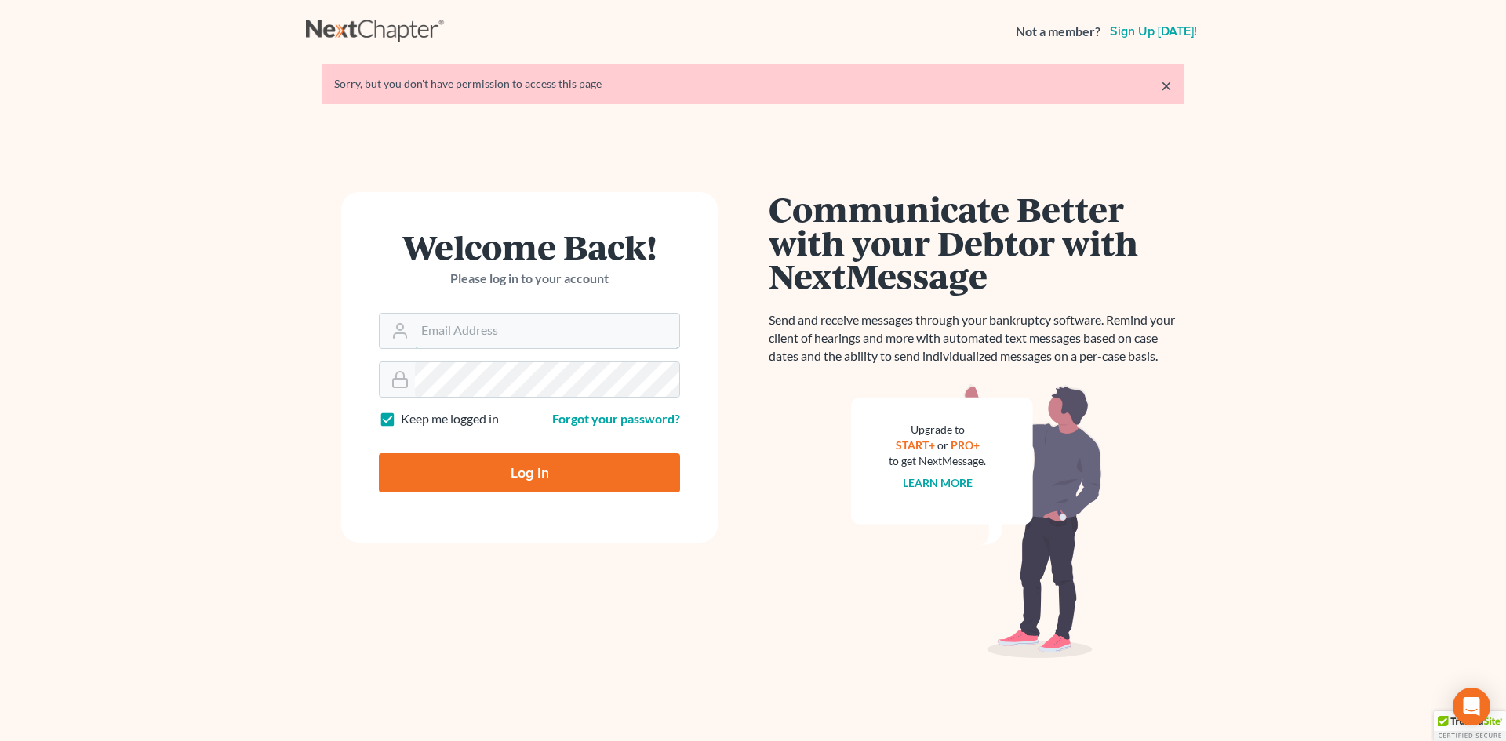
type input "vmajano@scura.com"
click at [491, 461] on input "Log In" at bounding box center [529, 472] width 301 height 39
type input "Thinking..."
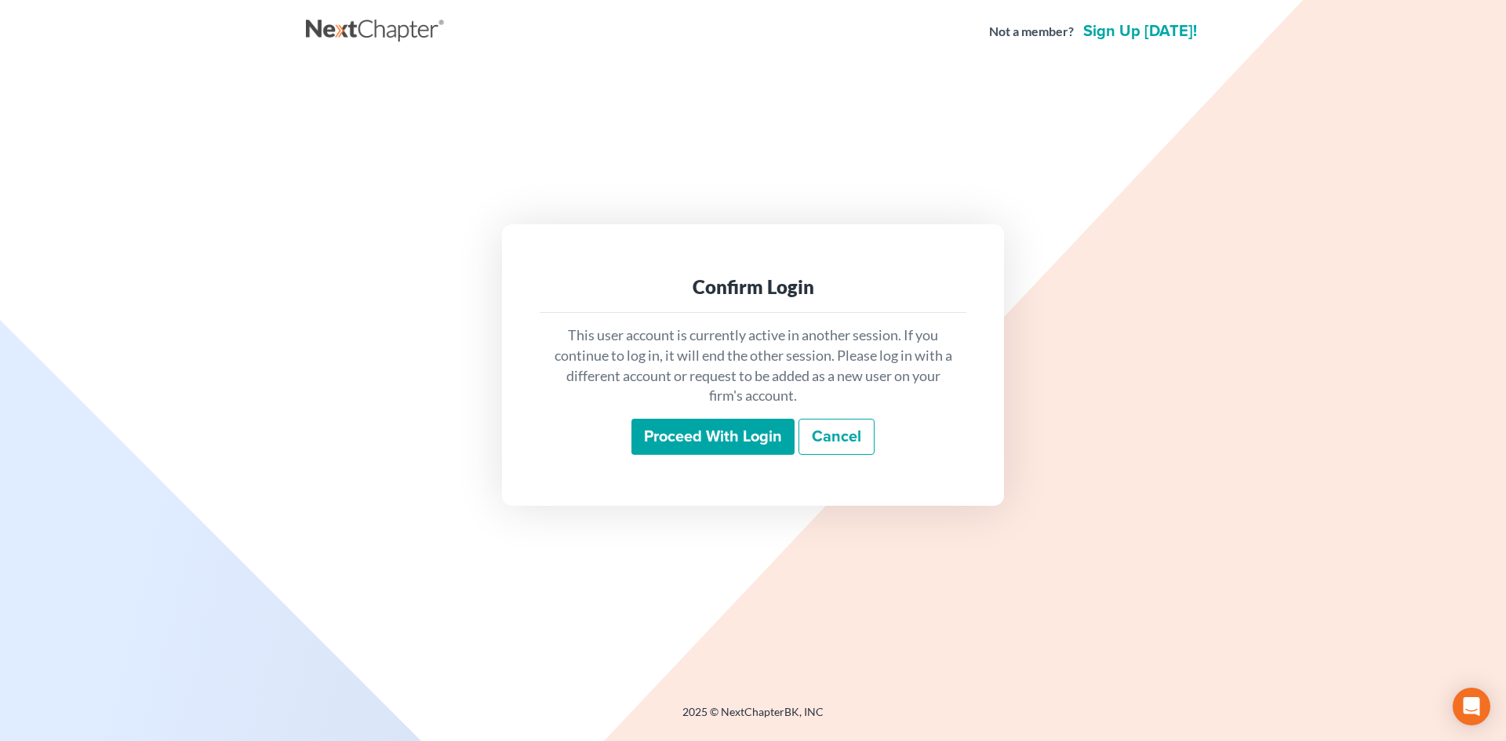
click at [705, 435] on input "Proceed with login" at bounding box center [713, 437] width 163 height 36
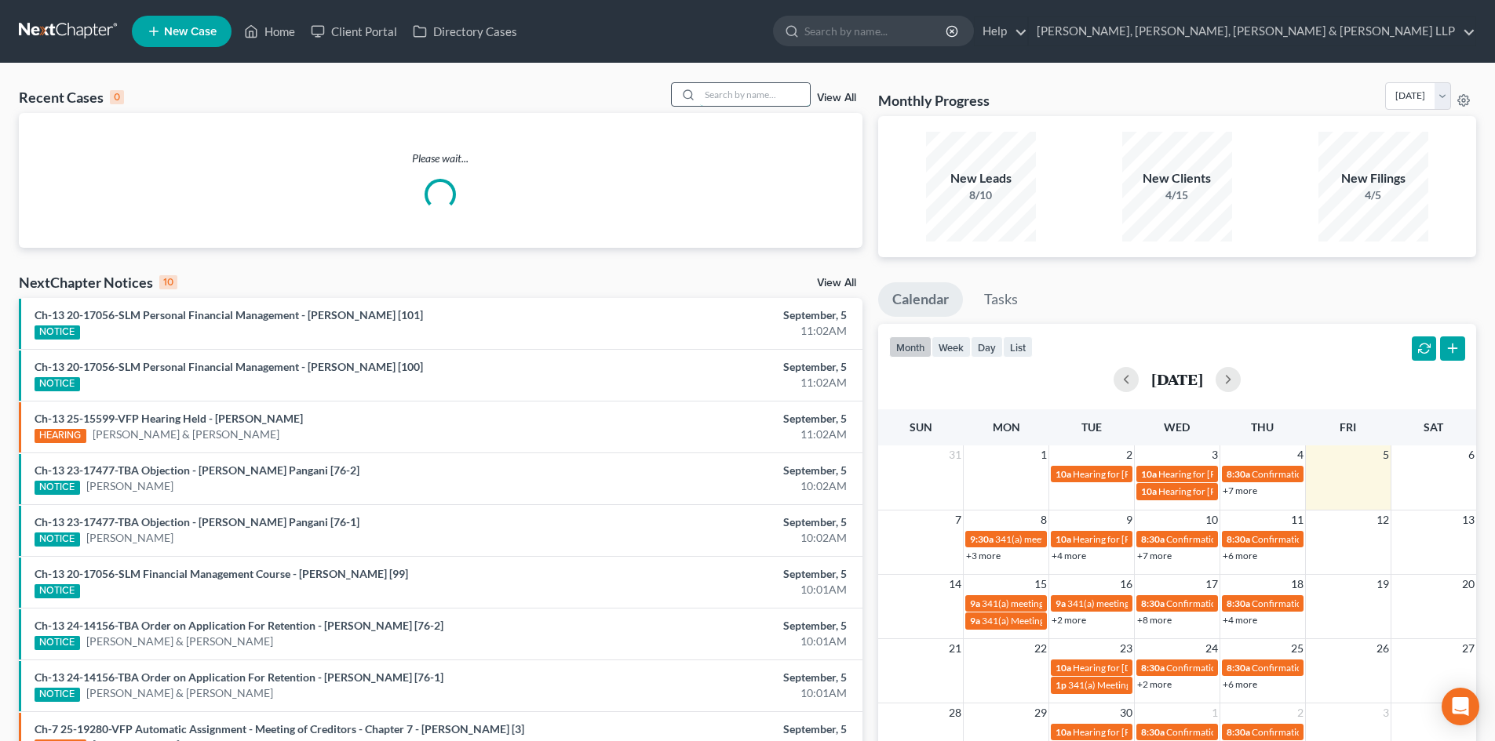
click at [747, 96] on input "search" at bounding box center [755, 94] width 110 height 23
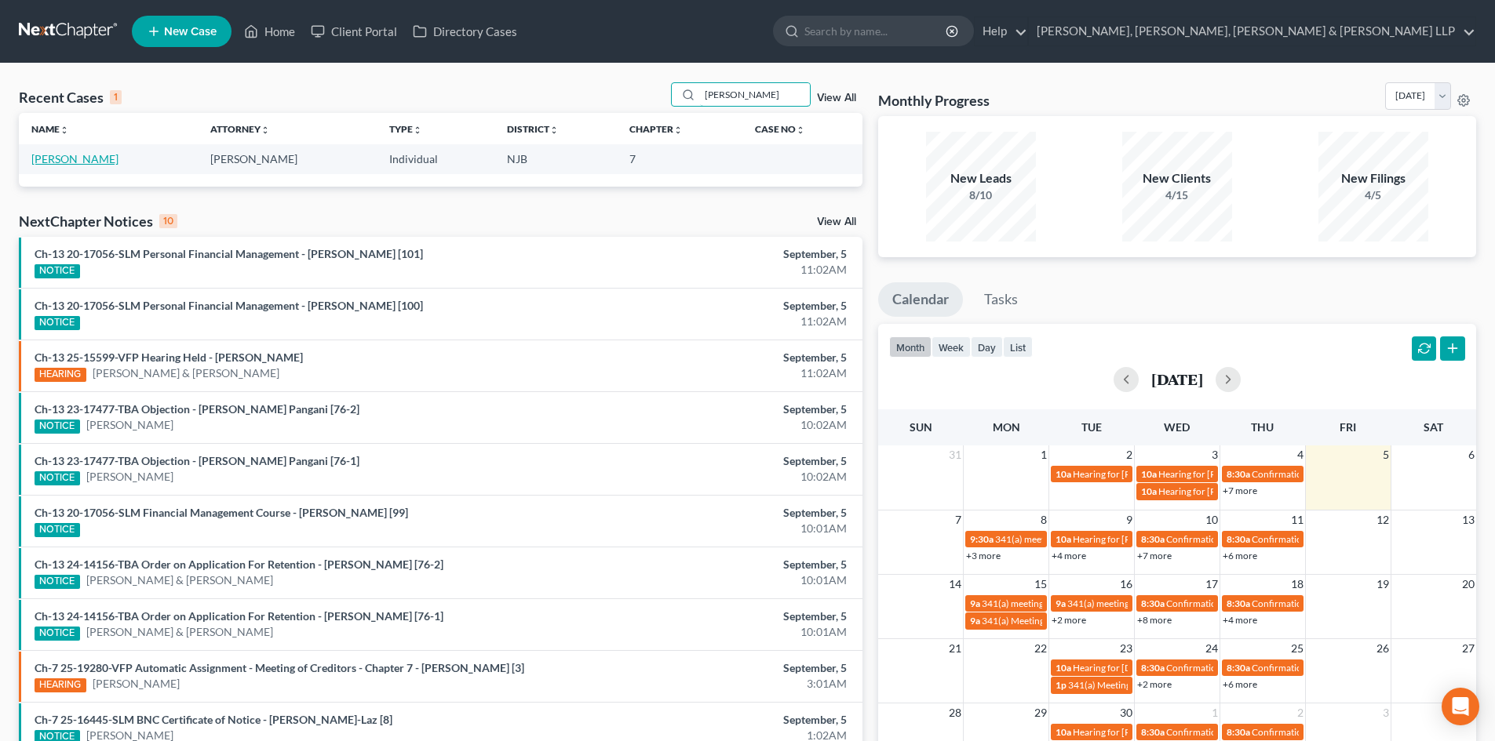
type input "MONIQUE"
click at [113, 161] on link "[PERSON_NAME]" at bounding box center [74, 158] width 87 height 13
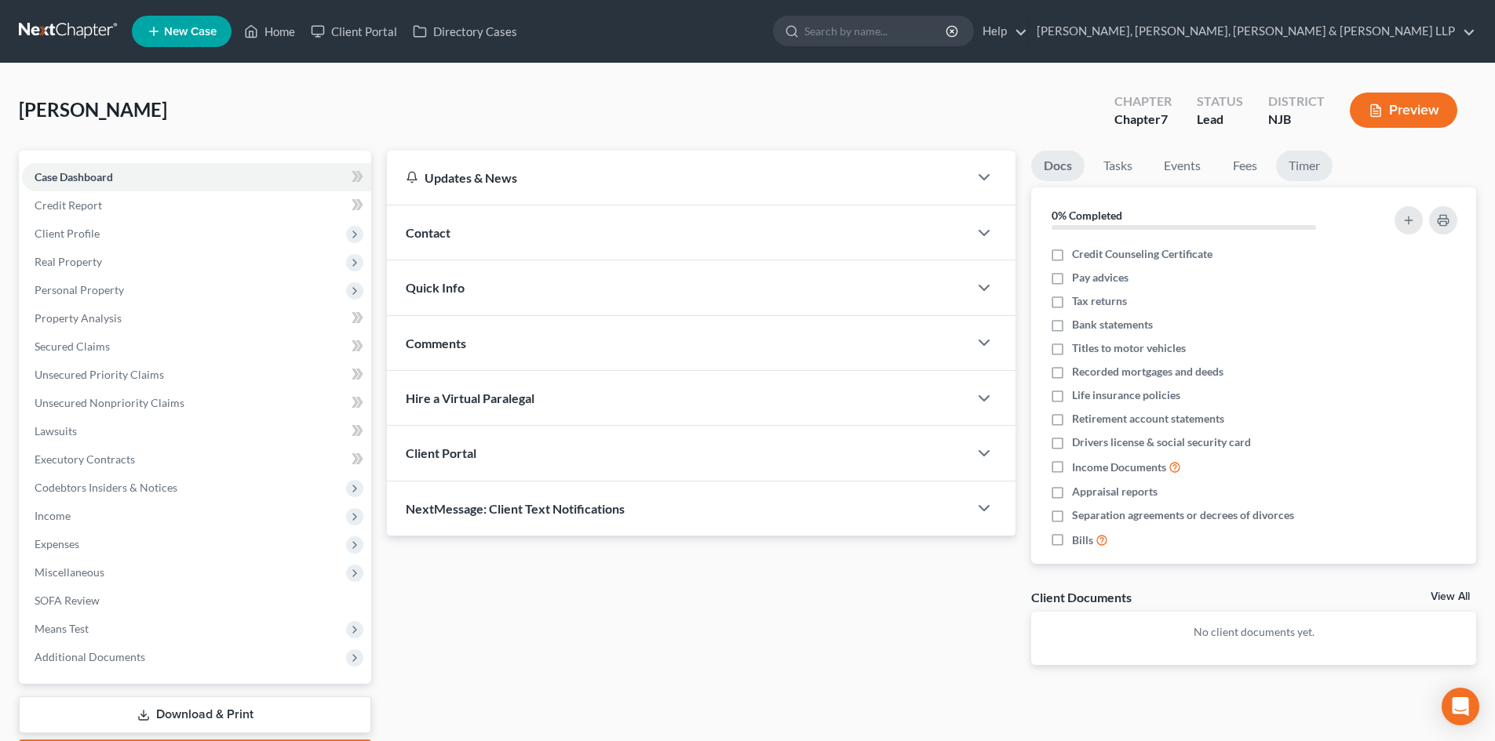
click at [1291, 172] on link "Timer" at bounding box center [1304, 166] width 56 height 31
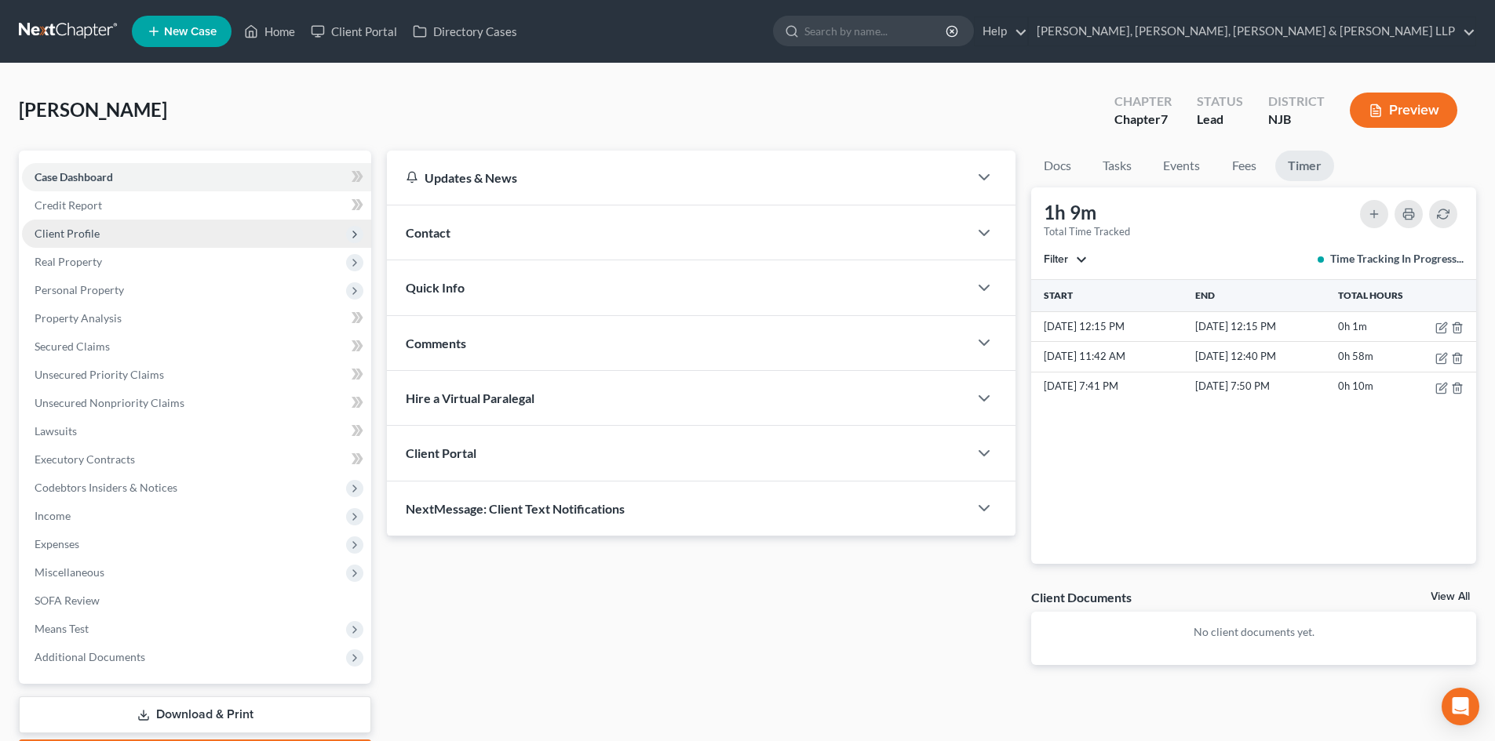
click at [65, 230] on span "Client Profile" at bounding box center [67, 233] width 65 height 13
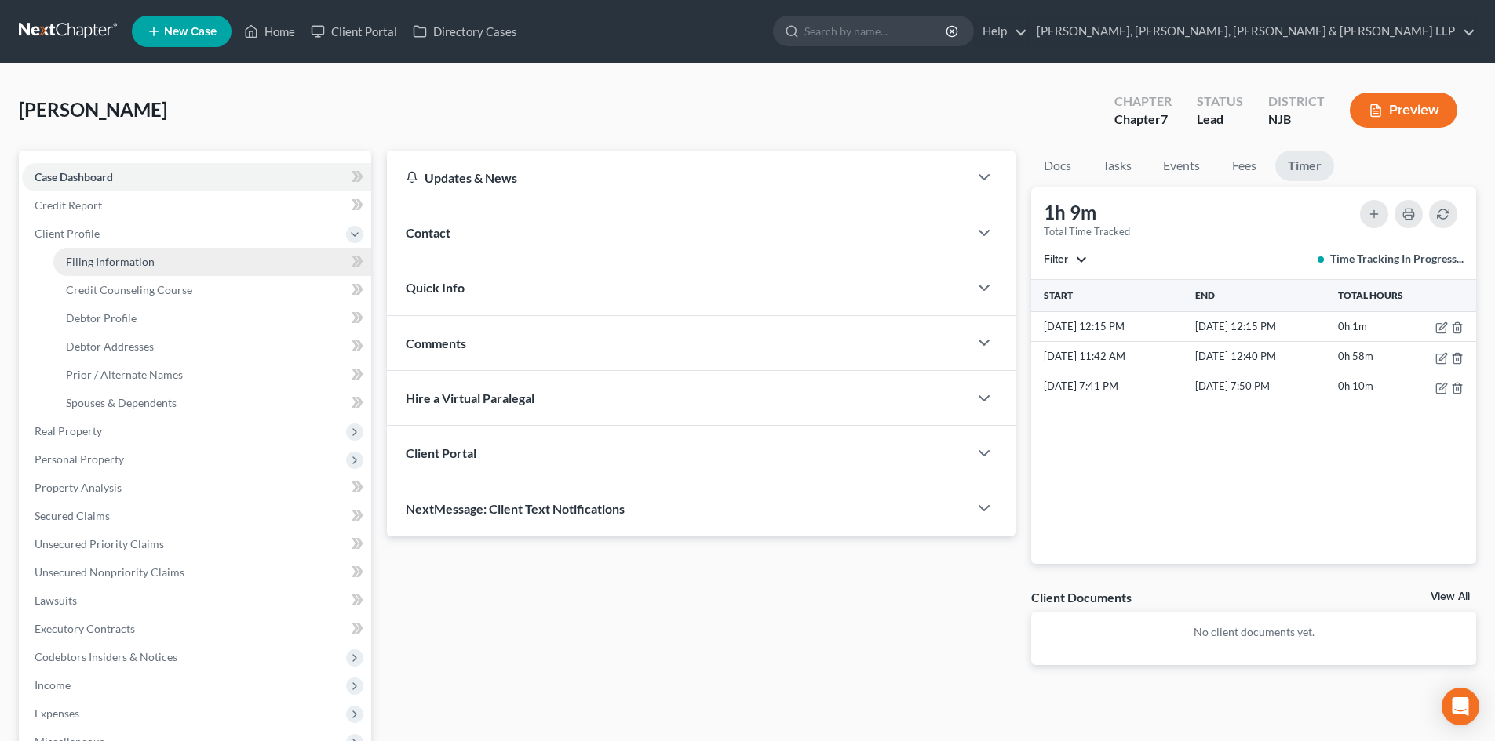
click at [86, 258] on span "Filing Information" at bounding box center [110, 261] width 89 height 13
select select "1"
select select "0"
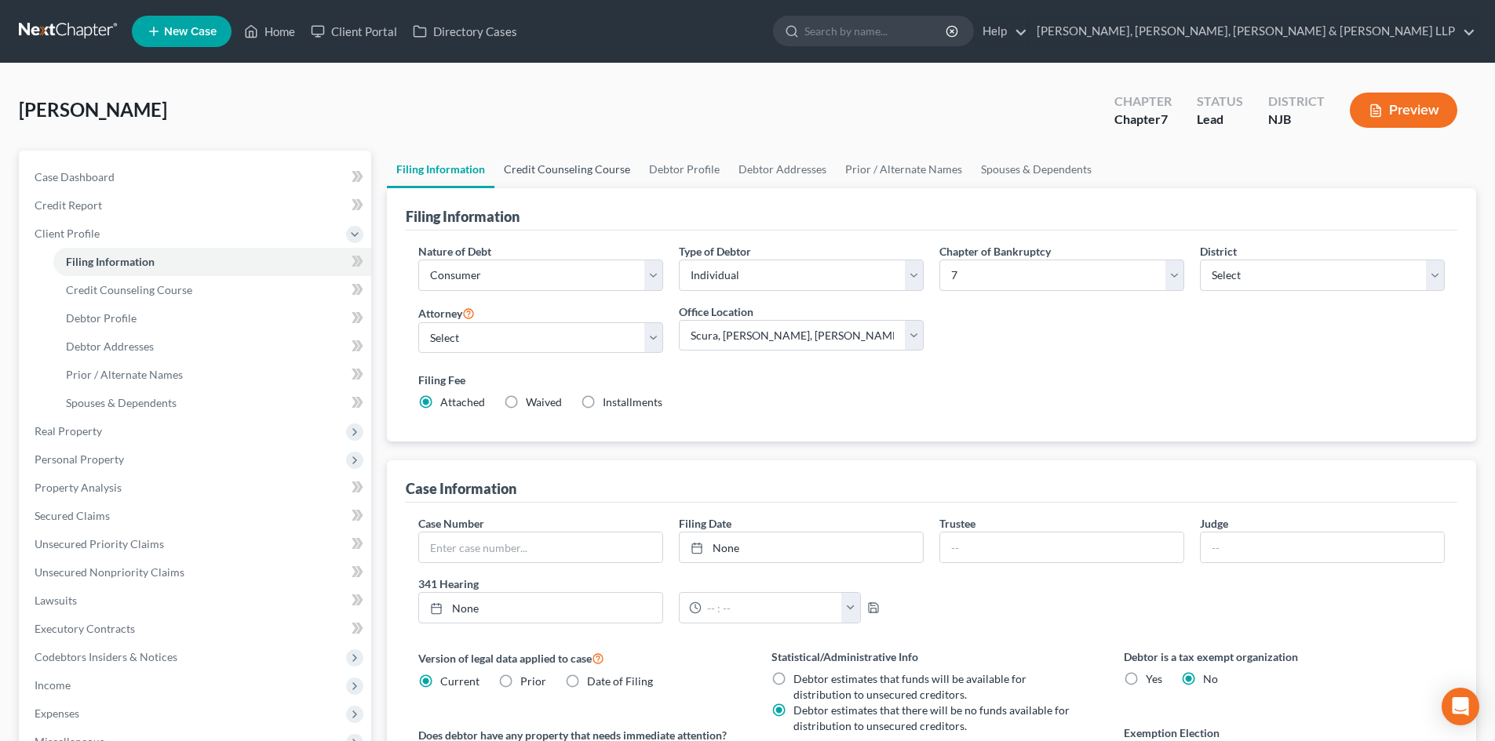
click at [593, 169] on link "Credit Counseling Course" at bounding box center [566, 170] width 145 height 38
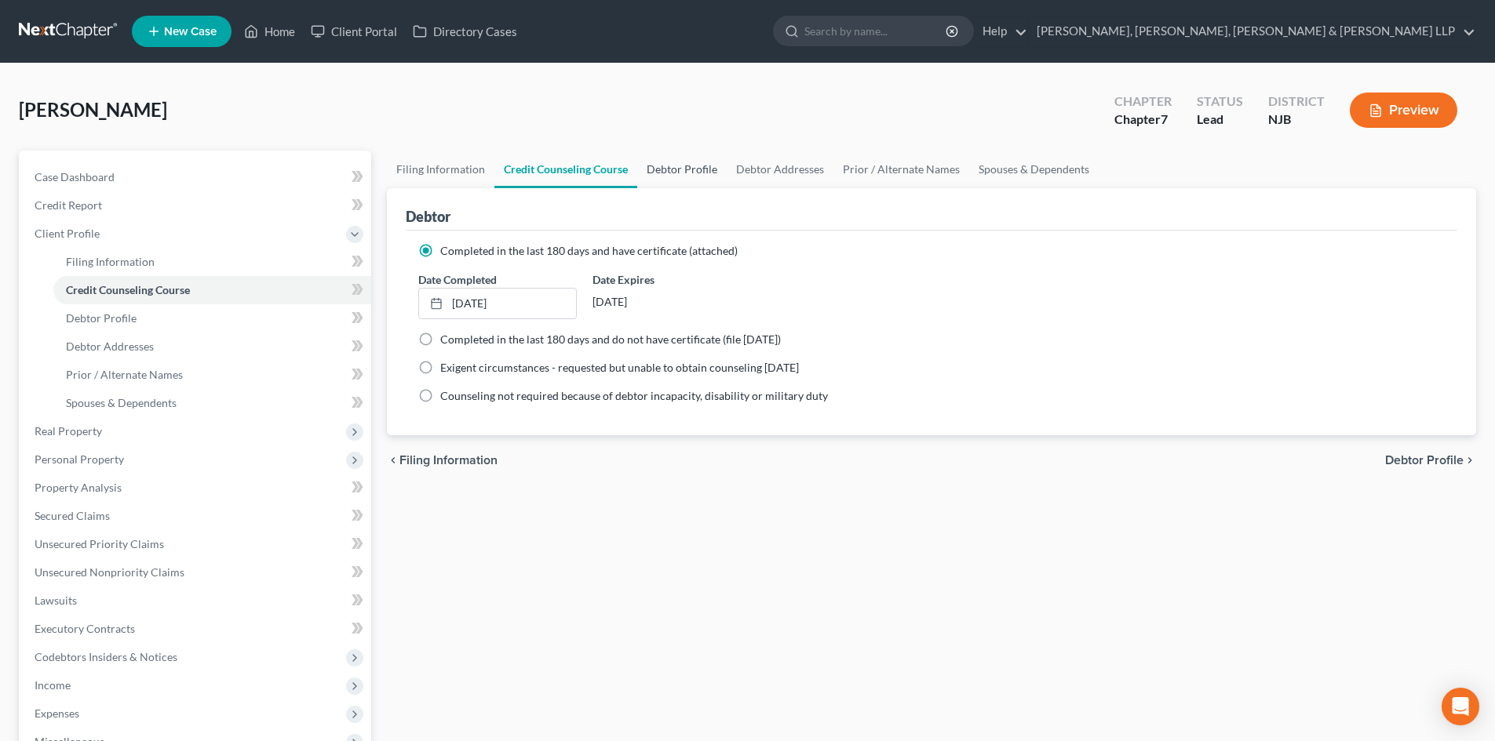
click at [651, 169] on link "Debtor Profile" at bounding box center [681, 170] width 89 height 38
select select "0"
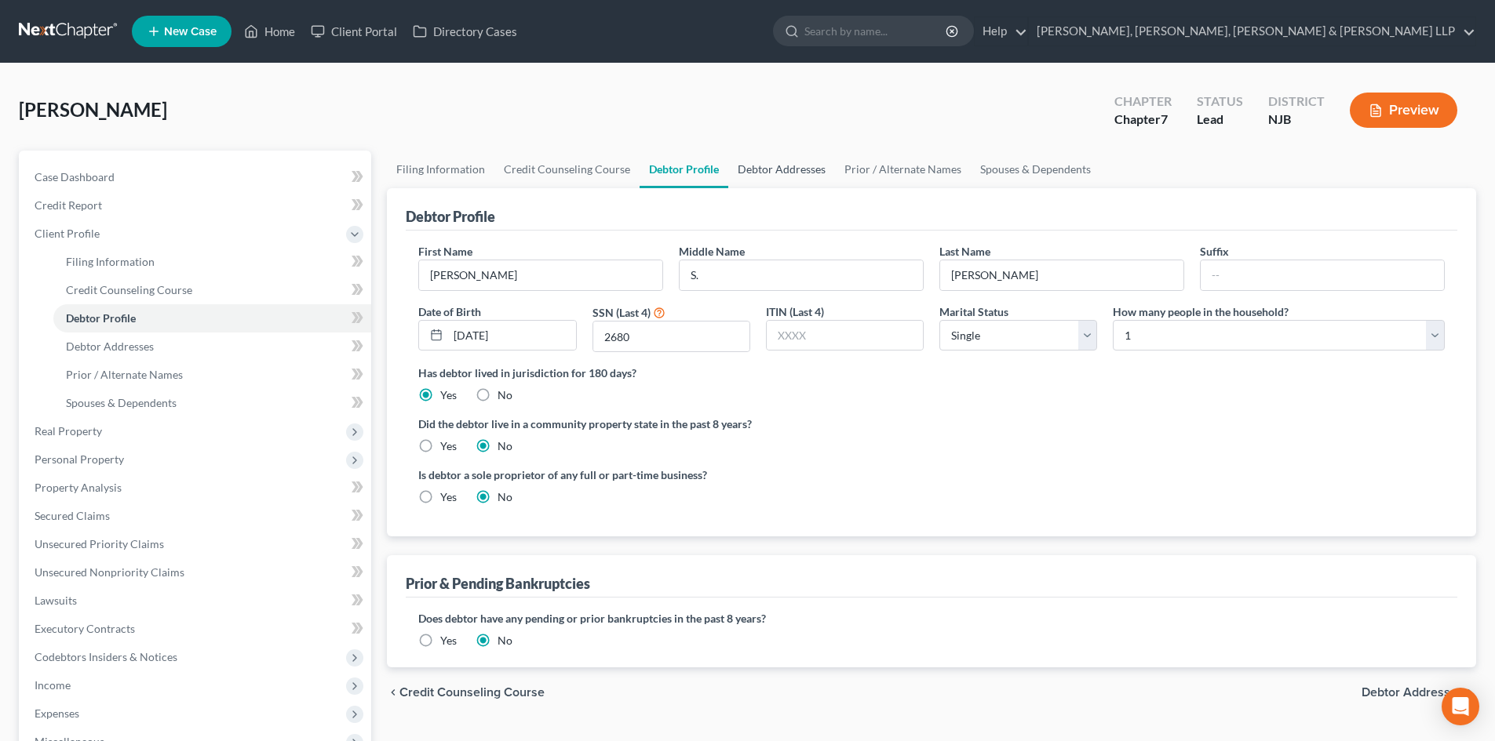
click at [752, 172] on link "Debtor Addresses" at bounding box center [781, 170] width 107 height 38
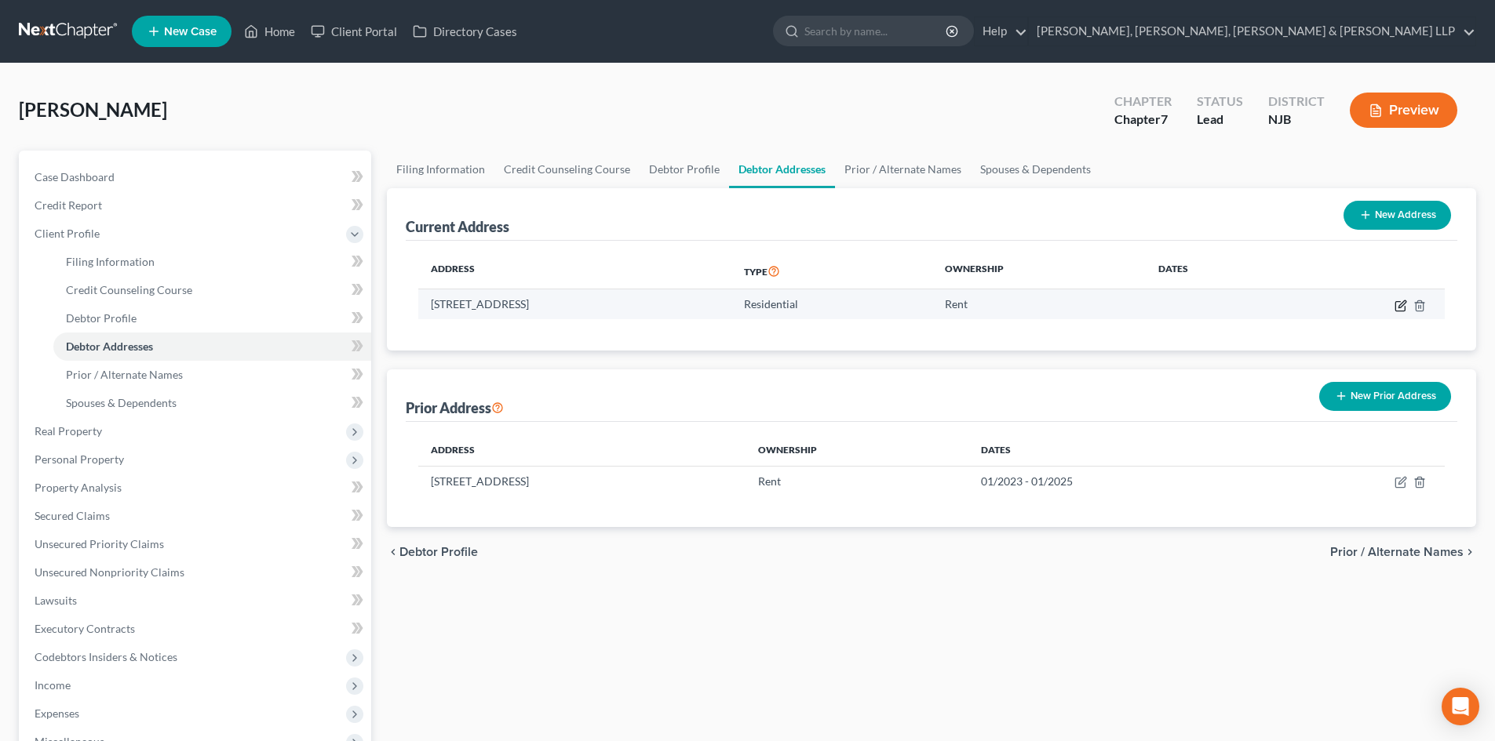
click at [1406, 304] on icon "button" at bounding box center [1400, 306] width 13 height 13
select select "35"
select select "59"
select select "0"
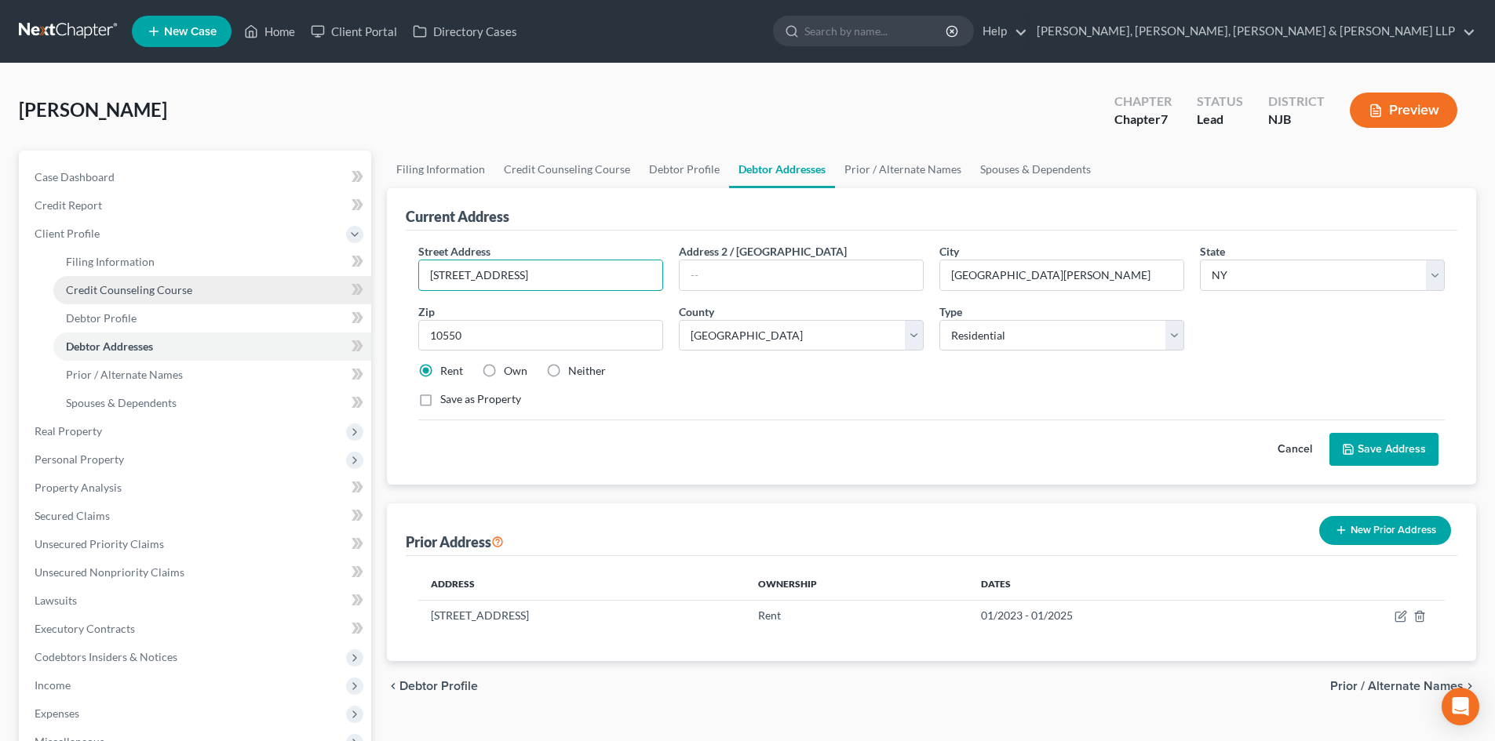
drag, startPoint x: 360, startPoint y: 276, endPoint x: 289, endPoint y: 276, distance: 70.6
click at [308, 276] on div "Petition Navigation Case Dashboard Payments Invoices Payments Payments Credit R…" at bounding box center [747, 547] width 1473 height 793
type input "663 4th Street"
drag, startPoint x: 469, startPoint y: 340, endPoint x: 407, endPoint y: 344, distance: 62.1
click at [407, 344] on div "Street Address * 663 4th Street Address 2 / PO Box City * Mount Vernon State * …" at bounding box center [931, 358] width 1051 height 254
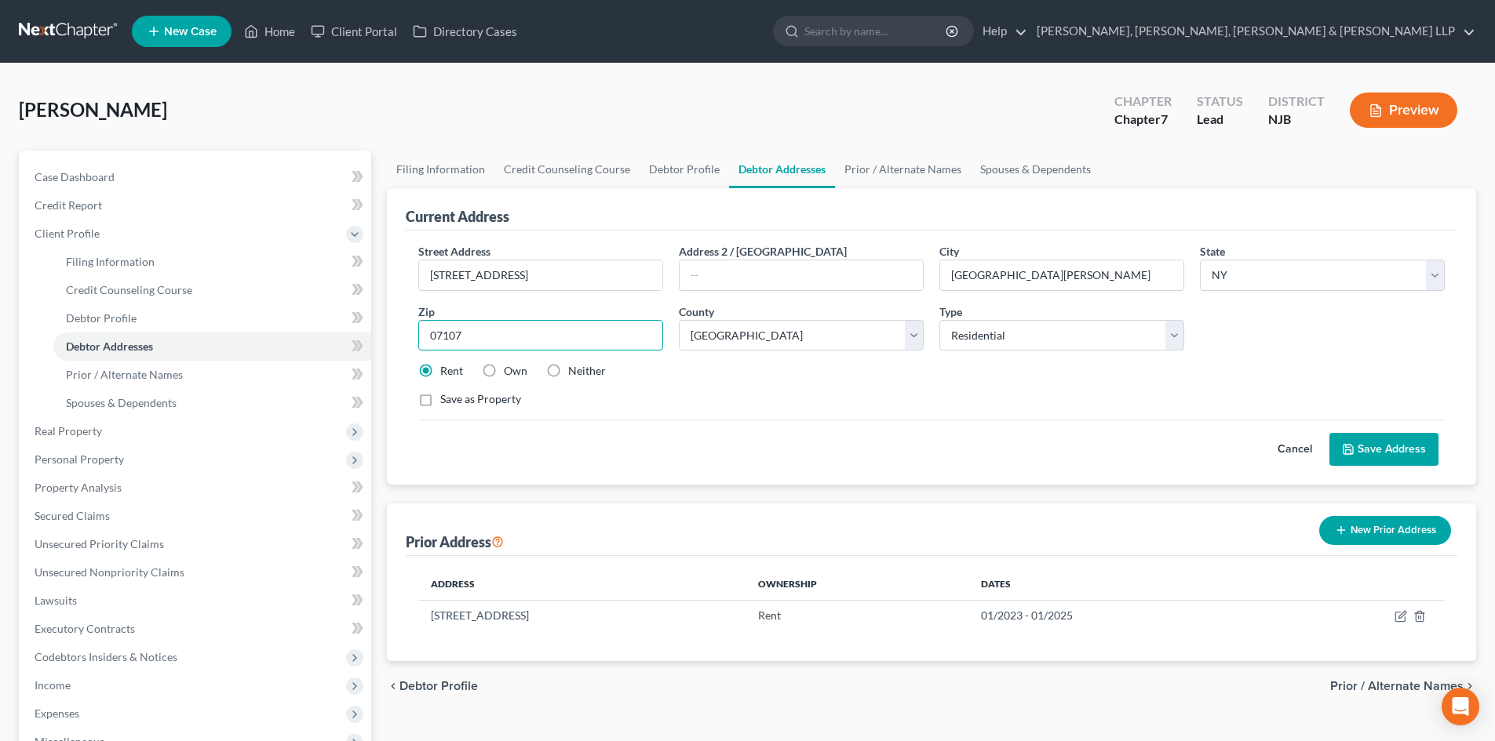
type input "07107"
type input "Newark"
select select "33"
click at [937, 289] on div "City * Newark" at bounding box center [1061, 267] width 260 height 48
drag, startPoint x: 1009, startPoint y: 278, endPoint x: 868, endPoint y: 278, distance: 141.2
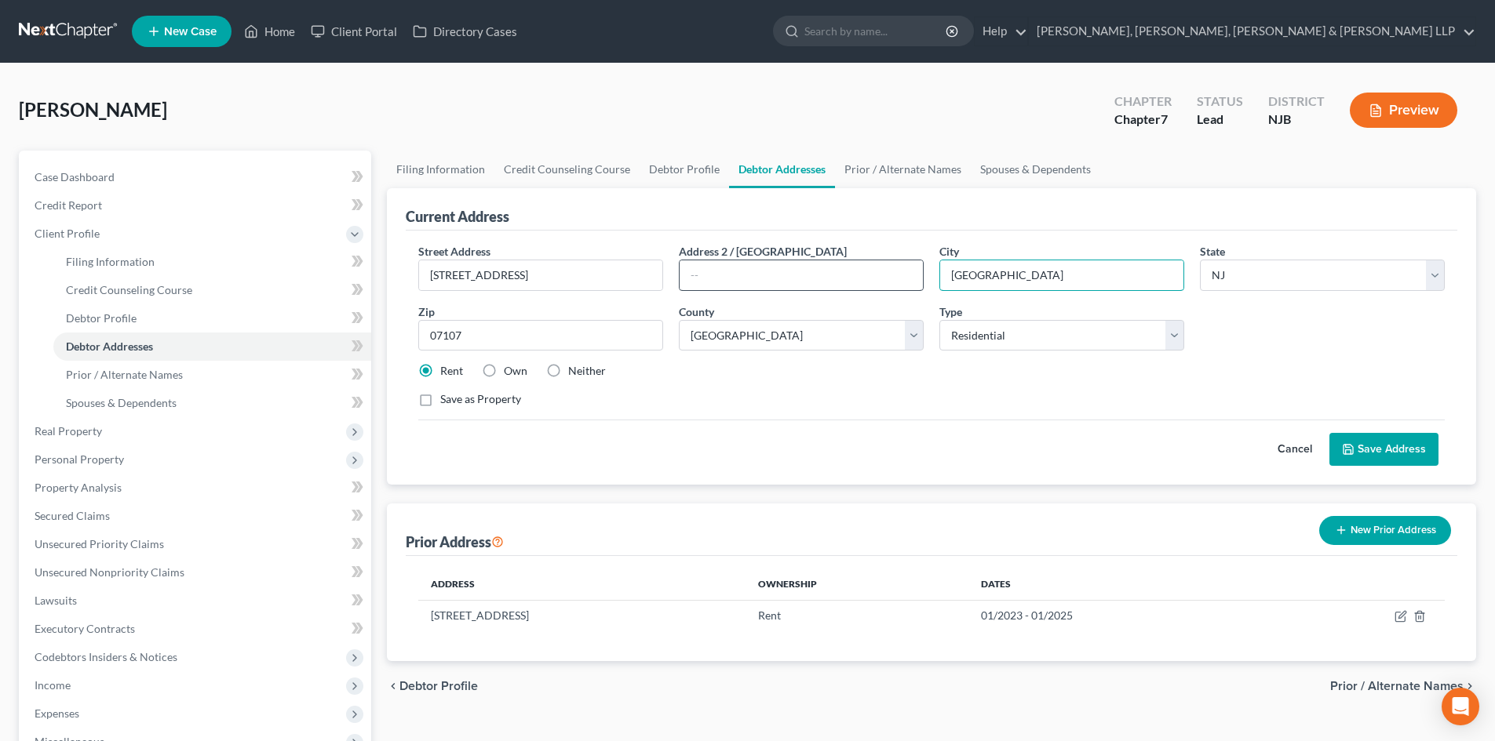
click at [868, 278] on div "Street Address * 663 4th Street Address 2 / PO Box City * Newark State * State …" at bounding box center [931, 331] width 1042 height 177
click at [698, 335] on select "County Atlantic County Bergen County Burlington County Camden County Cape May C…" at bounding box center [801, 335] width 245 height 31
select select "6"
click at [679, 320] on select "County Atlantic County Bergen County Burlington County Camden County Cape May C…" at bounding box center [801, 335] width 245 height 31
click at [1367, 432] on div "Cancel Save Address" at bounding box center [931, 443] width 1026 height 46
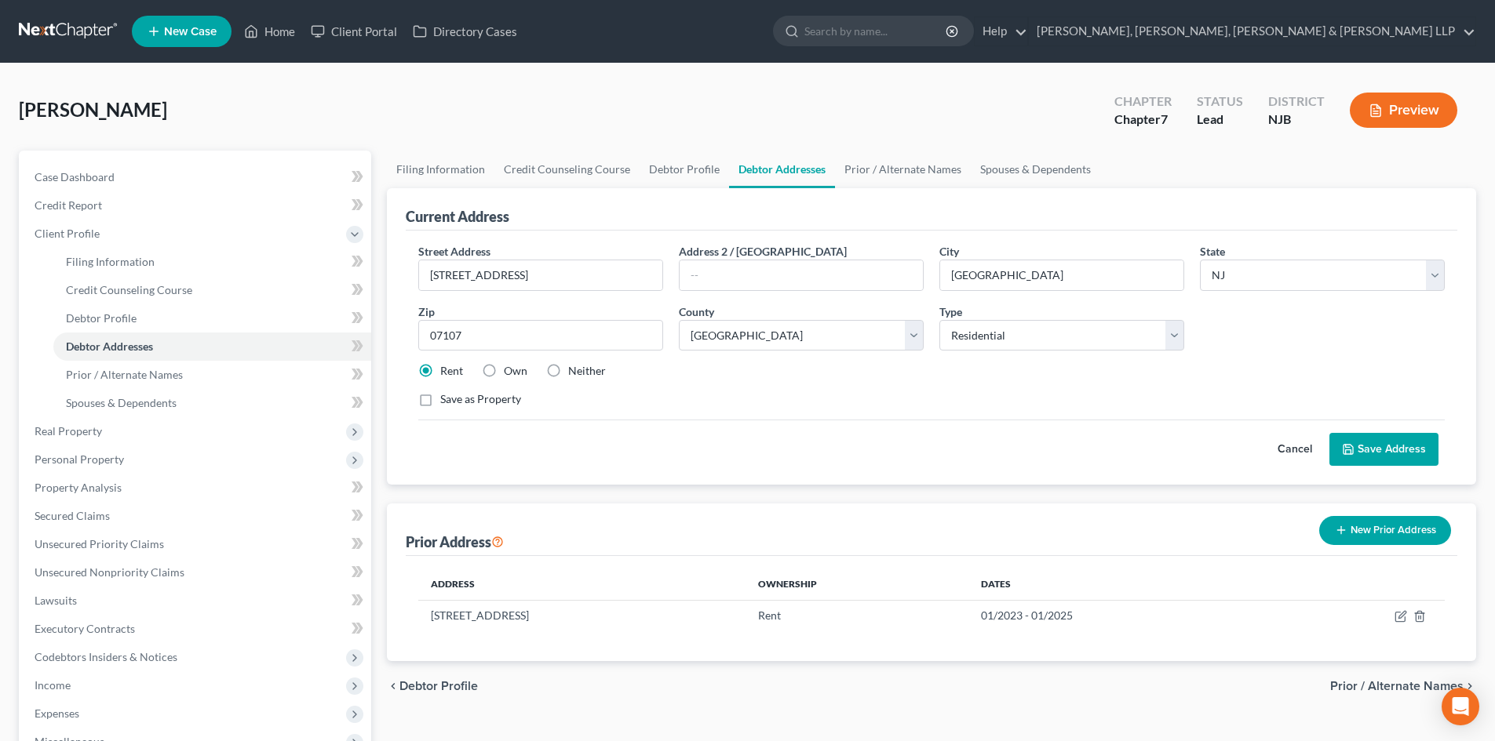
click at [1378, 446] on button "Save Address" at bounding box center [1383, 449] width 109 height 33
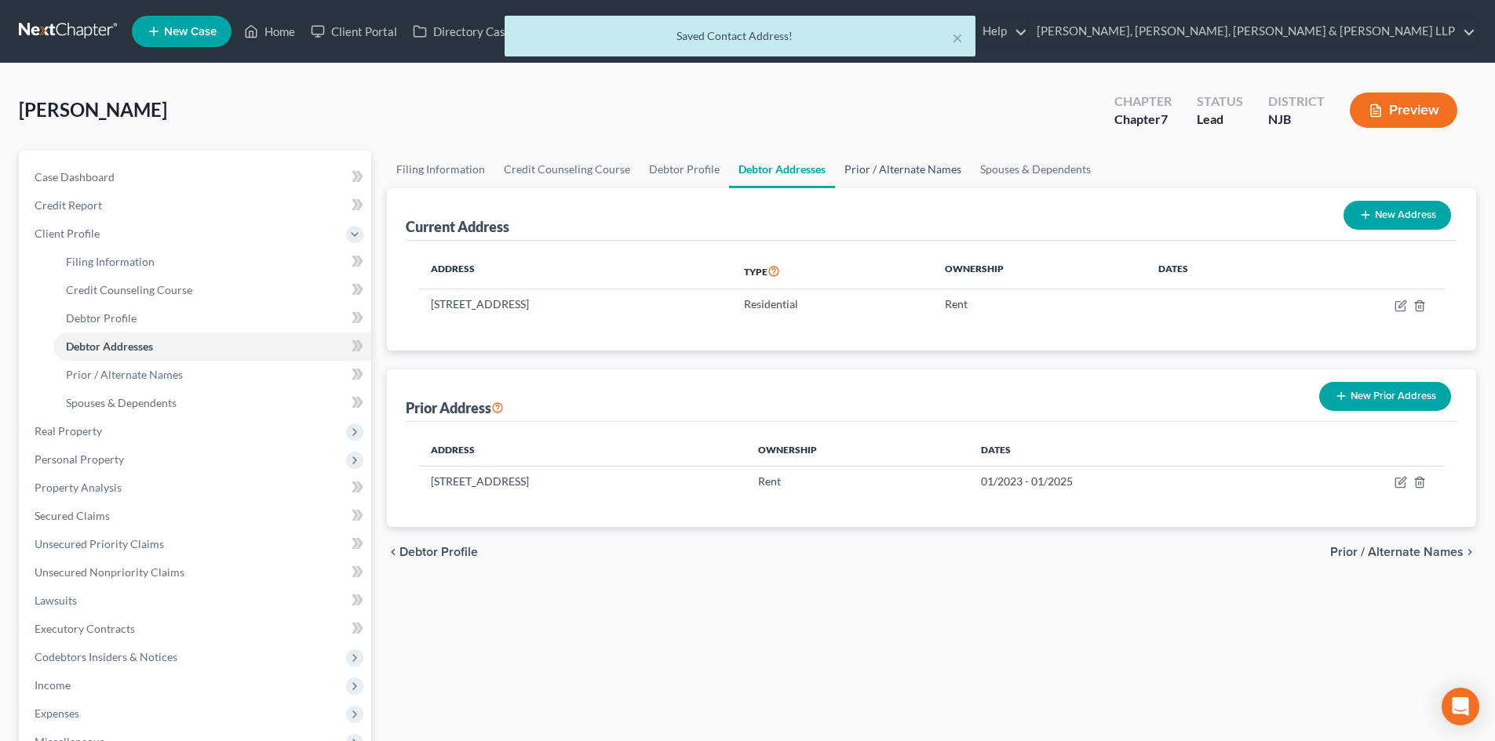
drag, startPoint x: 876, startPoint y: 170, endPoint x: 941, endPoint y: 171, distance: 64.3
click at [878, 170] on link "Prior / Alternate Names" at bounding box center [903, 170] width 136 height 38
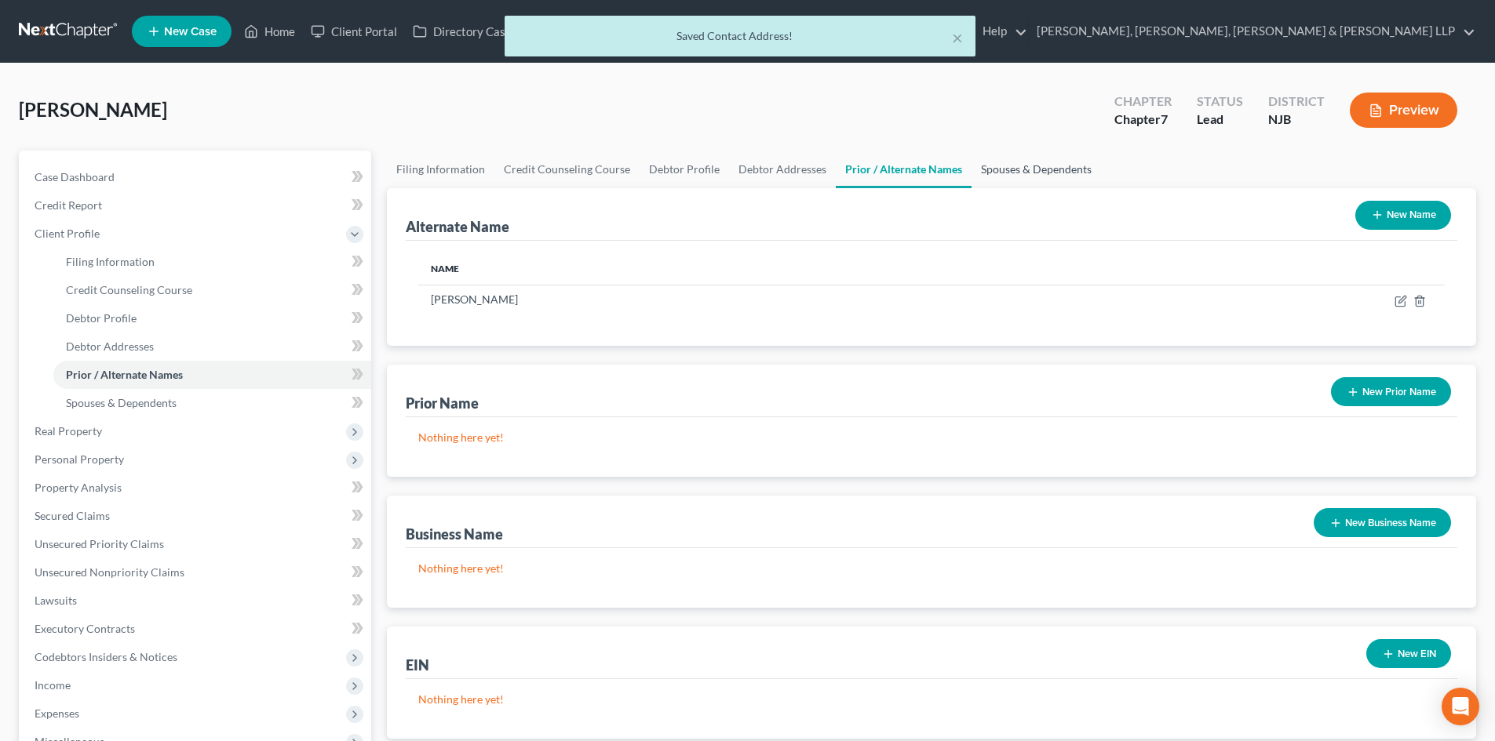
click at [1041, 168] on link "Spouses & Dependents" at bounding box center [1035, 170] width 129 height 38
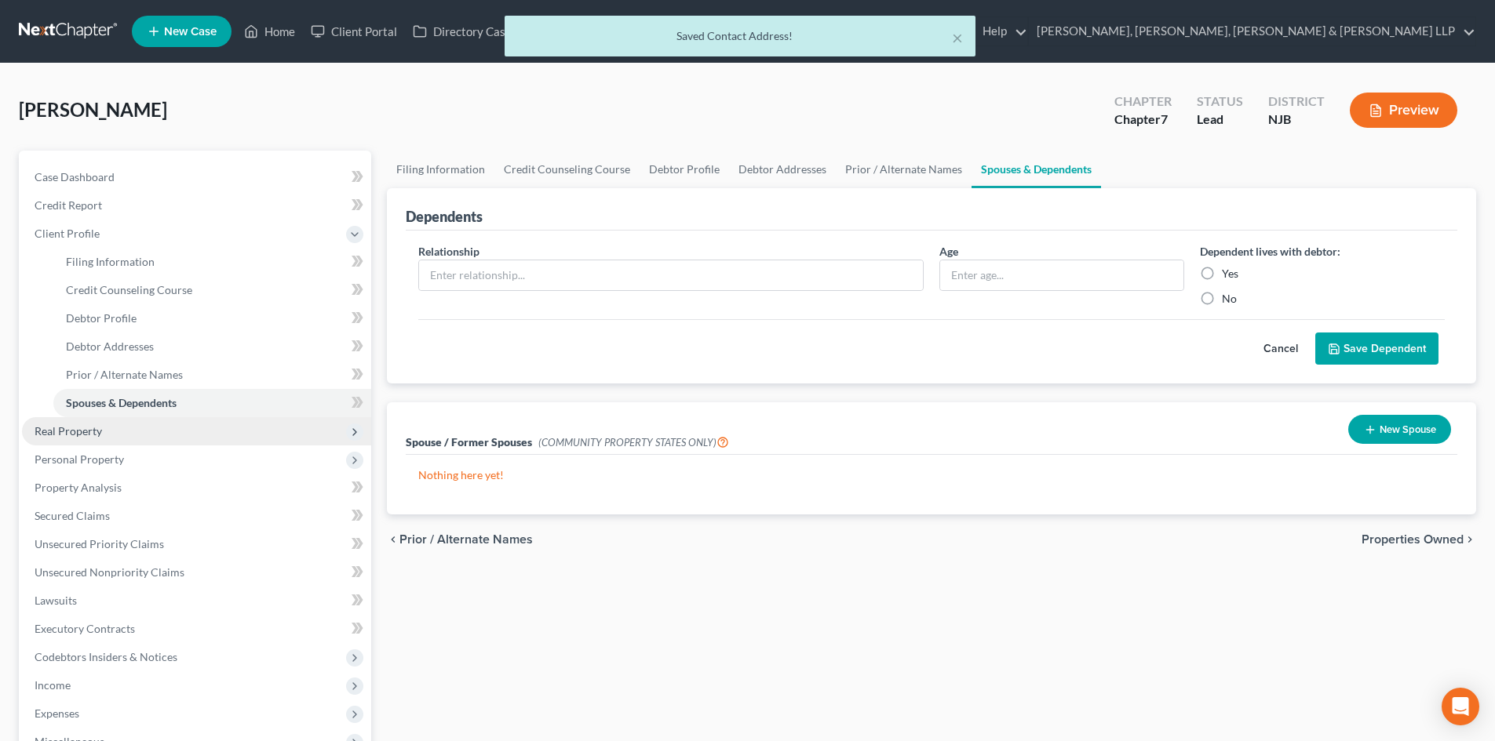
click at [76, 430] on span "Real Property" at bounding box center [68, 430] width 67 height 13
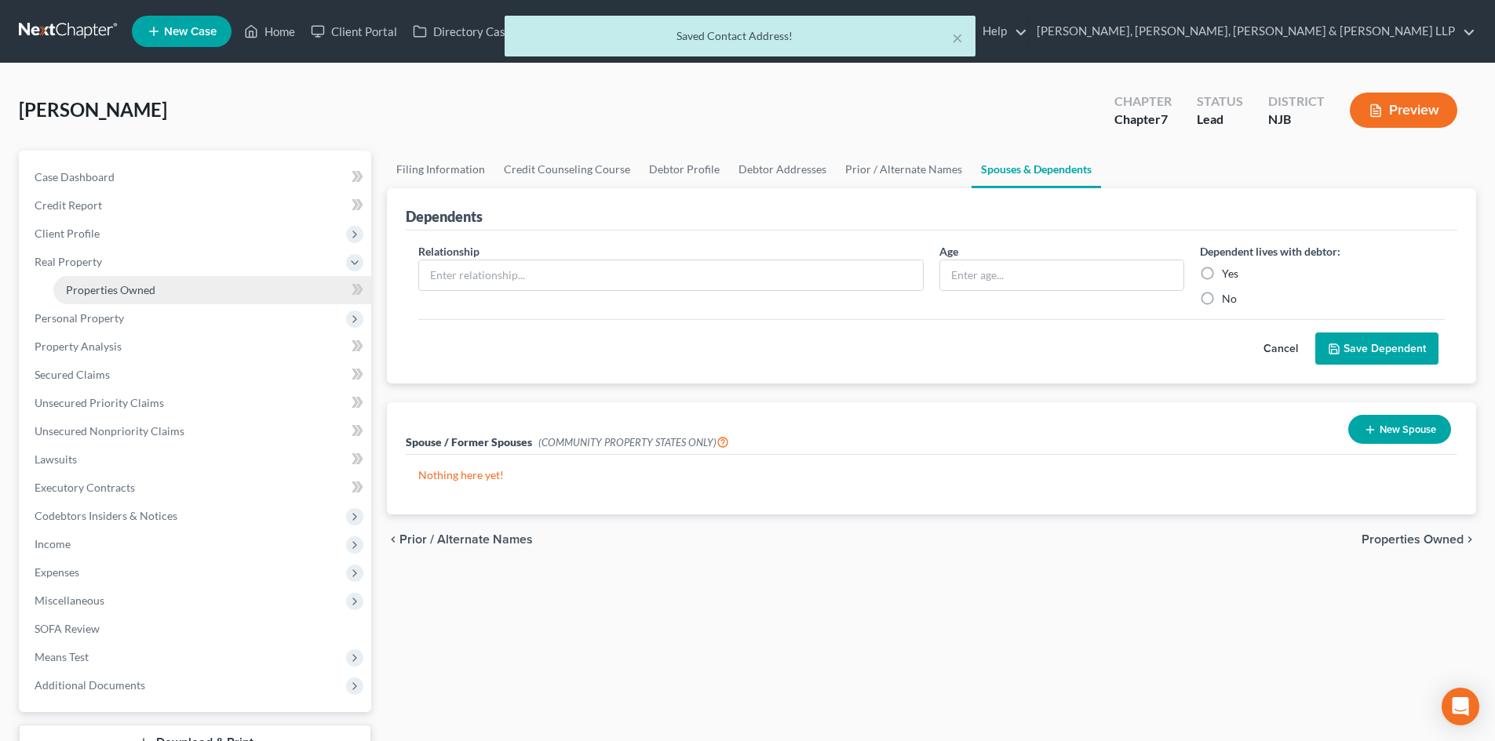
click at [150, 288] on span "Properties Owned" at bounding box center [110, 289] width 89 height 13
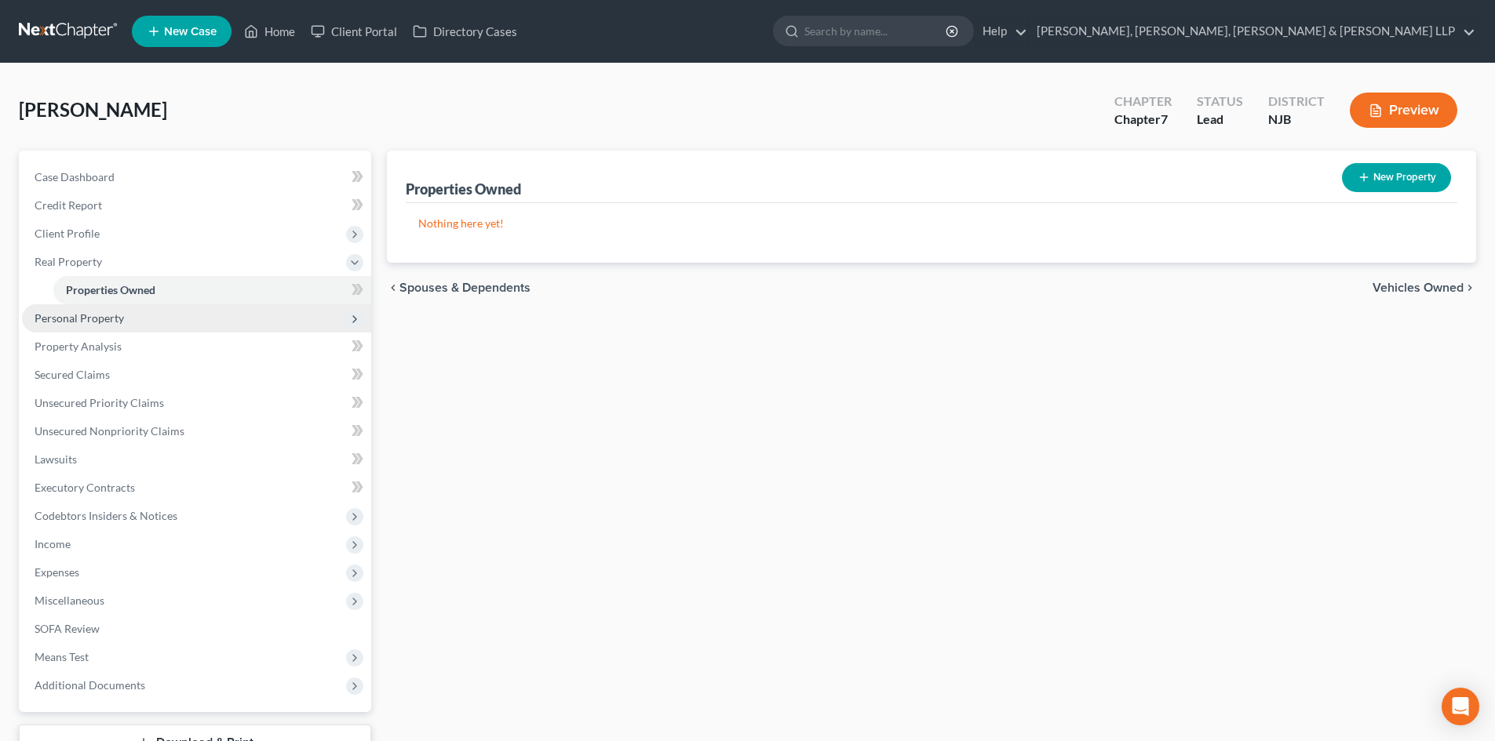
click at [118, 327] on span "Personal Property" at bounding box center [196, 318] width 349 height 28
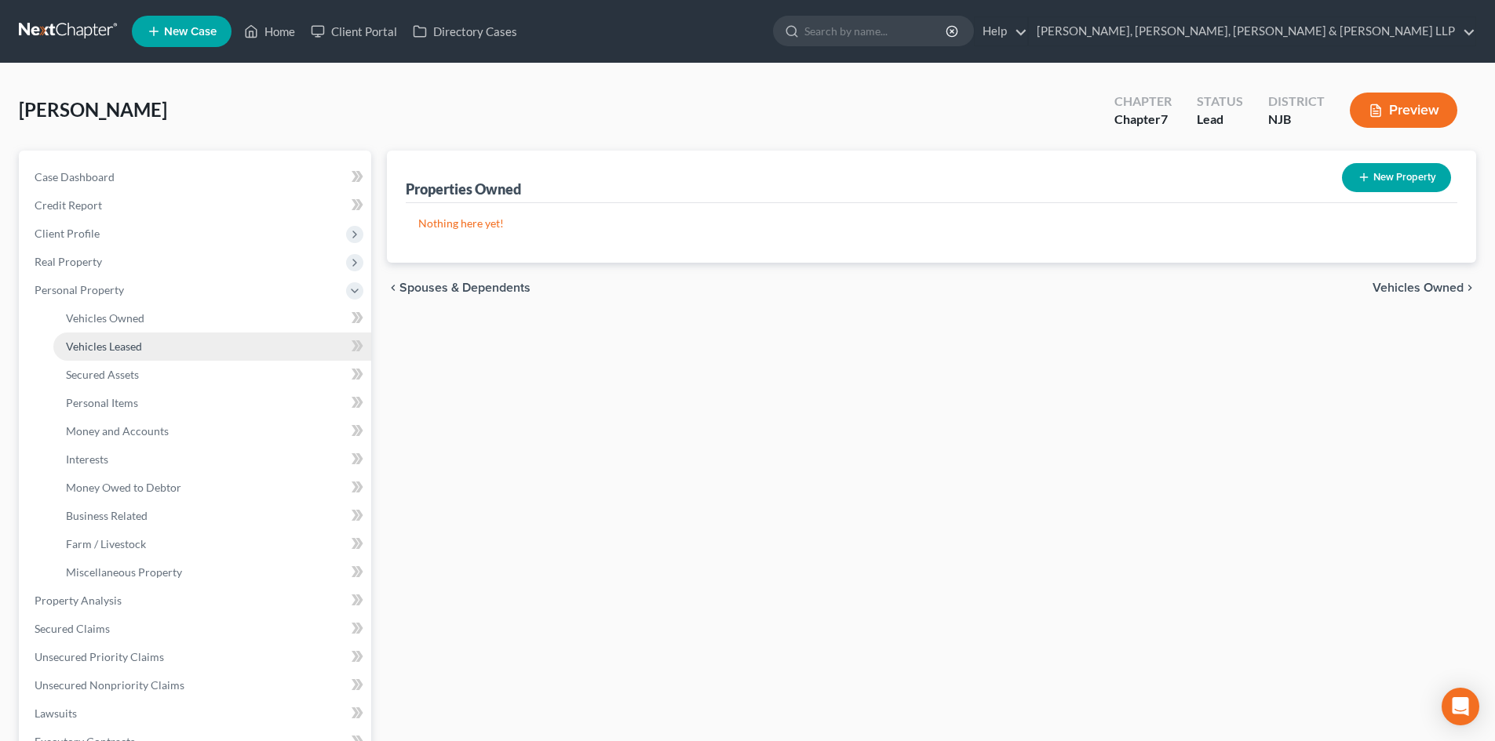
click at [121, 336] on link "Vehicles Leased" at bounding box center [212, 347] width 318 height 28
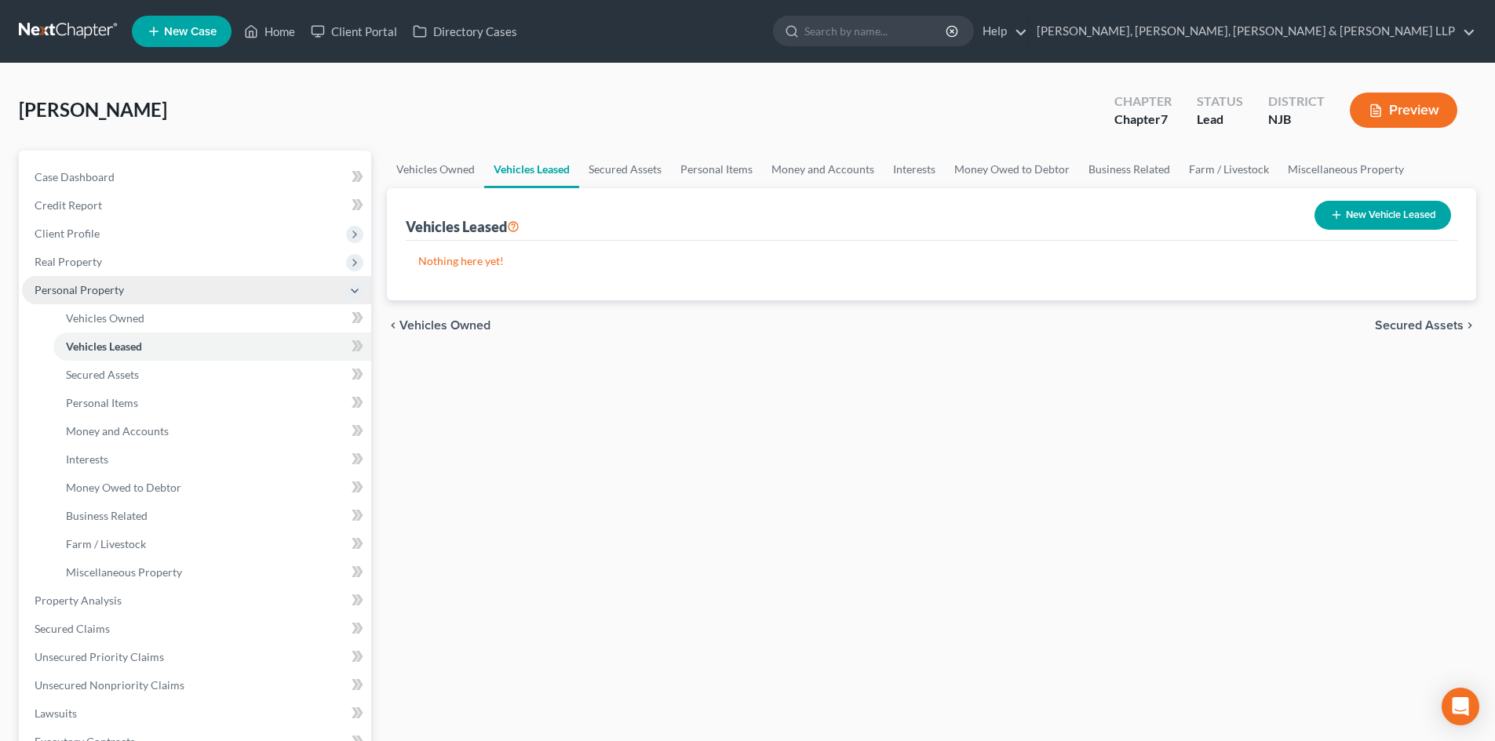
click at [141, 297] on span "Personal Property" at bounding box center [196, 290] width 349 height 28
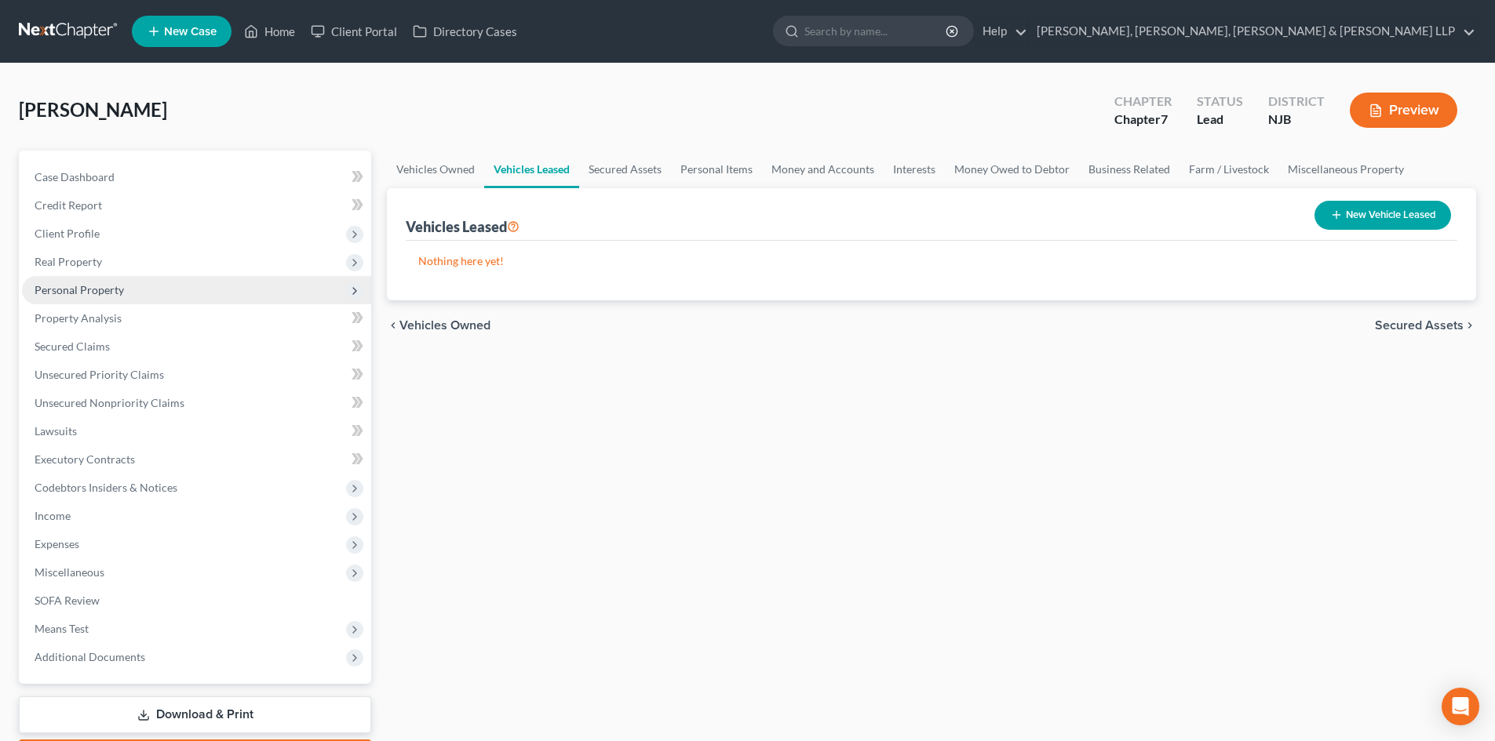
click at [135, 289] on span "Personal Property" at bounding box center [196, 290] width 349 height 28
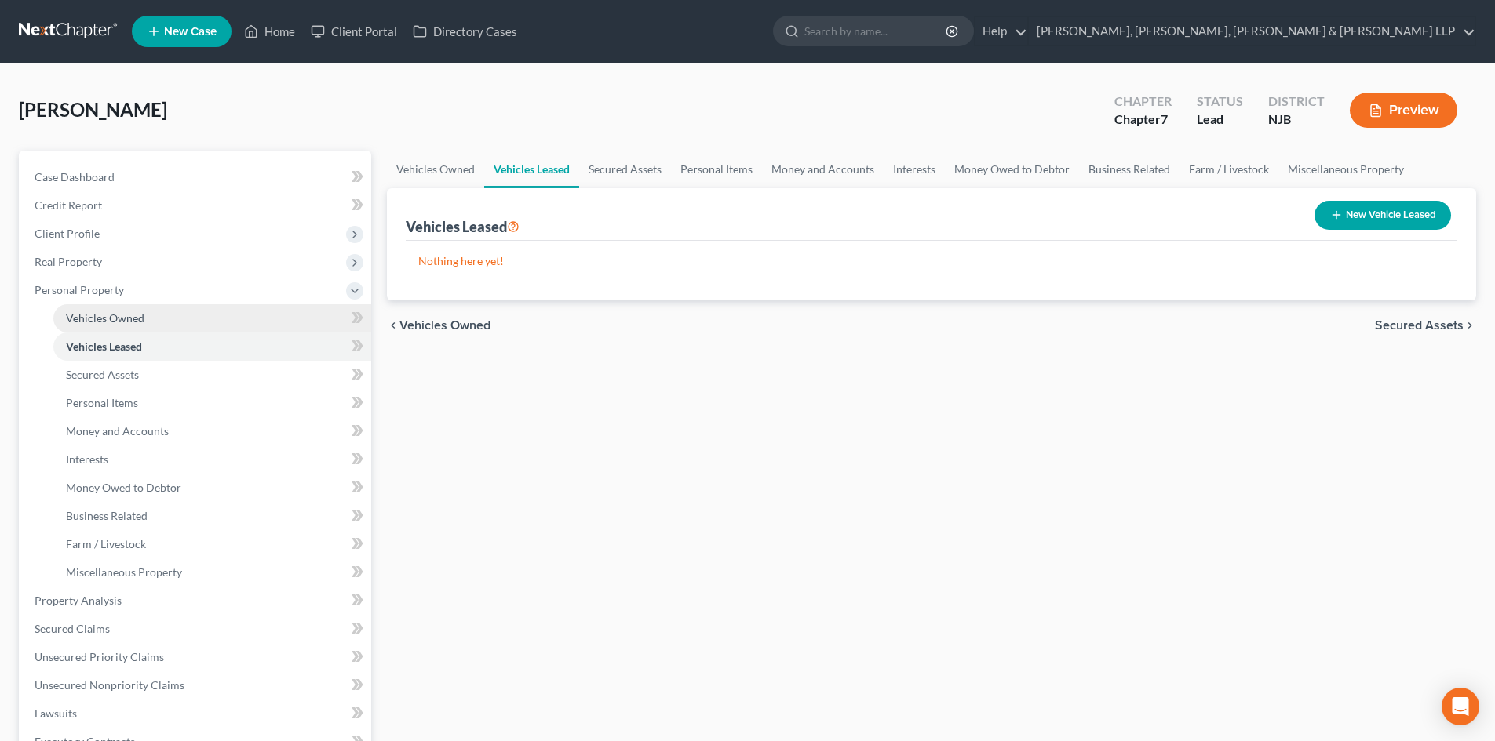
click at [115, 308] on link "Vehicles Owned" at bounding box center [212, 318] width 318 height 28
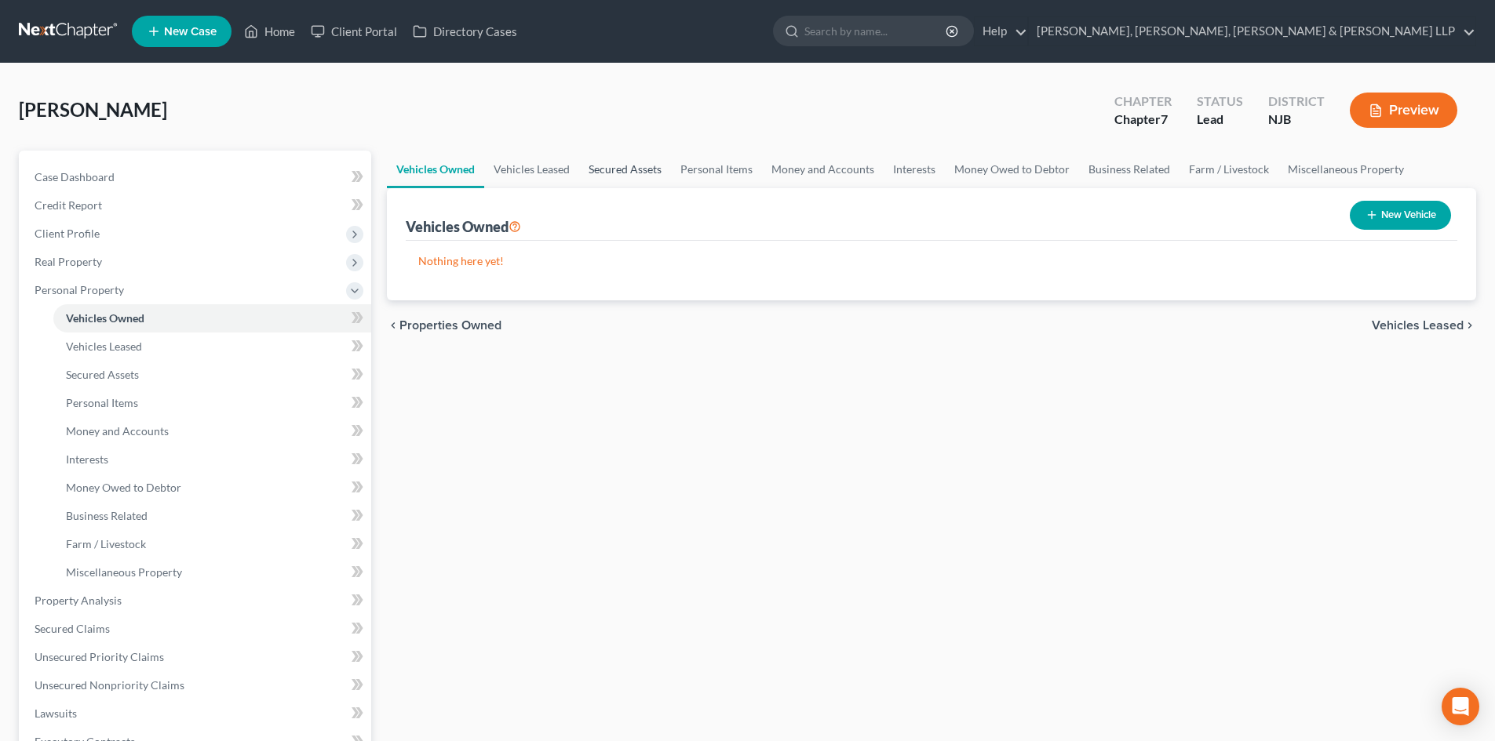
click at [617, 172] on link "Secured Assets" at bounding box center [625, 170] width 92 height 38
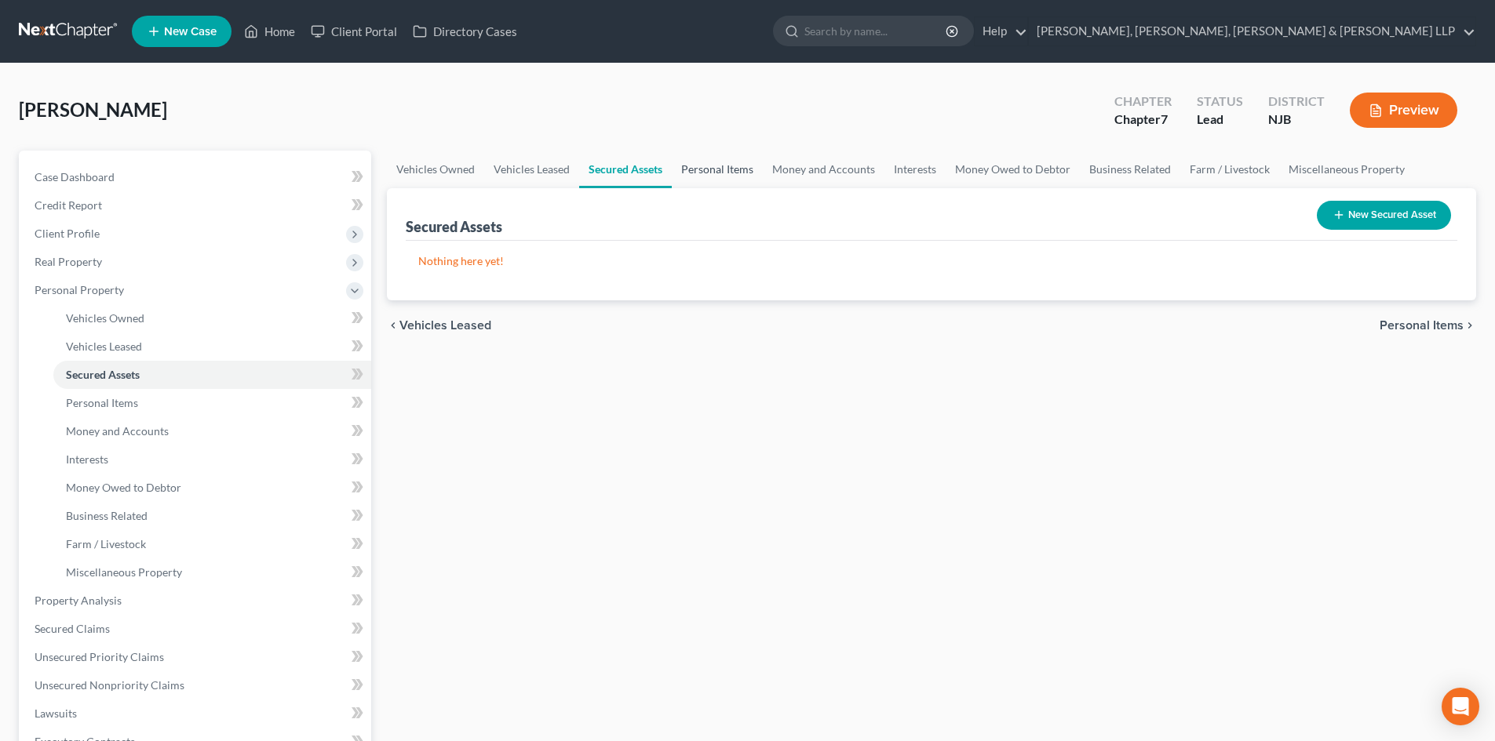
click at [698, 171] on link "Personal Items" at bounding box center [717, 170] width 91 height 38
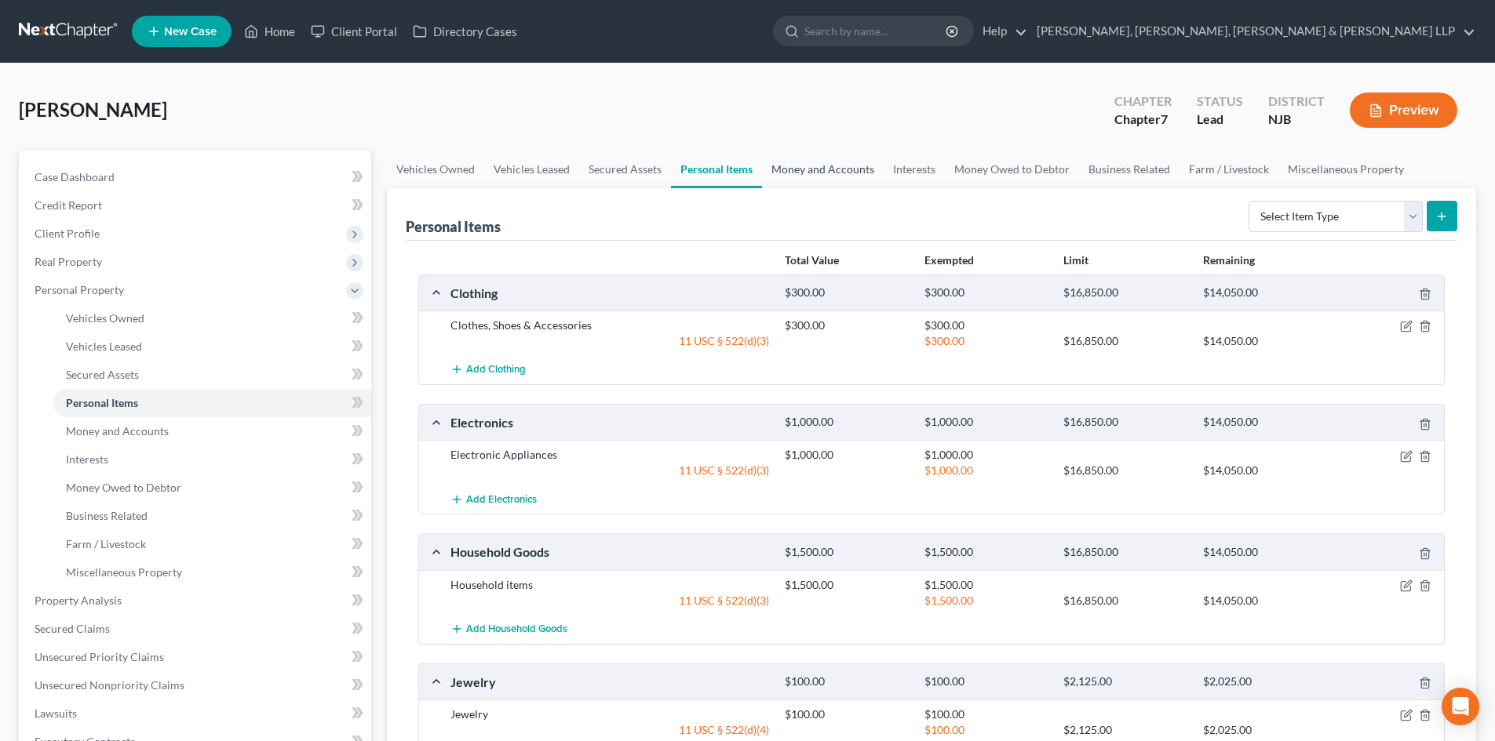
click at [795, 175] on link "Money and Accounts" at bounding box center [823, 170] width 122 height 38
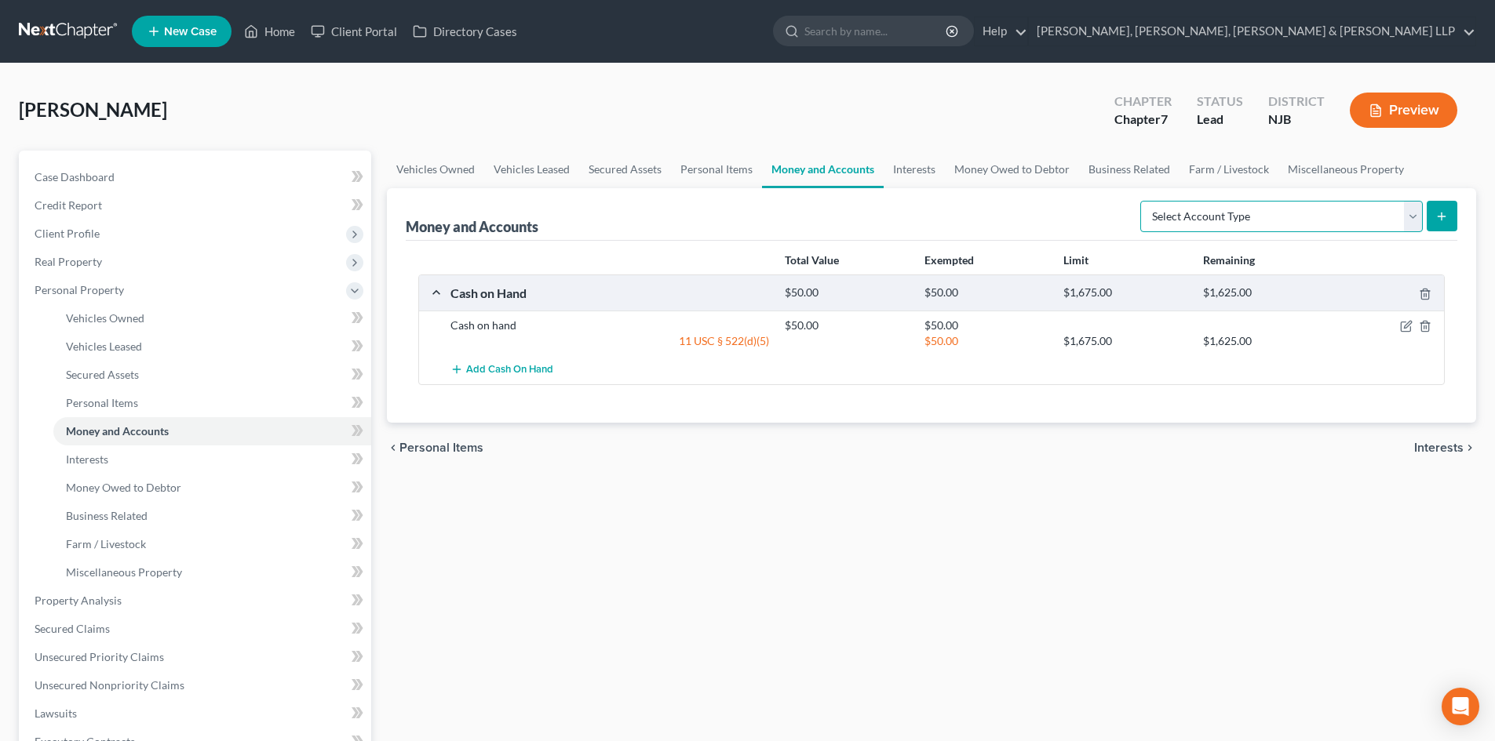
click at [1234, 219] on select "Select Account Type Brokerage Cash on Hand Certificates of Deposit Checking Acc…" at bounding box center [1281, 216] width 282 height 31
select select "checking"
click at [1143, 201] on select "Select Account Type Brokerage Cash on Hand Certificates of Deposit Checking Acc…" at bounding box center [1281, 216] width 282 height 31
click at [1445, 220] on icon "submit" at bounding box center [1441, 216] width 13 height 13
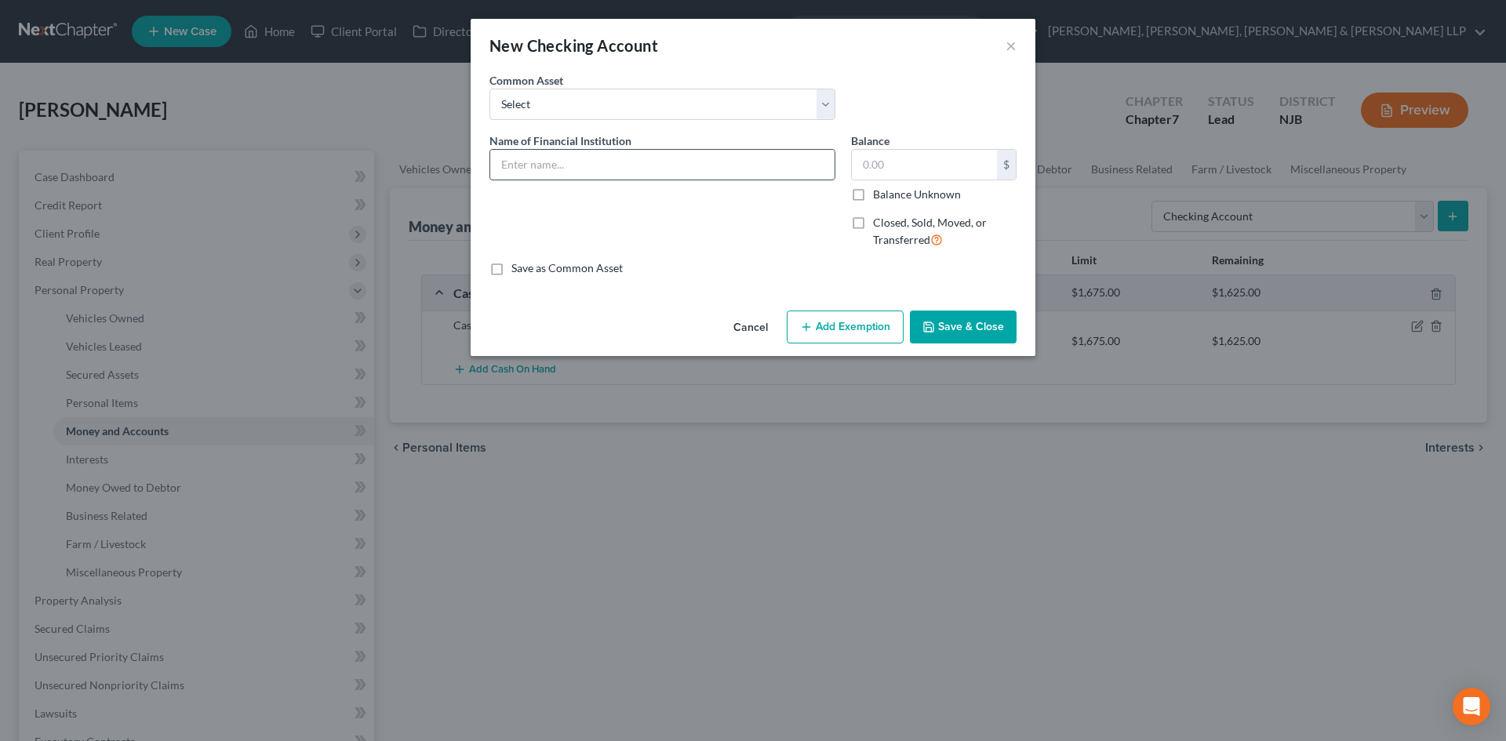
click at [624, 166] on input "text" at bounding box center [662, 165] width 344 height 30
type input "Chase Bank - 8439"
click at [886, 165] on input "text" at bounding box center [924, 165] width 145 height 30
type input "760"
click at [842, 334] on button "Add Exemption" at bounding box center [845, 327] width 117 height 33
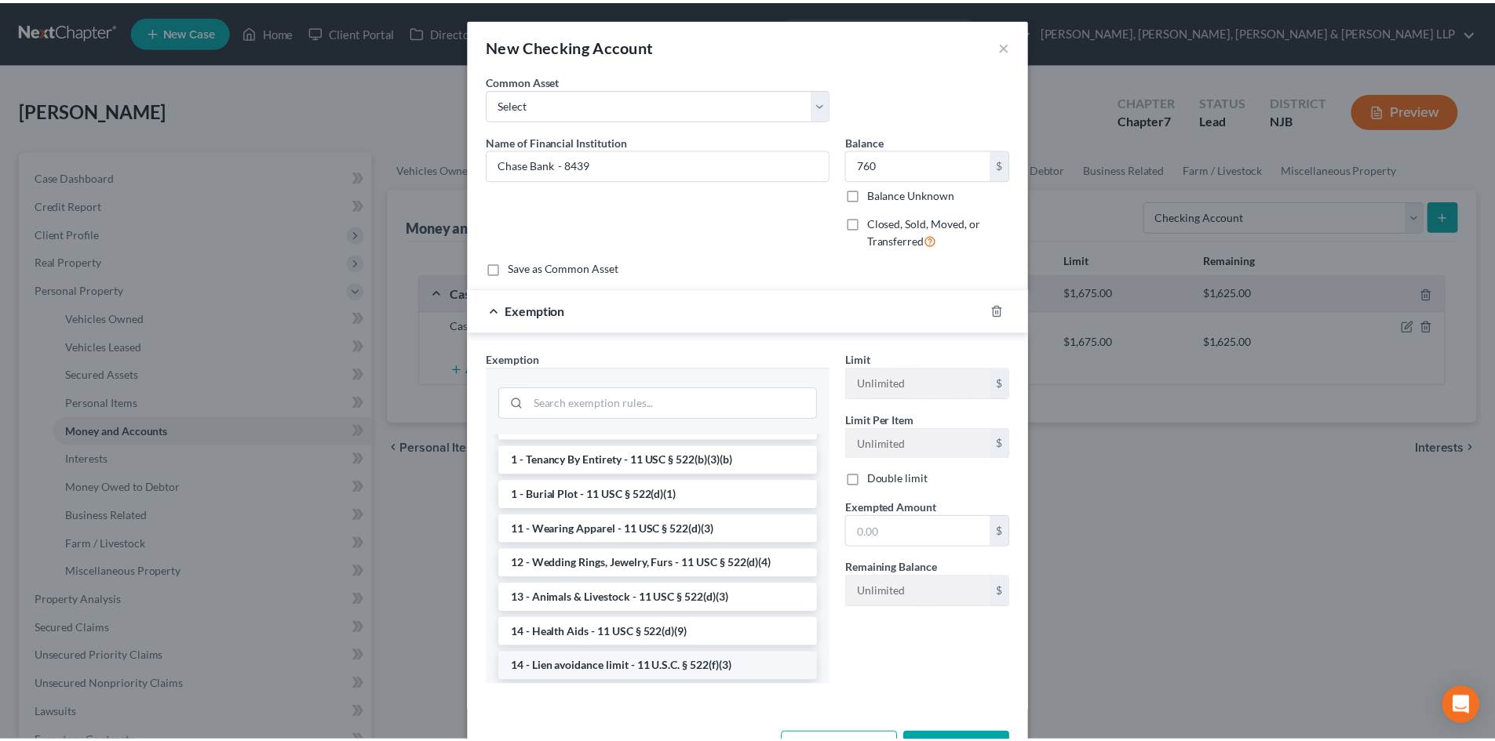
scroll to position [235, 0]
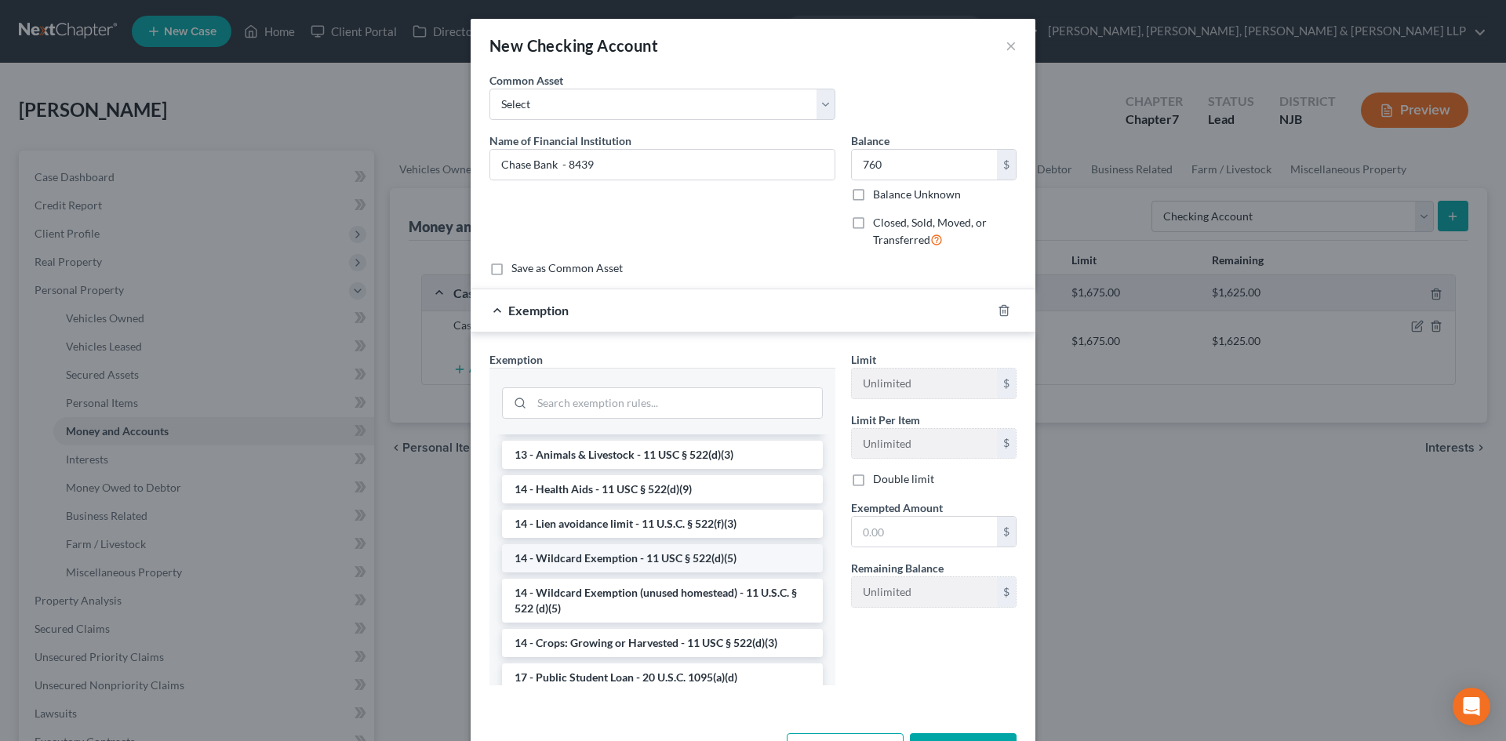
click at [605, 571] on li "14 - Wildcard Exemption - 11 USC § 522(d)(5)" at bounding box center [662, 558] width 321 height 28
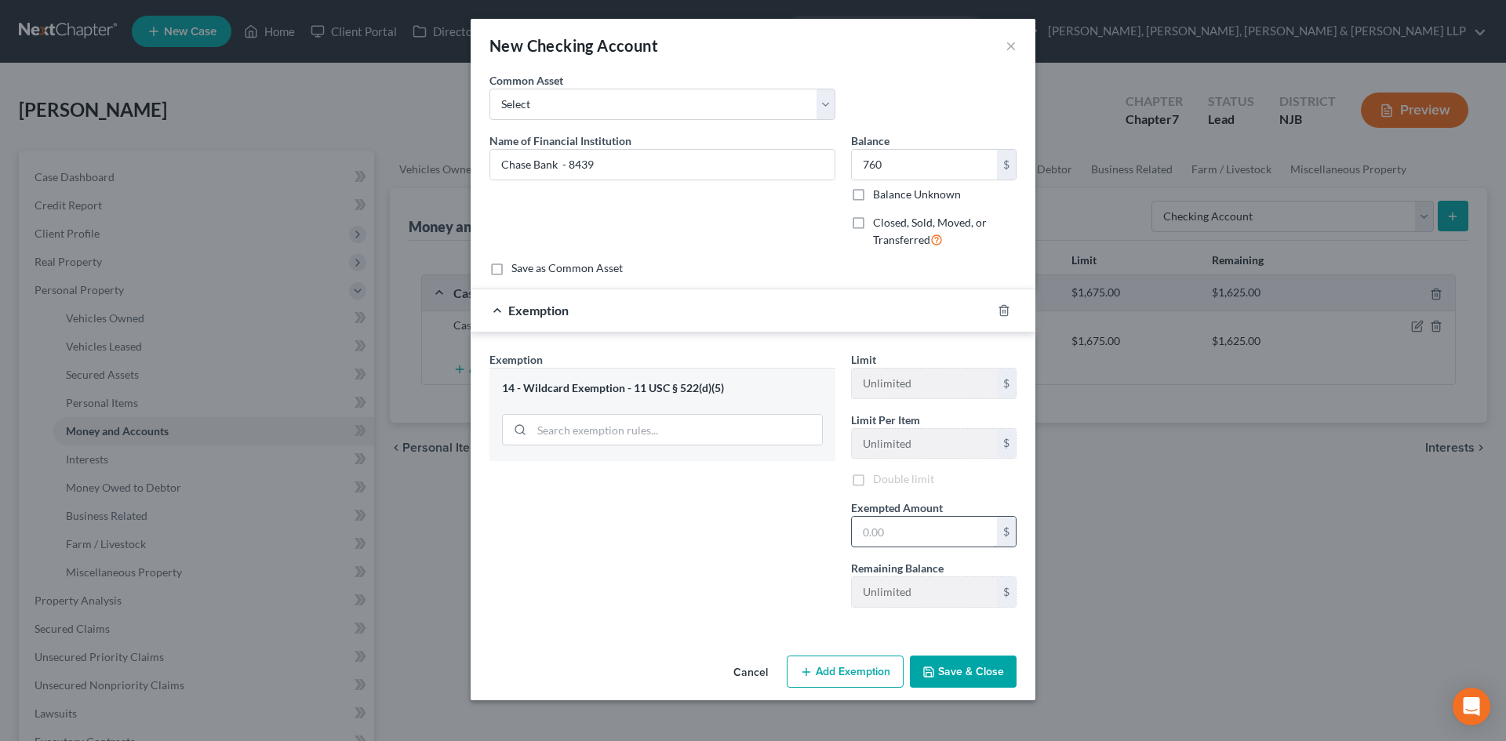
click at [954, 528] on input "text" at bounding box center [924, 532] width 145 height 30
type input "760"
click at [959, 681] on button "Save & Close" at bounding box center [963, 672] width 107 height 33
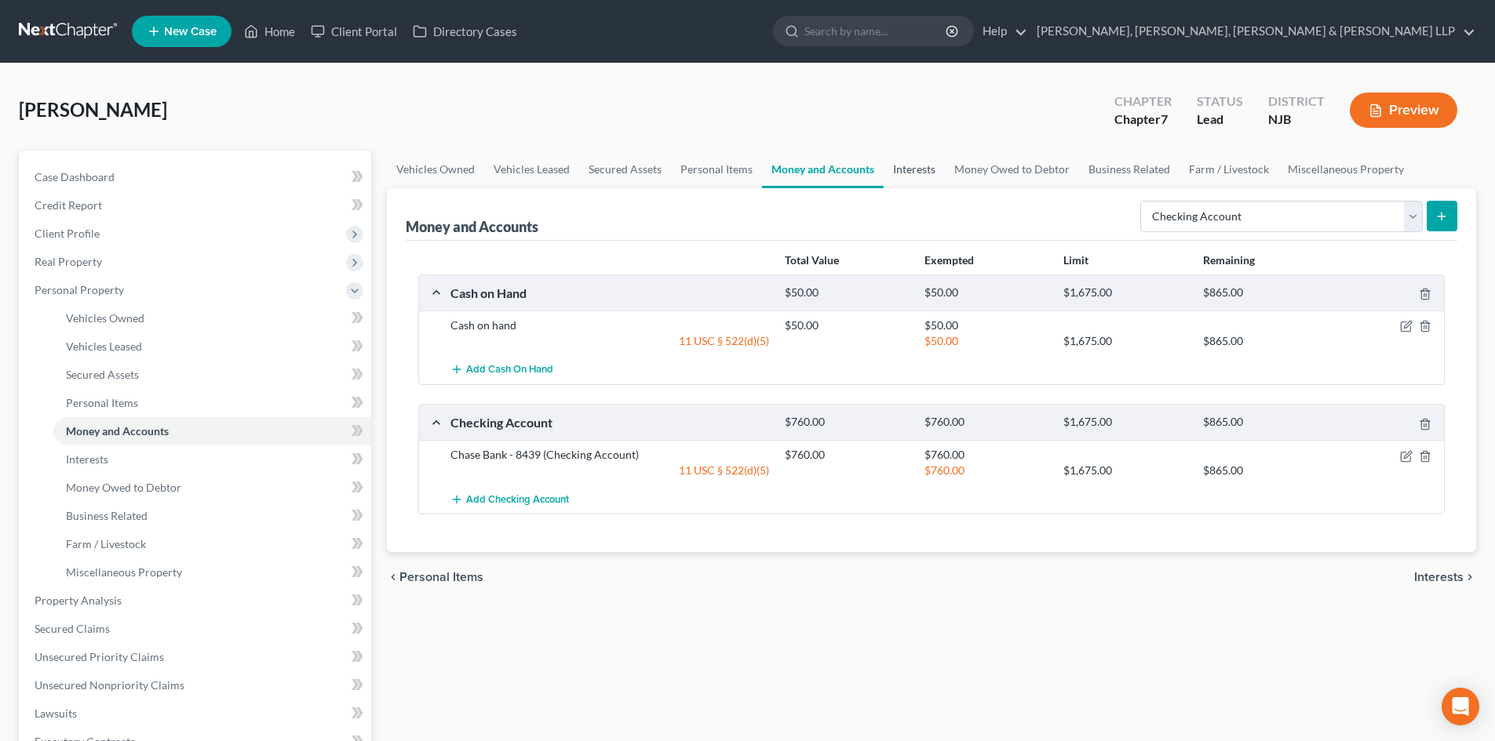
click at [916, 176] on link "Interests" at bounding box center [913, 170] width 61 height 38
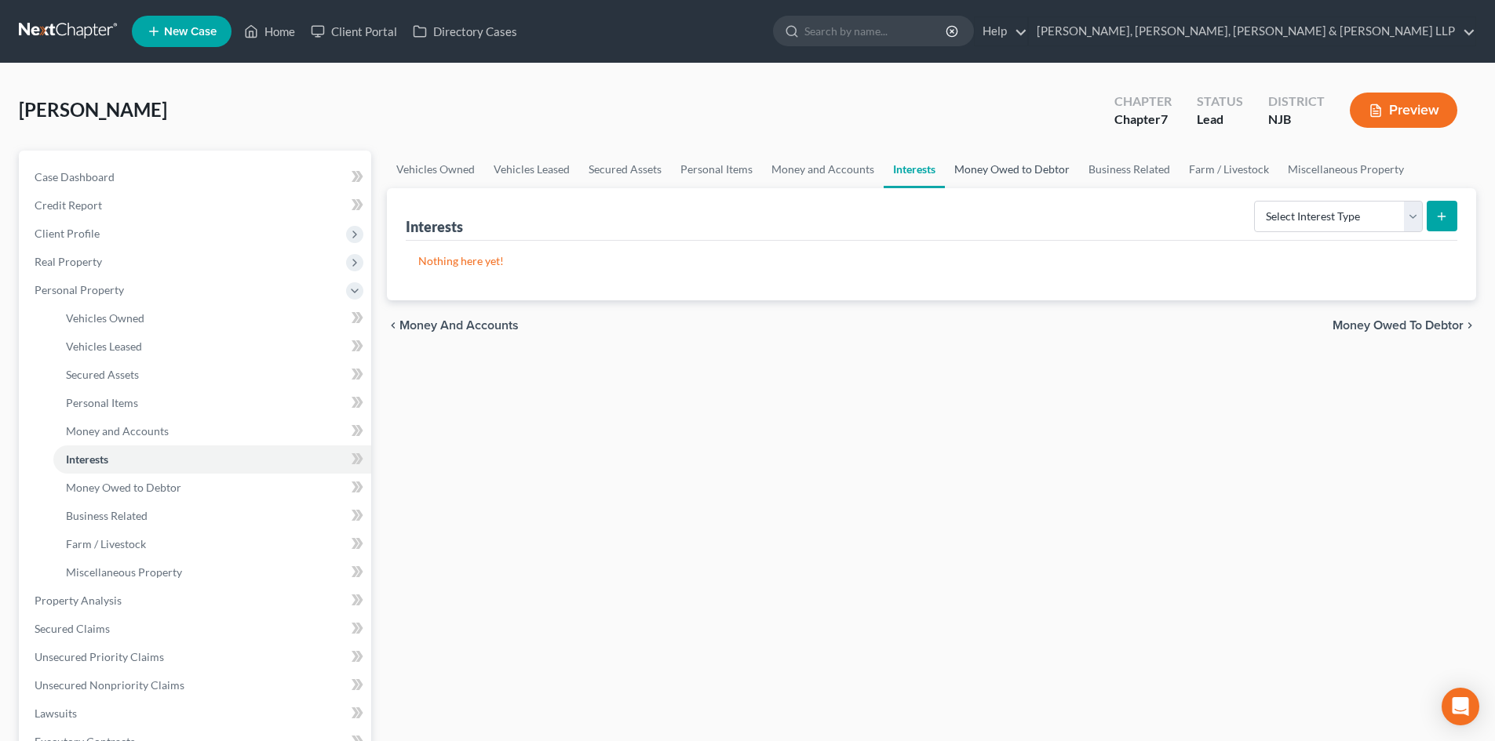
click at [982, 169] on link "Money Owed to Debtor" at bounding box center [1012, 170] width 134 height 38
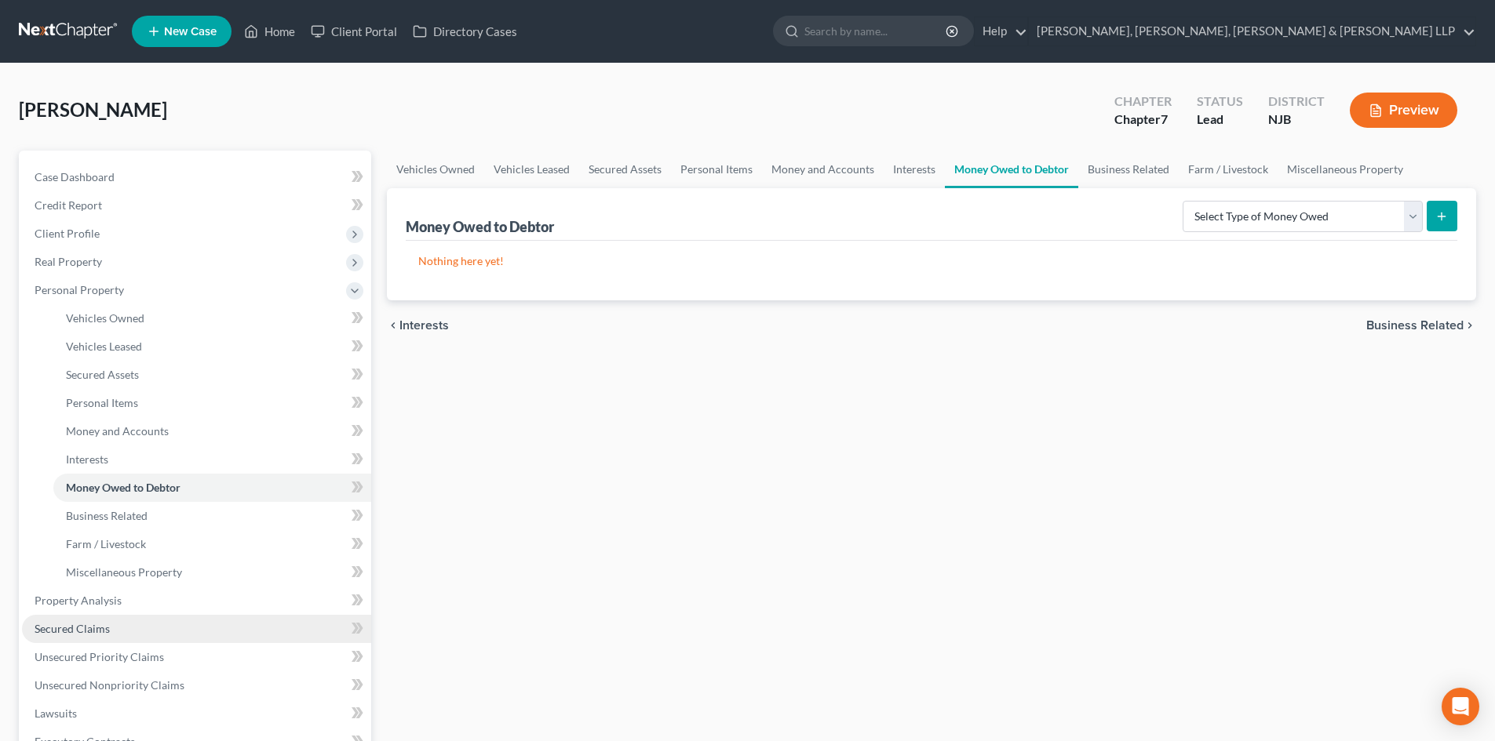
click at [98, 627] on span "Secured Claims" at bounding box center [72, 628] width 75 height 13
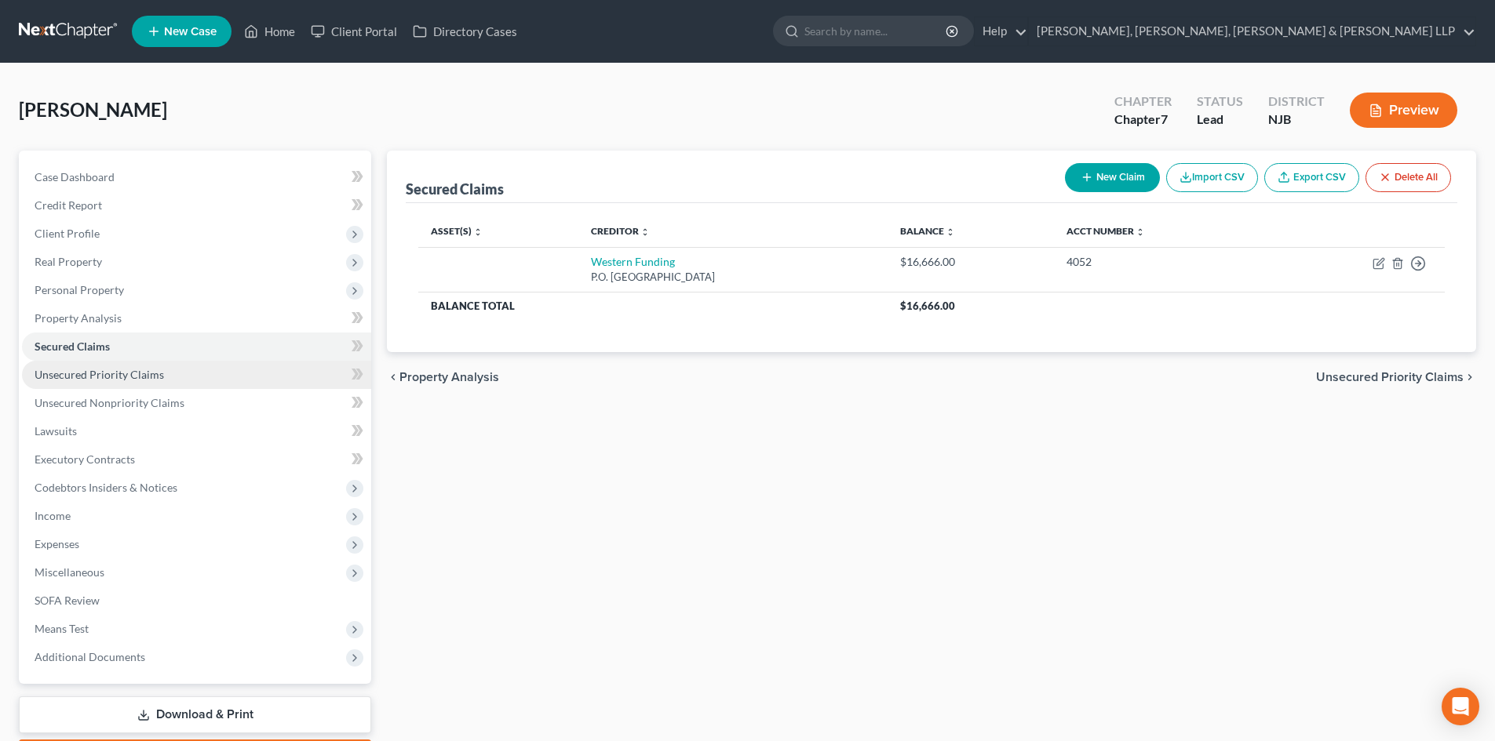
click at [154, 375] on span "Unsecured Priority Claims" at bounding box center [99, 374] width 129 height 13
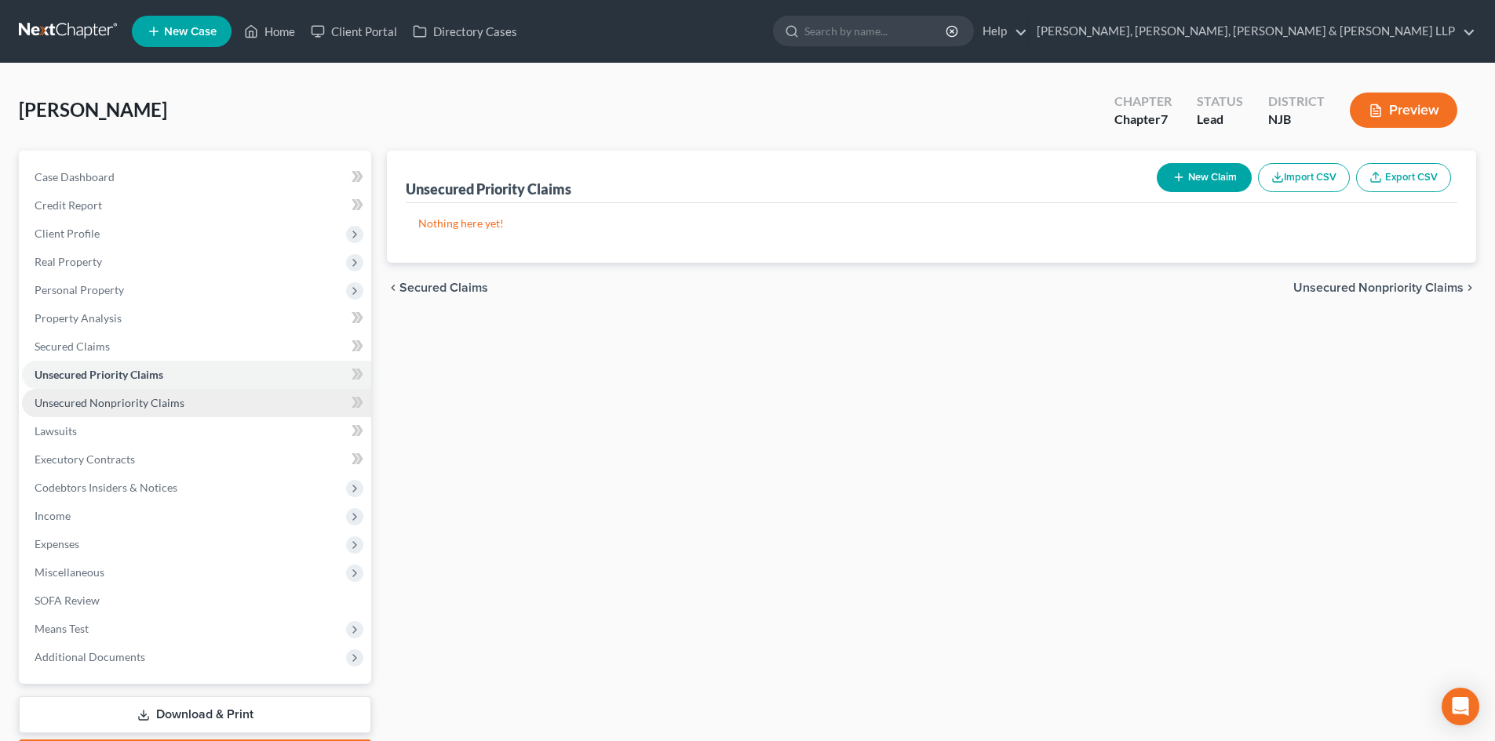
click at [157, 389] on link "Unsecured Nonpriority Claims" at bounding box center [196, 403] width 349 height 28
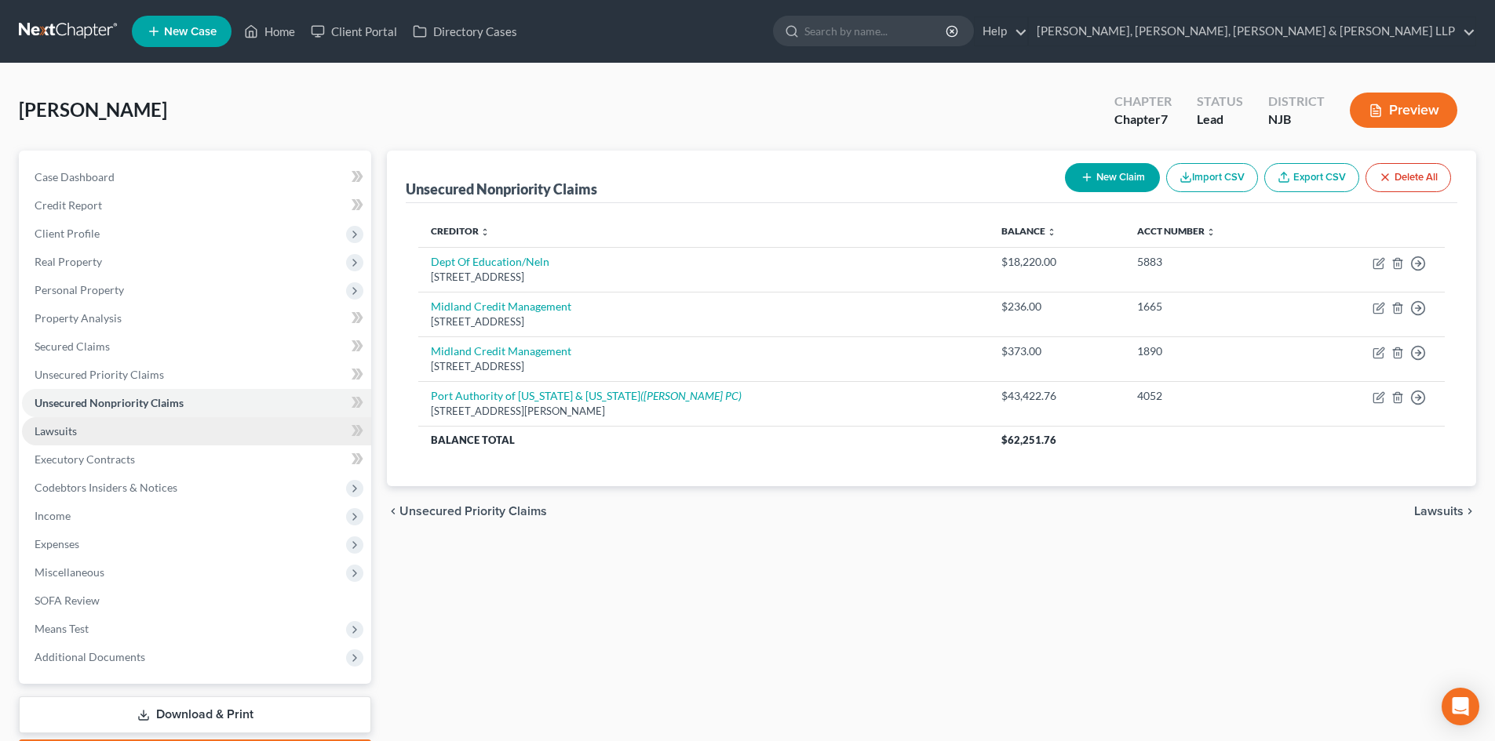
click at [118, 431] on link "Lawsuits" at bounding box center [196, 431] width 349 height 28
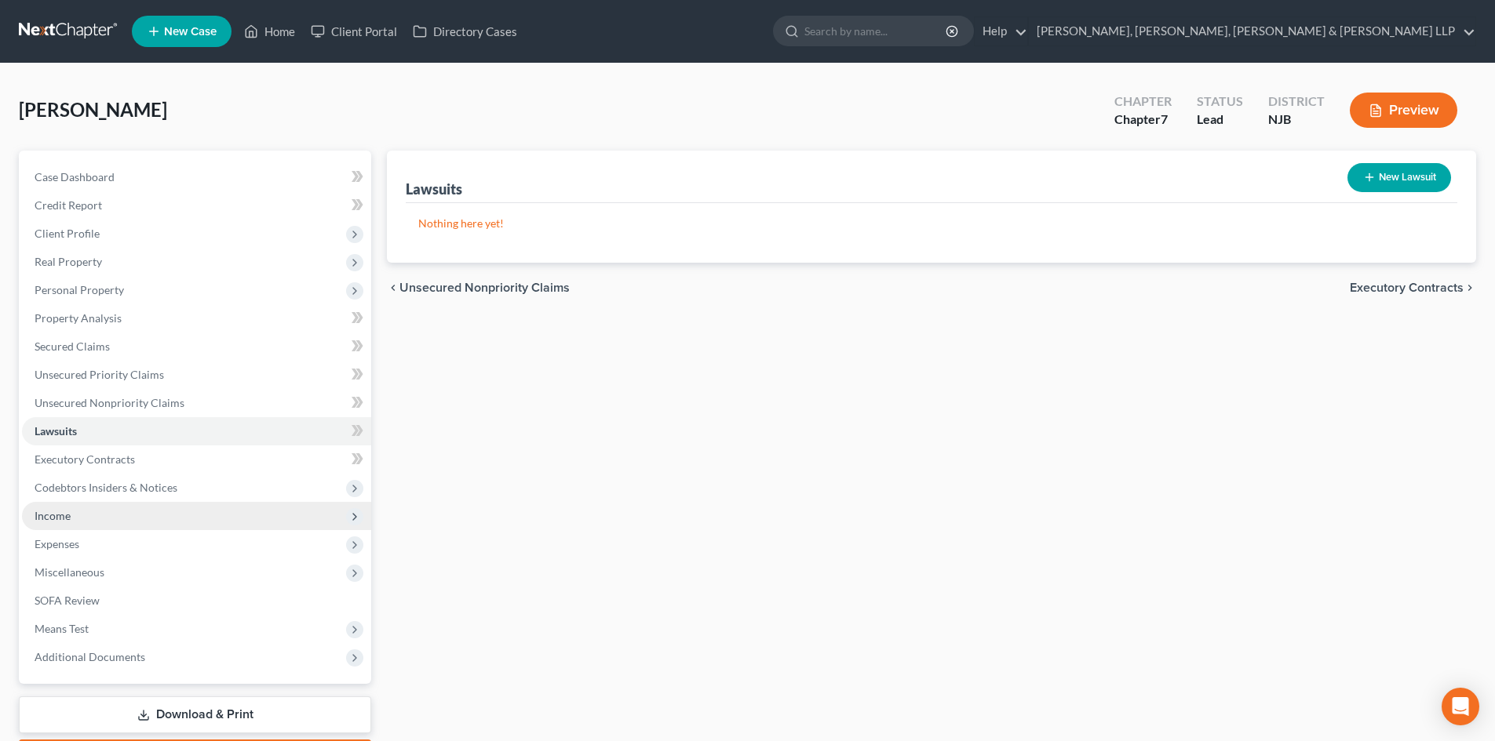
click at [79, 514] on span "Income" at bounding box center [196, 516] width 349 height 28
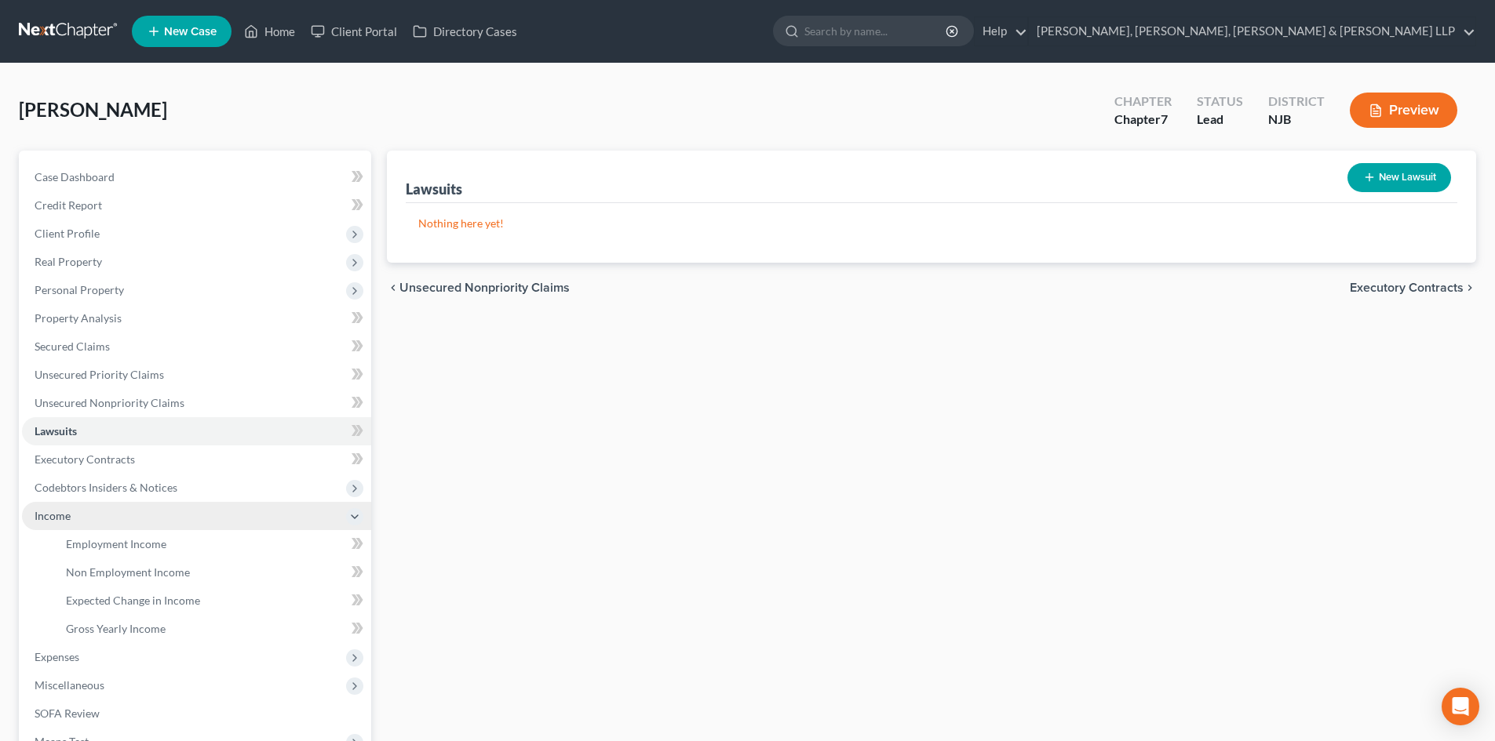
click at [92, 526] on span "Income" at bounding box center [196, 516] width 349 height 28
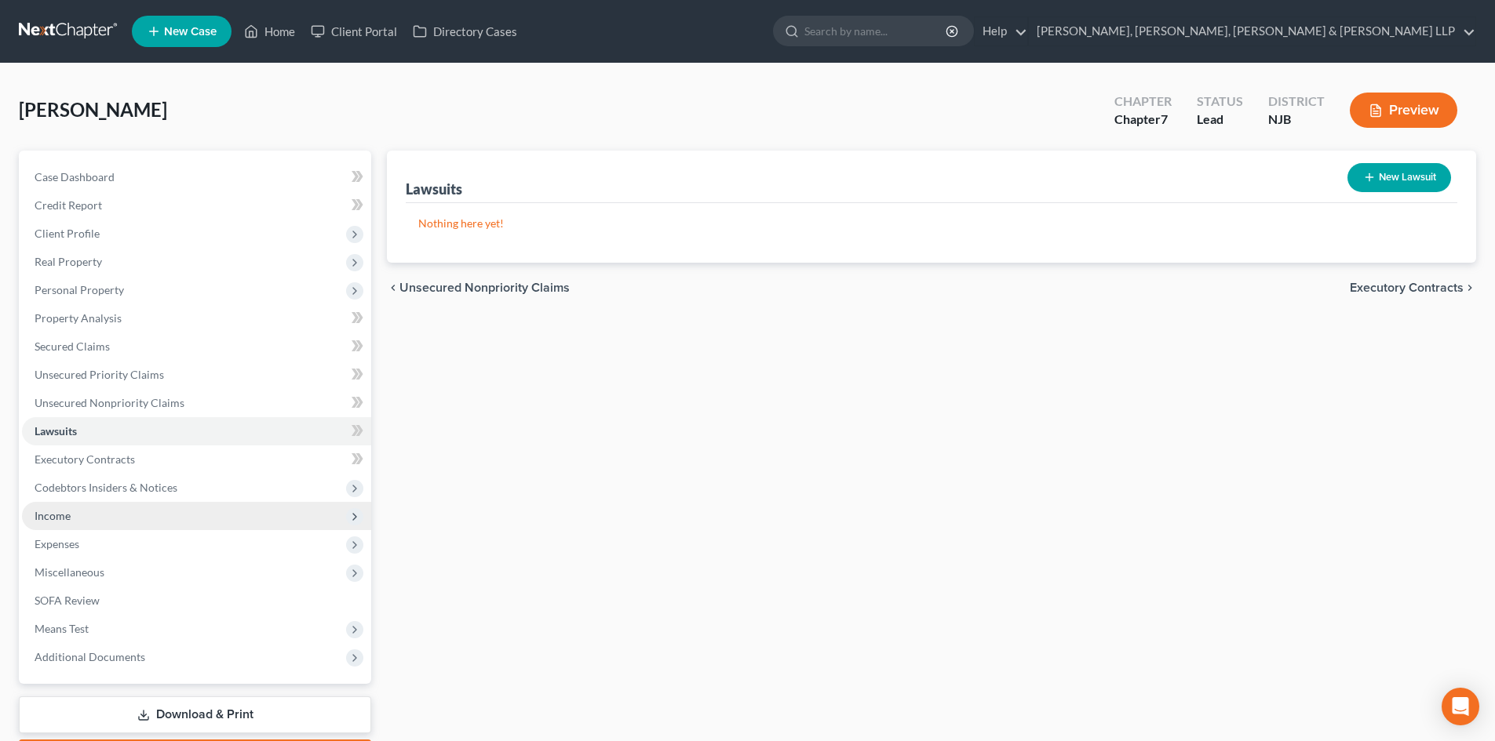
click at [101, 513] on span "Income" at bounding box center [196, 516] width 349 height 28
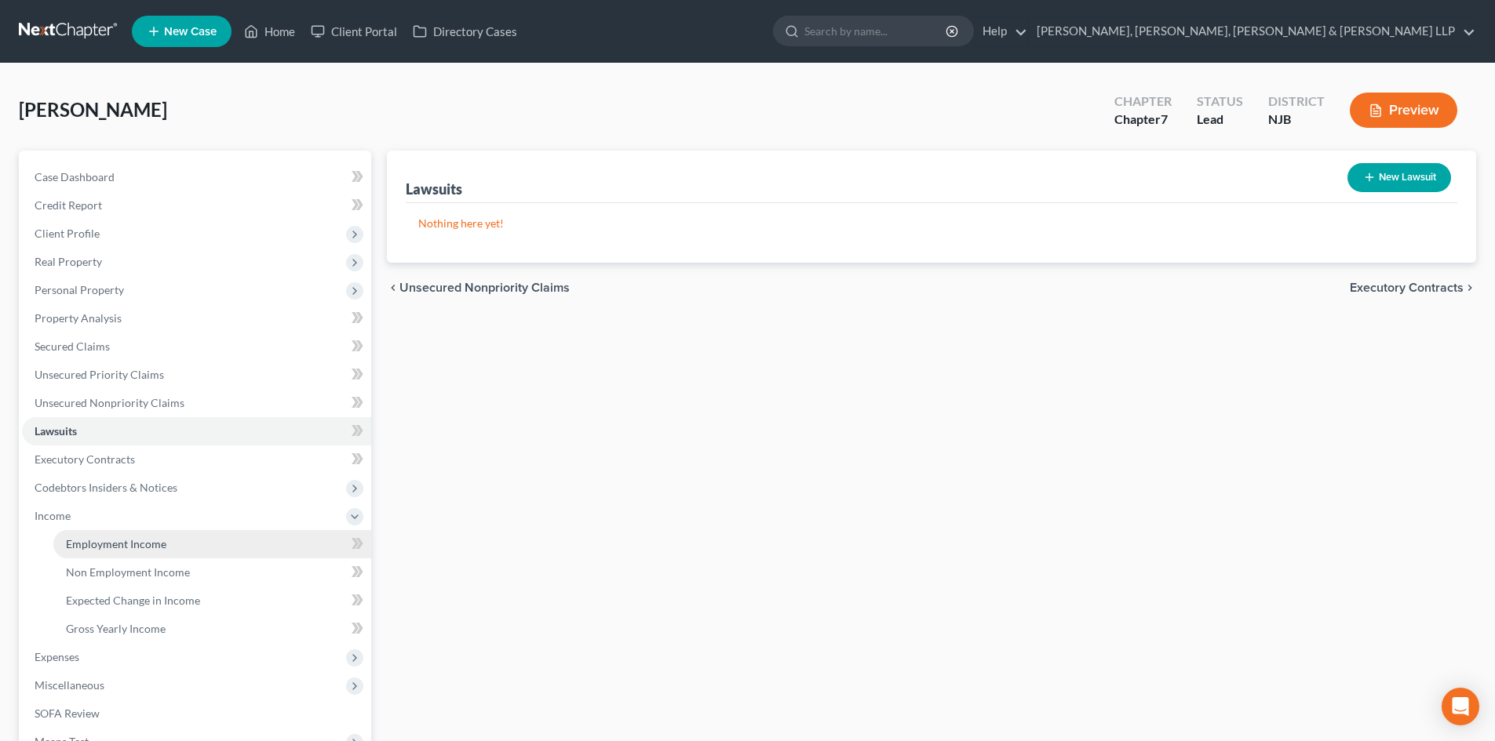
click at [103, 534] on link "Employment Income" at bounding box center [212, 544] width 318 height 28
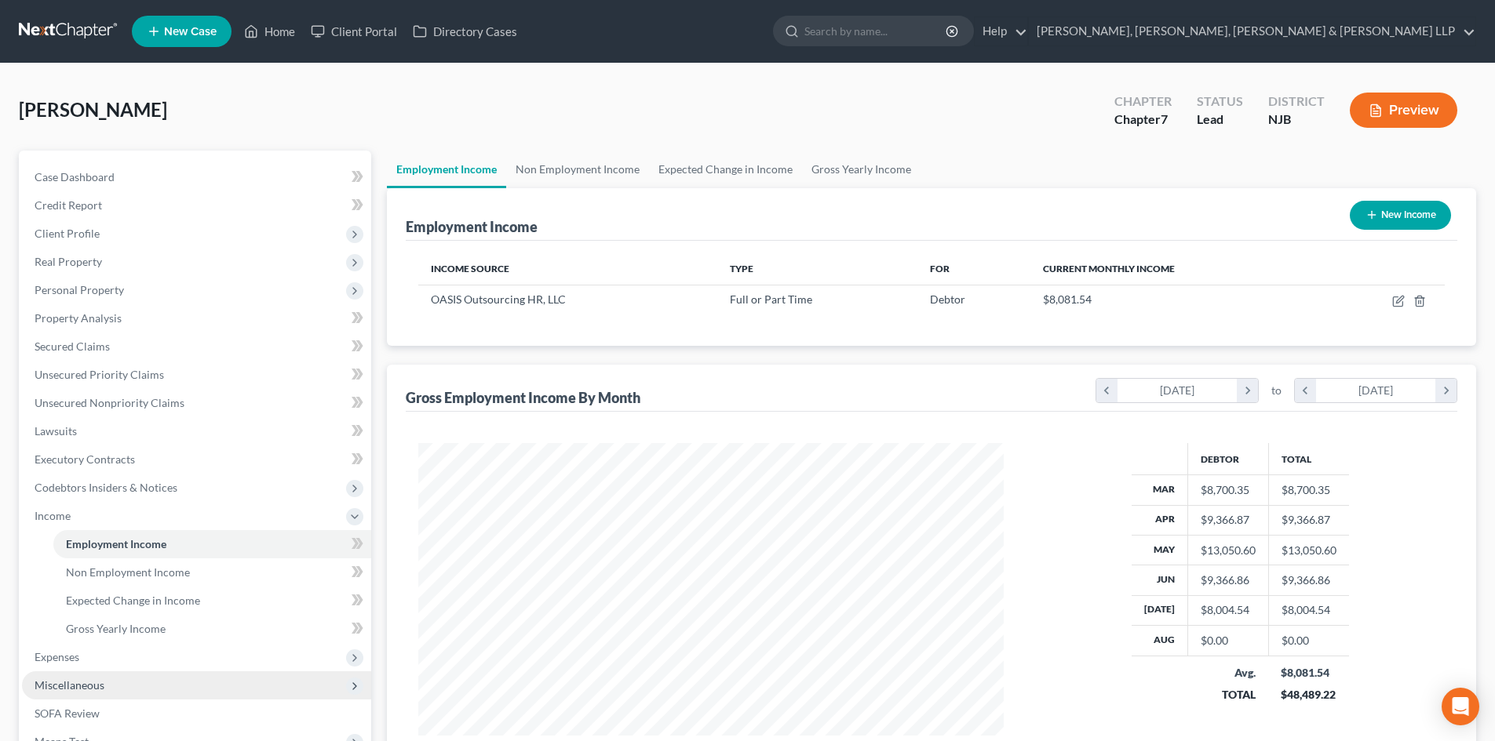
scroll to position [78, 0]
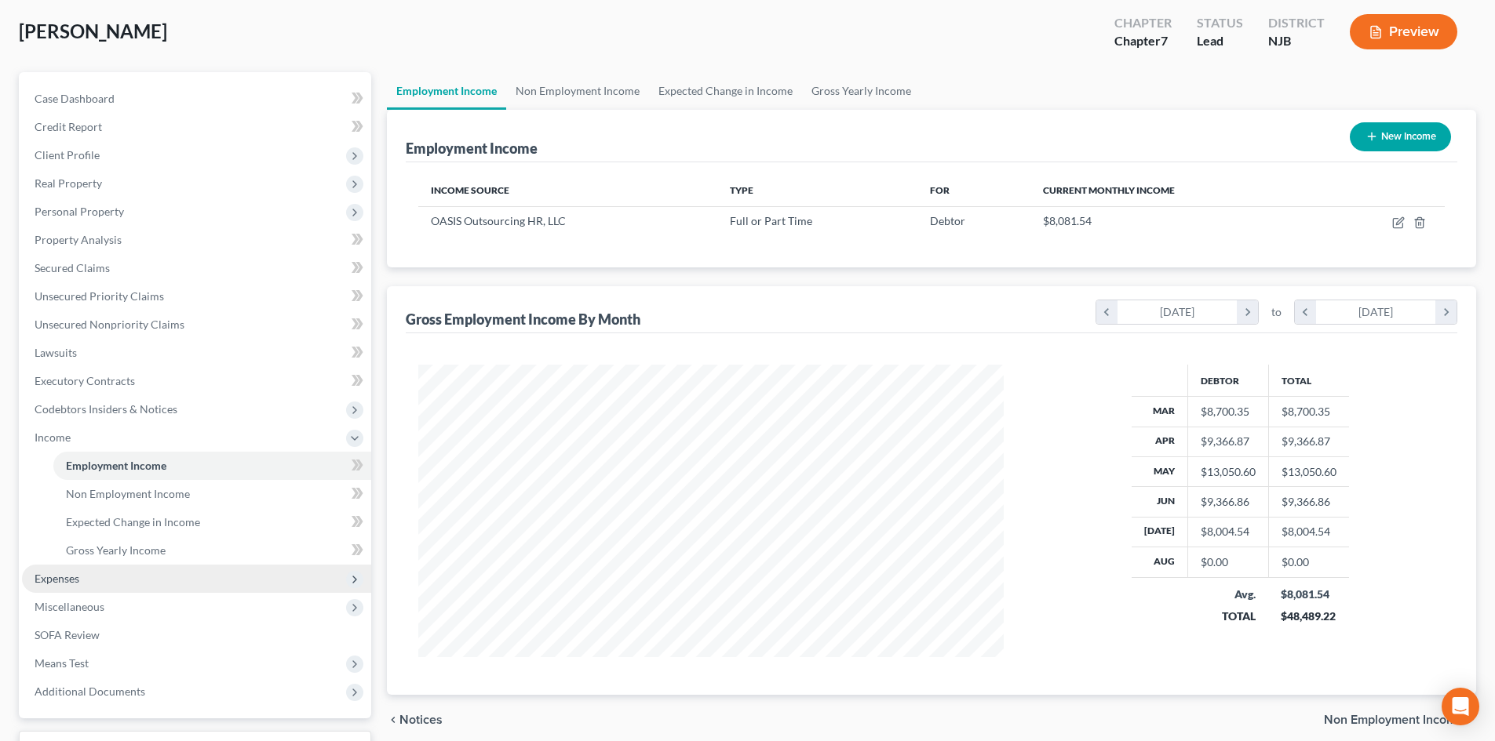
click at [100, 580] on span "Expenses" at bounding box center [196, 579] width 349 height 28
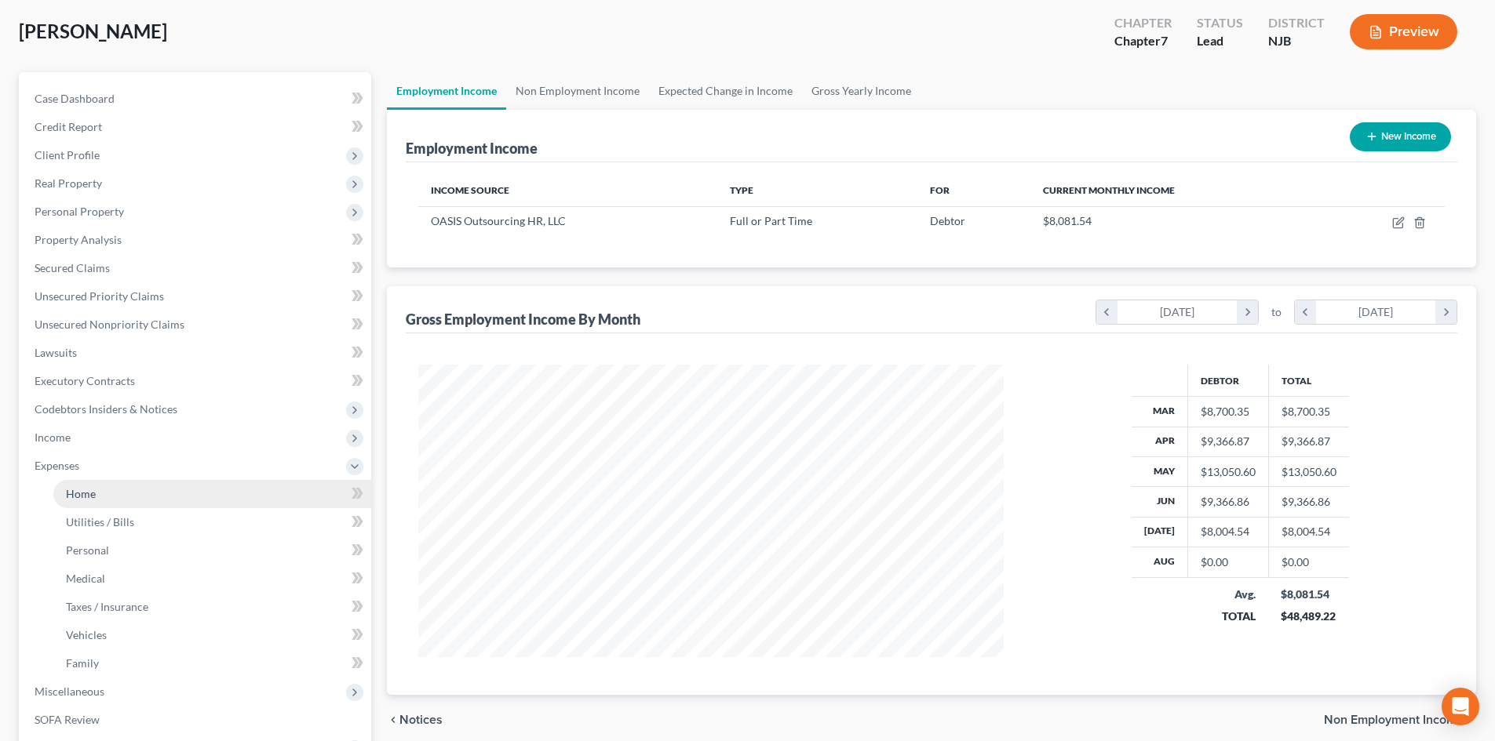
click at [119, 500] on link "Home" at bounding box center [212, 494] width 318 height 28
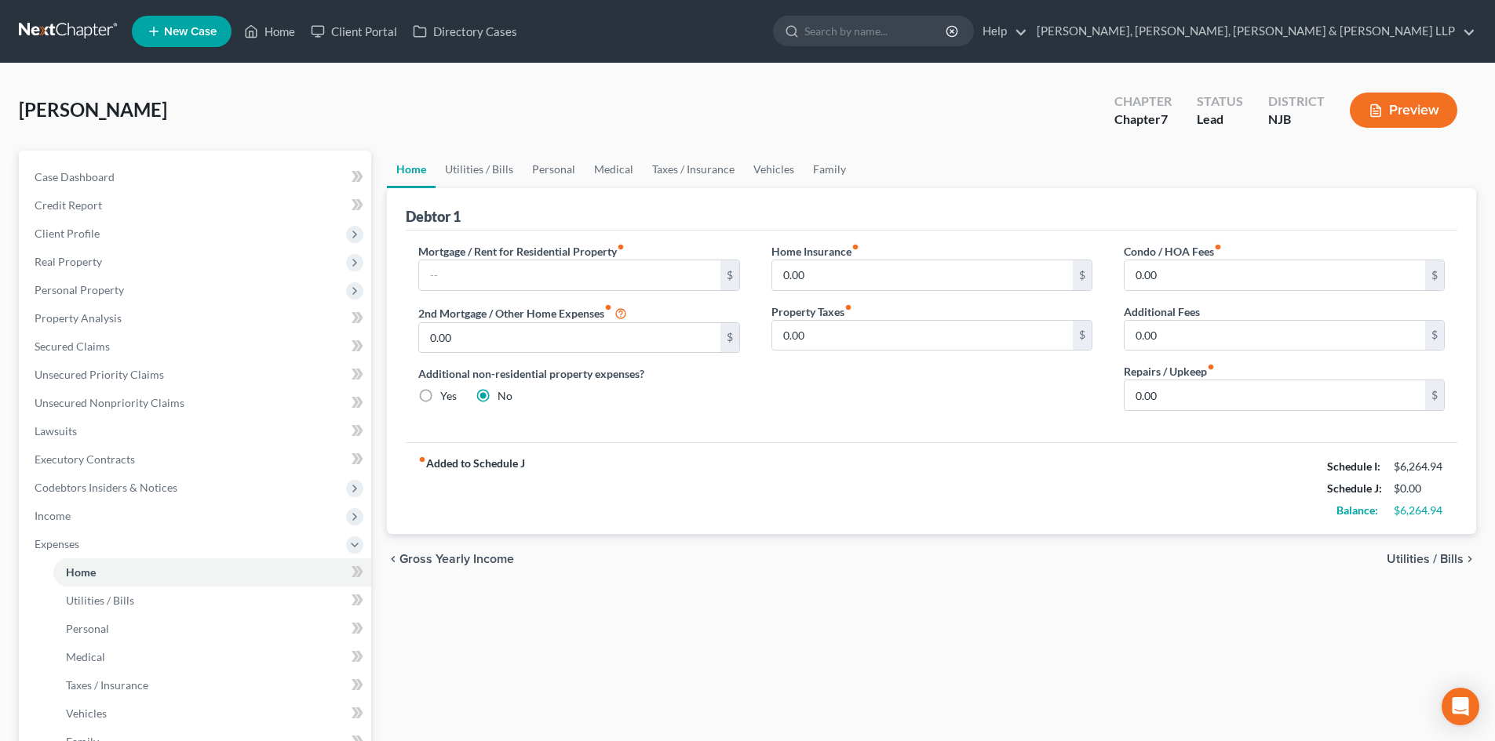
scroll to position [290, 0]
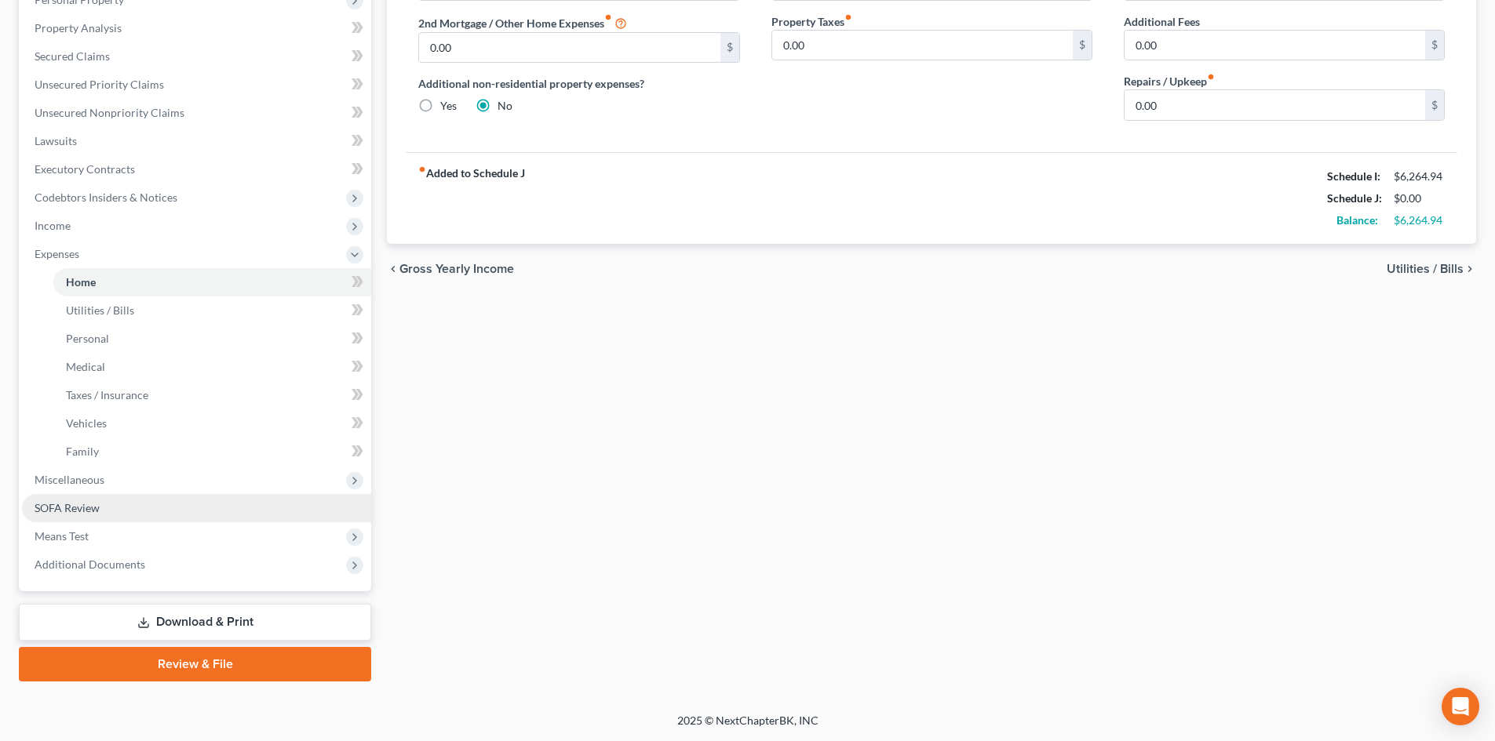
click at [140, 504] on link "SOFA Review" at bounding box center [196, 508] width 349 height 28
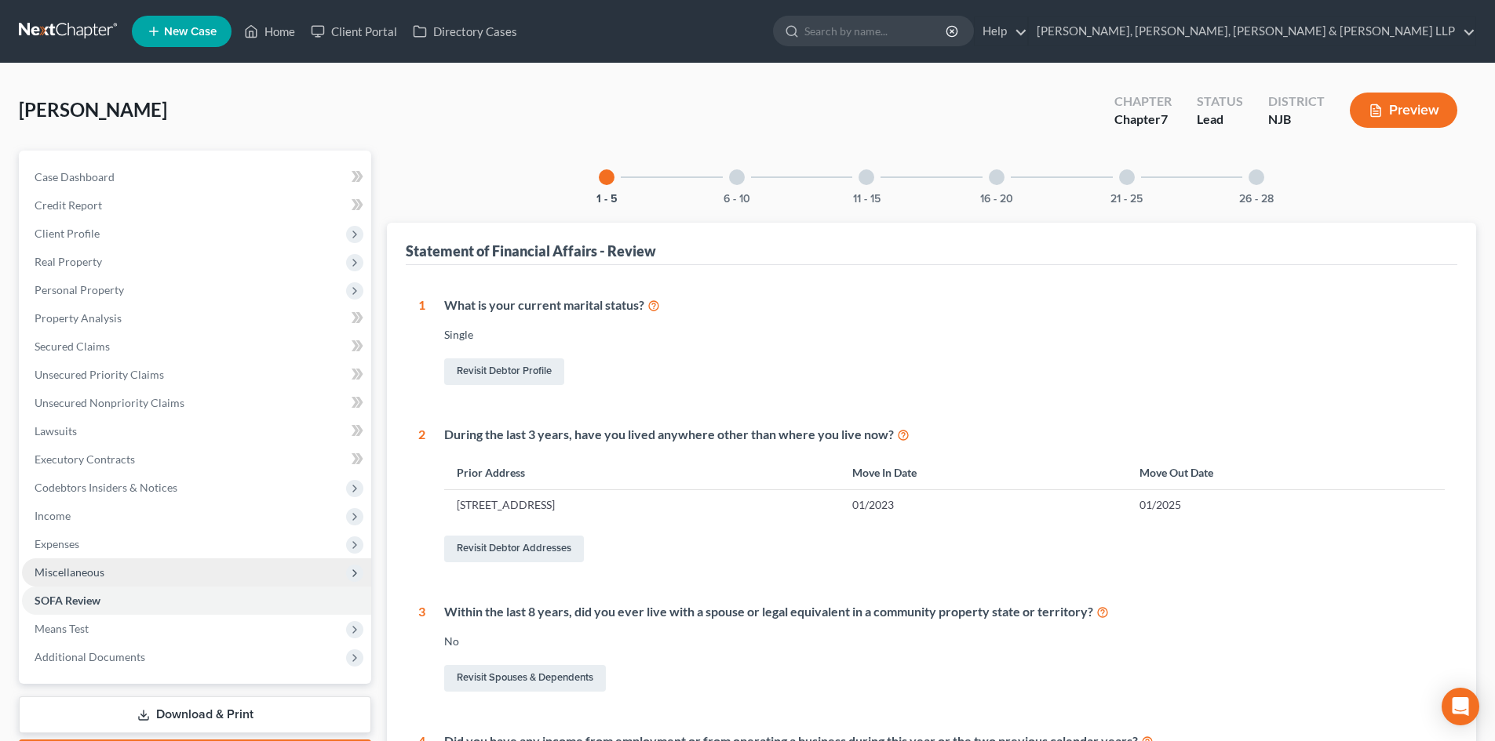
click at [118, 570] on span "Miscellaneous" at bounding box center [196, 573] width 349 height 28
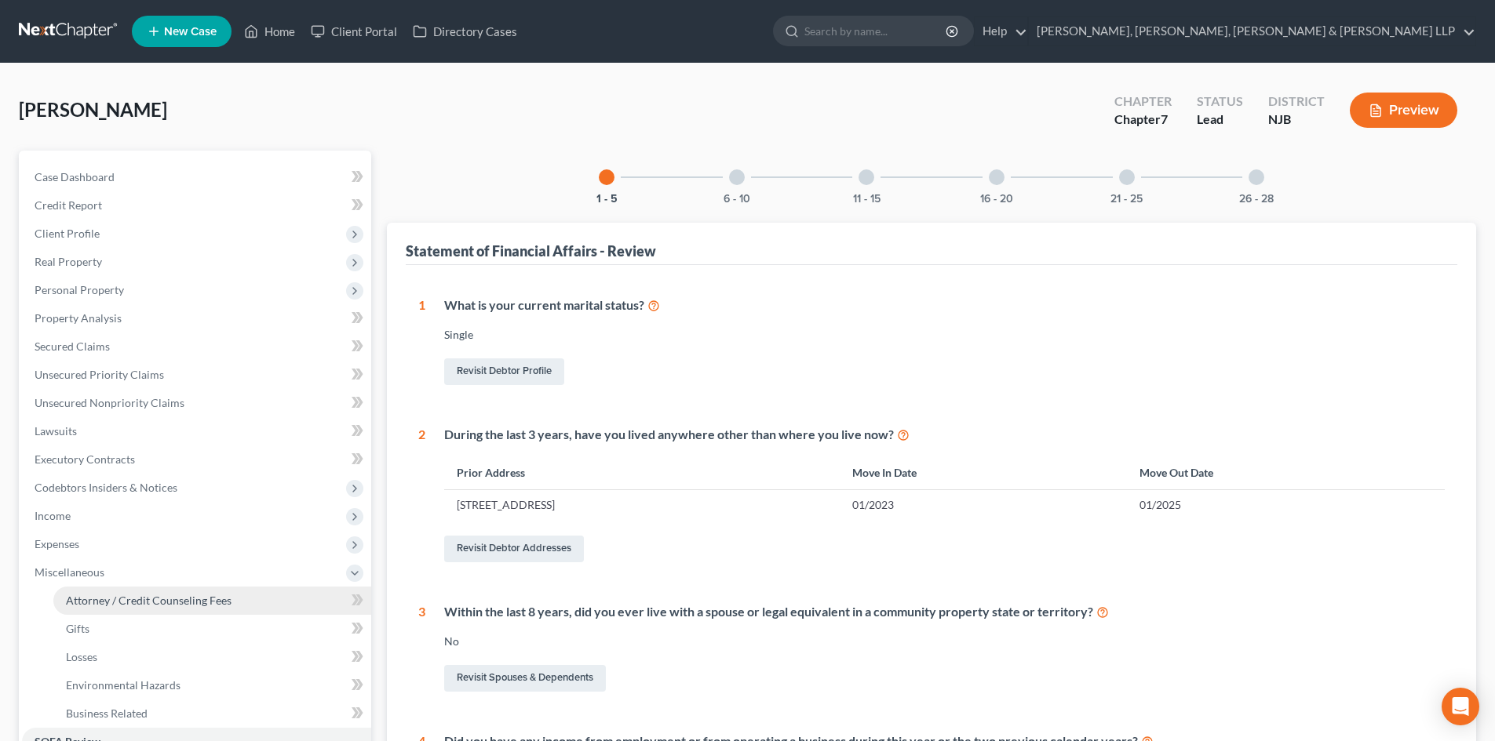
click at [127, 597] on span "Attorney / Credit Counseling Fees" at bounding box center [149, 600] width 166 height 13
select select "1"
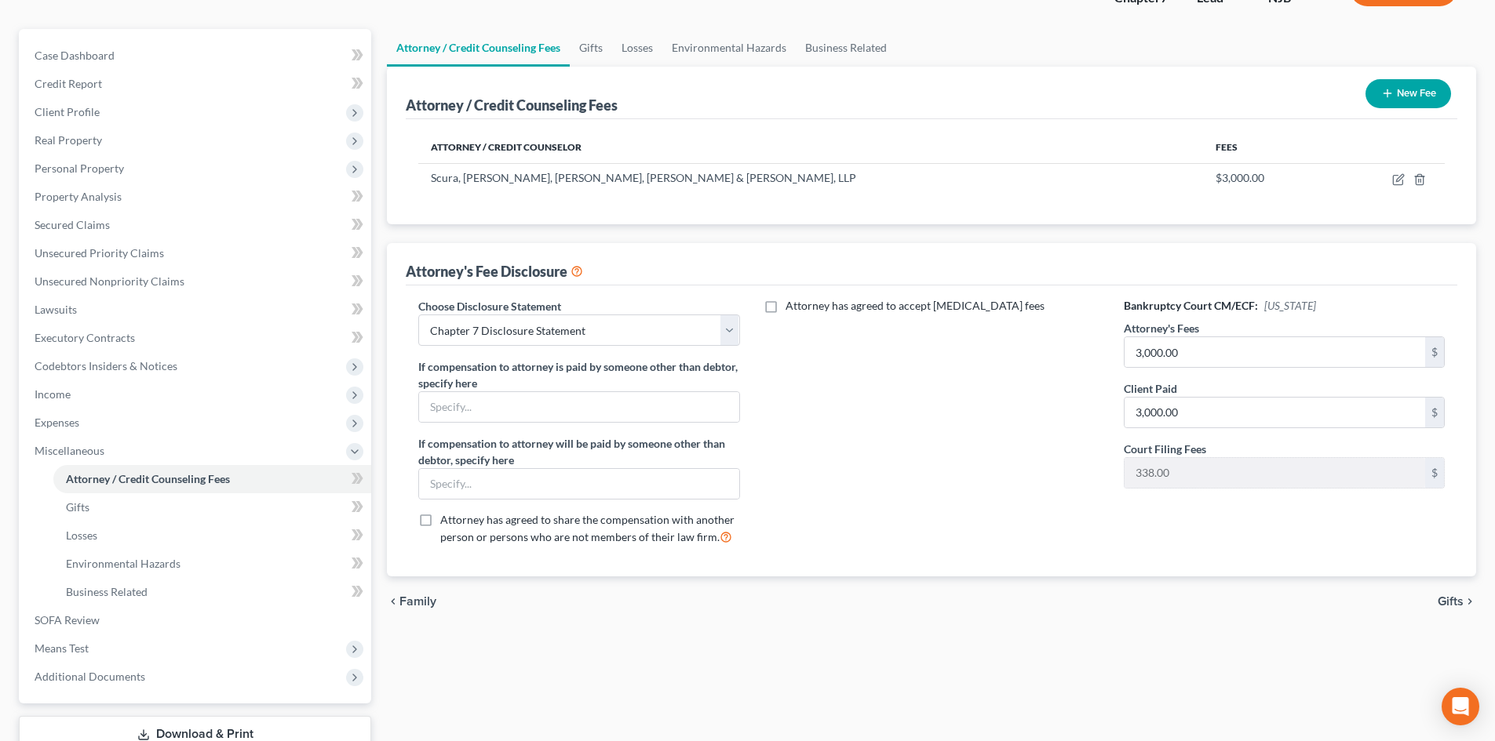
scroll to position [234, 0]
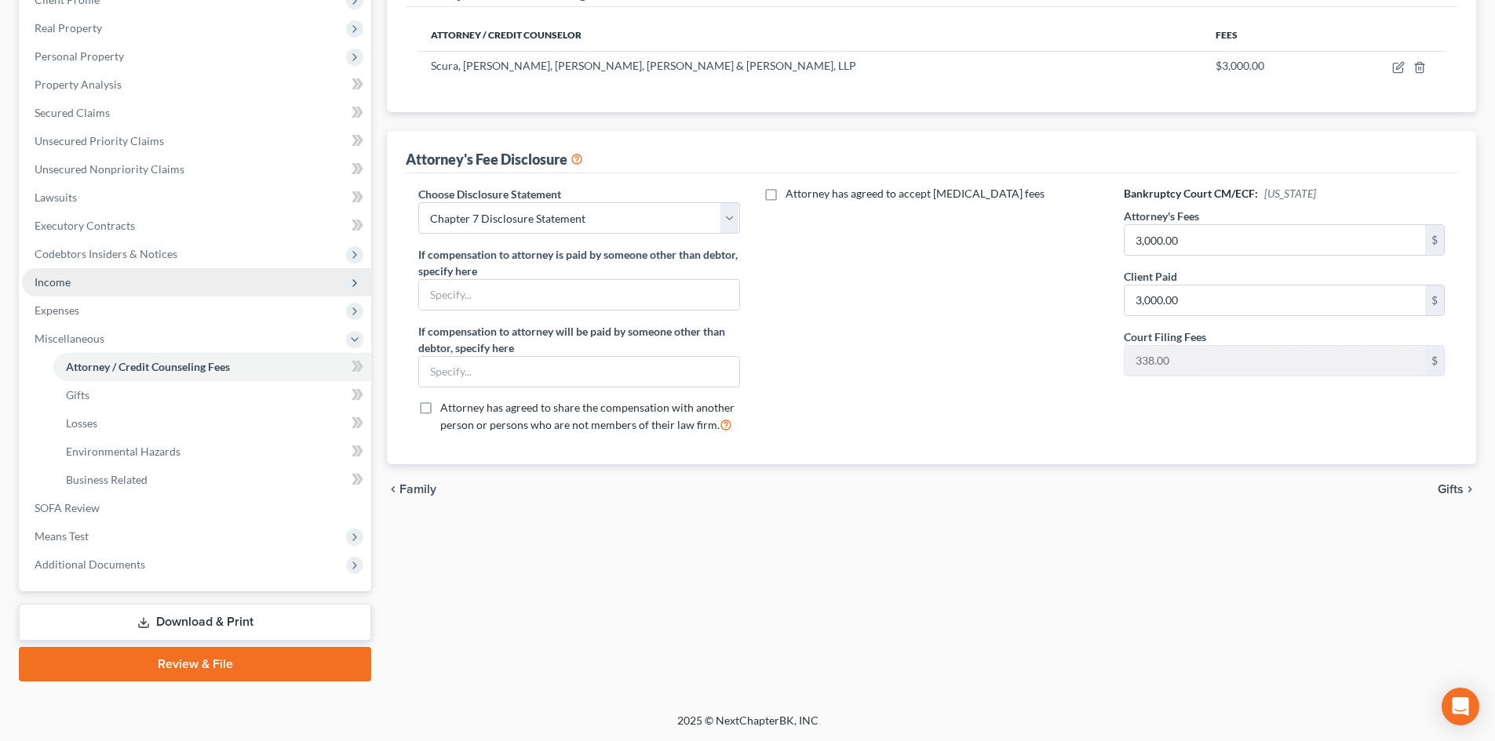
click at [94, 284] on span "Income" at bounding box center [196, 282] width 349 height 28
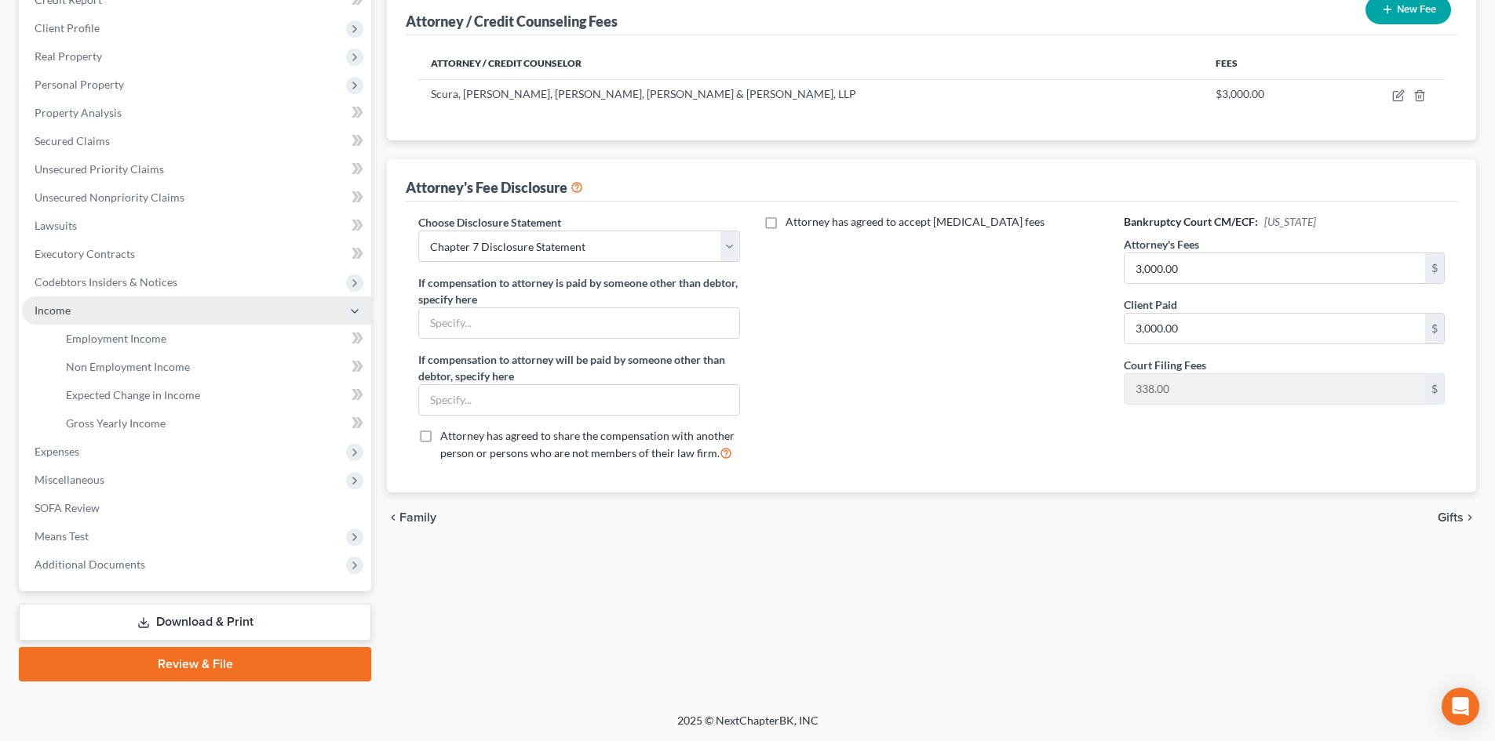
click at [99, 305] on span "Income" at bounding box center [196, 311] width 349 height 28
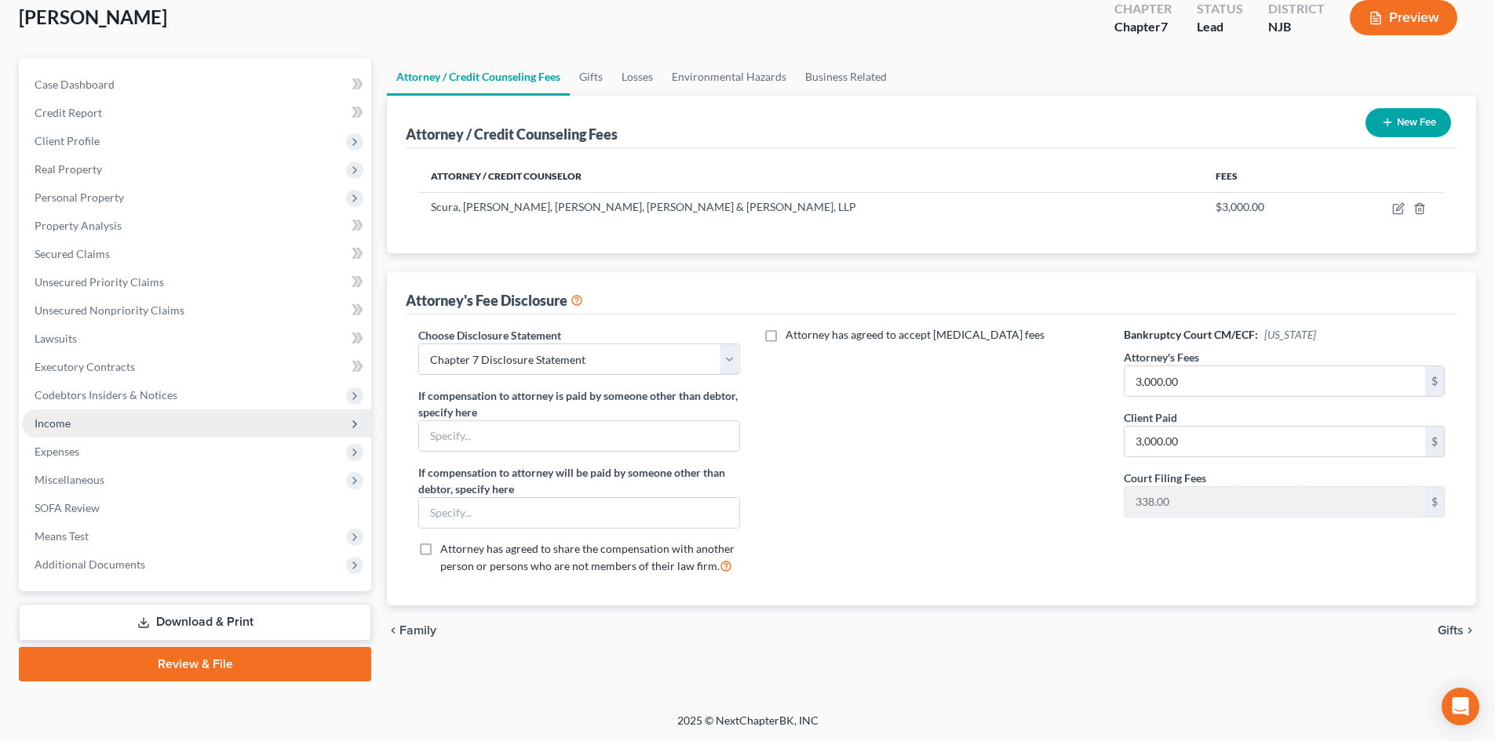
click at [86, 426] on span "Income" at bounding box center [196, 424] width 349 height 28
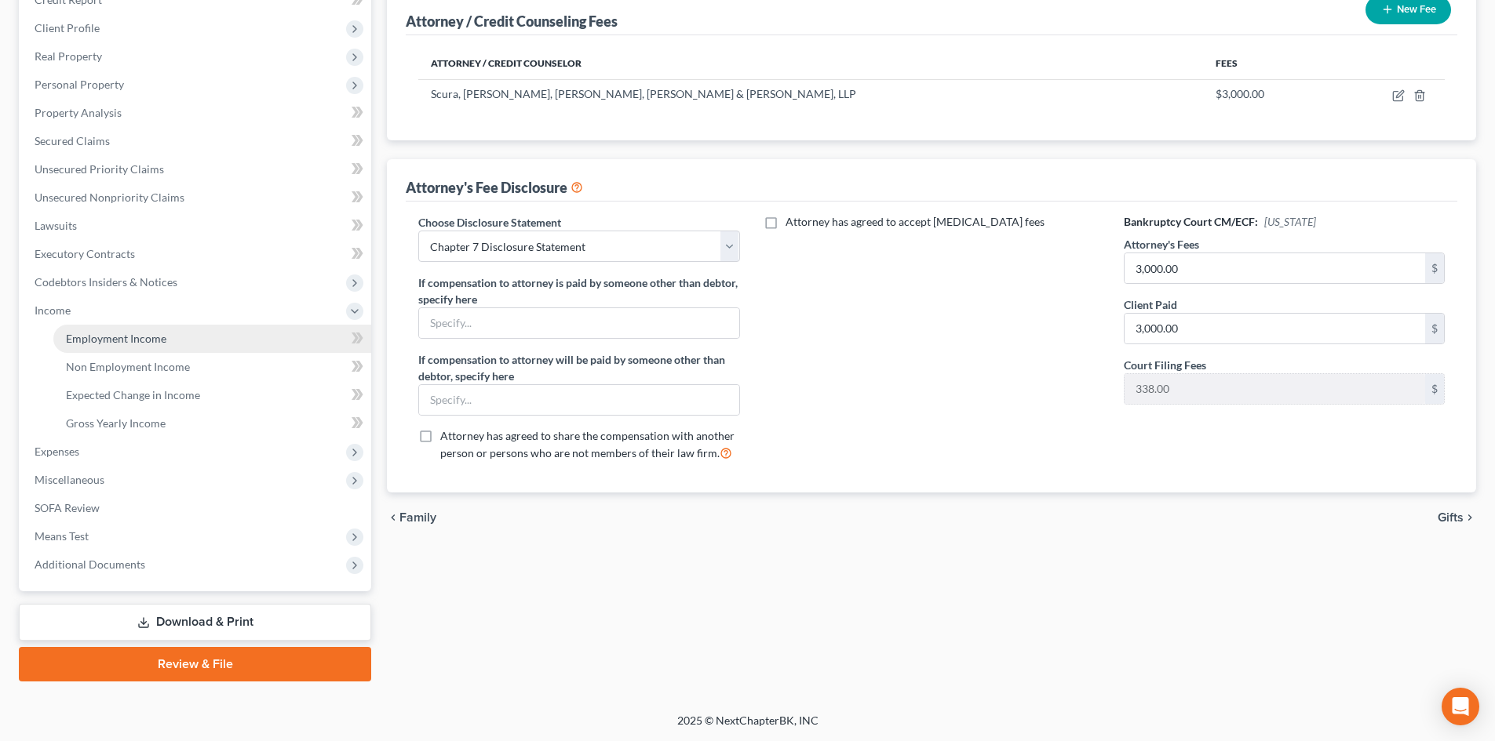
click at [145, 342] on span "Employment Income" at bounding box center [116, 338] width 100 height 13
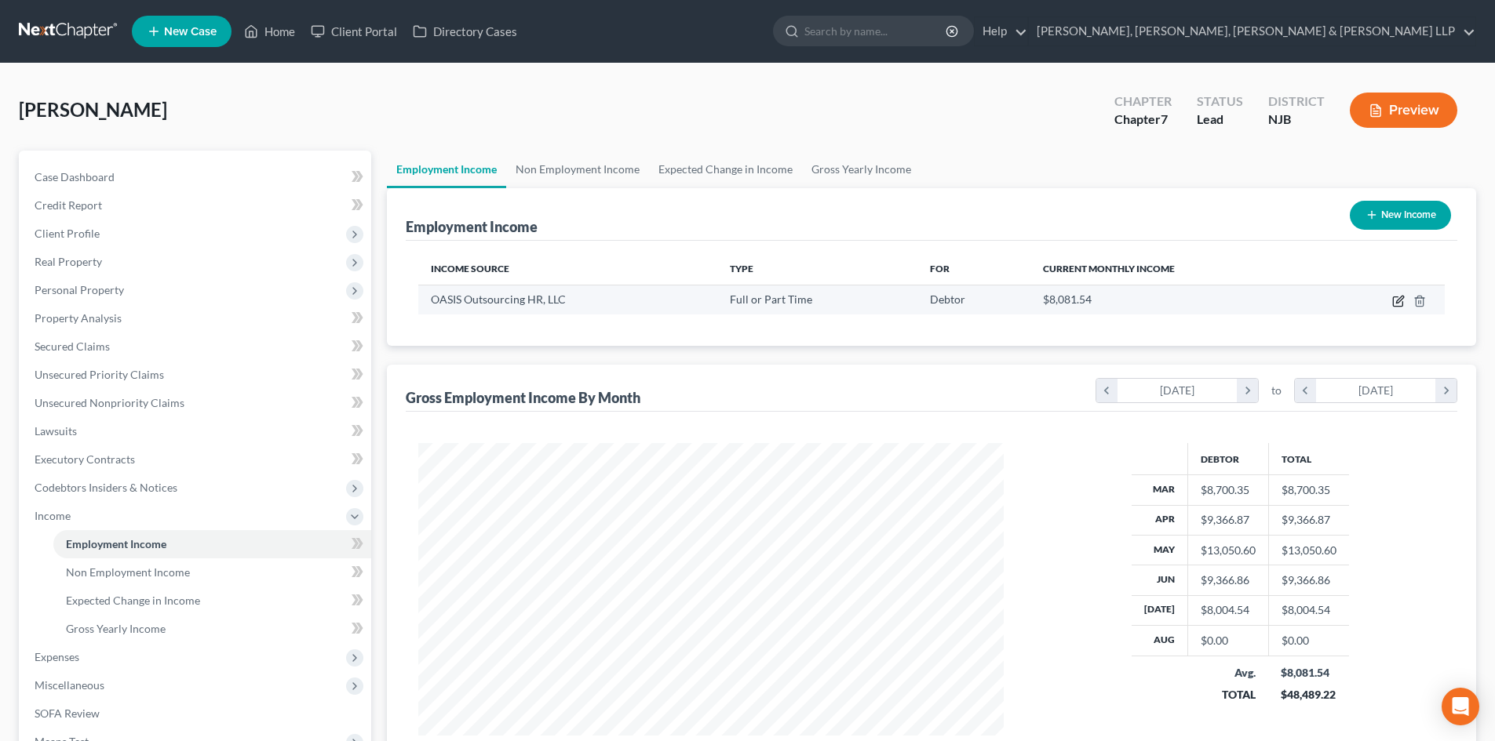
click at [1398, 302] on icon "button" at bounding box center [1398, 301] width 13 height 13
select select "0"
select select "9"
select select "1"
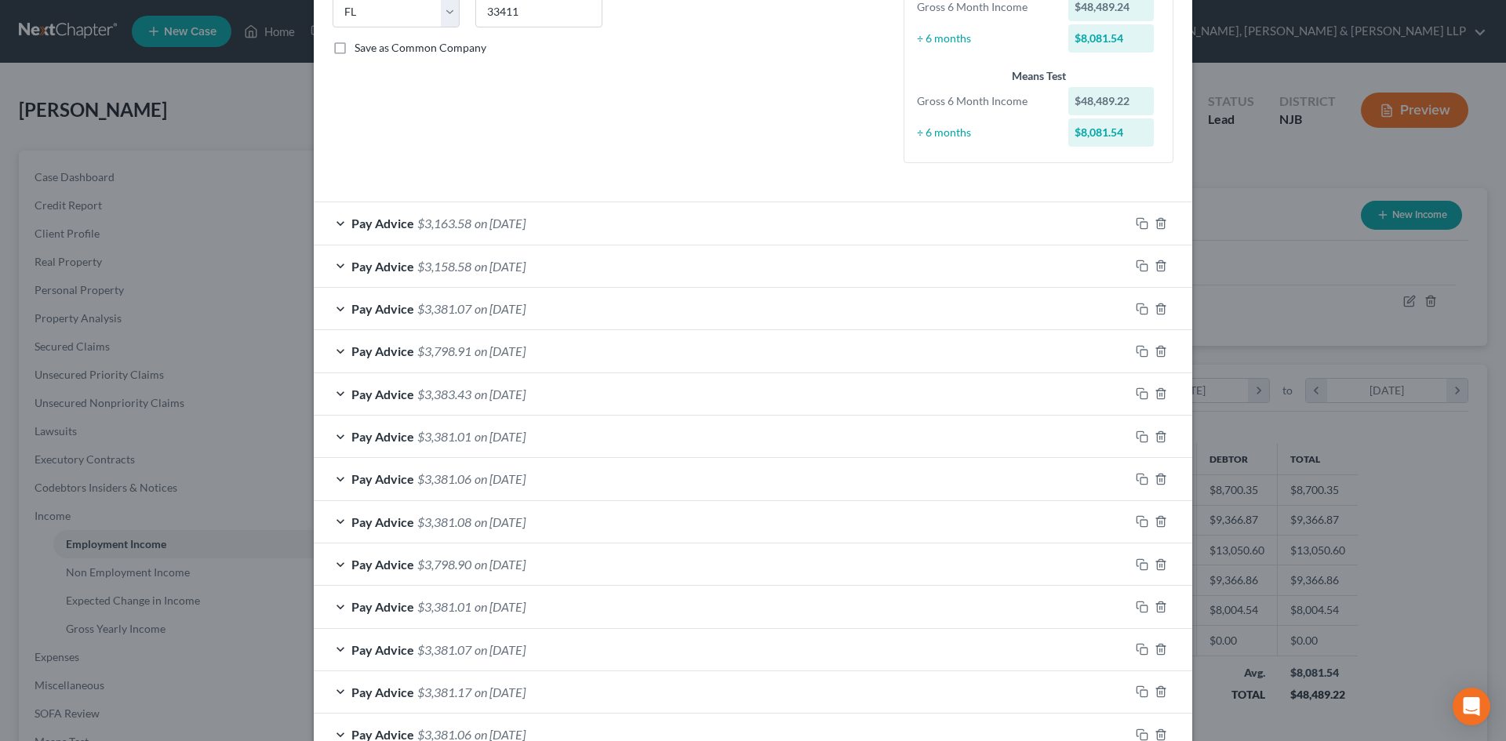
scroll to position [429, 0]
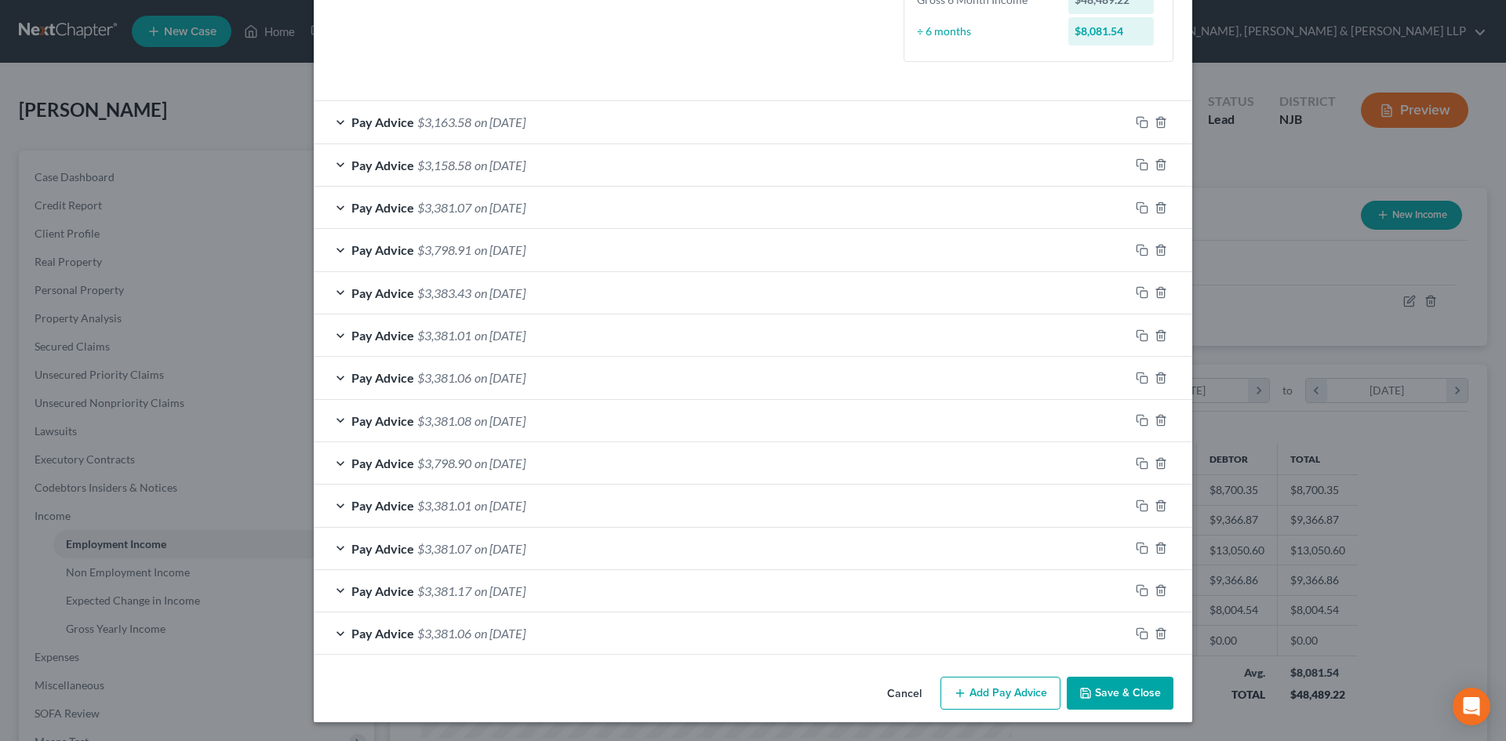
click at [1027, 697] on button "Add Pay Advice" at bounding box center [1001, 693] width 120 height 33
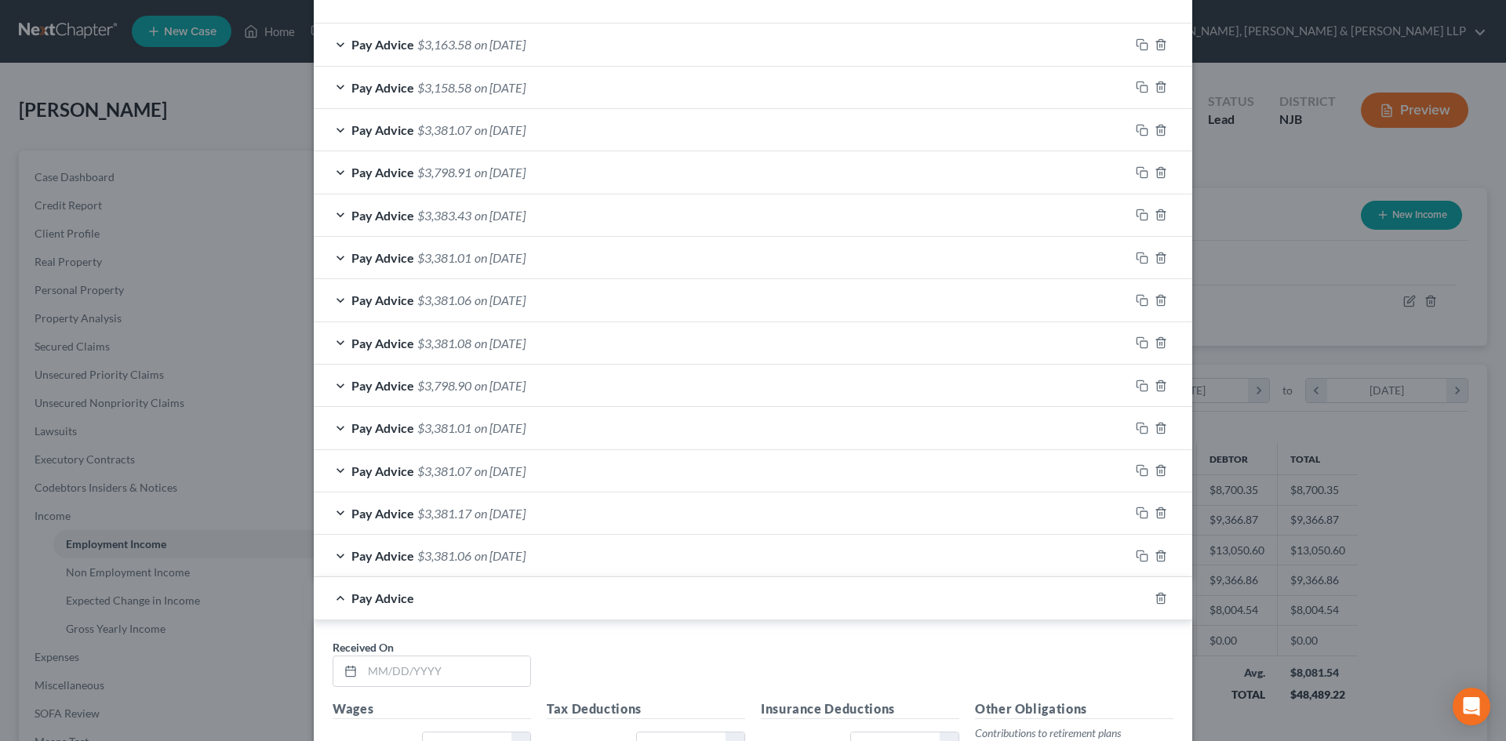
scroll to position [665, 0]
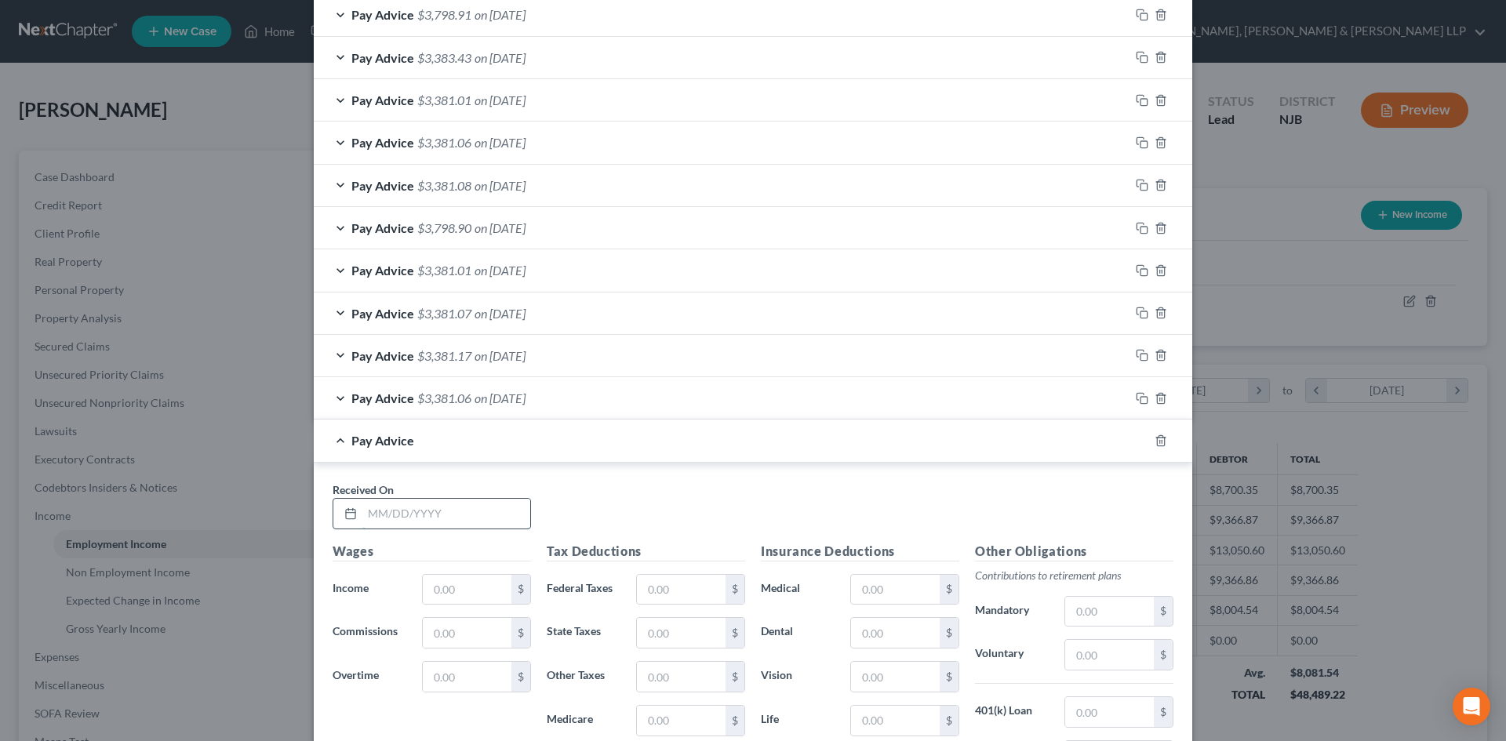
click at [470, 506] on input "text" at bounding box center [446, 514] width 168 height 30
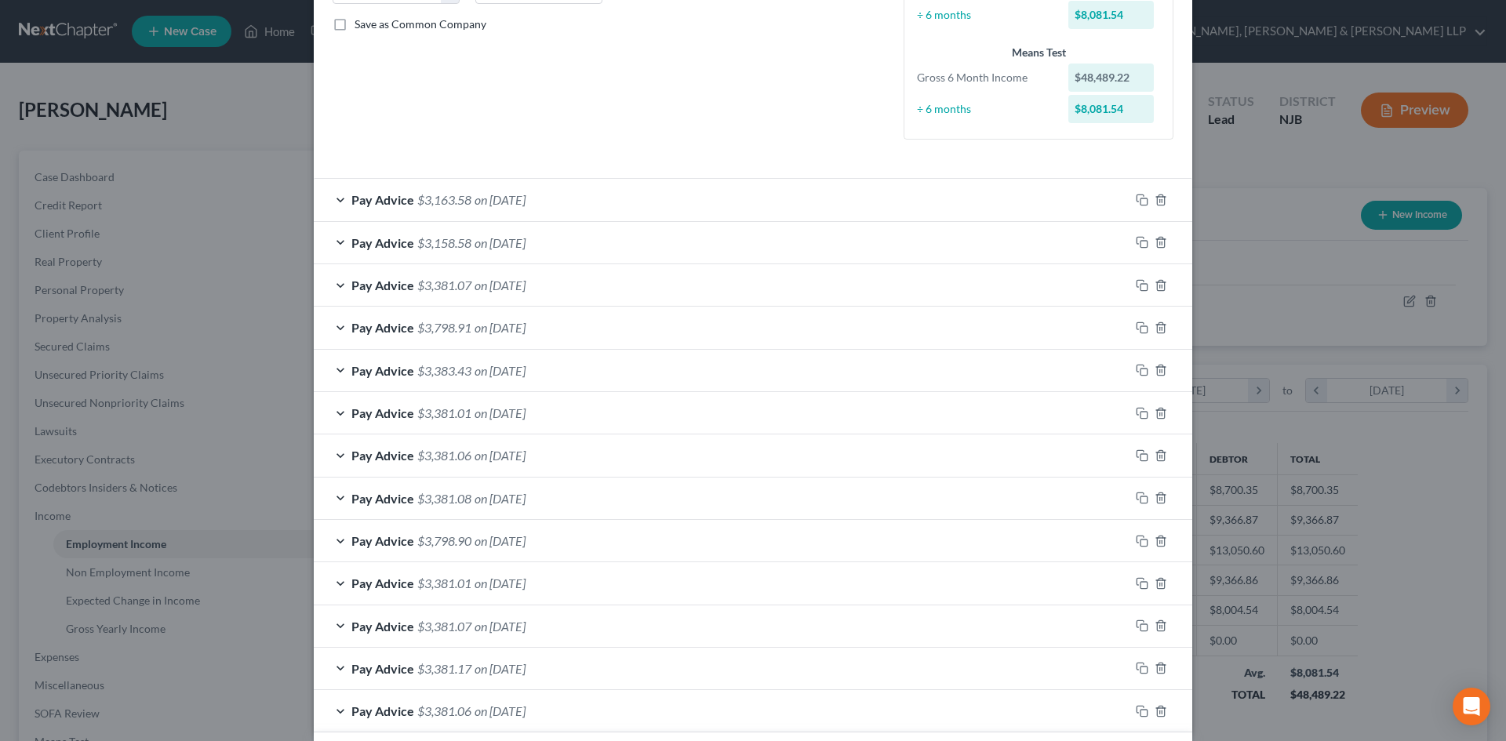
scroll to position [351, 0]
type input "8/15/2025"
click at [512, 203] on span "on 07/30/2025" at bounding box center [500, 200] width 51 height 15
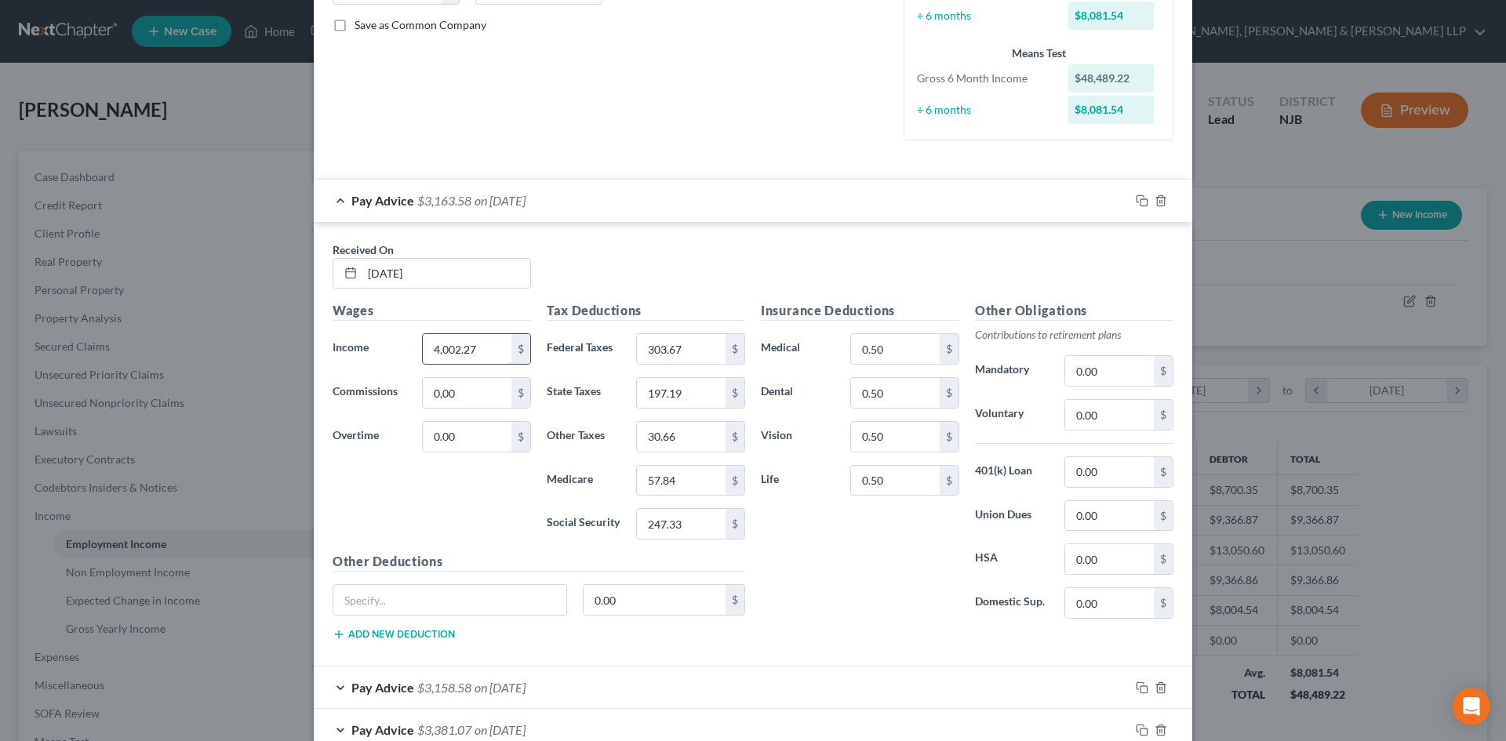
click at [487, 347] on input "4,002.27" at bounding box center [467, 349] width 89 height 30
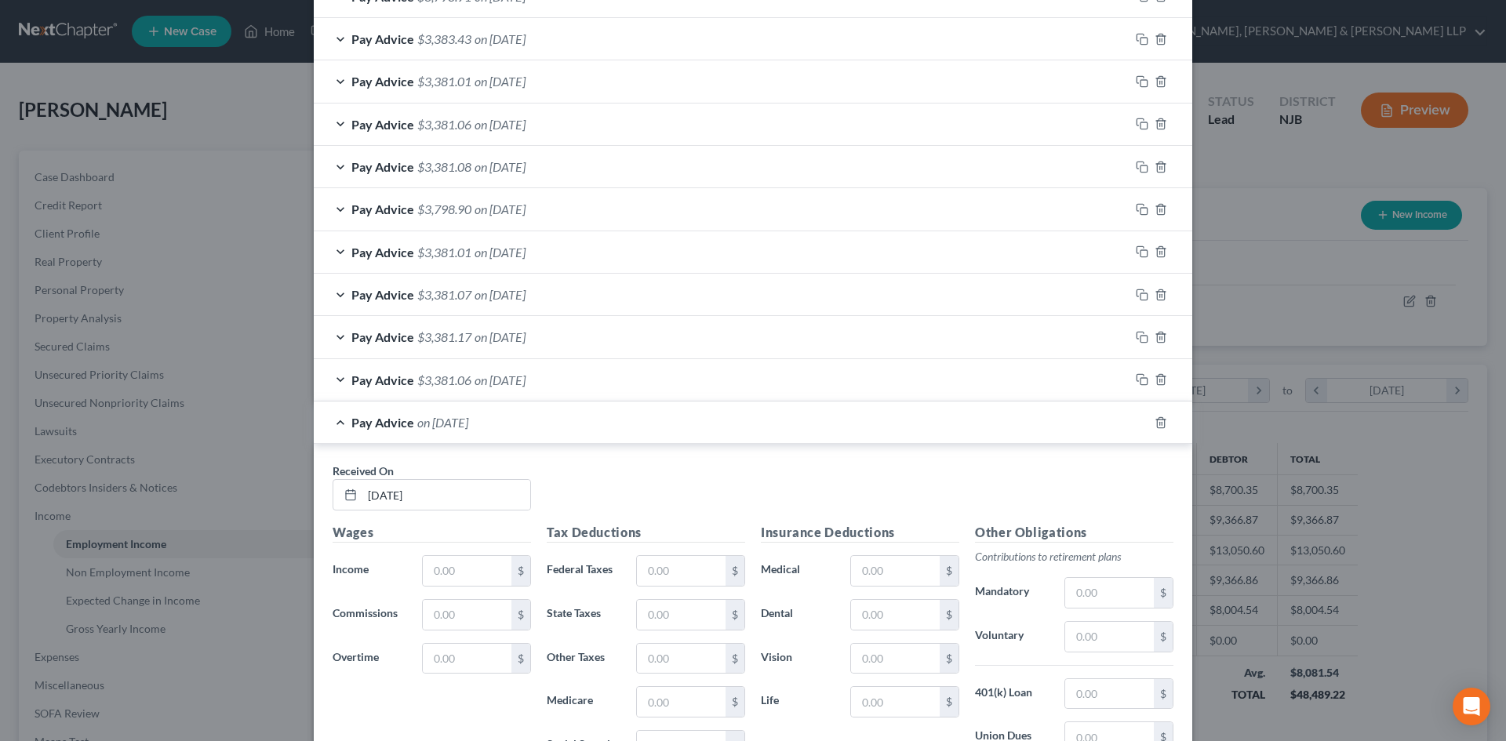
scroll to position [1292, 0]
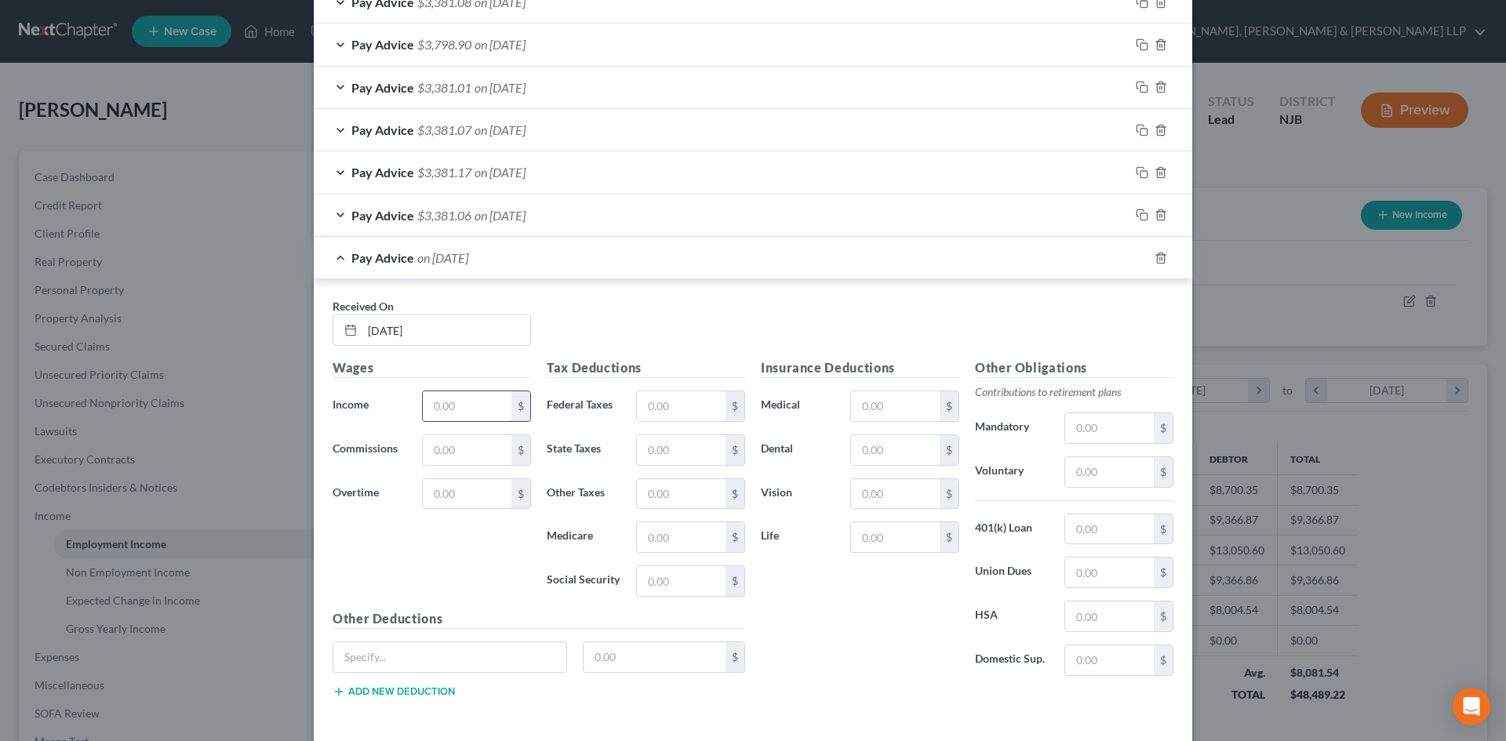
click at [476, 414] on input "text" at bounding box center [467, 406] width 89 height 30
paste input "4,002.27"
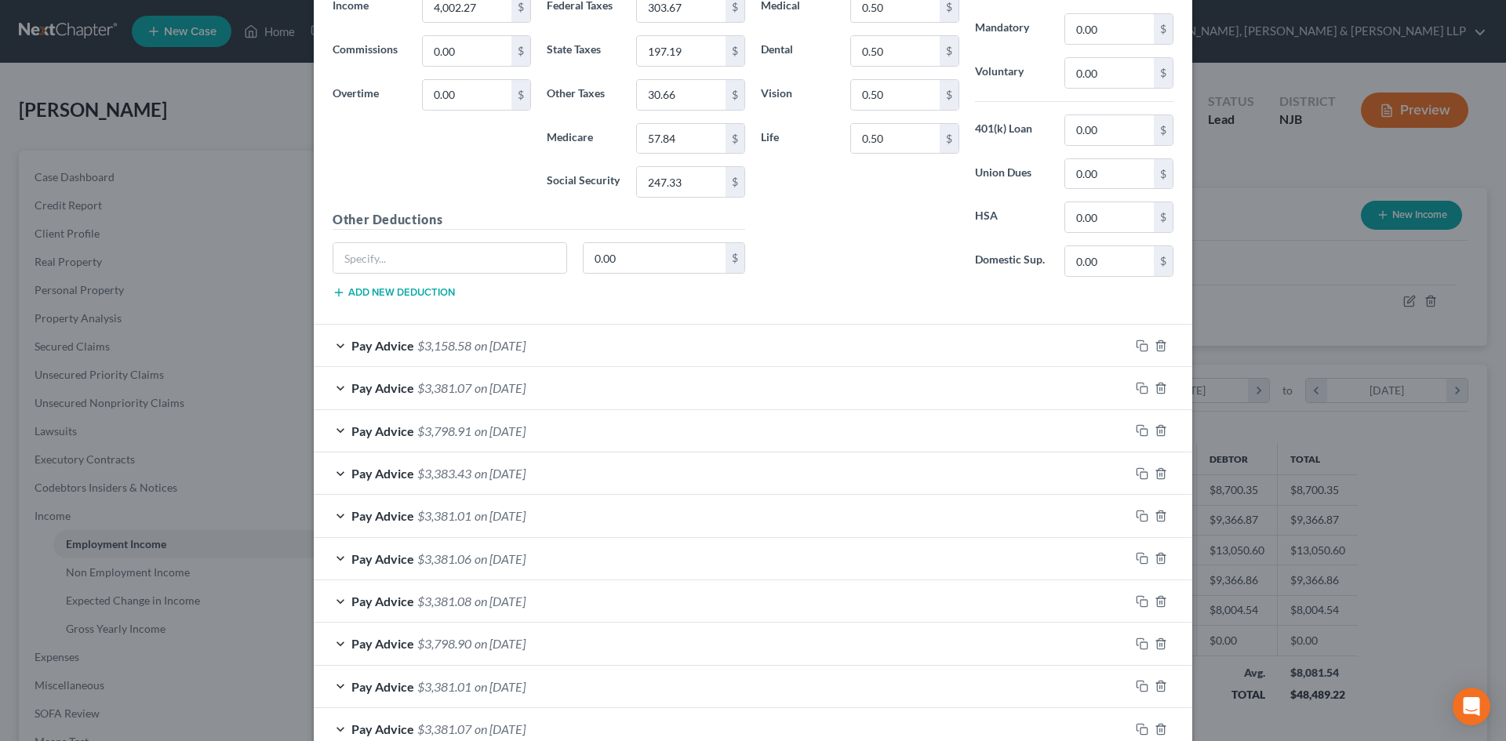
scroll to position [508, 0]
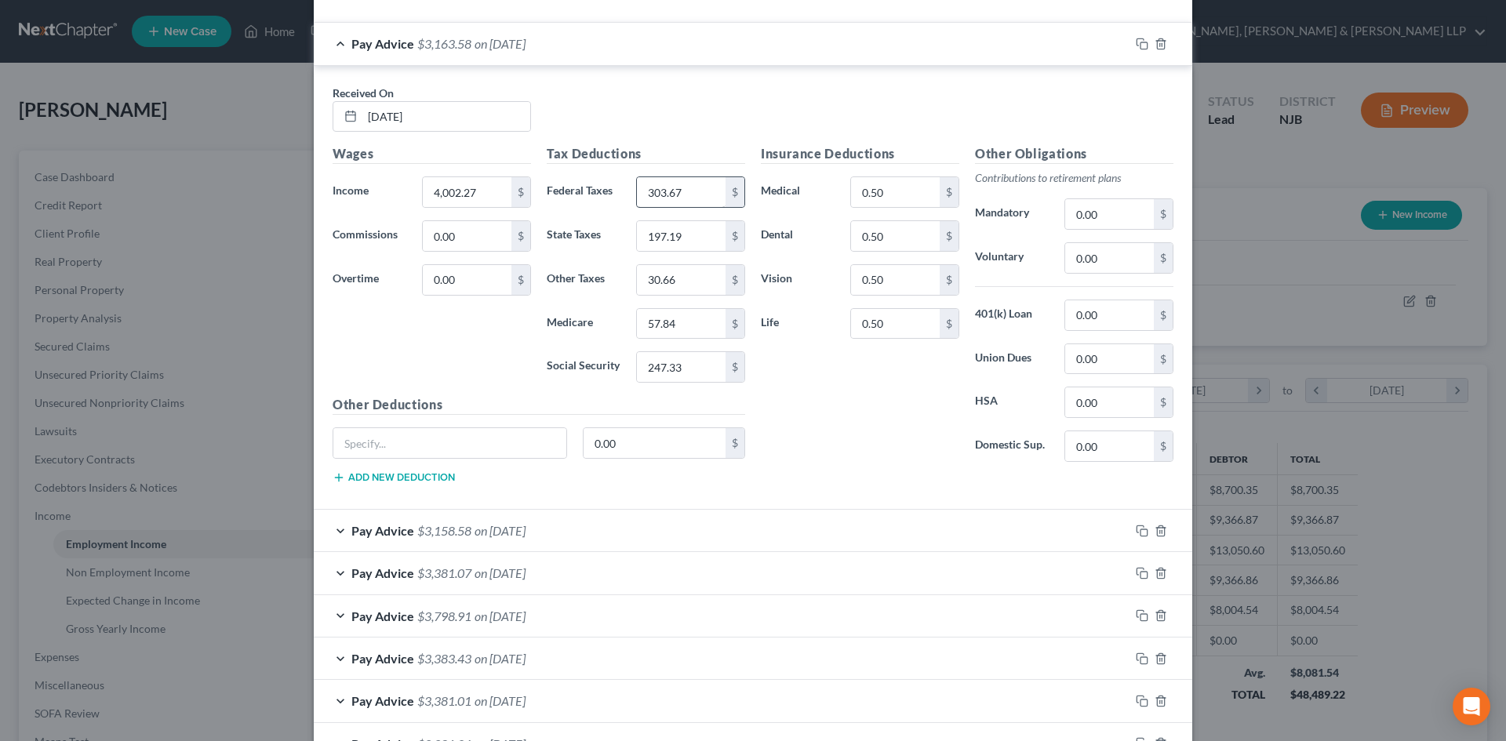
type input "4,002.27"
click at [689, 192] on input "303.67" at bounding box center [681, 192] width 89 height 30
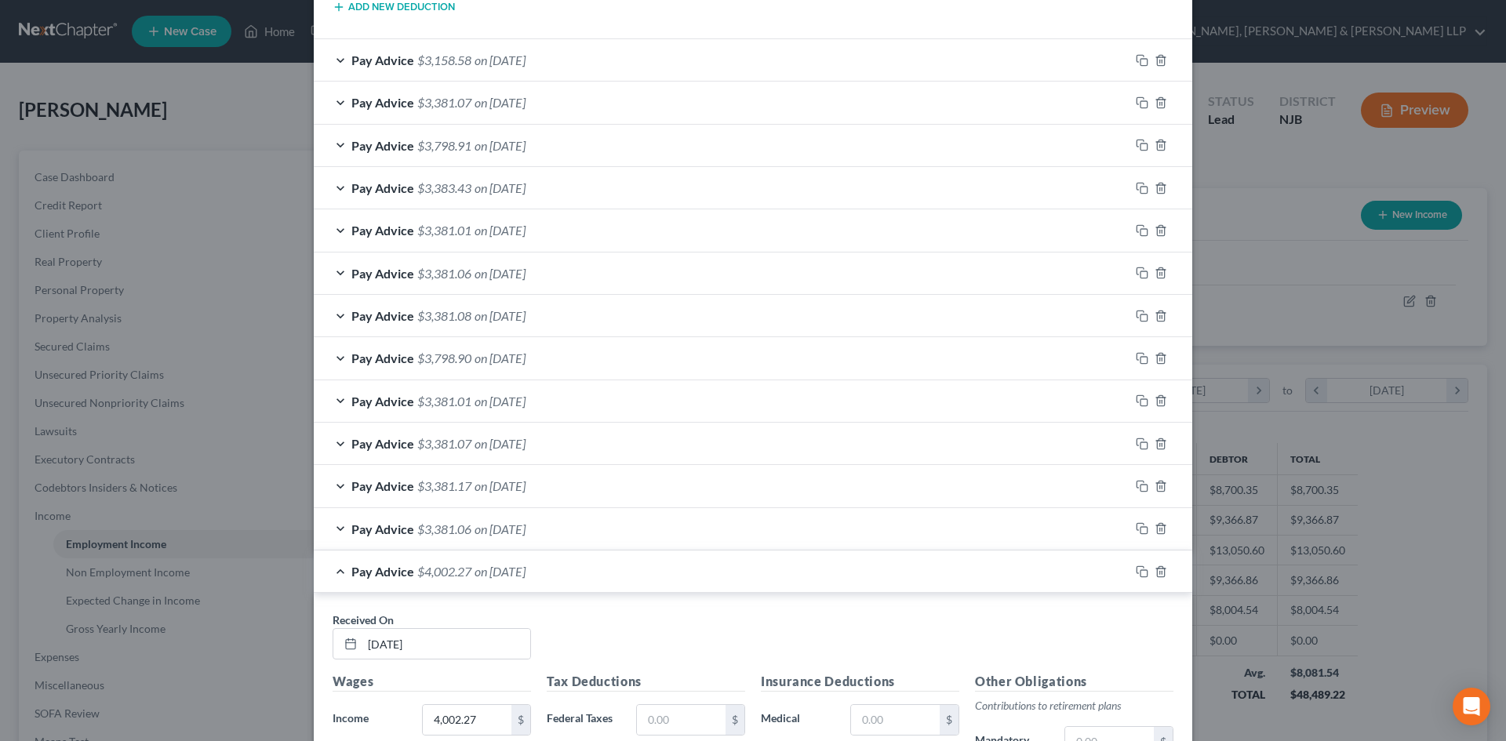
scroll to position [1360, 0]
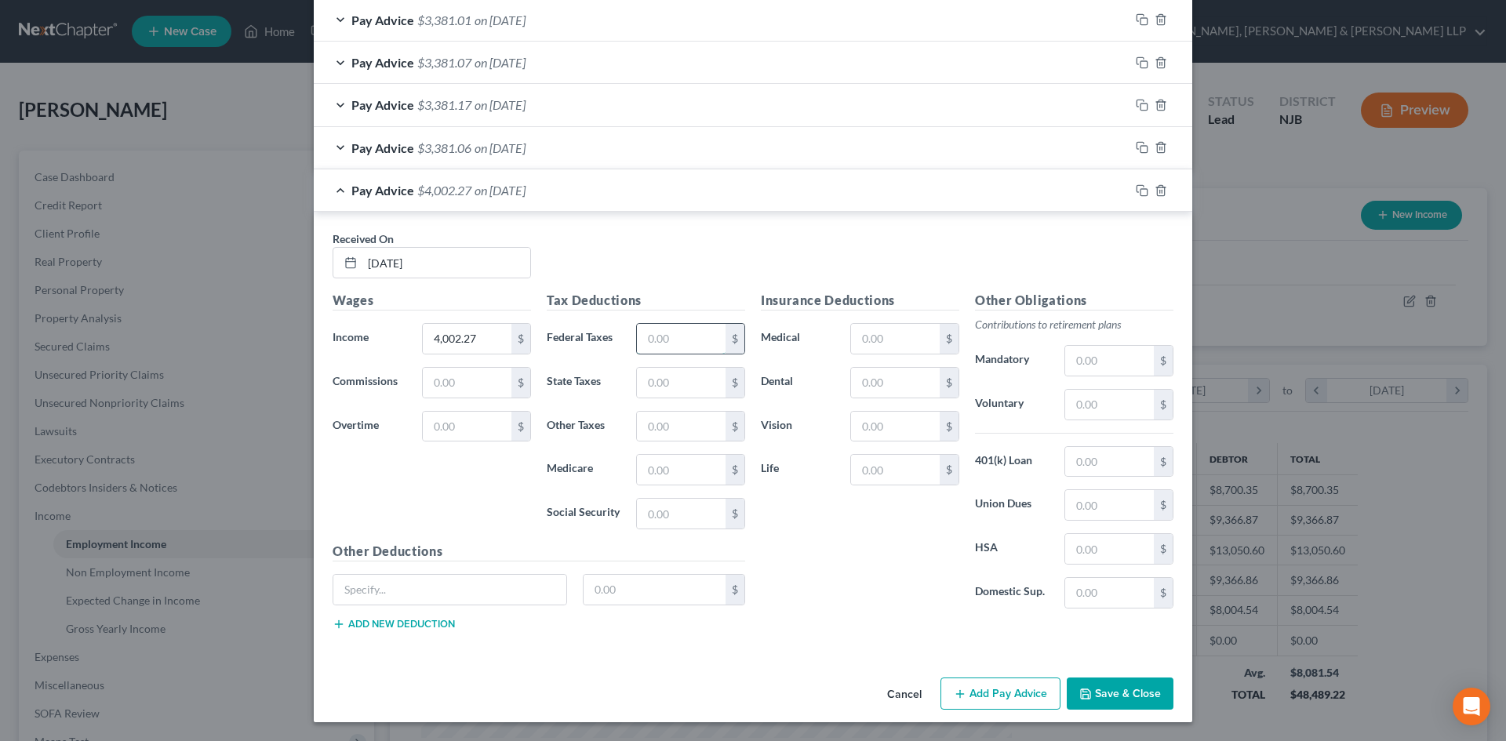
click at [665, 350] on input "text" at bounding box center [681, 339] width 89 height 30
paste input "303.67"
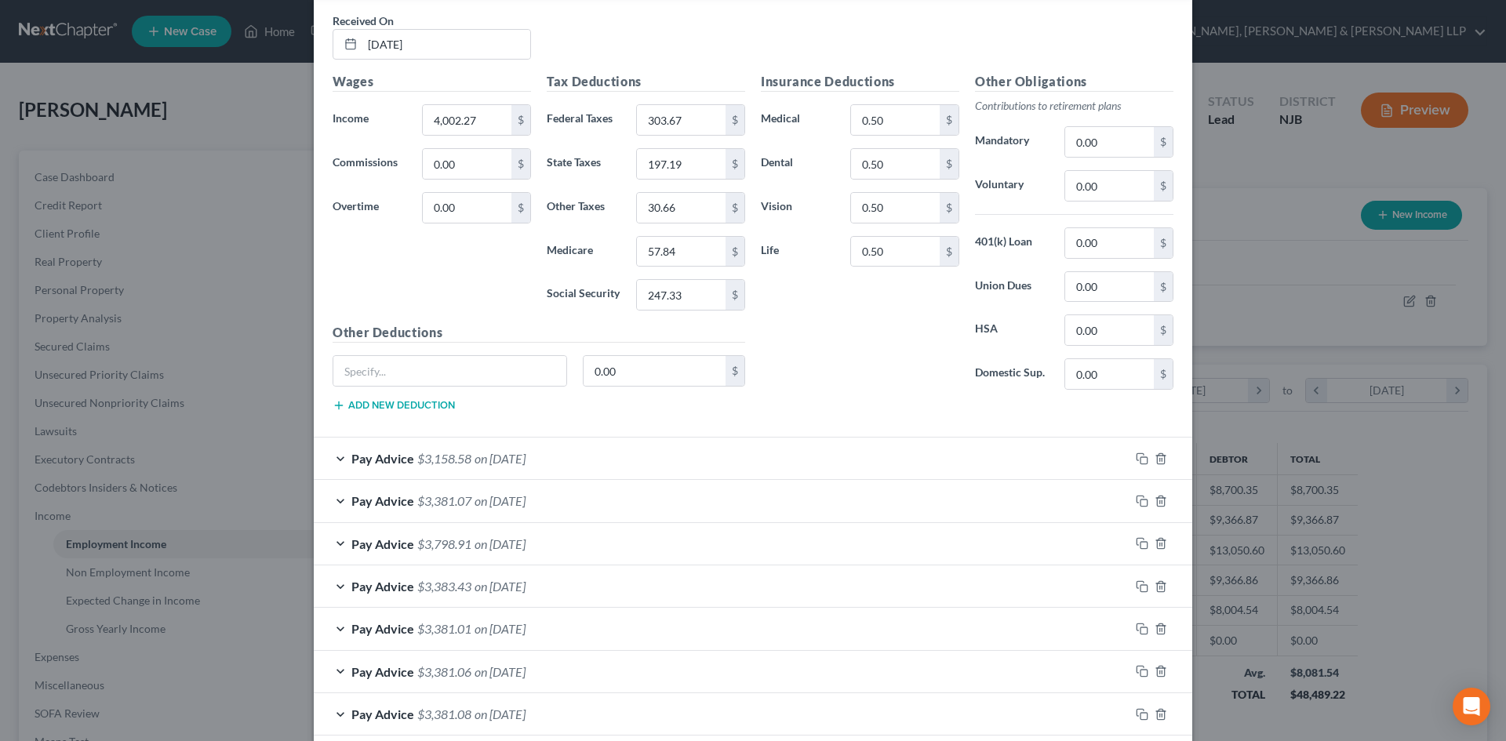
scroll to position [575, 0]
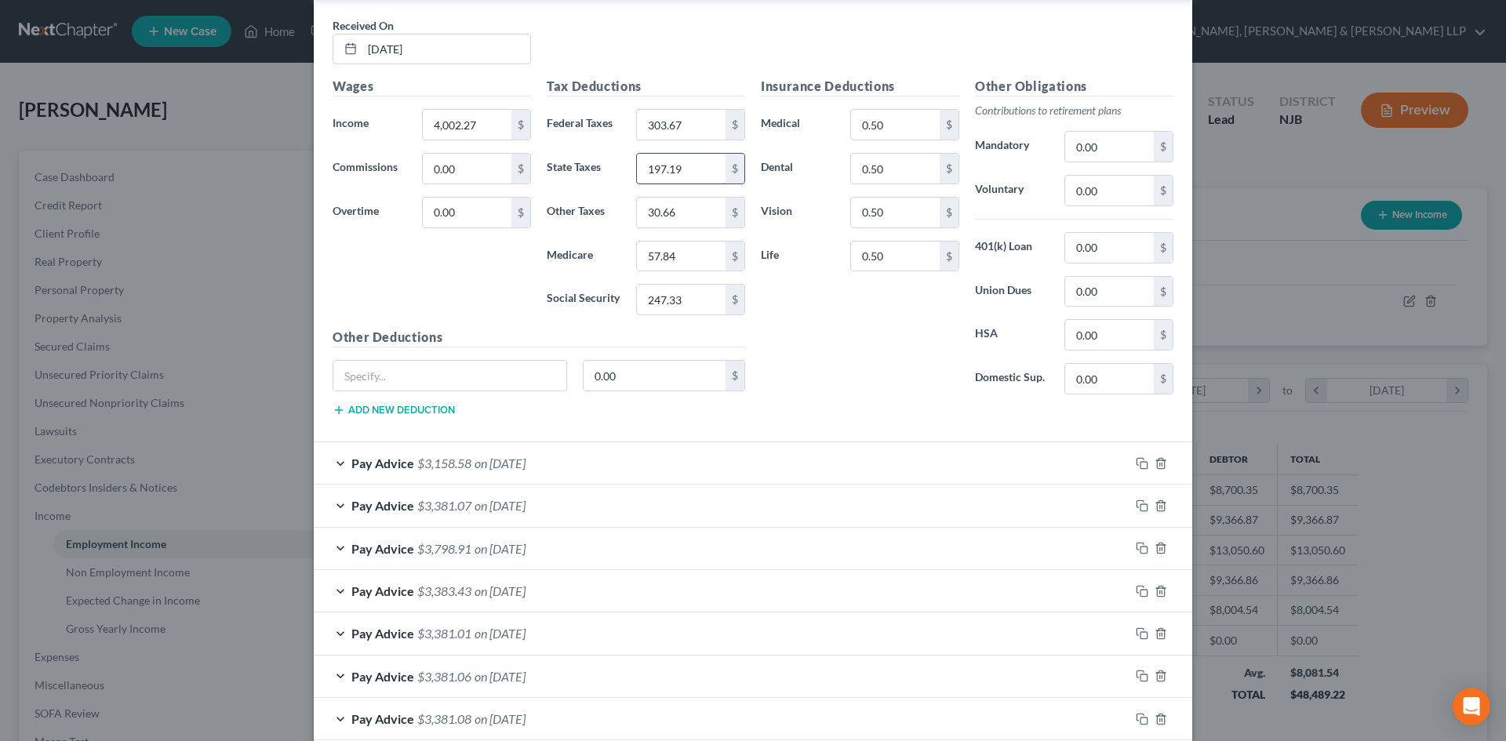
type input "303.67"
click at [697, 171] on input "197.19" at bounding box center [681, 169] width 89 height 30
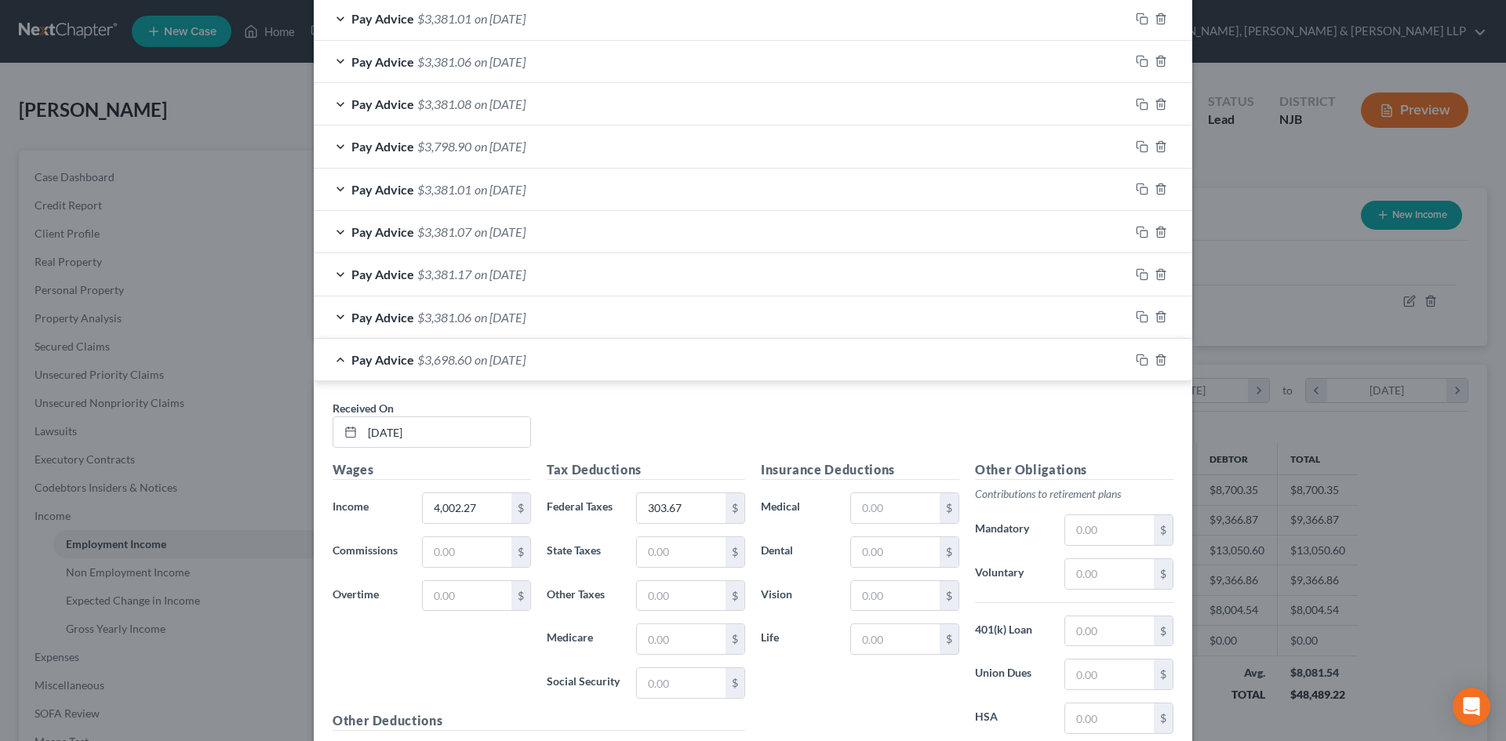
scroll to position [1281, 0]
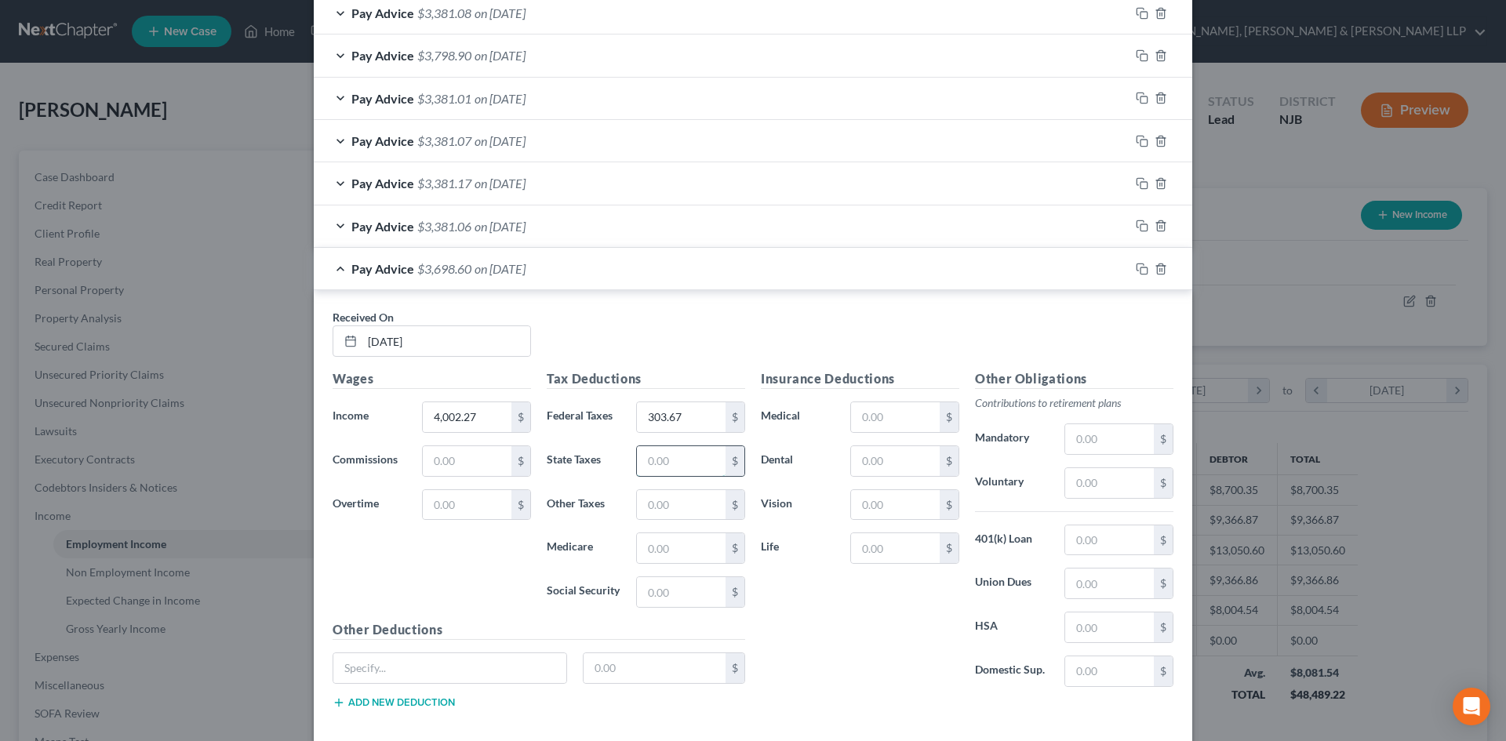
click at [668, 460] on input "text" at bounding box center [681, 461] width 89 height 30
paste input "197.19"
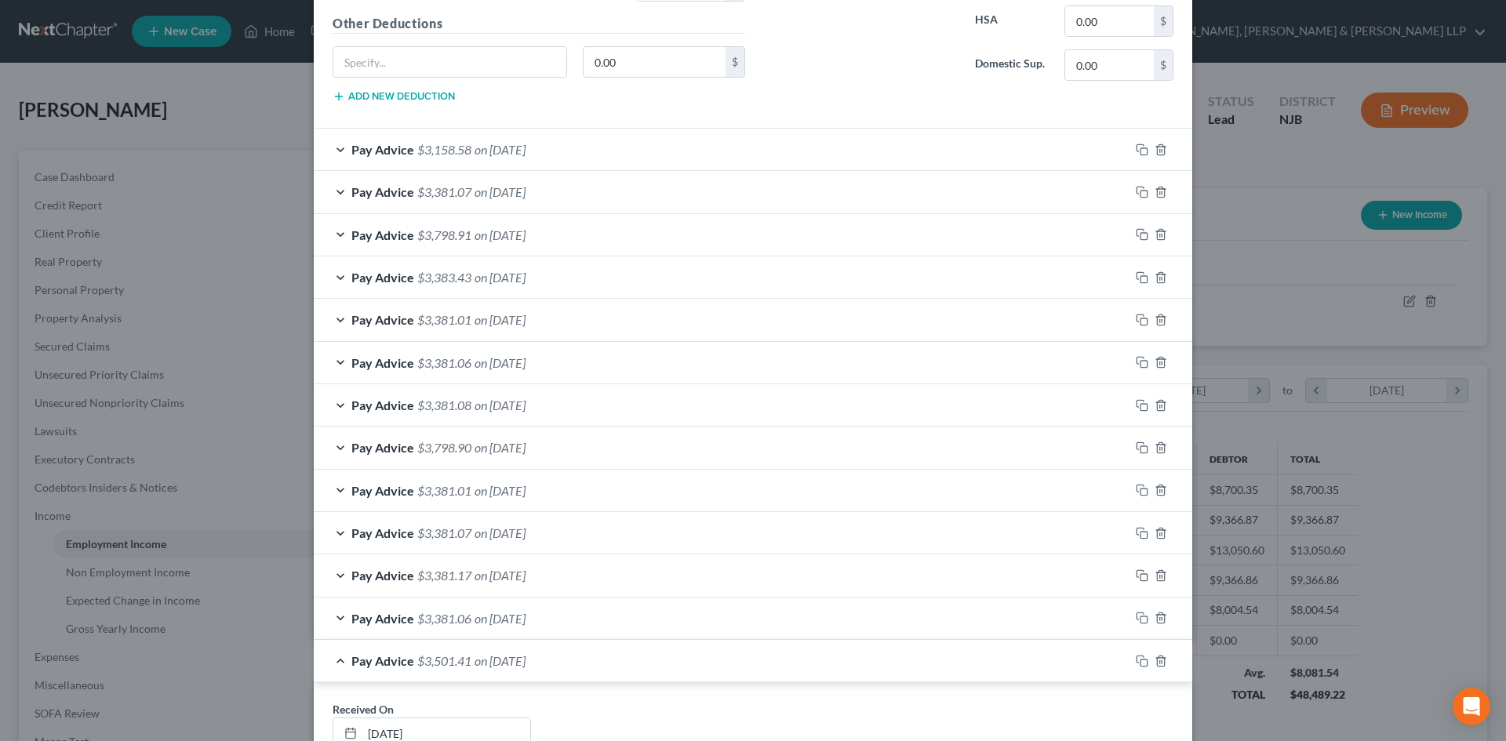
scroll to position [575, 0]
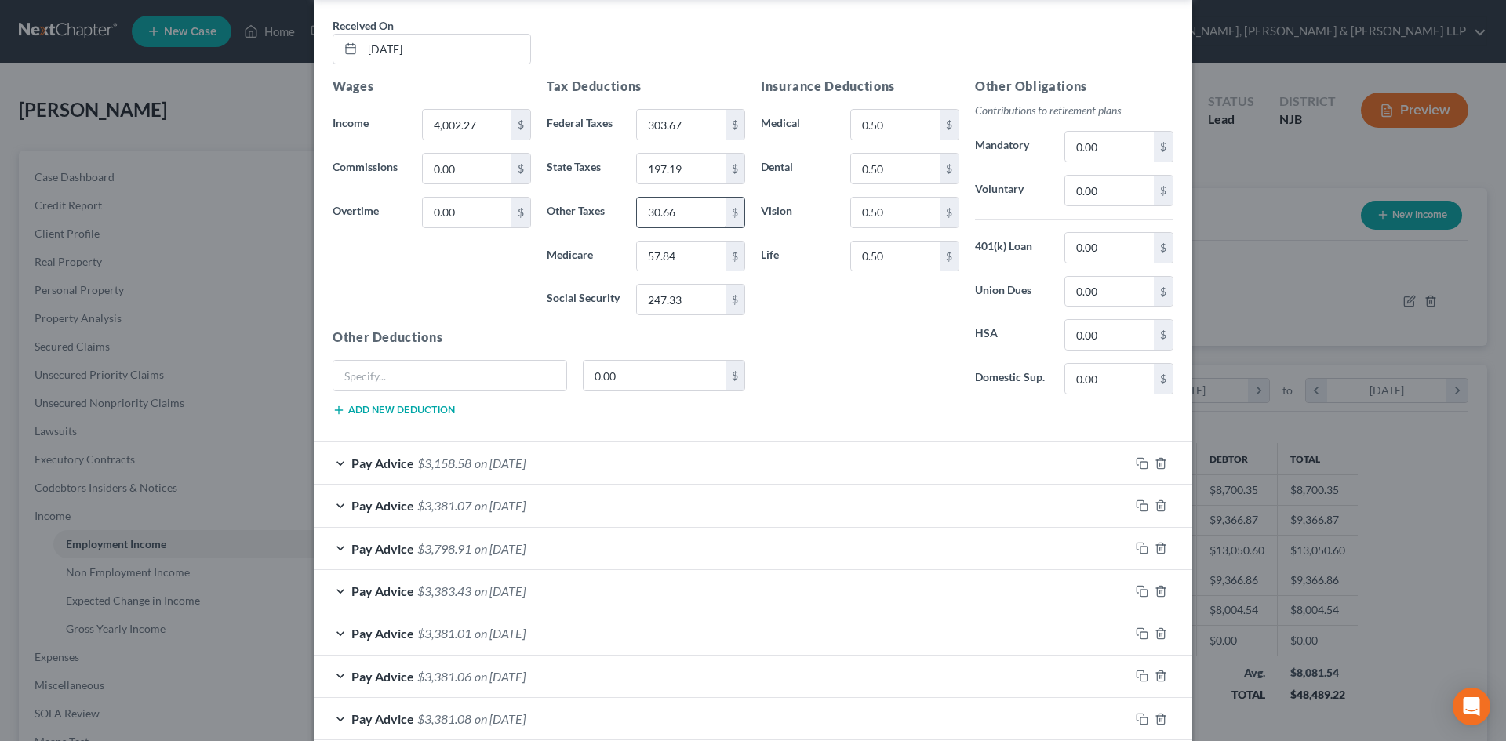
type input "197.19"
click at [677, 210] on input "30.66" at bounding box center [681, 213] width 89 height 30
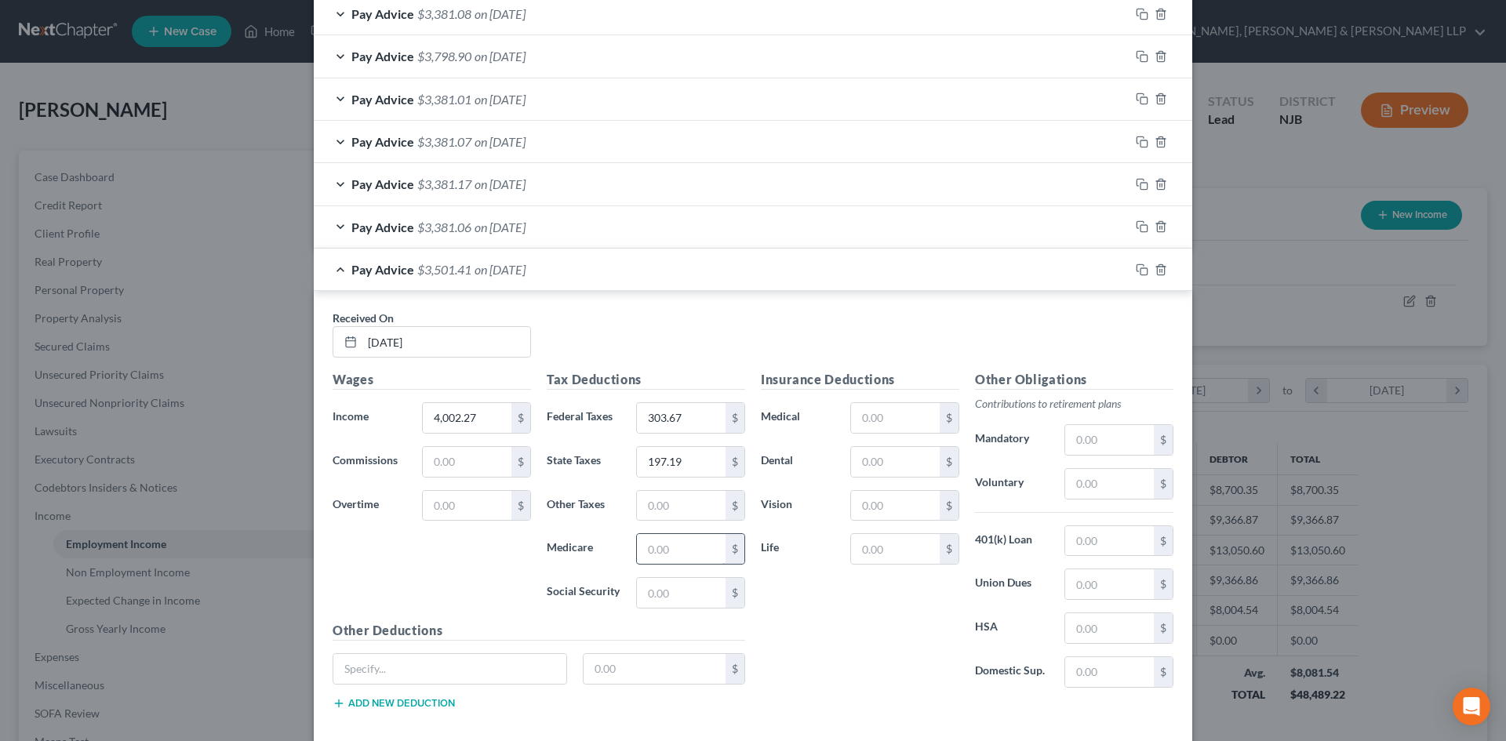
scroll to position [1281, 0]
click at [665, 508] on input "text" at bounding box center [681, 505] width 89 height 30
paste input "30.66"
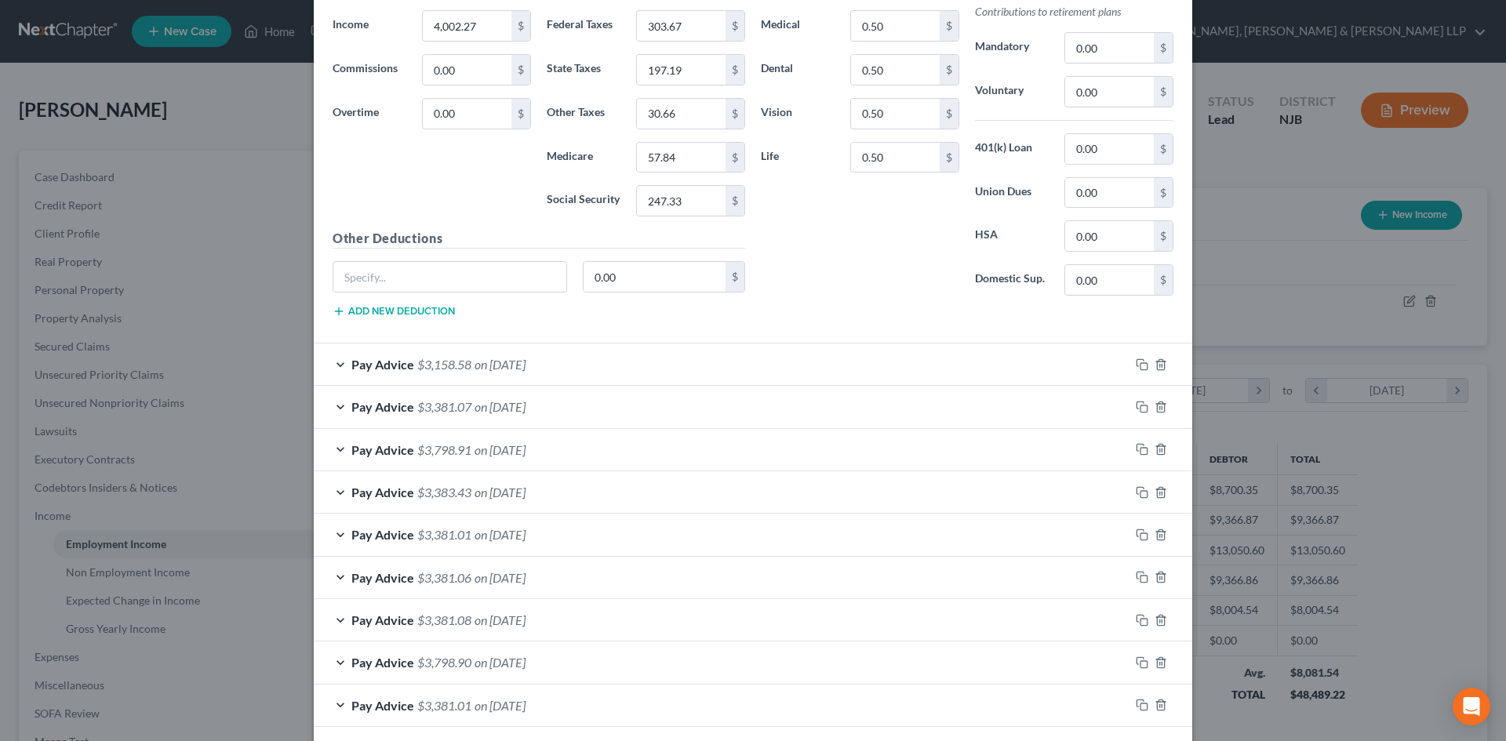
scroll to position [418, 0]
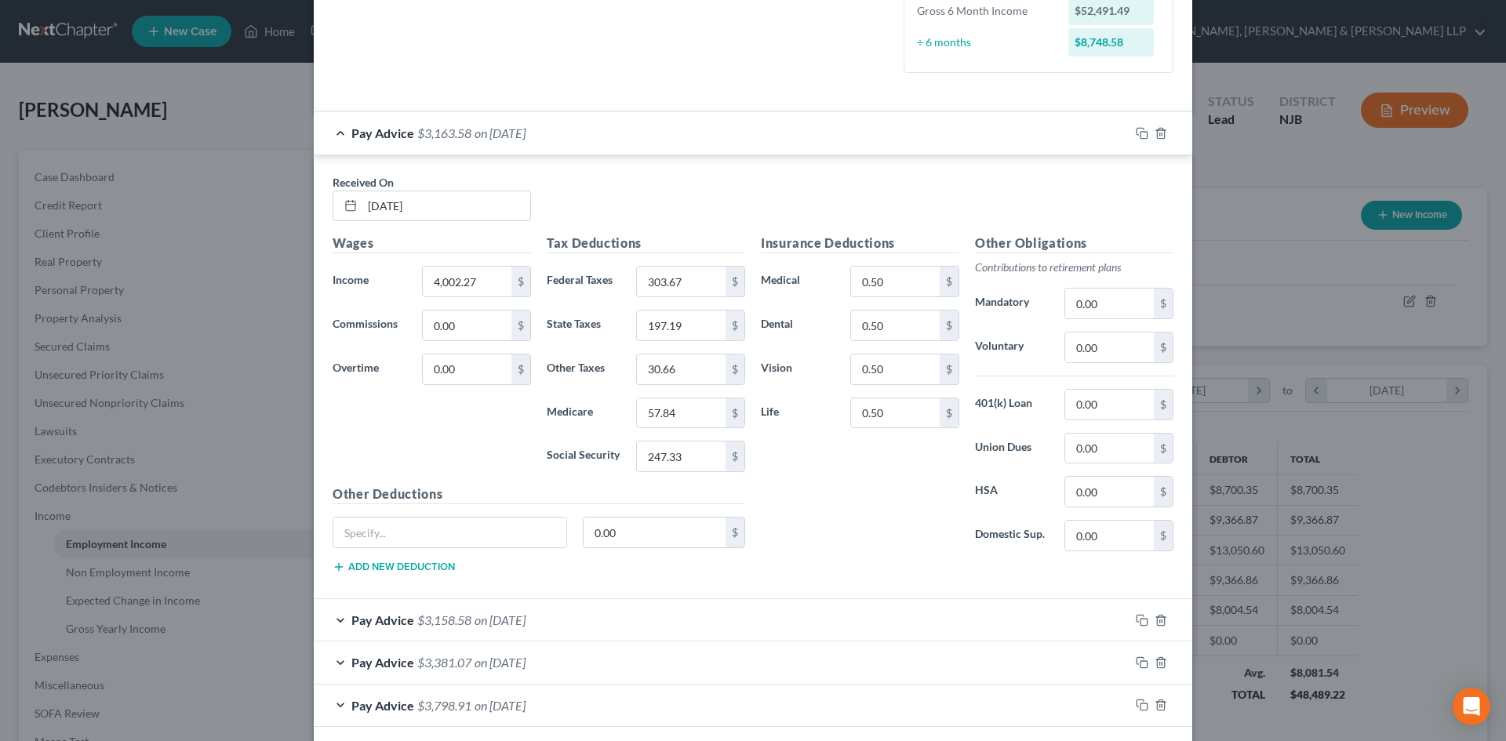
type input "30.66"
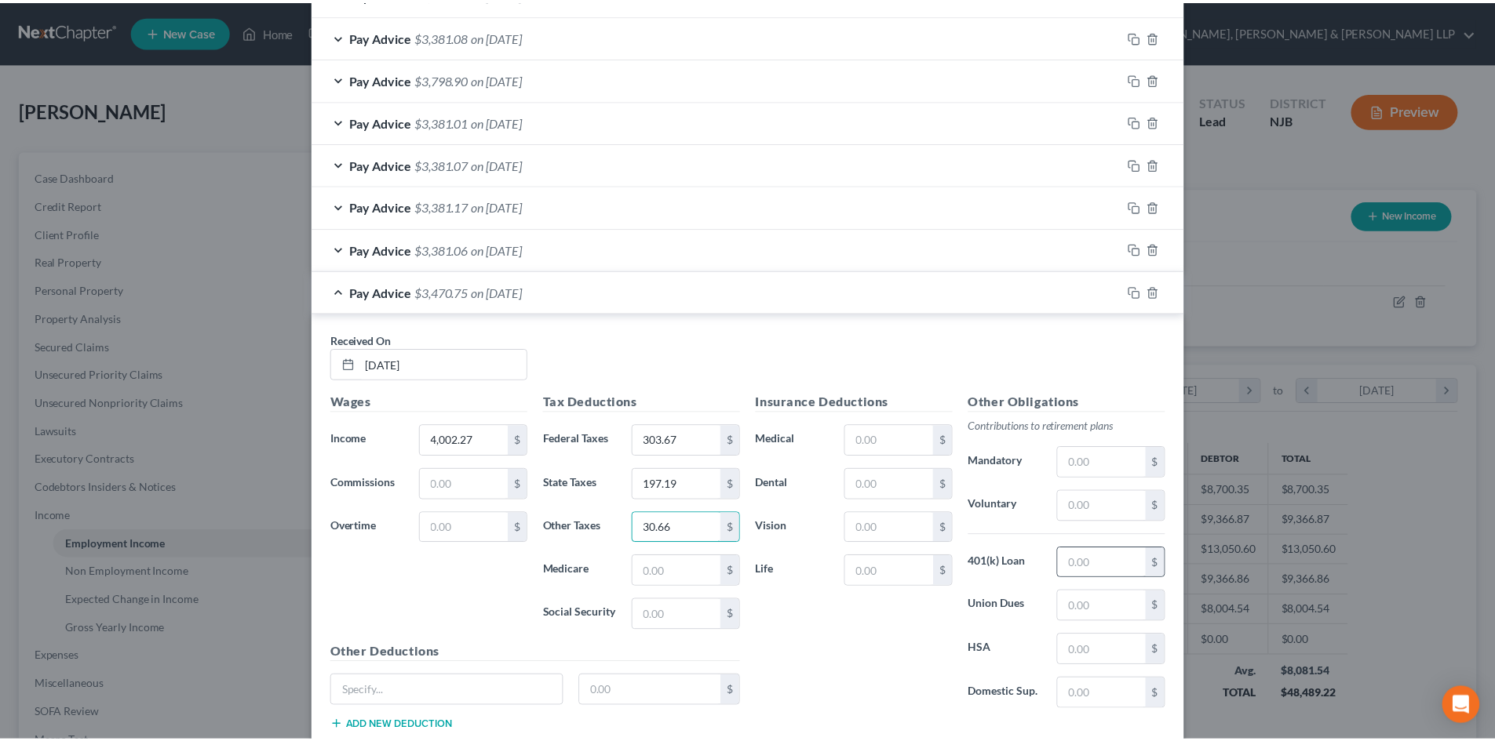
scroll to position [1360, 0]
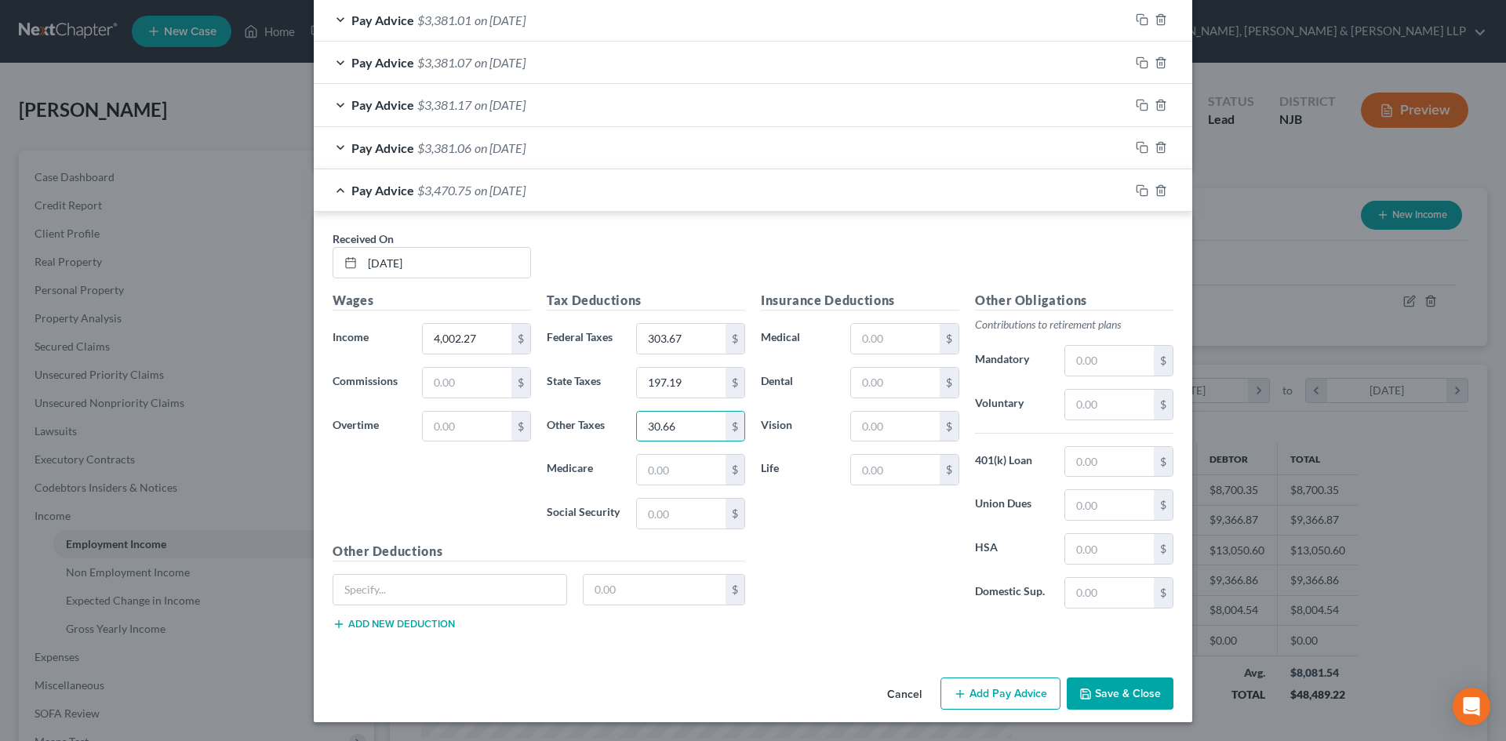
click at [1094, 675] on div "Cancel Add Pay Advice Save & Close" at bounding box center [753, 698] width 879 height 52
click at [1105, 686] on button "Save & Close" at bounding box center [1120, 694] width 107 height 33
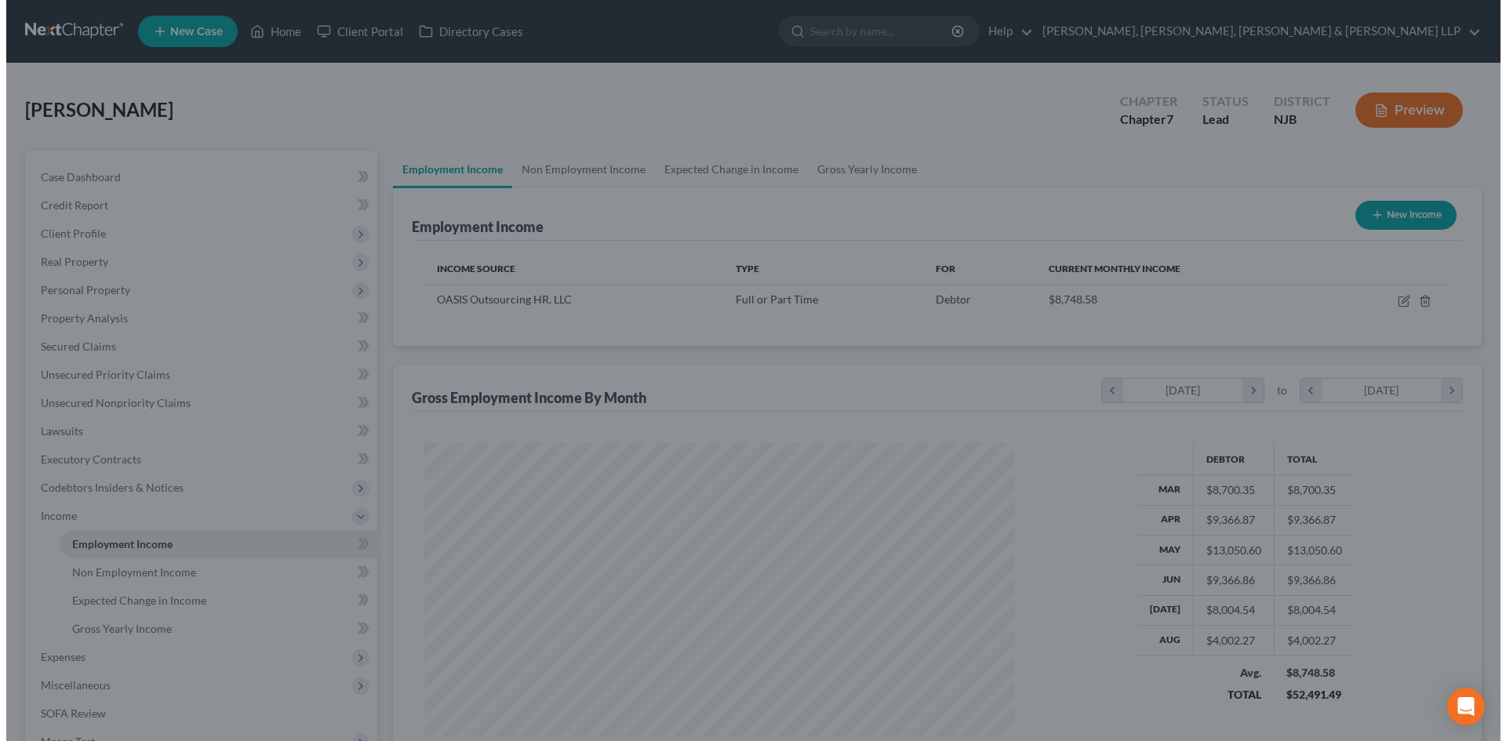
scroll to position [784260, 783936]
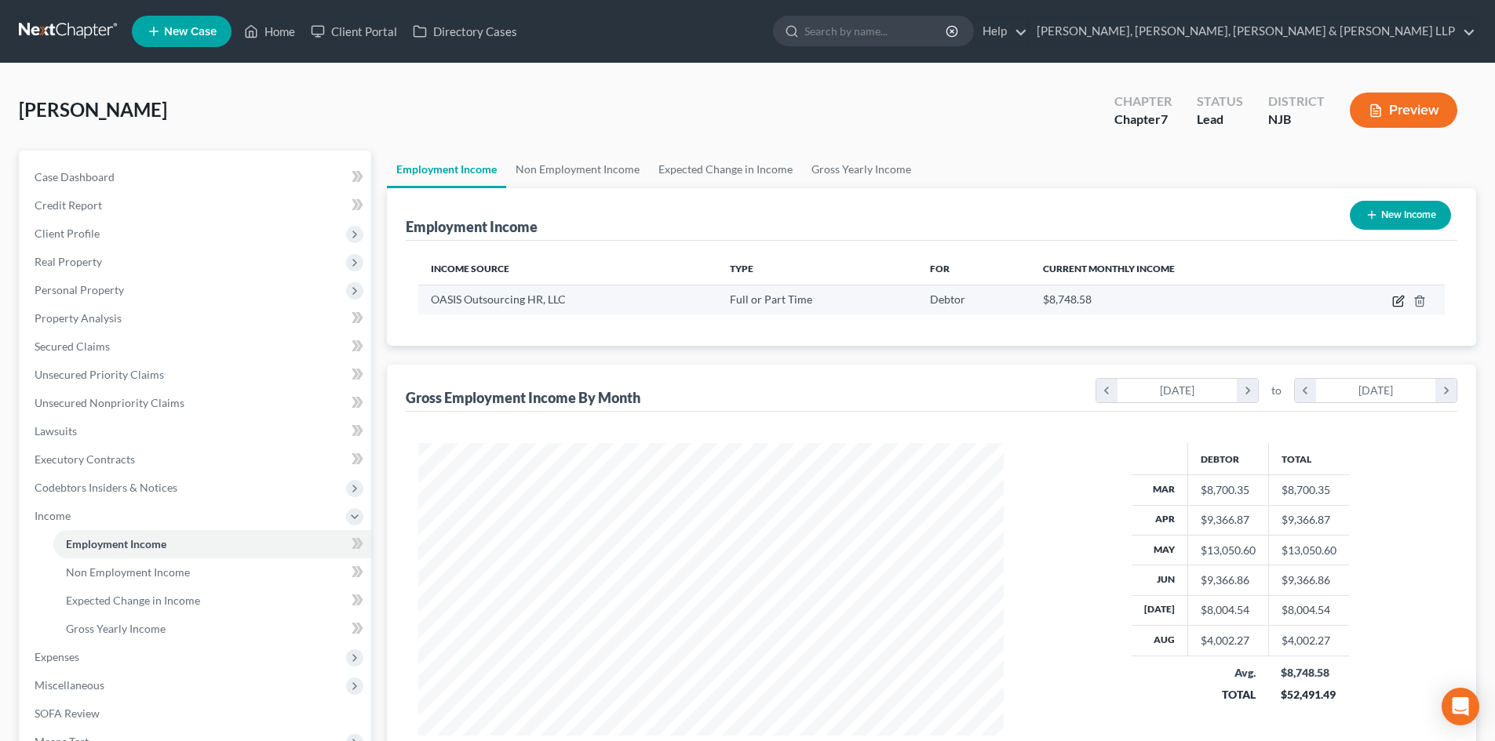
click at [1397, 301] on icon "button" at bounding box center [1399, 299] width 7 height 7
select select "0"
select select "9"
select select "1"
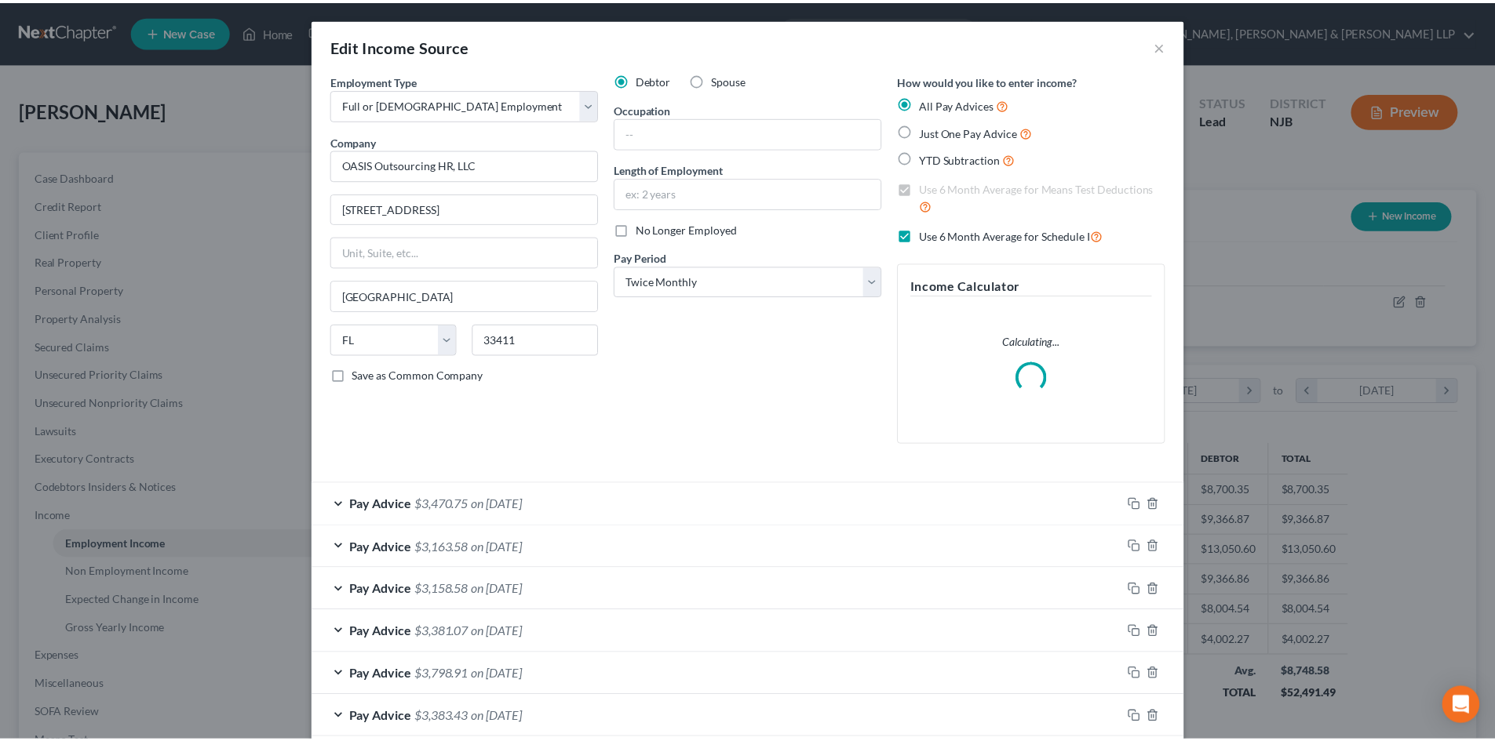
scroll to position [295, 622]
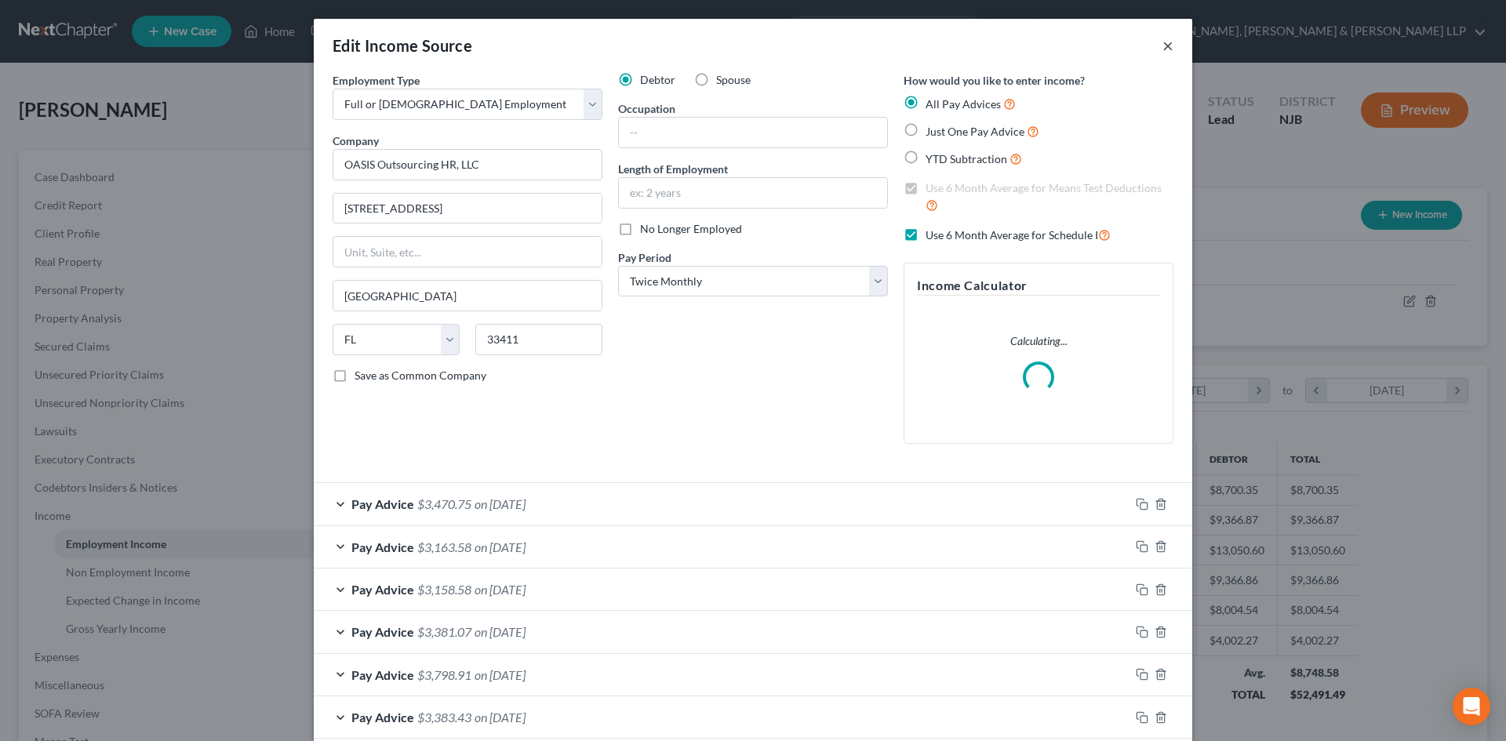
click at [1163, 47] on button "×" at bounding box center [1168, 45] width 11 height 19
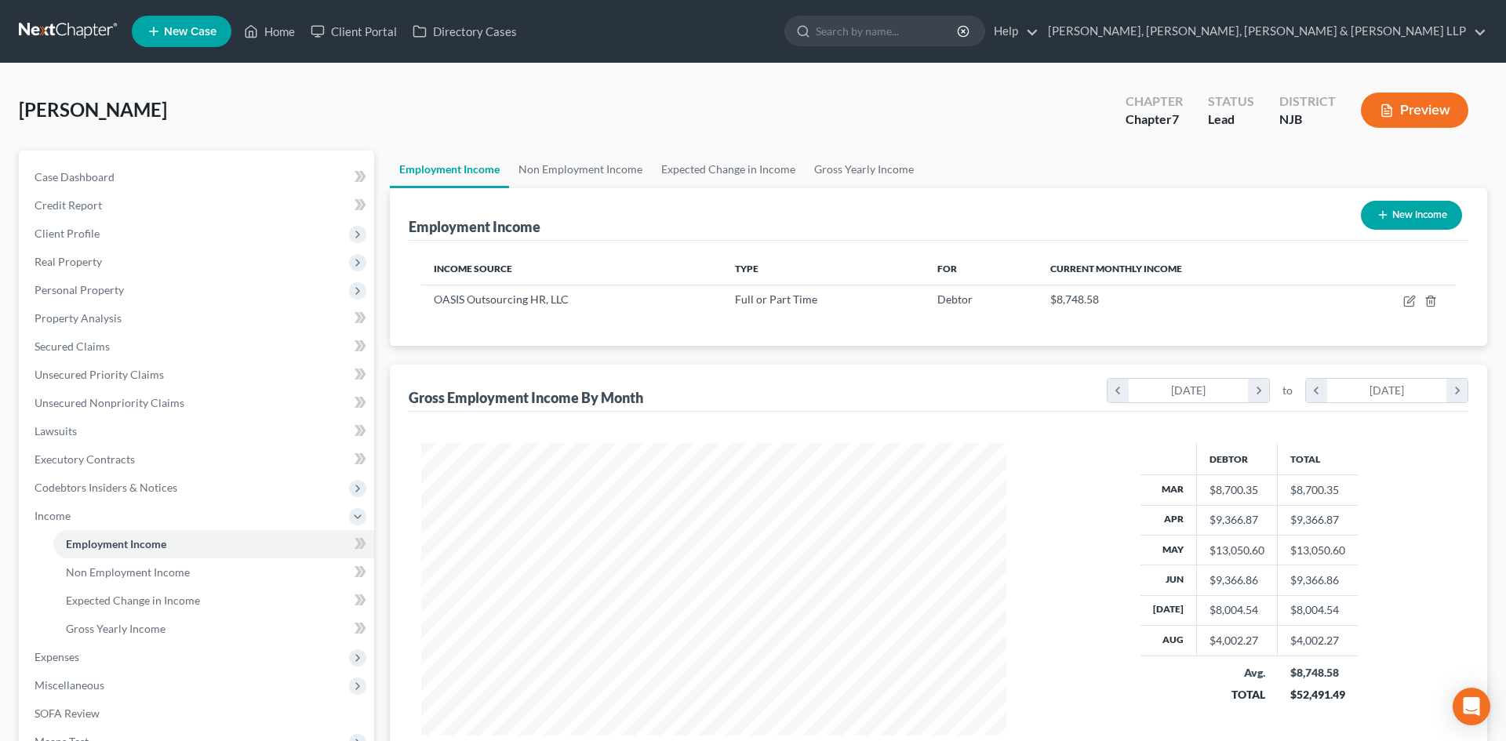
scroll to position [784260, 783936]
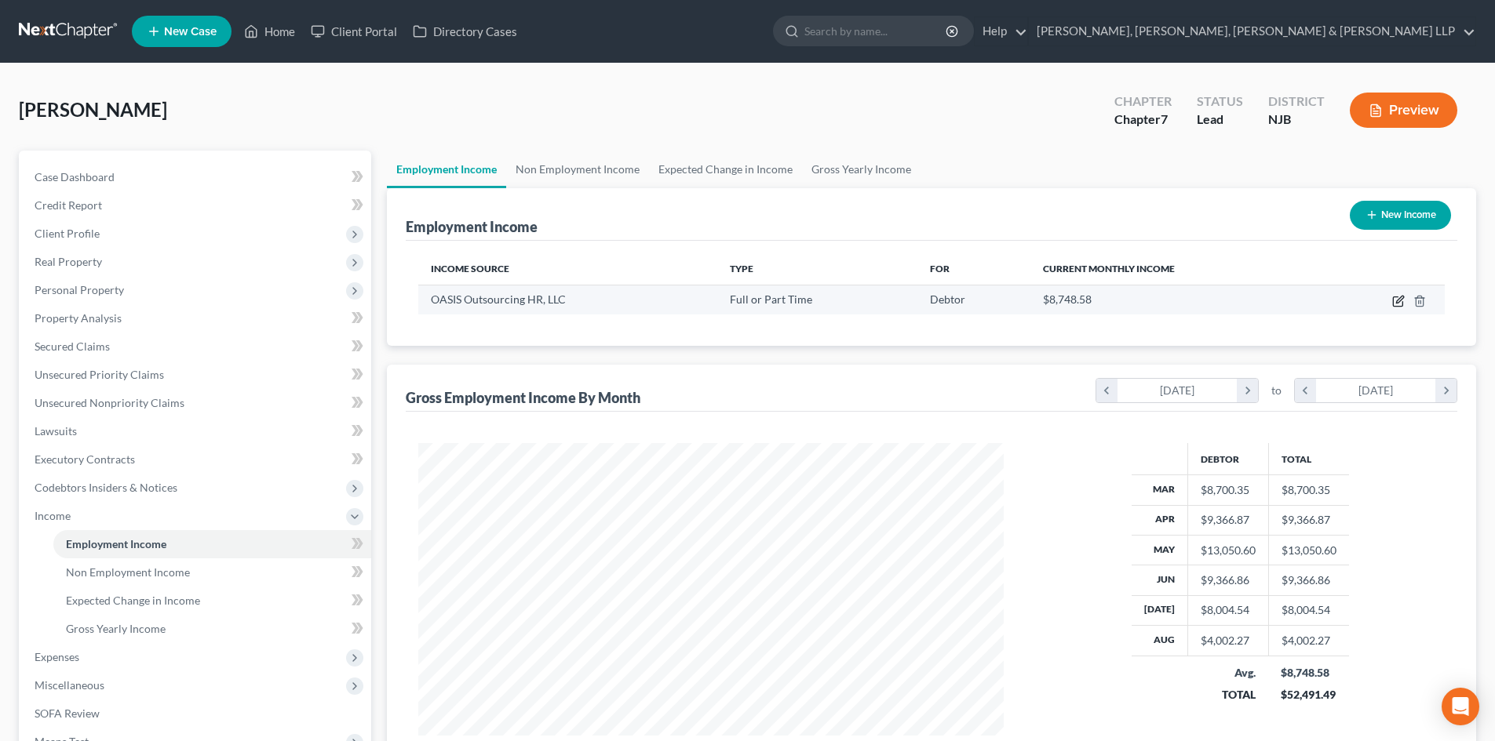
click at [1397, 296] on icon "button" at bounding box center [1398, 301] width 13 height 13
select select "0"
select select "9"
select select "1"
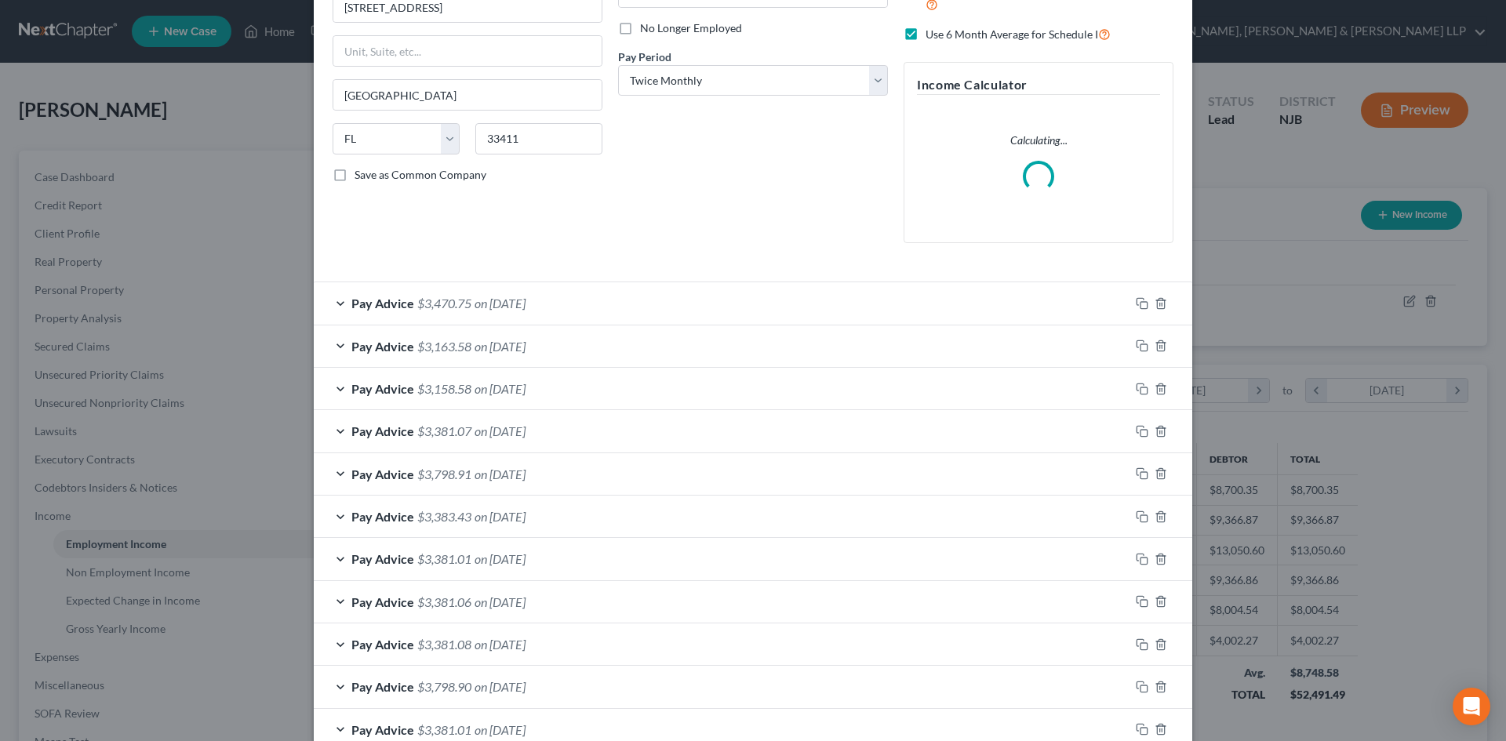
scroll to position [424, 0]
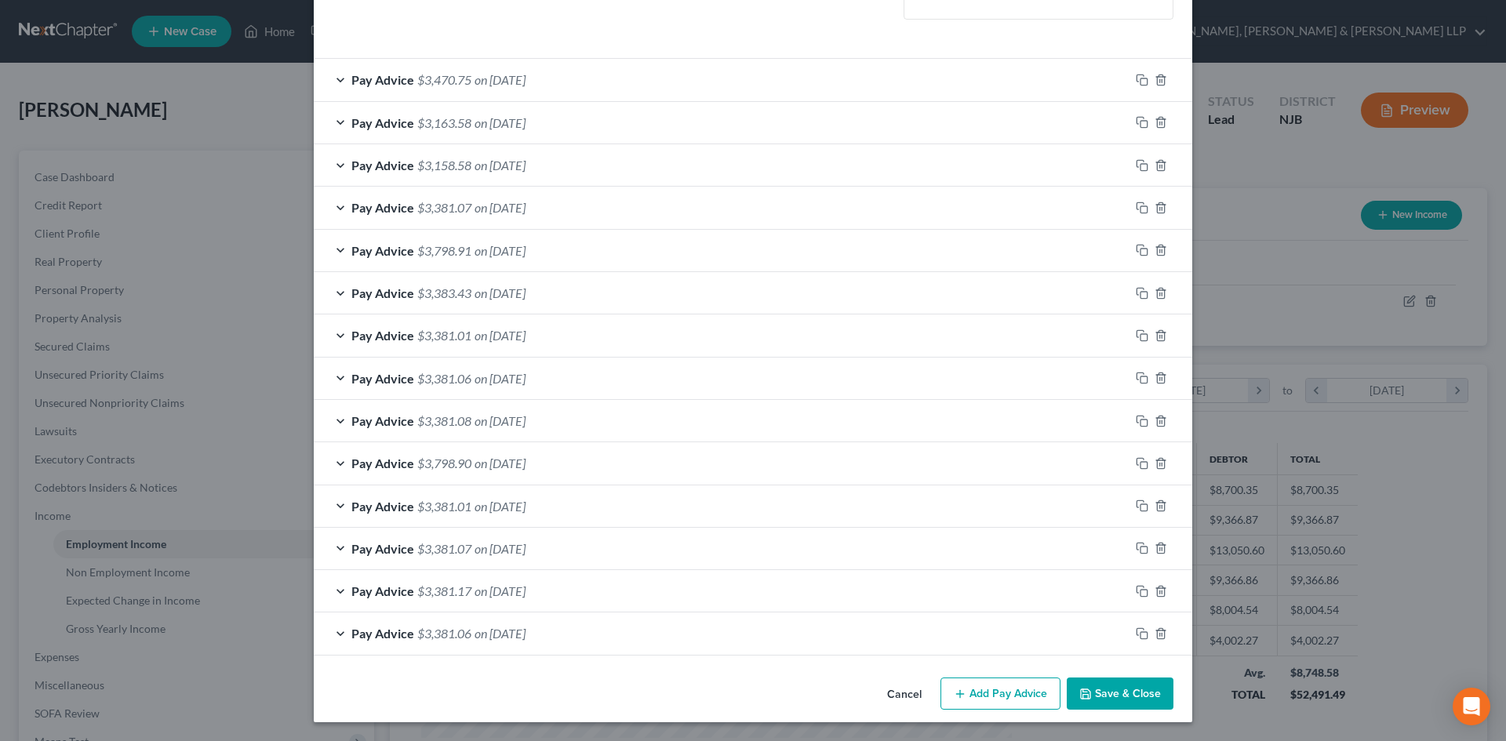
click at [559, 123] on div "Pay Advice $3,163.58 on 07/30/2025" at bounding box center [722, 123] width 816 height 42
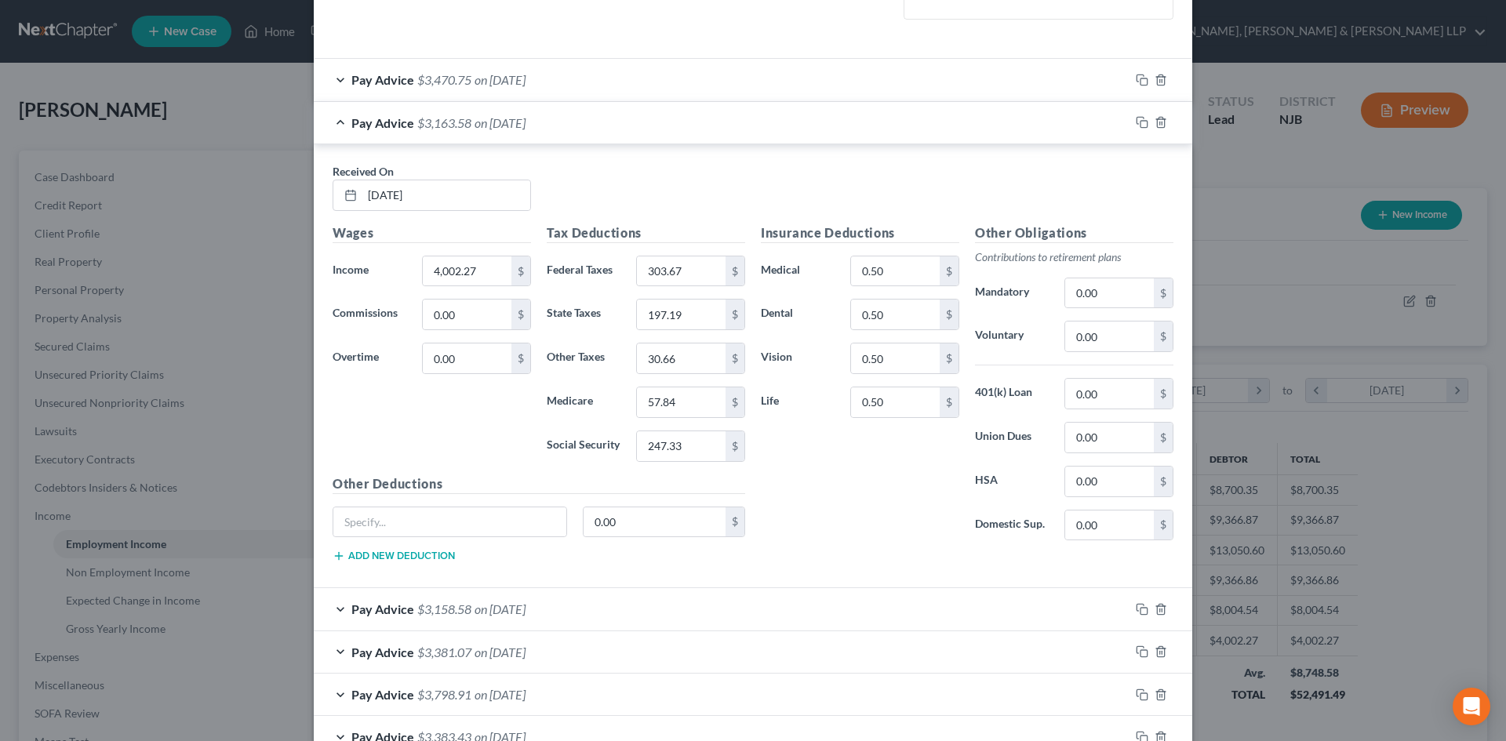
click at [608, 88] on div "Pay Advice $3,470.75 on 08/15/2025" at bounding box center [722, 80] width 816 height 42
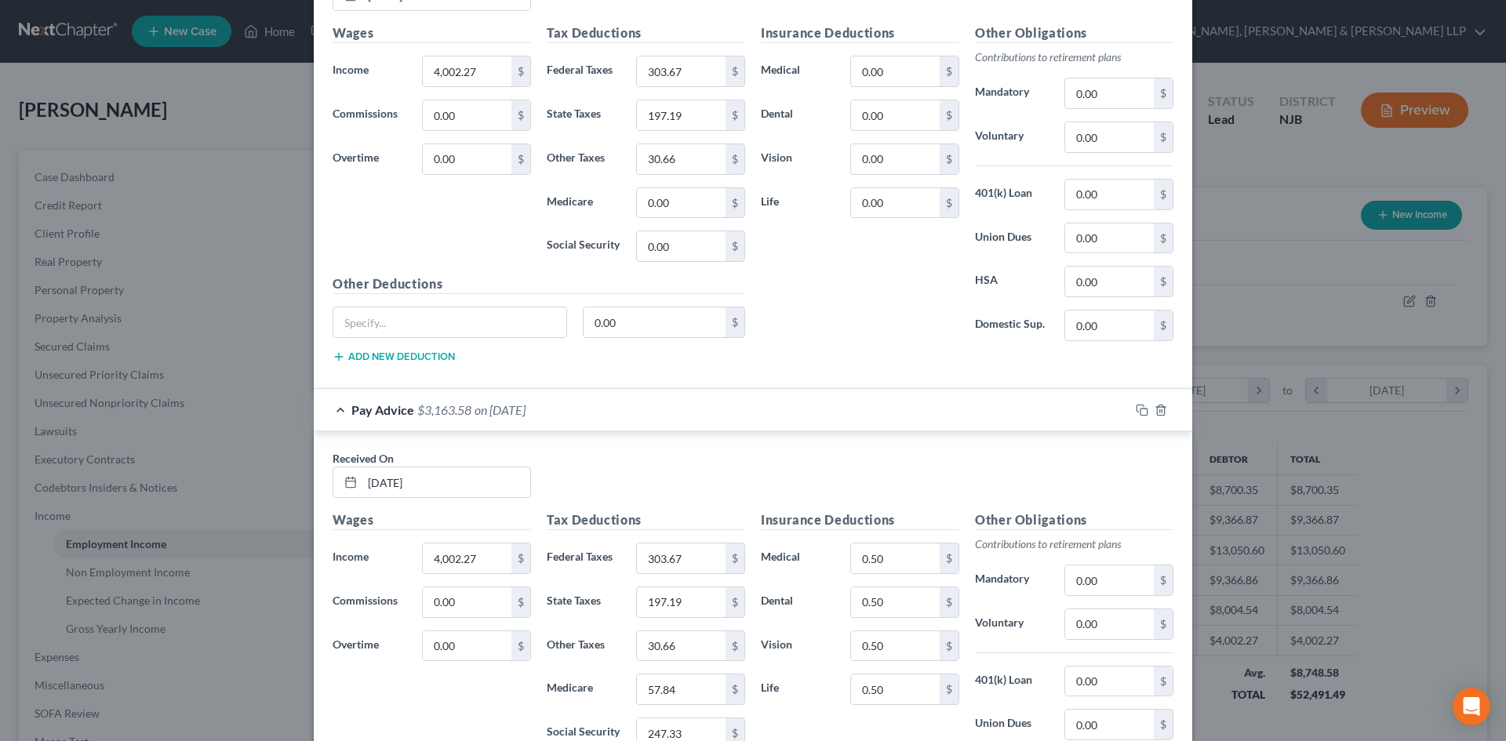
scroll to position [628, 0]
click at [681, 202] on input "0.00" at bounding box center [681, 203] width 89 height 30
type input "57.84"
click at [690, 253] on input "0.00" at bounding box center [681, 246] width 89 height 30
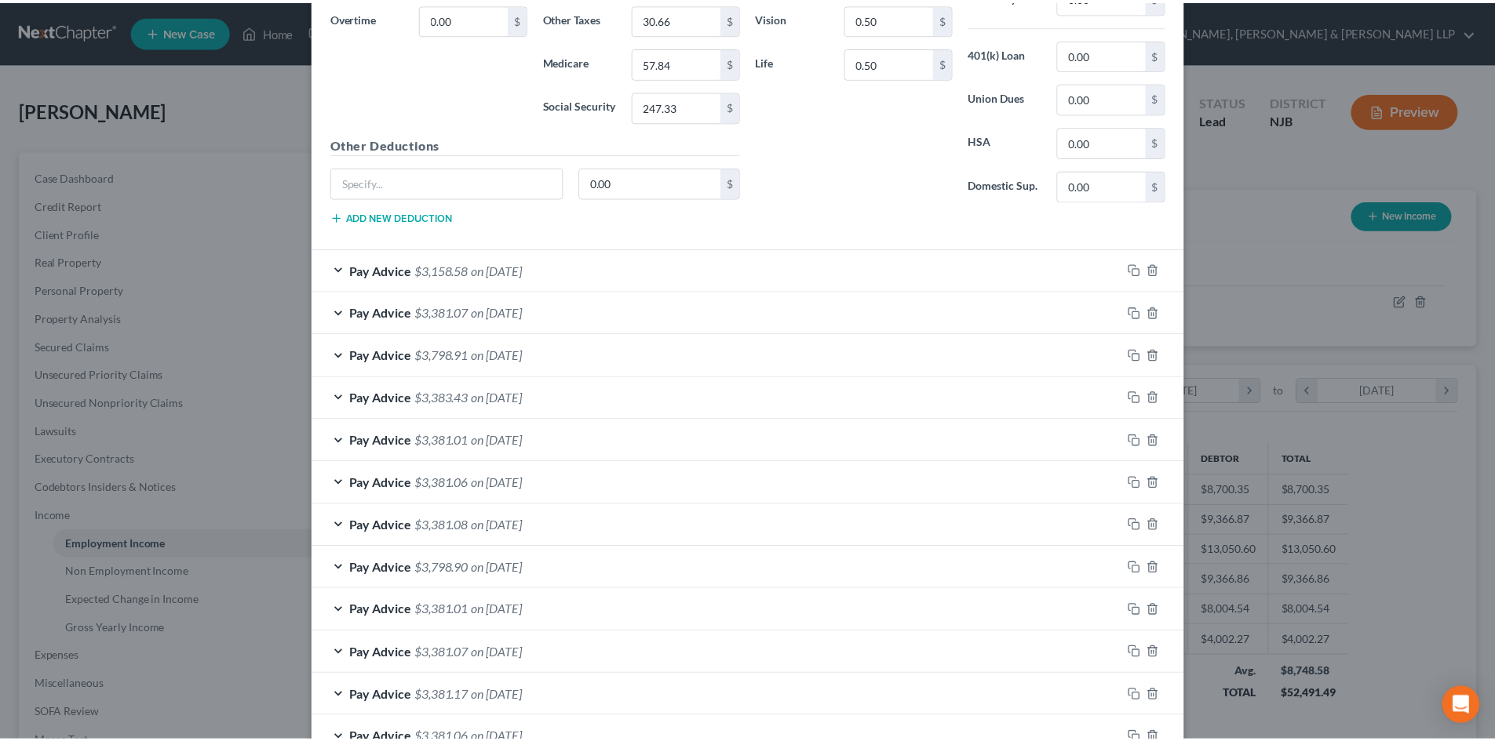
scroll to position [1360, 0]
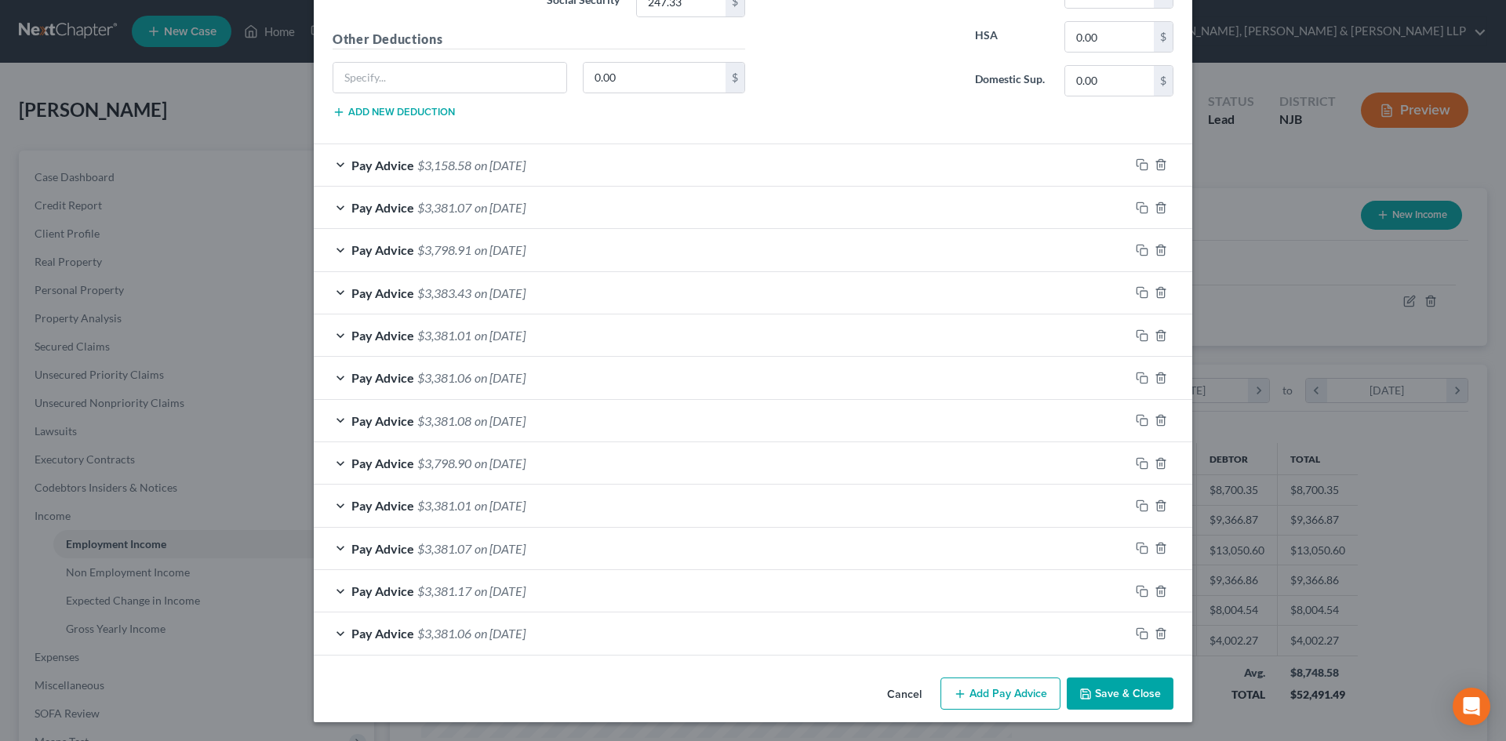
type input "247.33"
click at [1112, 698] on button "Save & Close" at bounding box center [1120, 694] width 107 height 33
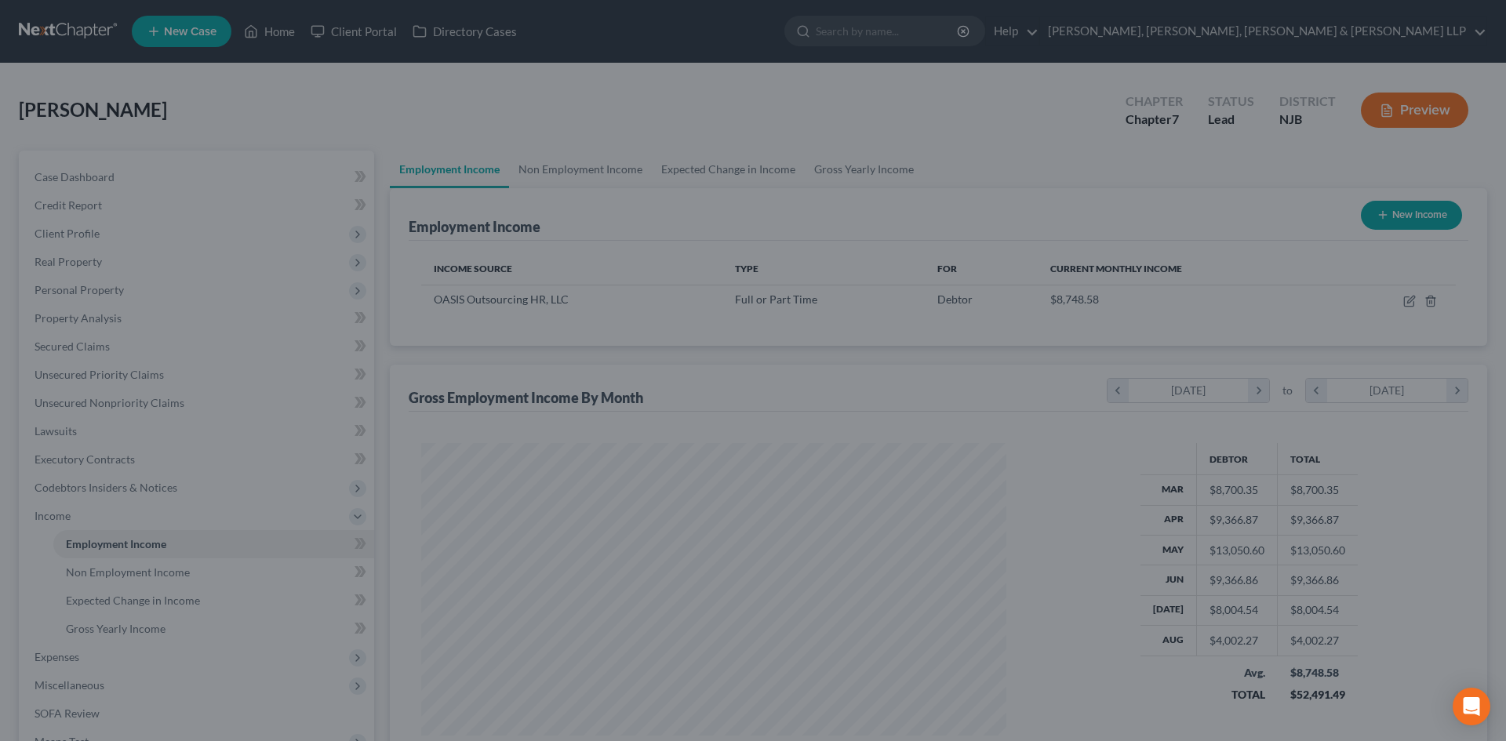
scroll to position [784260, 783936]
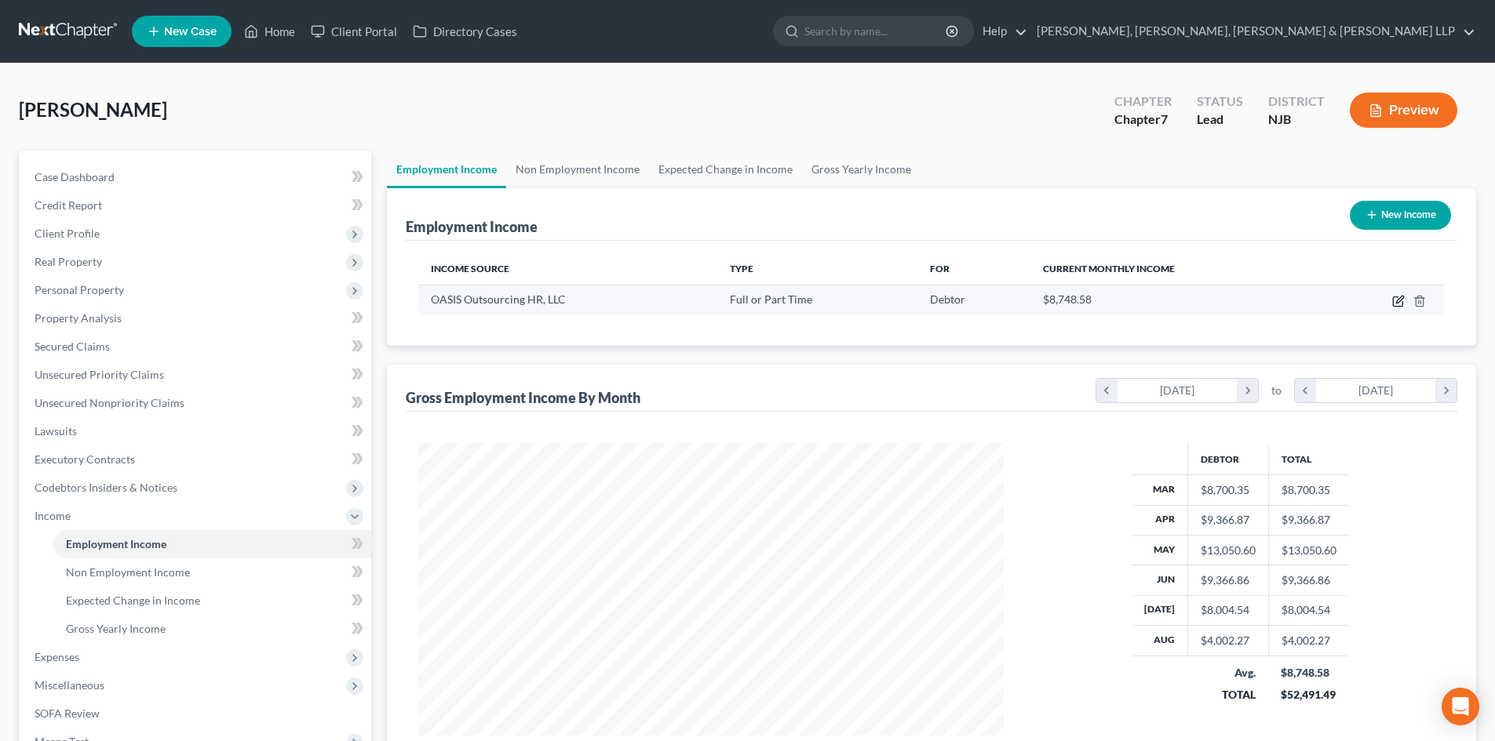
click at [1397, 303] on icon "button" at bounding box center [1399, 299] width 7 height 7
select select "0"
select select "9"
select select "1"
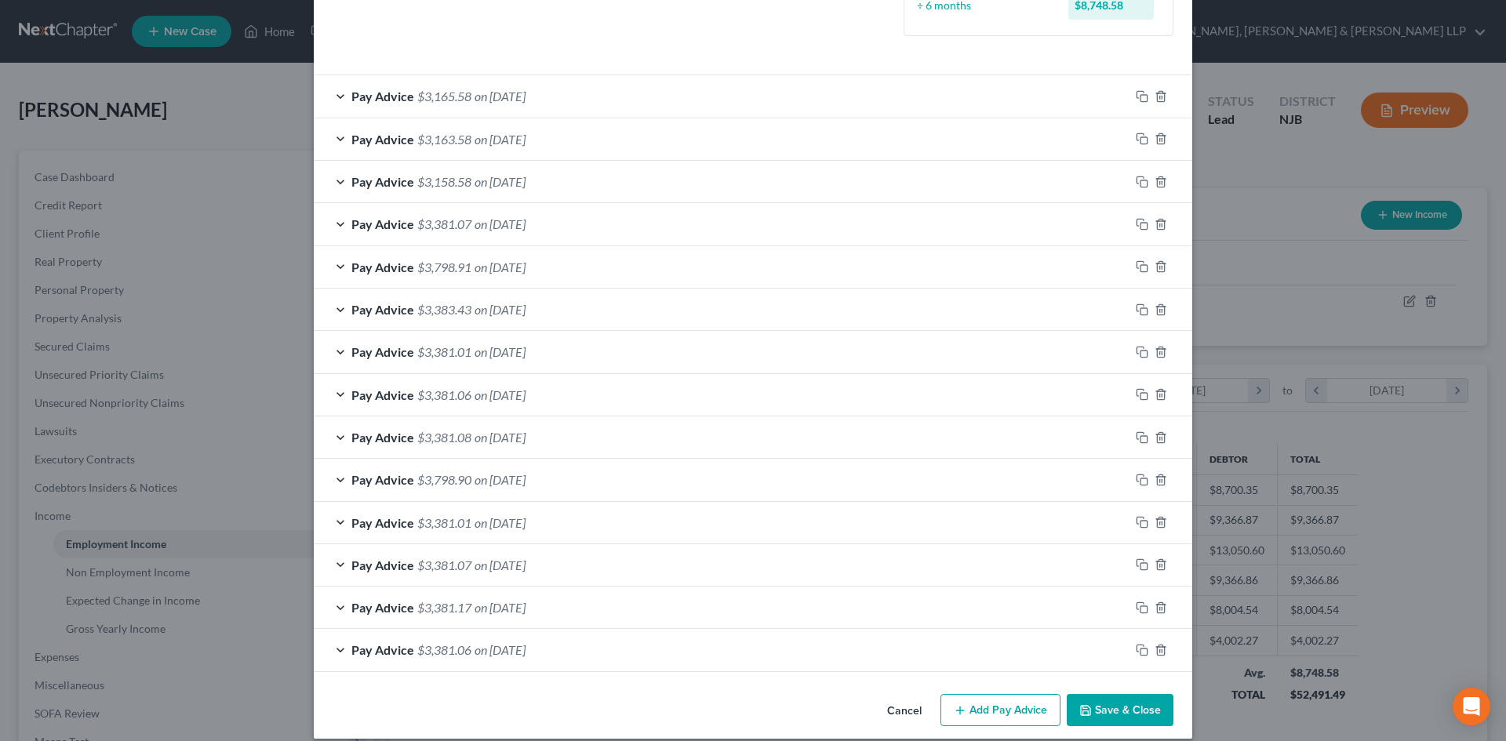
scroll to position [472, 0]
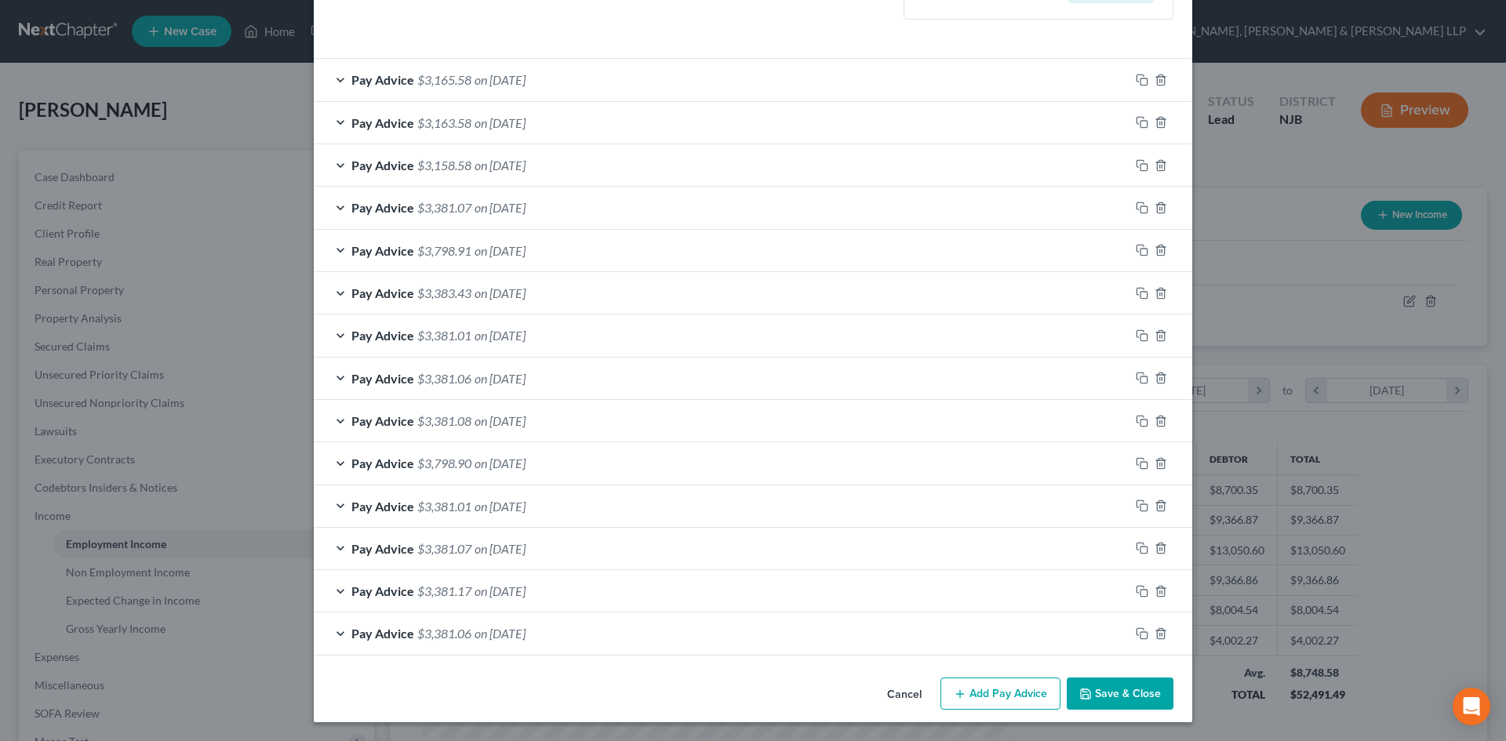
click at [987, 701] on button "Add Pay Advice" at bounding box center [1001, 694] width 120 height 33
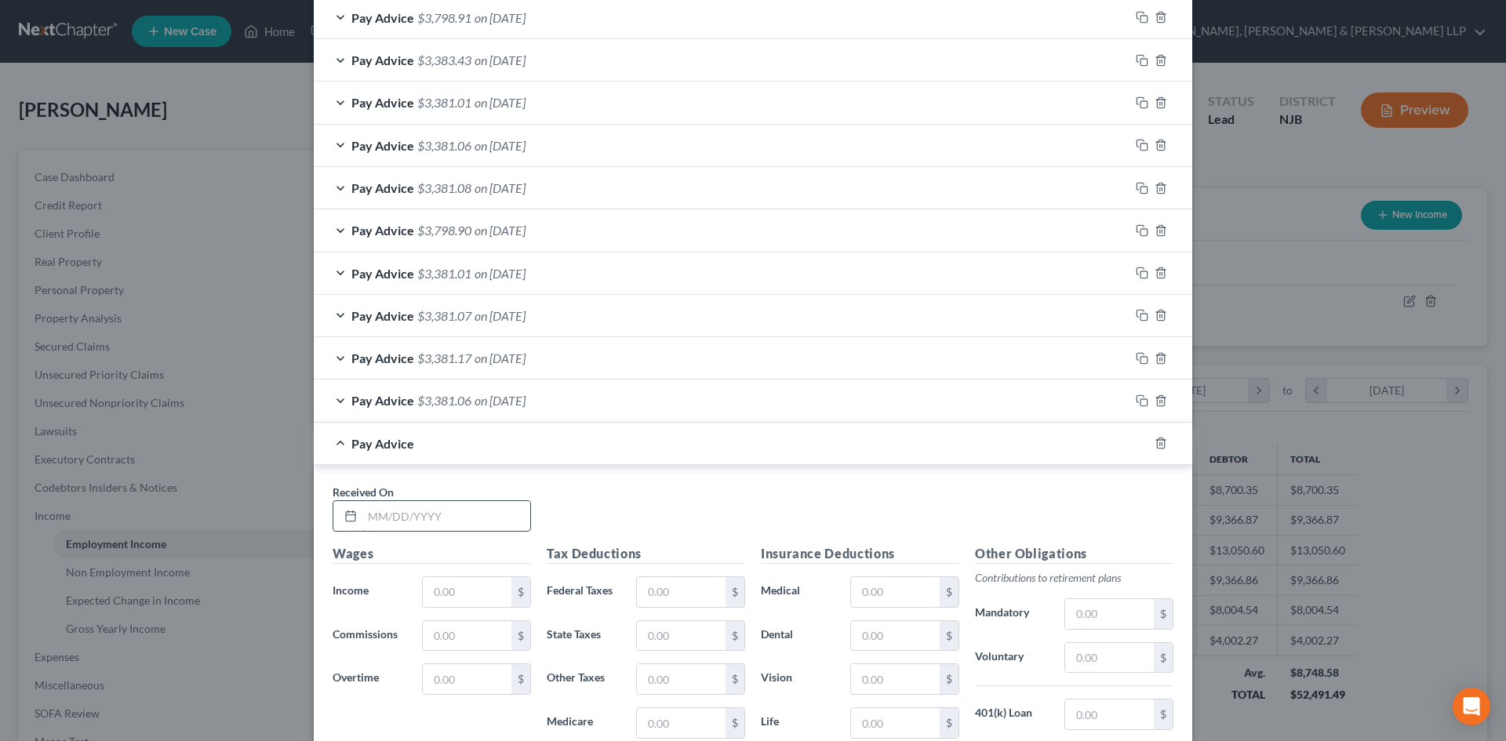
scroll to position [707, 0]
click at [435, 526] on input "text" at bounding box center [446, 514] width 168 height 30
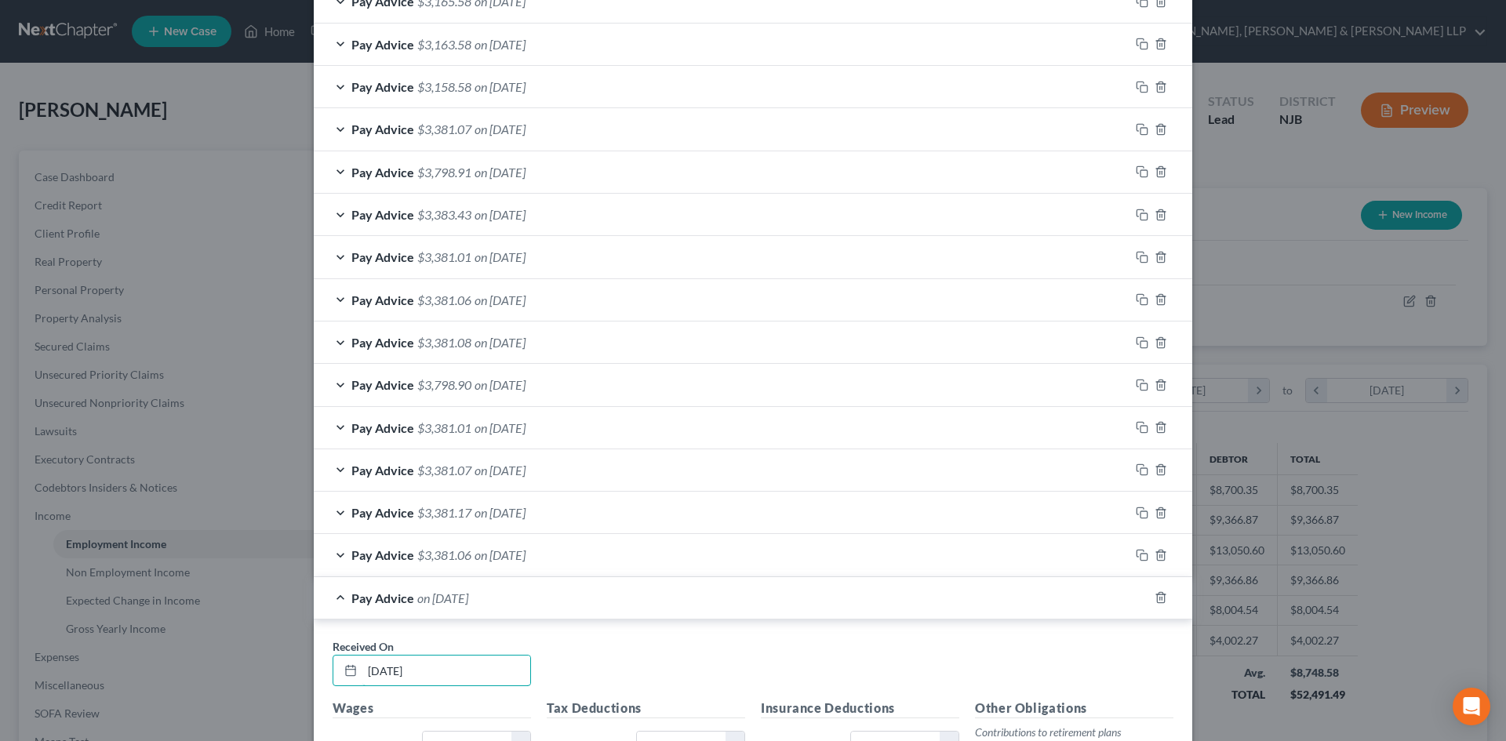
scroll to position [472, 0]
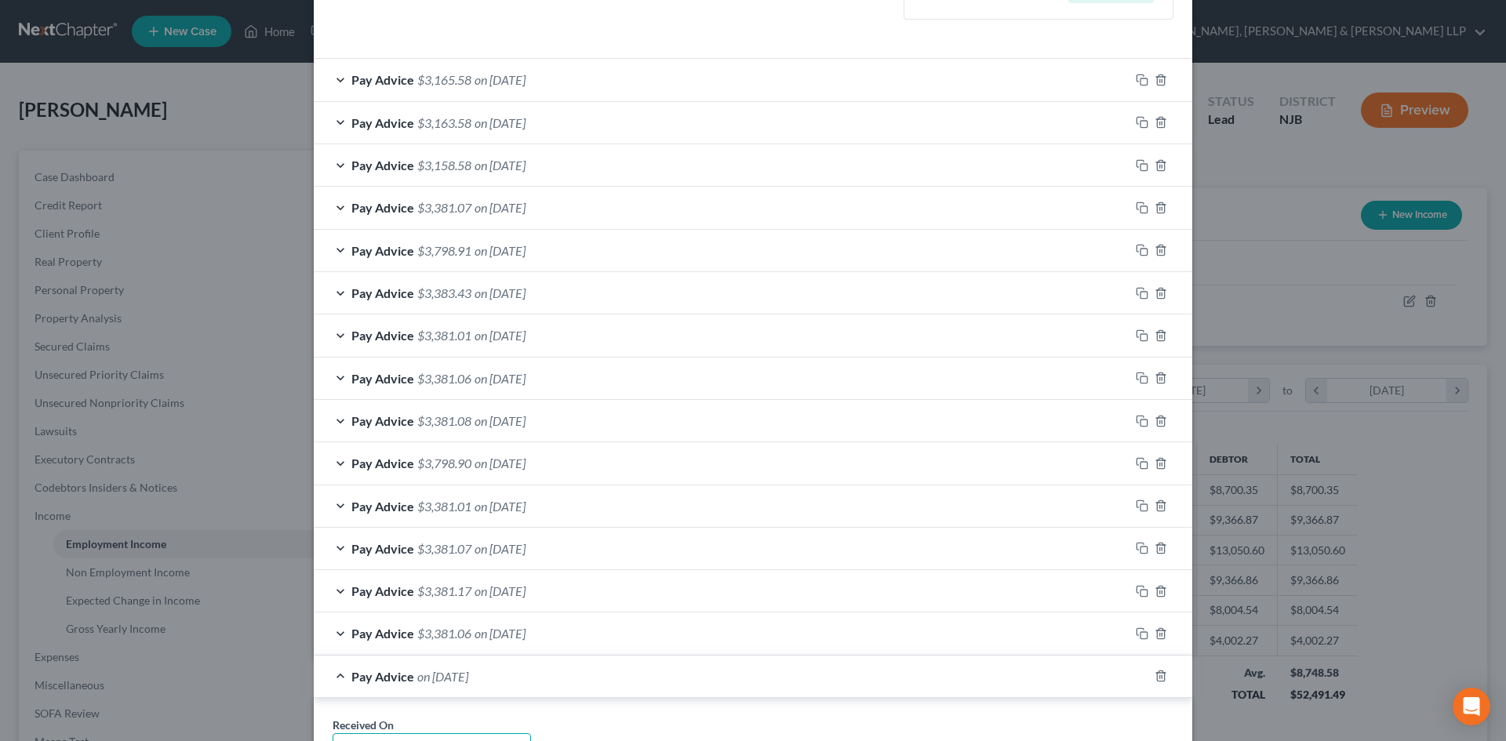
type input "8/29/2025"
click at [506, 165] on span "on 07/15/2025" at bounding box center [500, 165] width 51 height 15
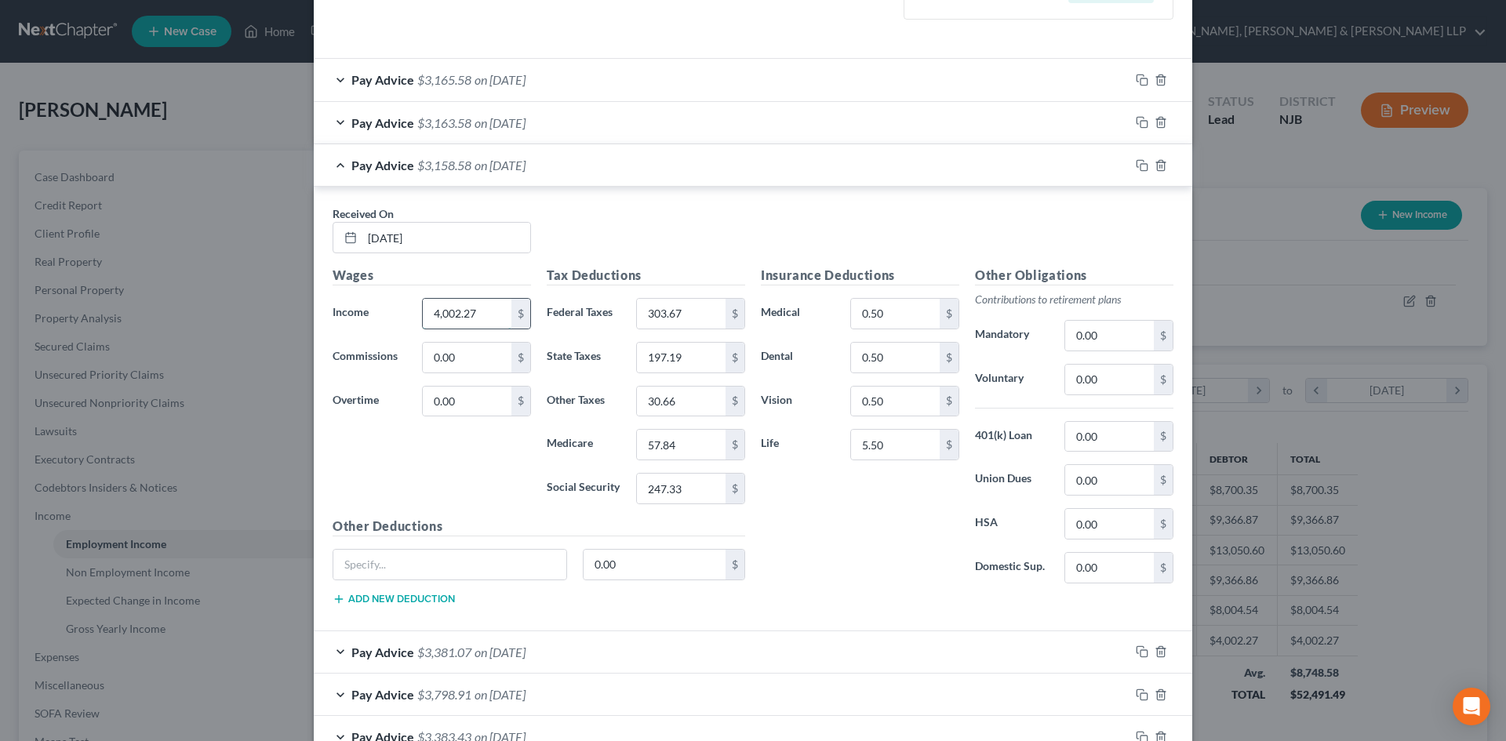
click at [482, 308] on input "4,002.27" at bounding box center [467, 314] width 89 height 30
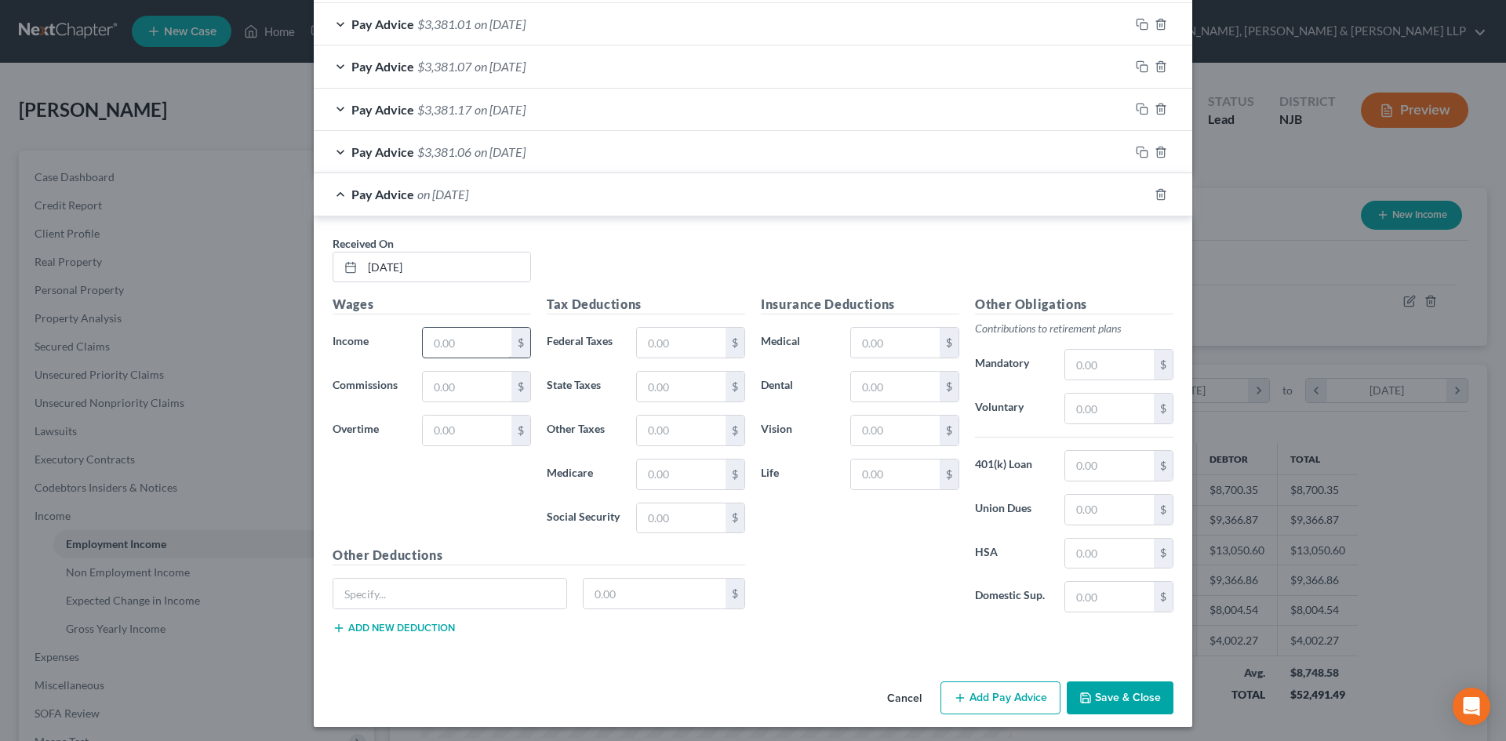
scroll to position [1403, 0]
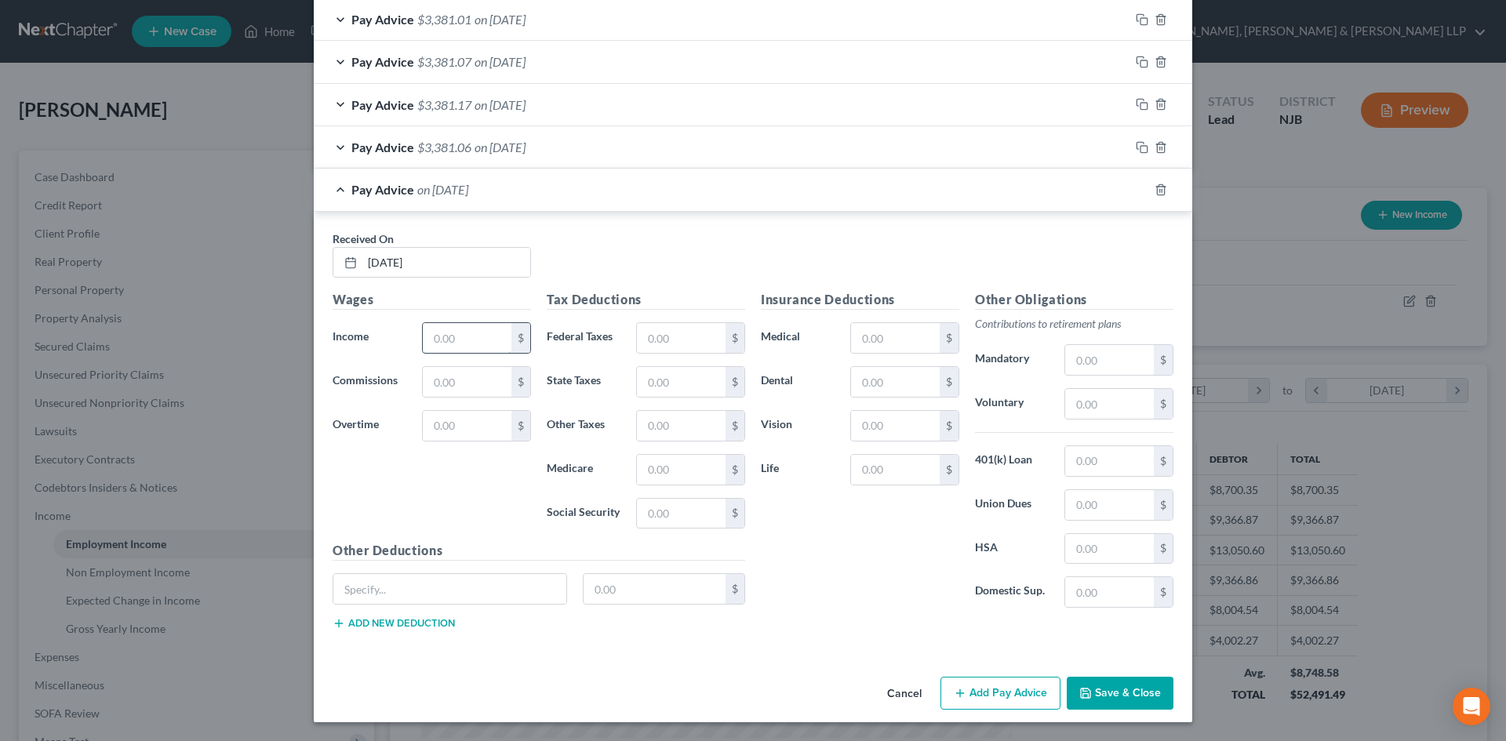
click at [474, 332] on input "text" at bounding box center [467, 338] width 89 height 30
paste input "4,002.27"
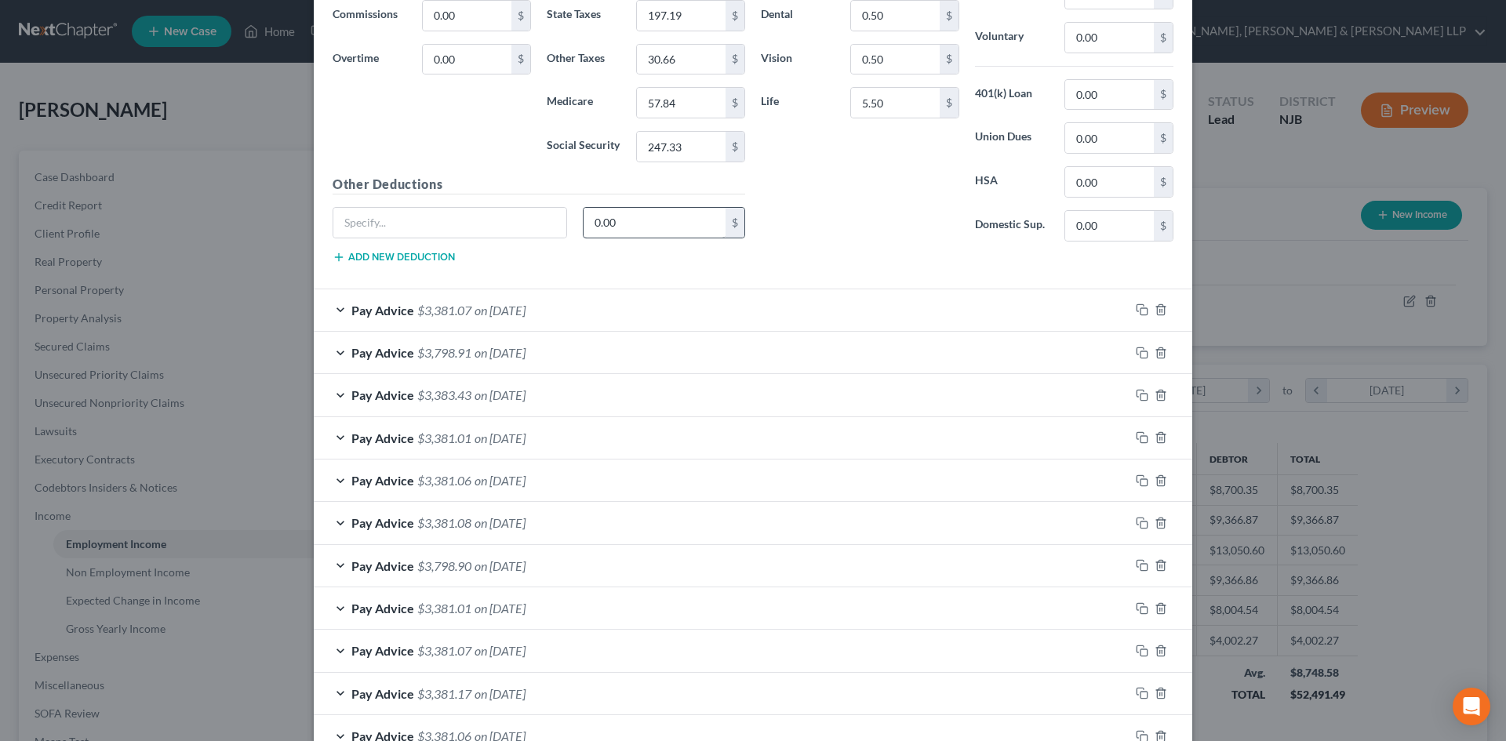
scroll to position [540, 0]
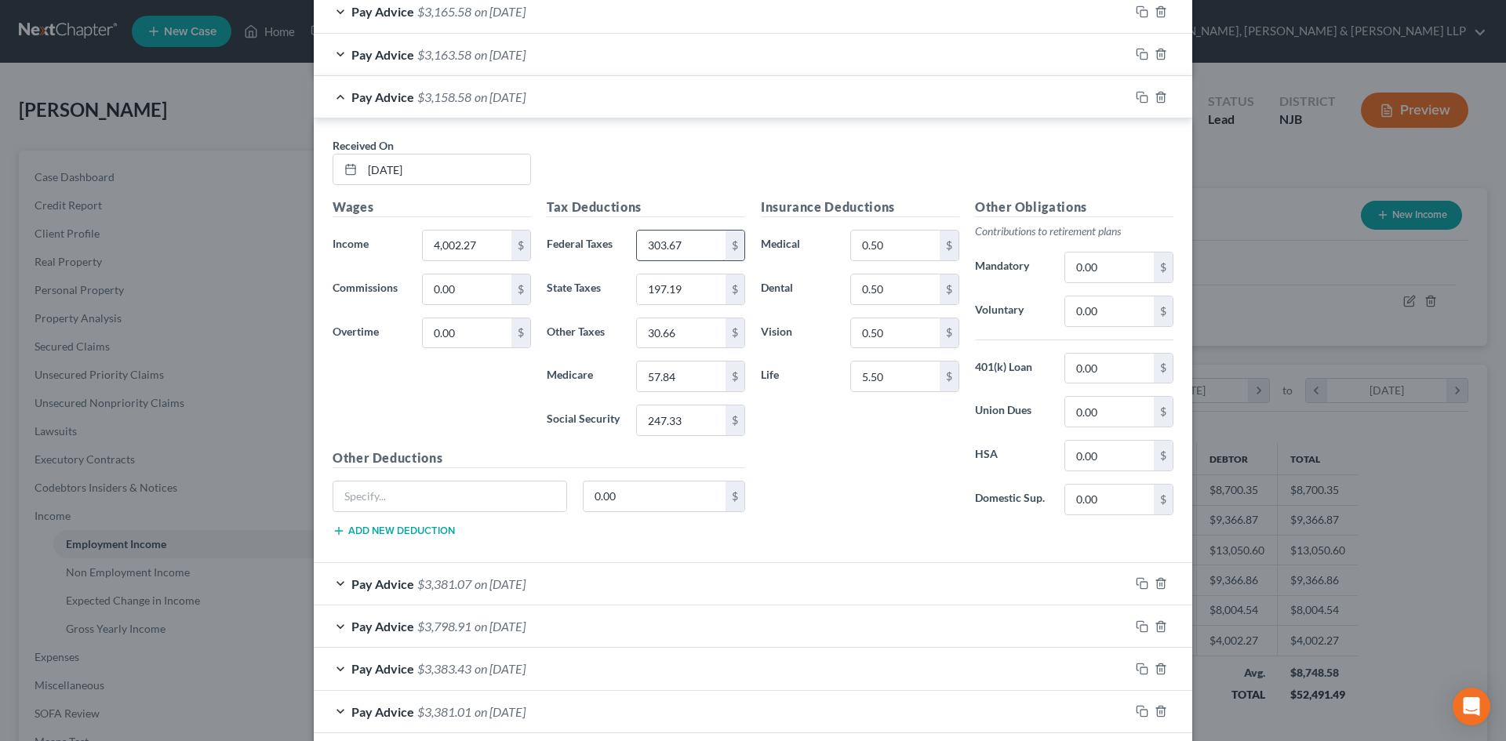
type input "4,002.27"
click at [693, 237] on input "303.67" at bounding box center [681, 246] width 89 height 30
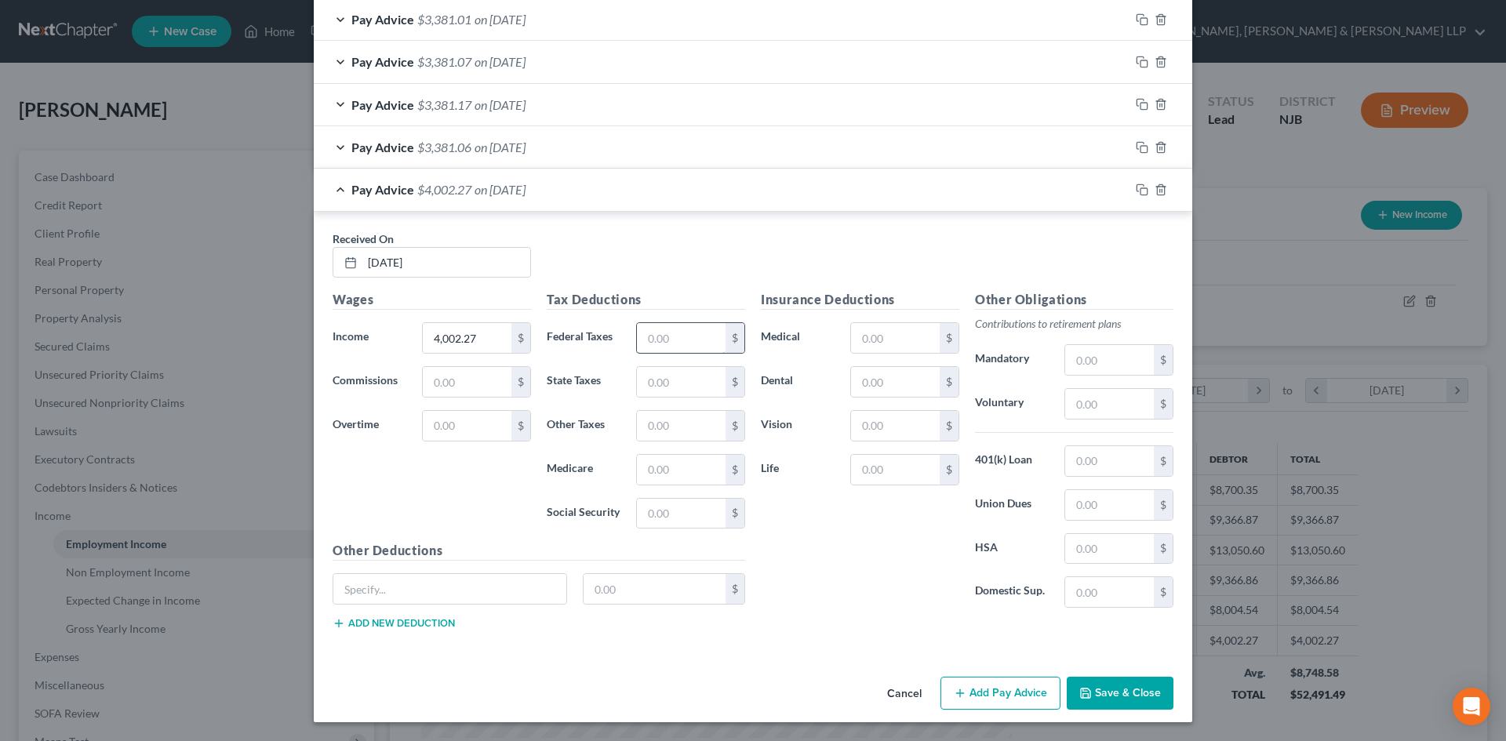
click at [678, 345] on input "text" at bounding box center [681, 338] width 89 height 30
paste input "303.67"
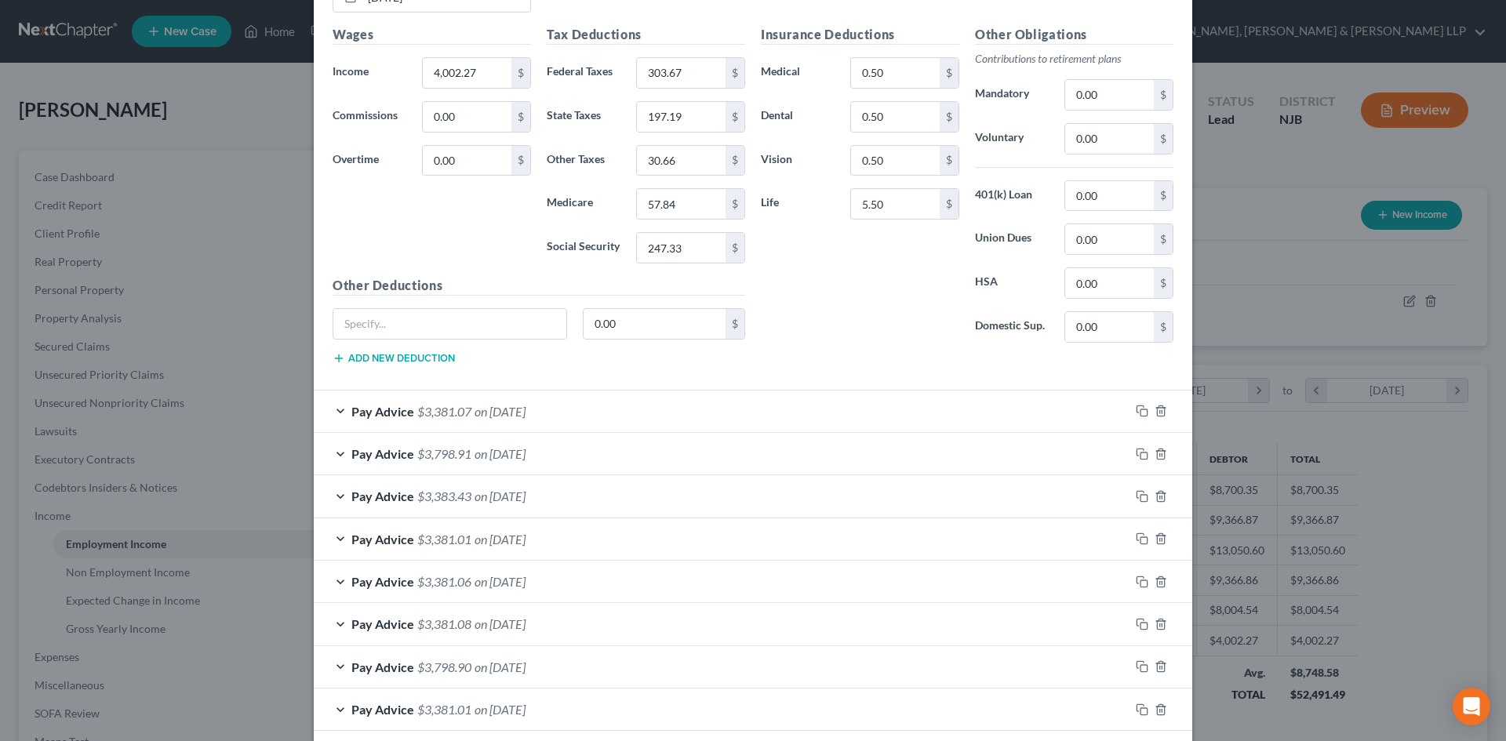
scroll to position [461, 0]
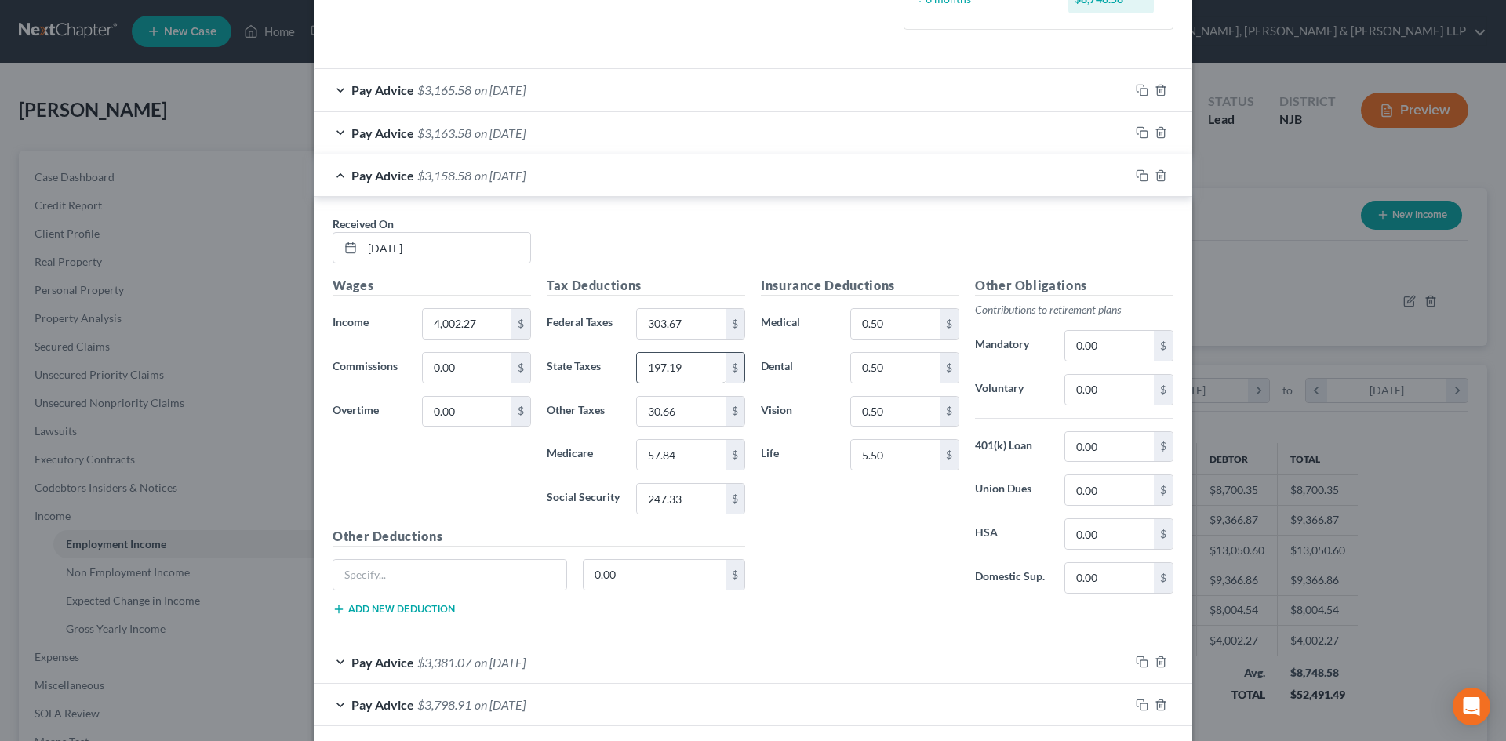
type input "303.67"
click at [687, 371] on input "197.19" at bounding box center [681, 368] width 89 height 30
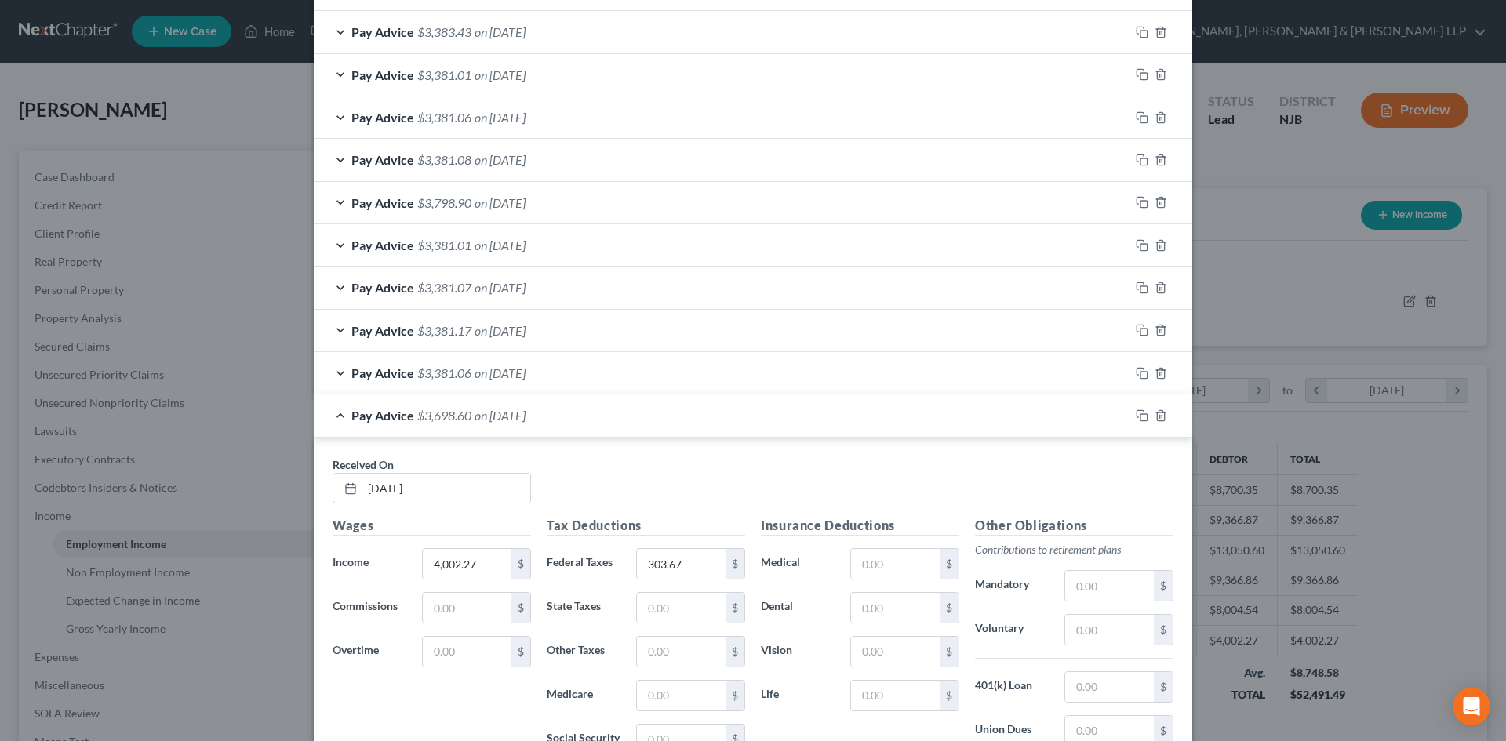
scroll to position [1403, 0]
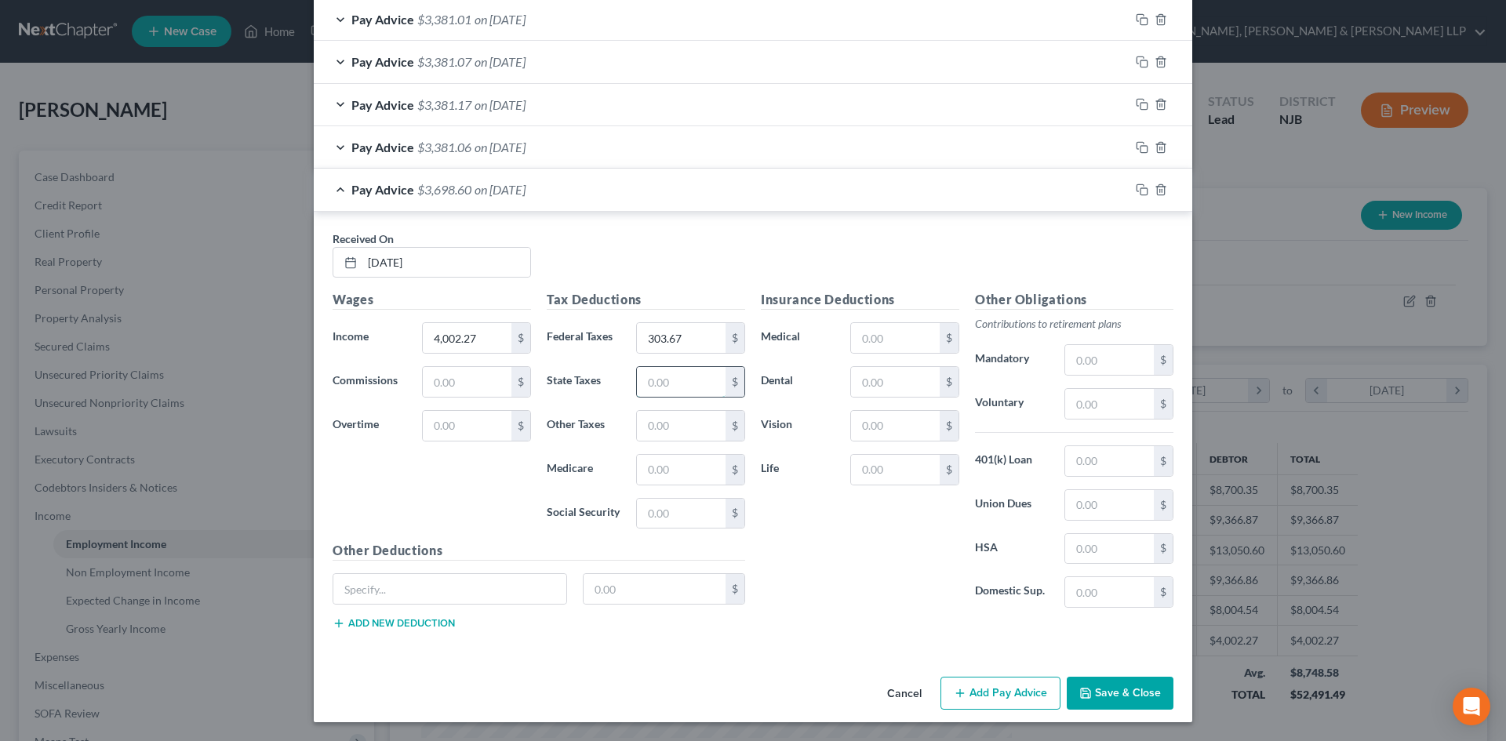
click at [674, 387] on input "text" at bounding box center [681, 382] width 89 height 30
paste input "197.19"
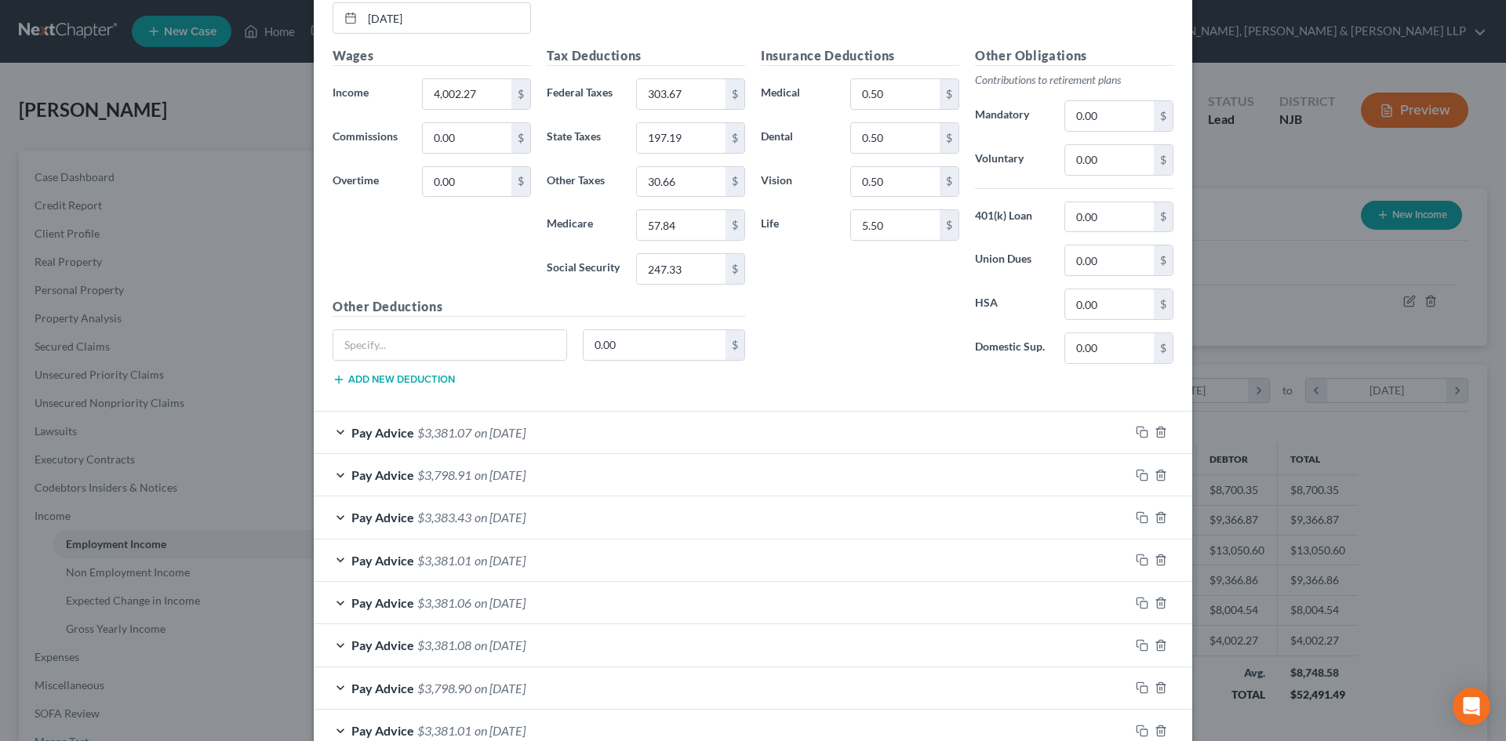
scroll to position [461, 0]
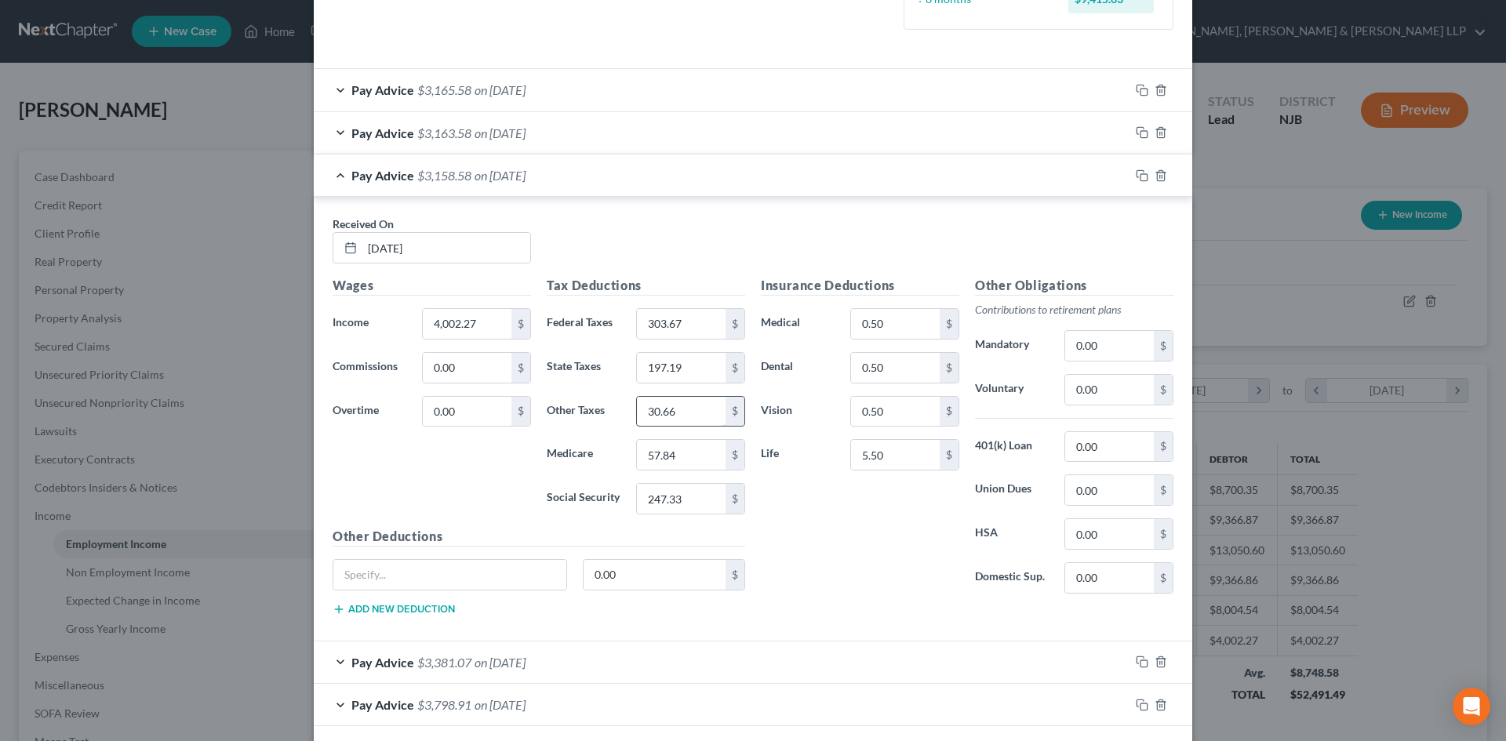
type input "197.19"
click at [684, 415] on input "30.66" at bounding box center [681, 412] width 89 height 30
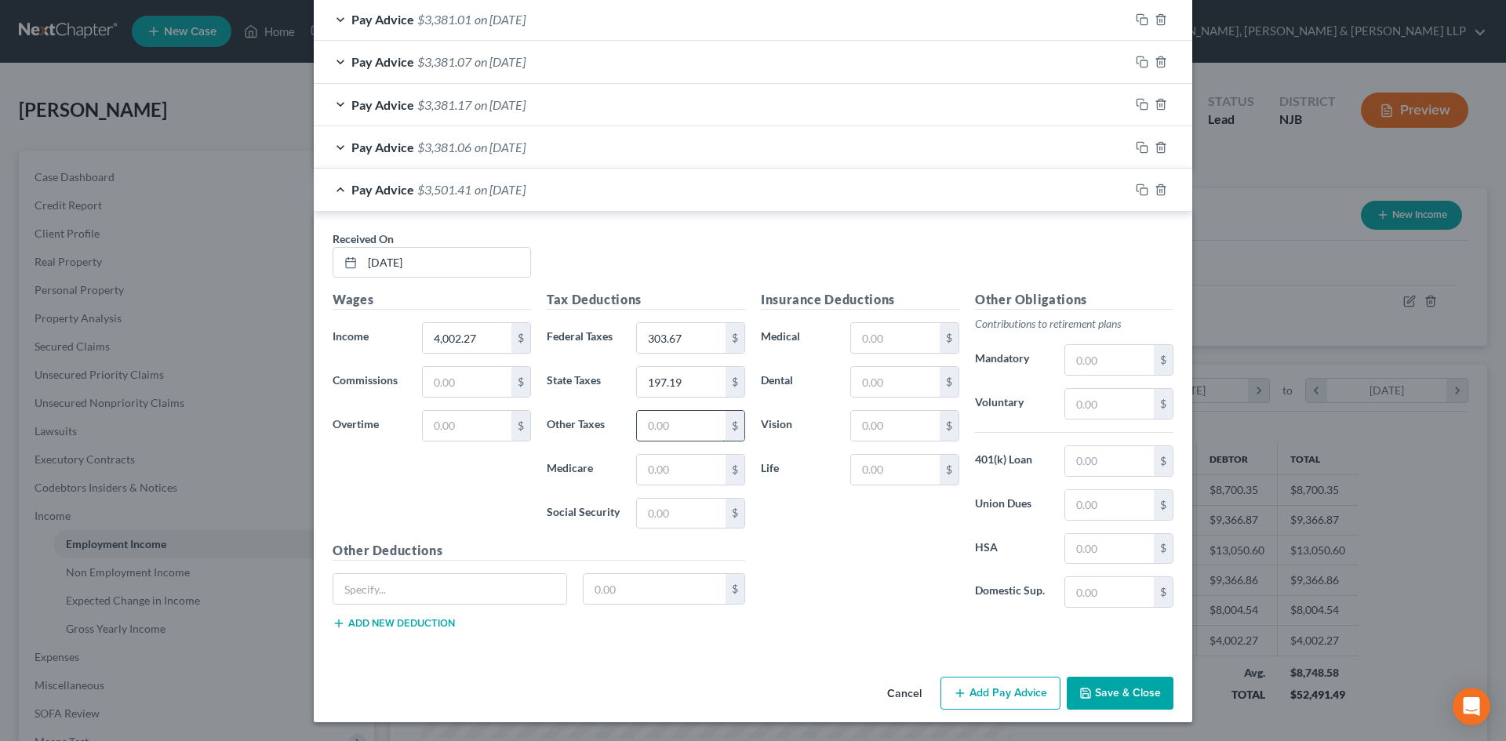
click at [679, 430] on input "text" at bounding box center [681, 426] width 89 height 30
paste input "30.66"
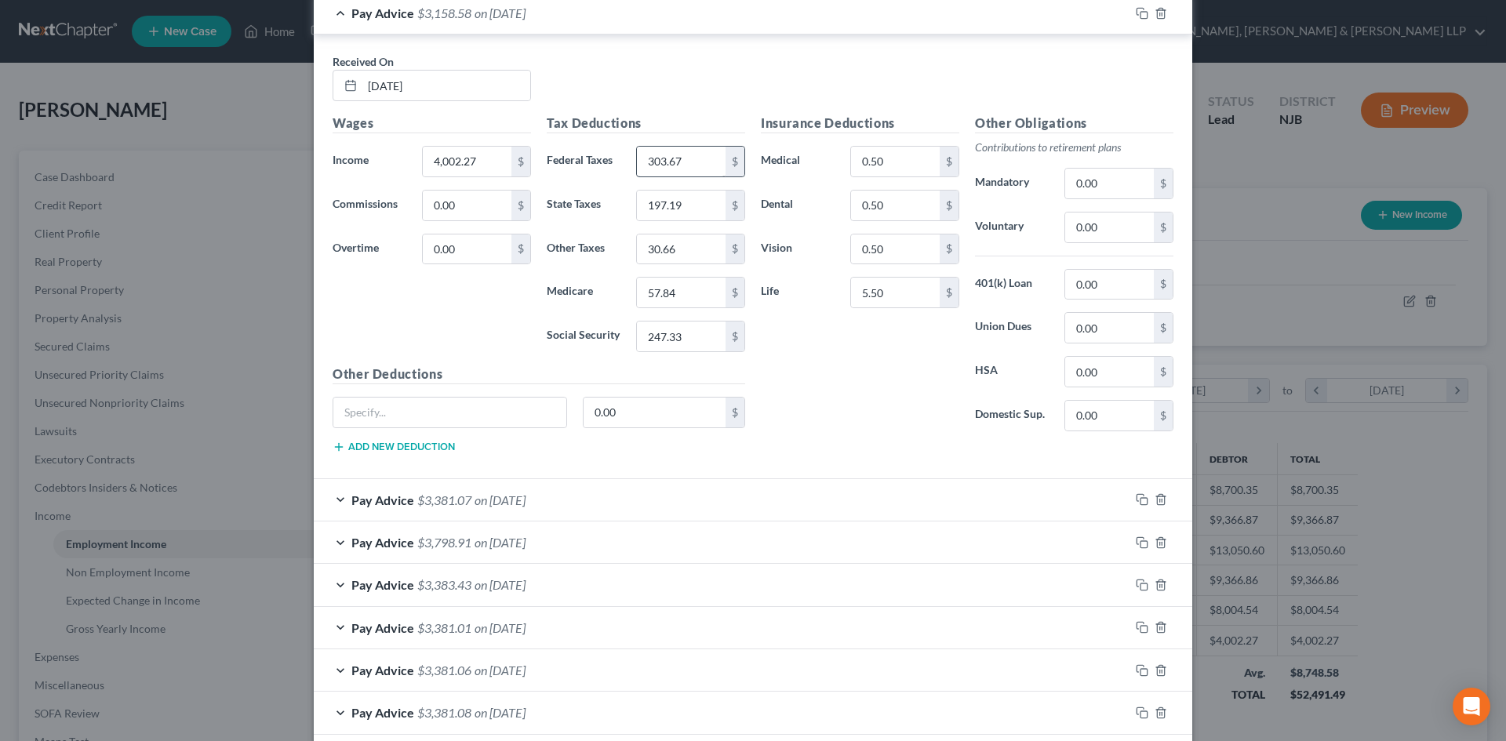
scroll to position [383, 0]
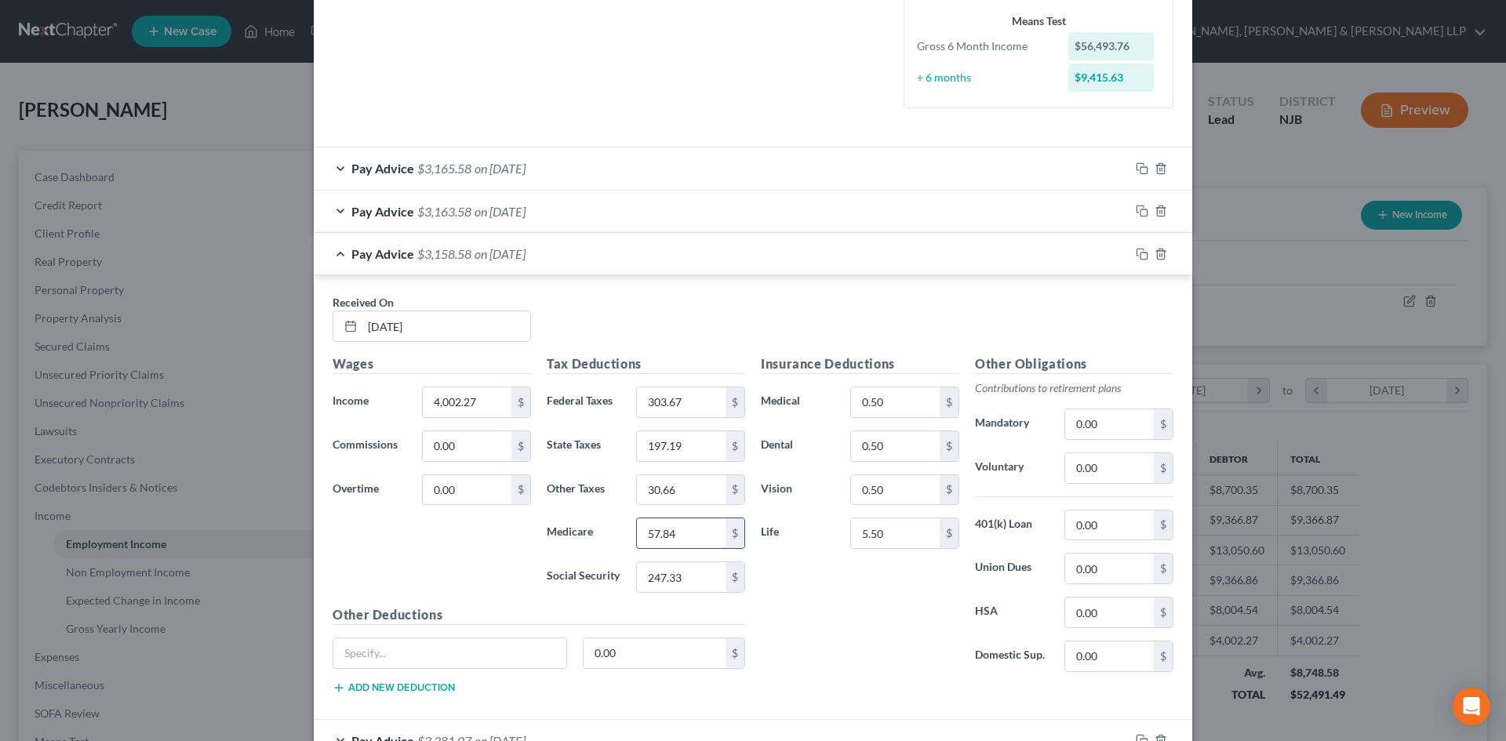
type input "30.66"
click at [674, 527] on input "57.84" at bounding box center [681, 534] width 89 height 30
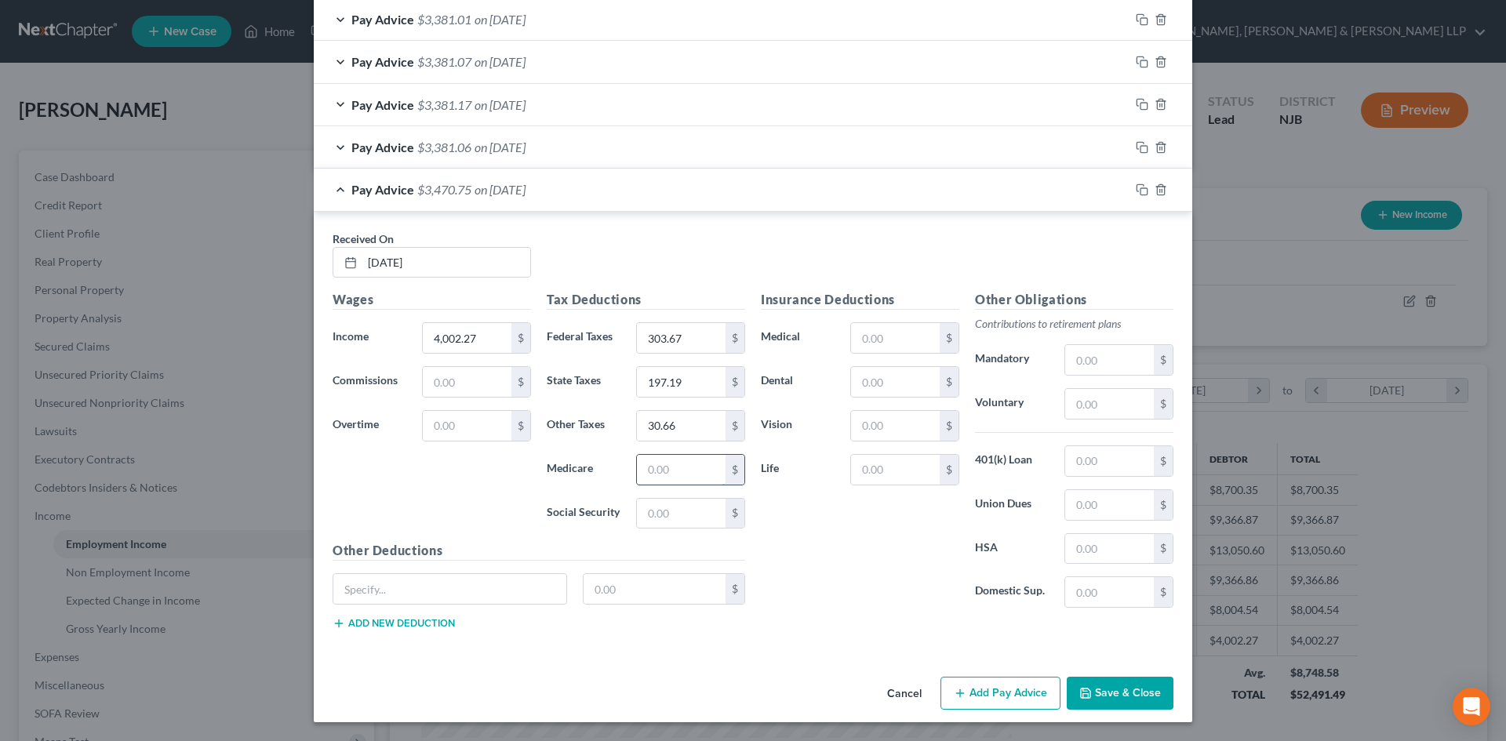
click at [675, 477] on input "text" at bounding box center [681, 470] width 89 height 30
paste input "57.84"
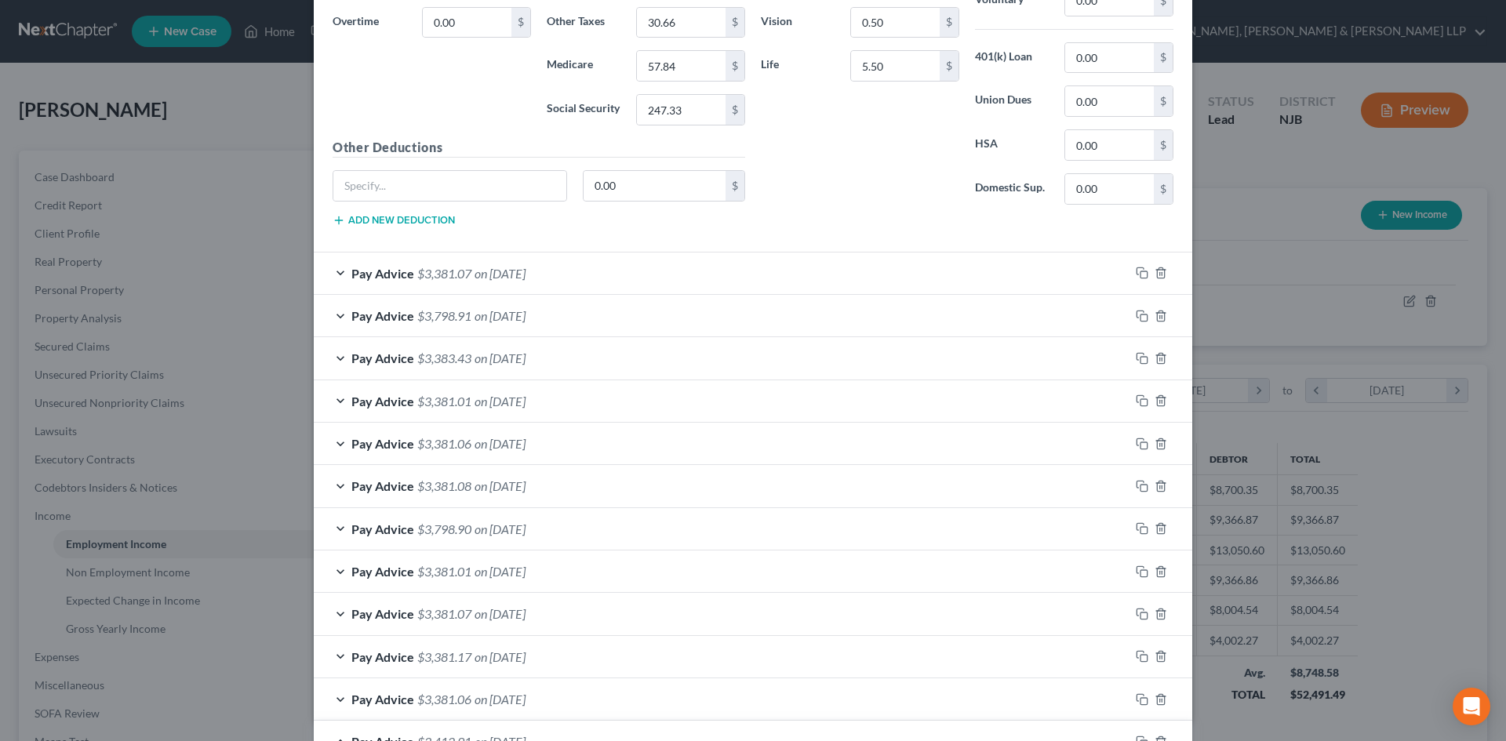
scroll to position [697, 0]
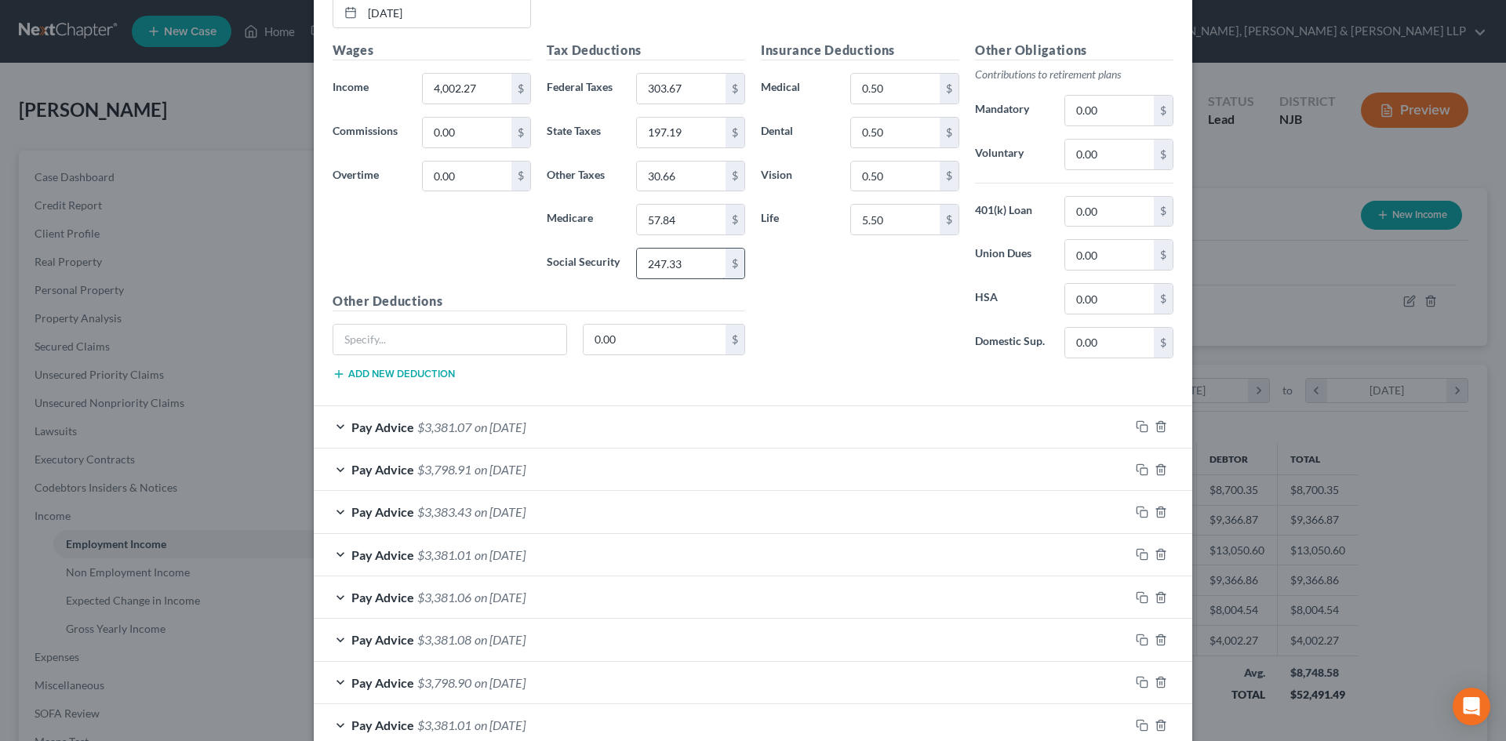
type input "57.84"
click at [679, 264] on input "247.33" at bounding box center [681, 264] width 89 height 30
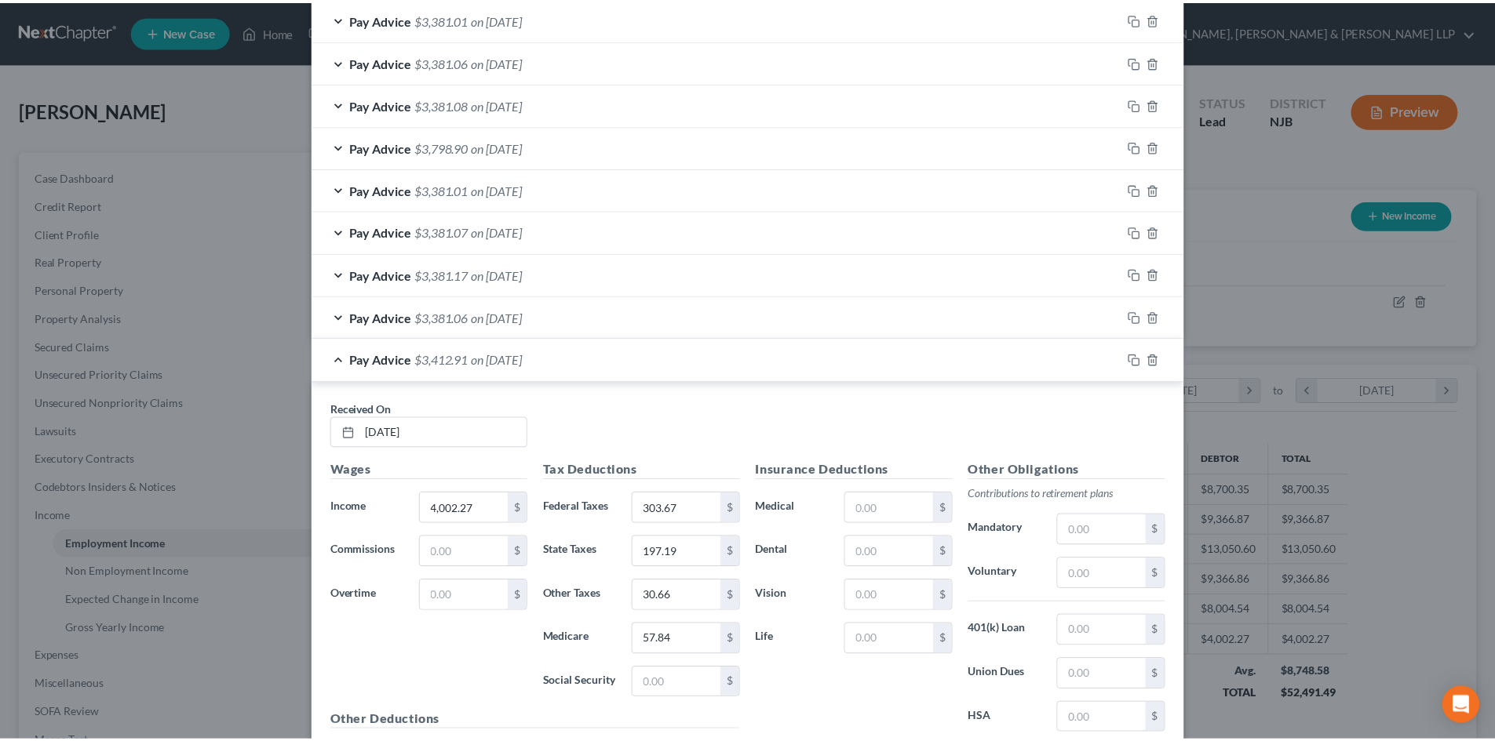
scroll to position [1403, 0]
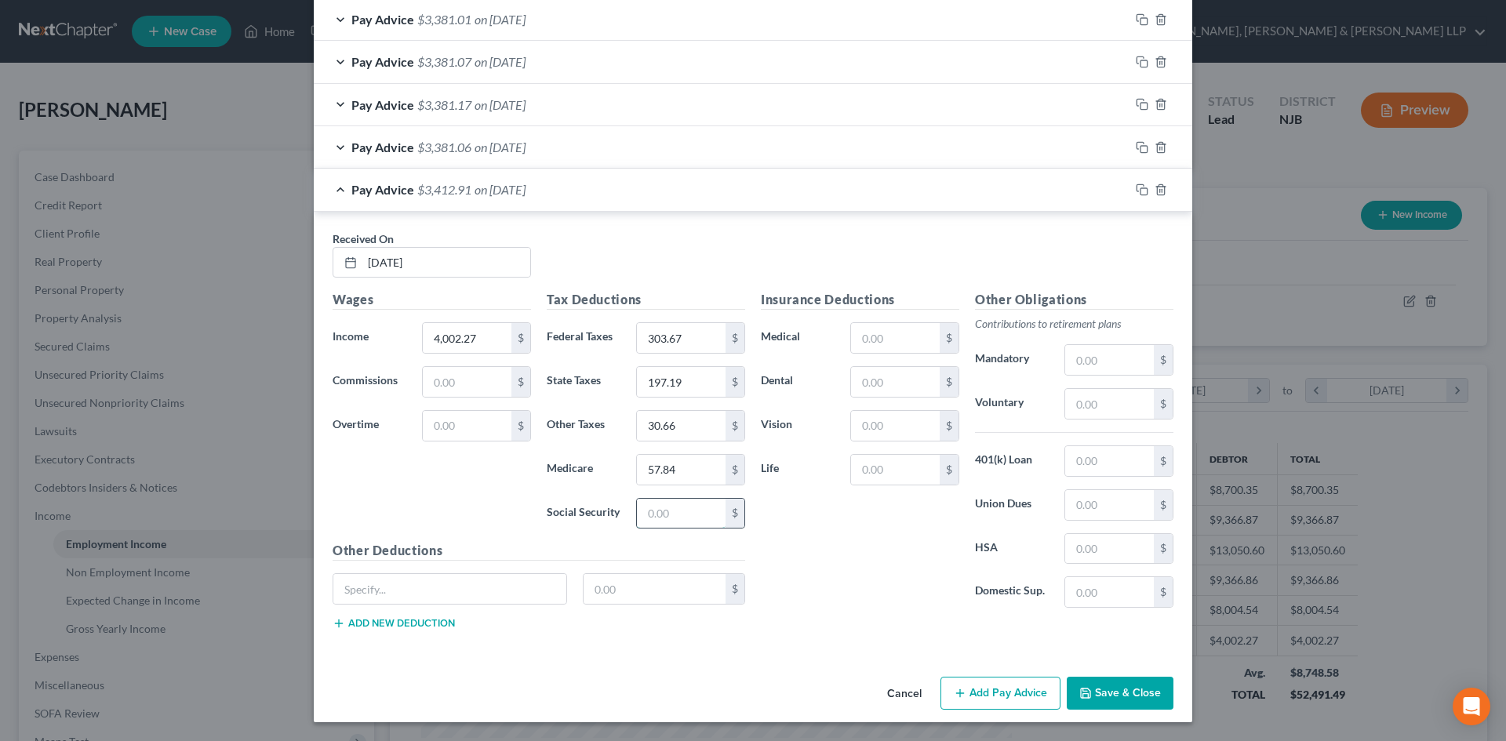
click at [675, 503] on input "text" at bounding box center [681, 514] width 89 height 30
paste input "247.33"
type input "247.33"
click at [1102, 699] on button "Save & Close" at bounding box center [1120, 693] width 107 height 33
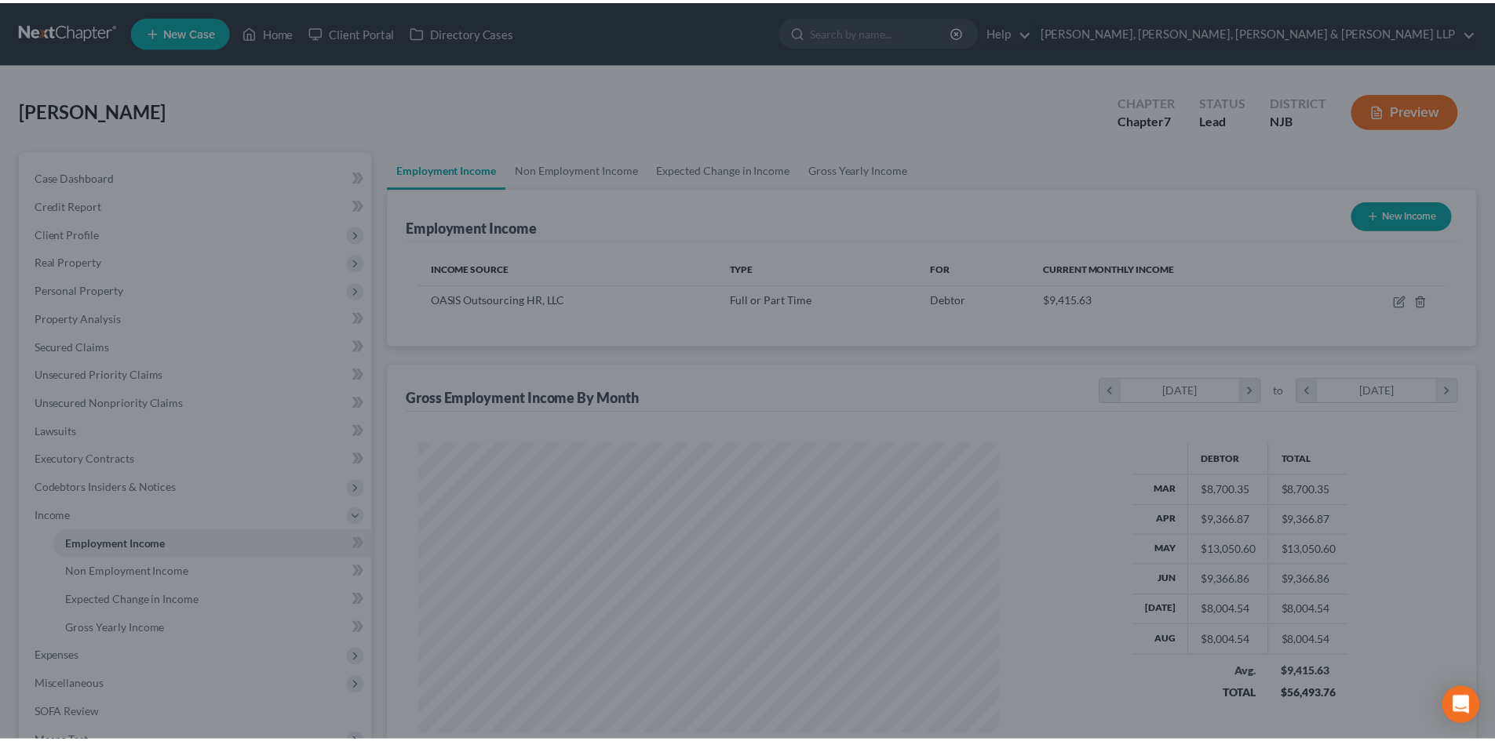
scroll to position [784260, 783936]
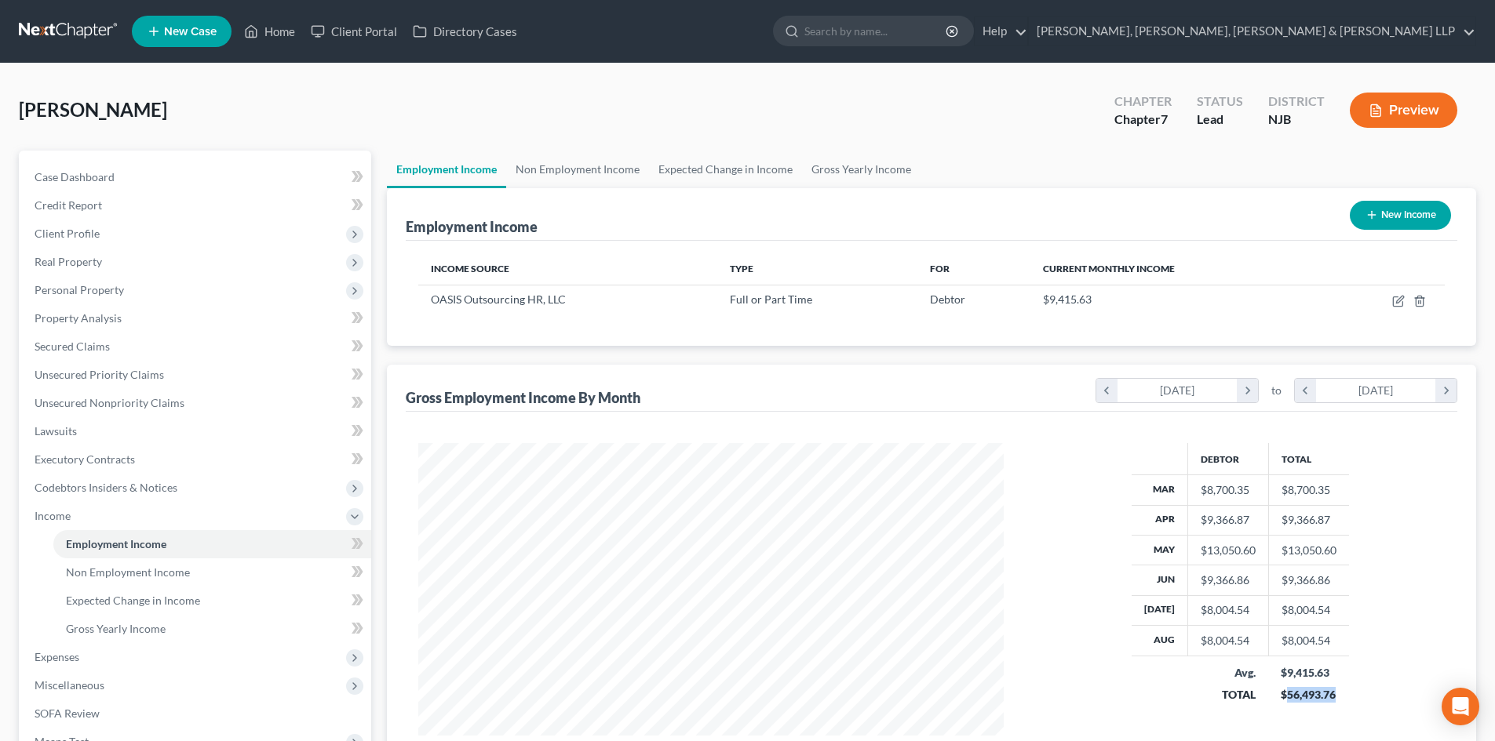
drag, startPoint x: 1341, startPoint y: 691, endPoint x: 1282, endPoint y: 701, distance: 59.6
click at [1282, 701] on td "$9,415.63 $56,493.76" at bounding box center [1308, 684] width 81 height 56
copy div "56,493.76"
click at [886, 183] on link "Gross Yearly Income" at bounding box center [861, 170] width 118 height 38
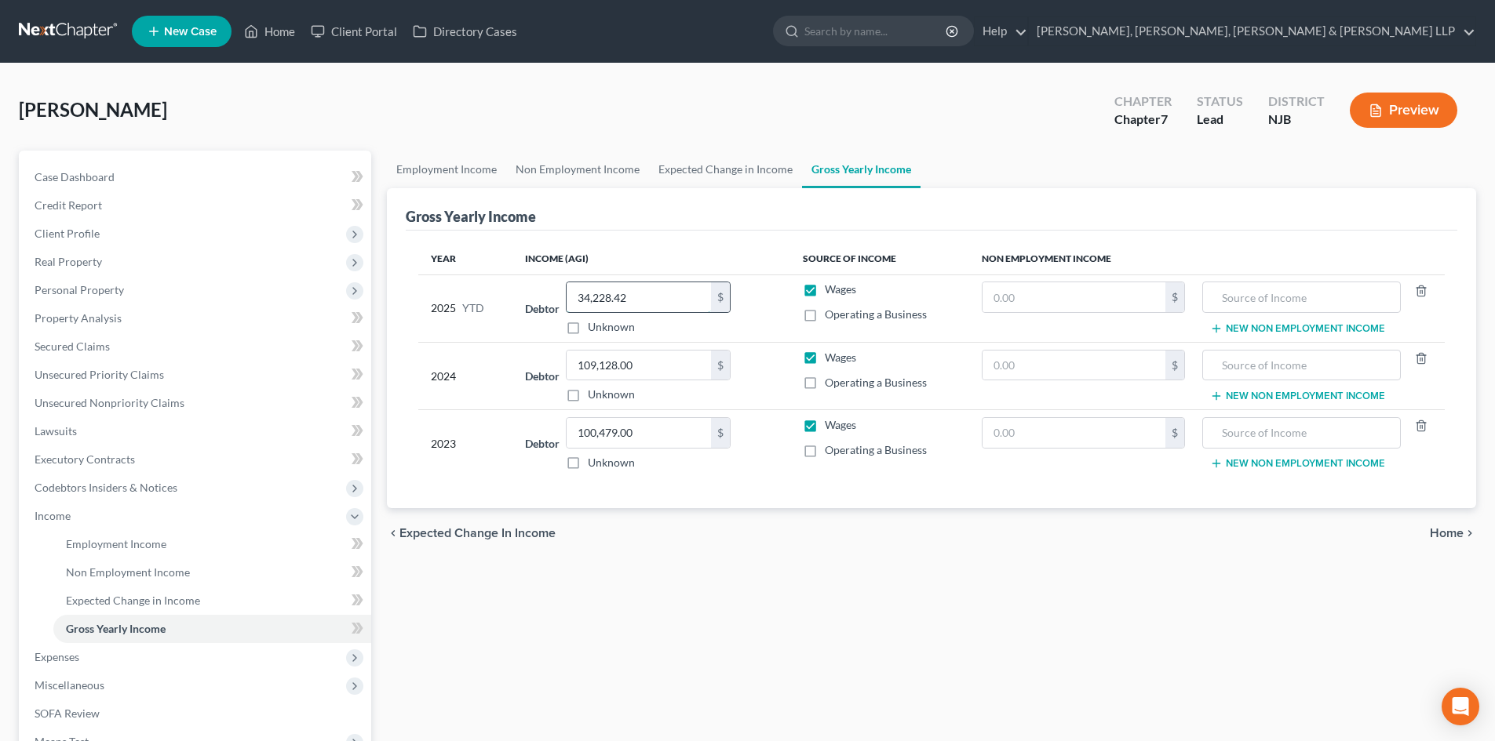
paste input "56,493.76"
type input "56,493.76"
click at [696, 249] on th "Income (AGI)" at bounding box center [650, 258] width 277 height 31
click at [716, 162] on link "Expected Change in Income" at bounding box center [725, 170] width 153 height 38
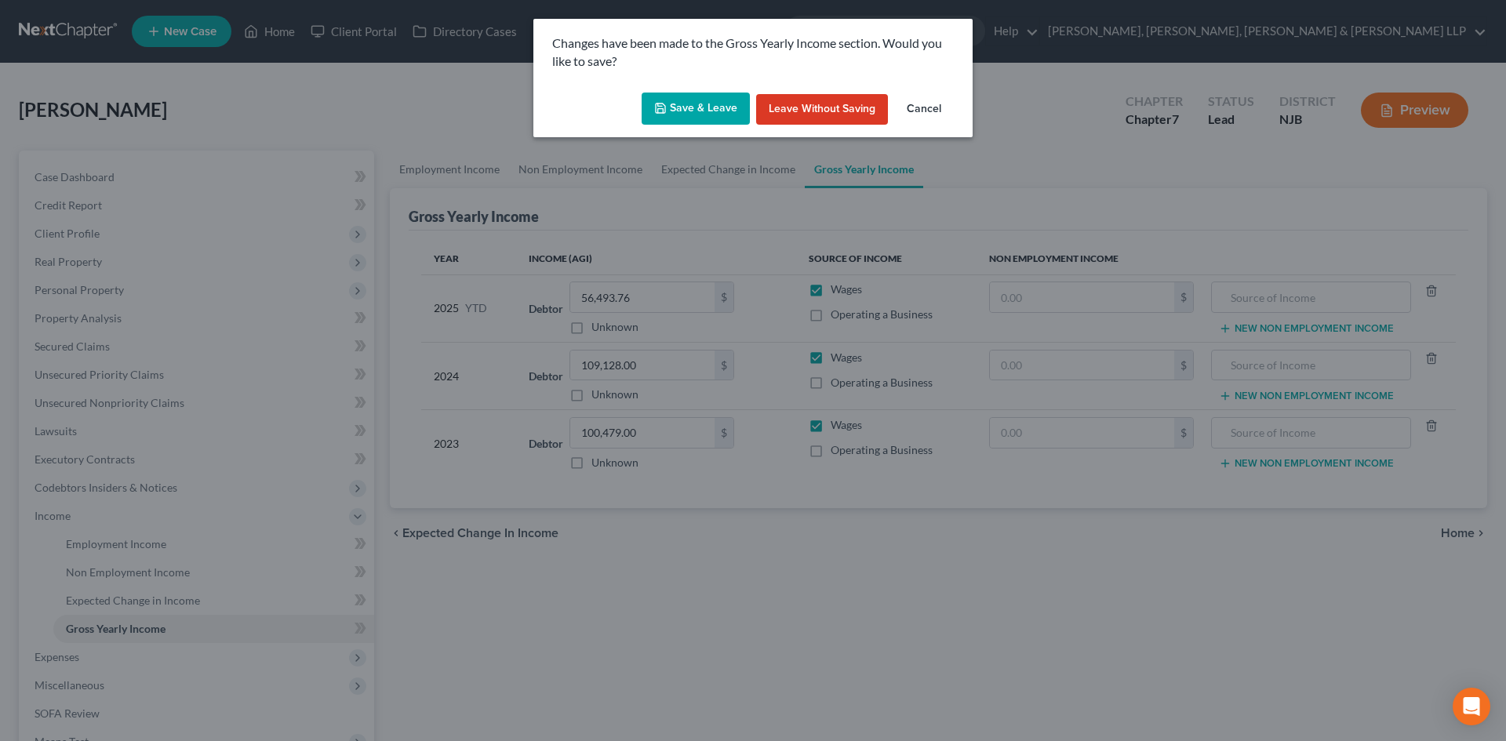
click at [706, 100] on button "Save & Leave" at bounding box center [696, 109] width 108 height 33
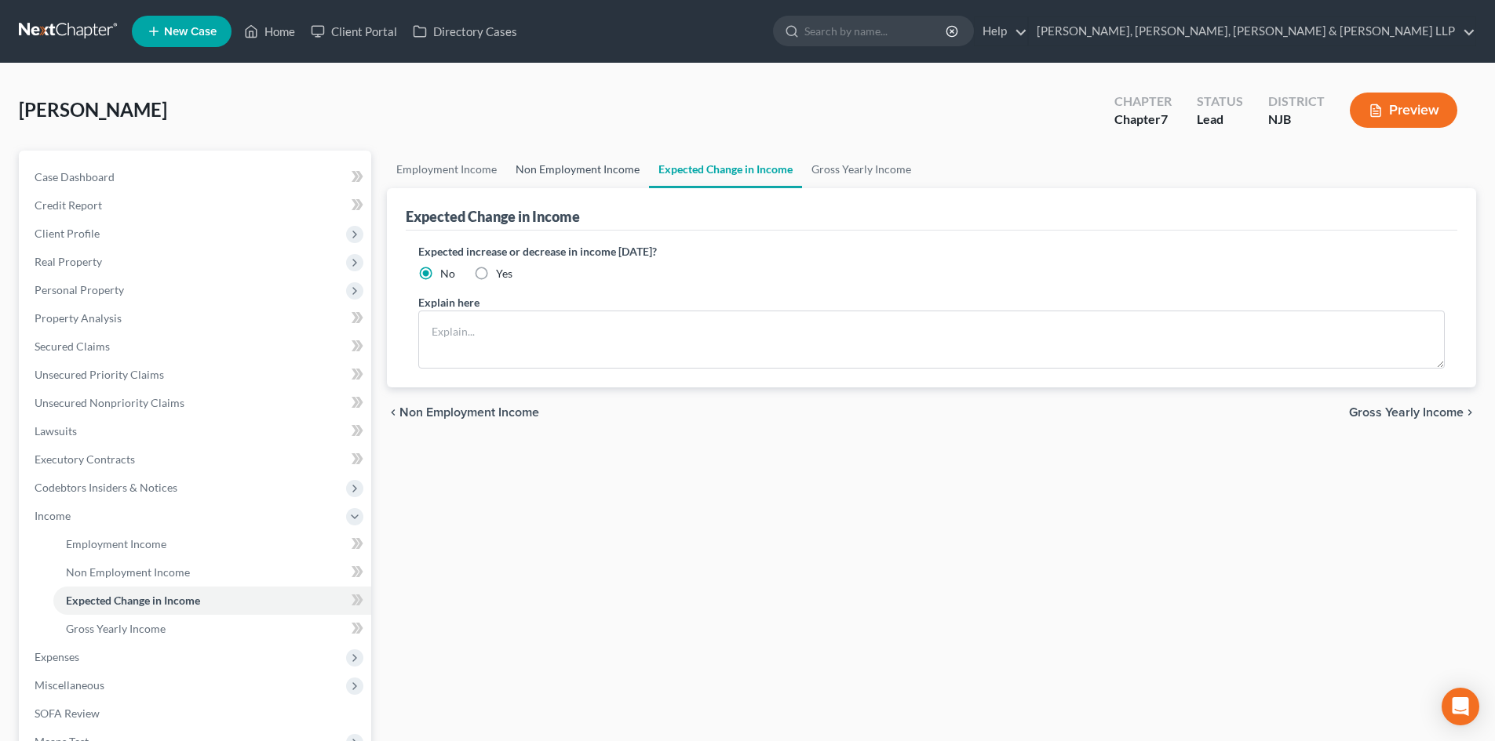
click at [588, 167] on link "Non Employment Income" at bounding box center [577, 170] width 143 height 38
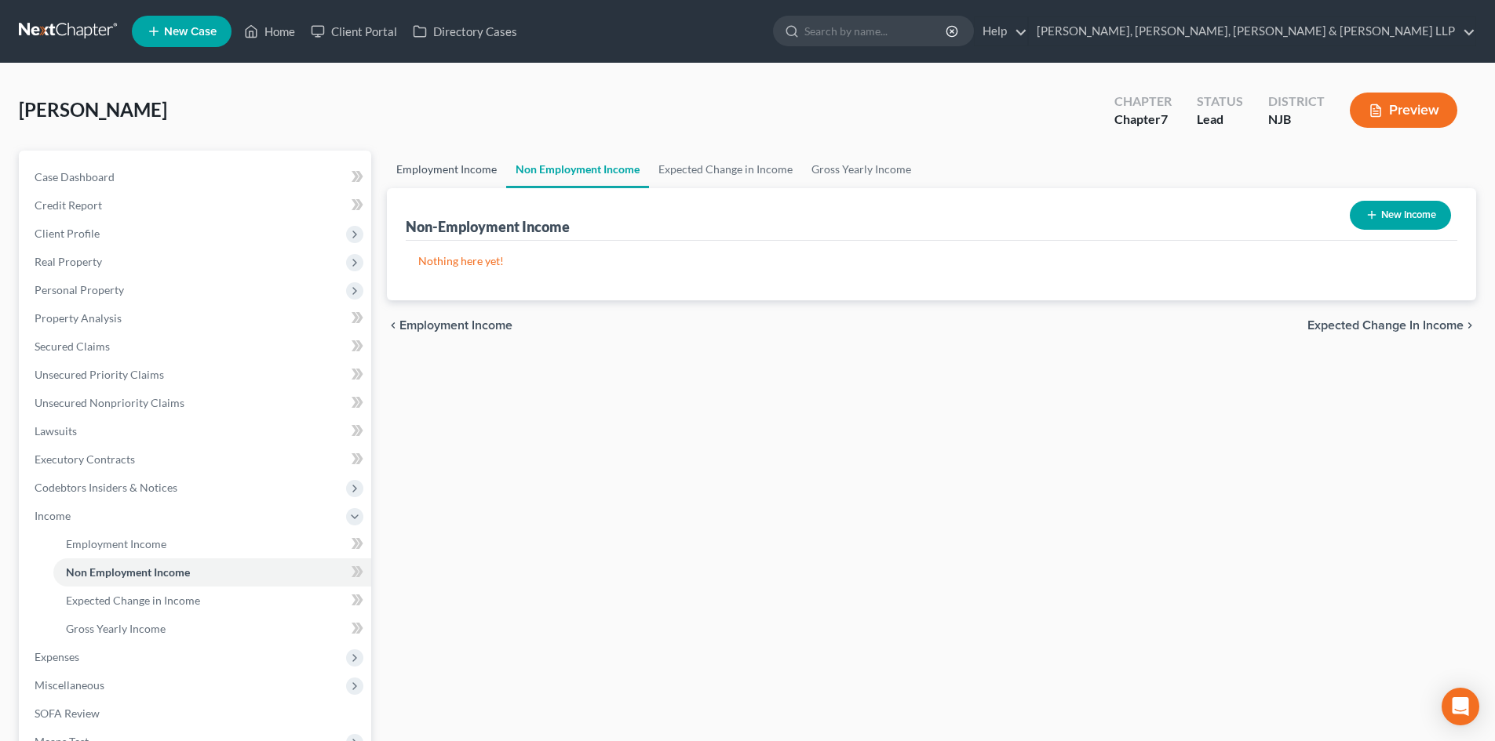
click at [457, 160] on link "Employment Income" at bounding box center [446, 170] width 119 height 38
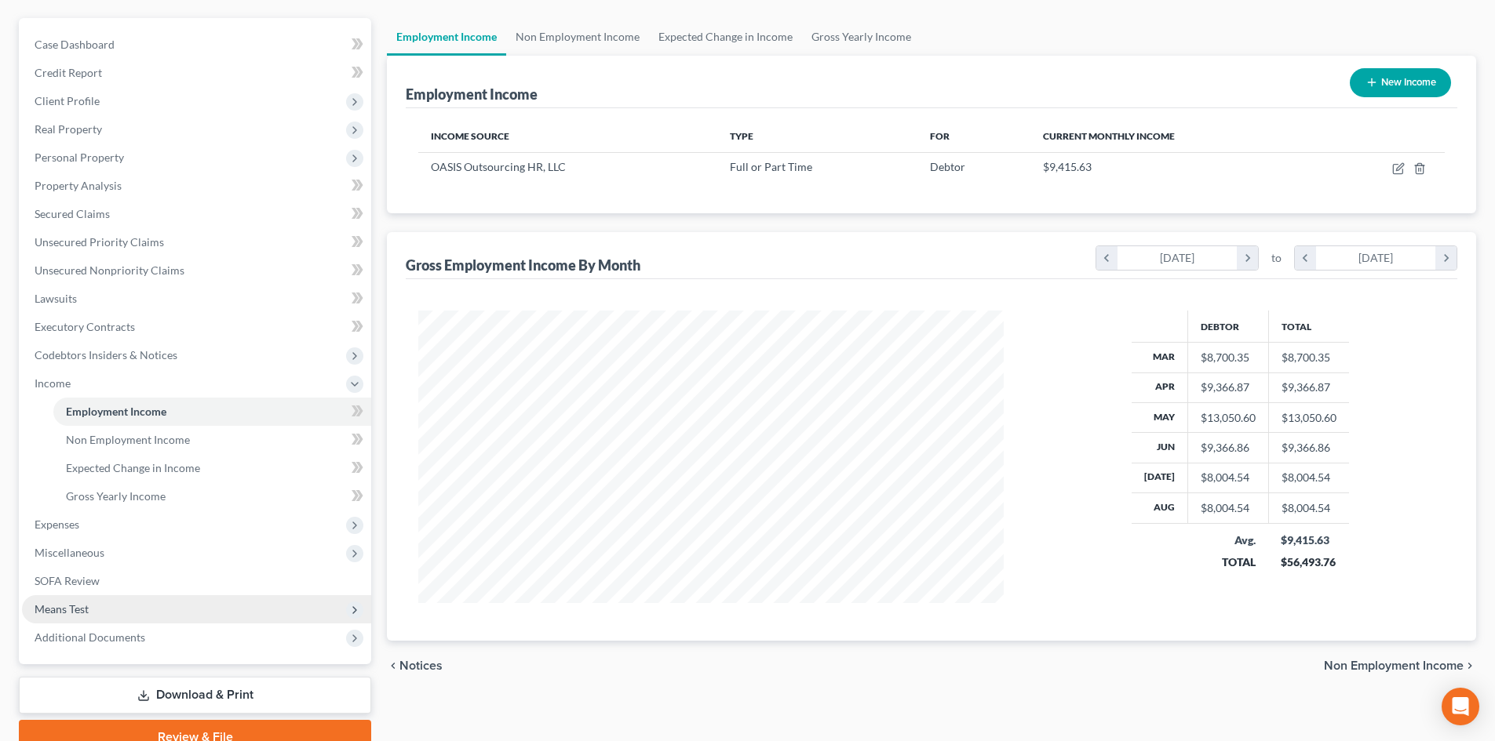
scroll to position [206, 0]
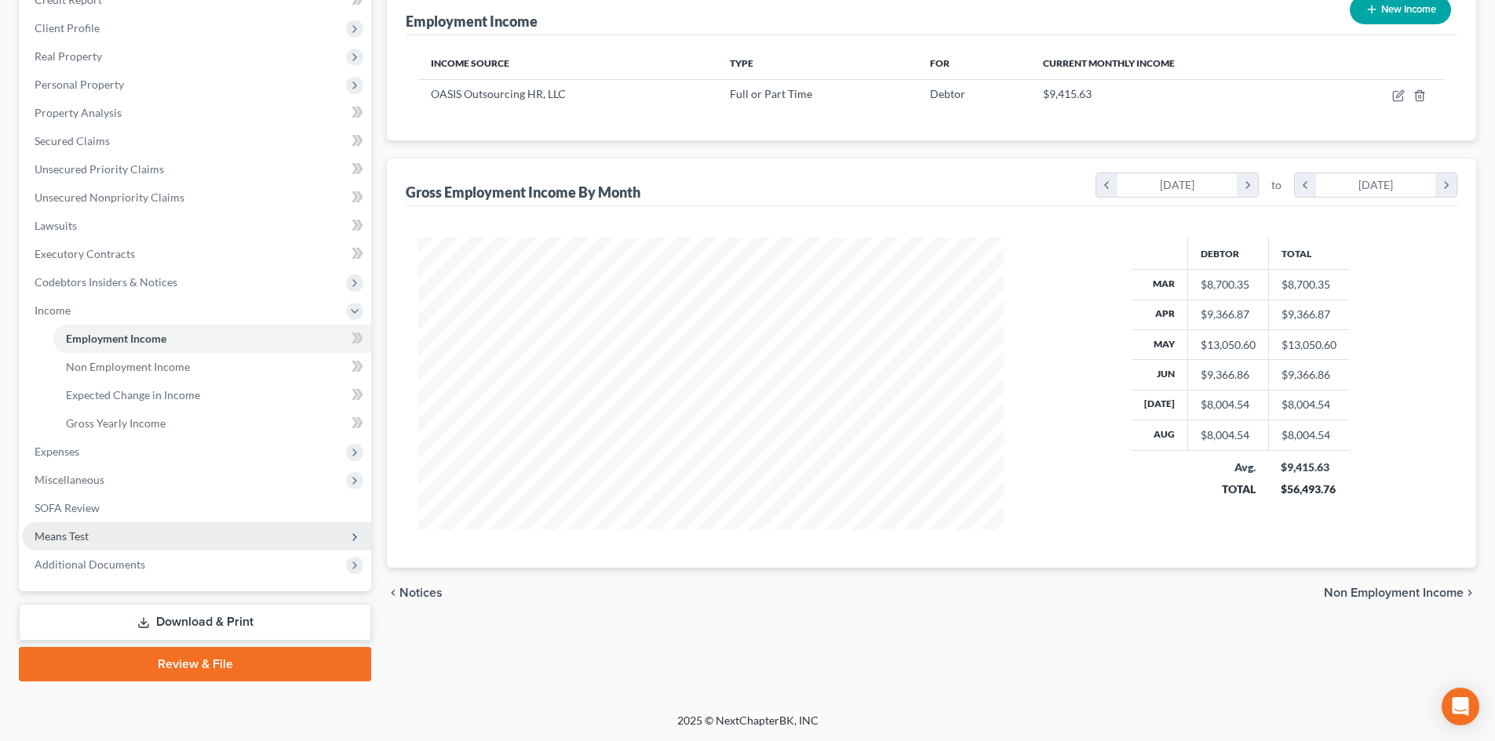
drag, startPoint x: 100, startPoint y: 541, endPoint x: 108, endPoint y: 540, distance: 7.9
click at [100, 540] on span "Means Test" at bounding box center [196, 537] width 349 height 28
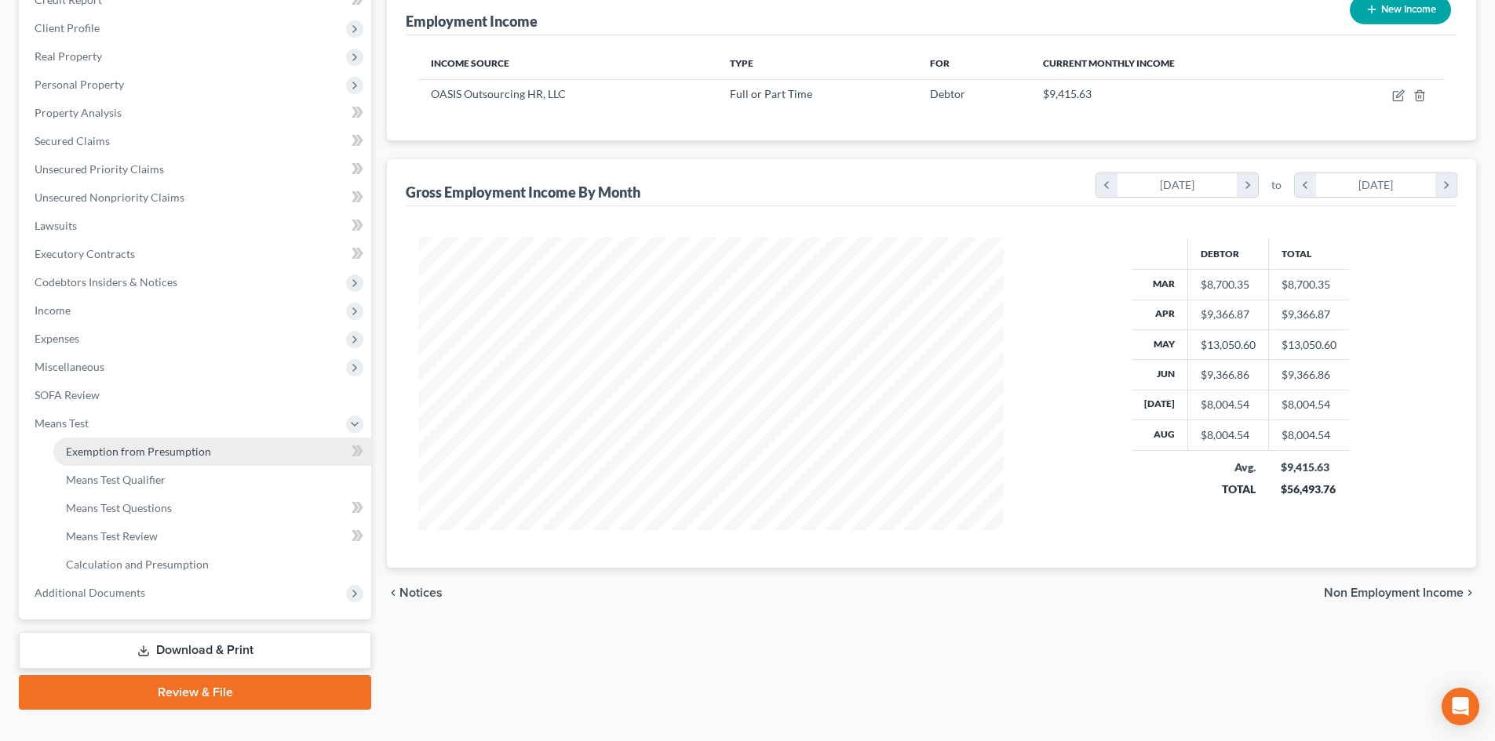
click at [167, 454] on span "Exemption from Presumption" at bounding box center [138, 451] width 145 height 13
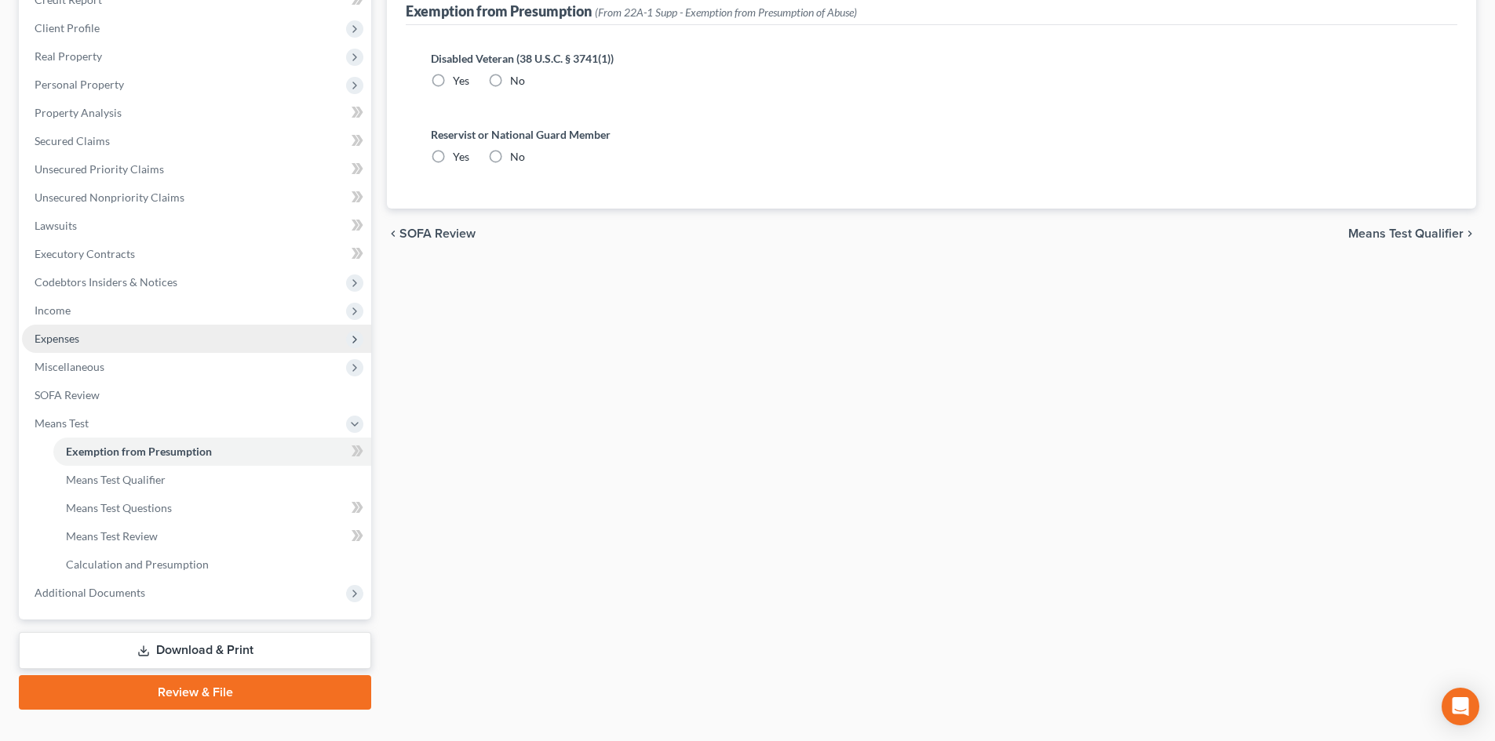
radio input "true"
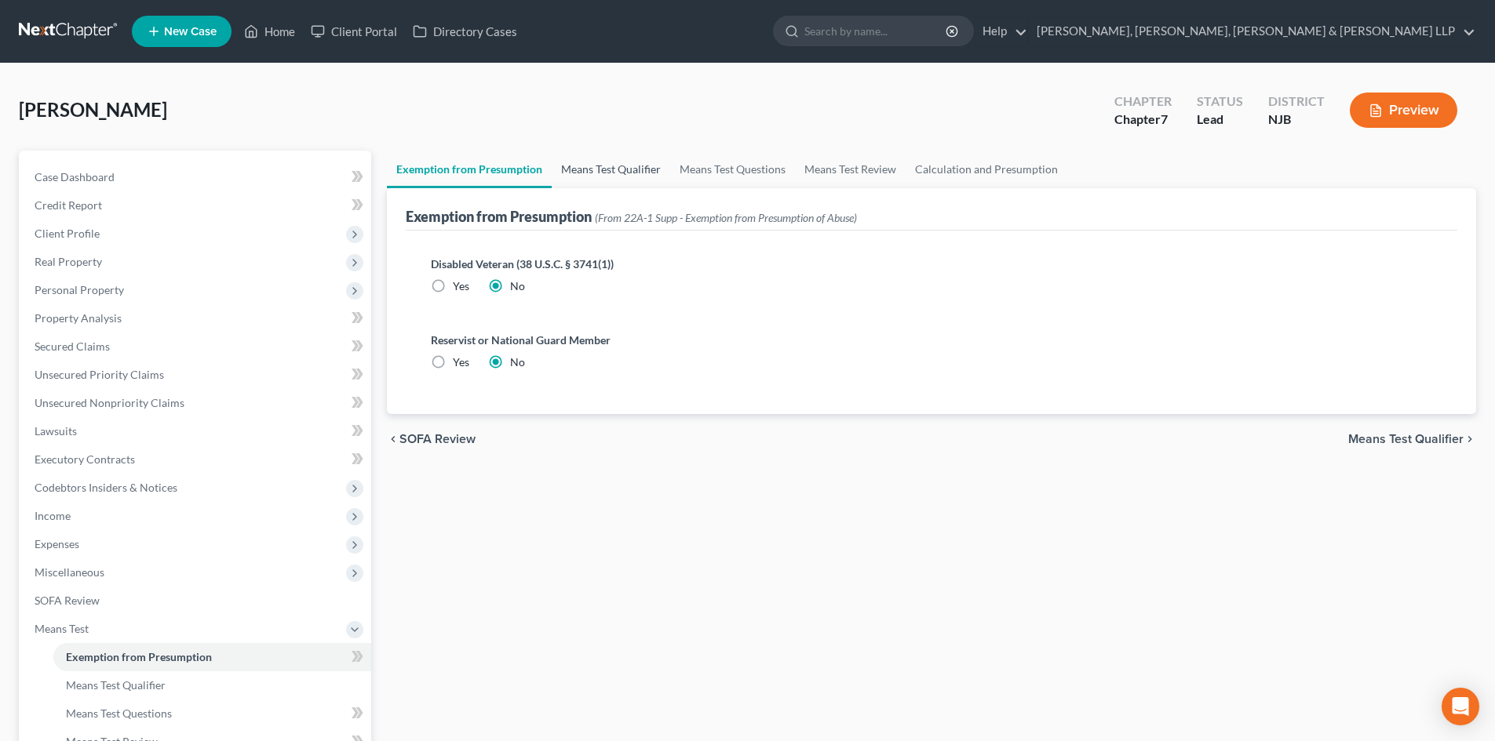
click at [616, 188] on div "Exemption from Presumption (From 22A-1 Supp - Exemption from Presumption of Abu…" at bounding box center [931, 209] width 1051 height 42
click at [635, 168] on link "Means Test Qualifier" at bounding box center [611, 170] width 118 height 38
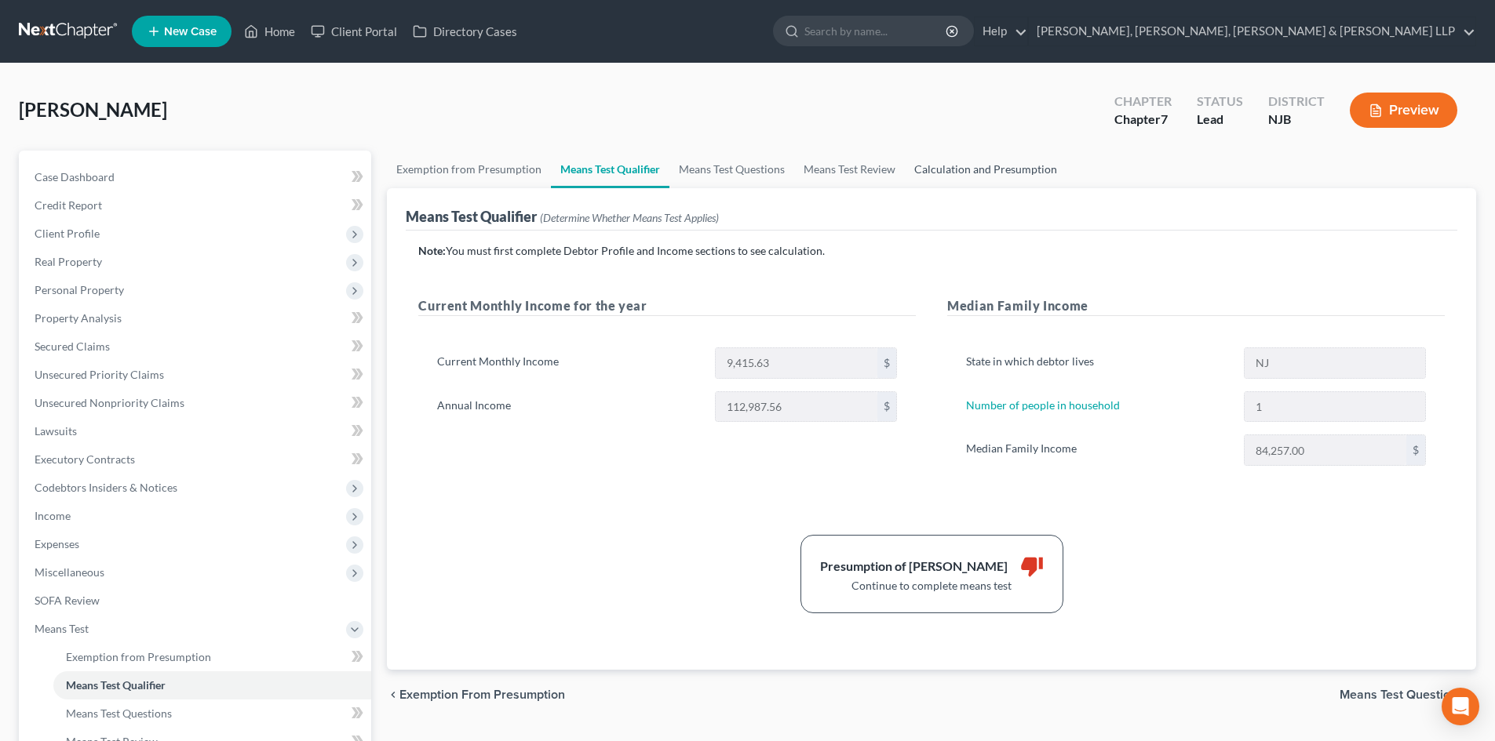
click at [928, 169] on link "Calculation and Presumption" at bounding box center [986, 170] width 162 height 38
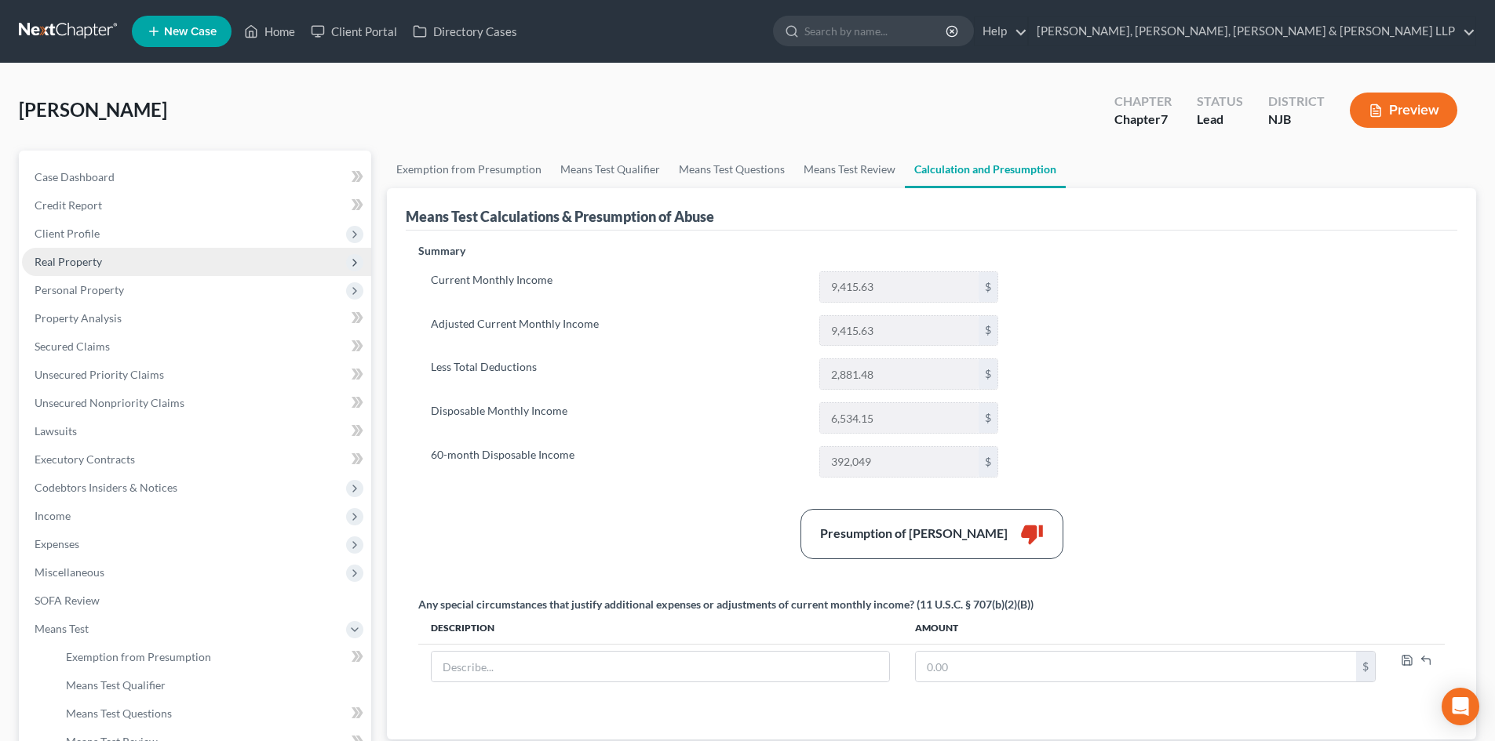
click at [179, 245] on span "Client Profile" at bounding box center [196, 234] width 349 height 28
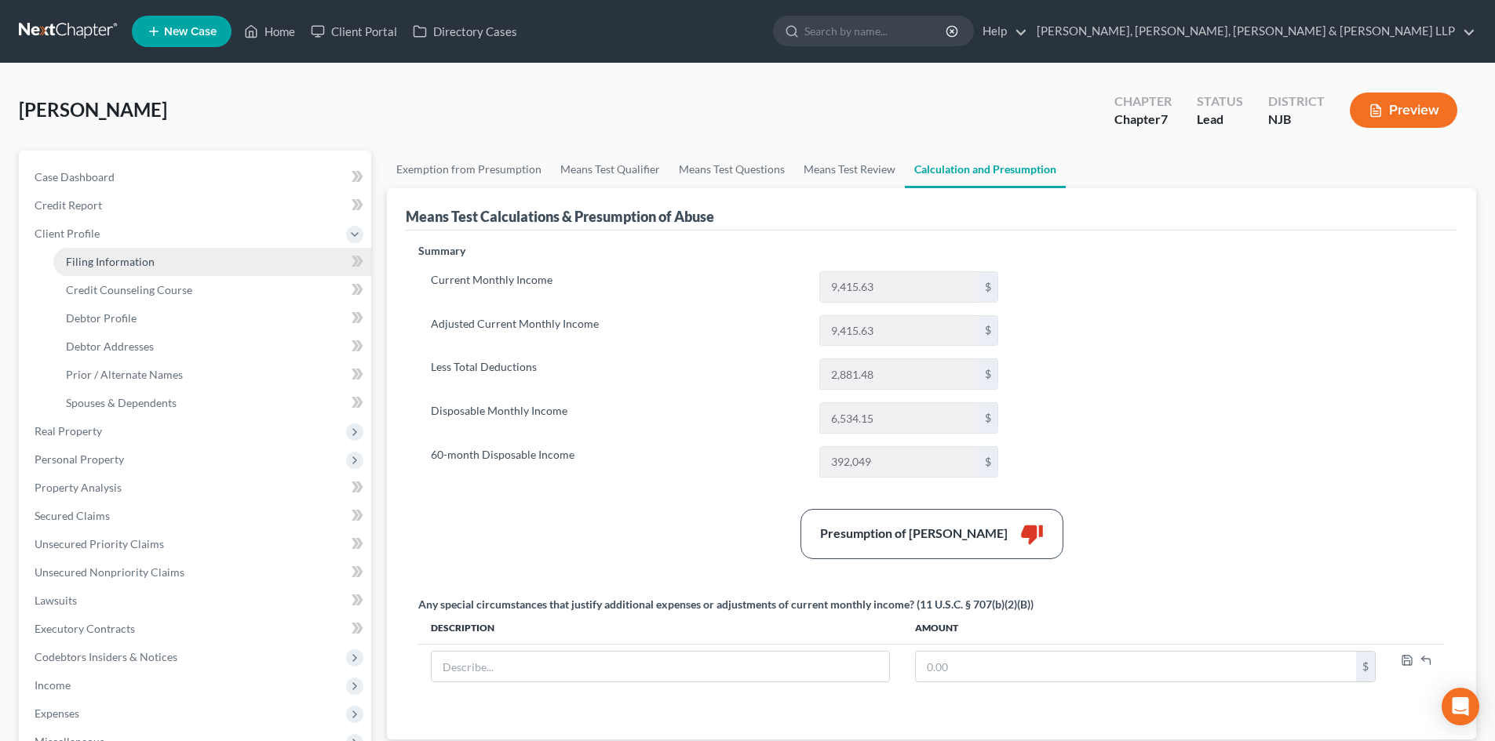
click at [158, 257] on link "Filing Information" at bounding box center [212, 262] width 318 height 28
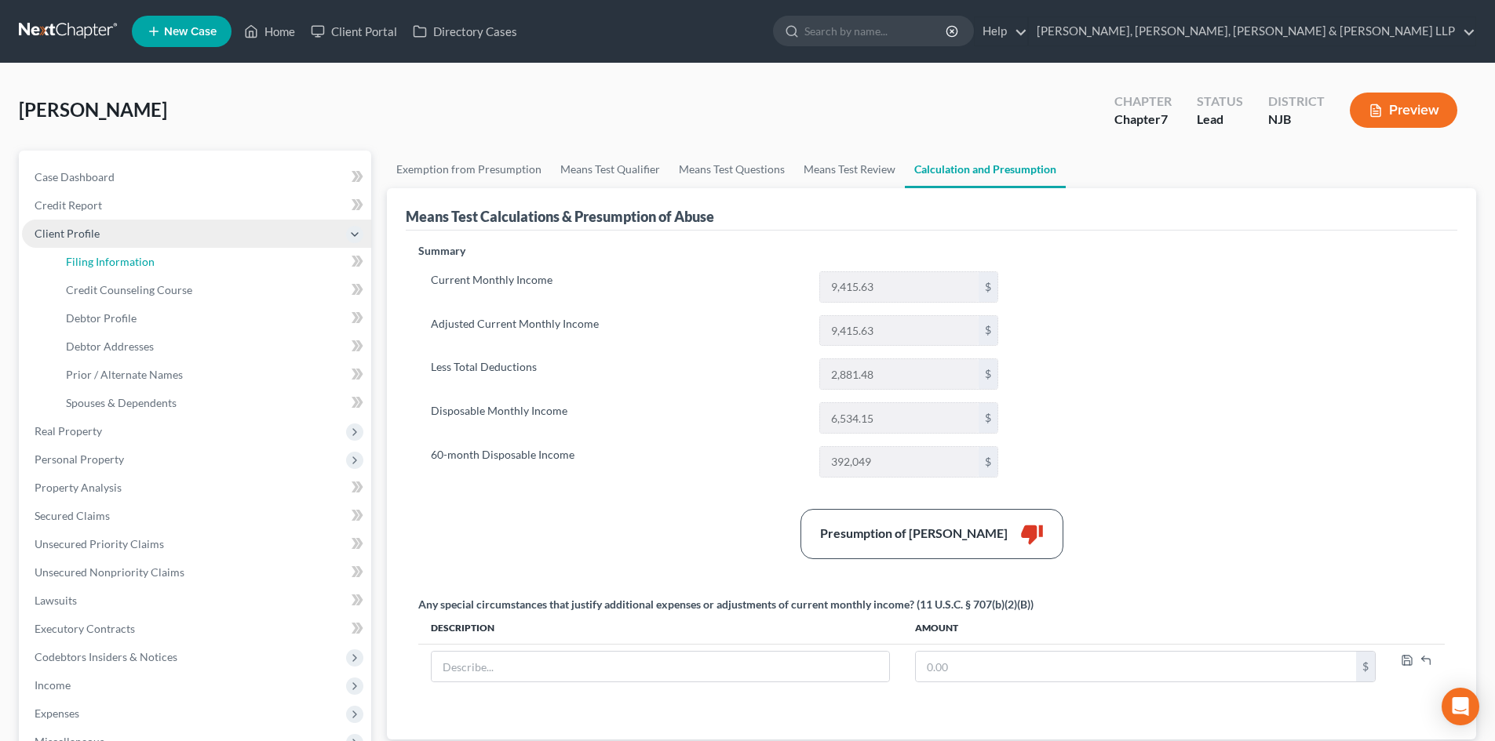
select select "1"
select select "0"
select select "51"
select select "0"
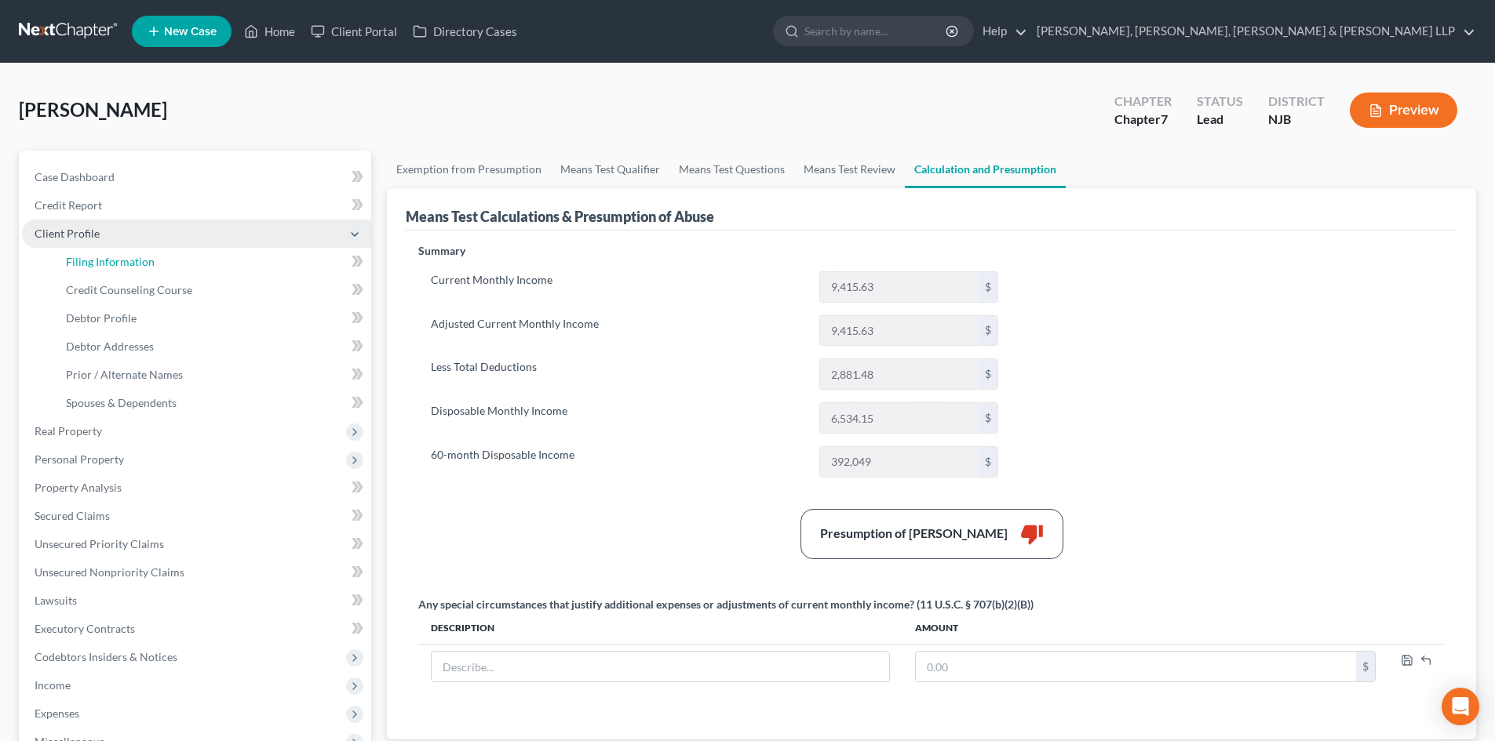
select select "0"
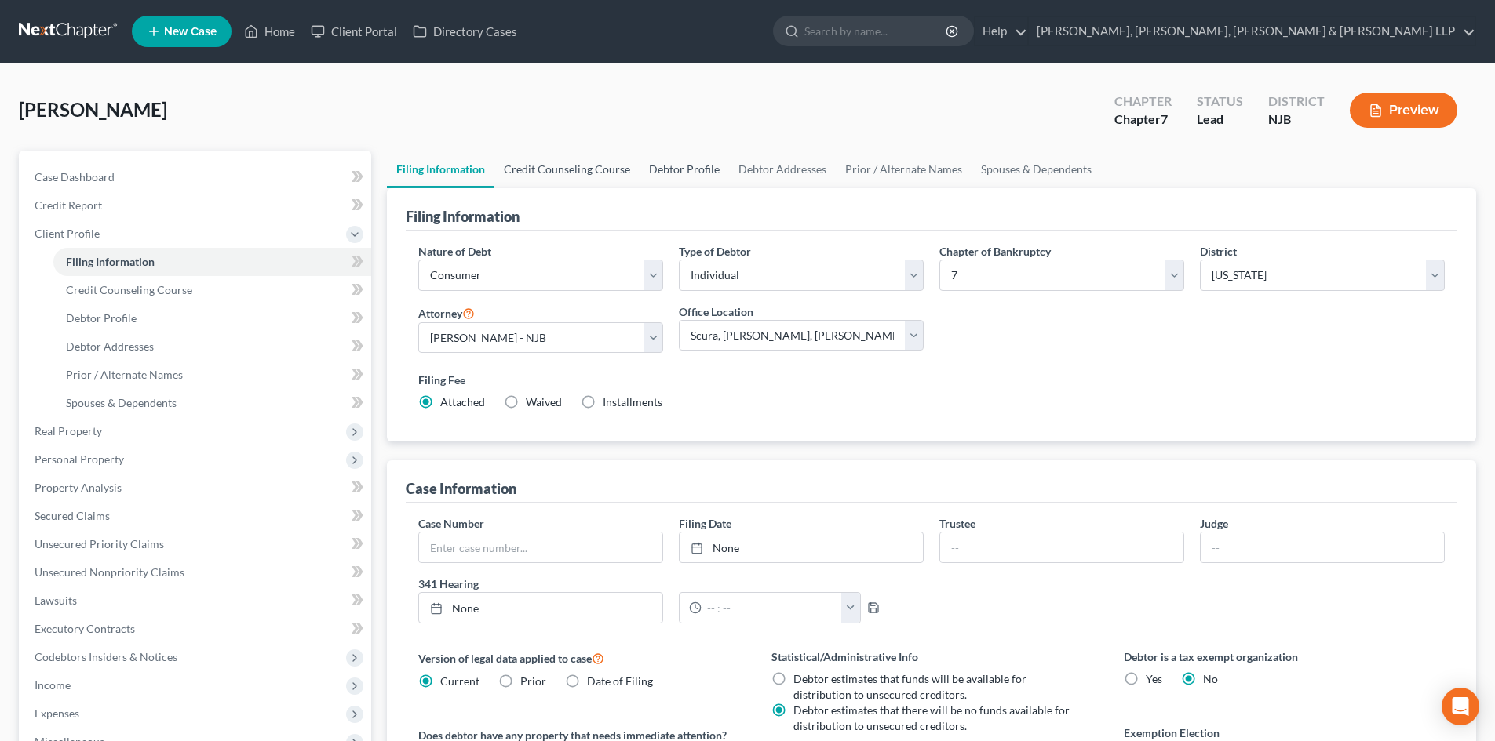
drag, startPoint x: 552, startPoint y: 169, endPoint x: 670, endPoint y: 166, distance: 118.5
click at [552, 169] on link "Credit Counseling Course" at bounding box center [566, 170] width 145 height 38
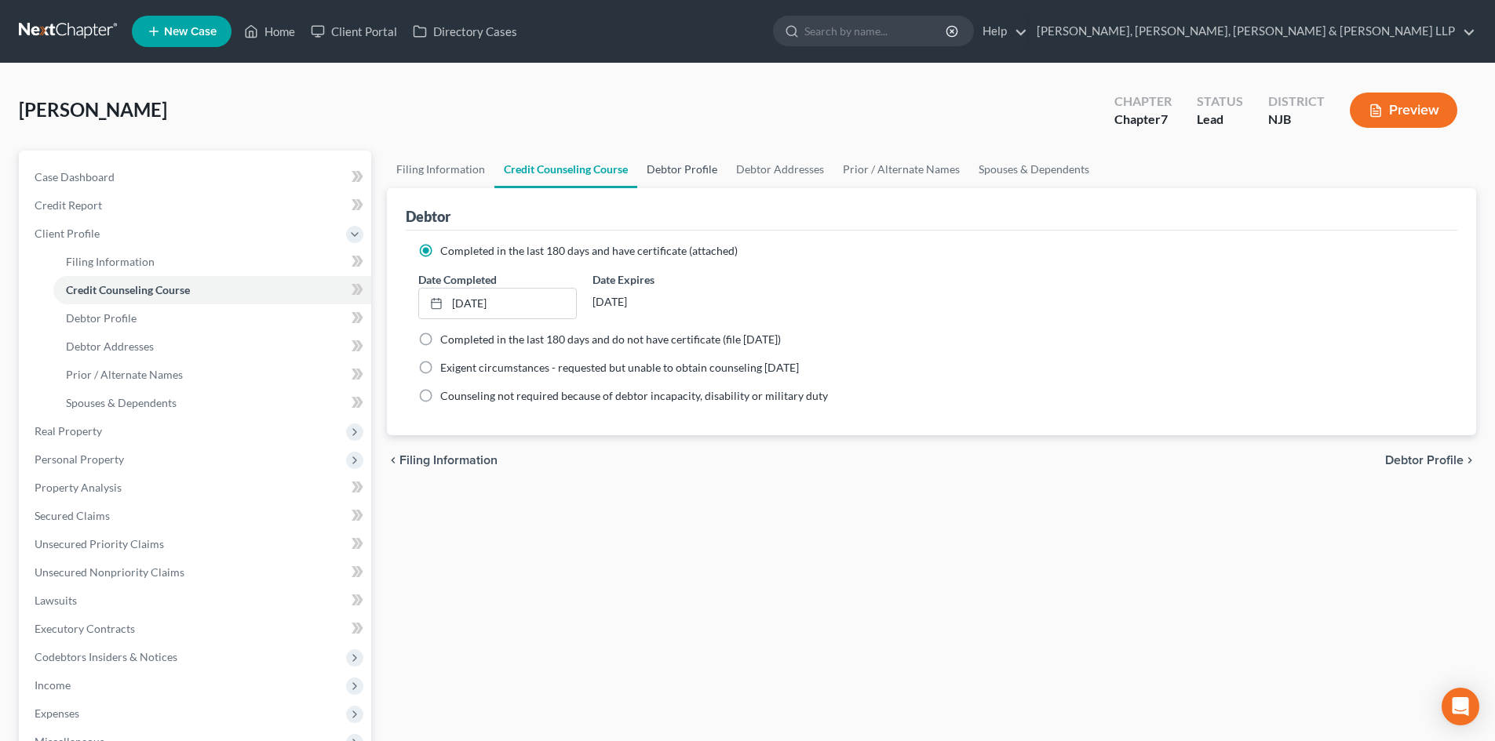
click at [675, 166] on link "Debtor Profile" at bounding box center [681, 170] width 89 height 38
select select "0"
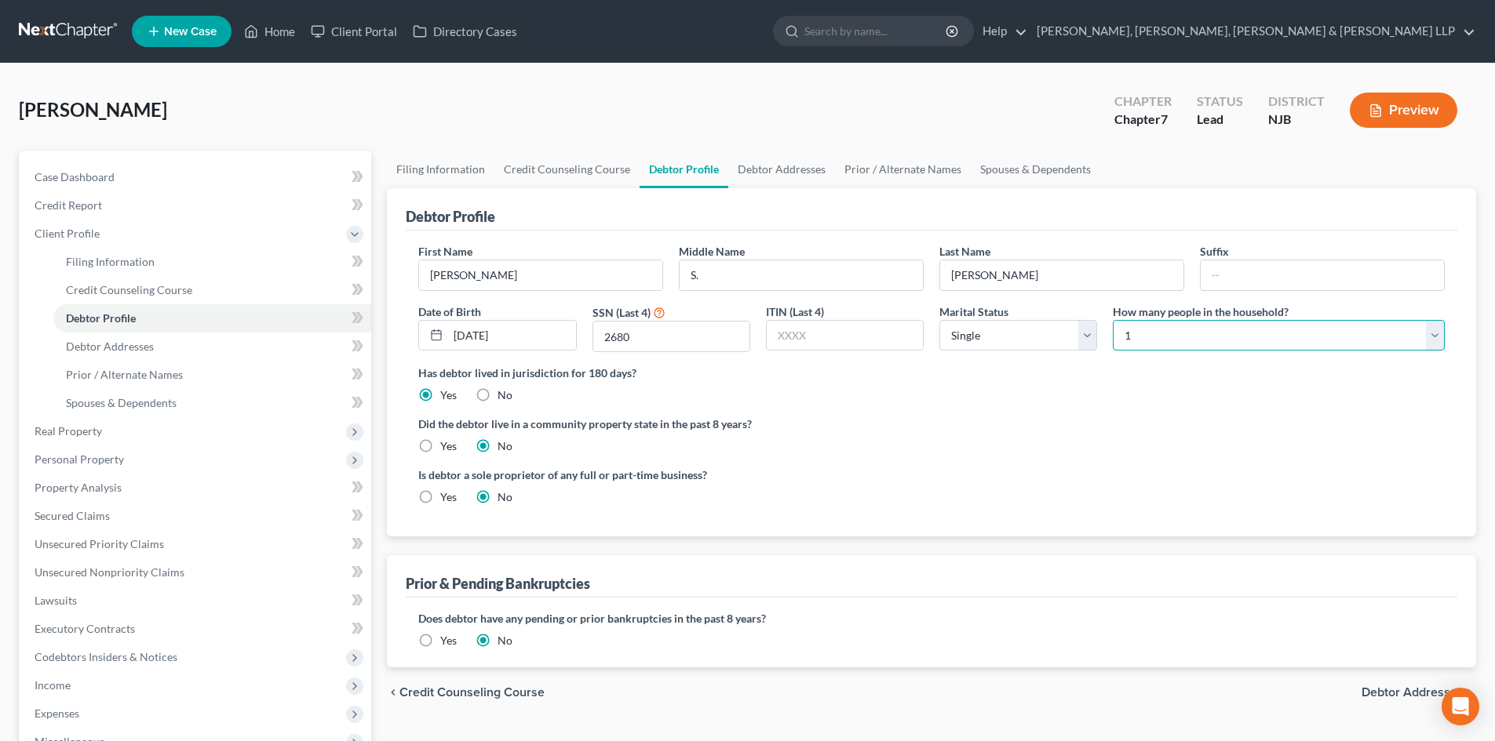
click at [1162, 344] on select "Select 1 2 3 4 5 6 7 8 9 10 11 12 13 14 15 16 17 18 19 20" at bounding box center [1278, 335] width 332 height 31
select select "1"
click at [1112, 320] on select "Select 1 2 3 4 5 6 7 8 9 10 11 12 13 14 15 16 17 18 19 20" at bounding box center [1278, 335] width 332 height 31
click at [801, 180] on link "Debtor Addresses" at bounding box center [781, 170] width 107 height 38
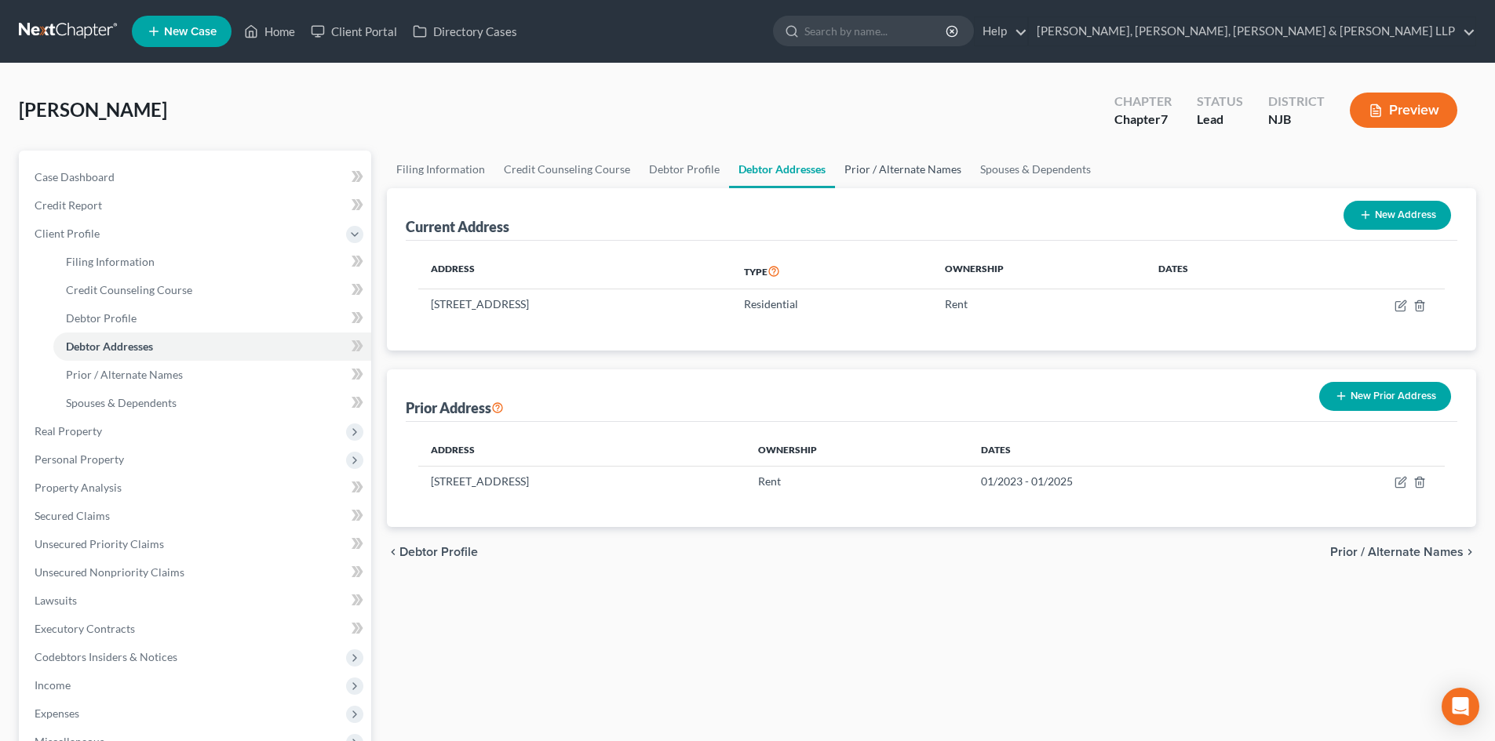
click at [892, 172] on link "Prior / Alternate Names" at bounding box center [903, 170] width 136 height 38
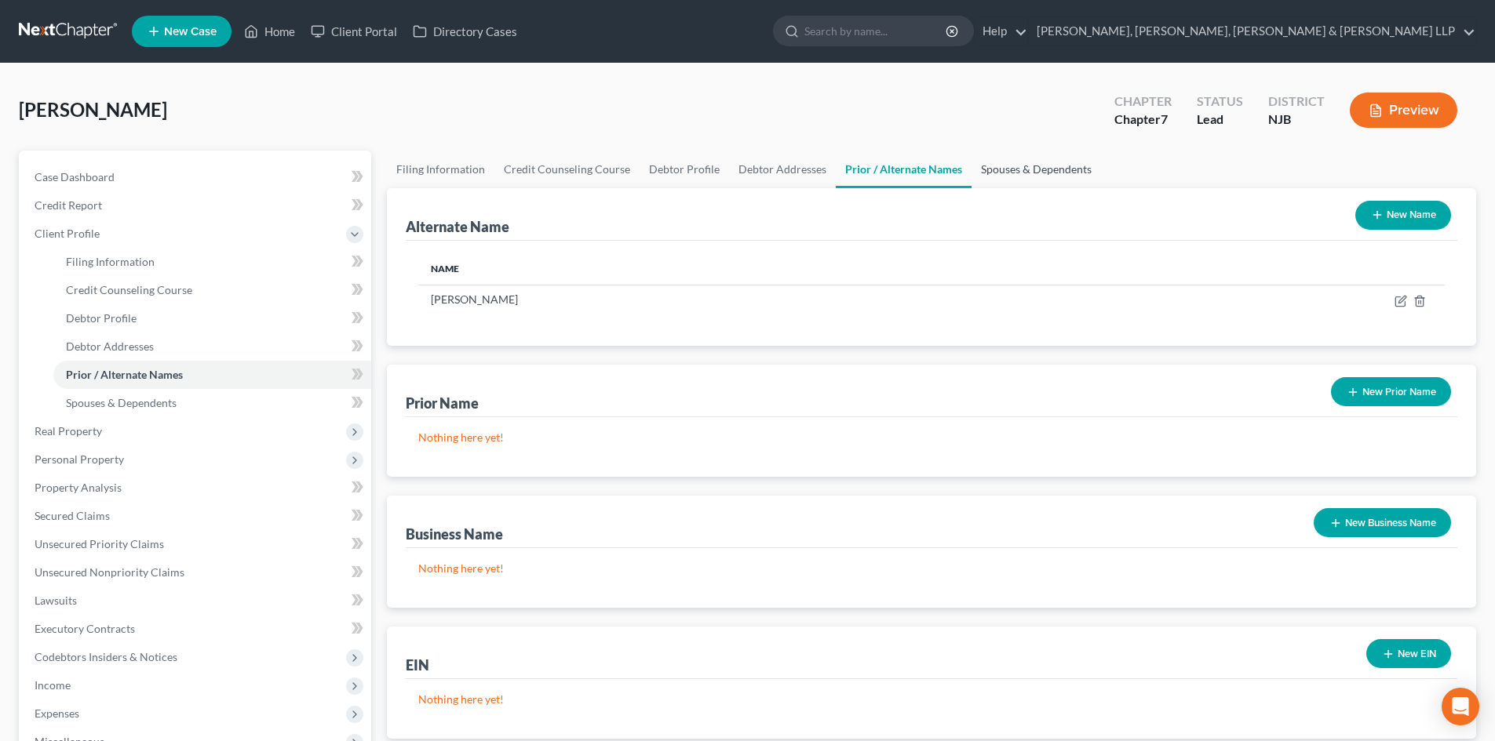
click at [1013, 172] on link "Spouses & Dependents" at bounding box center [1035, 170] width 129 height 38
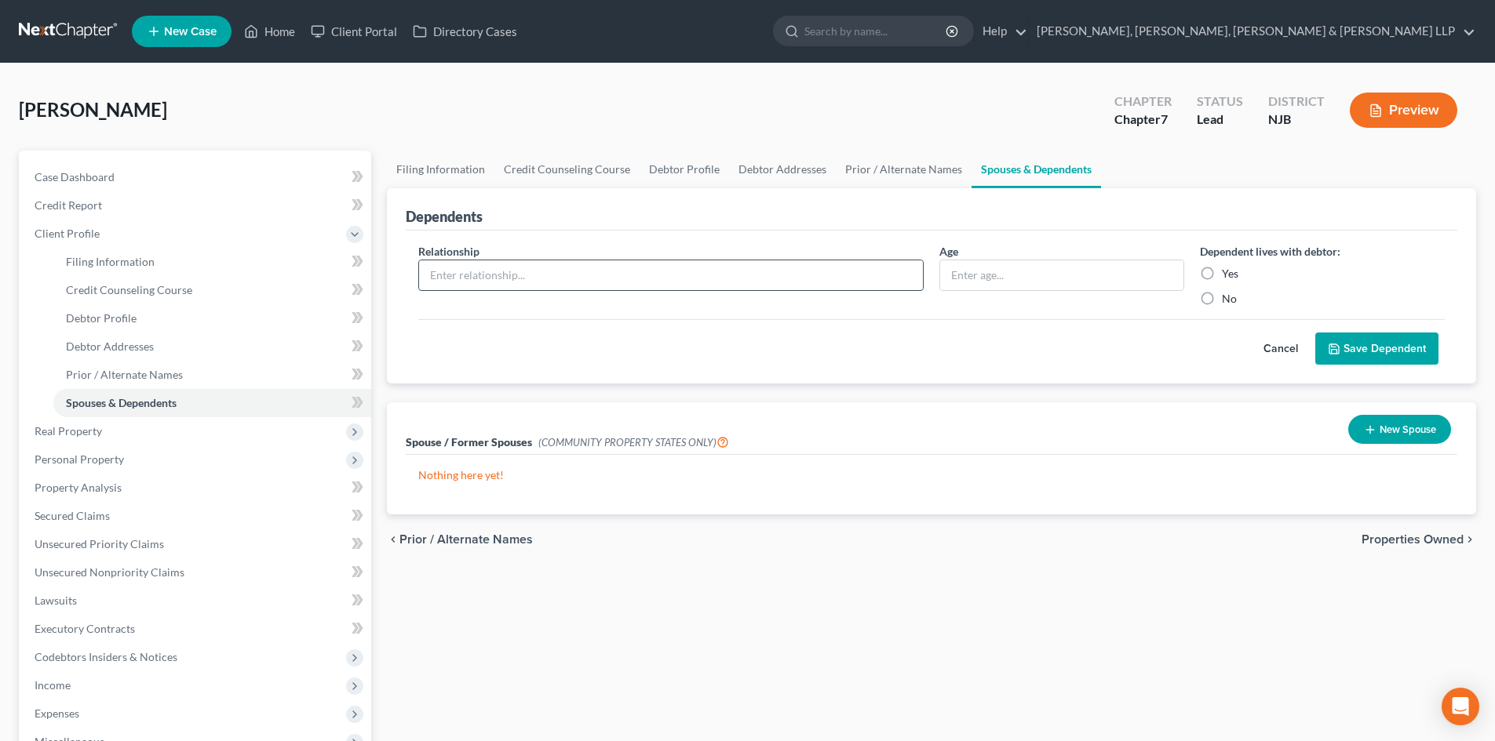
drag, startPoint x: 635, startPoint y: 283, endPoint x: 623, endPoint y: 283, distance: 11.8
click at [635, 283] on input "text" at bounding box center [671, 275] width 504 height 30
type input "Daughter"
click at [956, 276] on input "text" at bounding box center [1061, 275] width 243 height 30
type input "12"
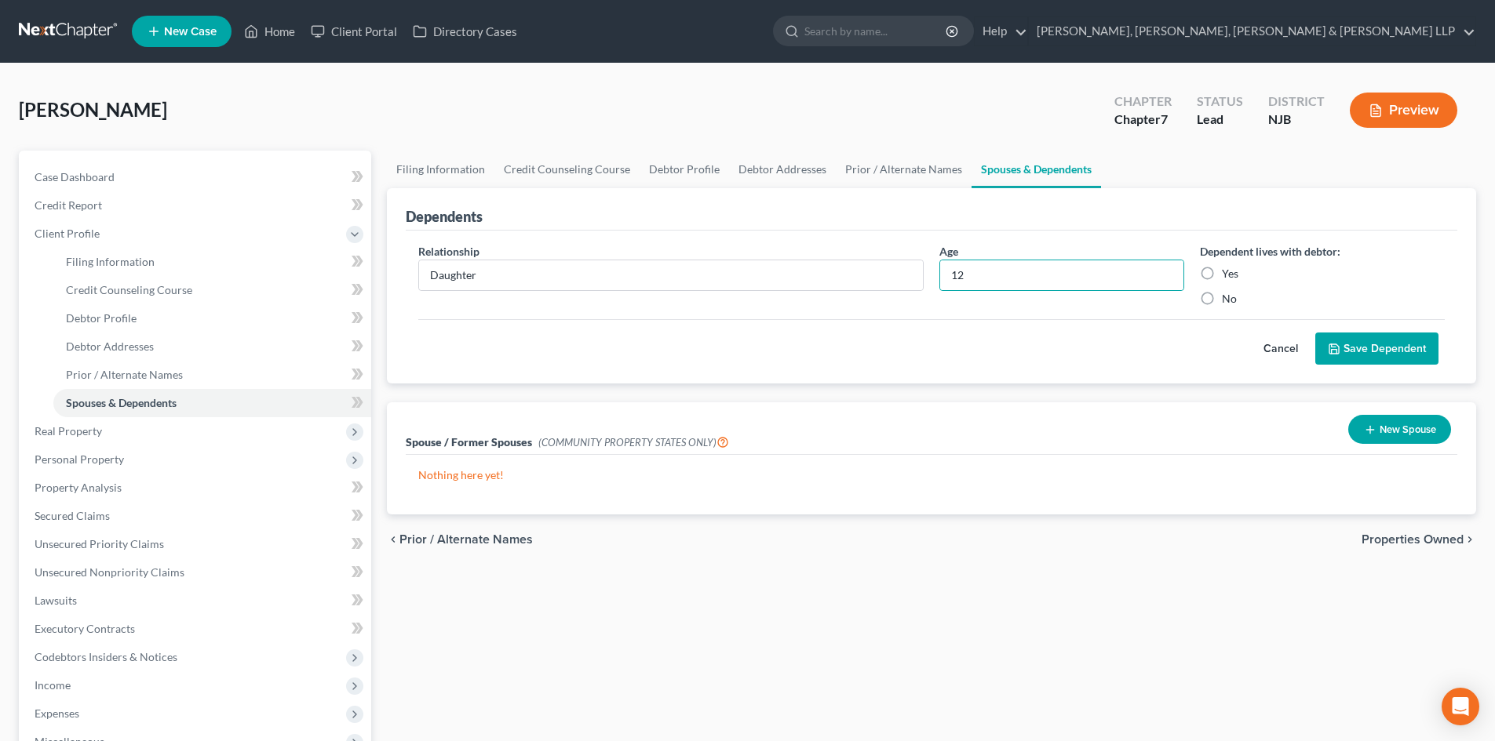
click at [1222, 268] on label "Yes" at bounding box center [1230, 274] width 16 height 16
click at [1228, 268] on input "Yes" at bounding box center [1233, 271] width 10 height 10
radio input "true"
click at [1363, 337] on button "Save Dependent" at bounding box center [1376, 349] width 123 height 33
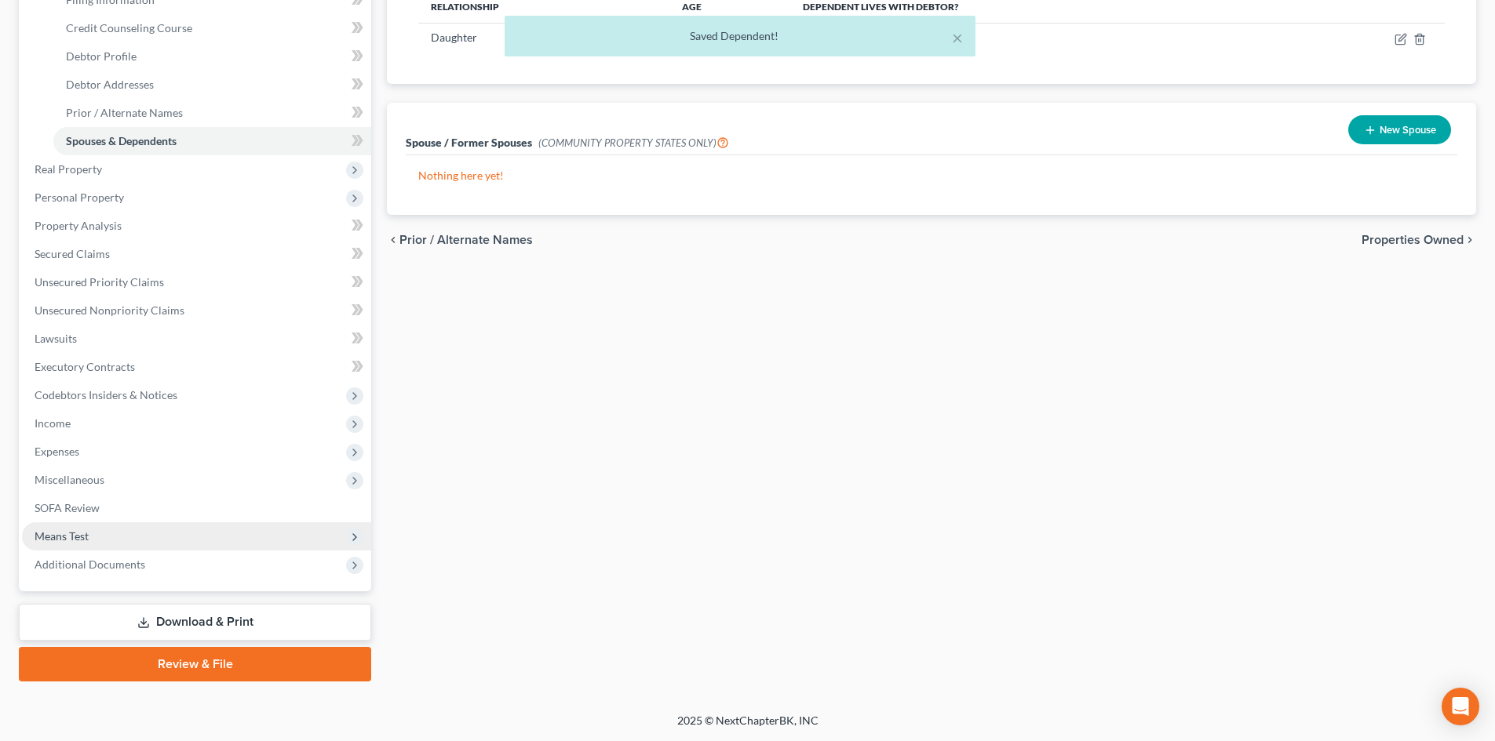
click at [111, 543] on span "Means Test" at bounding box center [196, 537] width 349 height 28
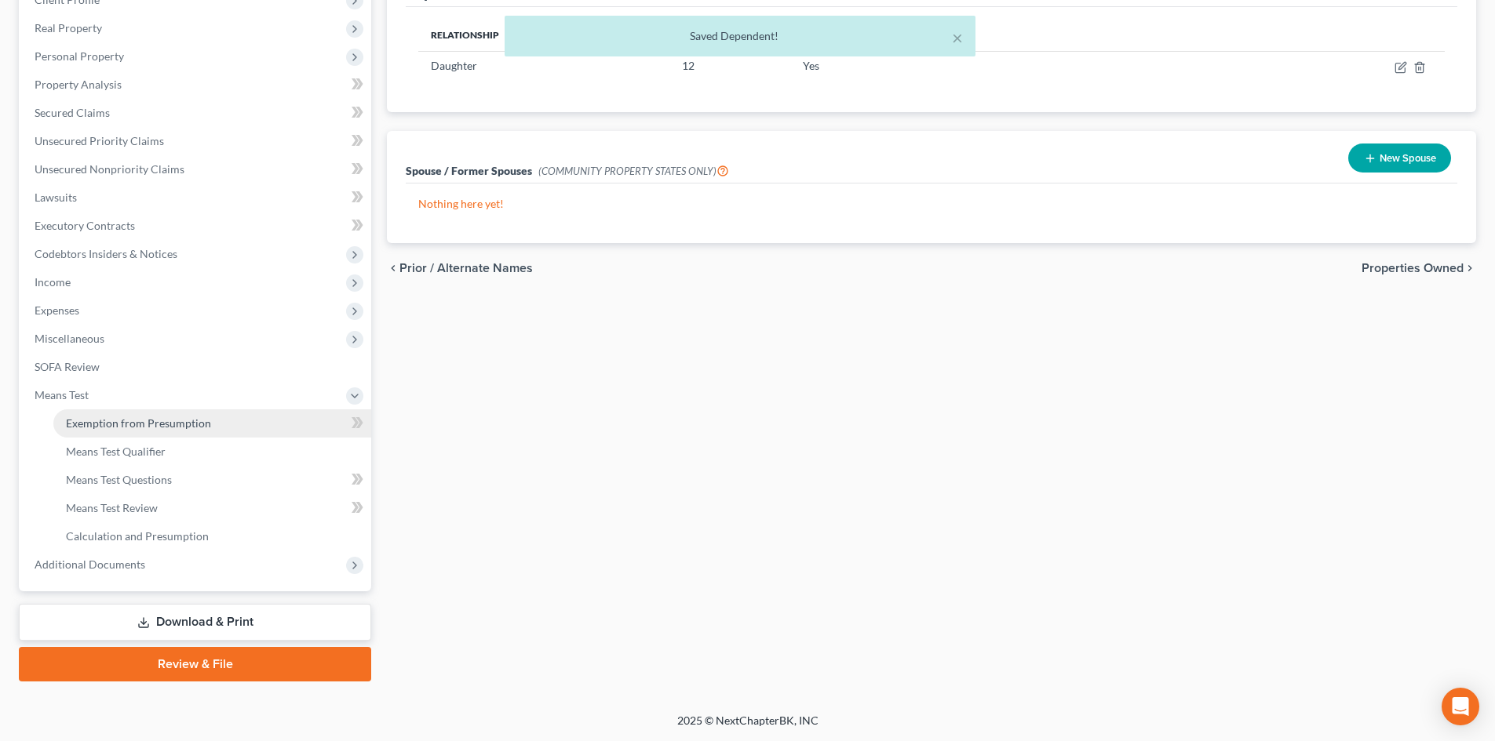
click at [144, 430] on link "Exemption from Presumption" at bounding box center [212, 424] width 318 height 28
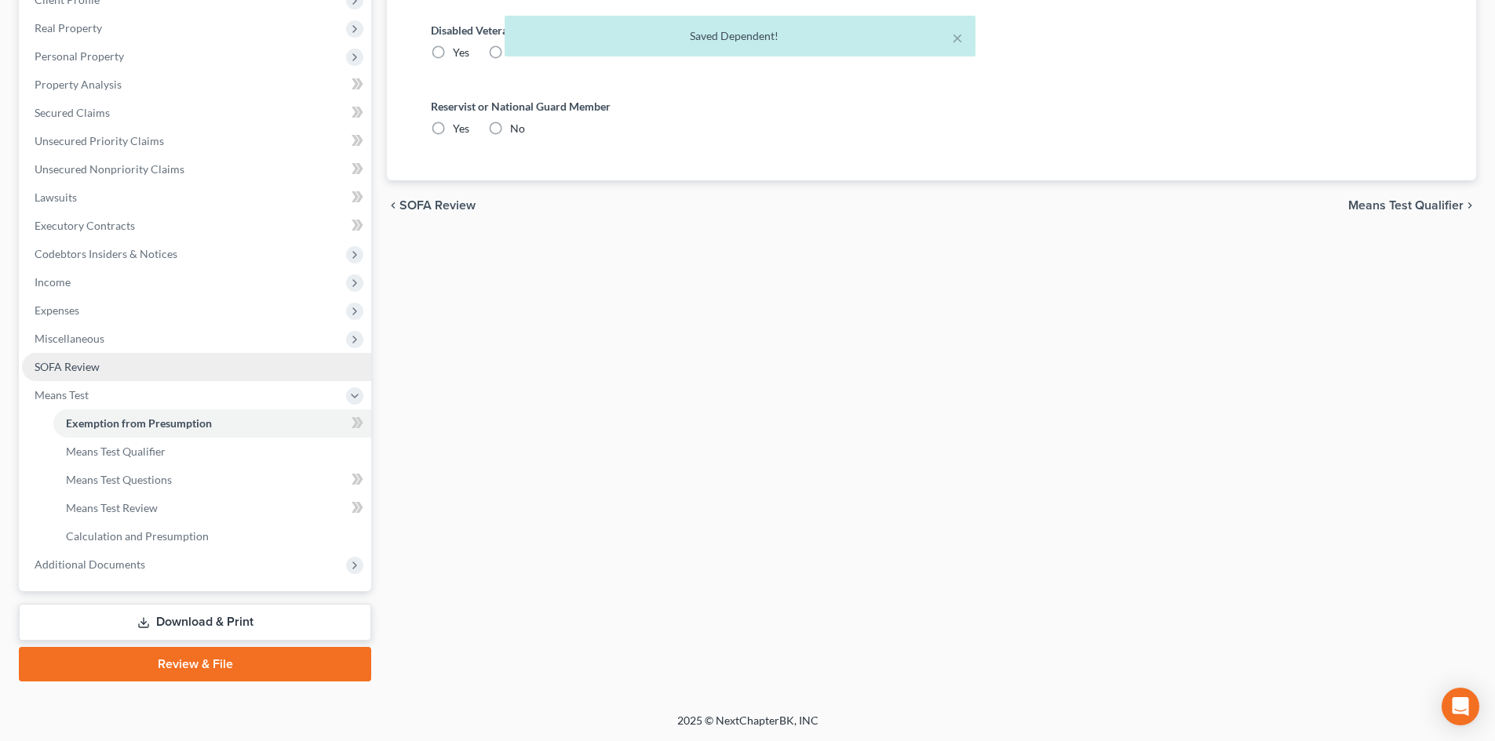
radio input "true"
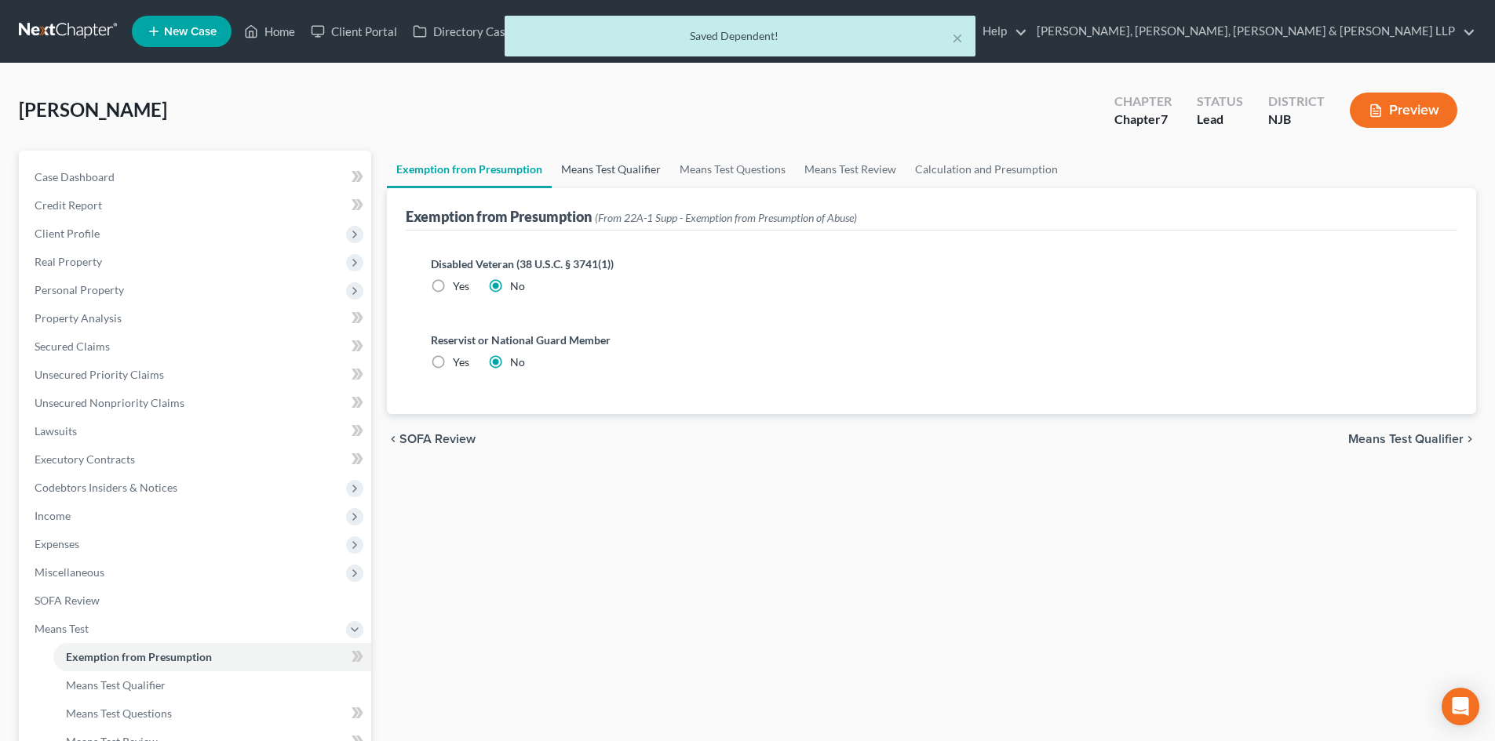
click at [618, 171] on link "Means Test Qualifier" at bounding box center [611, 170] width 118 height 38
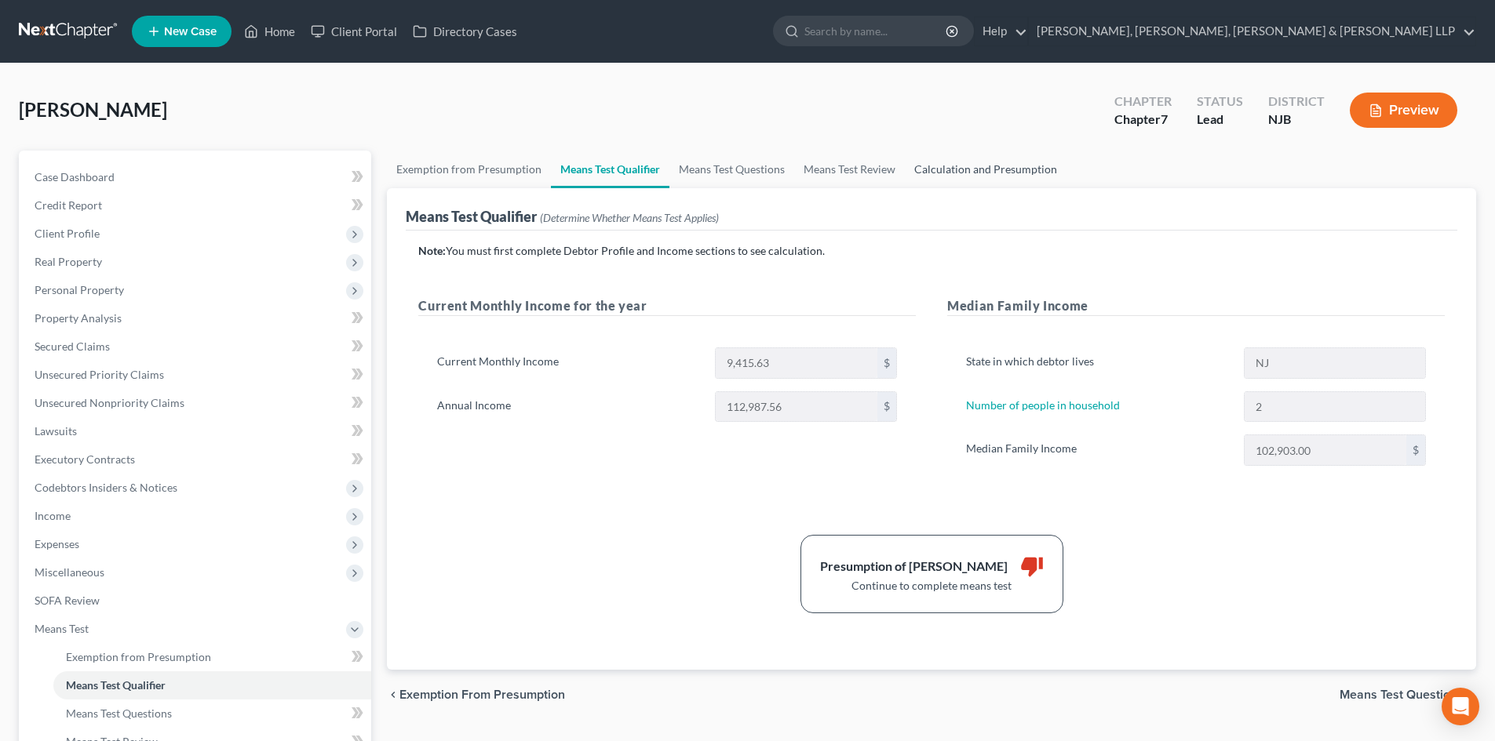
click at [949, 171] on link "Calculation and Presumption" at bounding box center [986, 170] width 162 height 38
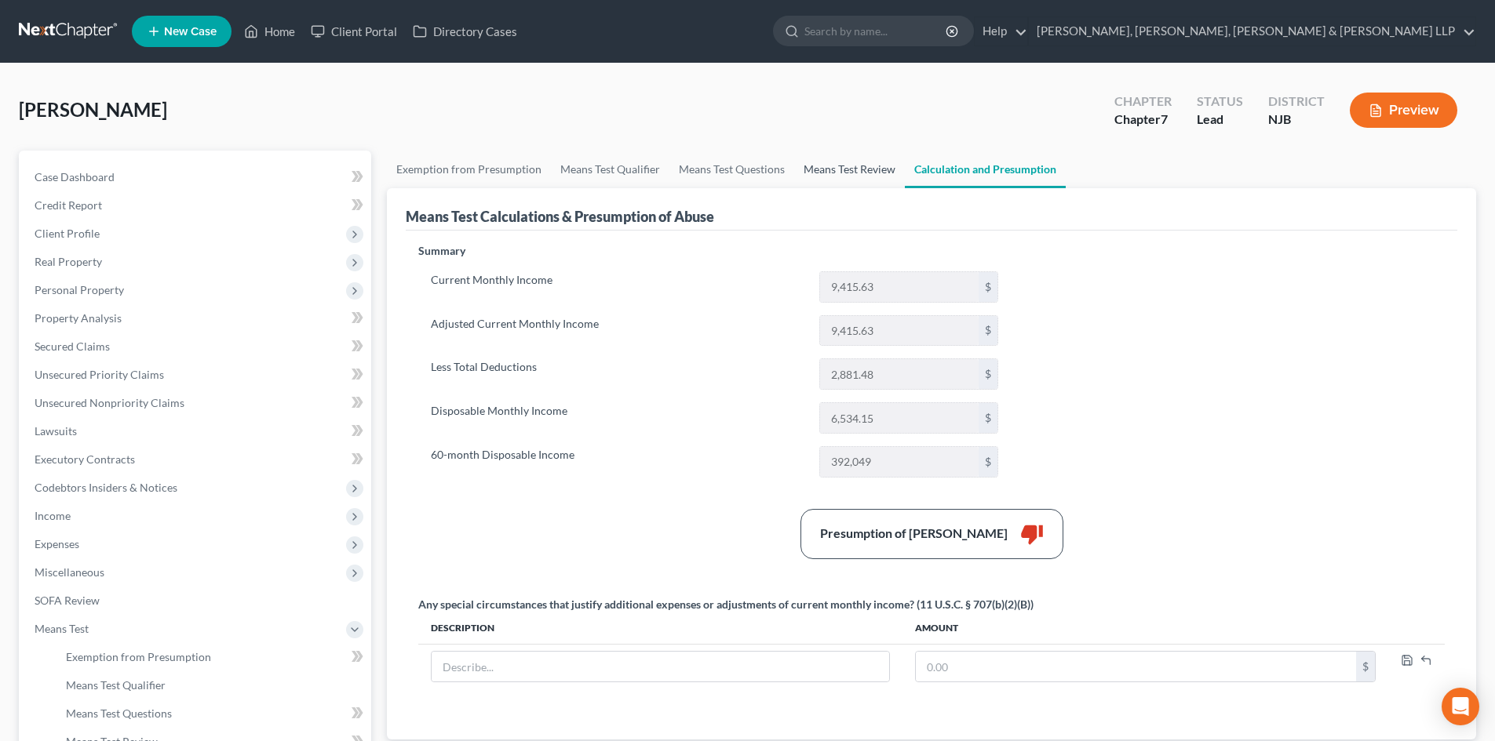
click at [859, 174] on link "Means Test Review" at bounding box center [849, 170] width 111 height 38
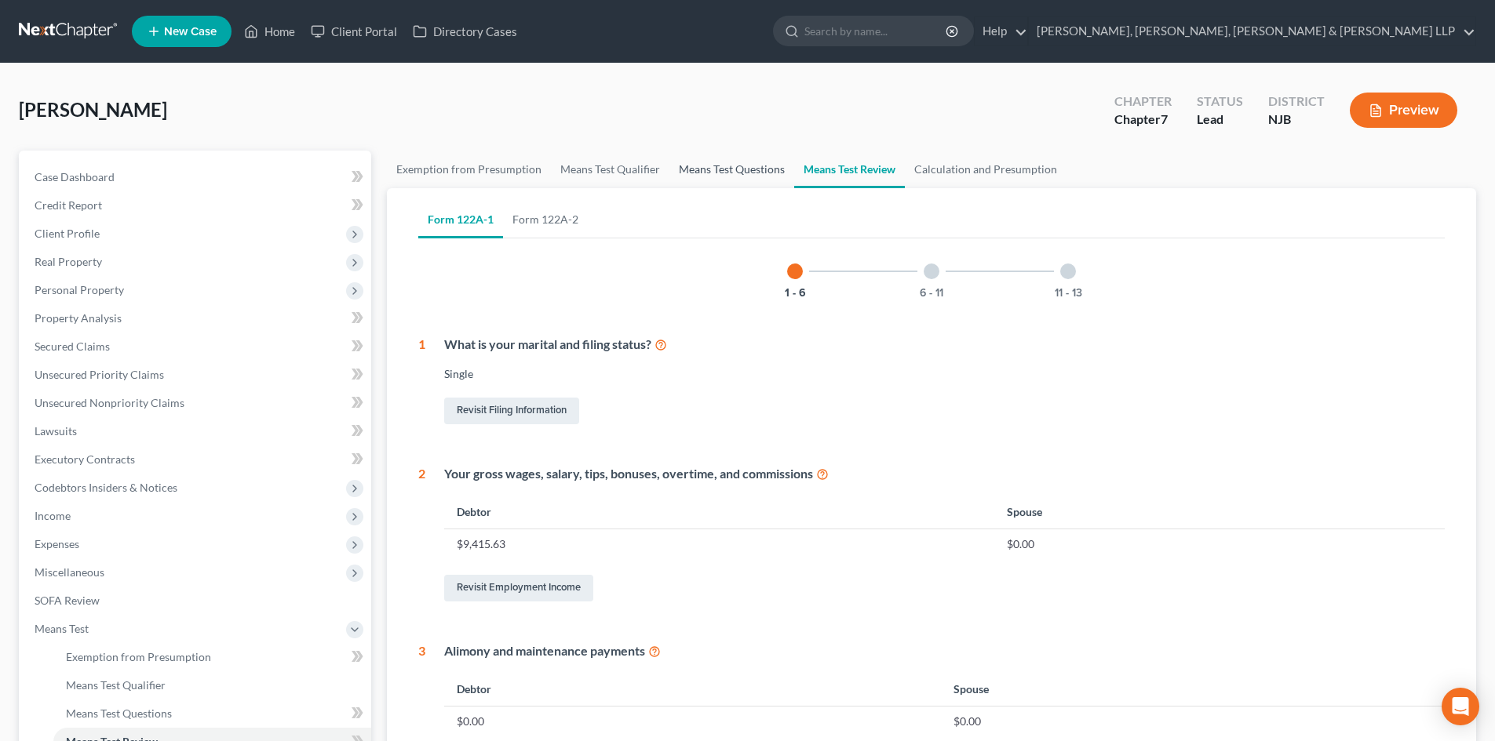
click at [728, 170] on link "Means Test Questions" at bounding box center [731, 170] width 125 height 38
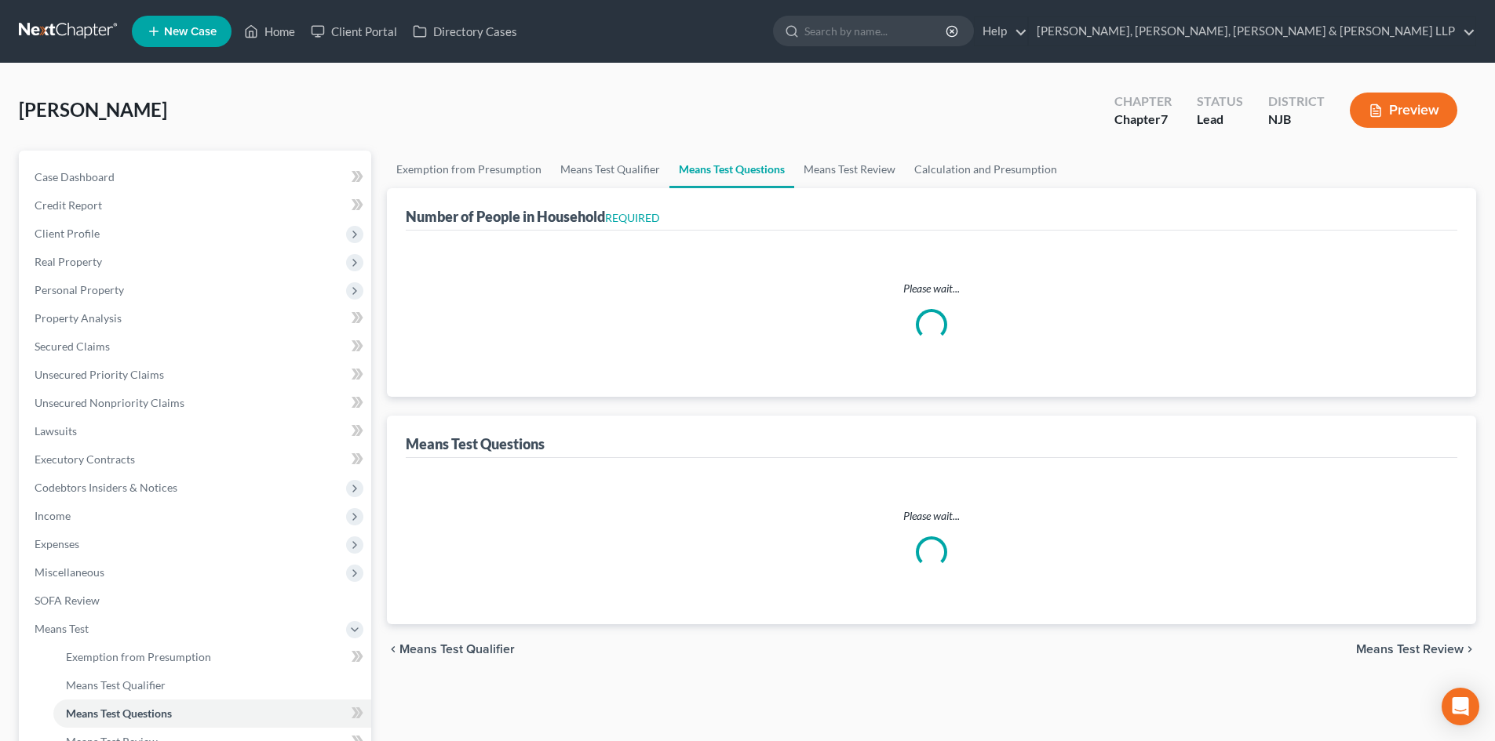
select select "60"
select select "0"
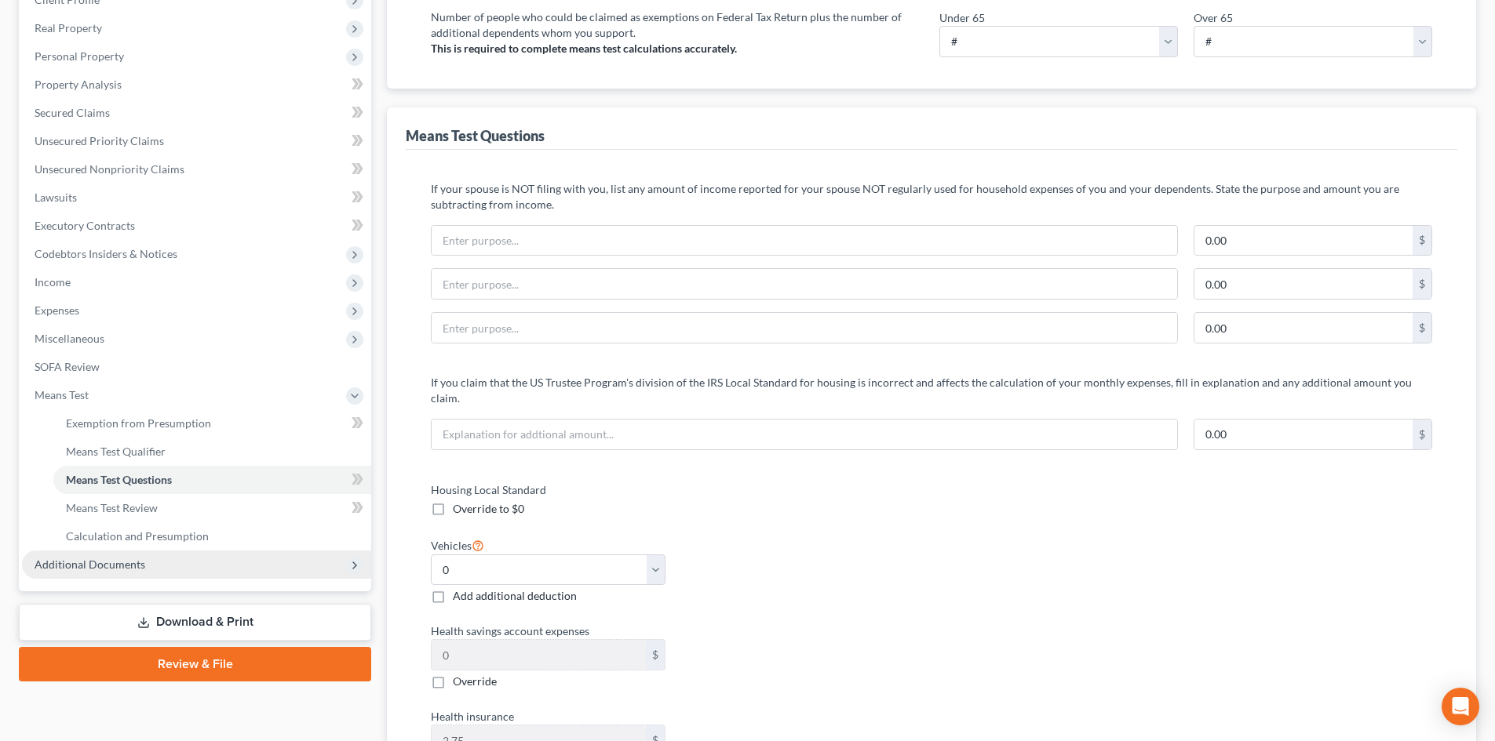
scroll to position [235, 0]
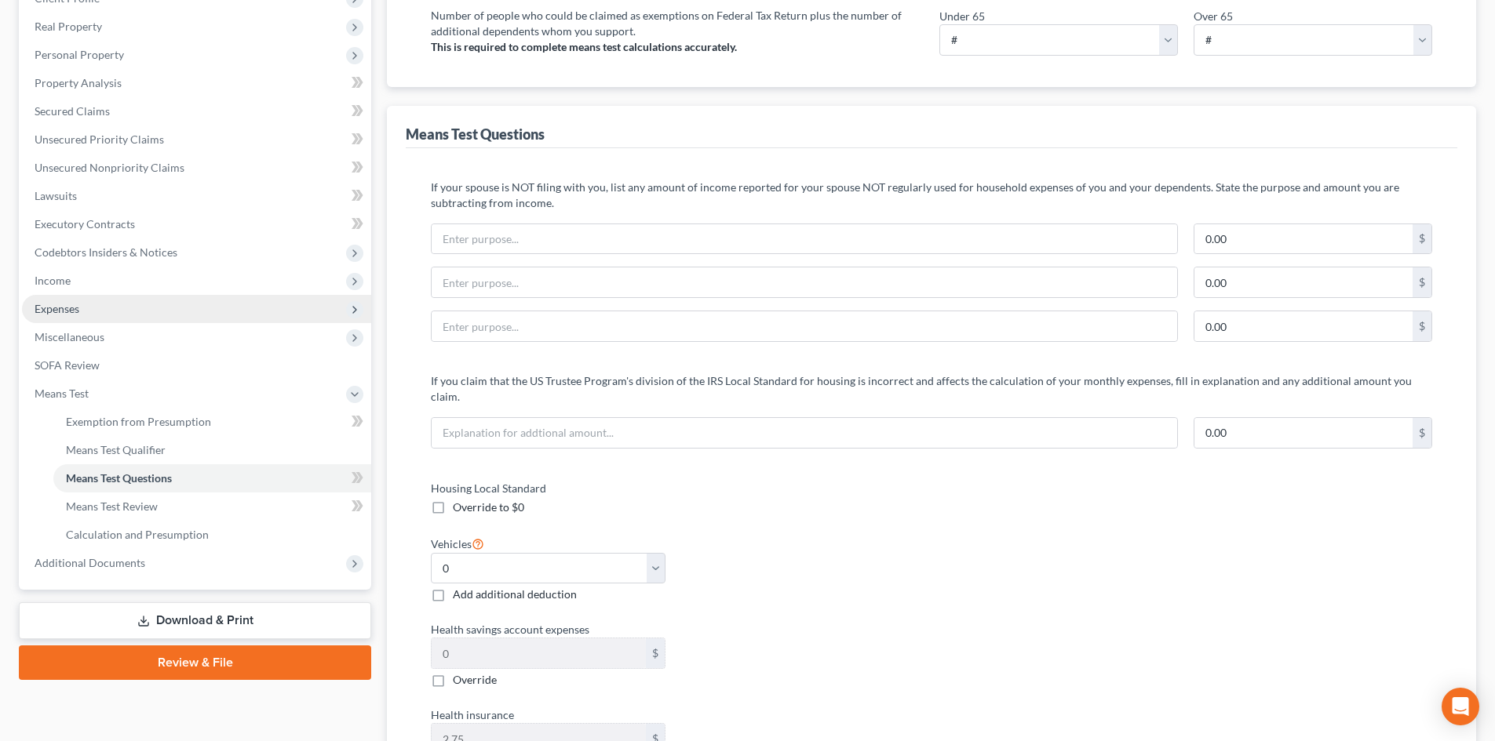
click at [93, 318] on span "Expenses" at bounding box center [196, 309] width 349 height 28
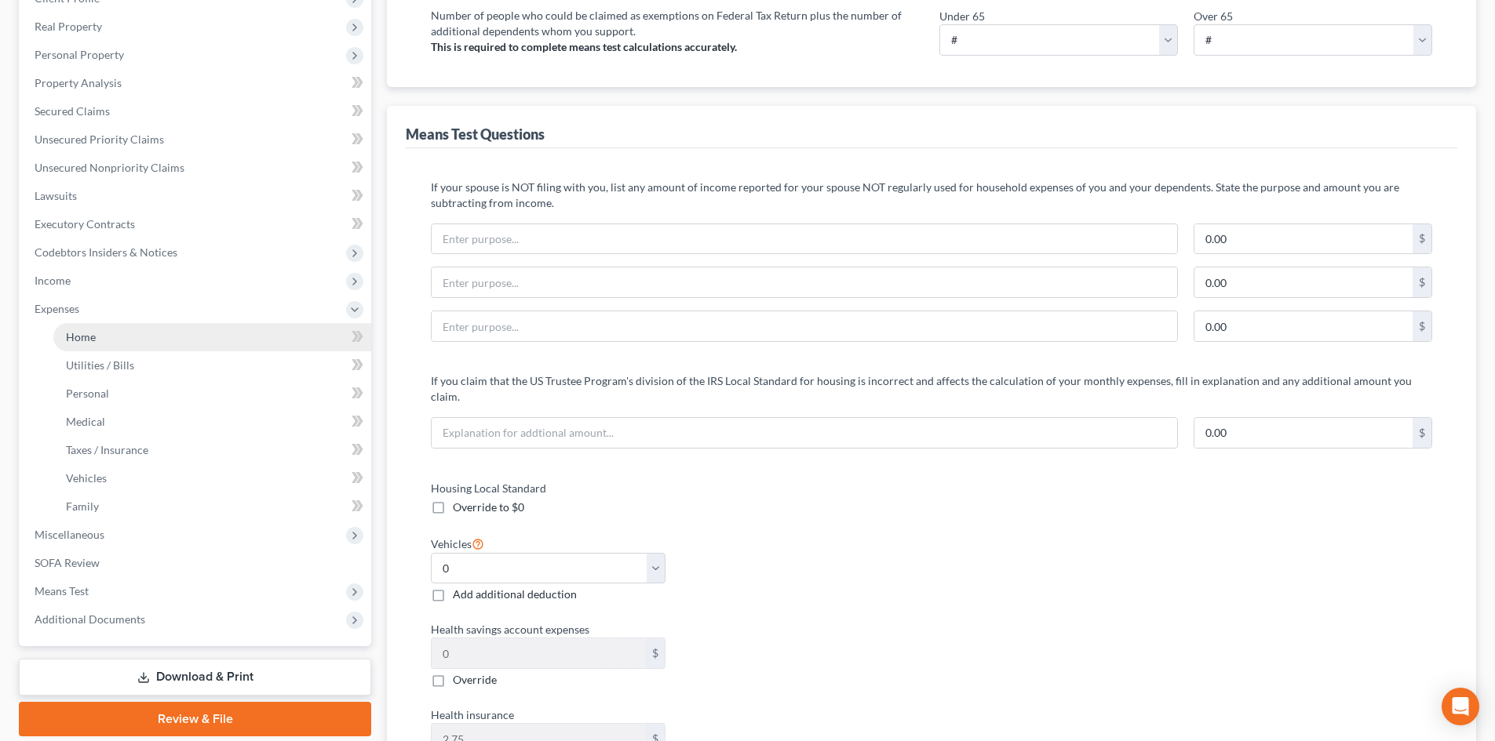
click at [104, 333] on link "Home" at bounding box center [212, 337] width 318 height 28
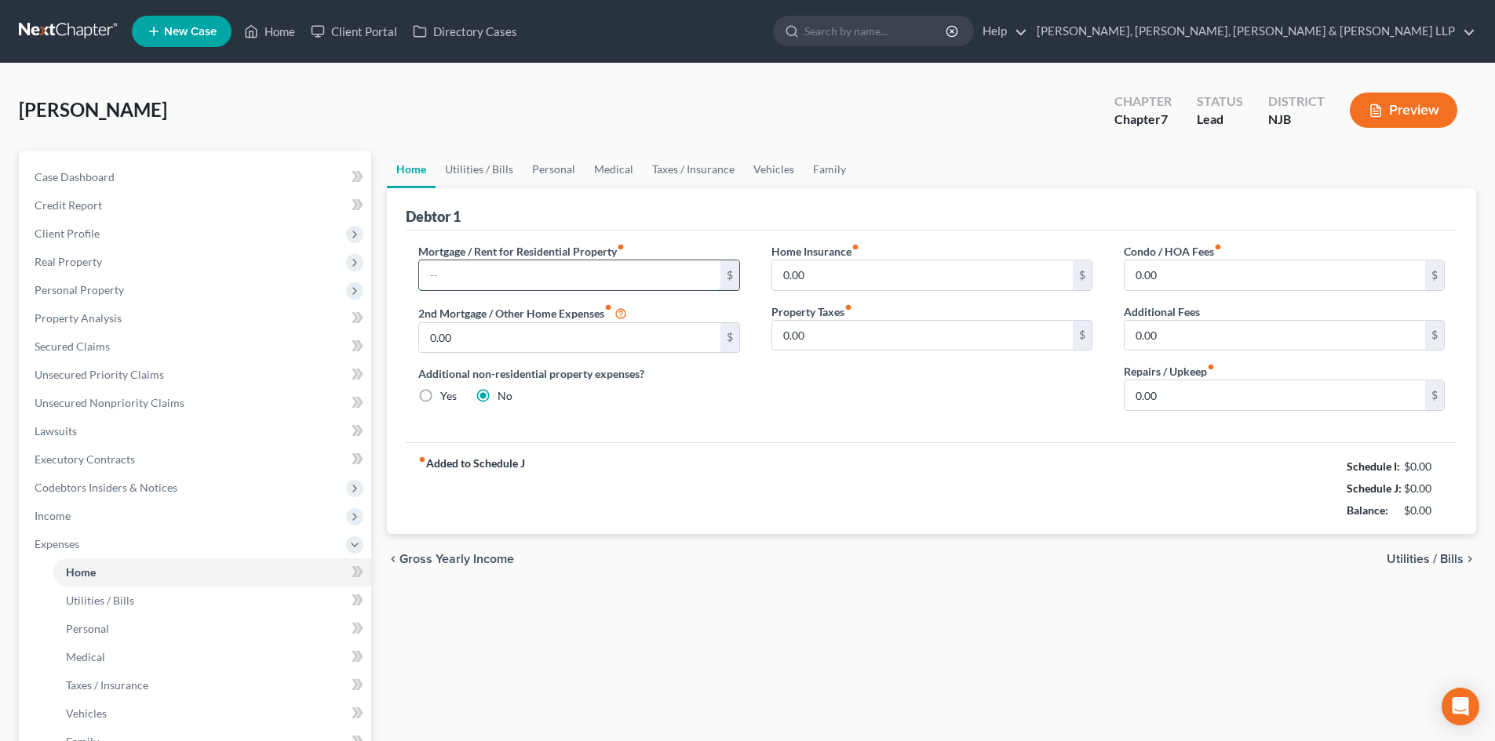
click at [478, 278] on input "text" at bounding box center [569, 275] width 300 height 30
type input "2,422.75"
click at [110, 515] on span "Income" at bounding box center [196, 516] width 349 height 28
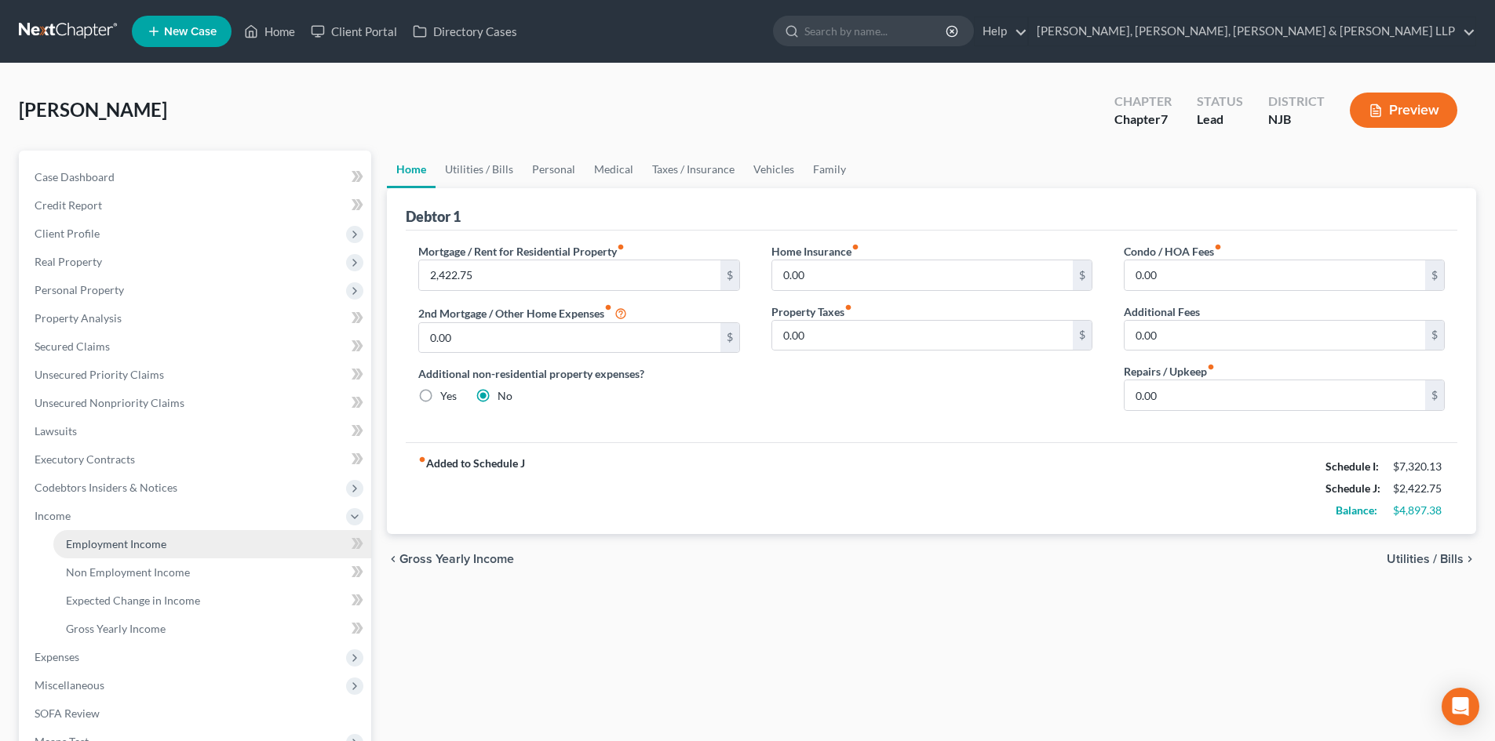
click at [111, 539] on span "Employment Income" at bounding box center [116, 543] width 100 height 13
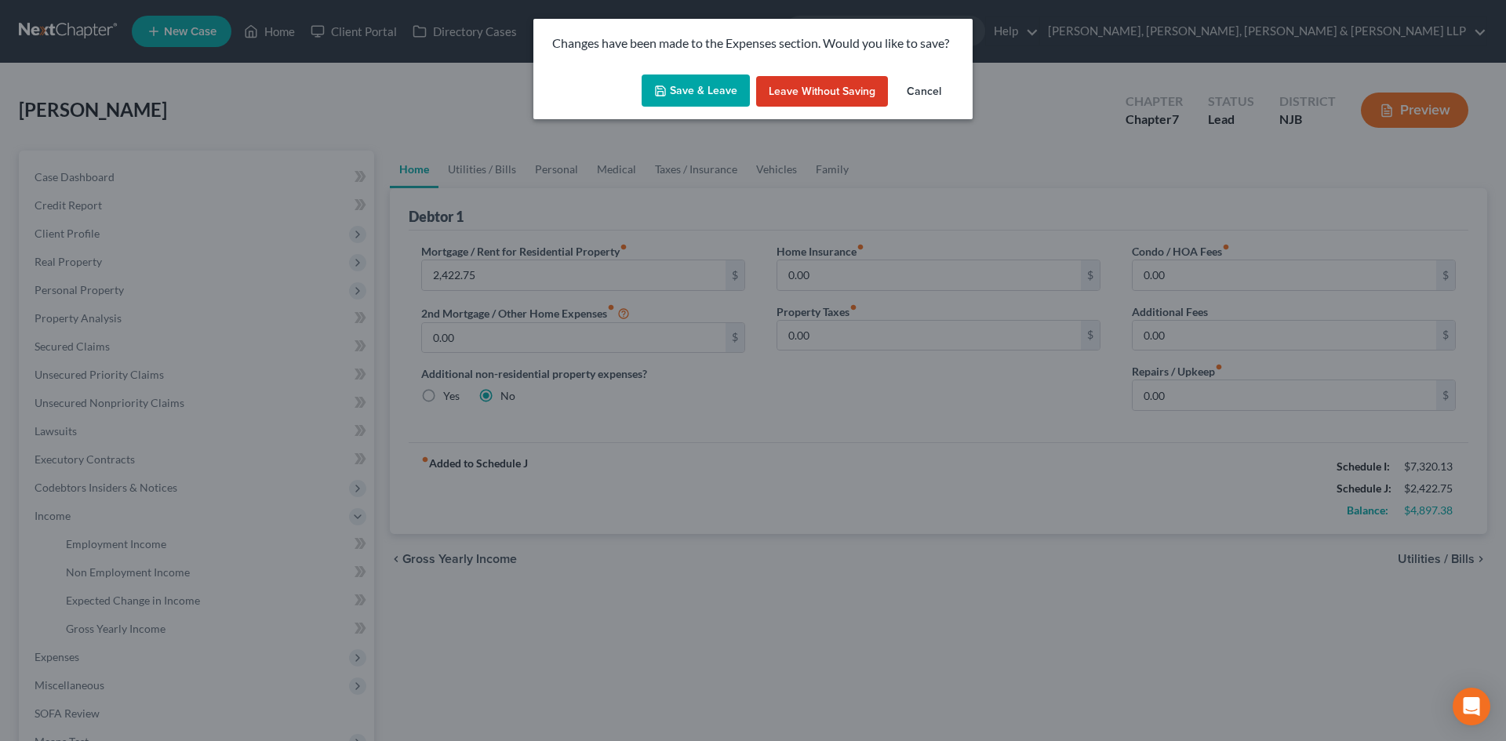
click at [712, 82] on button "Save & Leave" at bounding box center [696, 91] width 108 height 33
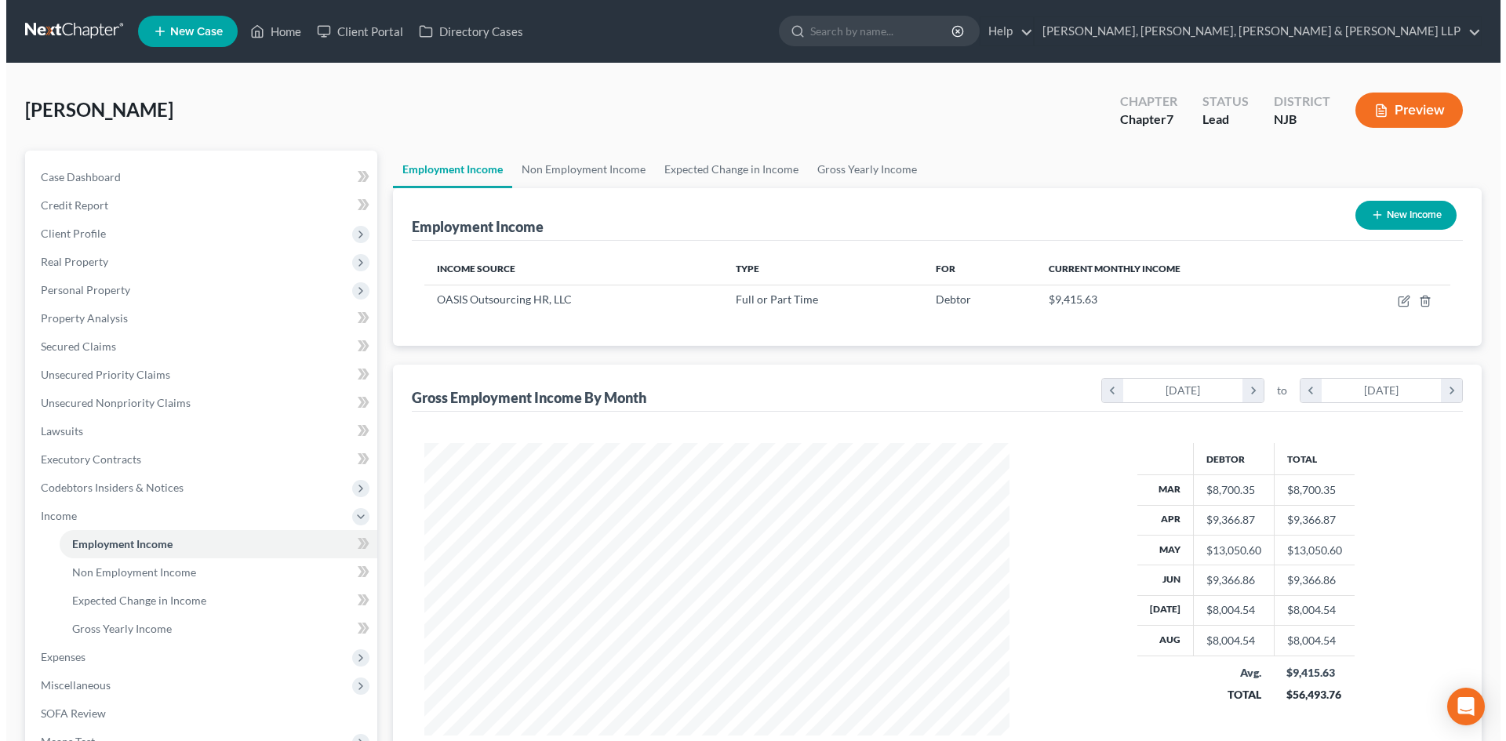
scroll to position [293, 617]
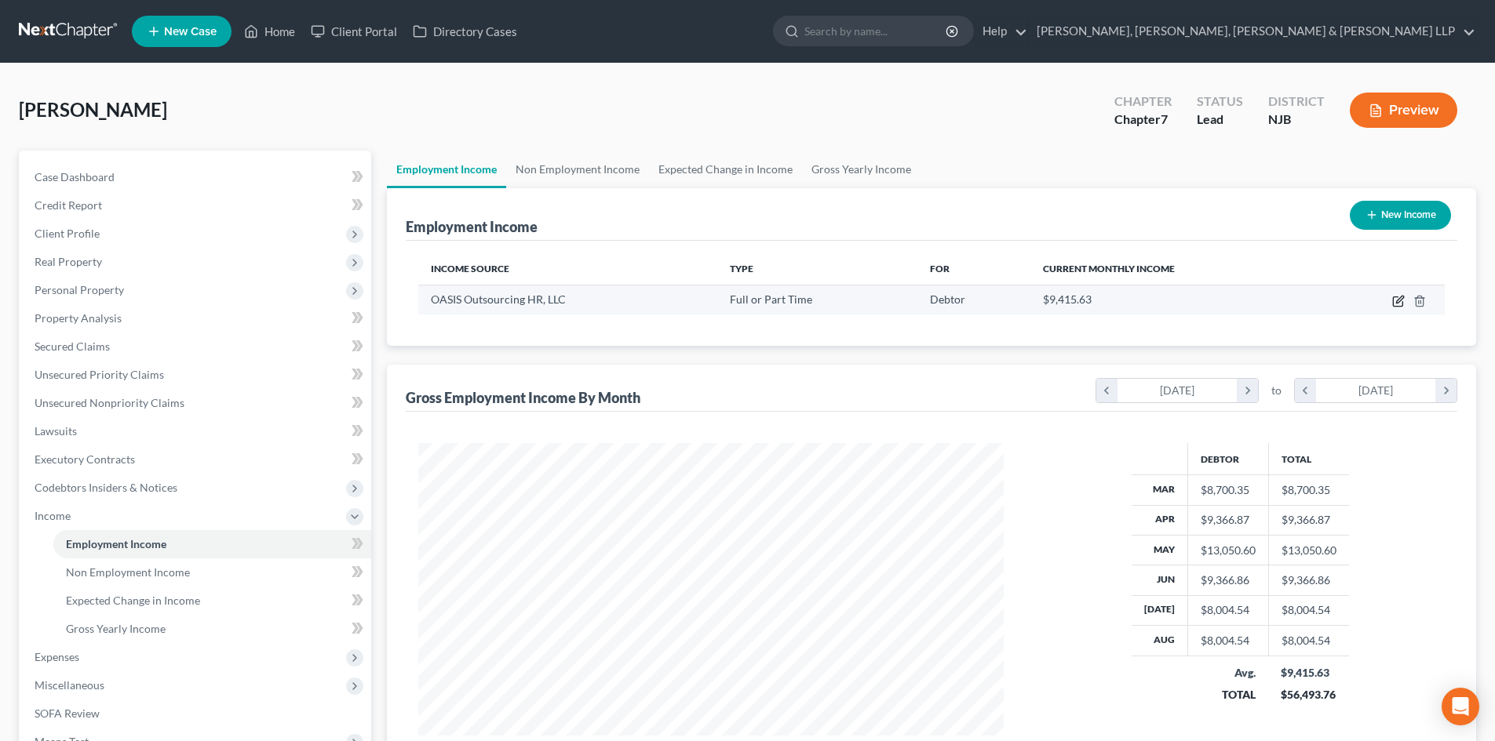
click at [1400, 299] on icon "button" at bounding box center [1399, 299] width 7 height 7
select select "0"
select select "9"
select select "1"
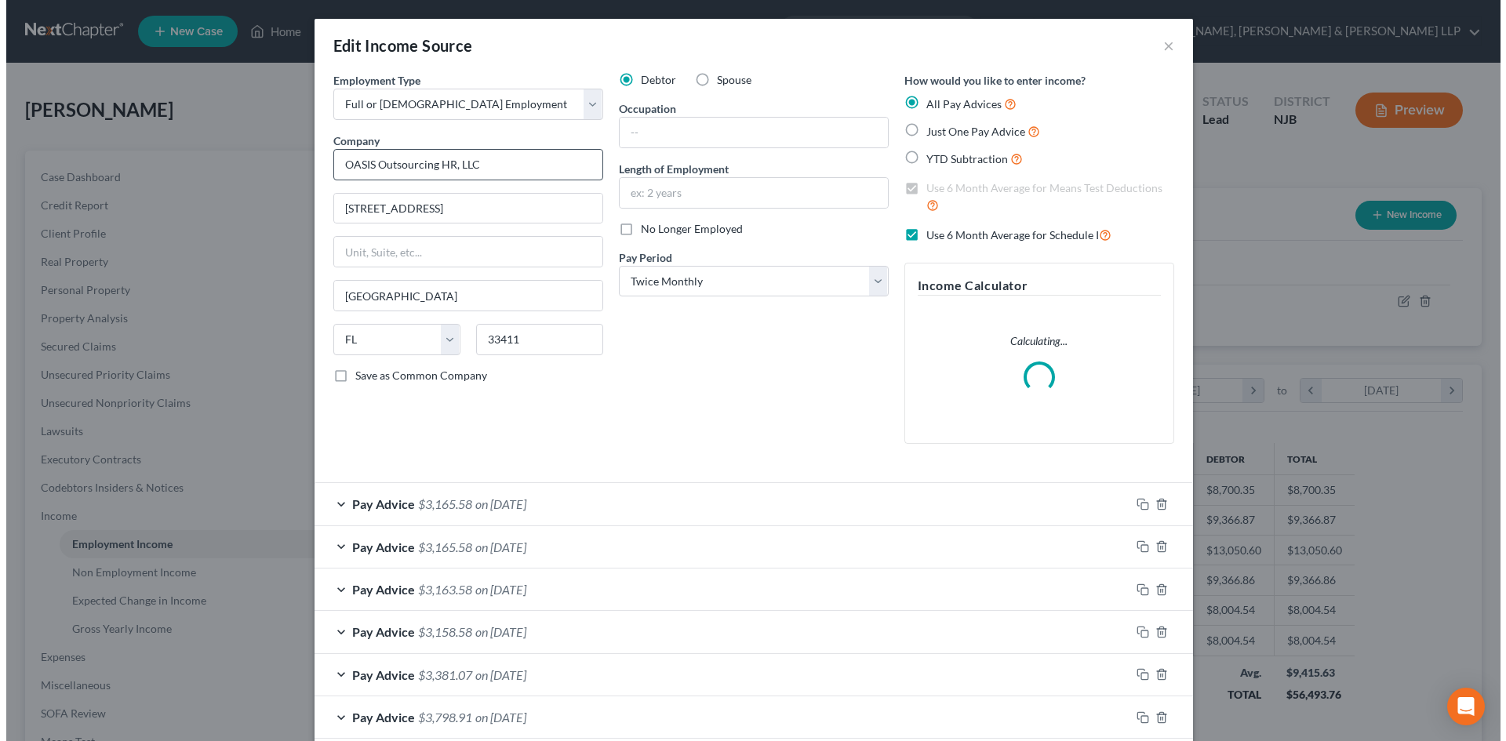
scroll to position [295, 622]
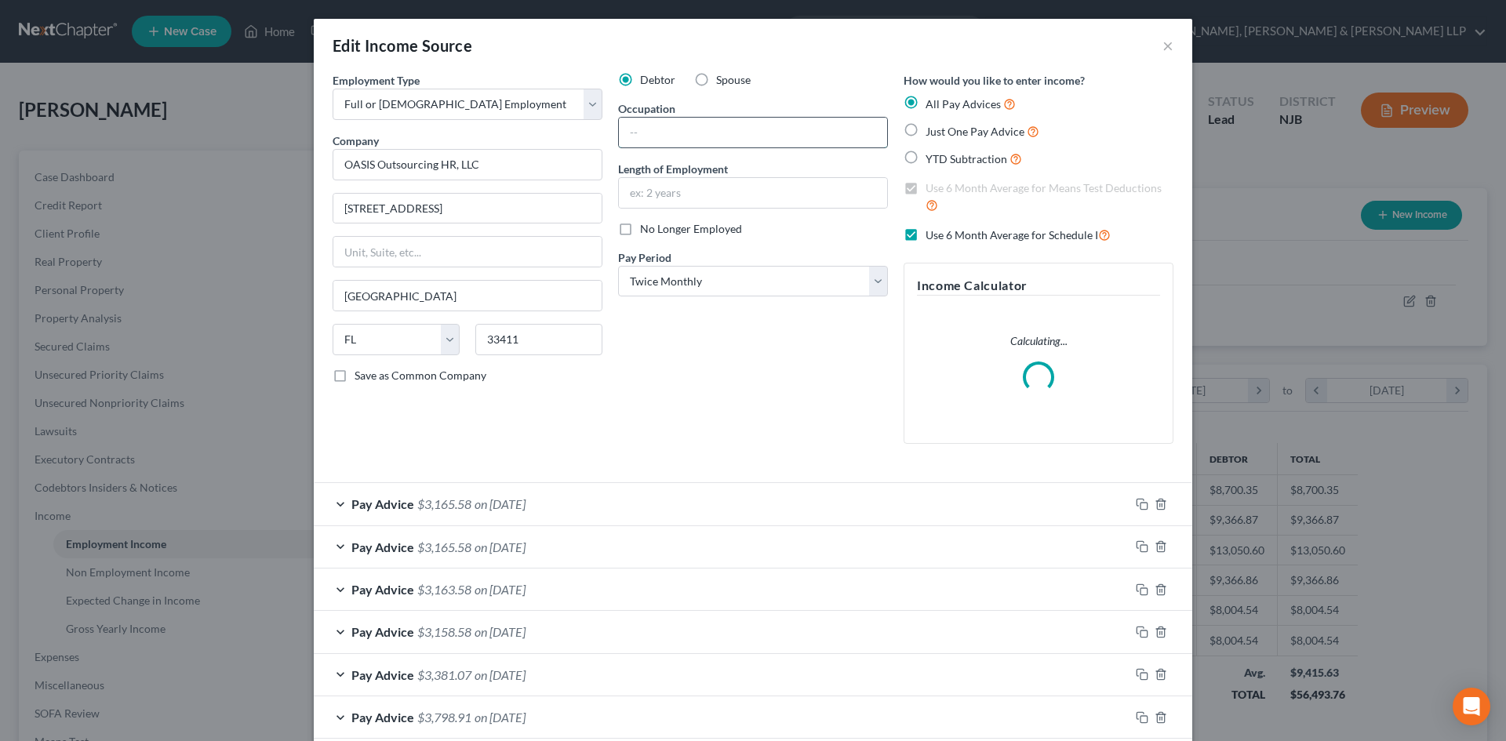
click at [671, 126] on input "text" at bounding box center [753, 133] width 268 height 30
type input "Social Worker"
click at [715, 195] on input "text" at bounding box center [753, 193] width 268 height 30
type input "8 Years"
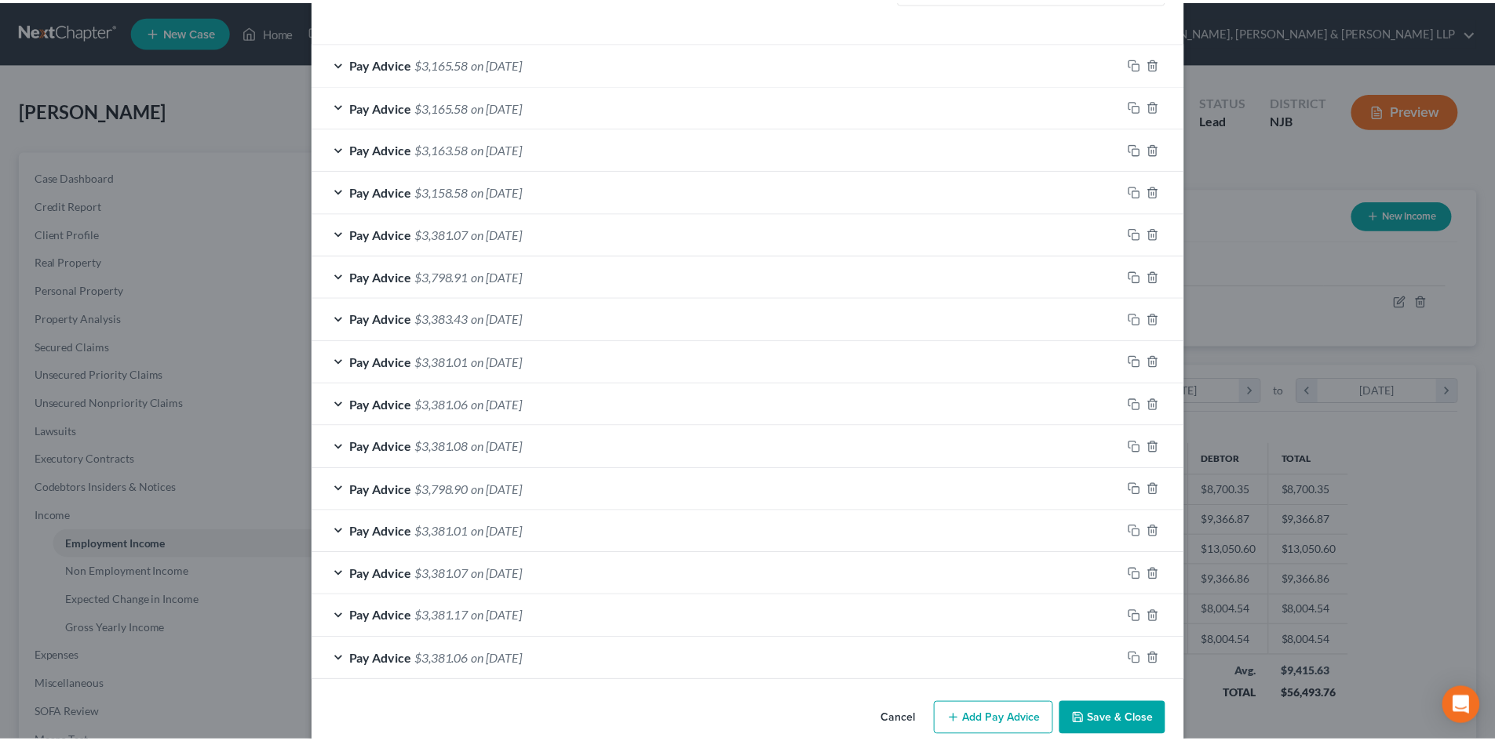
scroll to position [468, 0]
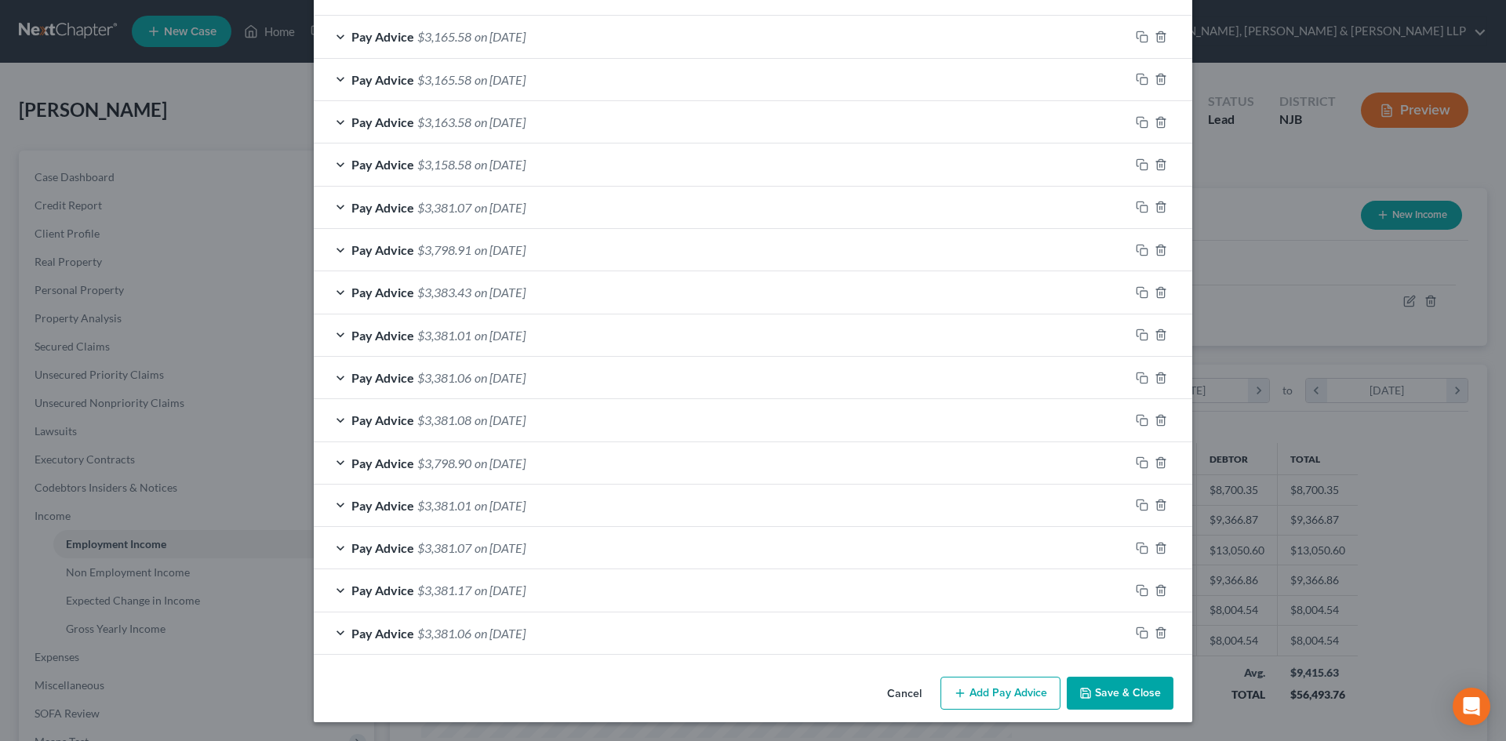
click at [1109, 694] on button "Save & Close" at bounding box center [1120, 693] width 107 height 33
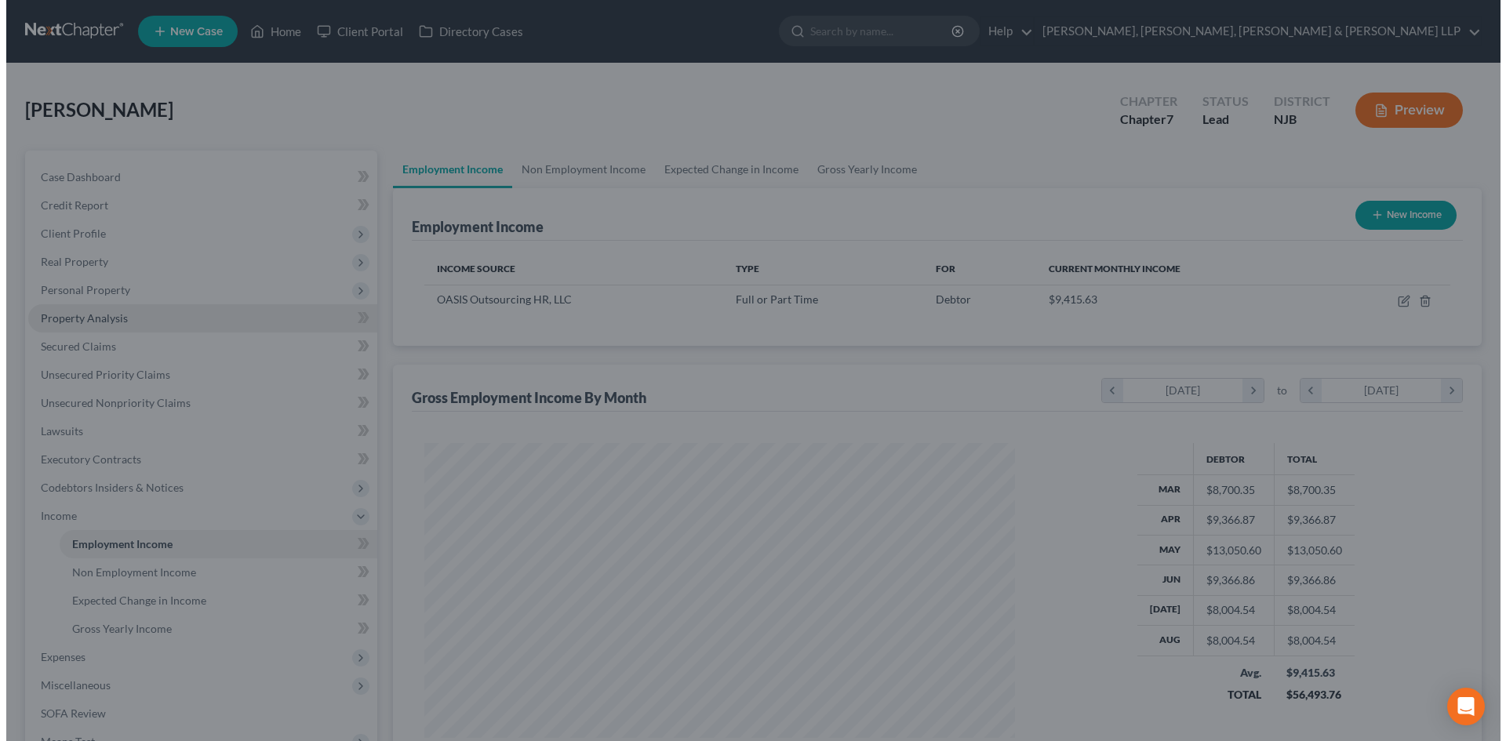
scroll to position [784260, 783936]
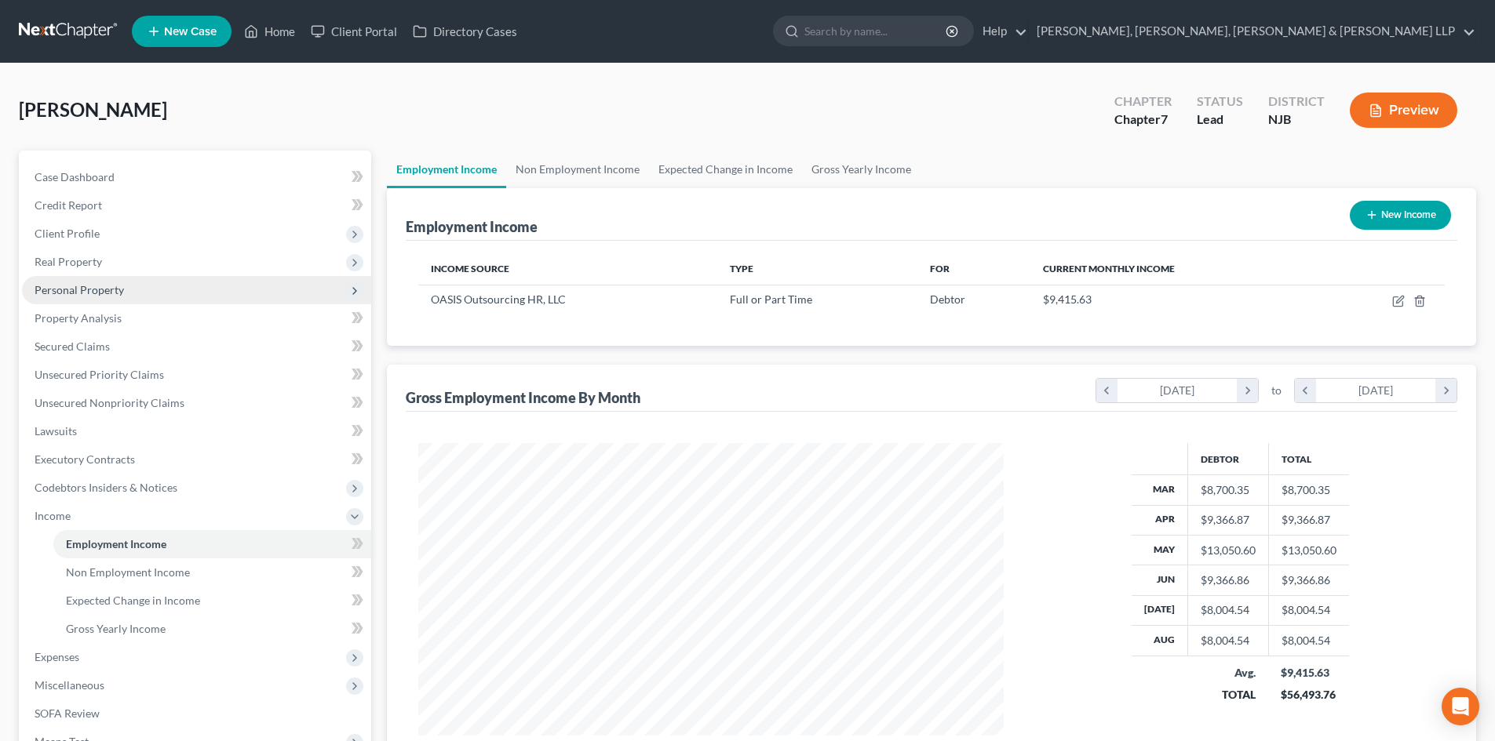
click at [129, 298] on span "Personal Property" at bounding box center [196, 290] width 349 height 28
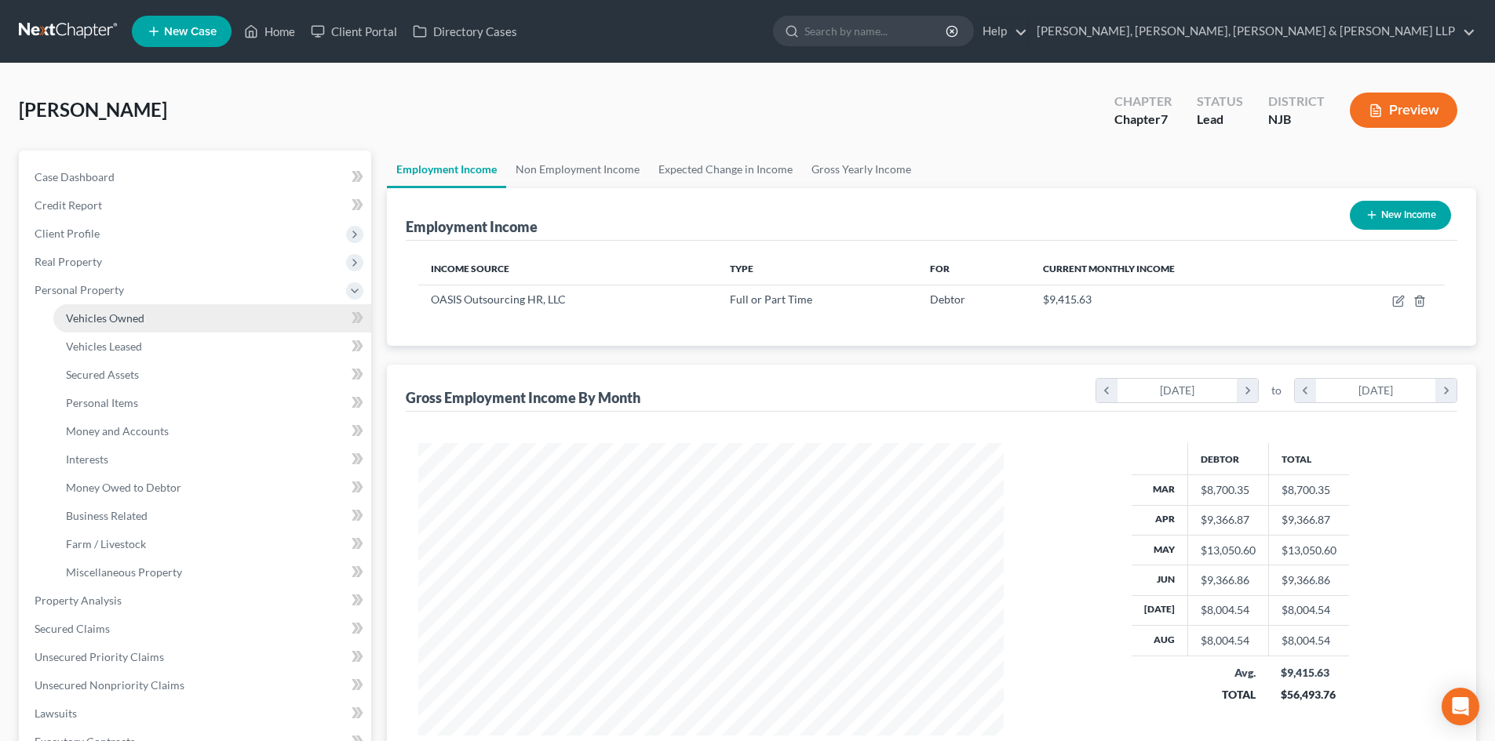
click at [128, 311] on span "Vehicles Owned" at bounding box center [105, 317] width 78 height 13
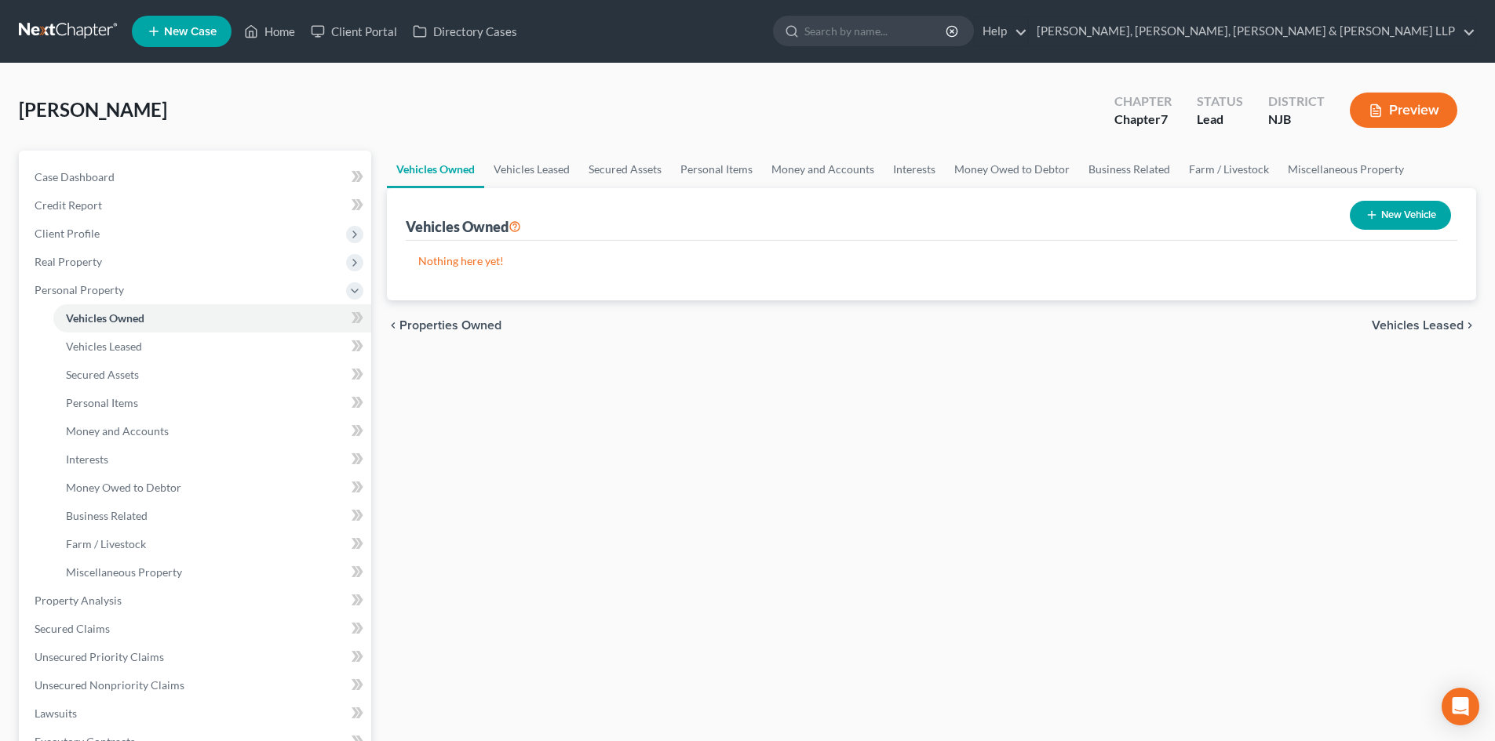
click at [1434, 217] on button "New Vehicle" at bounding box center [1399, 215] width 101 height 29
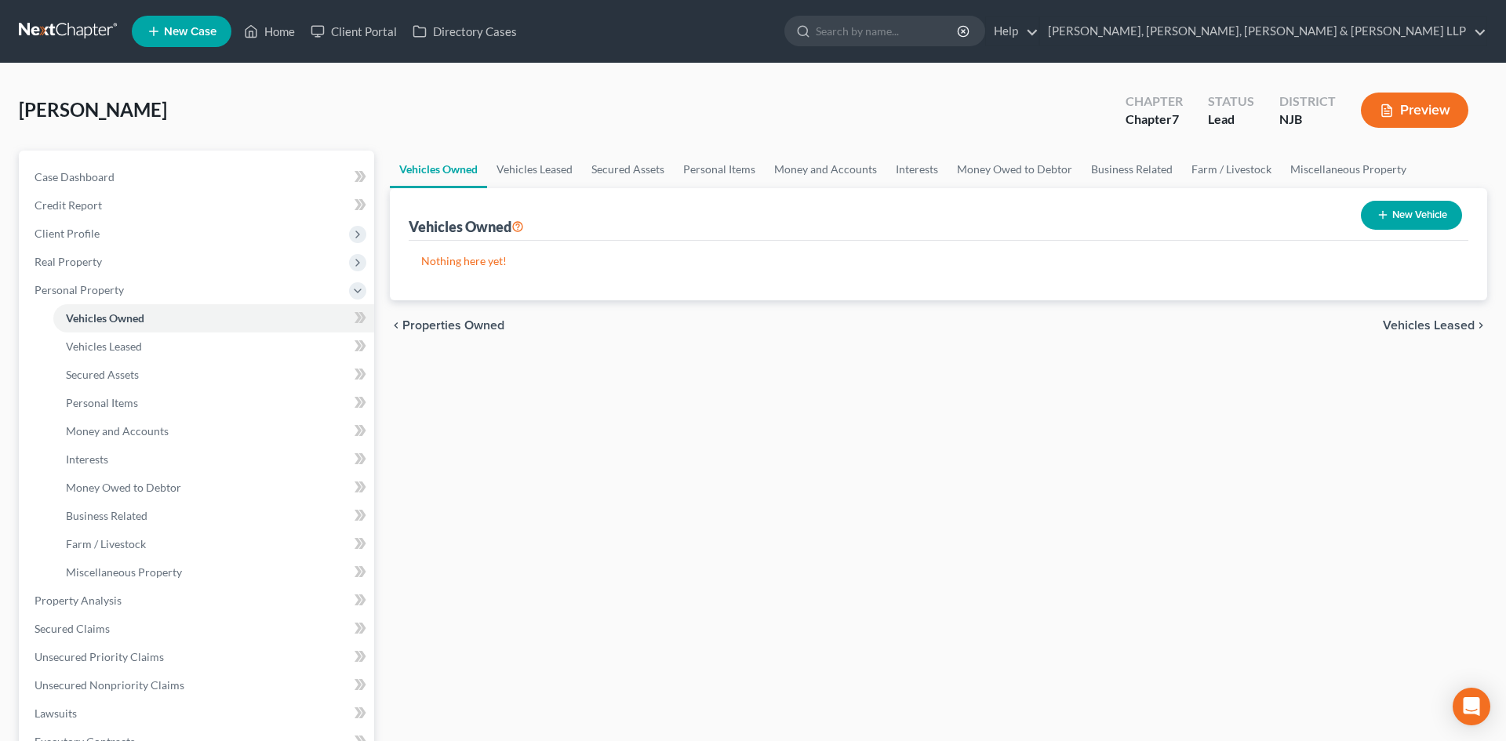
select select "0"
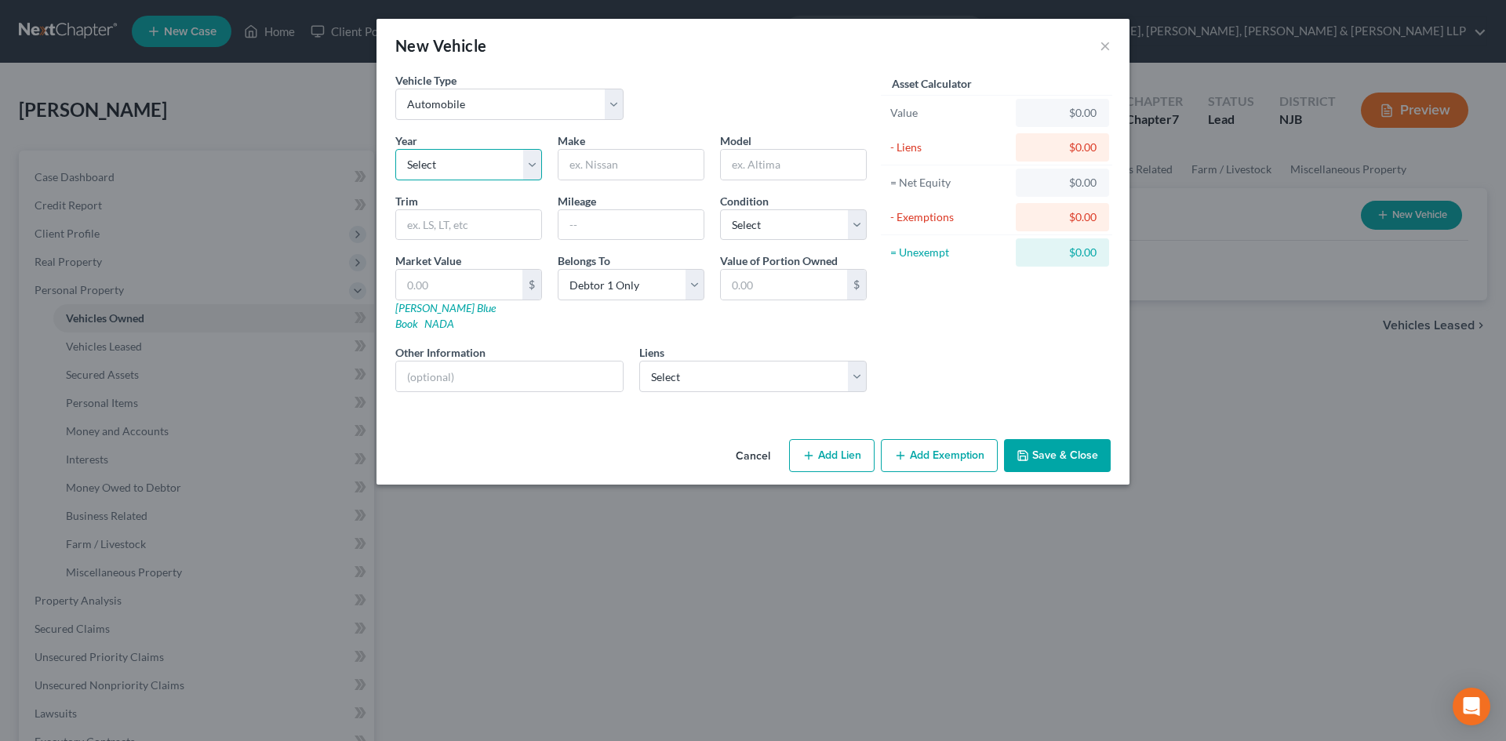
click at [434, 169] on select "Select 2026 2025 2024 2023 2022 2021 2020 2019 2018 2017 2016 2015 2014 2013 20…" at bounding box center [468, 164] width 147 height 31
select select "8"
click at [395, 149] on select "Select 2026 2025 2024 2023 2022 2021 2020 2019 2018 2017 2016 2015 2014 2013 20…" at bounding box center [468, 164] width 147 height 31
click at [622, 169] on input "text" at bounding box center [631, 165] width 145 height 30
type input "Jeep"
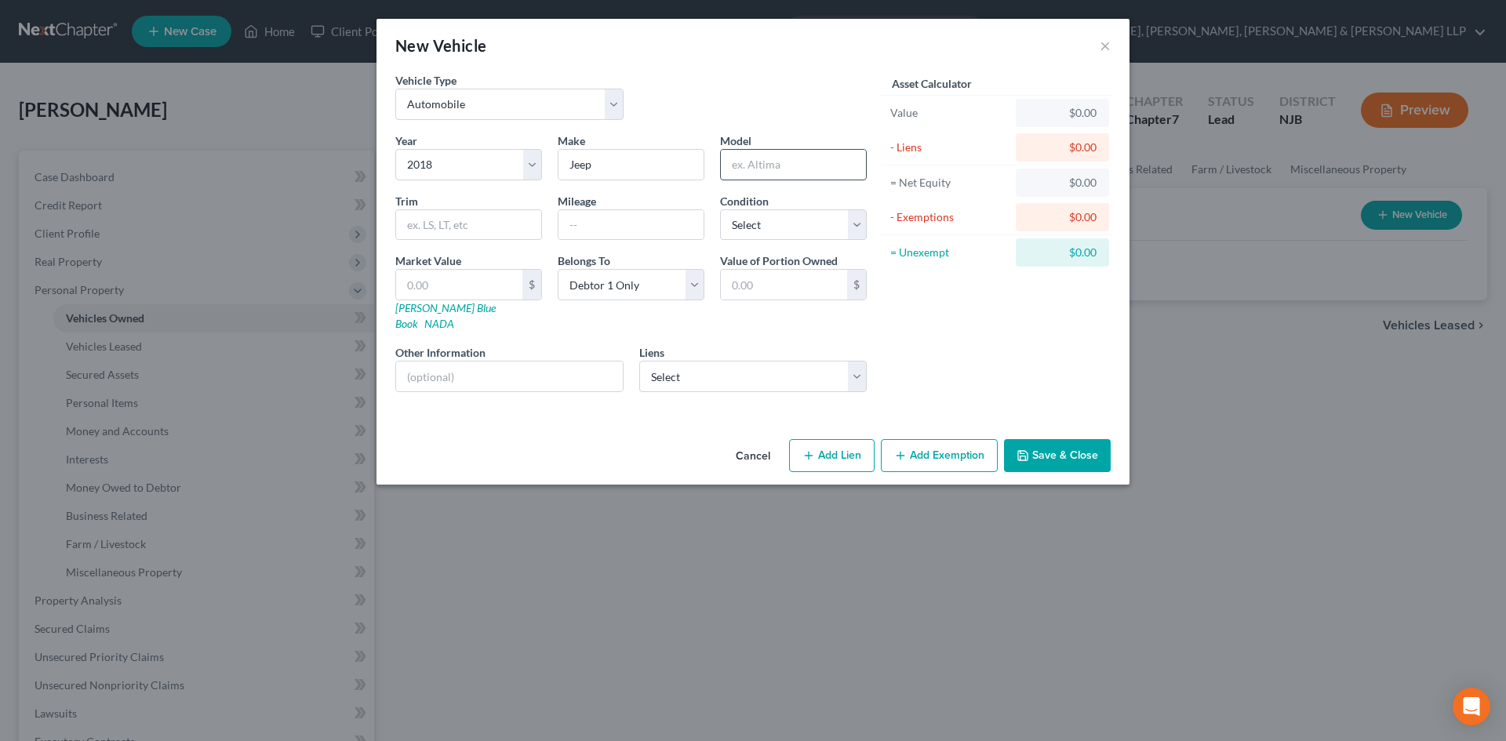
click at [807, 173] on input "text" at bounding box center [793, 165] width 145 height 30
click at [622, 242] on div "Year Select 2026 2025 2024 2023 2022 2021 2020 2019 2018 2017 2016 2015 2014 20…" at bounding box center [631, 269] width 487 height 272
click at [621, 237] on input "text" at bounding box center [631, 225] width 145 height 30
type input "80000"
drag, startPoint x: 759, startPoint y: 227, endPoint x: 760, endPoint y: 239, distance: 11.8
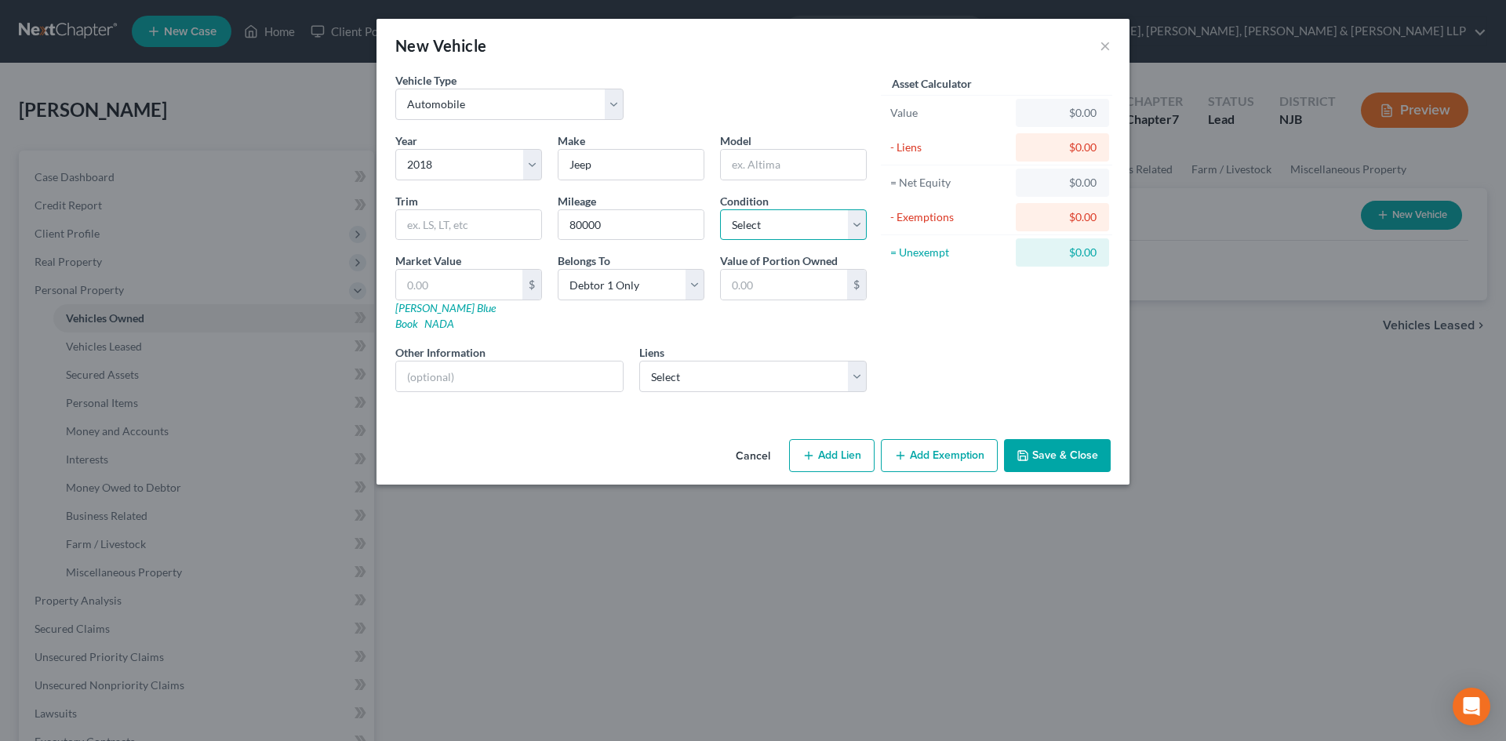
click at [759, 227] on select "Select Excellent Very Good Good Fair Poor" at bounding box center [793, 224] width 147 height 31
click at [720, 209] on select "Select Excellent Very Good Good Fair Poor" at bounding box center [793, 224] width 147 height 31
click at [759, 237] on select "Select Excellent Very Good Good Fair Poor" at bounding box center [793, 224] width 147 height 31
select select "2"
click at [720, 209] on select "Select Excellent Very Good Good Fair Poor" at bounding box center [793, 224] width 147 height 31
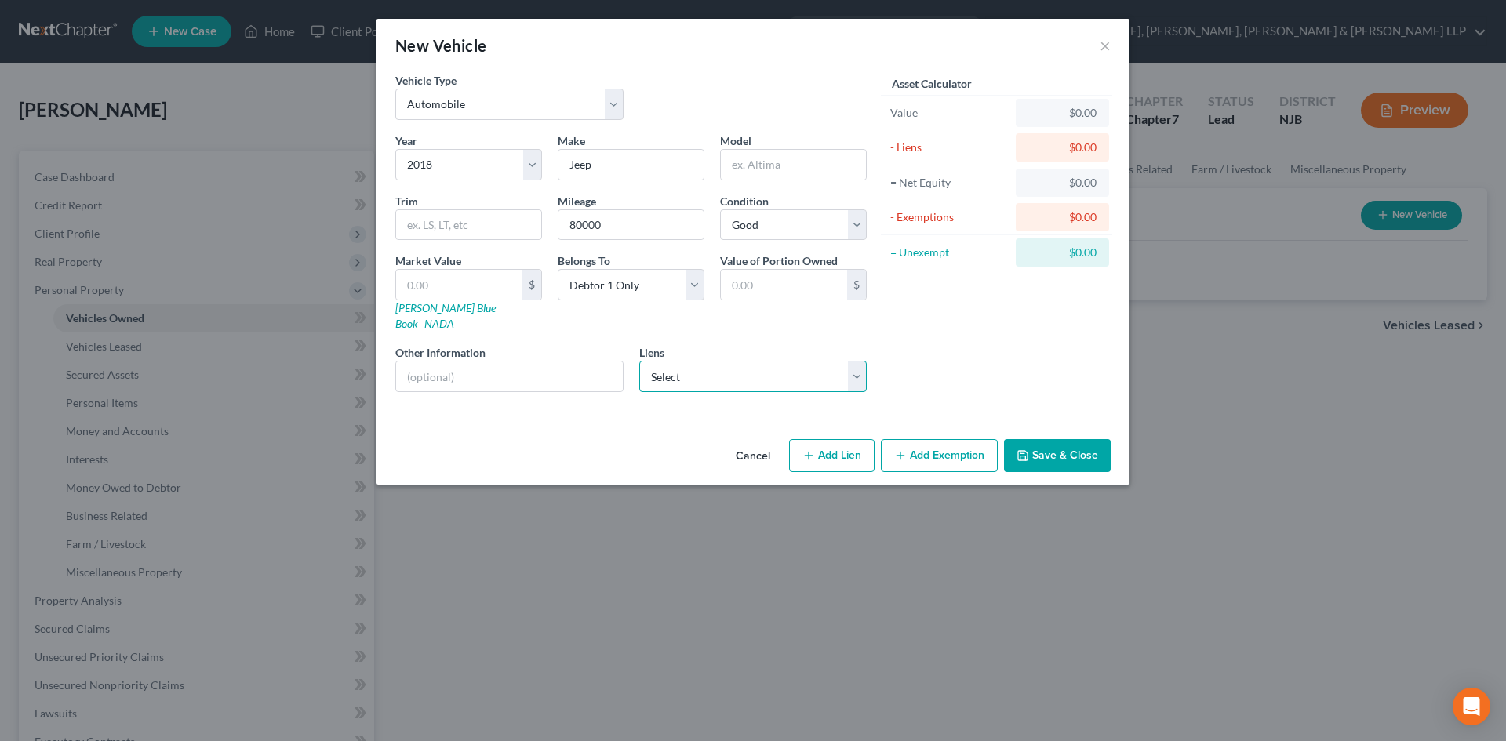
click at [744, 361] on select "Select Western Funding - $16,666.00" at bounding box center [753, 376] width 228 height 31
click at [639, 361] on select "Select Western Funding - $16,666.00" at bounding box center [753, 376] width 228 height 31
click at [724, 371] on select "Select Western Funding - $16,666.00" at bounding box center [753, 376] width 228 height 31
select select "31"
select select "0"
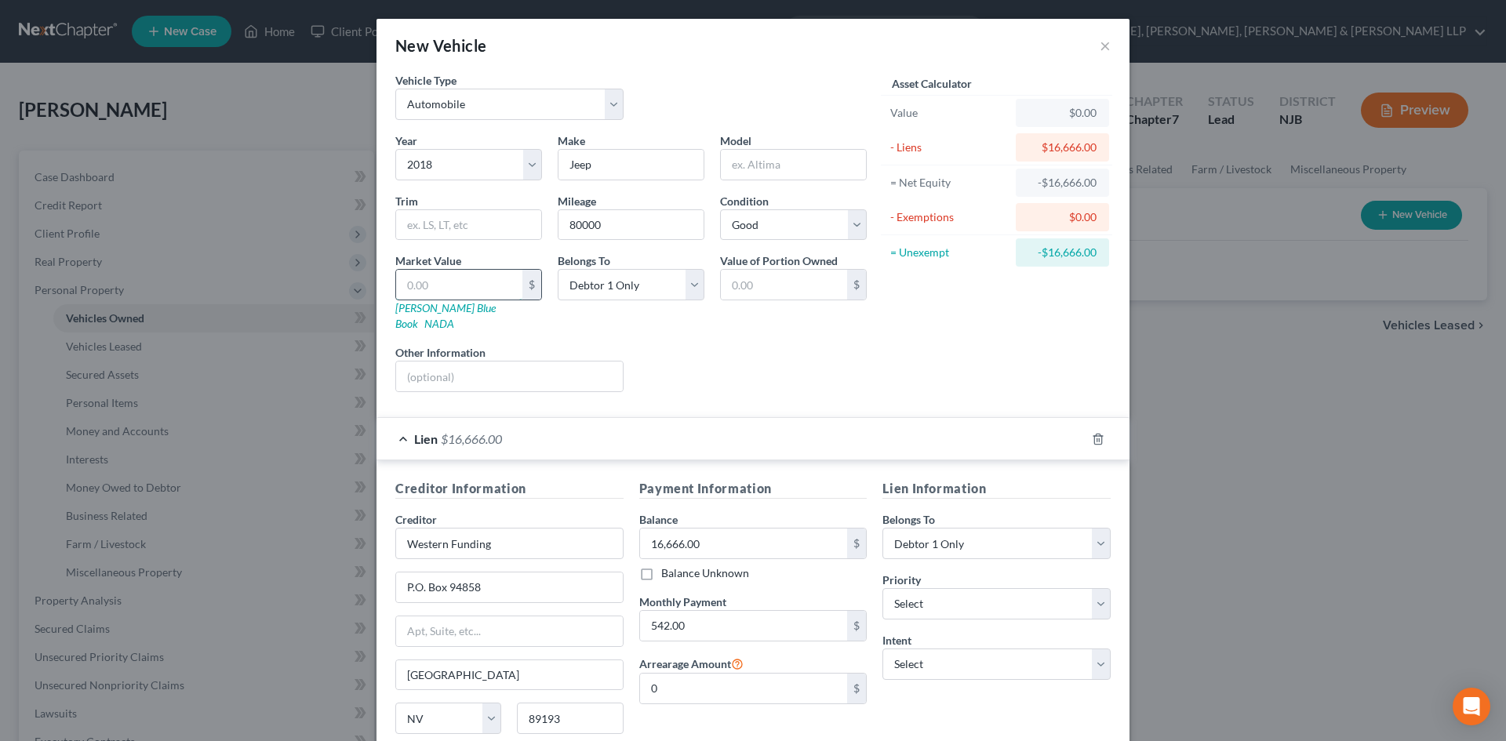
click at [479, 293] on input "text" at bounding box center [459, 285] width 126 height 30
type input "9"
type input "9.00"
type input "90"
type input "90.00"
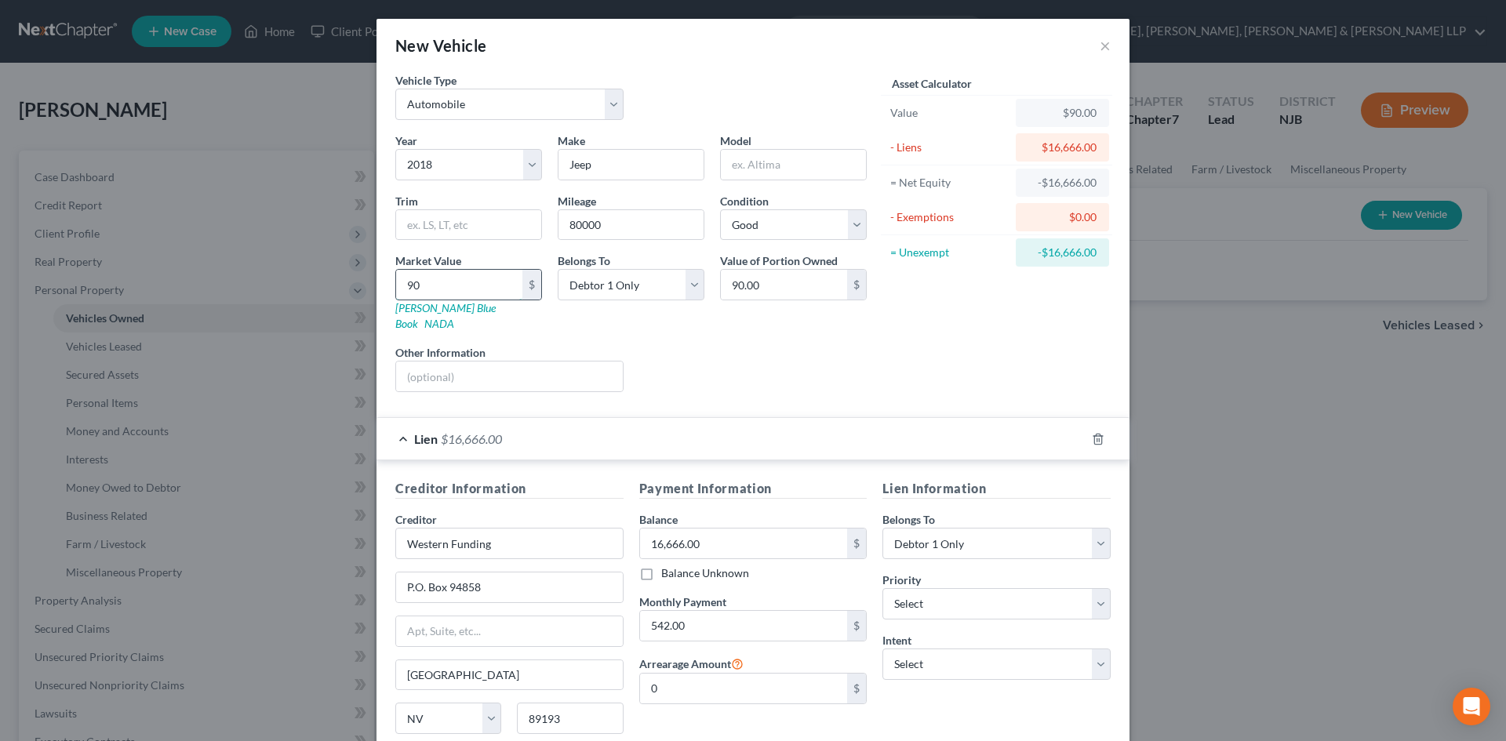
type input "905"
type input "905.00"
type input "9050"
type input "9,050.00"
type input "9,0500"
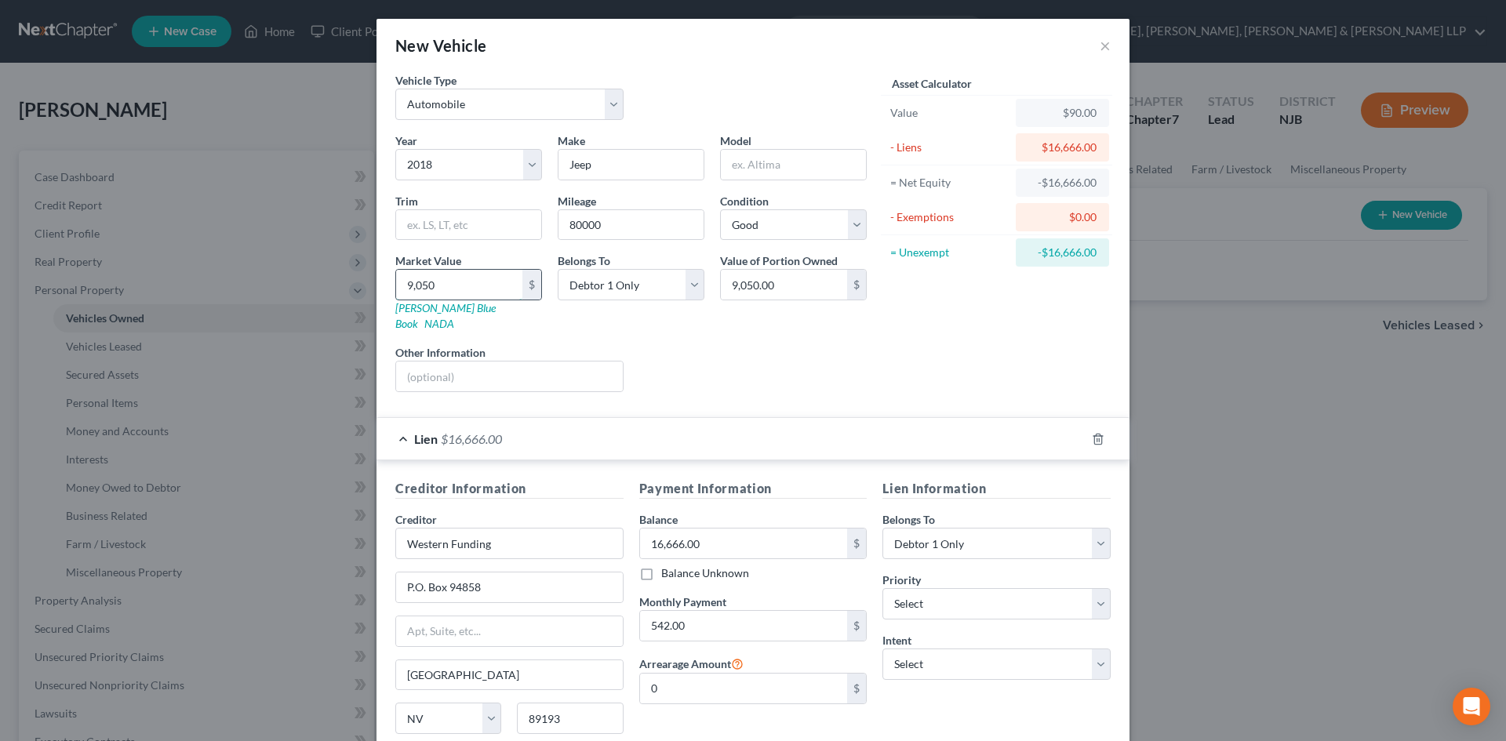
type input "90,500.00"
drag, startPoint x: 479, startPoint y: 292, endPoint x: 196, endPoint y: 275, distance: 283.7
click at [201, 281] on div "New Vehicle × Vehicle Type Select Automobile Truck Trailer Watercraft Aircraft …" at bounding box center [753, 370] width 1506 height 741
type input "9"
type input "9.00"
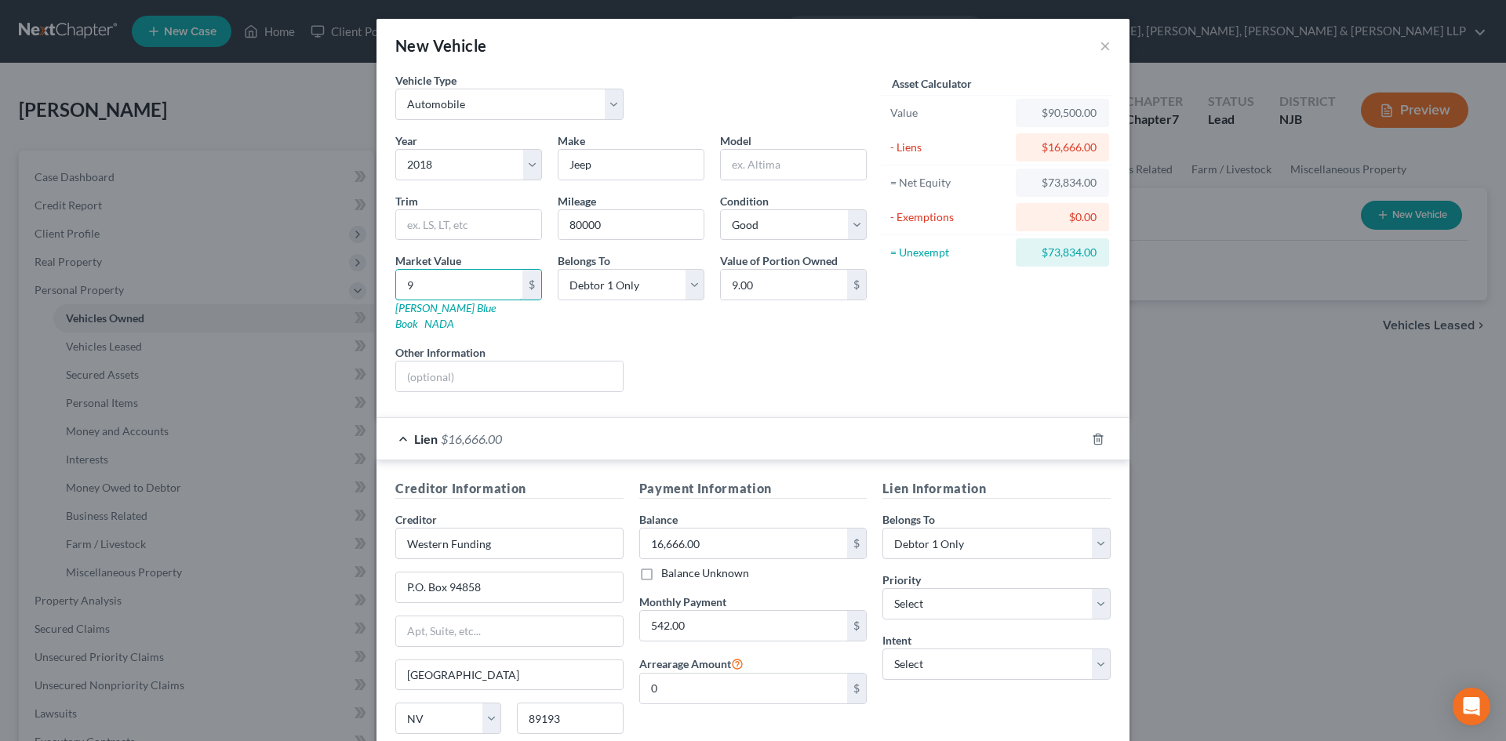
type input "95"
type input "95.00"
type input "950"
type input "950.00"
type input "9500"
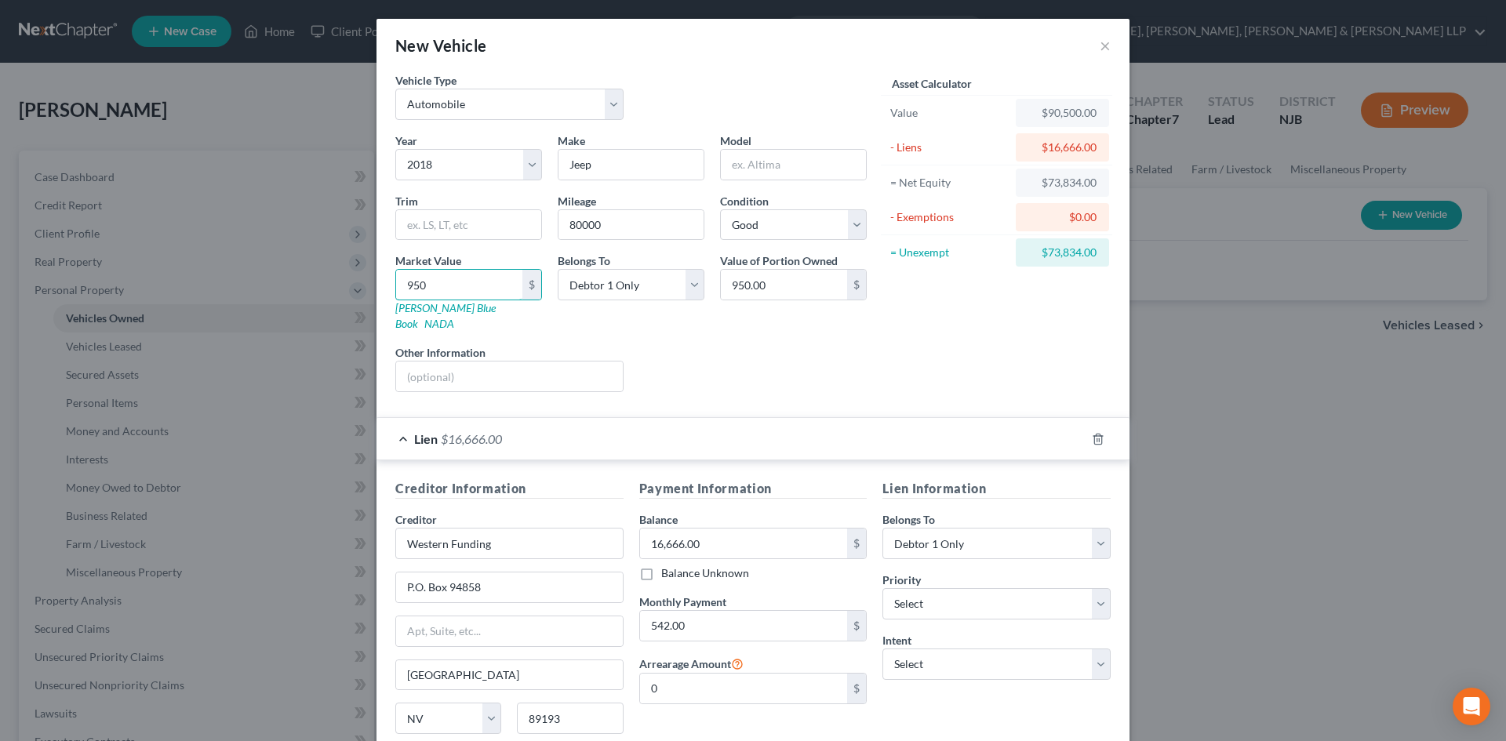
type input "9,500.00"
click at [402, 422] on div "Lien $16,666.00" at bounding box center [731, 439] width 709 height 42
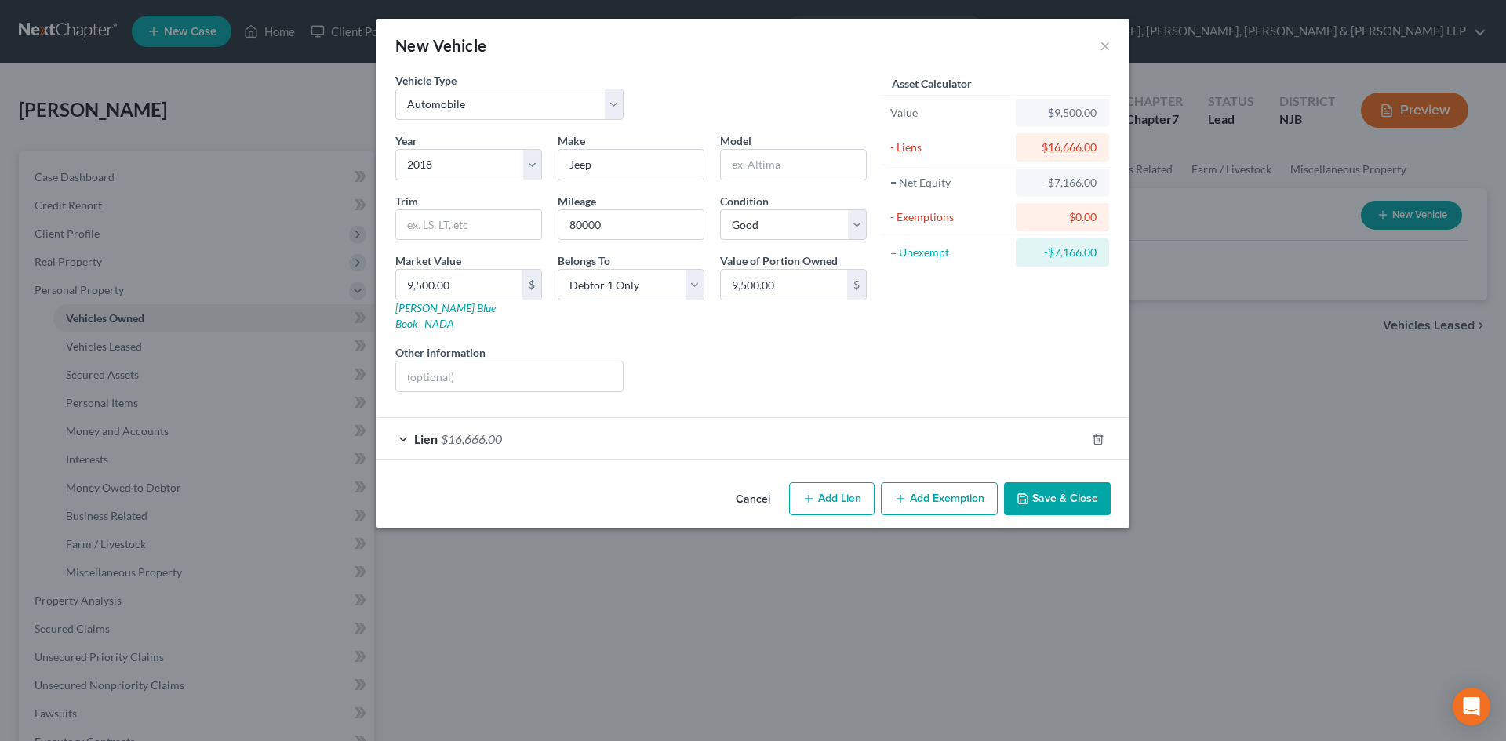
drag, startPoint x: 549, startPoint y: 416, endPoint x: 856, endPoint y: 536, distance: 329.4
click at [549, 418] on div "Lien $16,666.00" at bounding box center [731, 439] width 709 height 42
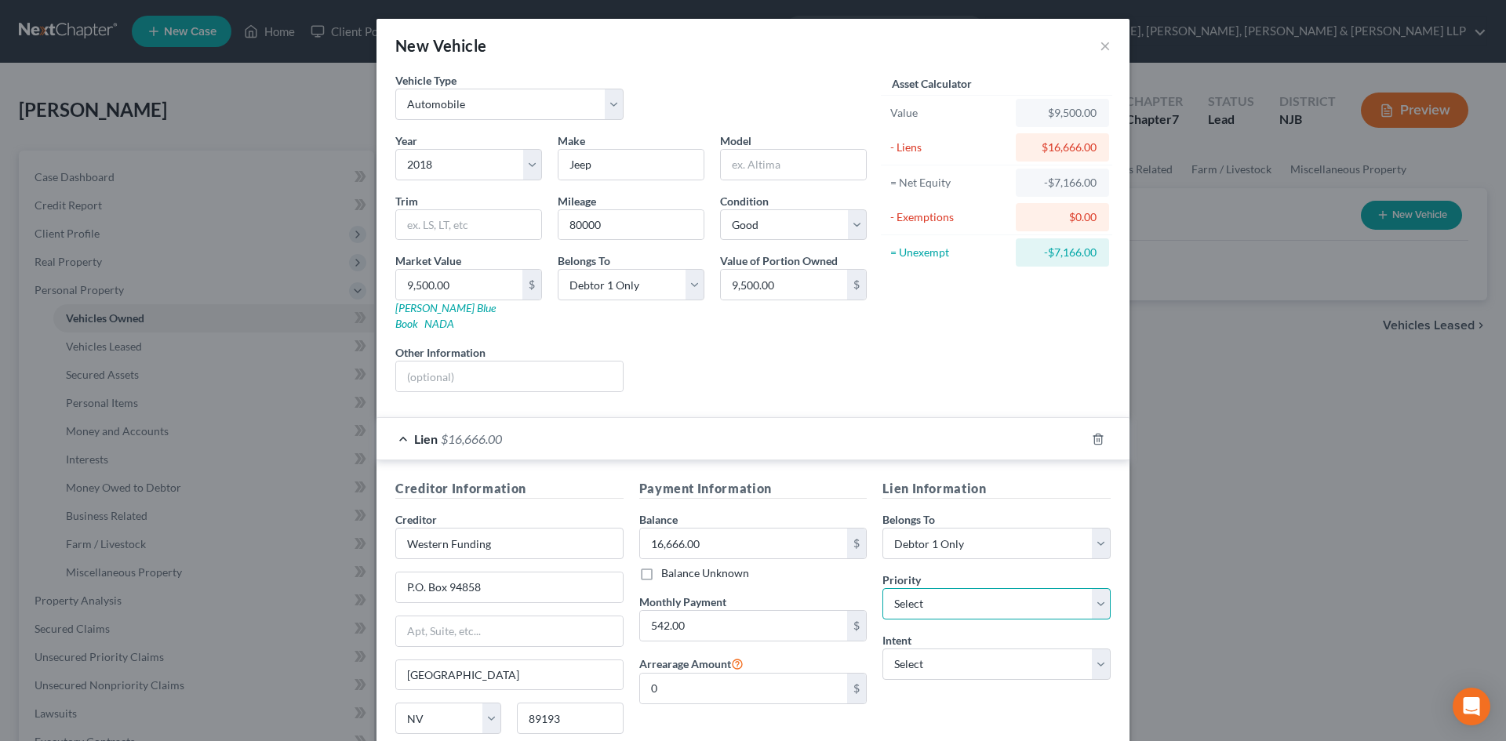
click at [909, 588] on select "Select 1st 2nd 3rd 4th 5th 6th 7th 8th 9th 10th 11th 12th 13th 14th 15th 16th 1…" at bounding box center [997, 603] width 228 height 31
select select "0"
click at [883, 588] on select "Select 1st 2nd 3rd 4th 5th 6th 7th 8th 9th 10th 11th 12th 13th 14th 15th 16th 1…" at bounding box center [997, 603] width 228 height 31
click at [922, 658] on select "Select Surrender Redeem Reaffirm Avoid Other" at bounding box center [997, 664] width 228 height 31
select select "2"
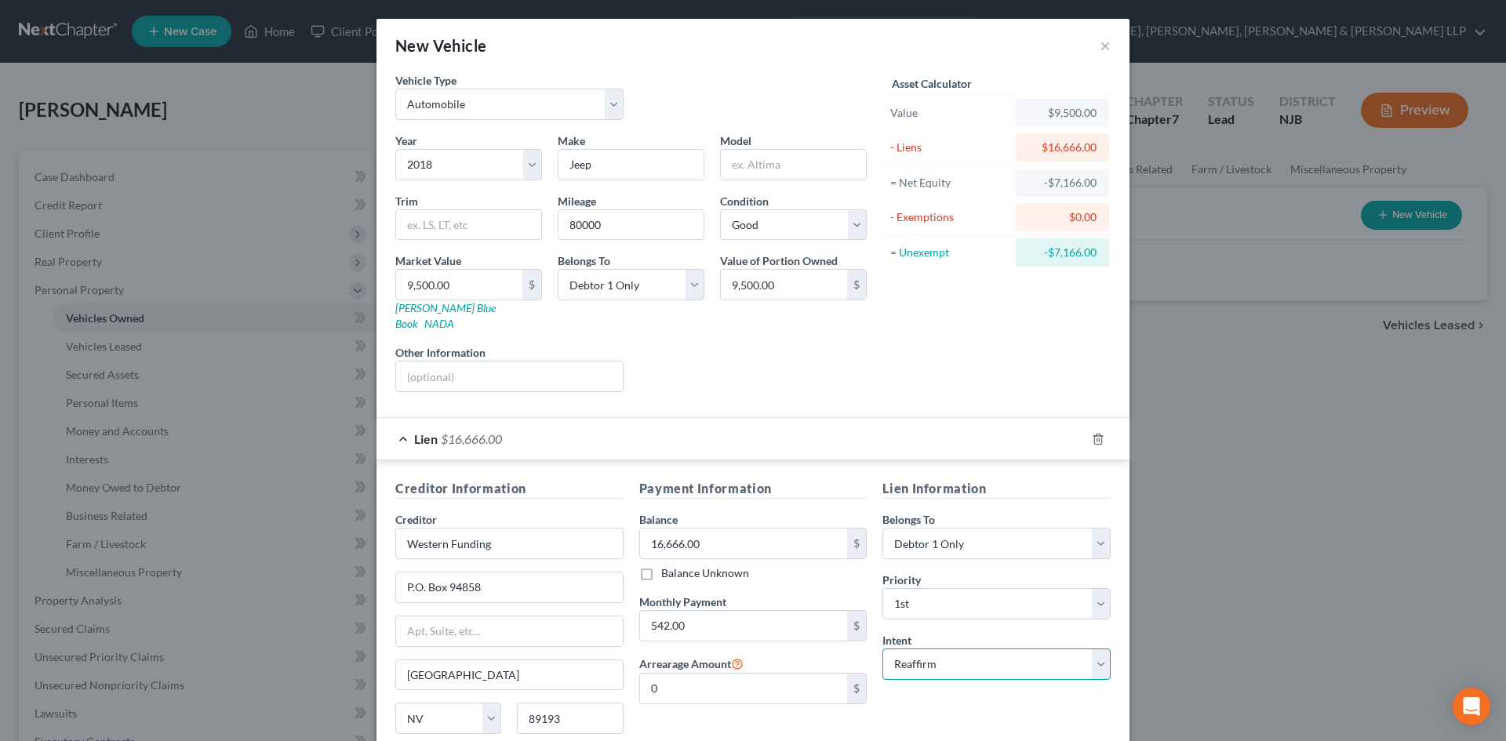
click at [883, 649] on select "Select Surrender Redeem Reaffirm Avoid Other" at bounding box center [997, 664] width 228 height 31
click at [472, 432] on span "$16,666.00" at bounding box center [471, 439] width 61 height 15
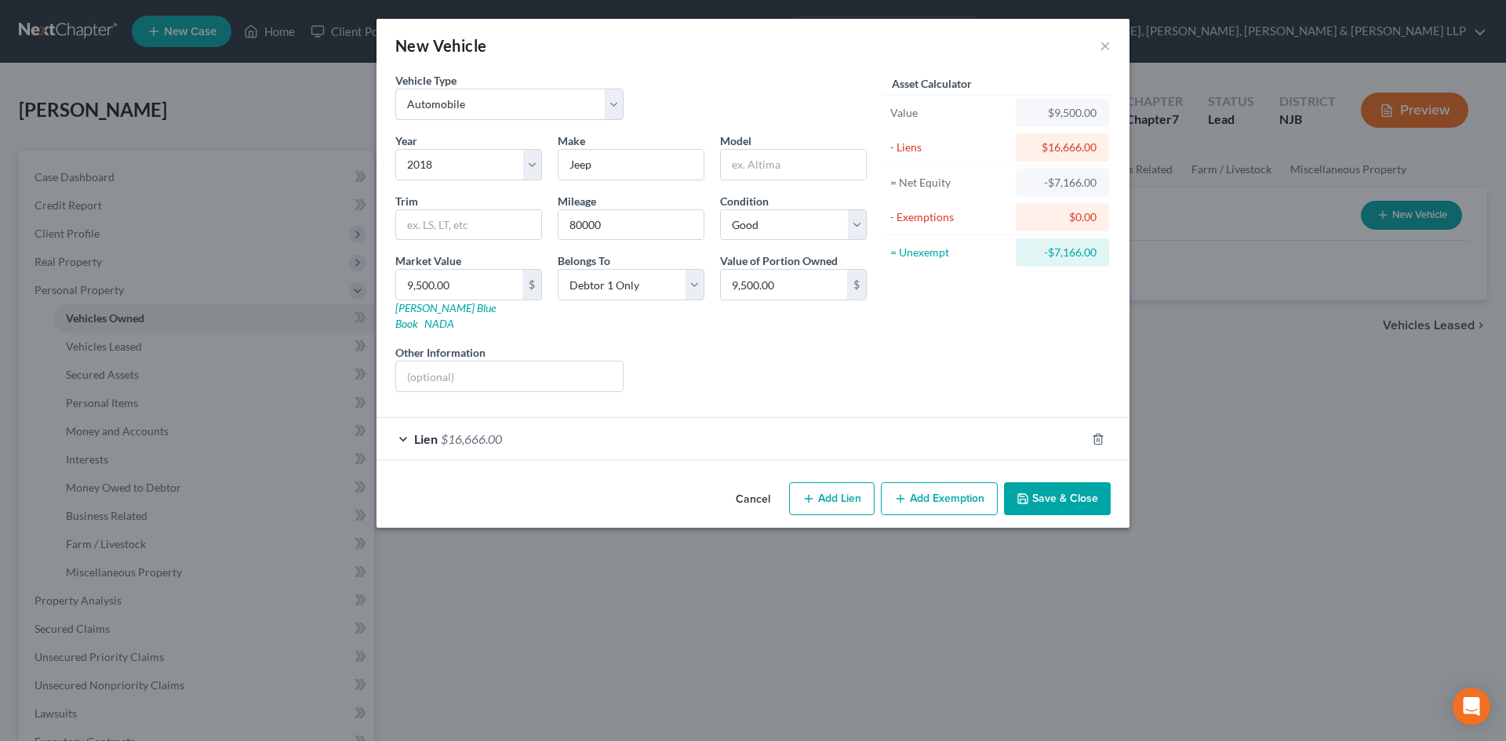
drag, startPoint x: 937, startPoint y: 489, endPoint x: 858, endPoint y: 555, distance: 103.6
click at [938, 489] on button "Add Exemption" at bounding box center [939, 498] width 117 height 33
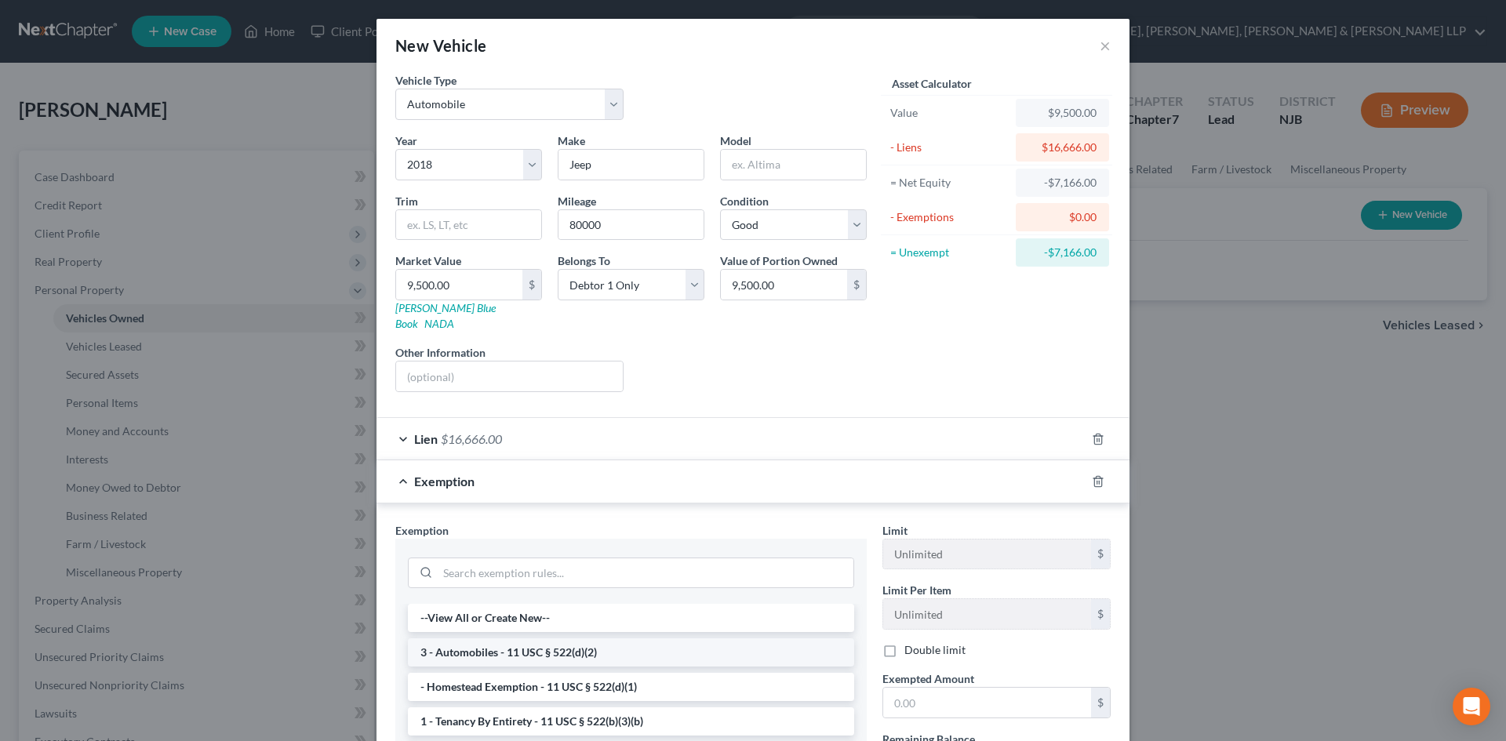
click at [548, 642] on li "3 - Automobiles - 11 USC § 522(d)(2)" at bounding box center [631, 653] width 446 height 28
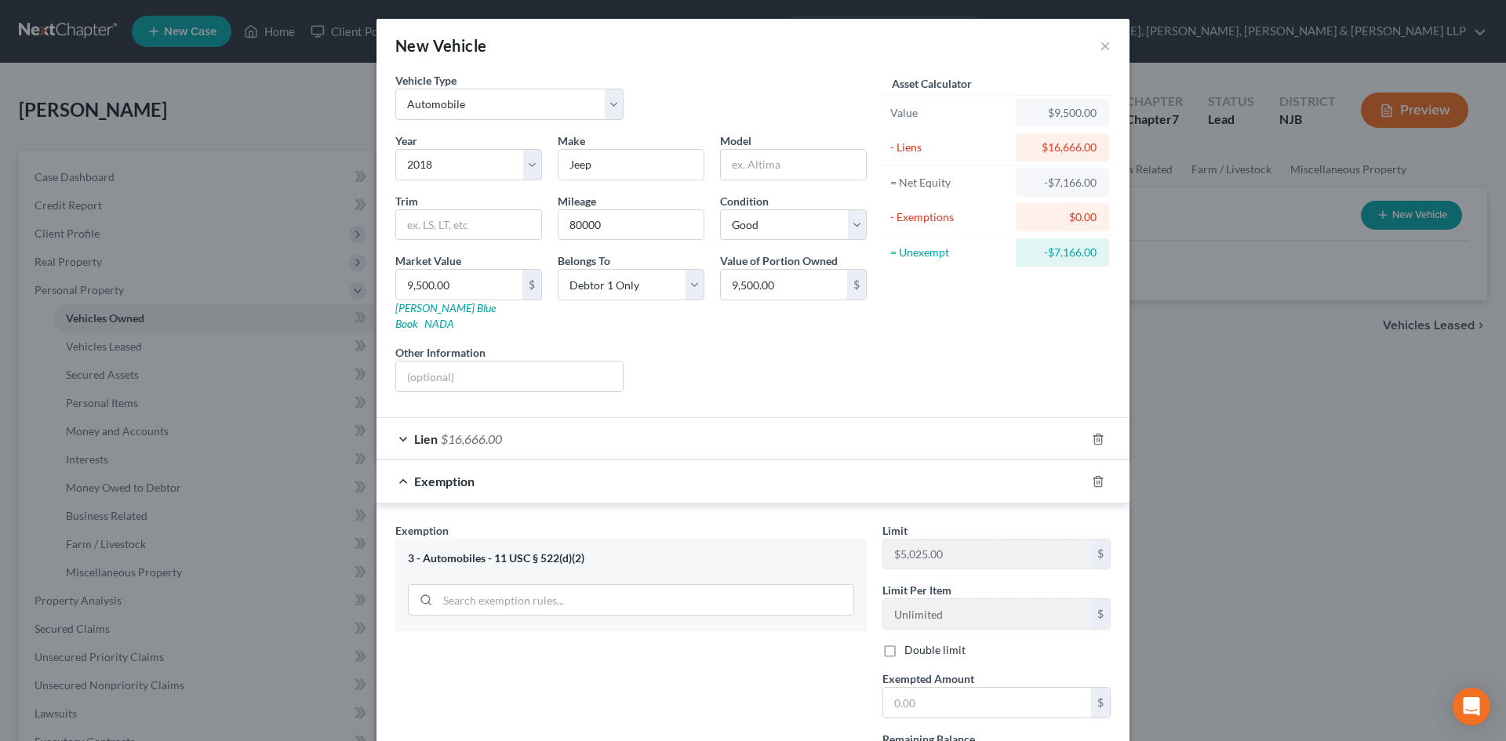
scroll to position [78, 0]
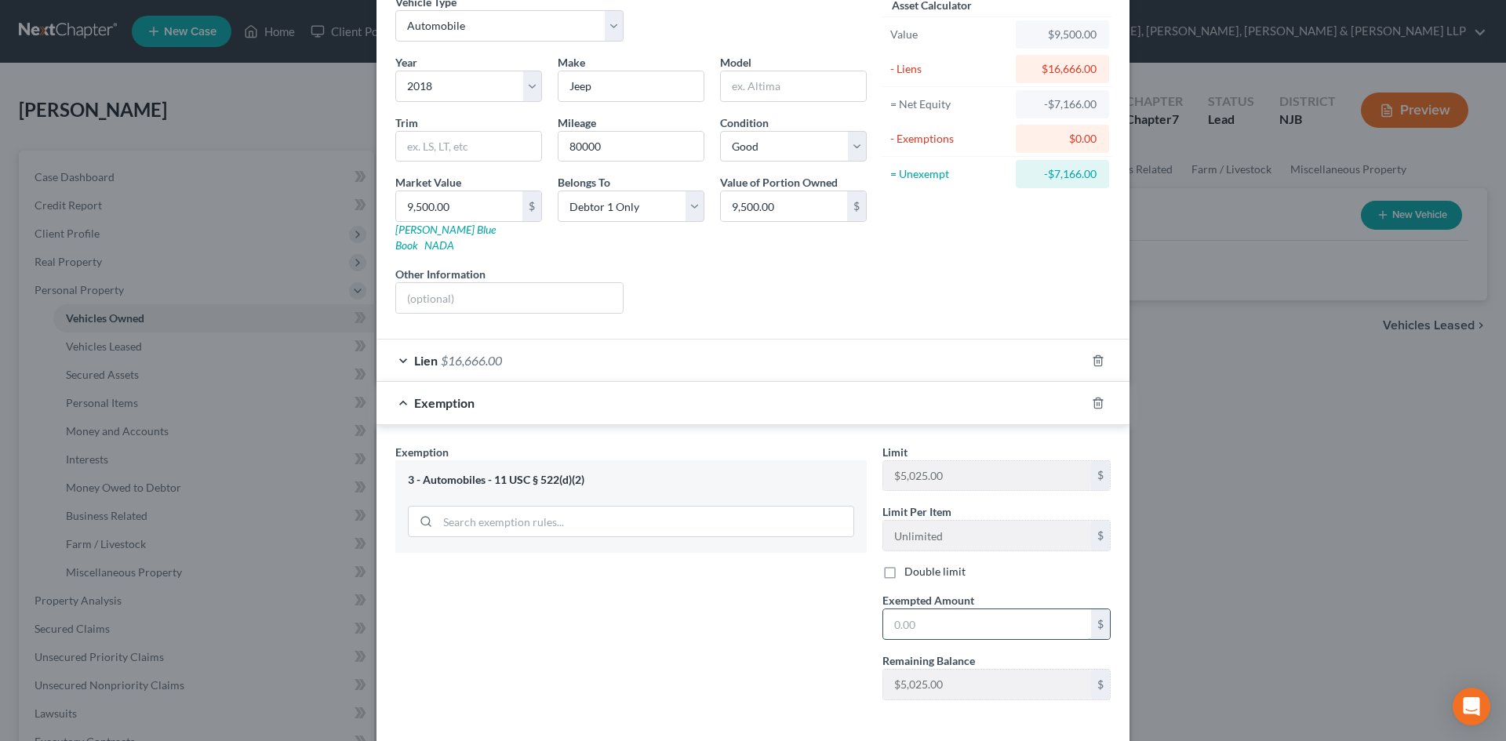
click at [928, 616] on input "text" at bounding box center [987, 625] width 208 height 30
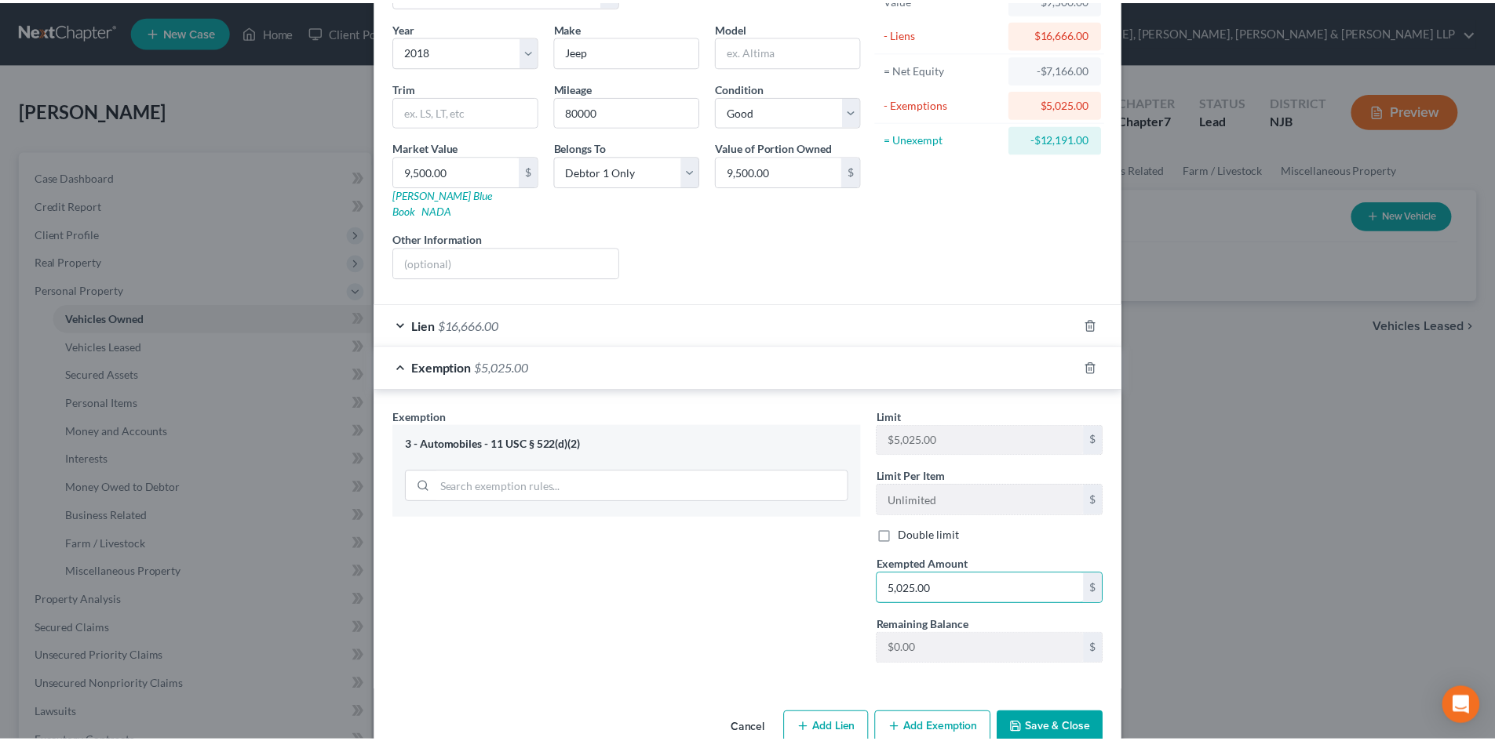
scroll to position [133, 0]
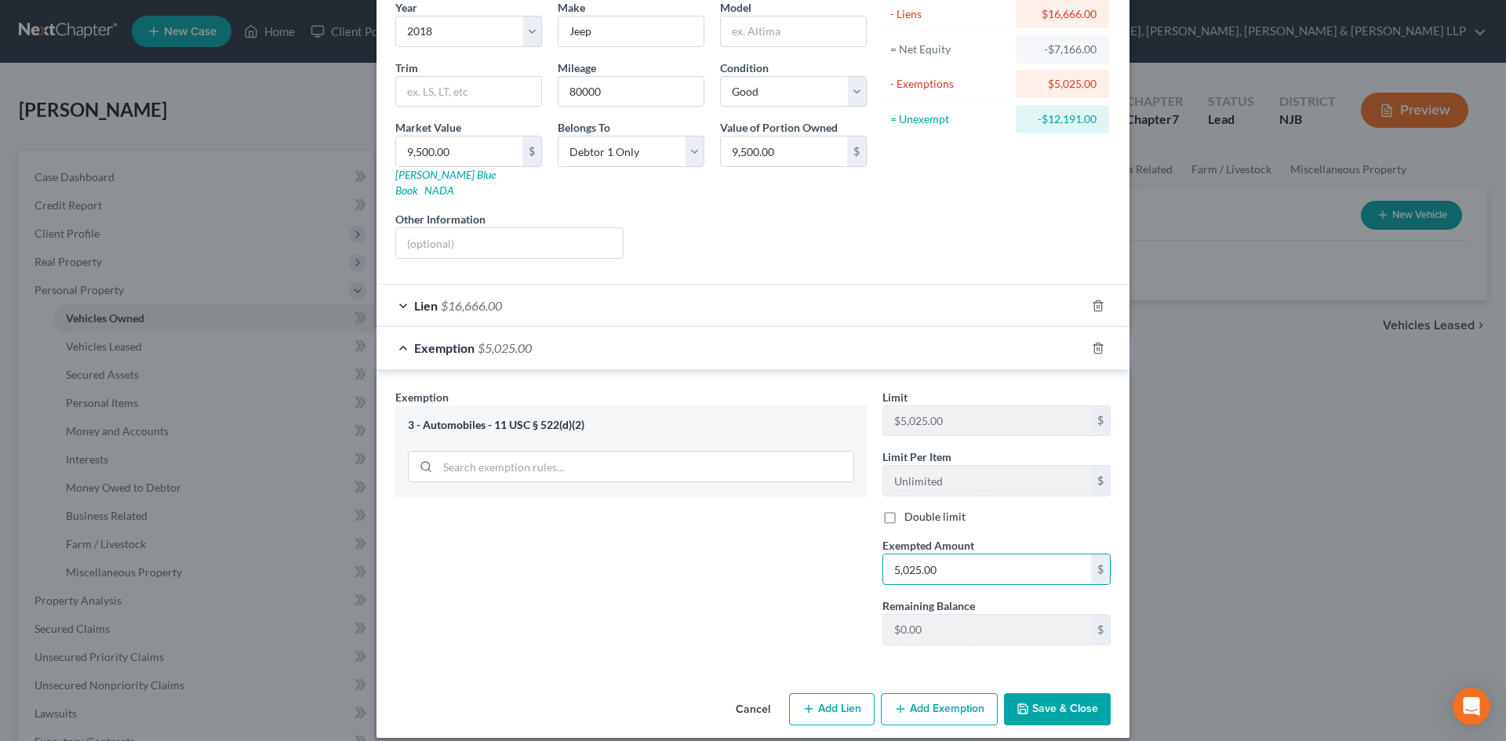
type input "5,025.00"
drag, startPoint x: 1057, startPoint y: 700, endPoint x: 1082, endPoint y: 701, distance: 25.1
click at [1059, 701] on button "Save & Close" at bounding box center [1057, 710] width 107 height 33
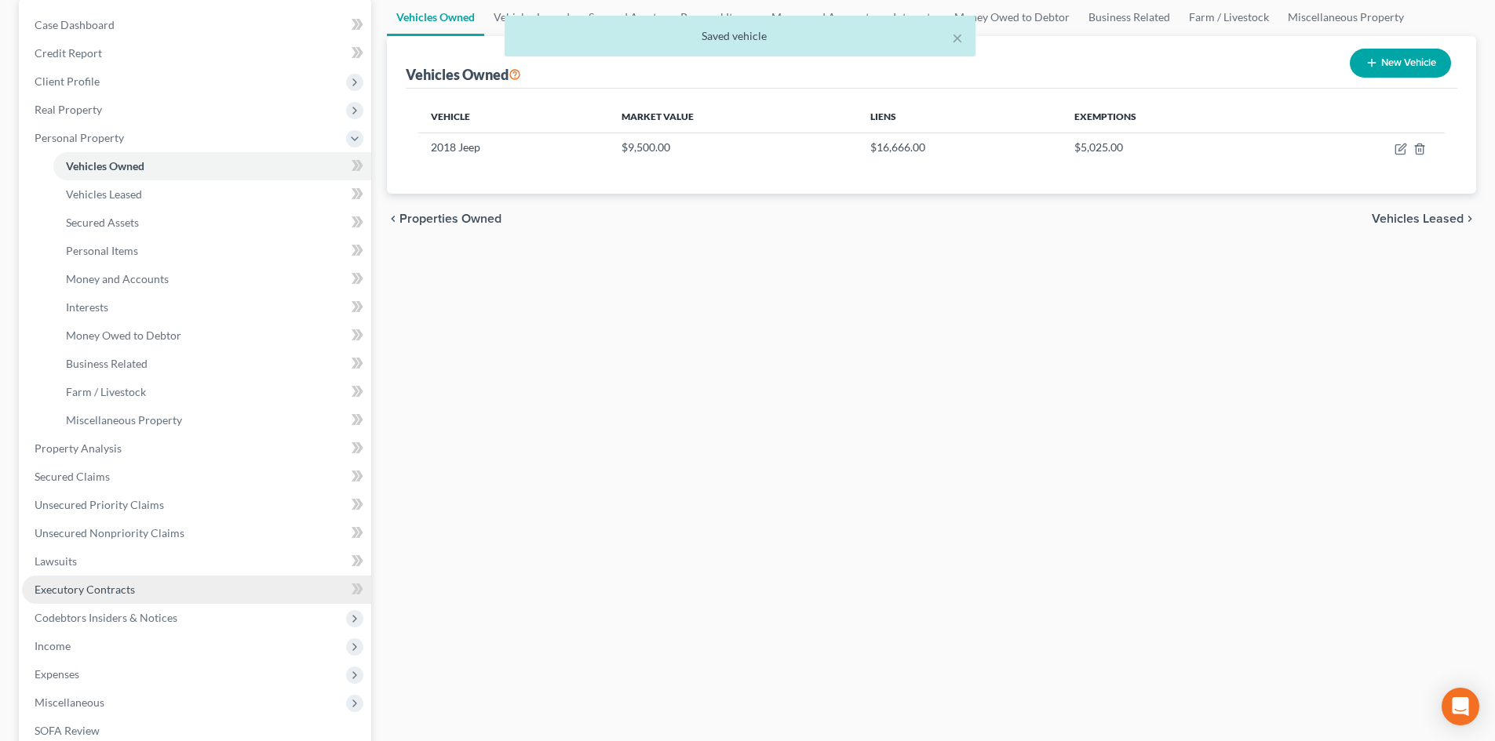
scroll to position [157, 0]
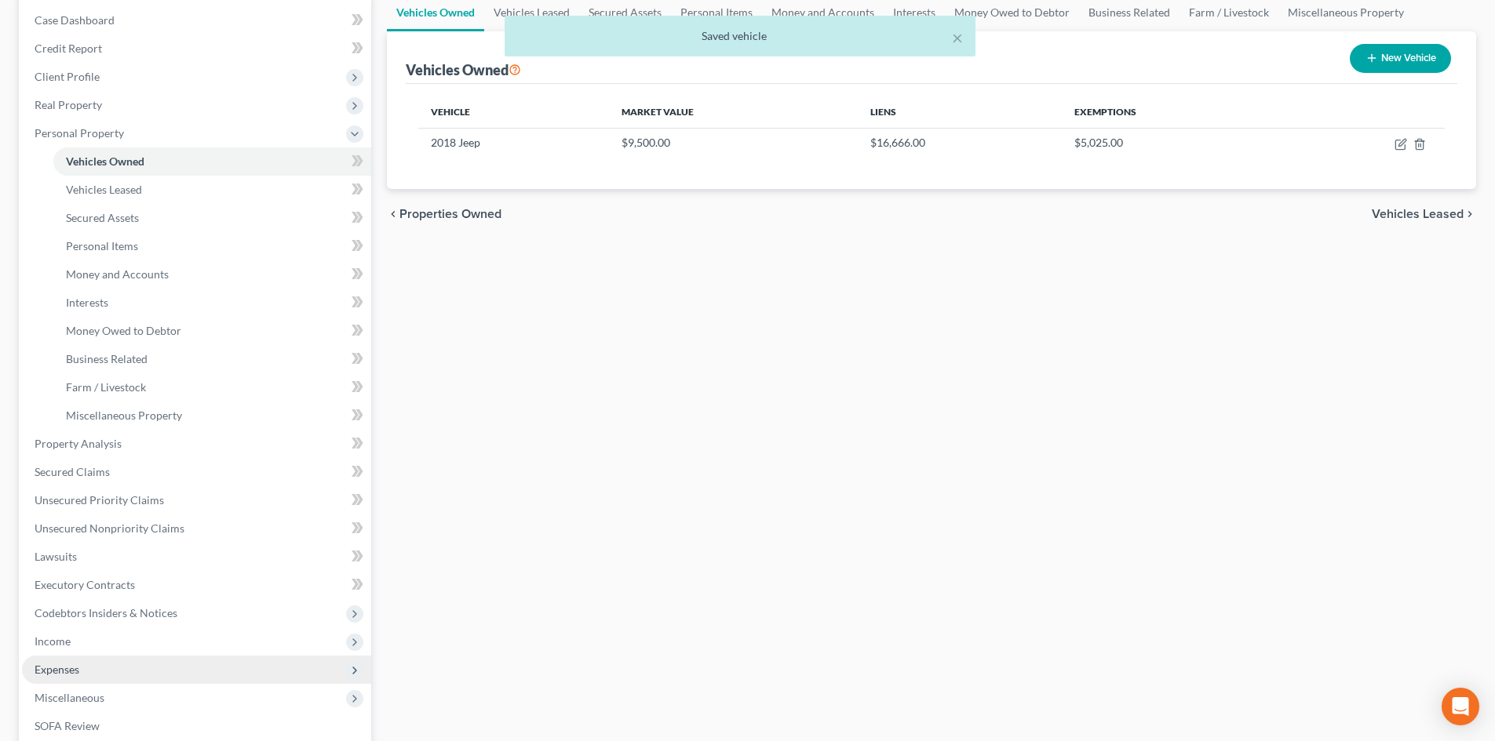
click at [63, 665] on span "Expenses" at bounding box center [57, 669] width 45 height 13
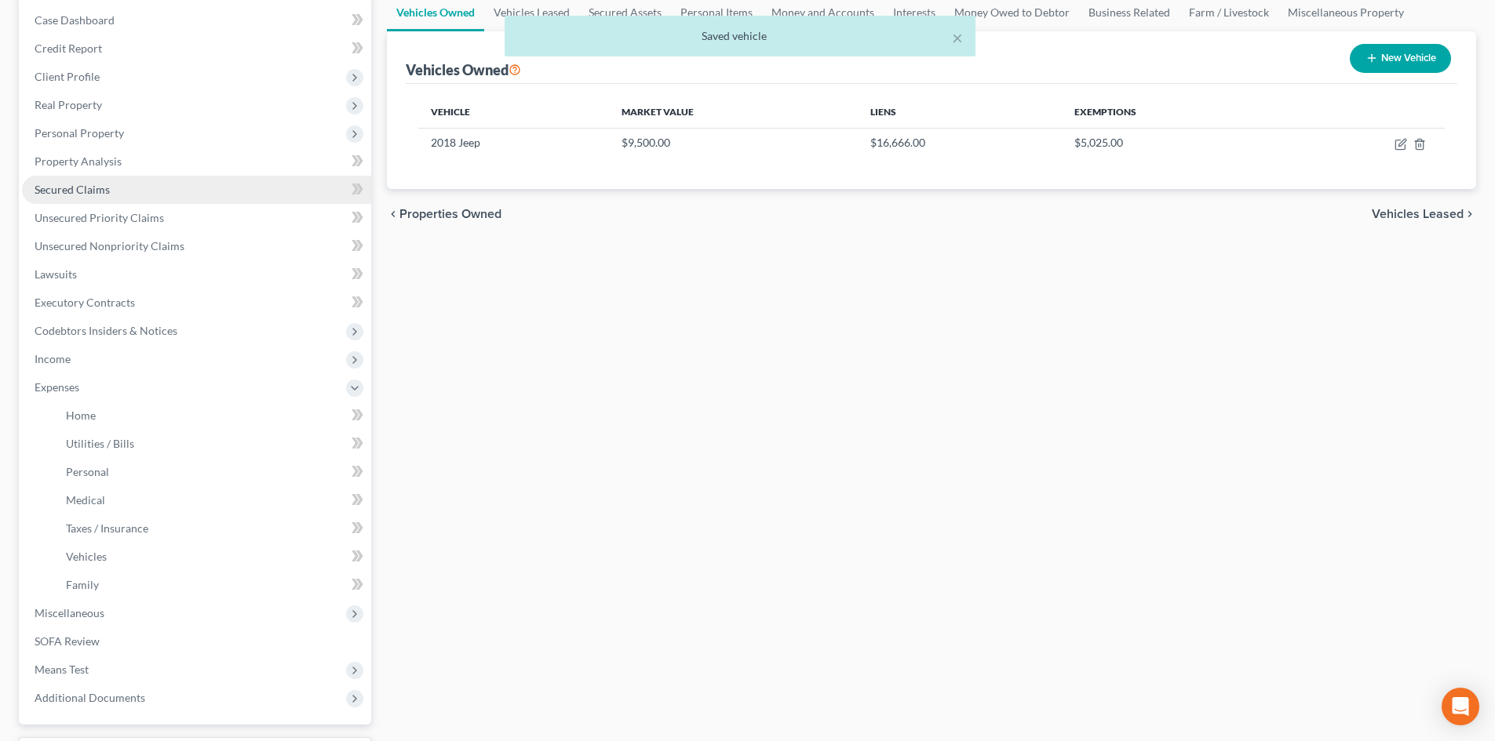
click at [88, 186] on span "Secured Claims" at bounding box center [72, 189] width 75 height 13
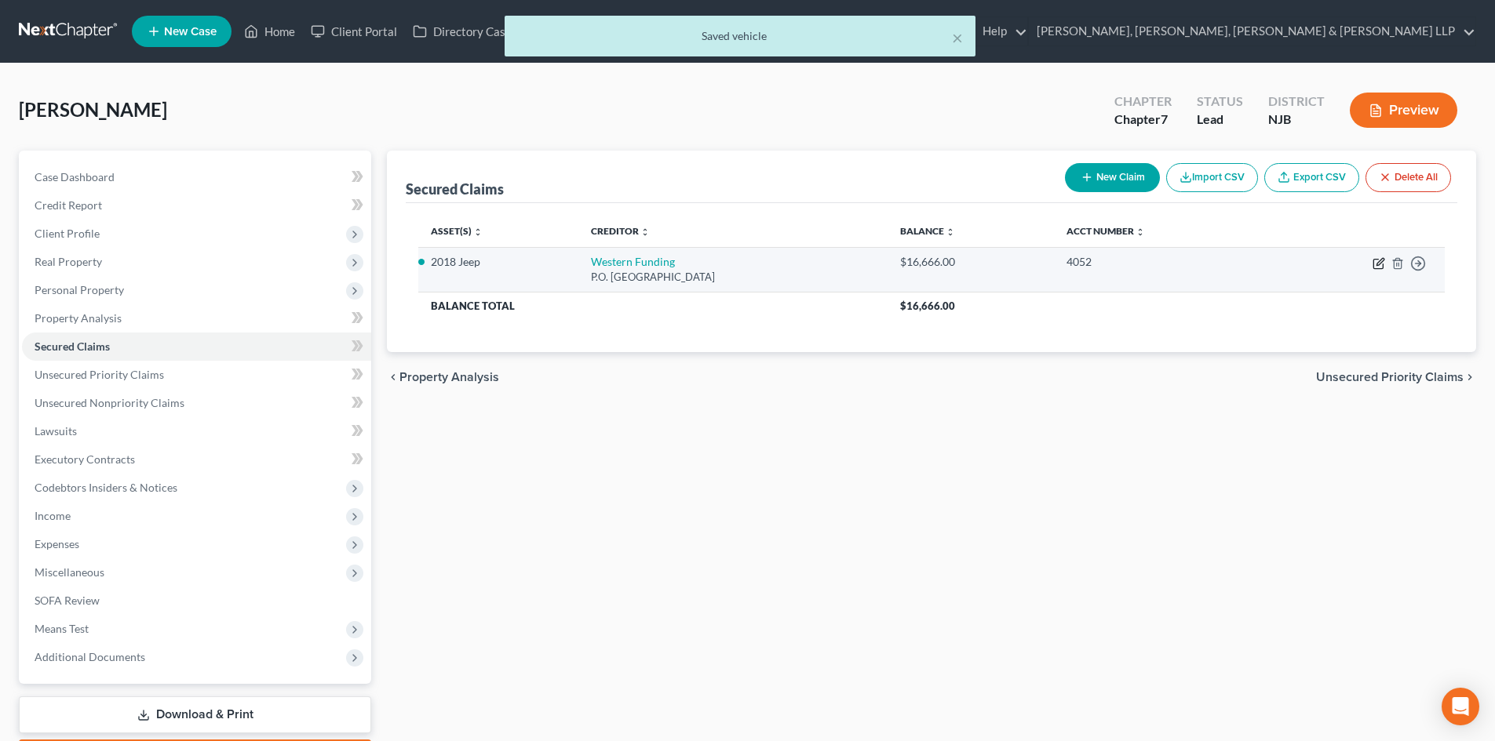
click at [1373, 264] on icon "button" at bounding box center [1377, 264] width 9 height 9
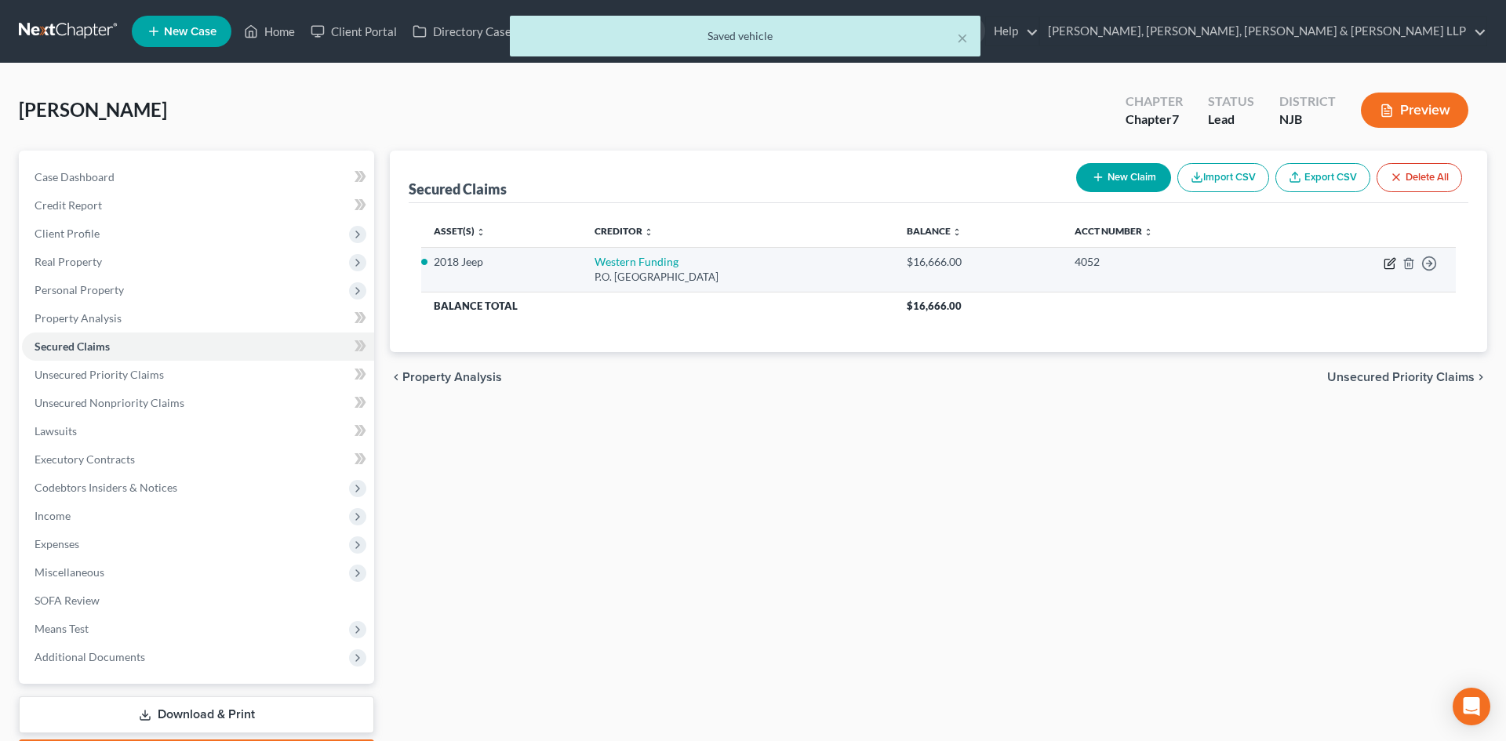
select select "31"
select select "8"
select select "2"
select select "0"
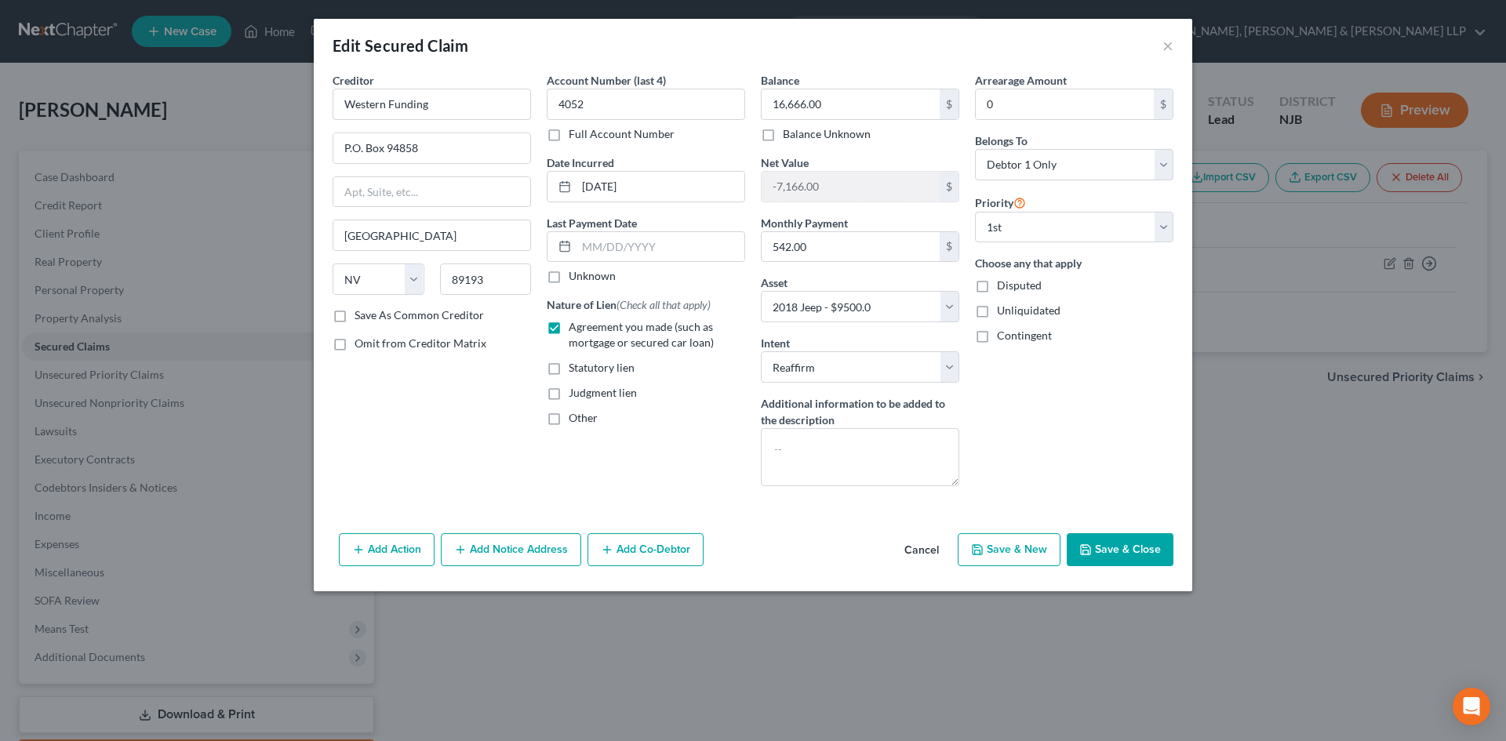
click at [1131, 547] on button "Save & Close" at bounding box center [1120, 549] width 107 height 33
select select
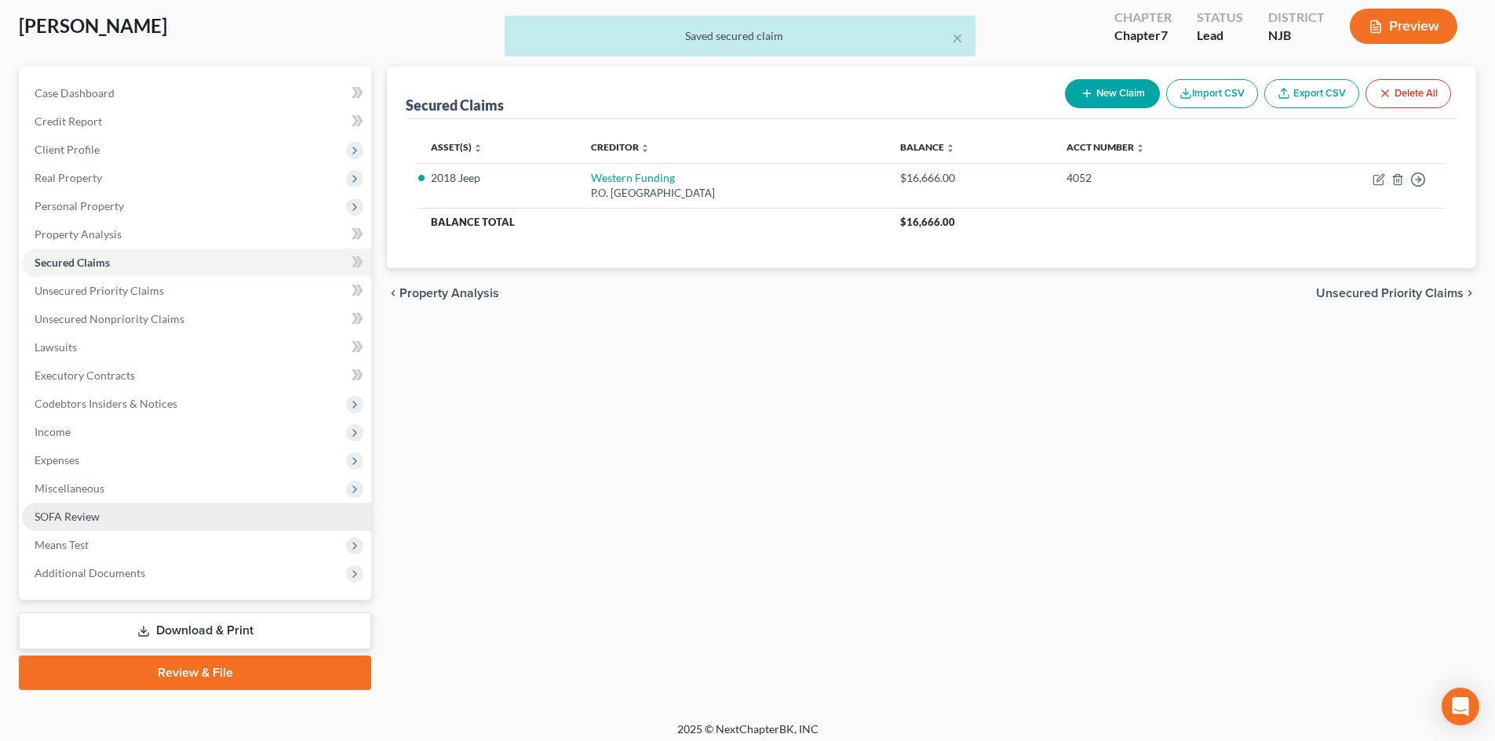
scroll to position [93, 0]
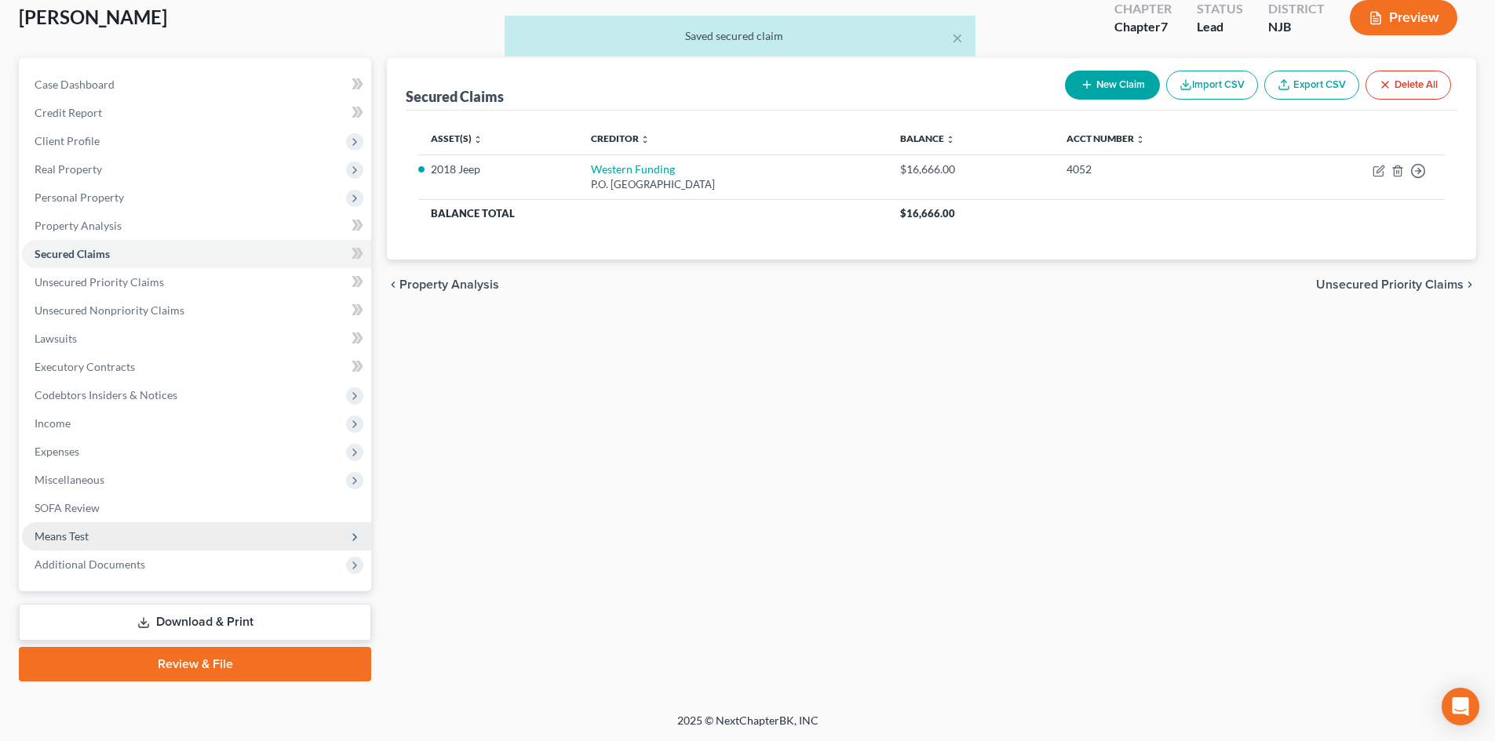
click at [118, 542] on span "Means Test" at bounding box center [196, 537] width 349 height 28
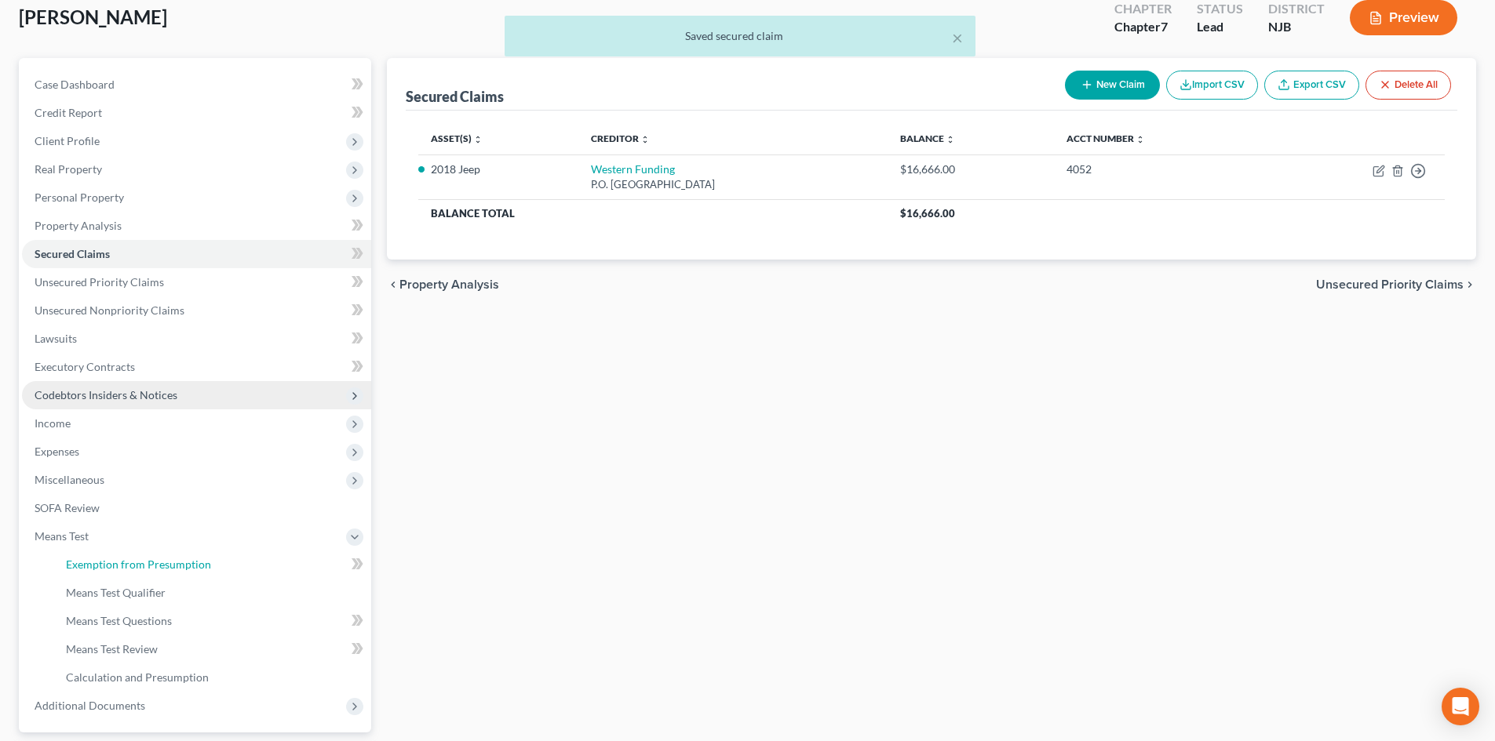
drag, startPoint x: 133, startPoint y: 563, endPoint x: 308, endPoint y: 387, distance: 248.5
click at [134, 564] on span "Exemption from Presumption" at bounding box center [138, 564] width 145 height 13
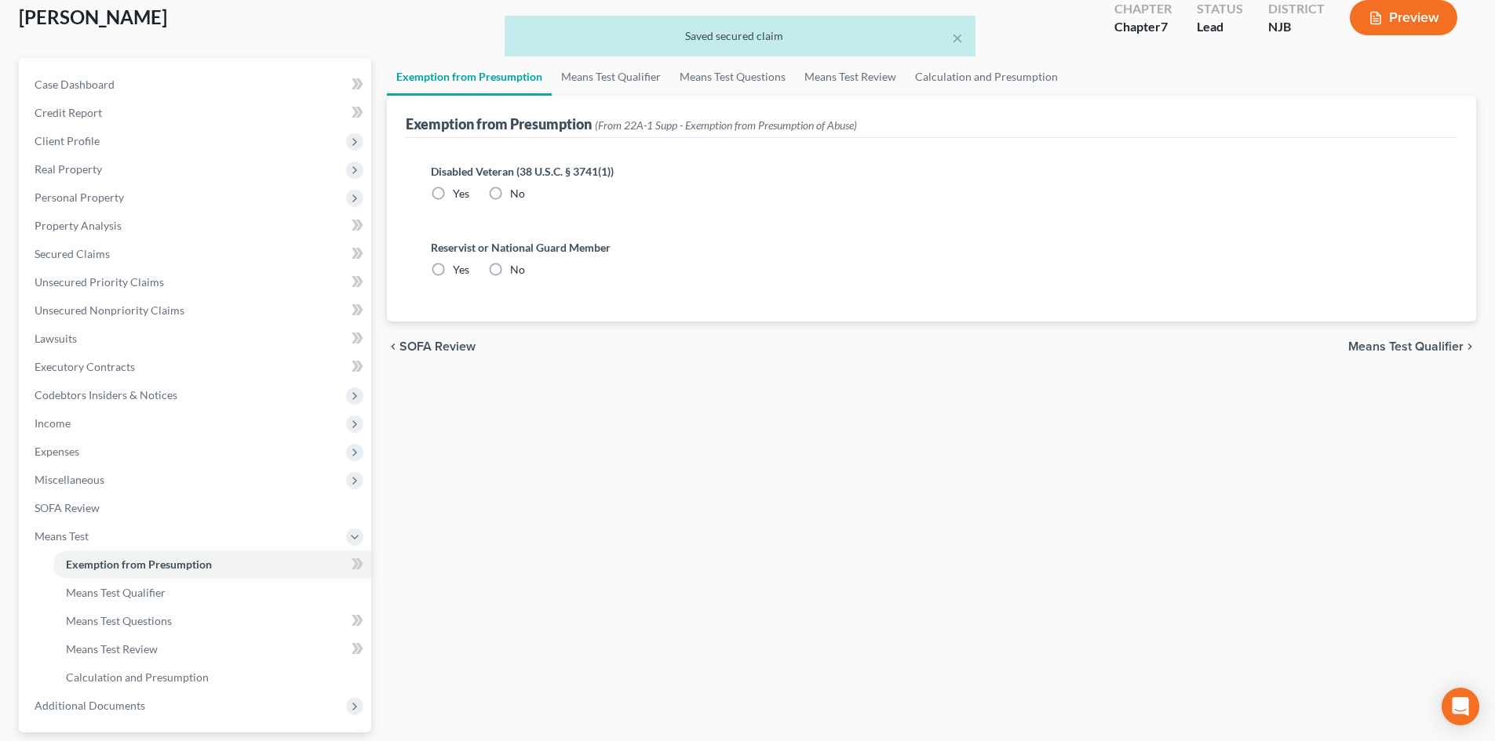
scroll to position [24, 0]
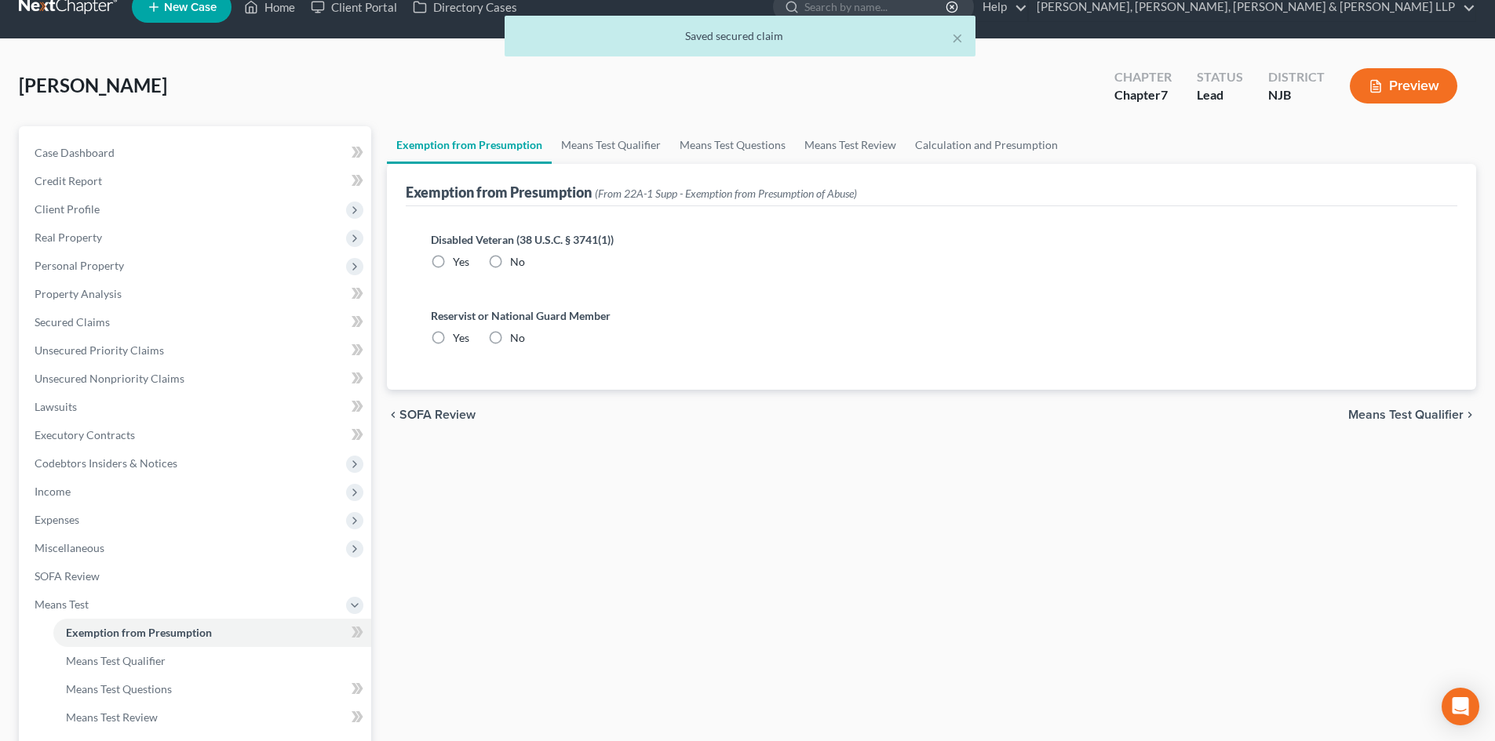
radio input "true"
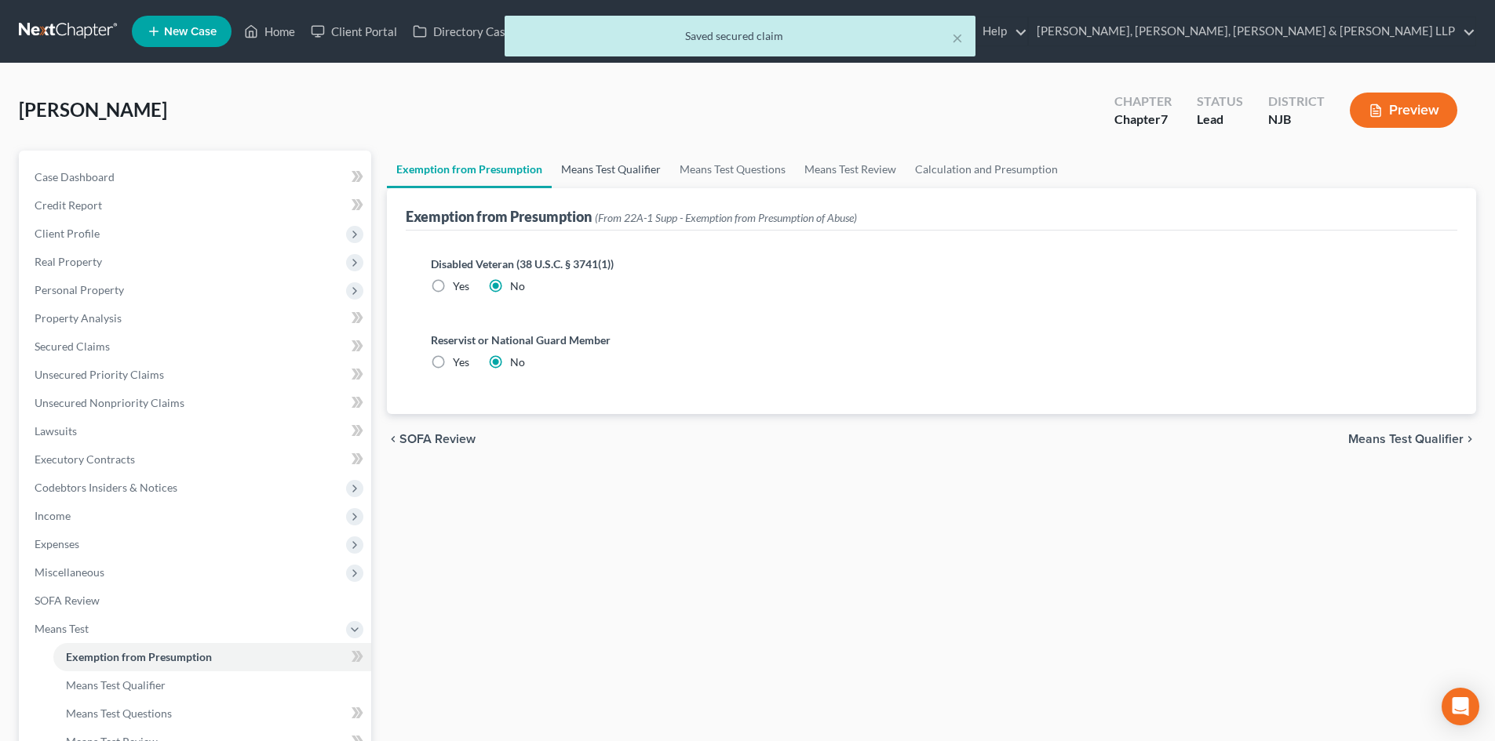
click at [638, 159] on link "Means Test Qualifier" at bounding box center [611, 170] width 118 height 38
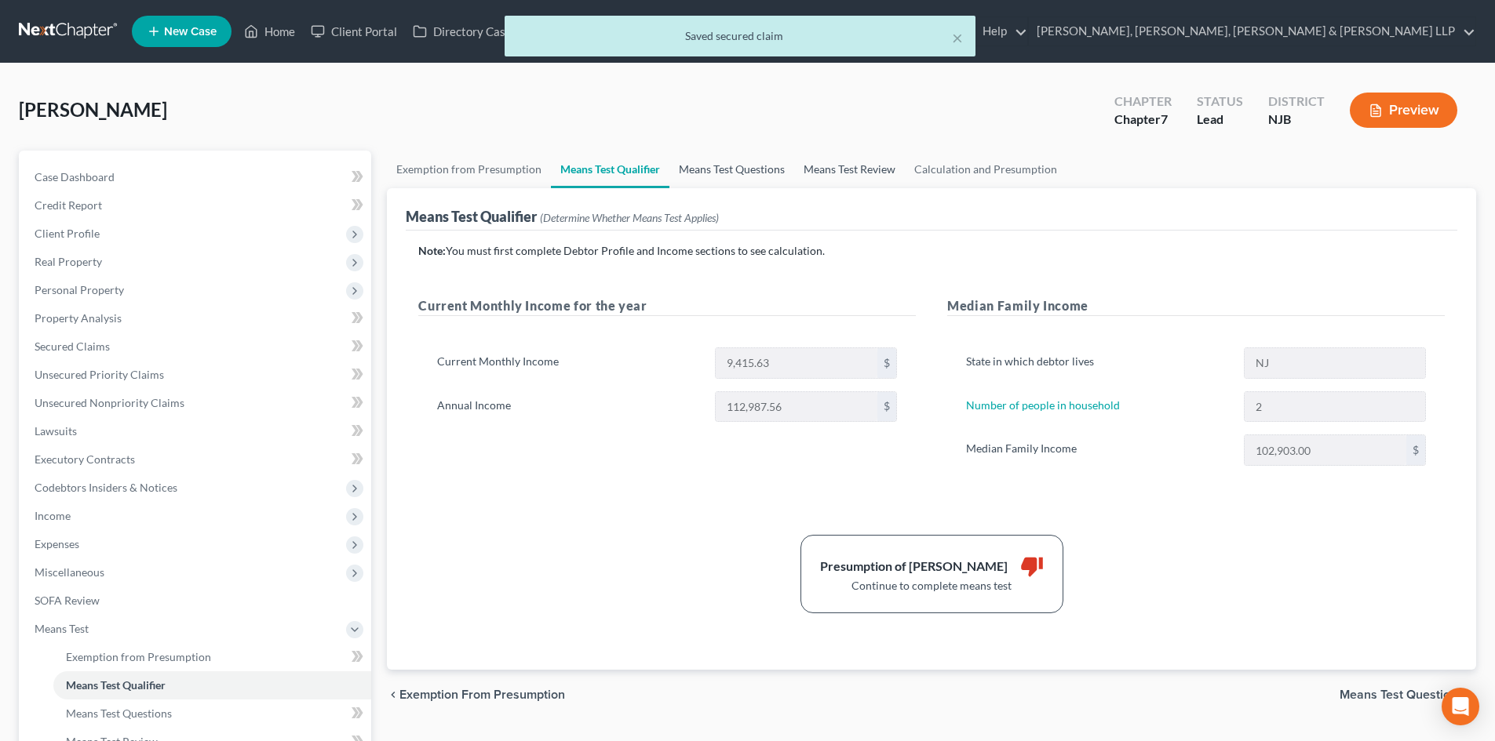
drag, startPoint x: 756, startPoint y: 169, endPoint x: 820, endPoint y: 169, distance: 63.5
click at [756, 169] on link "Means Test Questions" at bounding box center [731, 170] width 125 height 38
select select "0"
select select "1"
select select "60"
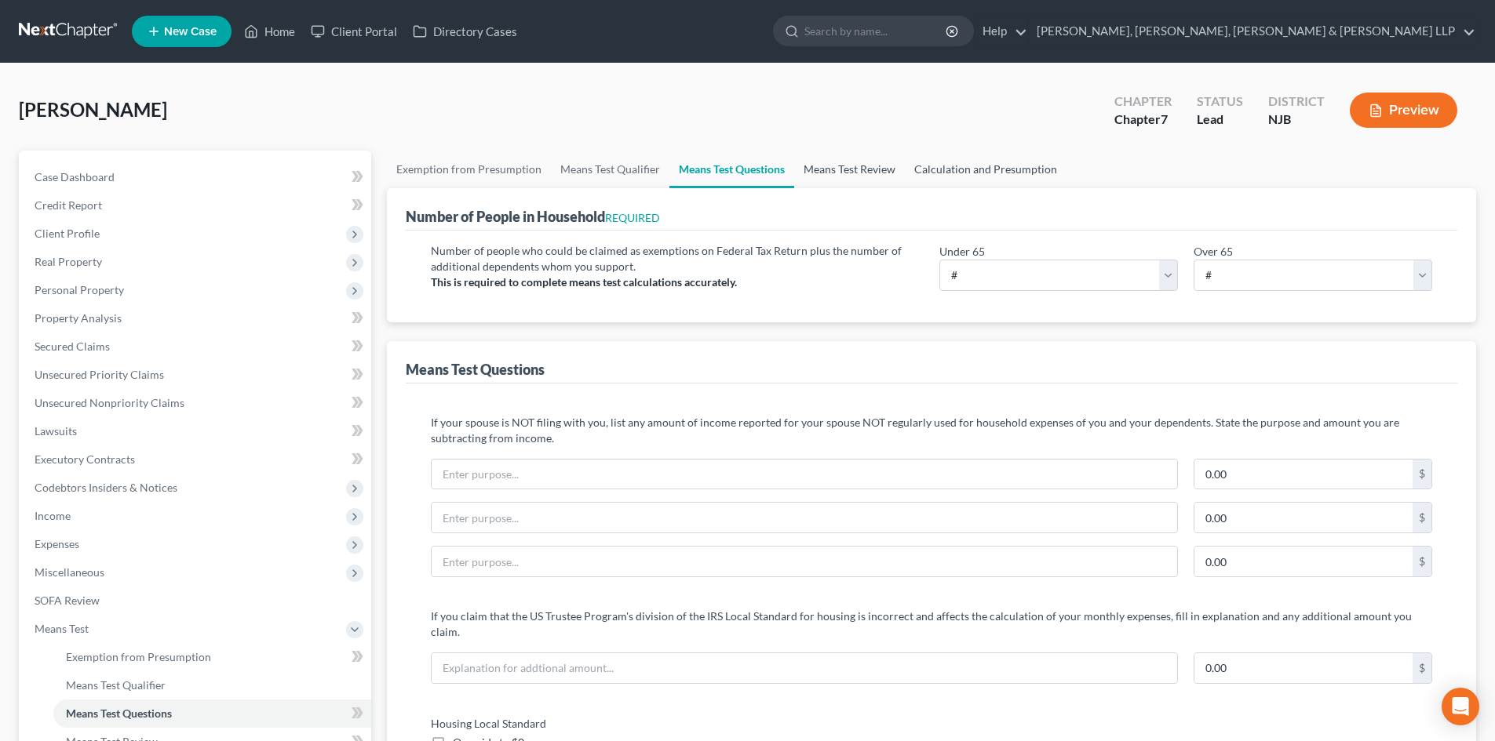
drag, startPoint x: 842, startPoint y: 169, endPoint x: 947, endPoint y: 169, distance: 105.1
click at [844, 169] on link "Means Test Review" at bounding box center [849, 170] width 111 height 38
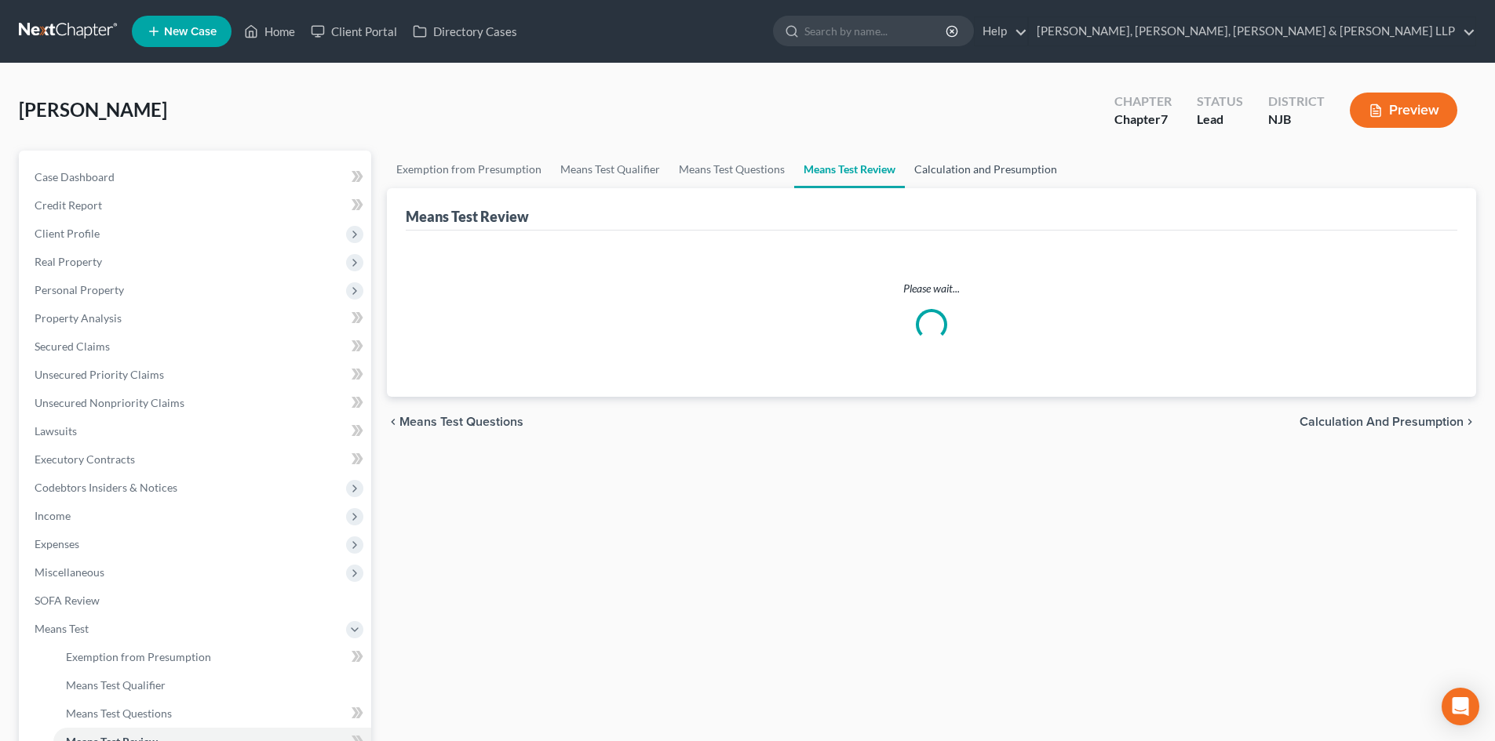
click at [1021, 166] on link "Calculation and Presumption" at bounding box center [986, 170] width 162 height 38
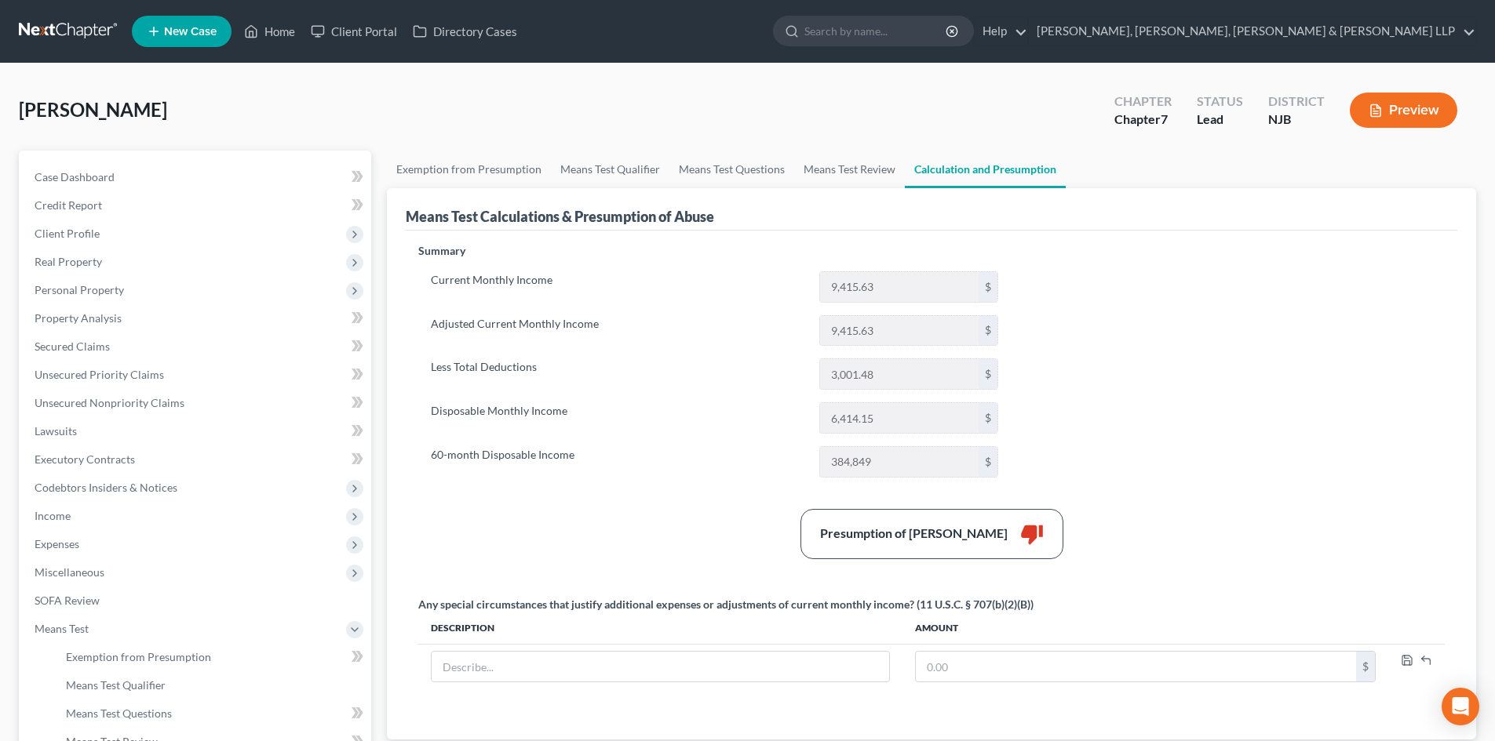
click at [1008, 166] on link "Calculation and Presumption" at bounding box center [985, 170] width 161 height 38
click at [110, 544] on span "Expenses" at bounding box center [196, 544] width 349 height 28
click at [99, 570] on link "Home" at bounding box center [212, 573] width 318 height 28
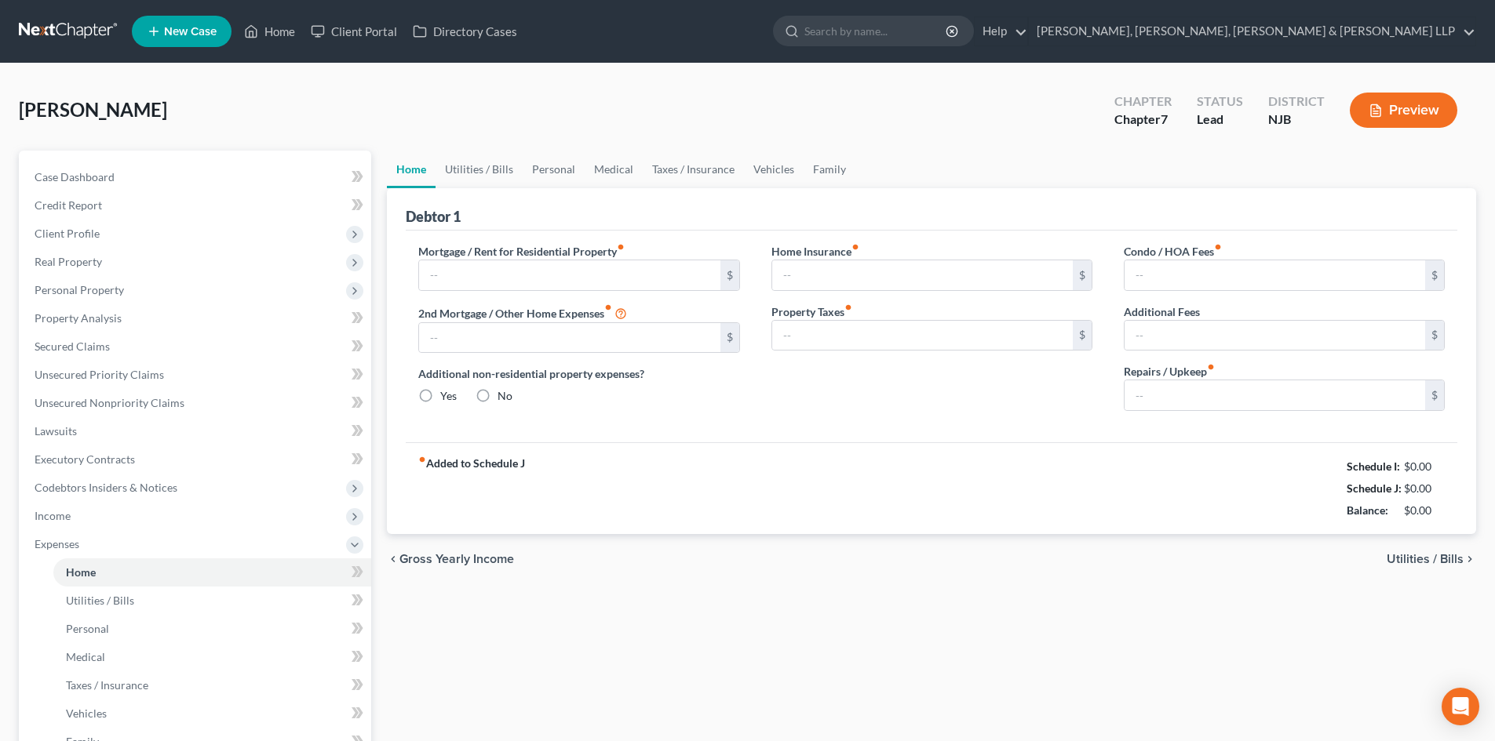
type input "2,422.75"
type input "0.00"
radio input "true"
type input "0.00"
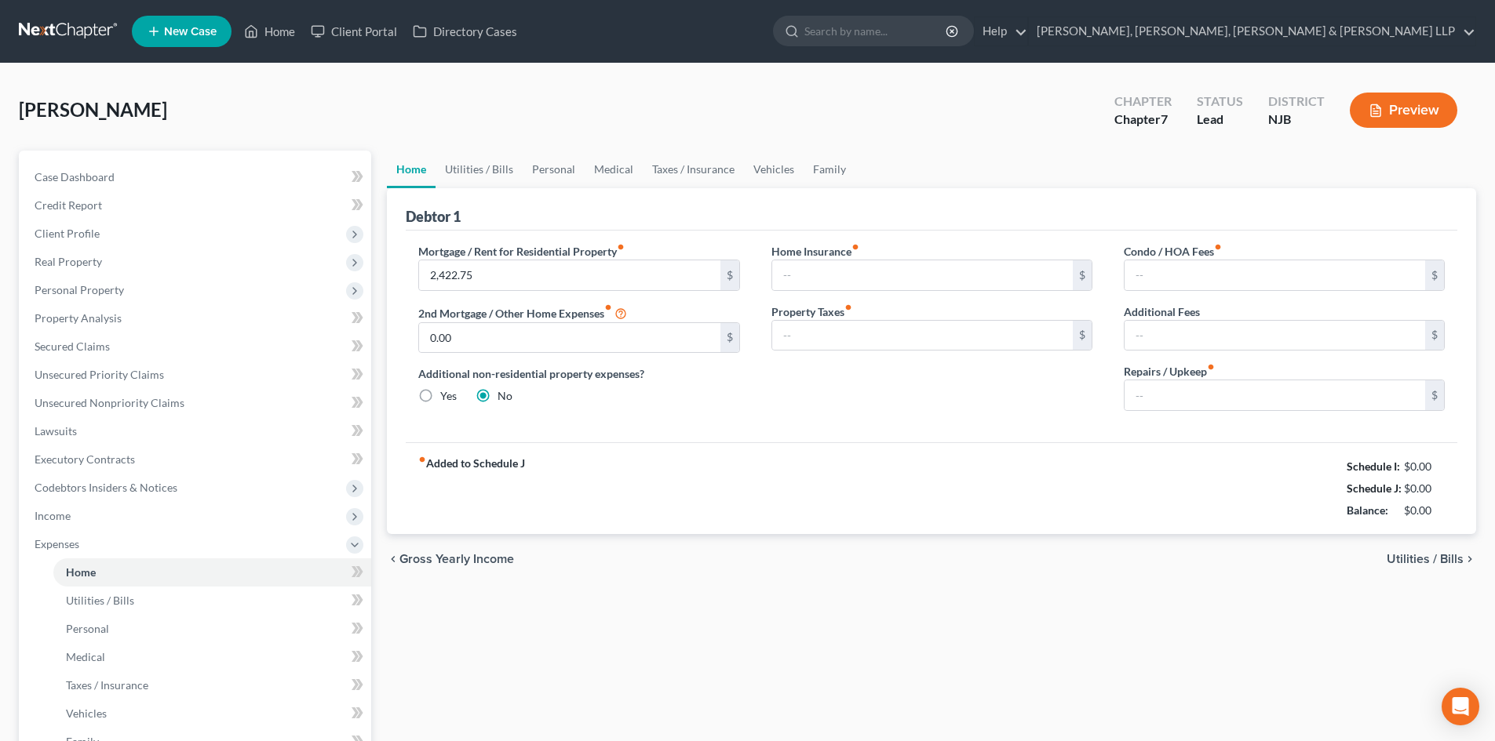
type input "0.00"
click at [781, 166] on link "Vehicles" at bounding box center [774, 170] width 60 height 38
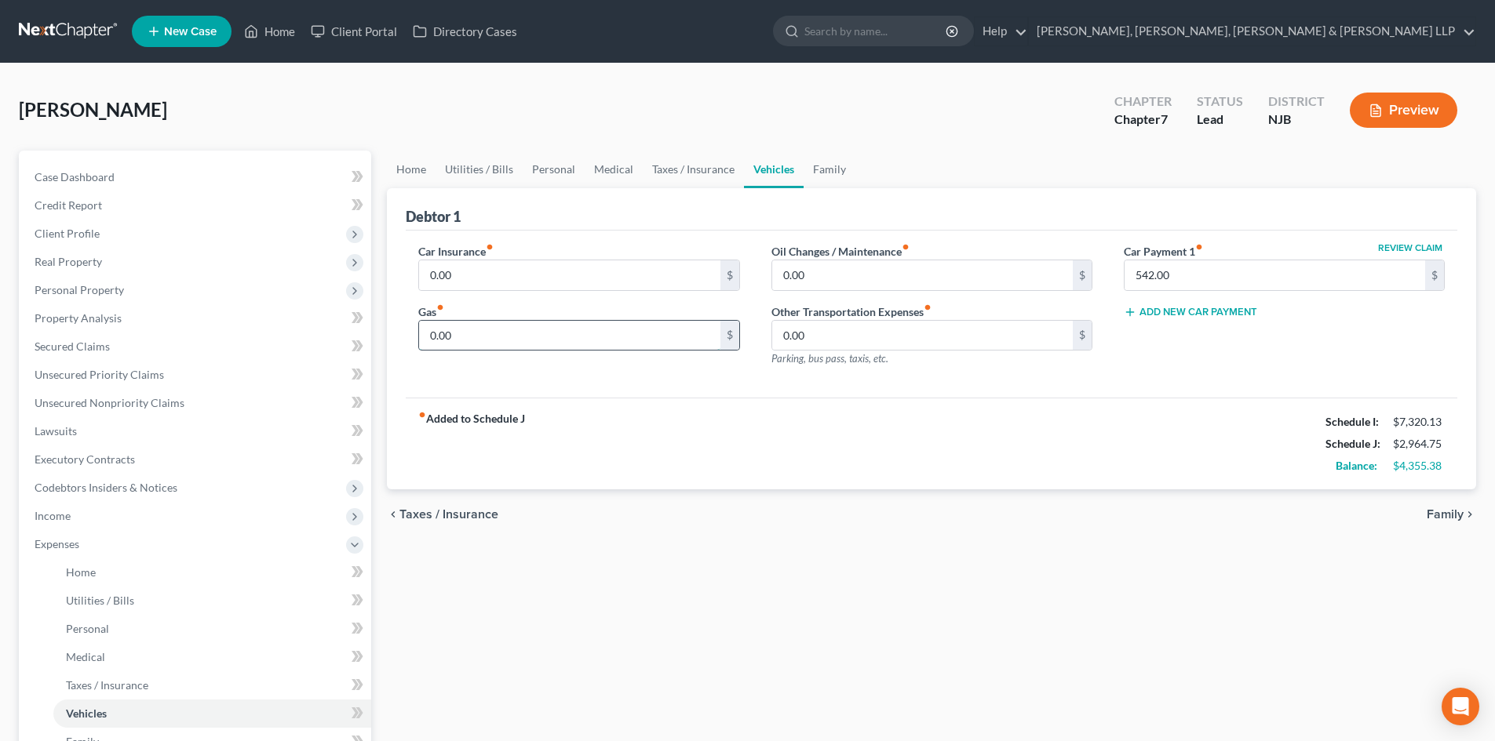
click at [519, 330] on input "0.00" at bounding box center [569, 336] width 300 height 30
type input "350"
click at [694, 168] on link "Taxes / Insurance" at bounding box center [693, 170] width 101 height 38
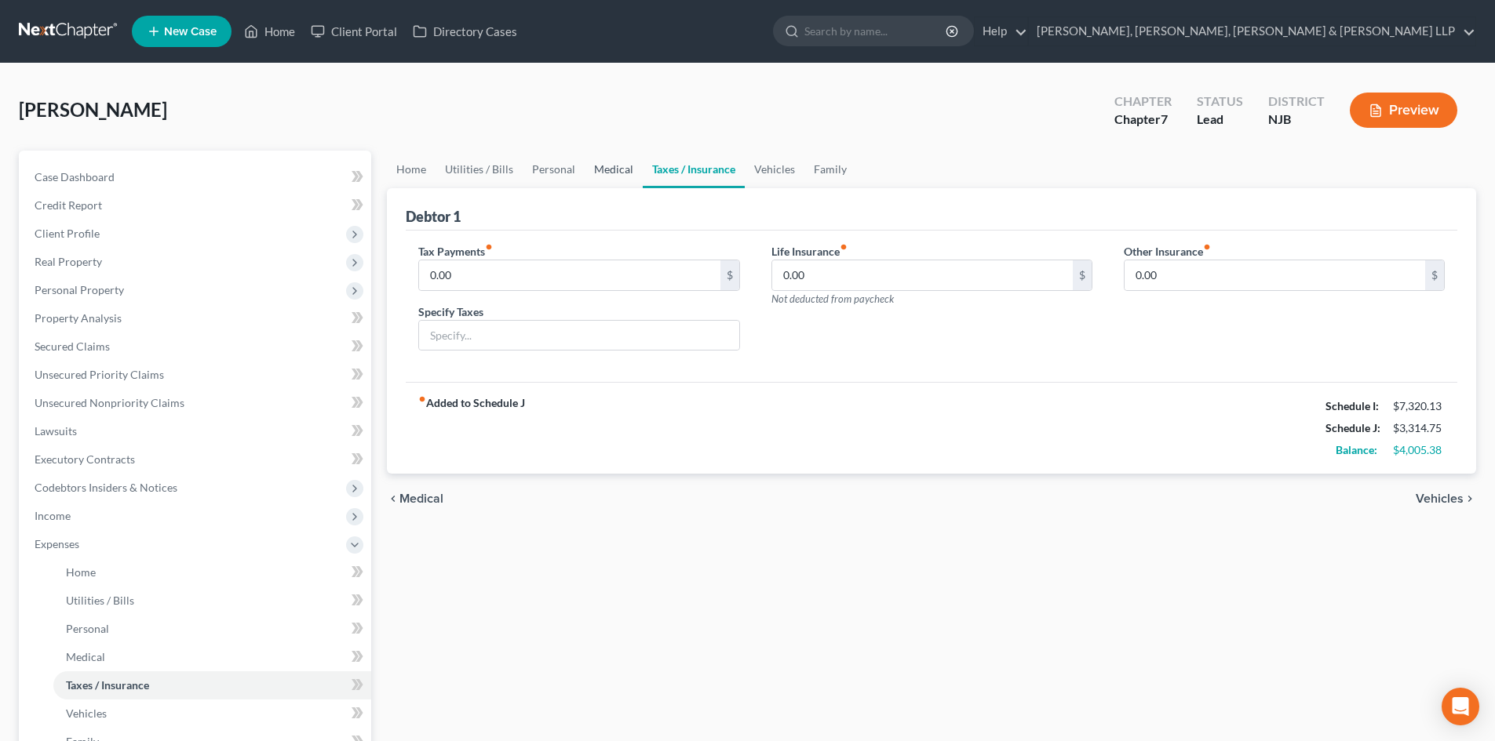
click at [625, 166] on link "Medical" at bounding box center [613, 170] width 58 height 38
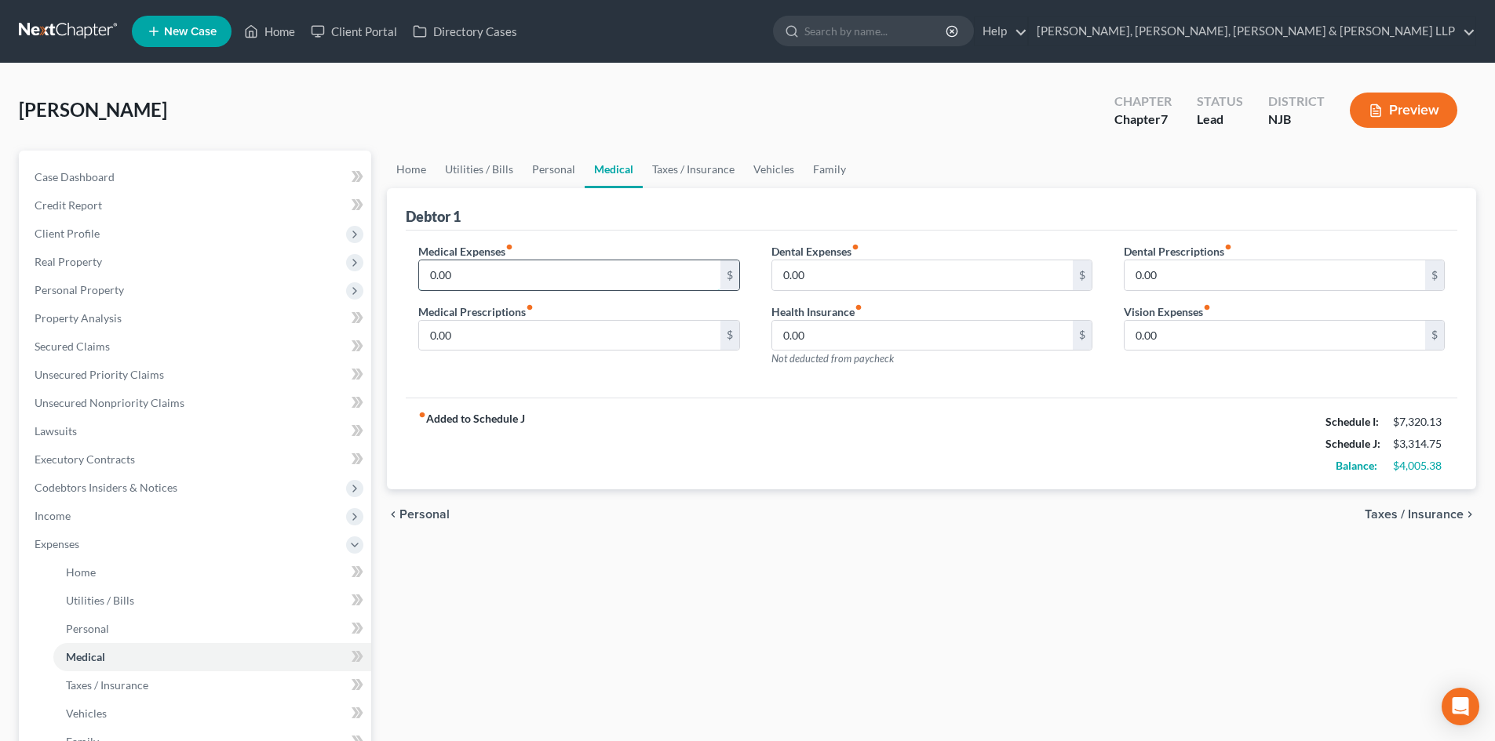
click at [495, 271] on input "0.00" at bounding box center [569, 275] width 300 height 30
type input "100"
drag, startPoint x: 544, startPoint y: 173, endPoint x: 534, endPoint y: 179, distance: 10.9
click at [544, 173] on link "Personal" at bounding box center [554, 170] width 62 height 38
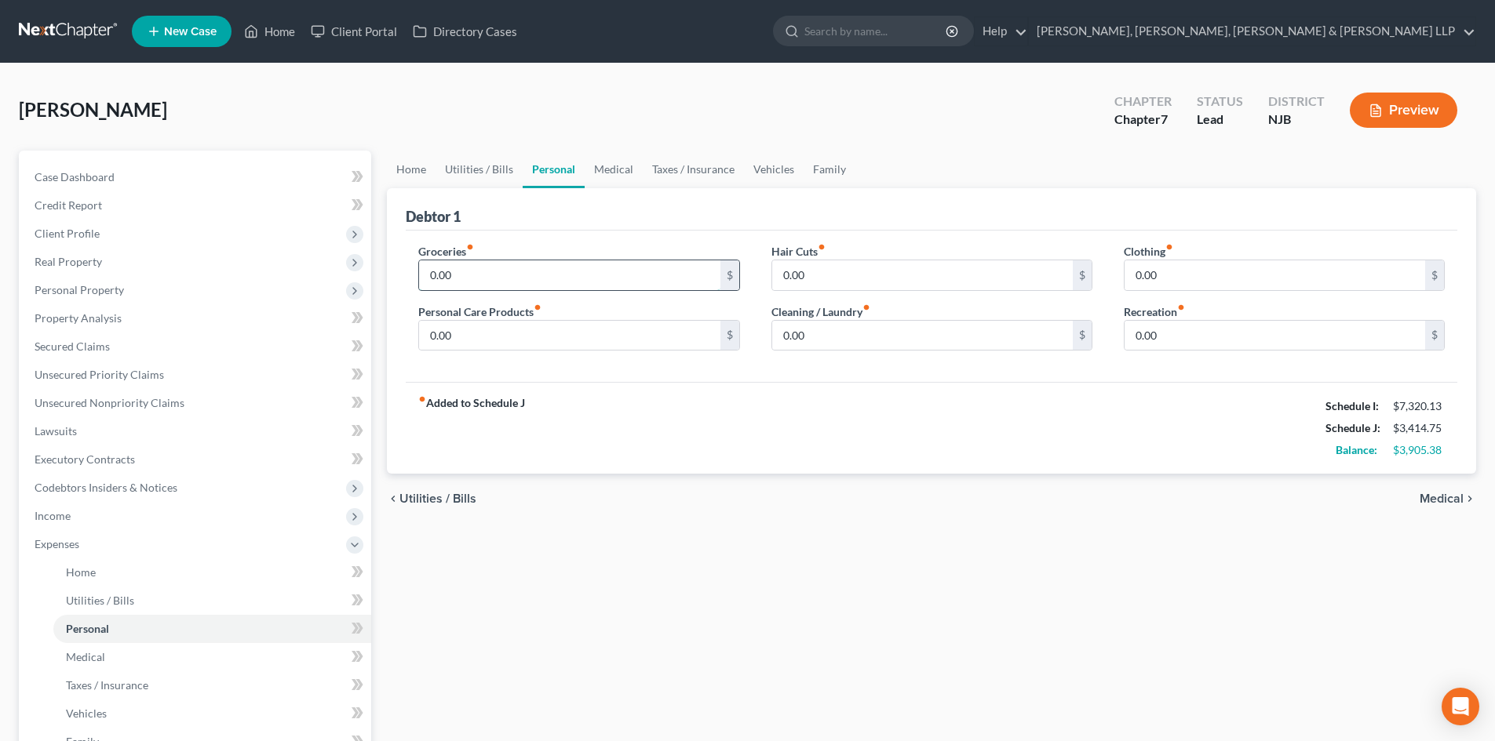
click at [486, 275] on input "0.00" at bounding box center [569, 275] width 300 height 30
type input "700"
click at [468, 330] on input "0.00" at bounding box center [569, 336] width 300 height 30
type input "250"
click at [819, 347] on input "0.00" at bounding box center [922, 336] width 300 height 30
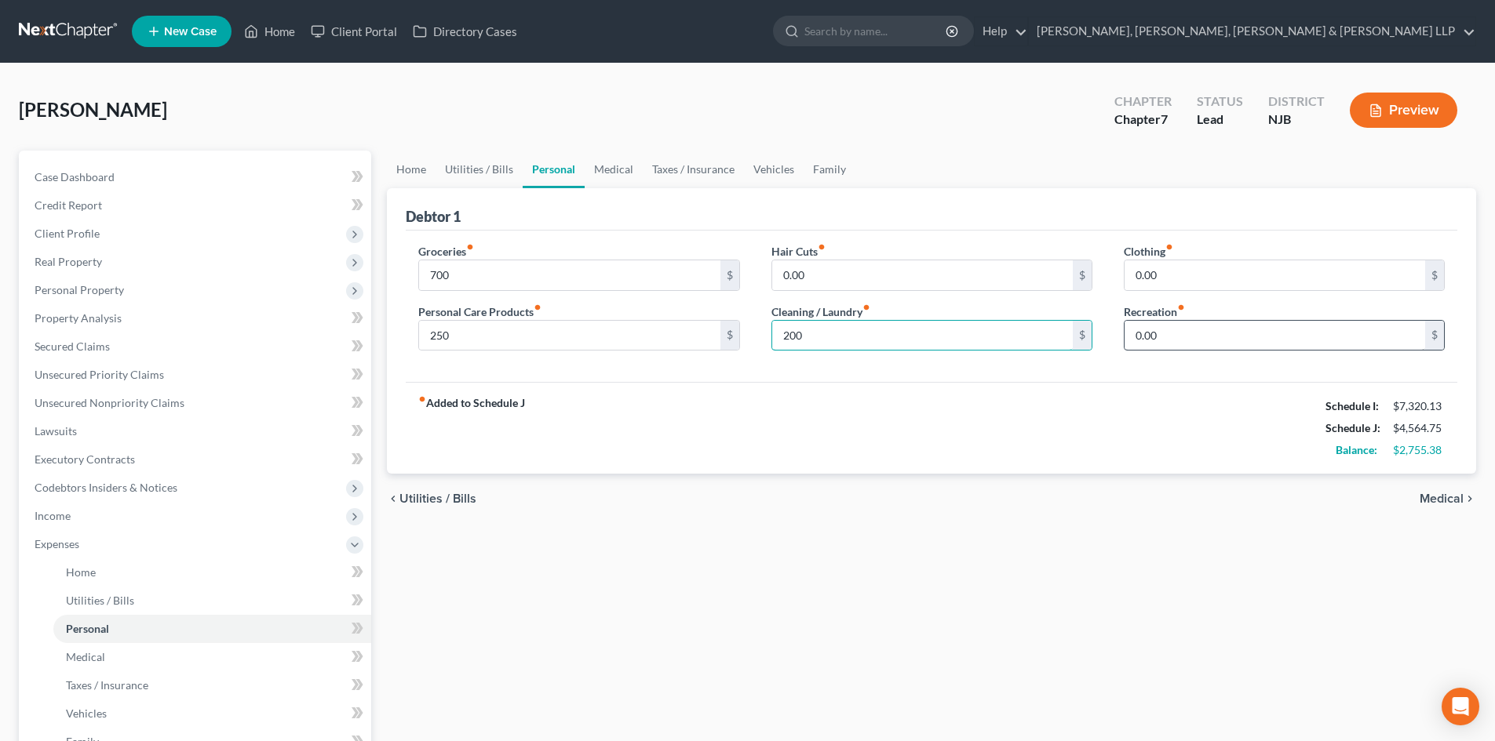
type input "200"
drag, startPoint x: 1232, startPoint y: 348, endPoint x: 1221, endPoint y: 348, distance: 11.0
click at [1231, 348] on input "0.00" at bounding box center [1274, 336] width 300 height 30
type input "250"
drag, startPoint x: 466, startPoint y: 174, endPoint x: 435, endPoint y: 169, distance: 31.1
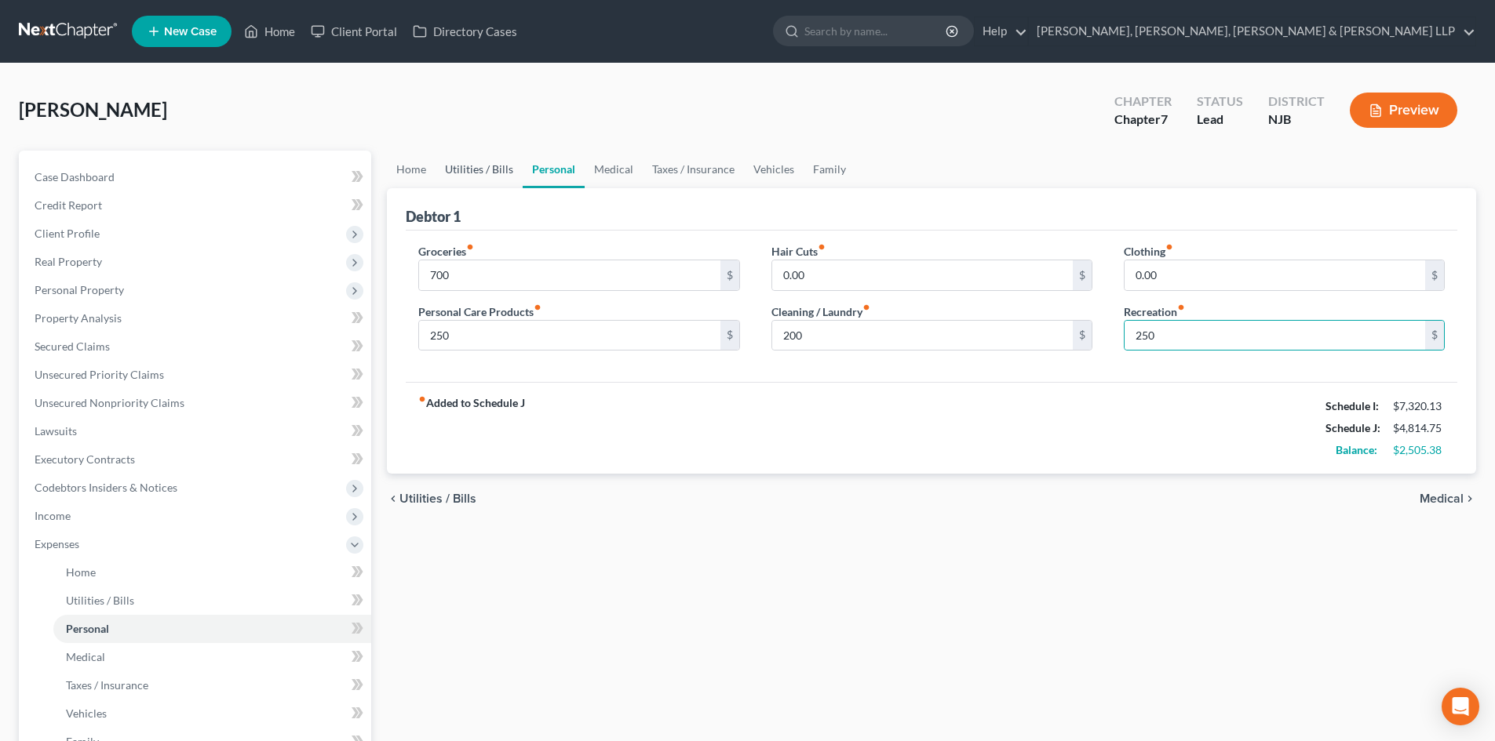
click at [466, 174] on link "Utilities / Bills" at bounding box center [478, 170] width 87 height 38
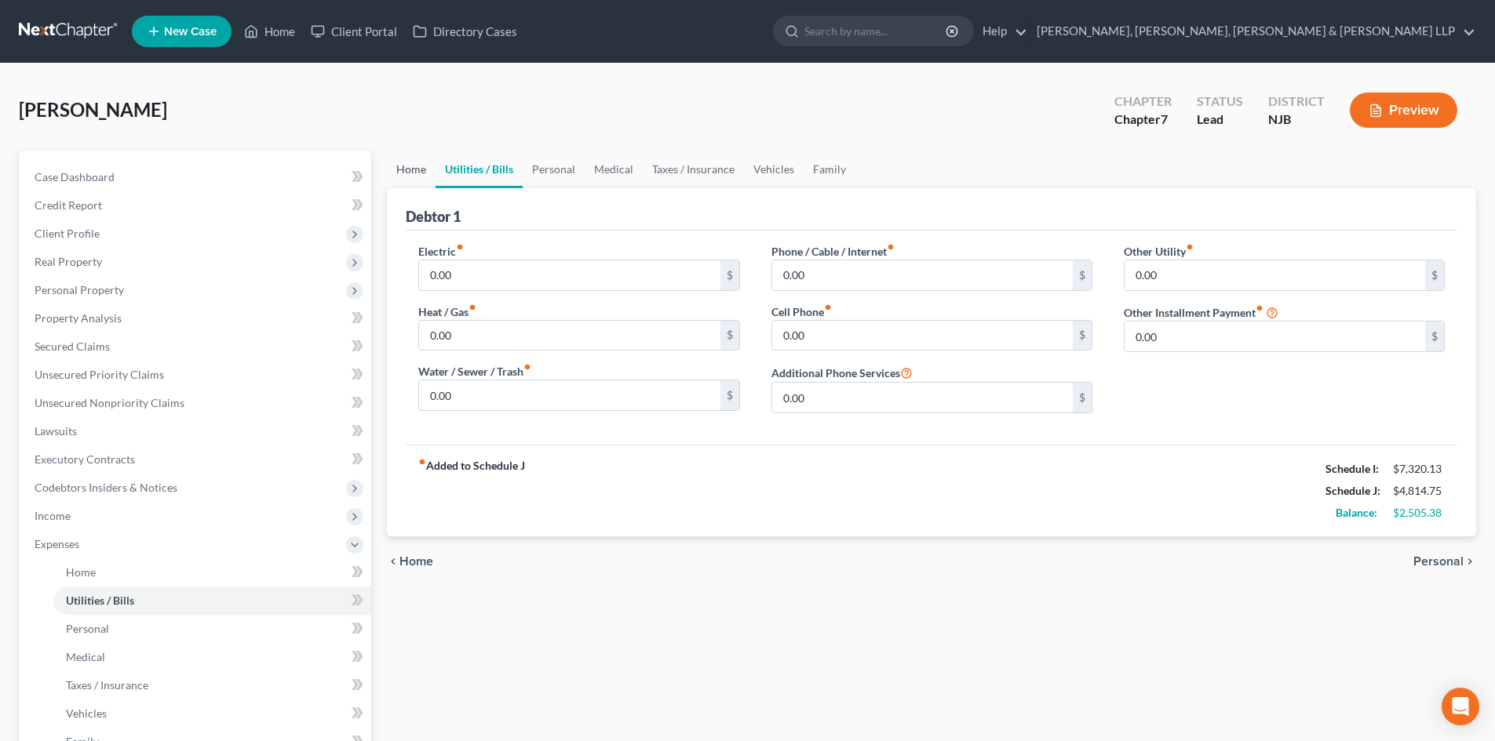
click at [415, 165] on link "Home" at bounding box center [411, 170] width 49 height 38
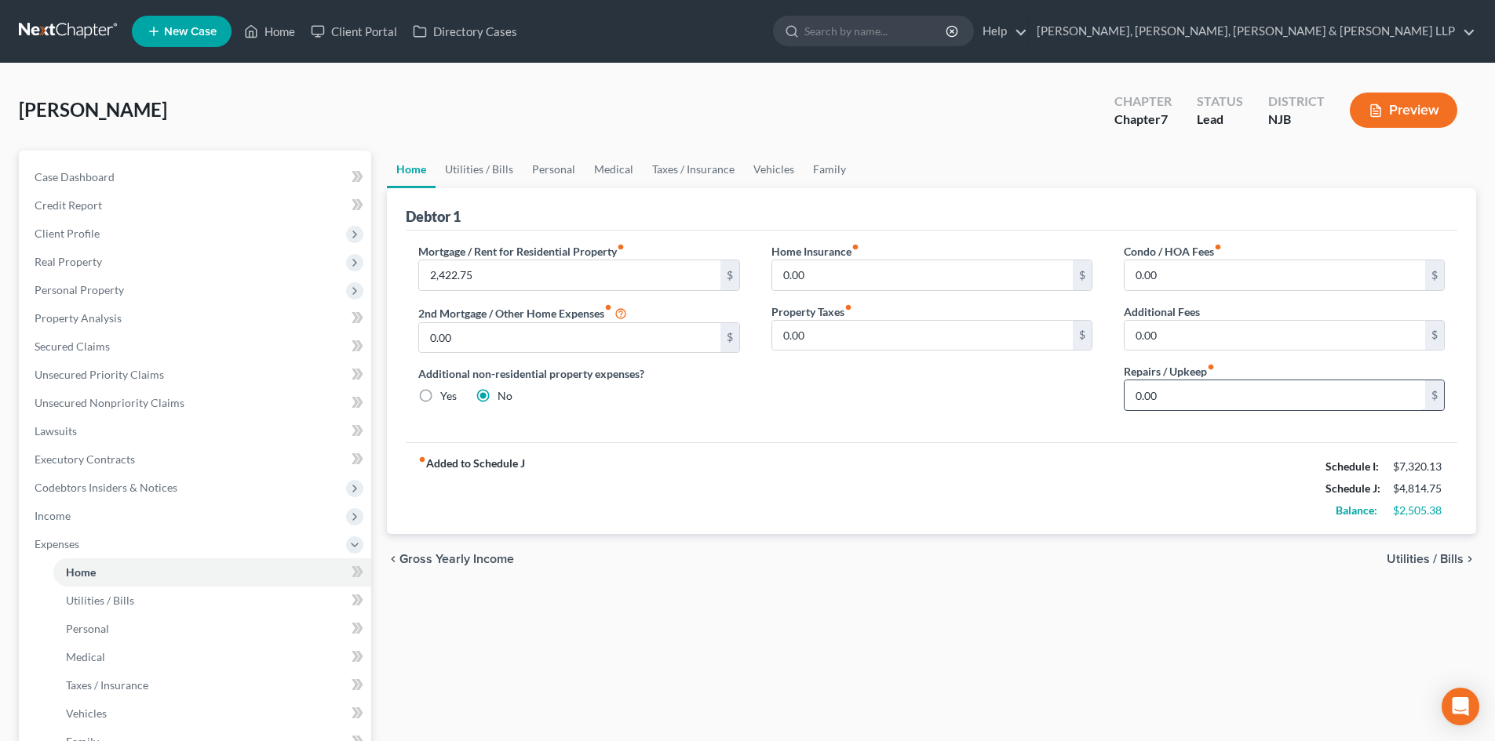
click at [1189, 401] on input "0.00" at bounding box center [1274, 396] width 300 height 30
type input "100"
click at [435, 151] on link "Home" at bounding box center [411, 170] width 49 height 38
click at [466, 158] on link "Utilities / Bills" at bounding box center [478, 170] width 87 height 38
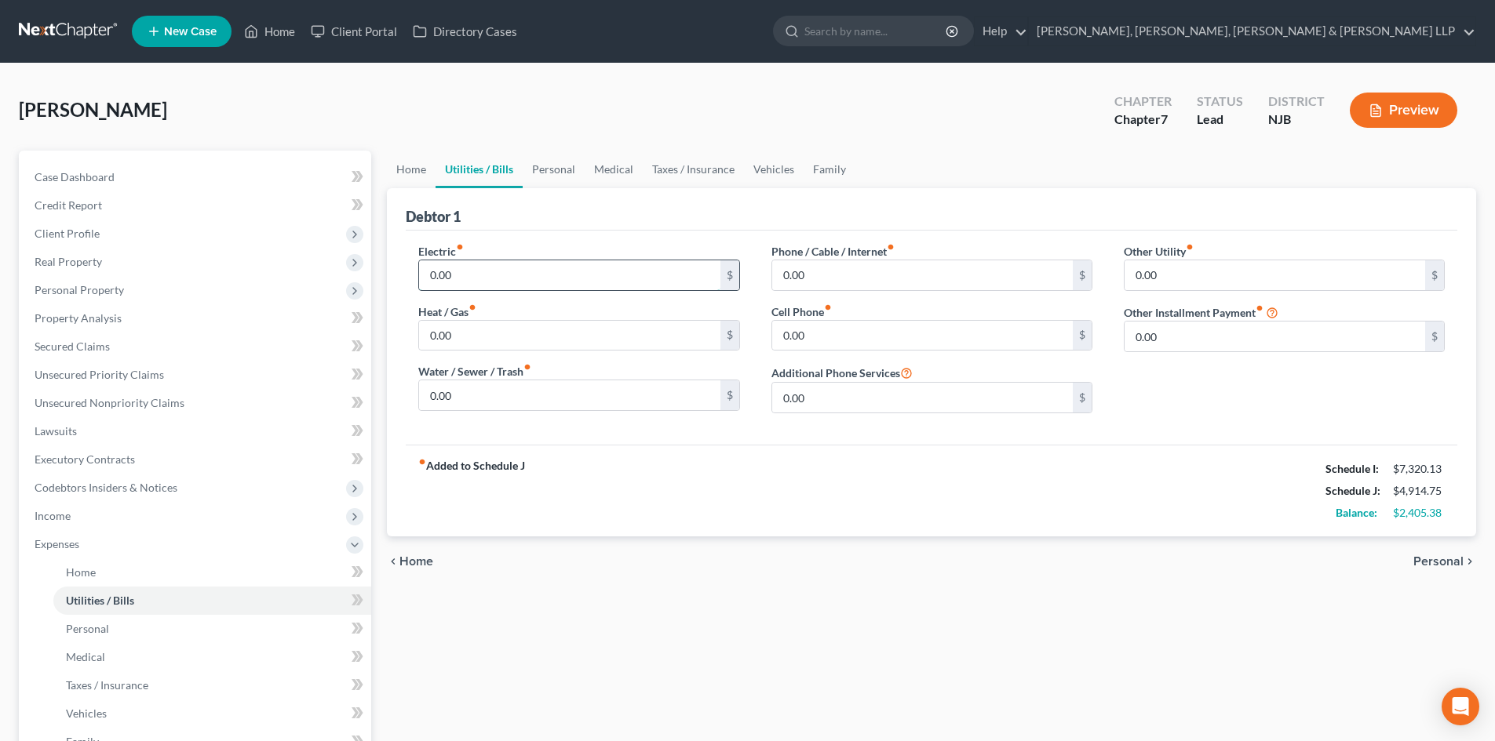
click at [459, 284] on input "0.00" at bounding box center [569, 275] width 300 height 30
click at [104, 519] on span "Income" at bounding box center [196, 516] width 349 height 28
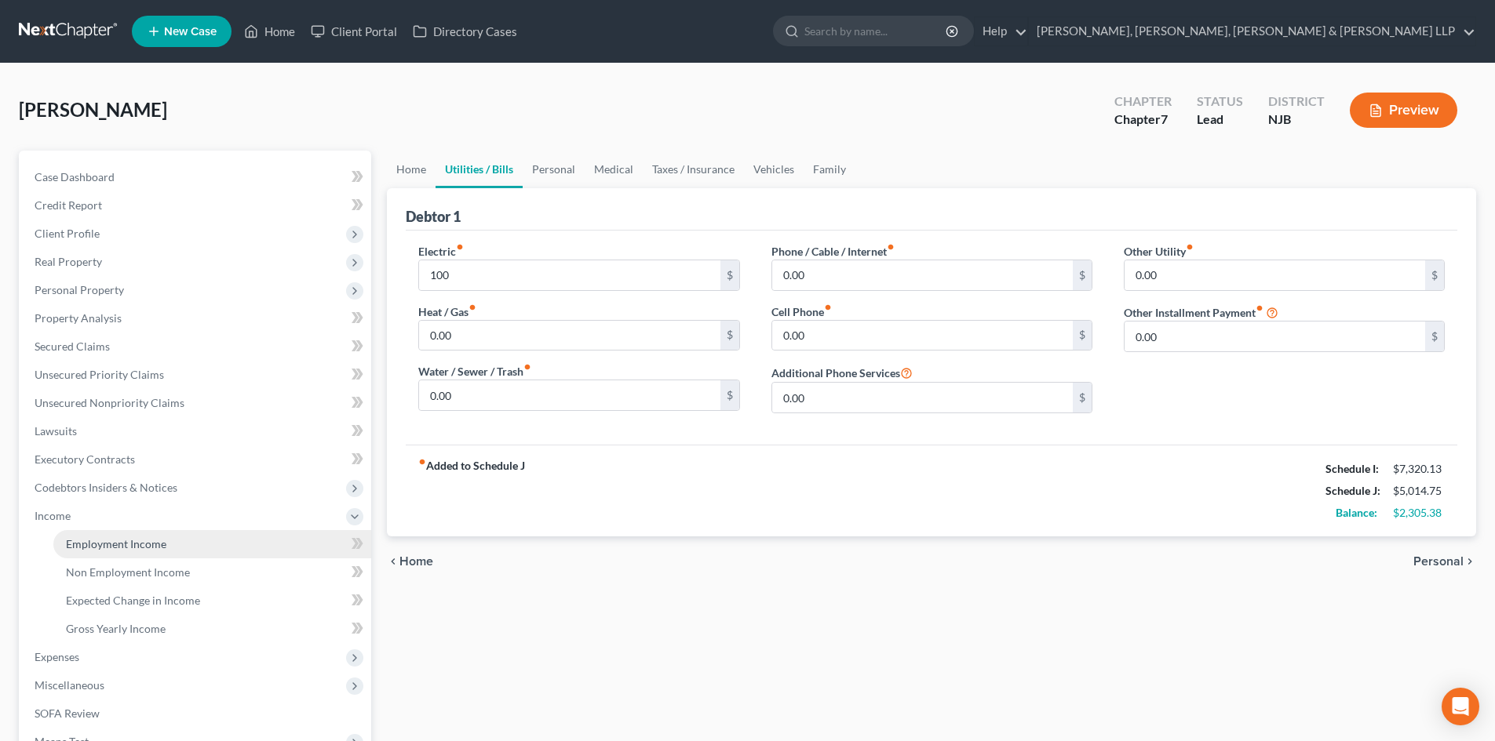
drag, startPoint x: 121, startPoint y: 536, endPoint x: 145, endPoint y: 526, distance: 26.4
click at [122, 536] on link "Employment Income" at bounding box center [212, 544] width 318 height 28
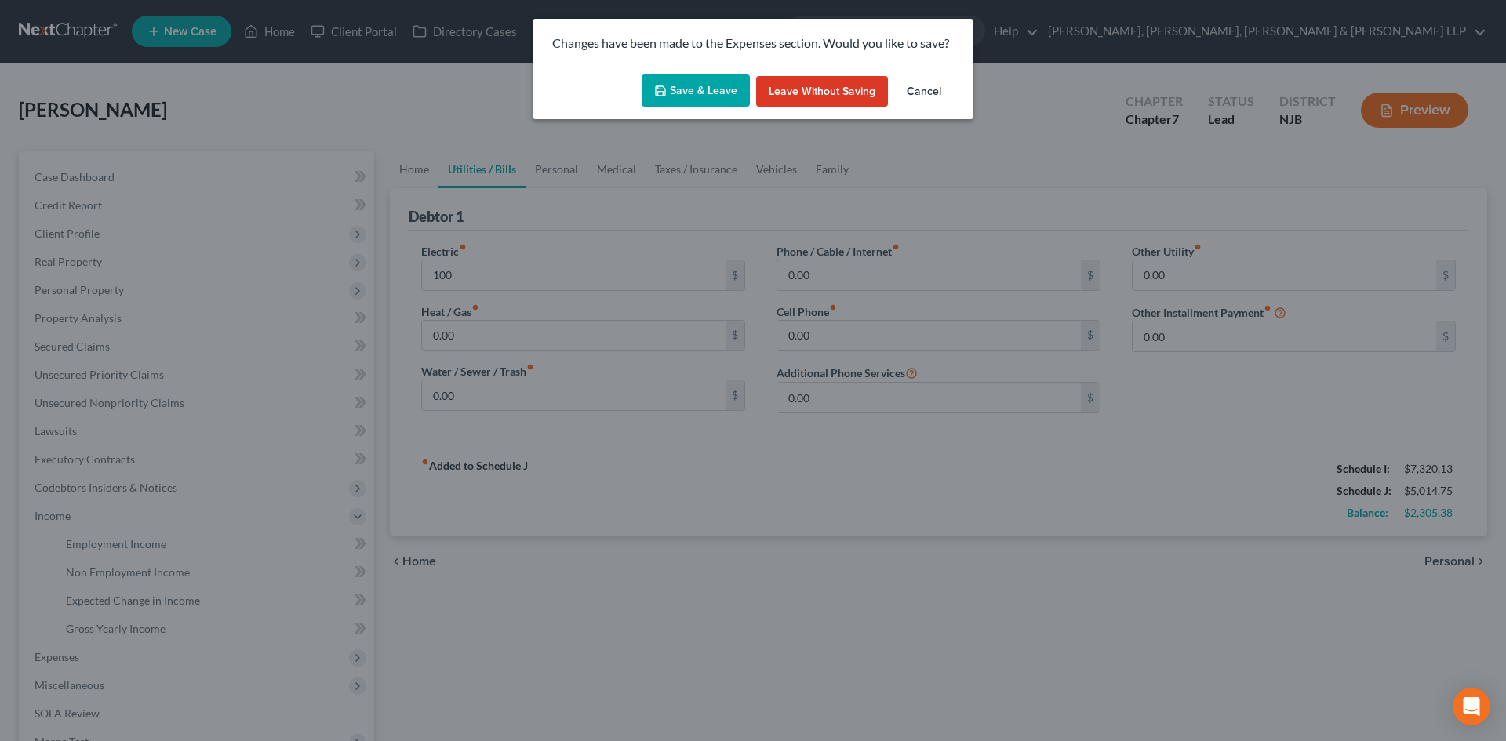
click at [727, 94] on button "Save & Leave" at bounding box center [696, 91] width 108 height 33
type input "100.00"
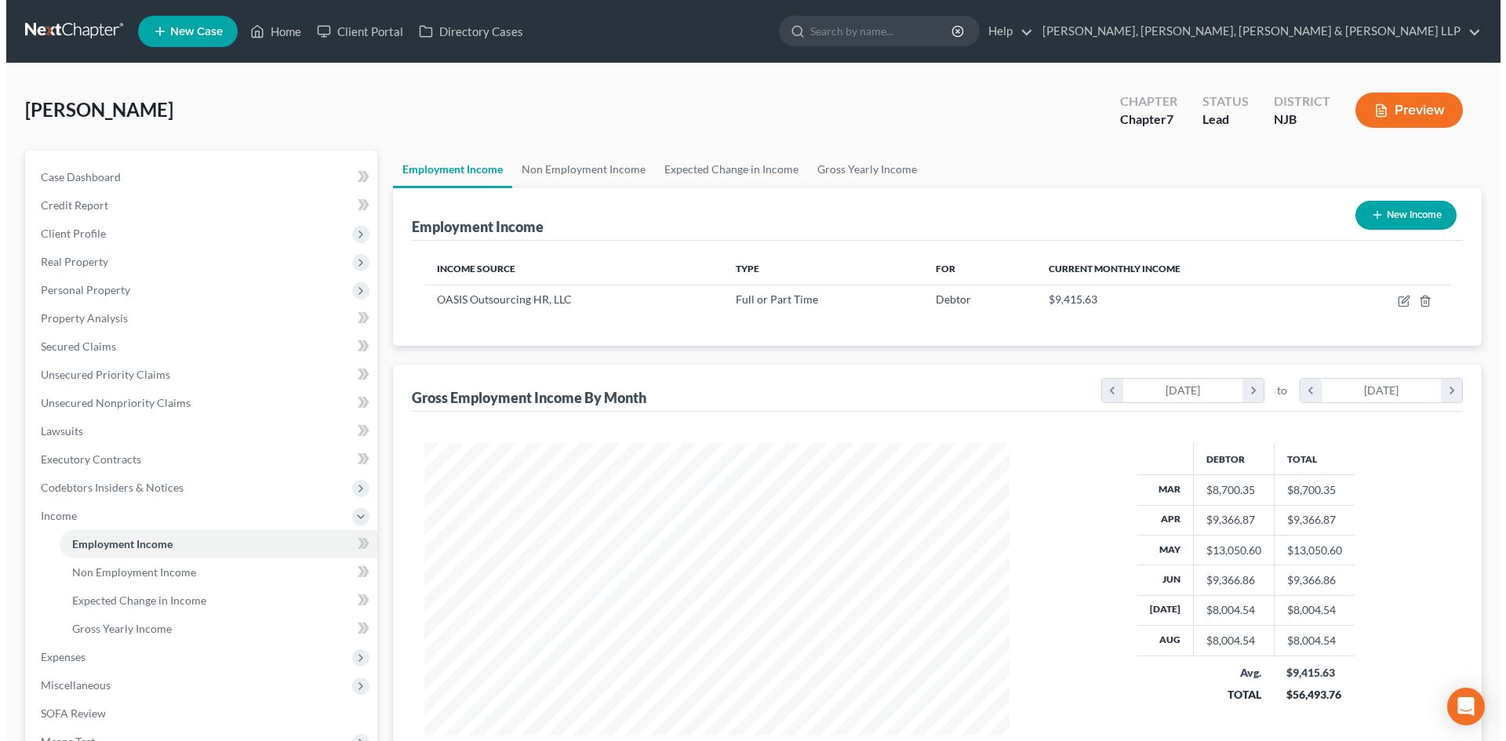
scroll to position [293, 617]
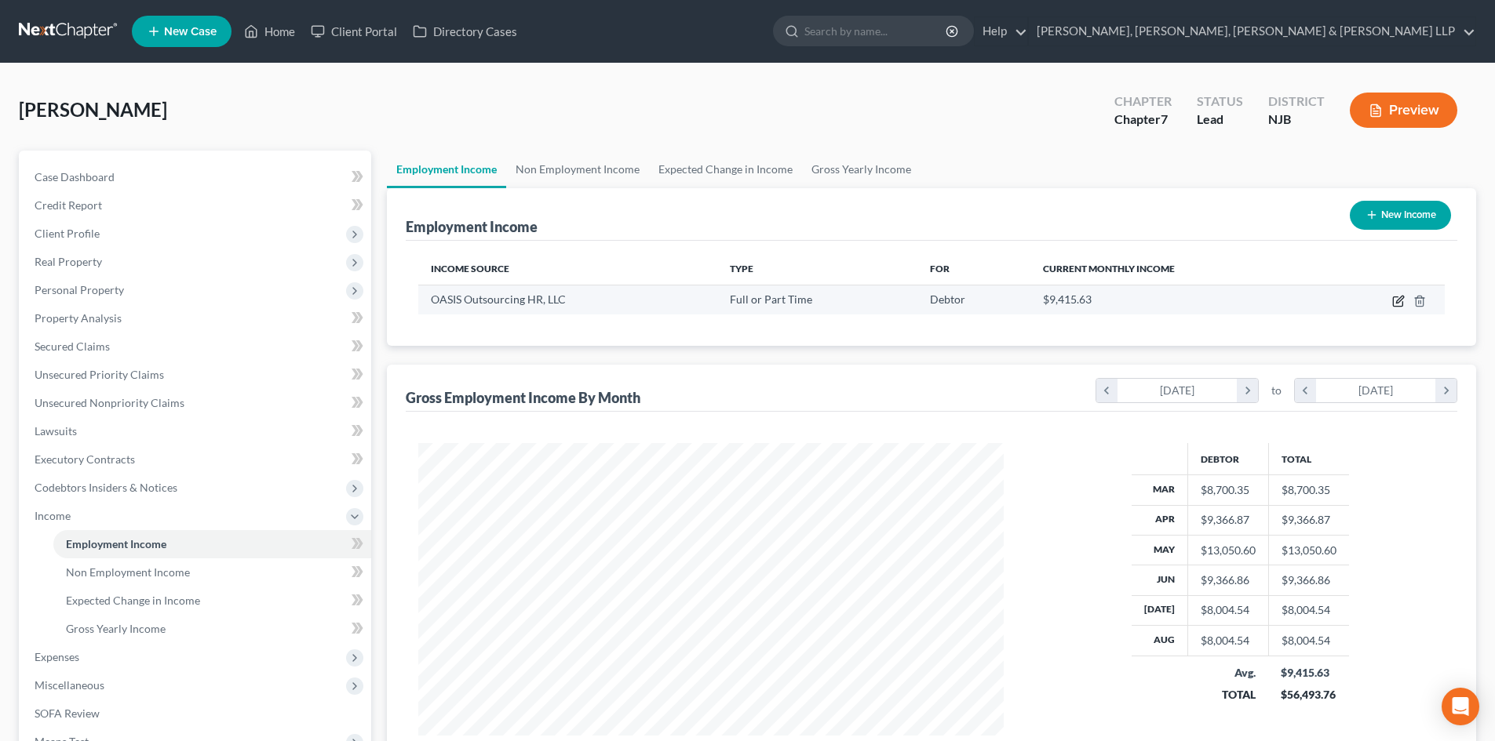
click at [1402, 295] on icon "button" at bounding box center [1398, 301] width 13 height 13
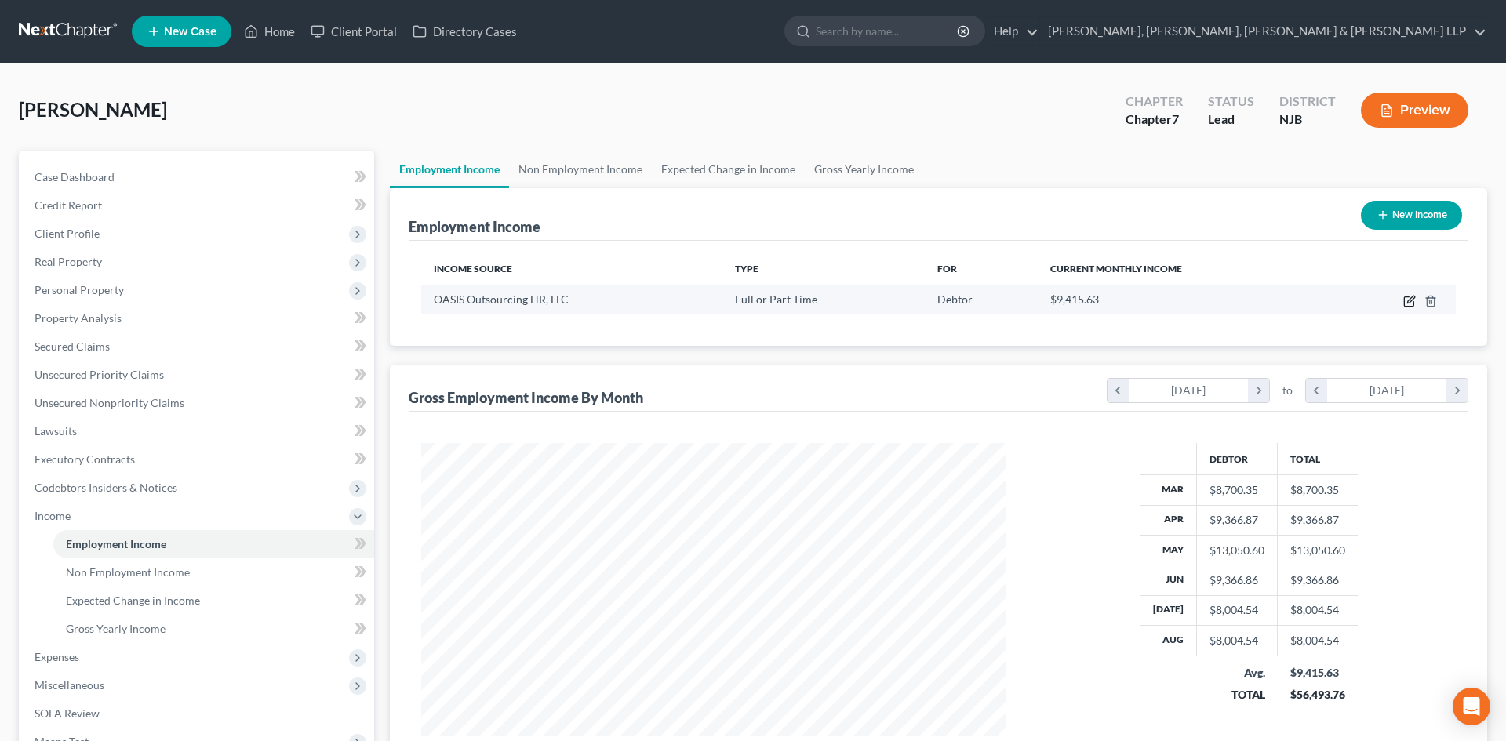
select select "0"
select select "9"
select select "1"
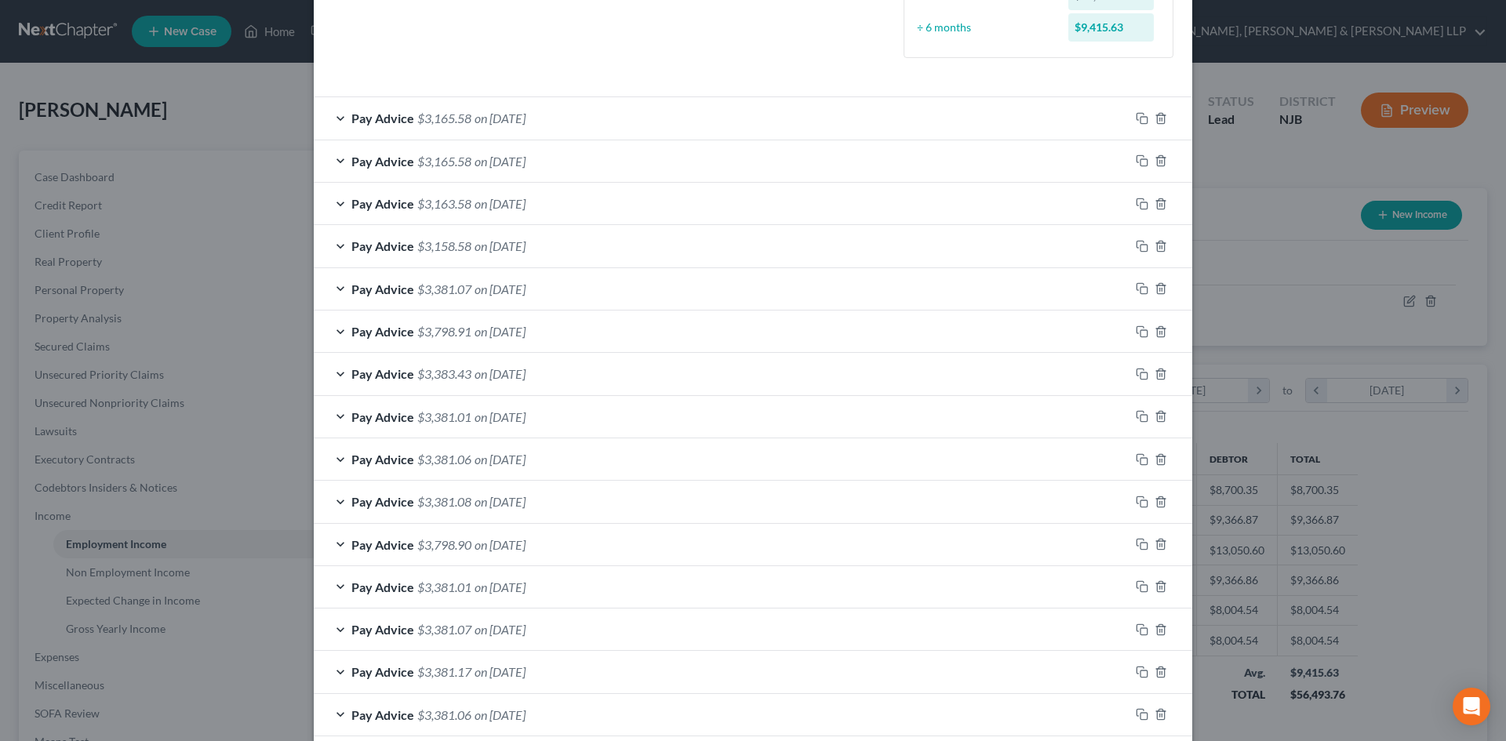
scroll to position [471, 0]
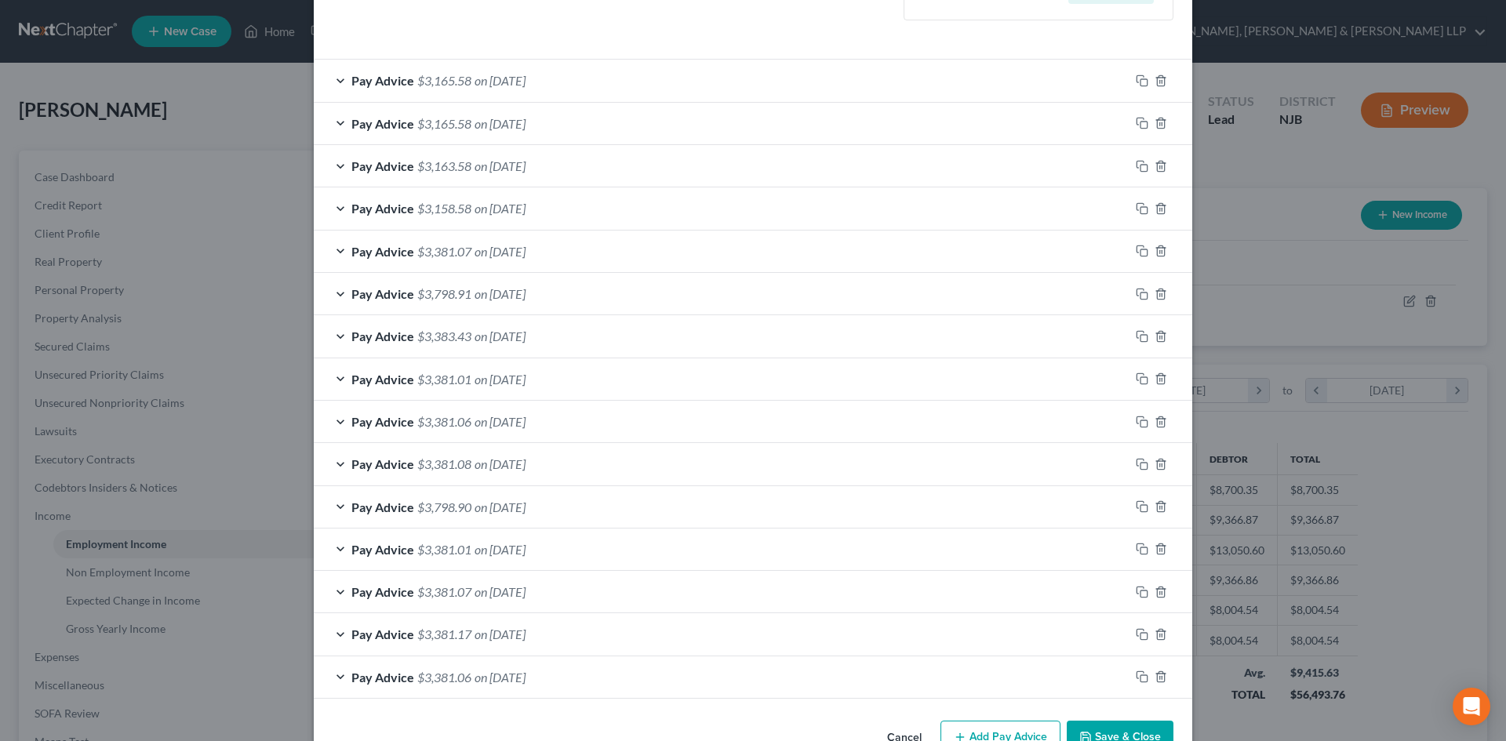
click at [526, 83] on span "on 08/29/2025" at bounding box center [500, 80] width 51 height 15
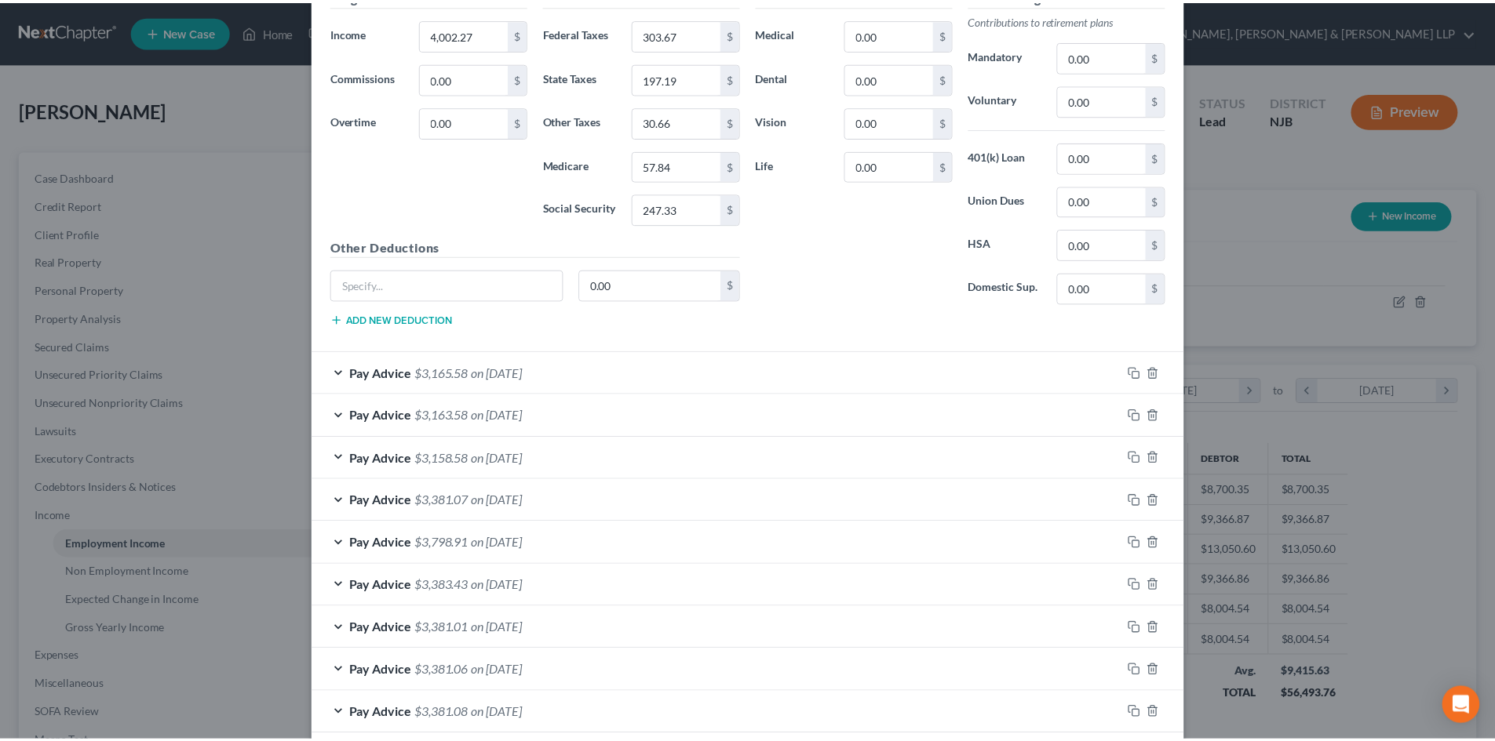
scroll to position [959, 0]
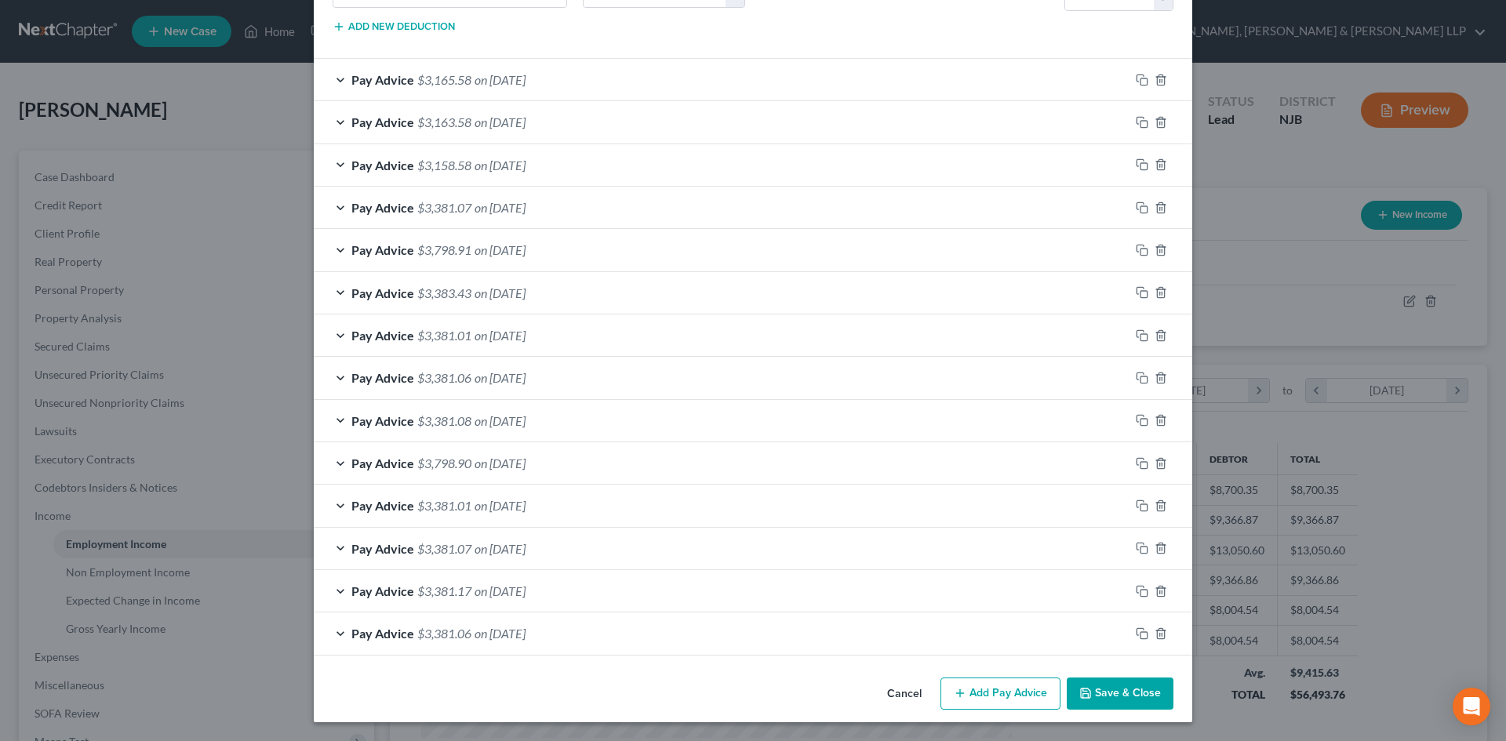
click at [1097, 687] on button "Save & Close" at bounding box center [1120, 694] width 107 height 33
click at [1117, 690] on button "Save & Close" at bounding box center [1120, 694] width 107 height 33
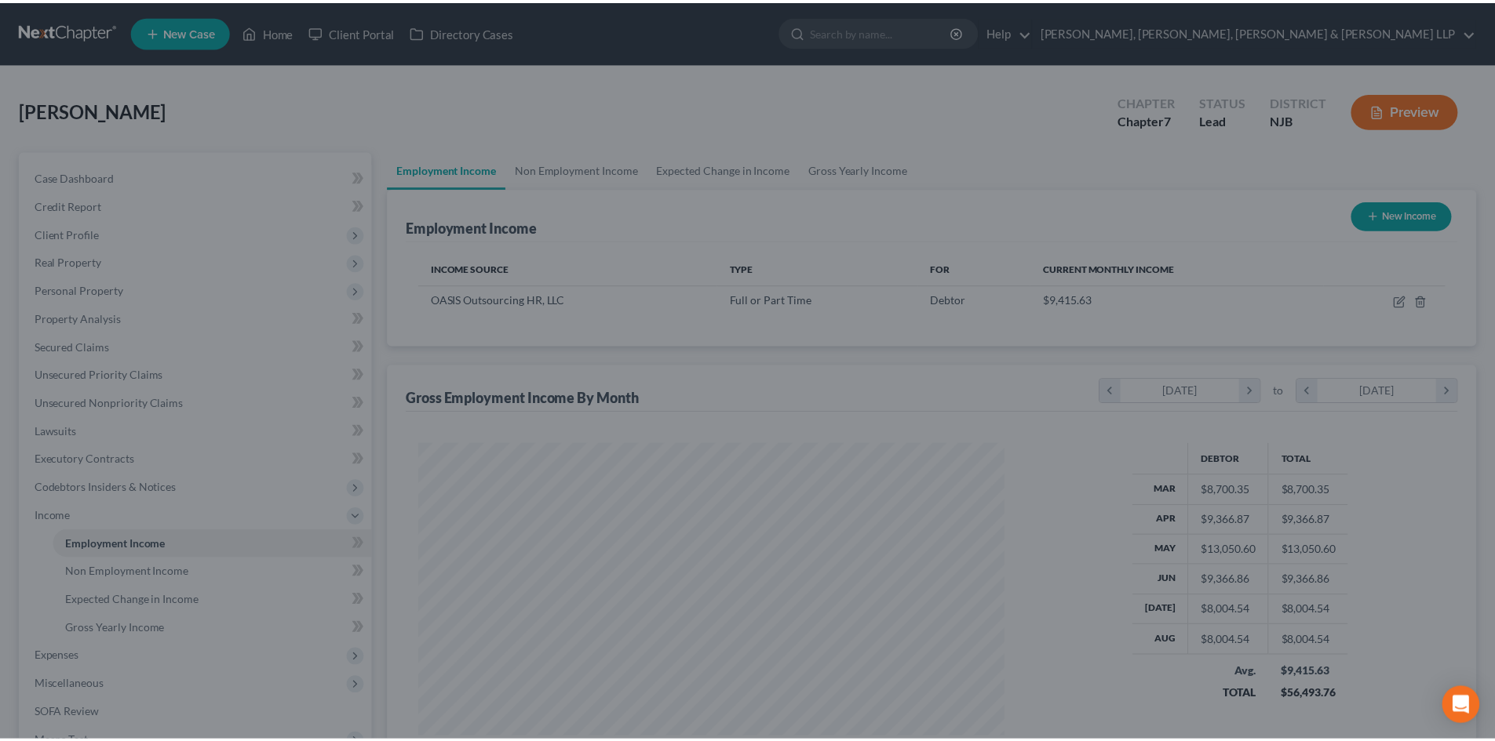
scroll to position [784260, 783936]
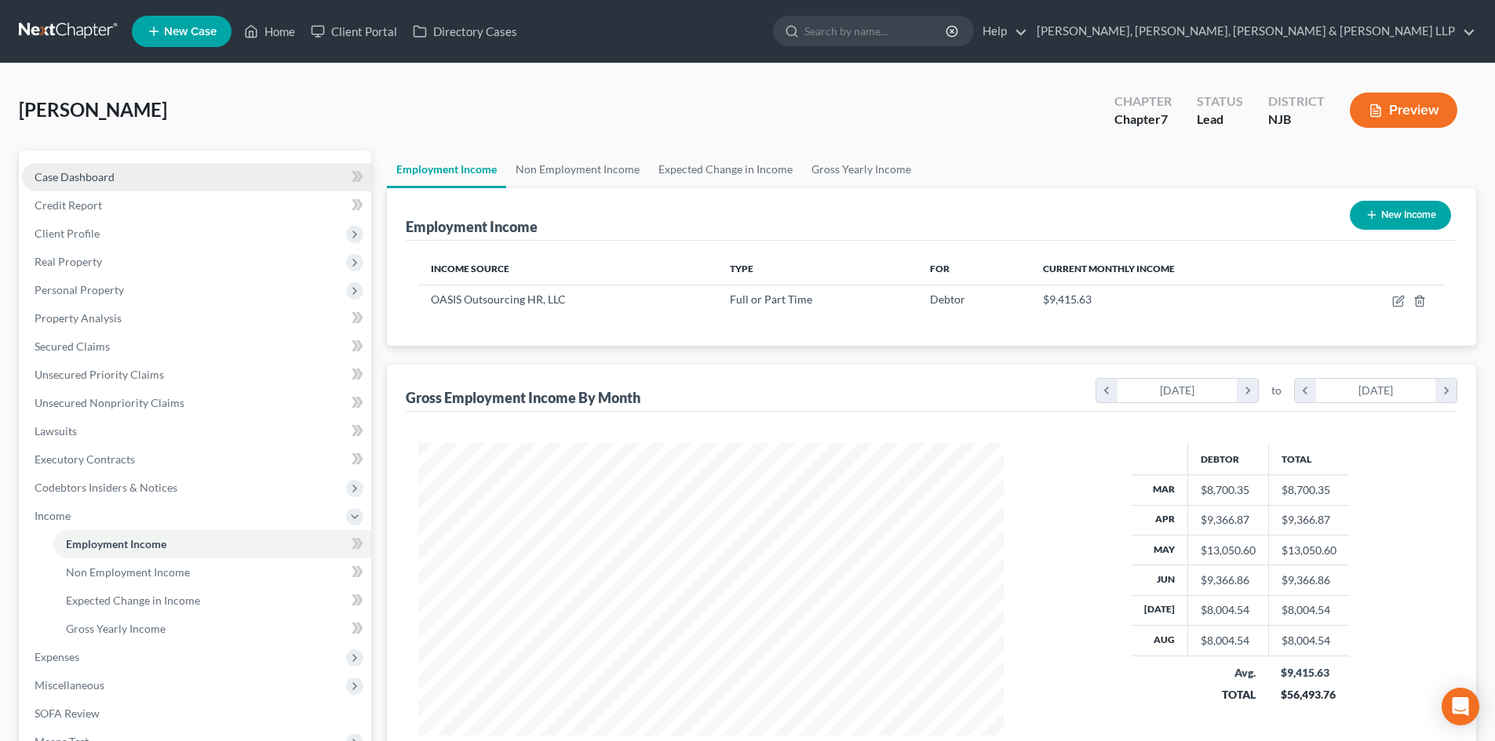
drag, startPoint x: 102, startPoint y: 176, endPoint x: 334, endPoint y: 189, distance: 232.6
click at [102, 176] on span "Case Dashboard" at bounding box center [75, 176] width 80 height 13
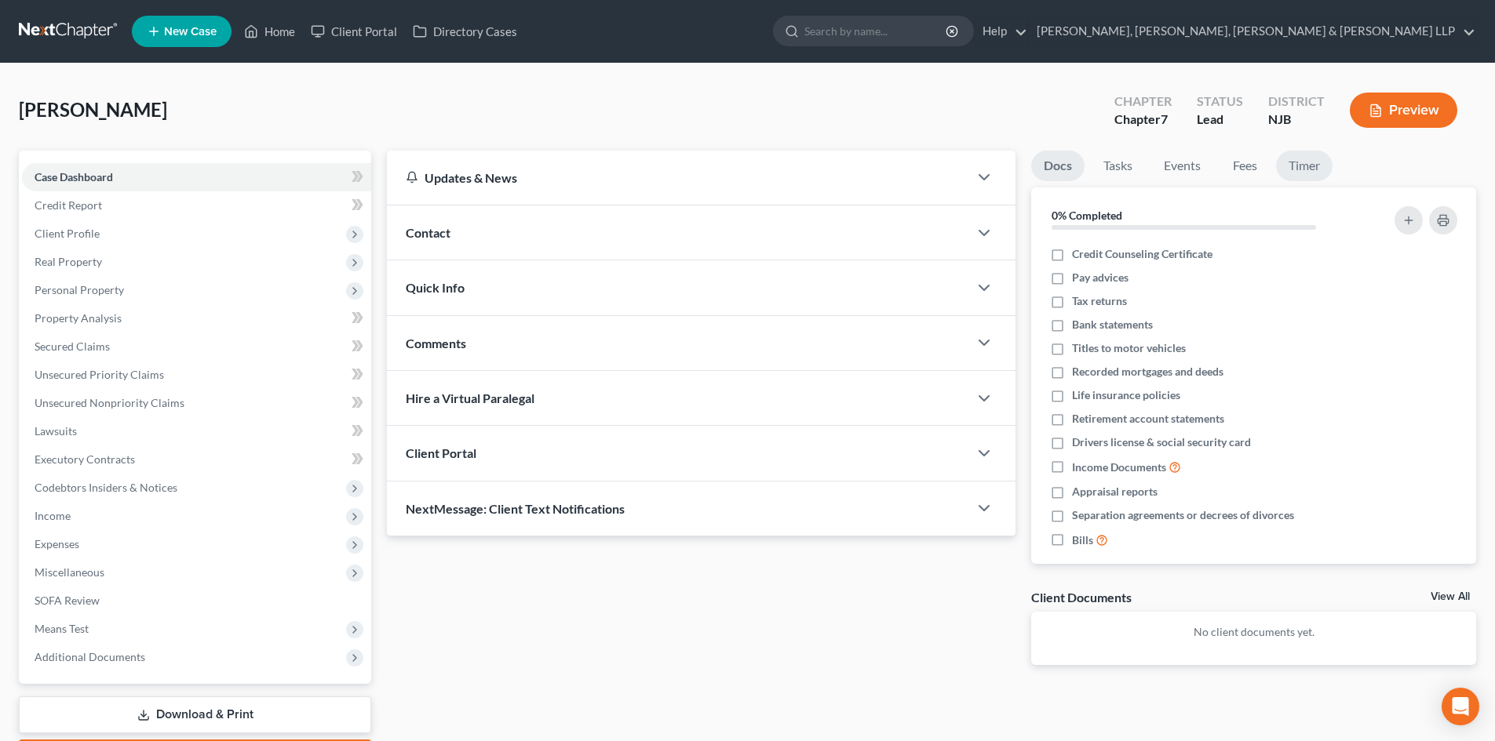
click at [1306, 170] on link "Timer" at bounding box center [1304, 166] width 56 height 31
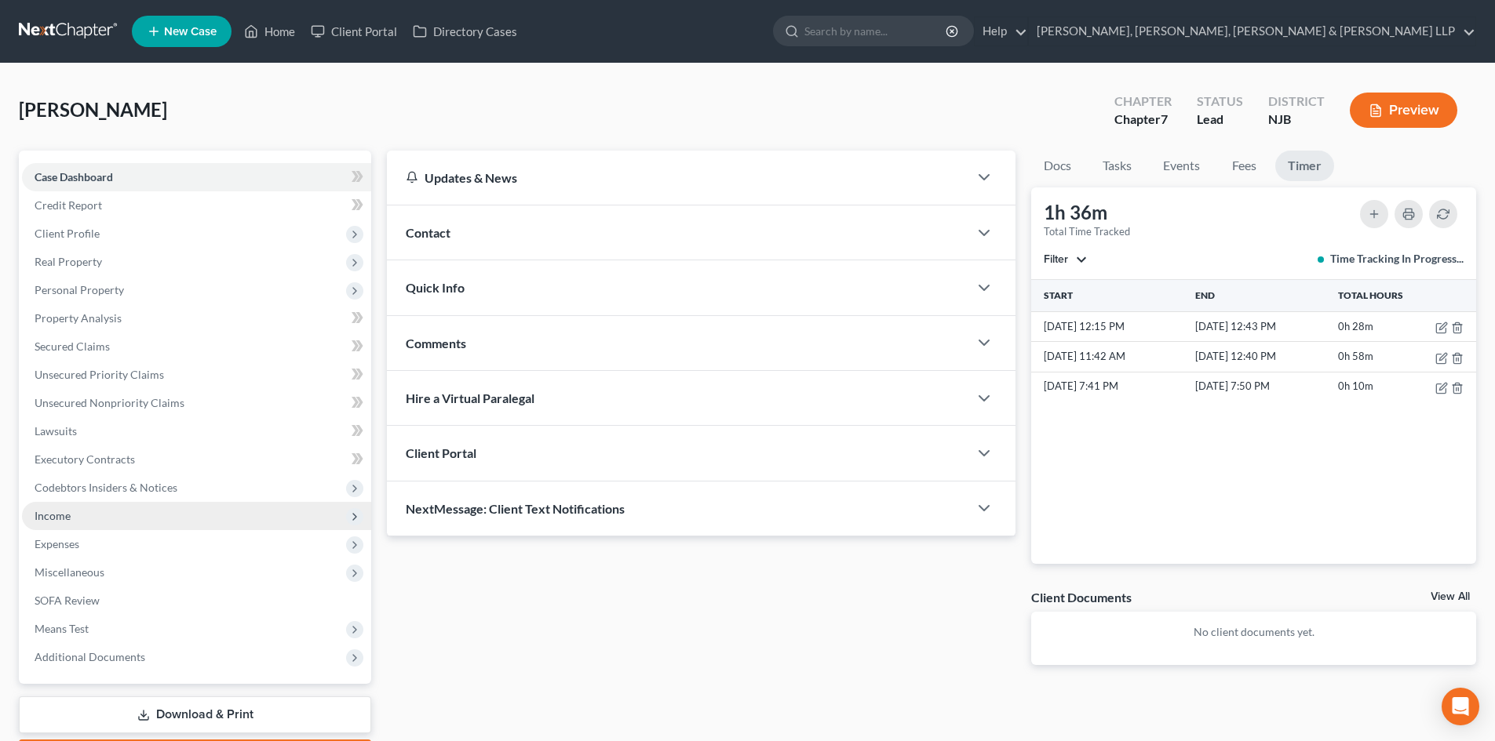
click at [118, 520] on span "Income" at bounding box center [196, 516] width 349 height 28
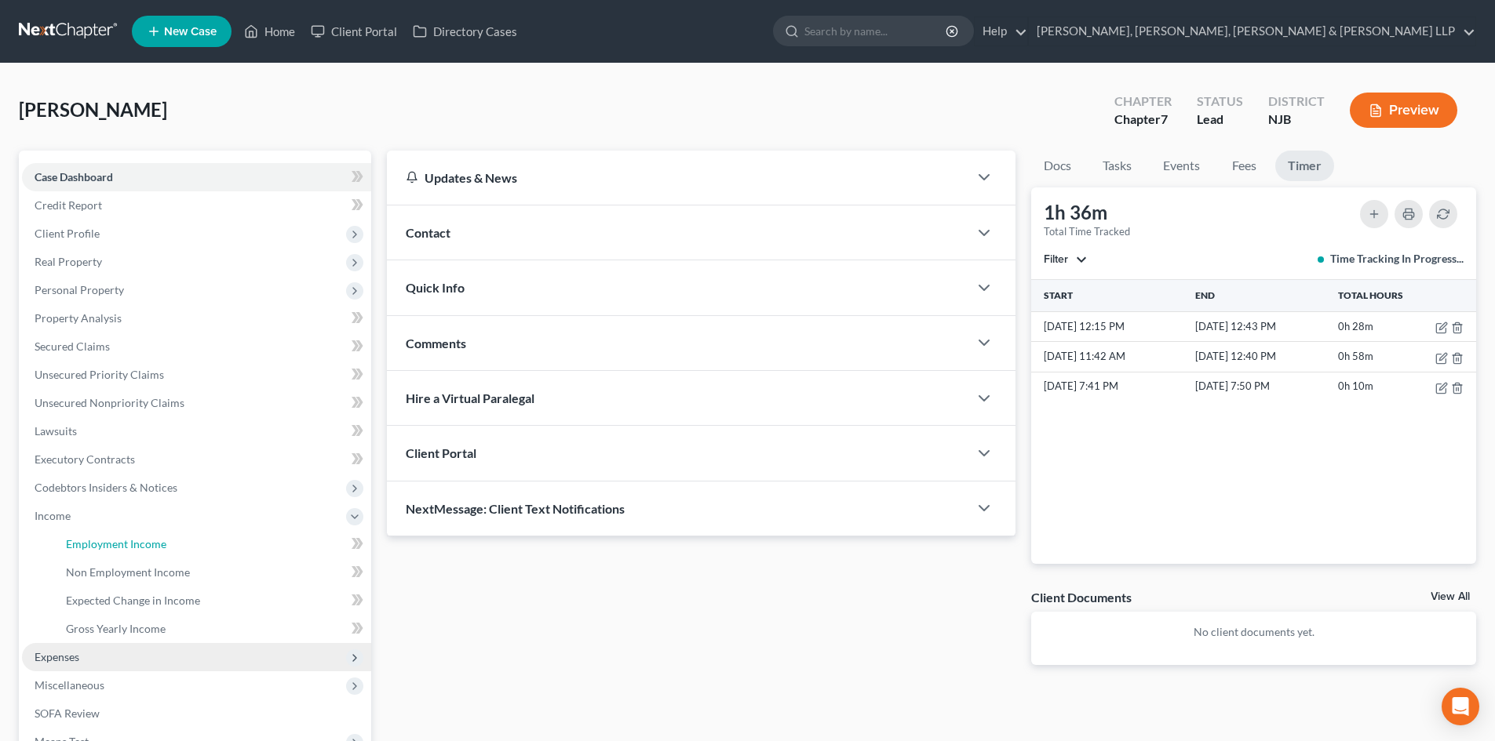
click at [129, 540] on span "Employment Income" at bounding box center [116, 543] width 100 height 13
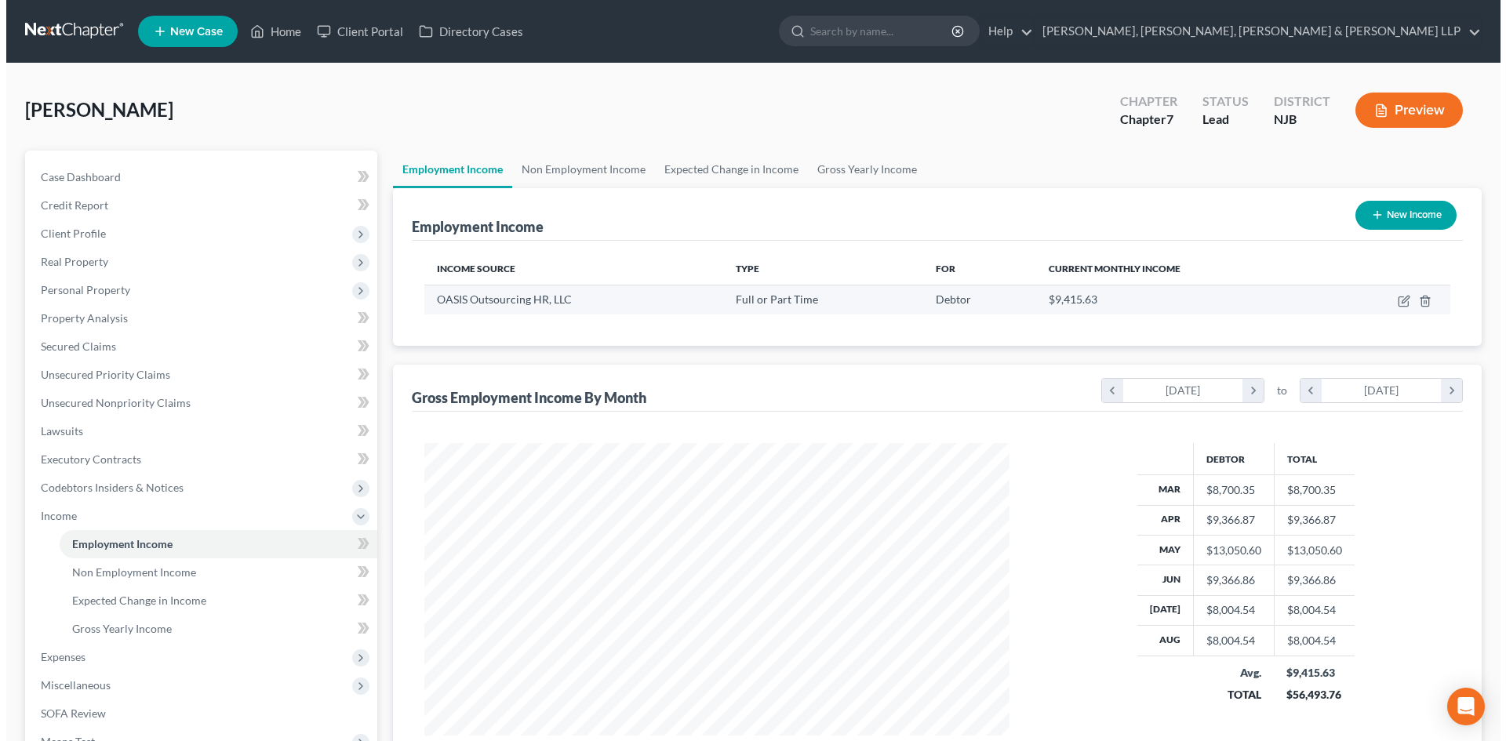
scroll to position [293, 617]
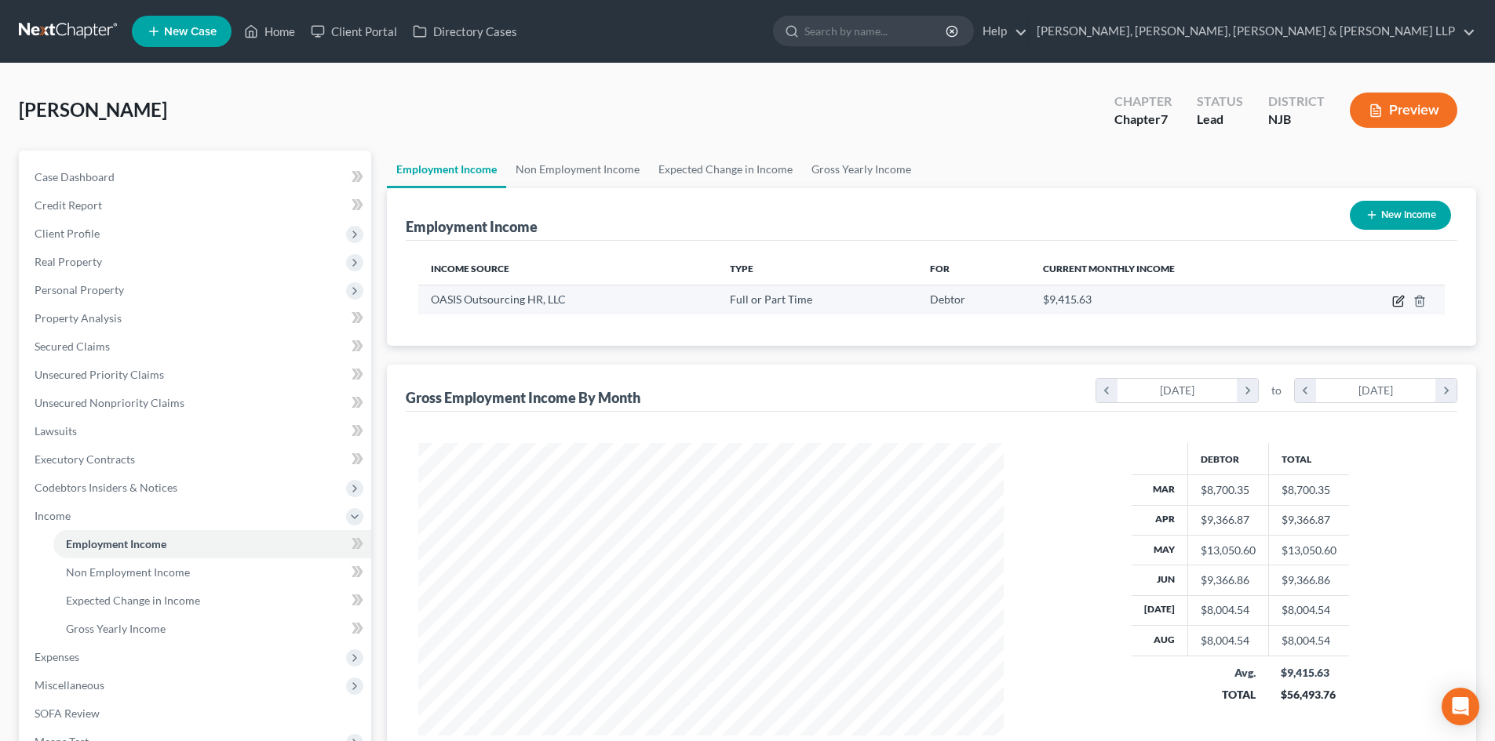
click at [1395, 300] on icon "button" at bounding box center [1398, 301] width 13 height 13
select select "0"
select select "9"
select select "1"
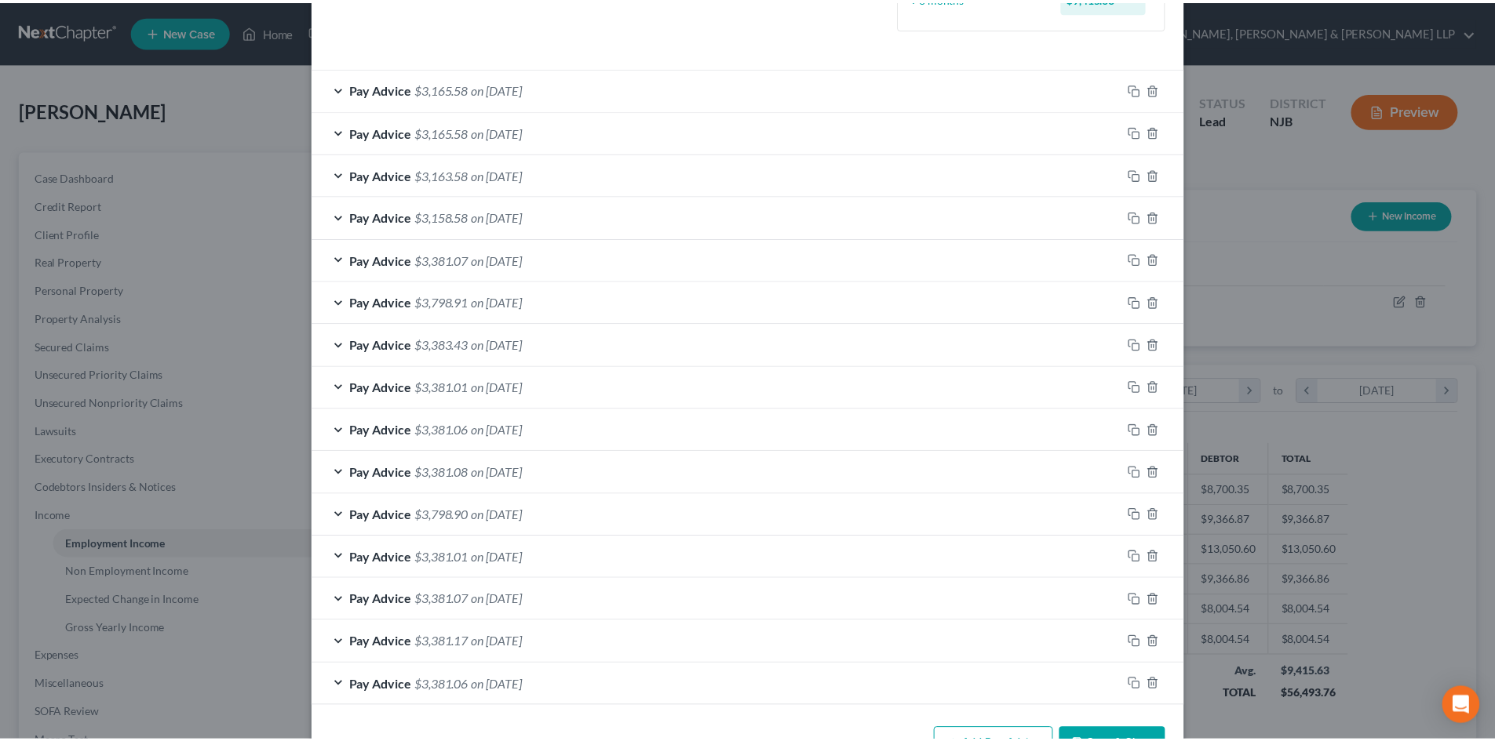
scroll to position [515, 0]
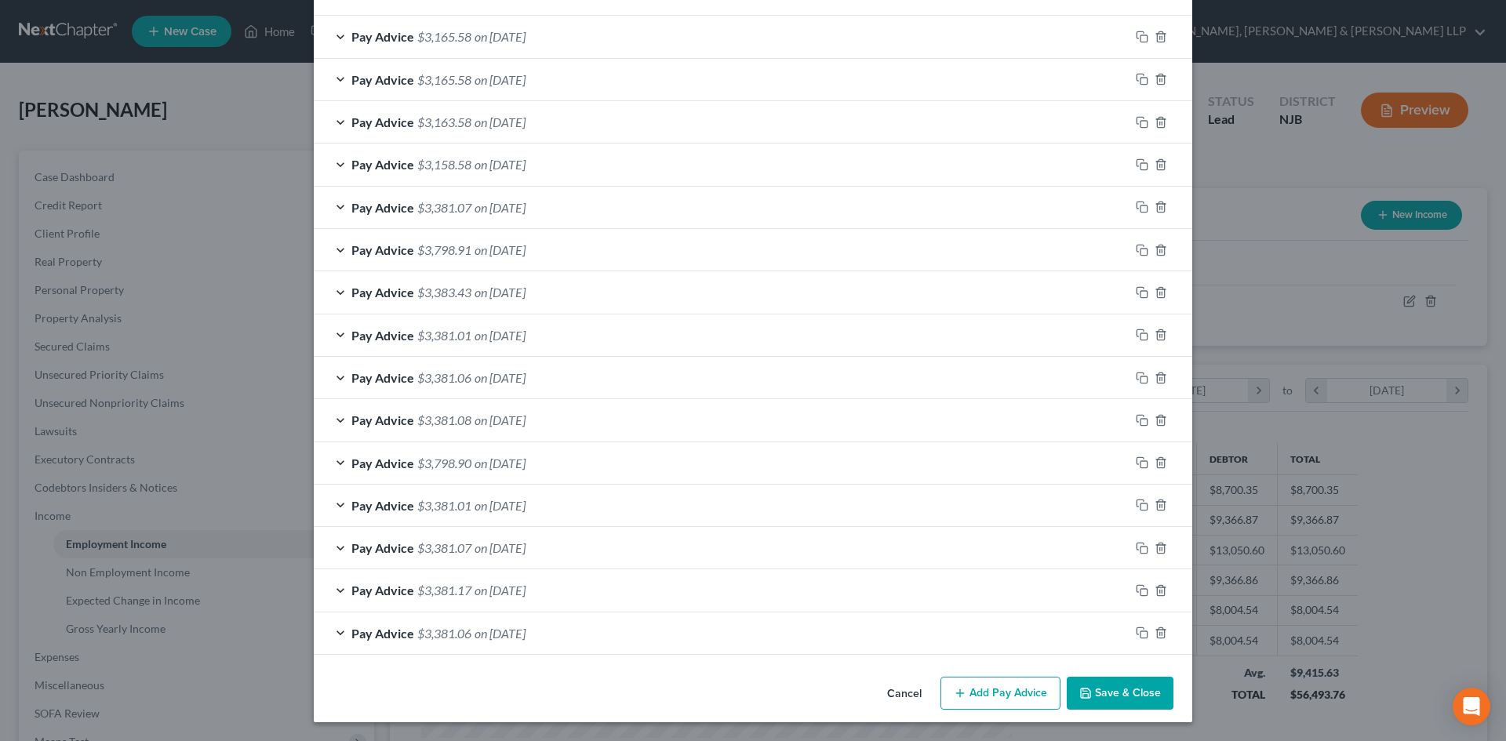
click at [1116, 695] on button "Save & Close" at bounding box center [1120, 693] width 107 height 33
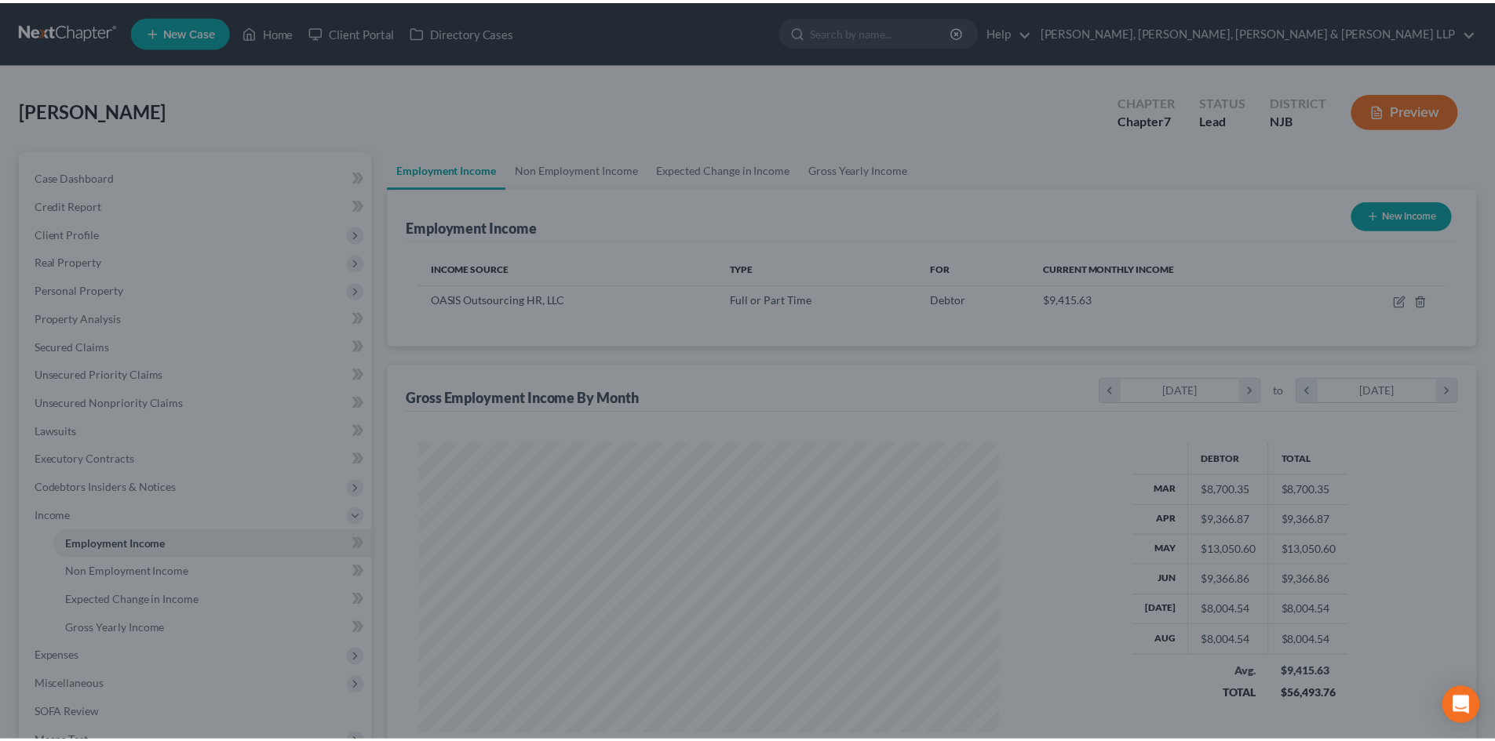
scroll to position [784260, 783936]
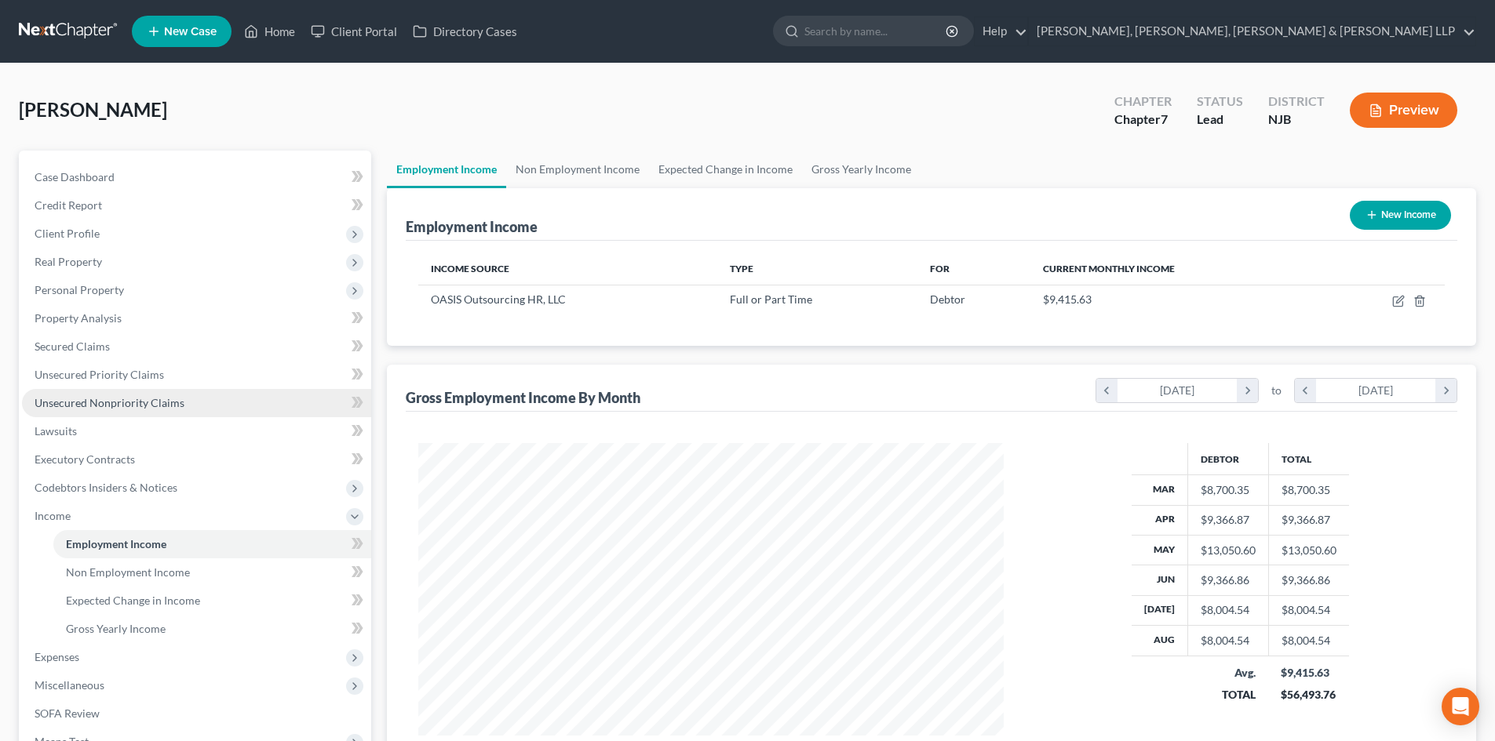
click at [146, 391] on link "Unsecured Nonpriority Claims" at bounding box center [196, 403] width 349 height 28
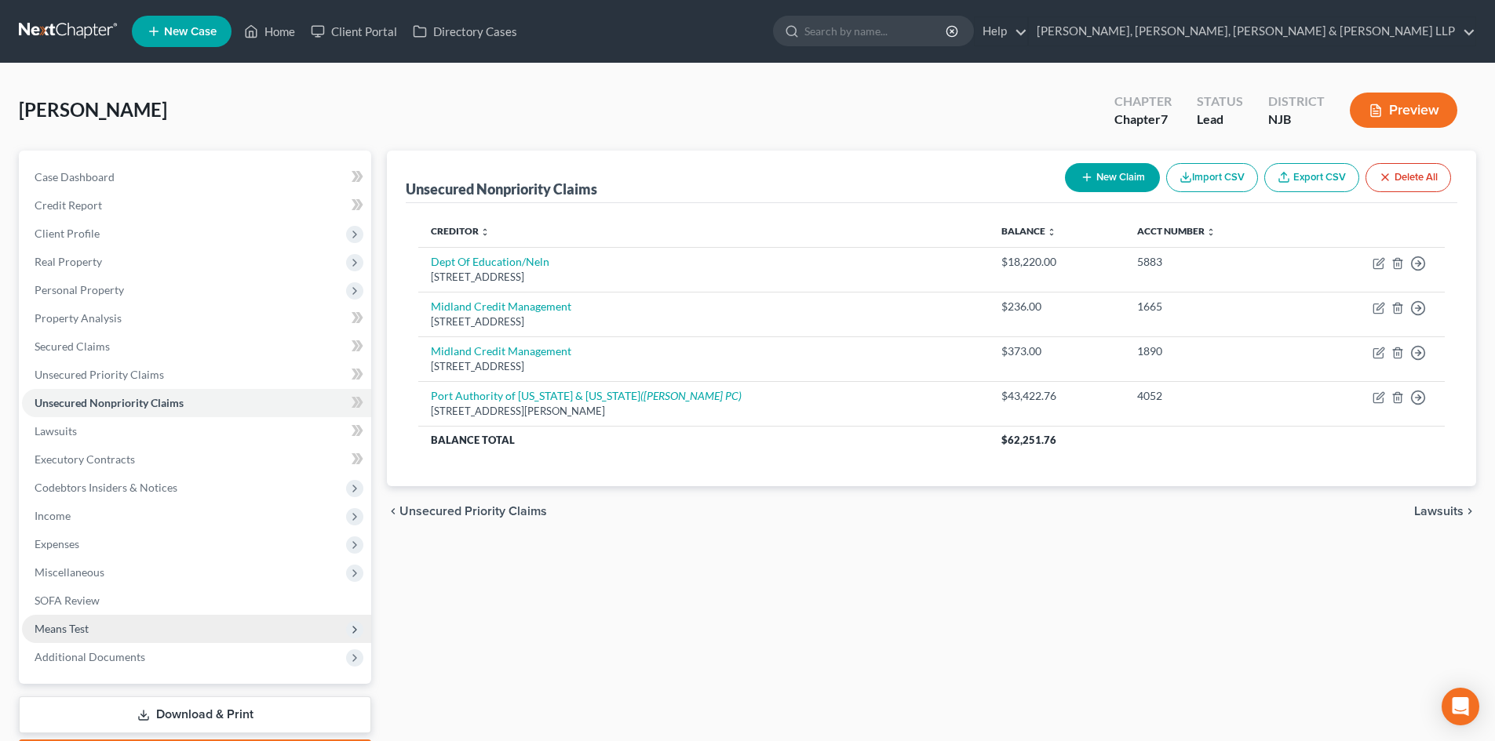
click at [123, 628] on span "Means Test" at bounding box center [196, 629] width 349 height 28
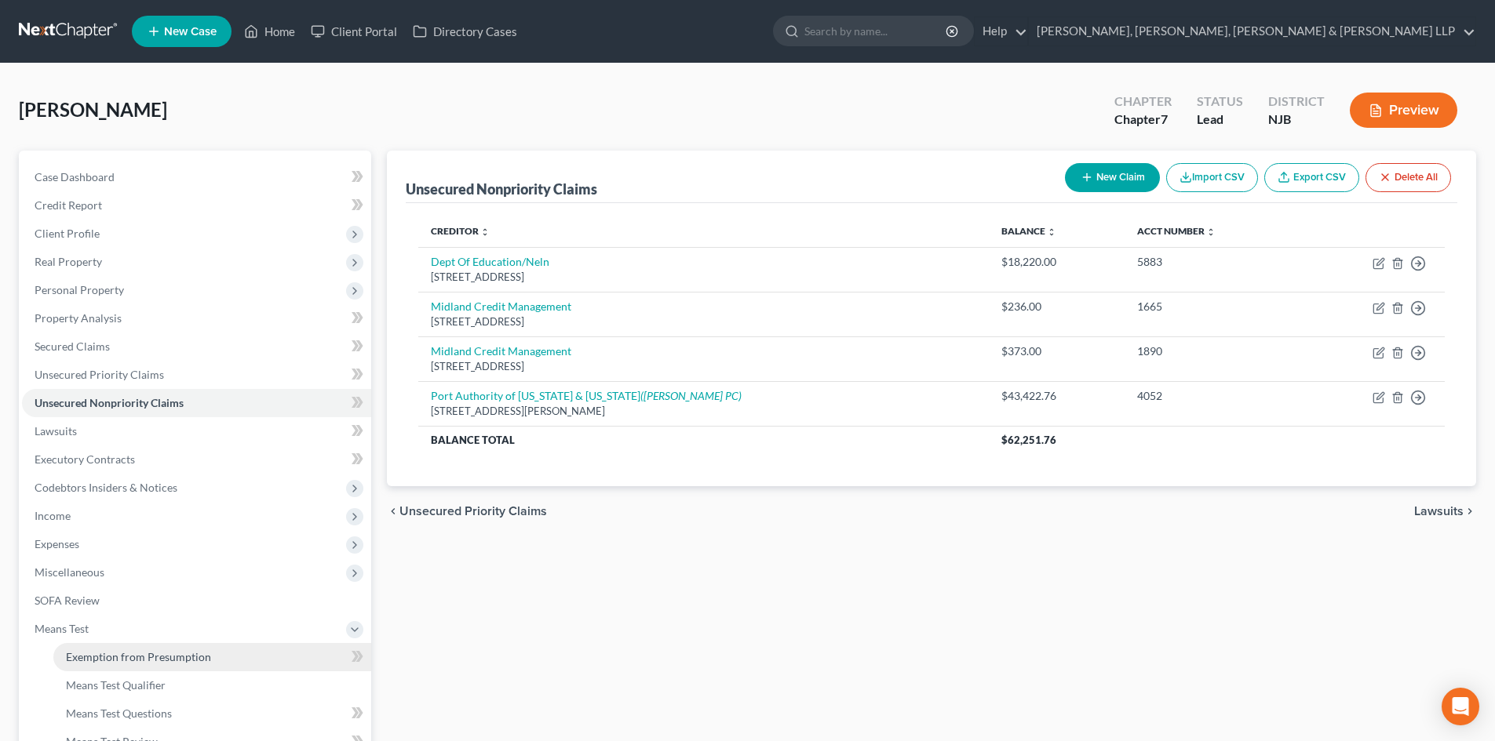
click at [132, 645] on link "Exemption from Presumption" at bounding box center [212, 657] width 318 height 28
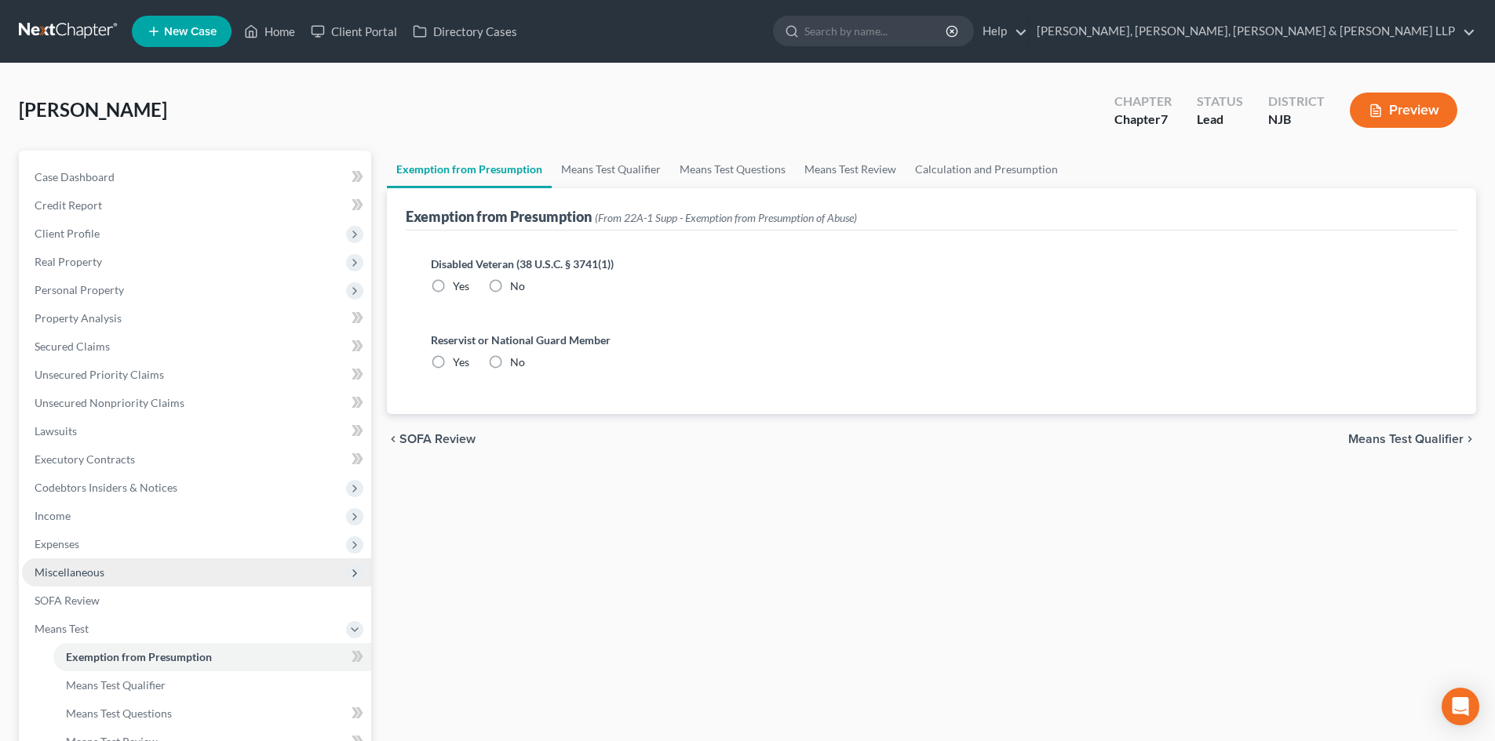
radio input "true"
click at [595, 181] on link "Means Test Qualifier" at bounding box center [611, 170] width 118 height 38
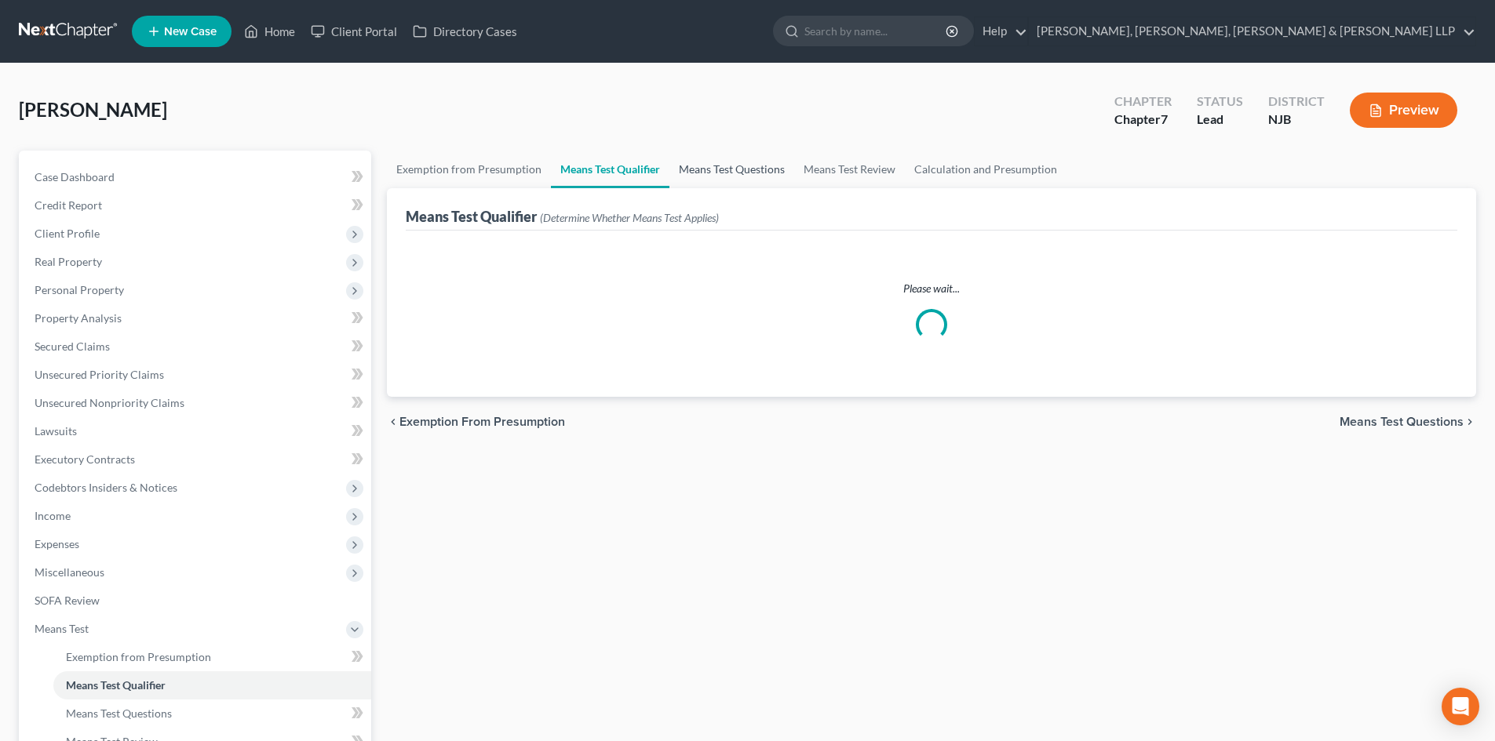
click at [705, 173] on link "Means Test Questions" at bounding box center [731, 170] width 125 height 38
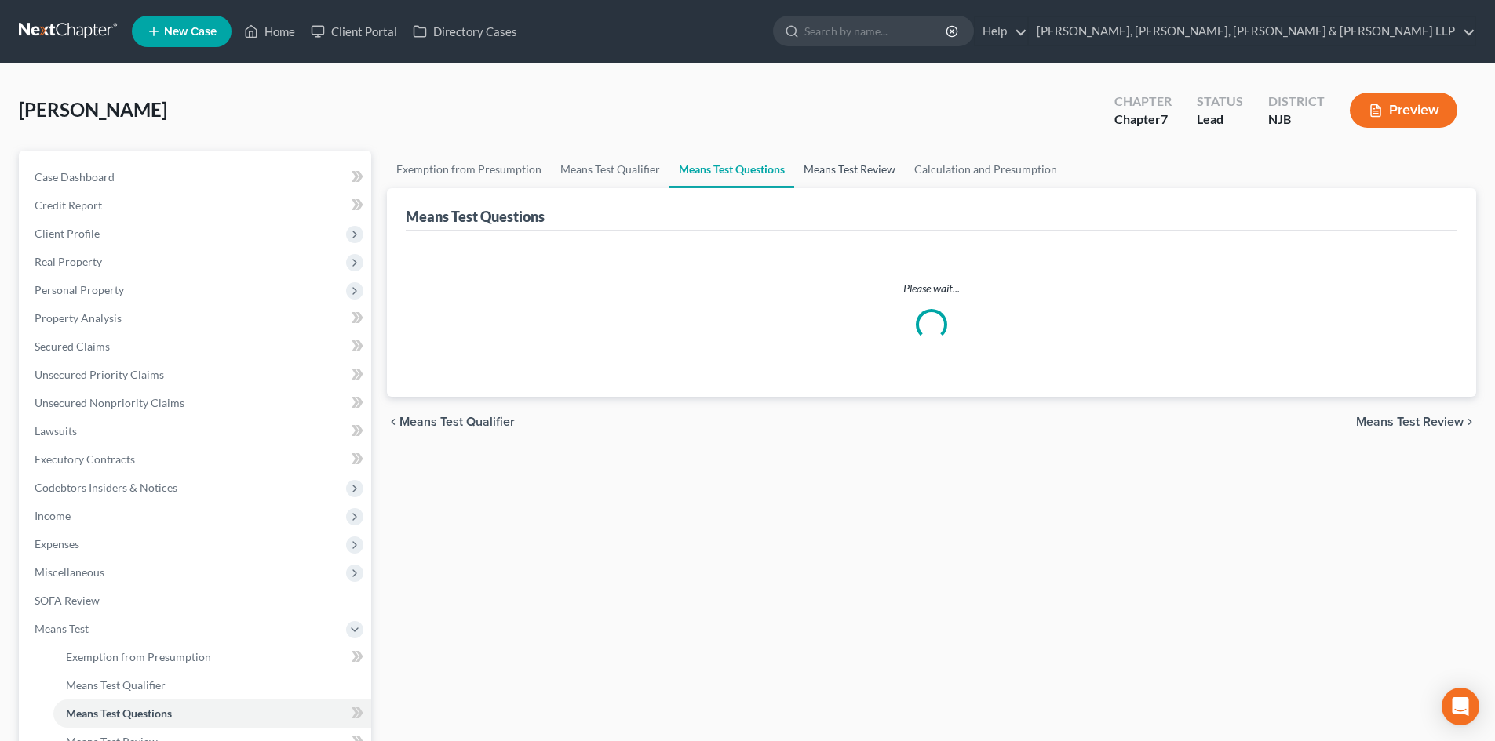
select select "1"
select select "60"
select select "0"
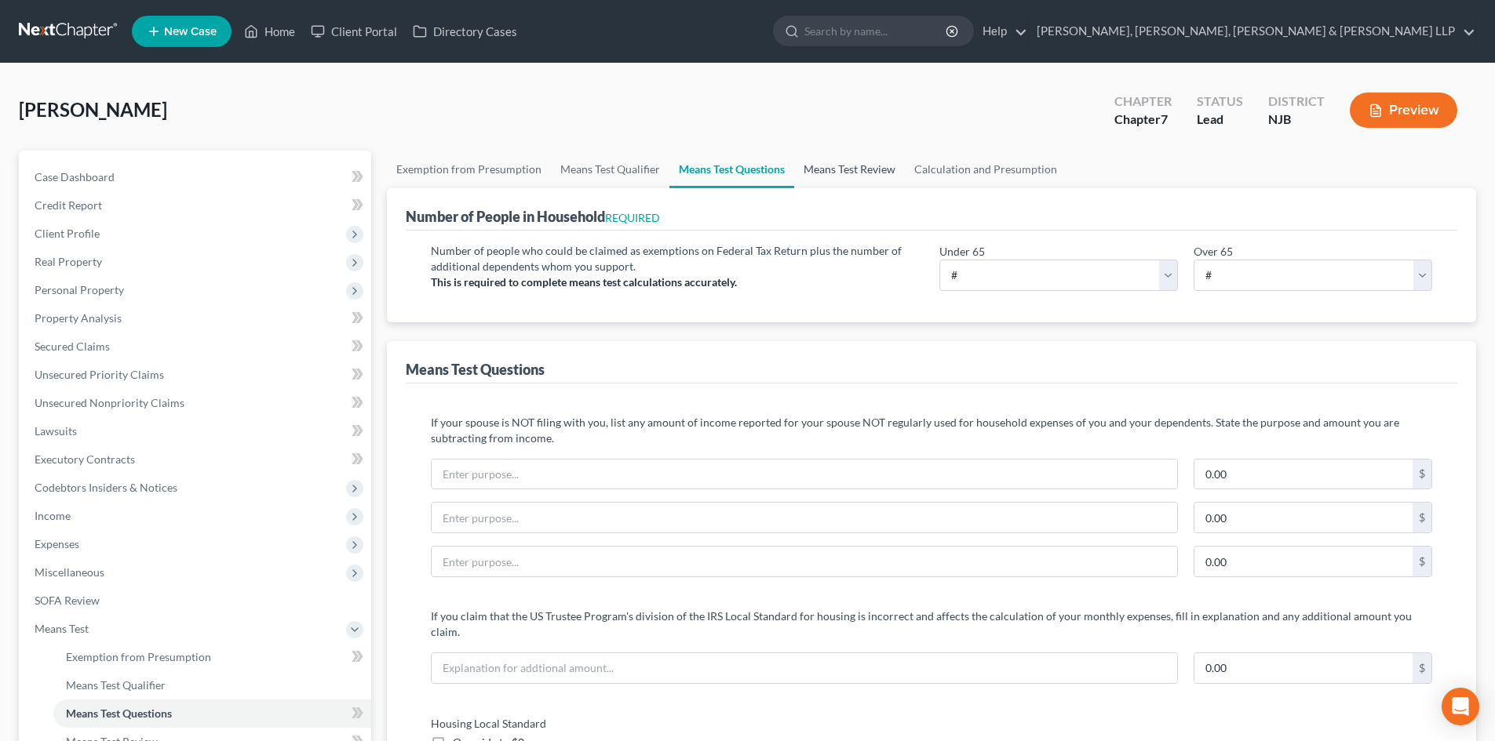
click at [836, 169] on link "Means Test Review" at bounding box center [849, 170] width 111 height 38
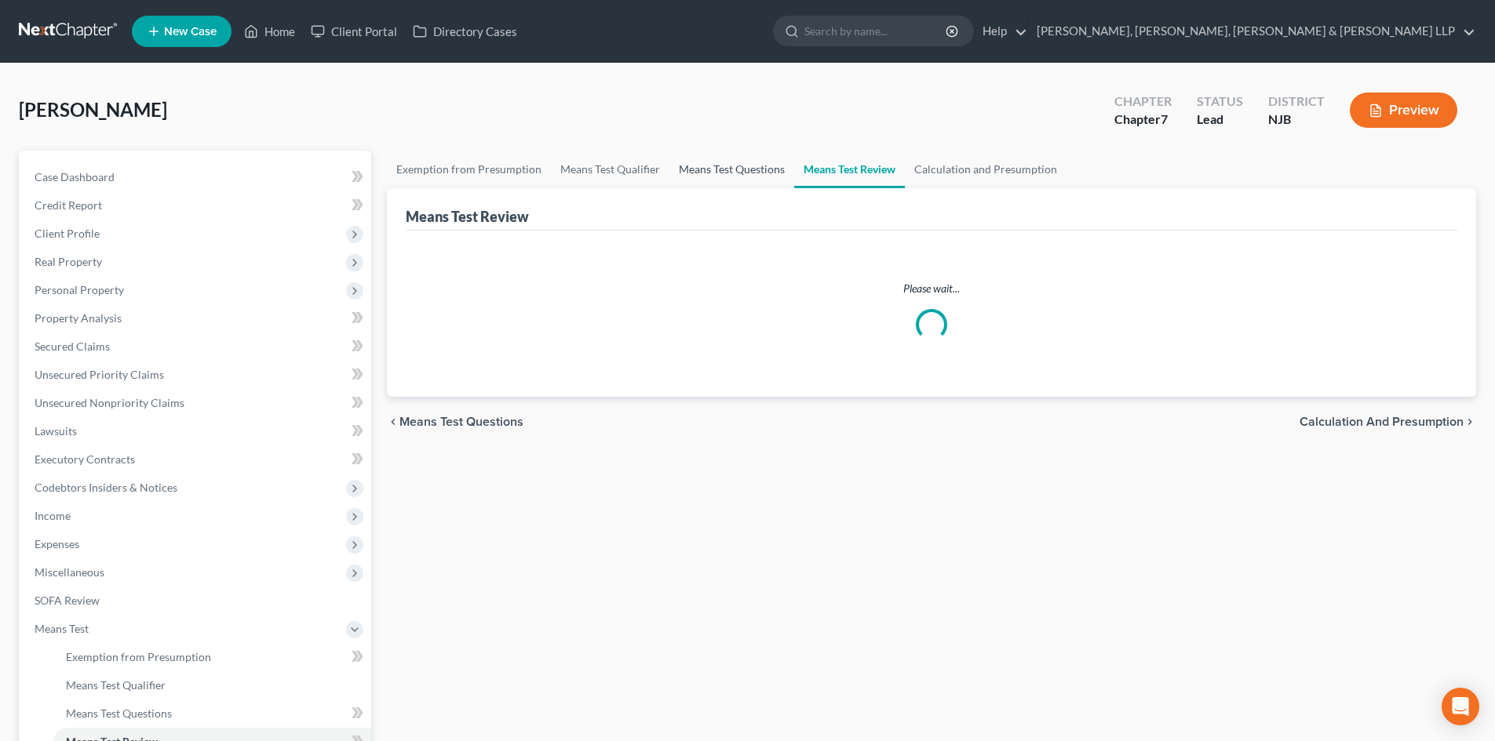
click at [710, 171] on link "Means Test Questions" at bounding box center [731, 170] width 125 height 38
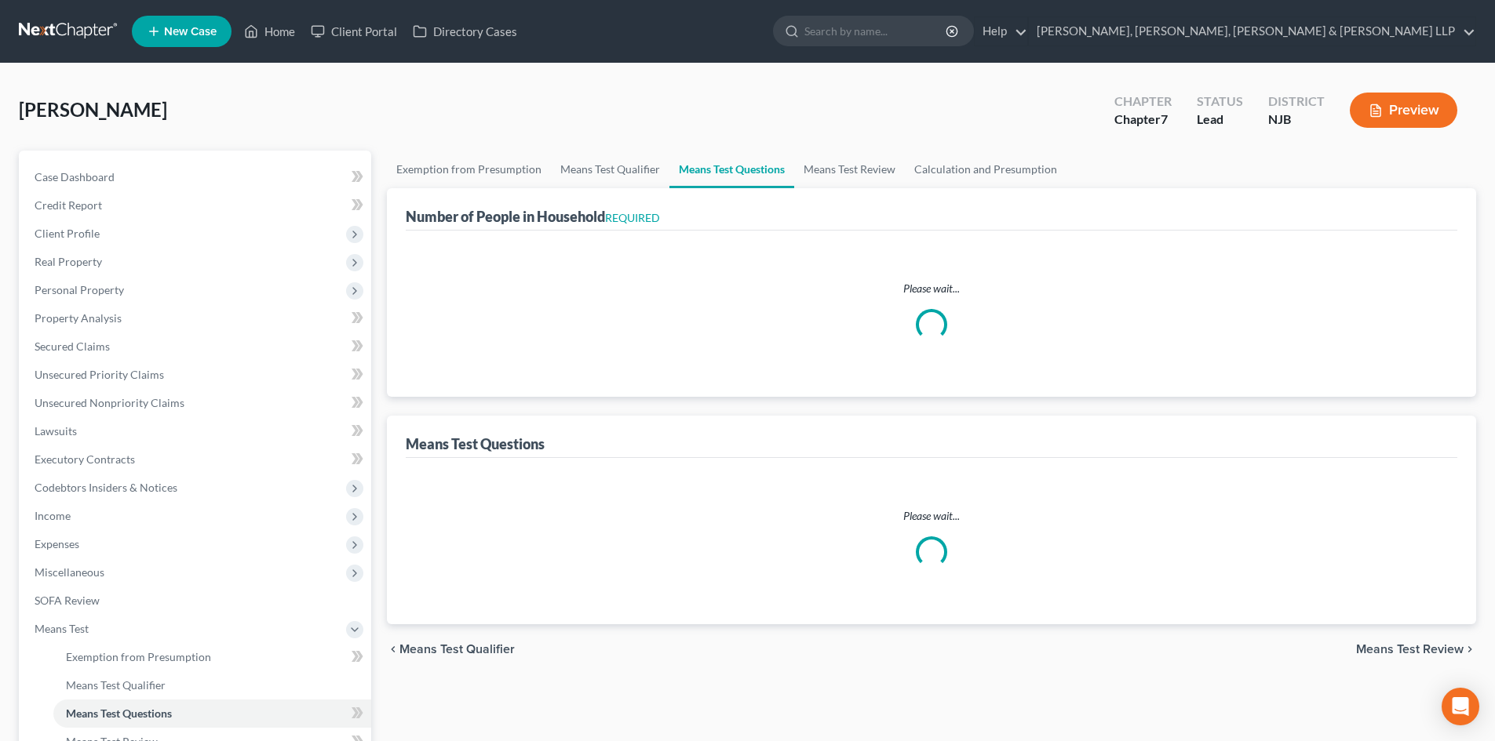
select select "1"
select select "60"
select select "0"
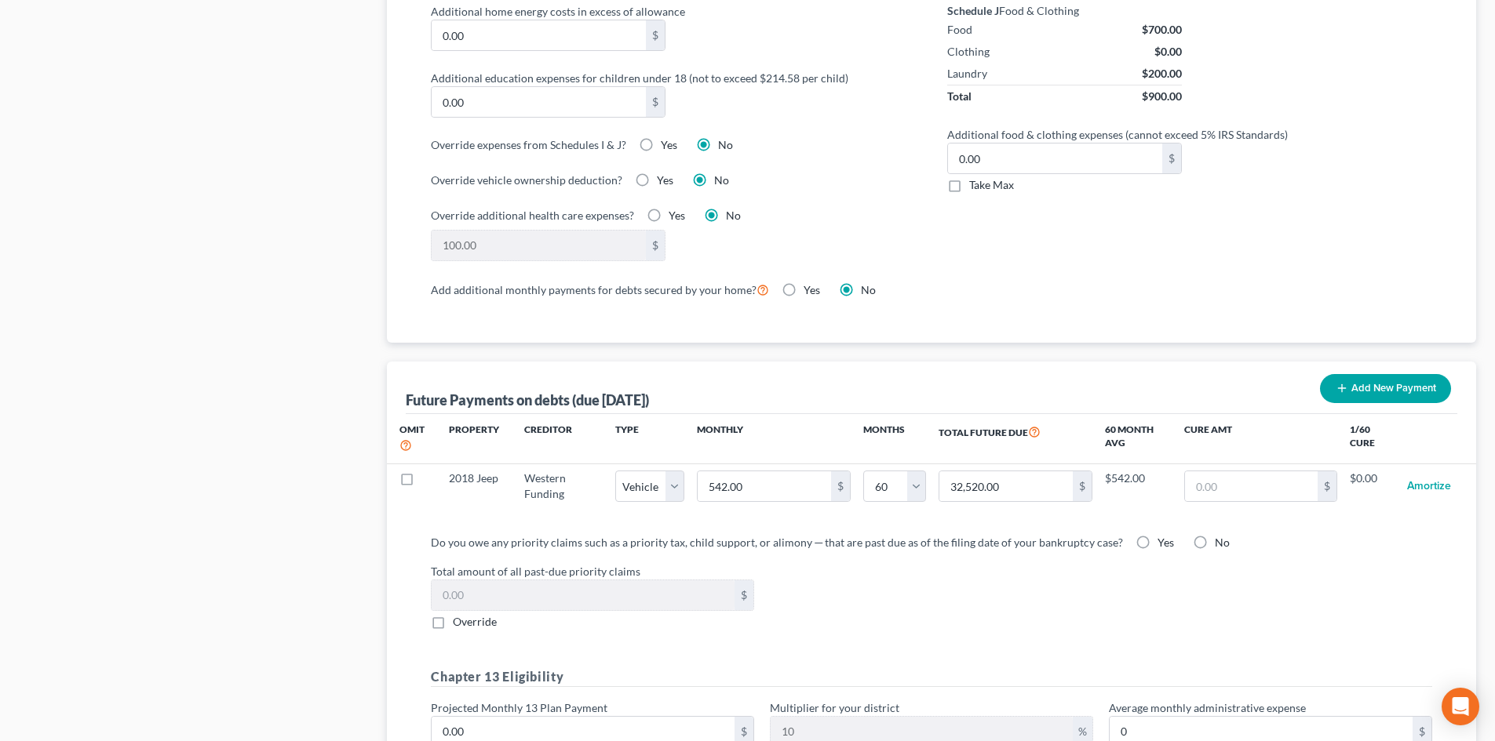
scroll to position [969, 0]
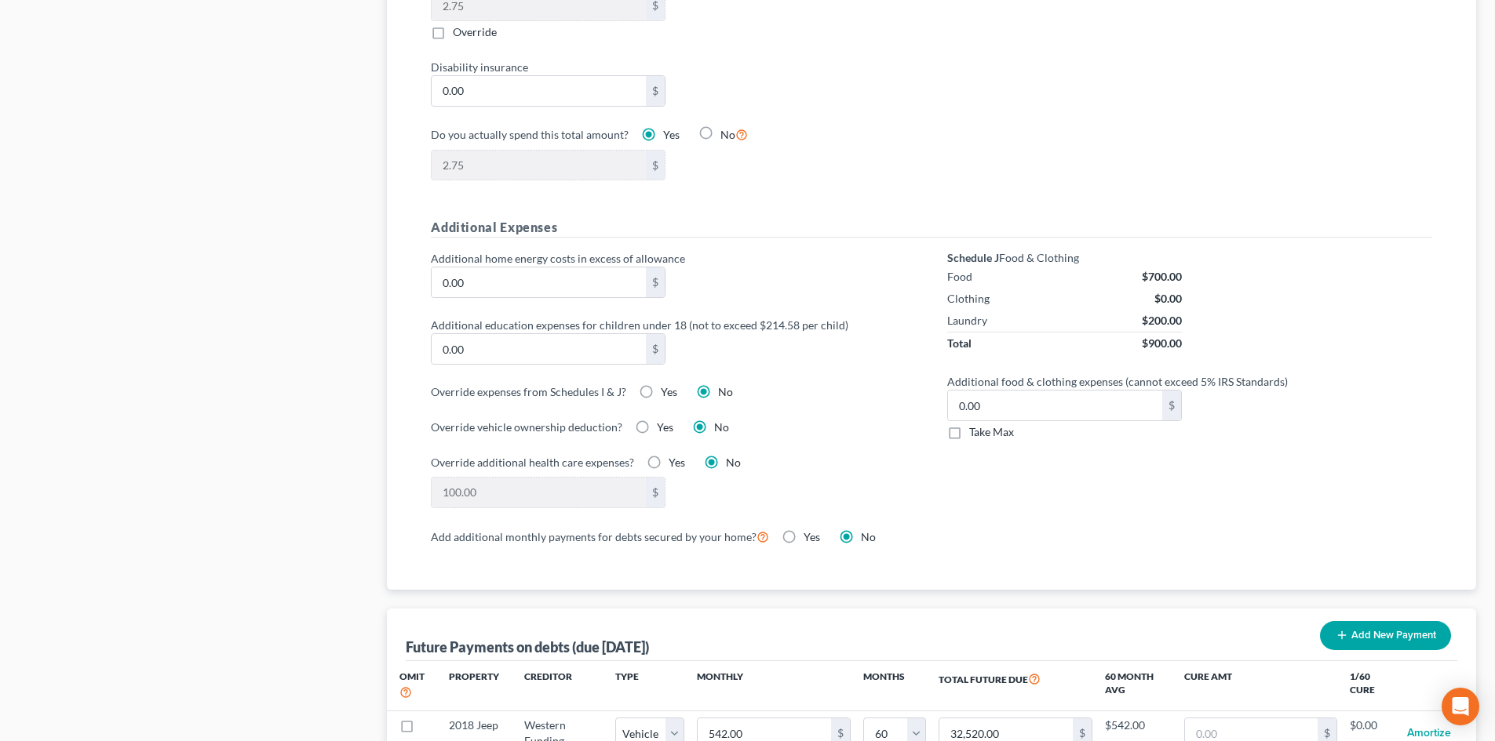
click at [975, 425] on span "Take Max" at bounding box center [991, 431] width 45 height 13
click at [975, 424] on input "Take Max" at bounding box center [980, 429] width 10 height 10
checkbox input "true"
type input "52.00"
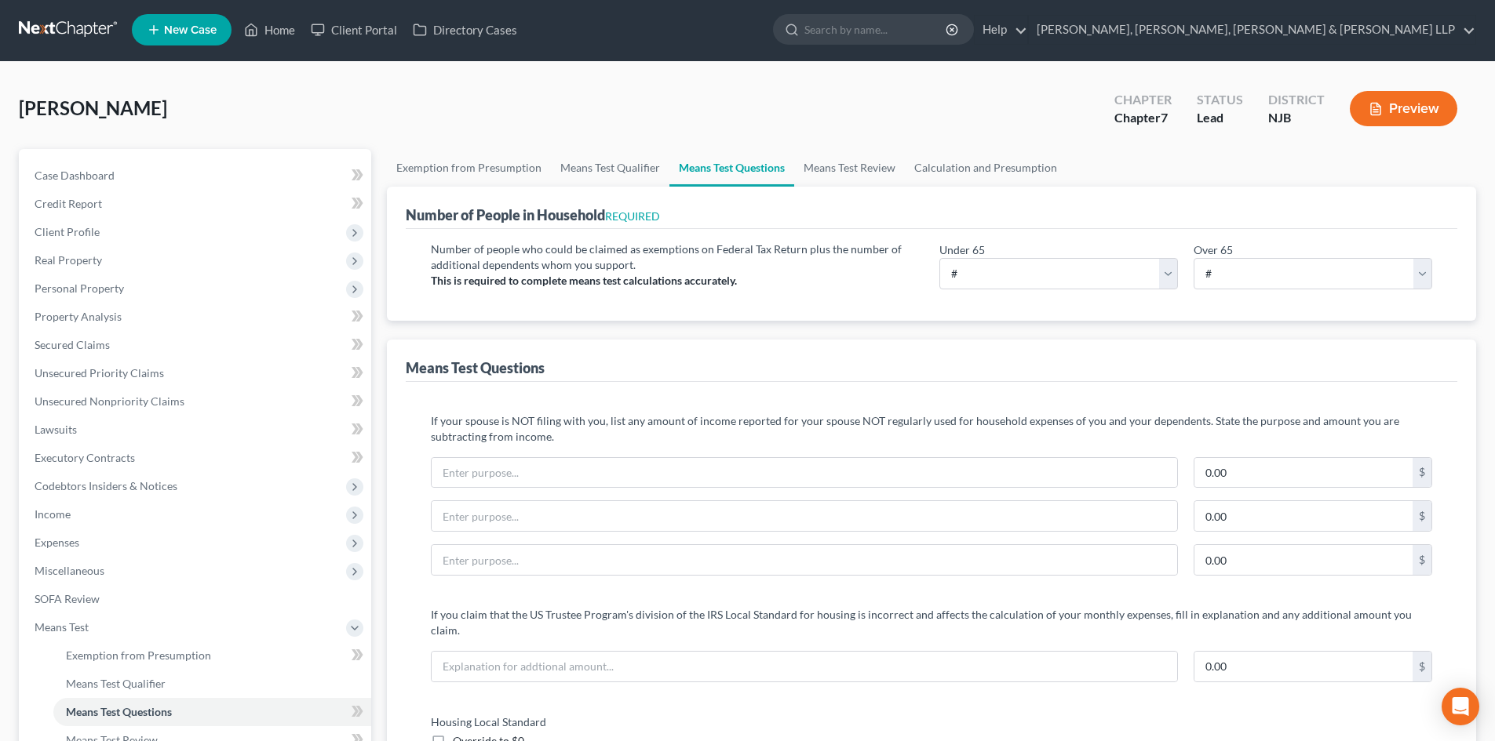
scroll to position [0, 0]
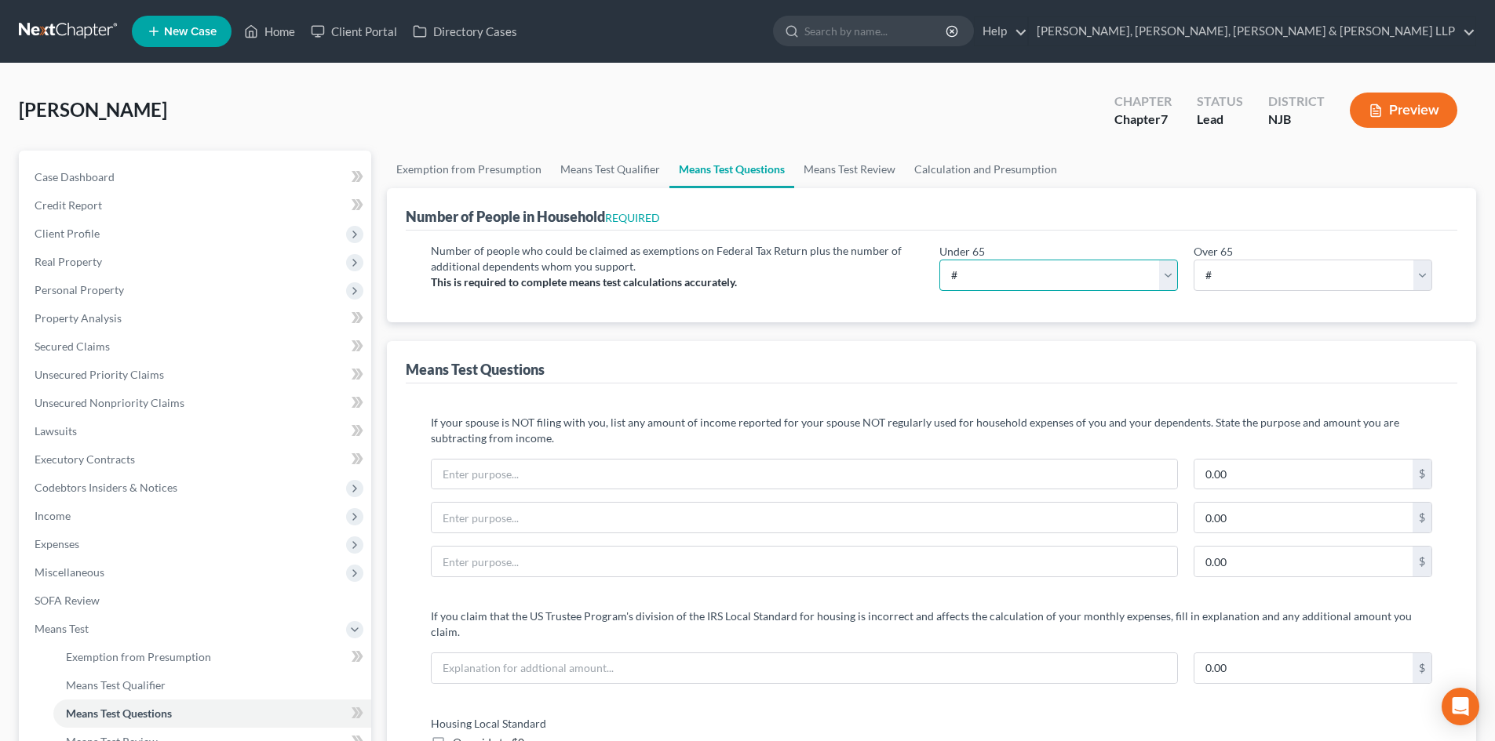
click at [1058, 282] on select "# 0 1 2 3 4 5 6 7 8 9 10" at bounding box center [1058, 275] width 239 height 31
select select "2"
click at [939, 260] on select "# 0 1 2 3 4 5 6 7 8 9 10" at bounding box center [1058, 275] width 239 height 31
click at [855, 179] on link "Means Test Review" at bounding box center [849, 170] width 111 height 38
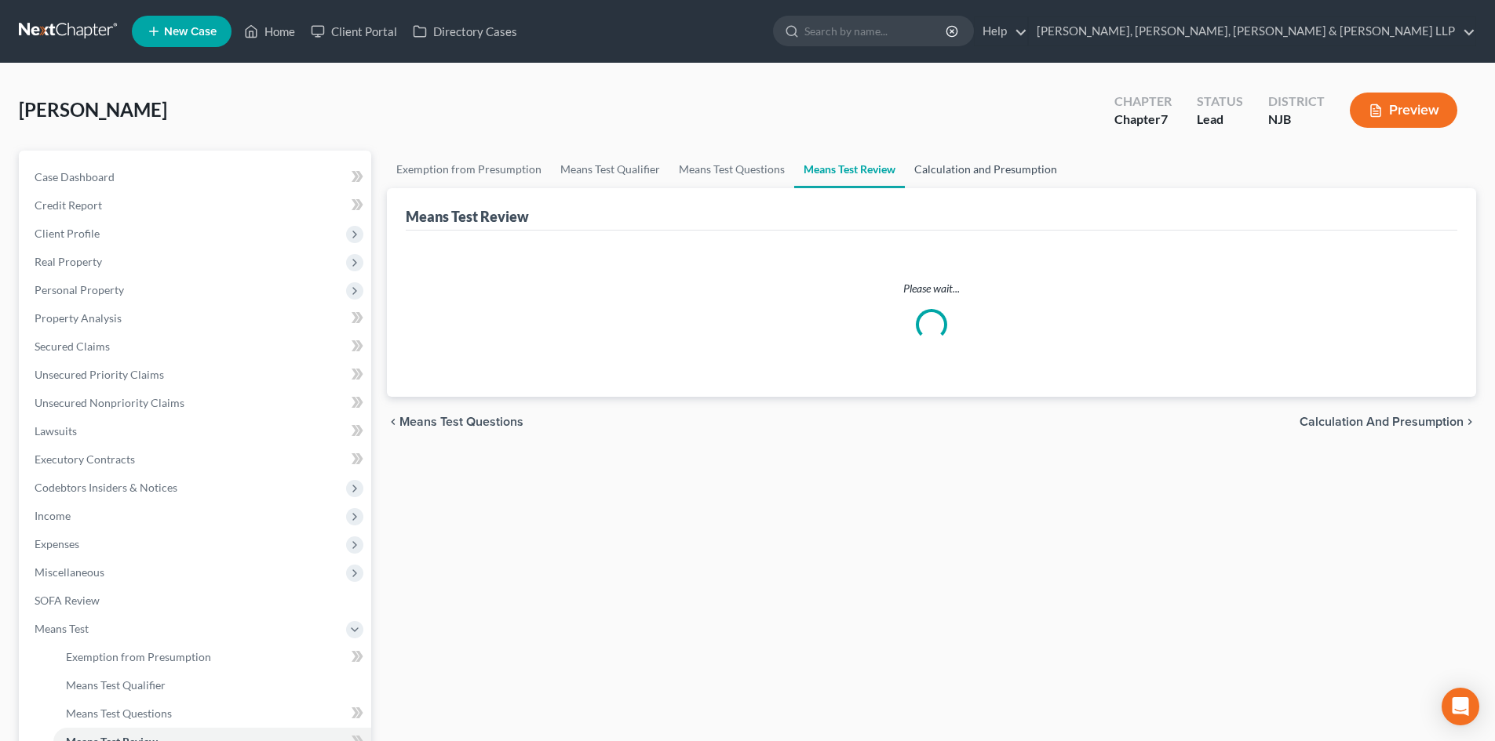
click at [954, 170] on link "Calculation and Presumption" at bounding box center [986, 170] width 162 height 38
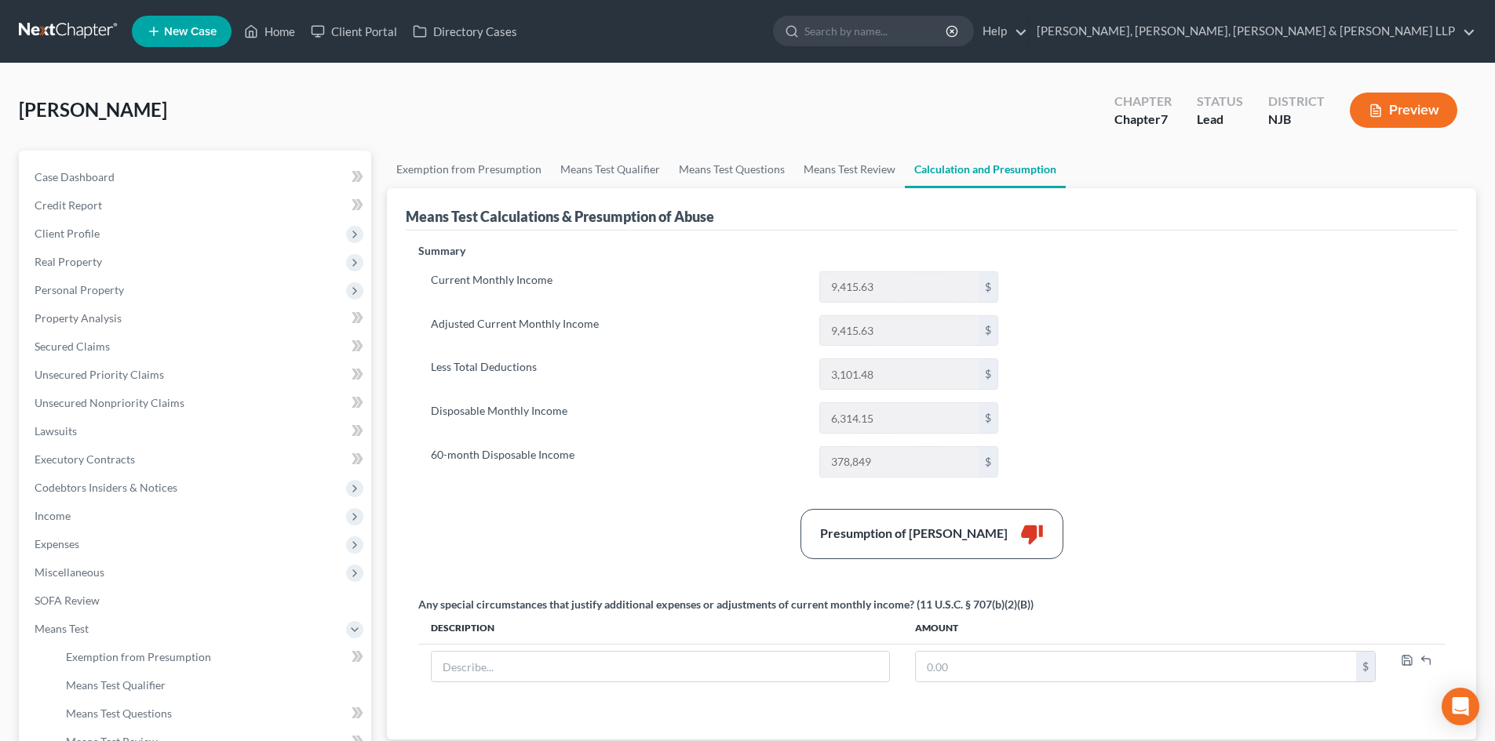
click at [954, 170] on link "Calculation and Presumption" at bounding box center [985, 170] width 161 height 38
click at [469, 169] on link "Exemption from Presumption" at bounding box center [469, 170] width 164 height 38
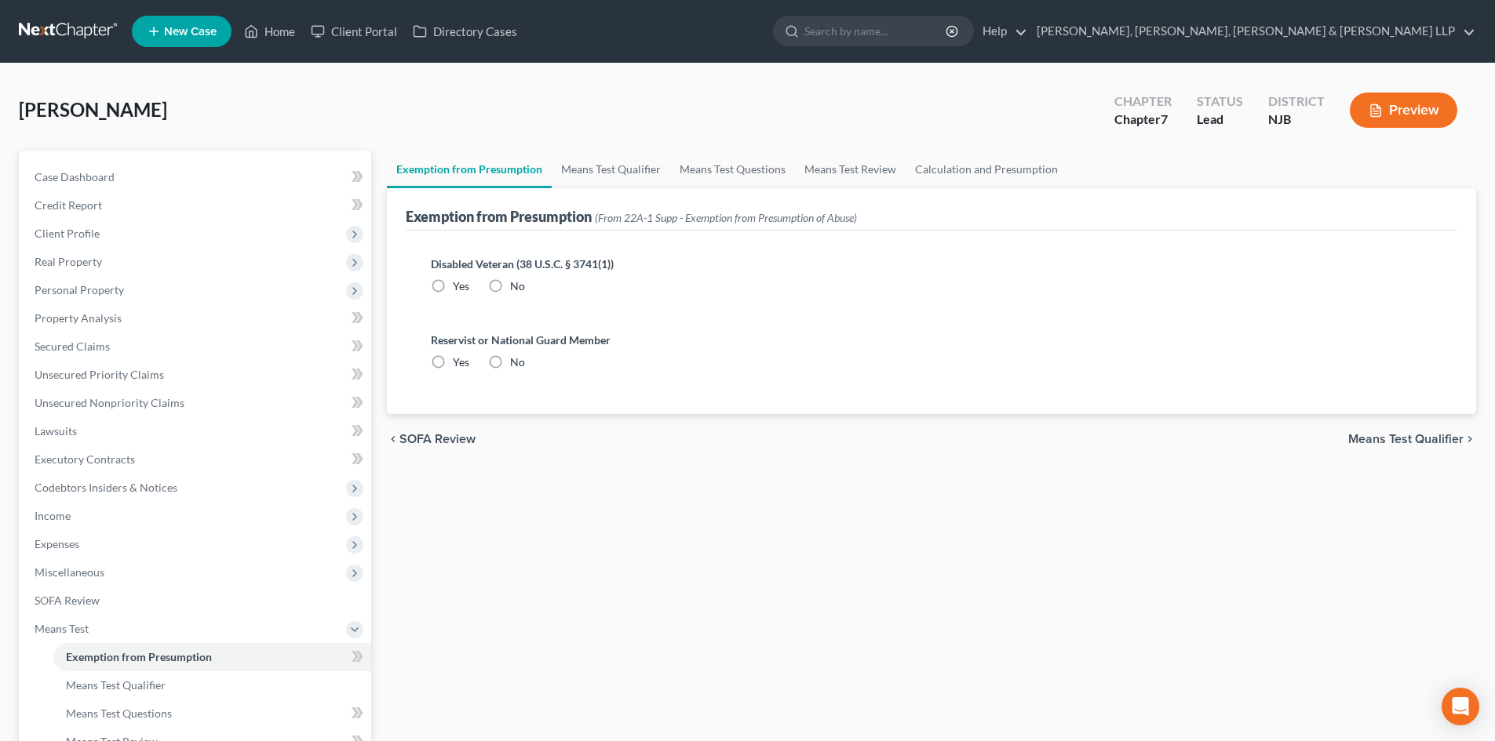
radio input "true"
click at [604, 162] on link "Means Test Qualifier" at bounding box center [611, 170] width 118 height 38
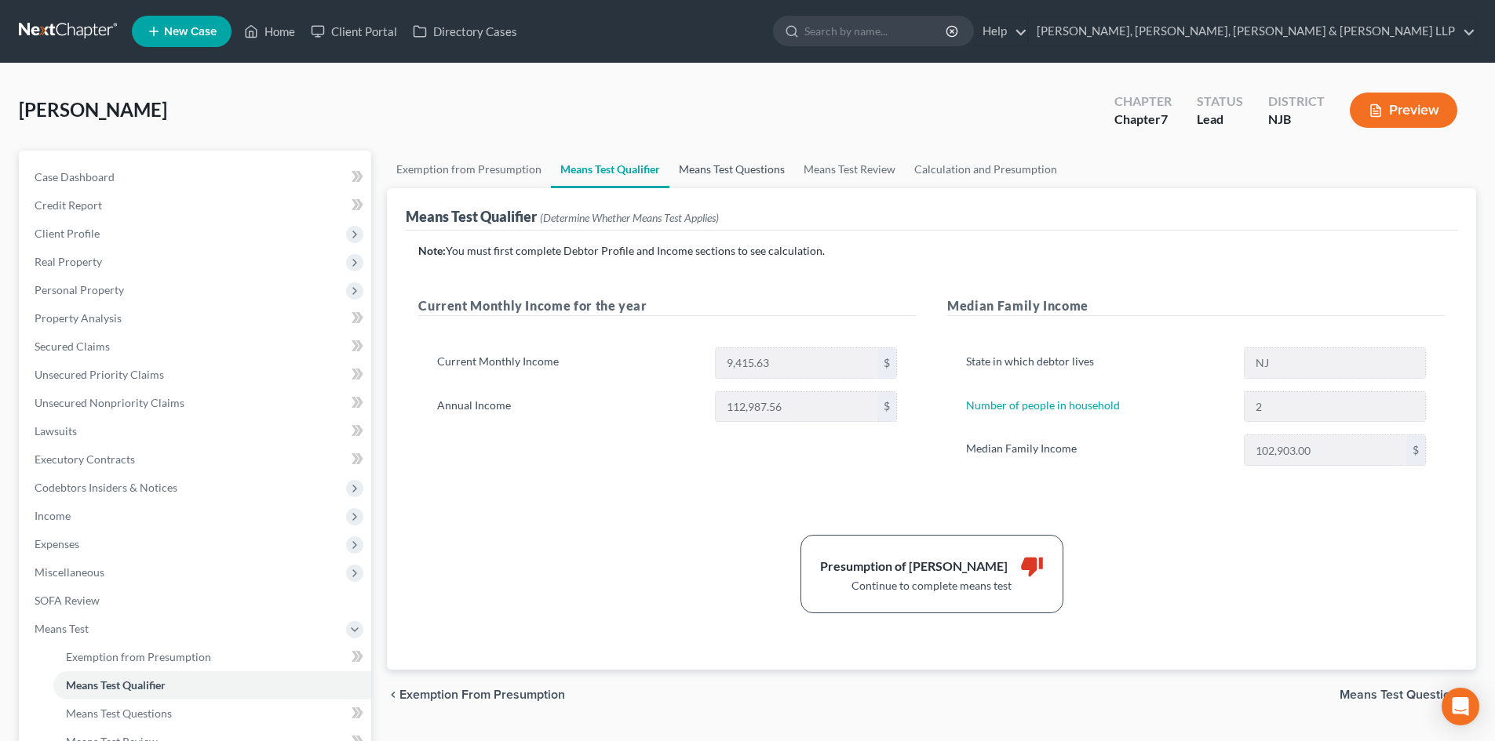
click at [691, 170] on link "Means Test Questions" at bounding box center [731, 170] width 125 height 38
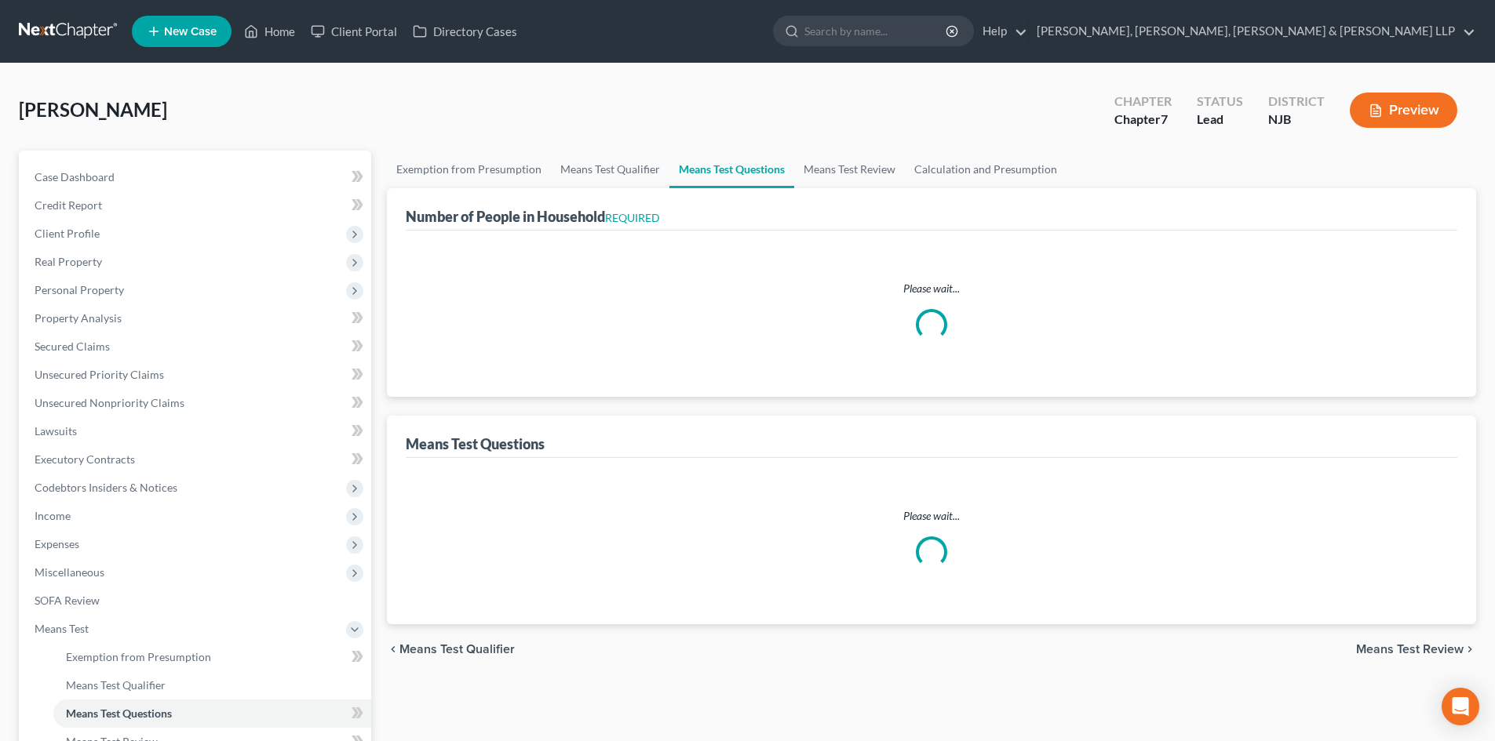
select select "1"
select select "60"
select select "2"
select select "0"
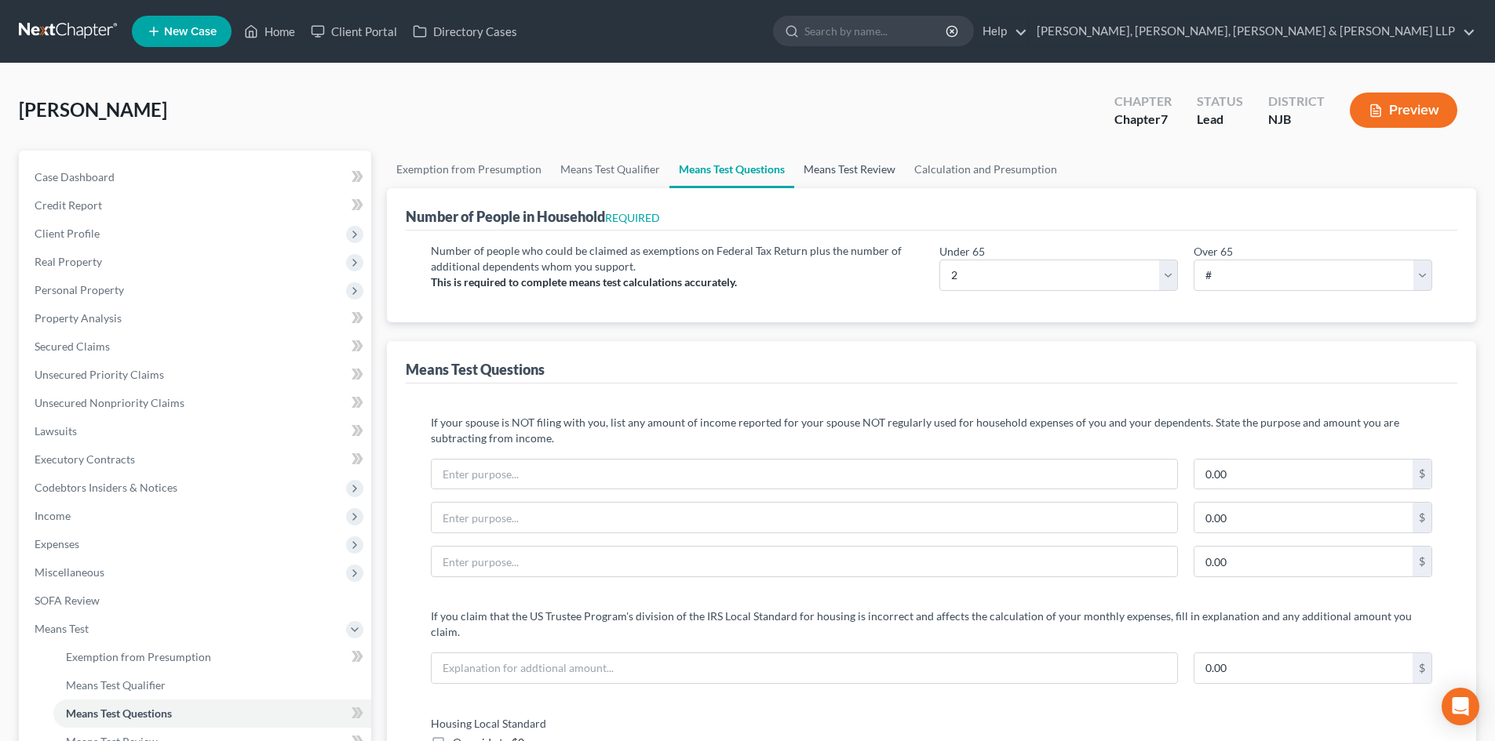
drag, startPoint x: 793, startPoint y: 173, endPoint x: 697, endPoint y: 199, distance: 99.2
click at [794, 173] on link "Means Test Review" at bounding box center [849, 170] width 111 height 38
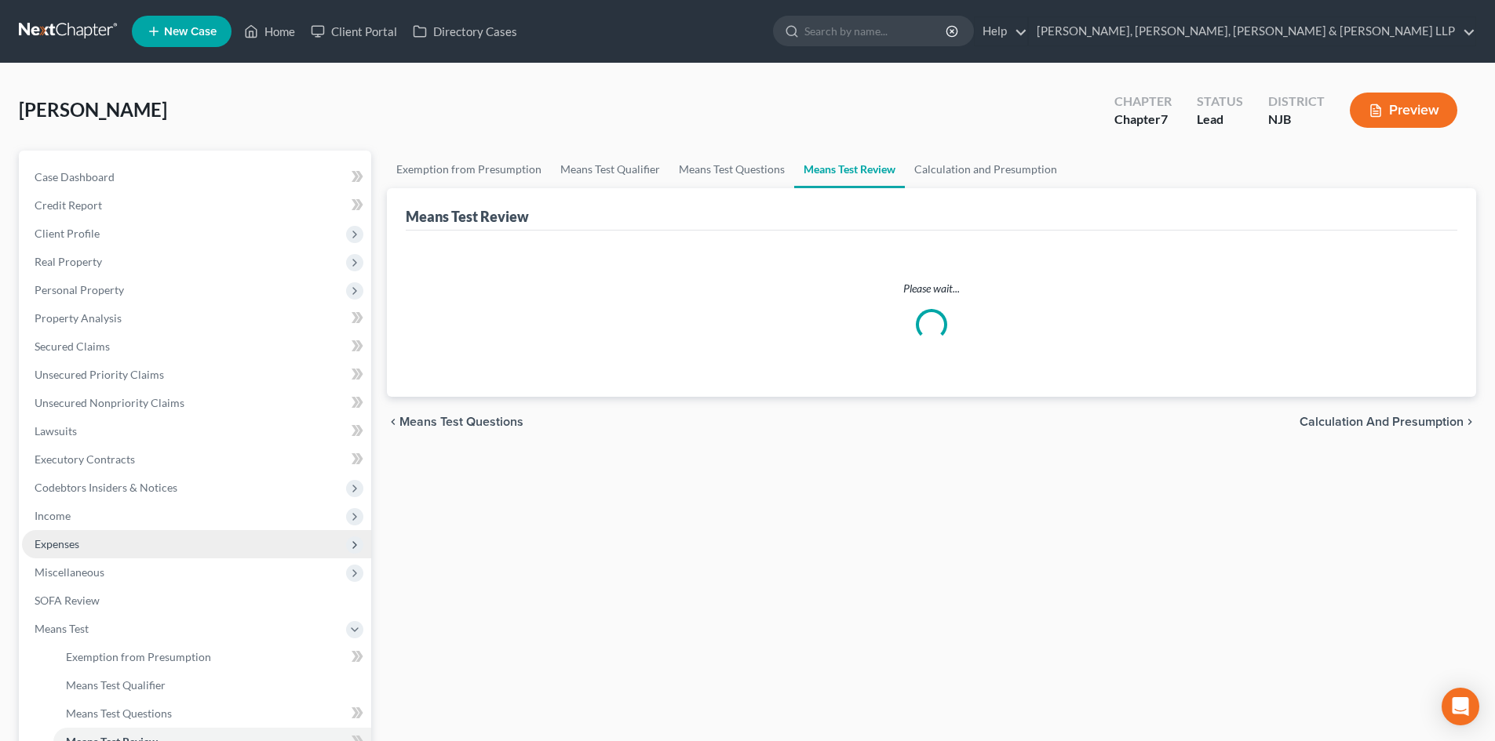
click at [123, 552] on span "Expenses" at bounding box center [196, 544] width 349 height 28
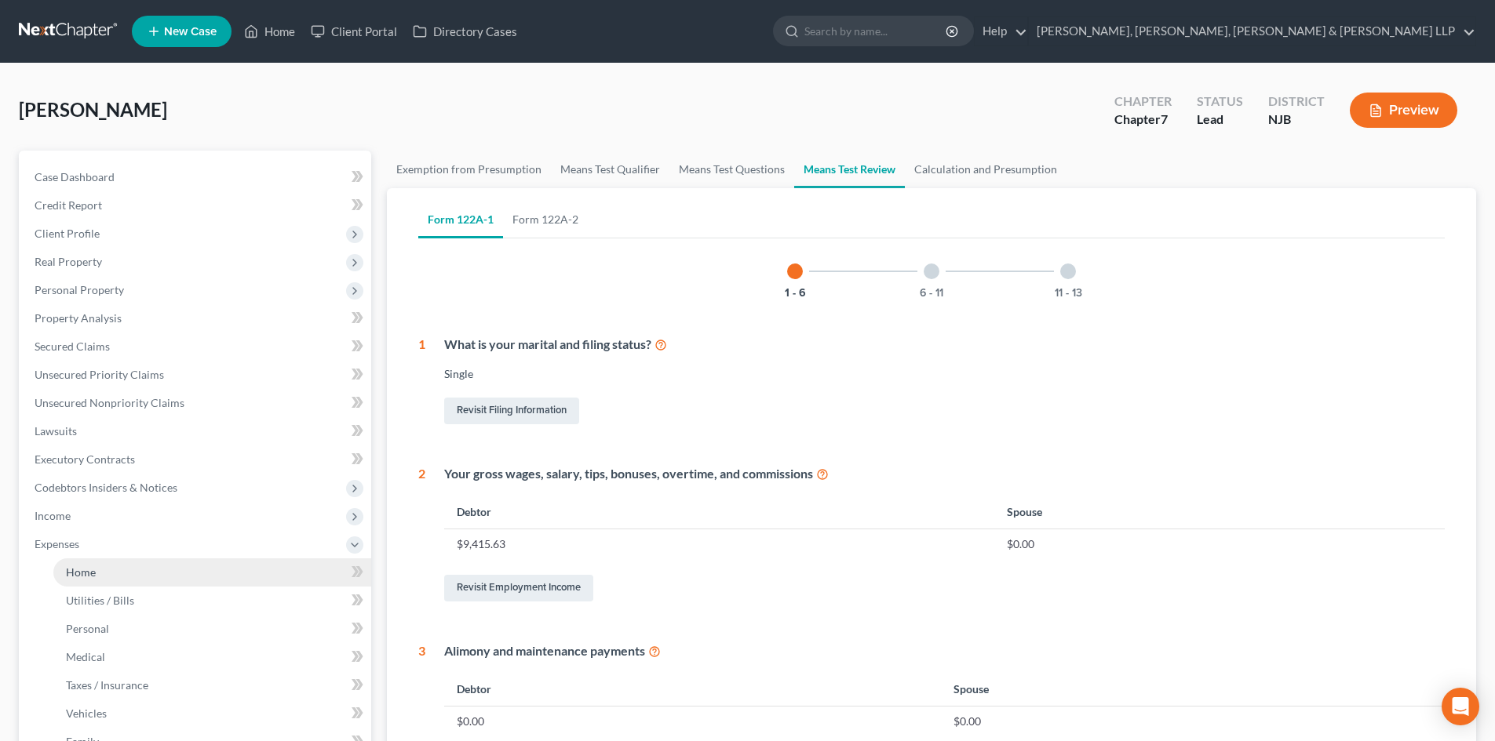
click at [100, 571] on link "Home" at bounding box center [212, 573] width 318 height 28
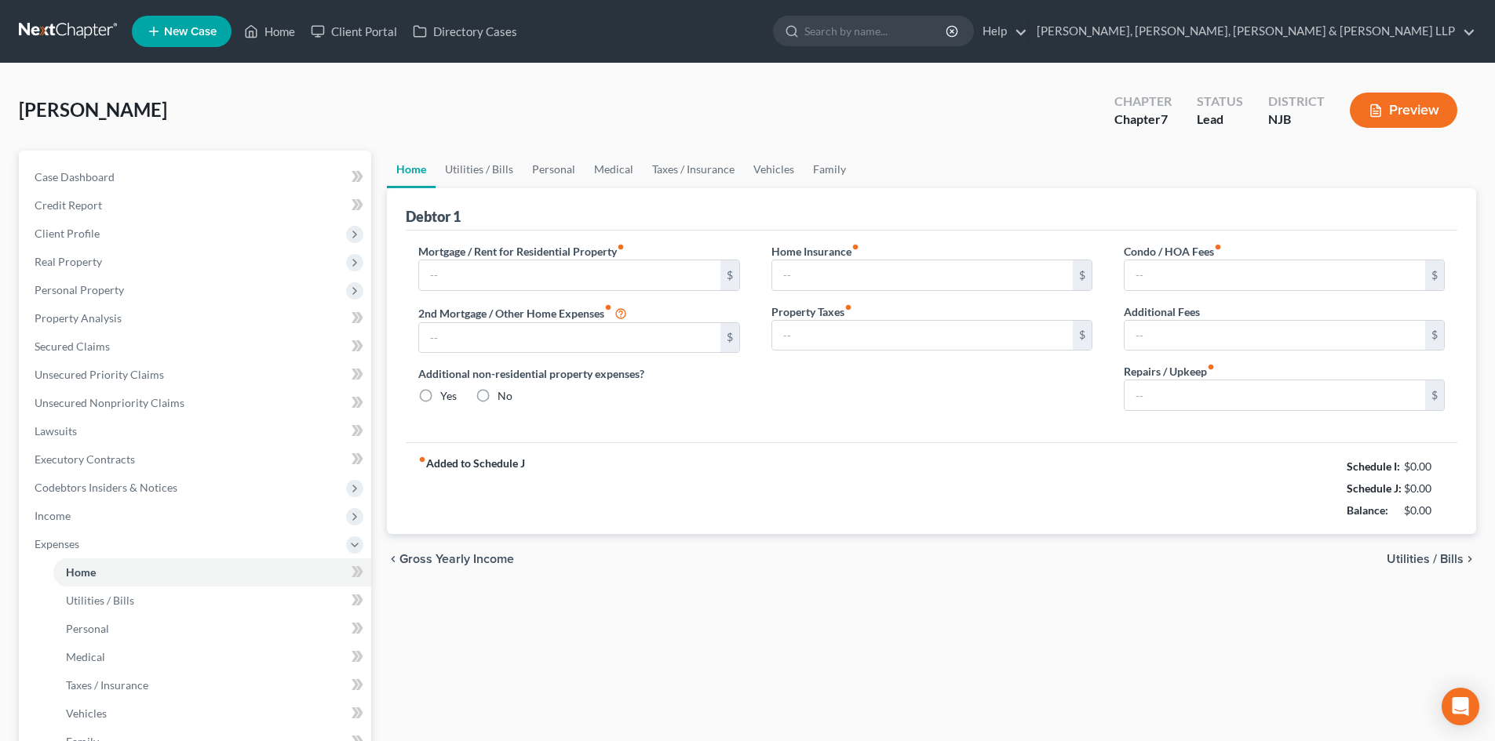
type input "2,422.75"
type input "0.00"
radio input "true"
type input "0.00"
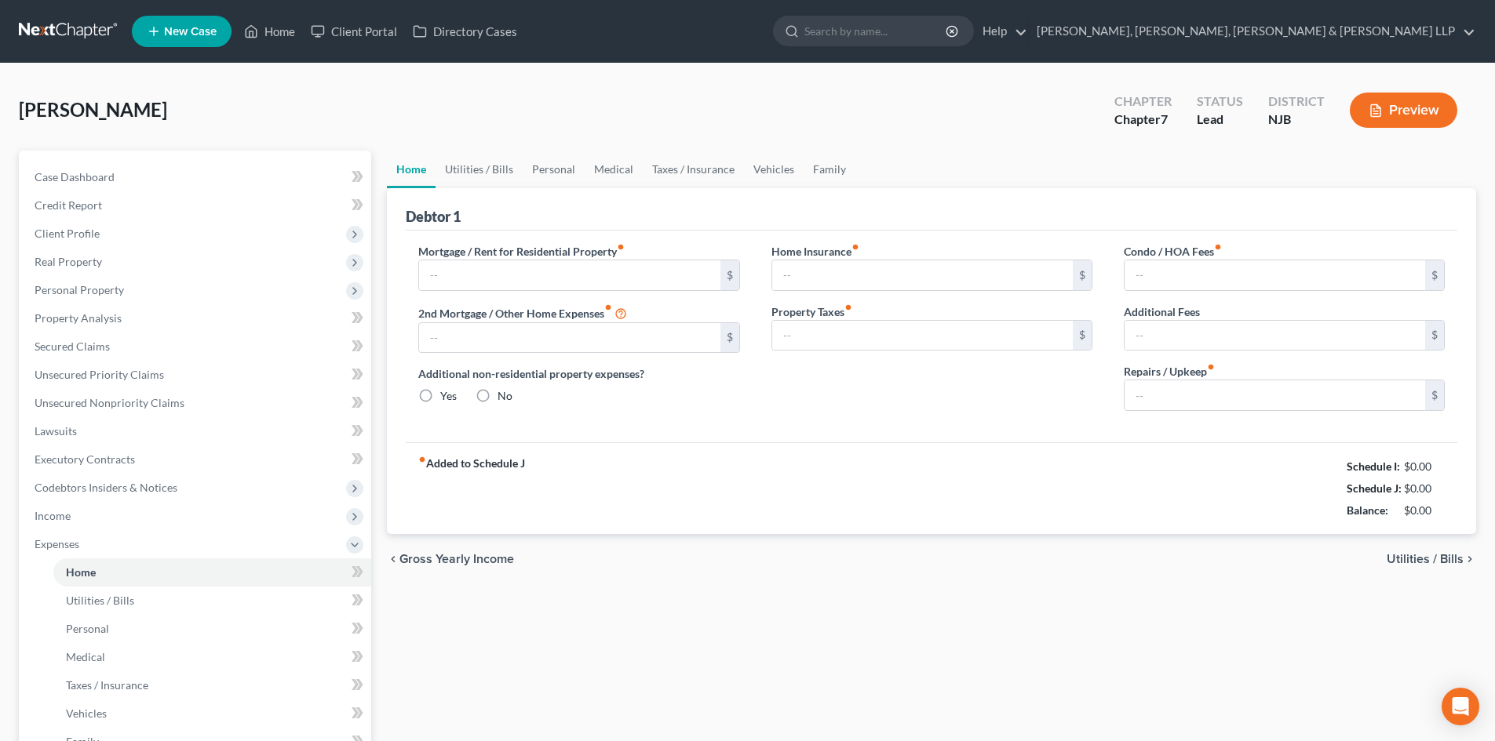
type input "0.00"
click at [1201, 394] on input "100.00" at bounding box center [1274, 396] width 300 height 30
type input "150"
click at [468, 164] on link "Utilities / Bills" at bounding box center [478, 170] width 87 height 38
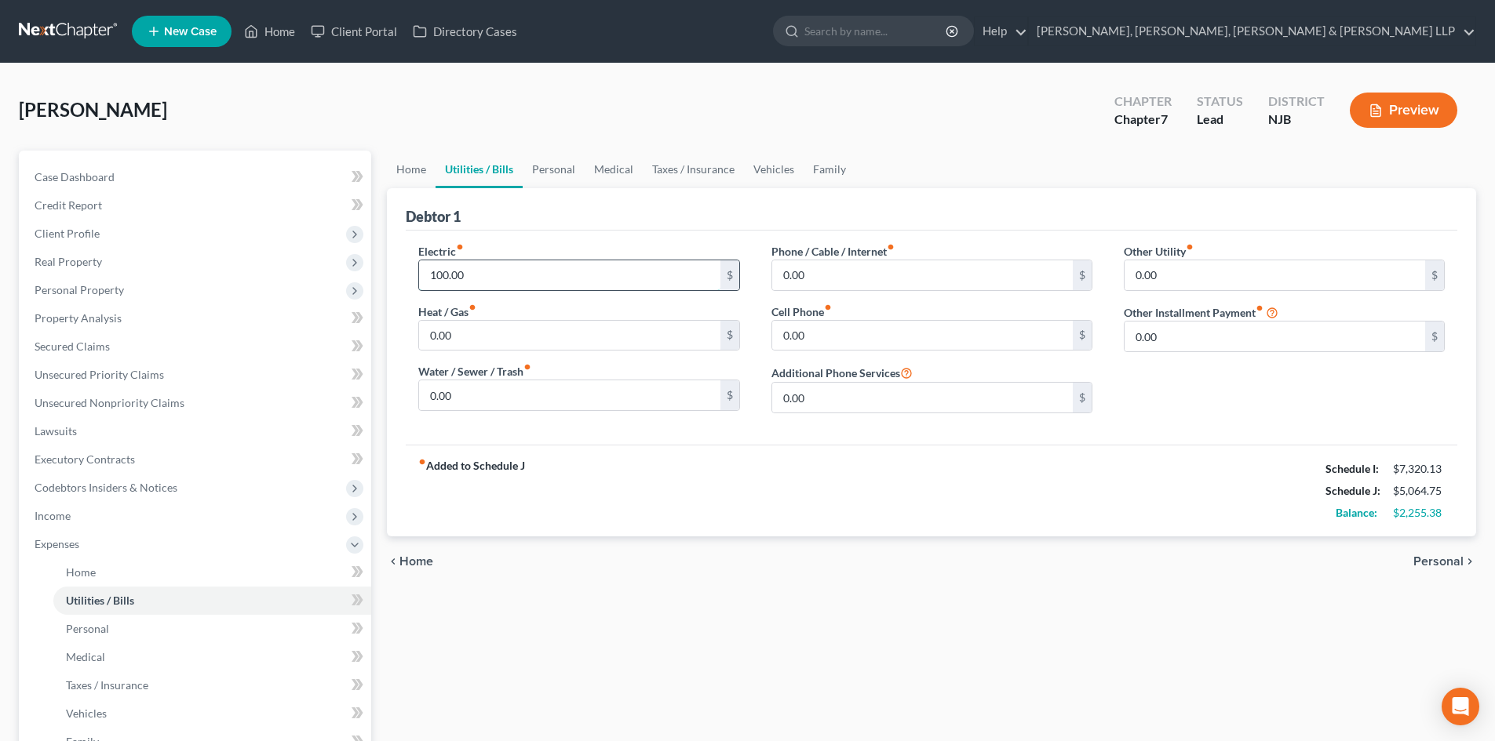
click at [492, 278] on input "100.00" at bounding box center [569, 275] width 300 height 30
type input "150"
click at [830, 286] on input "0.00" at bounding box center [922, 275] width 300 height 30
type input "230"
drag, startPoint x: 589, startPoint y: 165, endPoint x: 571, endPoint y: 166, distance: 18.1
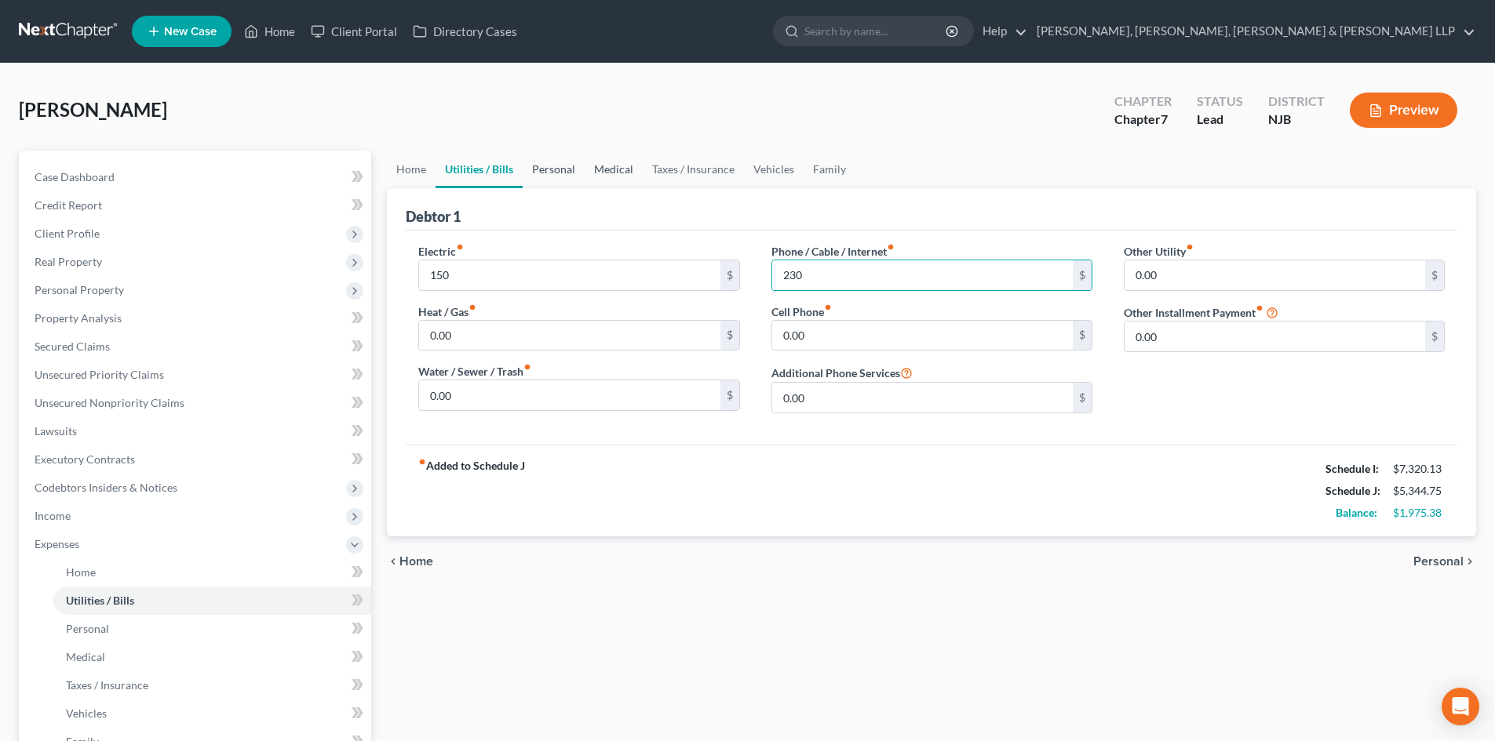
click at [589, 165] on link "Medical" at bounding box center [613, 170] width 58 height 38
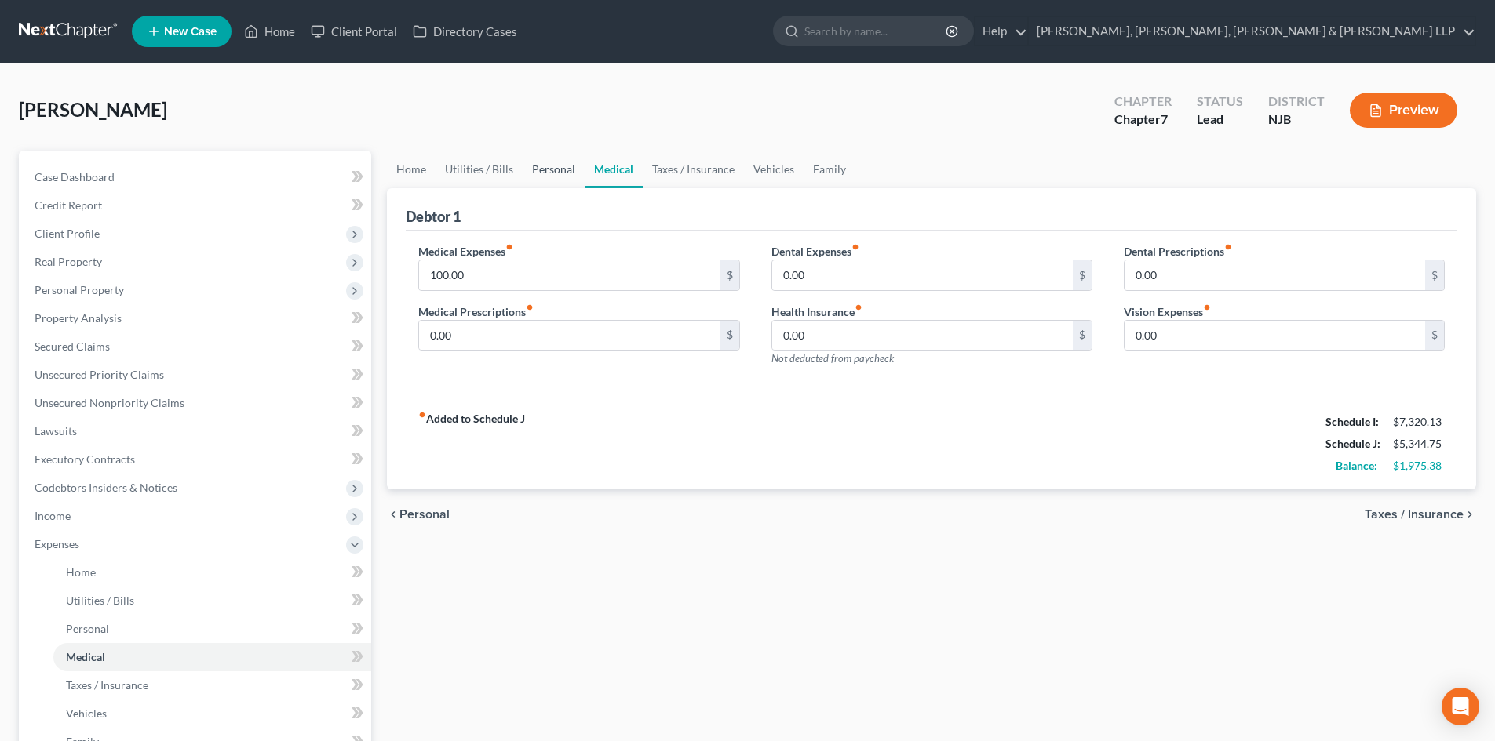
click at [563, 166] on link "Personal" at bounding box center [554, 170] width 62 height 38
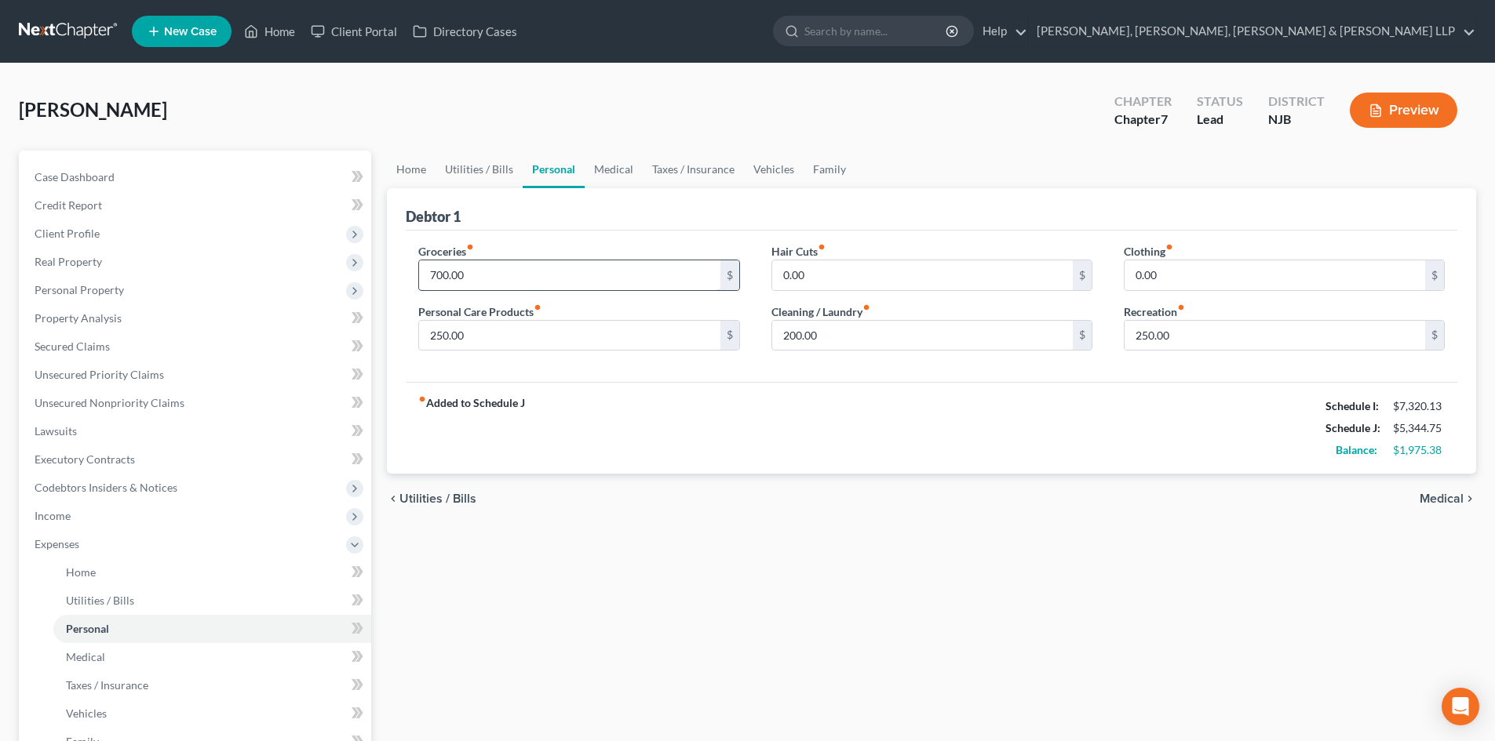
click at [504, 270] on input "700.00" at bounding box center [569, 275] width 300 height 30
type input "850"
click at [1172, 341] on input "250.00" at bounding box center [1274, 336] width 300 height 30
type input "330"
click at [824, 337] on input "200.00" at bounding box center [922, 336] width 300 height 30
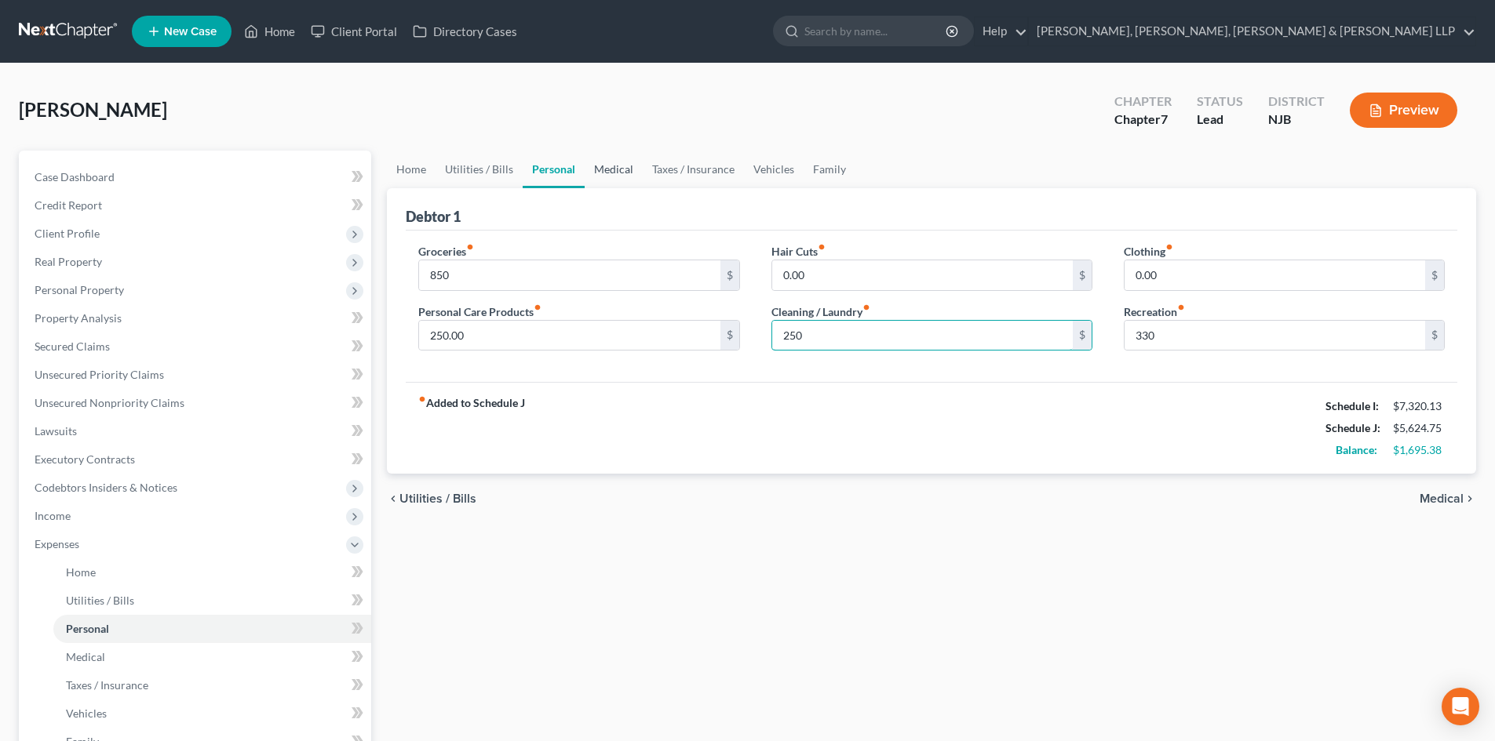
type input "250"
click at [619, 170] on link "Medical" at bounding box center [613, 170] width 58 height 38
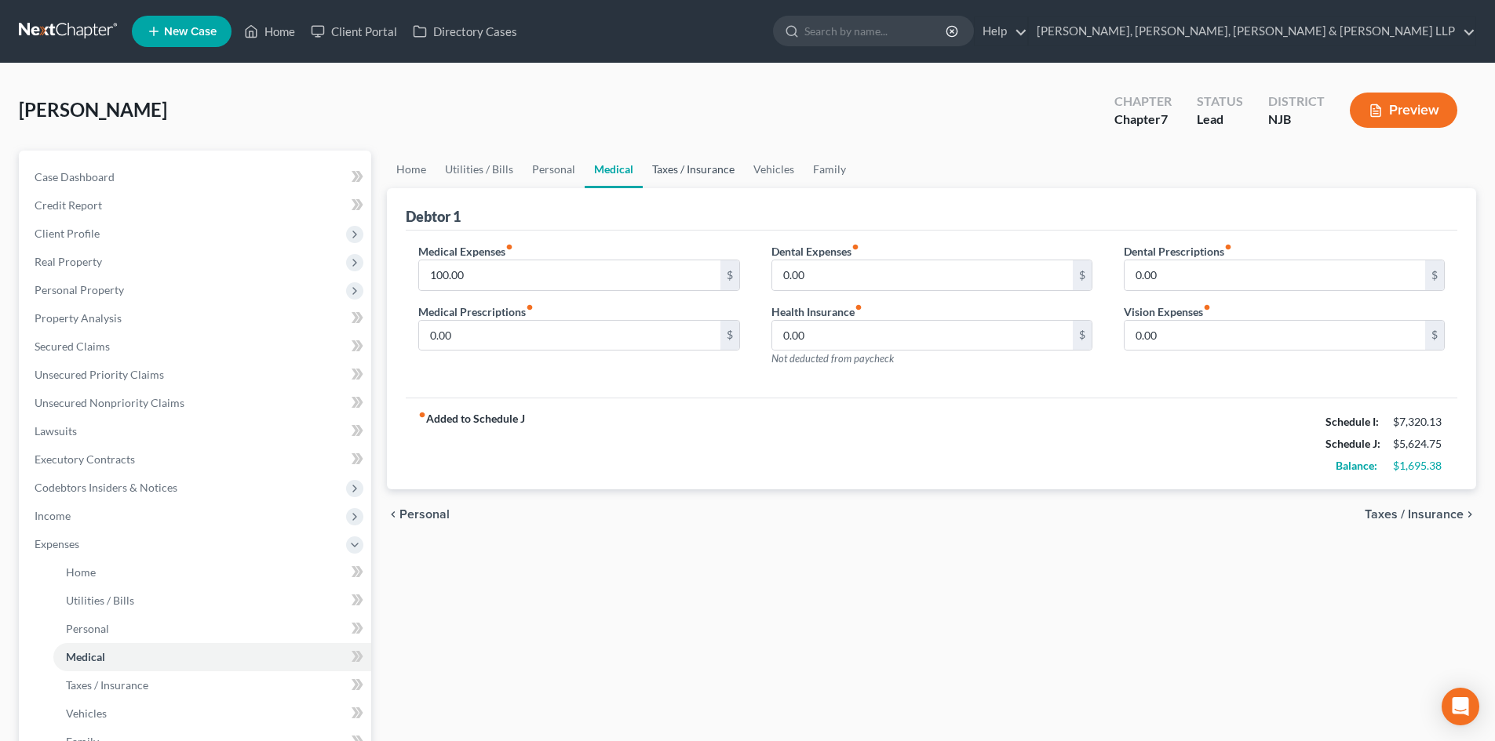
click at [702, 177] on link "Taxes / Insurance" at bounding box center [693, 170] width 101 height 38
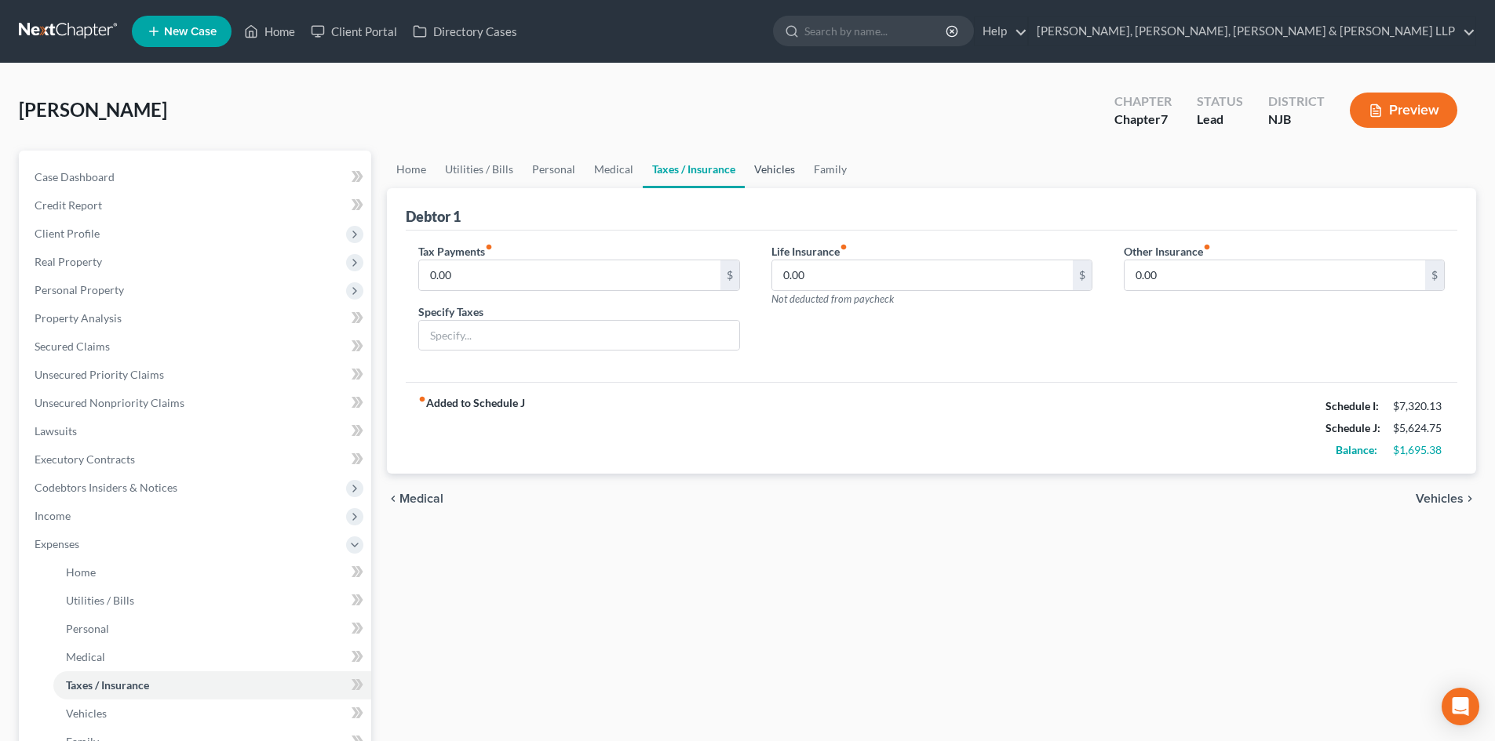
click at [772, 179] on link "Vehicles" at bounding box center [775, 170] width 60 height 38
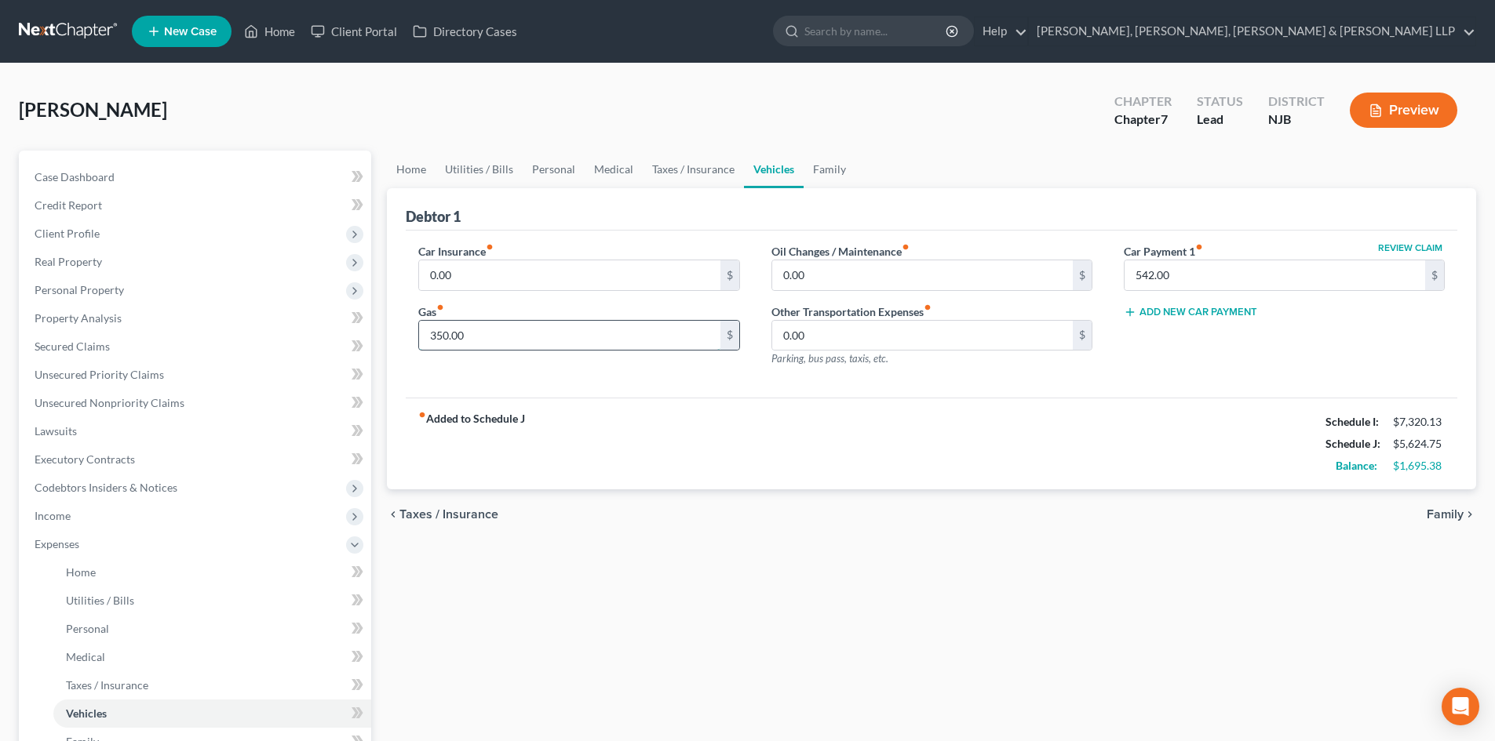
click at [552, 339] on input "350.00" at bounding box center [569, 336] width 300 height 30
type input "450"
click at [515, 270] on input "0.00" at bounding box center [569, 275] width 300 height 30
type input "284.98"
click at [821, 169] on link "Family" at bounding box center [829, 170] width 52 height 38
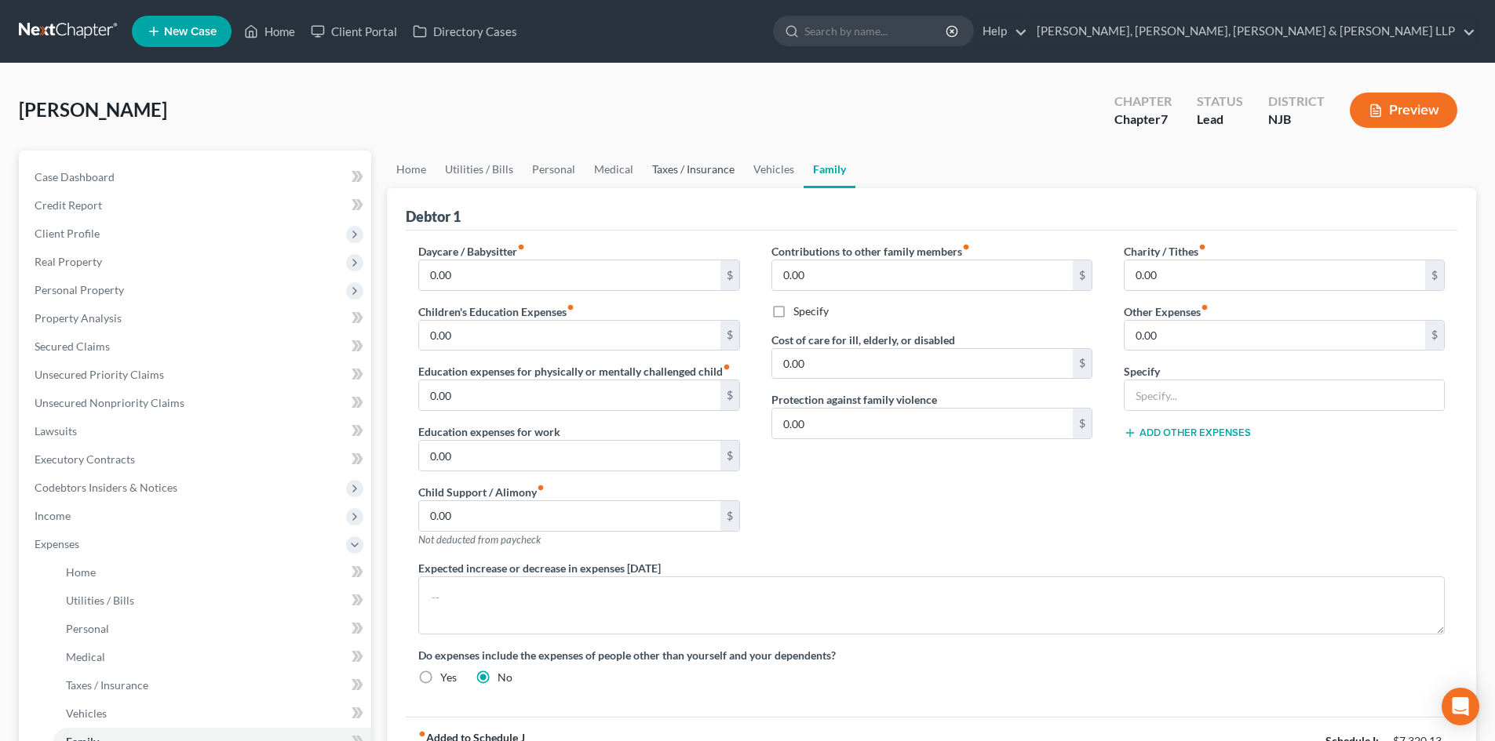
click at [691, 163] on link "Taxes / Insurance" at bounding box center [693, 170] width 101 height 38
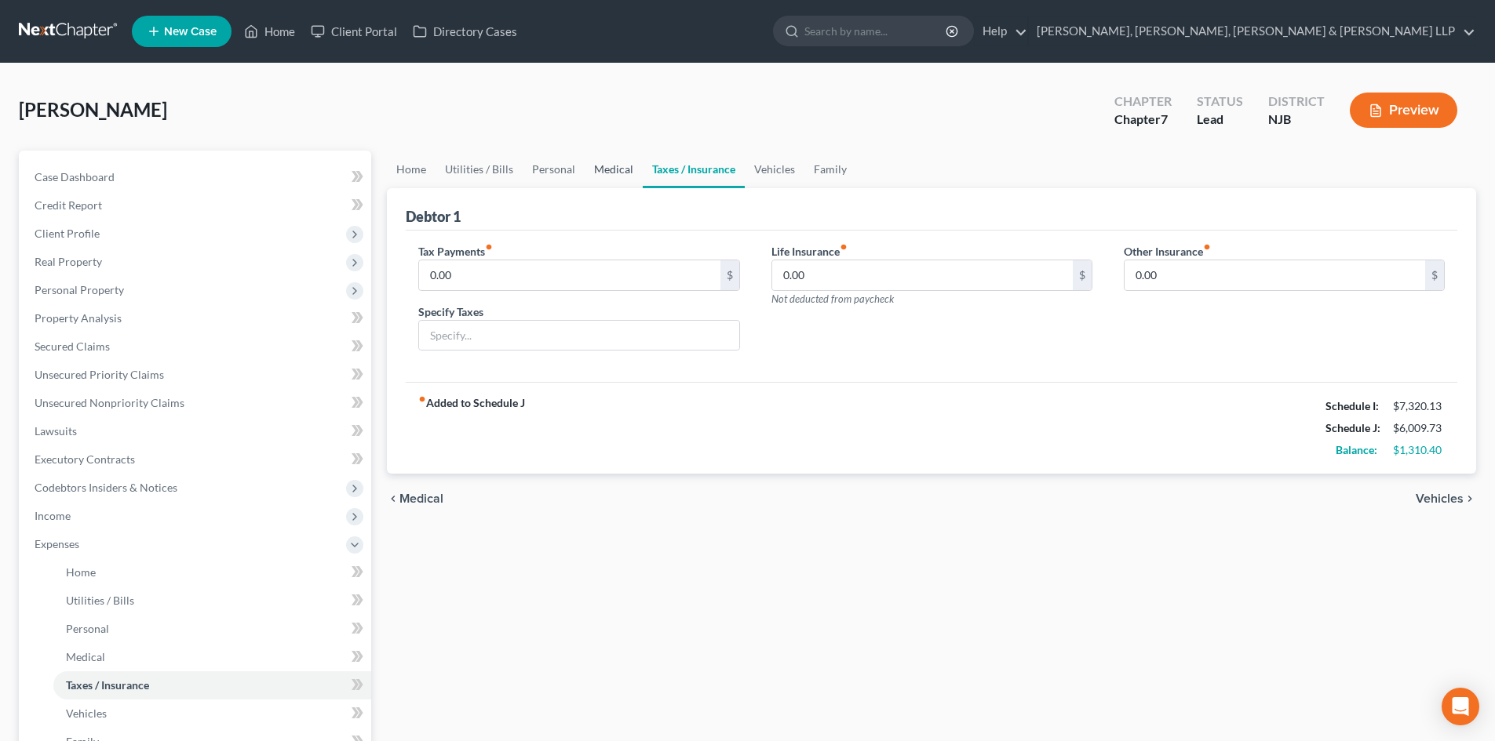
click at [585, 169] on link "Medical" at bounding box center [613, 170] width 58 height 38
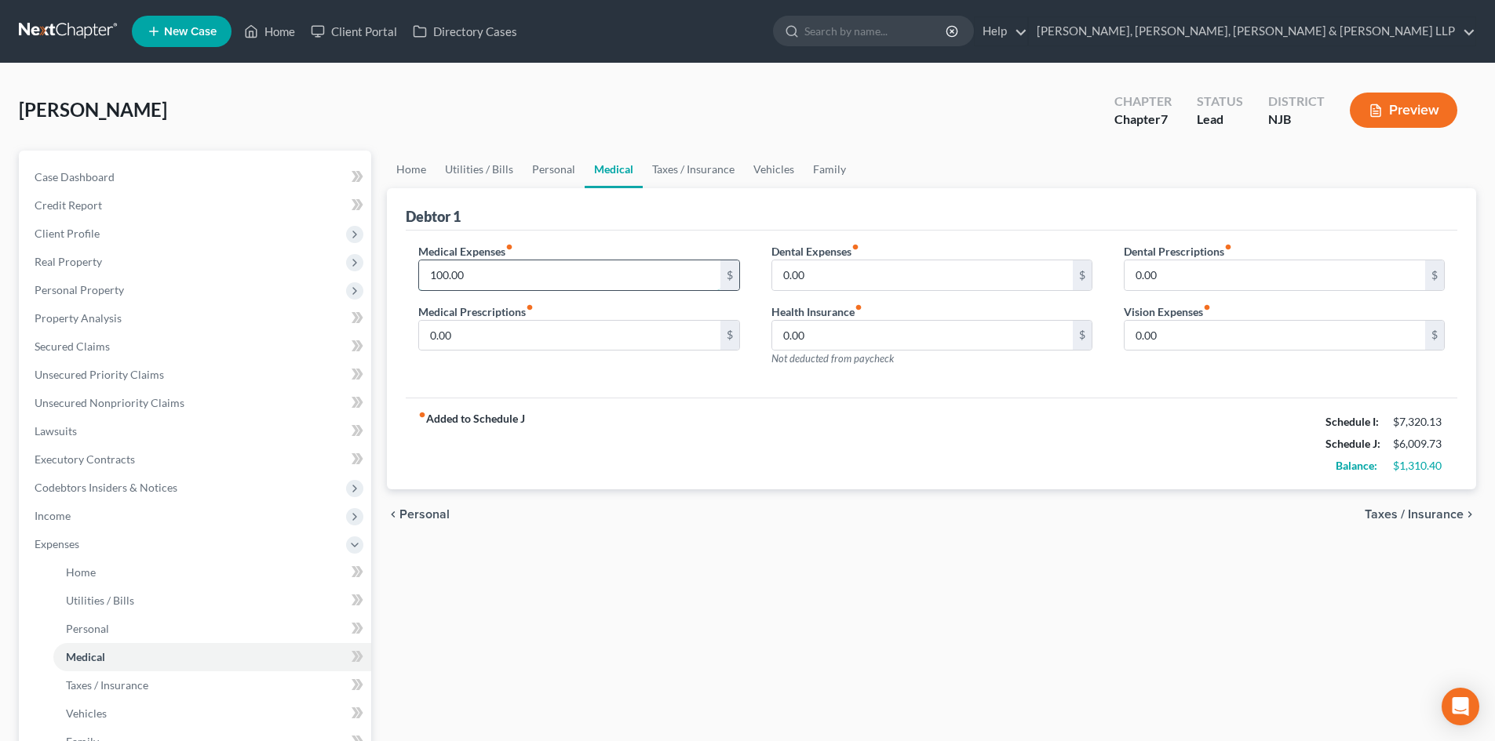
click at [501, 271] on input "100.00" at bounding box center [569, 275] width 300 height 30
type input "125"
click at [555, 174] on link "Personal" at bounding box center [554, 170] width 62 height 38
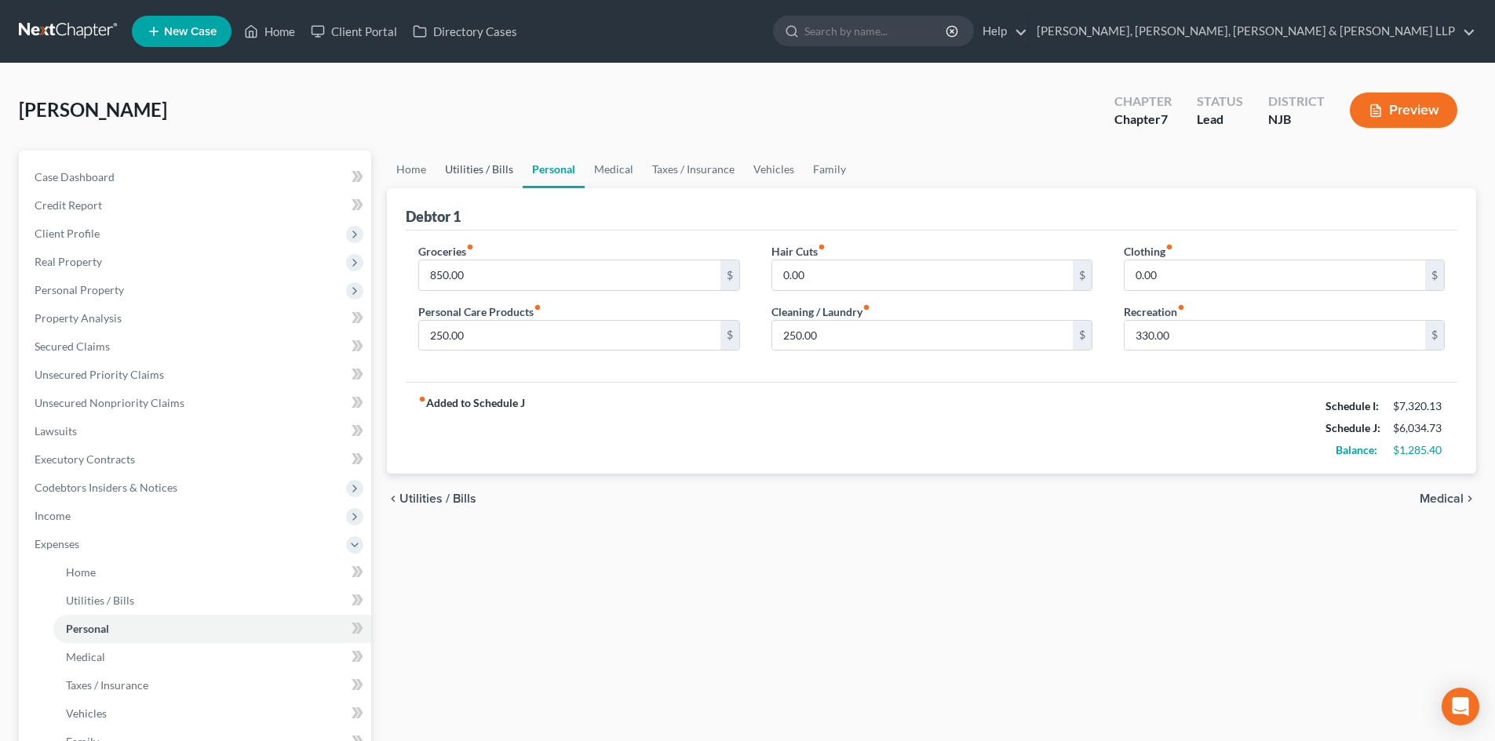
click at [482, 158] on link "Utilities / Bills" at bounding box center [478, 170] width 87 height 38
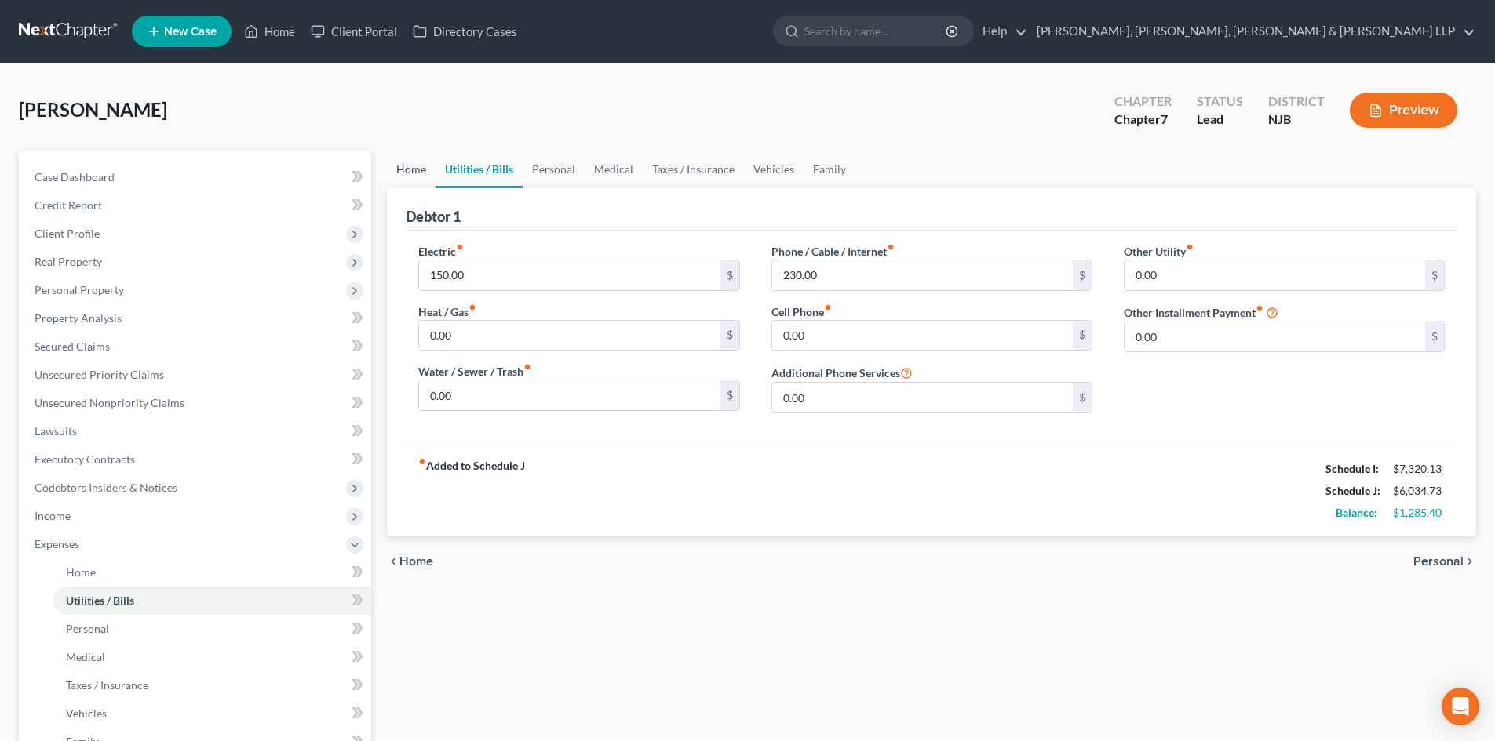
click at [428, 162] on link "Home" at bounding box center [411, 170] width 49 height 38
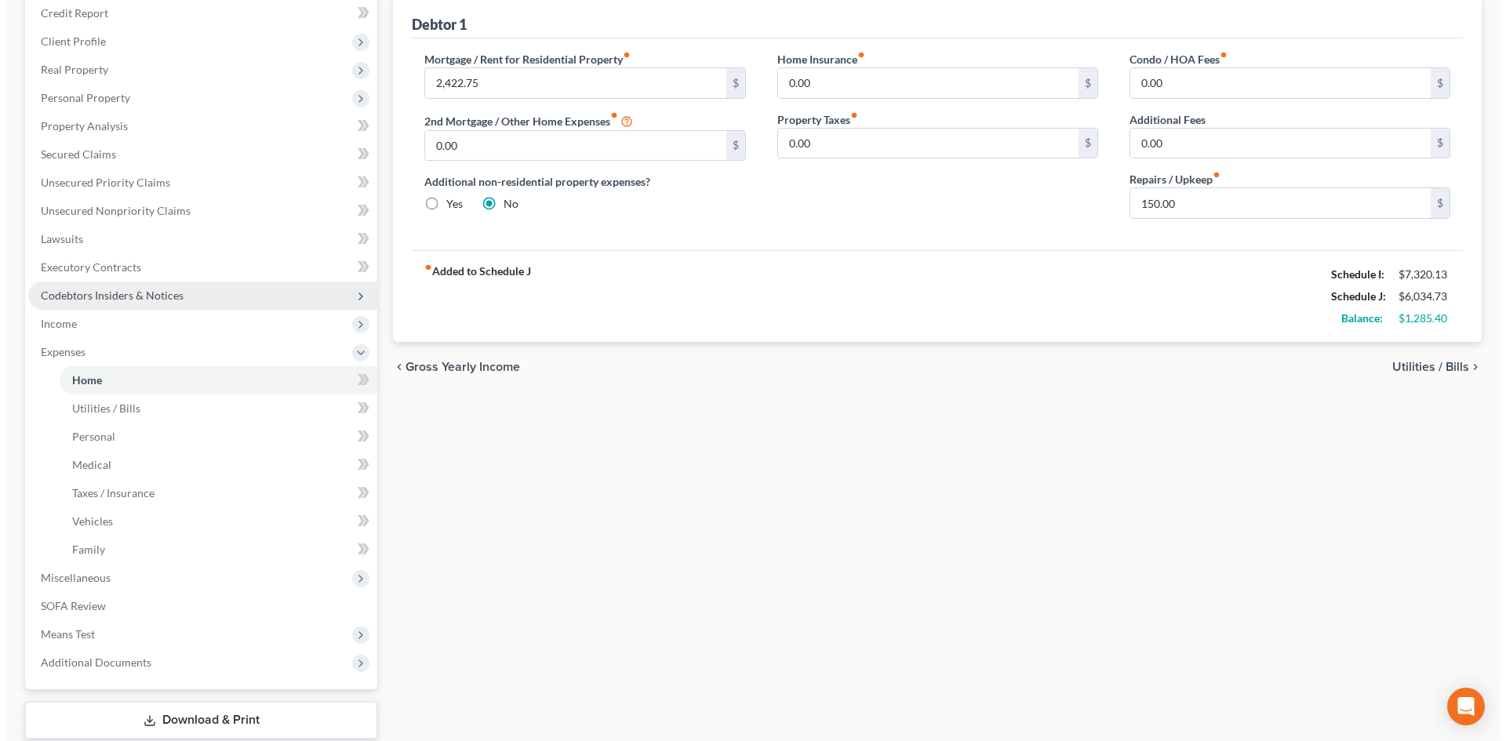
scroll to position [290, 0]
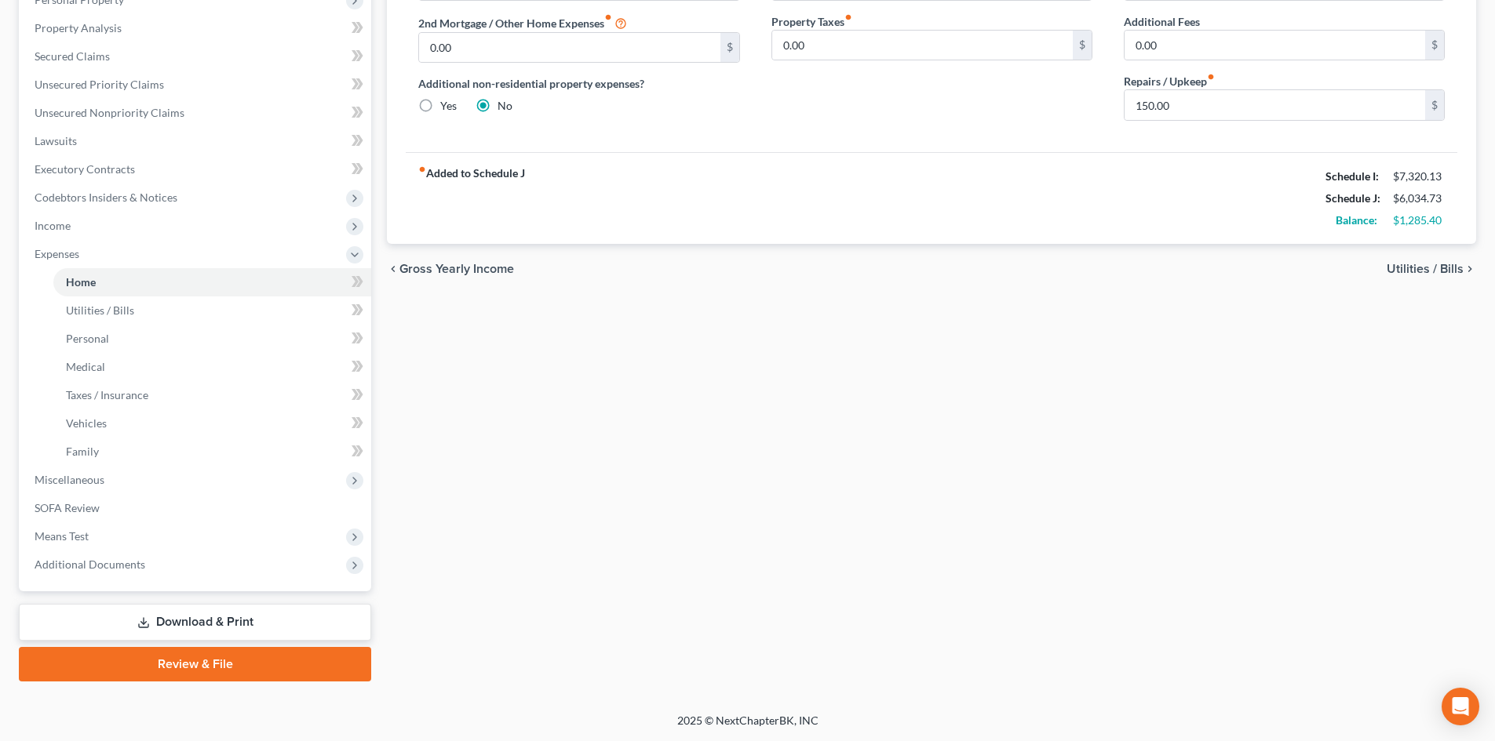
click at [199, 617] on link "Download & Print" at bounding box center [195, 622] width 352 height 37
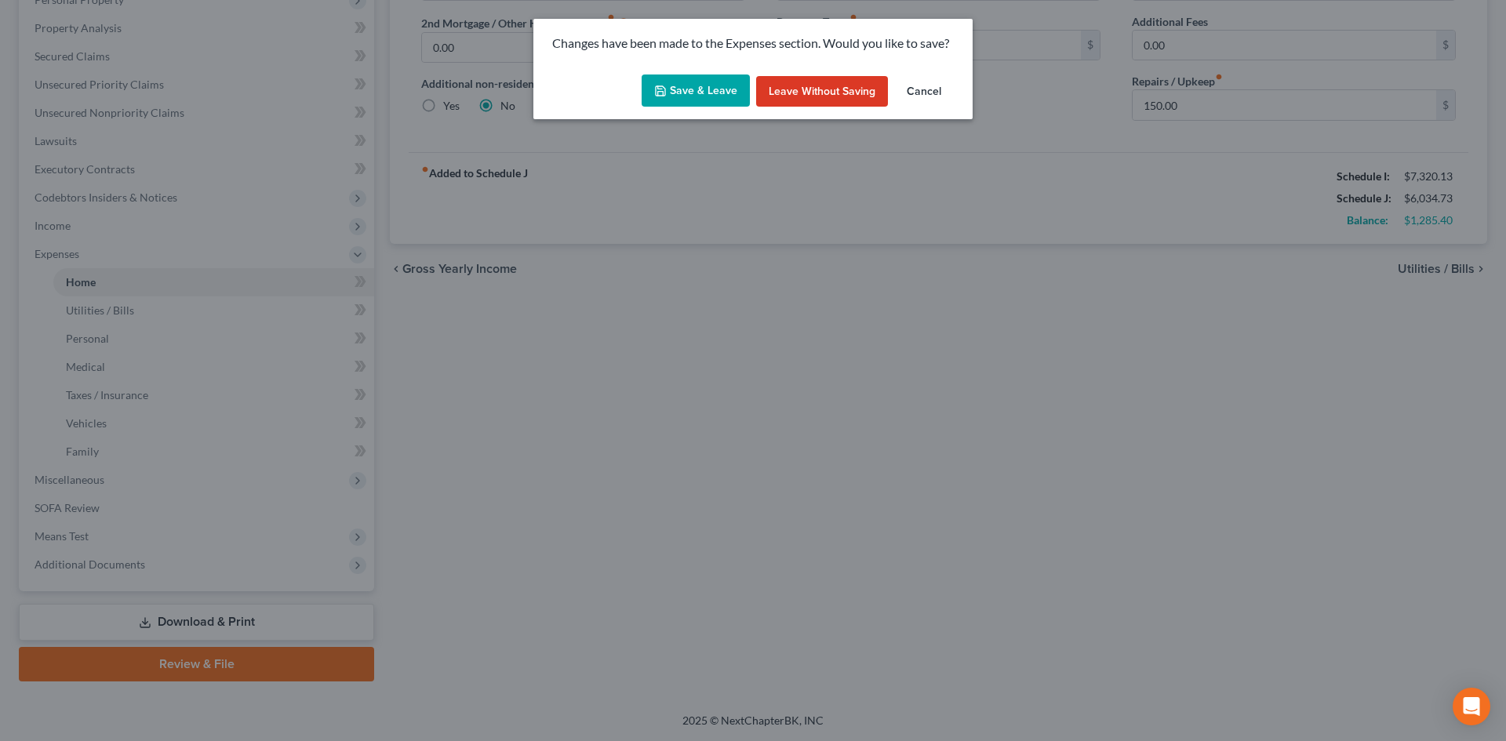
drag, startPoint x: 676, startPoint y: 80, endPoint x: 684, endPoint y: 93, distance: 15.5
click at [679, 78] on button "Save & Leave" at bounding box center [696, 91] width 108 height 33
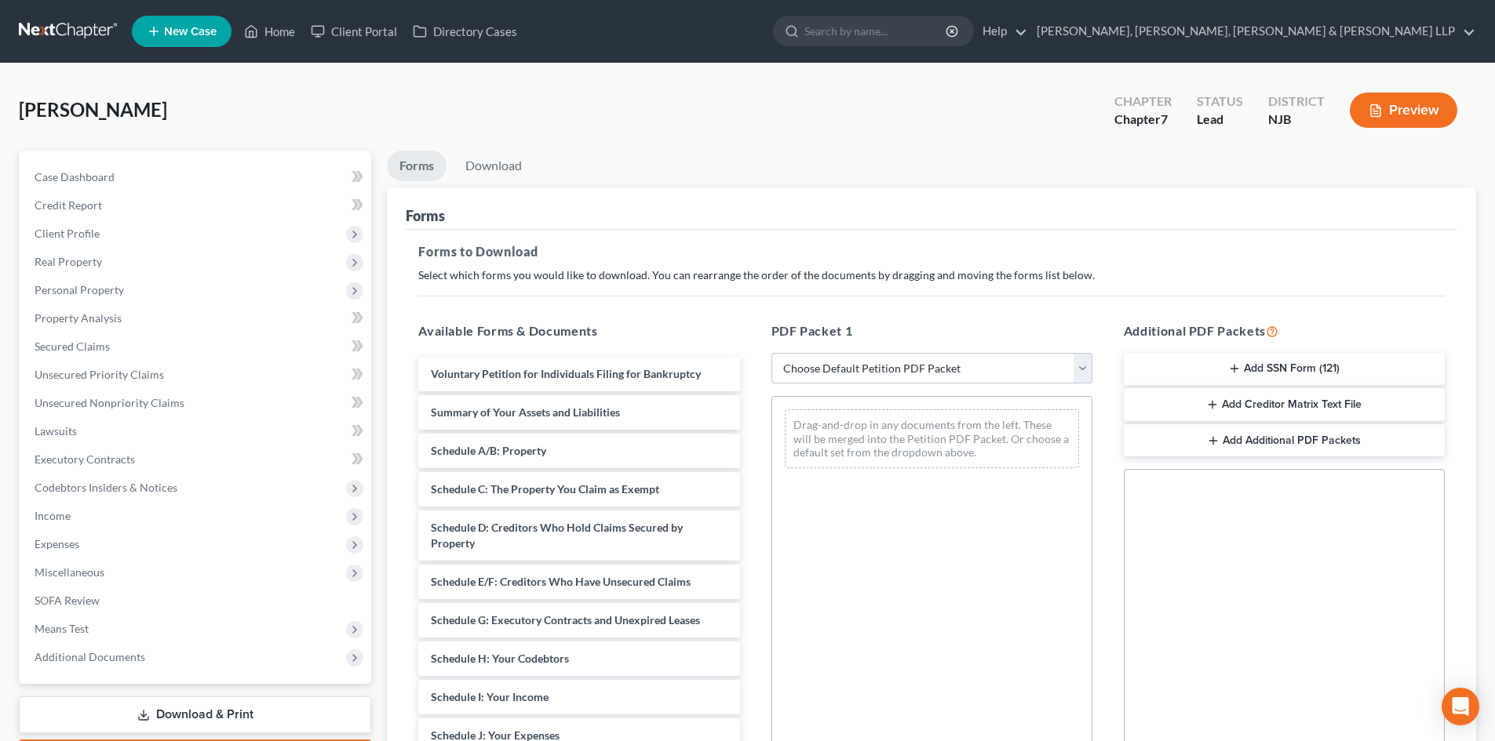
drag, startPoint x: 824, startPoint y: 362, endPoint x: 835, endPoint y: 382, distance: 23.2
click at [824, 362] on select "Choose Default Petition PDF Packet Complete Bankruptcy Petition (all forms and …" at bounding box center [931, 368] width 321 height 31
select select "0"
click at [771, 353] on select "Choose Default Petition PDF Packet Complete Bankruptcy Petition (all forms and …" at bounding box center [931, 368] width 321 height 31
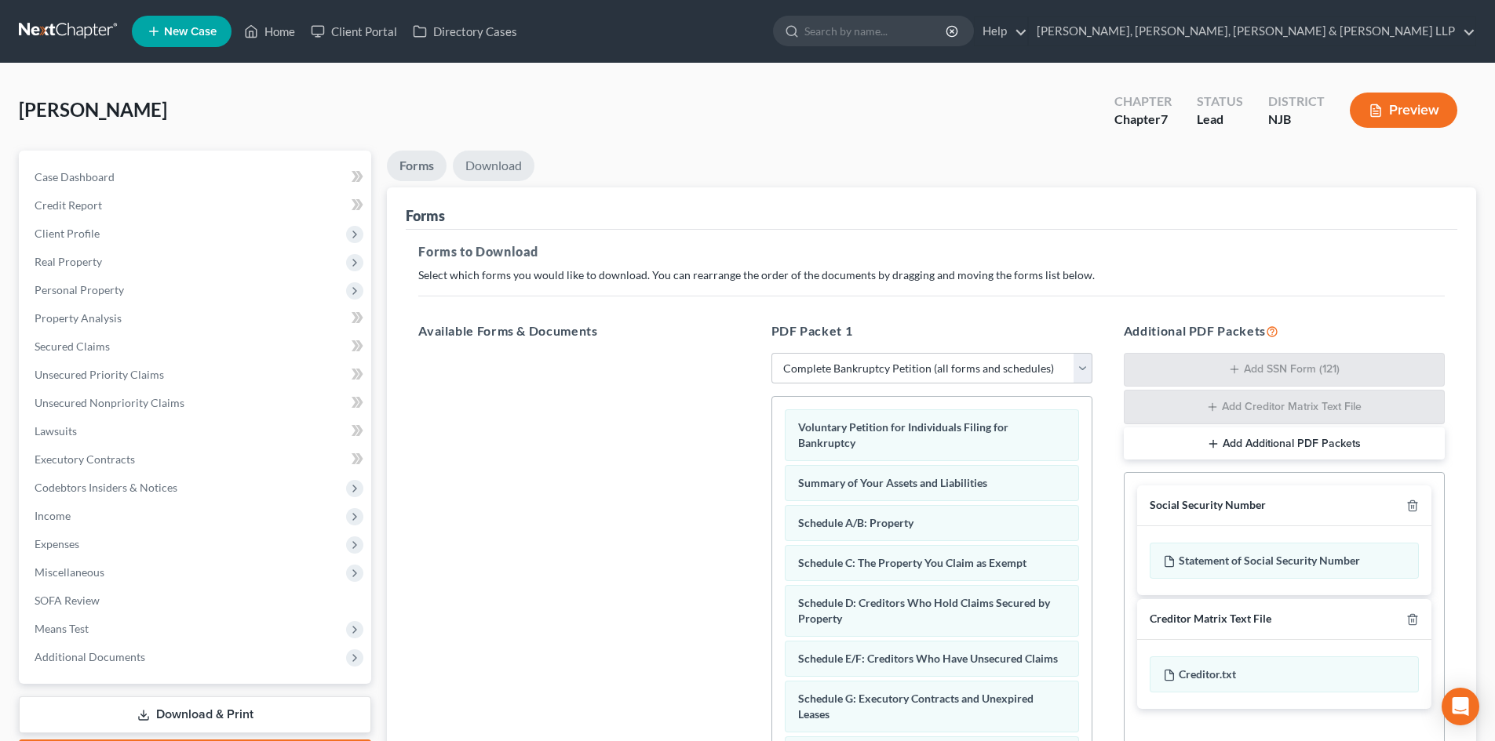
click at [490, 164] on link "Download" at bounding box center [494, 166] width 82 height 31
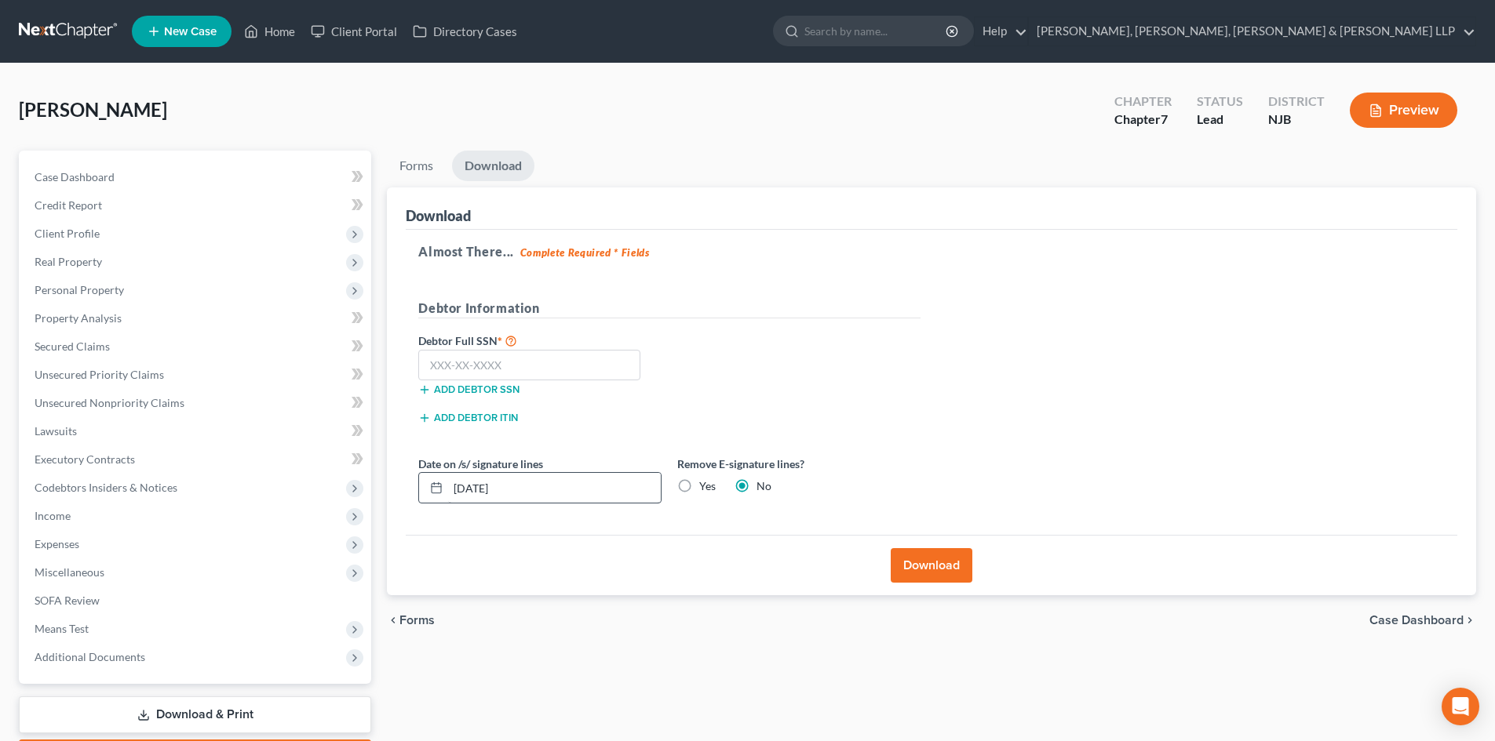
click at [699, 485] on label "Yes" at bounding box center [707, 487] width 16 height 16
click at [705, 485] on input "Yes" at bounding box center [710, 484] width 10 height 10
radio input "true"
radio input "false"
click at [494, 378] on input "text" at bounding box center [529, 365] width 222 height 31
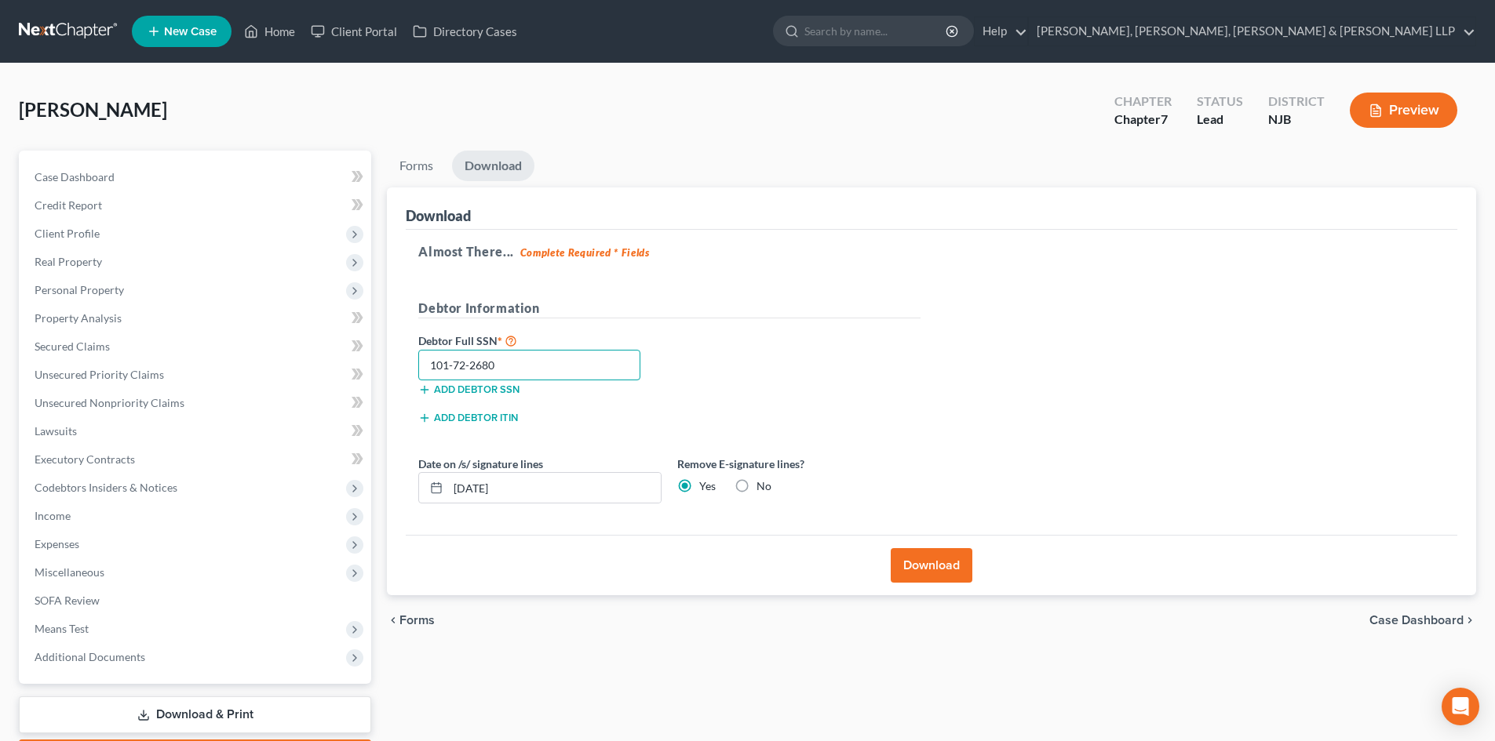
type input "101-72-2680"
click at [923, 560] on button "Download" at bounding box center [931, 565] width 82 height 35
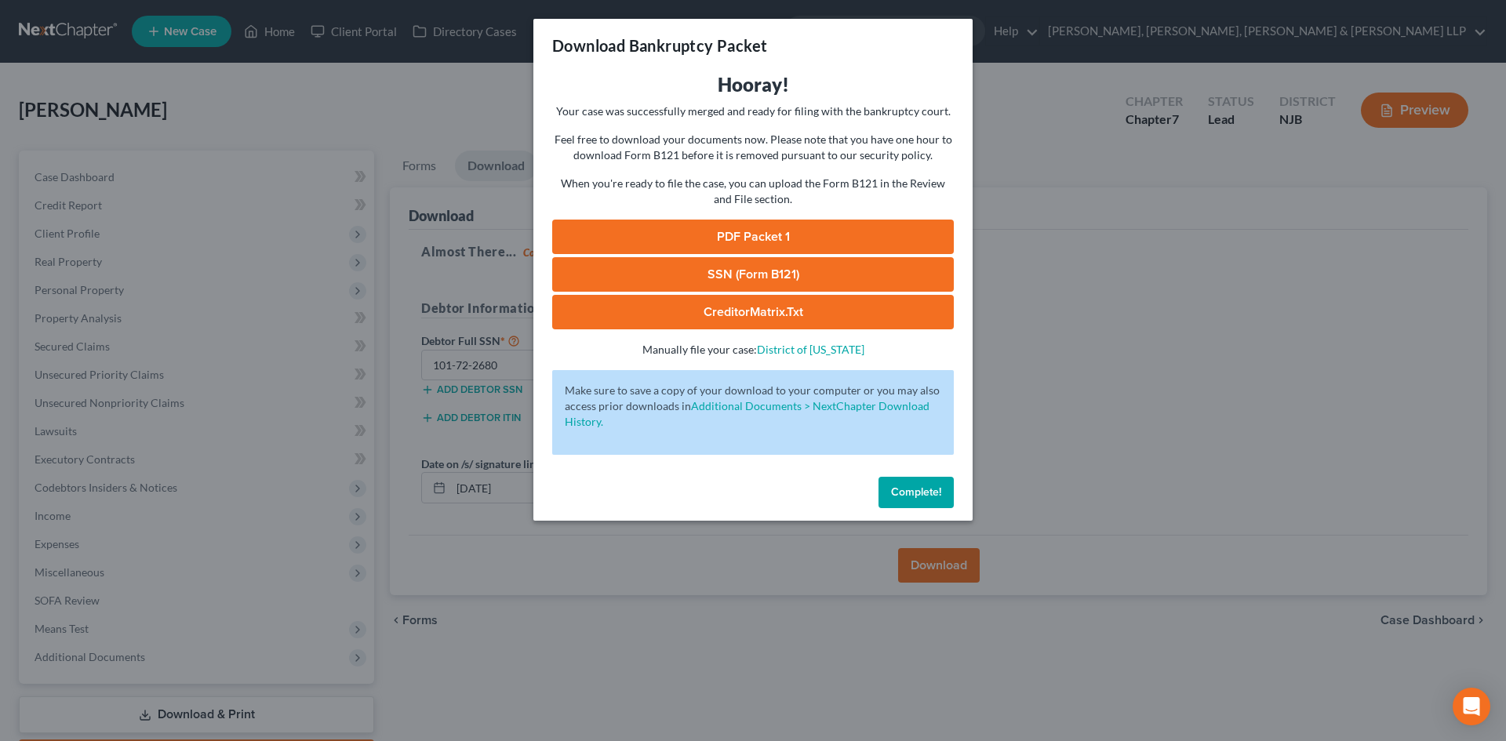
click at [831, 241] on link "PDF Packet 1" at bounding box center [753, 237] width 402 height 35
drag, startPoint x: 726, startPoint y: 274, endPoint x: 1229, endPoint y: 190, distance: 509.9
click at [726, 274] on link "SSN (Form B121)" at bounding box center [753, 274] width 402 height 35
click at [1032, 265] on div "Download Bankruptcy Packet Hooray! Your case was successfully merged and ready …" at bounding box center [753, 370] width 1506 height 741
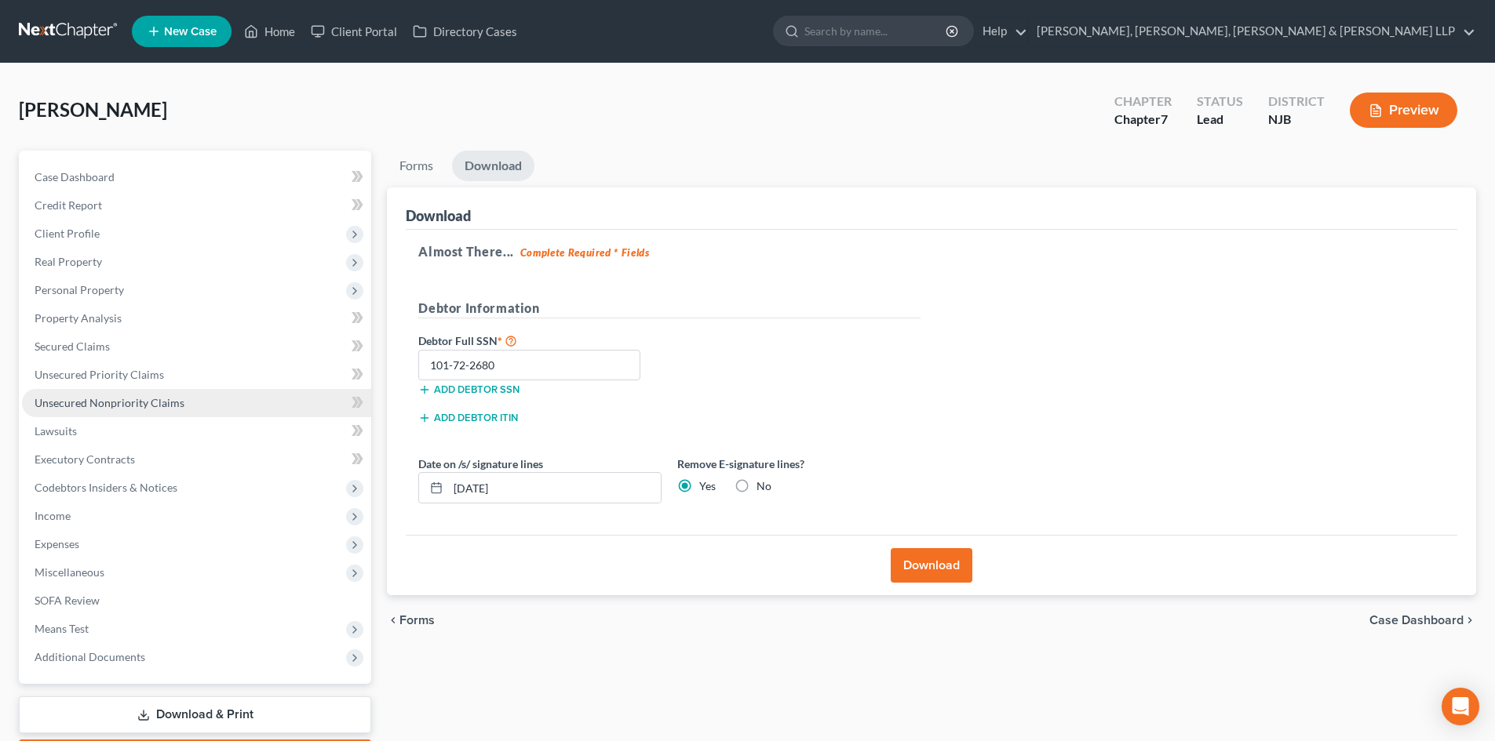
click at [109, 414] on link "Unsecured Nonpriority Claims" at bounding box center [196, 403] width 349 height 28
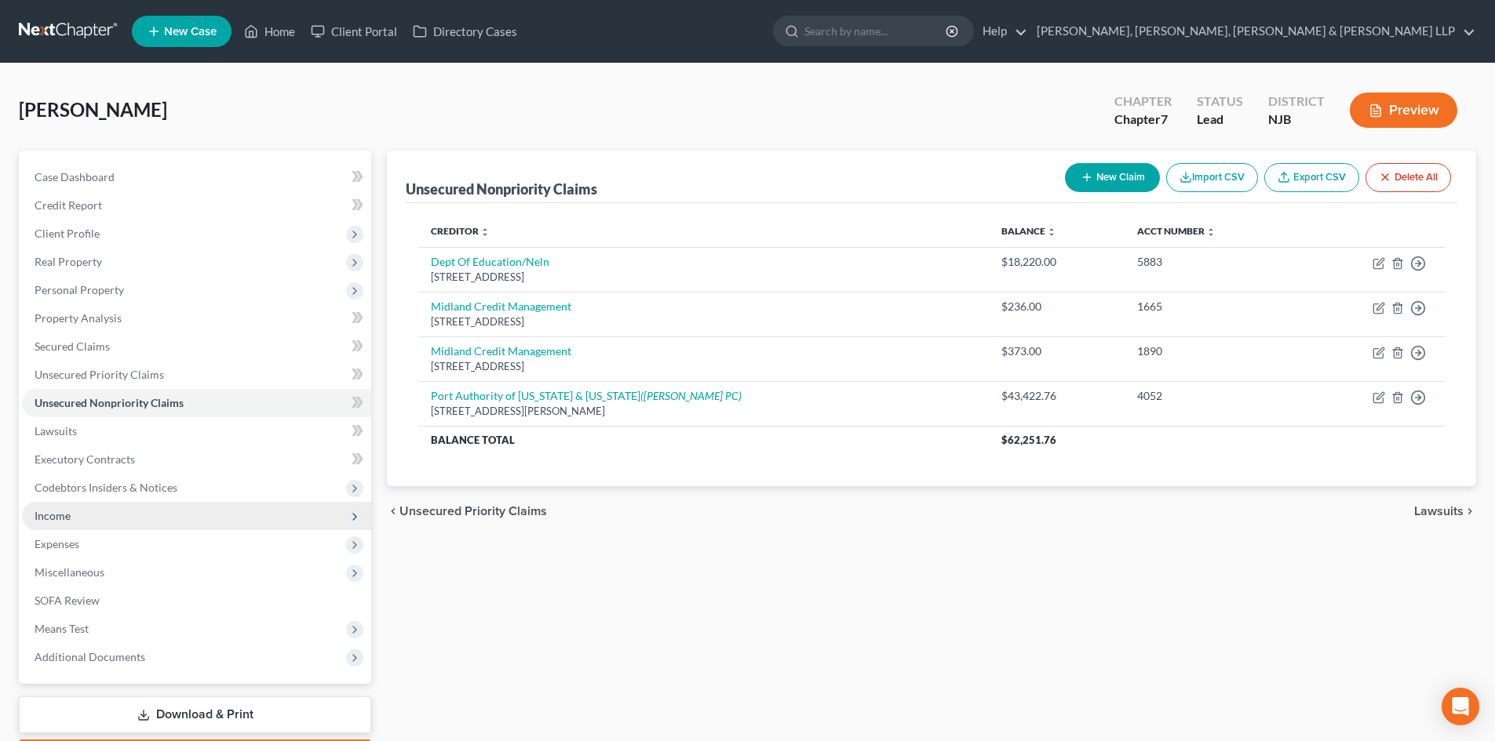
click at [111, 518] on span "Income" at bounding box center [196, 516] width 349 height 28
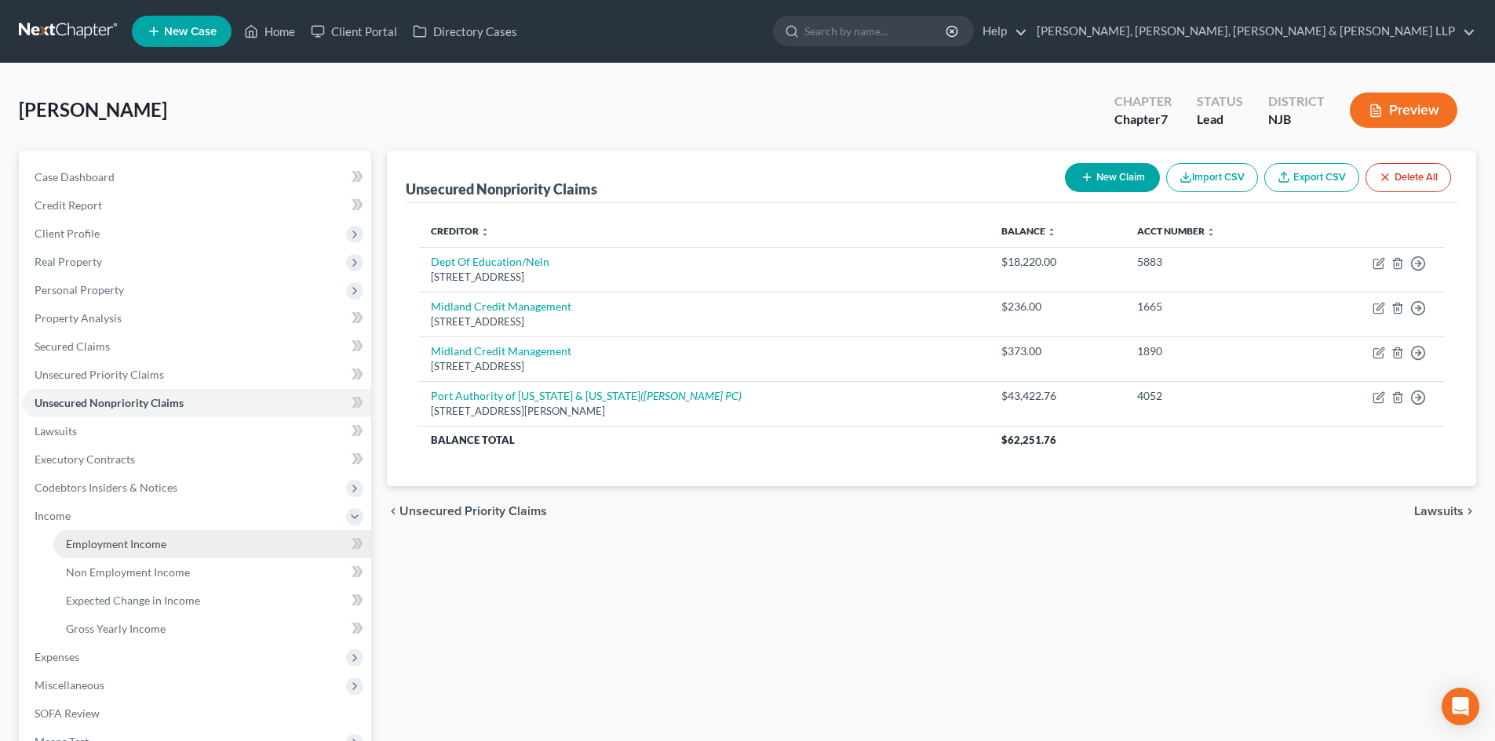
click at [145, 541] on span "Employment Income" at bounding box center [116, 543] width 100 height 13
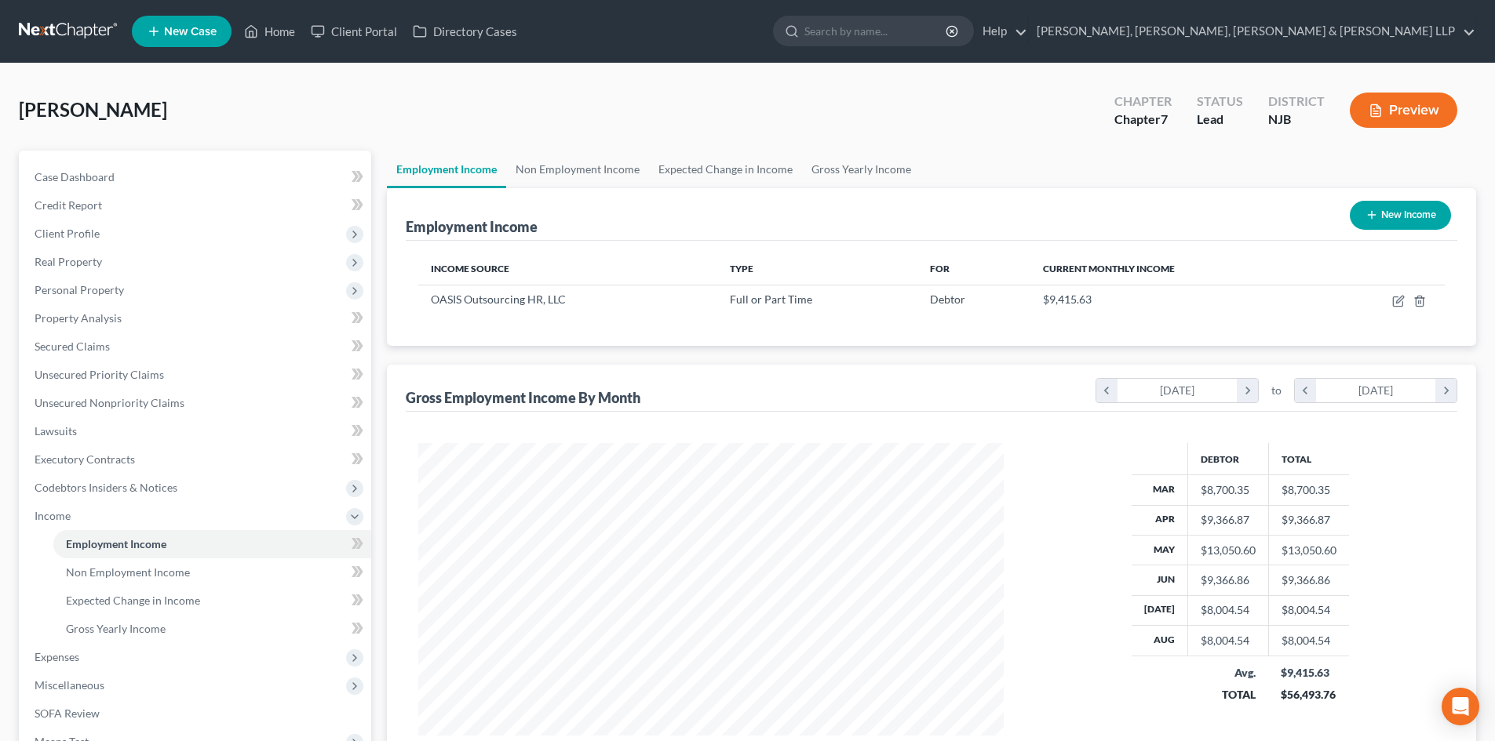
scroll to position [293, 617]
click at [167, 244] on span "Client Profile" at bounding box center [196, 234] width 349 height 28
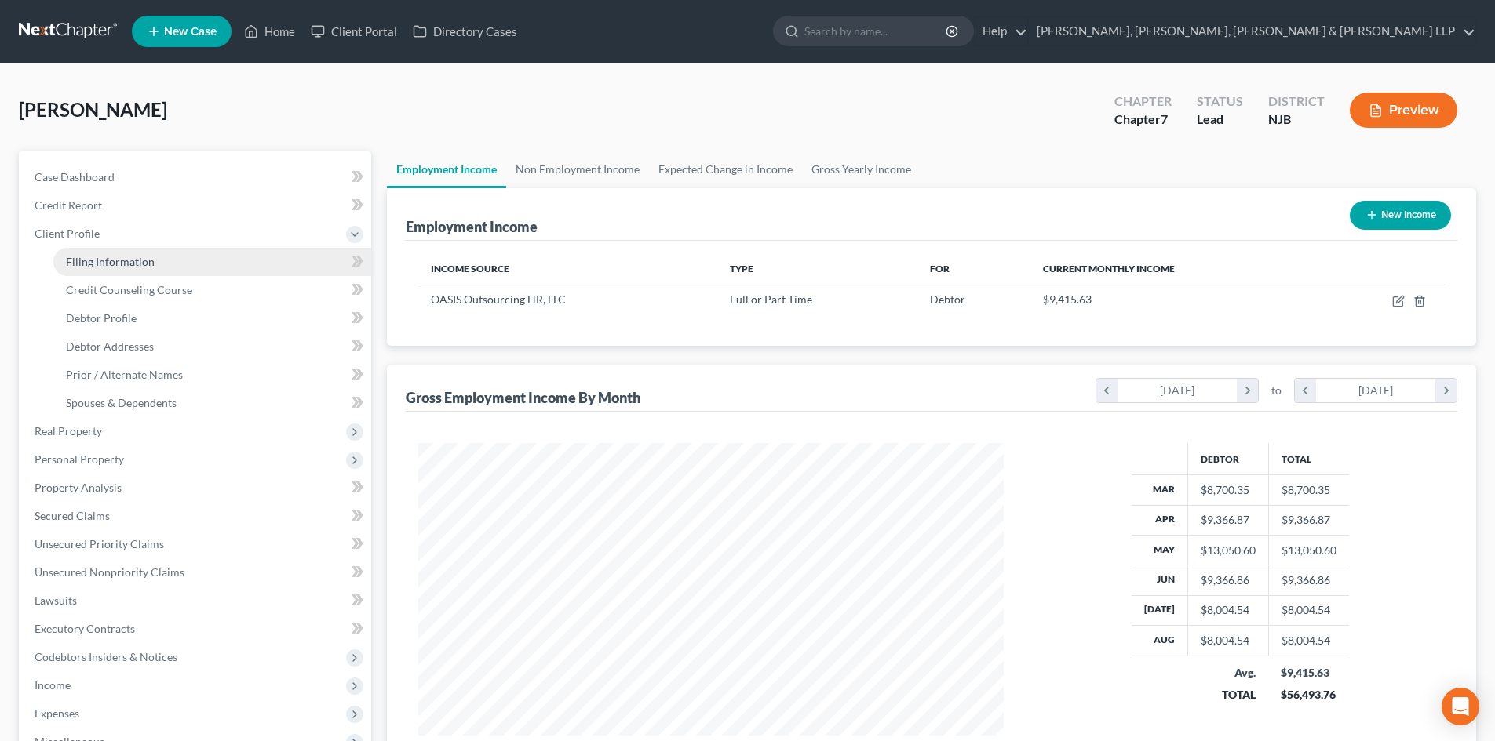
click at [169, 264] on link "Filing Information" at bounding box center [212, 262] width 318 height 28
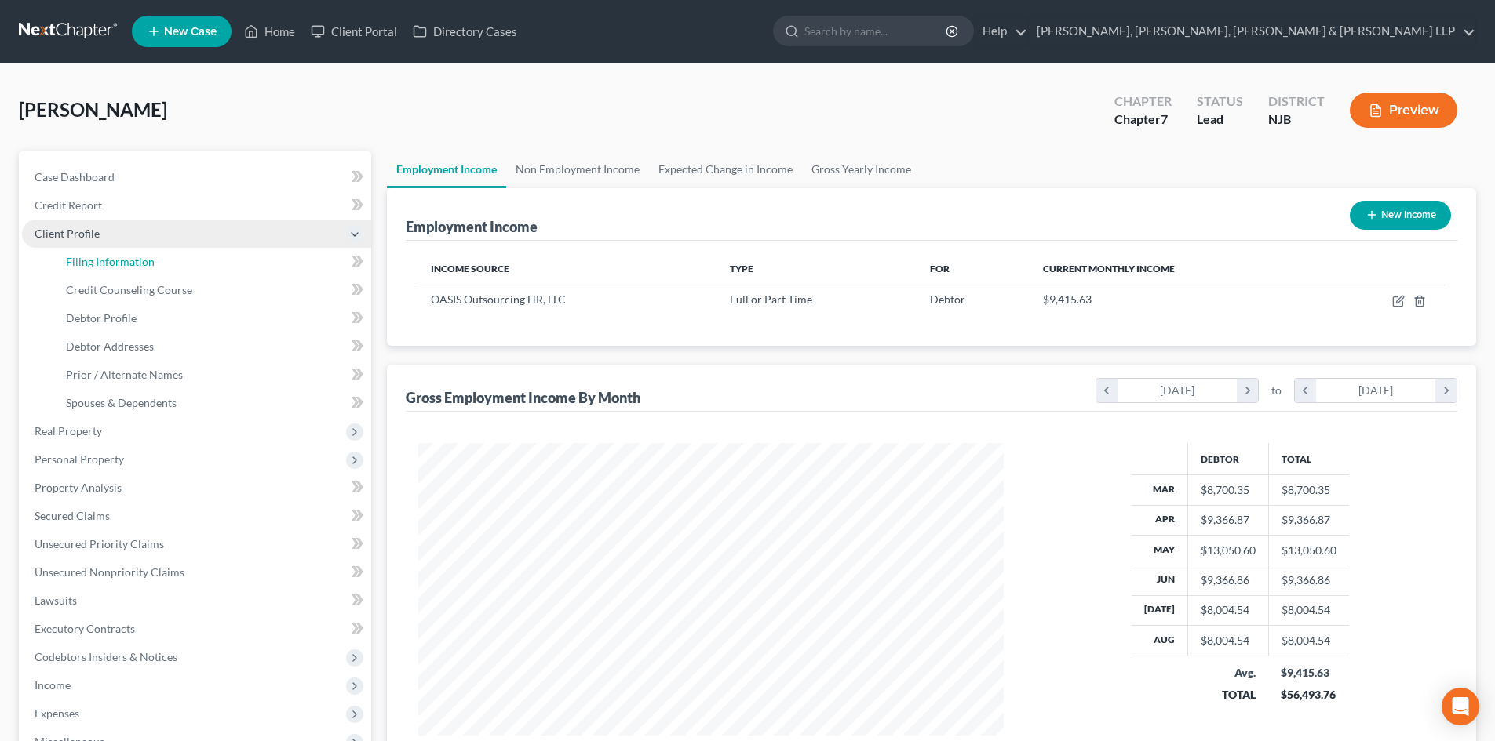
select select "1"
select select "0"
select select "51"
select select "0"
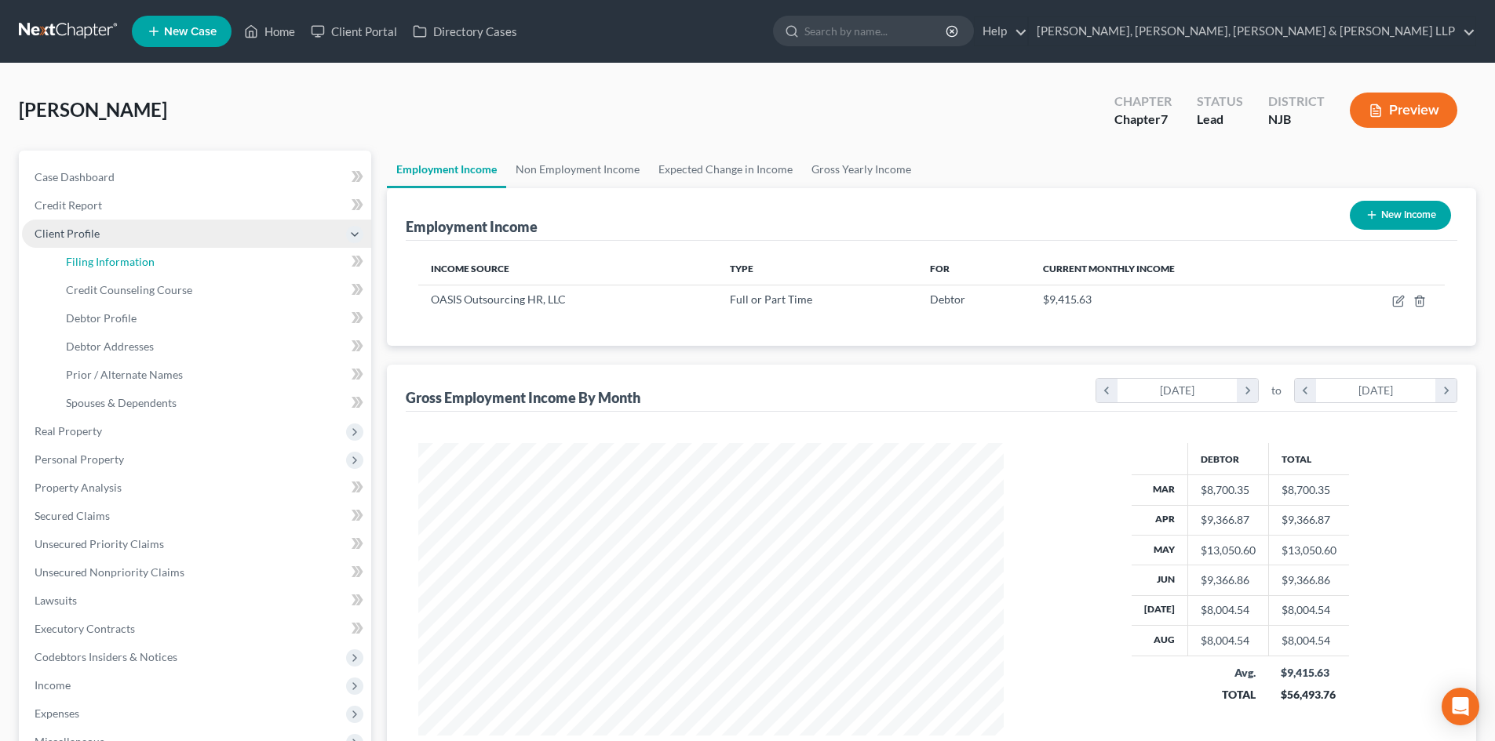
select select "0"
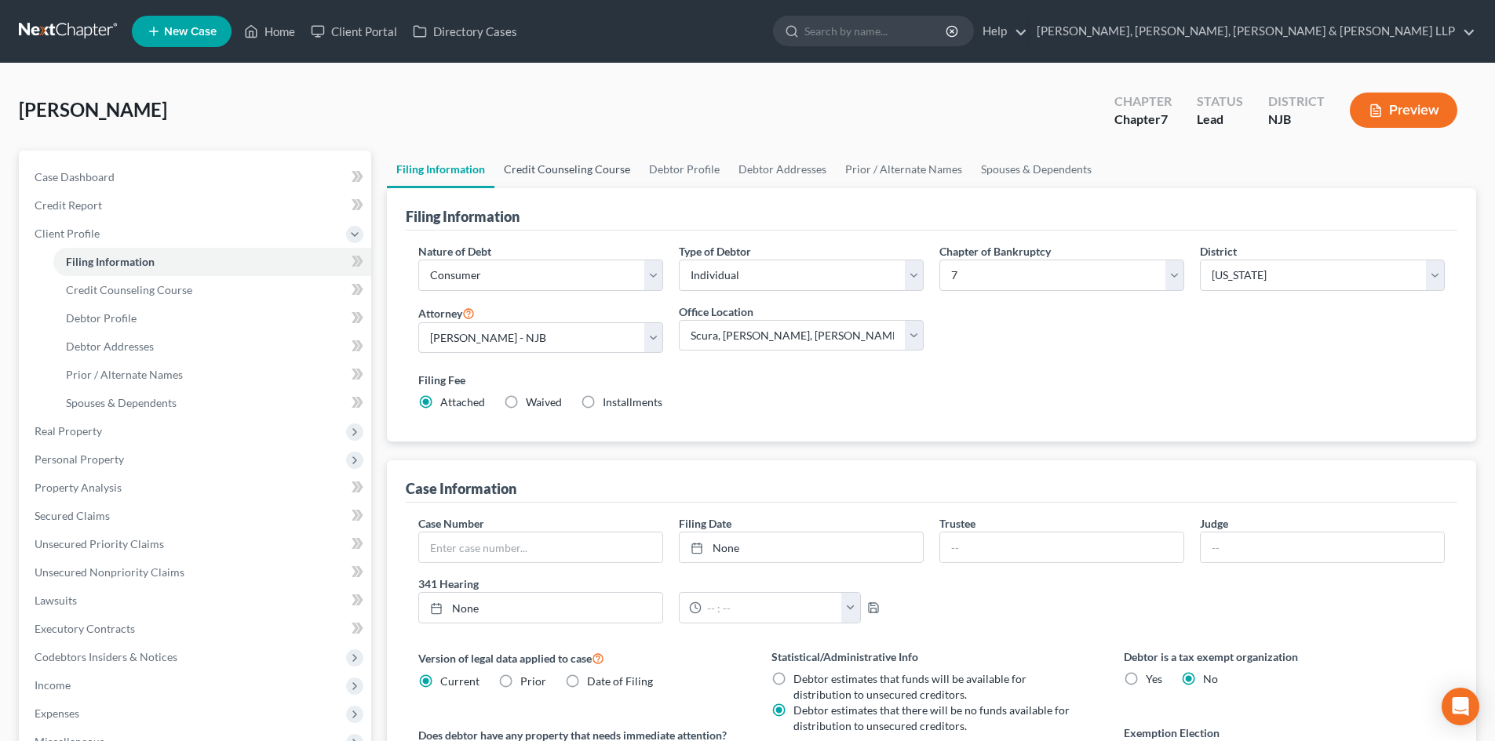
click at [547, 166] on link "Credit Counseling Course" at bounding box center [566, 170] width 145 height 38
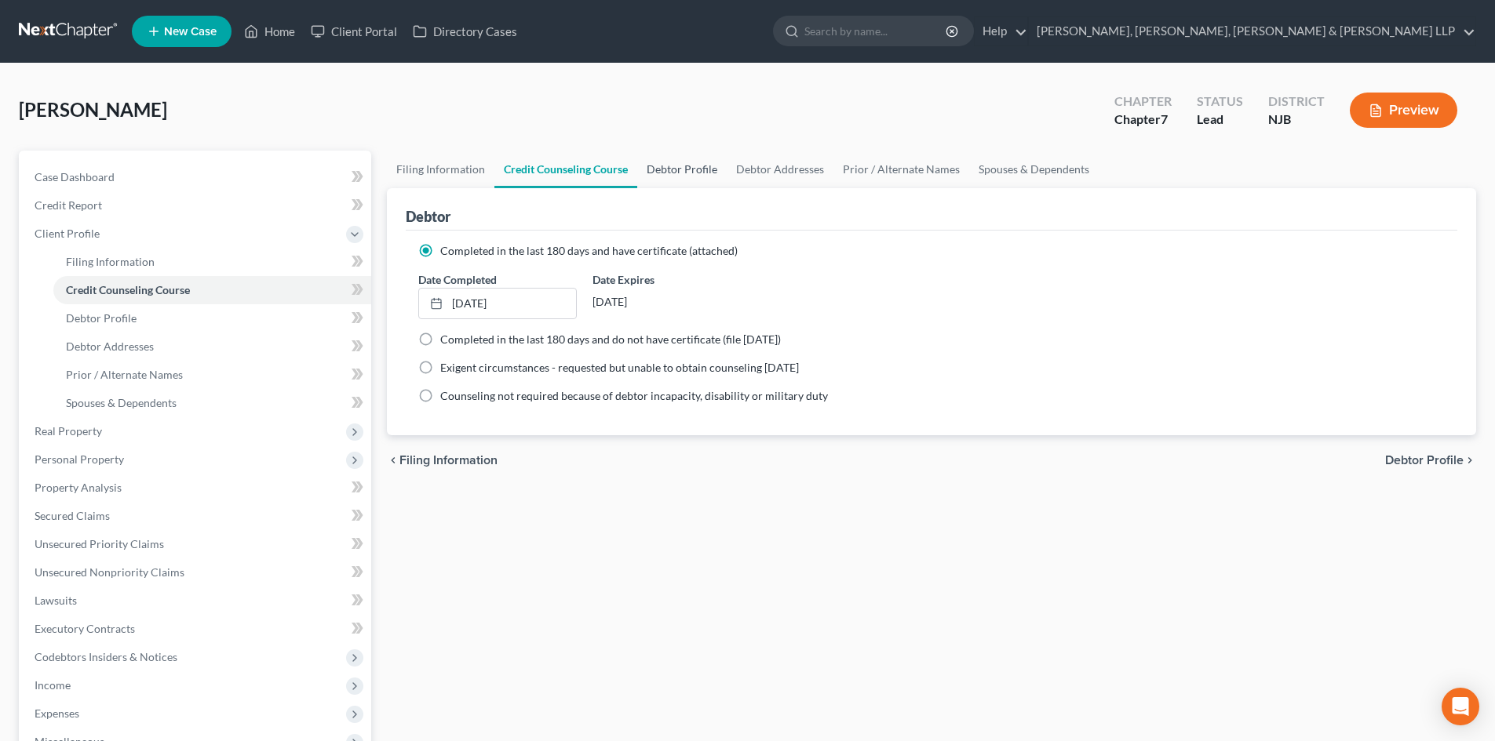
click at [675, 165] on link "Debtor Profile" at bounding box center [681, 170] width 89 height 38
select select "0"
select select "1"
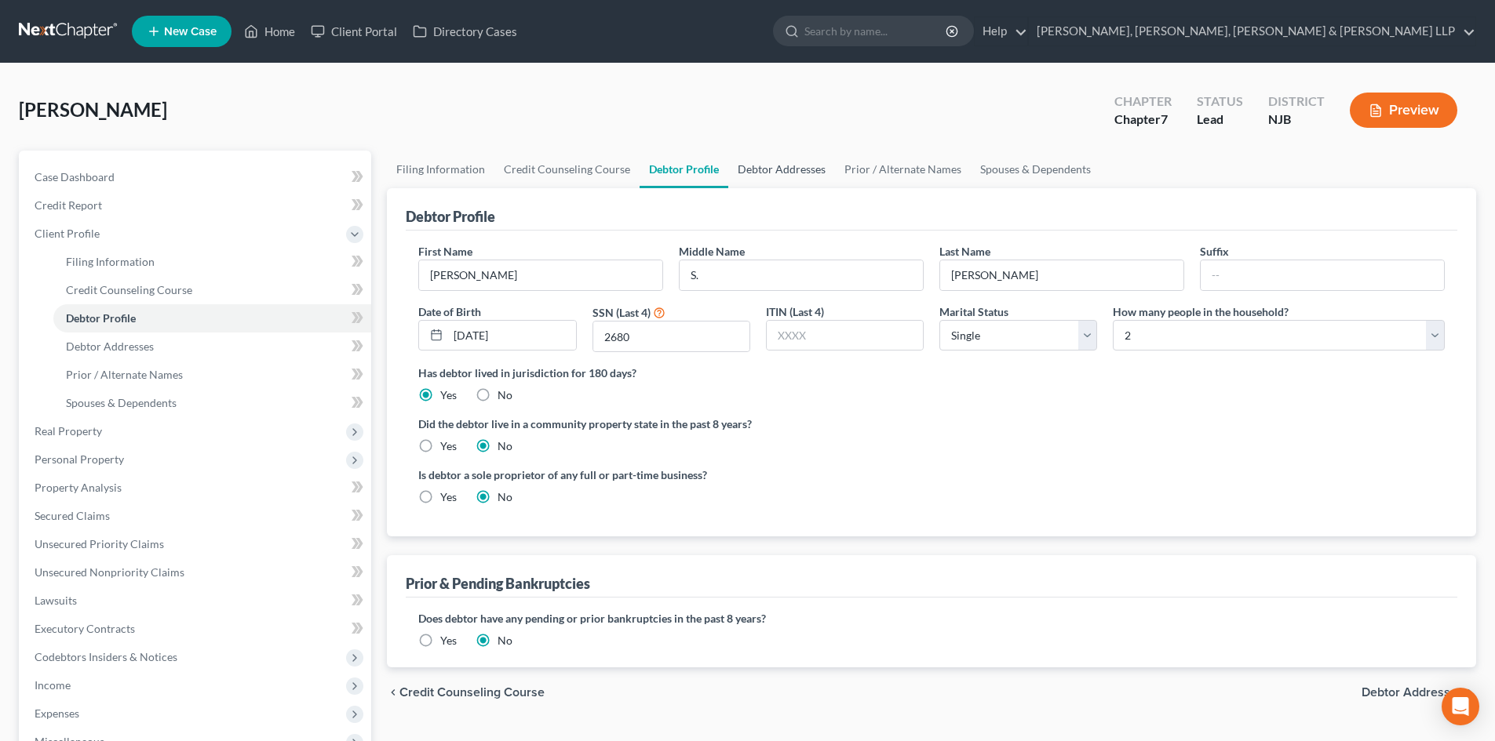
click at [758, 171] on link "Debtor Addresses" at bounding box center [781, 170] width 107 height 38
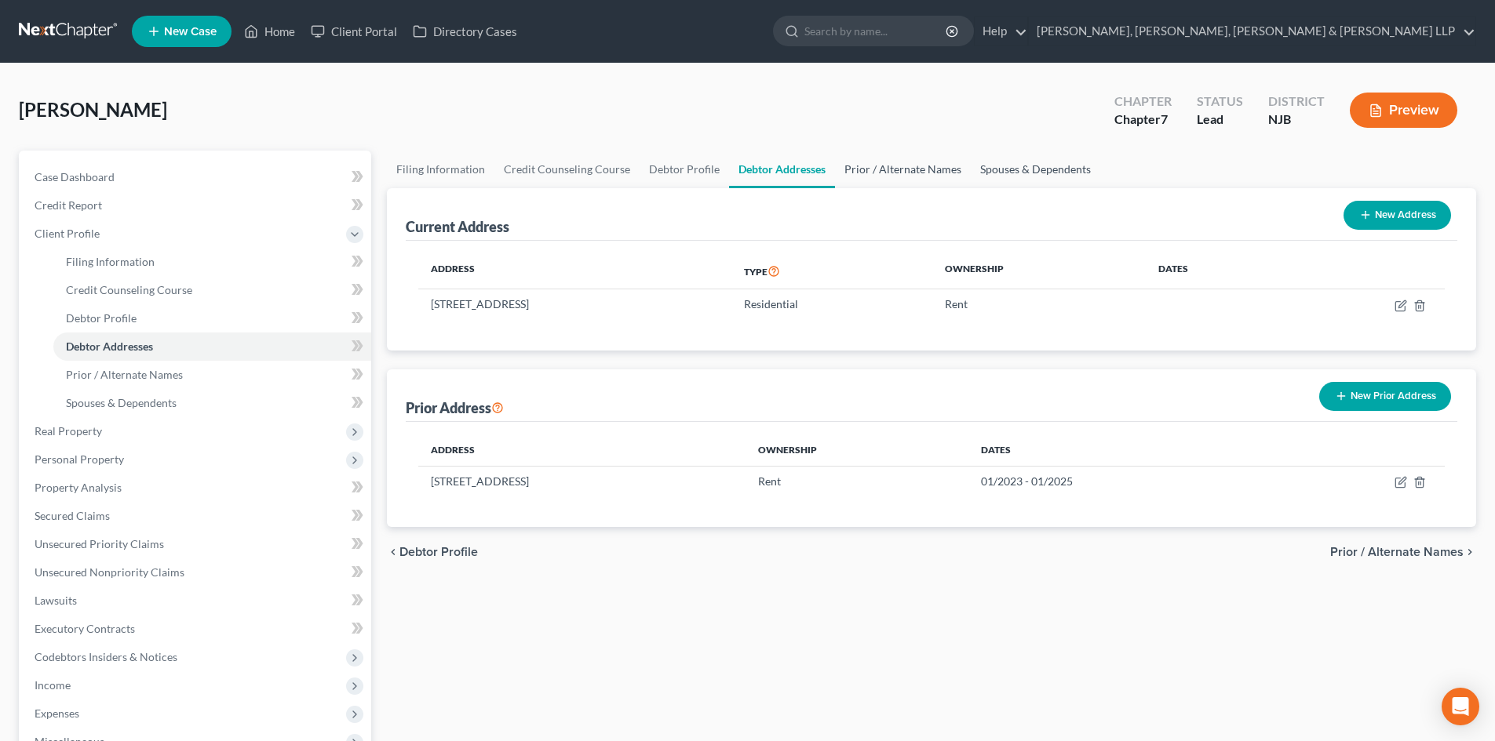
drag, startPoint x: 885, startPoint y: 173, endPoint x: 988, endPoint y: 173, distance: 102.8
click at [886, 173] on link "Prior / Alternate Names" at bounding box center [903, 170] width 136 height 38
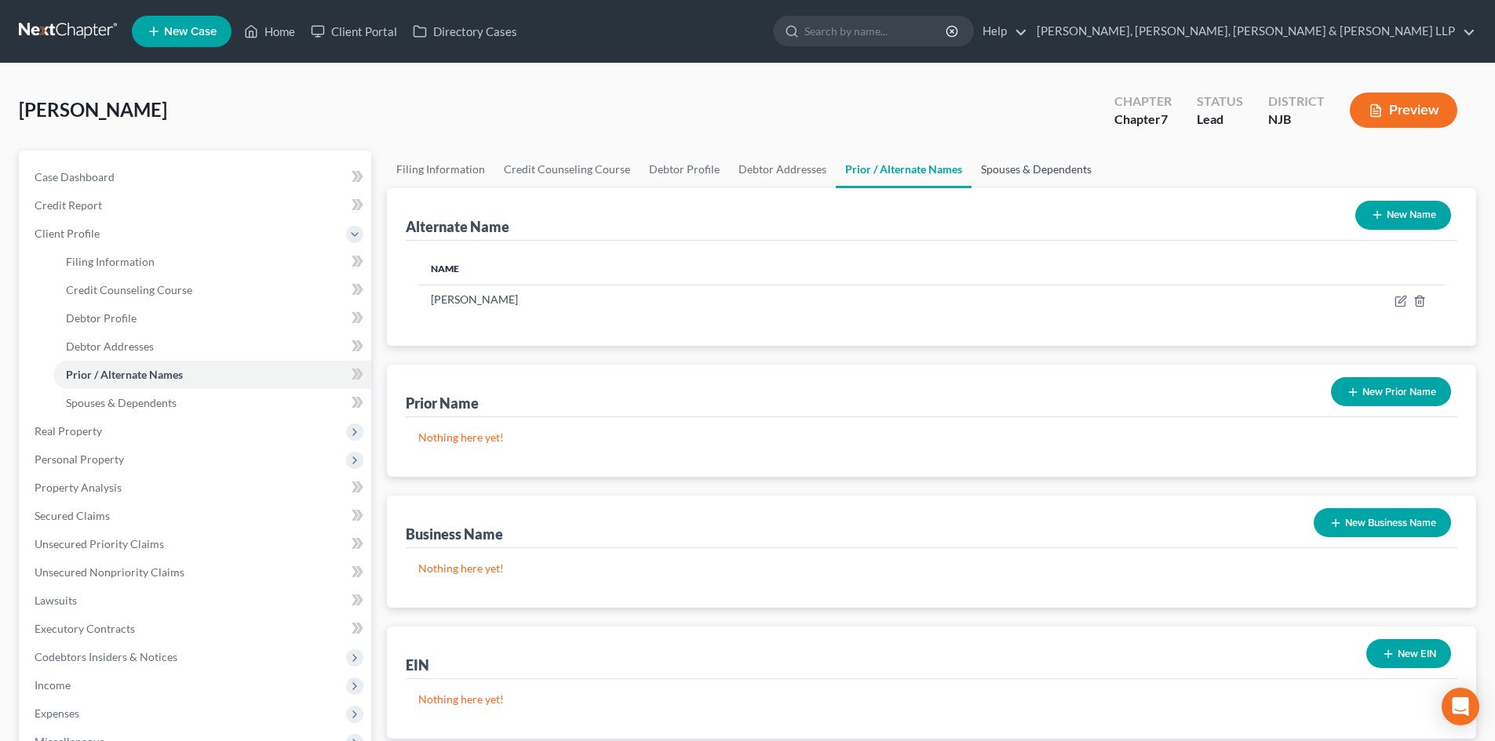
click at [1020, 173] on link "Spouses & Dependents" at bounding box center [1035, 170] width 129 height 38
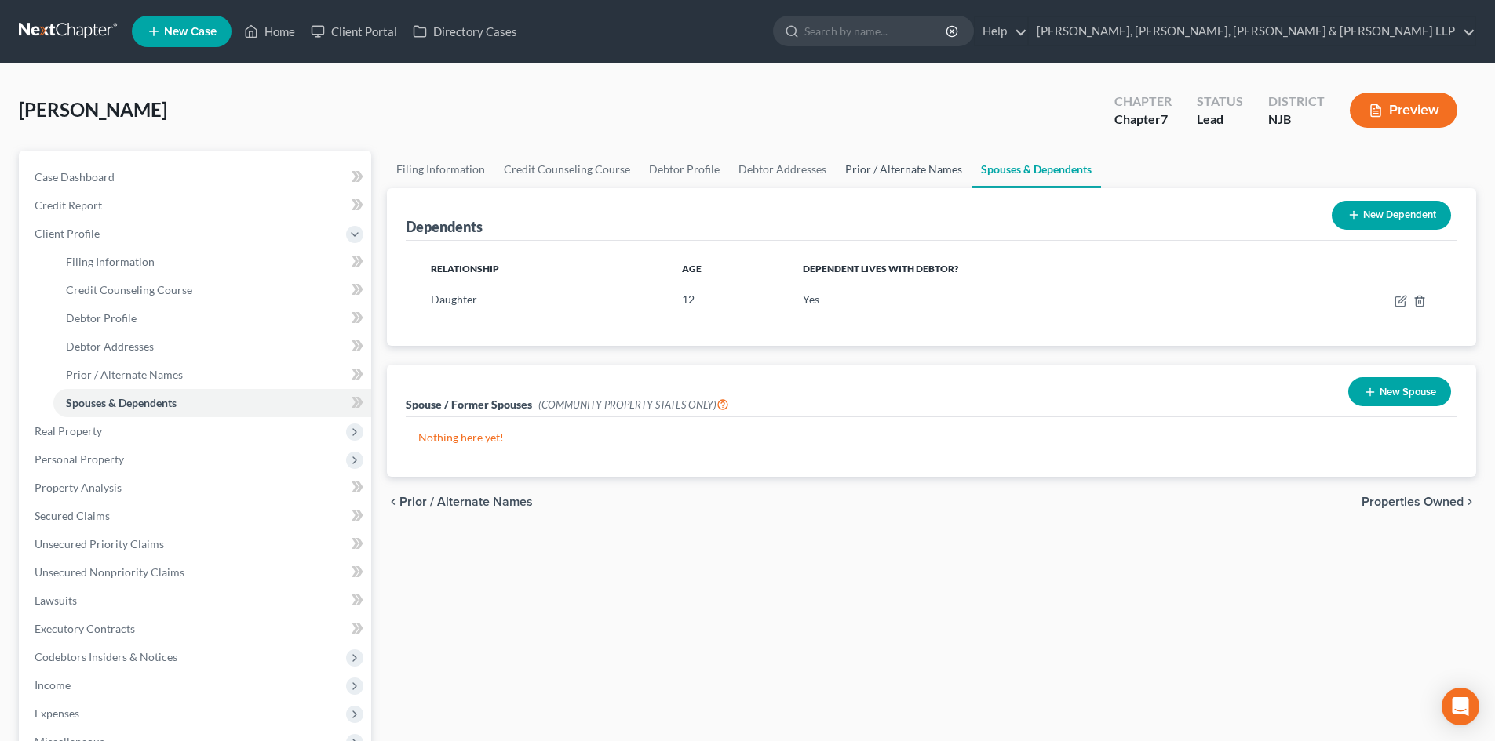
click at [864, 173] on link "Prior / Alternate Names" at bounding box center [904, 170] width 136 height 38
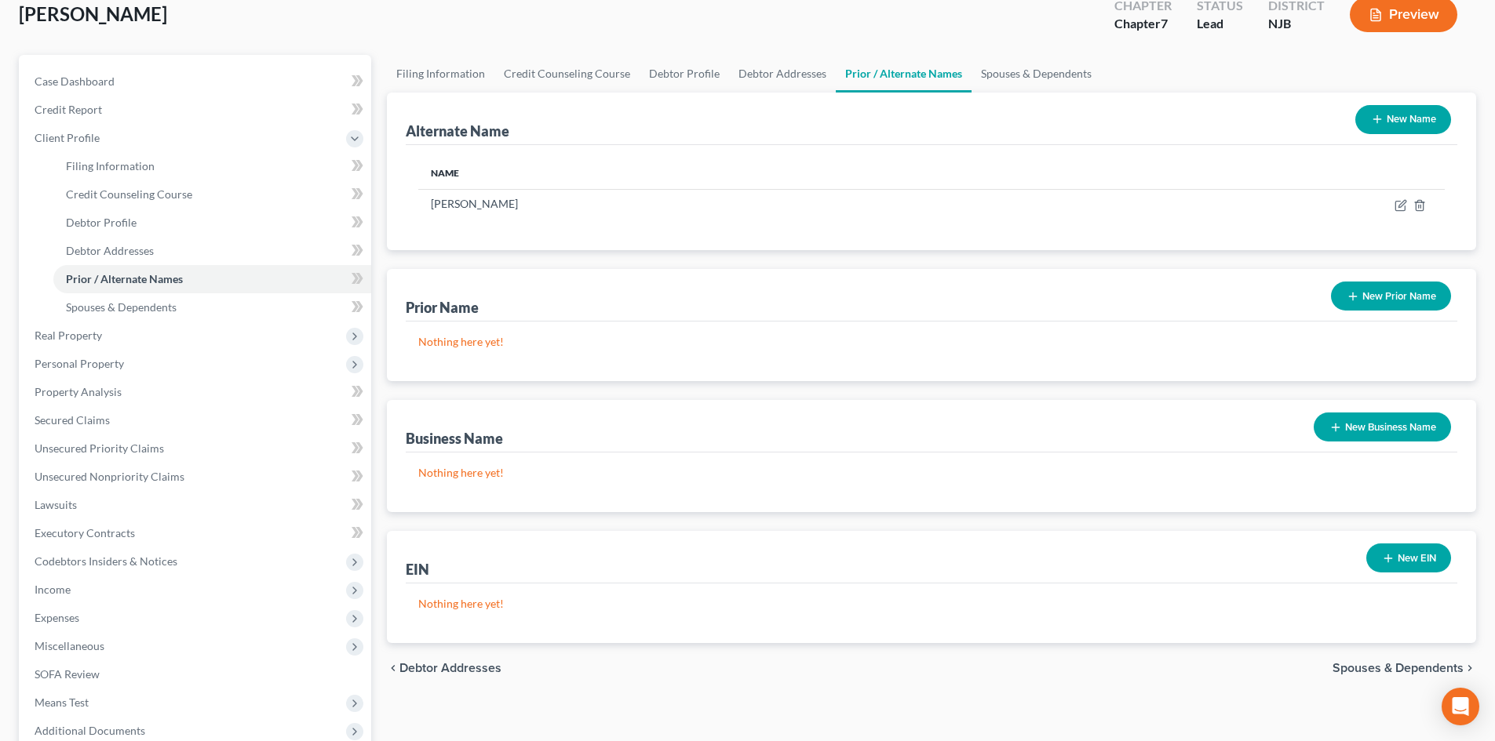
scroll to position [262, 0]
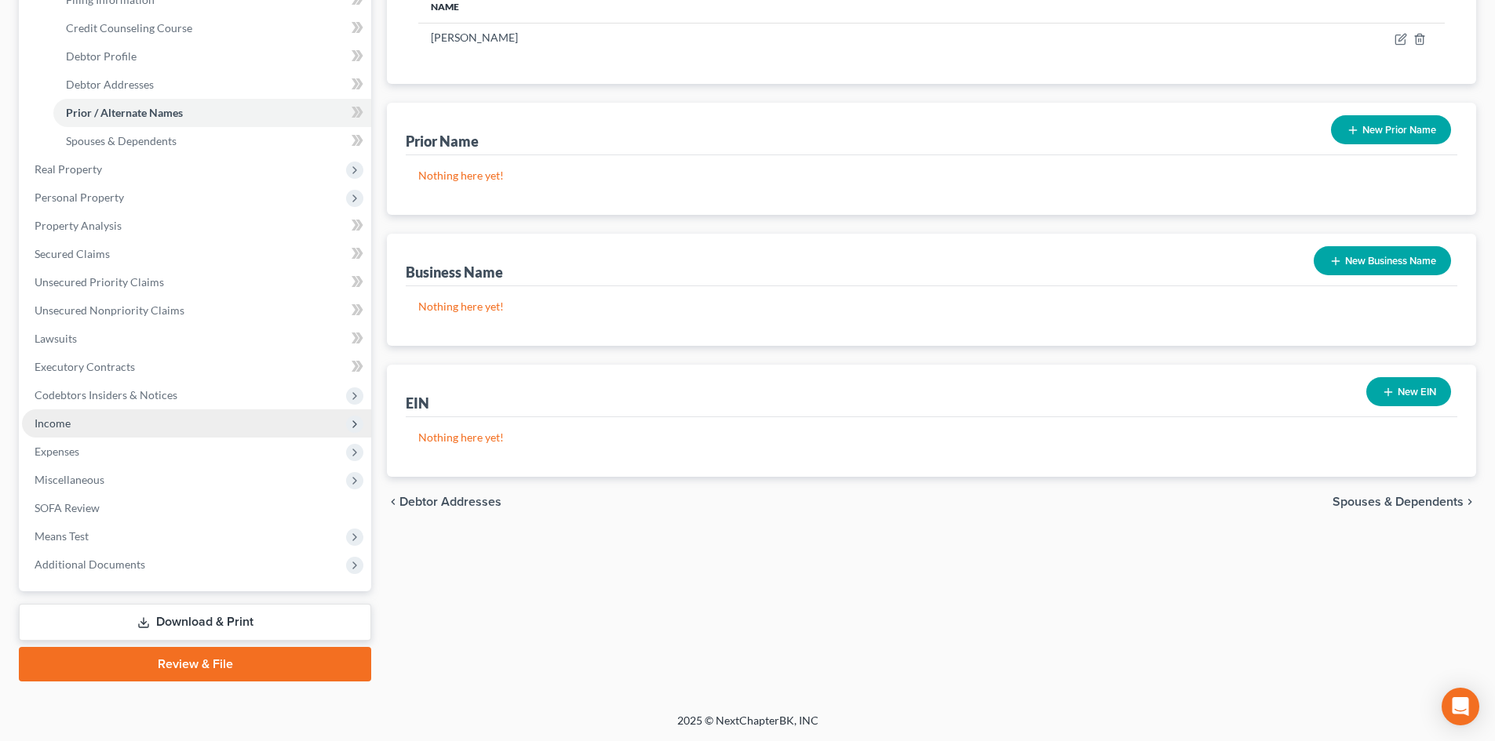
click at [58, 424] on span "Income" at bounding box center [53, 423] width 36 height 13
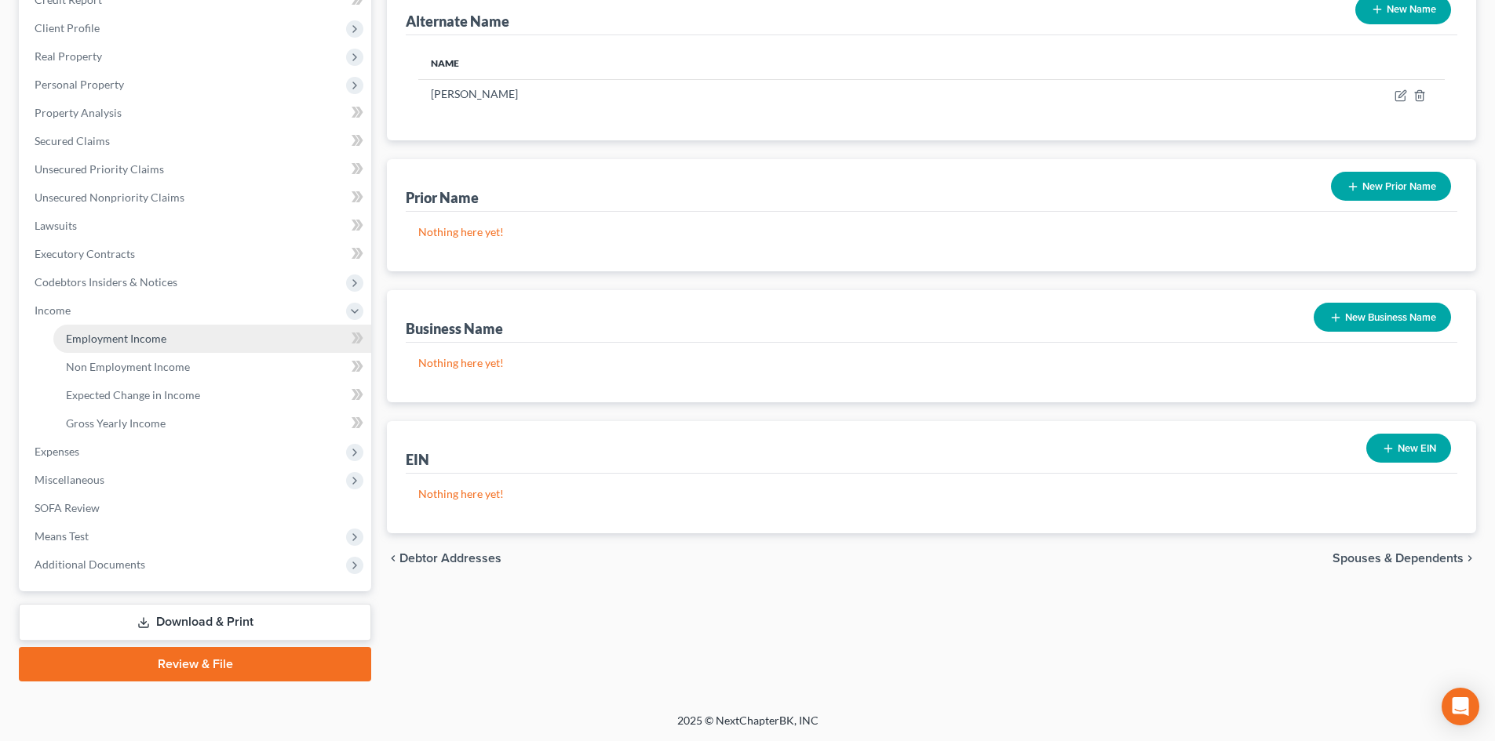
click at [152, 335] on span "Employment Income" at bounding box center [116, 338] width 100 height 13
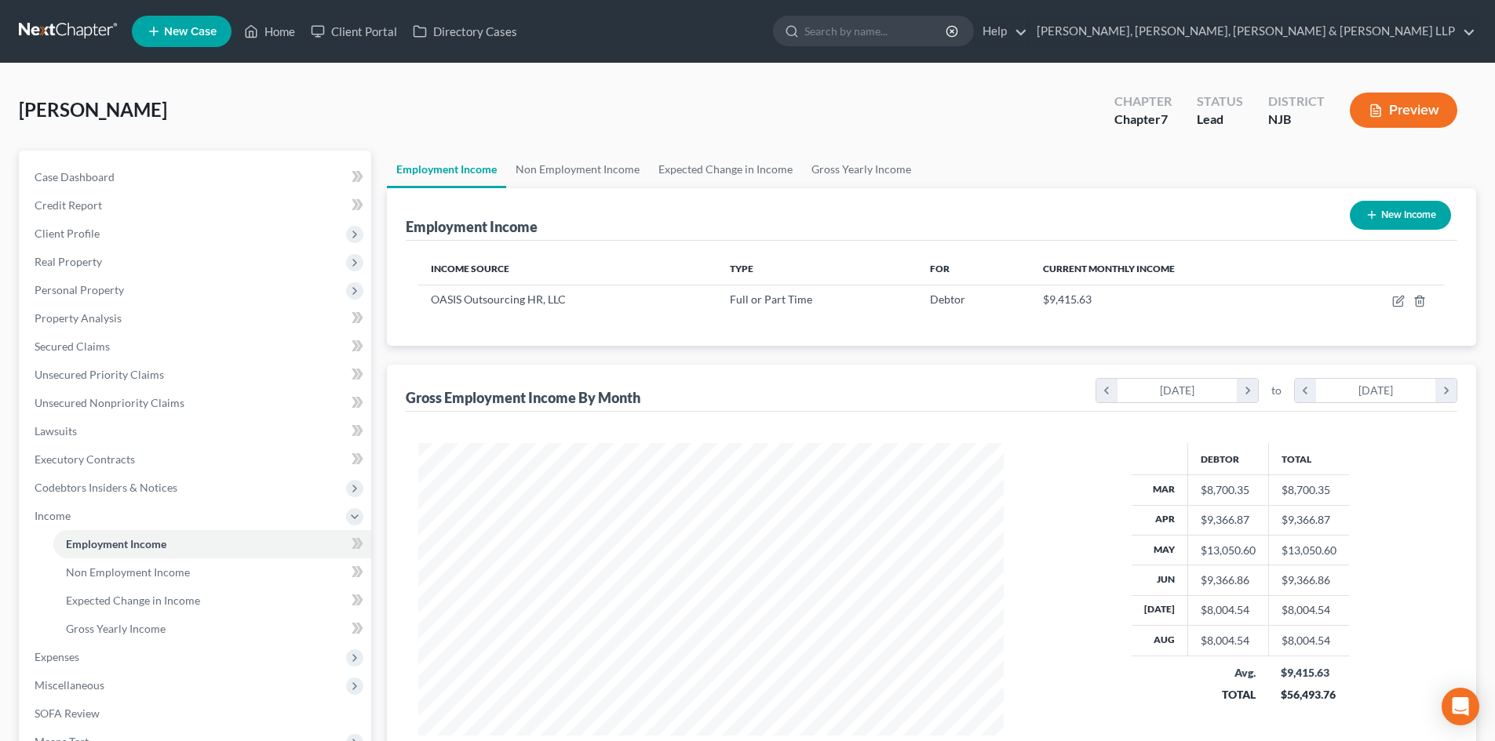
scroll to position [293, 617]
click at [844, 169] on link "Gross Yearly Income" at bounding box center [861, 170] width 118 height 38
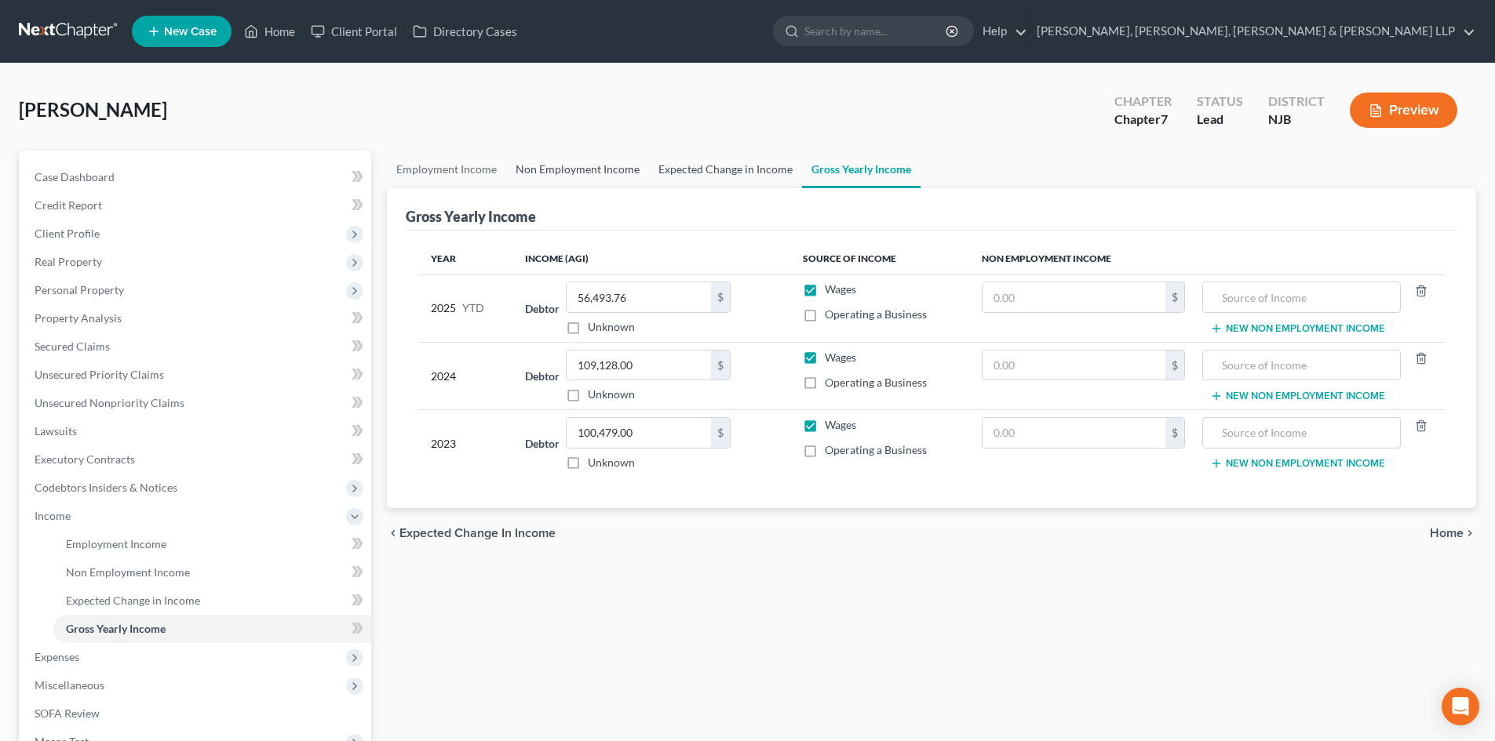
click at [717, 158] on link "Expected Change in Income" at bounding box center [725, 170] width 153 height 38
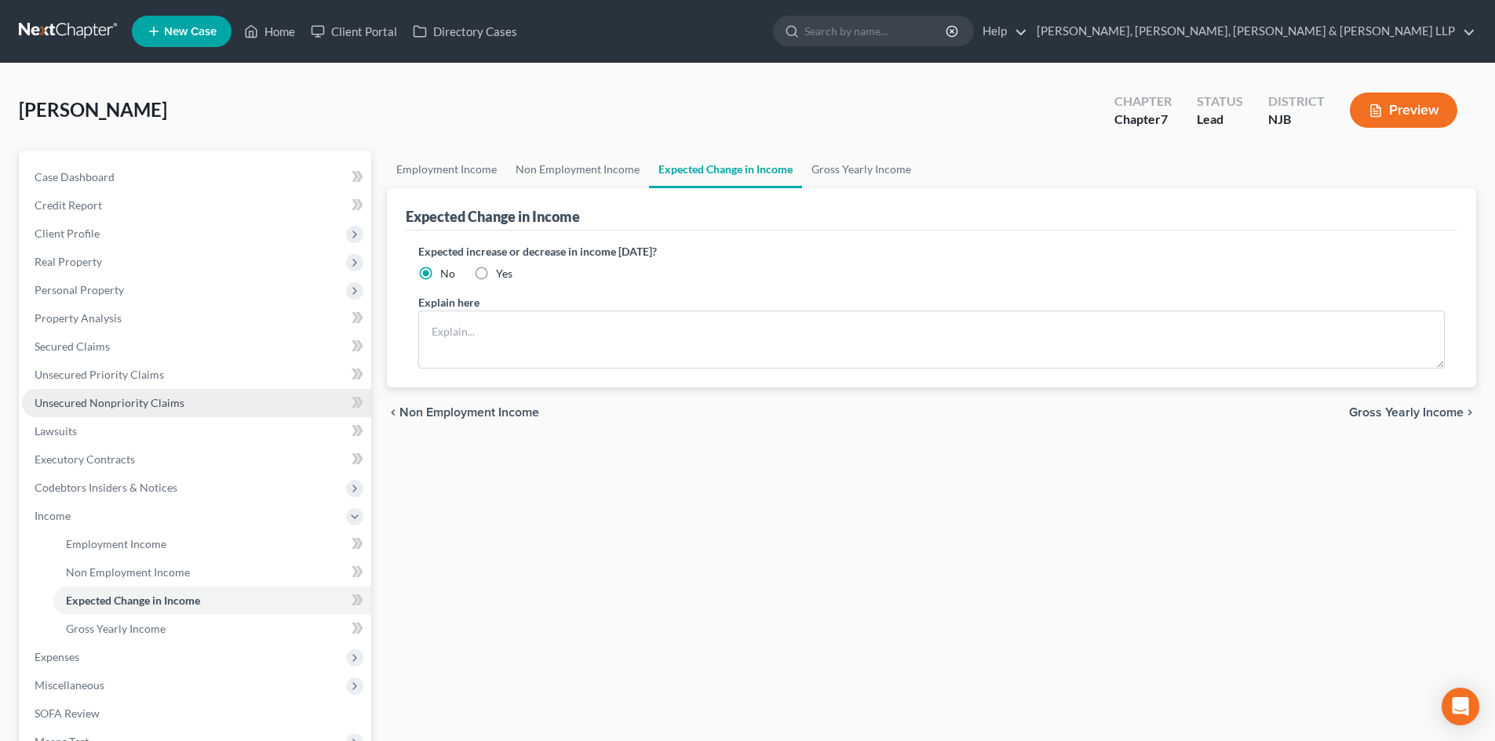
click at [195, 399] on link "Unsecured Nonpriority Claims" at bounding box center [196, 403] width 349 height 28
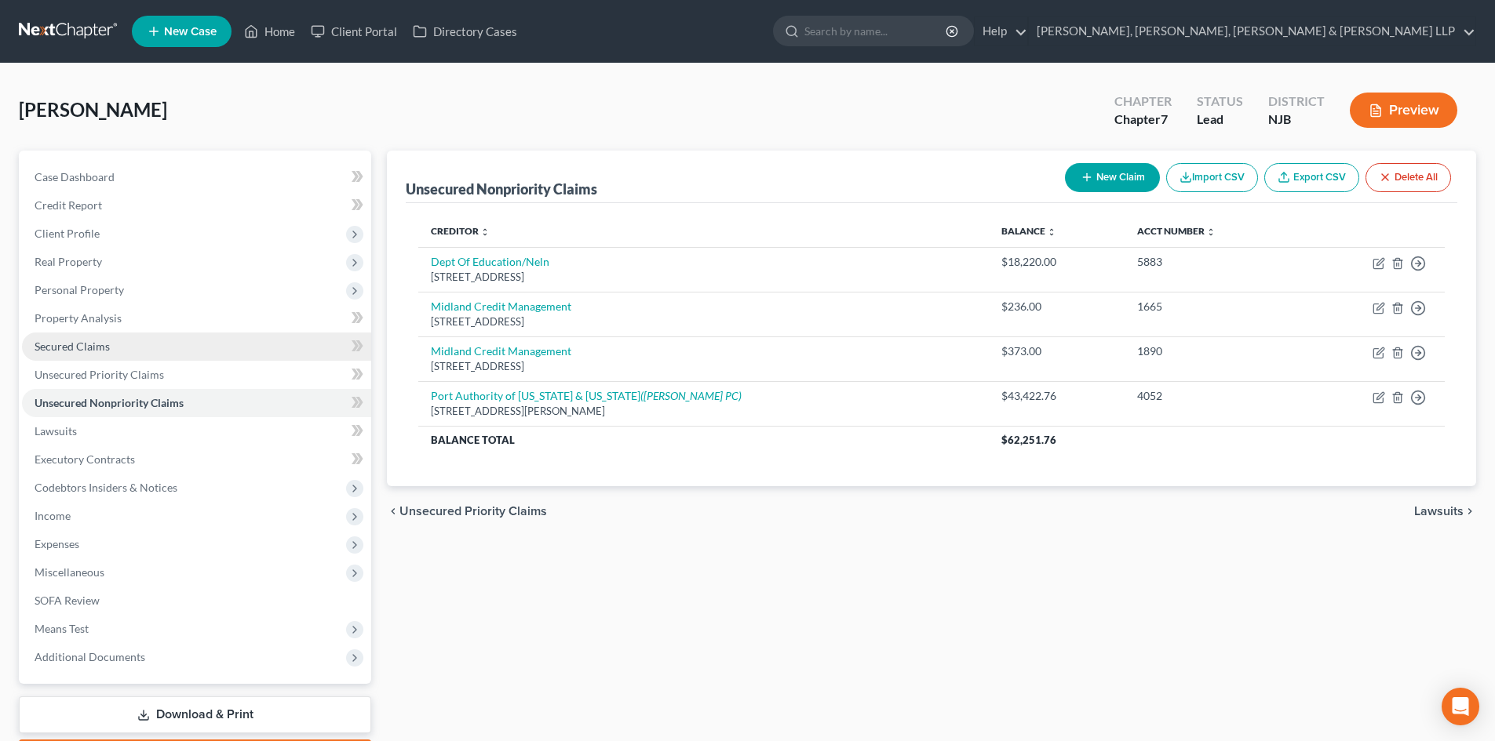
click at [176, 348] on link "Secured Claims" at bounding box center [196, 347] width 349 height 28
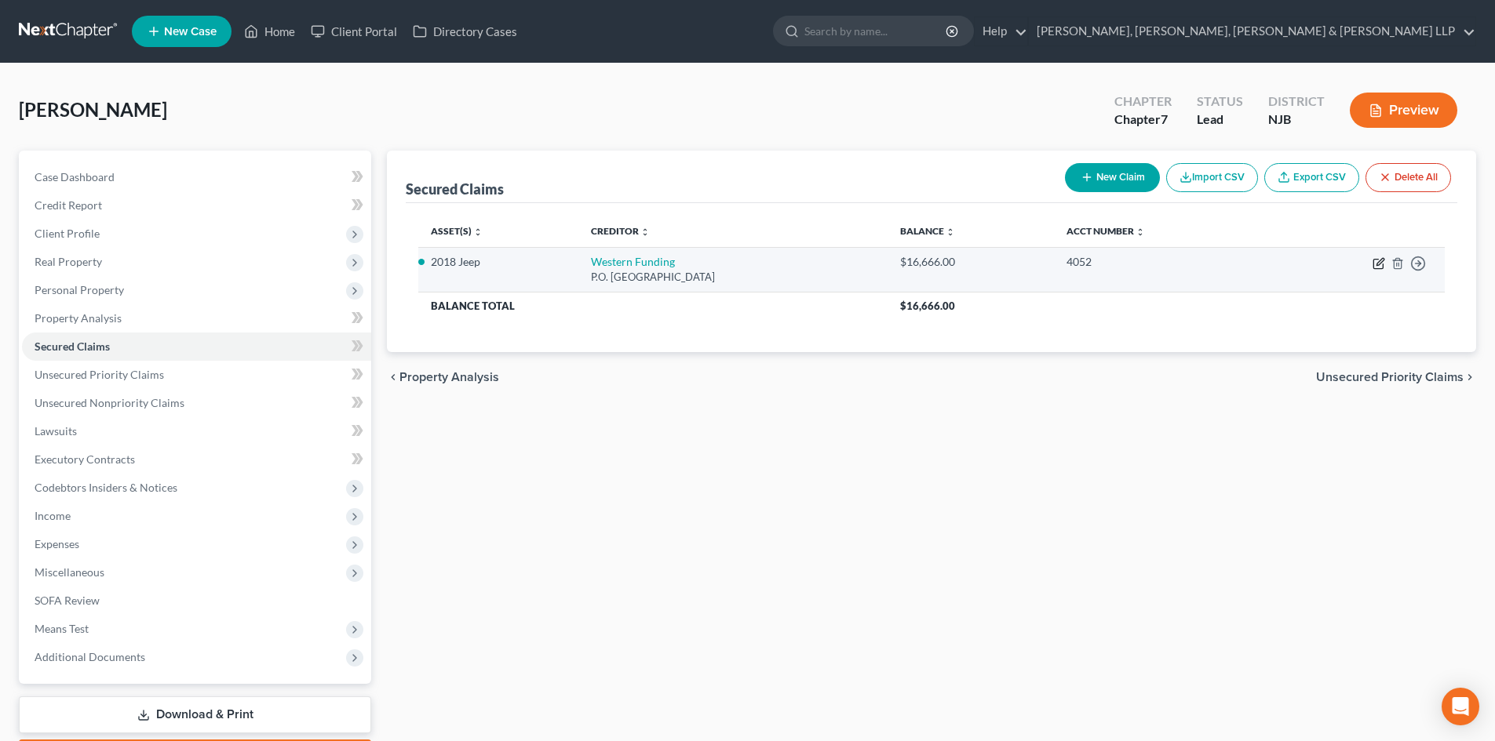
click at [1378, 260] on icon "button" at bounding box center [1378, 263] width 13 height 13
select select "31"
select select "8"
select select "2"
select select "0"
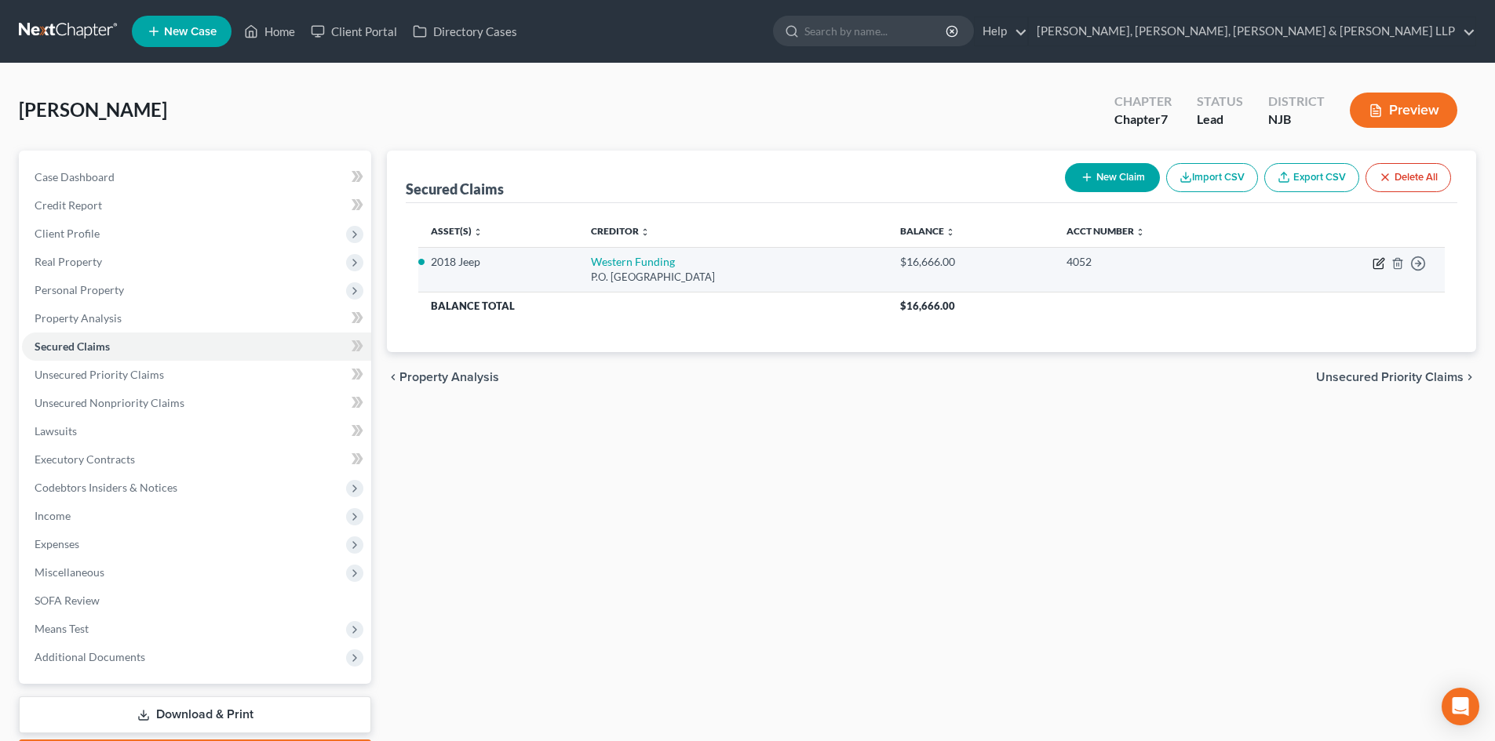
select select "0"
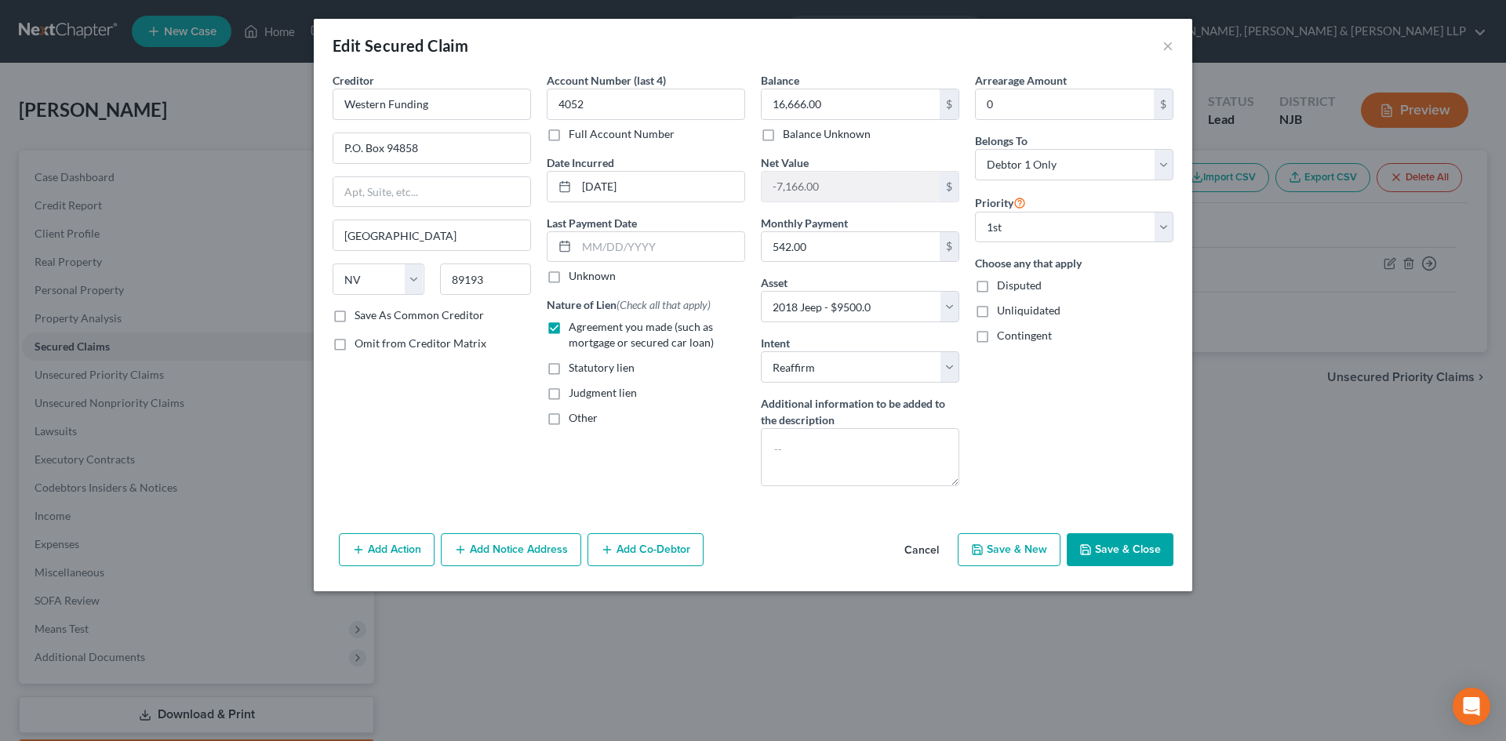
click at [1143, 552] on button "Save & Close" at bounding box center [1120, 549] width 107 height 33
select select
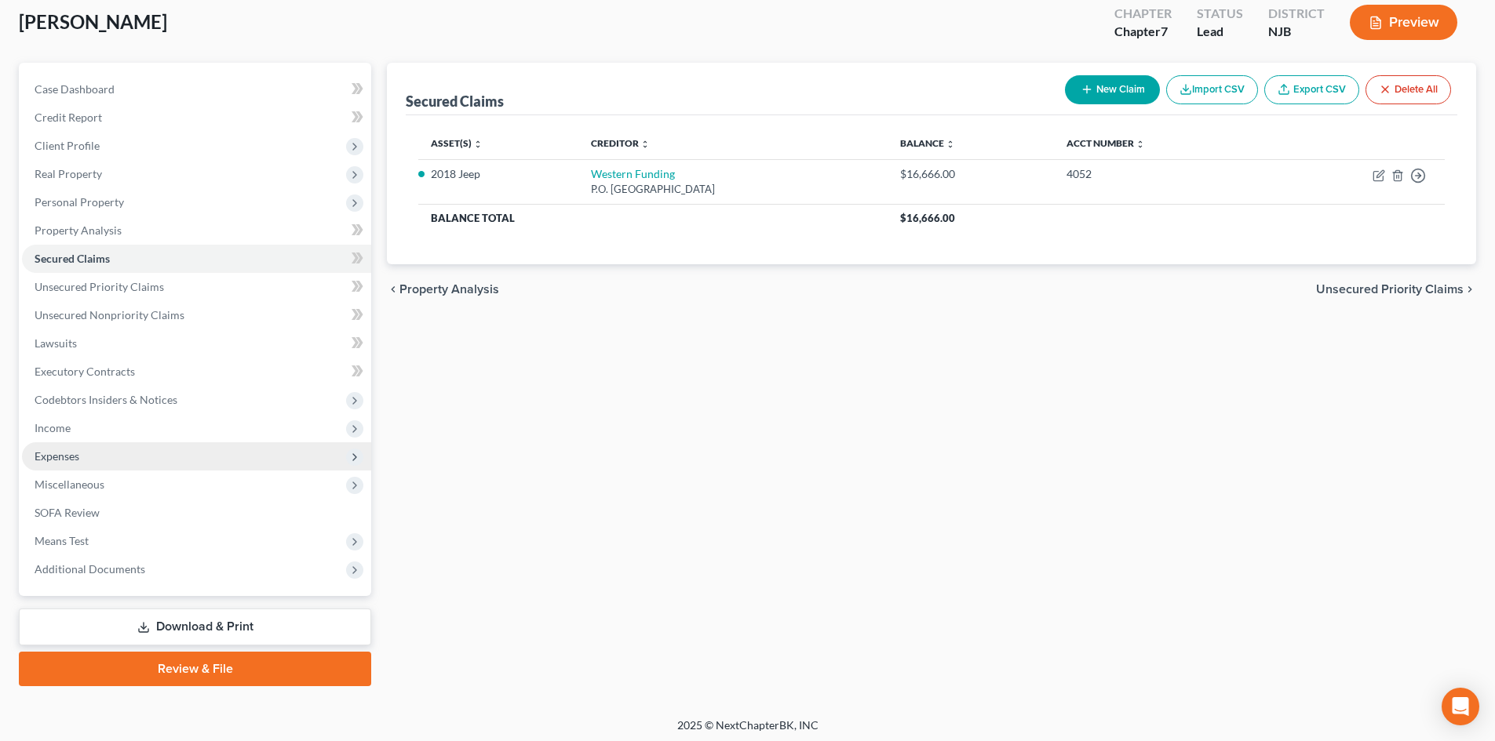
scroll to position [93, 0]
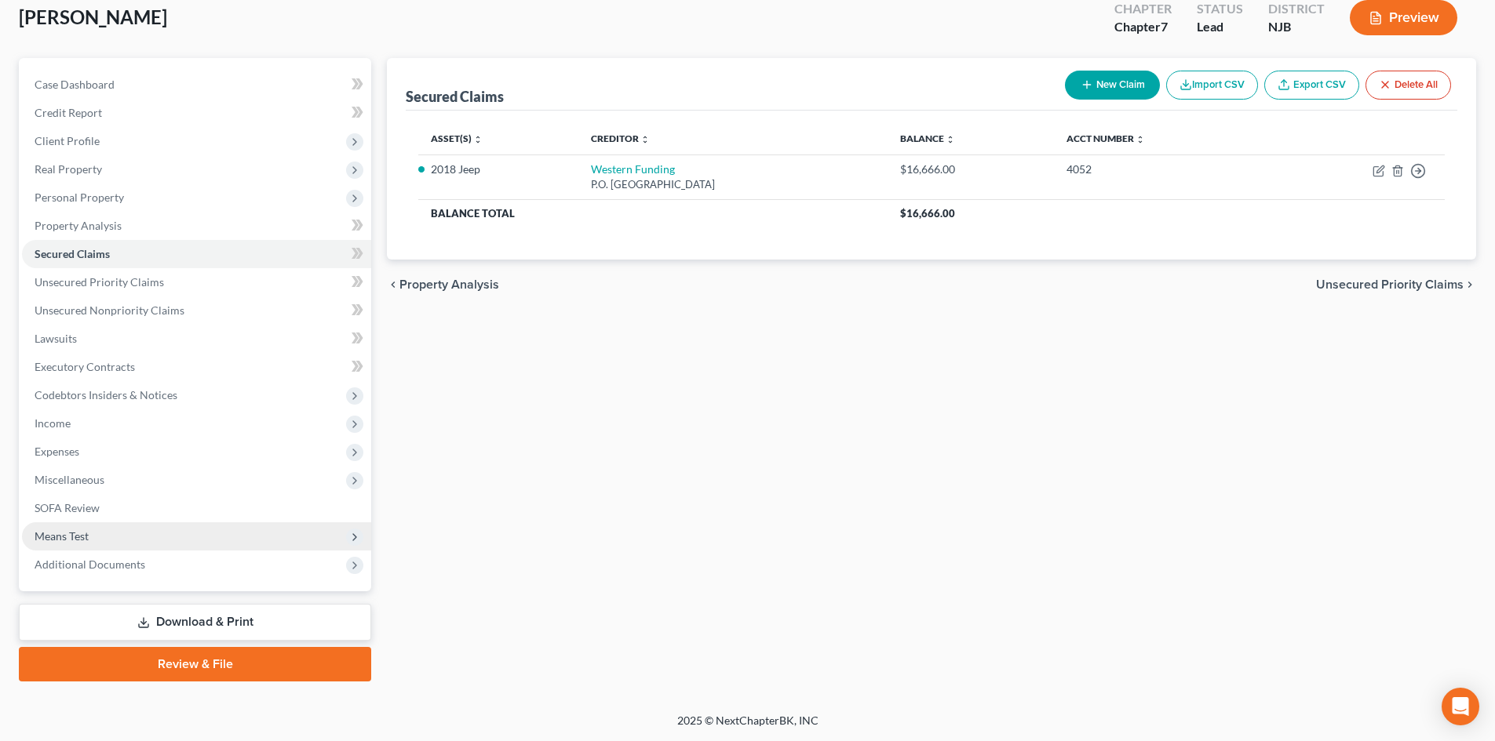
click at [132, 543] on span "Means Test" at bounding box center [196, 537] width 349 height 28
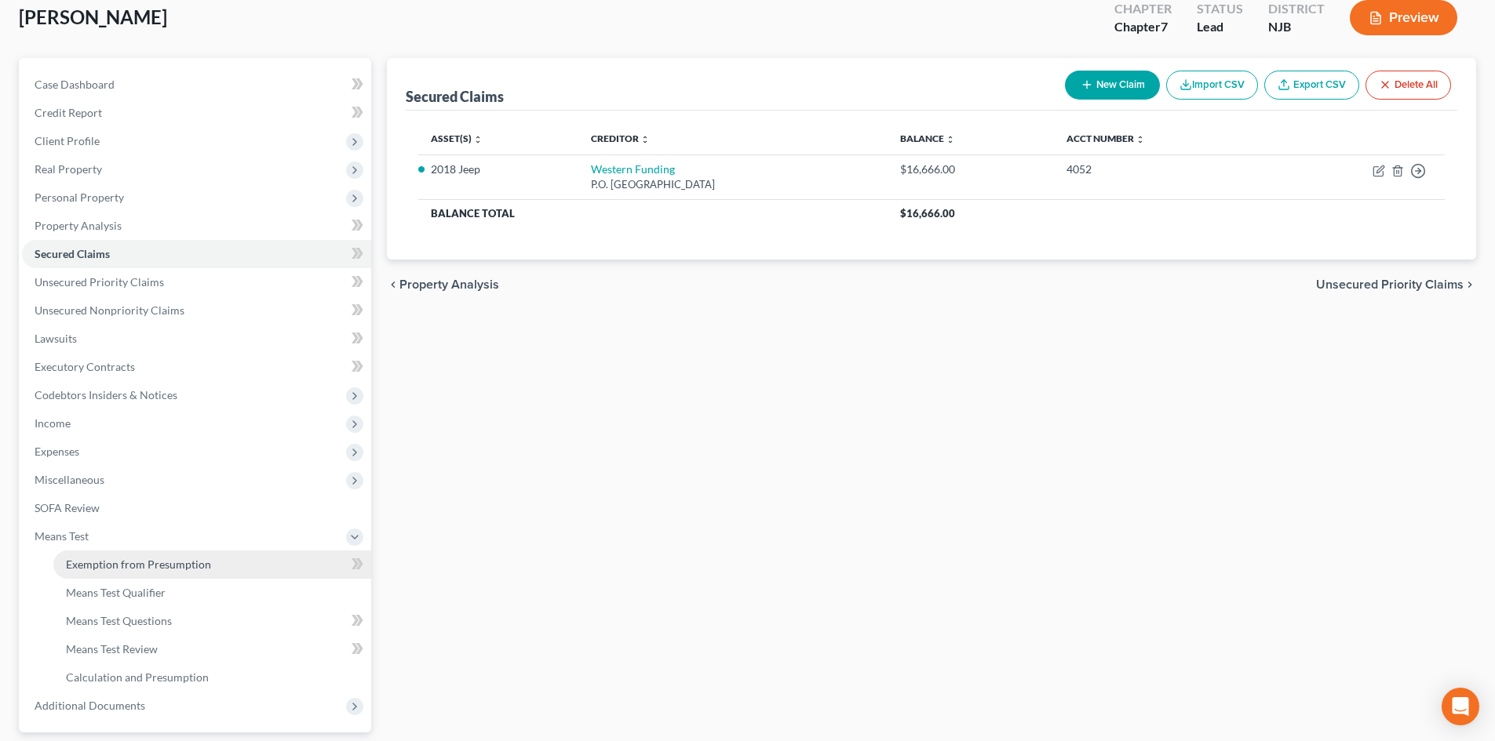
click at [132, 555] on link "Exemption from Presumption" at bounding box center [212, 565] width 318 height 28
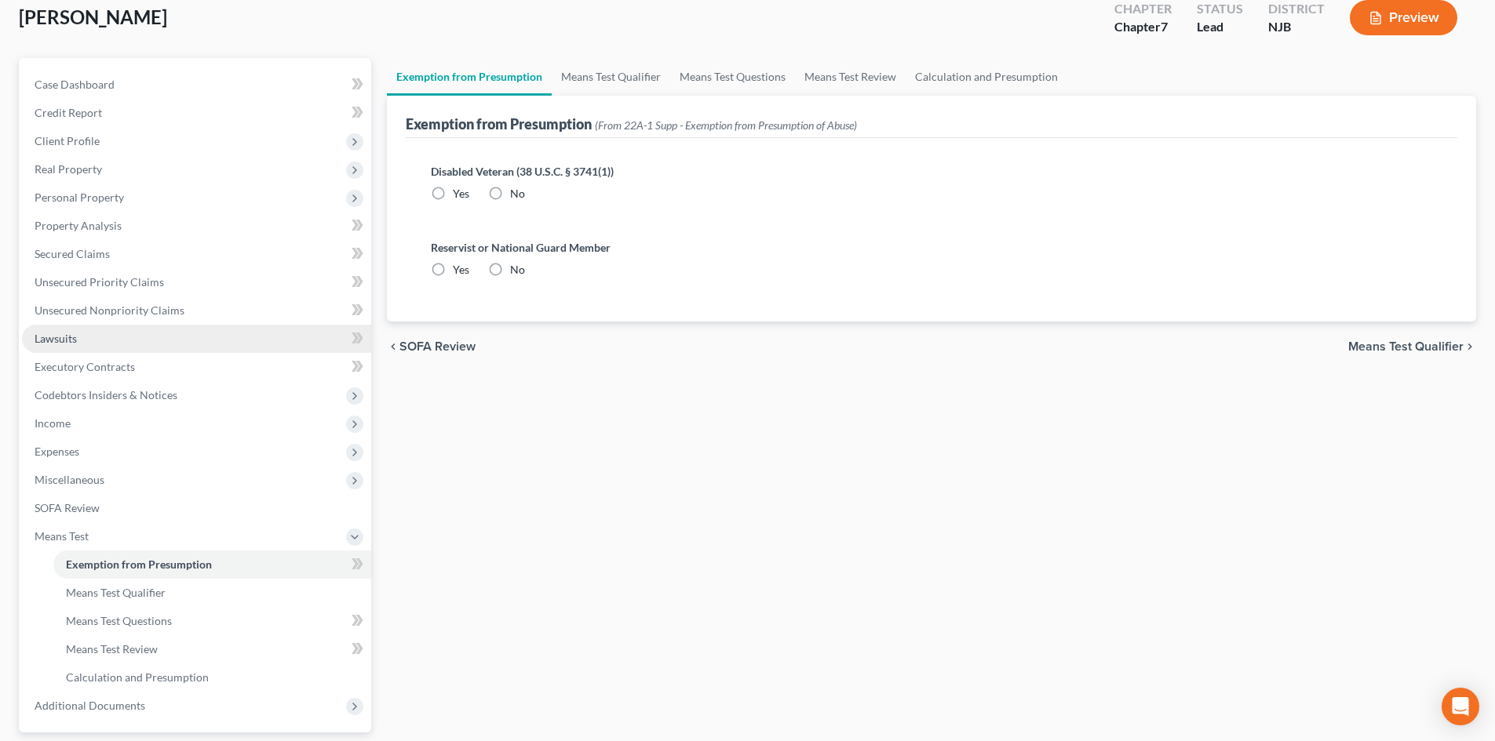
scroll to position [91, 0]
radio input "true"
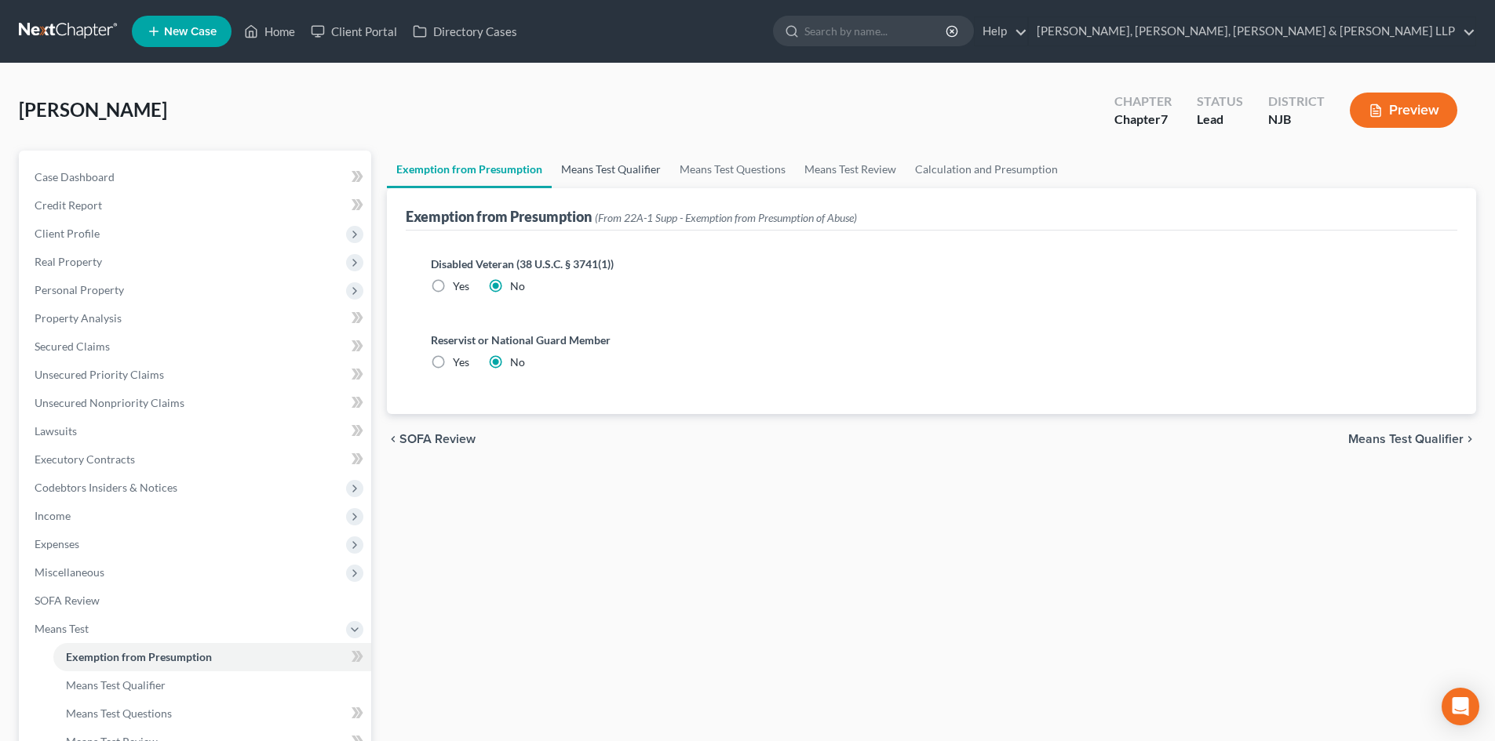
click at [592, 153] on link "Means Test Qualifier" at bounding box center [611, 170] width 118 height 38
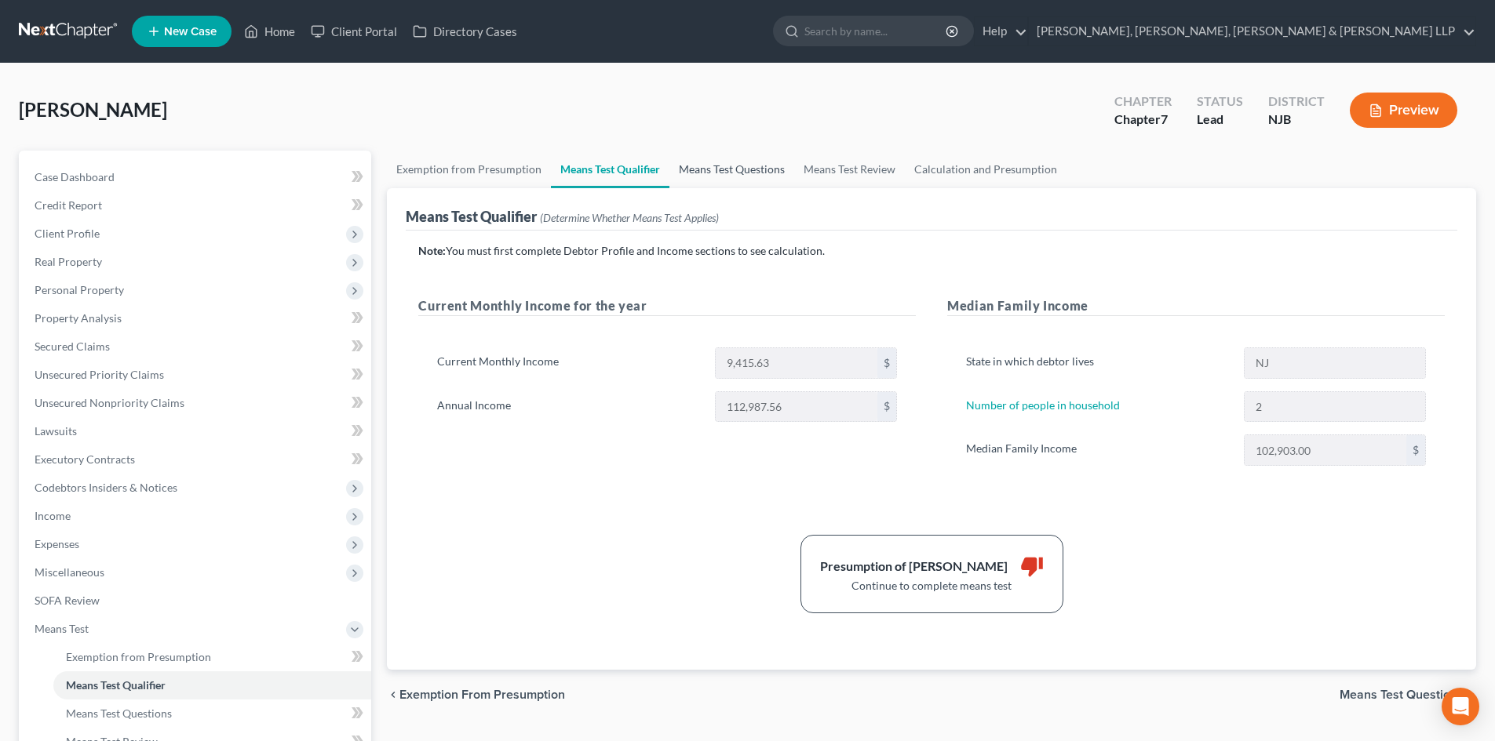
click at [720, 173] on link "Means Test Questions" at bounding box center [731, 170] width 125 height 38
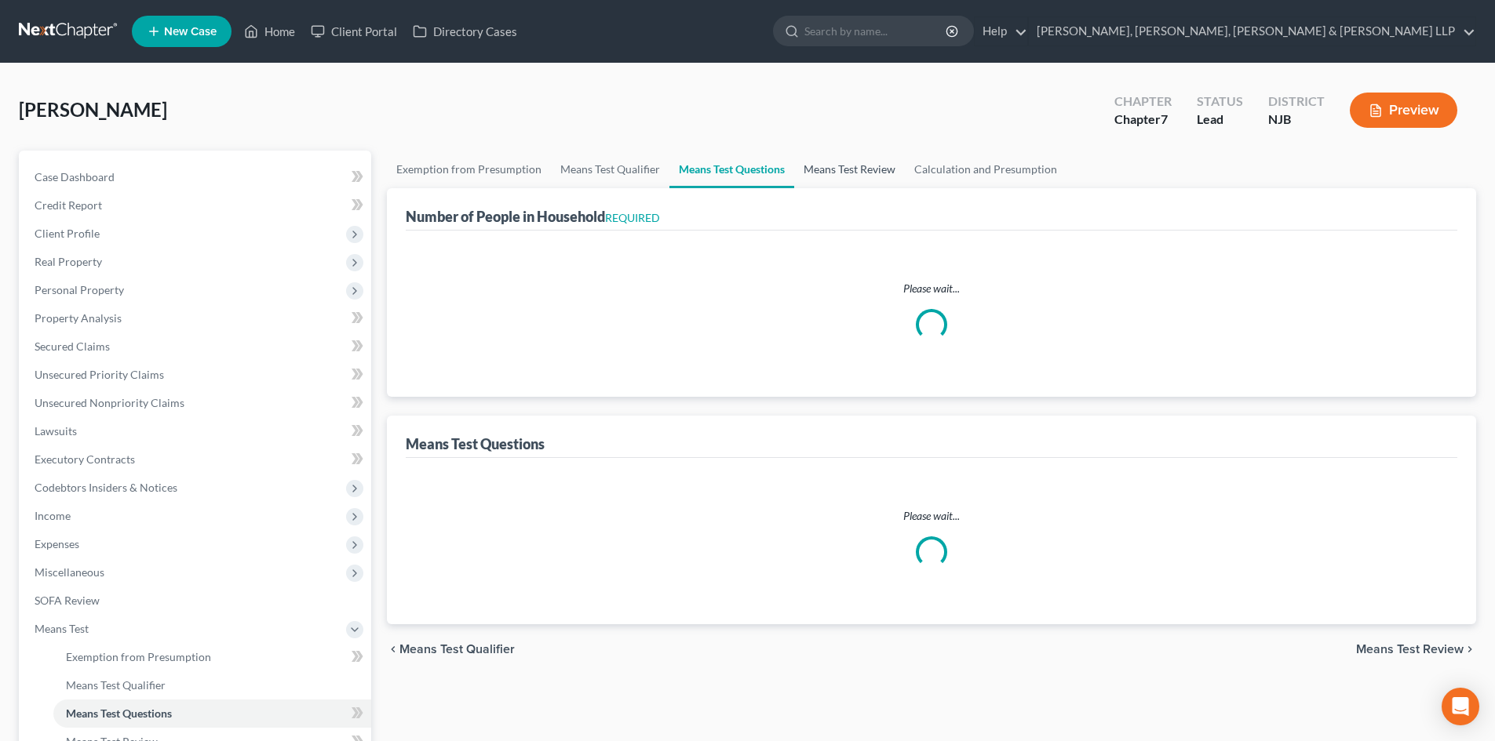
select select "1"
select select "60"
select select "2"
select select "0"
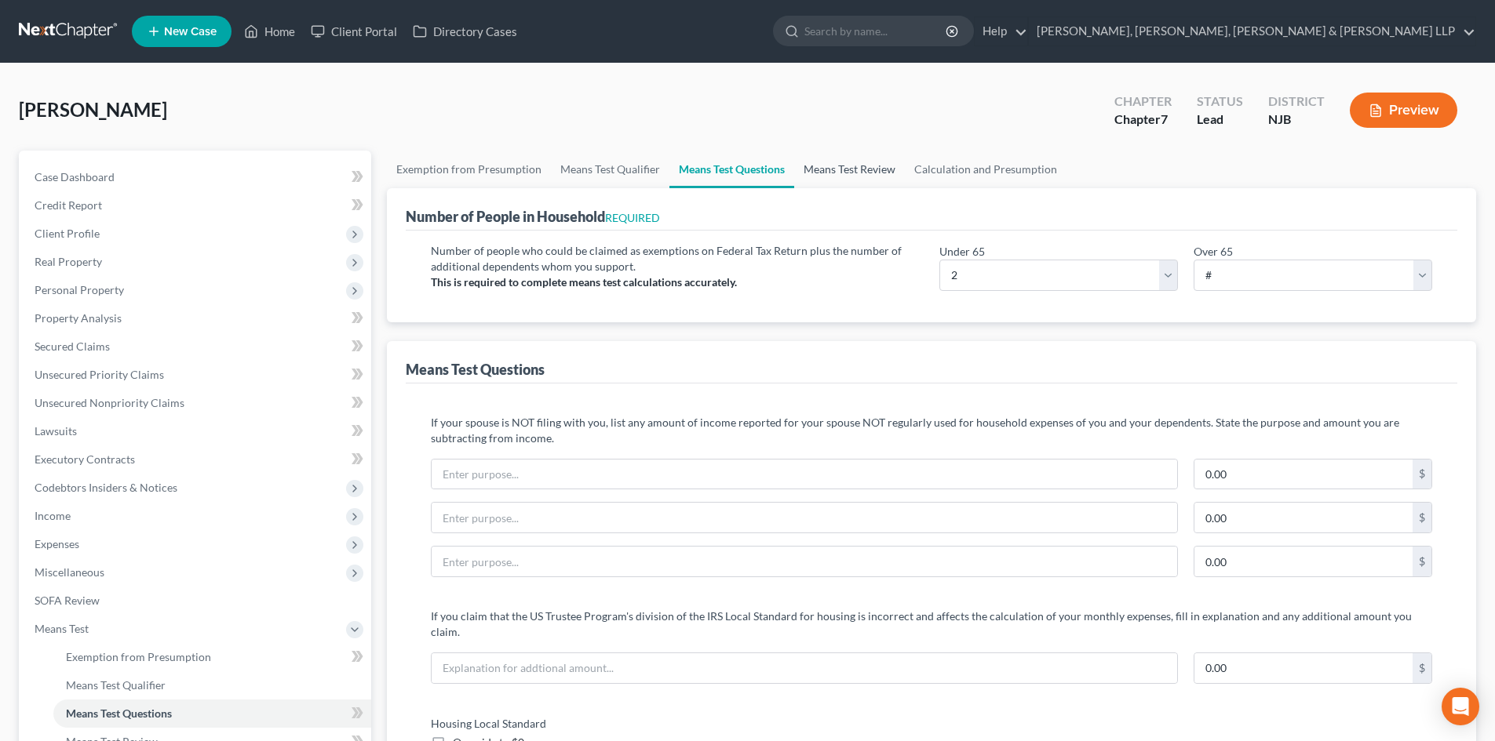
click at [837, 179] on link "Means Test Review" at bounding box center [849, 170] width 111 height 38
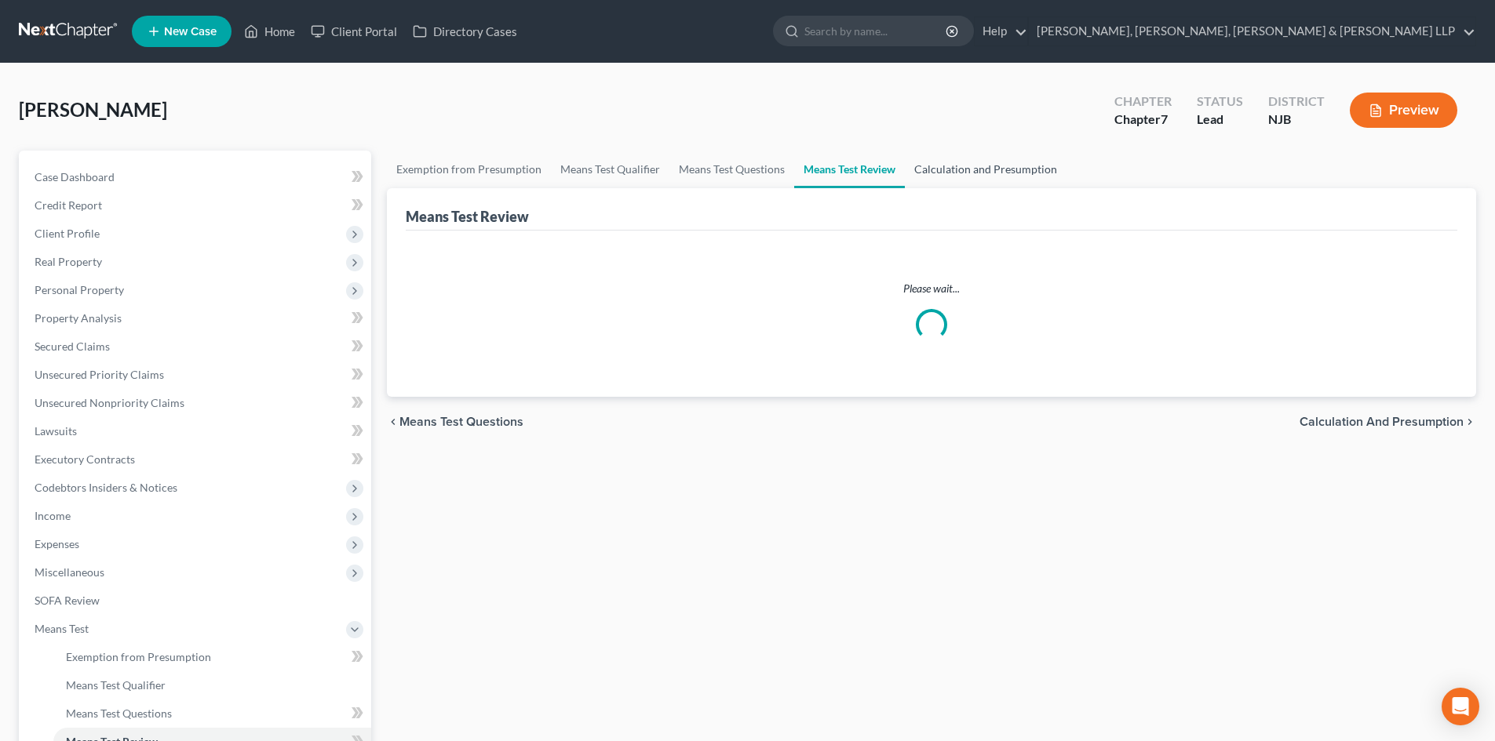
click at [939, 177] on link "Calculation and Presumption" at bounding box center [986, 170] width 162 height 38
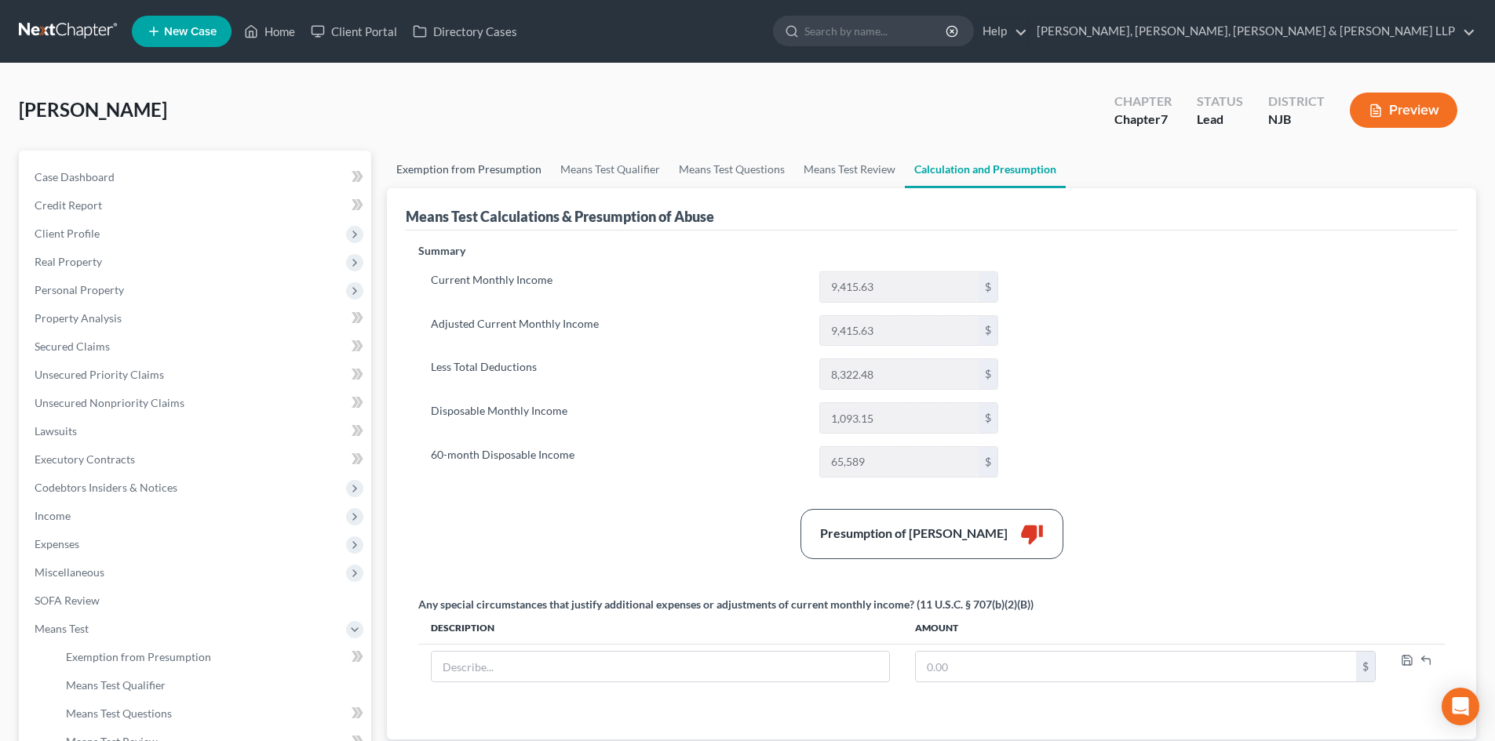
click at [426, 169] on link "Exemption from Presumption" at bounding box center [469, 170] width 164 height 38
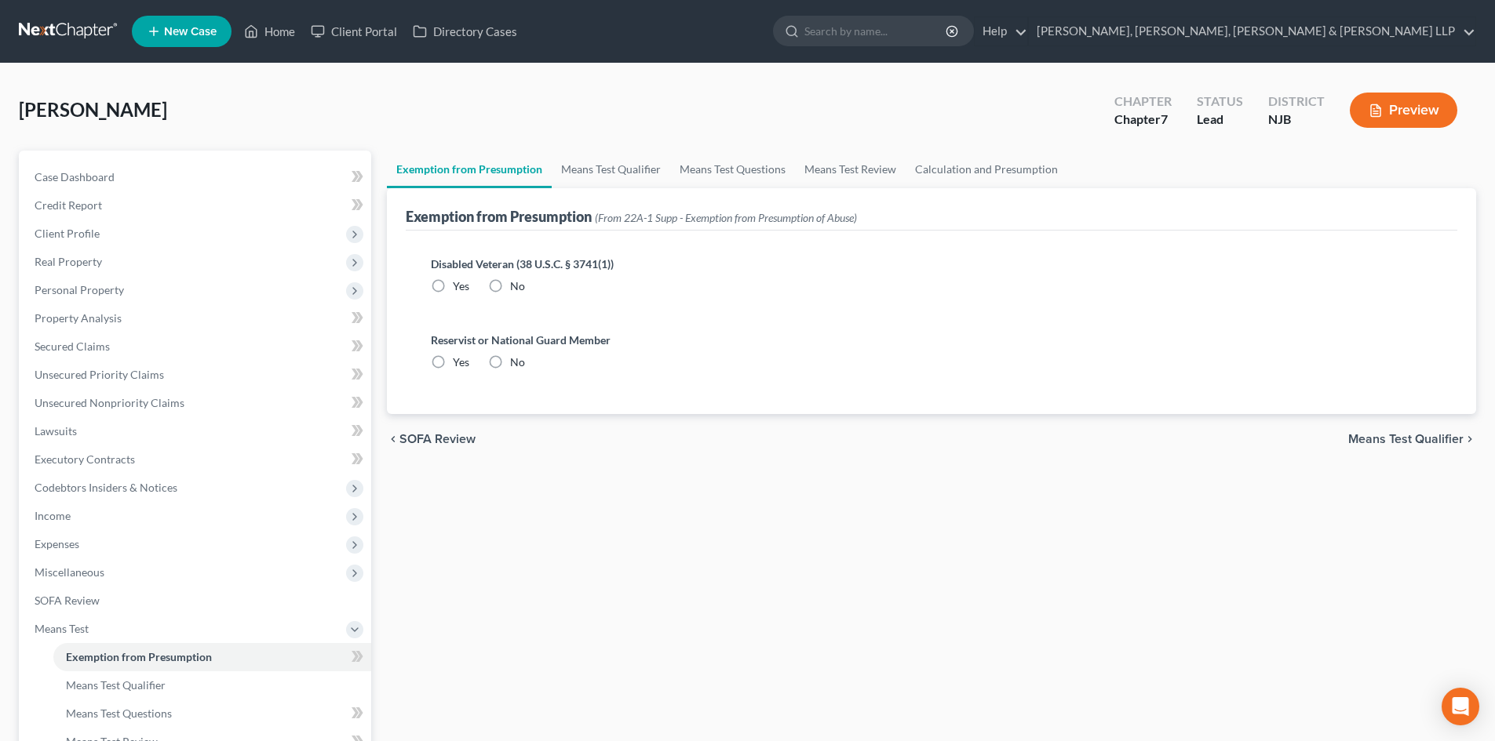
radio input "true"
click at [596, 180] on link "Means Test Qualifier" at bounding box center [611, 170] width 118 height 38
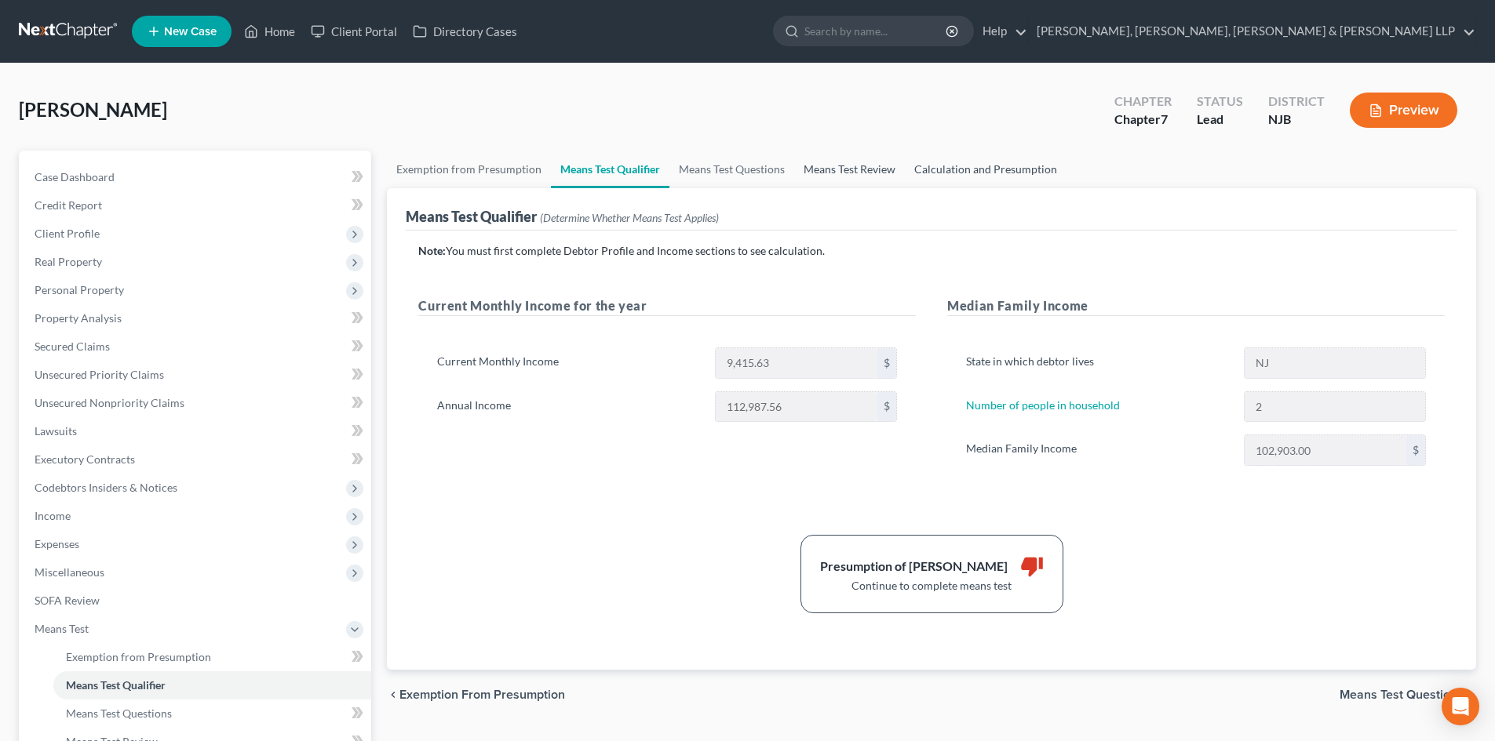
drag, startPoint x: 980, startPoint y: 175, endPoint x: 805, endPoint y: 166, distance: 175.2
click at [980, 175] on link "Calculation and Presumption" at bounding box center [986, 170] width 162 height 38
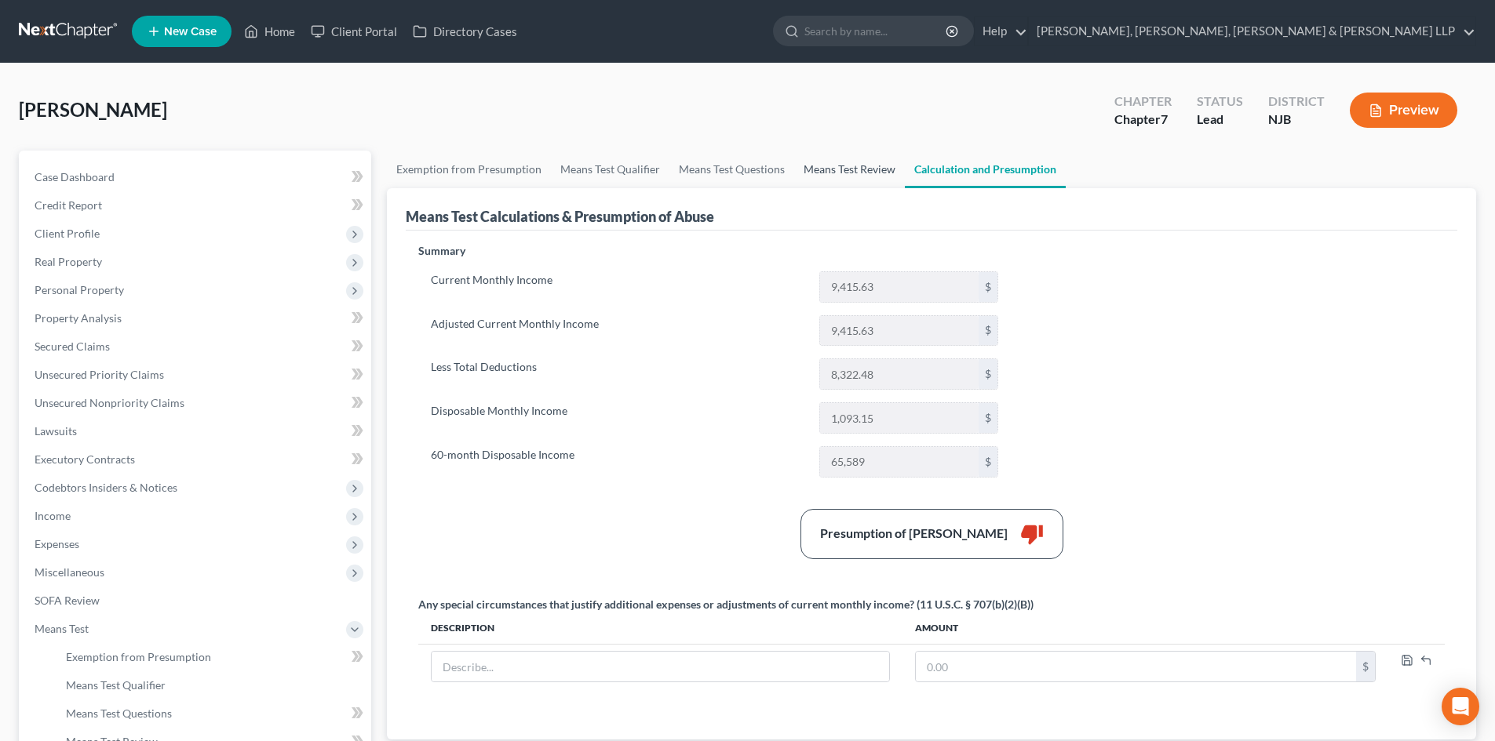
click at [806, 166] on link "Means Test Review" at bounding box center [849, 170] width 111 height 38
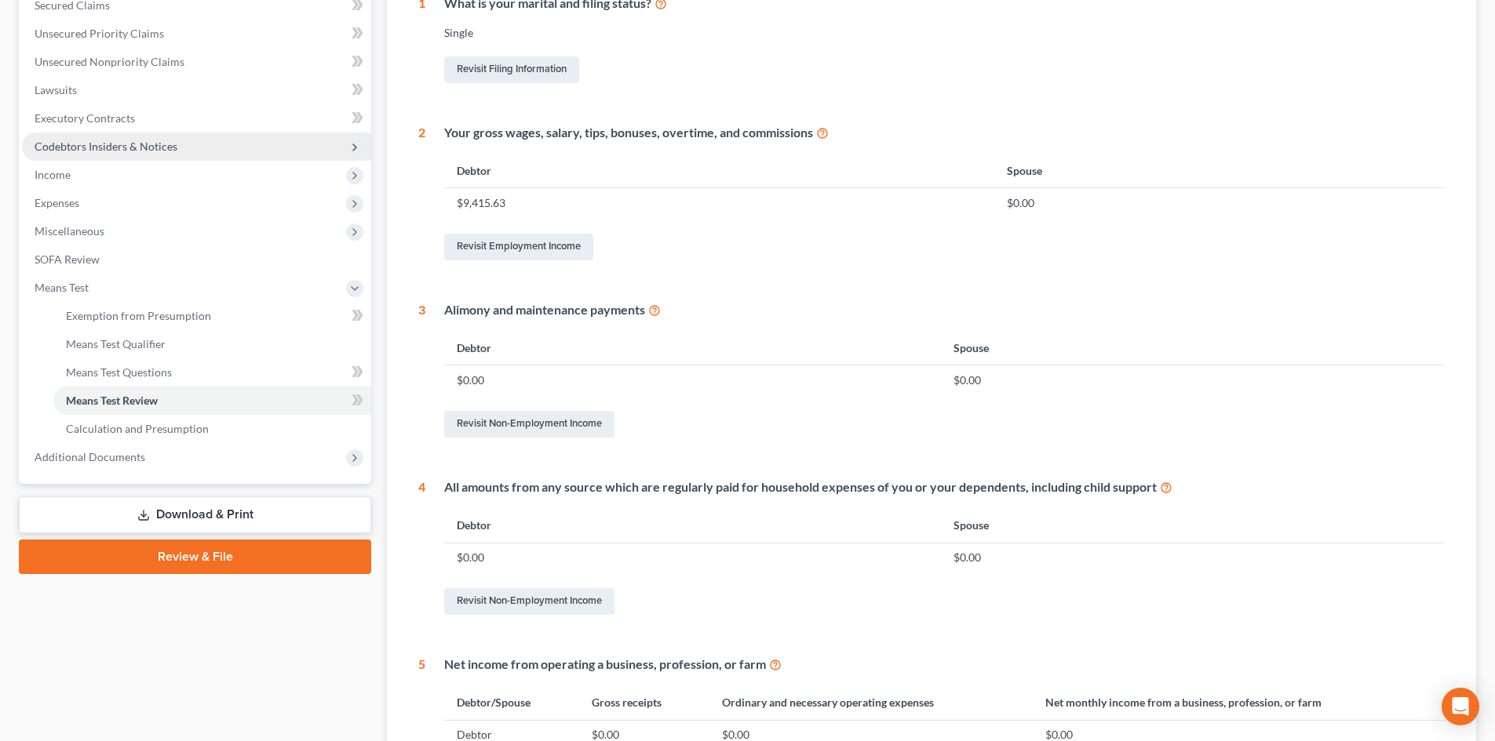
scroll to position [278, 0]
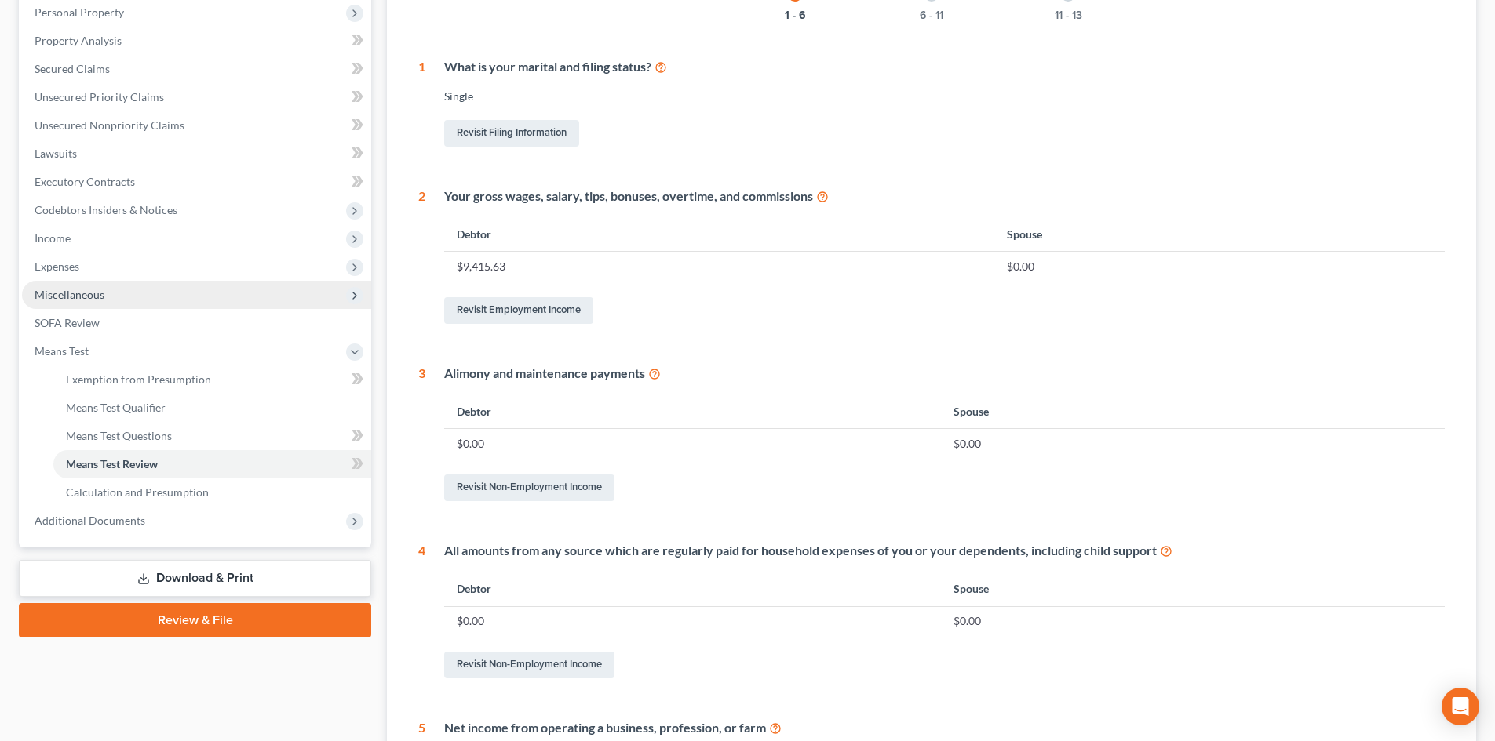
drag, startPoint x: 104, startPoint y: 258, endPoint x: 115, endPoint y: 287, distance: 30.8
click at [104, 258] on span "Expenses" at bounding box center [196, 267] width 349 height 28
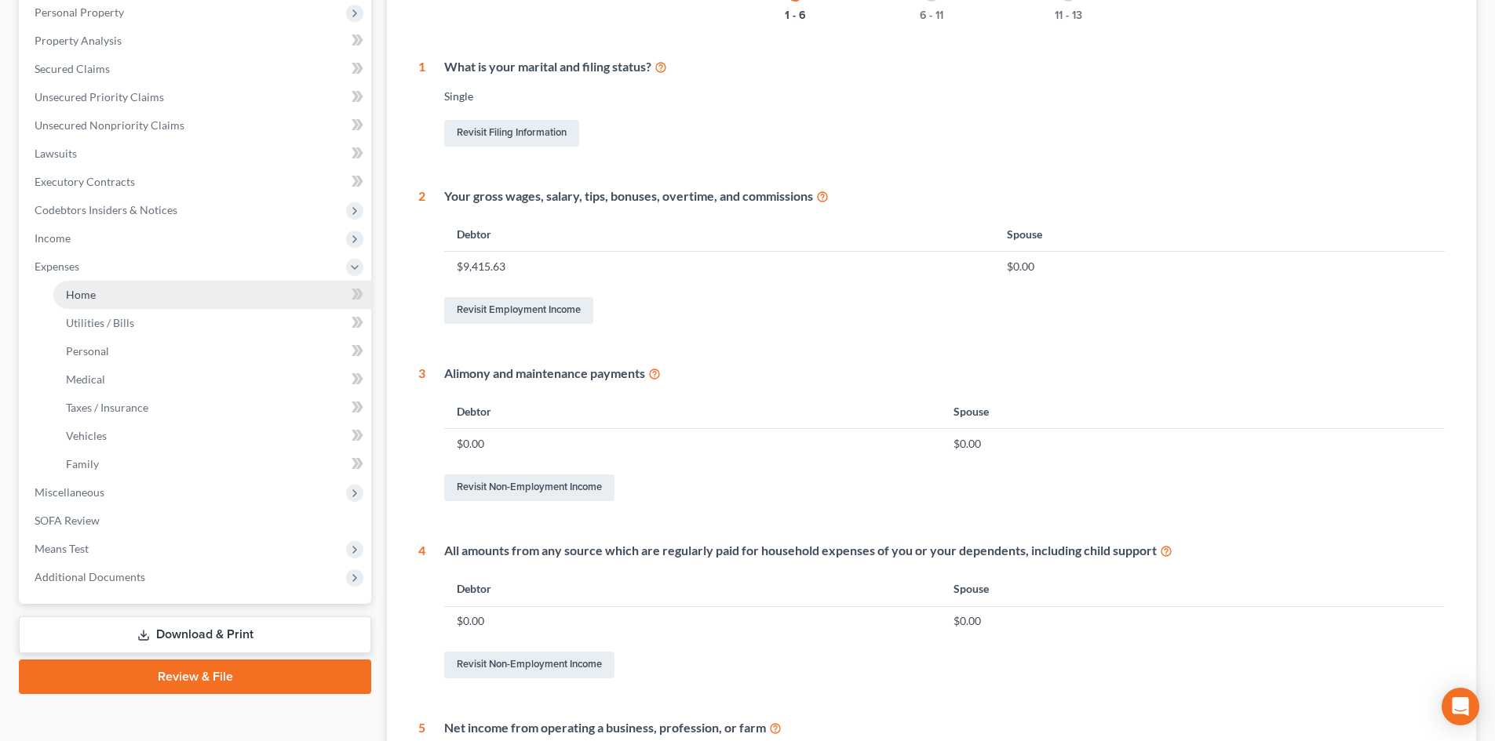
click at [115, 293] on link "Home" at bounding box center [212, 295] width 318 height 28
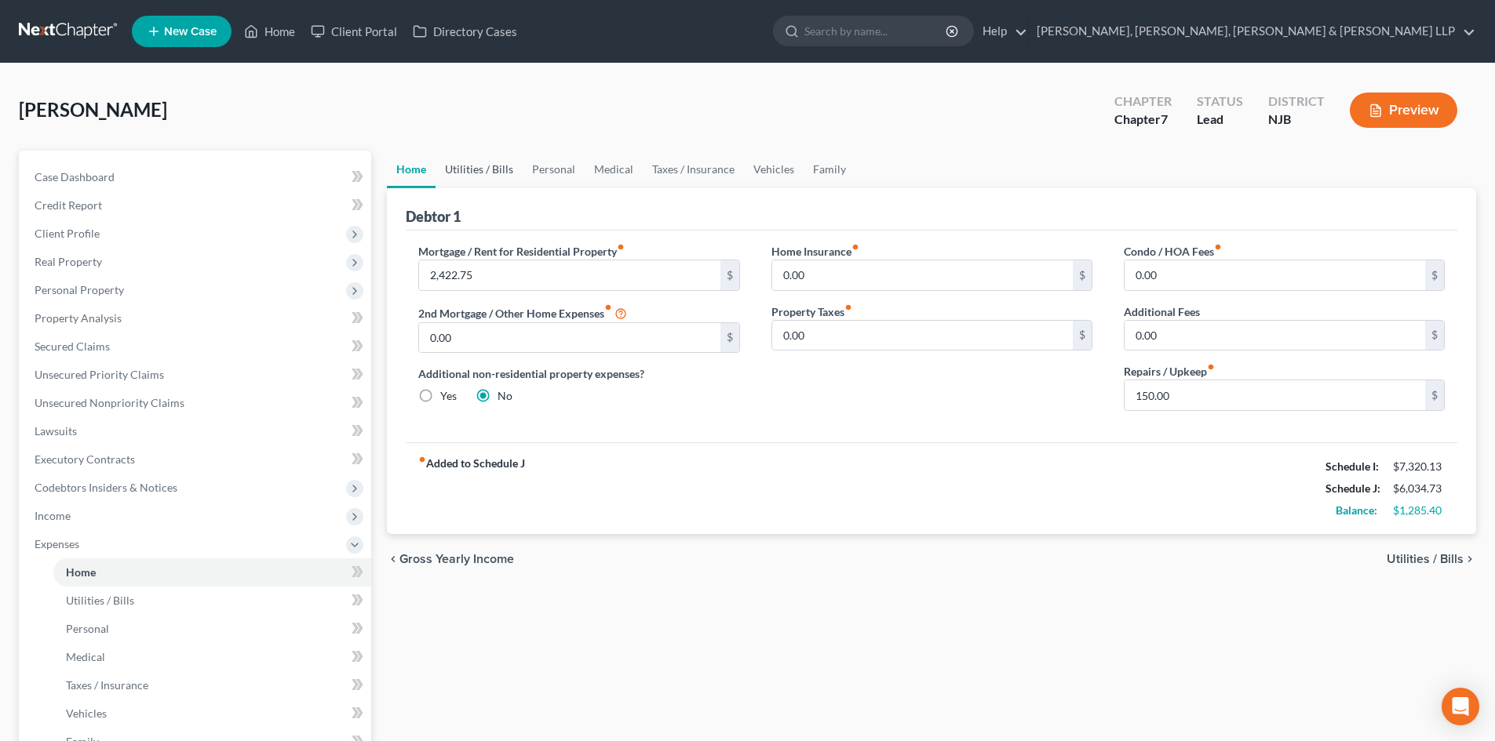
click at [480, 169] on link "Utilities / Bills" at bounding box center [478, 170] width 87 height 38
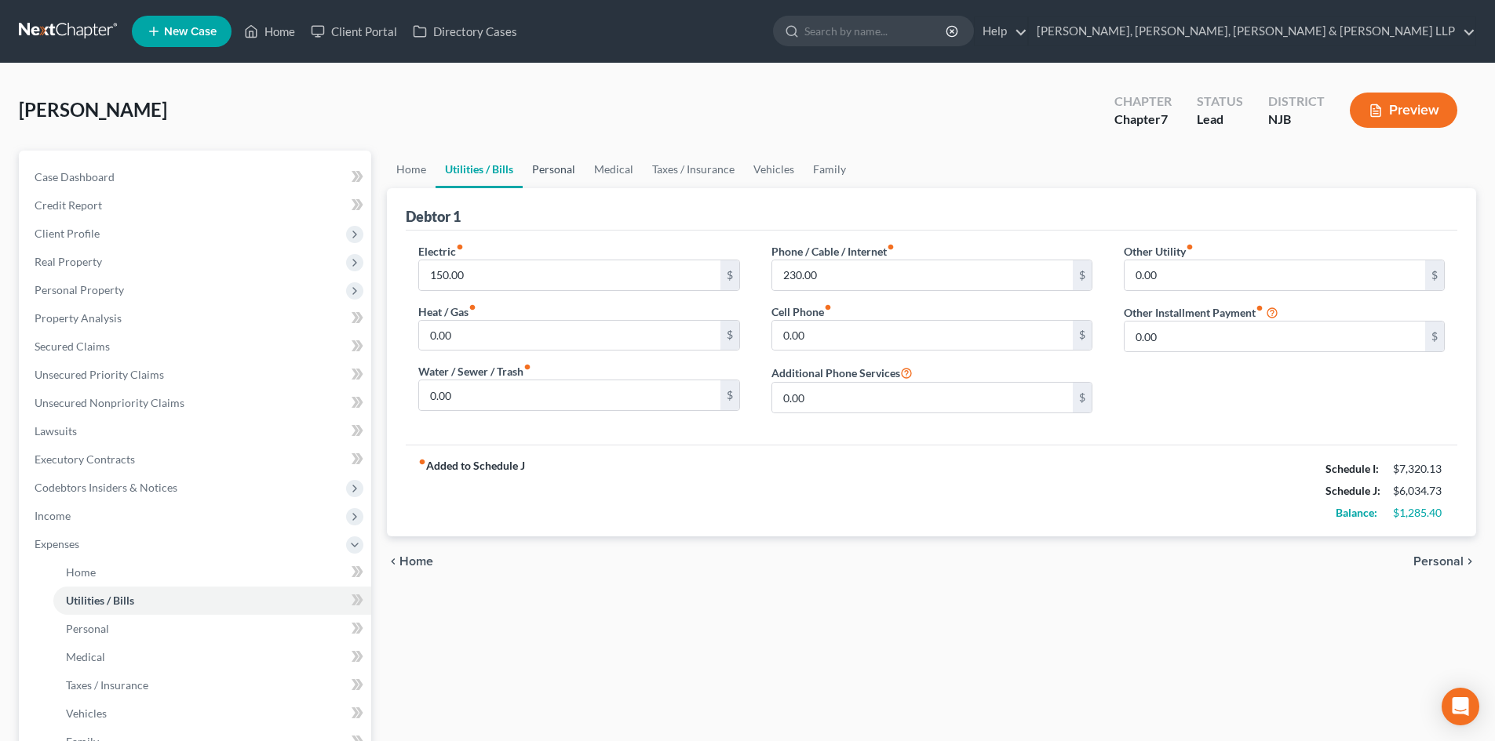
click at [562, 169] on link "Personal" at bounding box center [554, 170] width 62 height 38
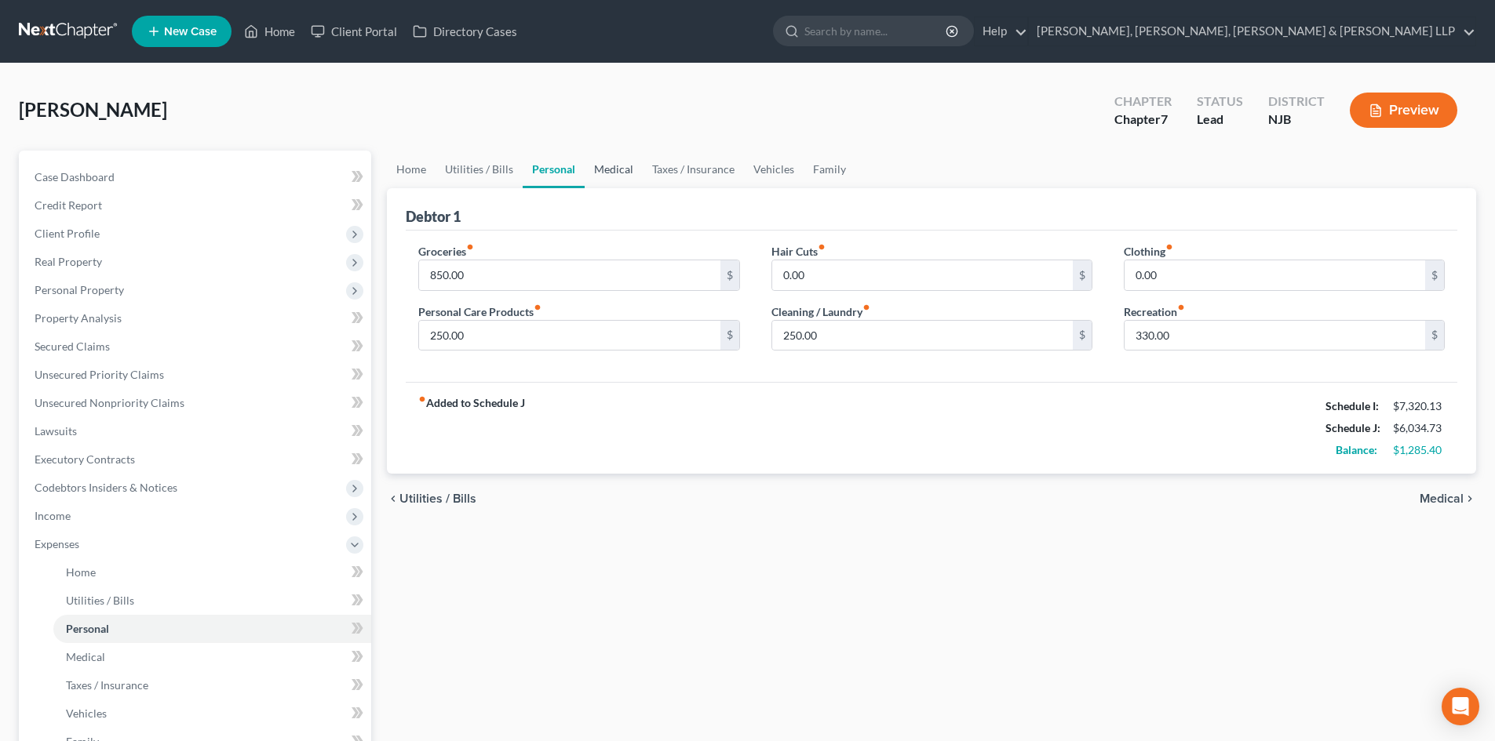
click at [628, 166] on link "Medical" at bounding box center [613, 170] width 58 height 38
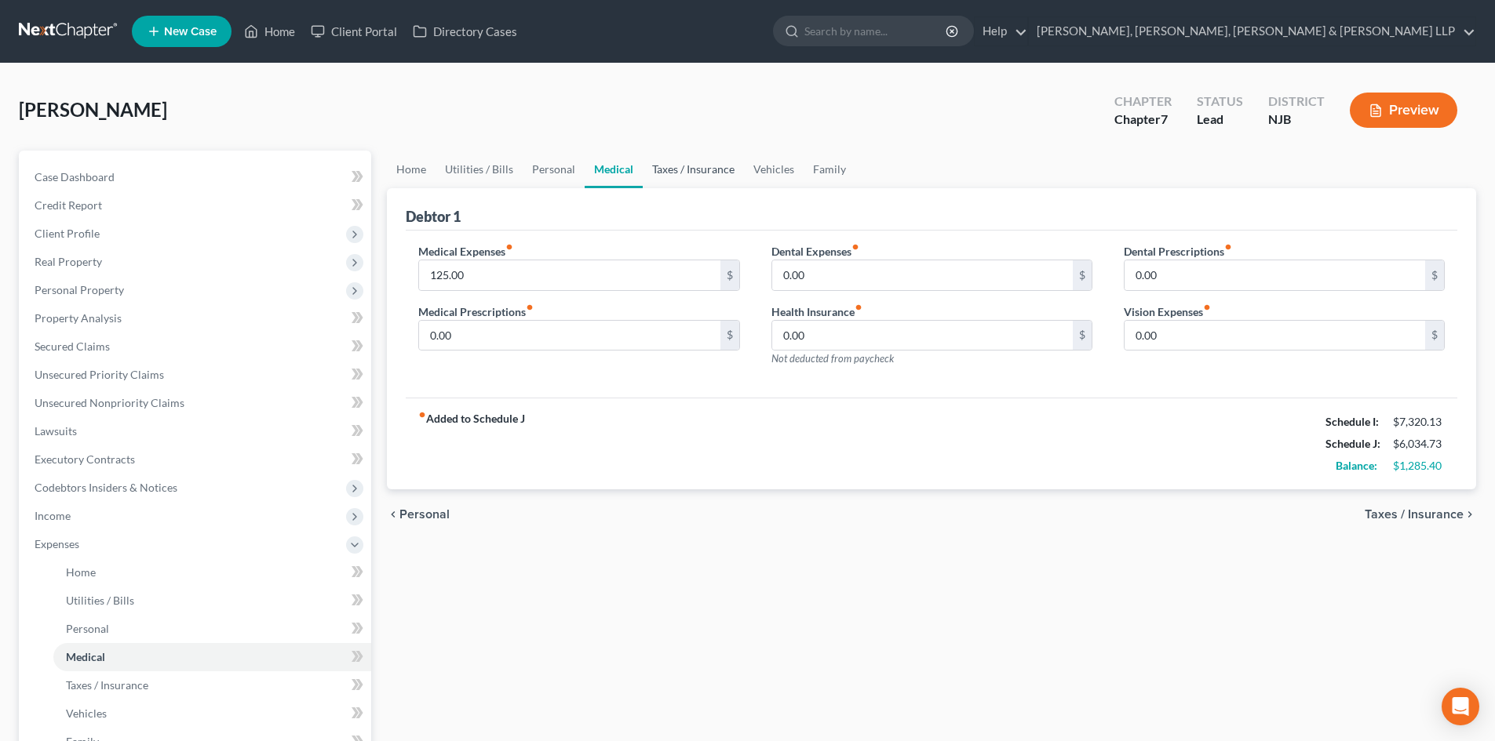
click at [690, 167] on link "Taxes / Insurance" at bounding box center [693, 170] width 101 height 38
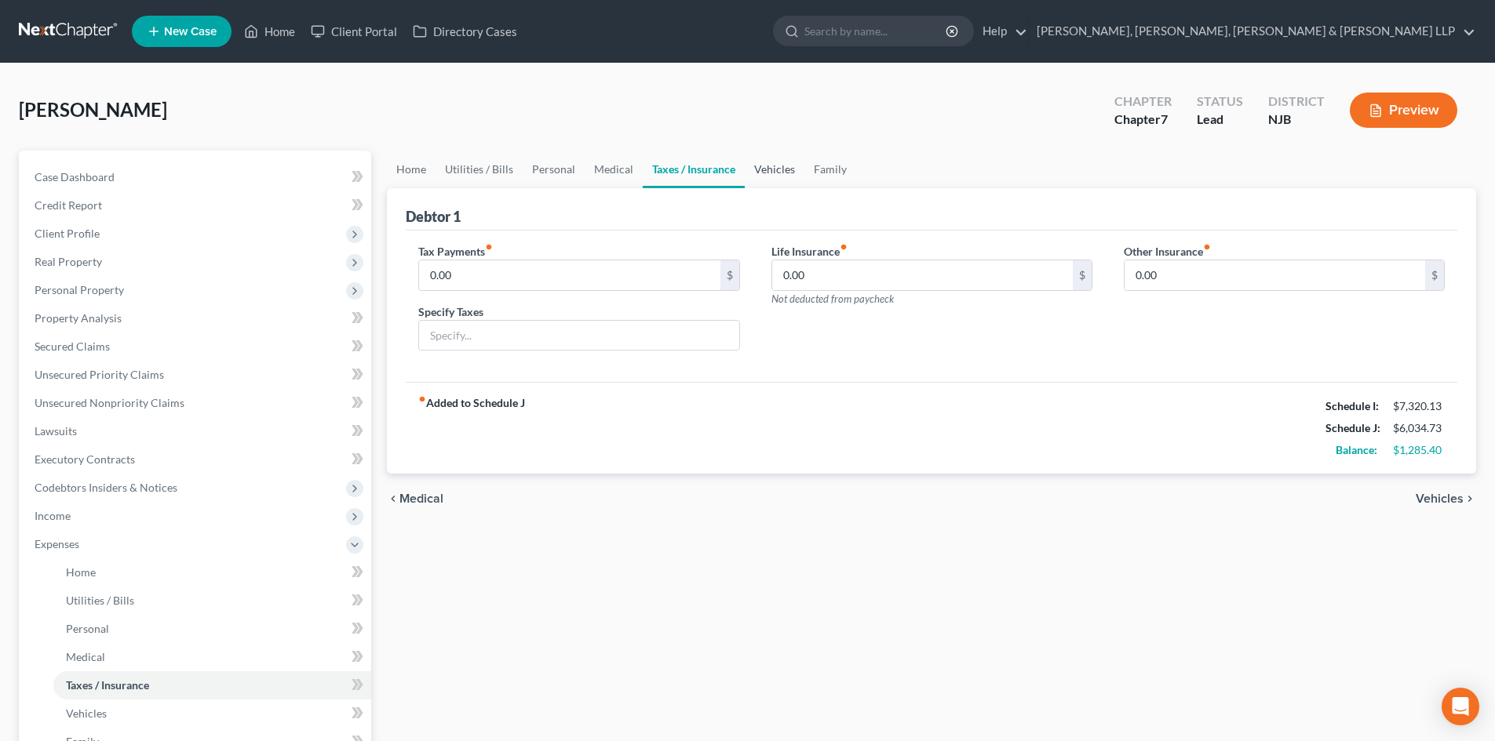
click at [785, 168] on link "Vehicles" at bounding box center [775, 170] width 60 height 38
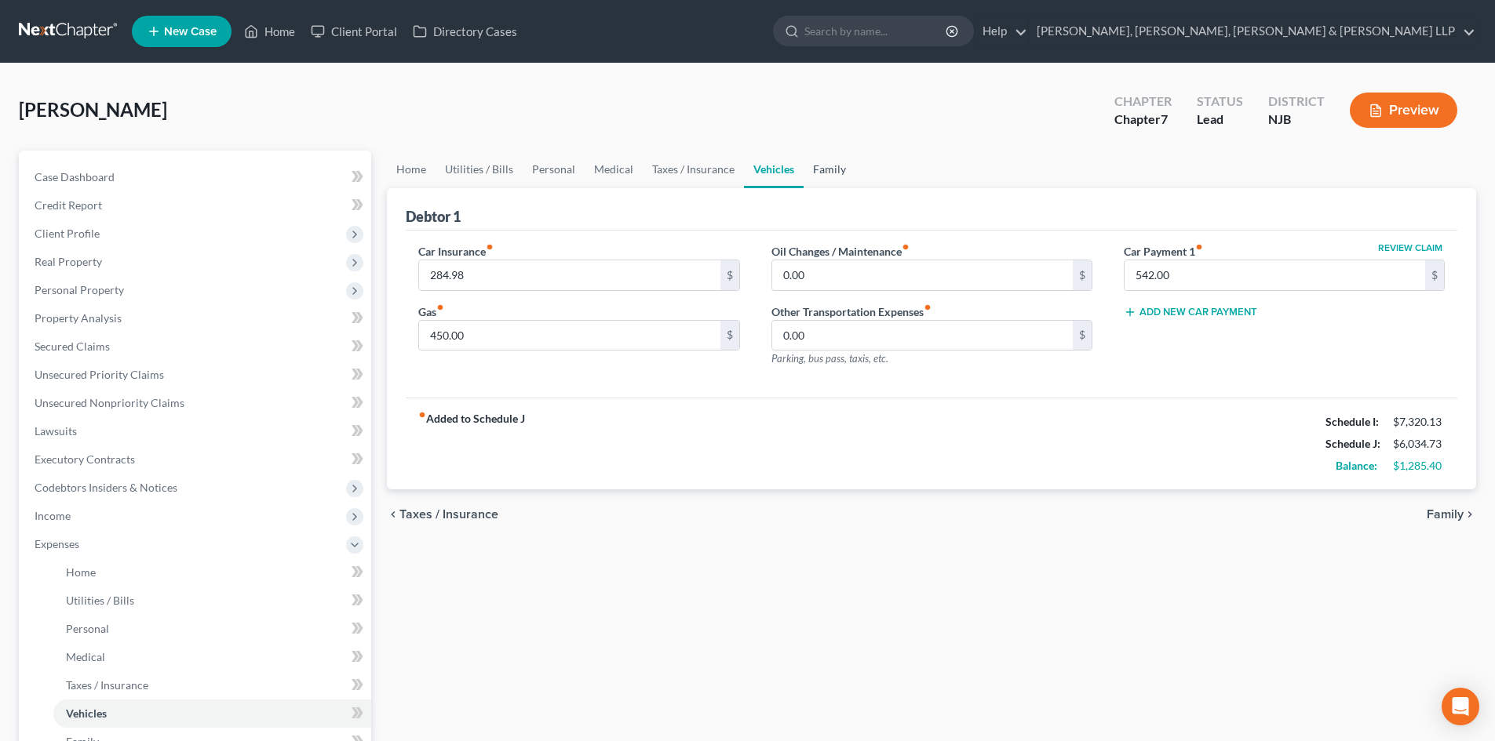
click at [822, 177] on link "Family" at bounding box center [829, 170] width 52 height 38
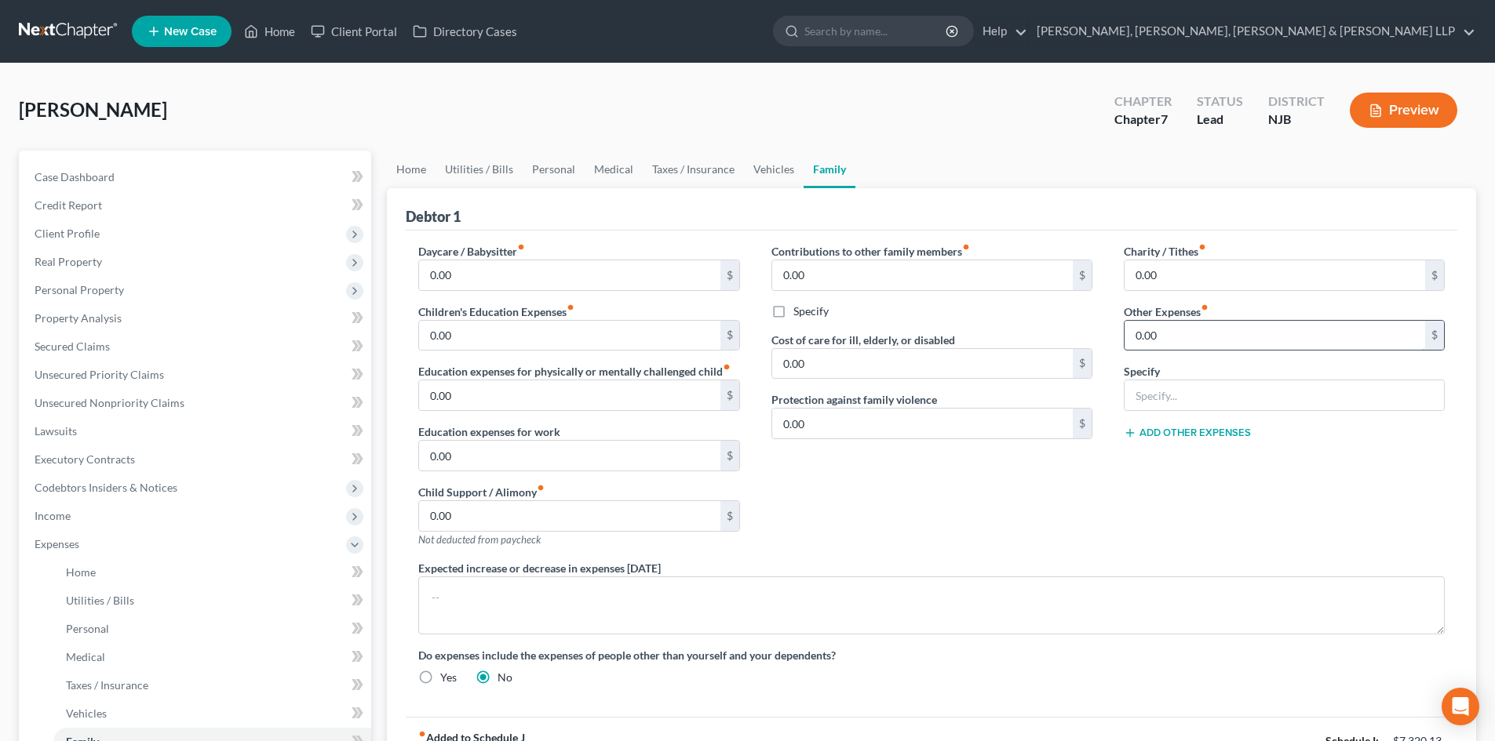
click at [1179, 343] on input "0.00" at bounding box center [1274, 336] width 300 height 30
type input "200"
click at [1160, 409] on input "text" at bounding box center [1283, 396] width 319 height 30
type input "Student loan payments"
click at [780, 172] on link "Vehicles" at bounding box center [774, 170] width 60 height 38
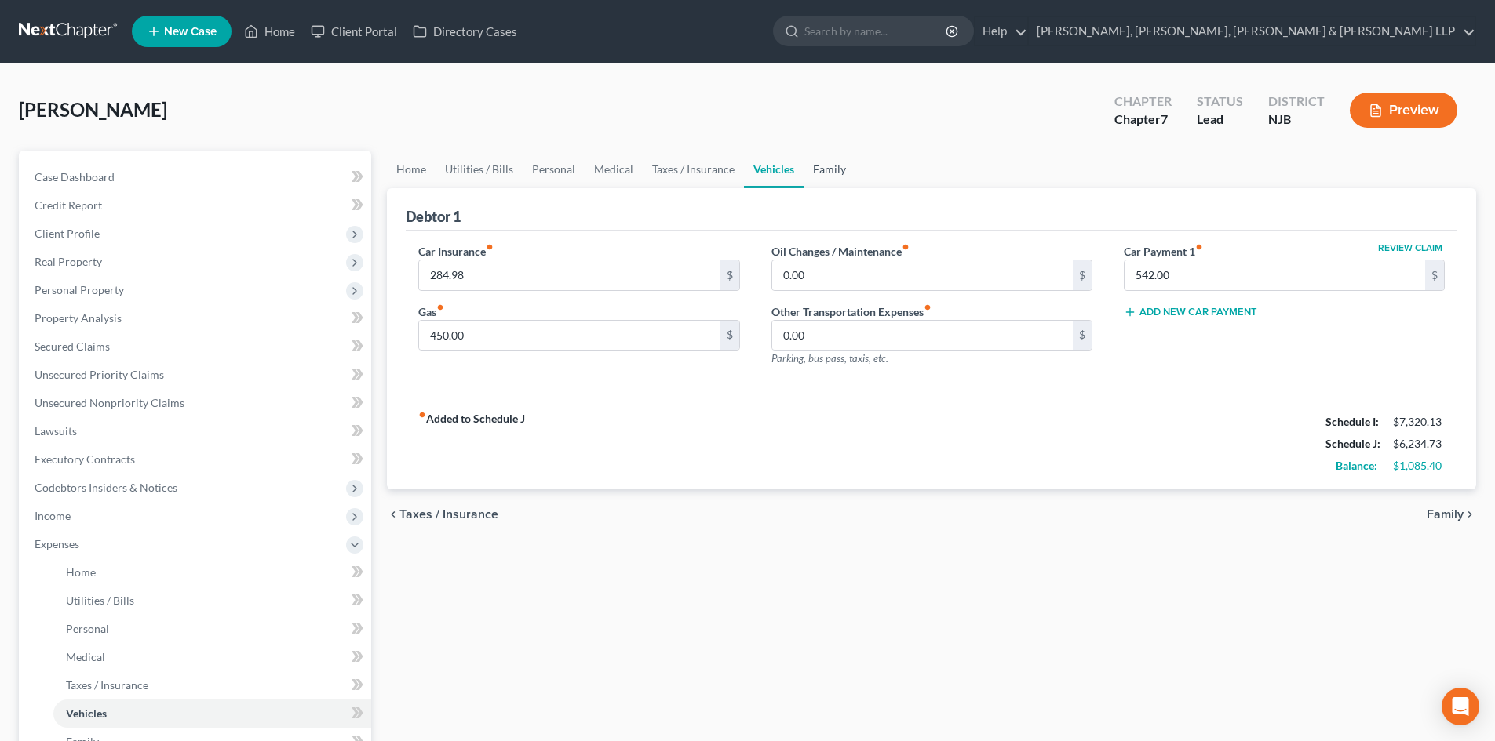
click at [810, 171] on link "Family" at bounding box center [829, 170] width 52 height 38
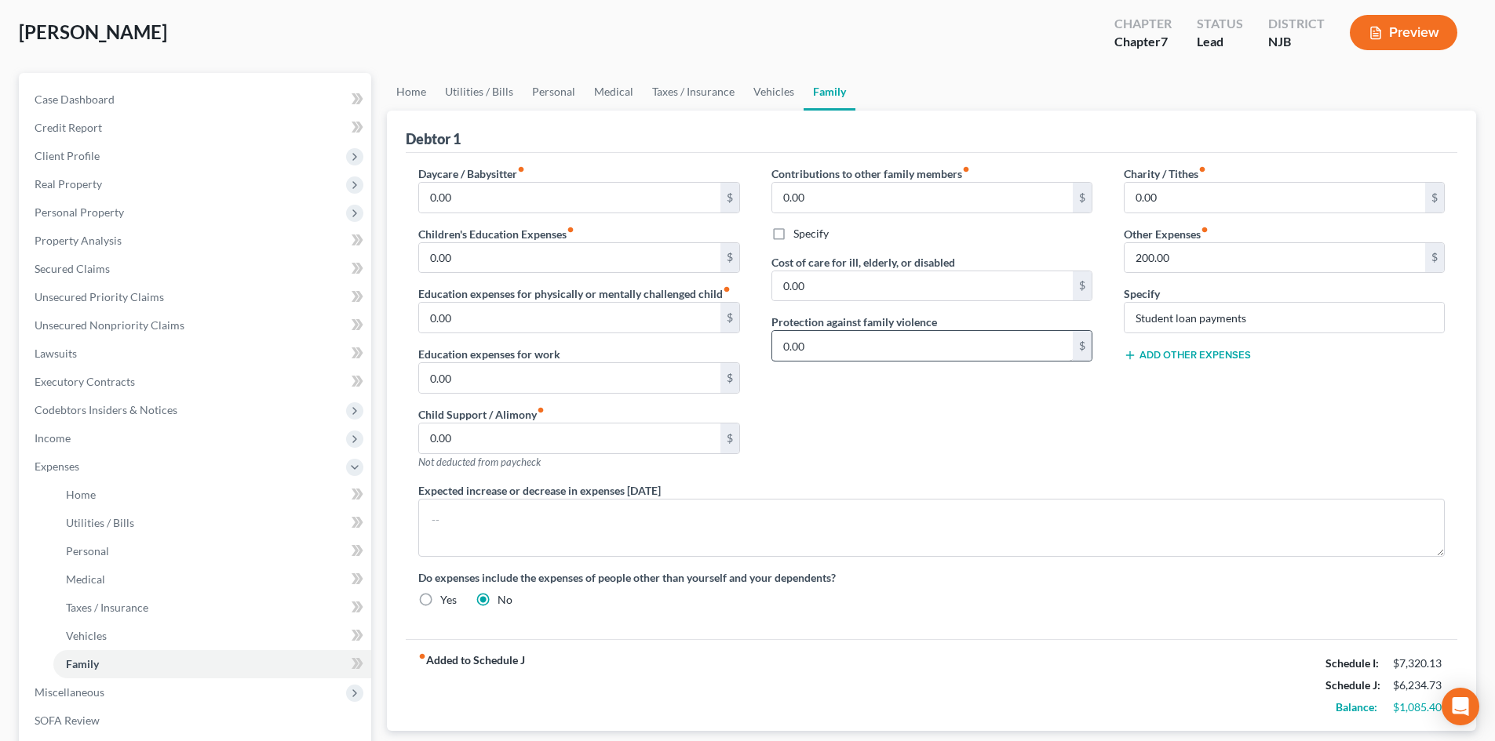
scroll to position [78, 0]
click at [546, 85] on link "Personal" at bounding box center [554, 91] width 62 height 38
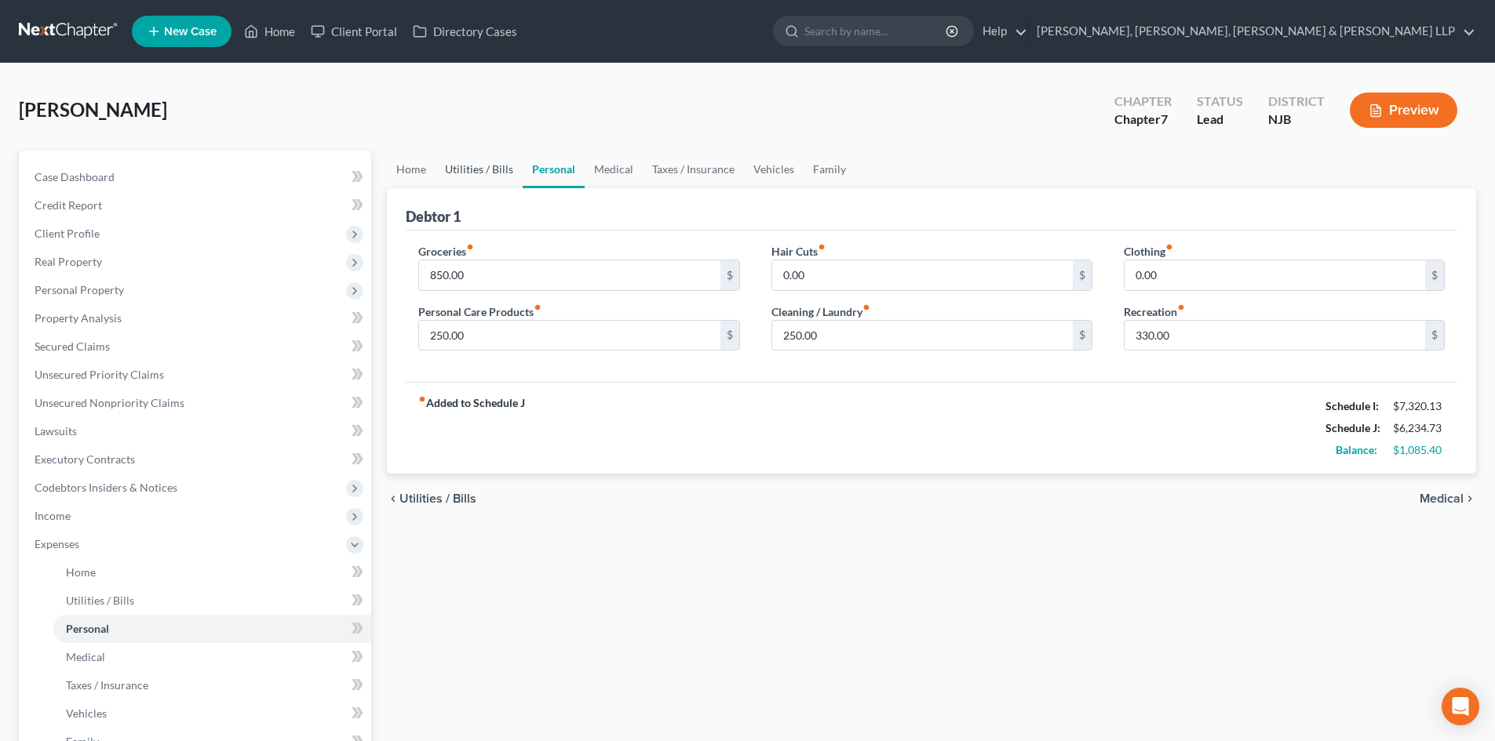
click at [487, 161] on link "Utilities / Bills" at bounding box center [478, 170] width 87 height 38
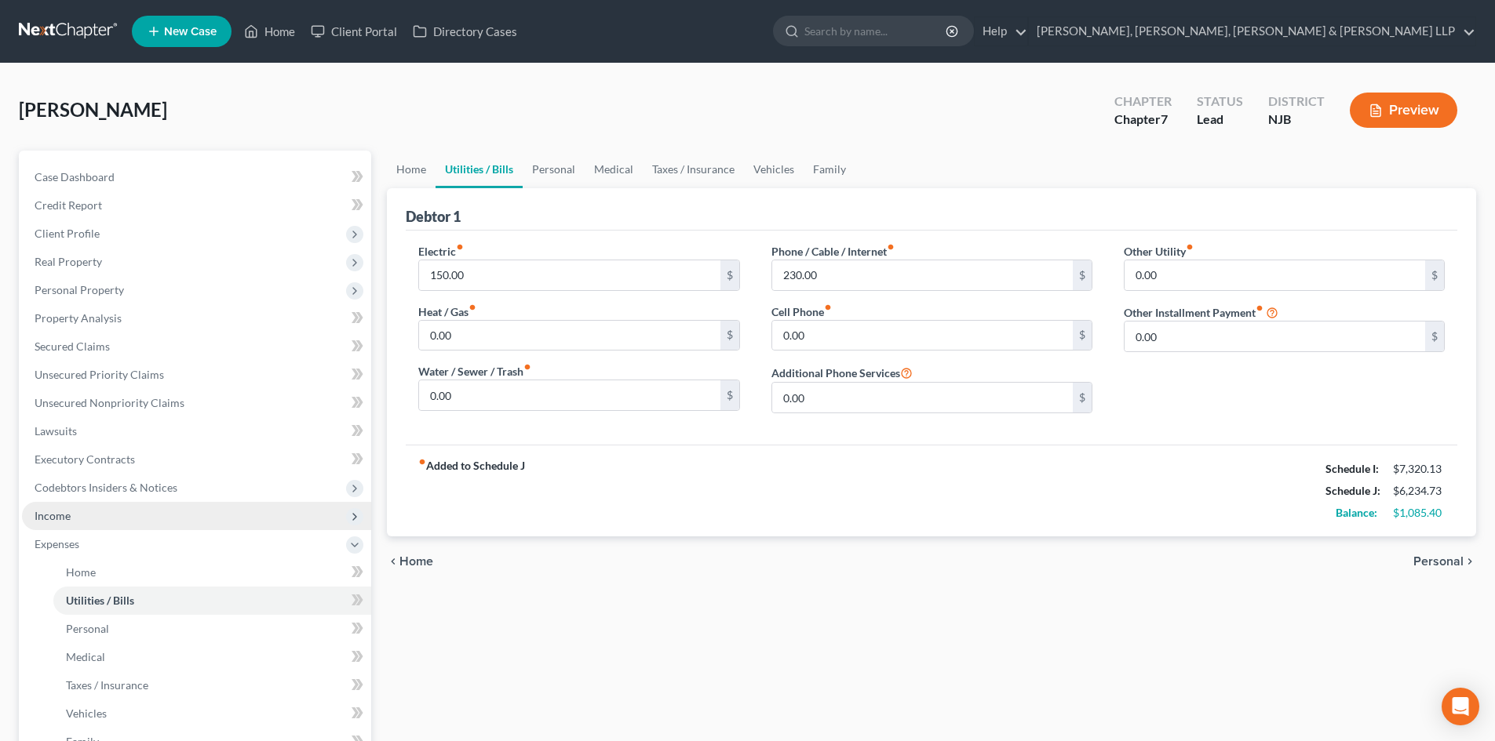
click at [78, 523] on span "Income" at bounding box center [196, 516] width 349 height 28
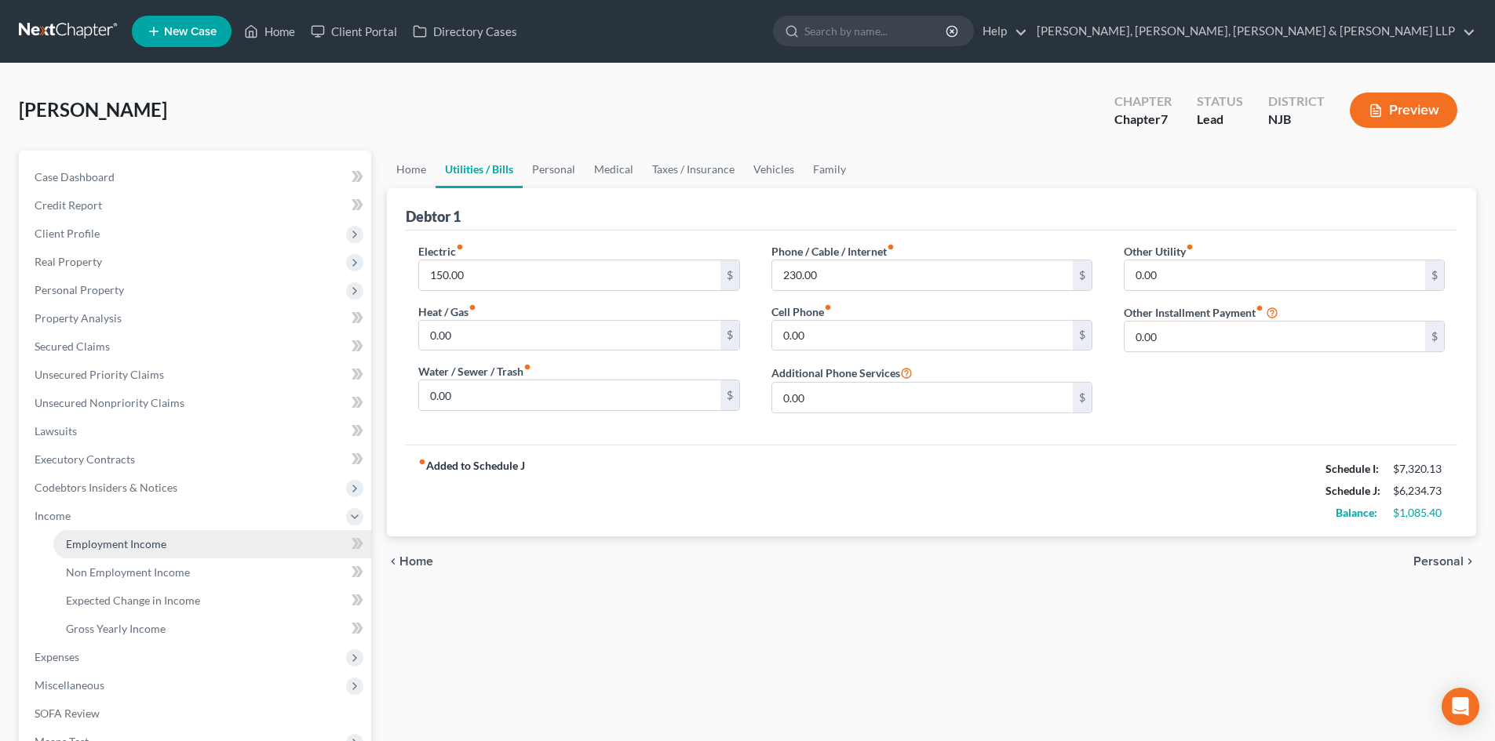
click at [108, 541] on span "Employment Income" at bounding box center [116, 543] width 100 height 13
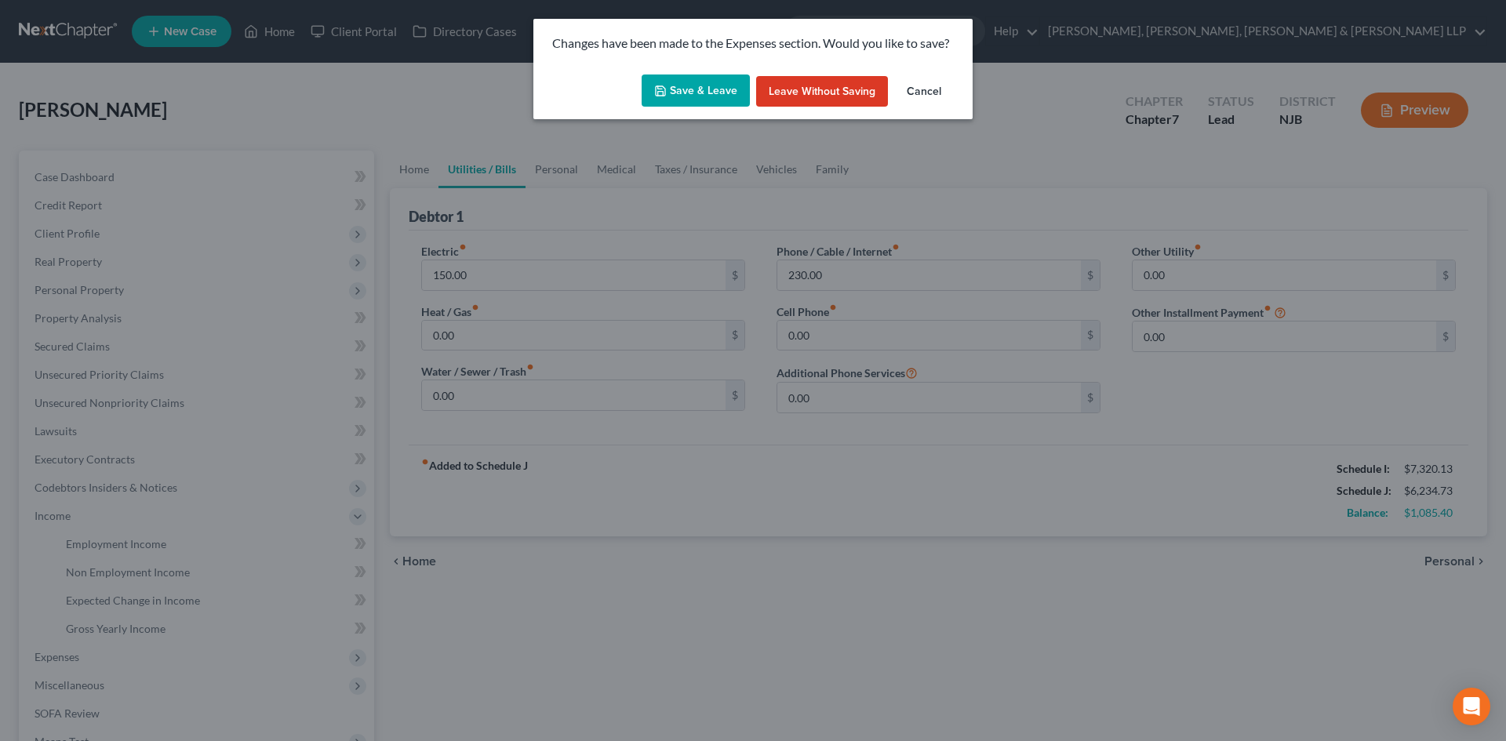
click at [709, 89] on button "Save & Leave" at bounding box center [696, 91] width 108 height 33
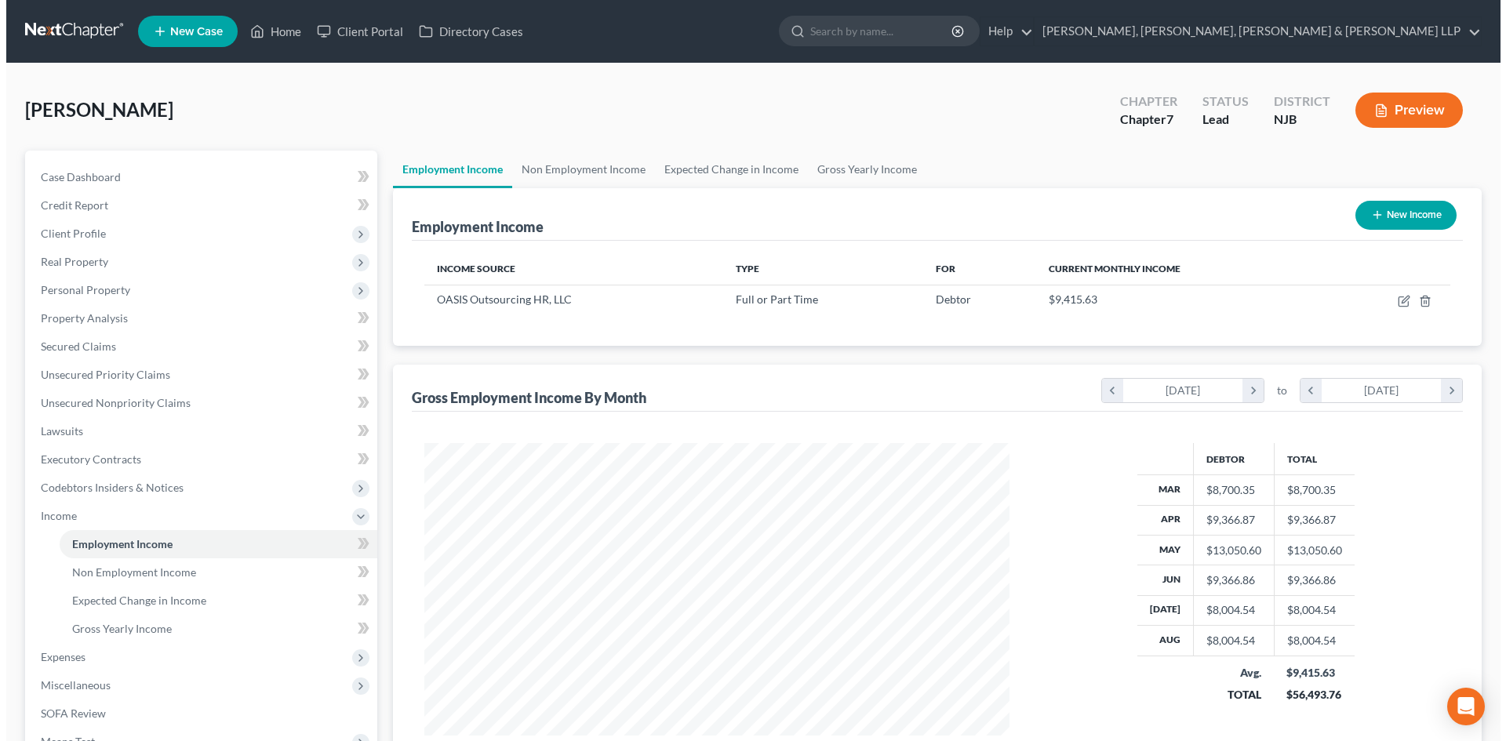
scroll to position [293, 617]
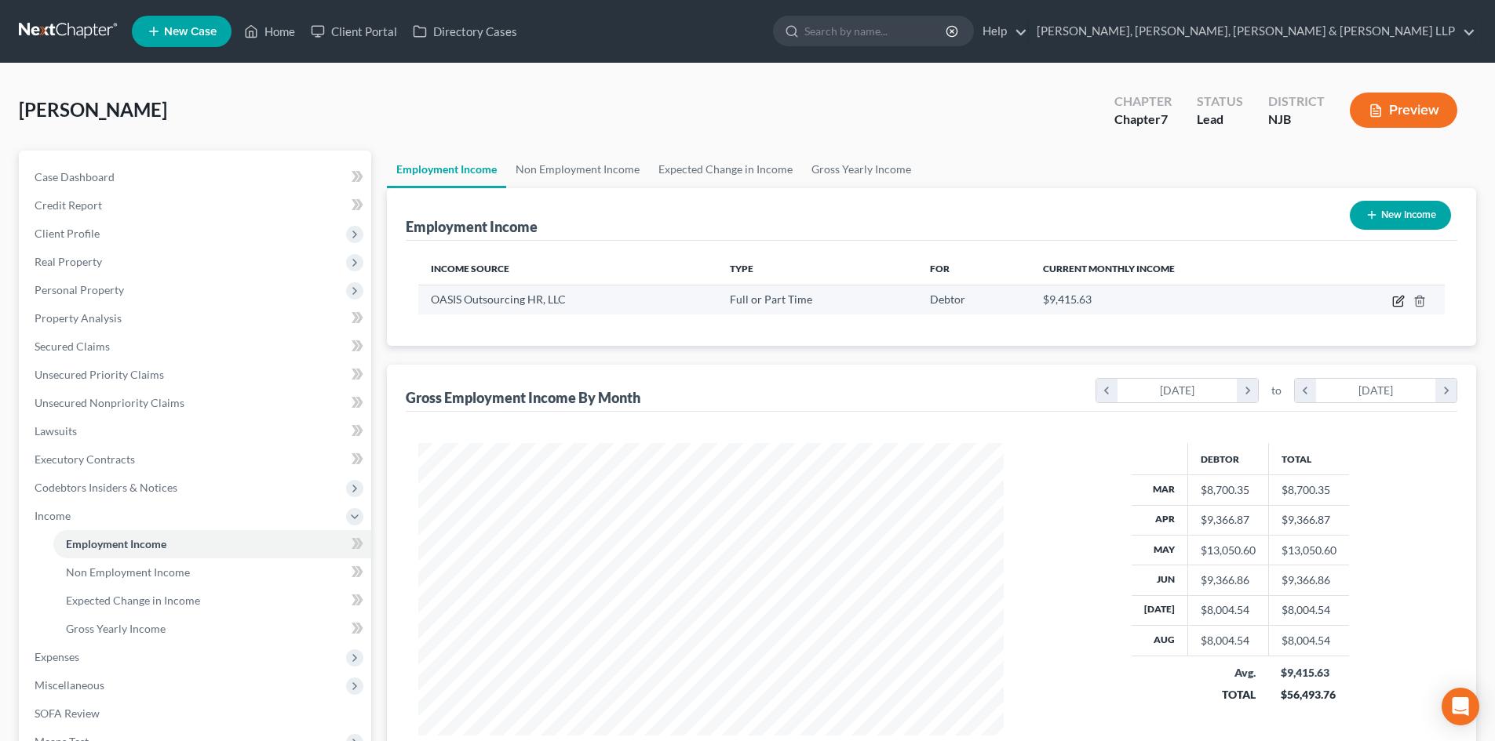
click at [1398, 300] on icon "button" at bounding box center [1399, 299] width 7 height 7
select select "0"
select select "9"
select select "1"
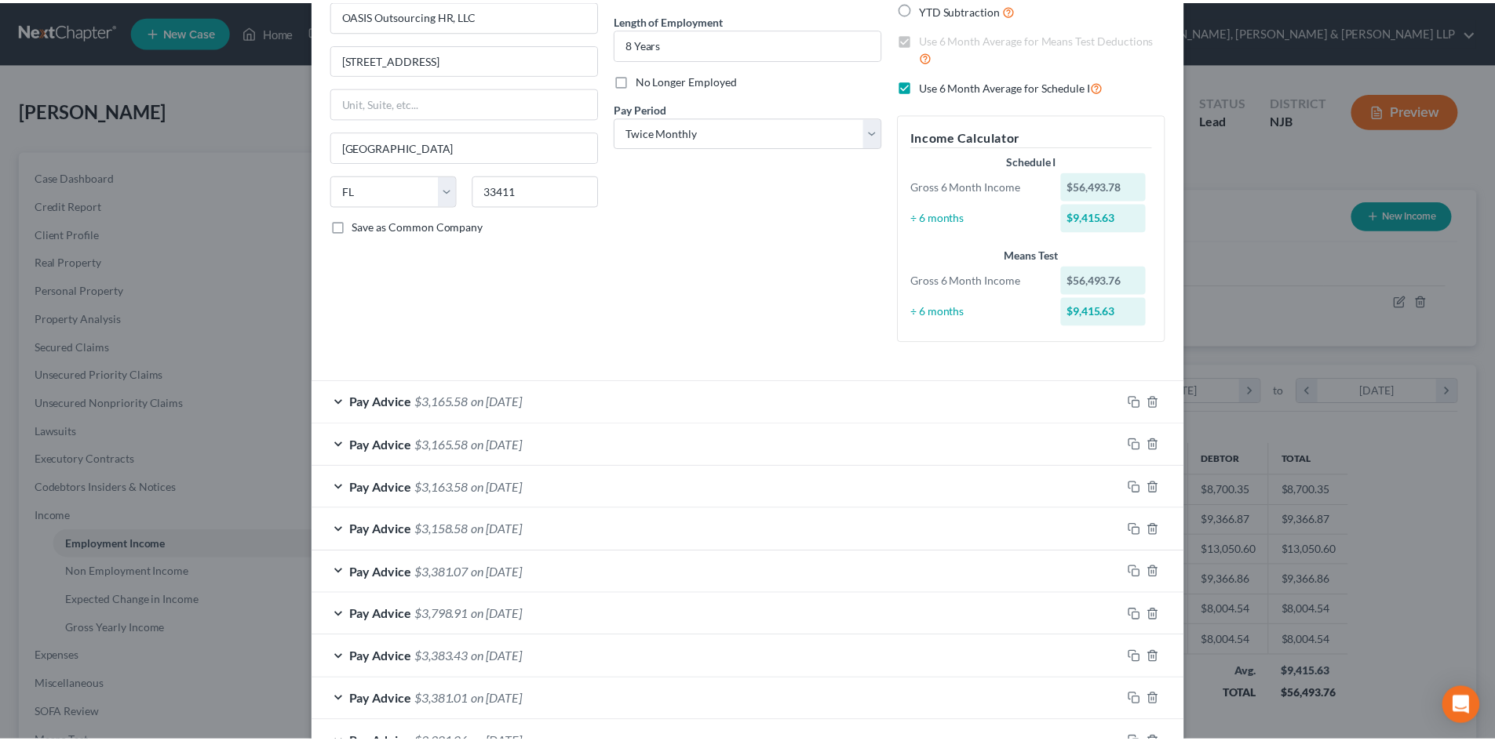
scroll to position [515, 0]
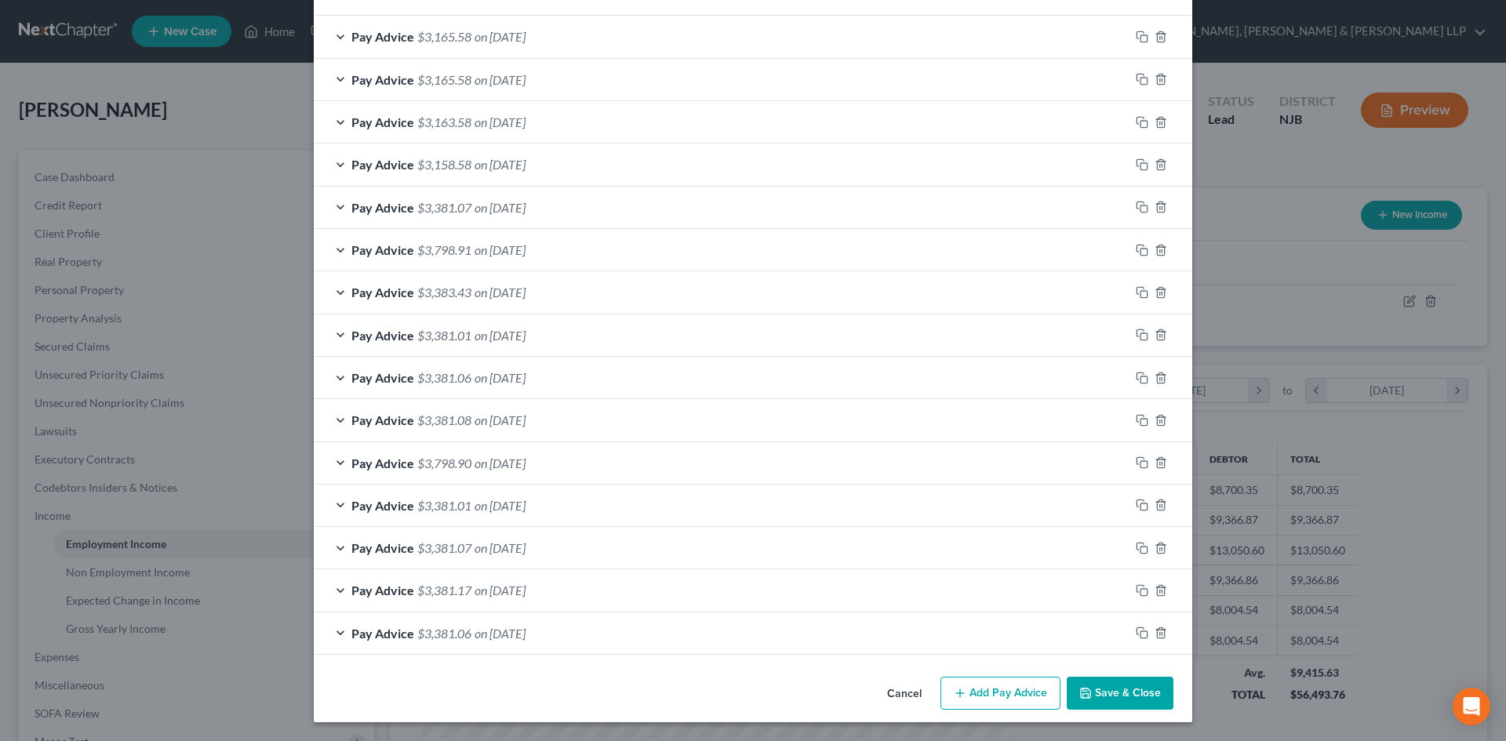
click at [1106, 686] on button "Save & Close" at bounding box center [1120, 693] width 107 height 33
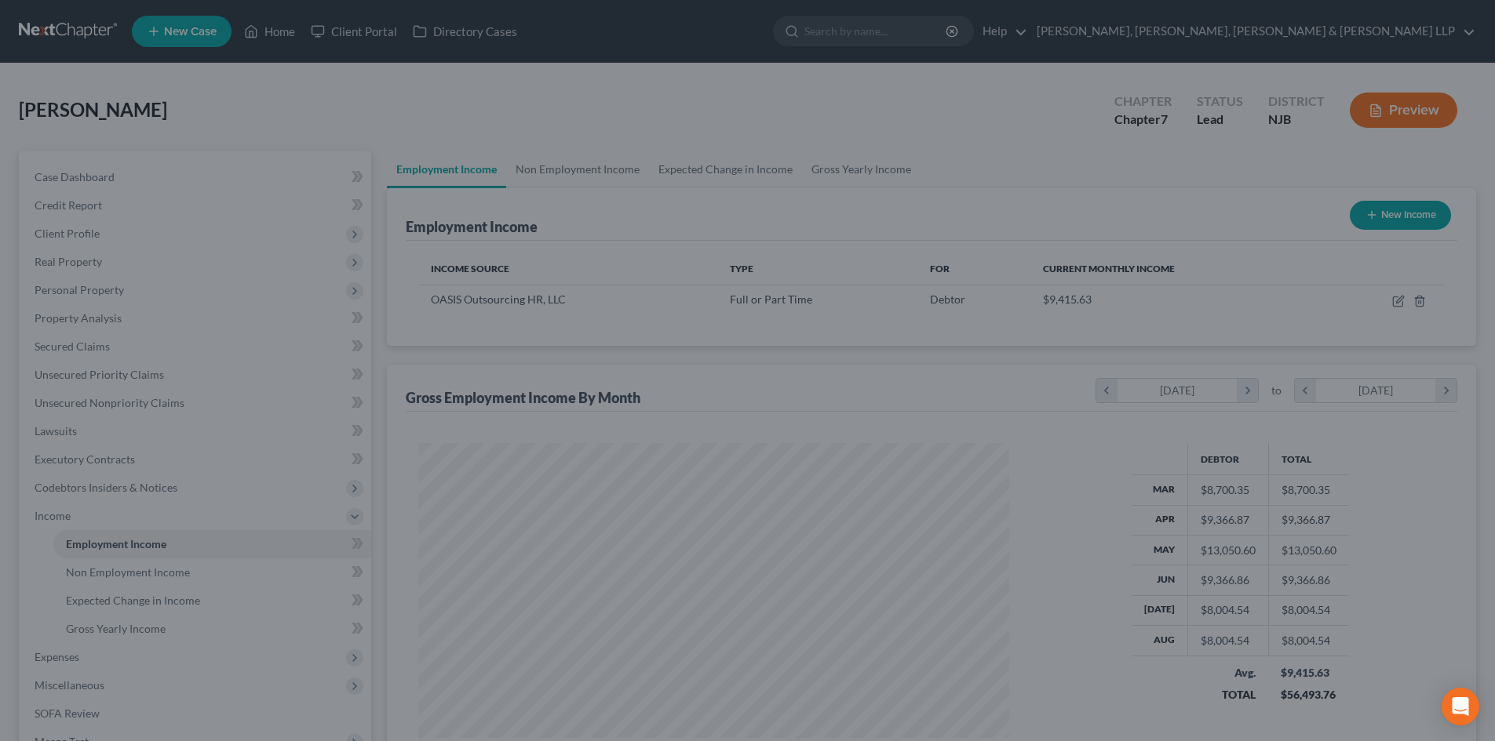
scroll to position [784260, 783936]
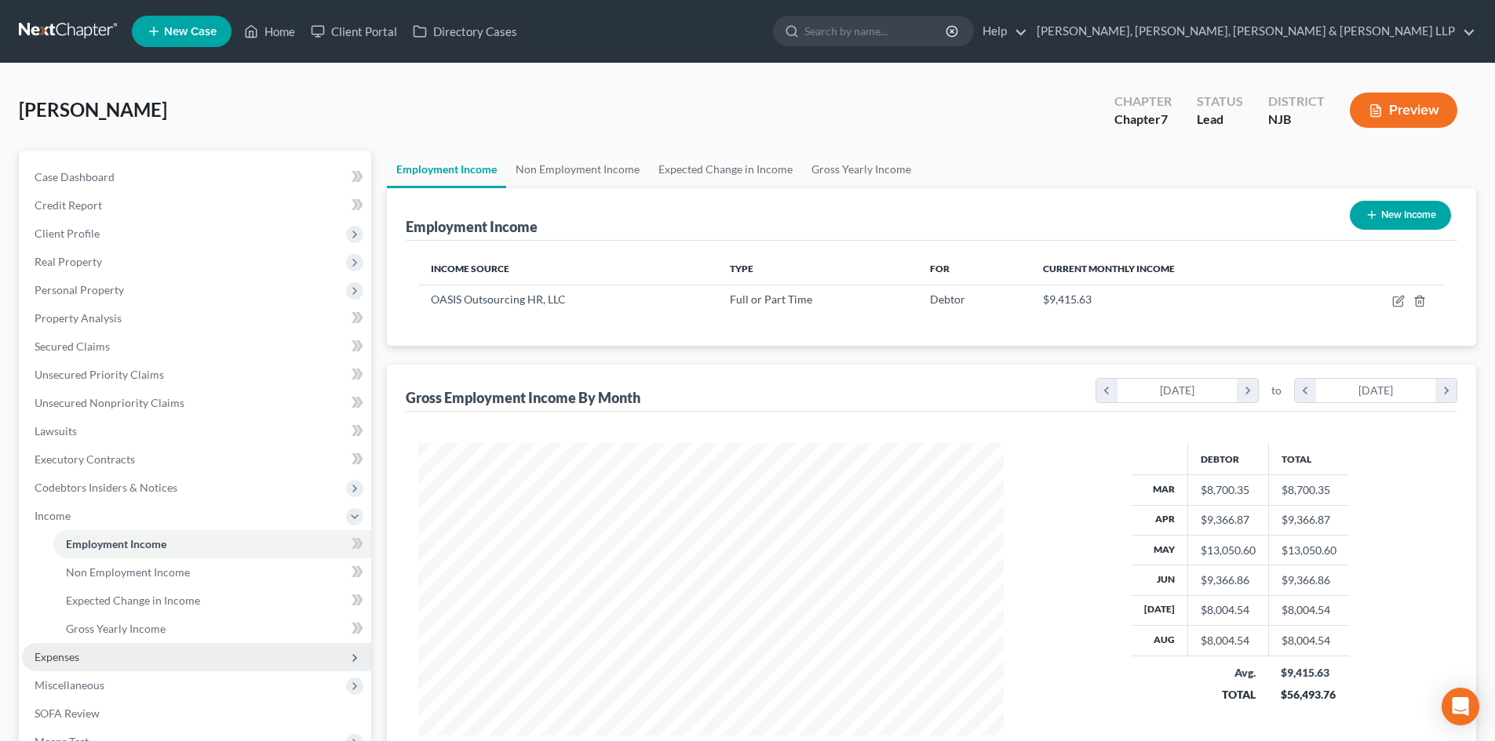
click at [103, 652] on span "Expenses" at bounding box center [196, 657] width 349 height 28
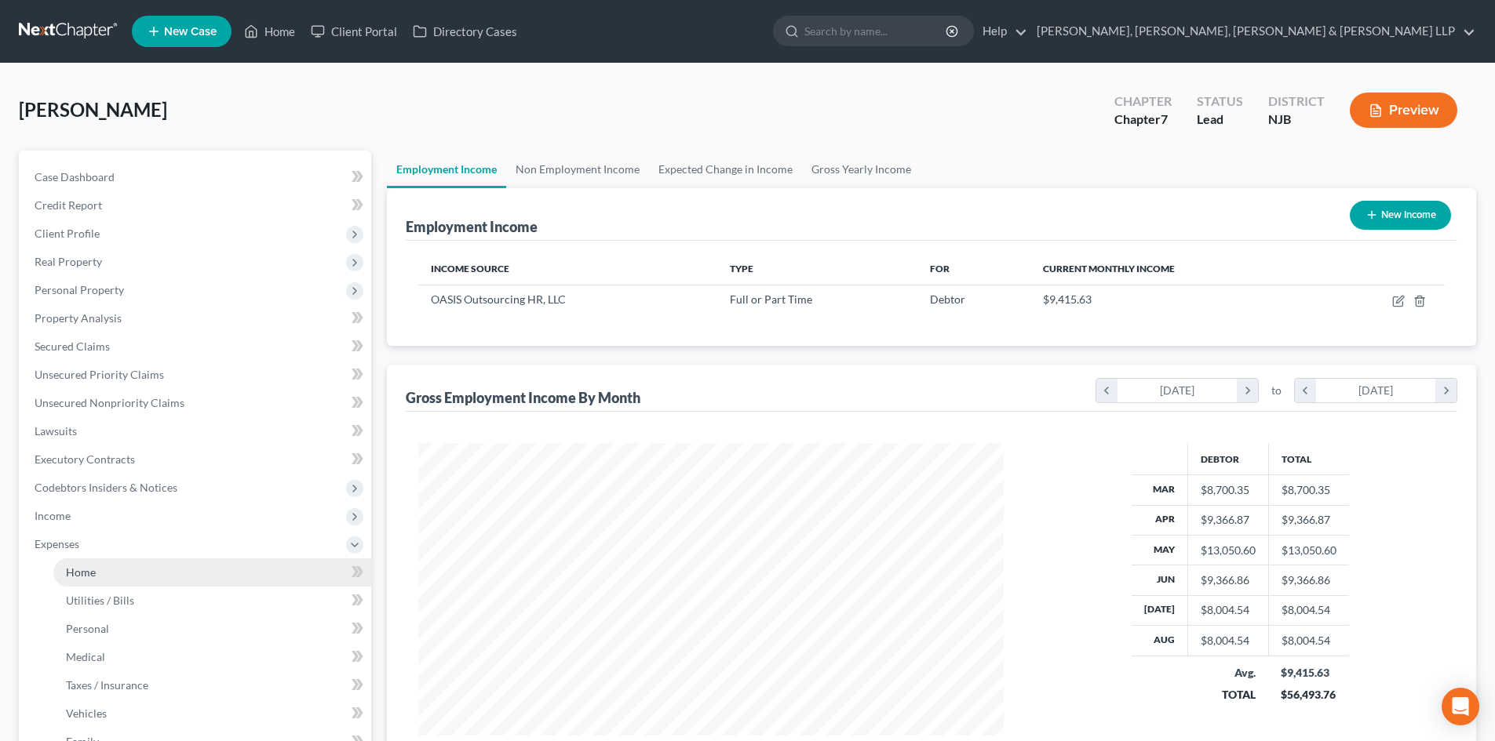
click at [109, 575] on link "Home" at bounding box center [212, 573] width 318 height 28
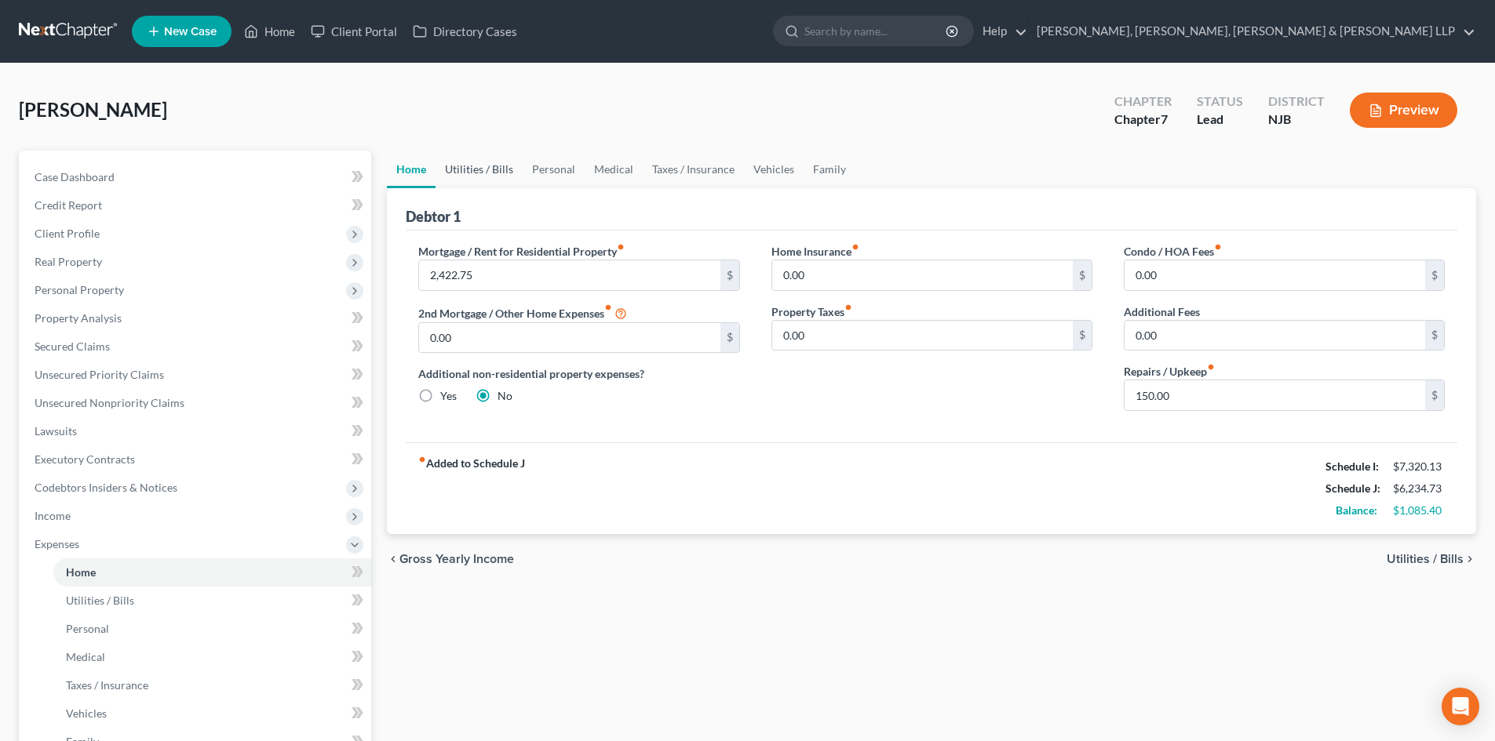
drag, startPoint x: 453, startPoint y: 165, endPoint x: 547, endPoint y: 157, distance: 93.7
click at [454, 164] on link "Utilities / Bills" at bounding box center [478, 170] width 87 height 38
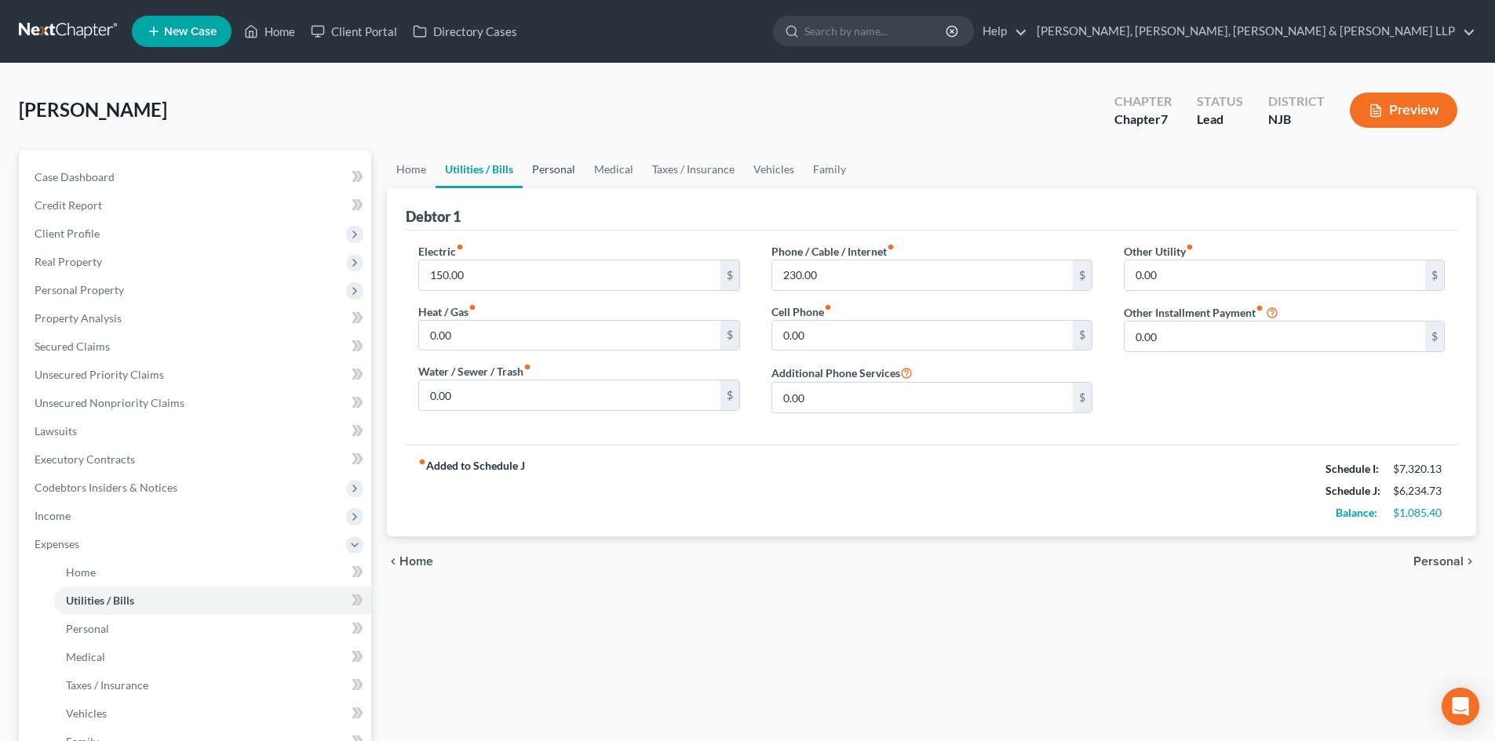
click at [550, 173] on link "Personal" at bounding box center [554, 170] width 62 height 38
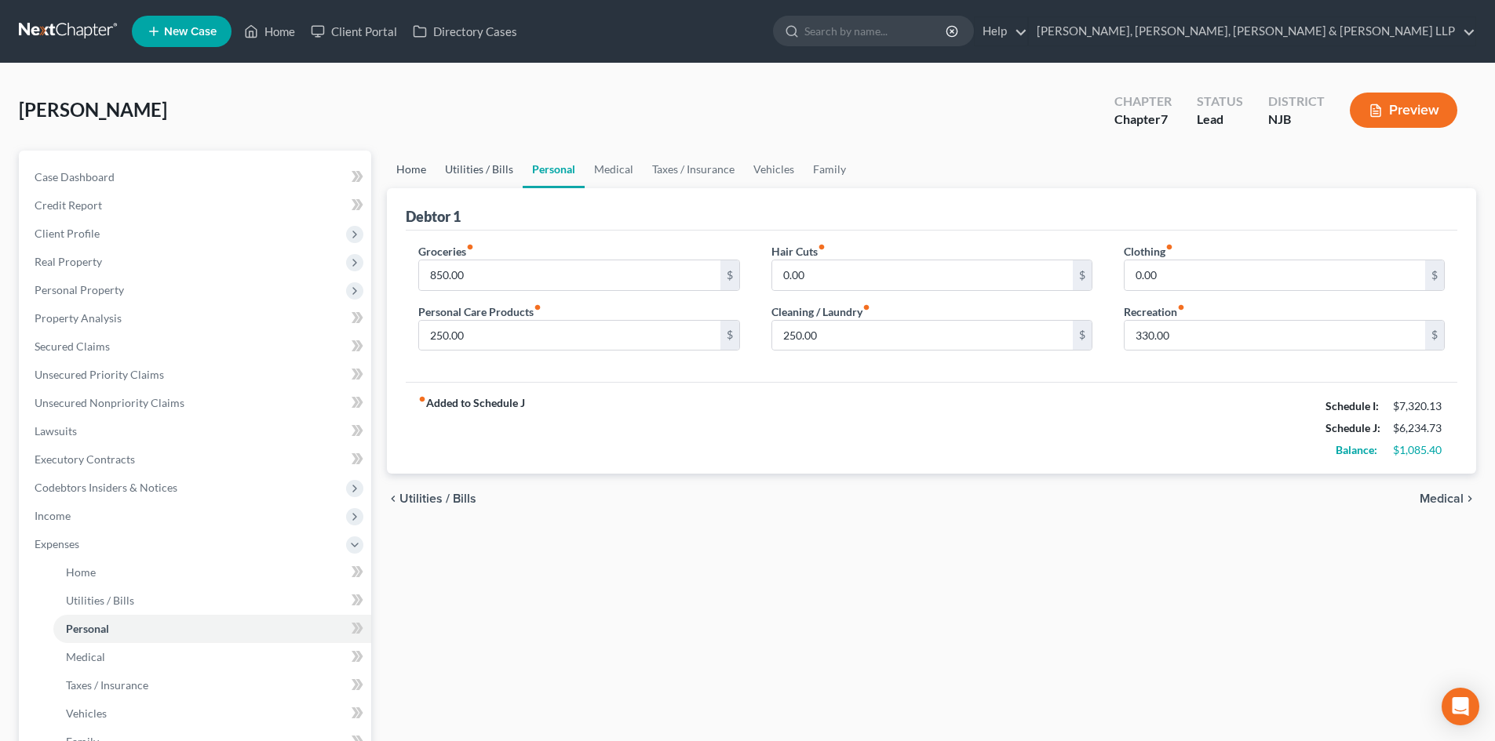
click at [473, 168] on link "Utilities / Bills" at bounding box center [478, 170] width 87 height 38
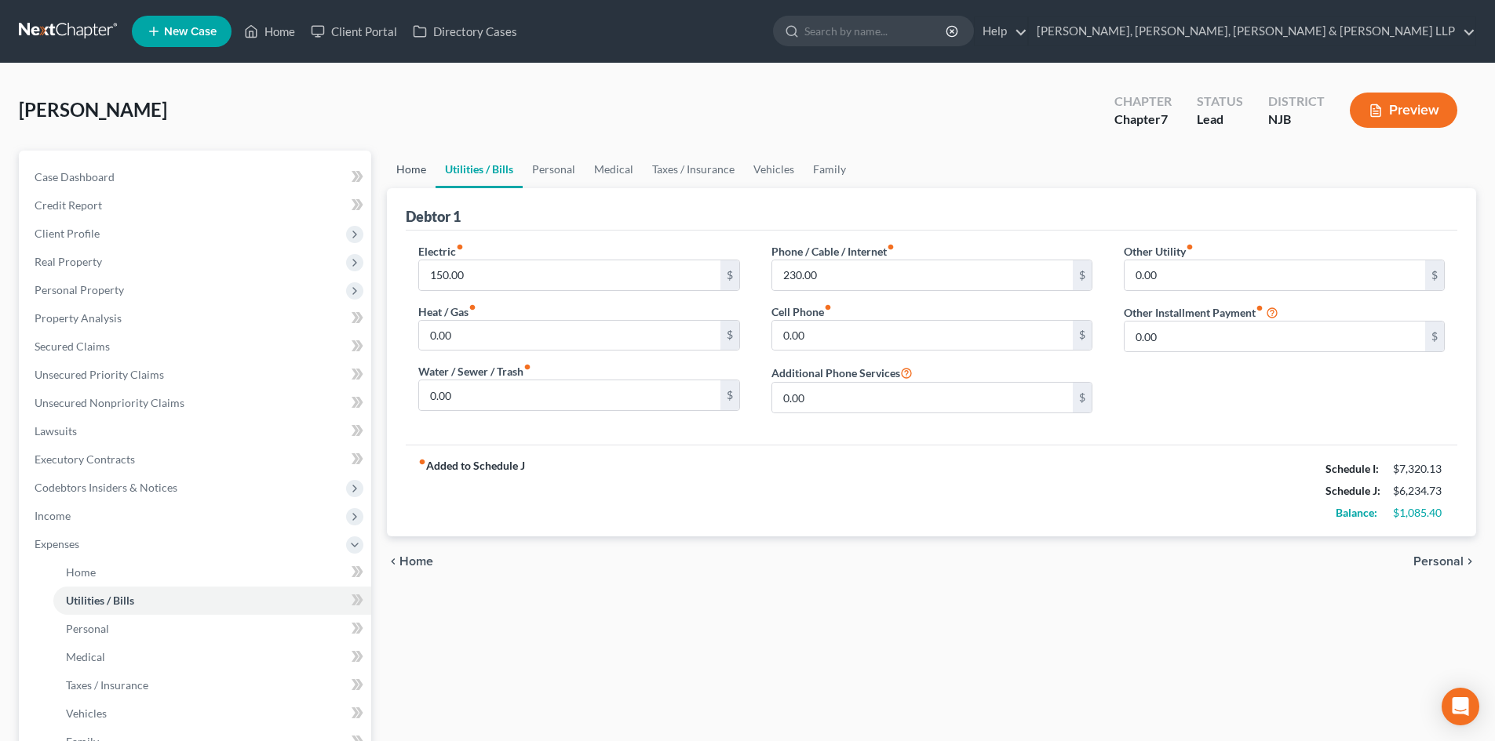
click at [413, 166] on link "Home" at bounding box center [411, 170] width 49 height 38
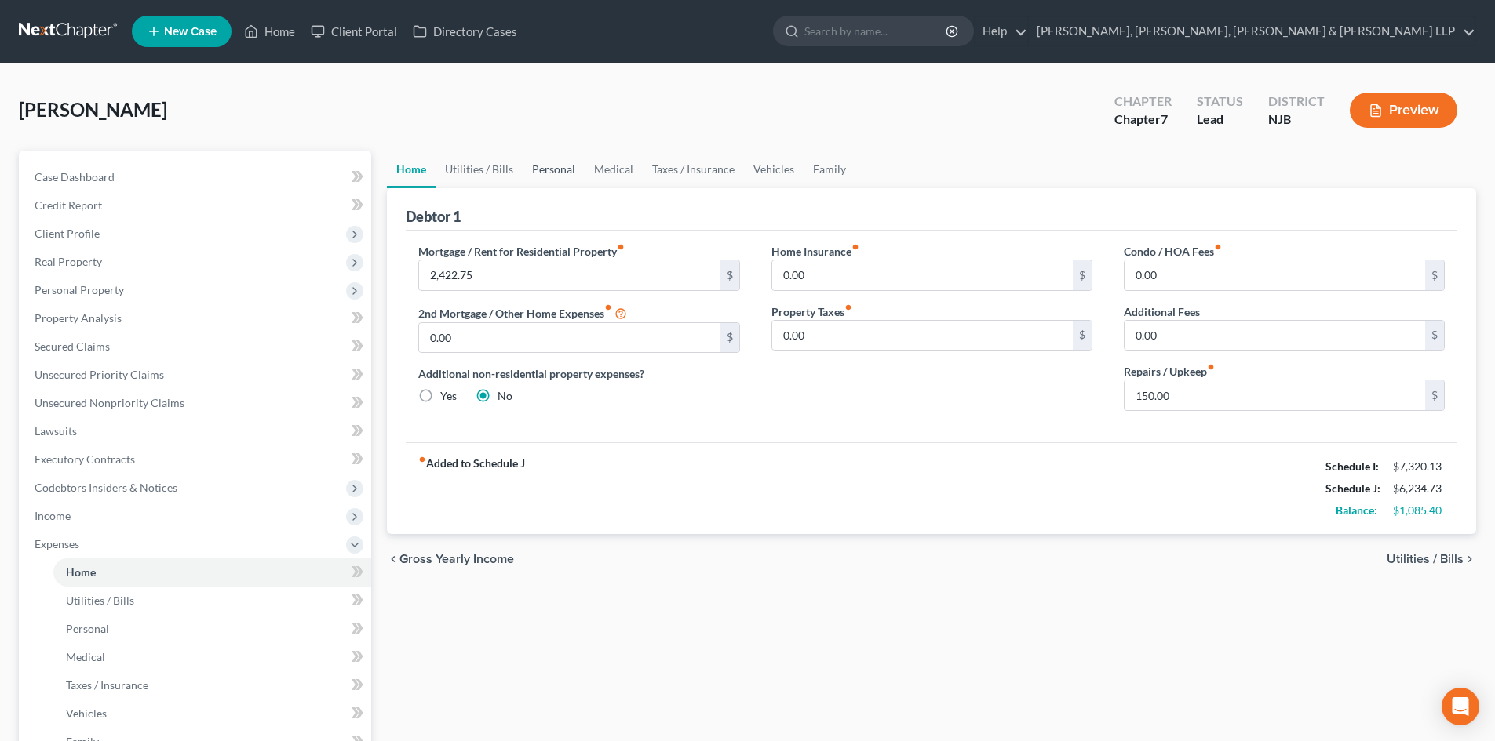
click at [537, 166] on link "Personal" at bounding box center [554, 170] width 62 height 38
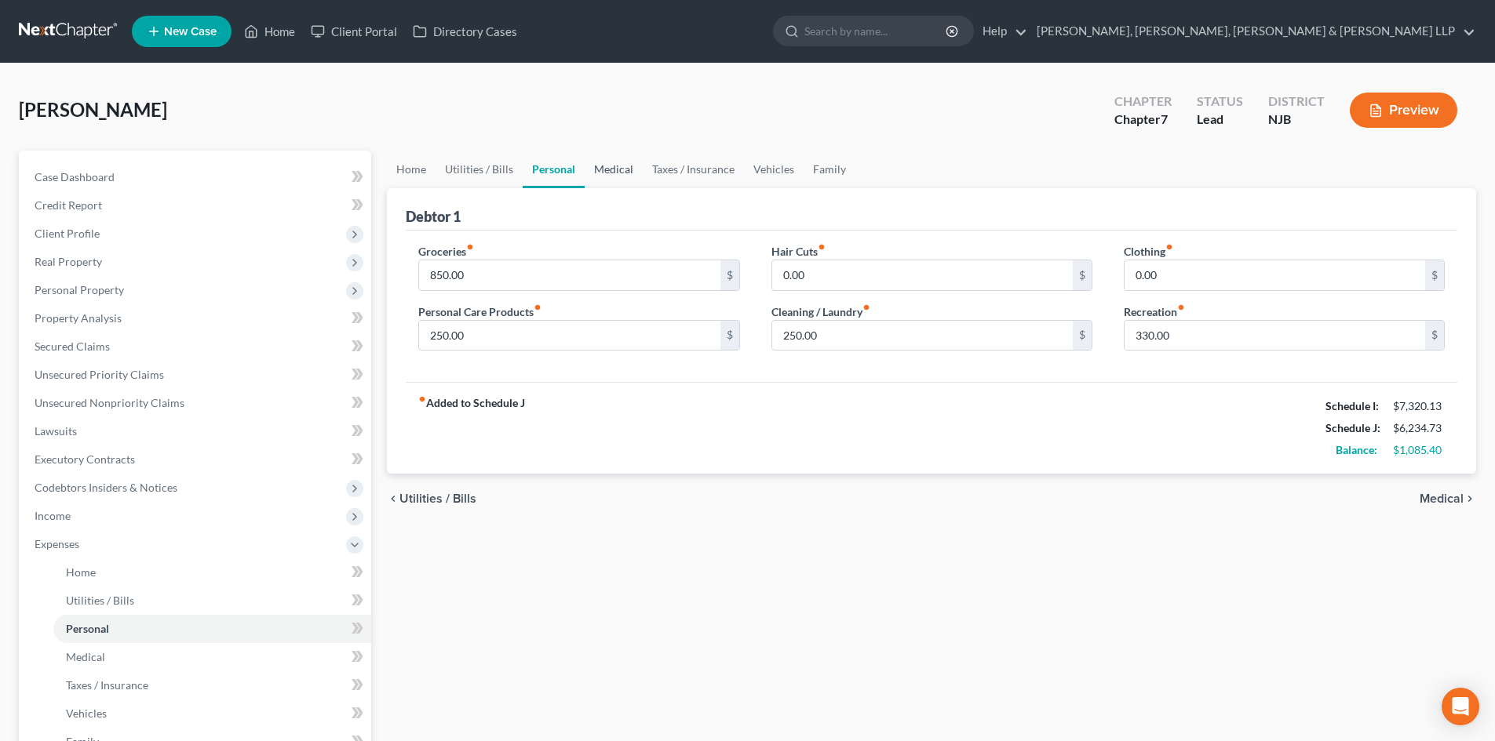
click at [610, 167] on link "Medical" at bounding box center [613, 170] width 58 height 38
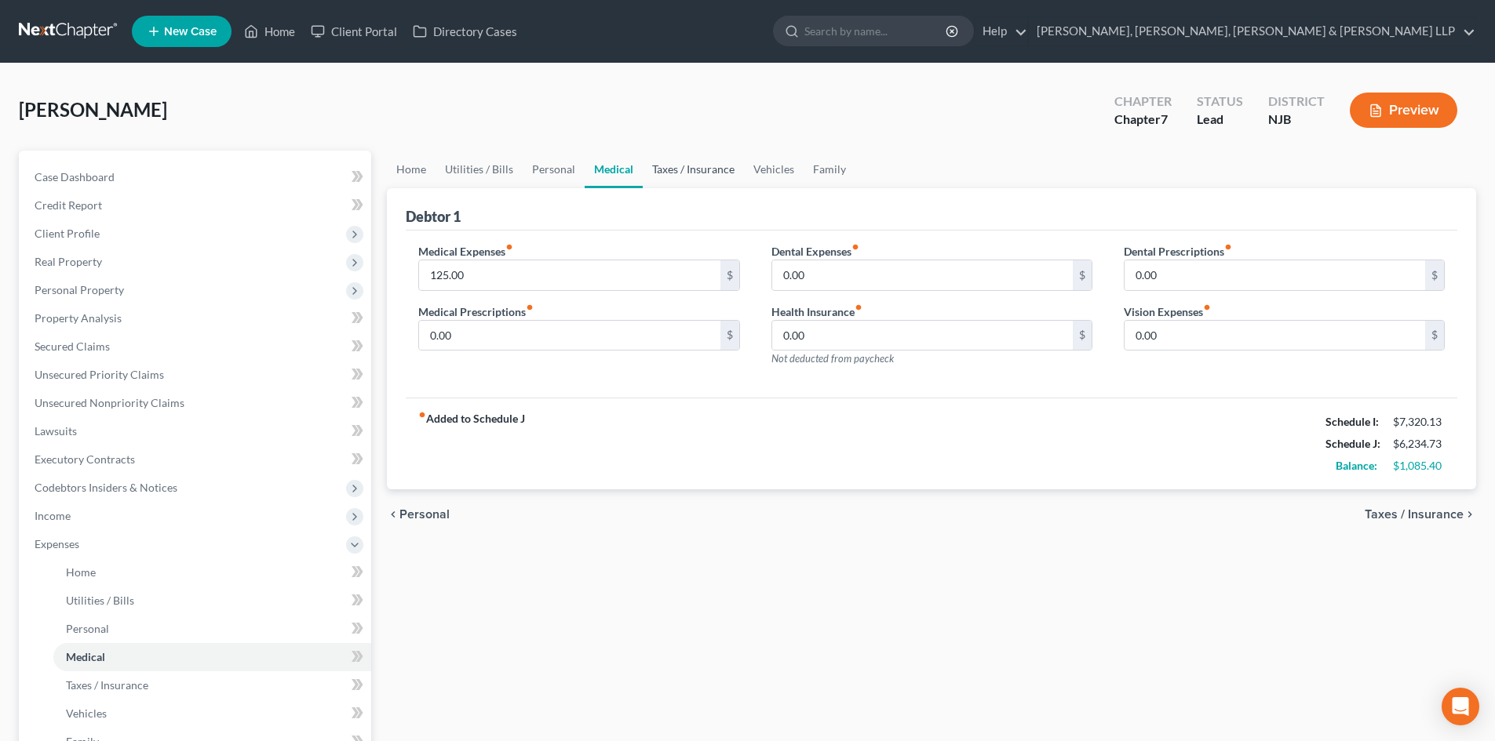
drag, startPoint x: 677, startPoint y: 172, endPoint x: 704, endPoint y: 172, distance: 26.7
click at [678, 172] on link "Taxes / Insurance" at bounding box center [693, 170] width 101 height 38
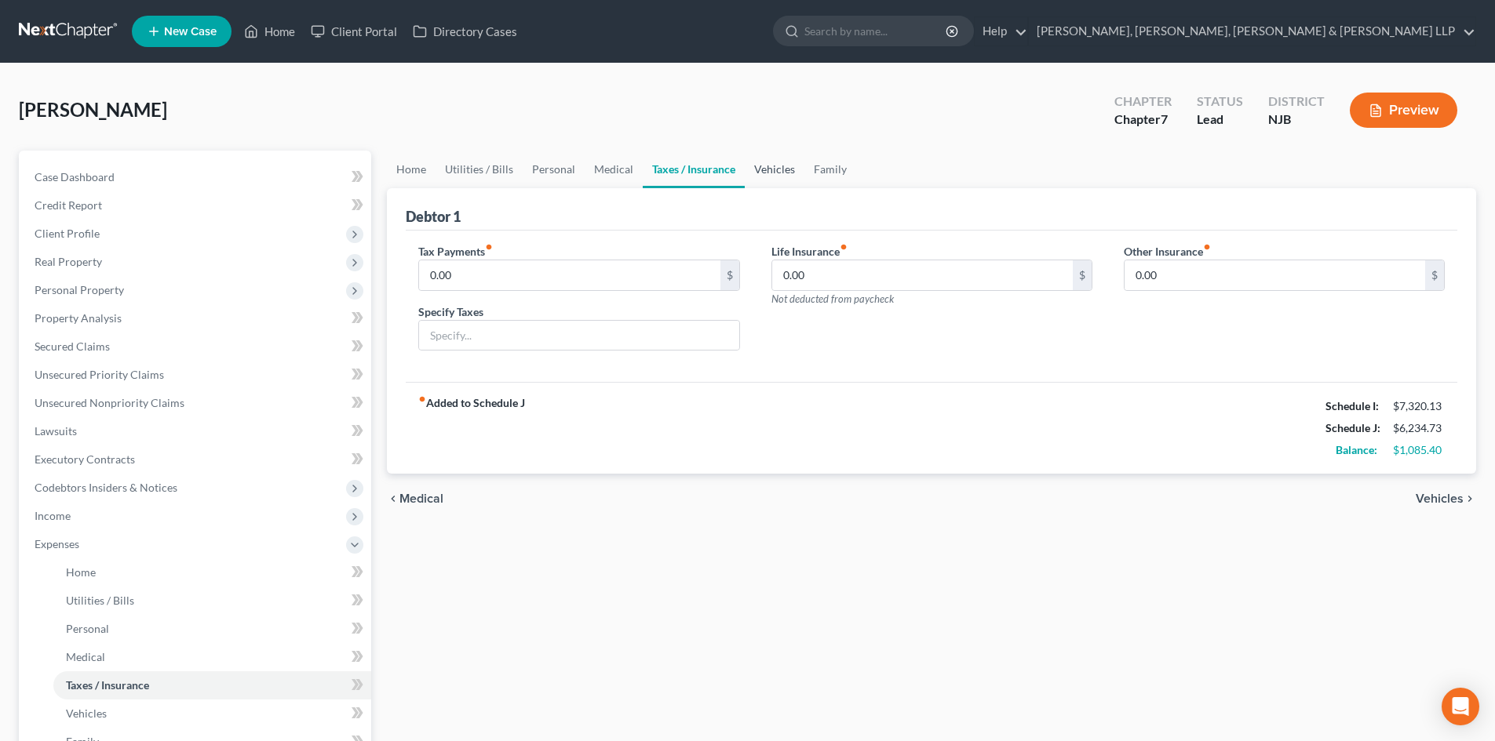
click at [767, 172] on link "Vehicles" at bounding box center [775, 170] width 60 height 38
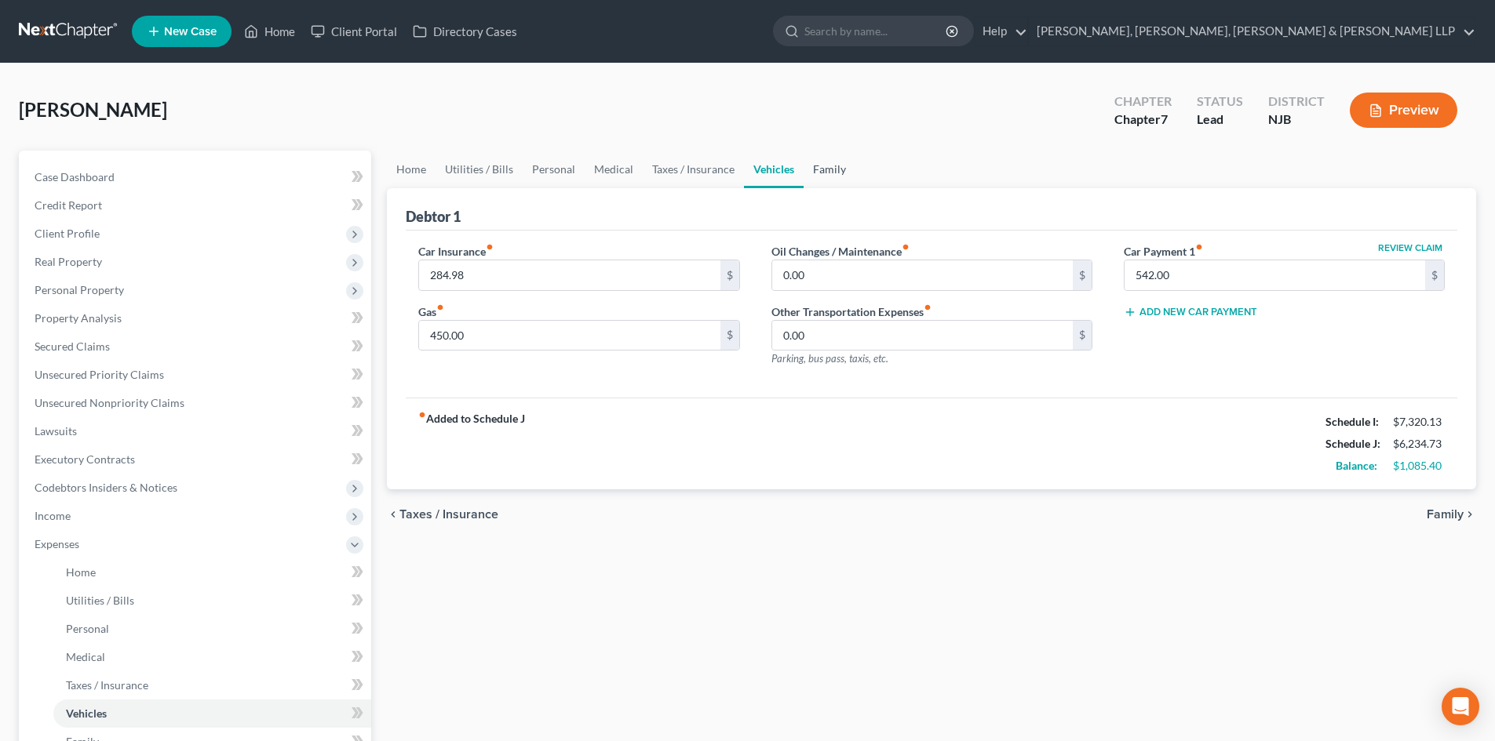
click at [818, 170] on link "Family" at bounding box center [829, 170] width 52 height 38
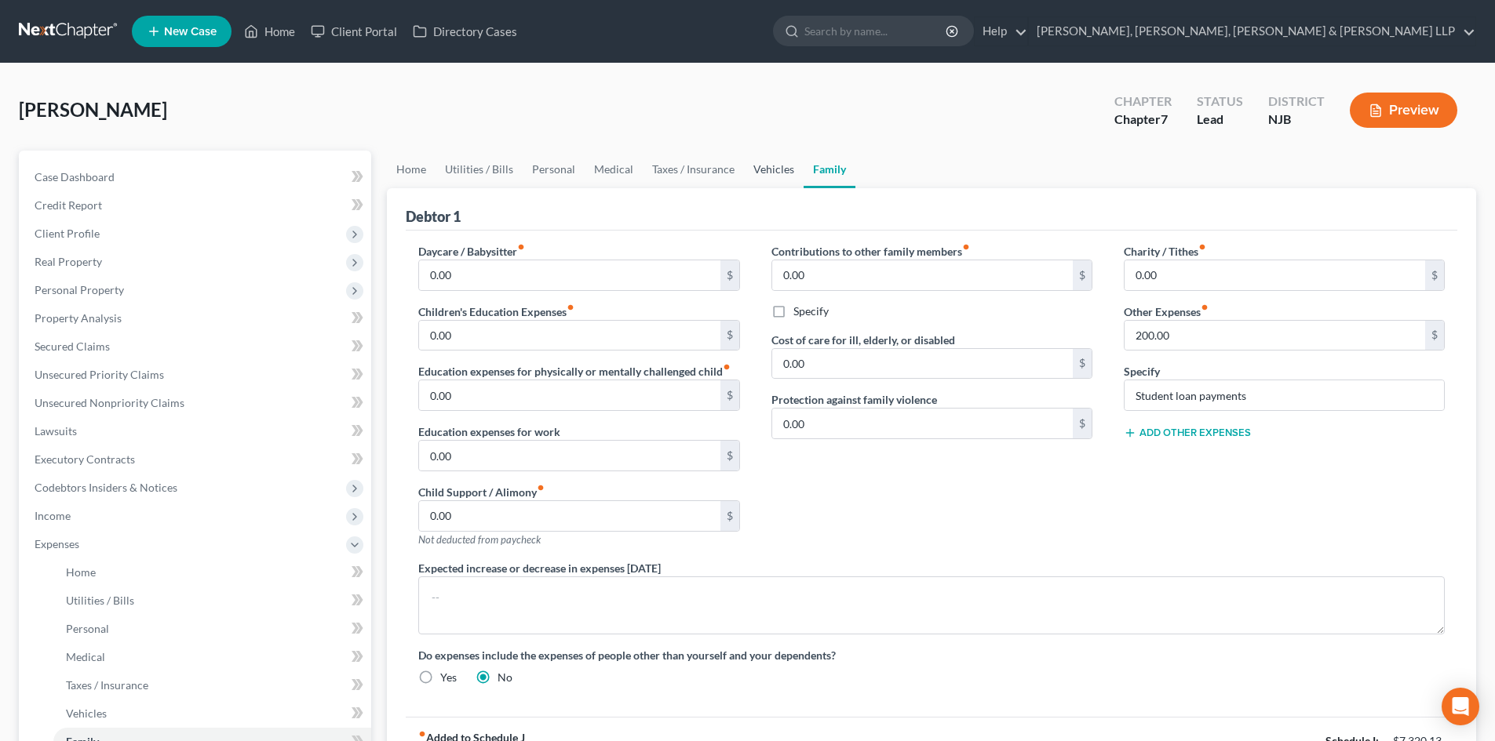
click at [762, 172] on link "Vehicles" at bounding box center [774, 170] width 60 height 38
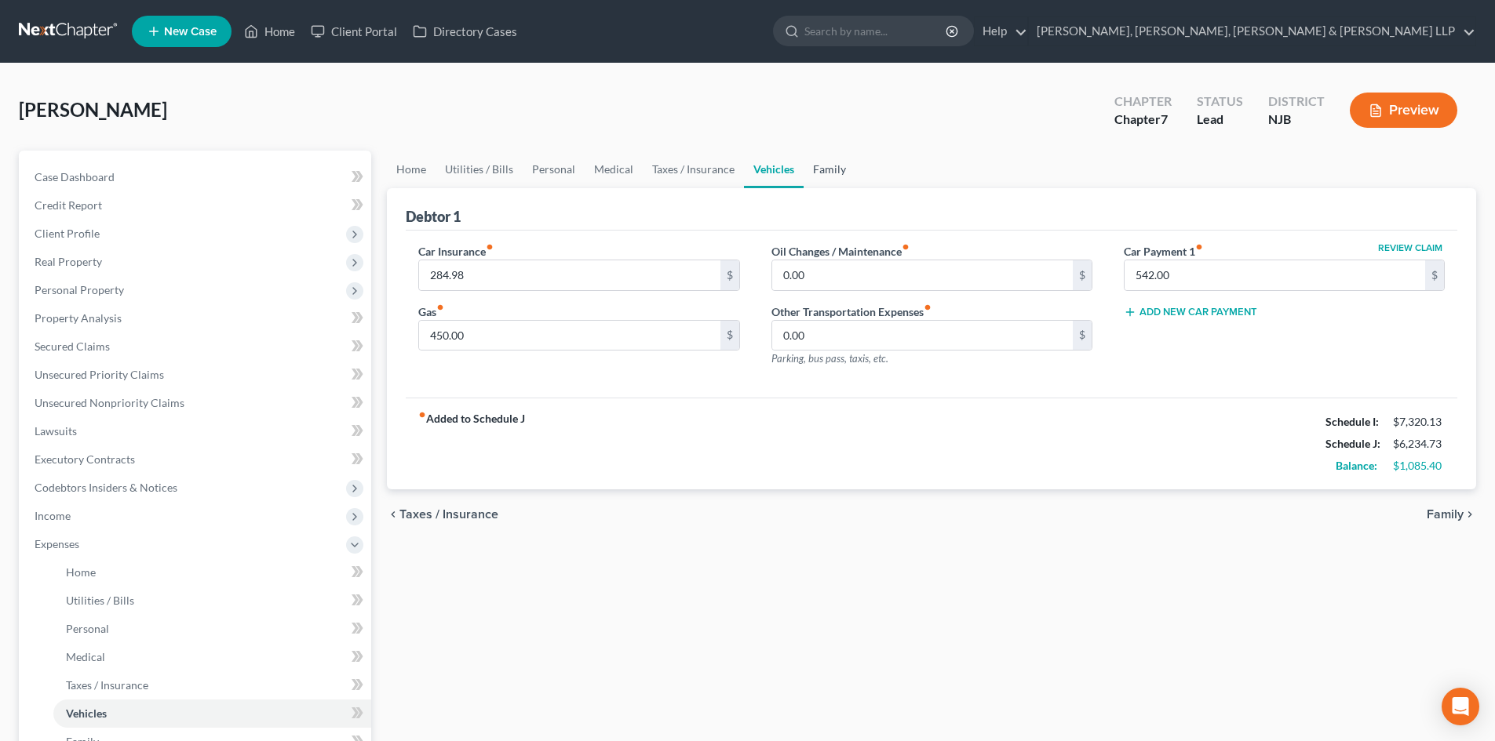
click at [819, 168] on link "Family" at bounding box center [829, 170] width 52 height 38
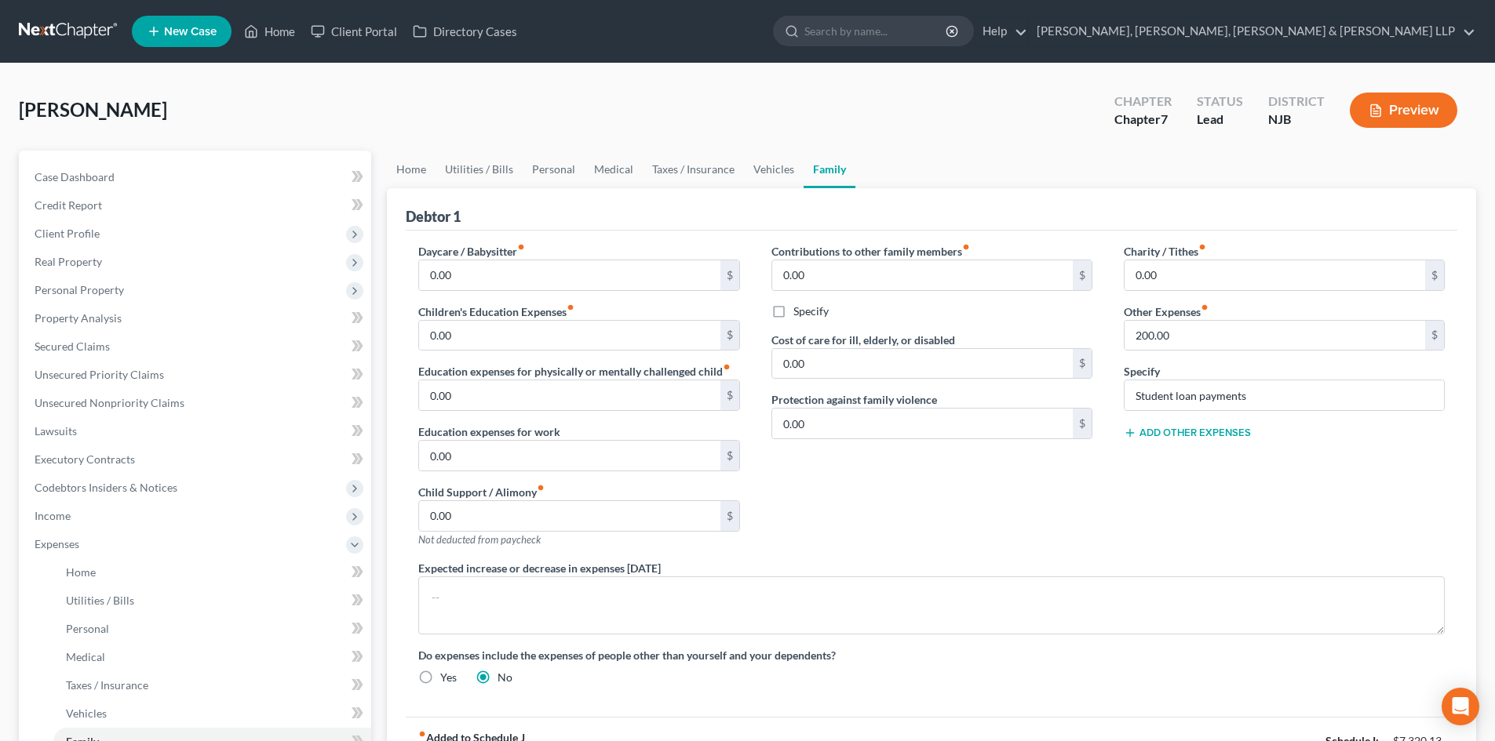
click at [1212, 431] on button "Add Other Expenses" at bounding box center [1186, 433] width 127 height 13
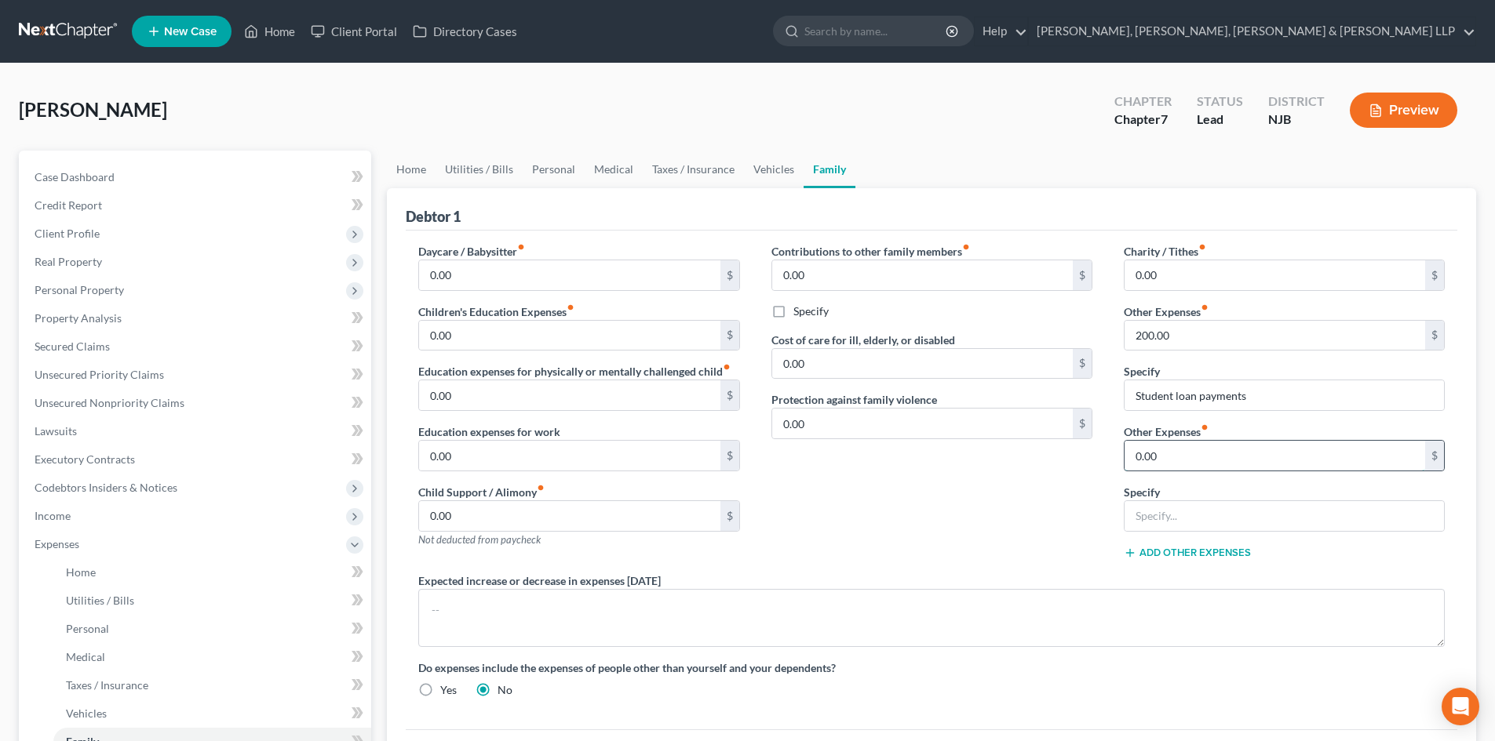
click at [1214, 453] on input "0.00" at bounding box center [1274, 456] width 300 height 30
click at [103, 402] on span "Unsecured Nonpriority Claims" at bounding box center [110, 402] width 150 height 13
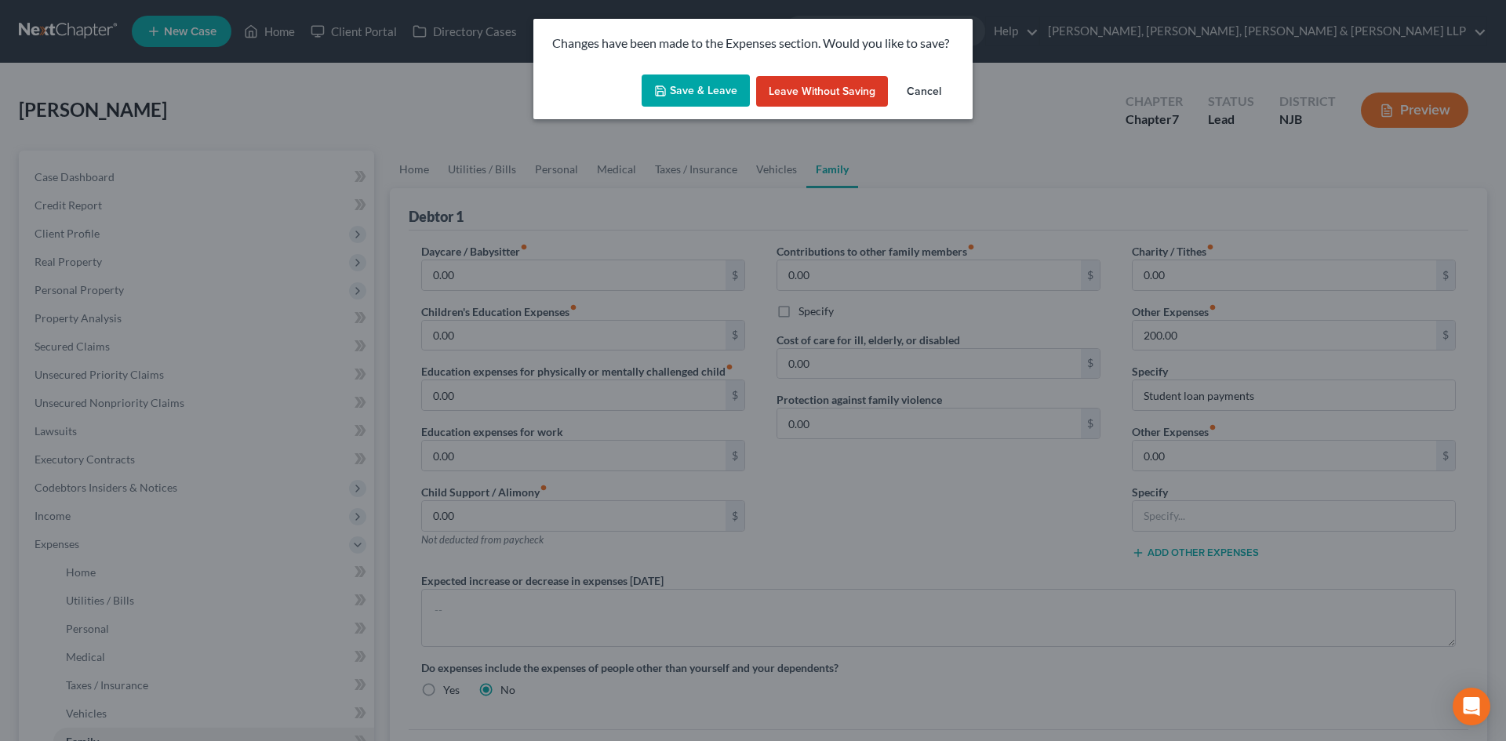
click at [711, 92] on button "Save & Leave" at bounding box center [696, 91] width 108 height 33
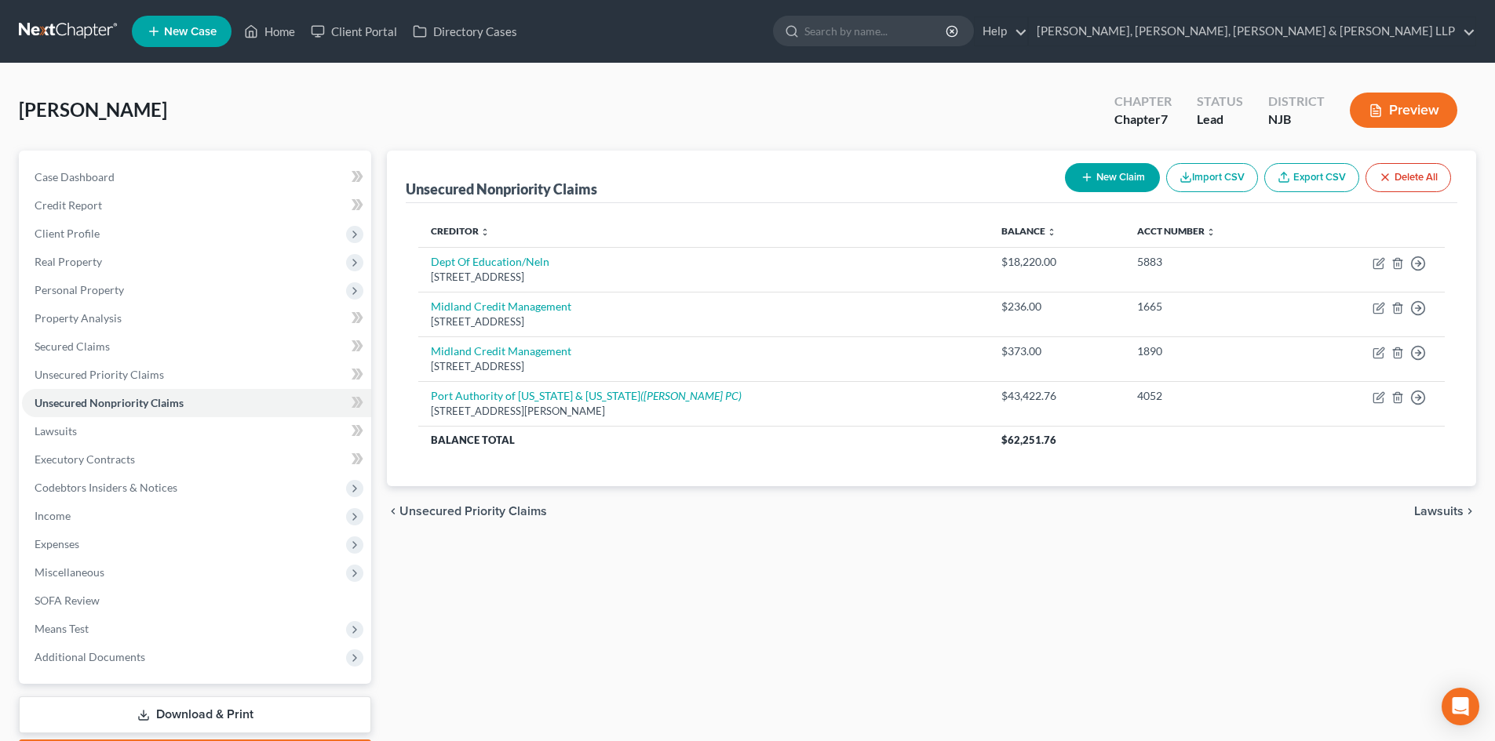
click at [1131, 180] on button "New Claim" at bounding box center [1112, 177] width 95 height 29
select select "0"
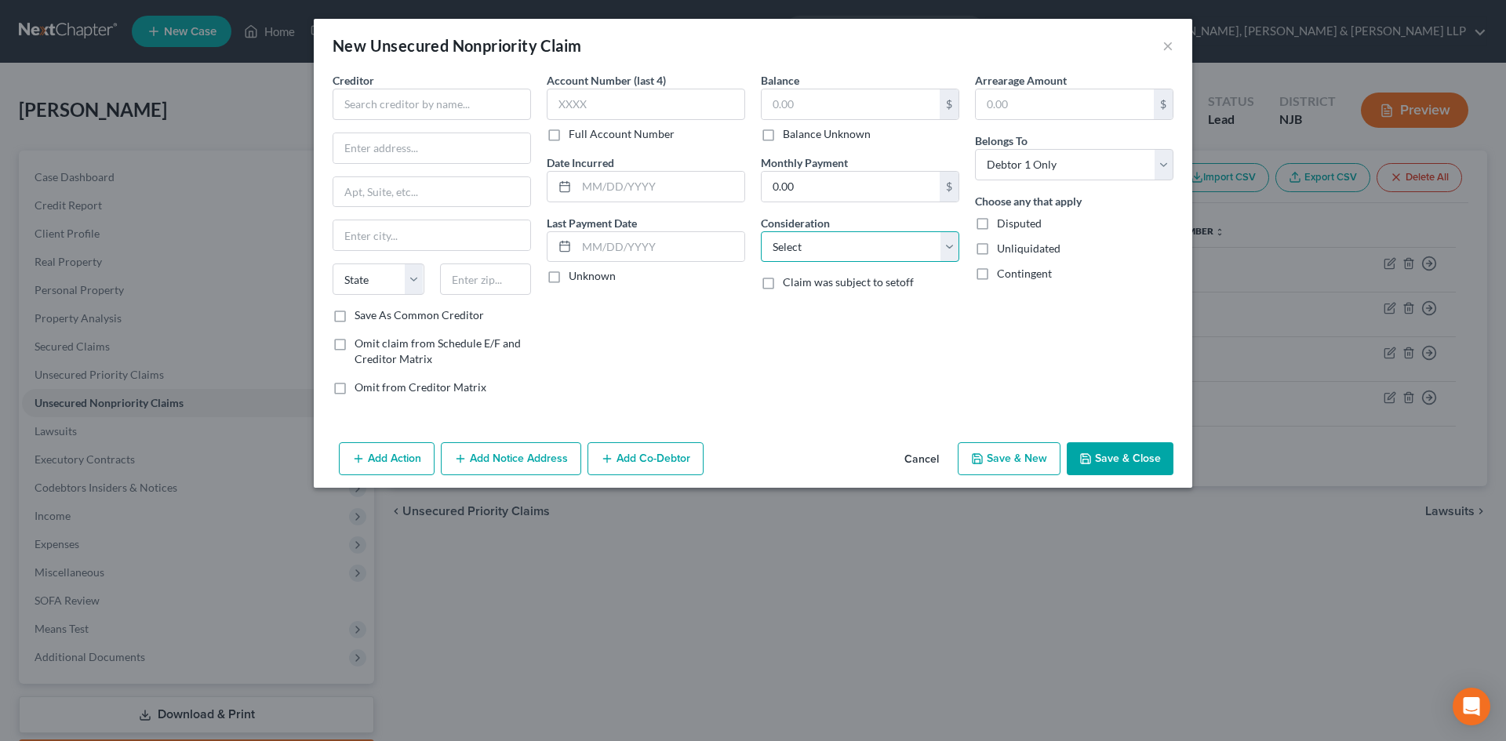
click at [822, 246] on select "Select Cable / Satellite Services Collection Agency Credit Card Debt Debt Couns…" at bounding box center [860, 246] width 198 height 31
select select "14"
click at [761, 231] on select "Select Cable / Satellite Services Collection Agency Credit Card Debt Debt Couns…" at bounding box center [860, 246] width 198 height 31
click at [804, 310] on input "text" at bounding box center [860, 307] width 197 height 30
type input "p"
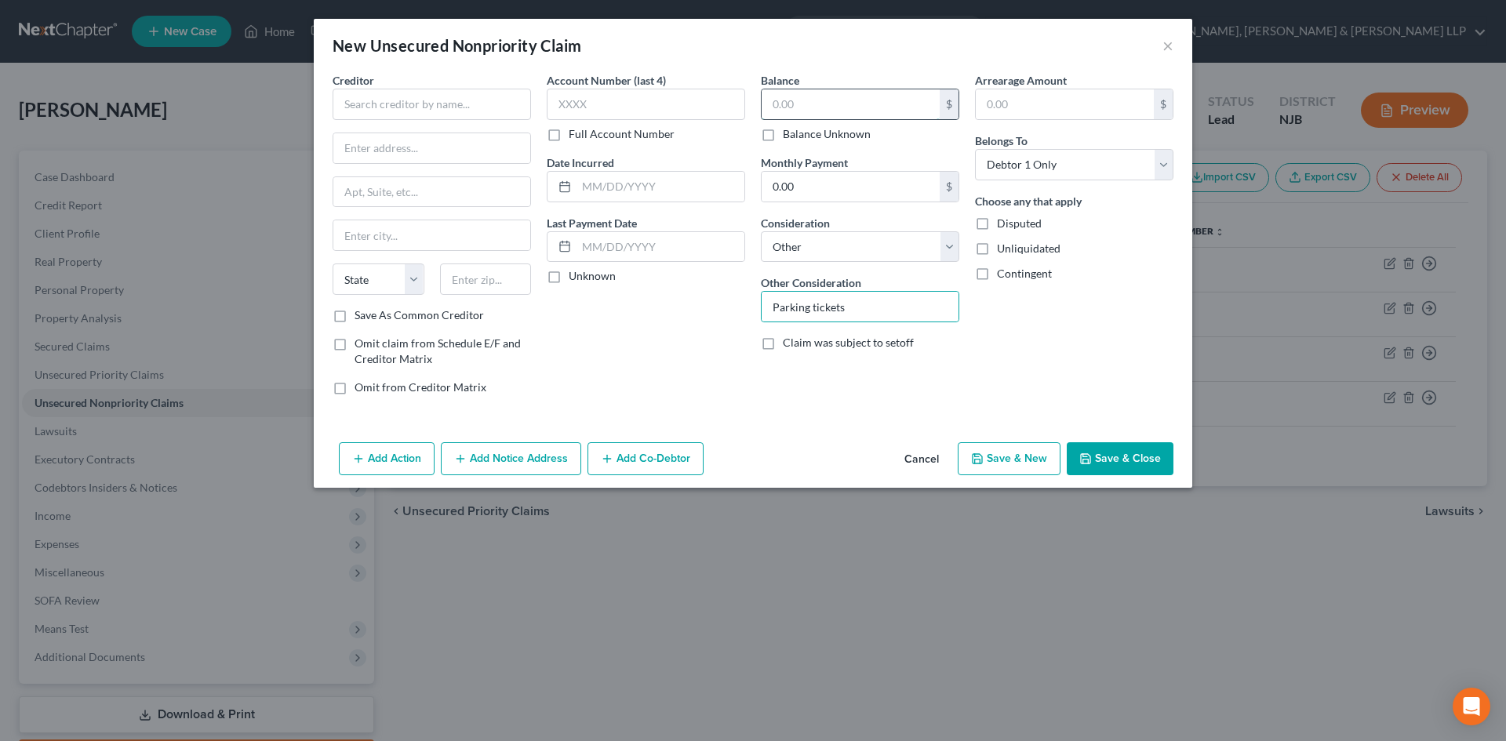
click at [814, 99] on input "text" at bounding box center [851, 104] width 178 height 30
click at [452, 115] on input "text" at bounding box center [432, 104] width 198 height 31
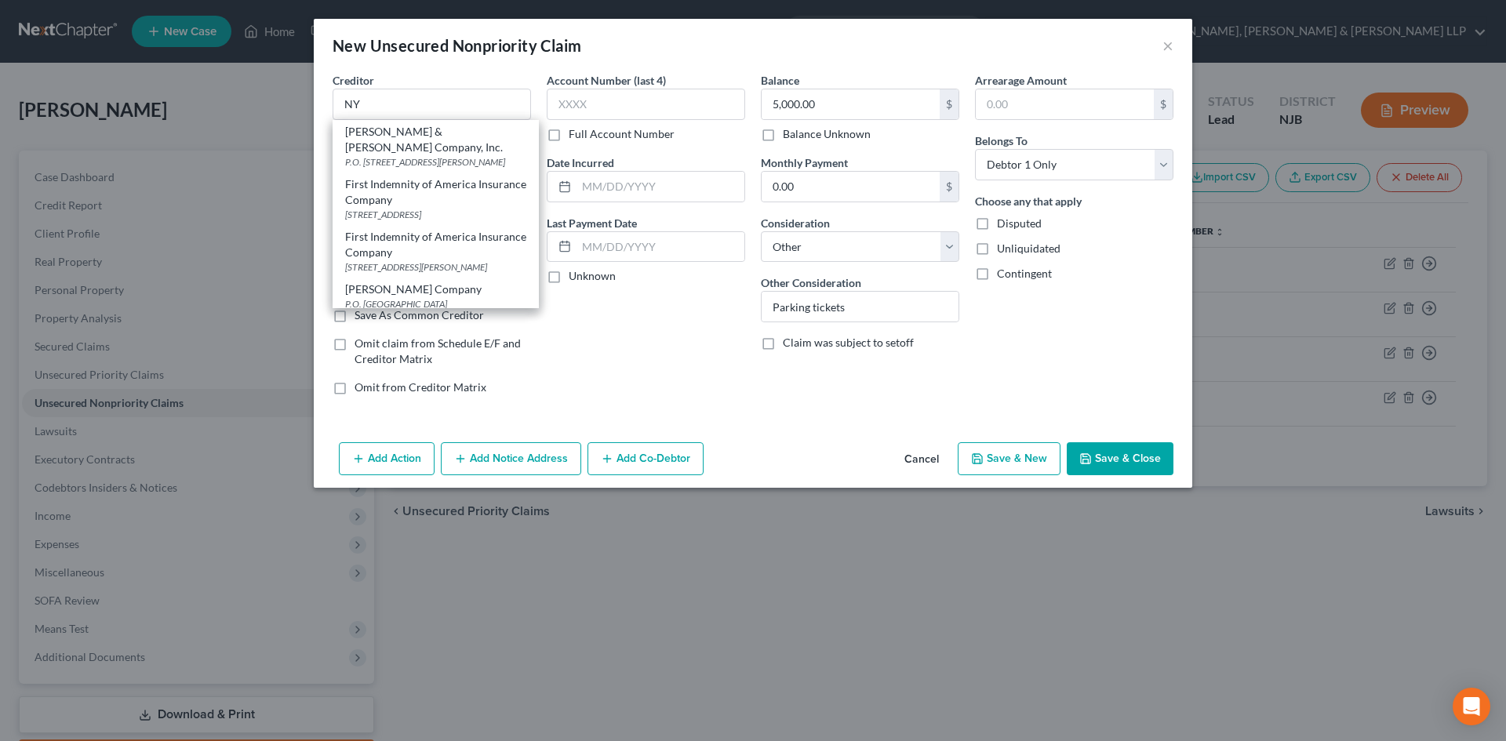
click at [1105, 461] on button "Save & Close" at bounding box center [1120, 458] width 107 height 33
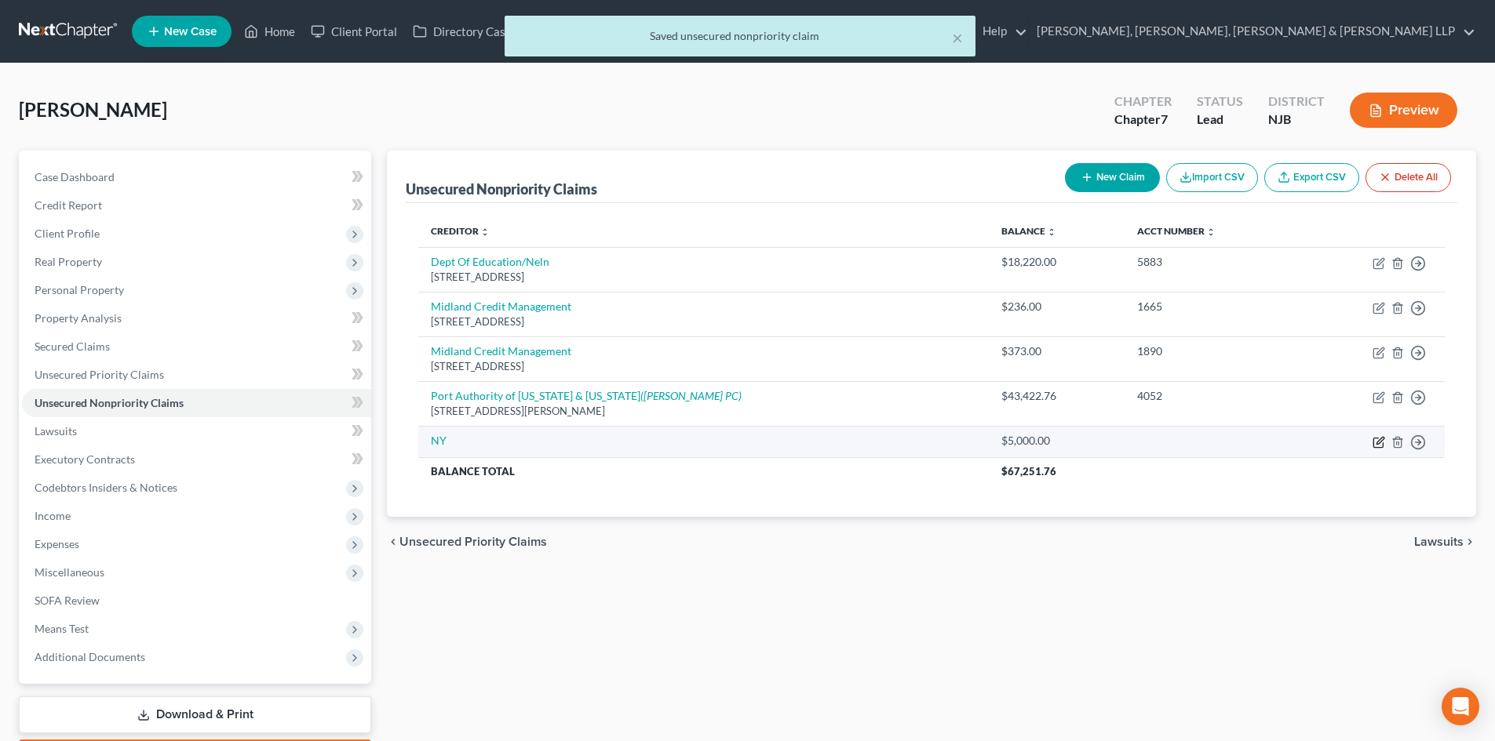
click at [1382, 439] on icon "button" at bounding box center [1379, 440] width 7 height 7
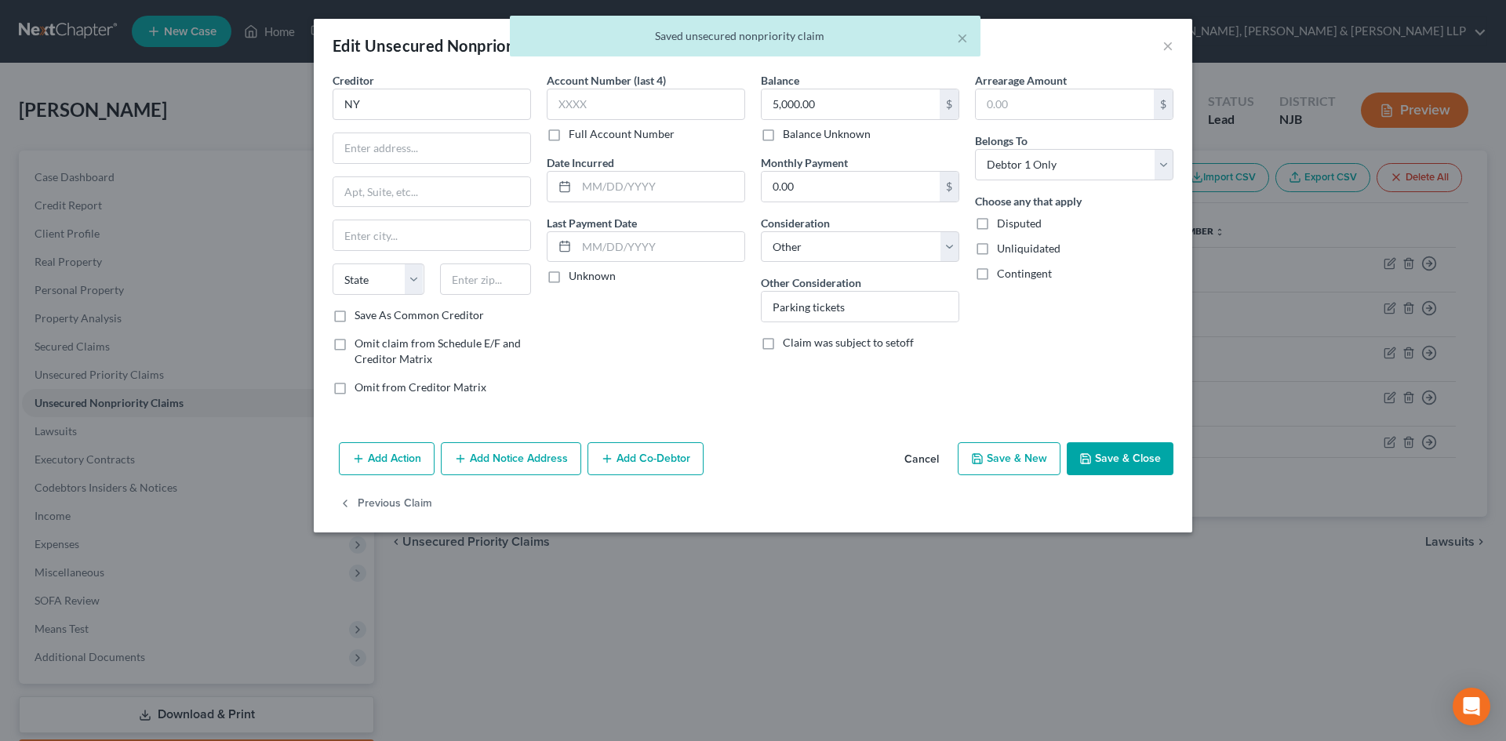
click at [1145, 454] on button "Save & Close" at bounding box center [1120, 458] width 107 height 33
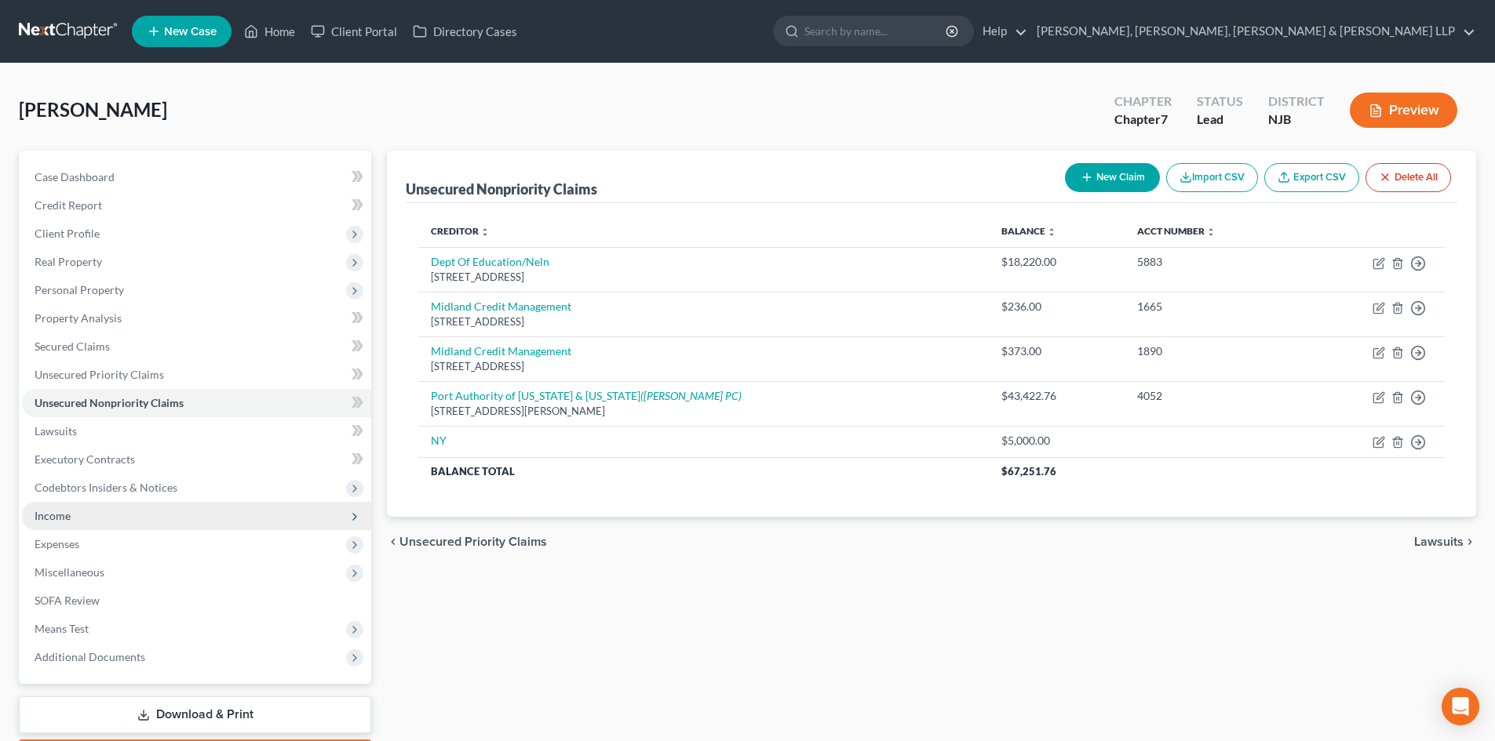
drag, startPoint x: 97, startPoint y: 521, endPoint x: 112, endPoint y: 533, distance: 19.0
click at [97, 521] on span "Income" at bounding box center [196, 516] width 349 height 28
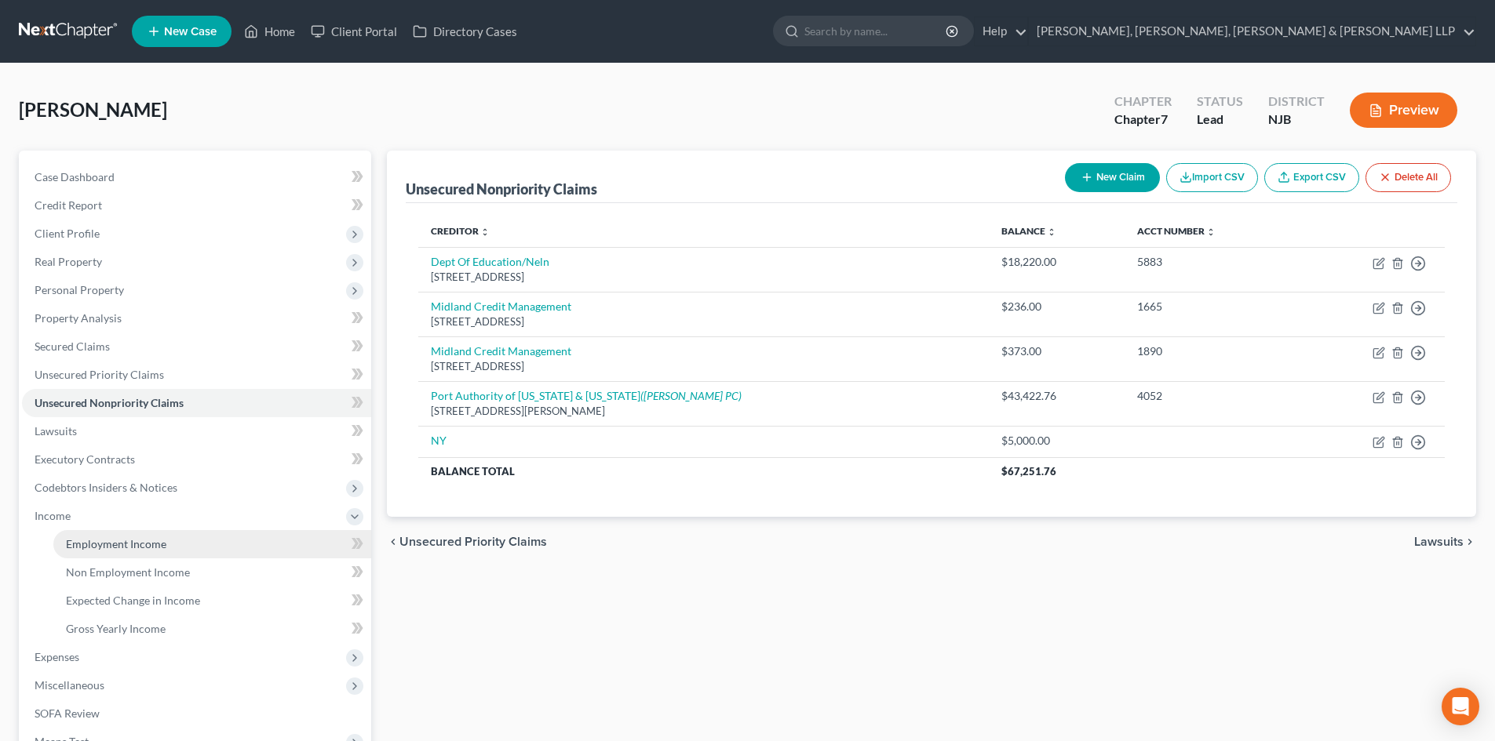
click at [117, 535] on link "Employment Income" at bounding box center [212, 544] width 318 height 28
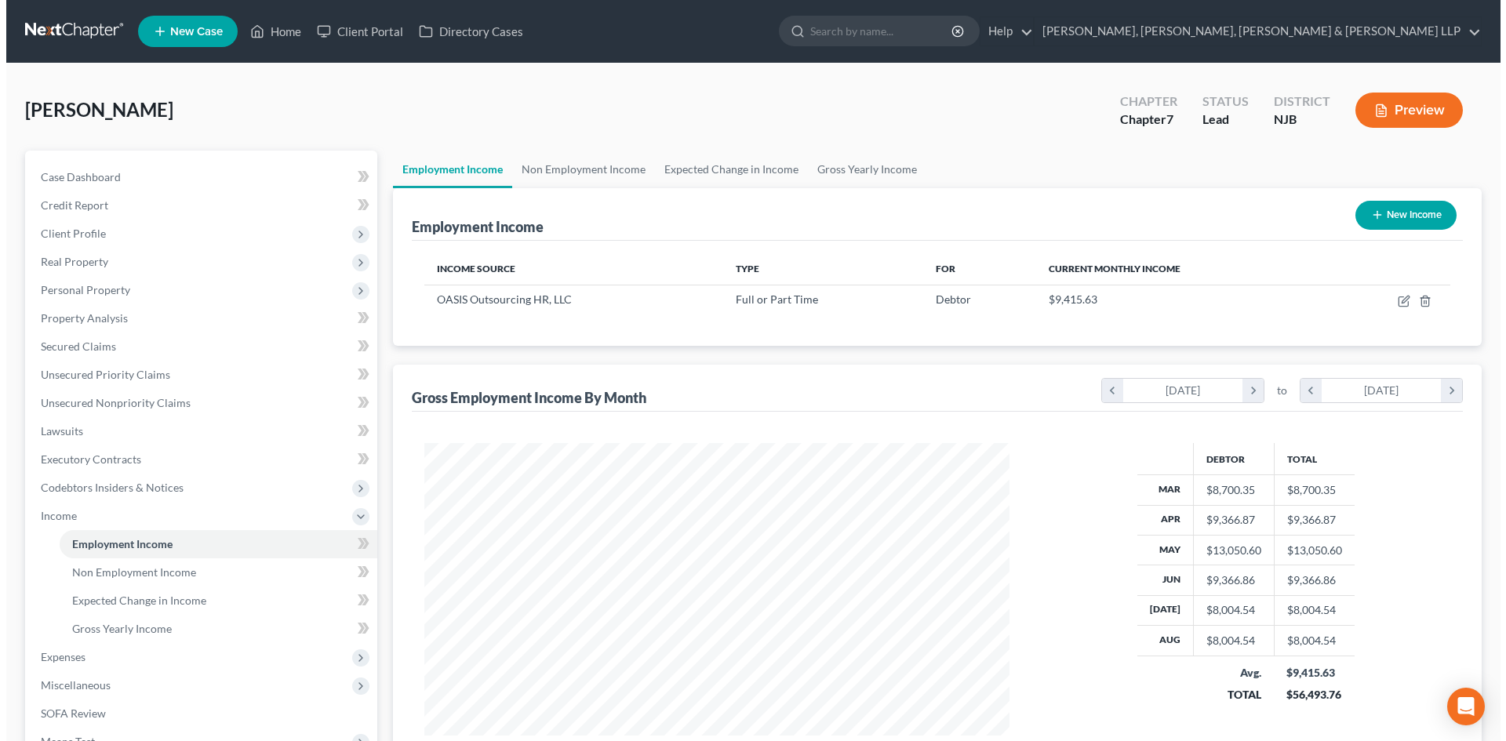
scroll to position [293, 617]
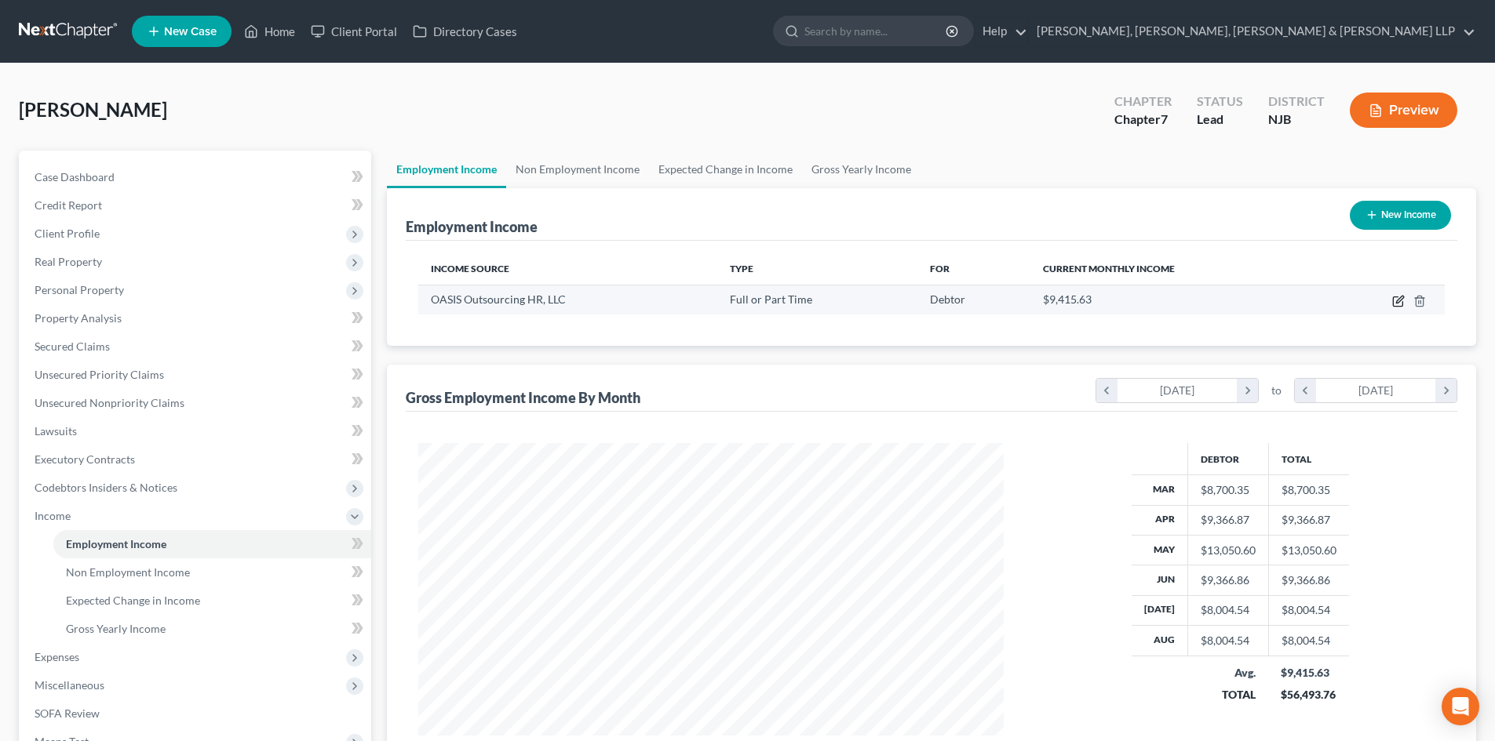
click at [1400, 300] on icon "button" at bounding box center [1398, 301] width 13 height 13
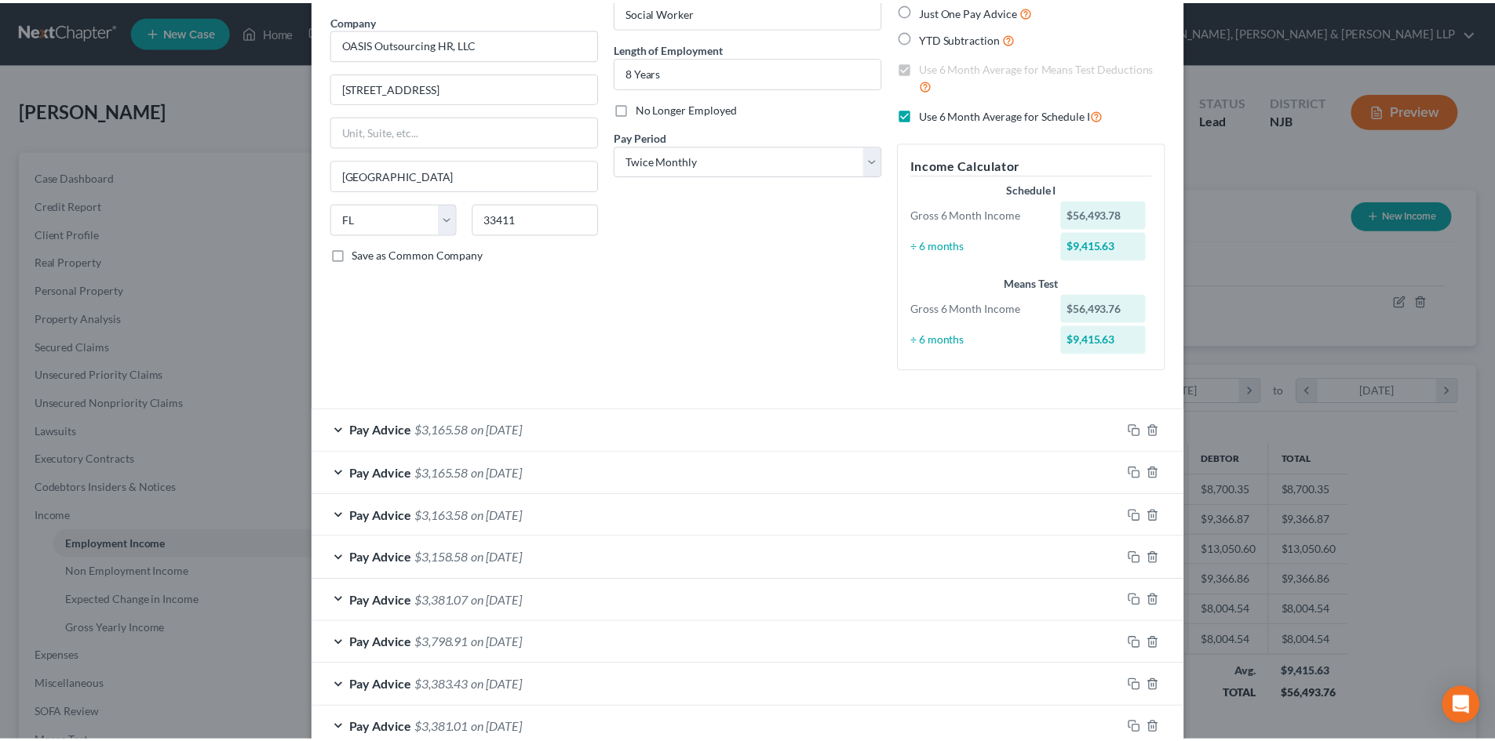
scroll to position [0, 0]
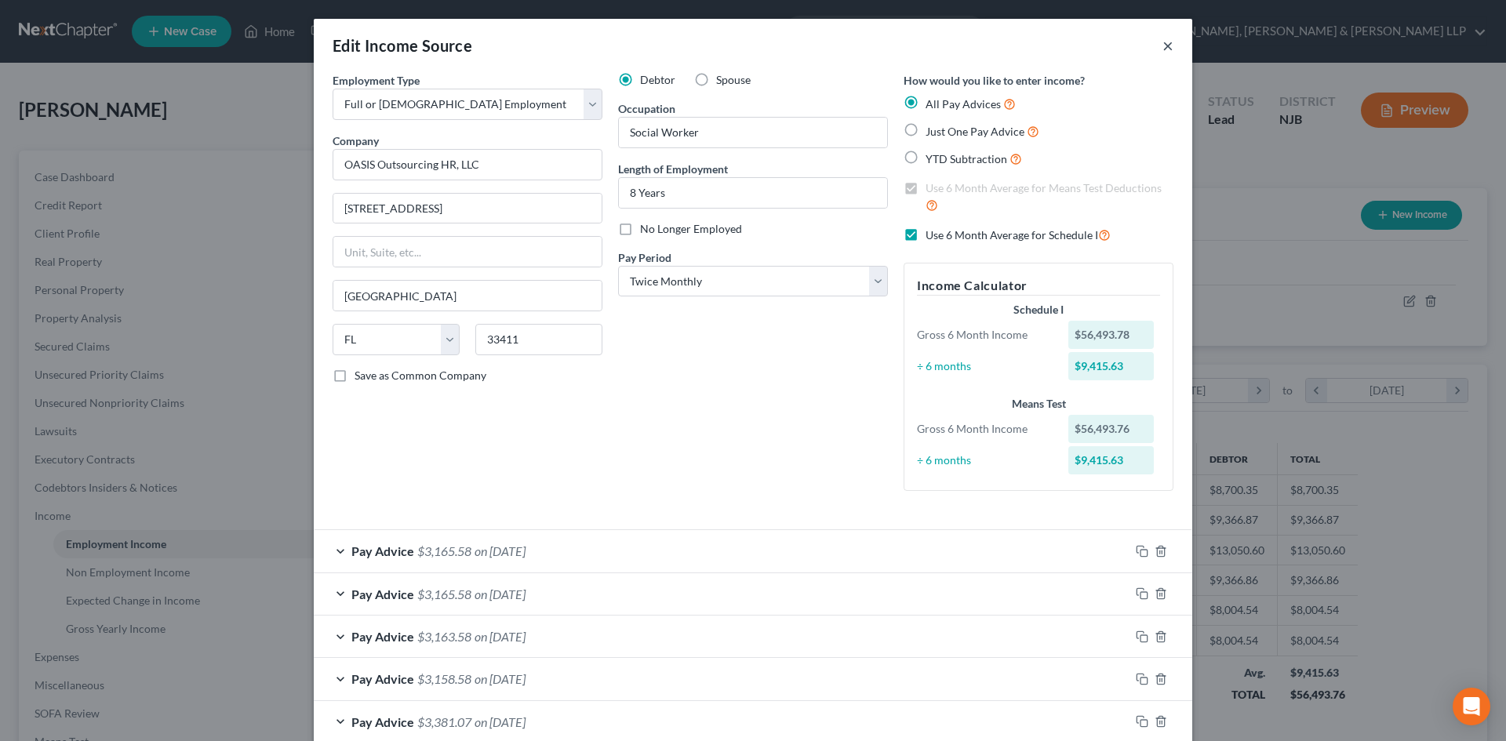
click at [1164, 44] on button "×" at bounding box center [1168, 45] width 11 height 19
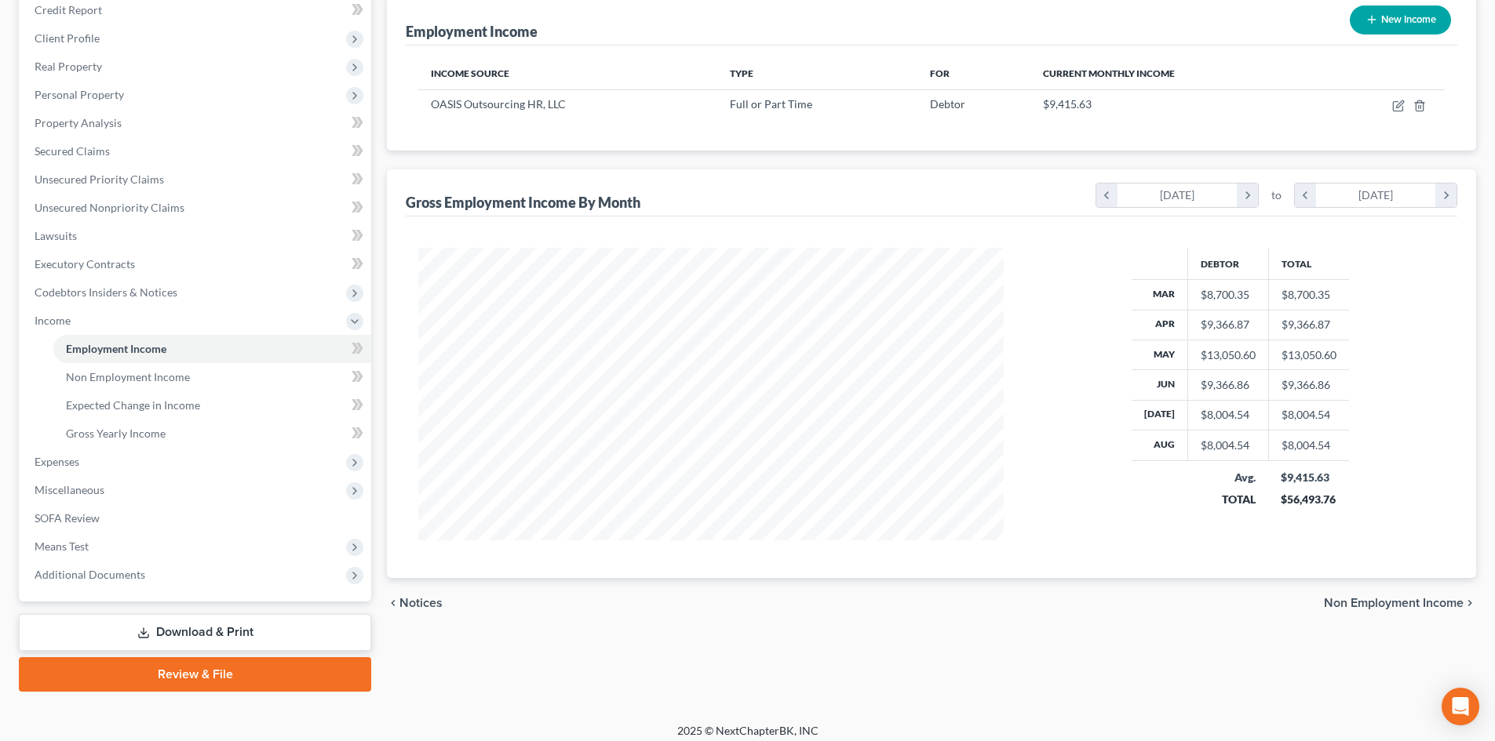
scroll to position [206, 0]
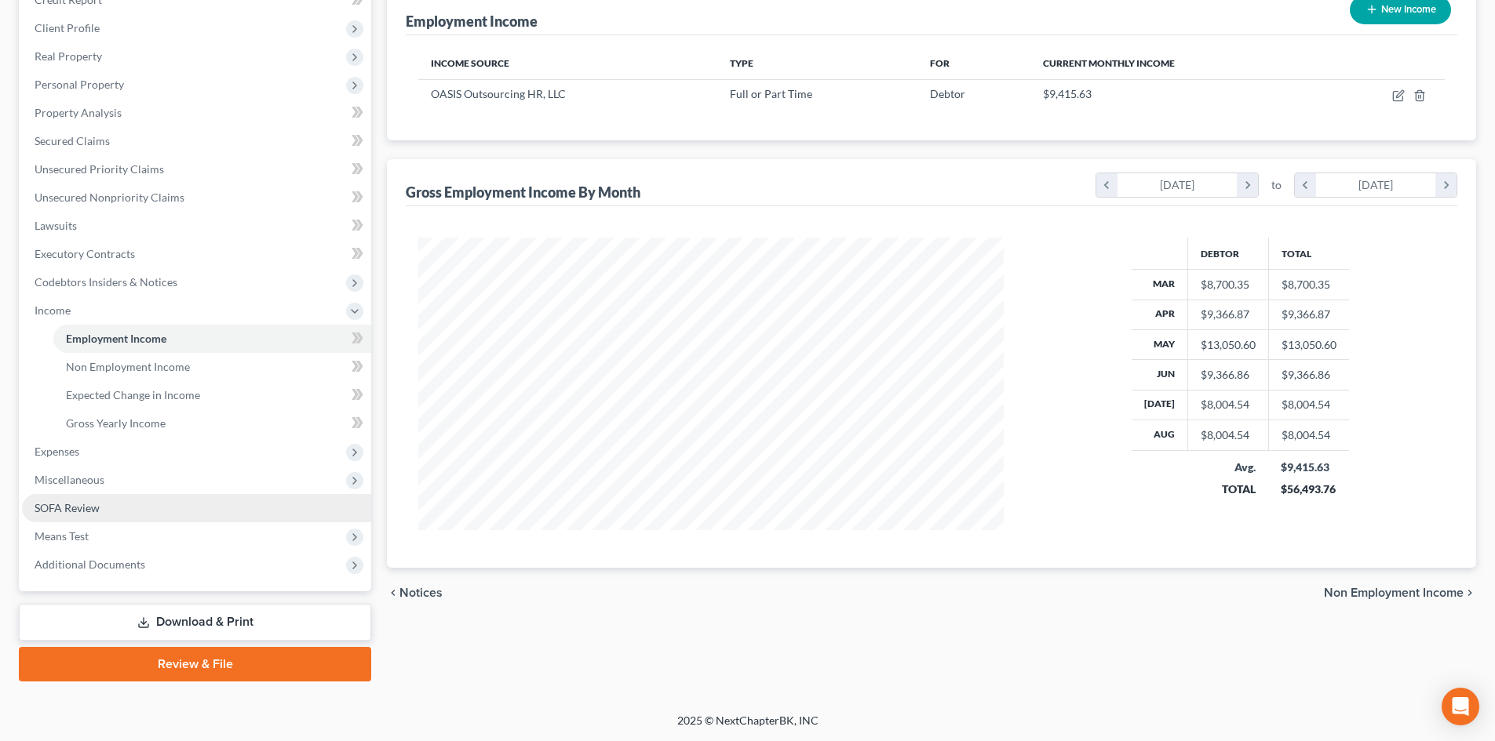
click at [118, 510] on link "SOFA Review" at bounding box center [196, 508] width 349 height 28
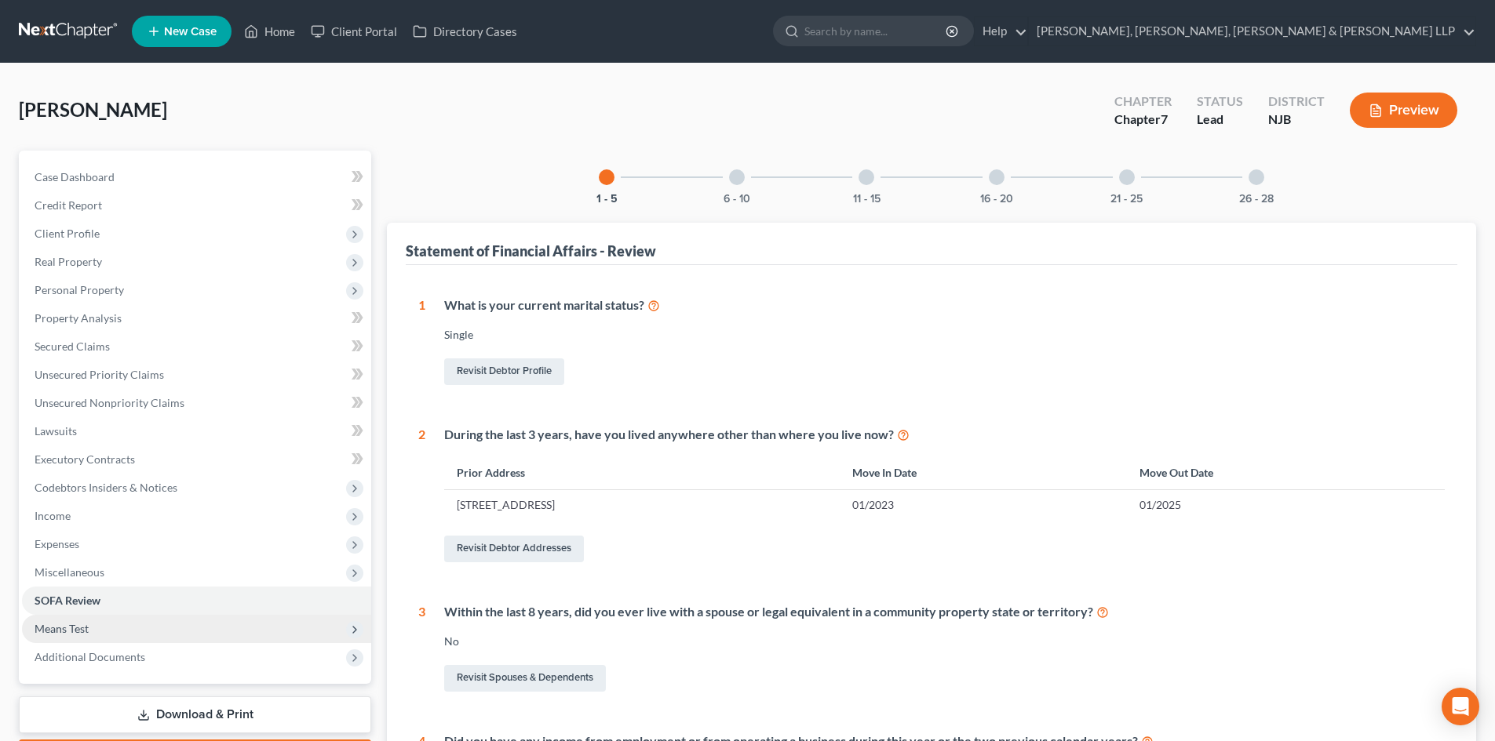
click at [81, 635] on span "Means Test" at bounding box center [62, 628] width 54 height 13
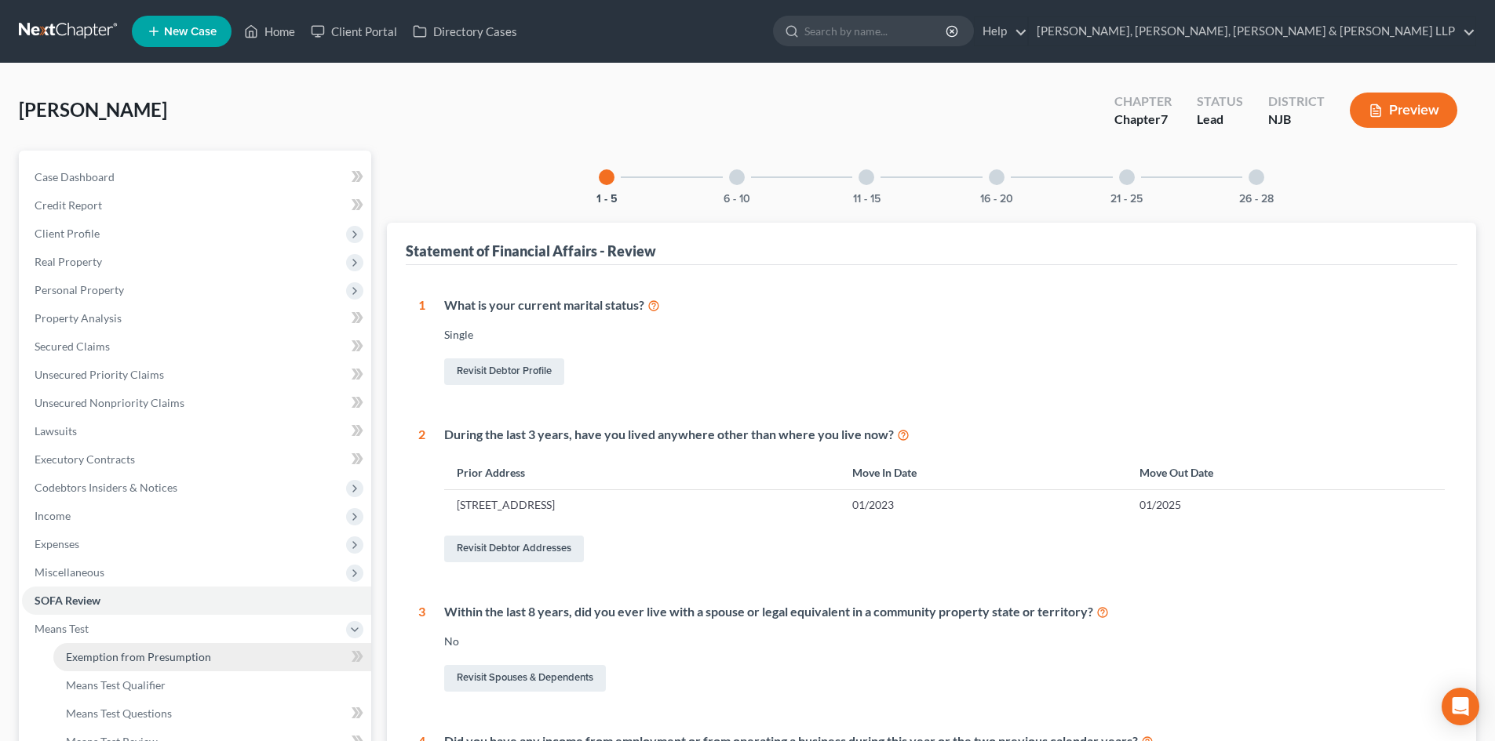
drag, startPoint x: 121, startPoint y: 654, endPoint x: 706, endPoint y: 266, distance: 702.0
click at [122, 654] on span "Exemption from Presumption" at bounding box center [138, 656] width 145 height 13
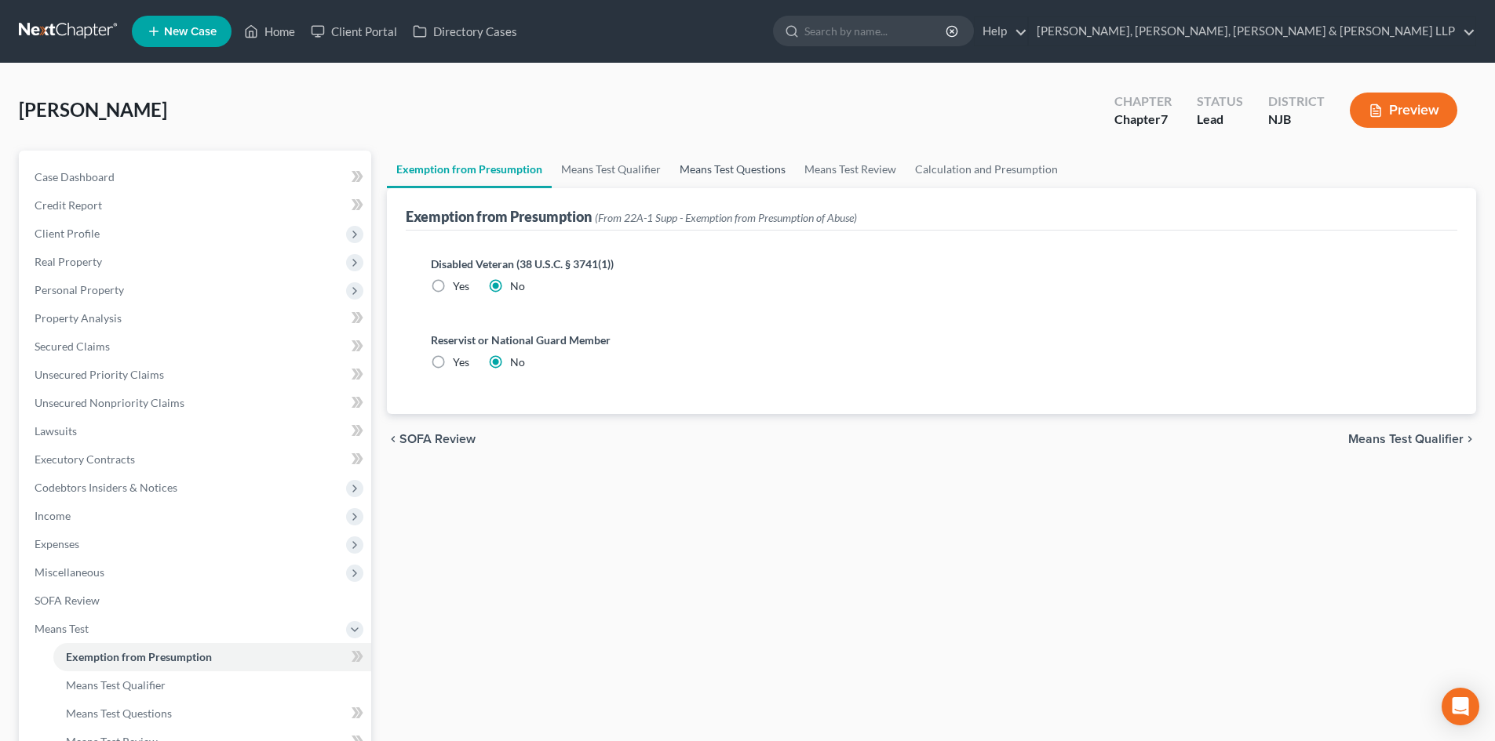
click at [709, 169] on link "Means Test Questions" at bounding box center [732, 170] width 125 height 38
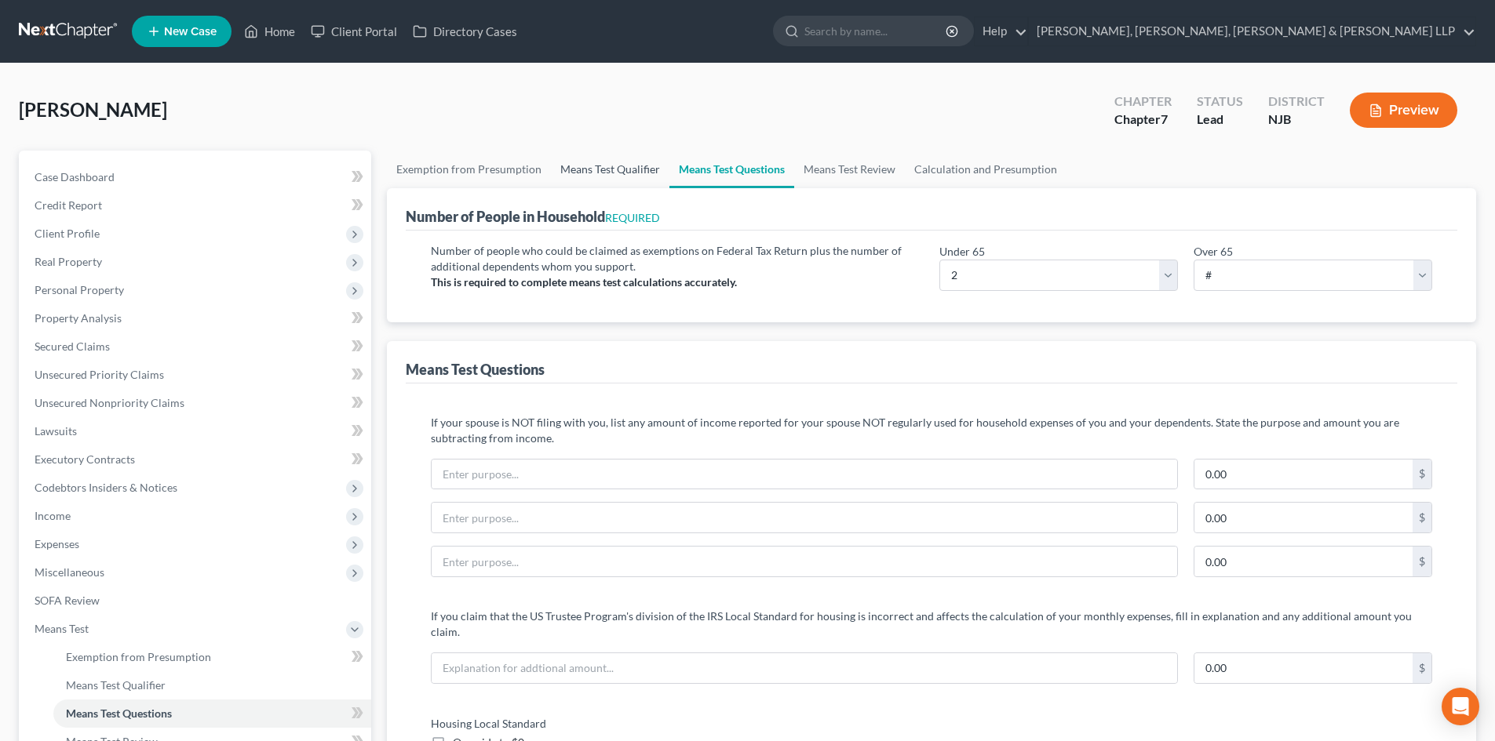
click at [629, 168] on link "Means Test Qualifier" at bounding box center [610, 170] width 118 height 38
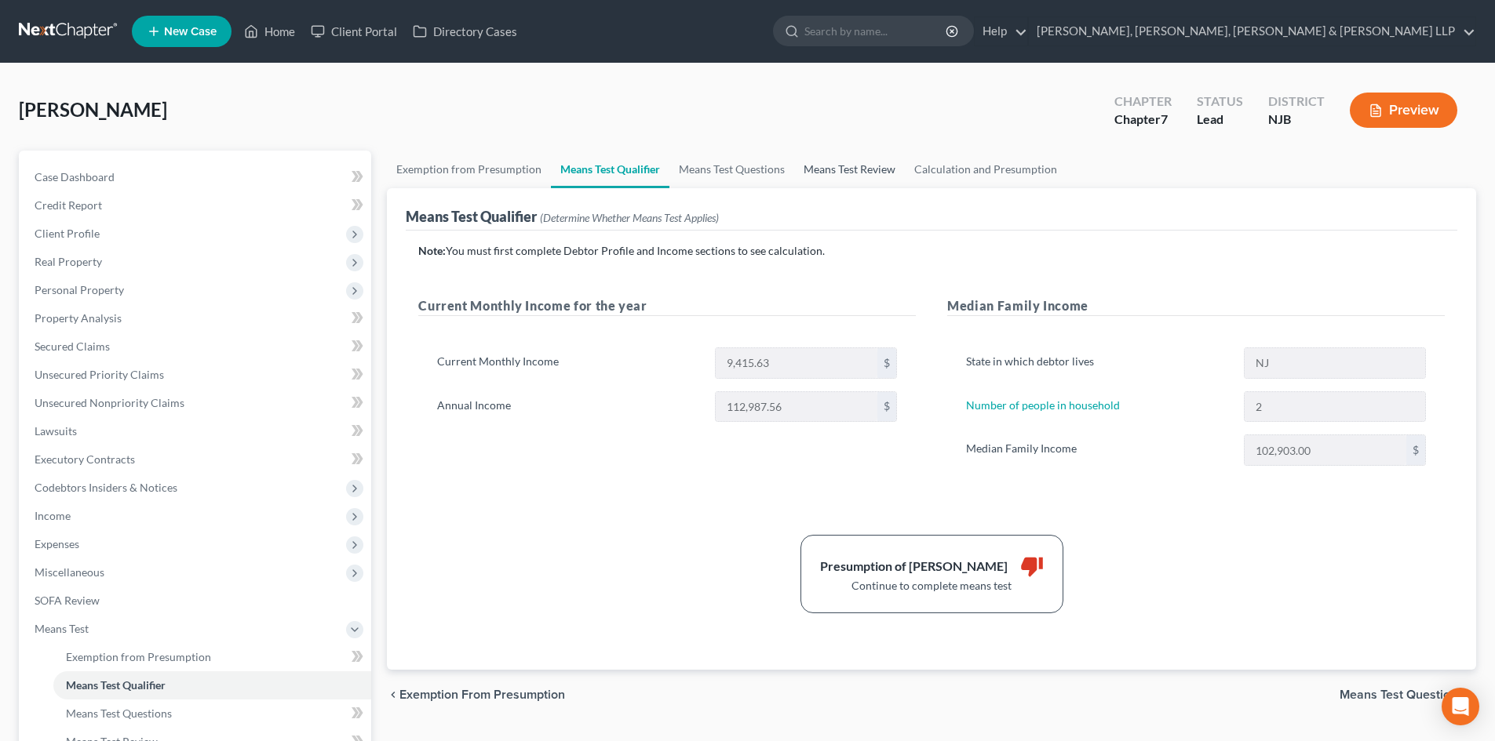
click at [832, 169] on link "Means Test Review" at bounding box center [849, 170] width 111 height 38
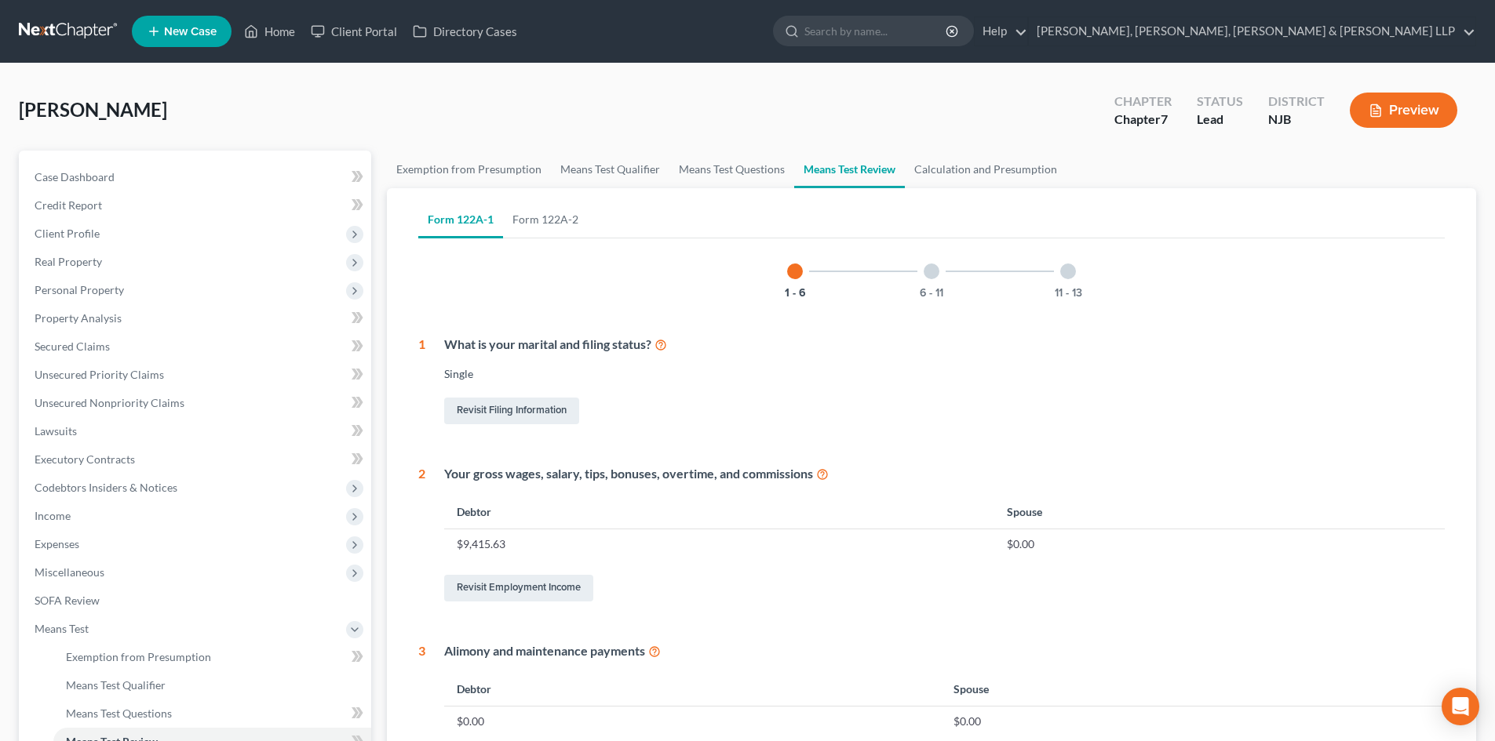
click at [930, 277] on div at bounding box center [931, 272] width 16 height 16
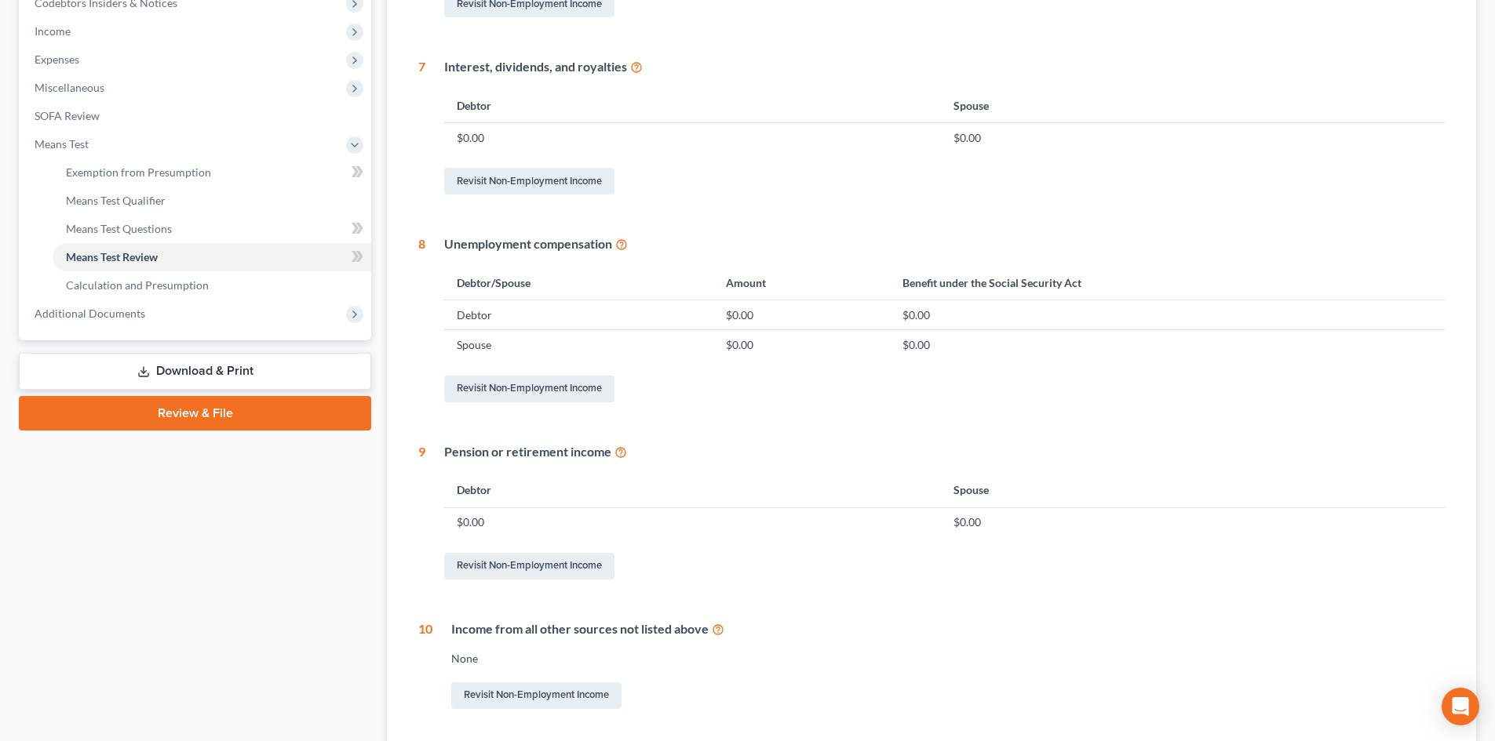
scroll to position [230, 0]
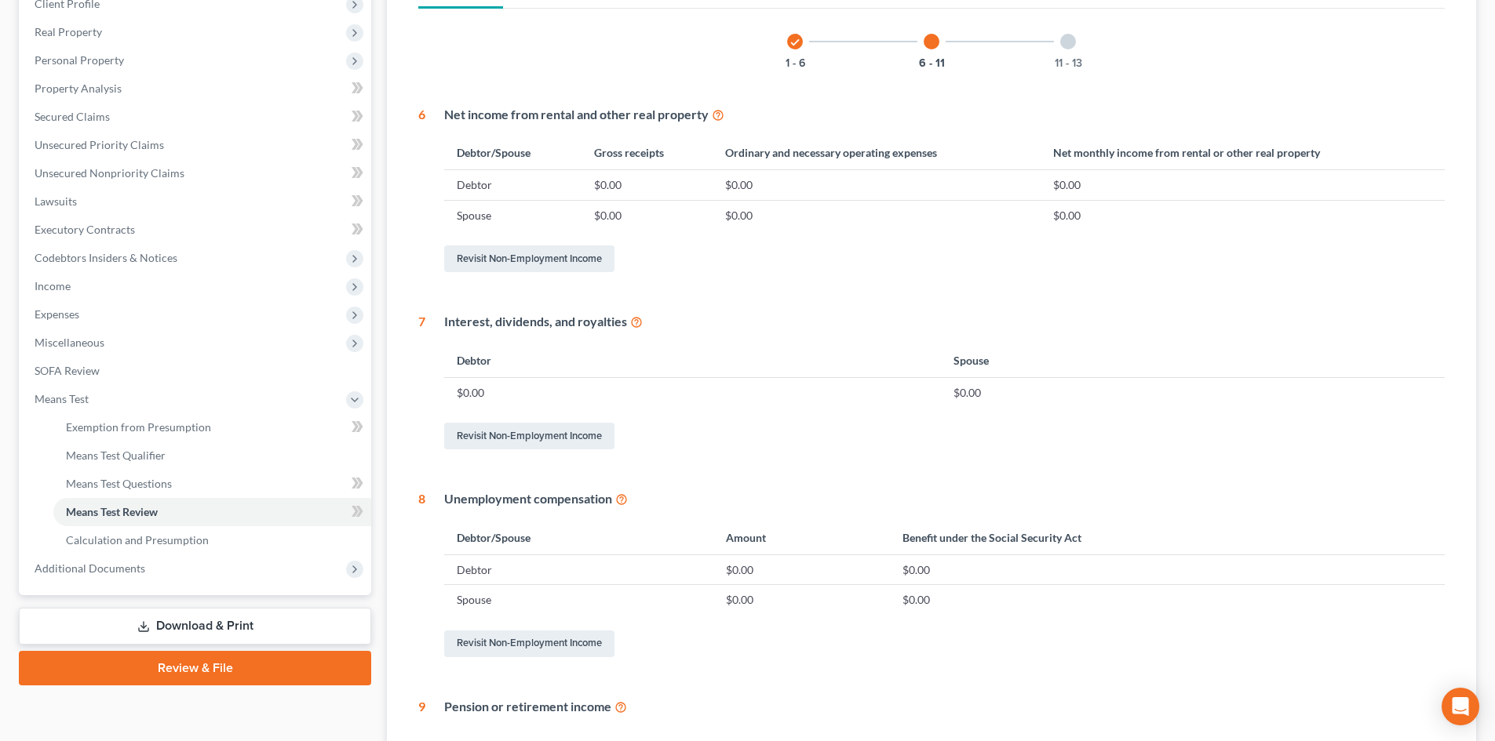
click at [1067, 46] on div at bounding box center [1068, 42] width 16 height 16
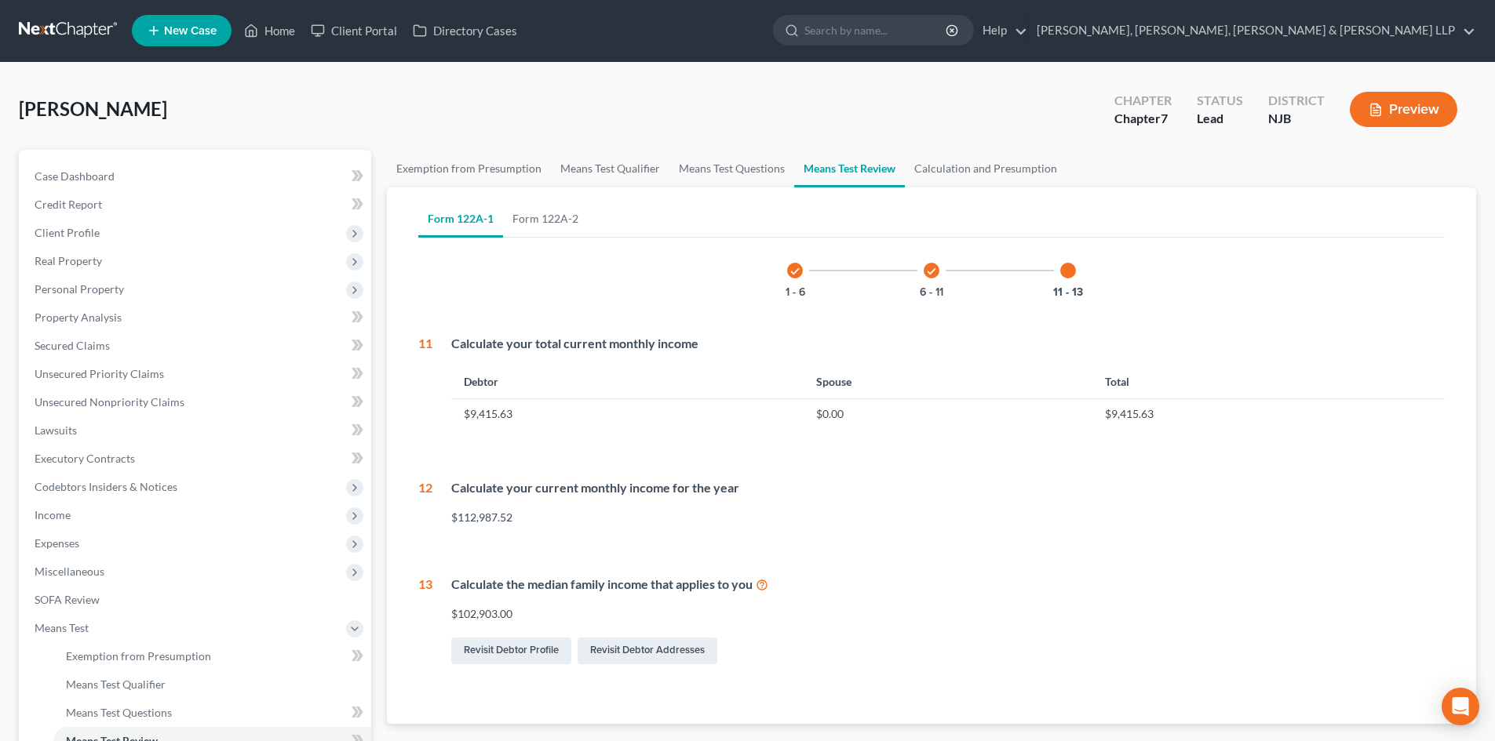
scroll to position [0, 0]
click at [752, 169] on link "Means Test Questions" at bounding box center [731, 170] width 125 height 38
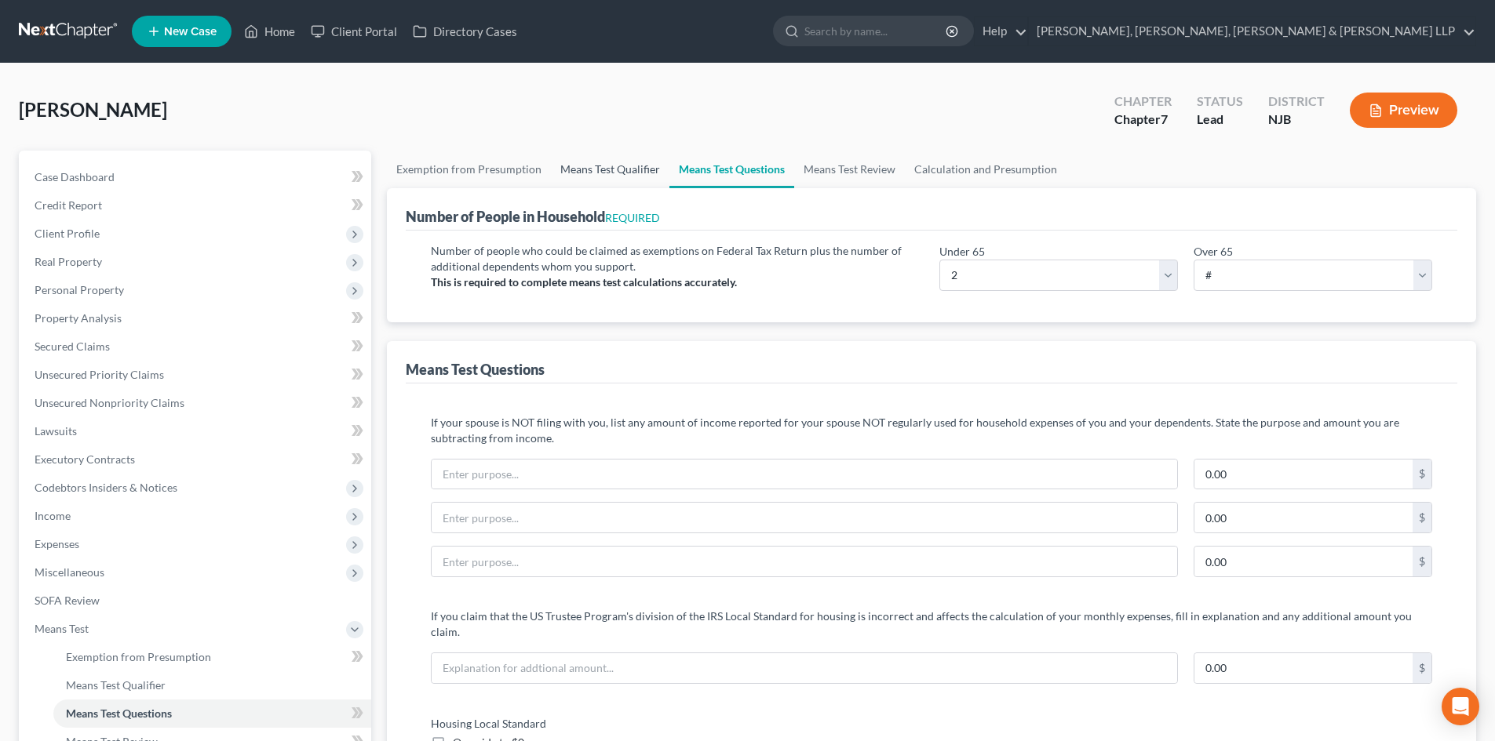
click at [623, 180] on link "Means Test Qualifier" at bounding box center [610, 170] width 118 height 38
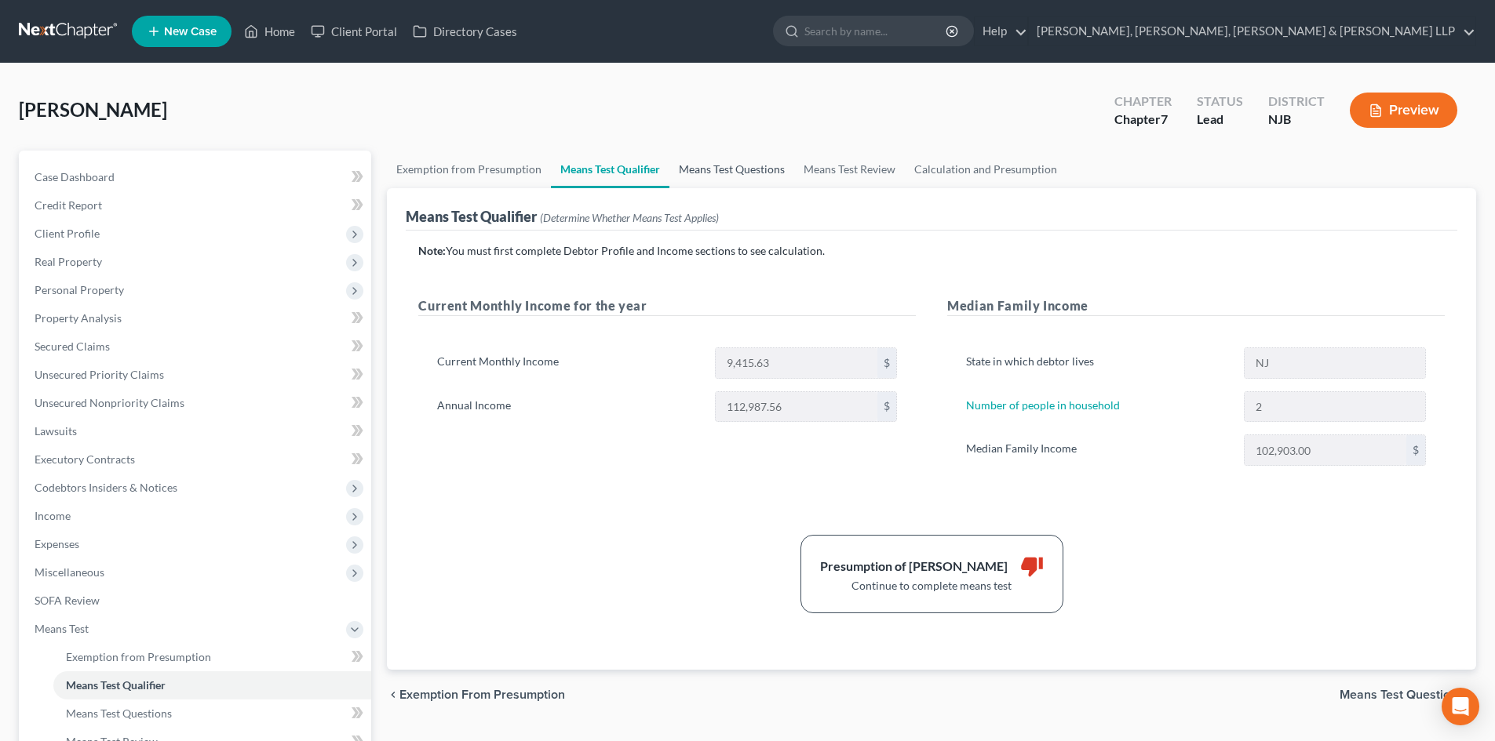
click at [701, 169] on link "Means Test Questions" at bounding box center [731, 170] width 125 height 38
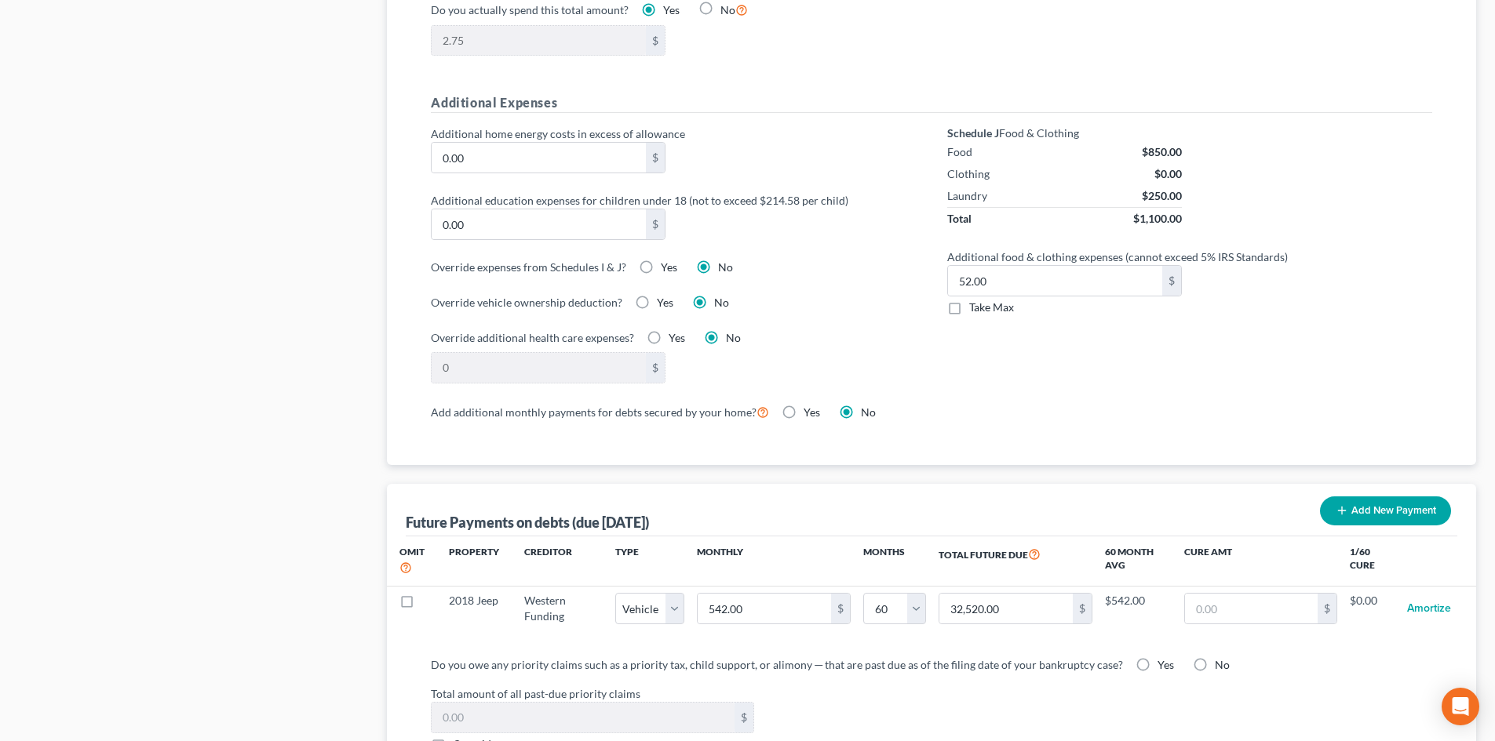
scroll to position [1098, 0]
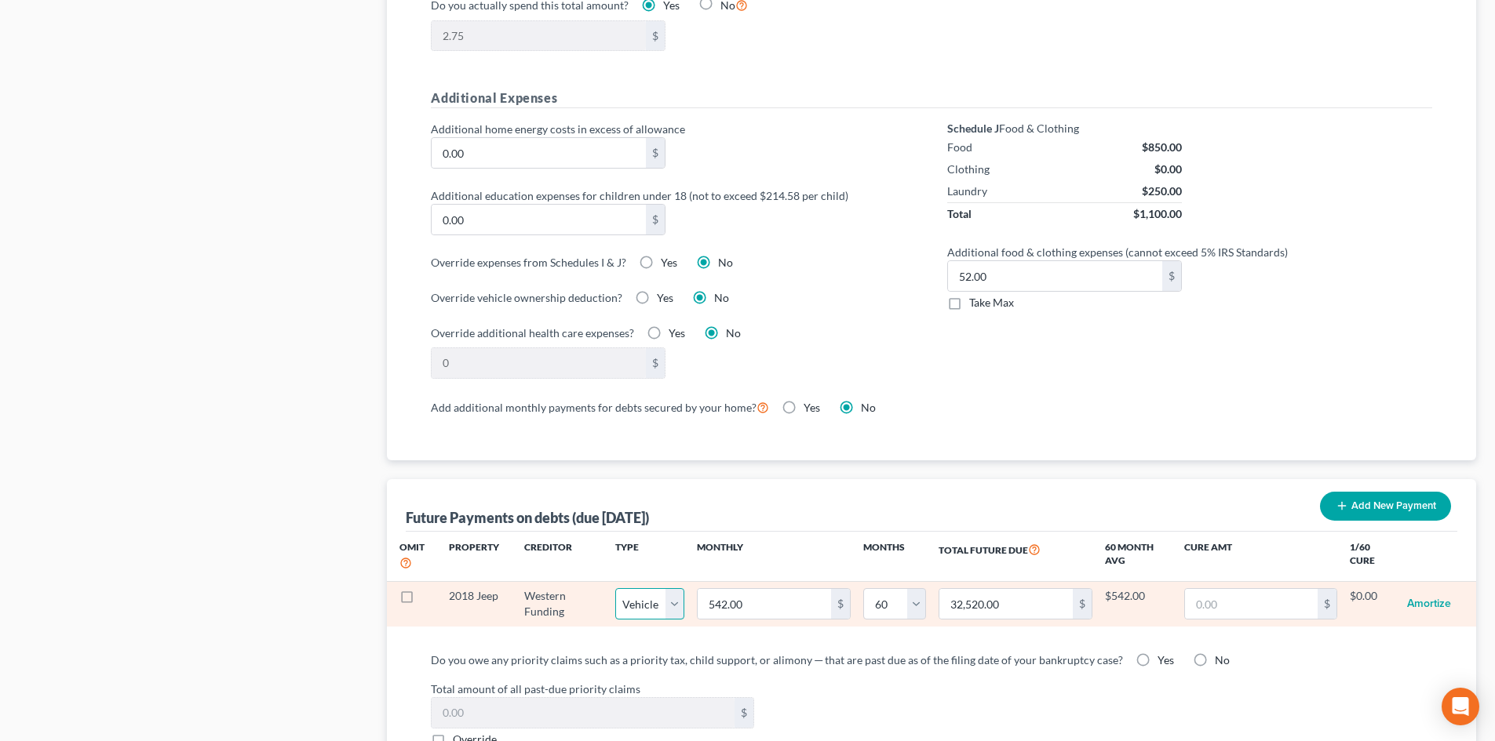
click at [657, 603] on select "Select Home Vehicle Other" at bounding box center [649, 603] width 69 height 31
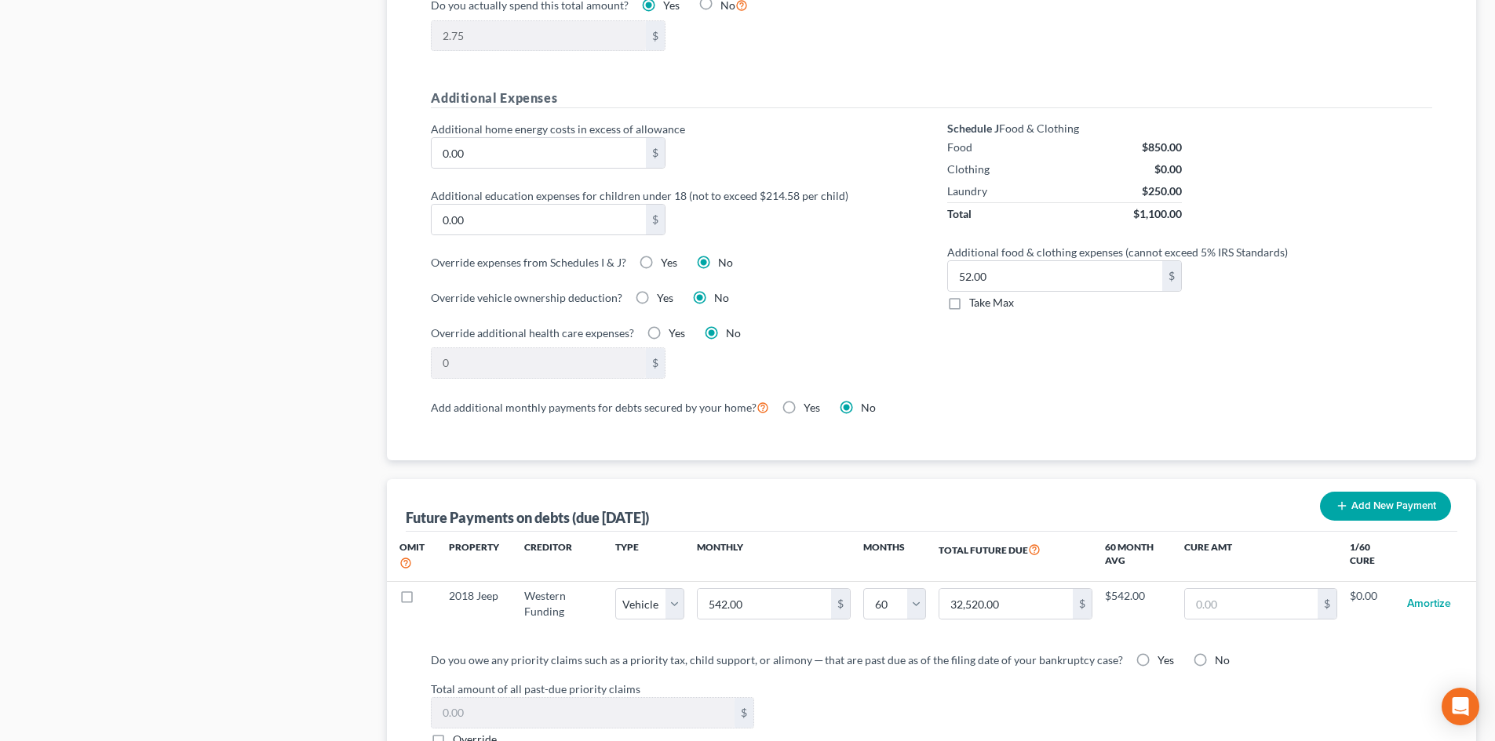
click at [1214, 653] on label "No" at bounding box center [1221, 661] width 15 height 16
click at [1221, 653] on input "No" at bounding box center [1226, 658] width 10 height 10
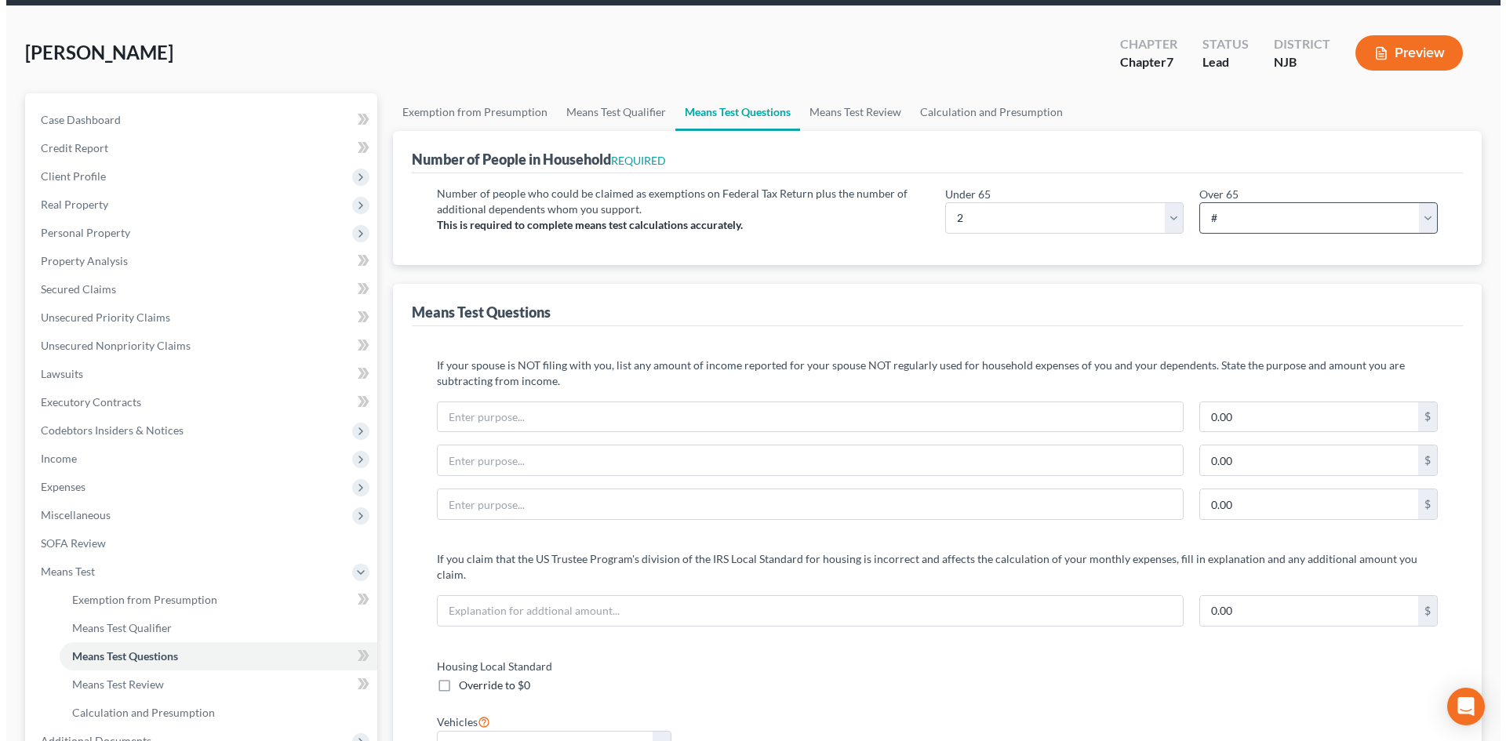
scroll to position [0, 0]
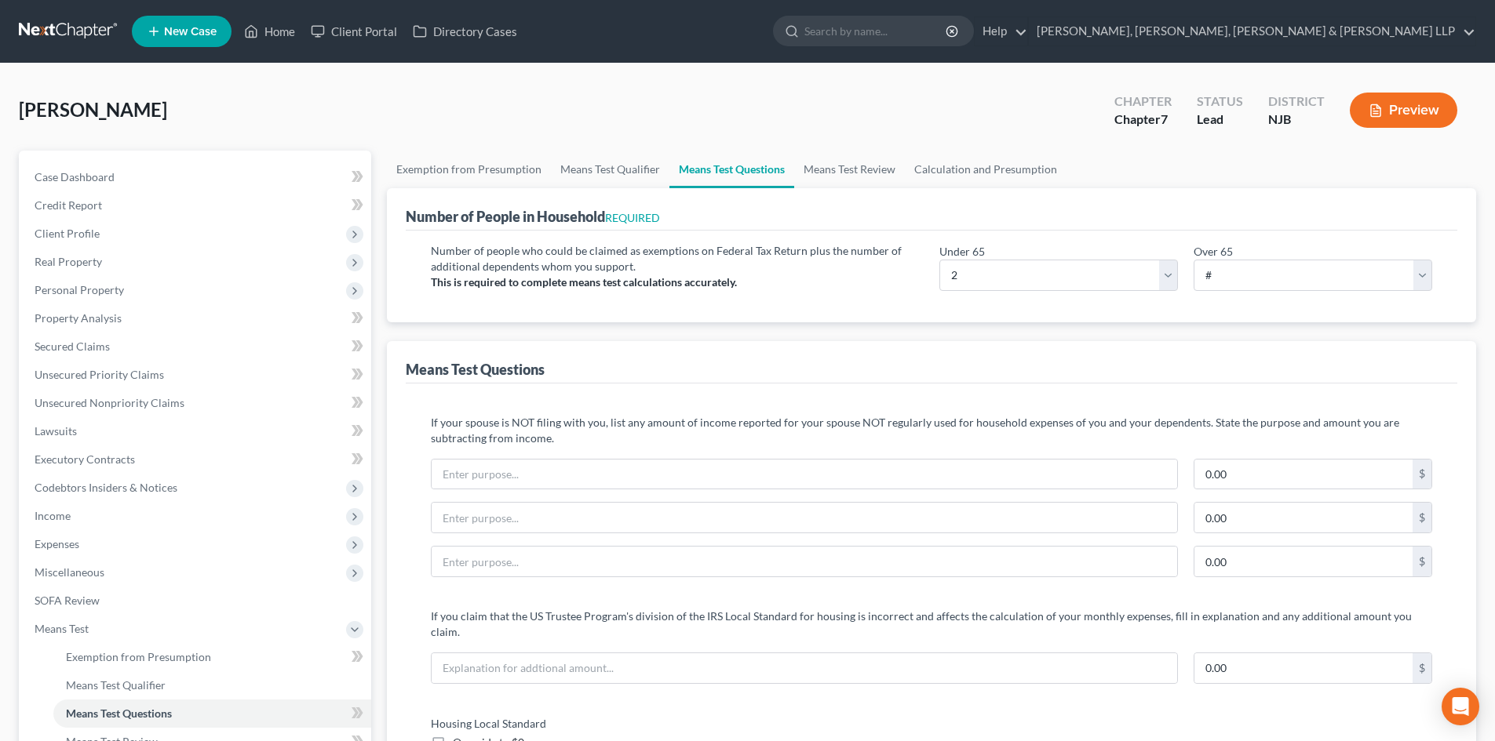
click at [1432, 117] on button "Preview" at bounding box center [1402, 110] width 107 height 35
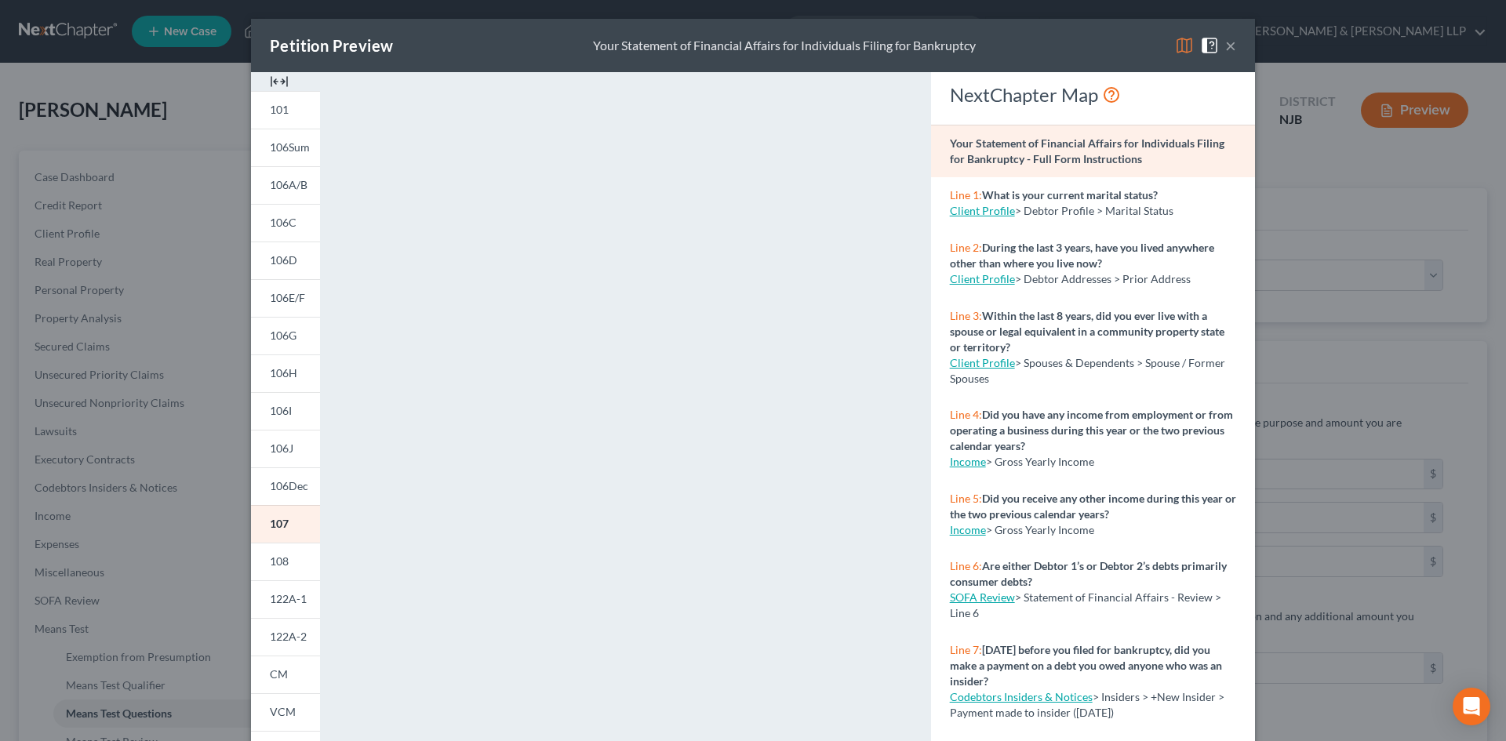
click at [1225, 46] on button "×" at bounding box center [1230, 45] width 11 height 19
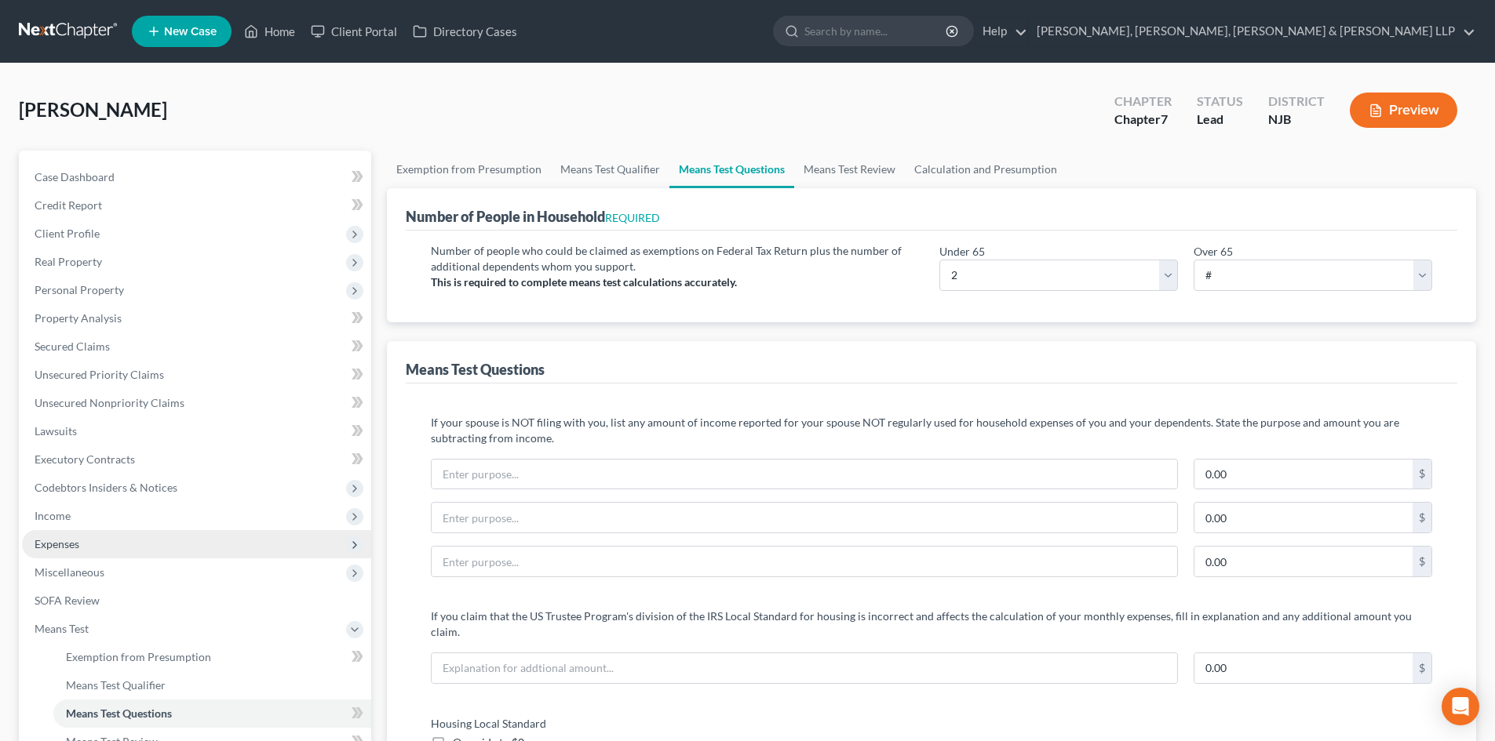
click at [113, 543] on span "Expenses" at bounding box center [196, 544] width 349 height 28
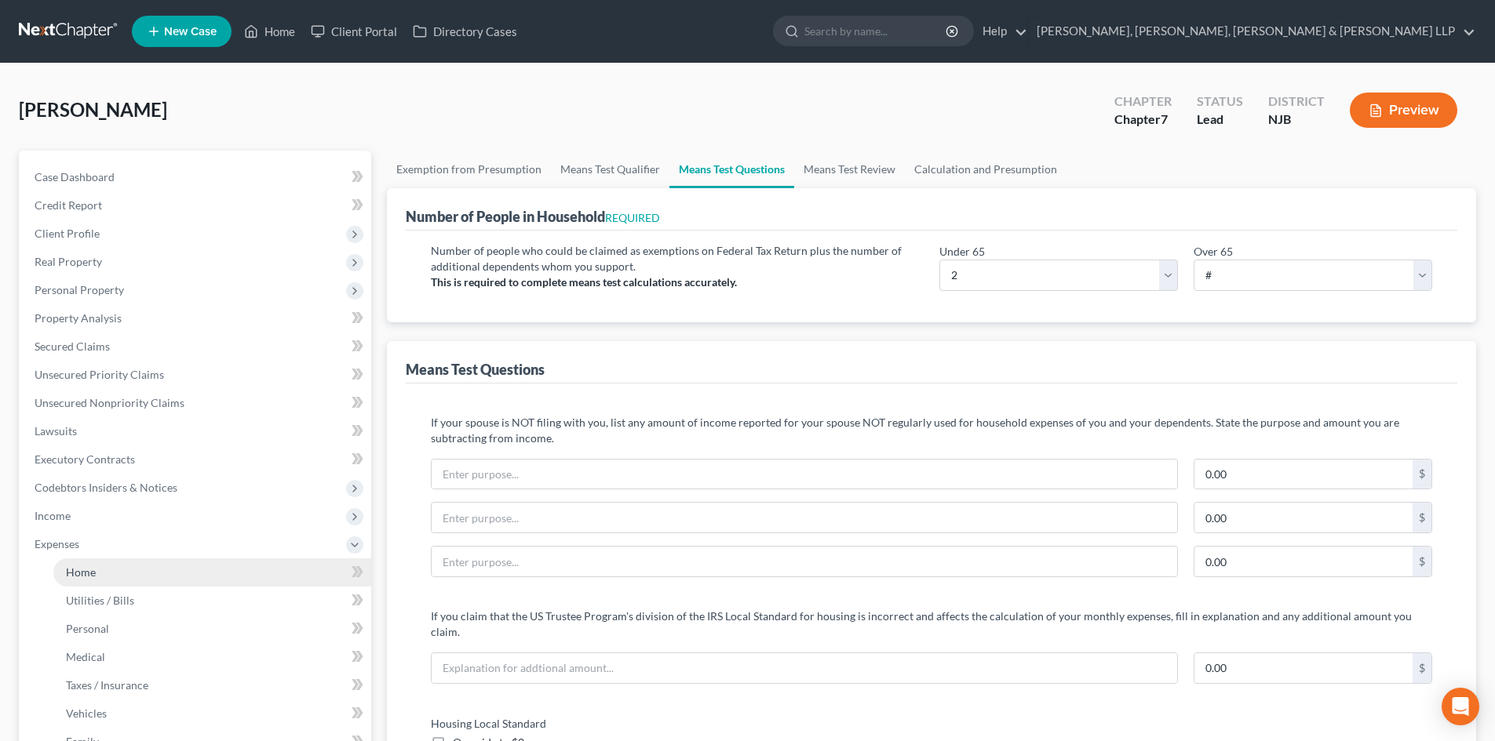
click at [100, 570] on link "Home" at bounding box center [212, 573] width 318 height 28
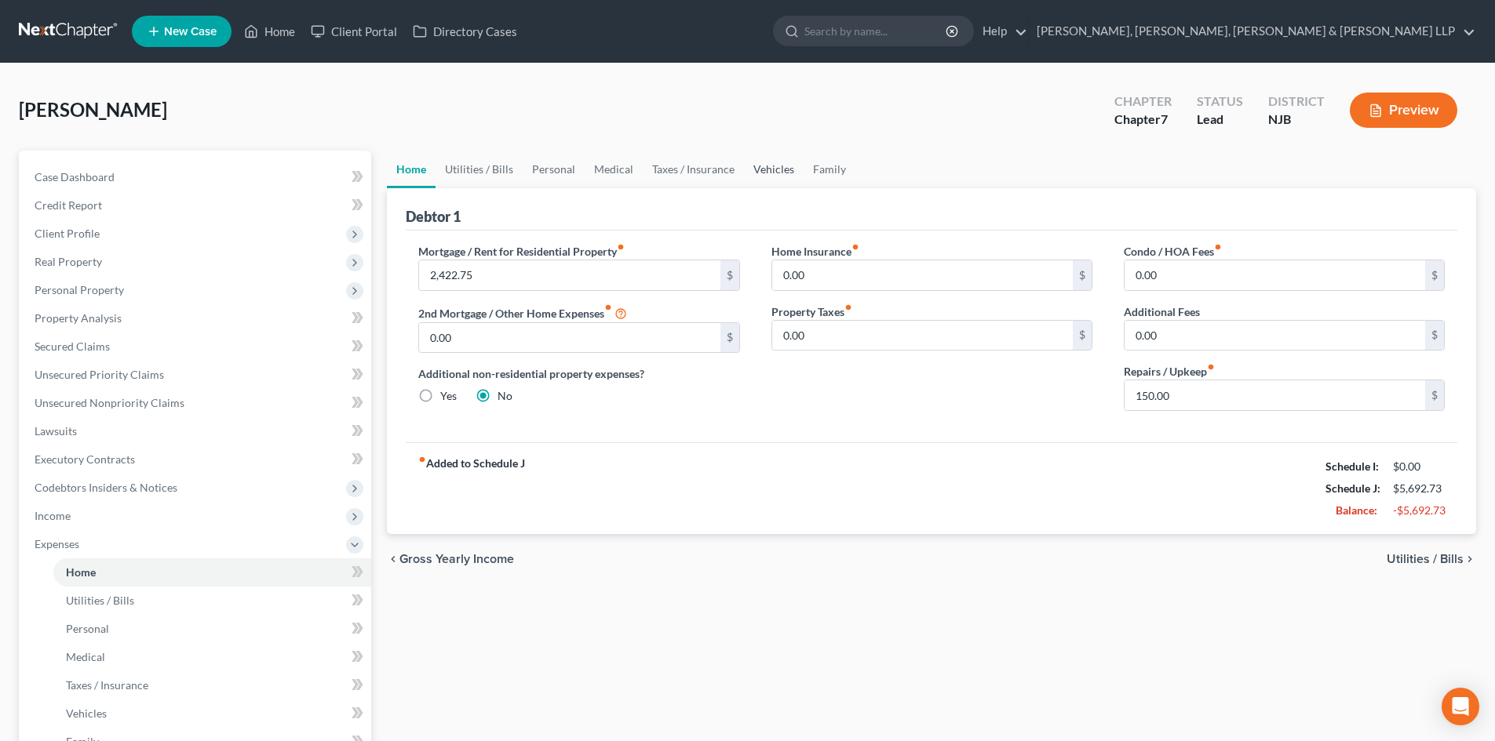
click at [759, 169] on link "Vehicles" at bounding box center [774, 170] width 60 height 38
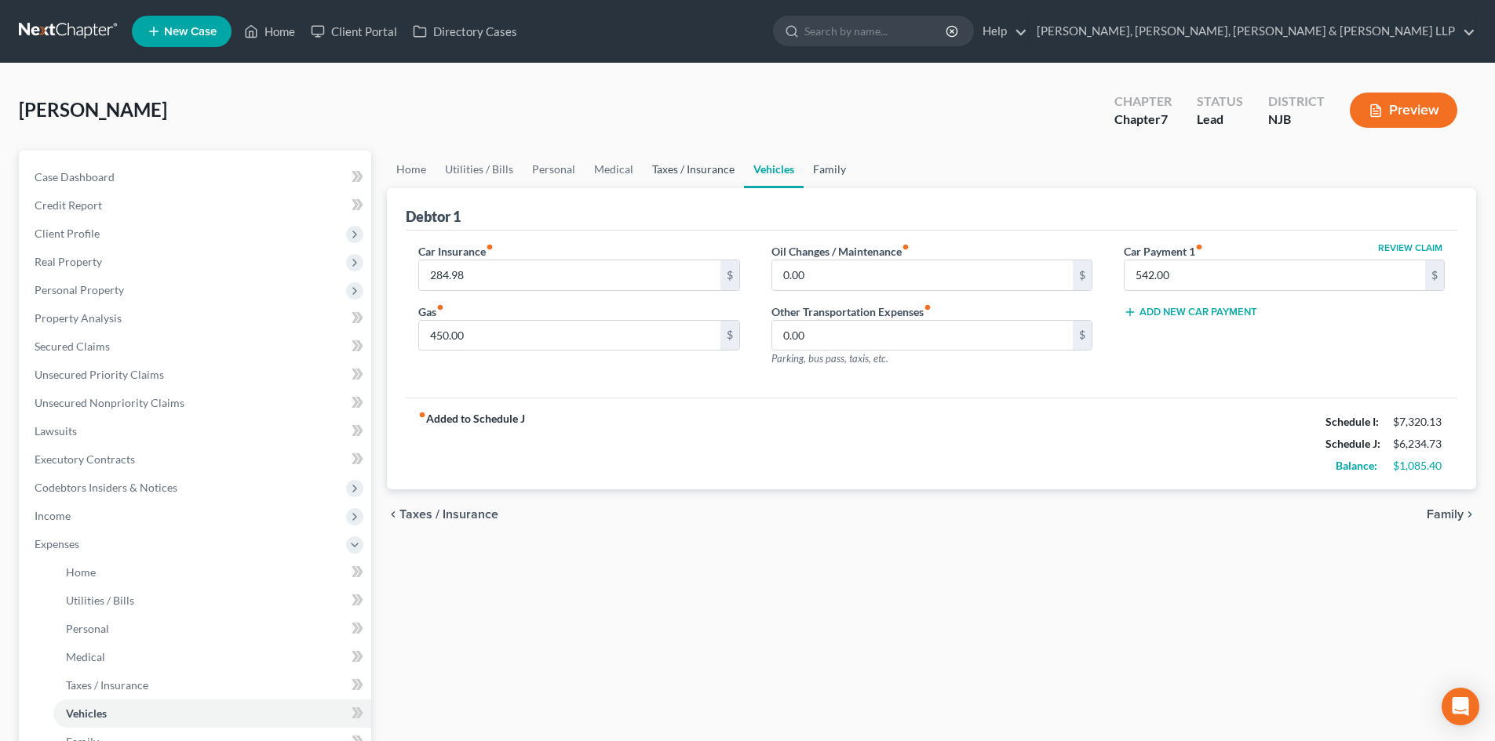
click at [835, 174] on link "Family" at bounding box center [829, 170] width 52 height 38
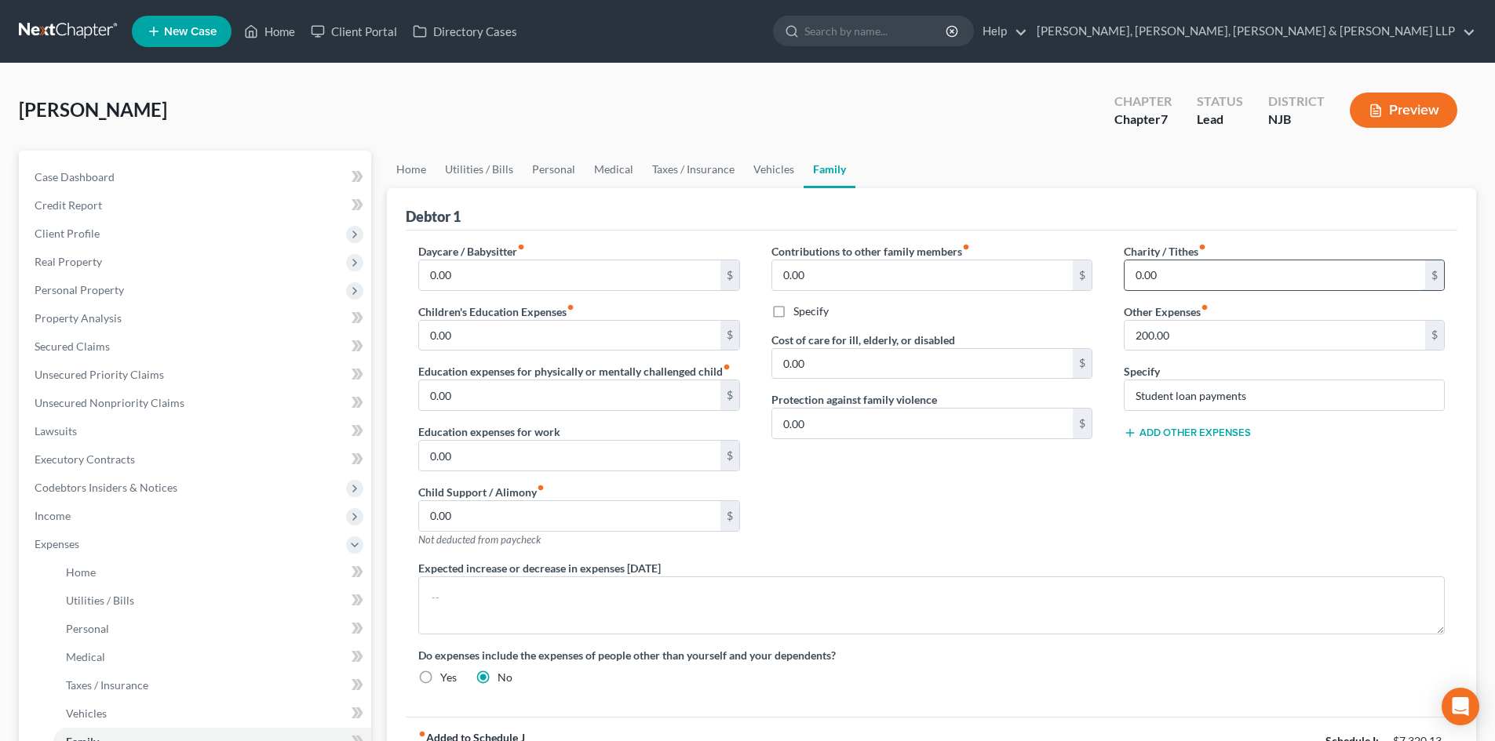
click at [1171, 278] on input "0.00" at bounding box center [1274, 275] width 300 height 30
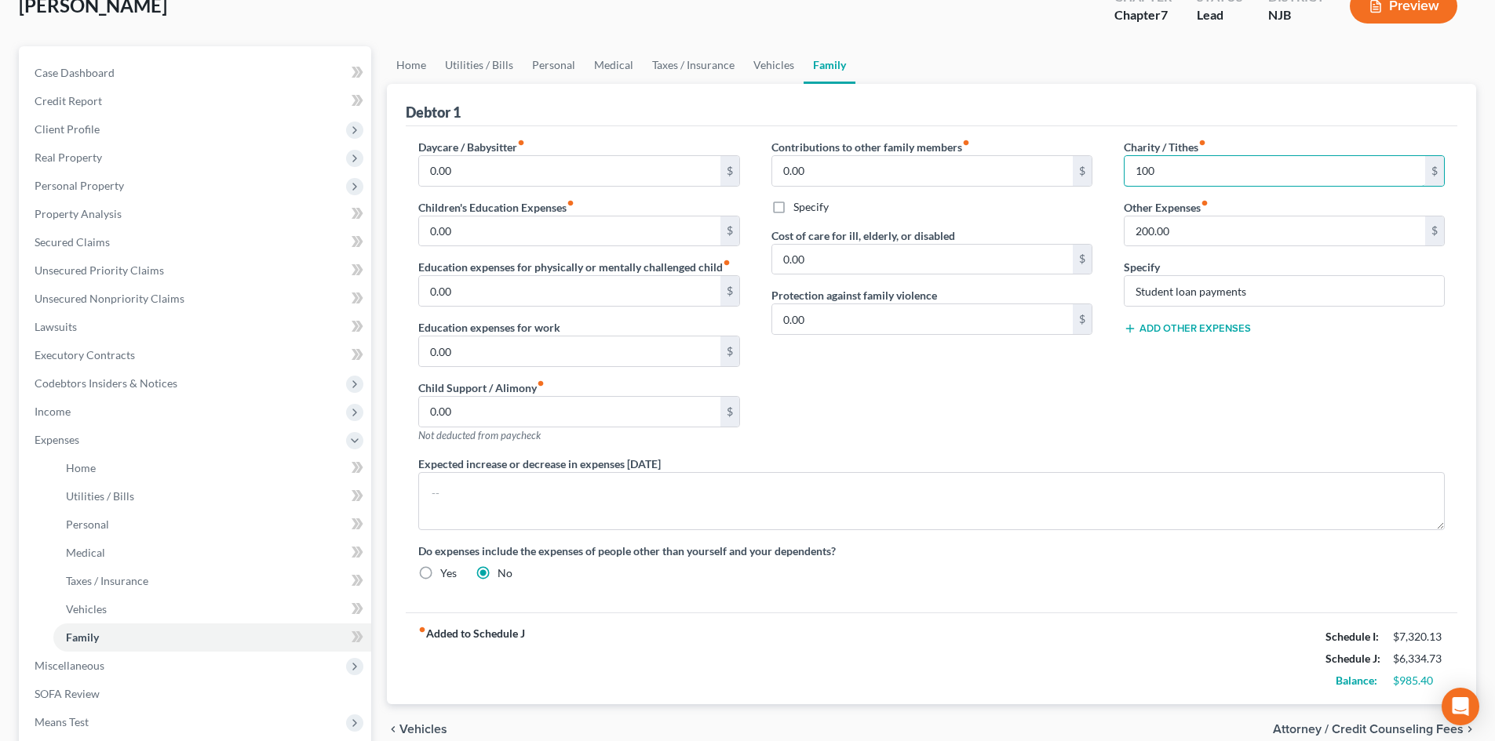
scroll to position [290, 0]
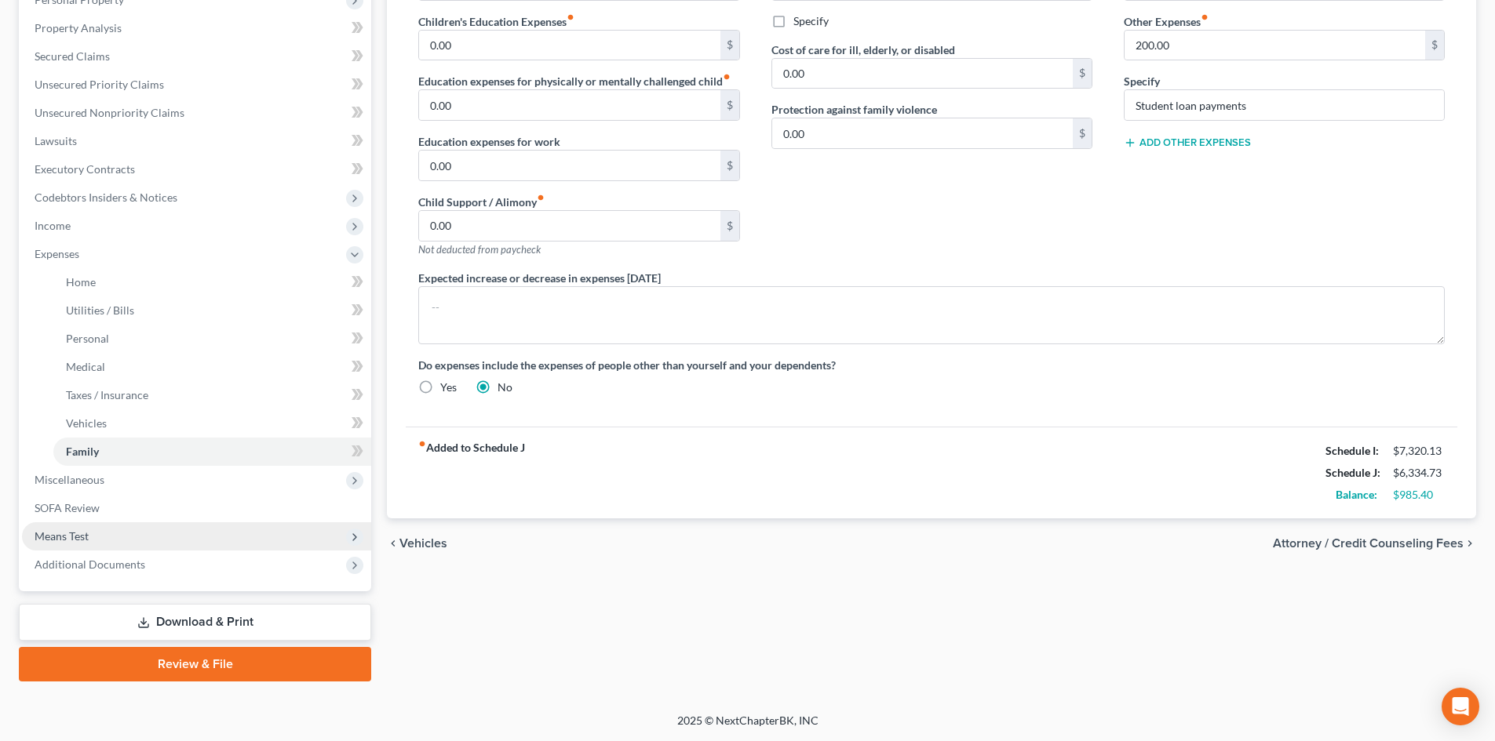
click at [237, 534] on span "Means Test" at bounding box center [196, 537] width 349 height 28
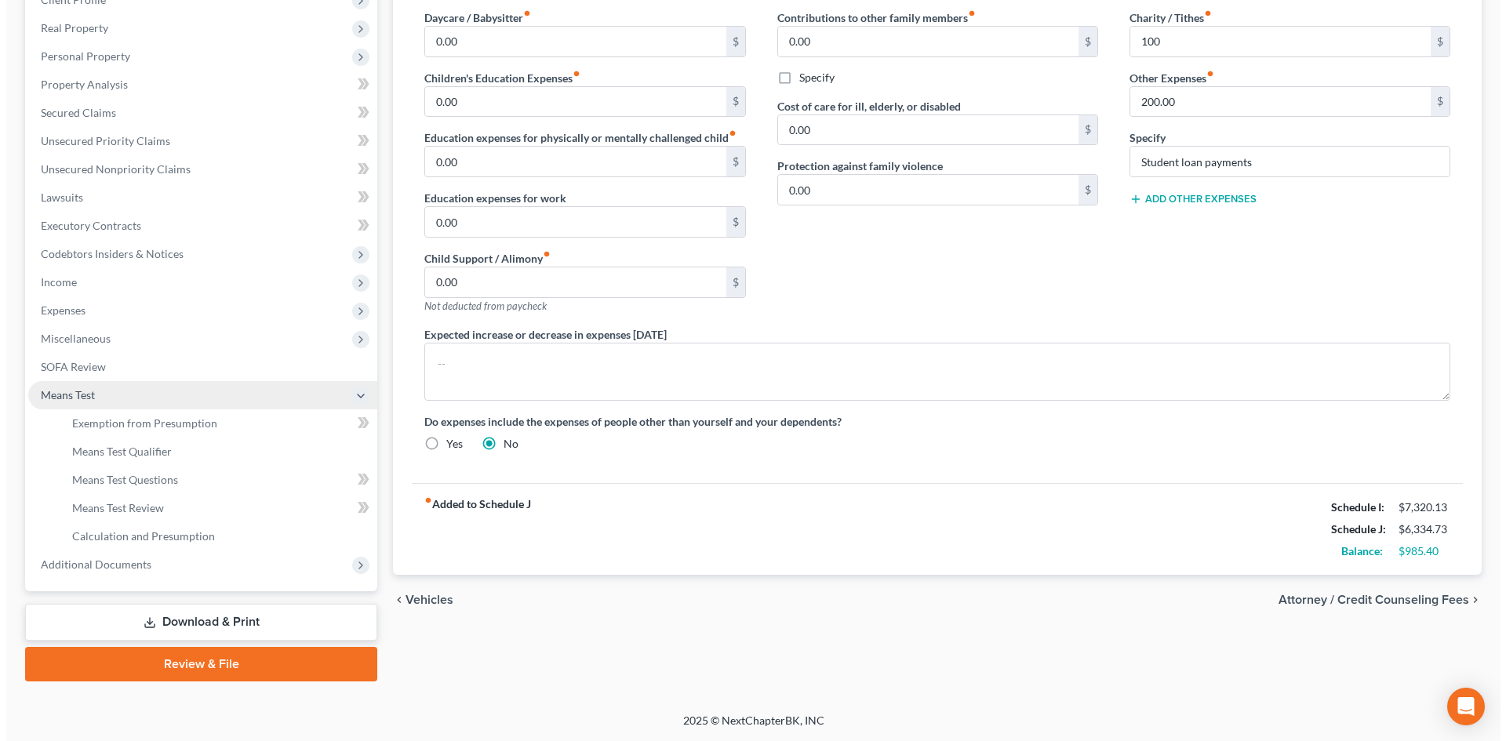
scroll to position [234, 0]
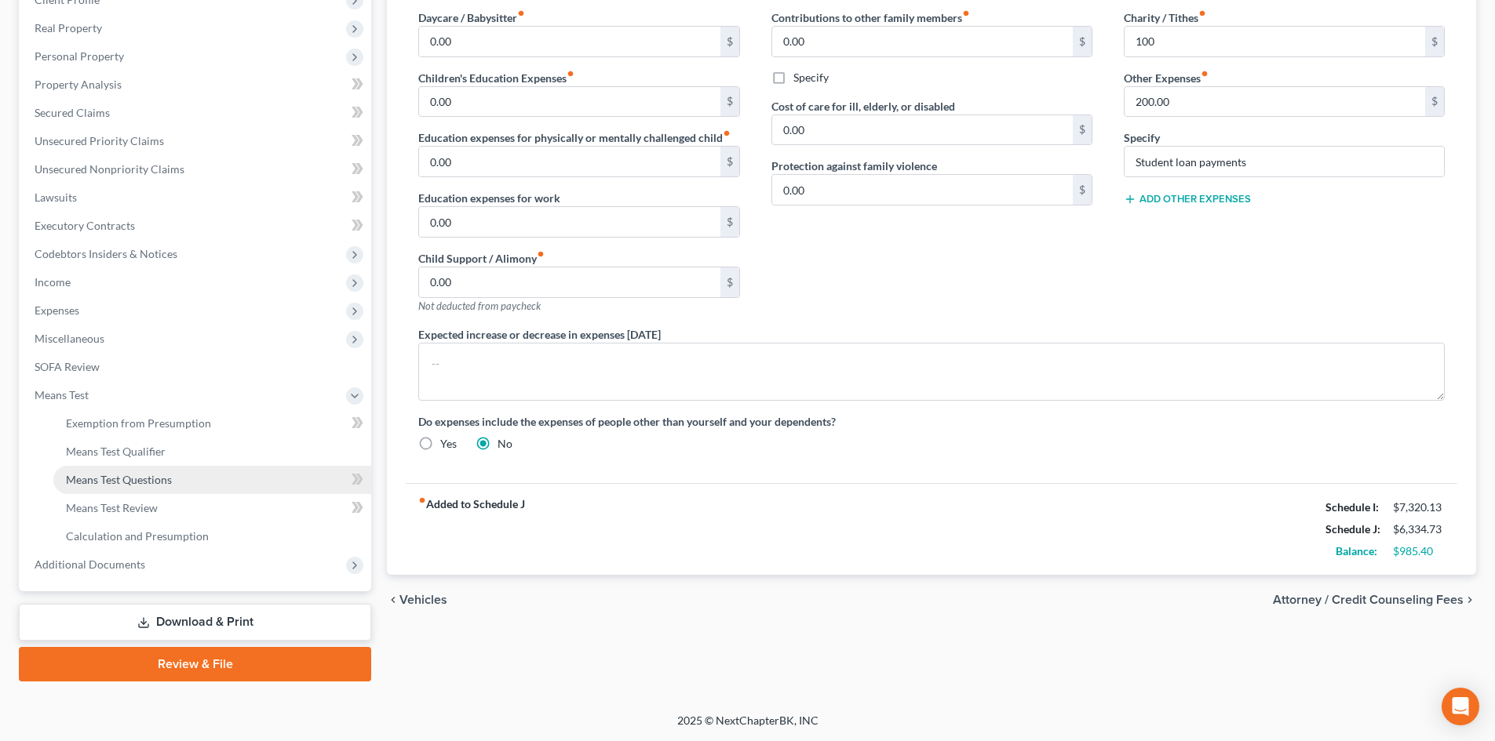
click at [166, 470] on link "Means Test Questions" at bounding box center [212, 480] width 318 height 28
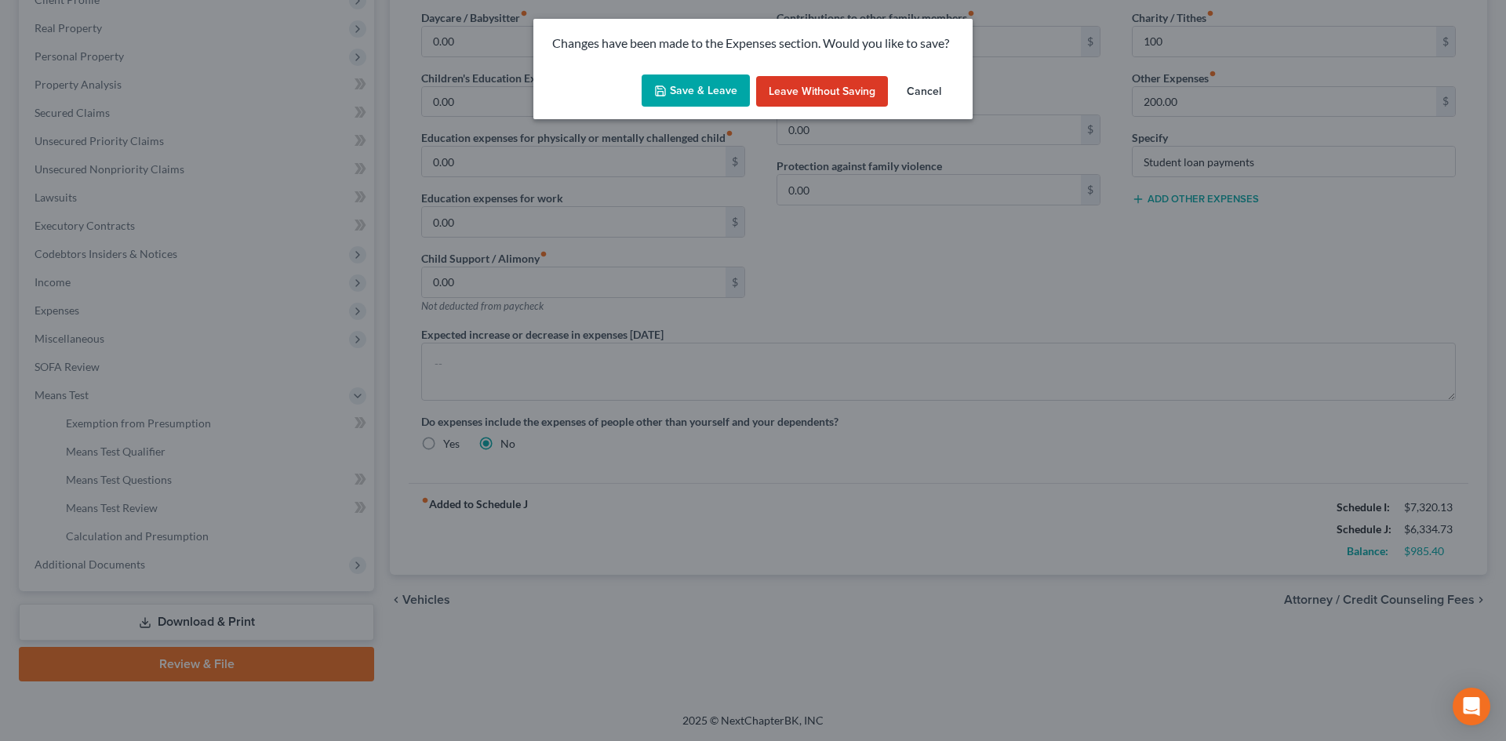
click at [725, 89] on button "Save & Leave" at bounding box center [696, 91] width 108 height 33
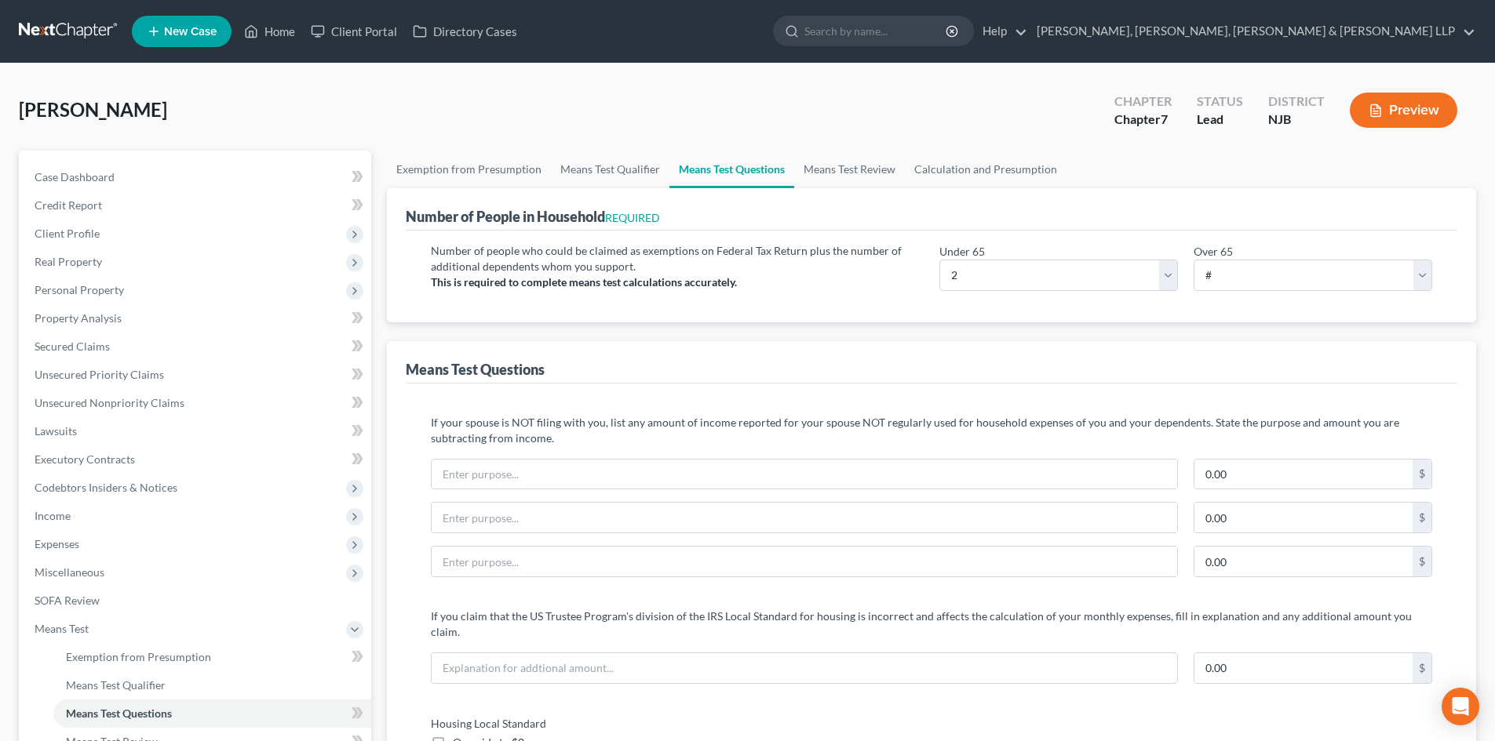
click at [1418, 96] on button "Preview" at bounding box center [1402, 110] width 107 height 35
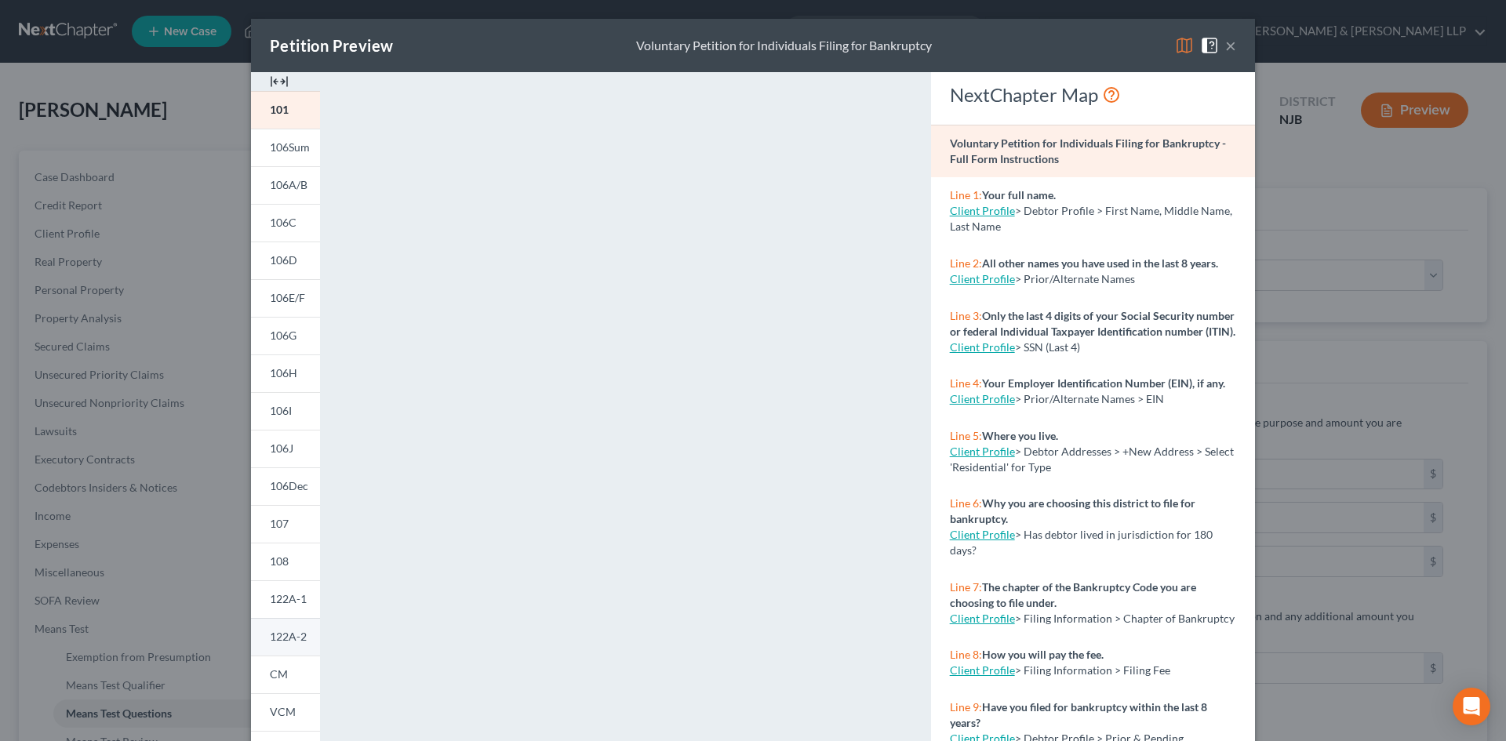
click at [292, 643] on span "122A-2" at bounding box center [288, 636] width 37 height 13
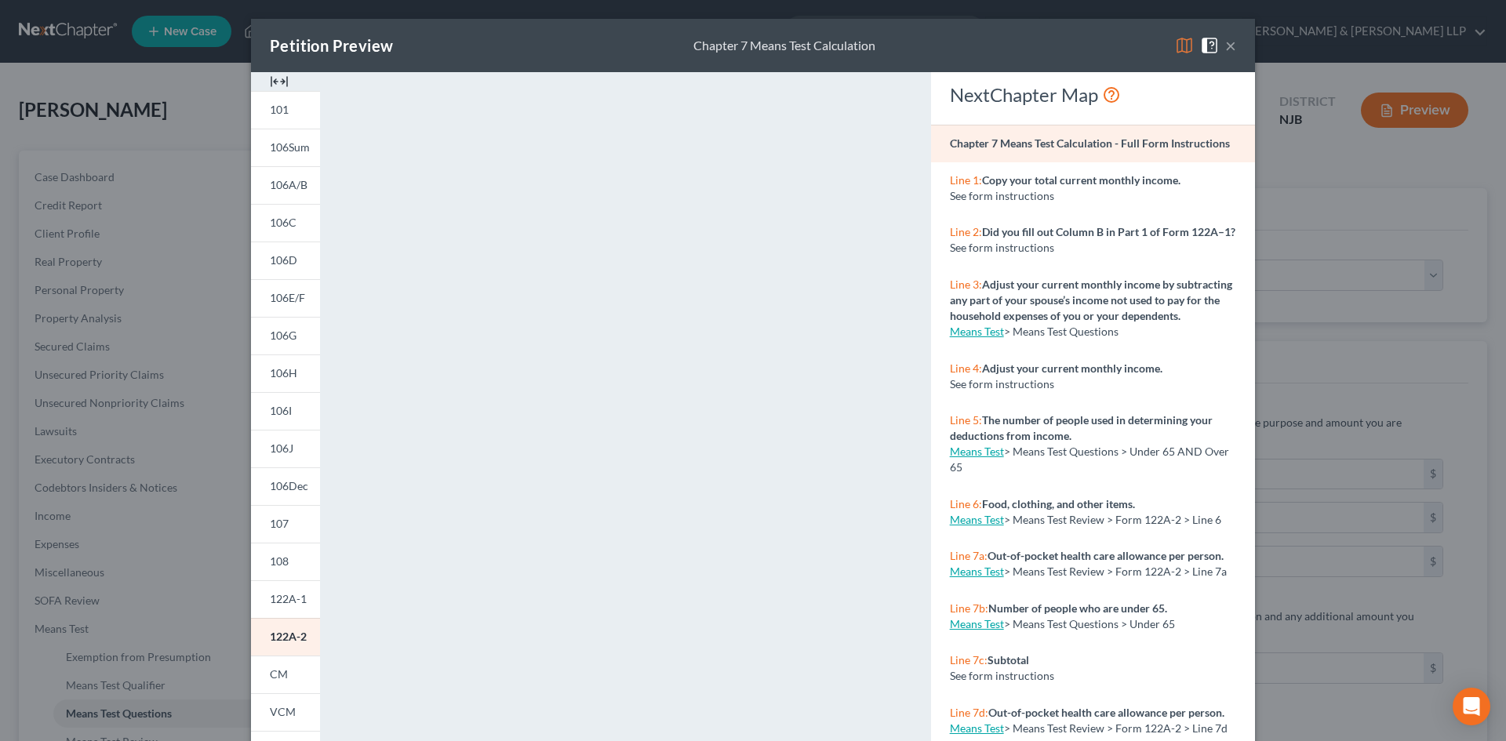
click at [1225, 45] on button "×" at bounding box center [1230, 45] width 11 height 19
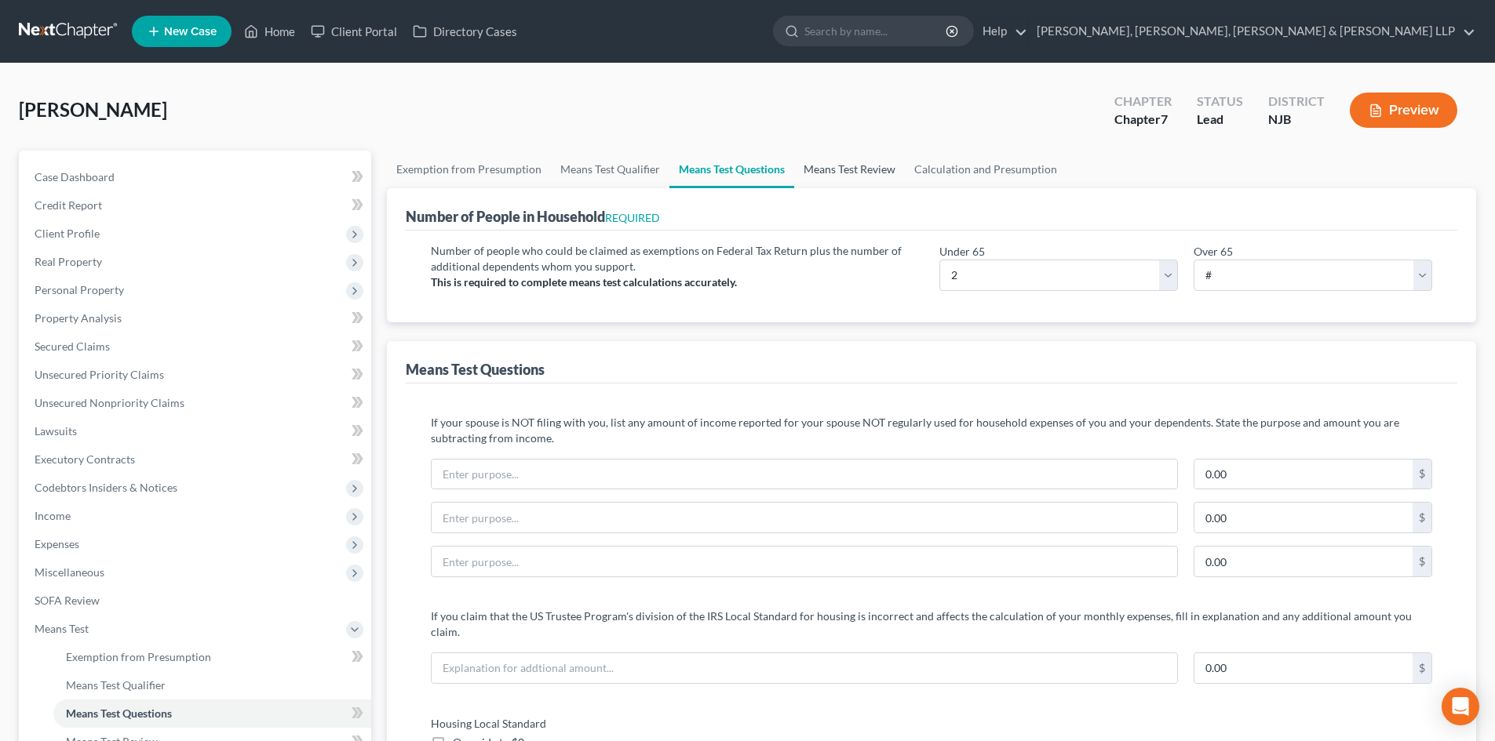
click at [824, 166] on link "Means Test Review" at bounding box center [849, 170] width 111 height 38
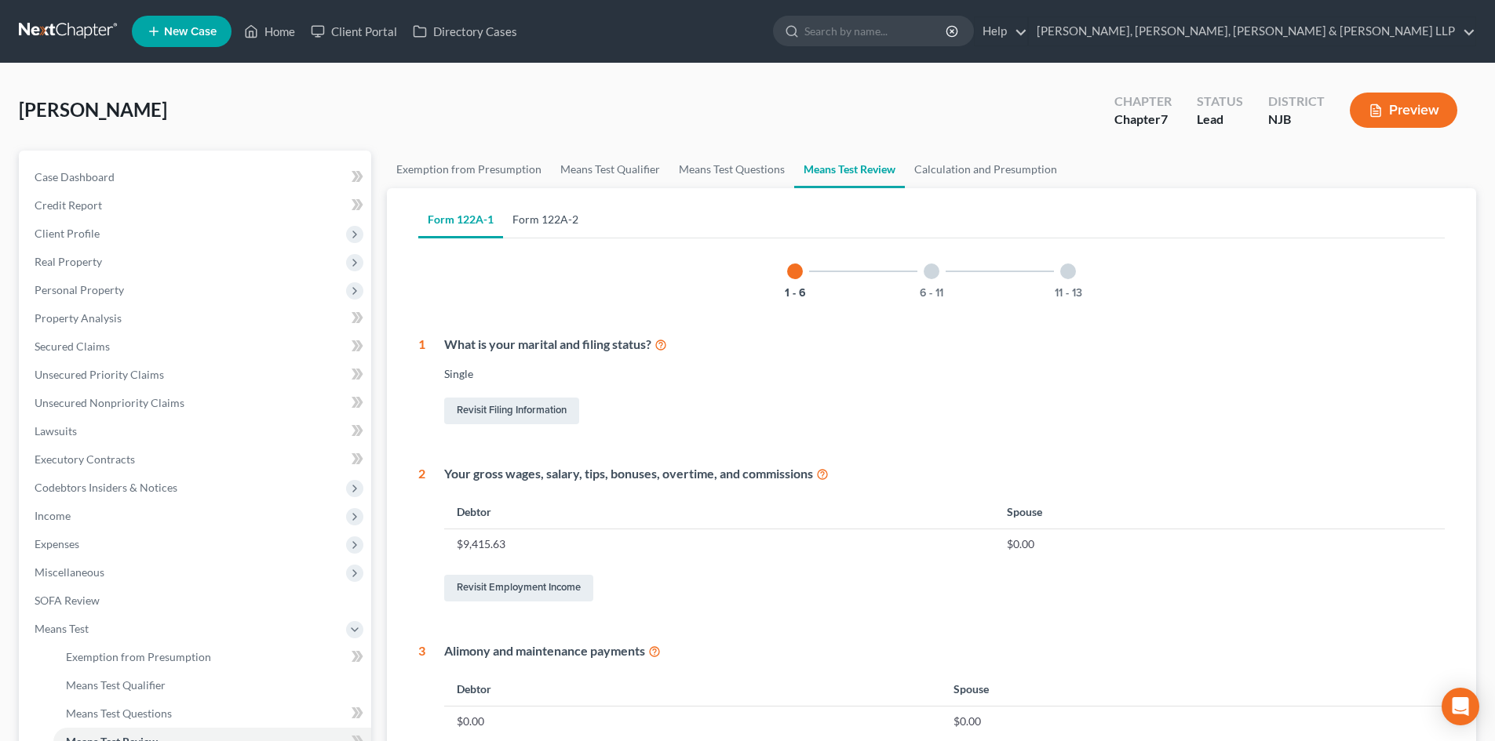
click at [557, 224] on link "Form 122A-2" at bounding box center [545, 220] width 85 height 38
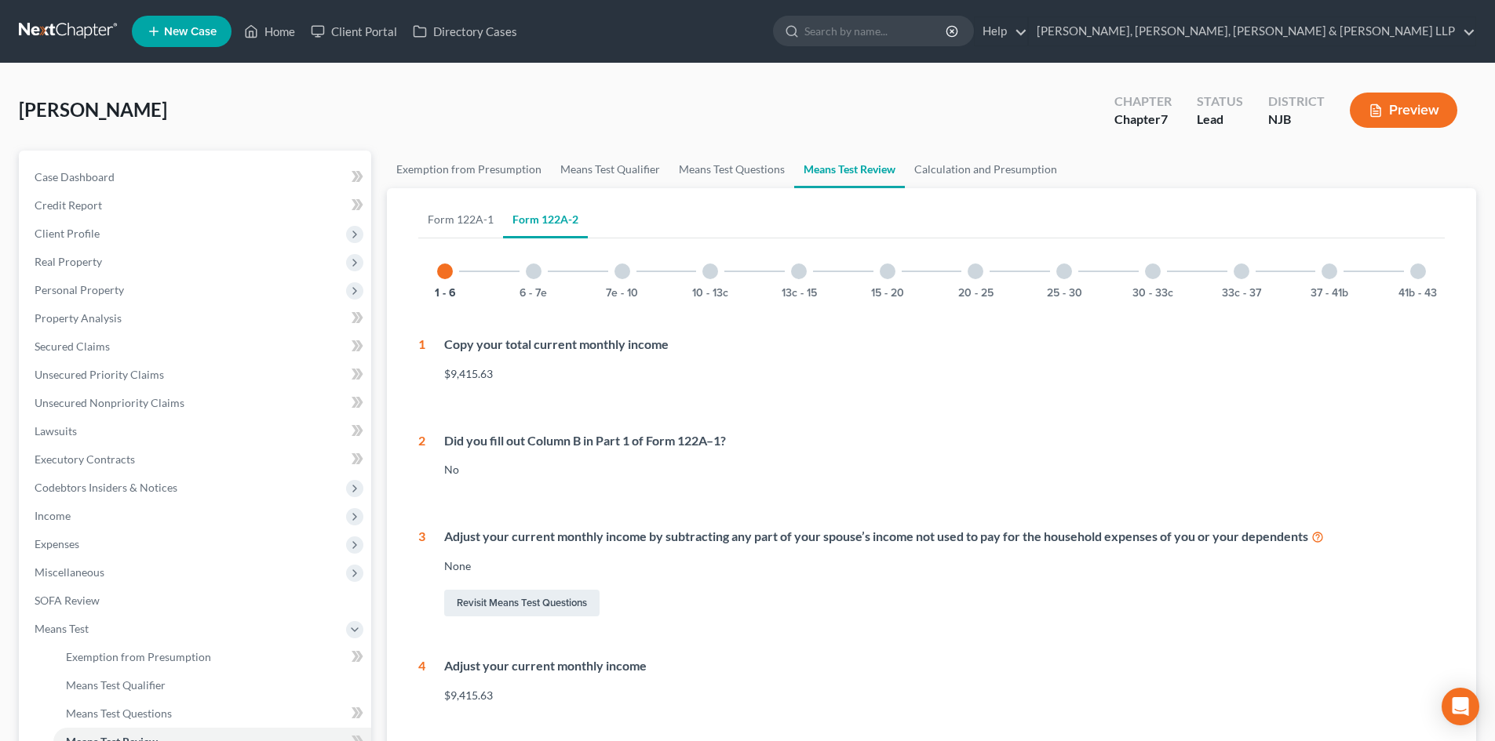
click at [625, 274] on div at bounding box center [622, 272] width 16 height 16
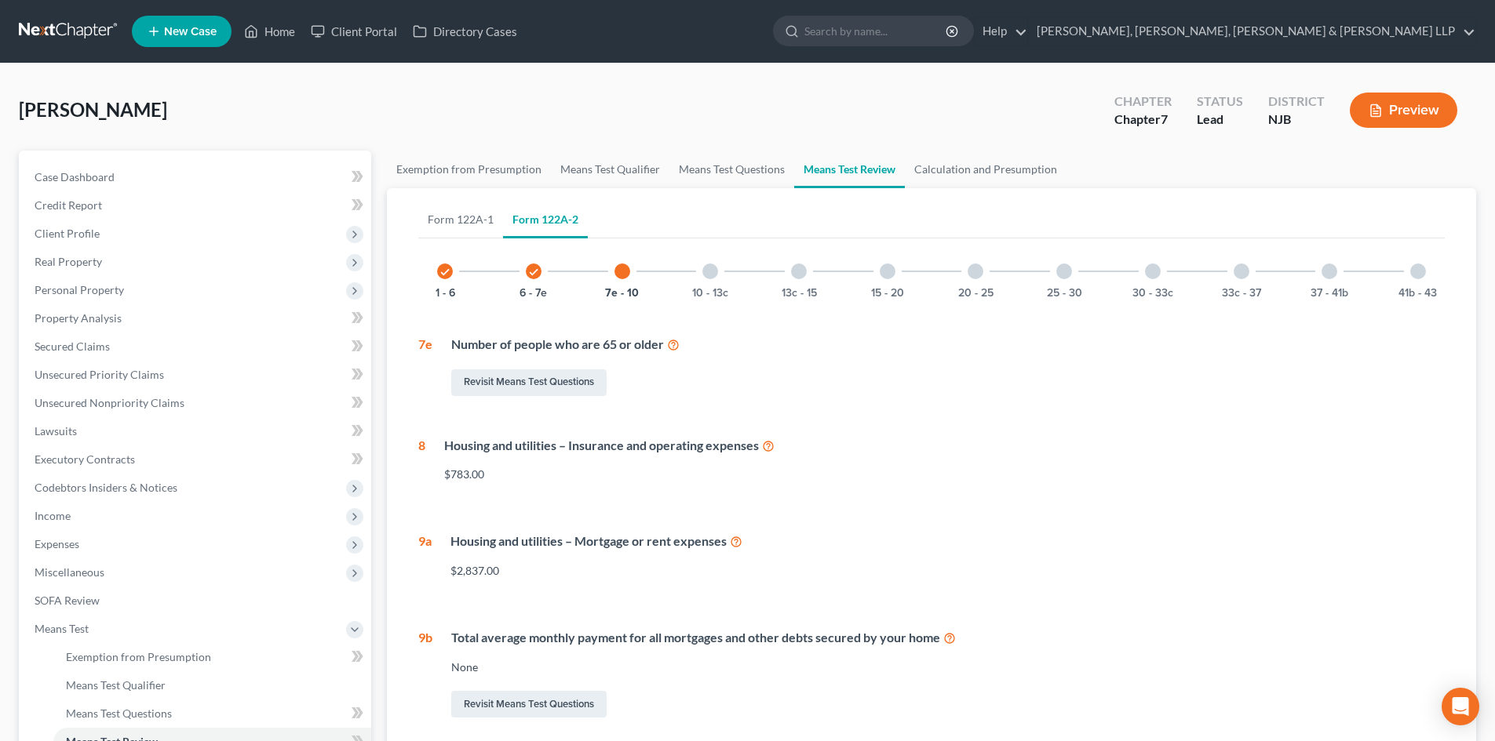
click at [713, 274] on div at bounding box center [710, 272] width 16 height 16
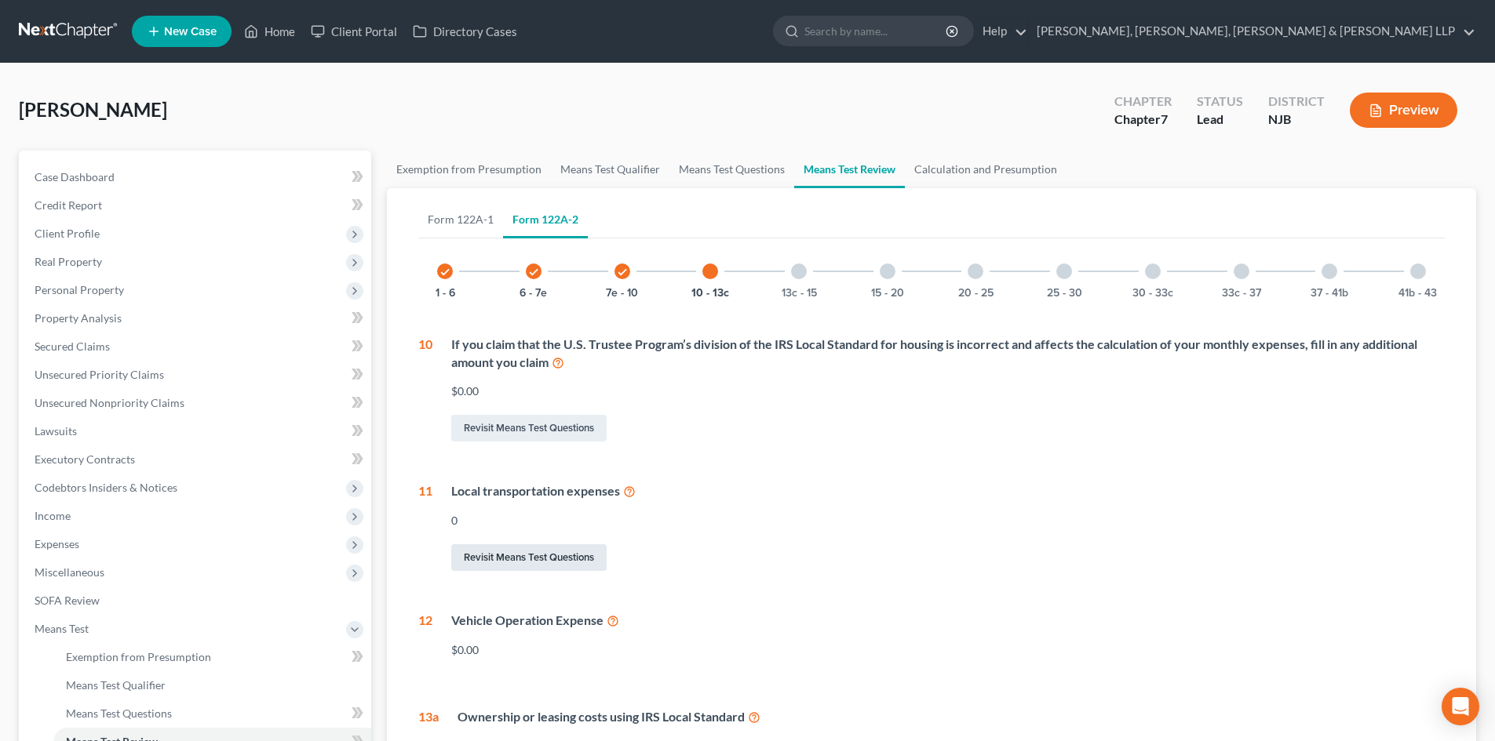
click at [566, 556] on link "Revisit Means Test Questions" at bounding box center [528, 557] width 155 height 27
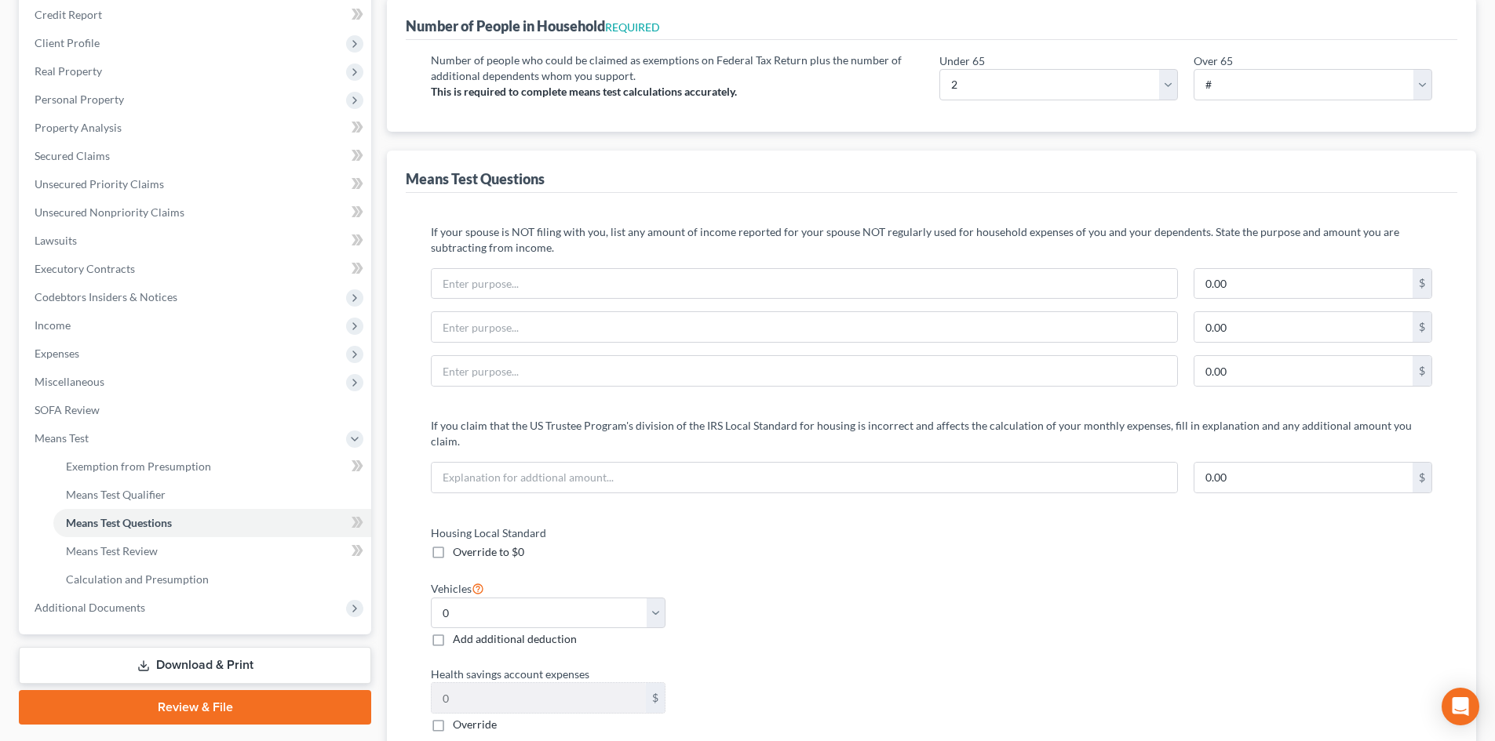
scroll to position [235, 0]
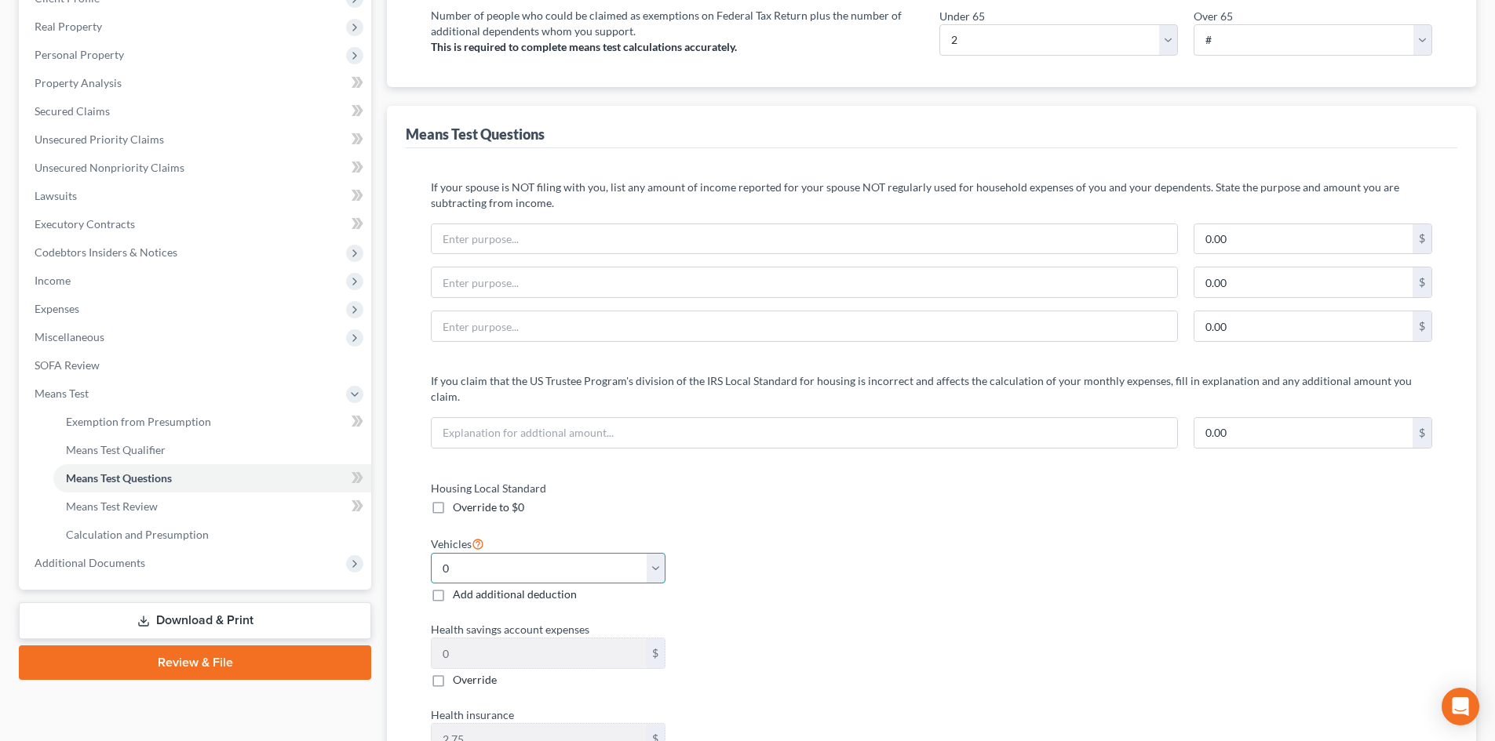
drag, startPoint x: 588, startPoint y: 552, endPoint x: 566, endPoint y: 552, distance: 22.8
click at [588, 553] on select "Select 0 1 2 3 4 5" at bounding box center [548, 568] width 235 height 31
click at [431, 553] on select "Select 0 1 2 3 4 5" at bounding box center [548, 568] width 235 height 31
drag, startPoint x: 483, startPoint y: 557, endPoint x: 480, endPoint y: 566, distance: 9.9
click at [483, 558] on select "Select 0 1 2 3 4 5" at bounding box center [548, 568] width 235 height 31
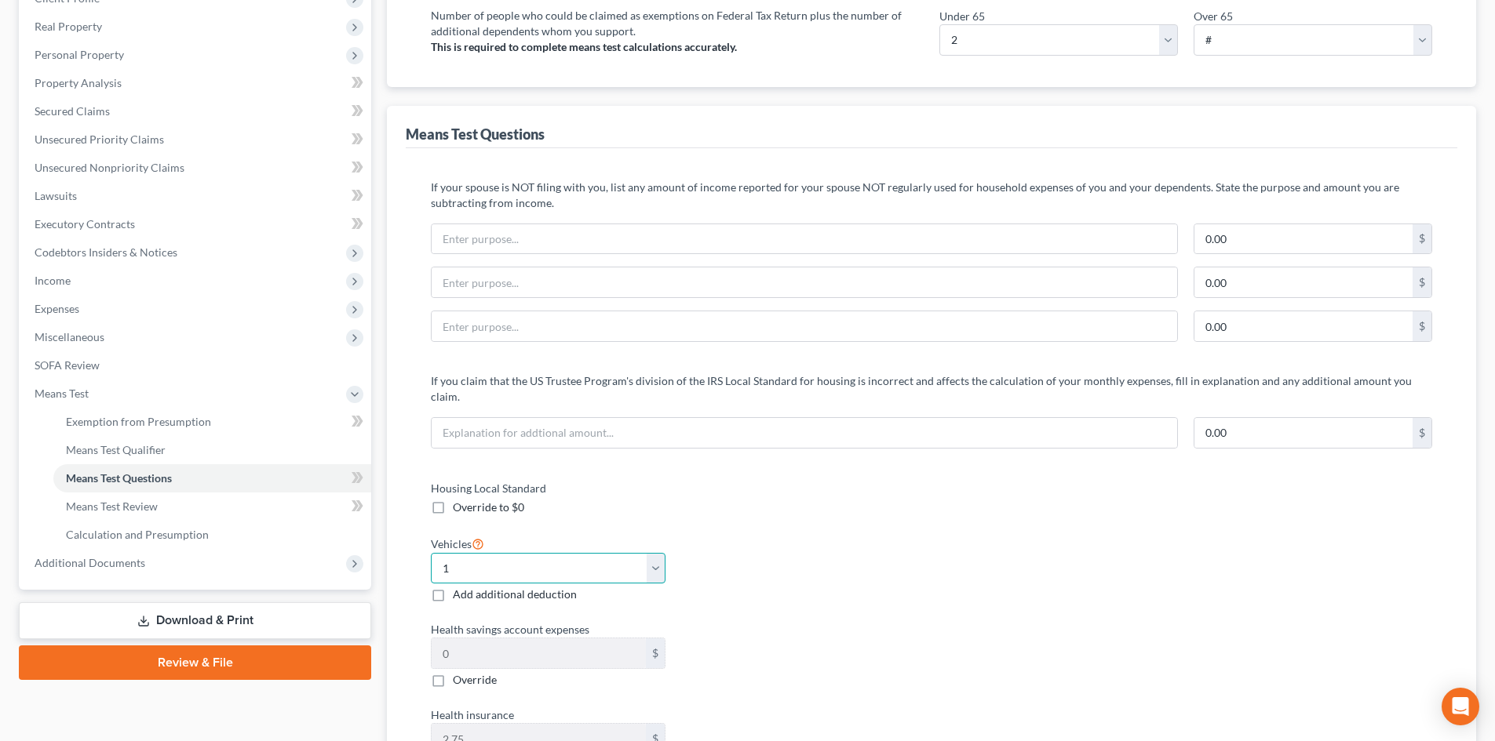
click at [431, 553] on select "Select 0 1 2 3 4 5" at bounding box center [548, 568] width 235 height 31
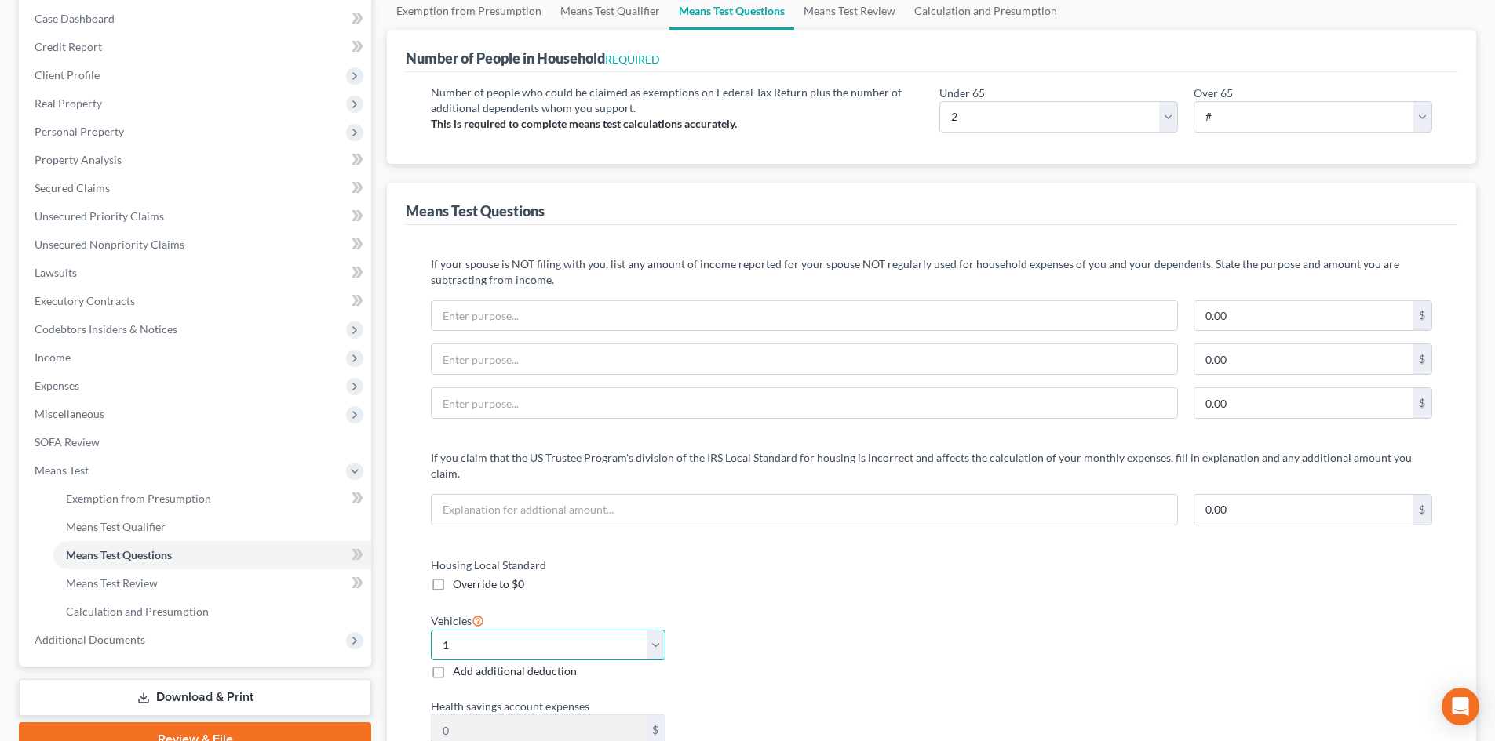
scroll to position [0, 0]
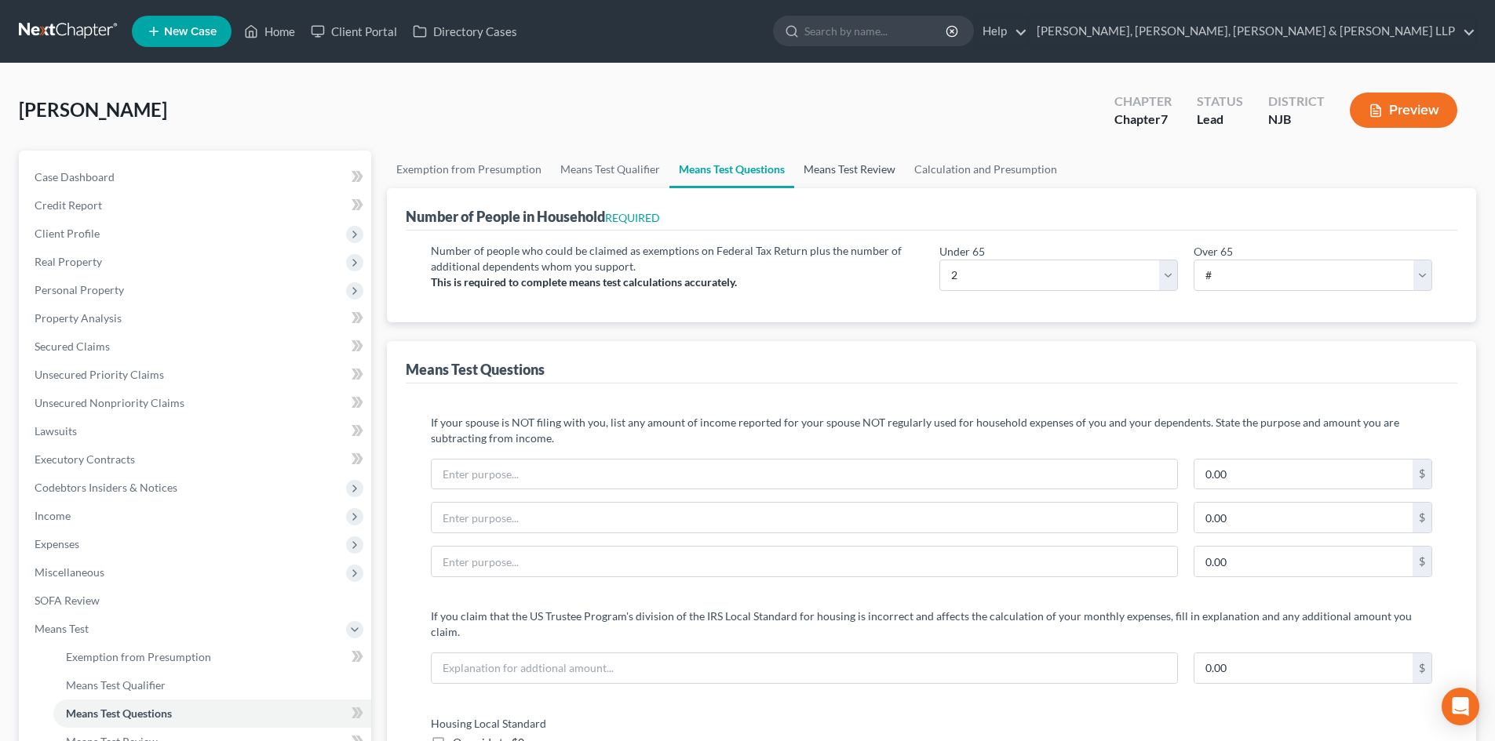
click at [848, 181] on link "Means Test Review" at bounding box center [849, 170] width 111 height 38
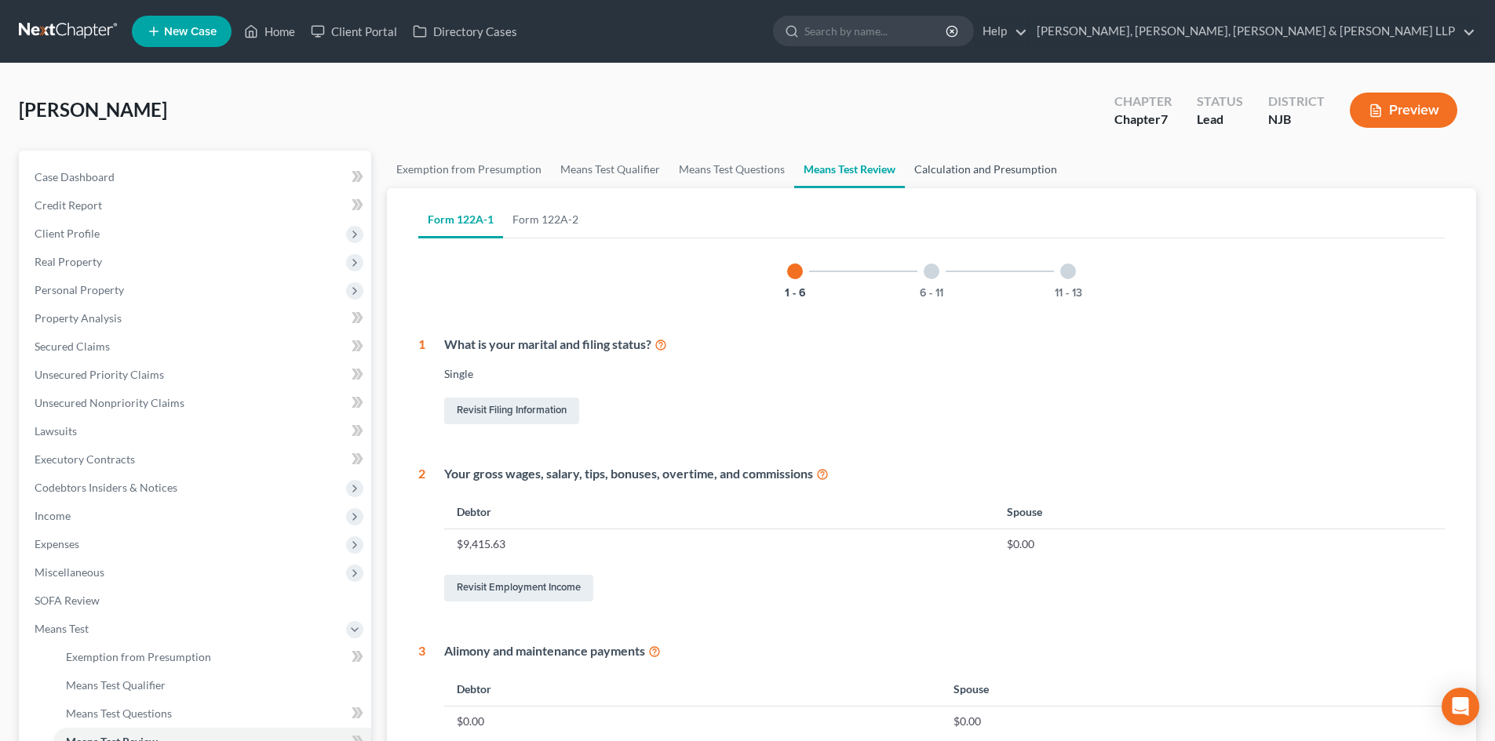
click at [943, 178] on link "Calculation and Presumption" at bounding box center [986, 170] width 162 height 38
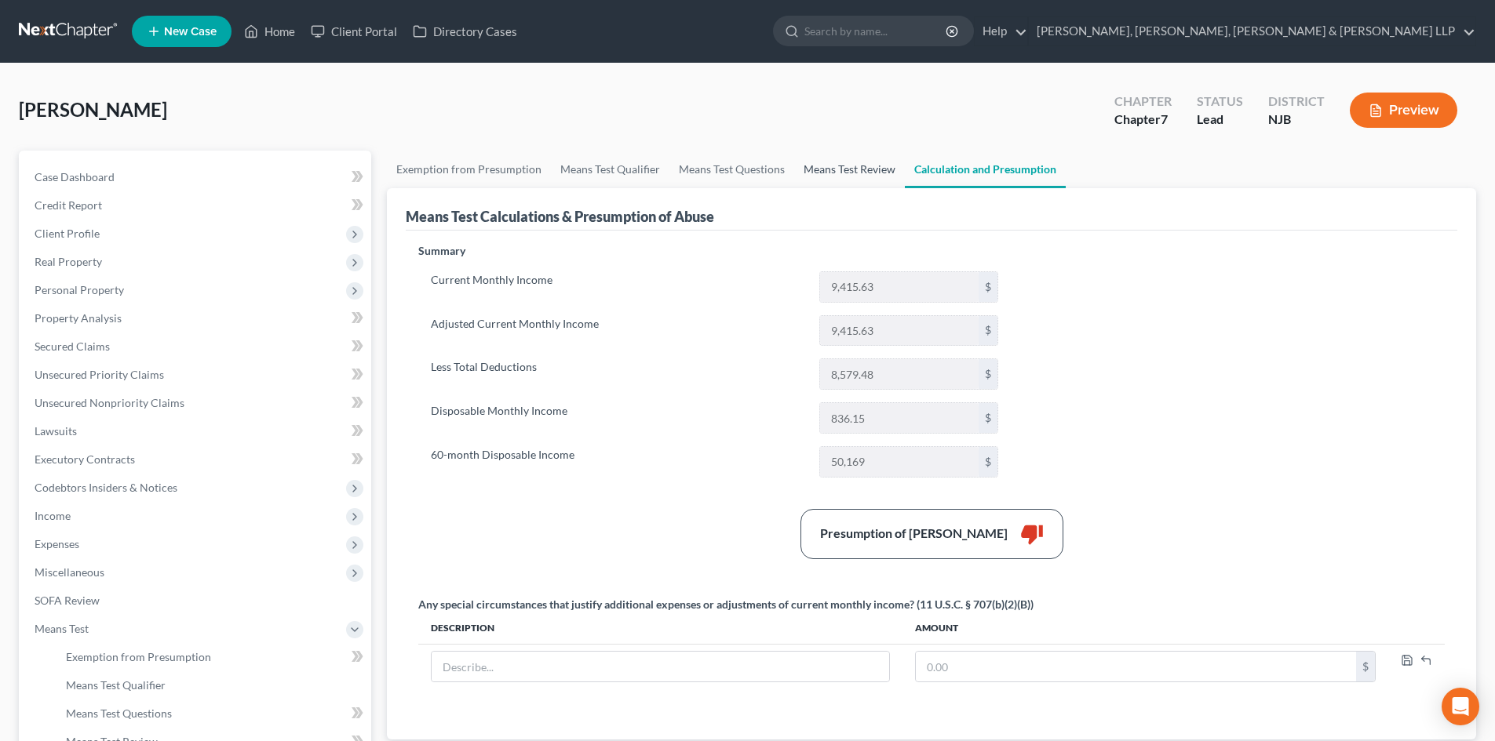
click at [864, 170] on link "Means Test Review" at bounding box center [849, 170] width 111 height 38
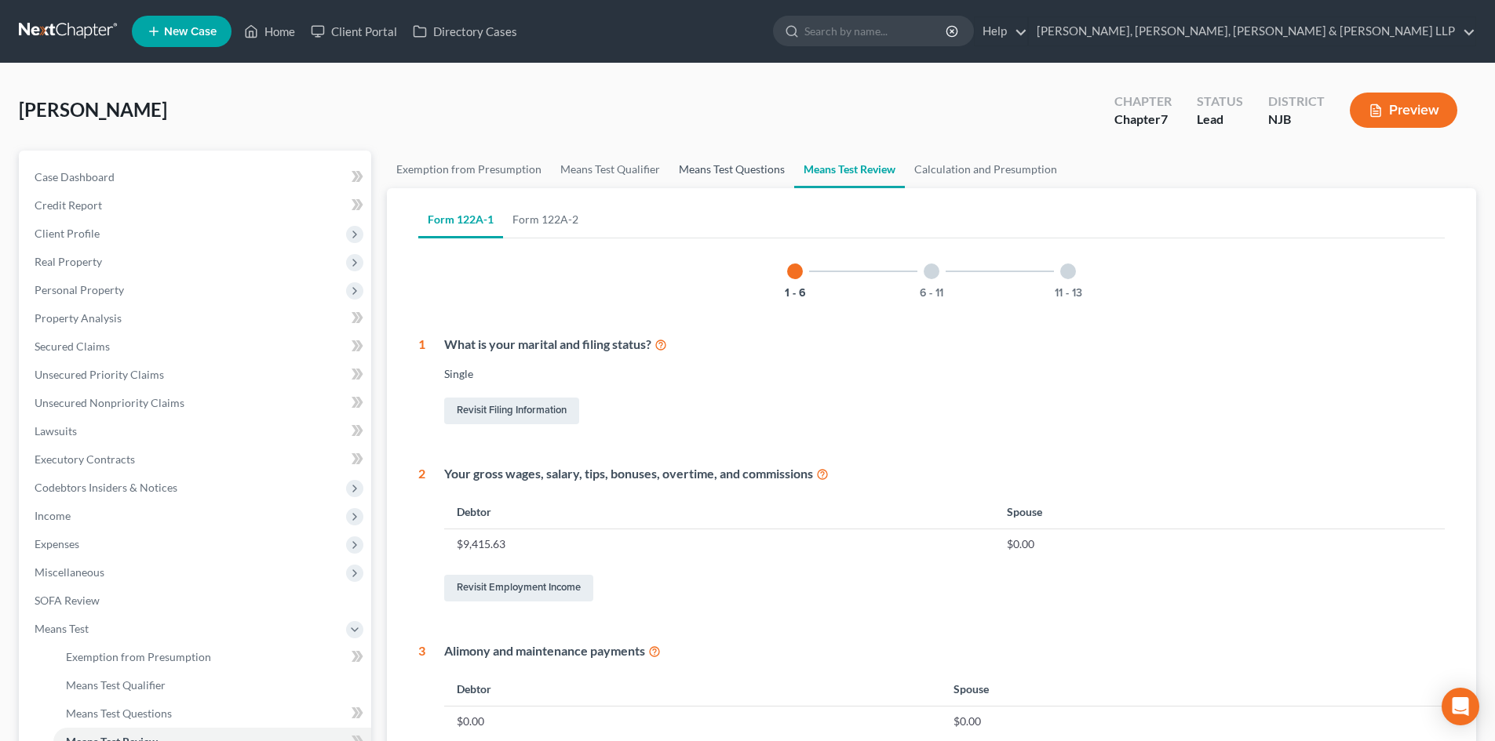
click at [752, 171] on link "Means Test Questions" at bounding box center [731, 170] width 125 height 38
select select "2"
select select "1"
select select "60"
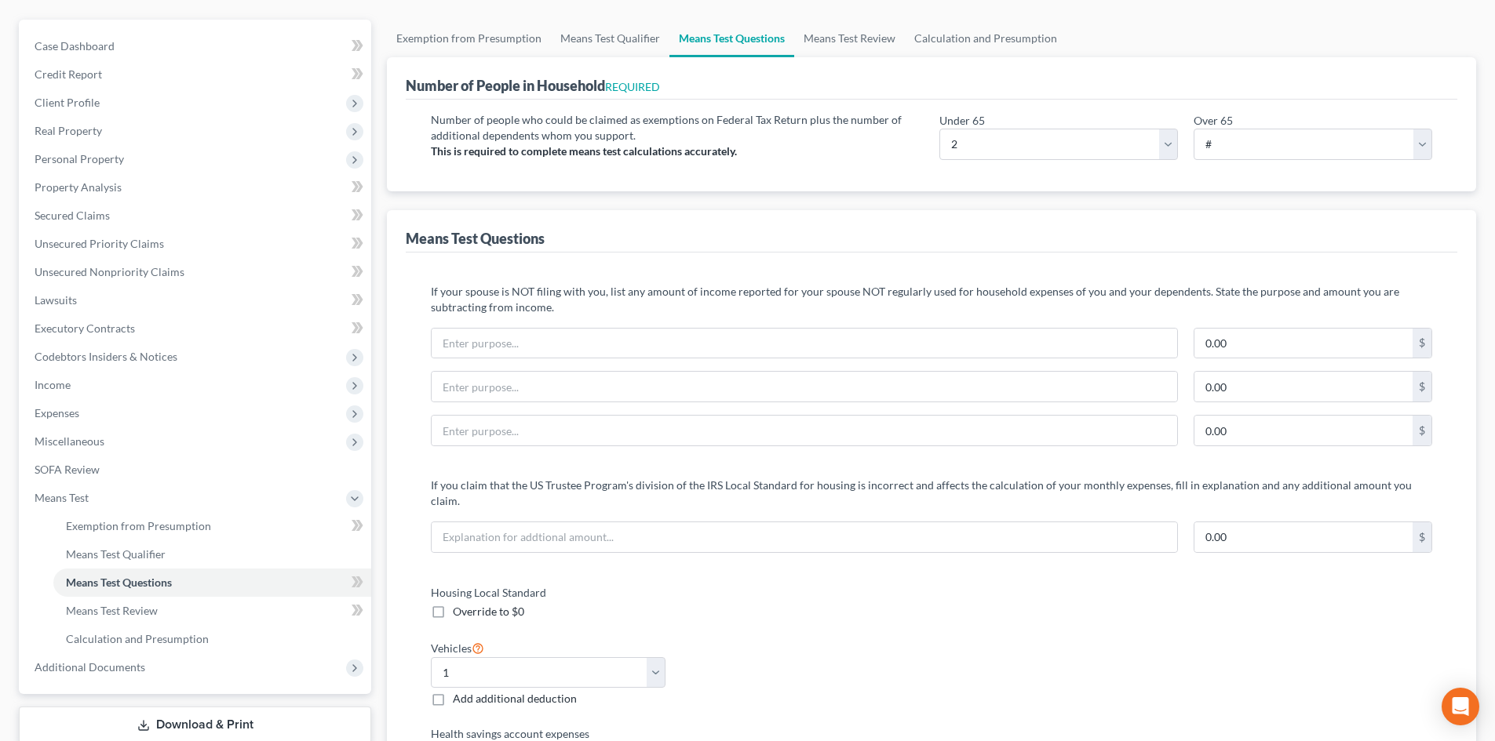
scroll to position [392, 0]
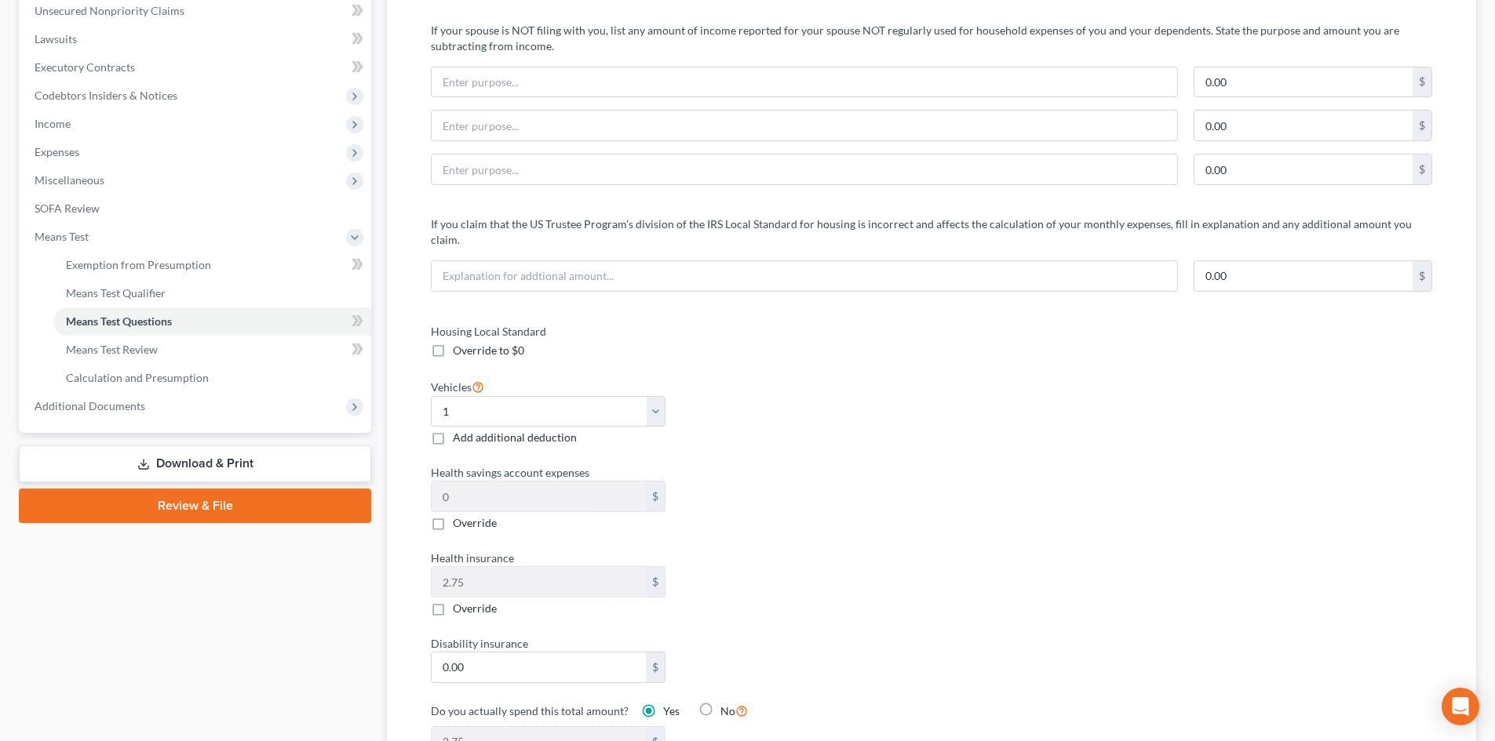
click at [836, 407] on div "Vehicles Select 0 1 2 3 4 5 Add additional deduction" at bounding box center [673, 411] width 501 height 69
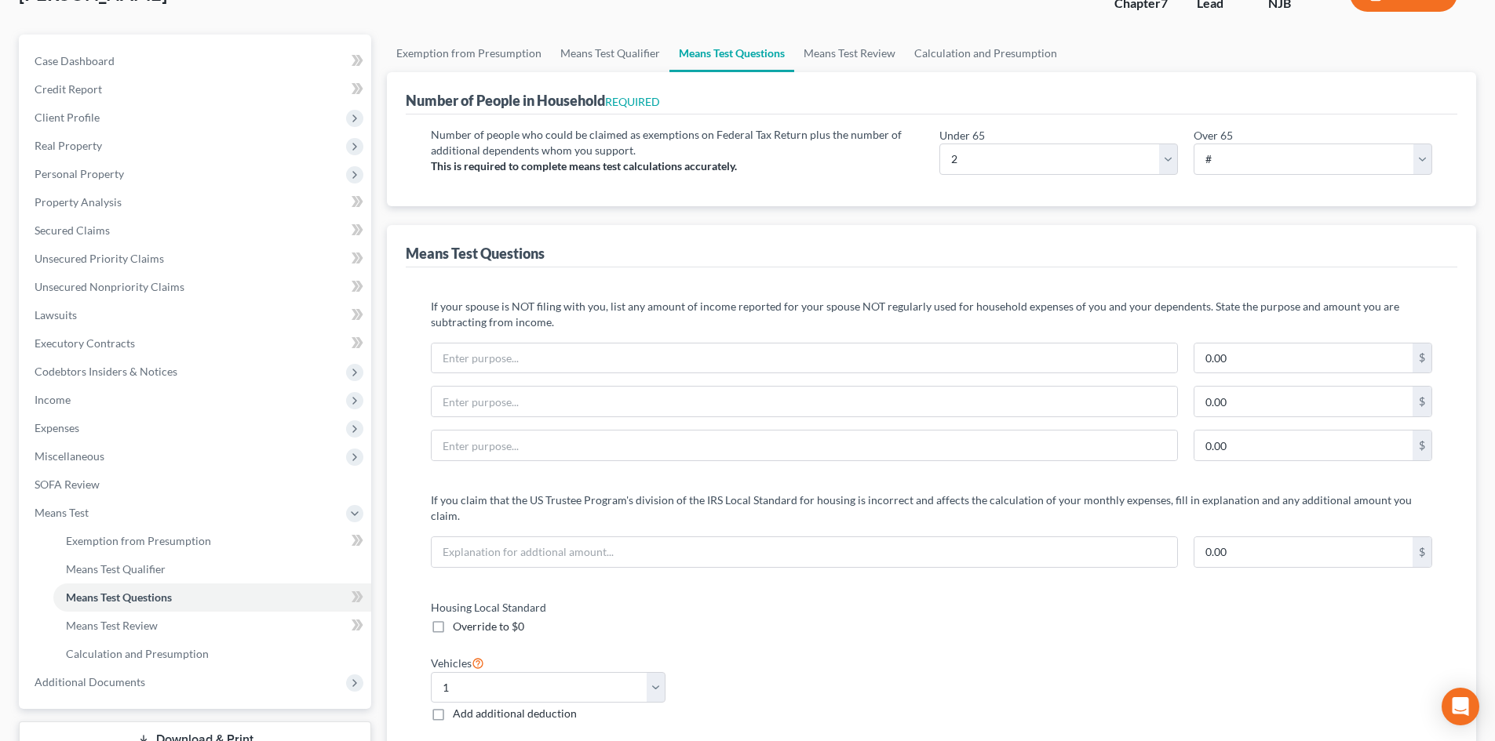
scroll to position [0, 0]
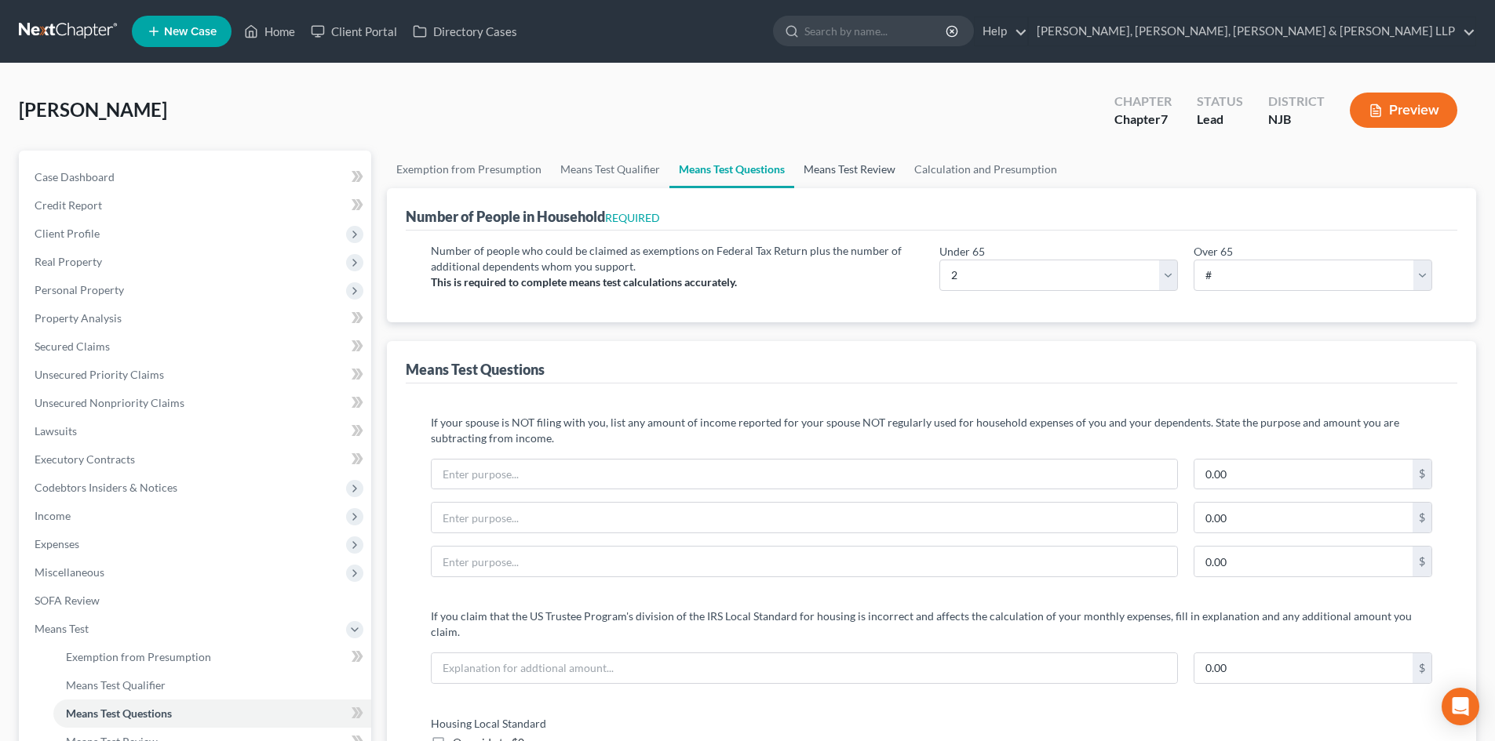
click at [847, 170] on link "Means Test Review" at bounding box center [849, 170] width 111 height 38
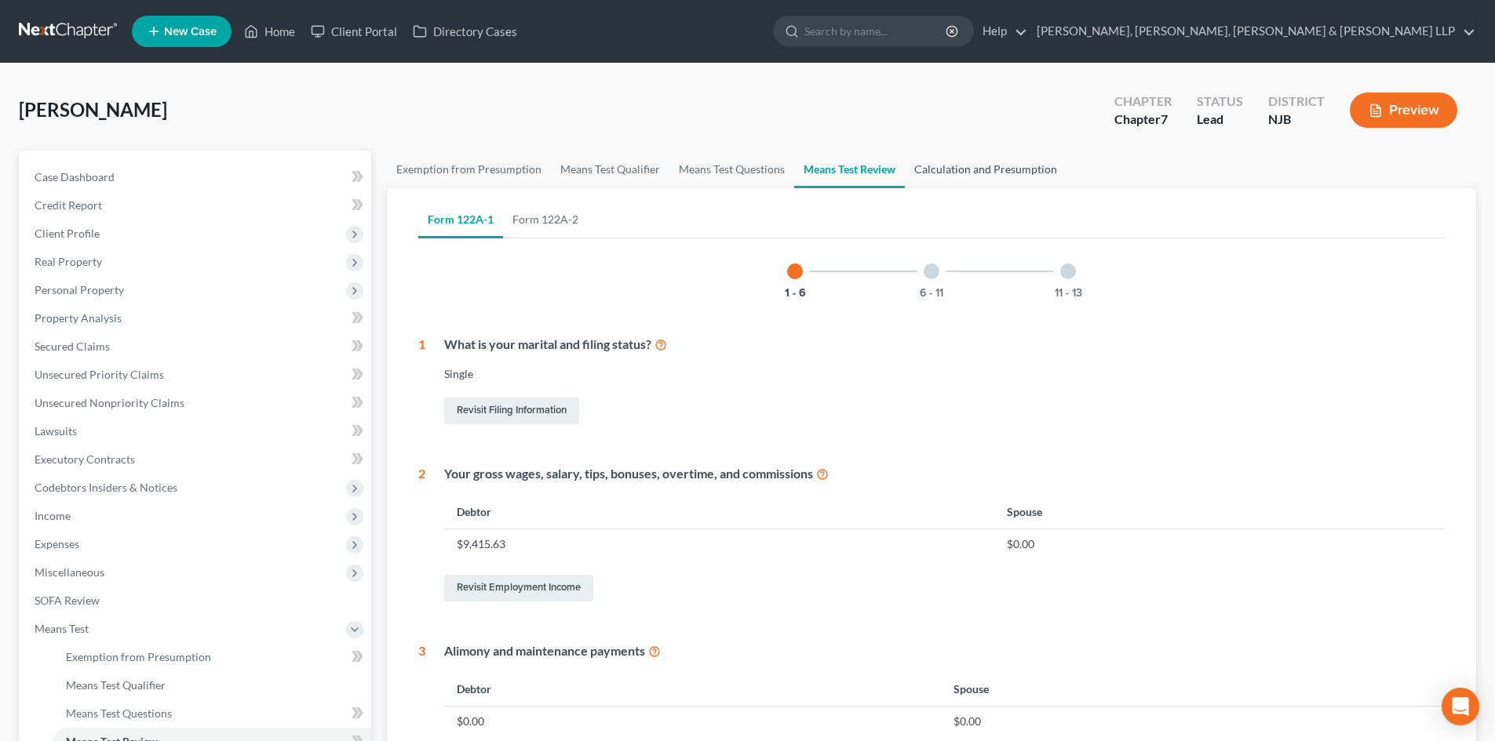
click at [975, 171] on link "Calculation and Presumption" at bounding box center [986, 170] width 162 height 38
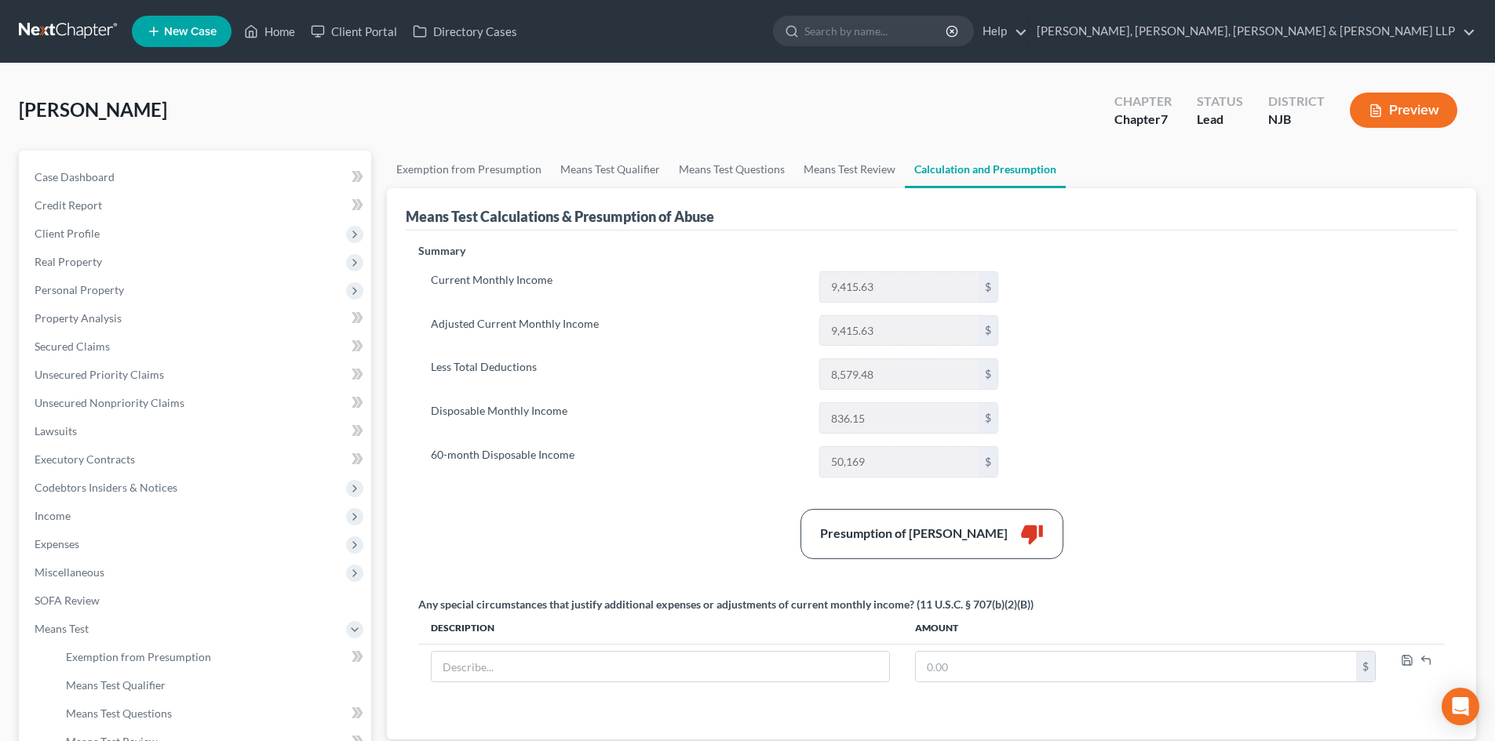
click at [905, 175] on link "Calculation and Presumption" at bounding box center [985, 170] width 161 height 38
click at [871, 169] on link "Means Test Review" at bounding box center [849, 170] width 111 height 38
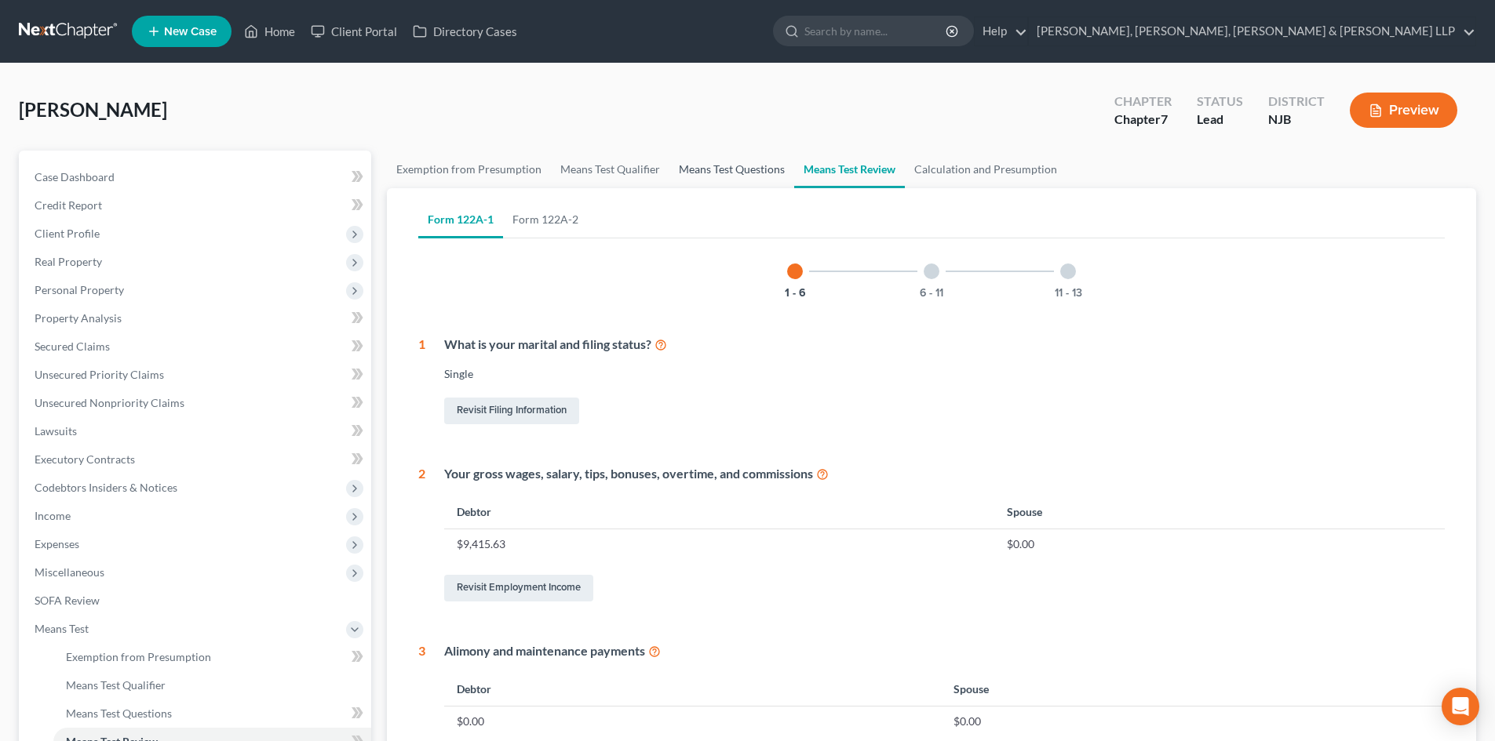
click at [738, 165] on link "Means Test Questions" at bounding box center [731, 170] width 125 height 38
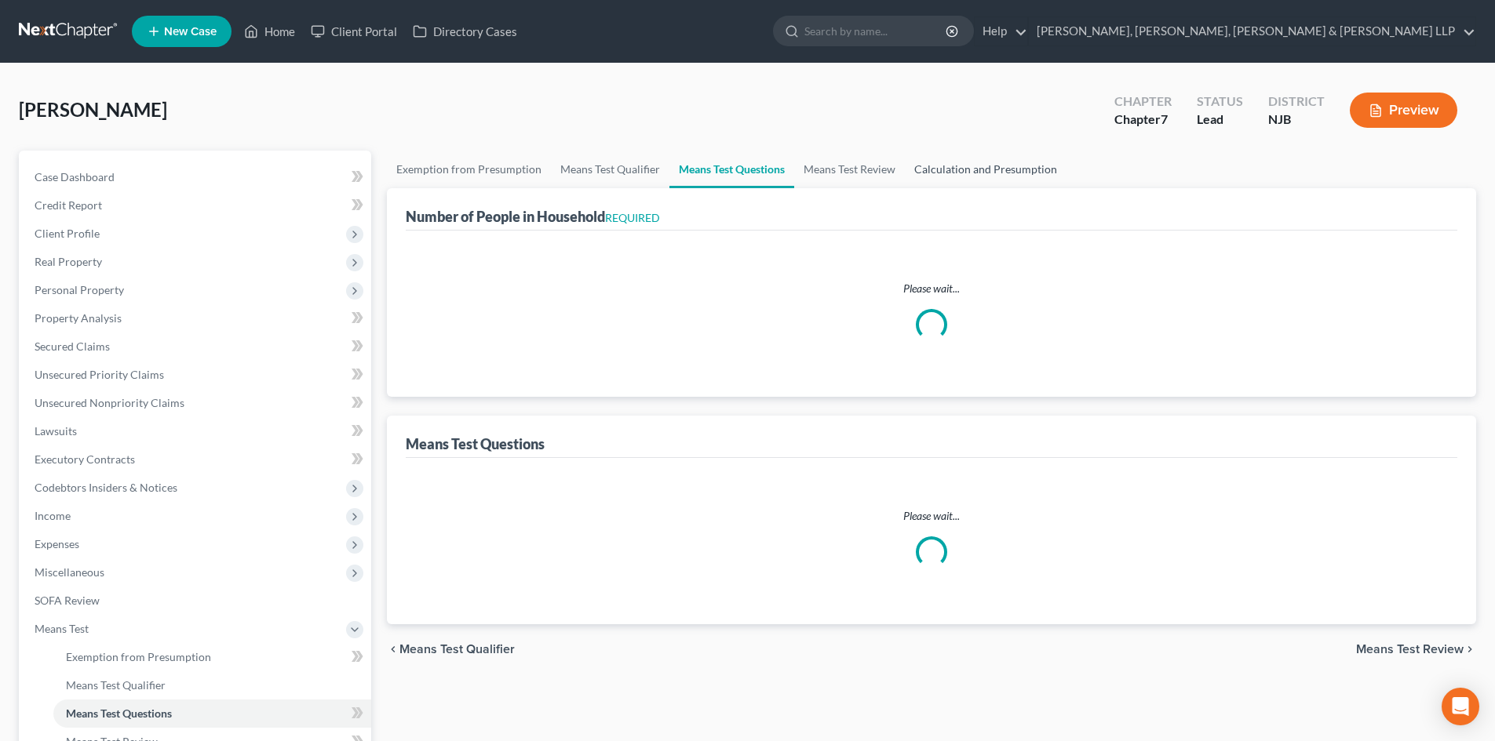
select select "1"
select select "60"
select select "2"
select select "1"
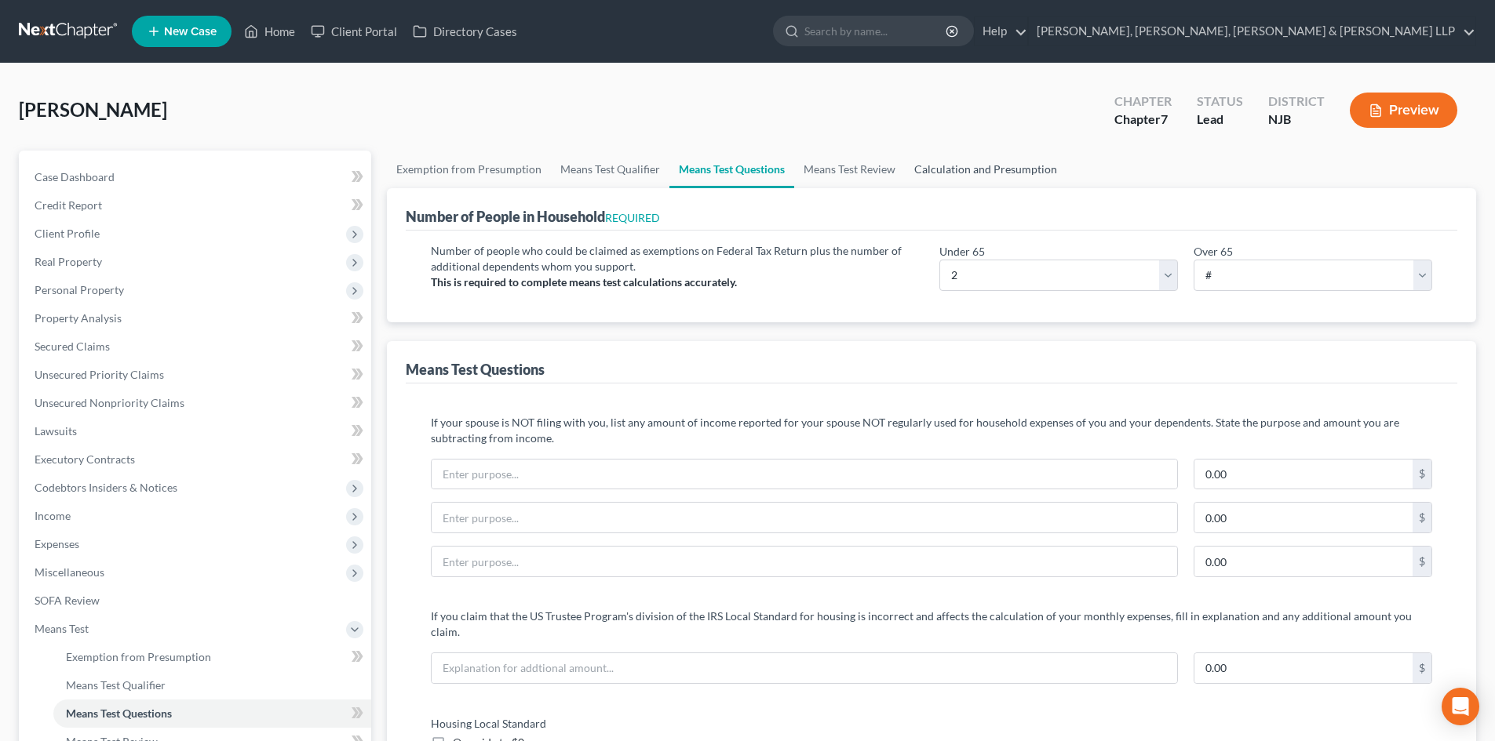
click at [950, 172] on link "Calculation and Presumption" at bounding box center [986, 170] width 162 height 38
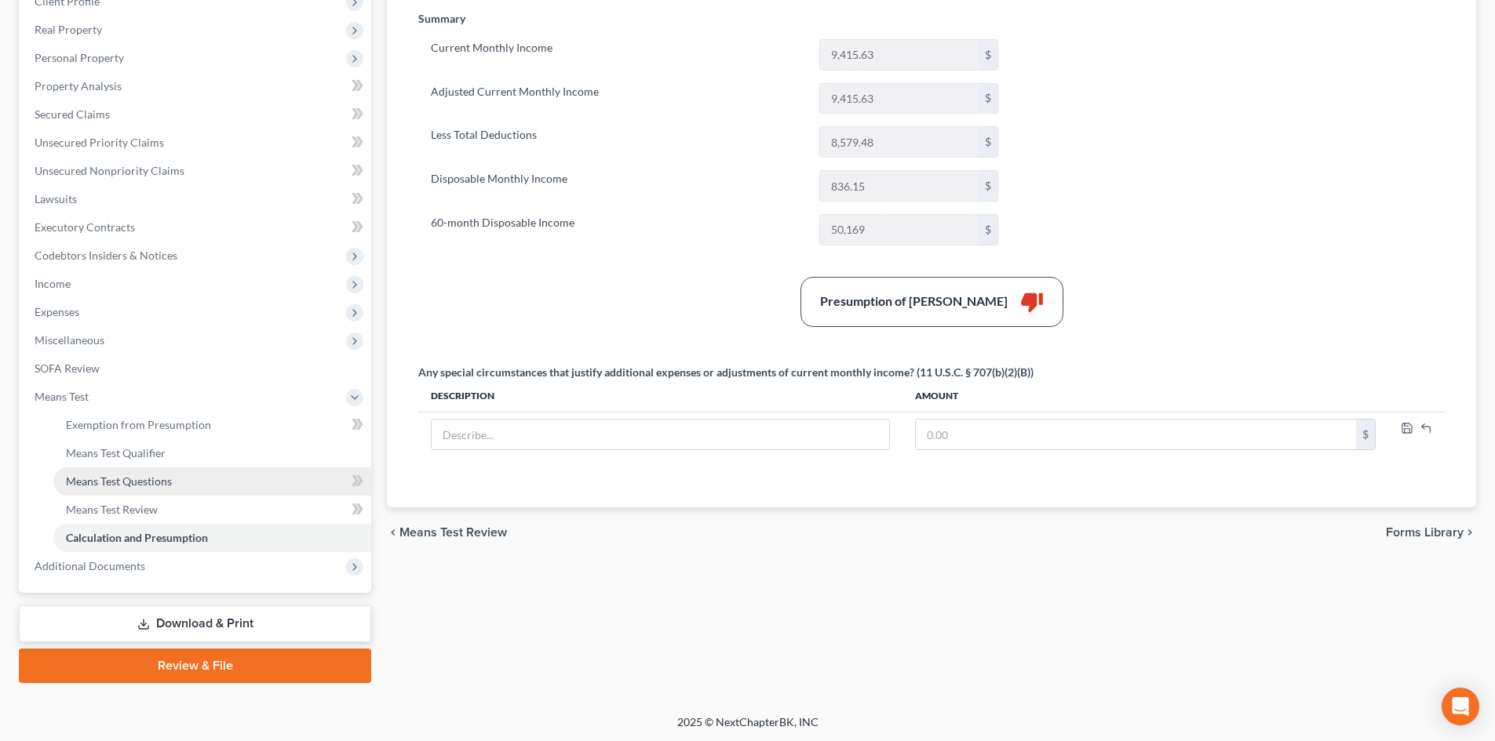
scroll to position [234, 0]
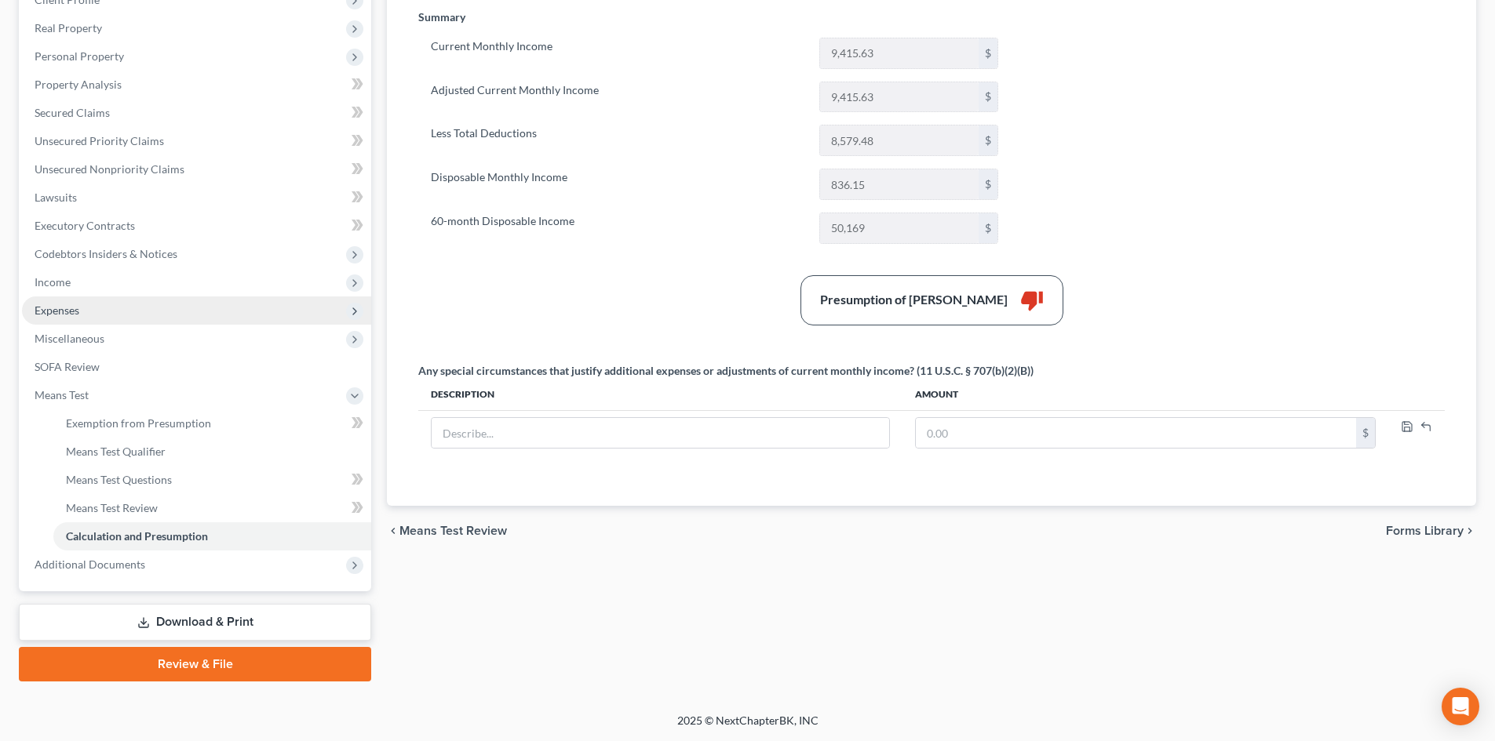
click at [83, 322] on span "Expenses" at bounding box center [196, 311] width 349 height 28
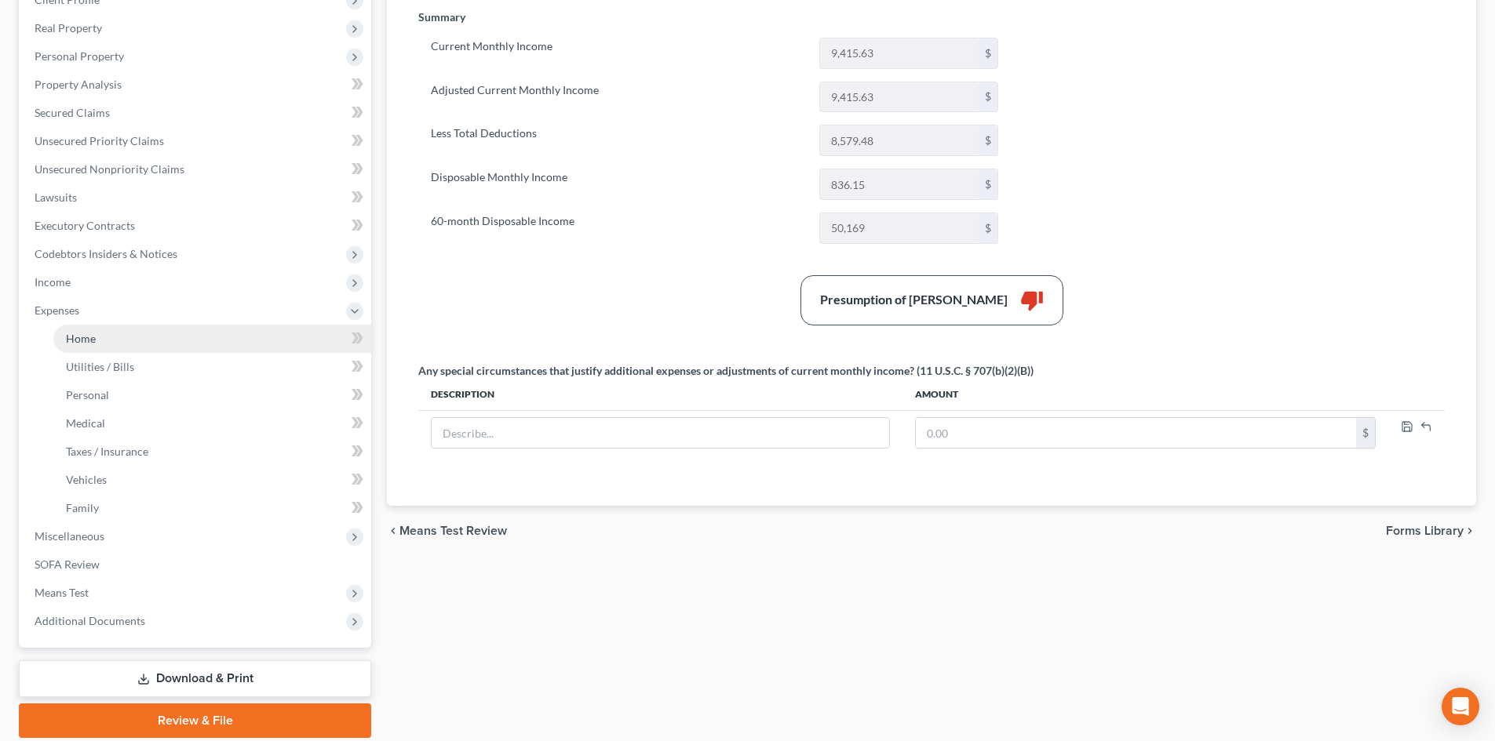
click at [100, 344] on link "Home" at bounding box center [212, 339] width 318 height 28
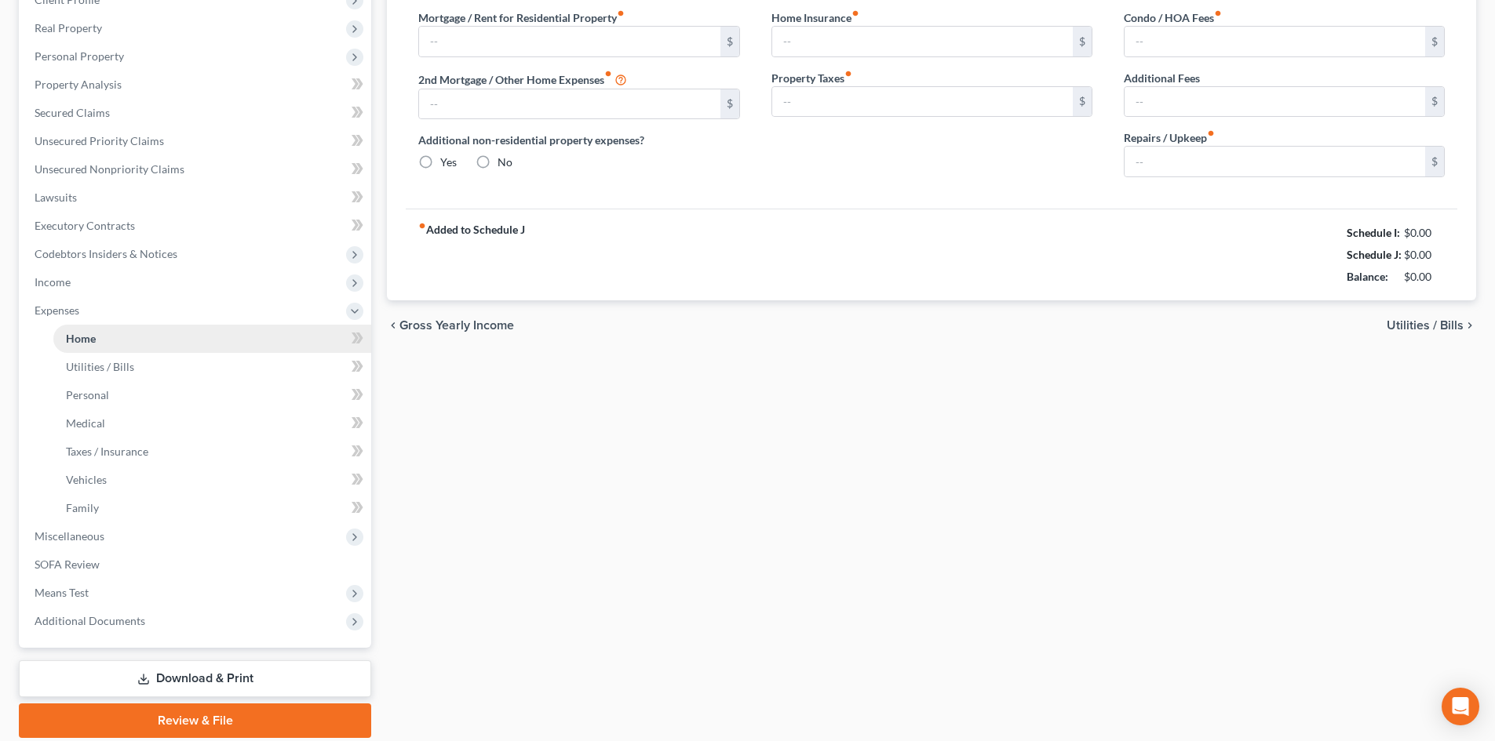
type input "2,422.75"
type input "0.00"
radio input "true"
type input "0.00"
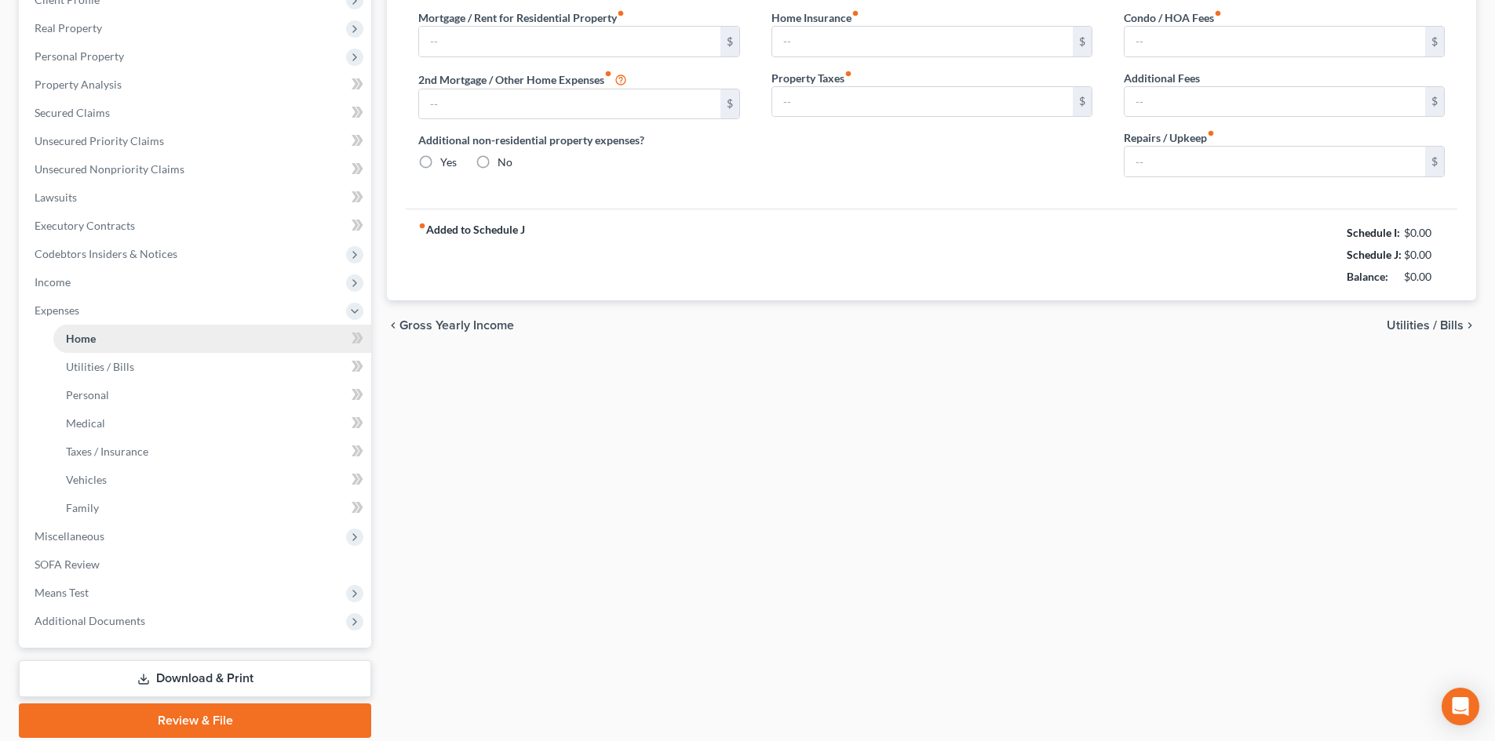
type input "0.00"
type input "150.00"
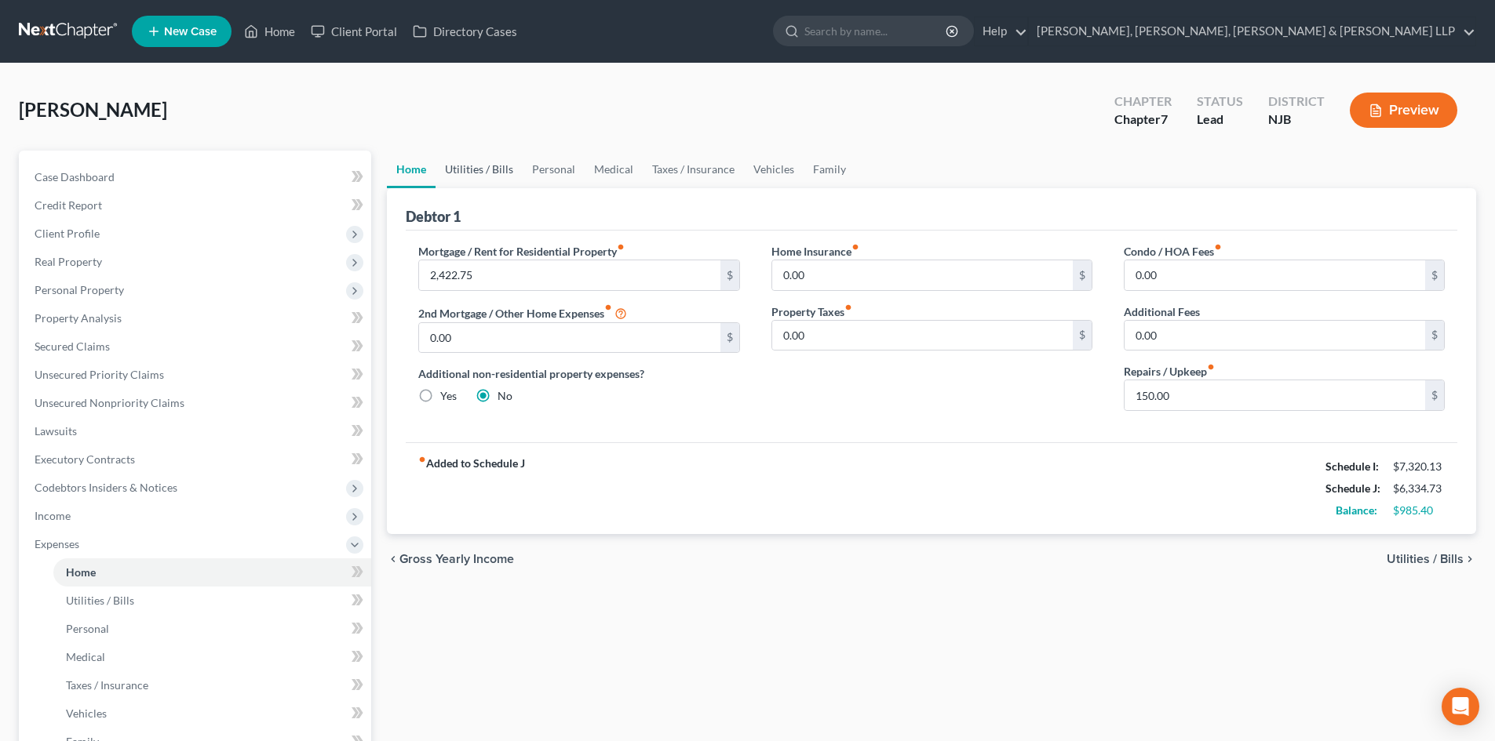
click at [467, 175] on link "Utilities / Bills" at bounding box center [478, 170] width 87 height 38
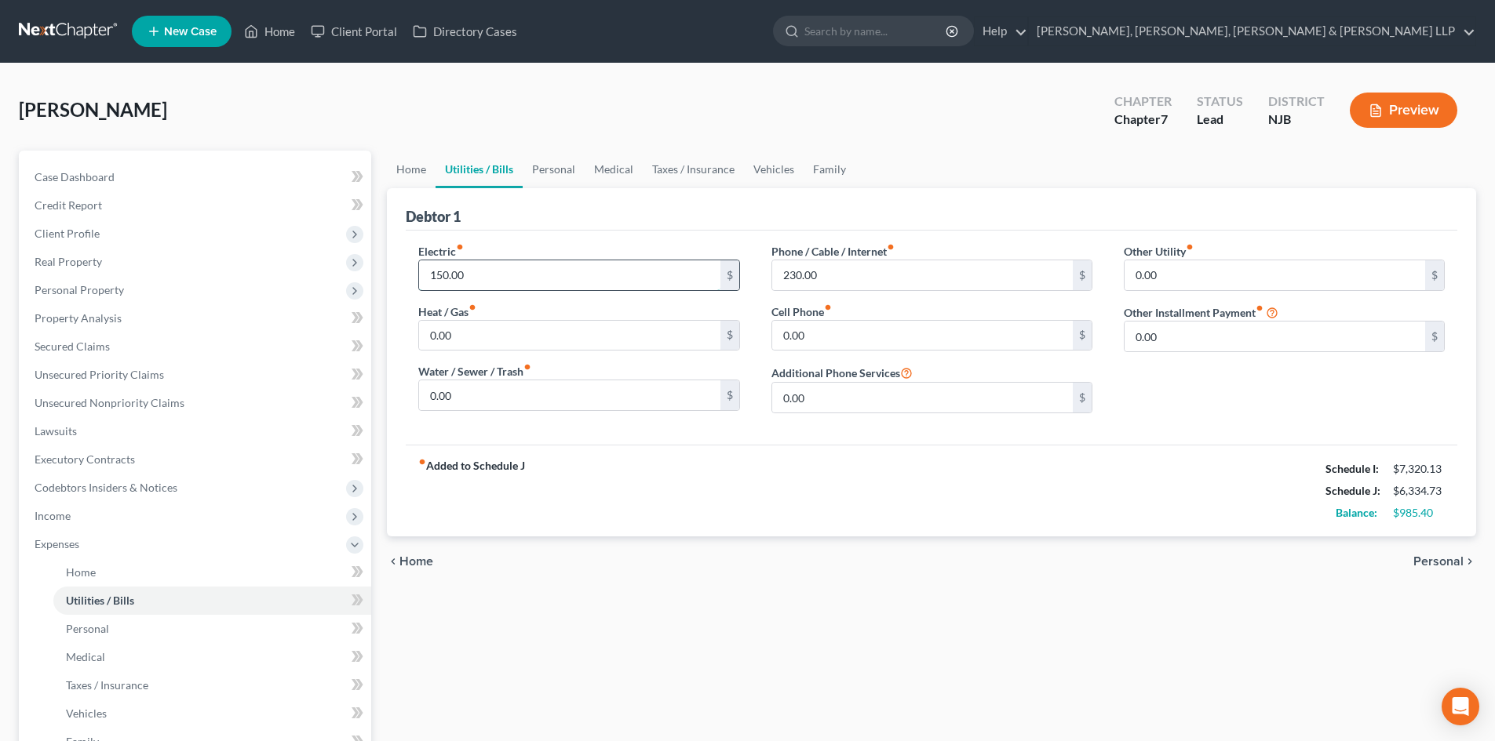
click at [516, 278] on input "150.00" at bounding box center [569, 275] width 300 height 30
type input "165"
click at [558, 173] on link "Personal" at bounding box center [554, 170] width 62 height 38
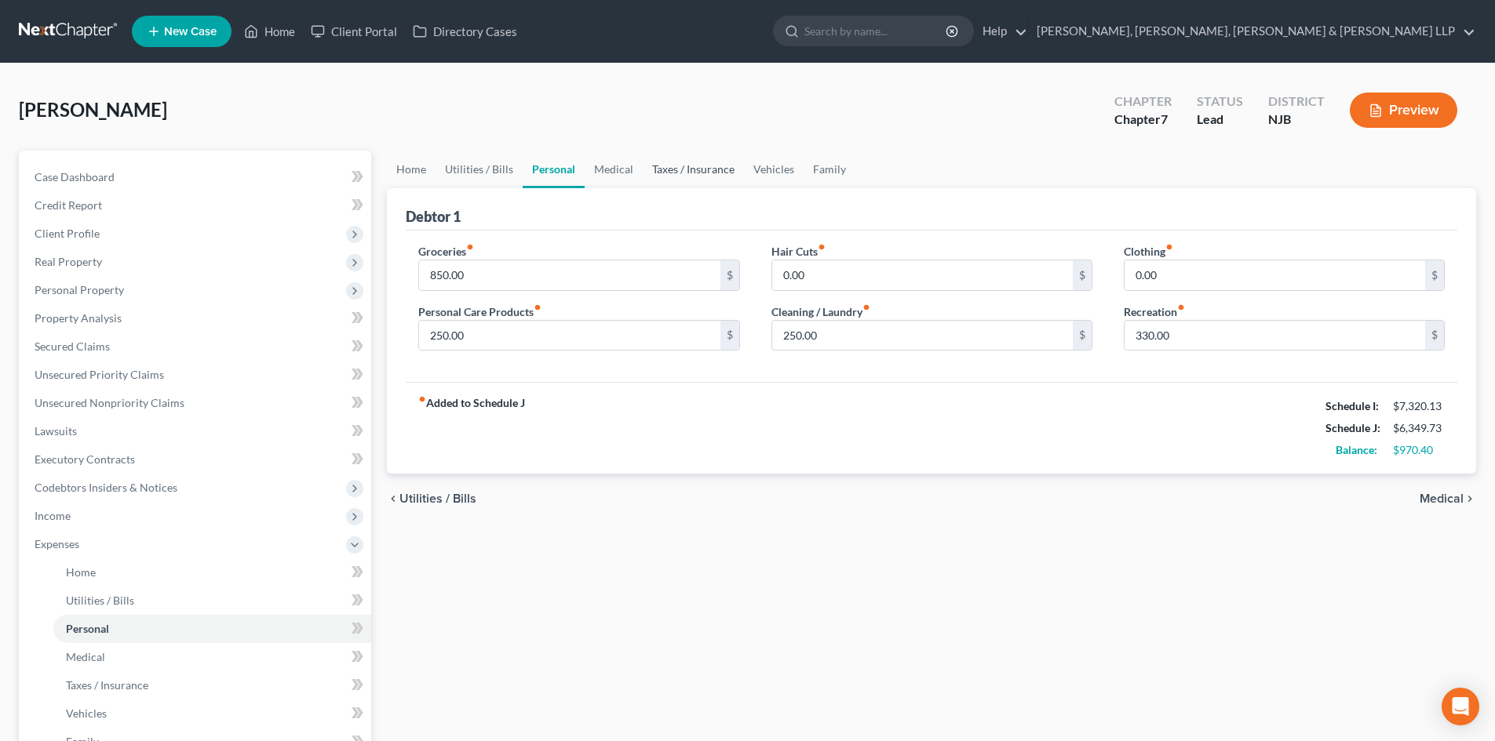
click at [712, 176] on link "Taxes / Insurance" at bounding box center [693, 170] width 101 height 38
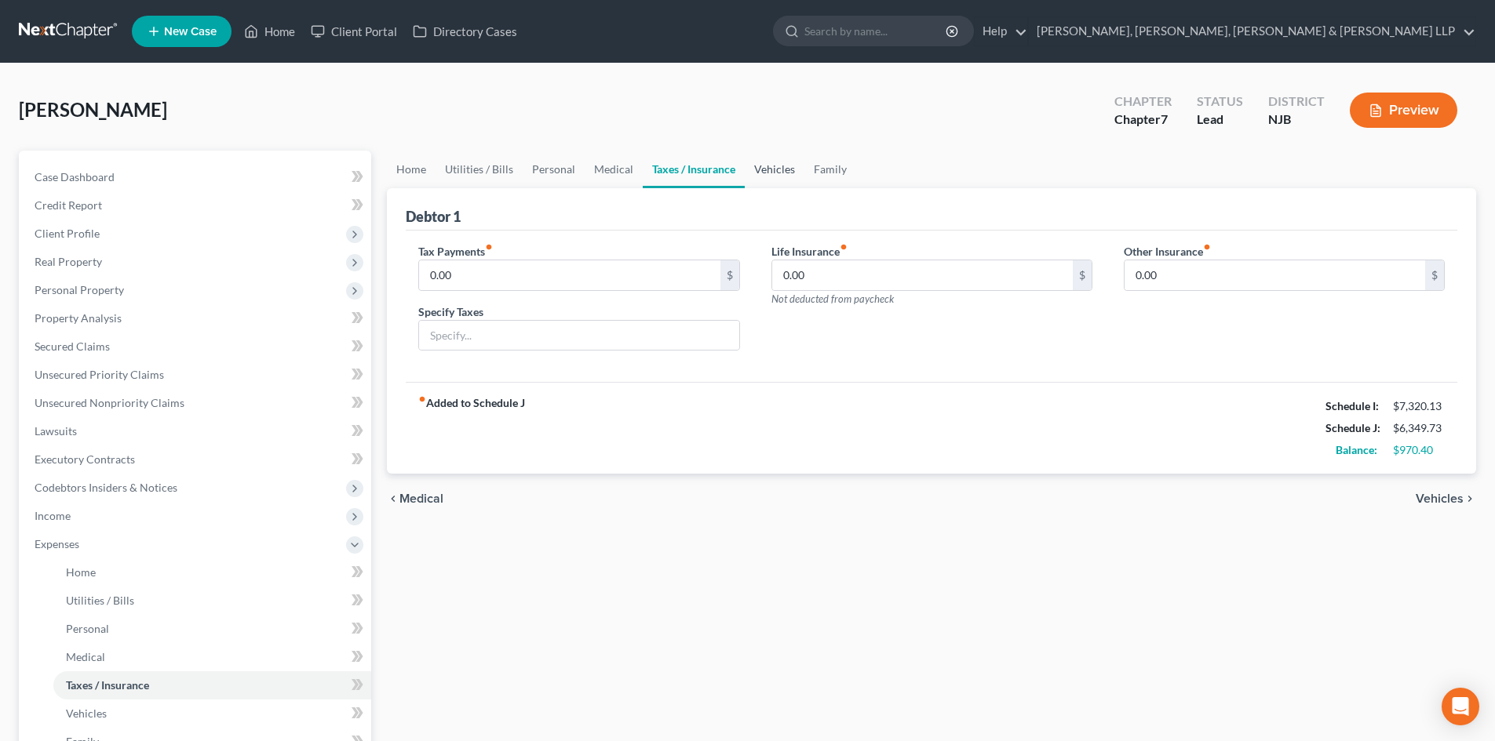
click at [780, 177] on link "Vehicles" at bounding box center [775, 170] width 60 height 38
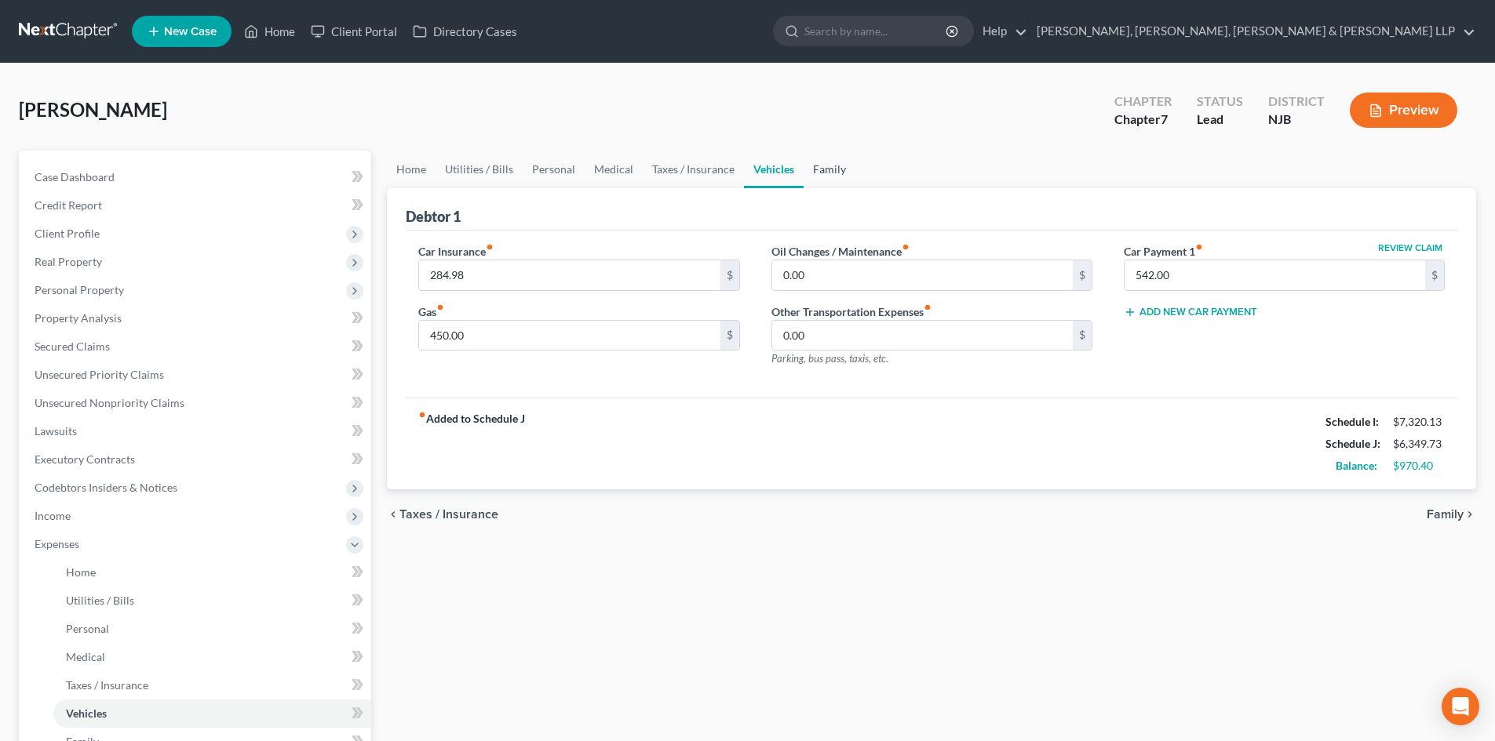
click at [824, 176] on link "Family" at bounding box center [829, 170] width 52 height 38
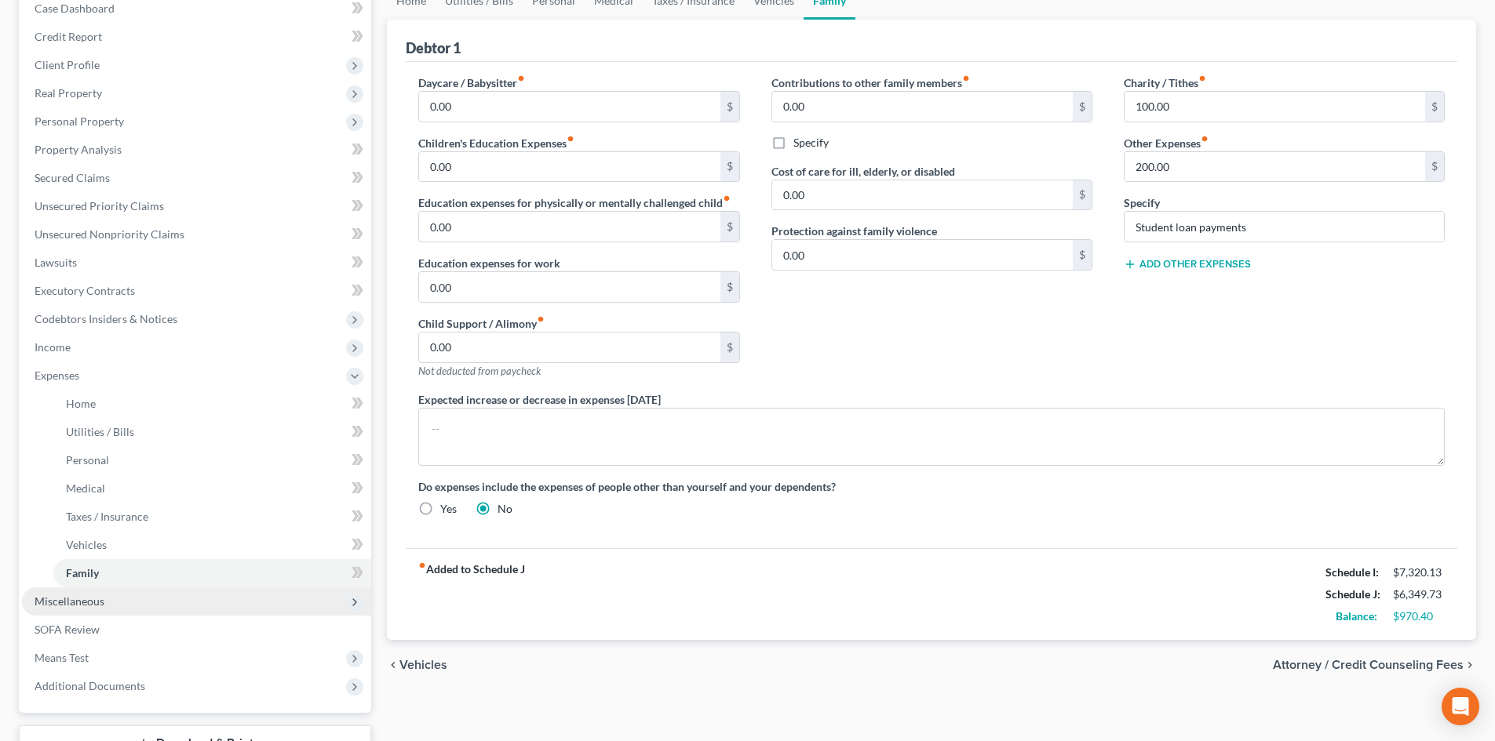
scroll to position [290, 0]
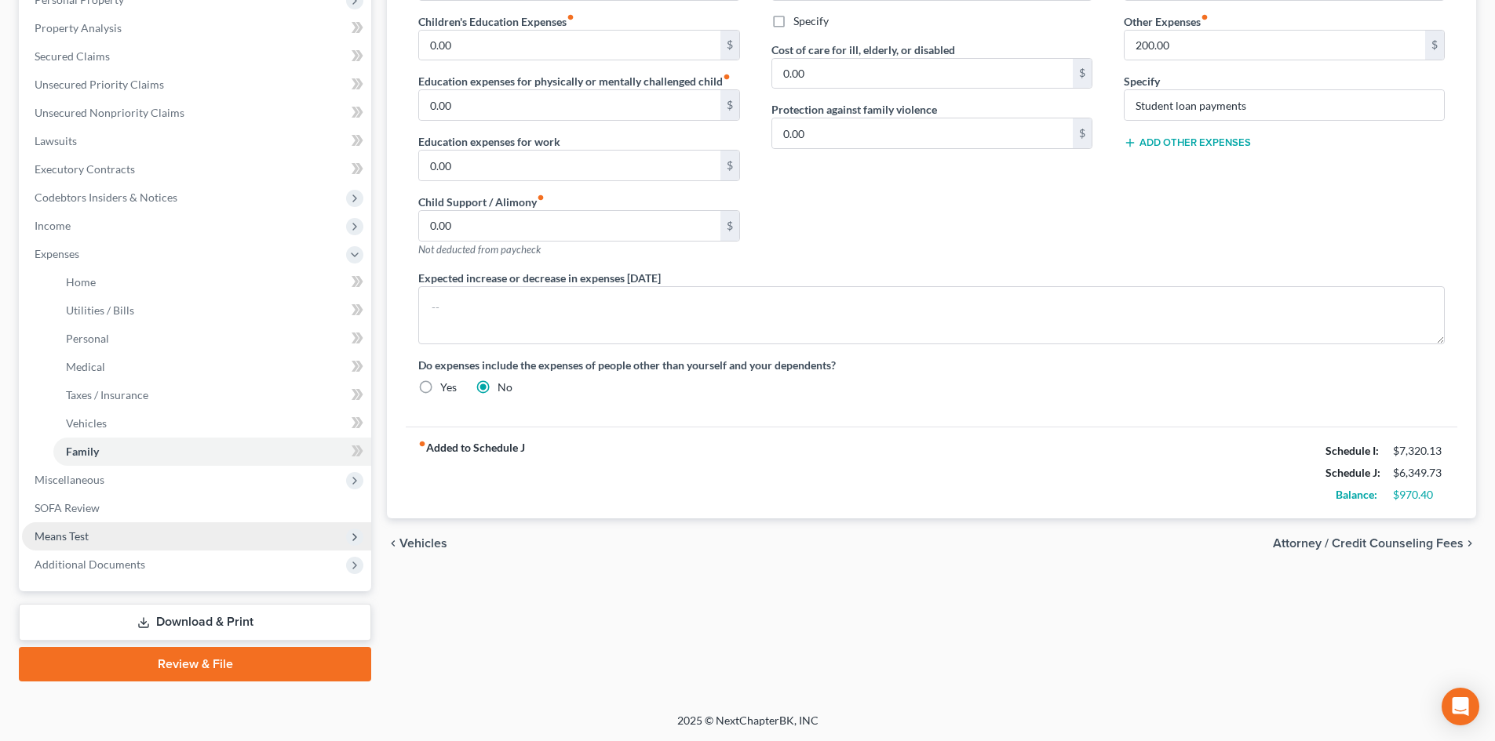
click at [125, 537] on span "Means Test" at bounding box center [196, 537] width 349 height 28
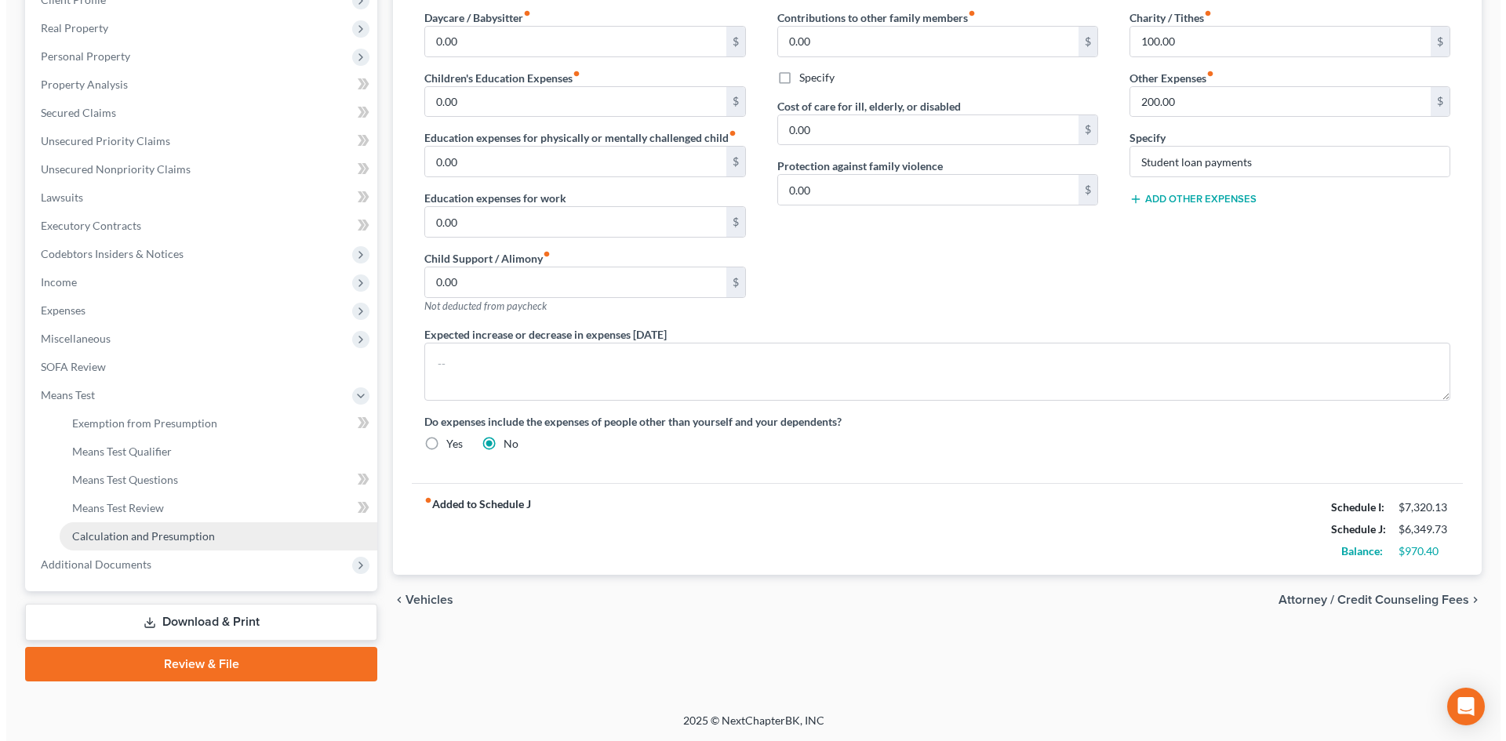
scroll to position [234, 0]
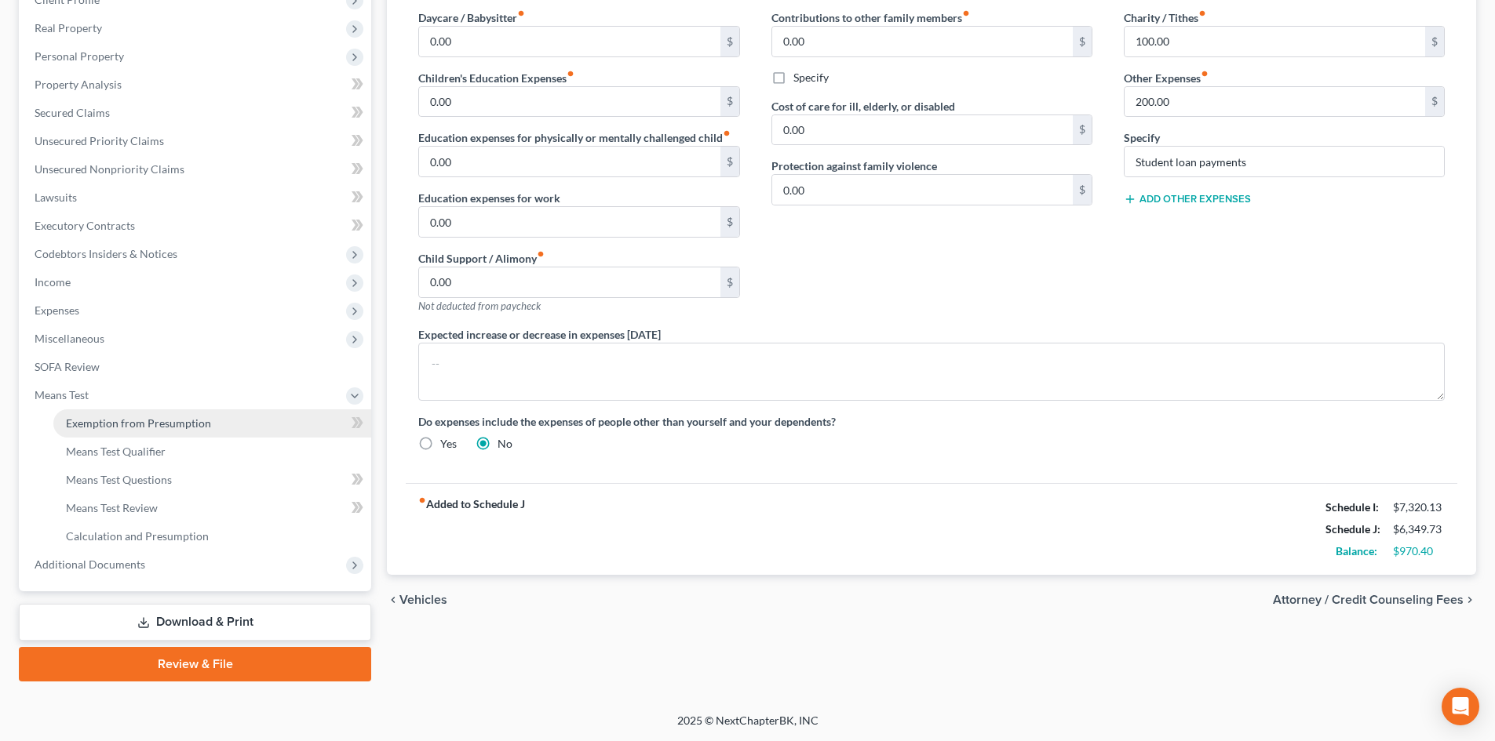
click at [174, 418] on span "Exemption from Presumption" at bounding box center [138, 423] width 145 height 13
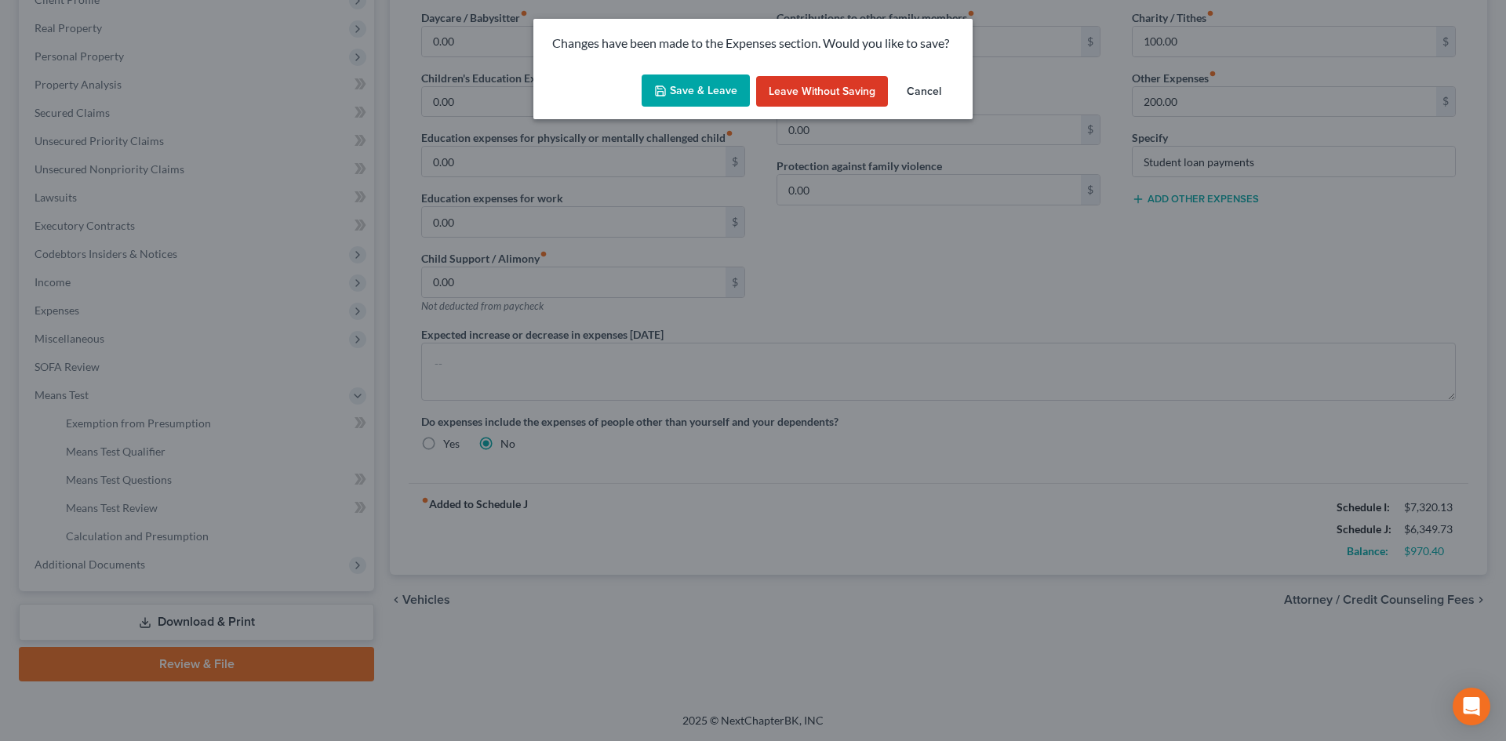
click at [686, 86] on button "Save & Leave" at bounding box center [696, 91] width 108 height 33
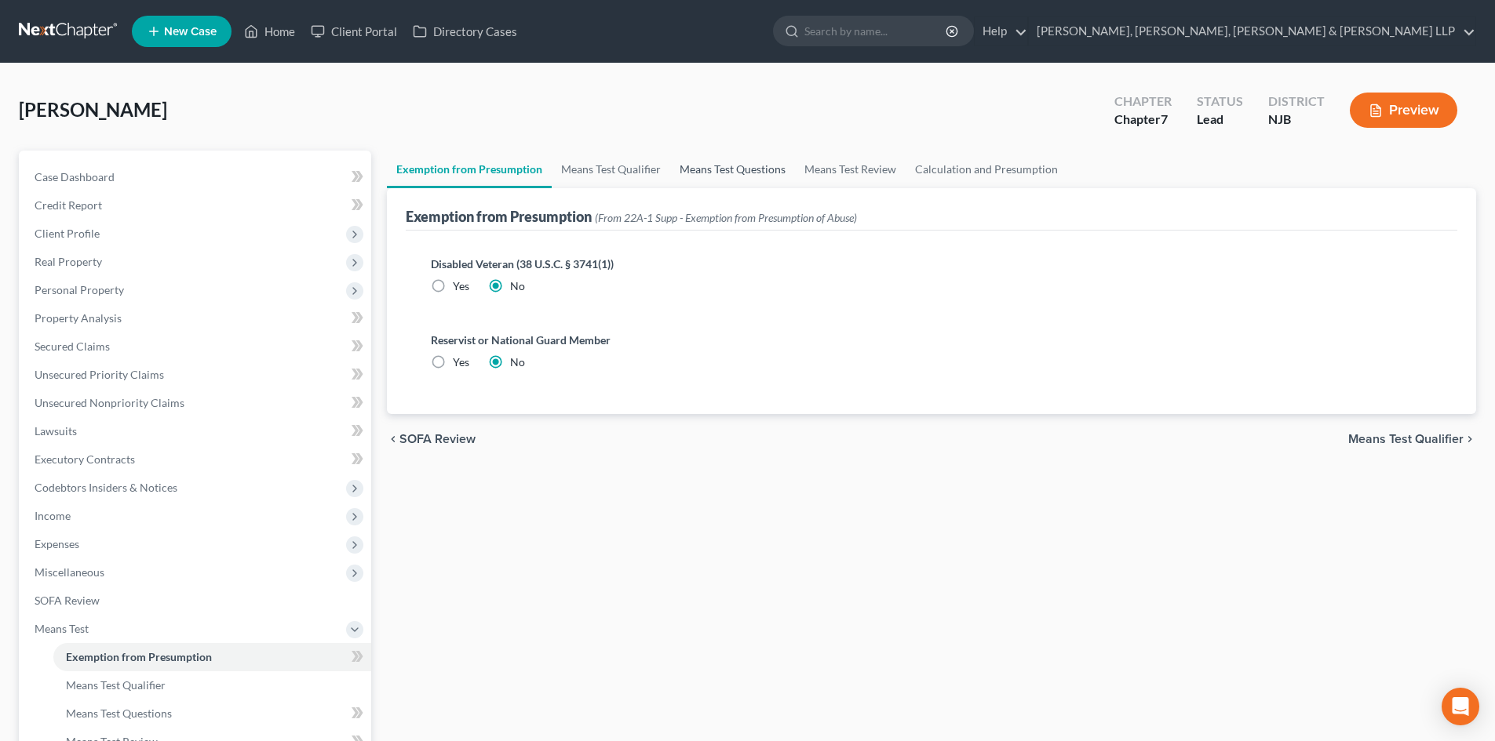
drag, startPoint x: 716, startPoint y: 168, endPoint x: 737, endPoint y: 172, distance: 21.5
click at [716, 169] on link "Means Test Questions" at bounding box center [732, 170] width 125 height 38
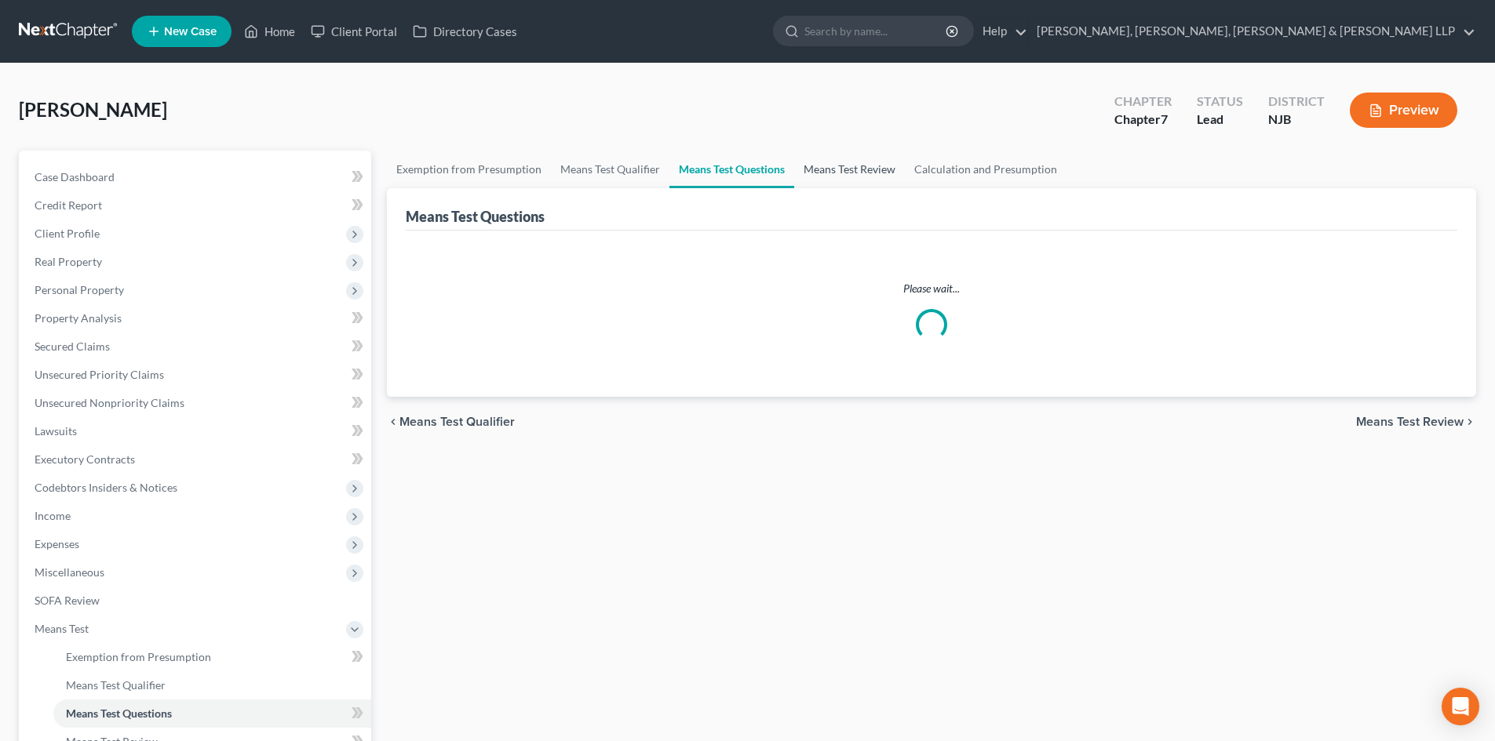
click at [824, 173] on link "Means Test Review" at bounding box center [849, 170] width 111 height 38
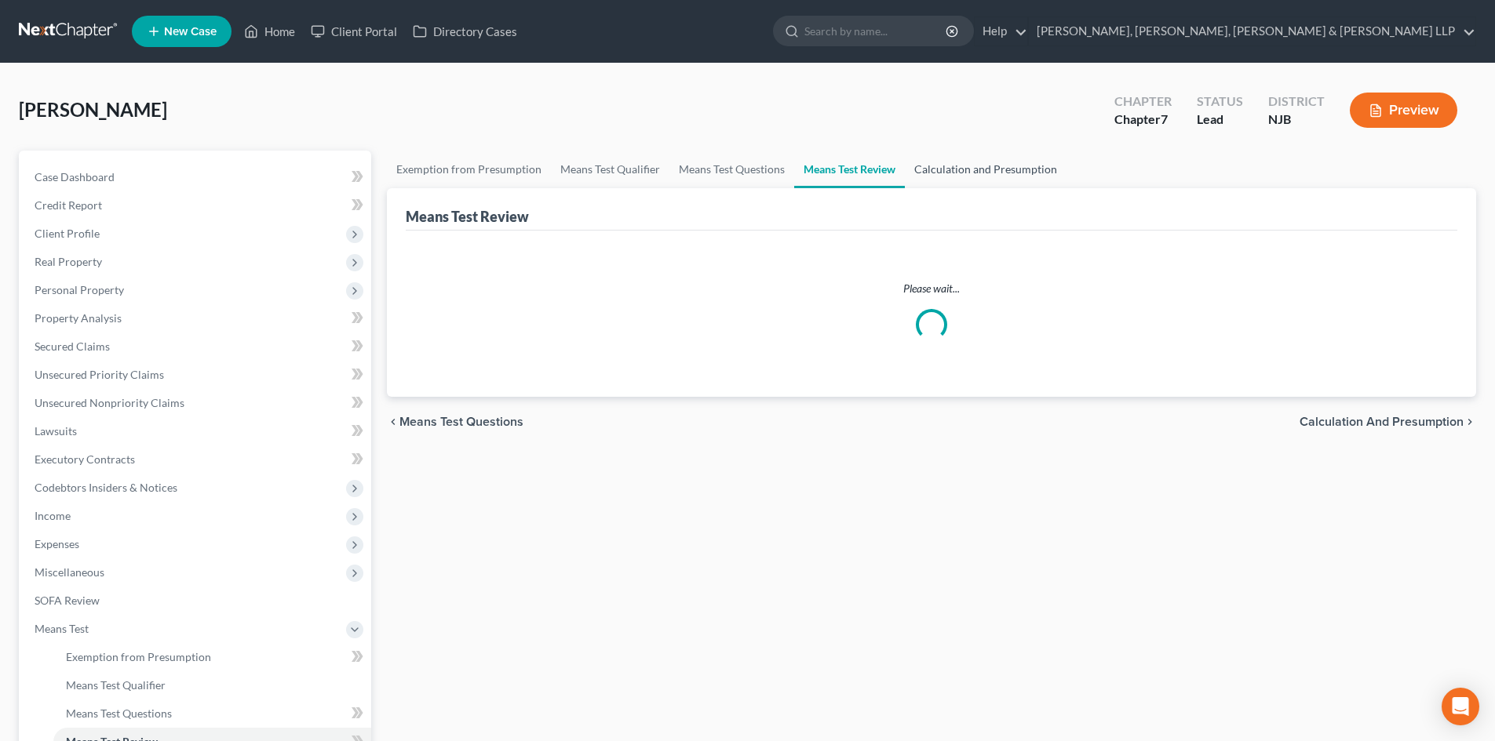
click at [967, 169] on link "Calculation and Presumption" at bounding box center [986, 170] width 162 height 38
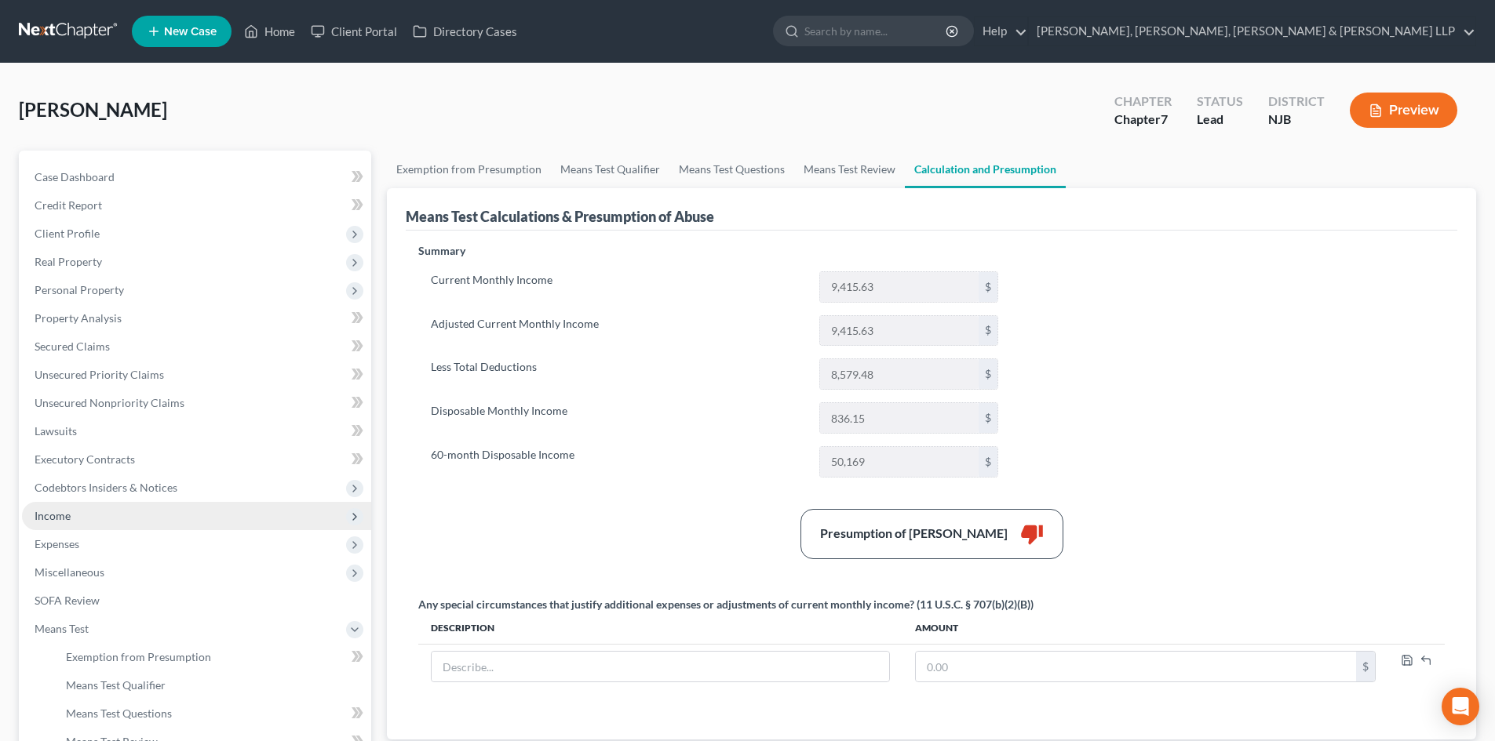
click at [125, 520] on span "Income" at bounding box center [196, 516] width 349 height 28
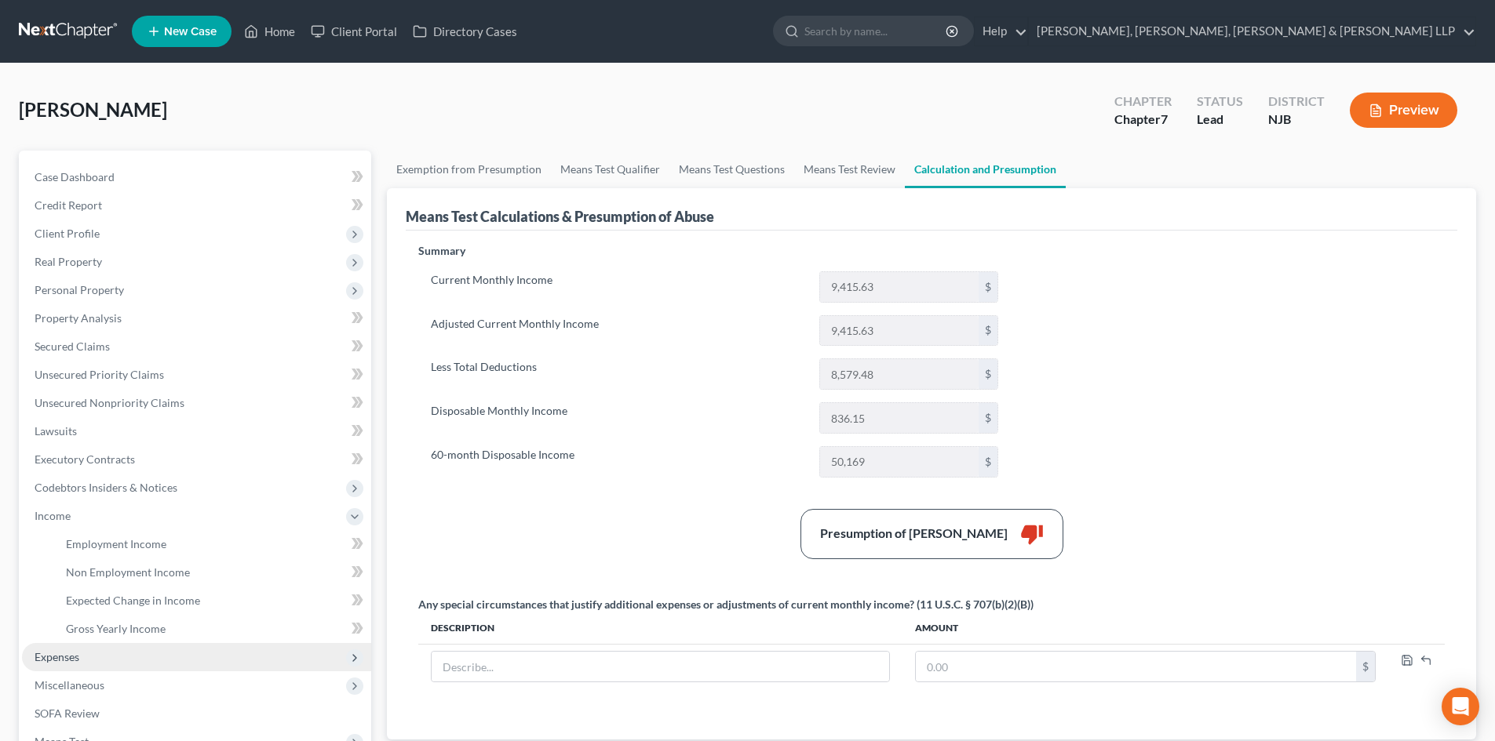
click at [75, 660] on span "Expenses" at bounding box center [57, 656] width 45 height 13
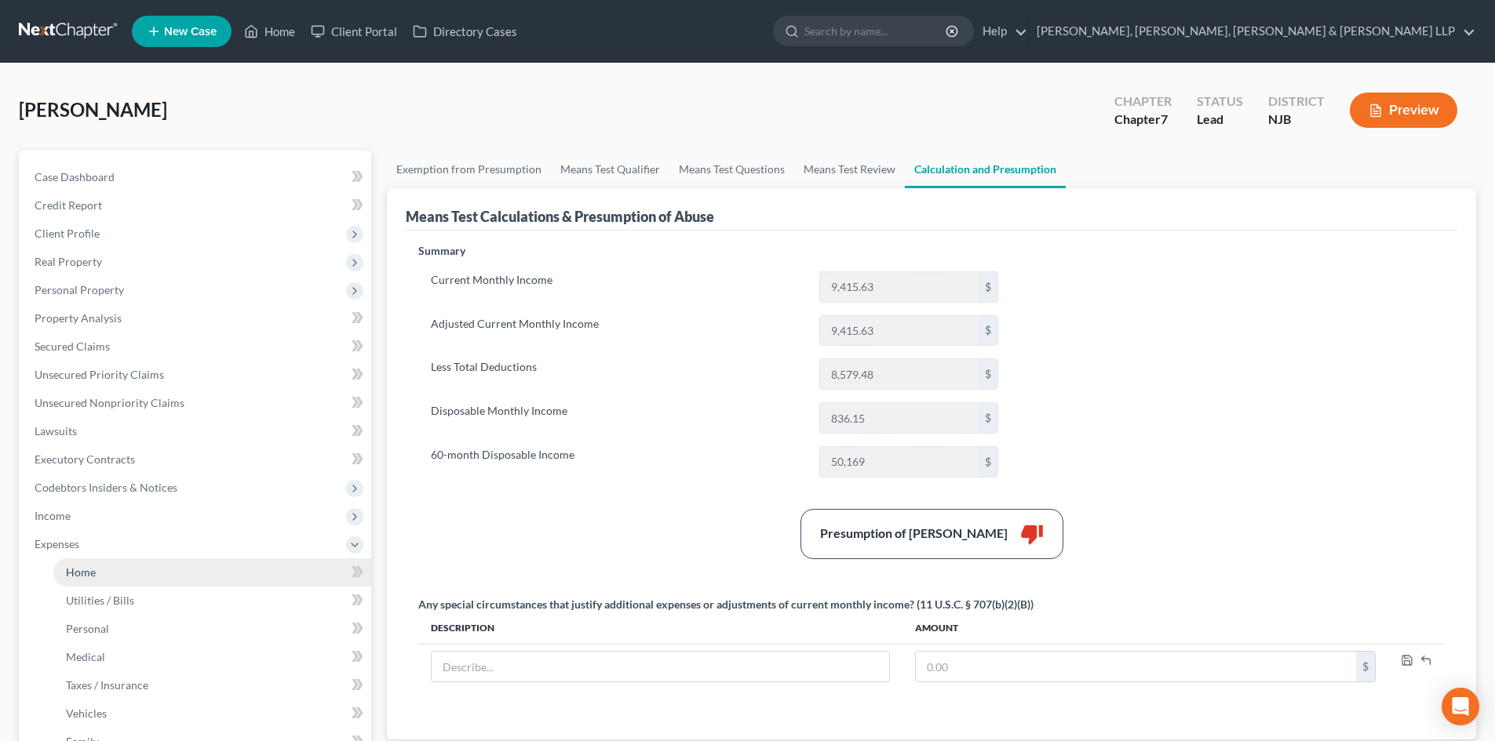
click at [107, 570] on link "Home" at bounding box center [212, 573] width 318 height 28
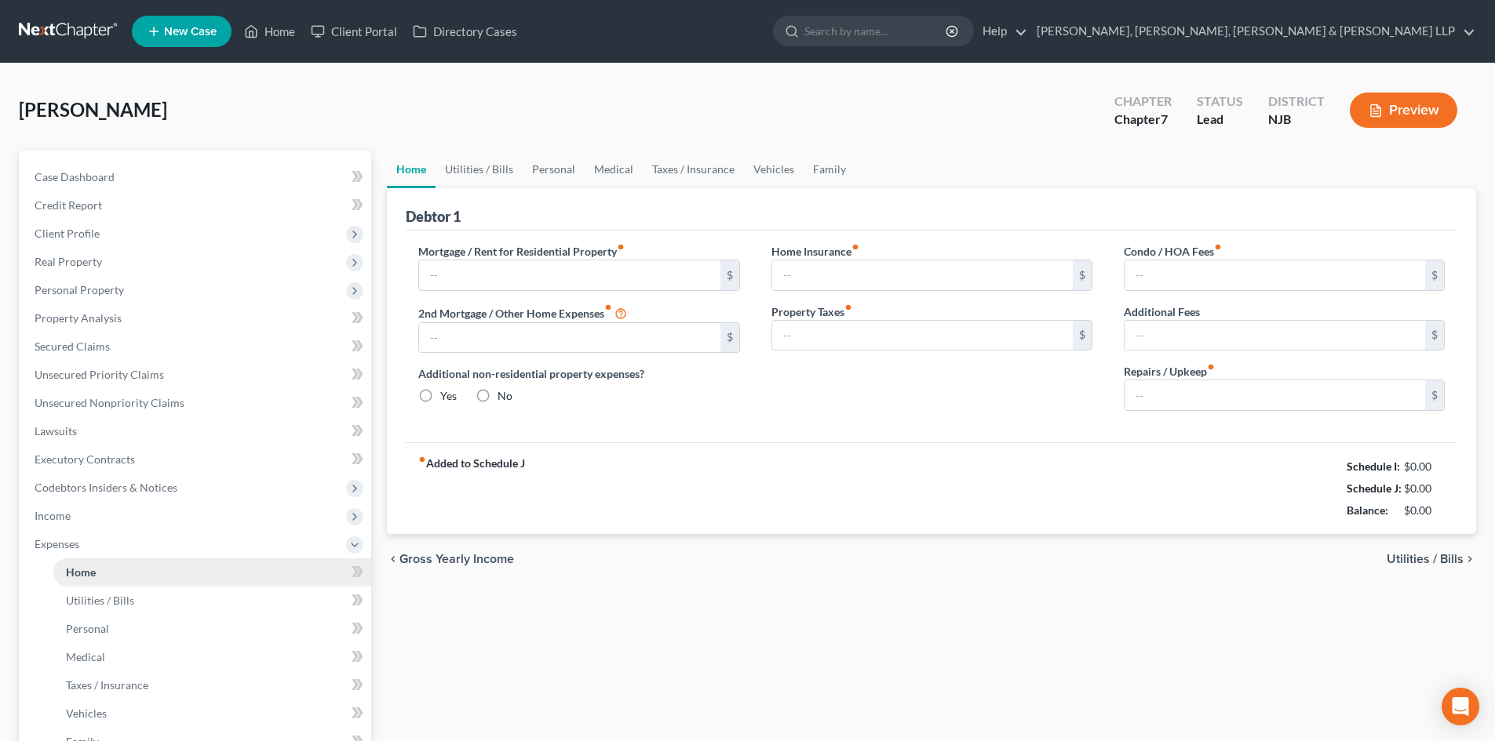
type input "2,422.75"
type input "0.00"
radio input "true"
type input "0.00"
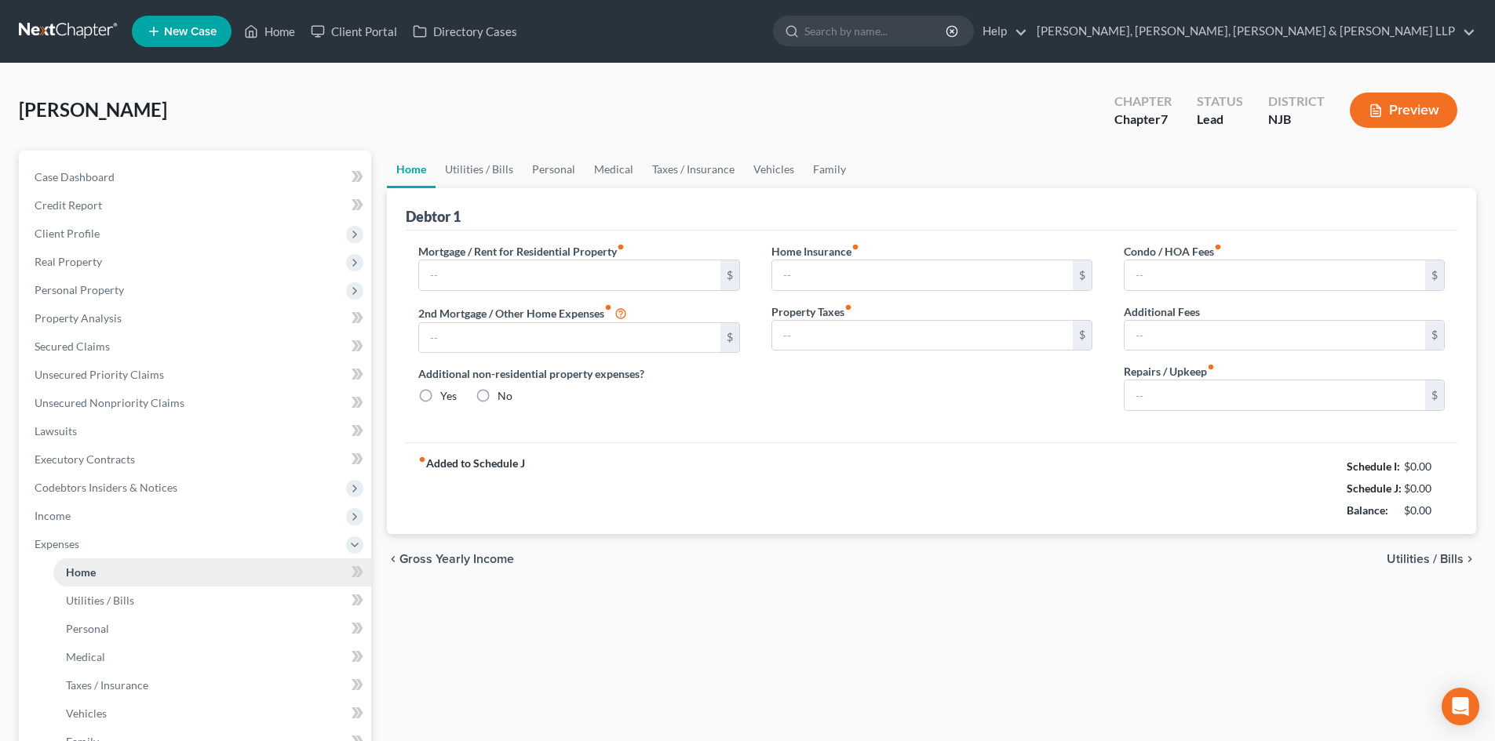
type input "0.00"
type input "150.00"
click at [475, 167] on link "Utilities / Bills" at bounding box center [478, 170] width 87 height 38
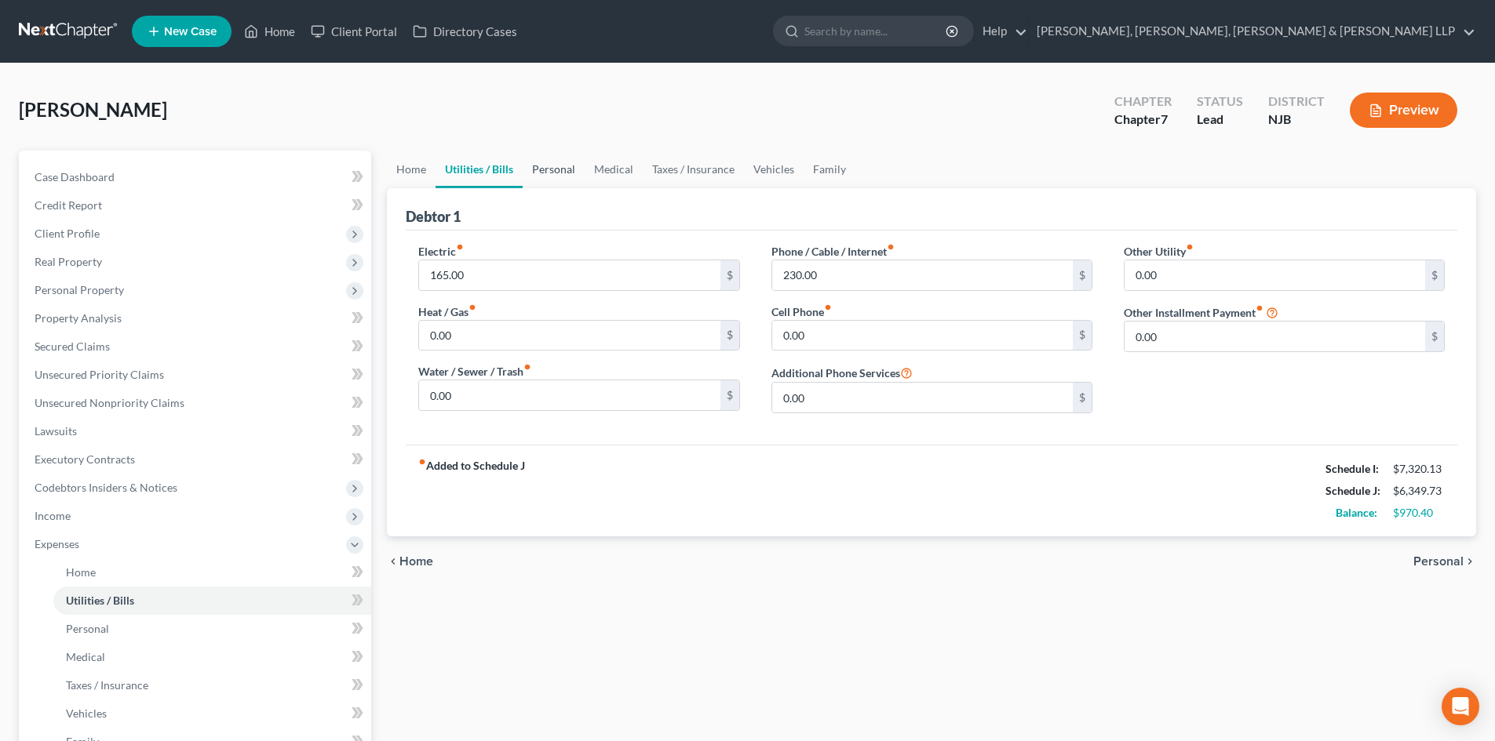
click at [550, 170] on link "Personal" at bounding box center [554, 170] width 62 height 38
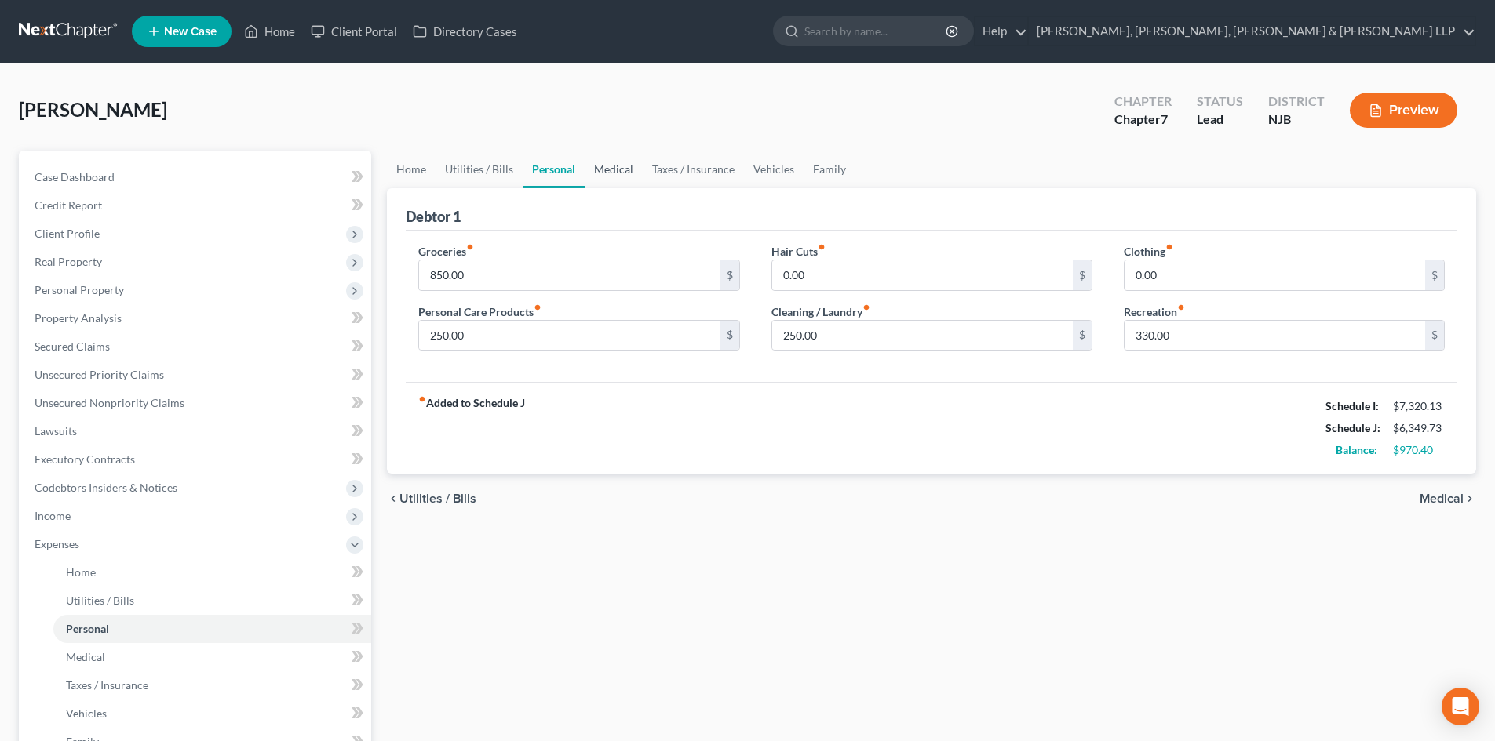
click at [614, 173] on link "Medical" at bounding box center [613, 170] width 58 height 38
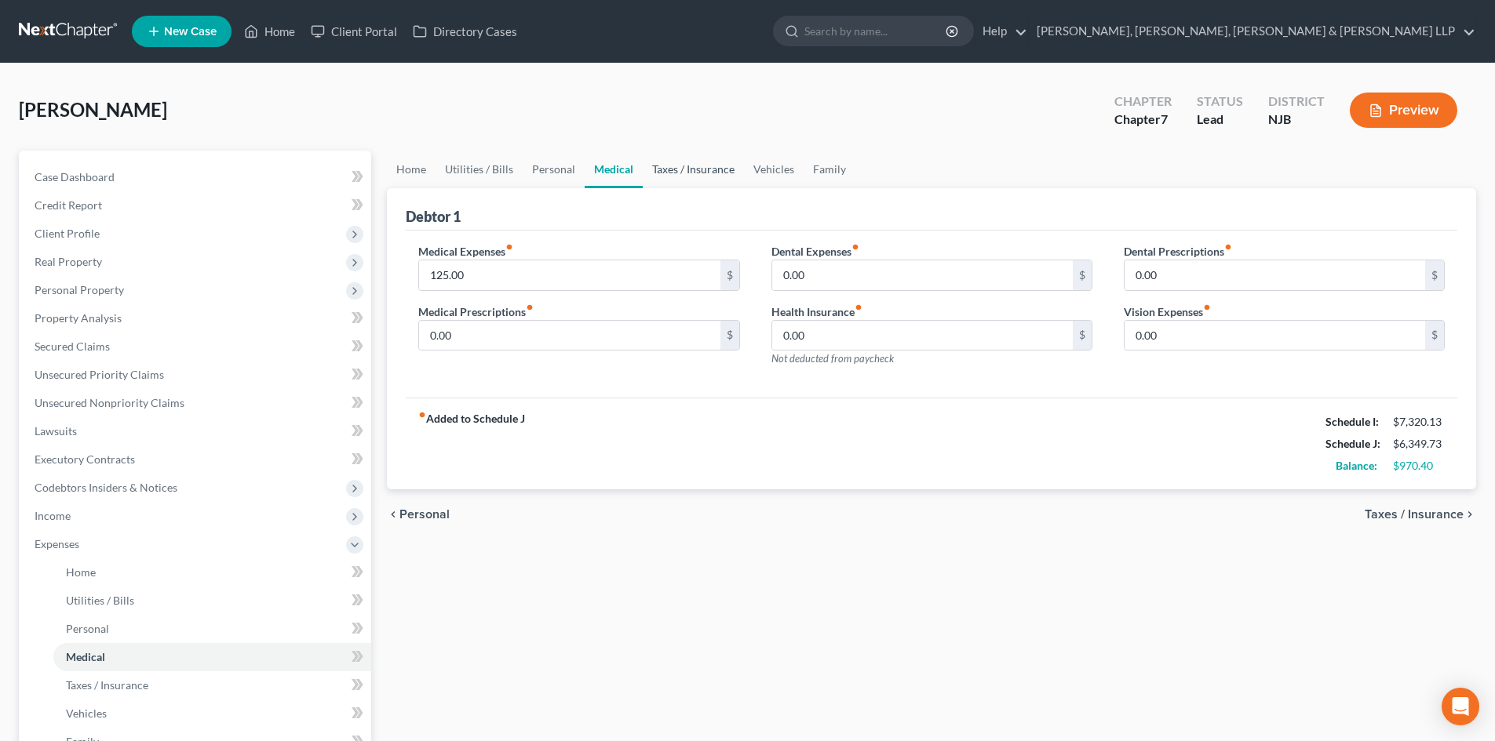
drag, startPoint x: 678, startPoint y: 173, endPoint x: 712, endPoint y: 175, distance: 34.6
click at [679, 173] on link "Taxes / Insurance" at bounding box center [693, 170] width 101 height 38
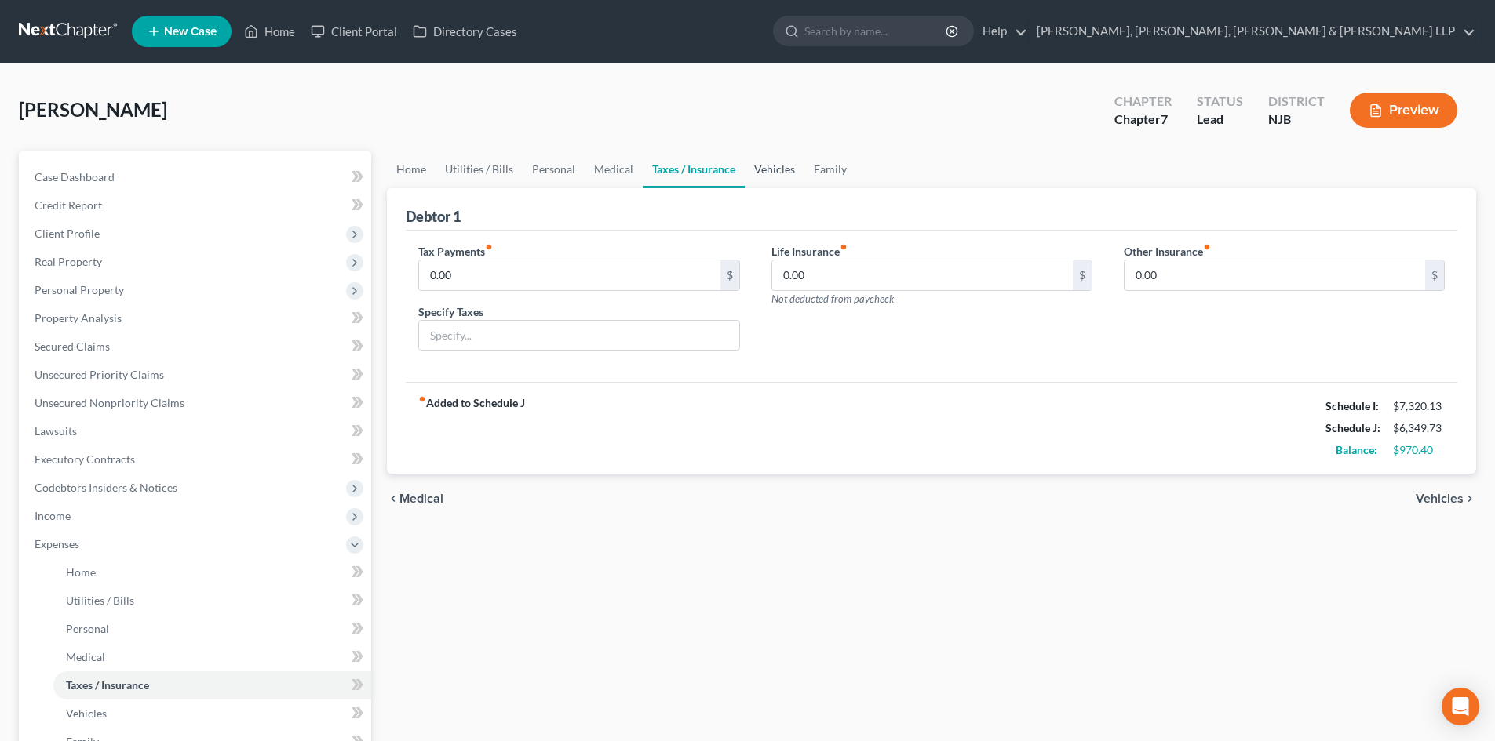
click at [765, 173] on link "Vehicles" at bounding box center [775, 170] width 60 height 38
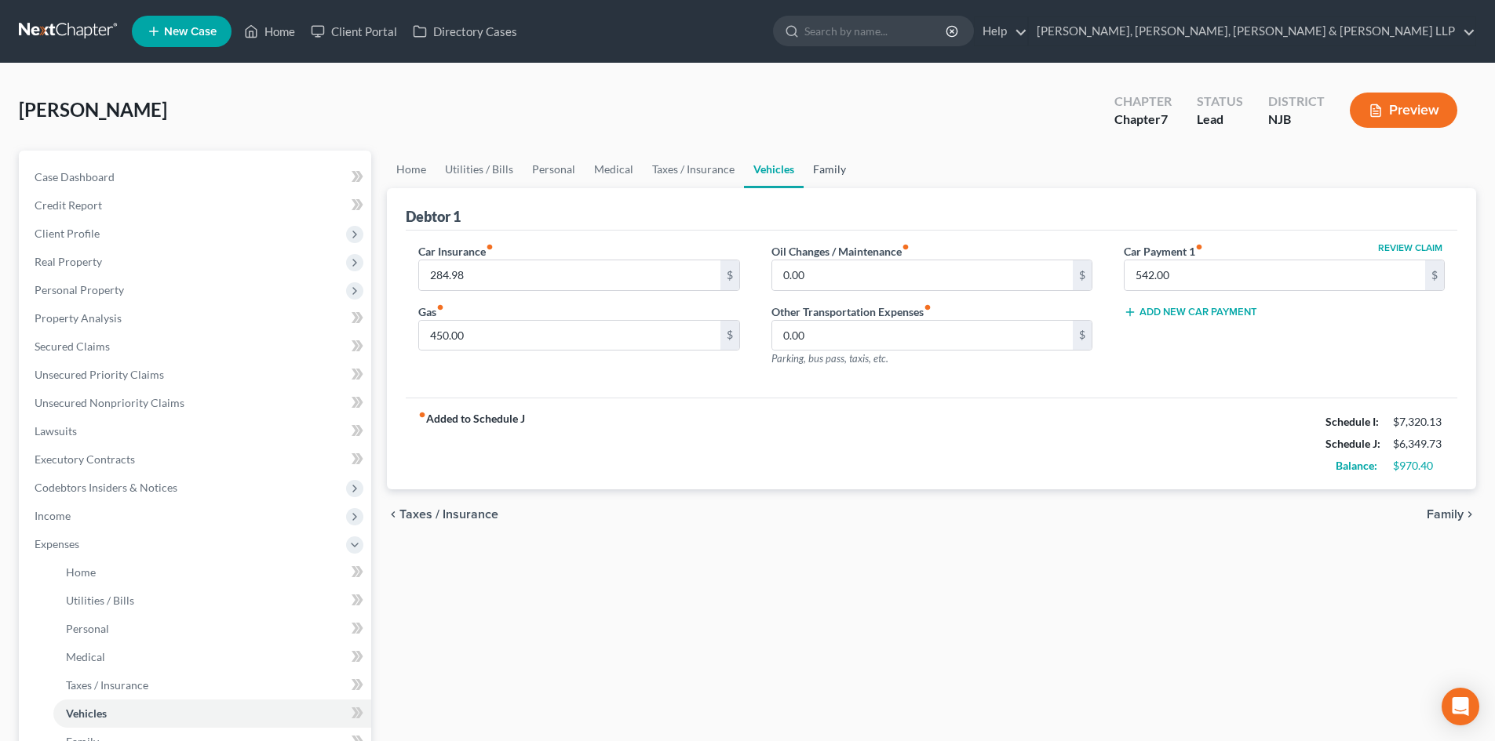
click at [819, 169] on link "Family" at bounding box center [829, 170] width 52 height 38
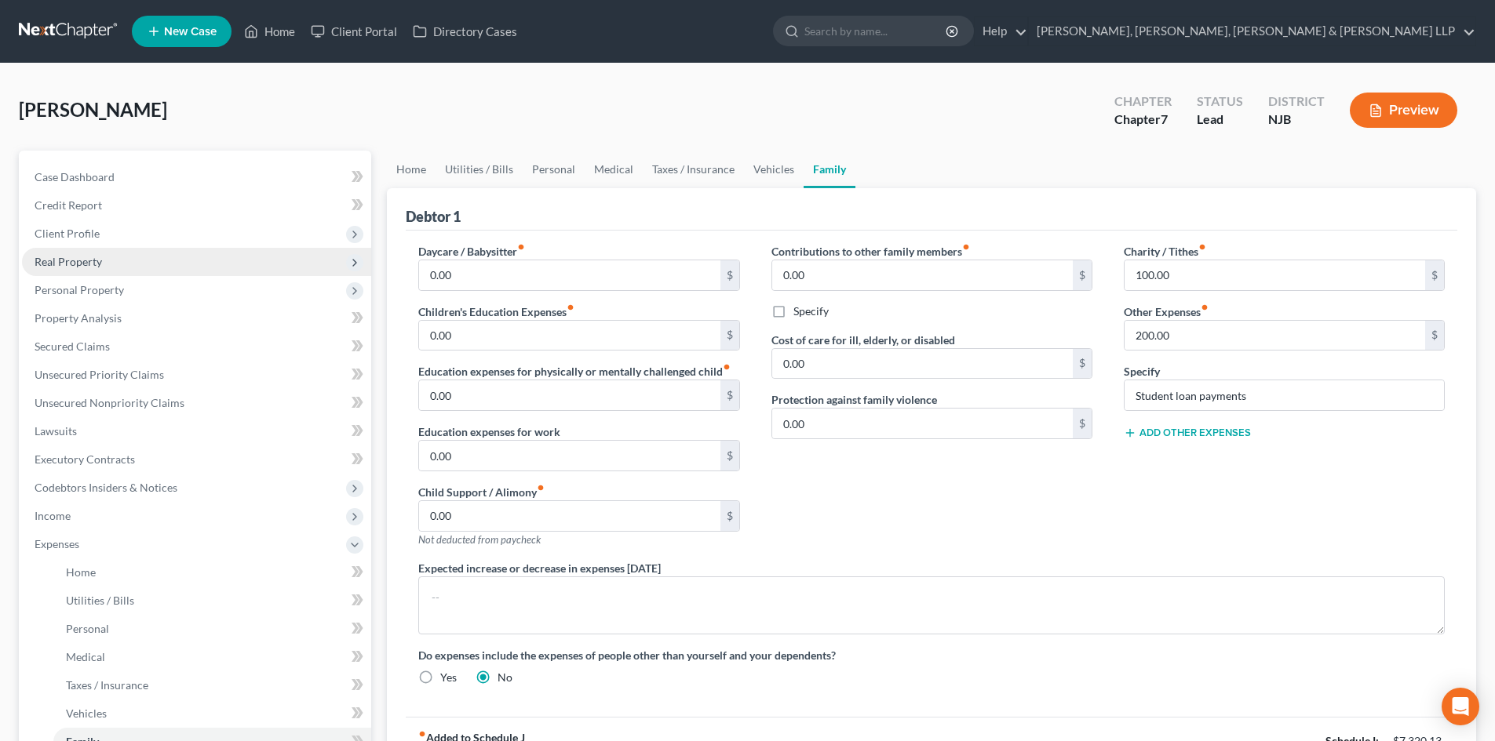
click at [187, 248] on span "Real Property" at bounding box center [196, 262] width 349 height 28
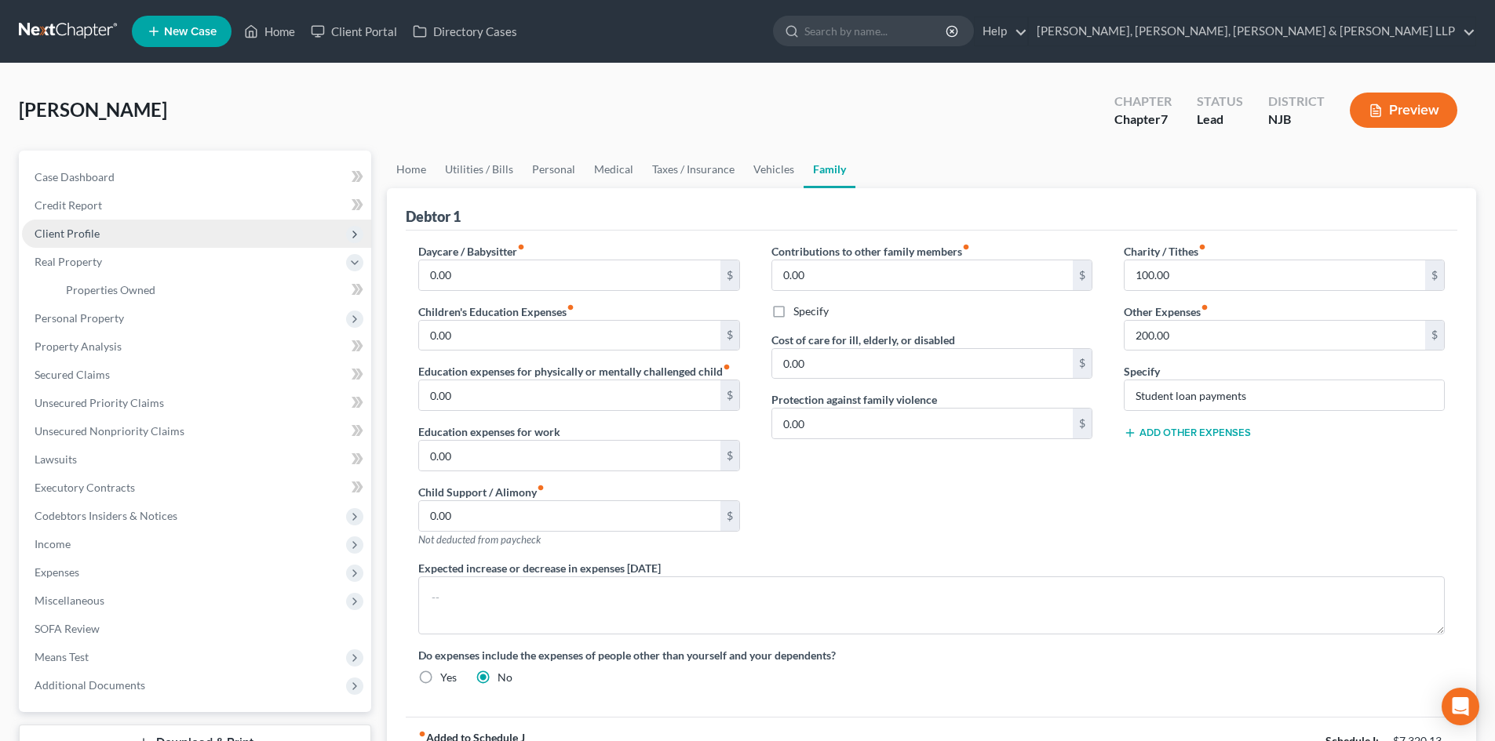
click at [159, 235] on span "Client Profile" at bounding box center [196, 234] width 349 height 28
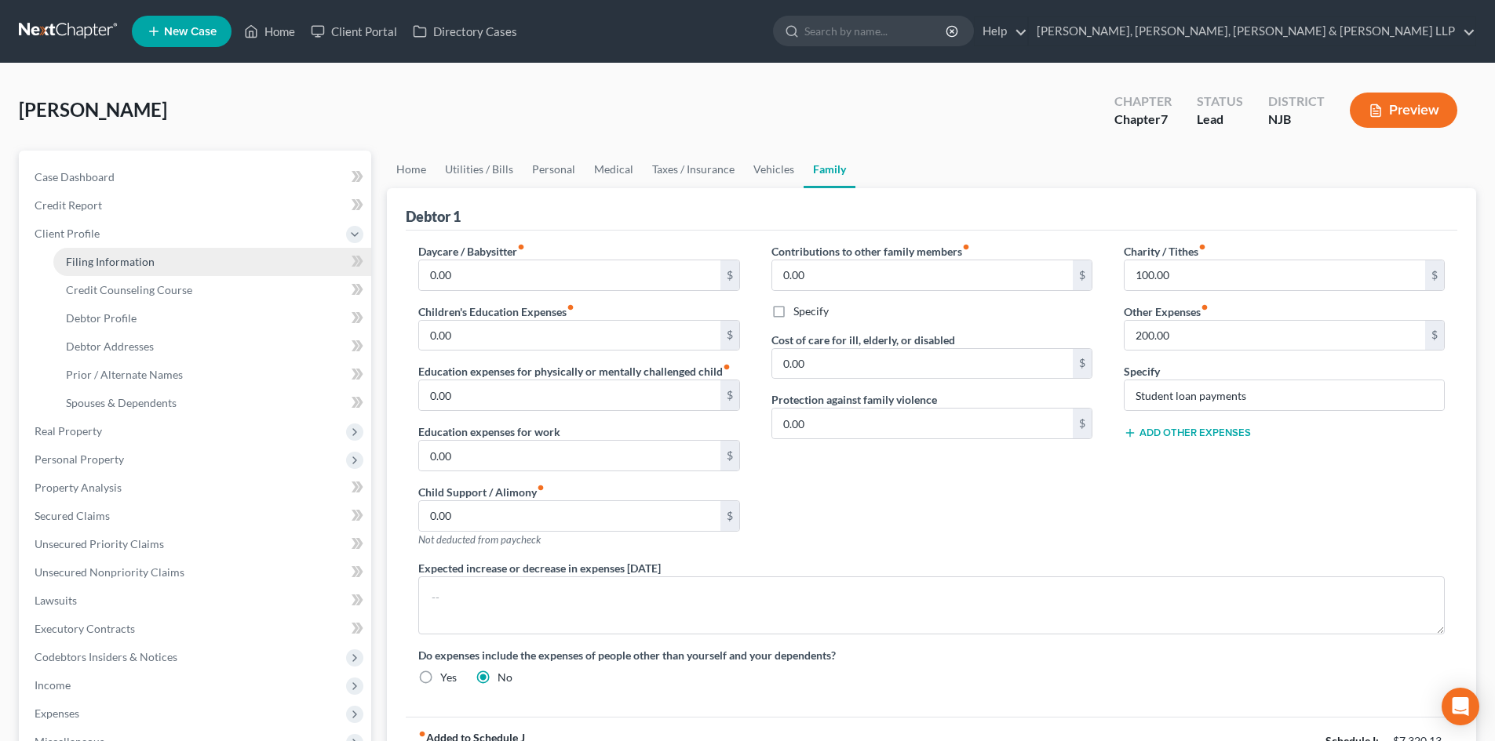
click at [146, 262] on span "Filing Information" at bounding box center [110, 261] width 89 height 13
select select "1"
select select "0"
select select "51"
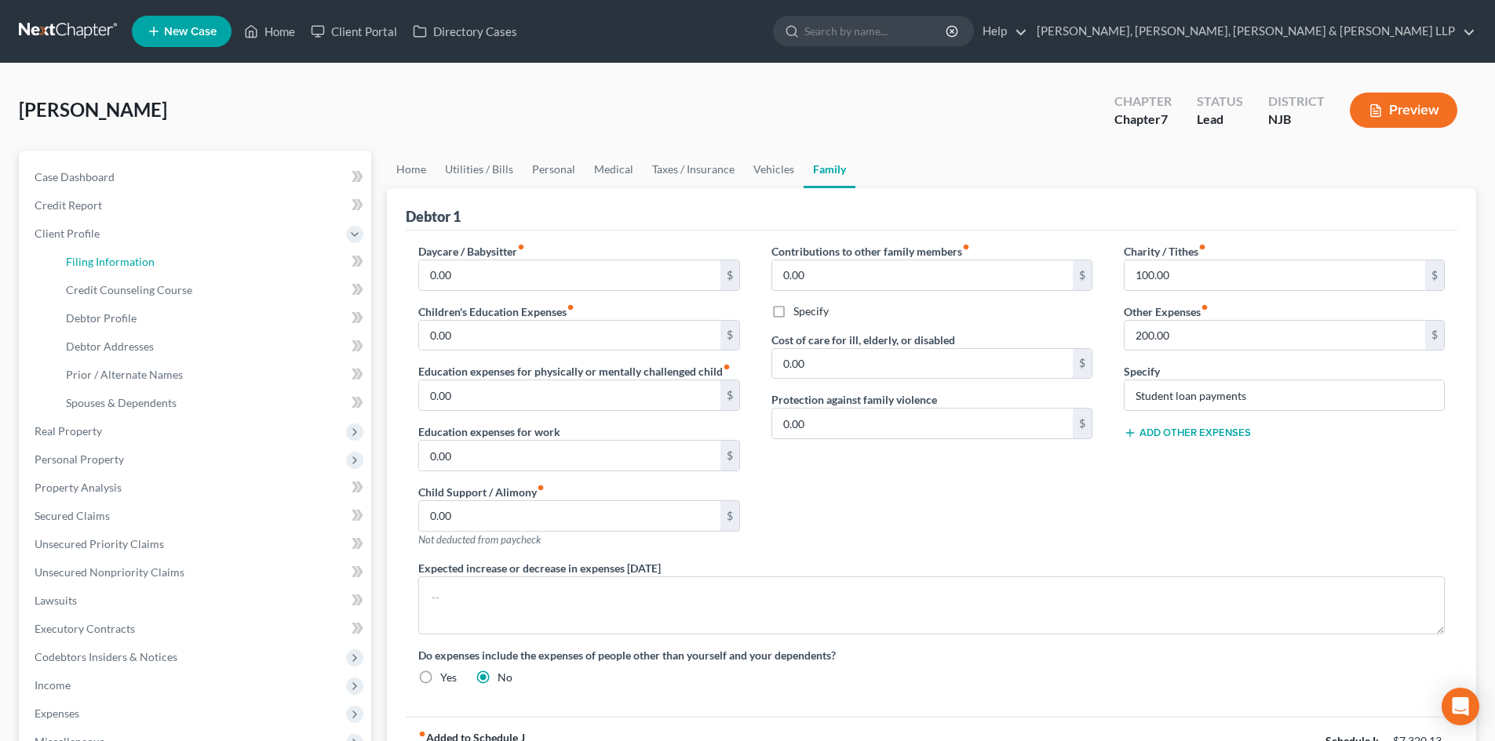
select select "0"
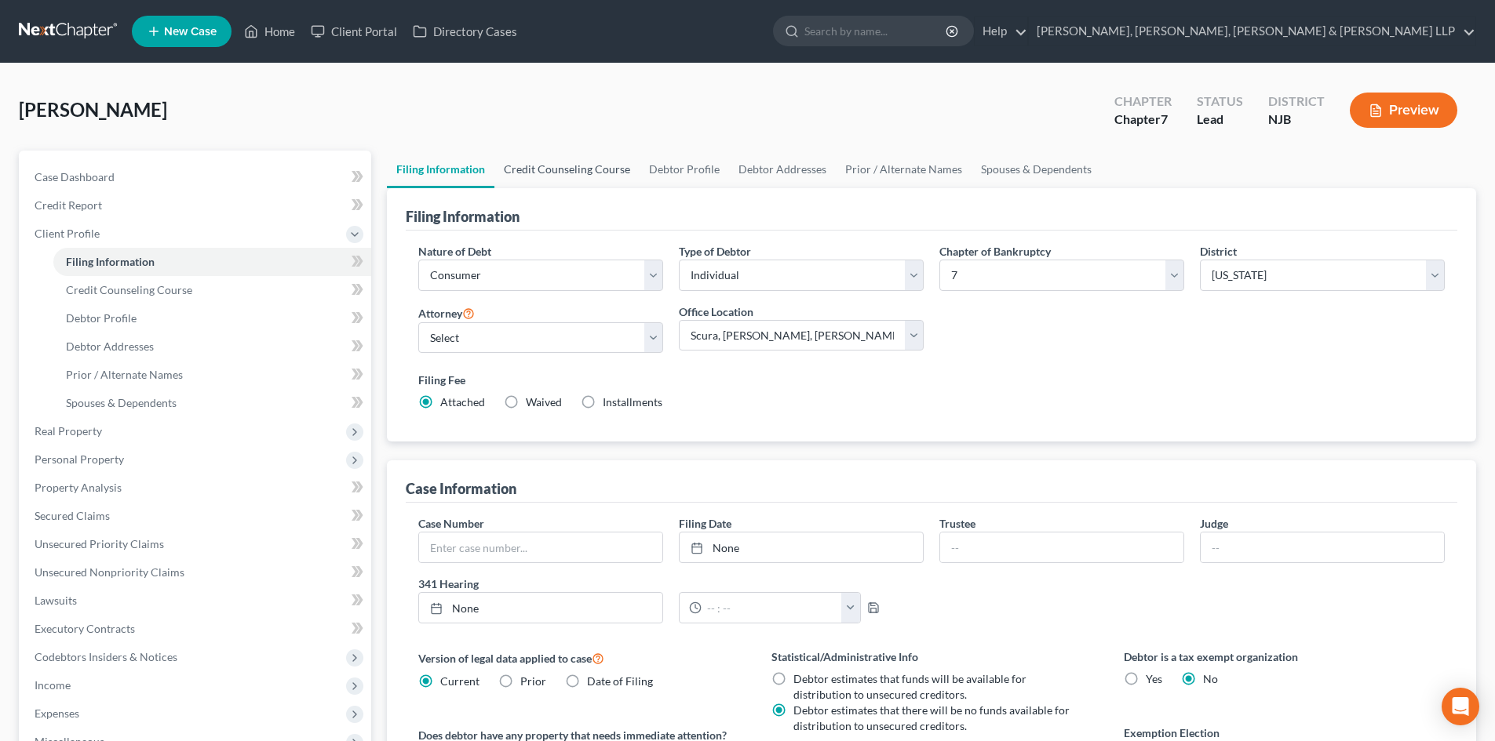
click at [557, 175] on link "Credit Counseling Course" at bounding box center [566, 170] width 145 height 38
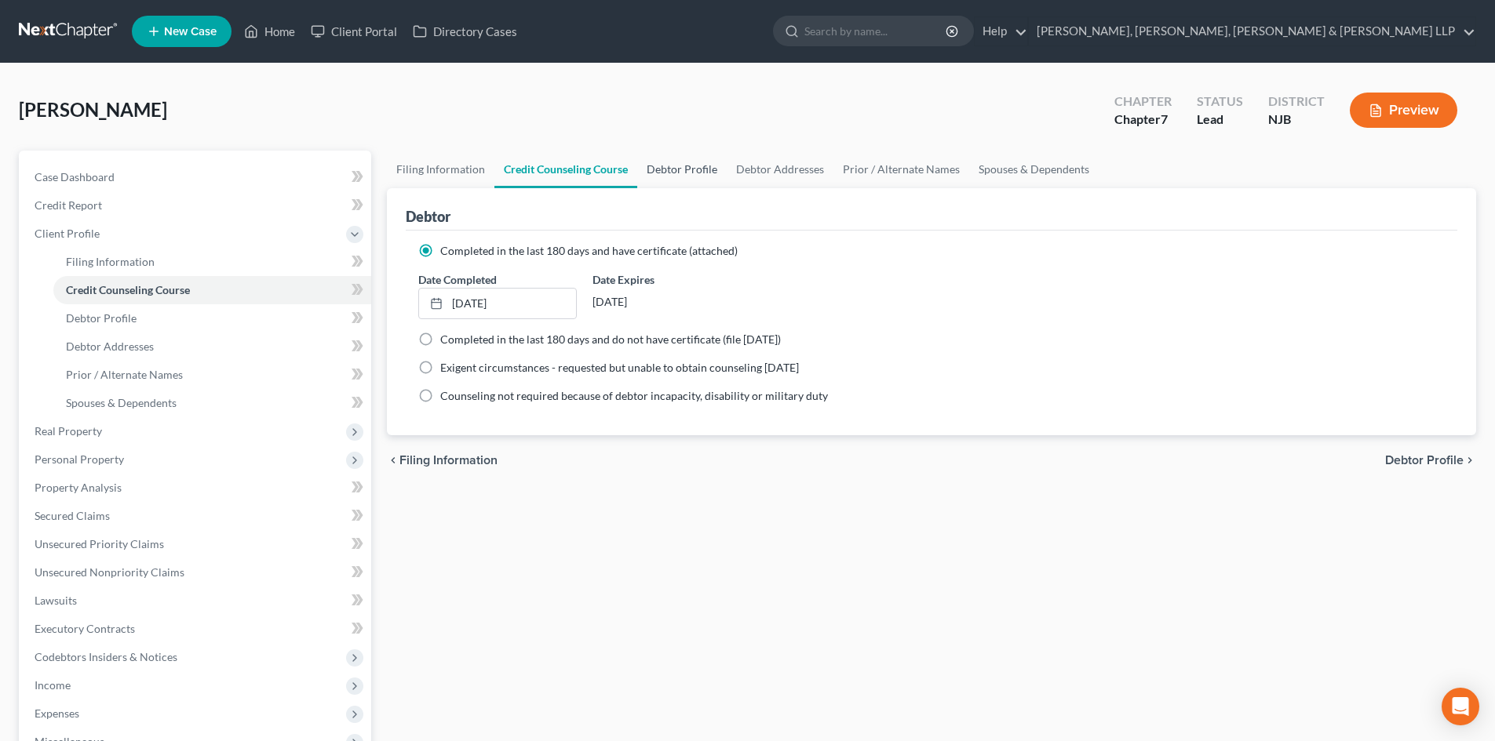
click at [688, 167] on link "Debtor Profile" at bounding box center [681, 170] width 89 height 38
select select "0"
select select "1"
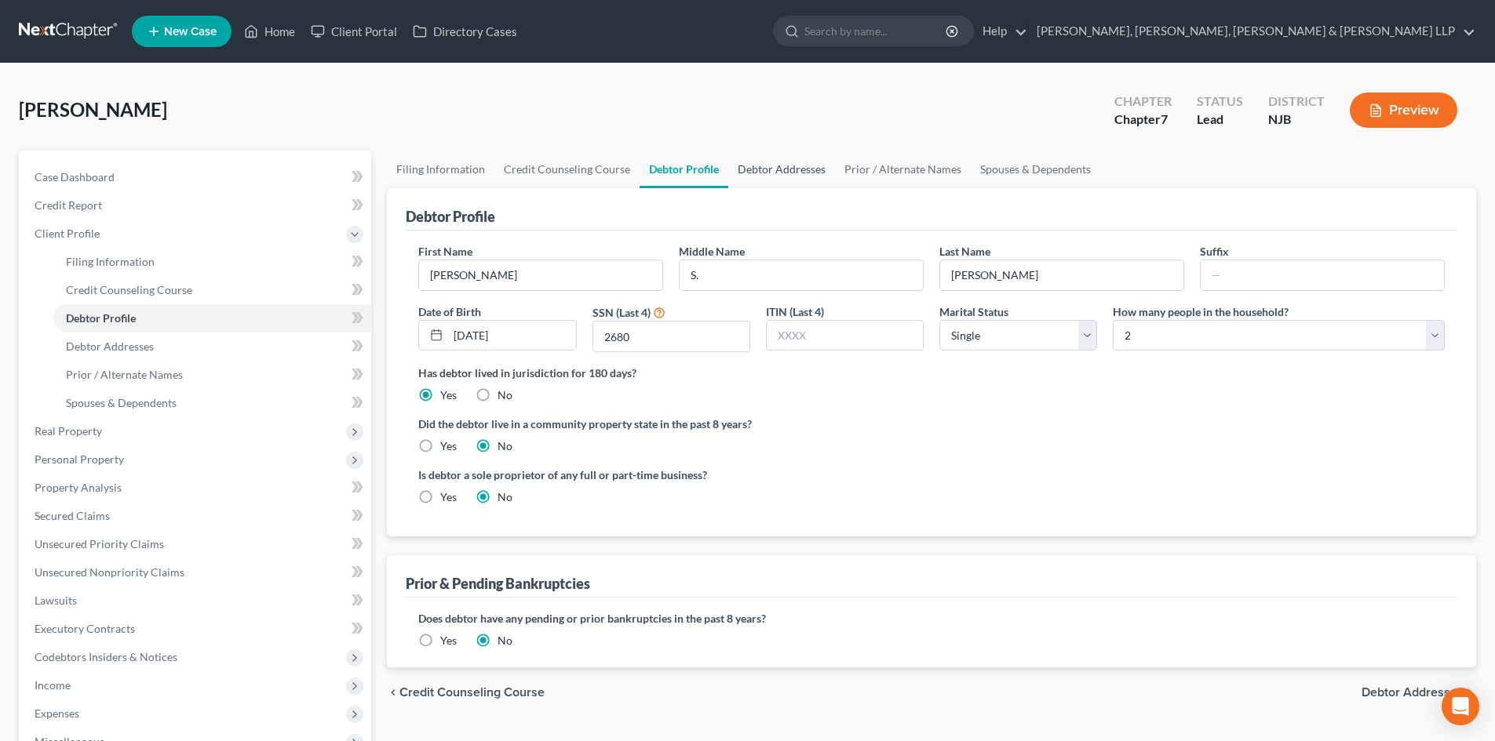
click at [778, 176] on link "Debtor Addresses" at bounding box center [781, 170] width 107 height 38
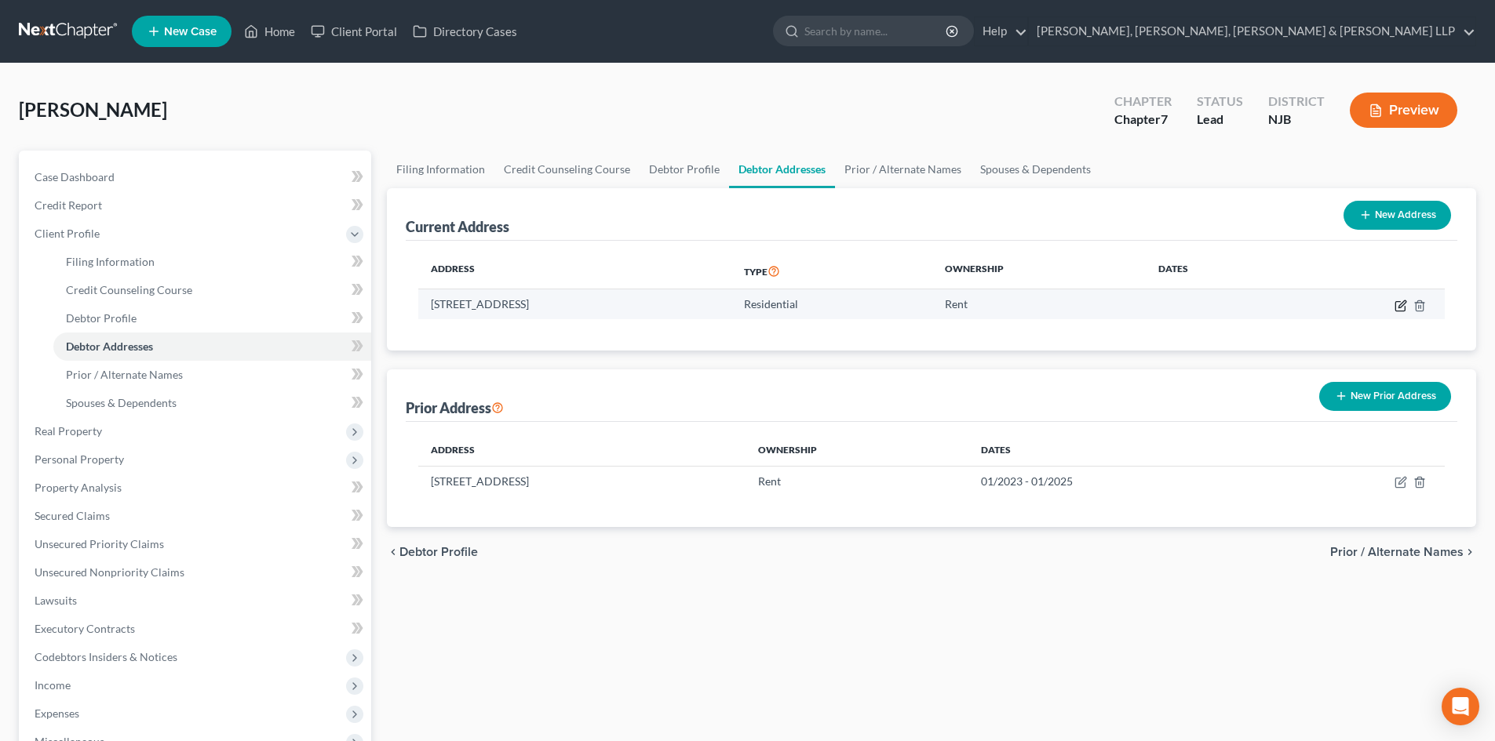
click at [1401, 304] on icon "button" at bounding box center [1400, 306] width 13 height 13
select select "33"
select select "6"
select select "0"
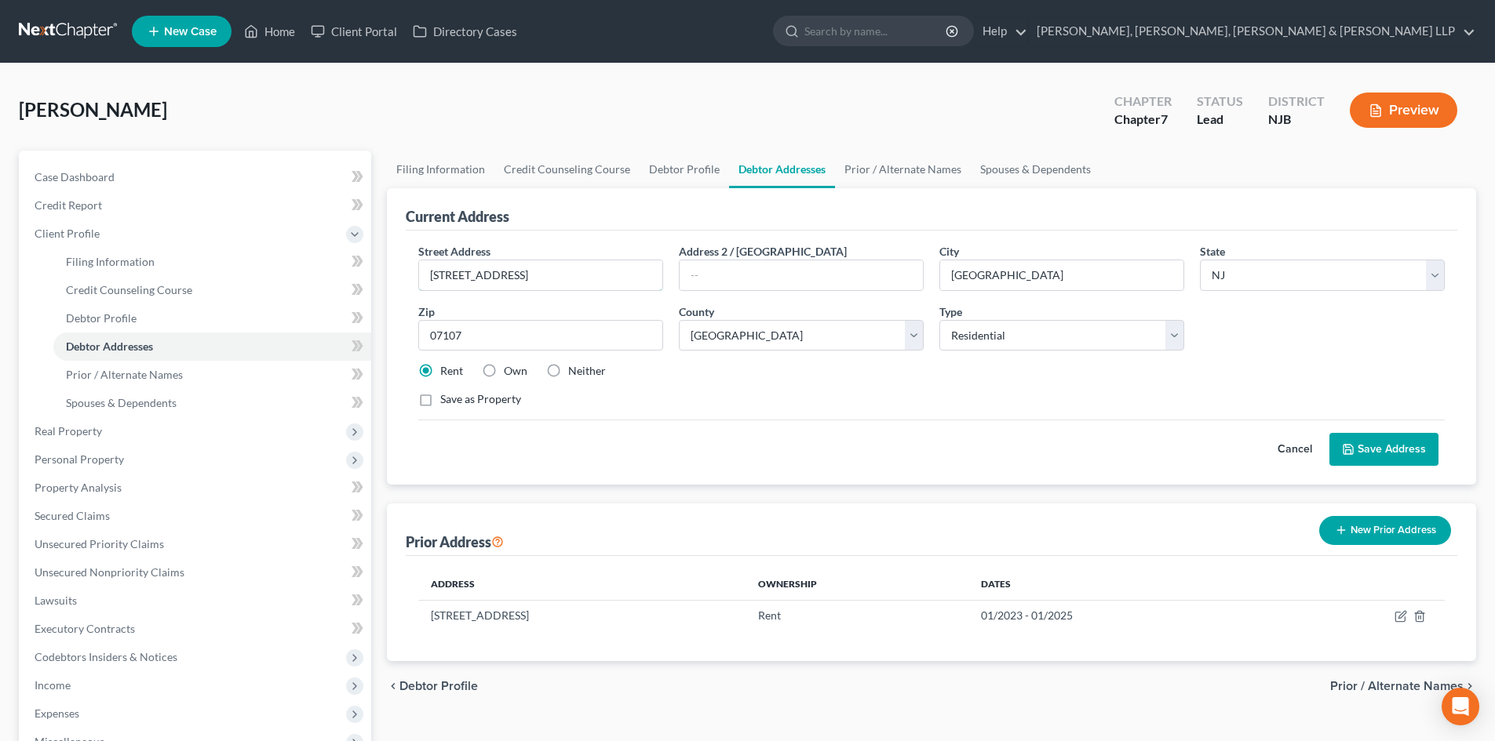
drag, startPoint x: 529, startPoint y: 279, endPoint x: 370, endPoint y: 279, distance: 158.5
click at [370, 279] on div "Petition Navigation Case Dashboard Payments Invoices Payments Payments Credit R…" at bounding box center [747, 547] width 1473 height 793
drag, startPoint x: 421, startPoint y: 268, endPoint x: 363, endPoint y: 264, distance: 58.2
click at [363, 264] on div "Petition Navigation Case Dashboard Payments Invoices Payments Payments Credit R…" at bounding box center [747, 547] width 1473 height 793
click at [578, 300] on div "Street Address * 62 Brach Drive Address 2 / PO Box City * Newark State * State …" at bounding box center [931, 331] width 1042 height 177
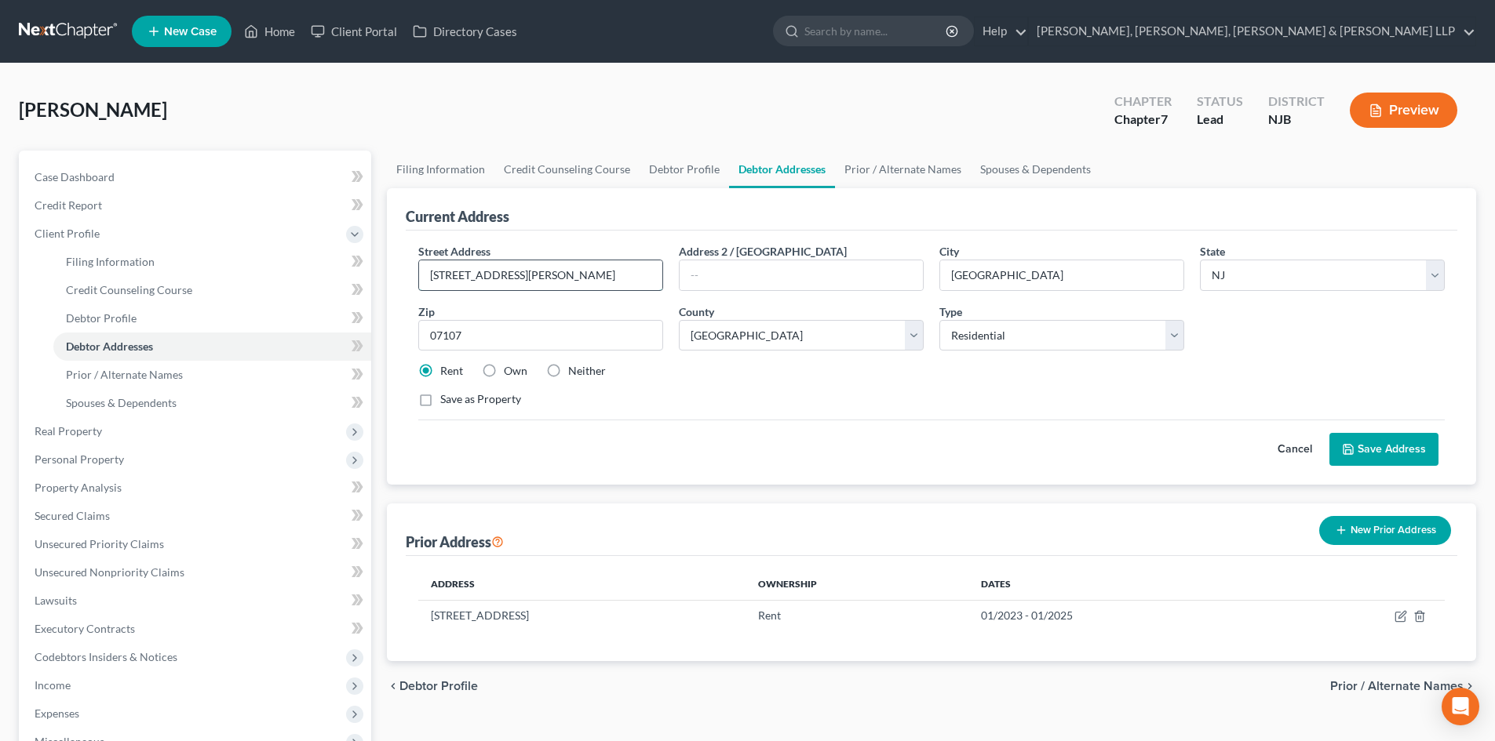
click at [577, 279] on input "62 Brach Drive" at bounding box center [540, 275] width 243 height 30
drag, startPoint x: 570, startPoint y: 277, endPoint x: 416, endPoint y: 275, distance: 153.8
click at [417, 276] on div "Street Address * 62 Brach Drive" at bounding box center [540, 267] width 260 height 48
click at [573, 262] on input "62 Brach Drive" at bounding box center [540, 275] width 243 height 30
click at [553, 286] on input "62 Brach Drive" at bounding box center [540, 275] width 243 height 30
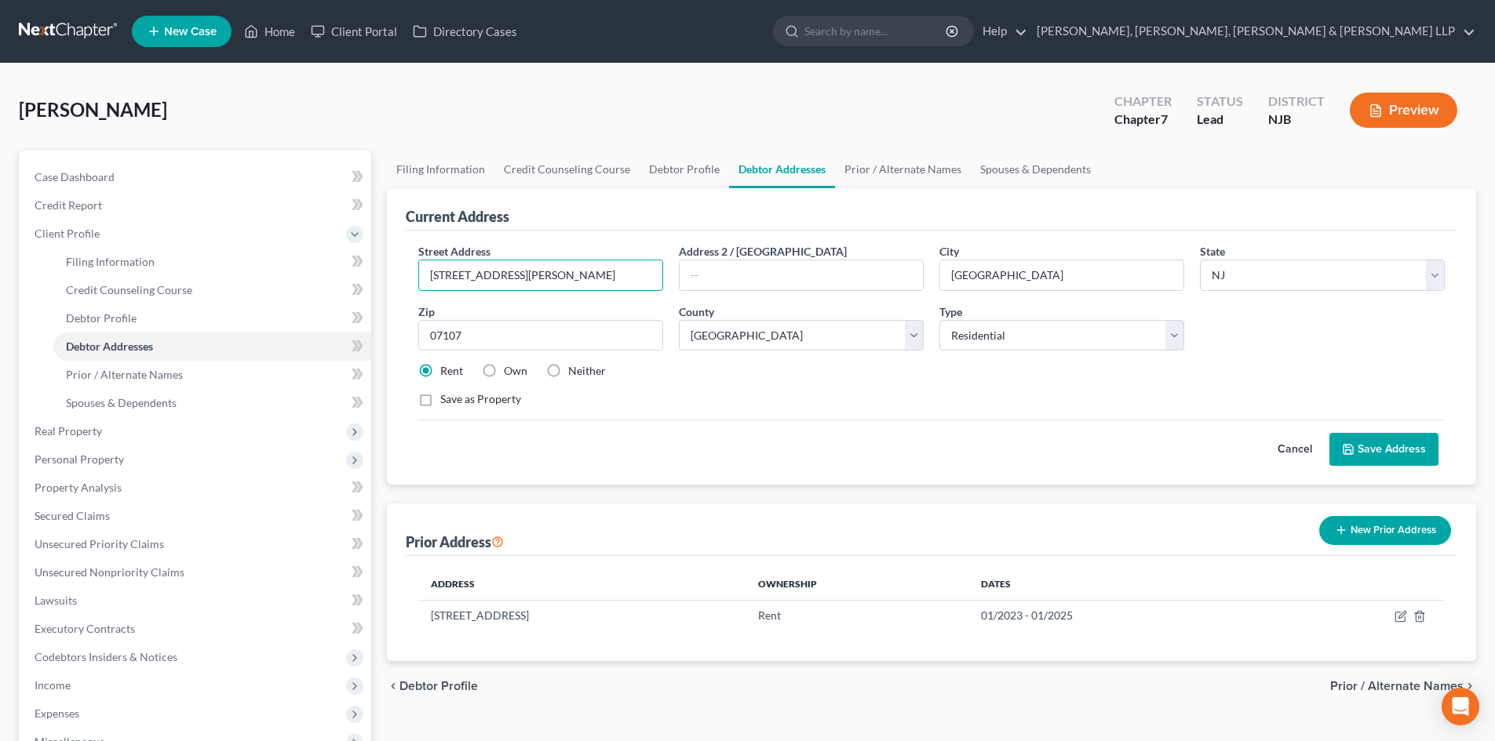
drag, startPoint x: 441, startPoint y: 279, endPoint x: 372, endPoint y: 278, distance: 69.1
click at [372, 278] on div "Petition Navigation Case Dashboard Payments Invoices Payments Payments Credit R…" at bounding box center [747, 547] width 1473 height 793
paste input "nch Brook DrBelleville, NJ 07109"
drag, startPoint x: 591, startPoint y: 275, endPoint x: 675, endPoint y: 275, distance: 84.7
click at [675, 275] on div "Street Address * 62 Branch Brook DrBelleville, NJ 07109 Address 2 / PO Box City…" at bounding box center [931, 331] width 1042 height 177
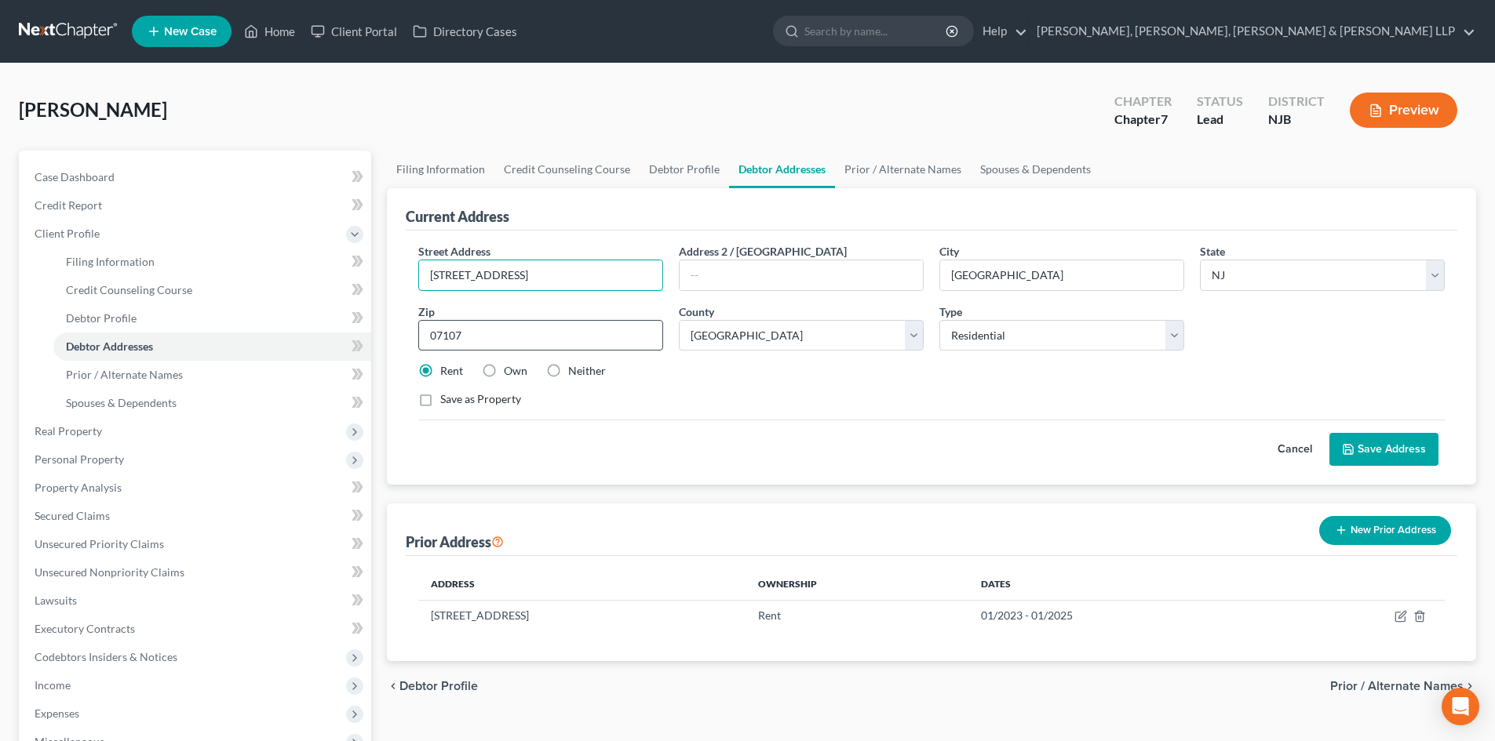
type input "62 Branch Brook DrBelleville, NJ 07109"
drag, startPoint x: 489, startPoint y: 327, endPoint x: 412, endPoint y: 326, distance: 76.9
click at [341, 327] on div "Petition Navigation Case Dashboard Payments Invoices Payments Payments Credit R…" at bounding box center [747, 547] width 1473 height 793
paste input "9"
click at [603, 322] on input "07109" at bounding box center [540, 335] width 245 height 31
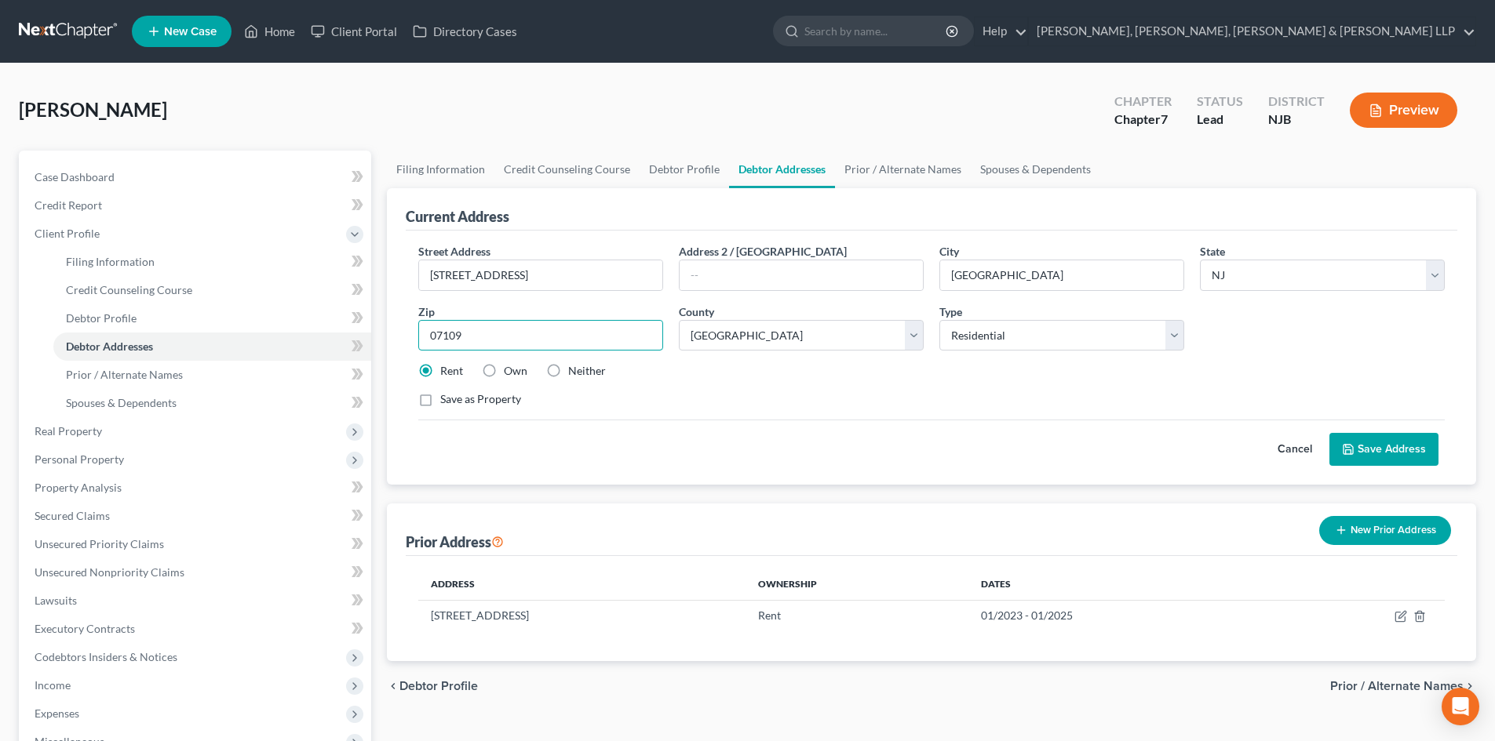
type input "07109"
type input "Belleville"
click at [628, 294] on div "Street Address * 62 Branch Brook DrBelleville, NJ 07109 Address 2 / PO Box City…" at bounding box center [931, 331] width 1042 height 177
drag, startPoint x: 561, startPoint y: 282, endPoint x: 529, endPoint y: 286, distance: 32.5
click at [529, 286] on input "62 Branch Brook DrBelleville, NJ 07109" at bounding box center [540, 275] width 243 height 30
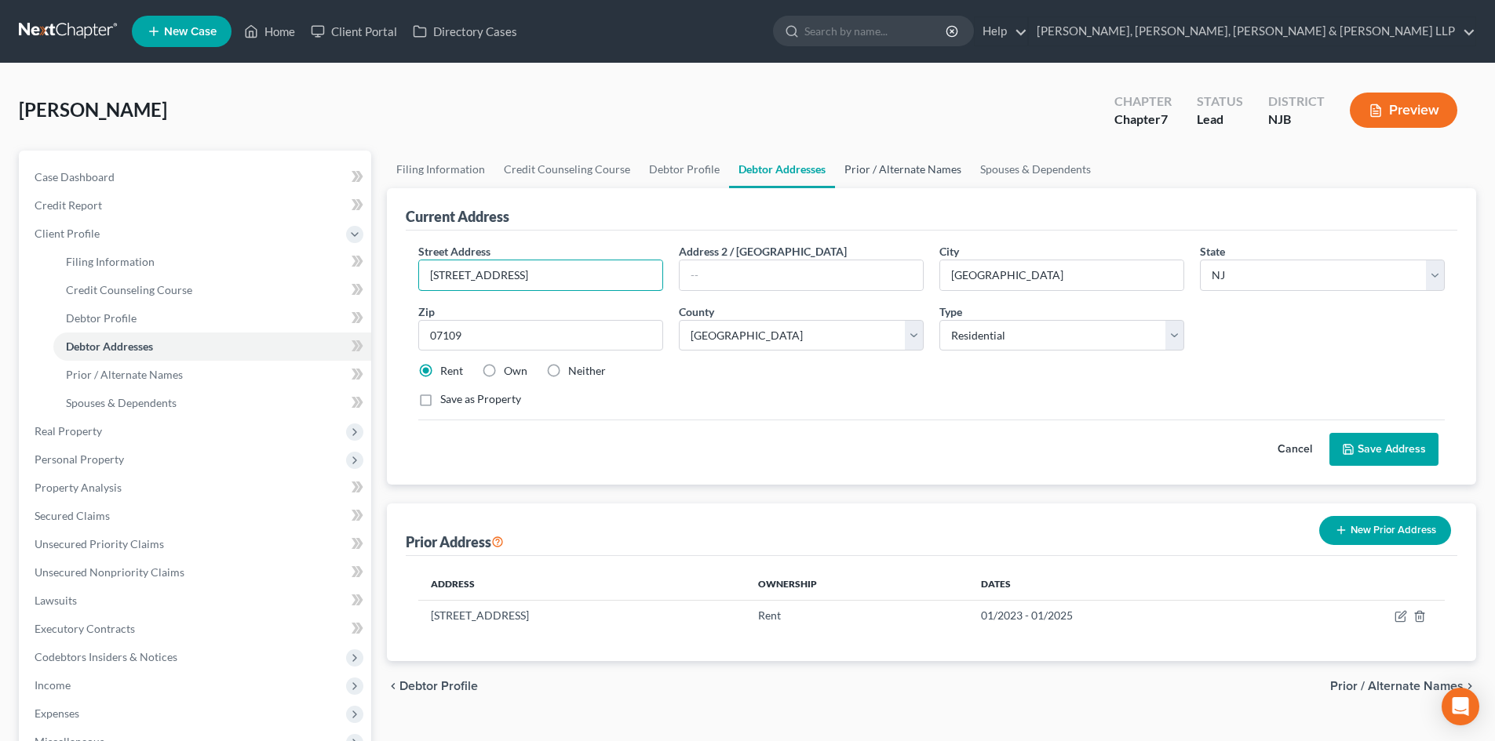
type input "62 Branch Brook Drive"
click at [882, 167] on link "Prior / Alternate Names" at bounding box center [903, 170] width 136 height 38
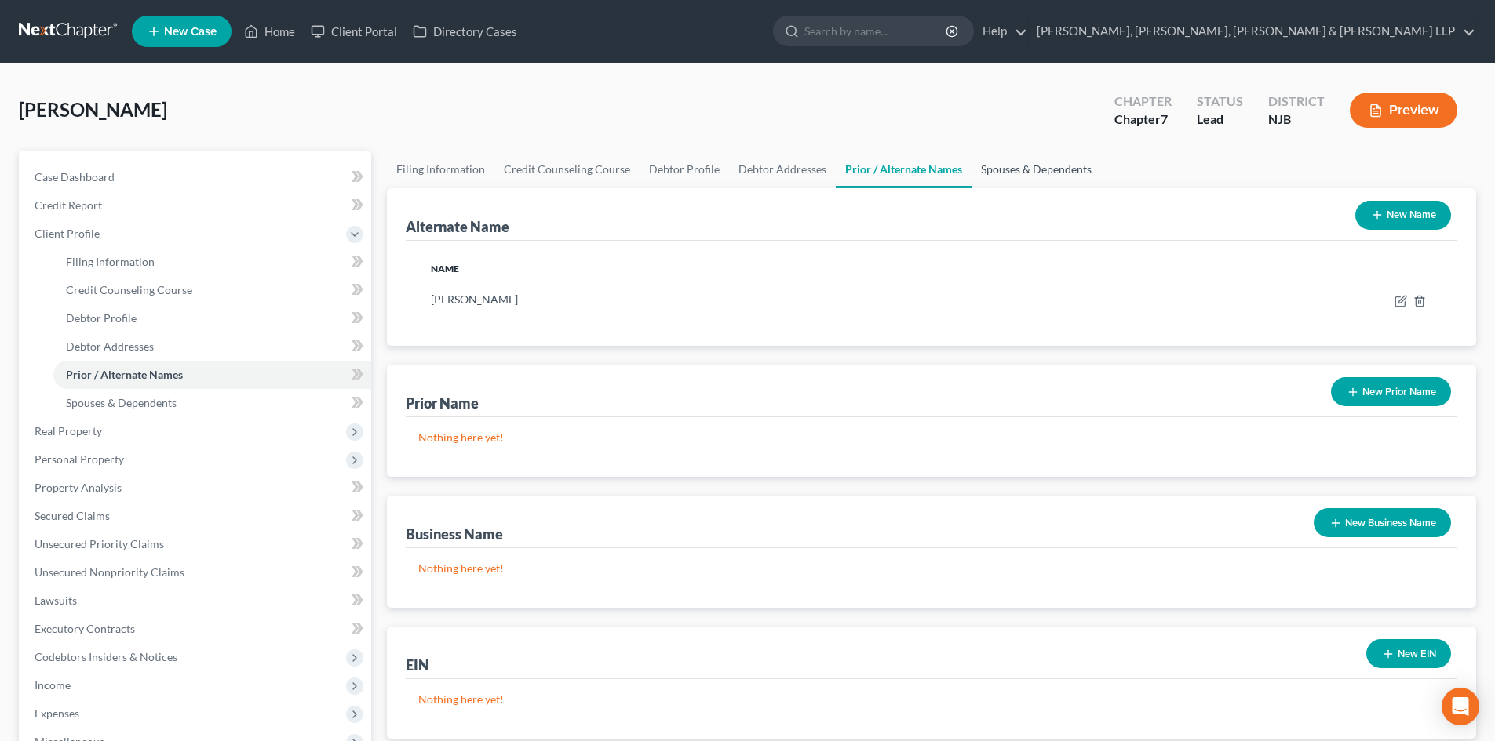
click at [1000, 170] on link "Spouses & Dependents" at bounding box center [1035, 170] width 129 height 38
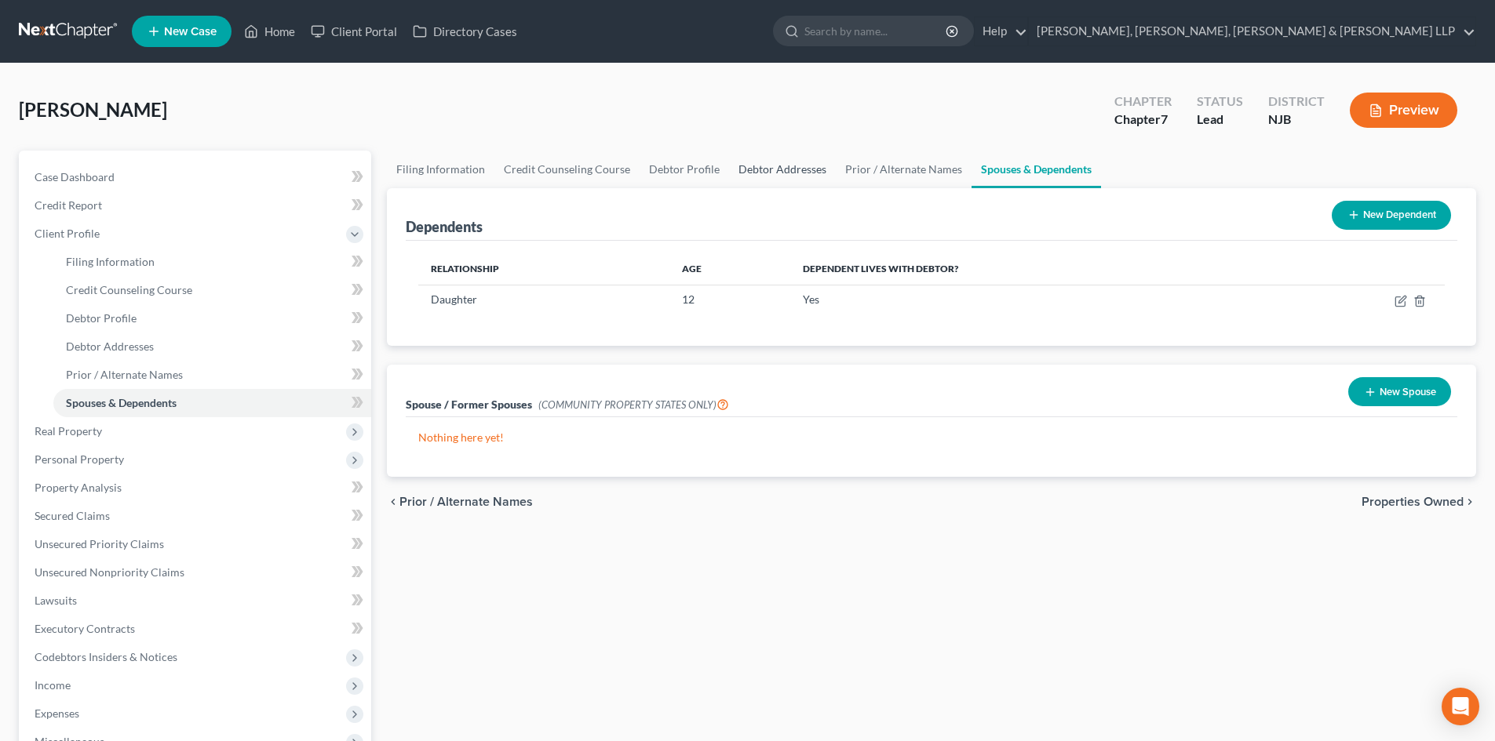
click at [799, 174] on link "Debtor Addresses" at bounding box center [782, 170] width 107 height 38
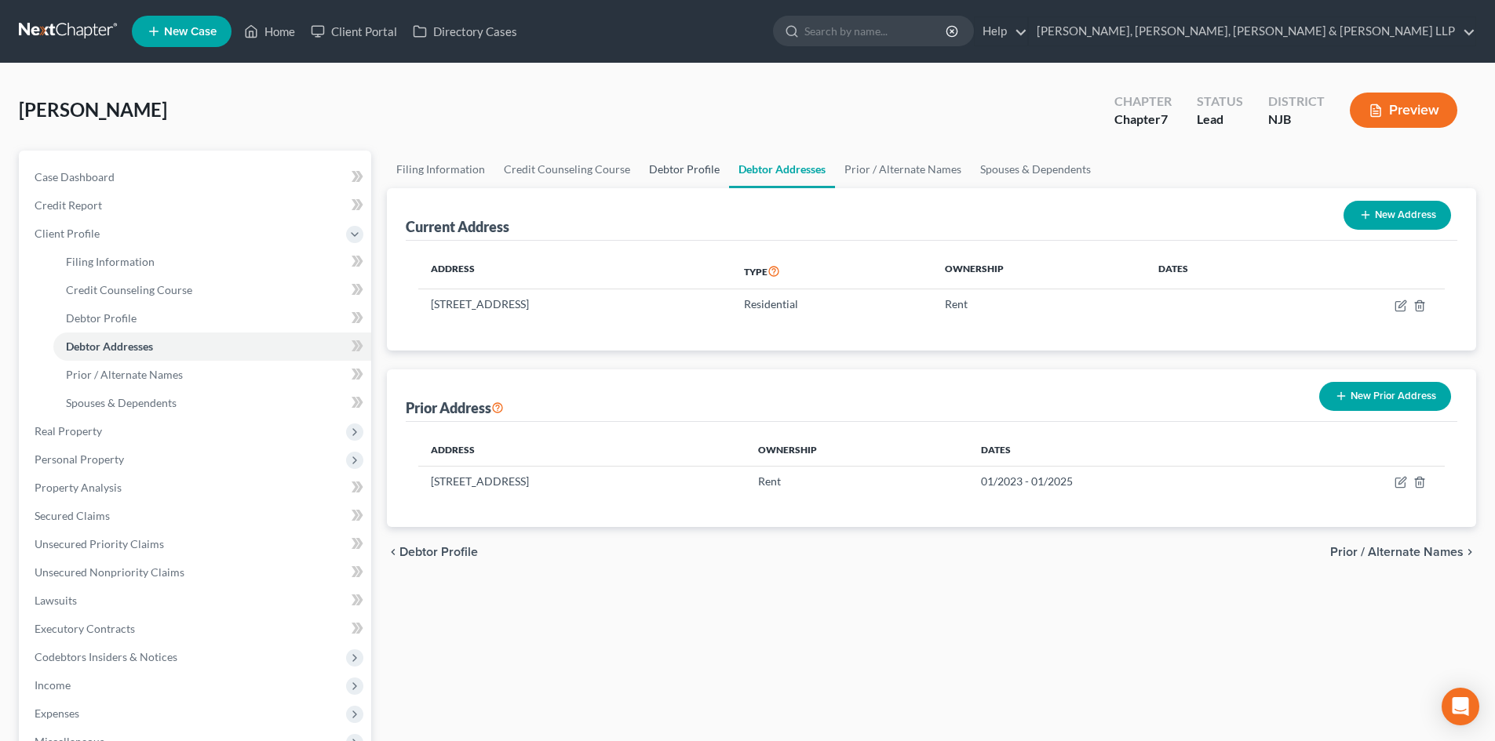
click at [683, 160] on link "Debtor Profile" at bounding box center [683, 170] width 89 height 38
select select "0"
select select "1"
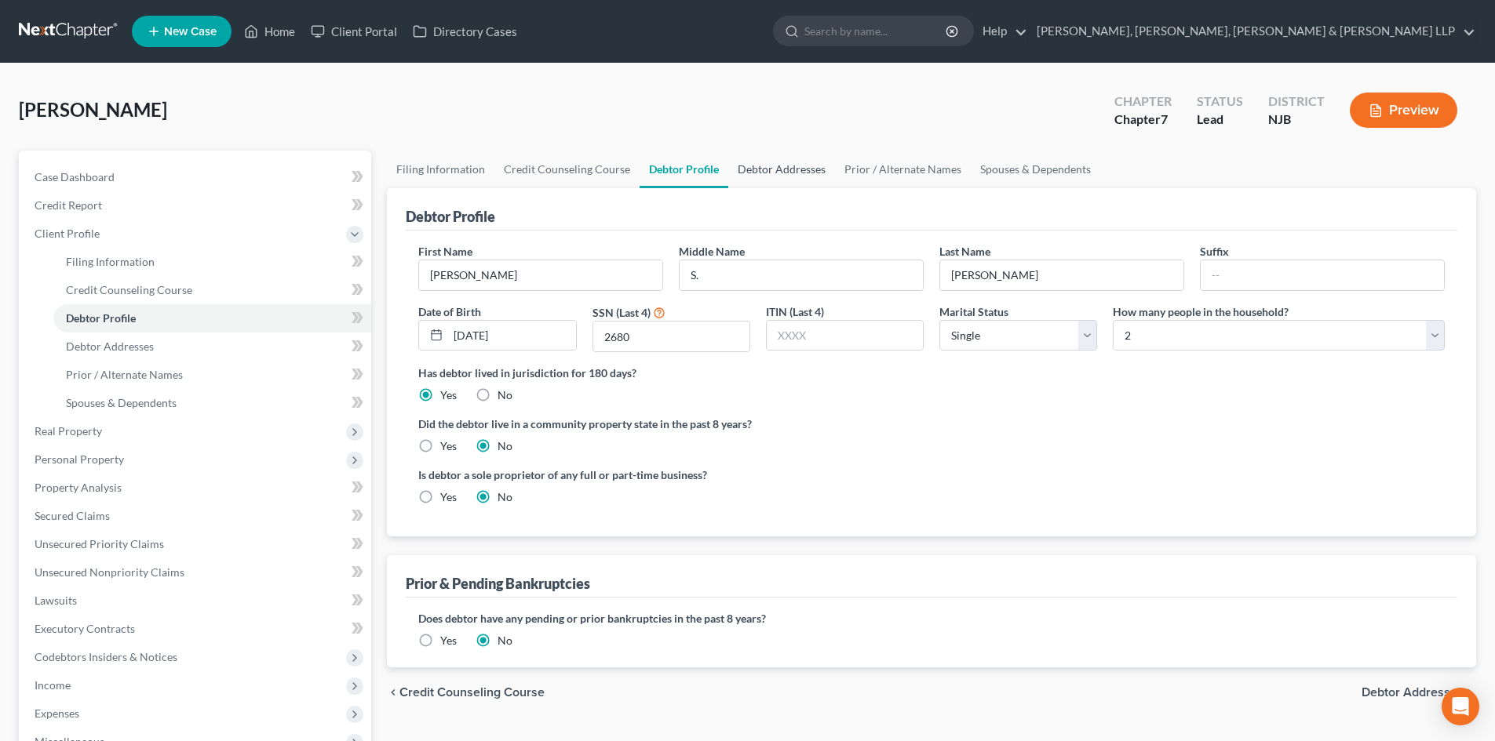
click at [821, 182] on link "Debtor Addresses" at bounding box center [781, 170] width 107 height 38
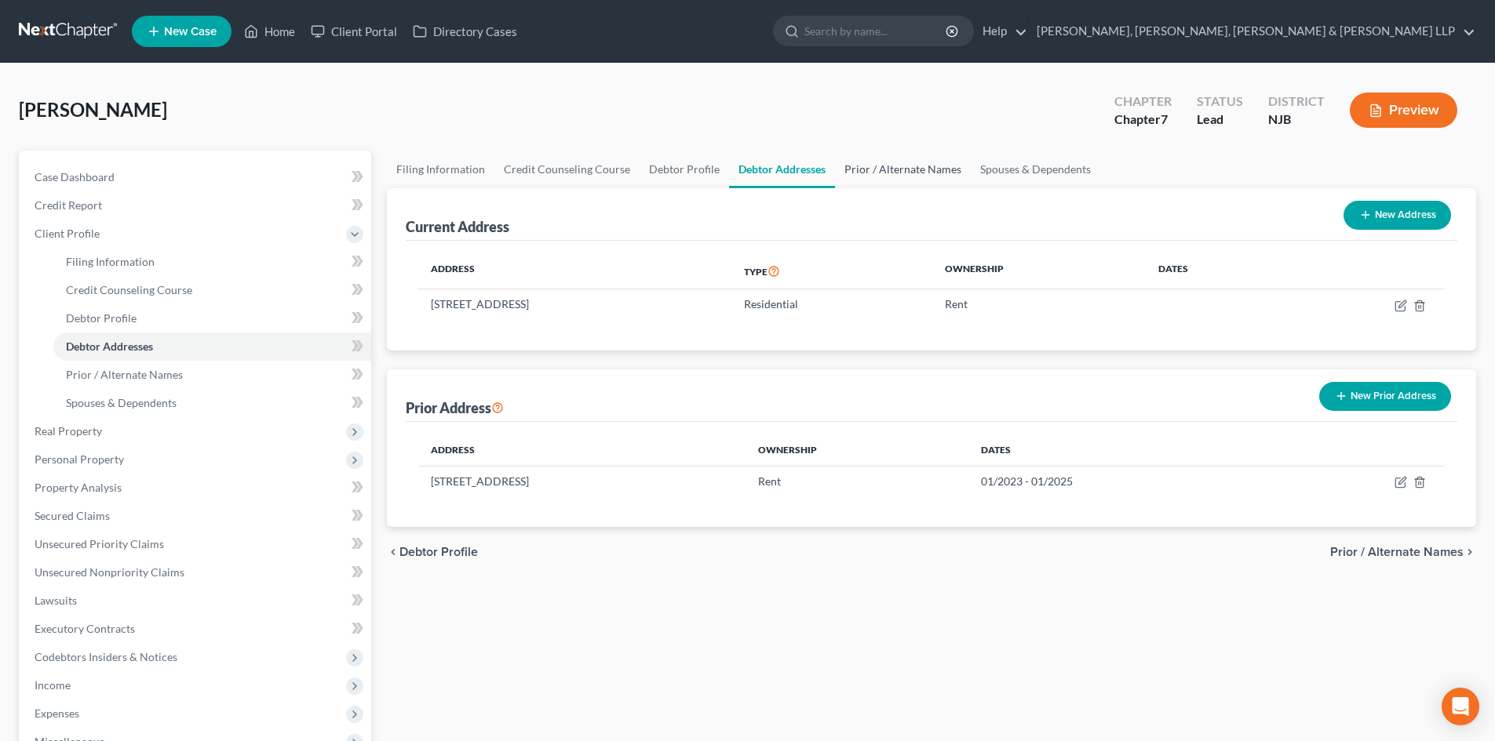
click at [931, 177] on link "Prior / Alternate Names" at bounding box center [903, 170] width 136 height 38
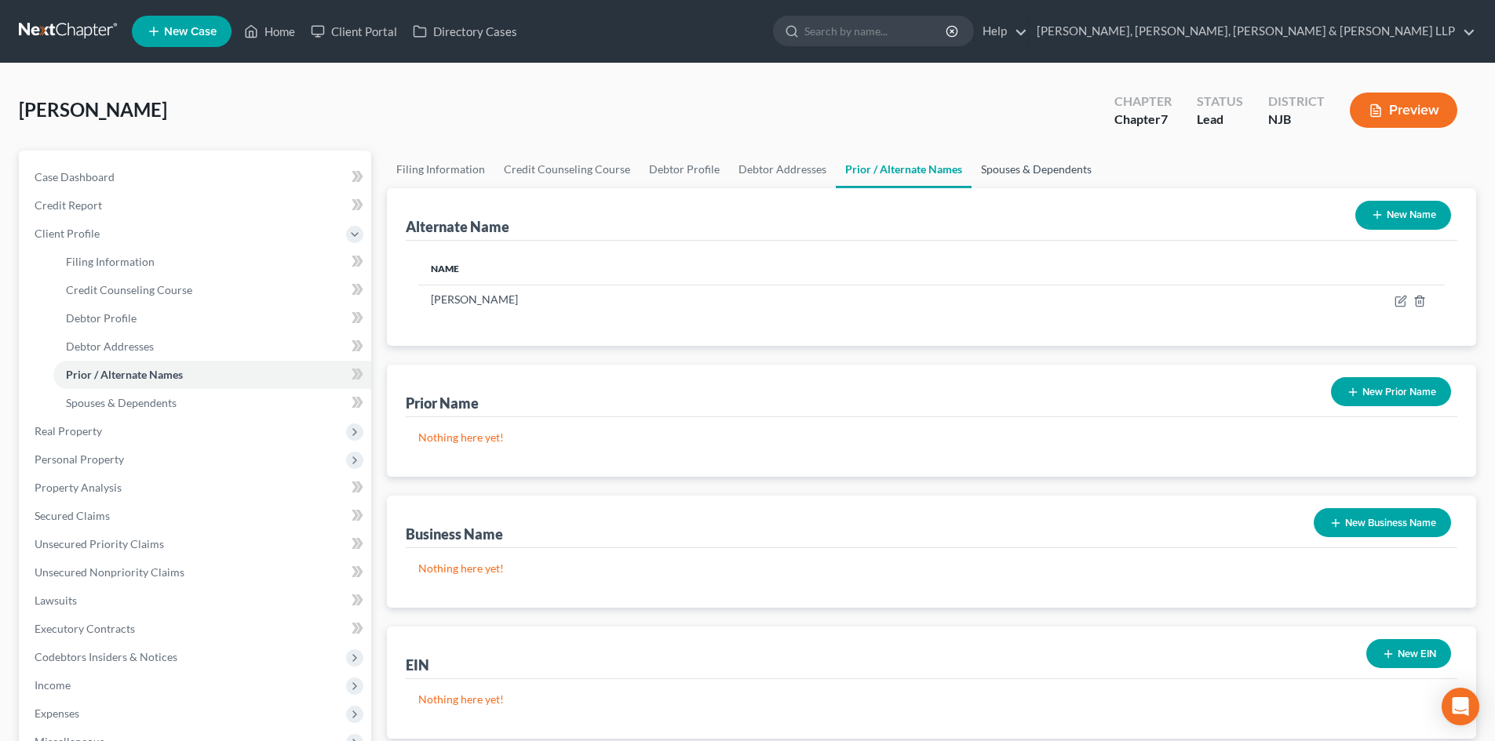
click at [1008, 177] on link "Spouses & Dependents" at bounding box center [1035, 170] width 129 height 38
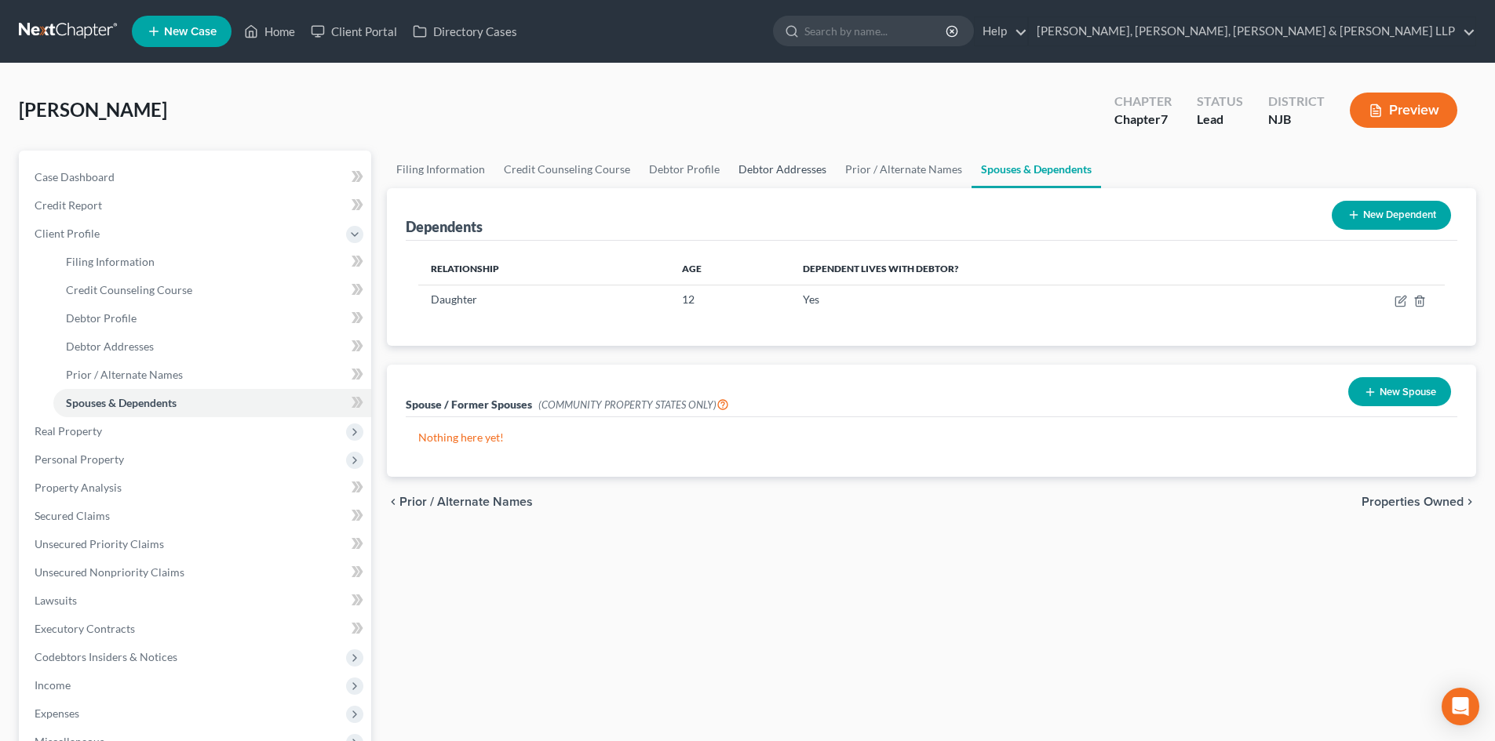
click at [749, 172] on link "Debtor Addresses" at bounding box center [782, 170] width 107 height 38
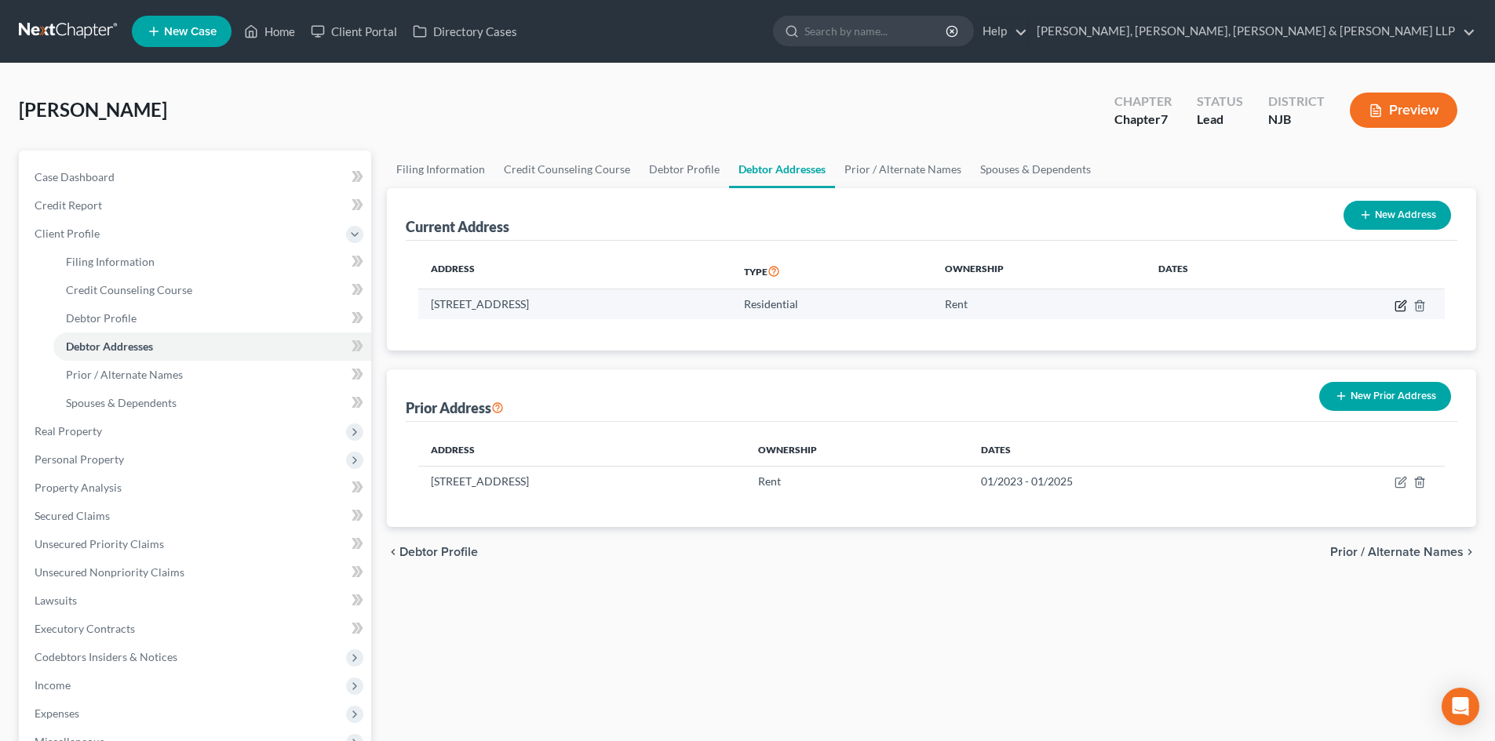
click at [1394, 301] on icon "button" at bounding box center [1400, 306] width 13 height 13
select select "33"
select select "6"
select select "0"
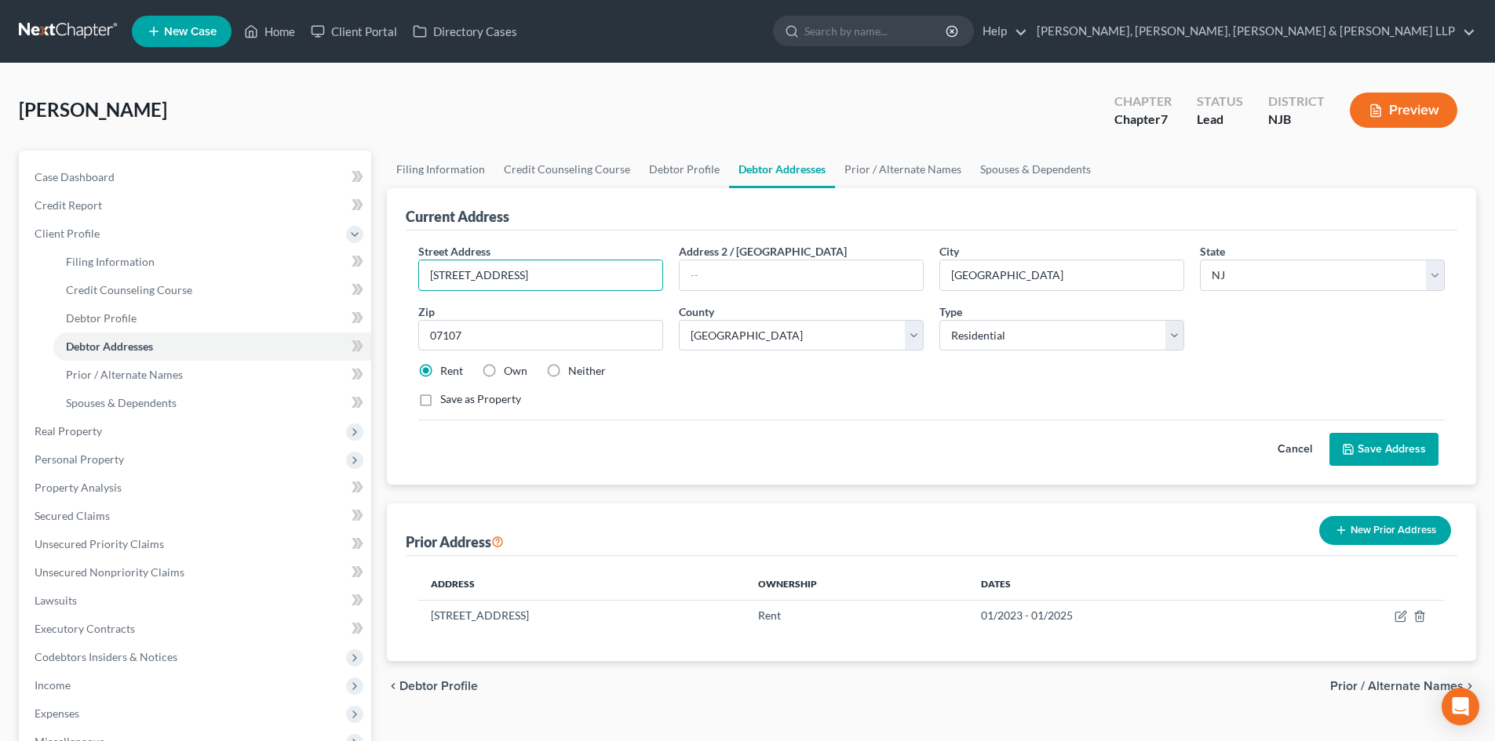
drag, startPoint x: 539, startPoint y: 278, endPoint x: 377, endPoint y: 267, distance: 162.8
click at [377, 267] on div "Petition Navigation Case Dashboard Payments Invoices Payments Payments Credit R…" at bounding box center [747, 547] width 1473 height 793
paste input "07109"
type input "07109"
click at [367, 314] on div "Petition Navigation Case Dashboard Payments Invoices Payments Payments Credit R…" at bounding box center [747, 547] width 1473 height 793
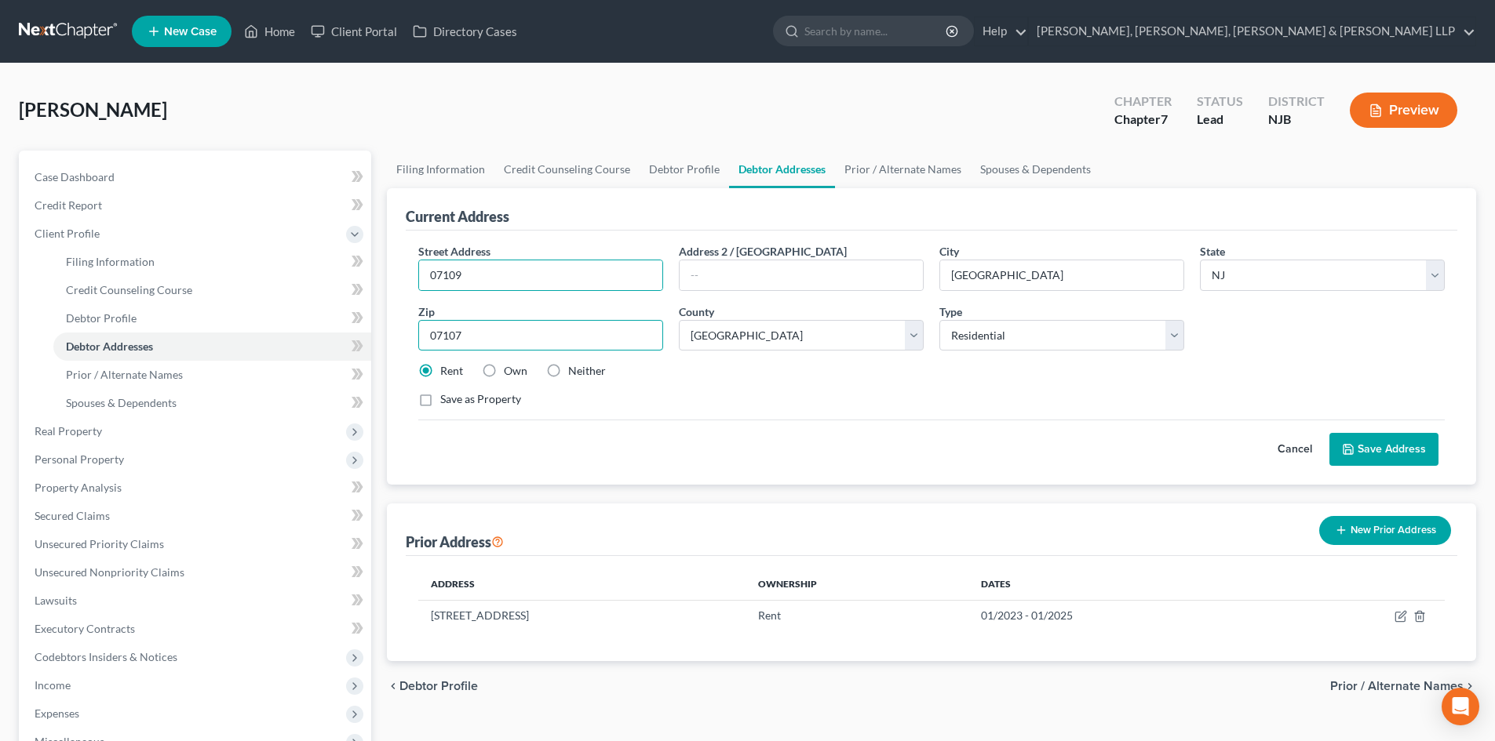
paste input "9"
type input "07109"
type input "Belleville"
click at [612, 267] on input "07109" at bounding box center [540, 275] width 243 height 30
click at [748, 331] on select "County Atlantic County Bergen County Burlington County Camden County Cape May C…" at bounding box center [801, 335] width 245 height 31
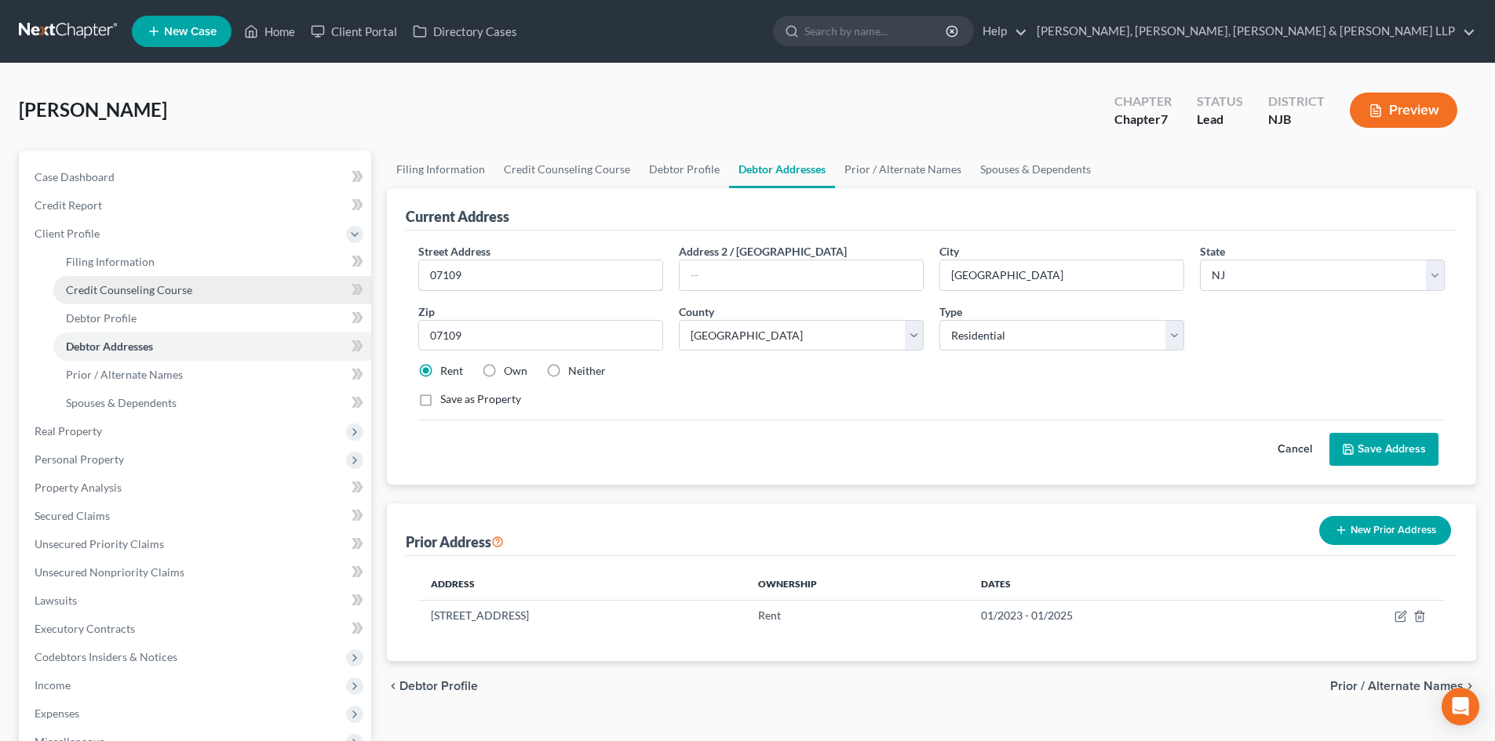
drag, startPoint x: 506, startPoint y: 282, endPoint x: 370, endPoint y: 275, distance: 135.9
click at [372, 275] on div "Petition Navigation Case Dashboard Payments Invoices Payments Payments Credit R…" at bounding box center [747, 547] width 1473 height 793
paste input "62 Branch Brook Dr"
click at [605, 228] on div "Current Address" at bounding box center [931, 209] width 1051 height 42
click at [556, 284] on input "62 Branch Brook Dr" at bounding box center [540, 275] width 243 height 30
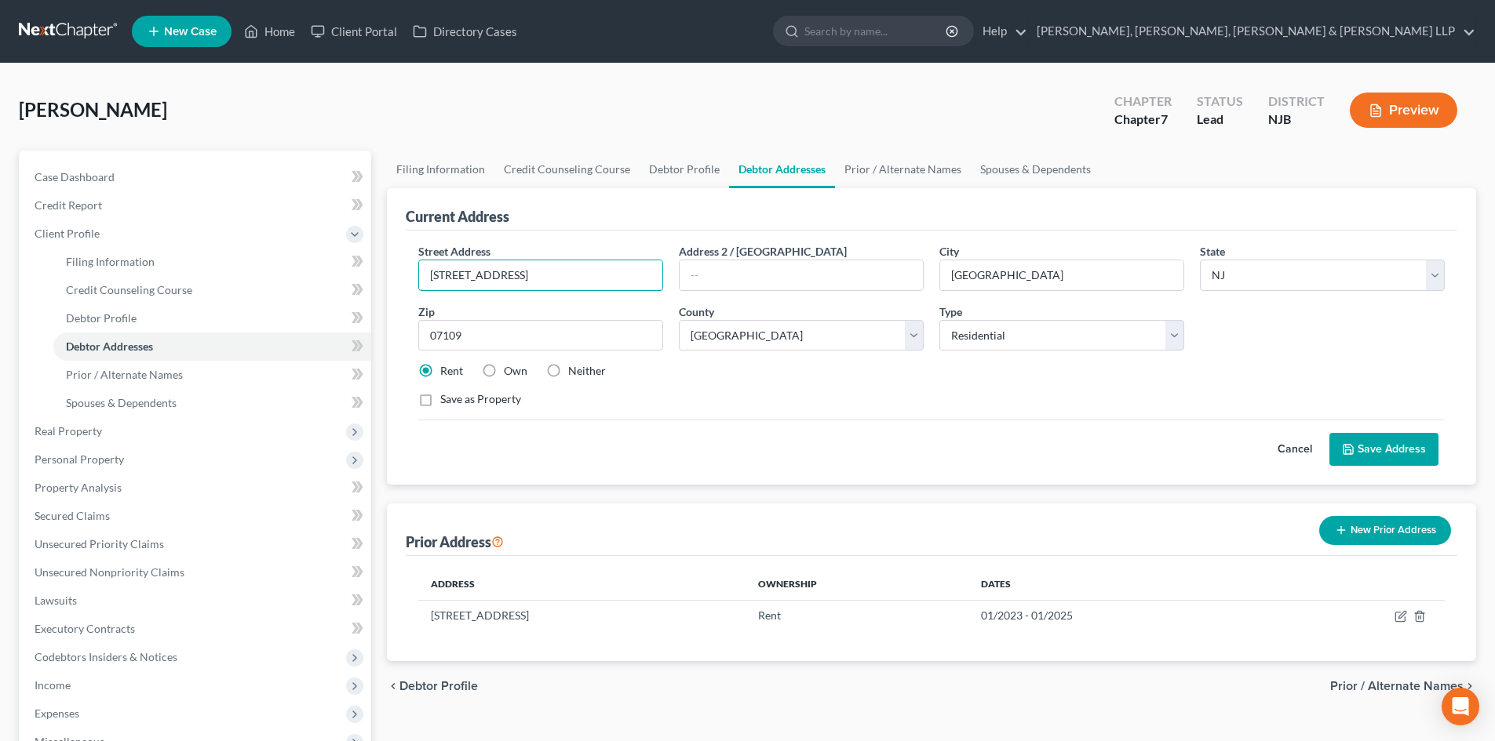
type input "62 Branch Brook Drive"
click at [1393, 455] on button "Save Address" at bounding box center [1383, 449] width 109 height 33
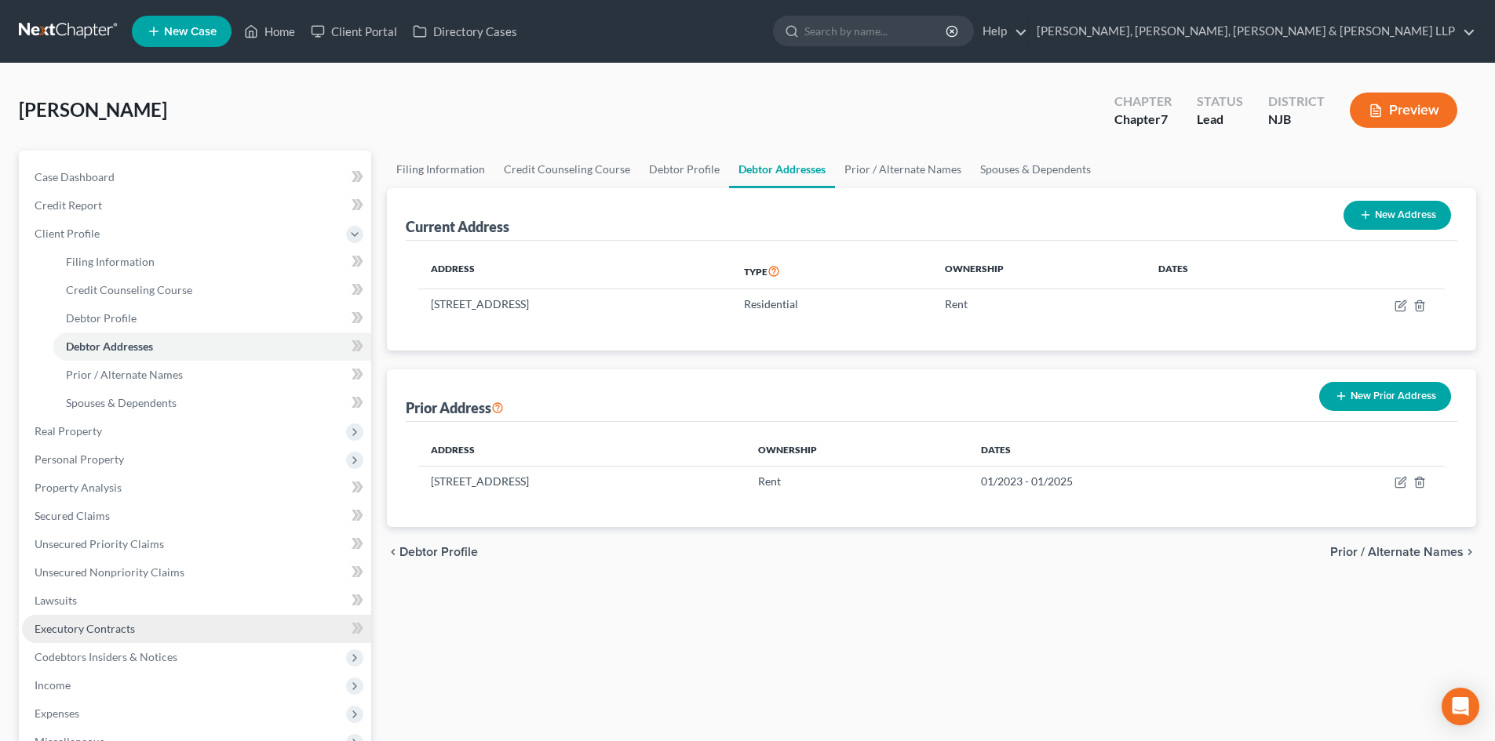
click at [110, 629] on span "Executory Contracts" at bounding box center [85, 628] width 100 height 13
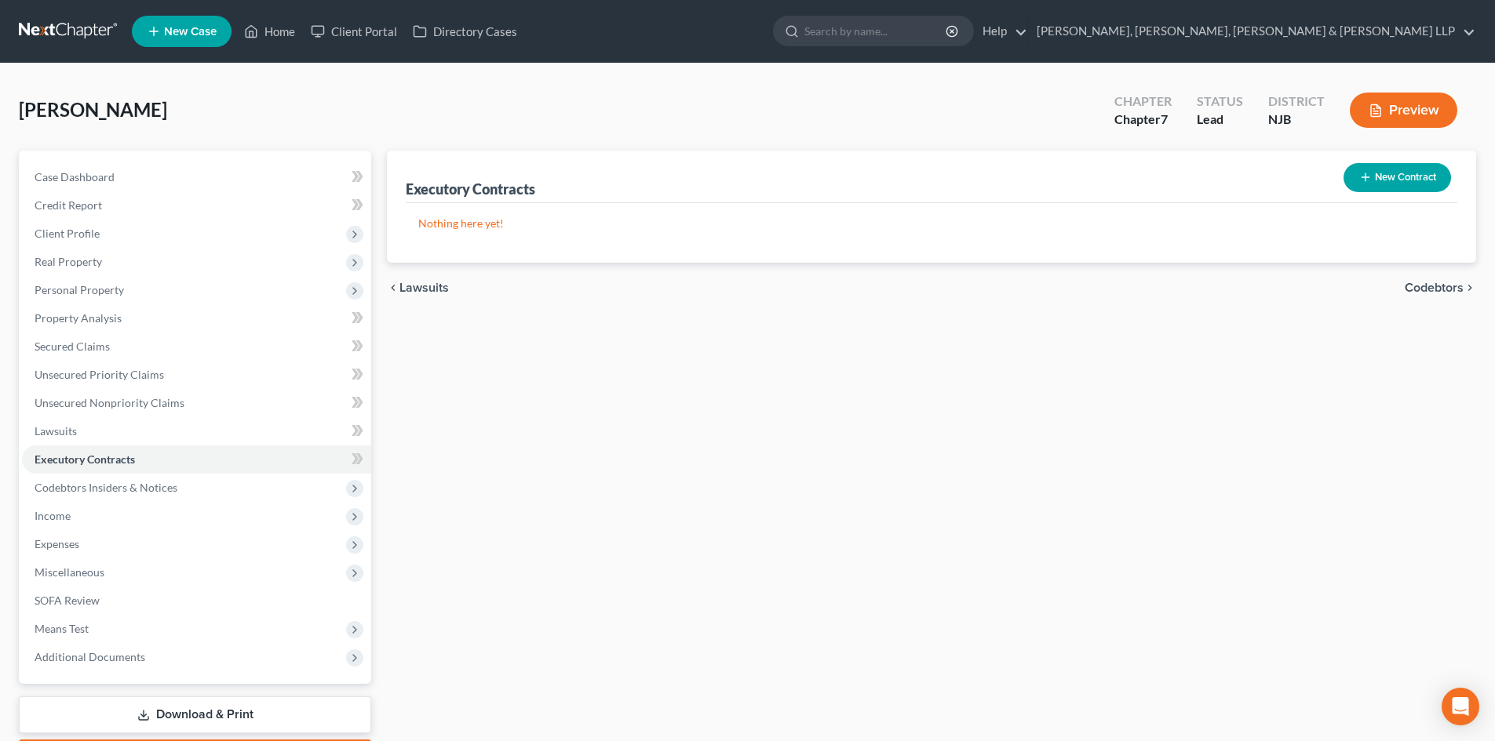
click at [1423, 182] on button "New Contract" at bounding box center [1396, 177] width 107 height 29
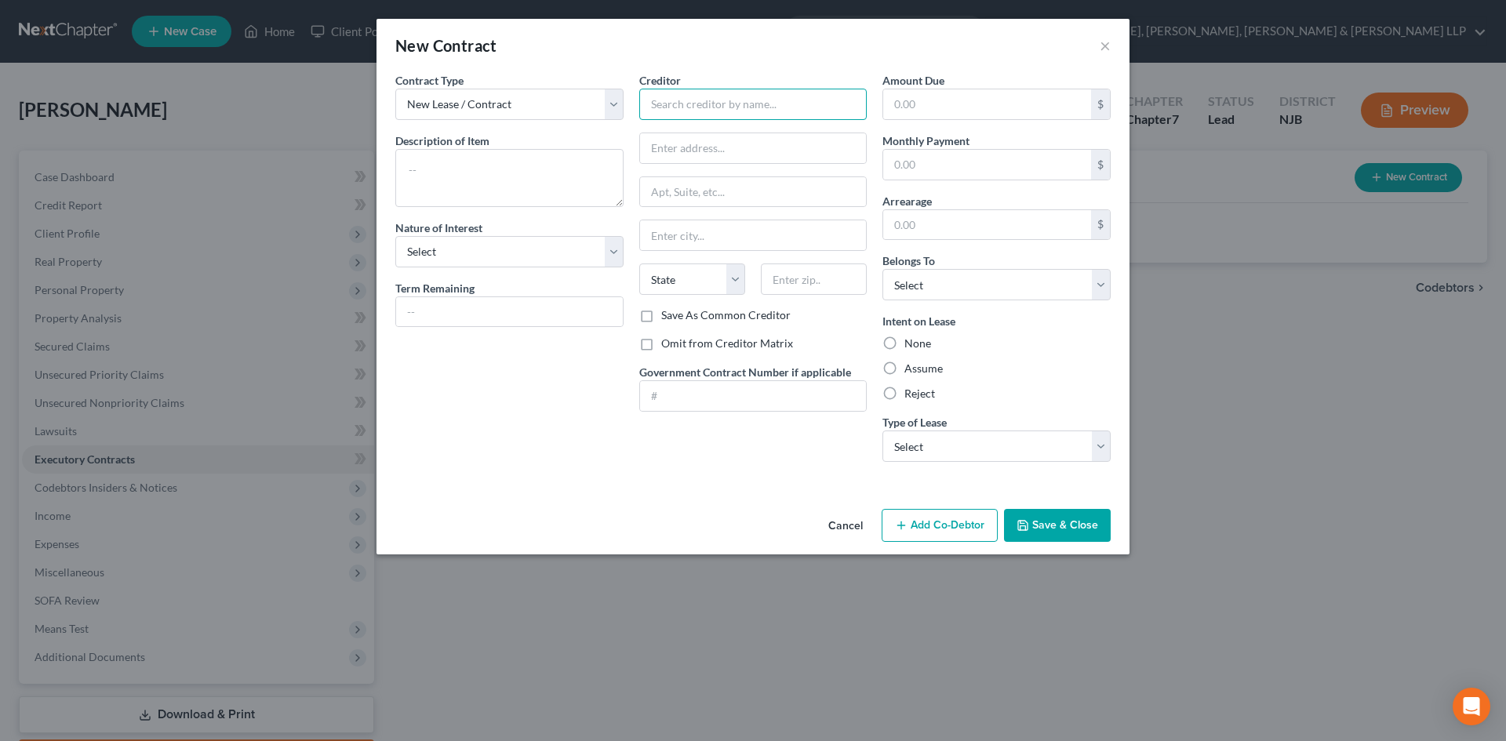
click at [722, 107] on input "text" at bounding box center [753, 104] width 228 height 31
type input "W"
type input "t"
type input "The Woodlands"
click at [934, 376] on label "Assume" at bounding box center [924, 369] width 38 height 16
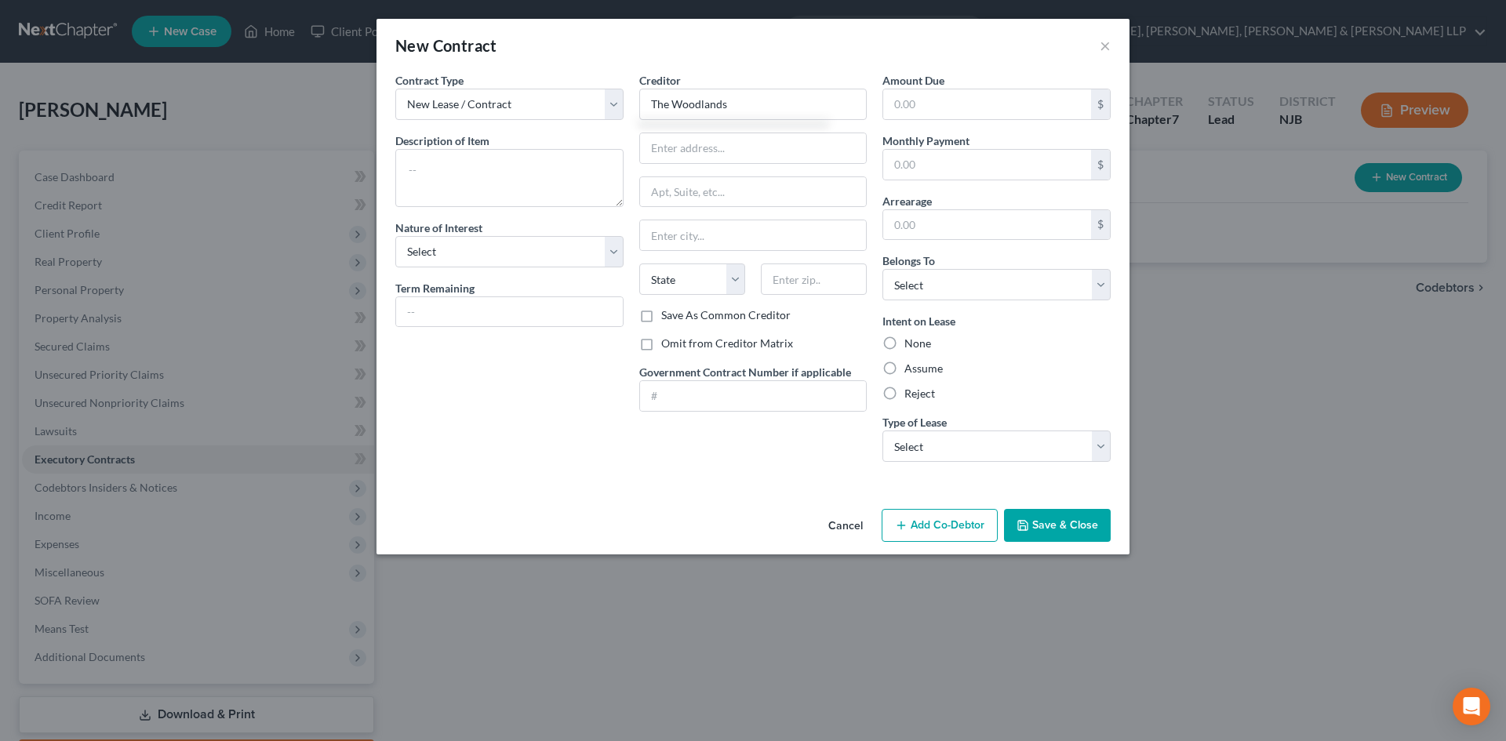
click at [921, 371] on input "Assume" at bounding box center [916, 366] width 10 height 10
radio input "true"
type input "The Woodlands"
click at [931, 445] on select "Select Real Estate Car Other" at bounding box center [997, 446] width 228 height 31
select select "2"
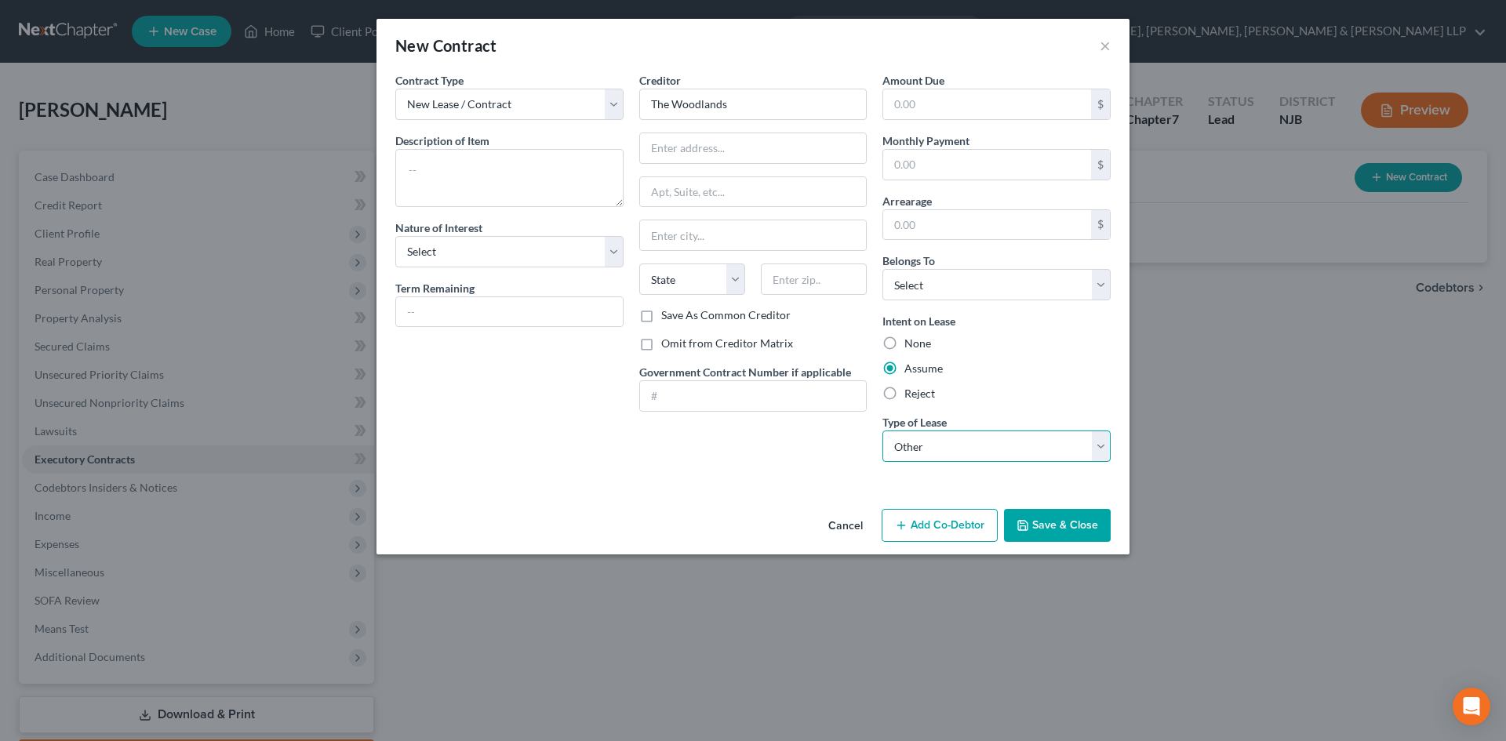
click at [883, 431] on select "Select Real Estate Car Other" at bounding box center [997, 446] width 228 height 31
click at [493, 152] on textarea at bounding box center [509, 178] width 228 height 58
click at [555, 174] on textarea "Residnetial lease agr" at bounding box center [509, 178] width 228 height 58
click at [559, 171] on textarea "Residential lease agreement" at bounding box center [509, 178] width 228 height 58
type textarea "Residential lease agreement"
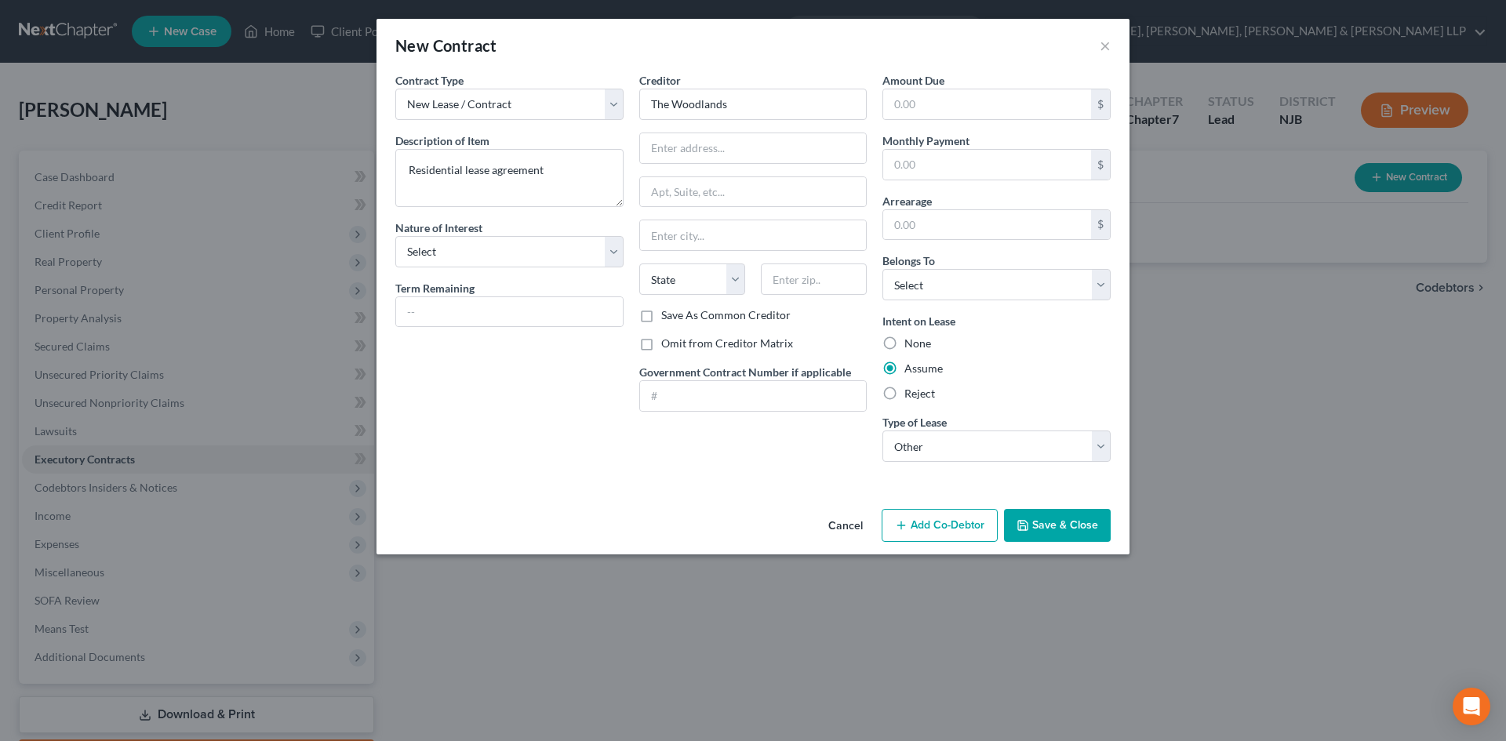
click at [1037, 525] on button "Save & Close" at bounding box center [1057, 525] width 107 height 33
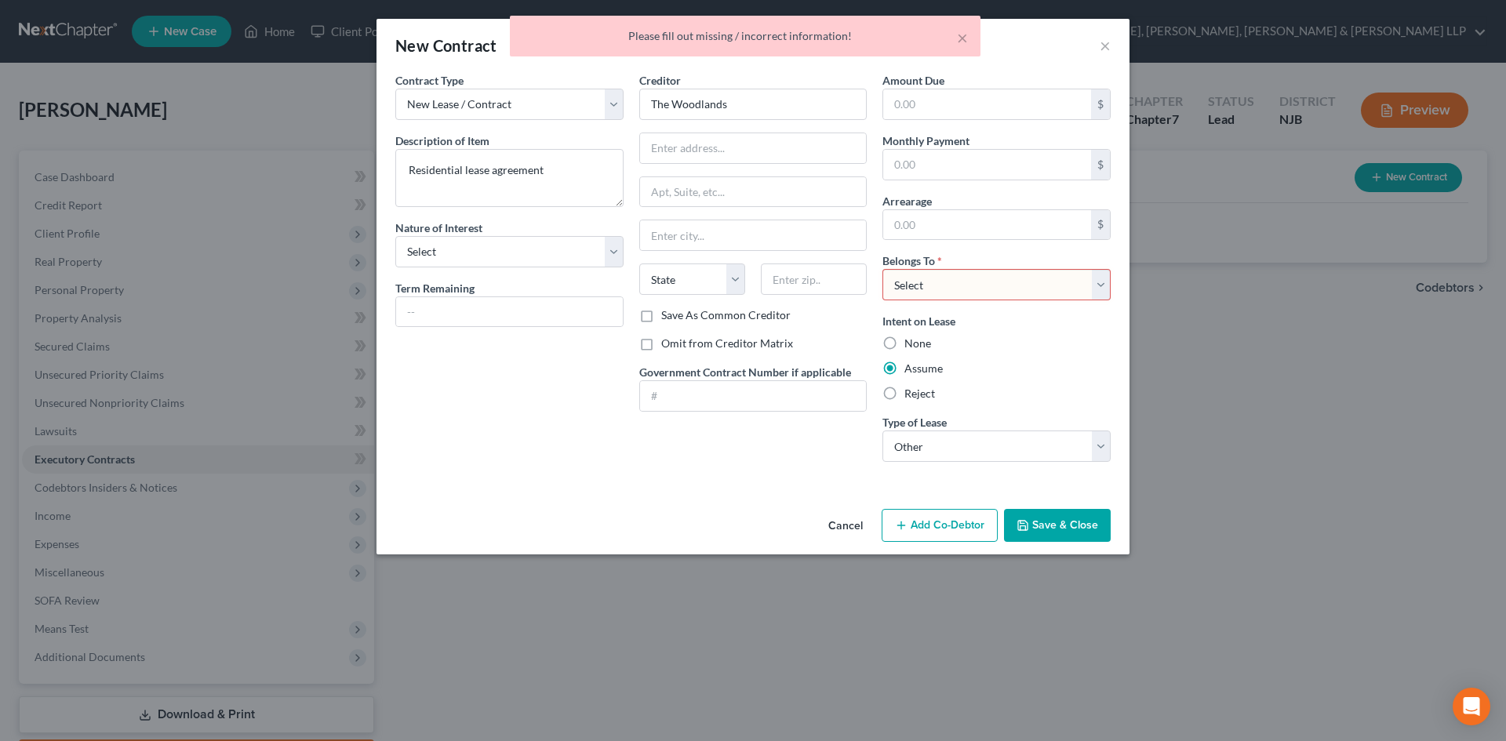
drag, startPoint x: 969, startPoint y: 286, endPoint x: 960, endPoint y: 300, distance: 16.6
click at [969, 285] on select "Select Debtor 1 Only Debtor 2 Only Debtor 1 And Debtor 2 Only At Least One Of T…" at bounding box center [997, 284] width 228 height 31
select select "0"
click at [883, 269] on select "Select Debtor 1 Only Debtor 2 Only Debtor 1 And Debtor 2 Only At Least One Of T…" at bounding box center [997, 284] width 228 height 31
click at [1043, 532] on button "Save & Close" at bounding box center [1057, 525] width 107 height 33
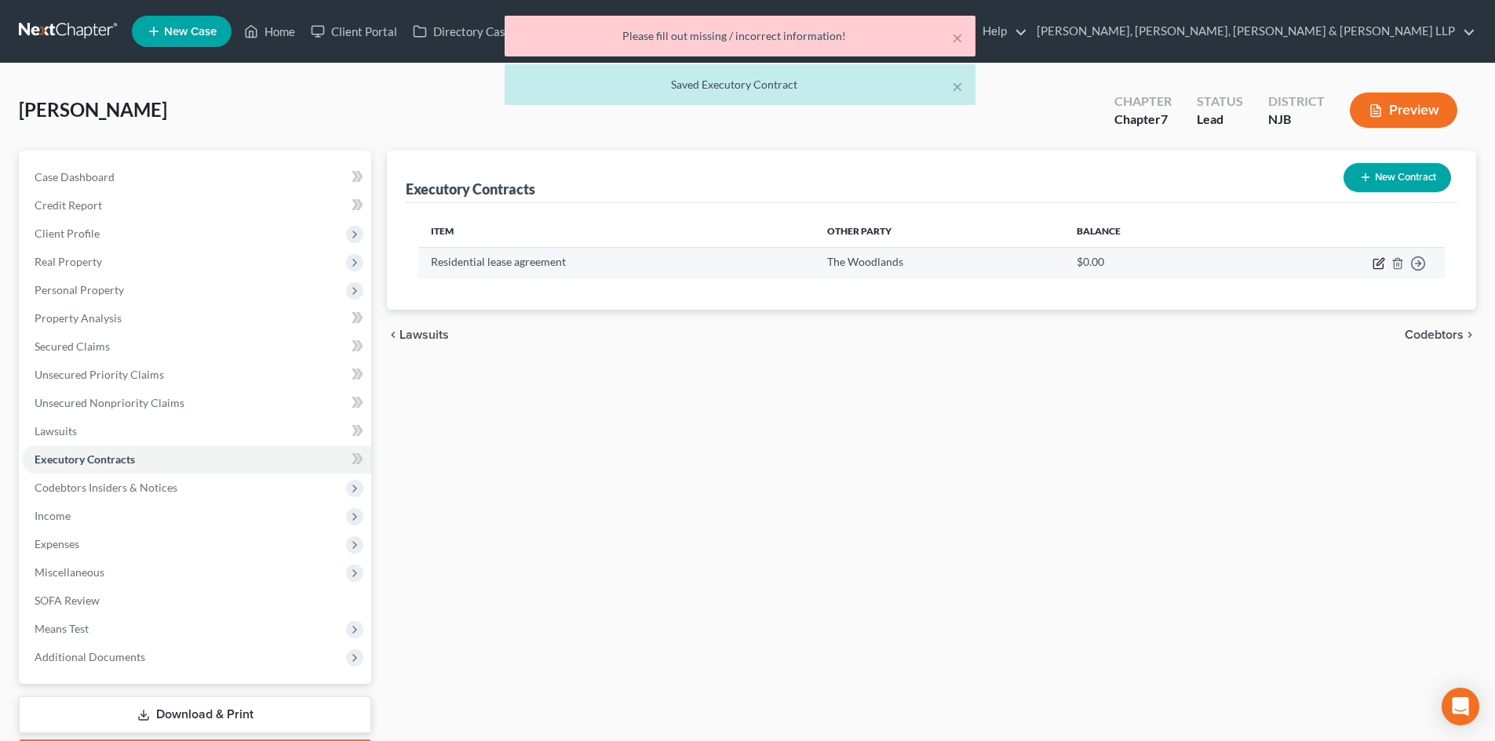
click at [1376, 264] on icon "button" at bounding box center [1378, 263] width 13 height 13
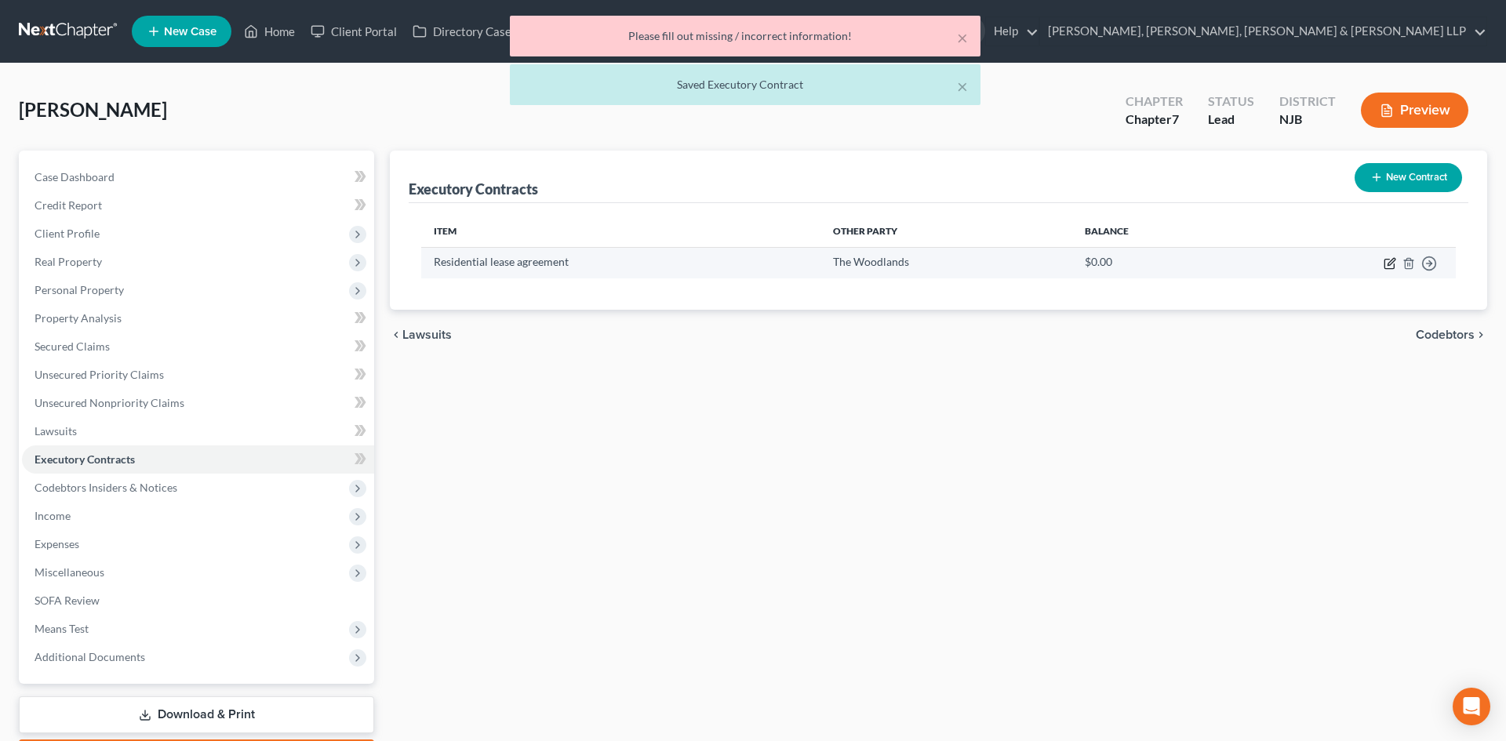
select select "0"
select select "2"
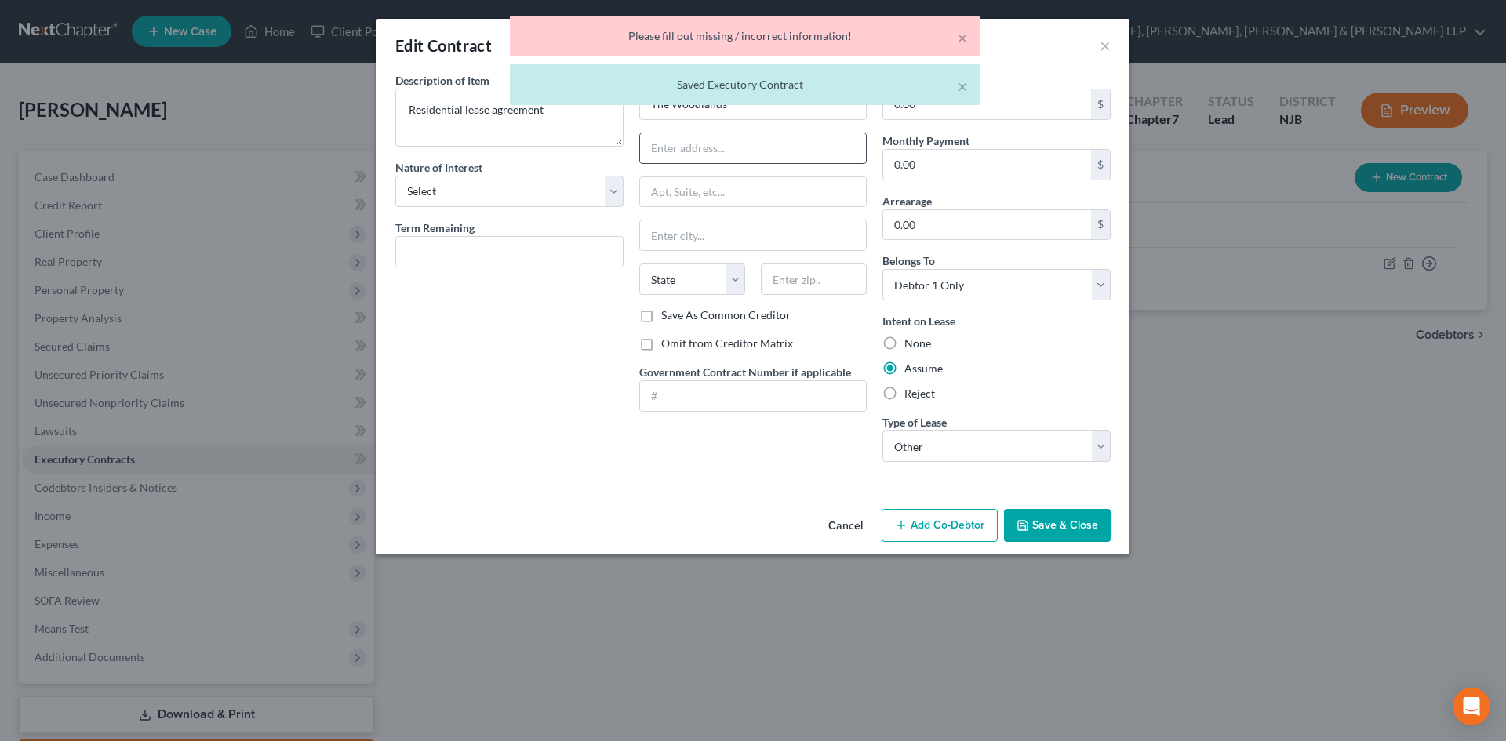
click at [678, 147] on input "text" at bounding box center [753, 148] width 227 height 30
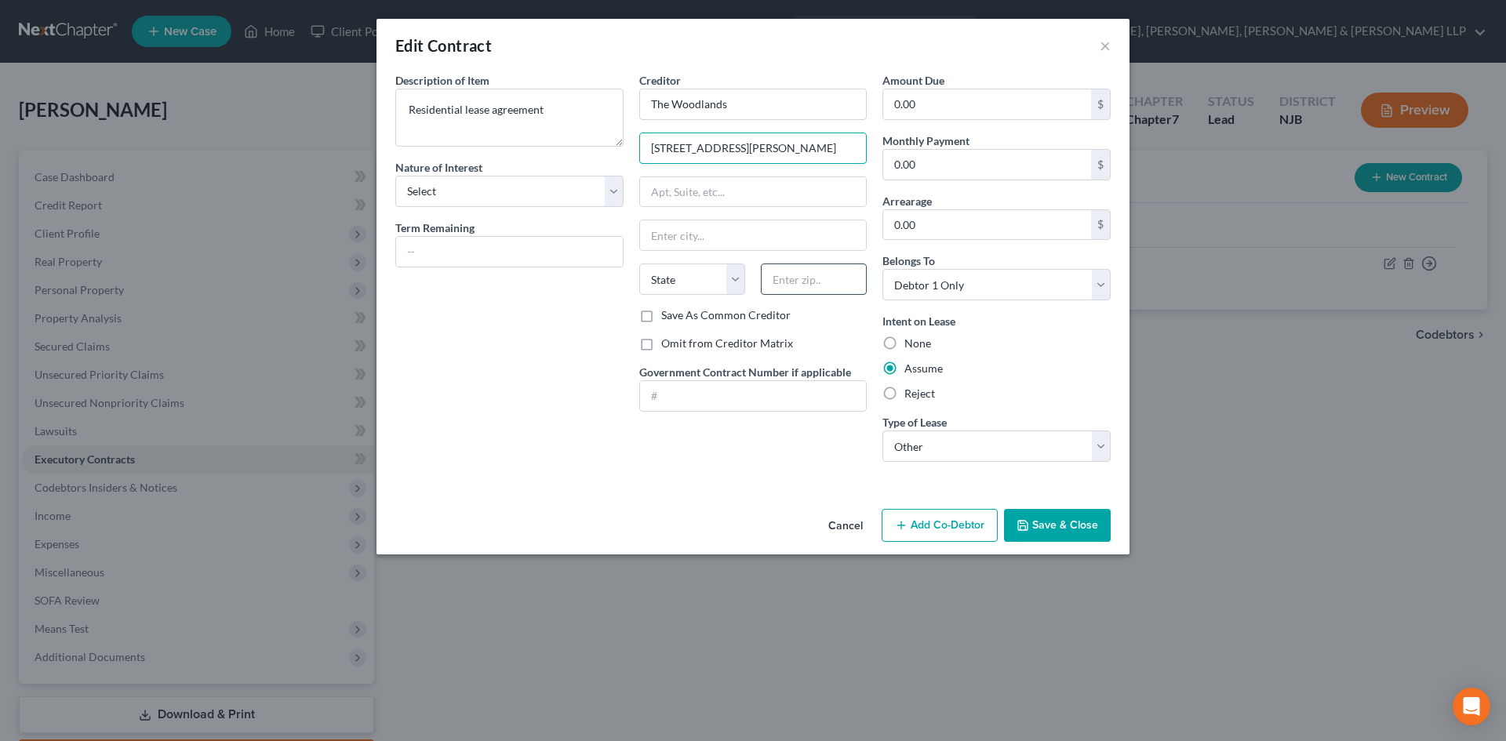
type input "53 Meyer Street"
click at [803, 273] on input "text" at bounding box center [814, 279] width 106 height 31
type input "07109"
type input "Belleville"
select select "33"
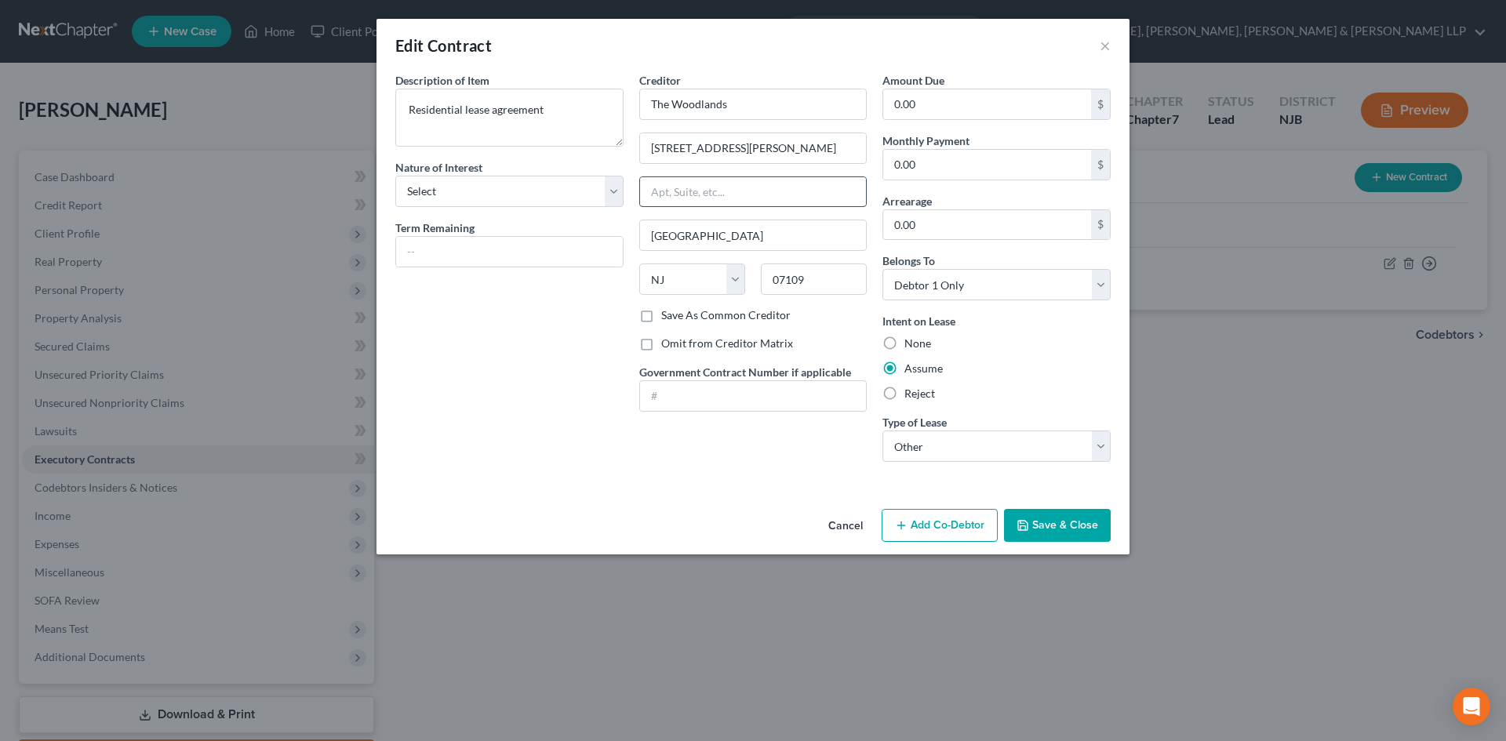
click at [847, 185] on input "text" at bounding box center [753, 192] width 227 height 30
click at [1081, 525] on button "Save & Close" at bounding box center [1057, 525] width 107 height 33
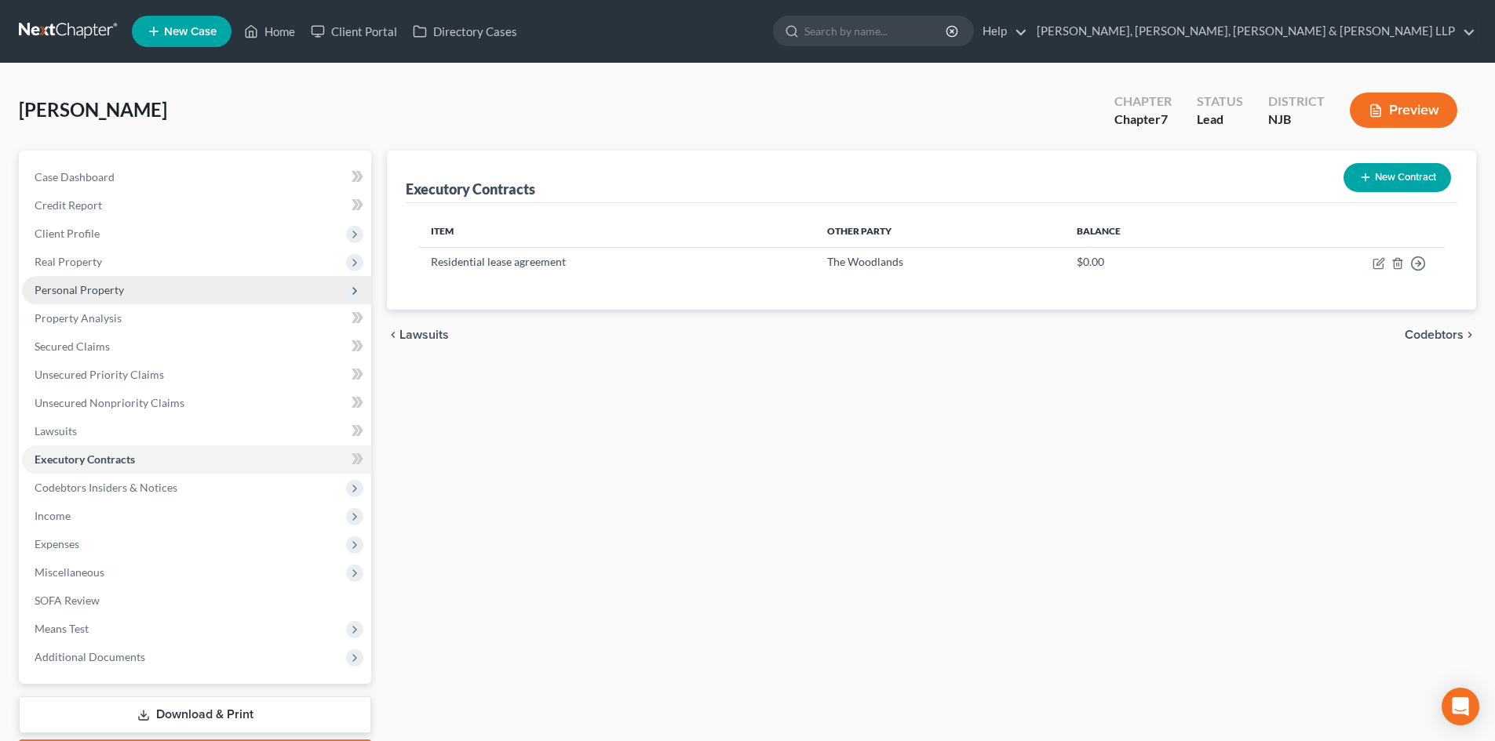
click at [122, 286] on span "Personal Property" at bounding box center [79, 289] width 89 height 13
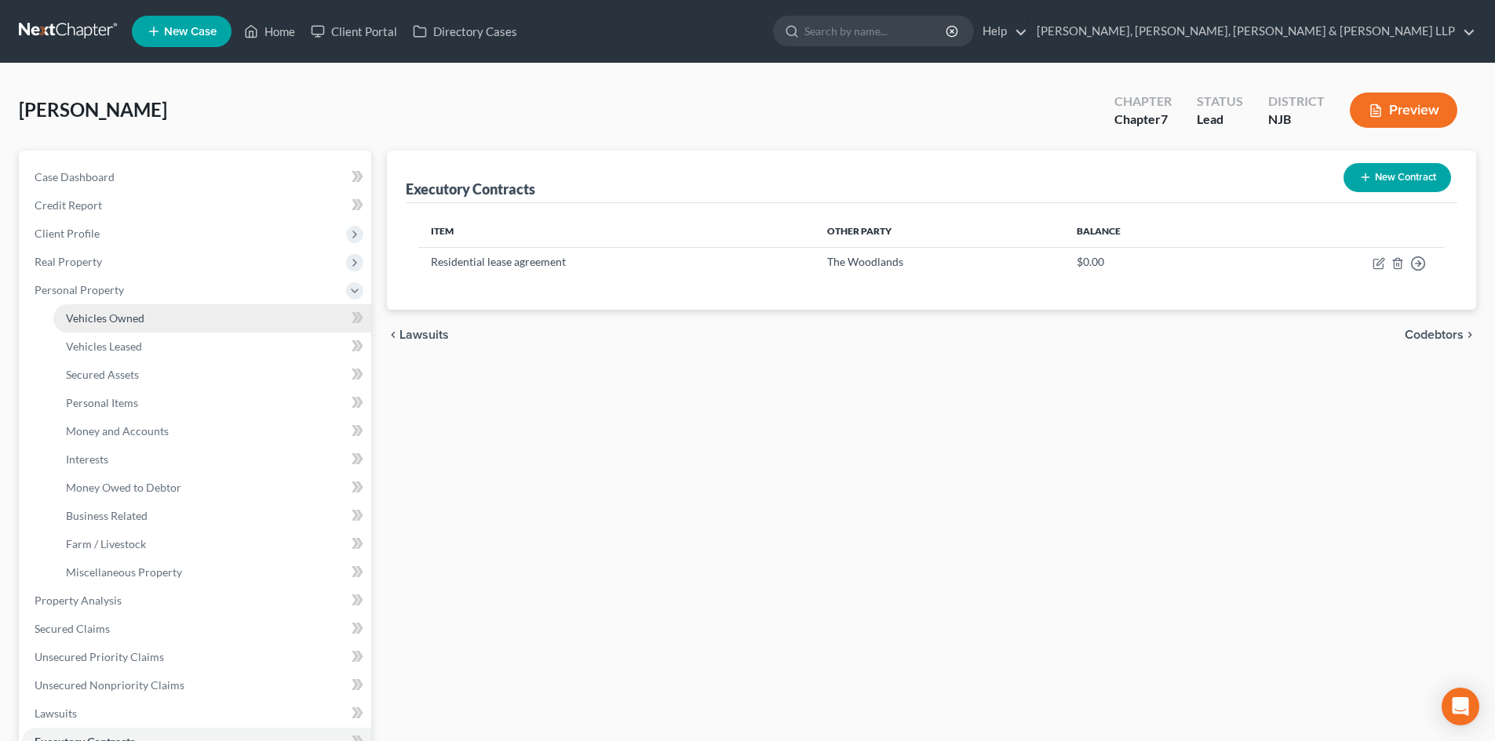
click at [125, 315] on span "Vehicles Owned" at bounding box center [105, 317] width 78 height 13
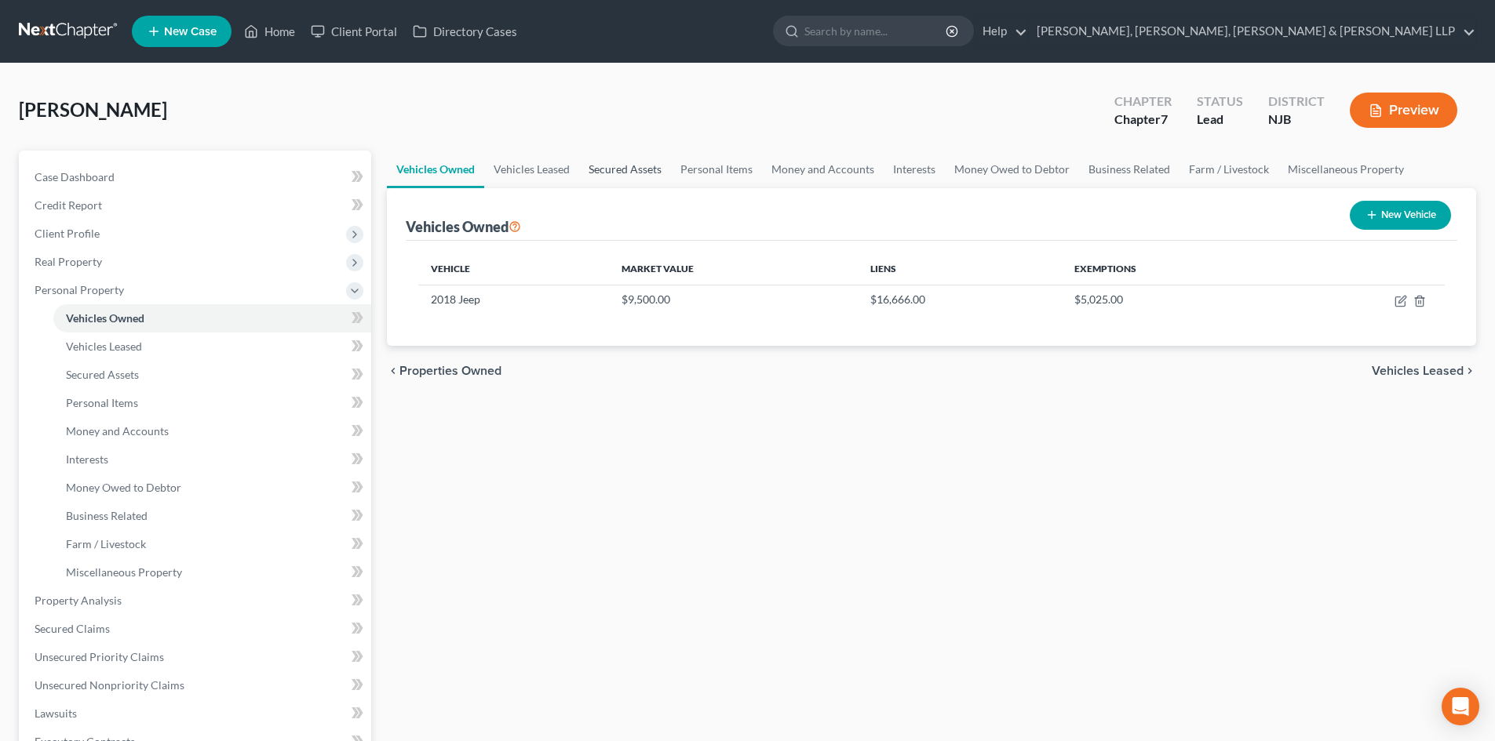
click at [619, 179] on link "Secured Assets" at bounding box center [625, 170] width 92 height 38
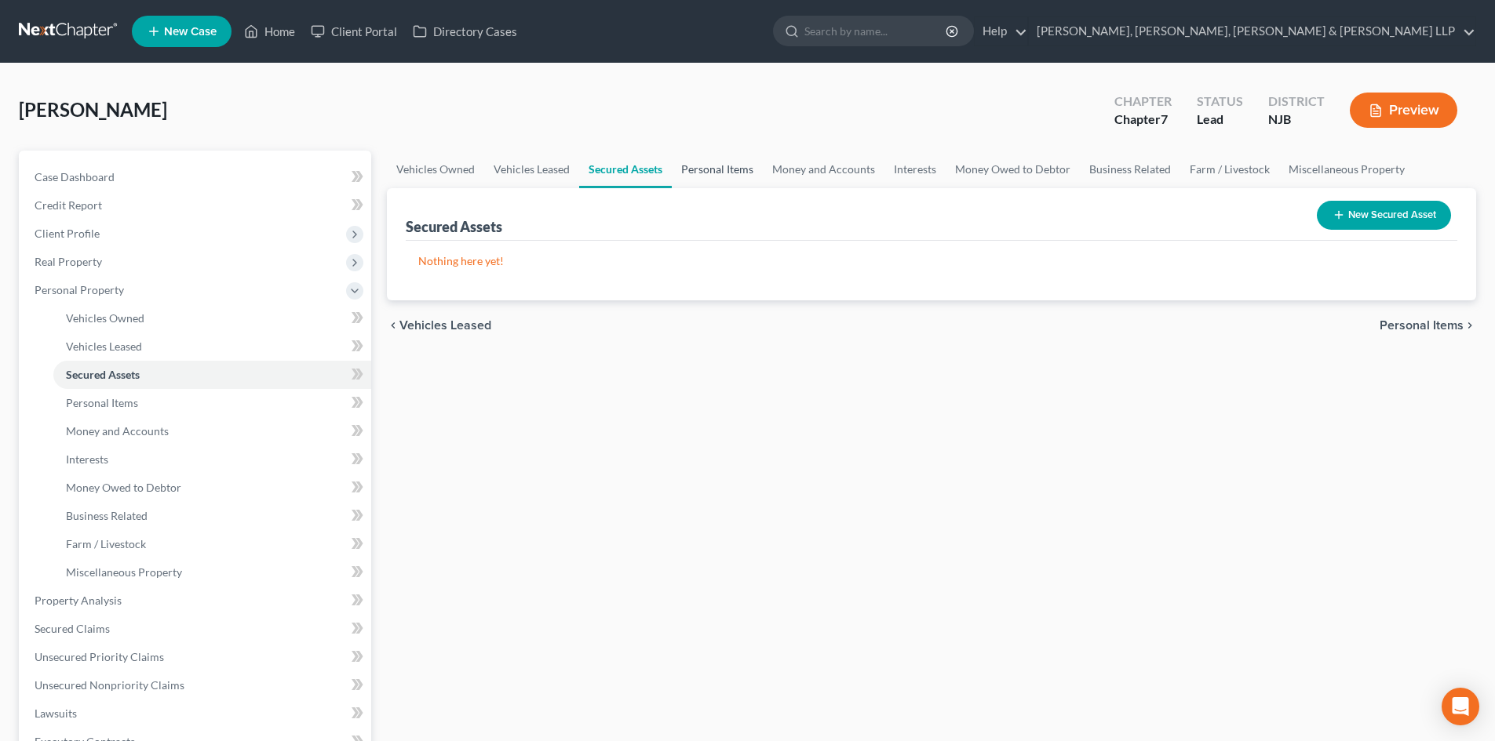
drag, startPoint x: 724, startPoint y: 174, endPoint x: 754, endPoint y: 173, distance: 29.8
click at [726, 173] on link "Personal Items" at bounding box center [717, 170] width 91 height 38
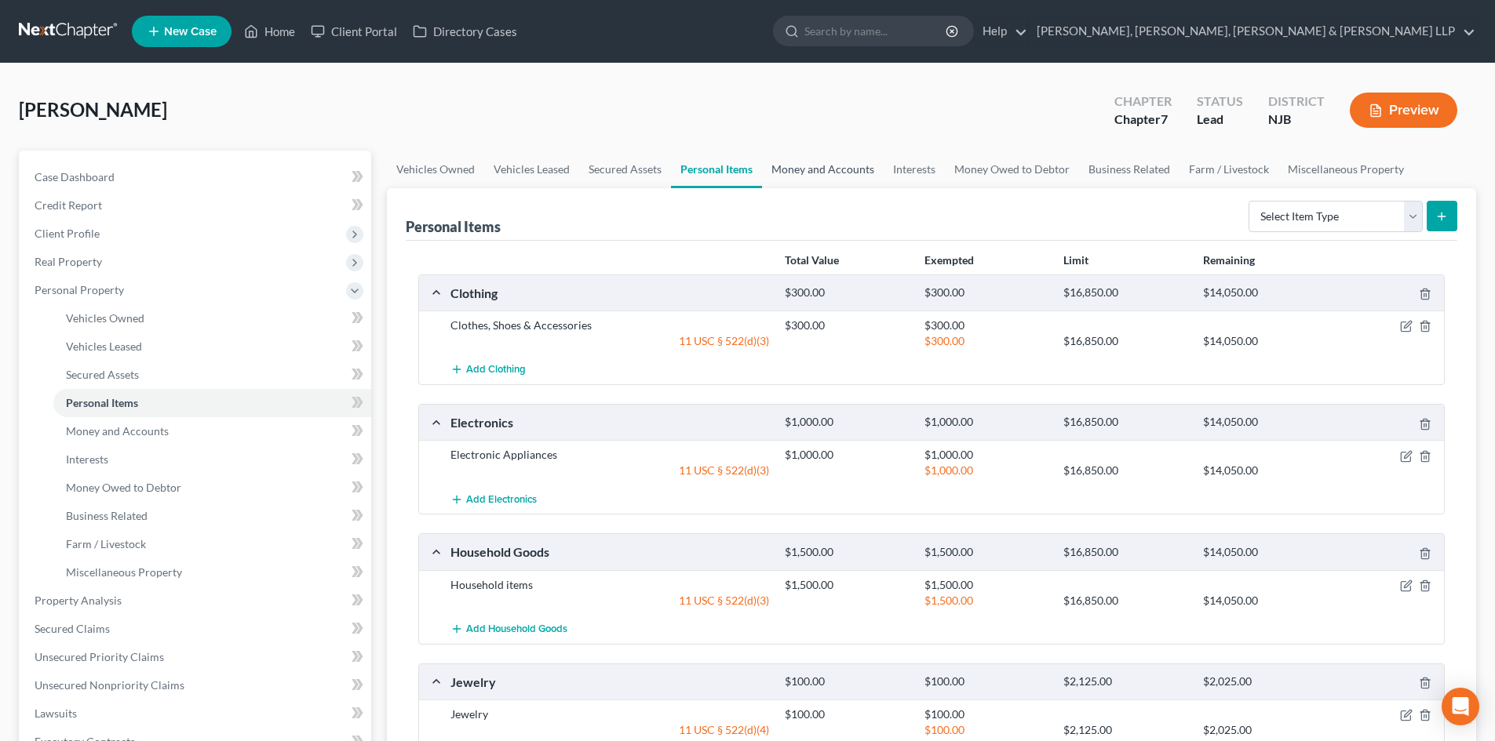
click at [822, 178] on link "Money and Accounts" at bounding box center [823, 170] width 122 height 38
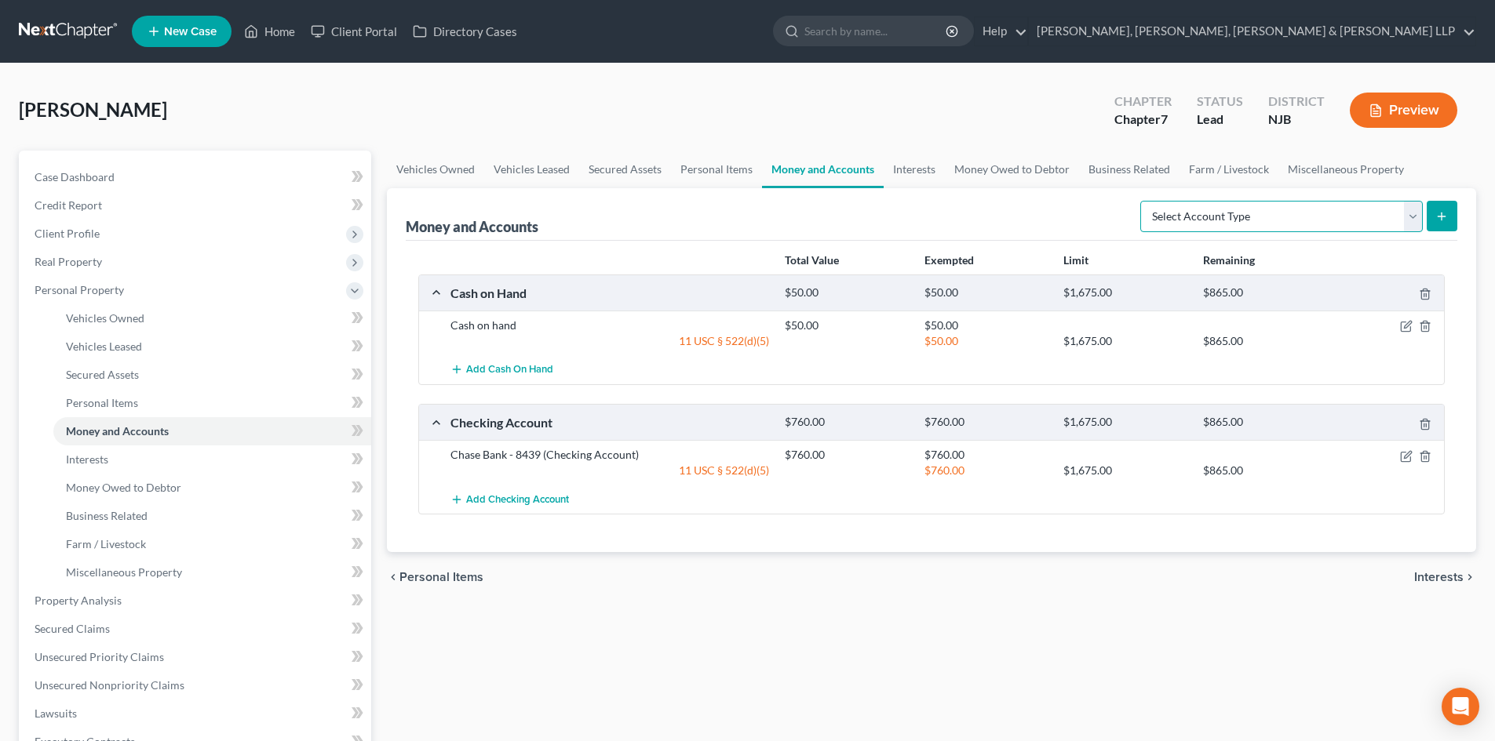
click at [1181, 211] on select "Select Account Type Brokerage Cash on Hand Certificates of Deposit Checking Acc…" at bounding box center [1281, 216] width 282 height 31
select select "security_deposits"
click at [1143, 201] on select "Select Account Type Brokerage Cash on Hand Certificates of Deposit Checking Acc…" at bounding box center [1281, 216] width 282 height 31
click at [1431, 220] on button "submit" at bounding box center [1441, 216] width 31 height 31
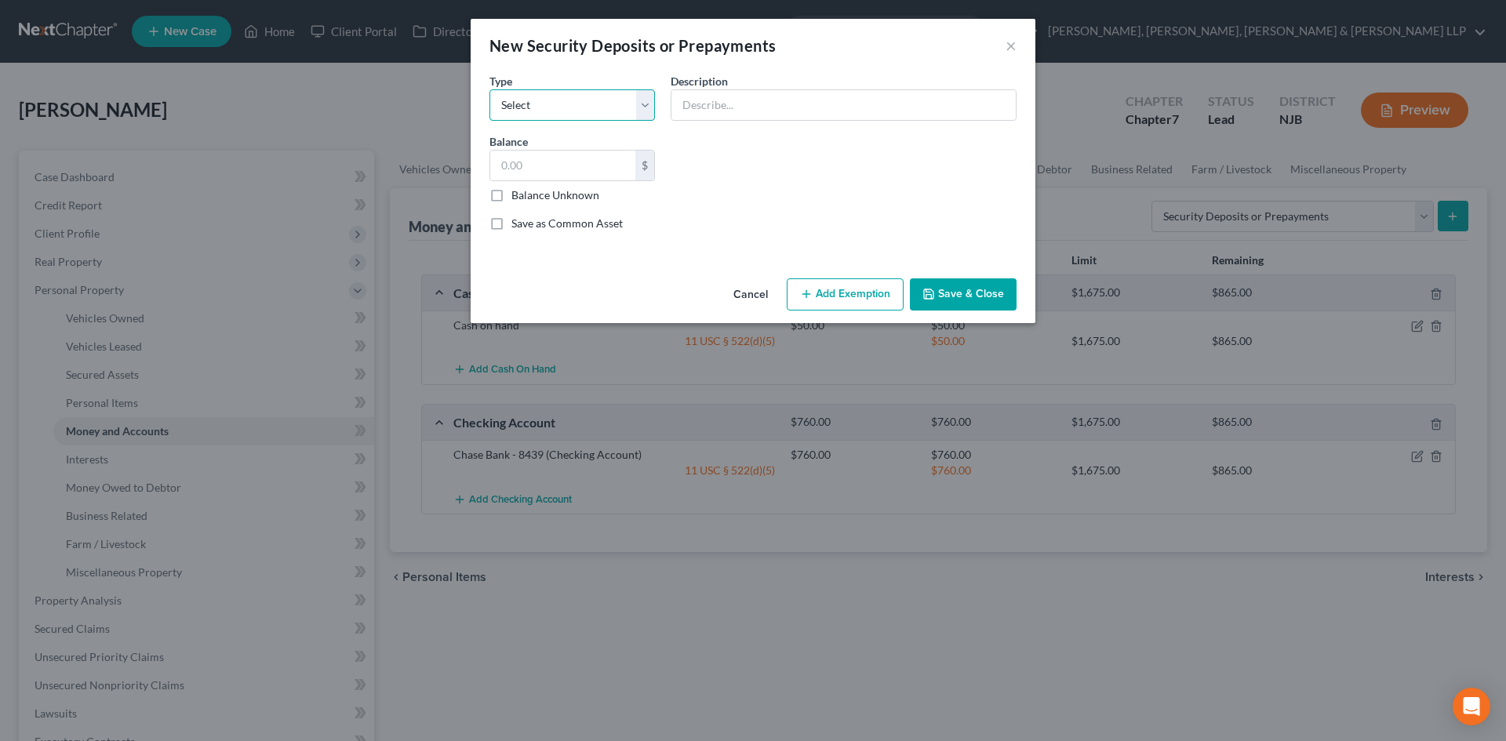
click at [555, 105] on select "Select Electric Gas Heating Oil Security Deposit On Rental Unit Prepaid Rent Te…" at bounding box center [573, 104] width 166 height 31
select select "3"
click at [490, 89] on select "Select Electric Gas Heating Oil Security Deposit On Rental Unit Prepaid Rent Te…" at bounding box center [573, 104] width 166 height 31
click at [740, 107] on input "text" at bounding box center [844, 105] width 344 height 30
type input "Security deposit held by Landlord"
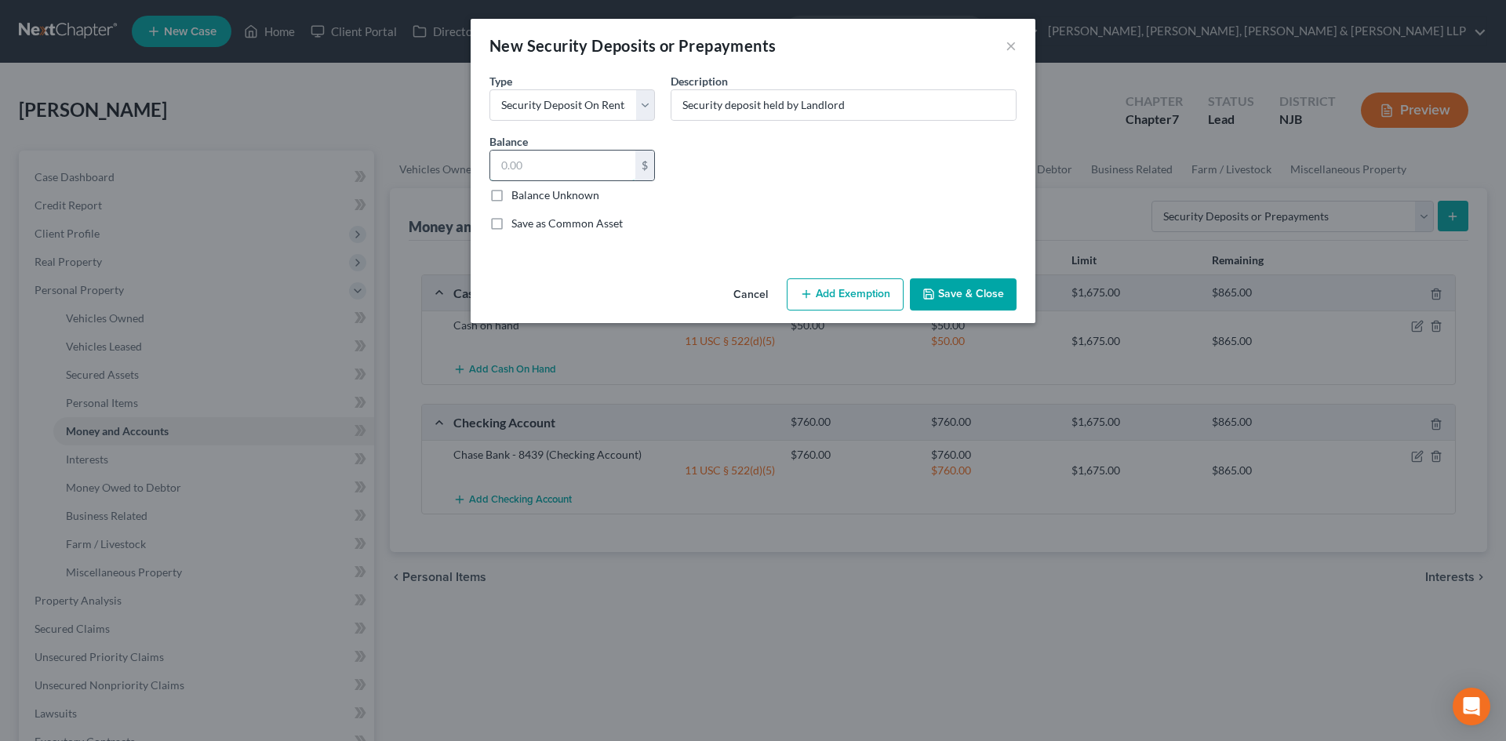
click at [595, 173] on input "text" at bounding box center [562, 166] width 145 height 30
type input "2,400"
click at [814, 286] on button "Add Exemption" at bounding box center [845, 295] width 117 height 33
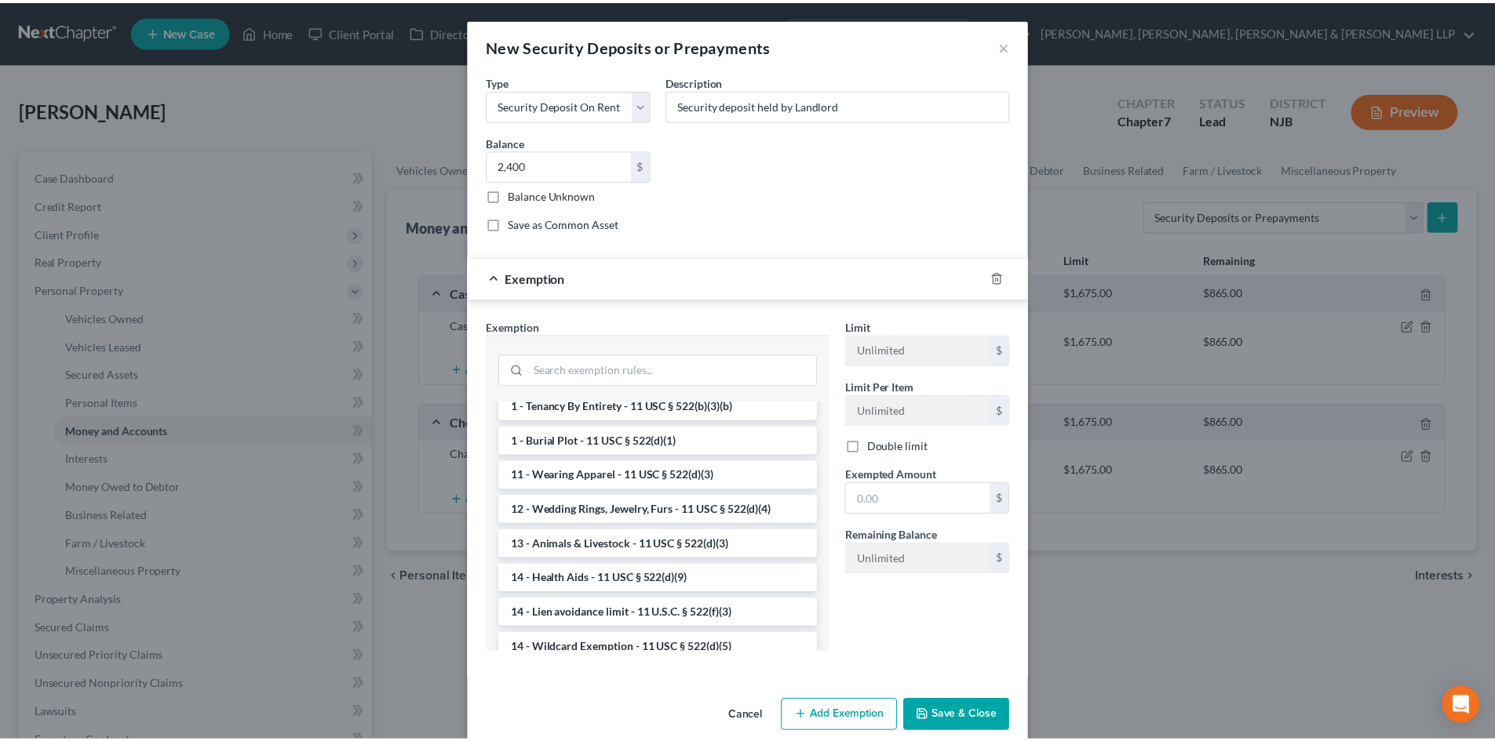
scroll to position [157, 0]
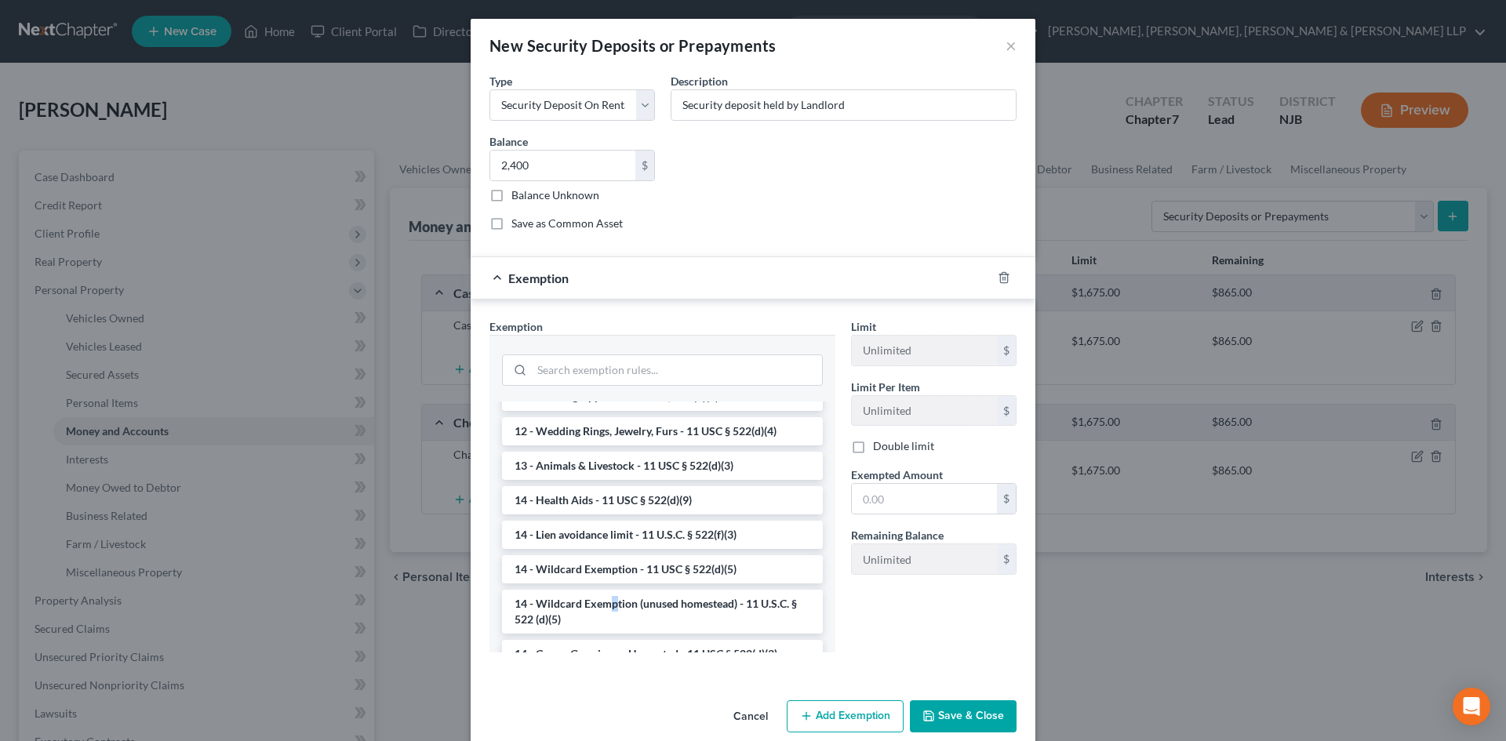
click at [607, 602] on li "14 - Wildcard Exemption (unused homestead) - 11 U.S.C. § 522 (d)(5)" at bounding box center [662, 612] width 321 height 44
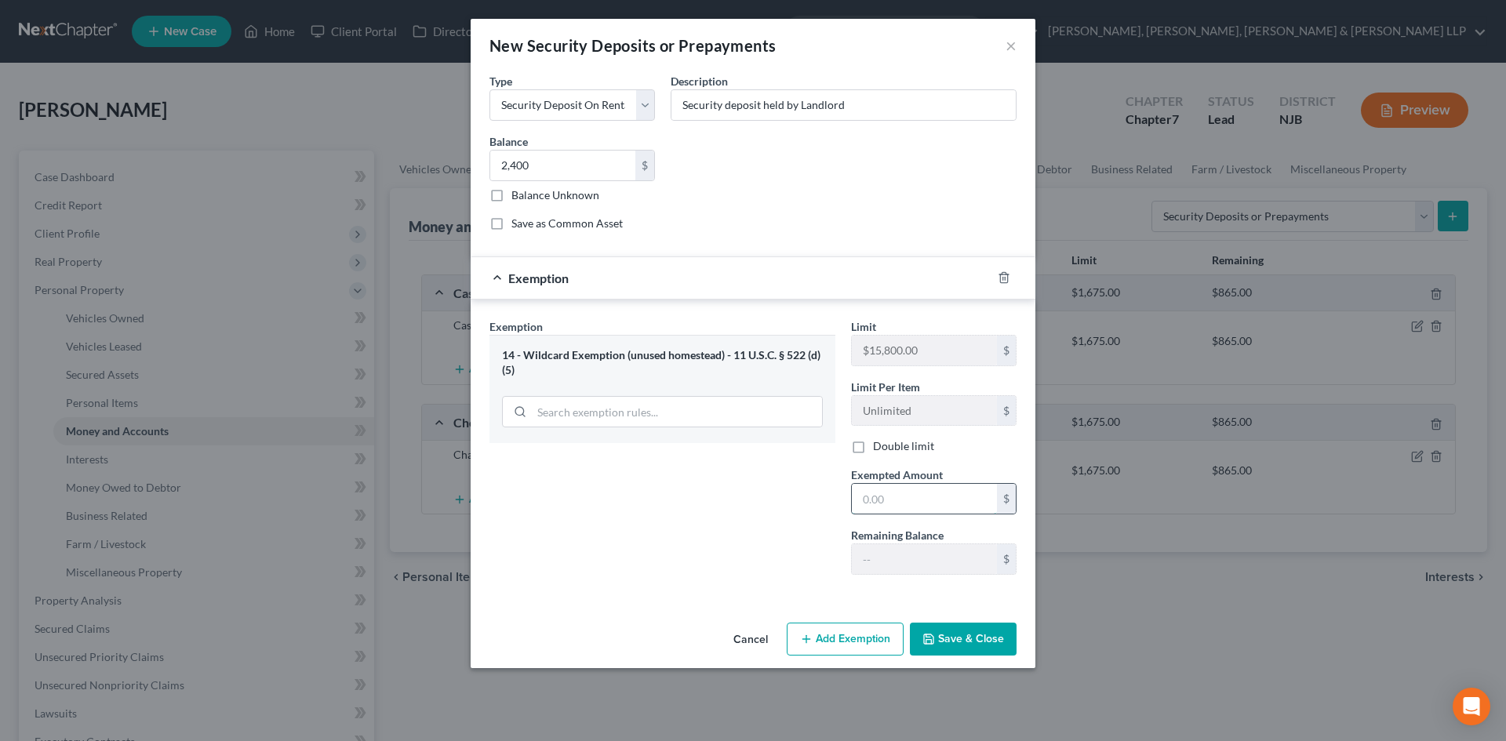
click at [879, 493] on input "text" at bounding box center [924, 499] width 145 height 30
type input "2400"
click at [707, 502] on div "Exemption Set must be selected for CA. Exemption * 14 - Wildcard Exemption (unu…" at bounding box center [663, 453] width 362 height 269
click at [973, 643] on button "Save & Close" at bounding box center [963, 639] width 107 height 33
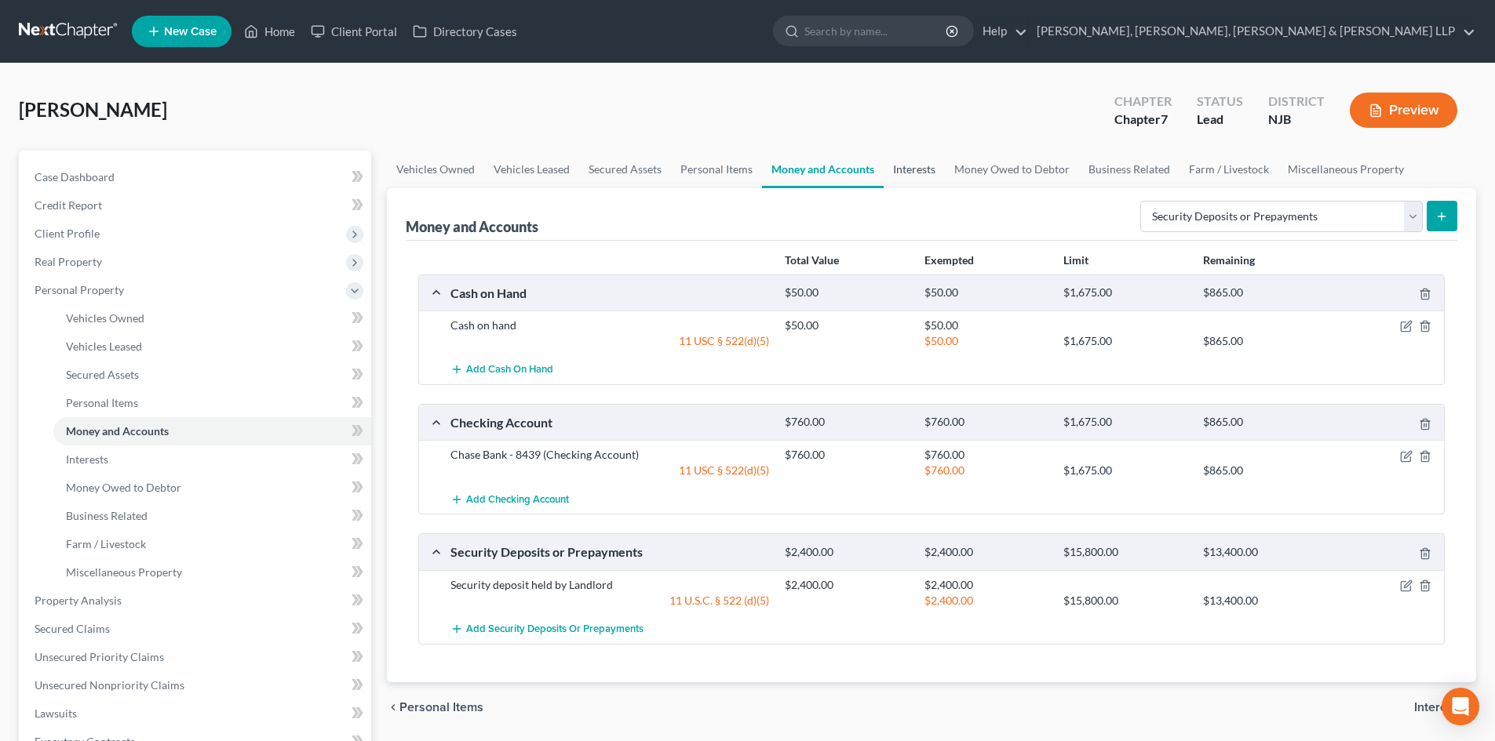
click at [901, 176] on link "Interests" at bounding box center [913, 170] width 61 height 38
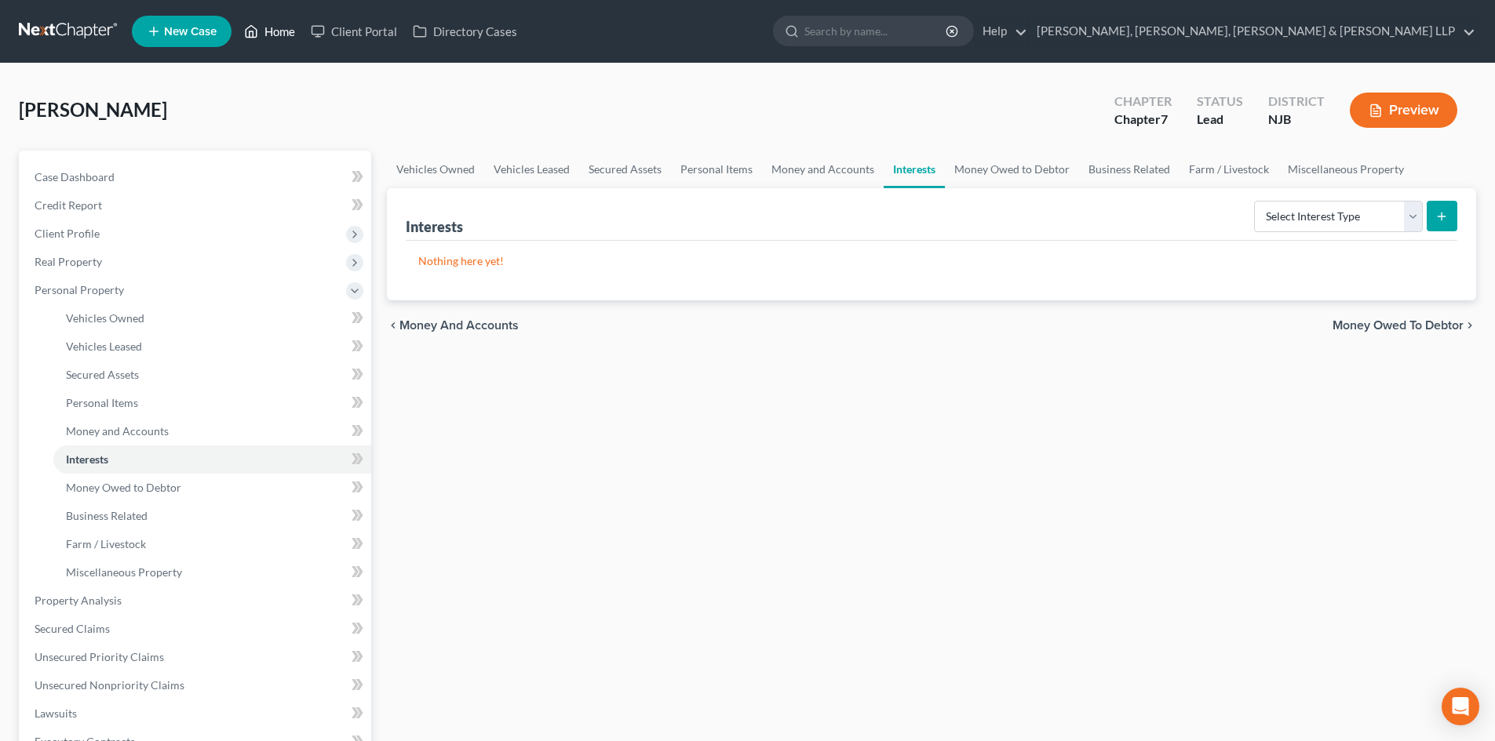
click at [282, 27] on link "Home" at bounding box center [269, 31] width 67 height 28
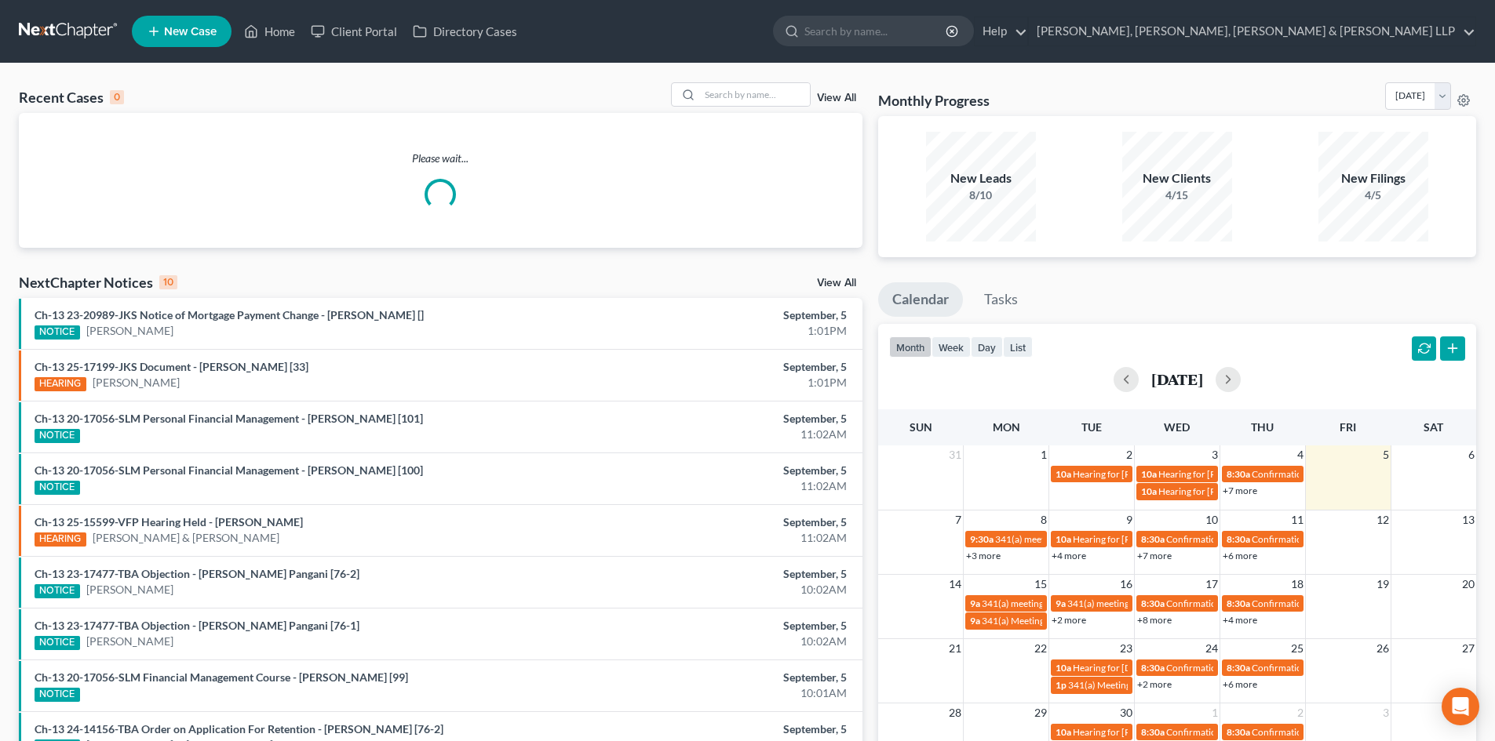
click at [162, 31] on link "New Case" at bounding box center [182, 31] width 100 height 31
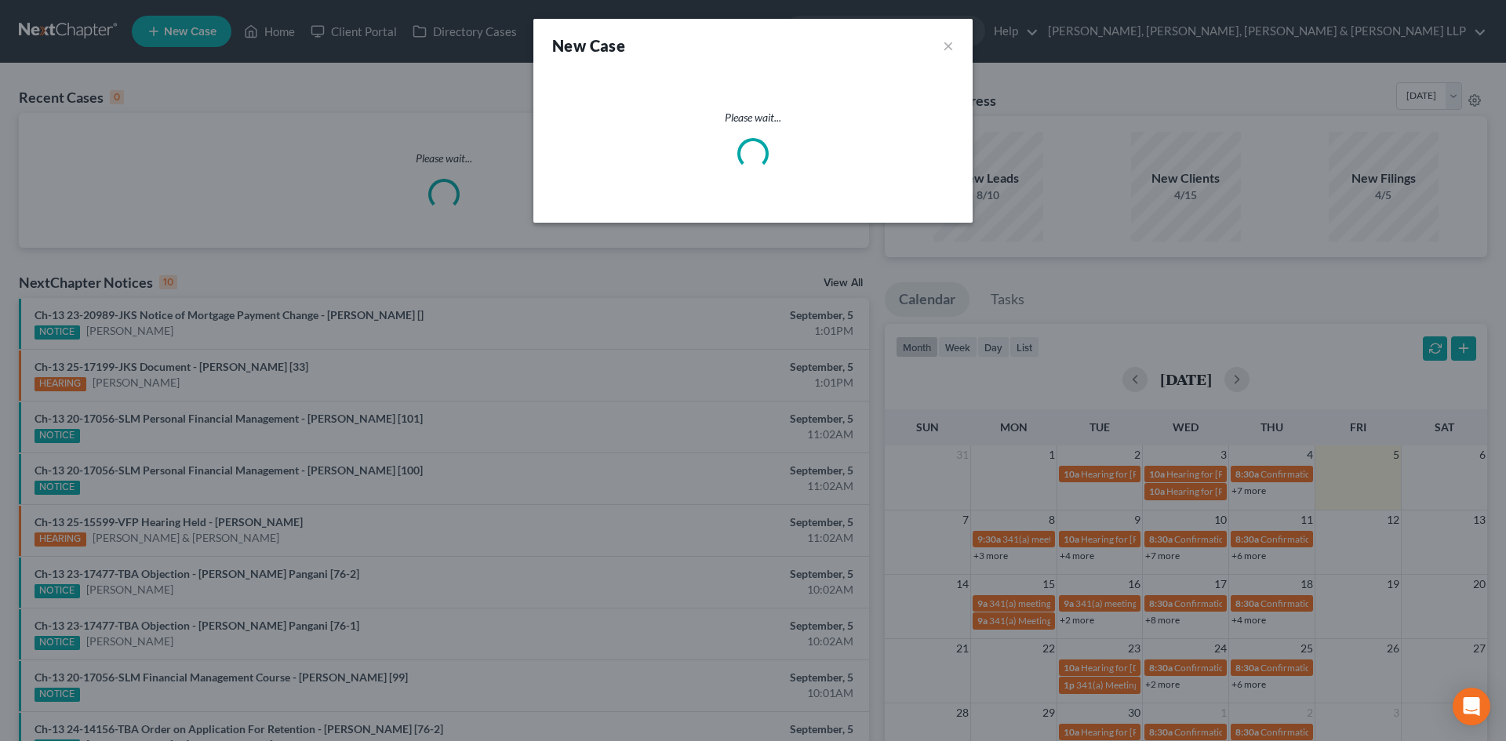
select select "51"
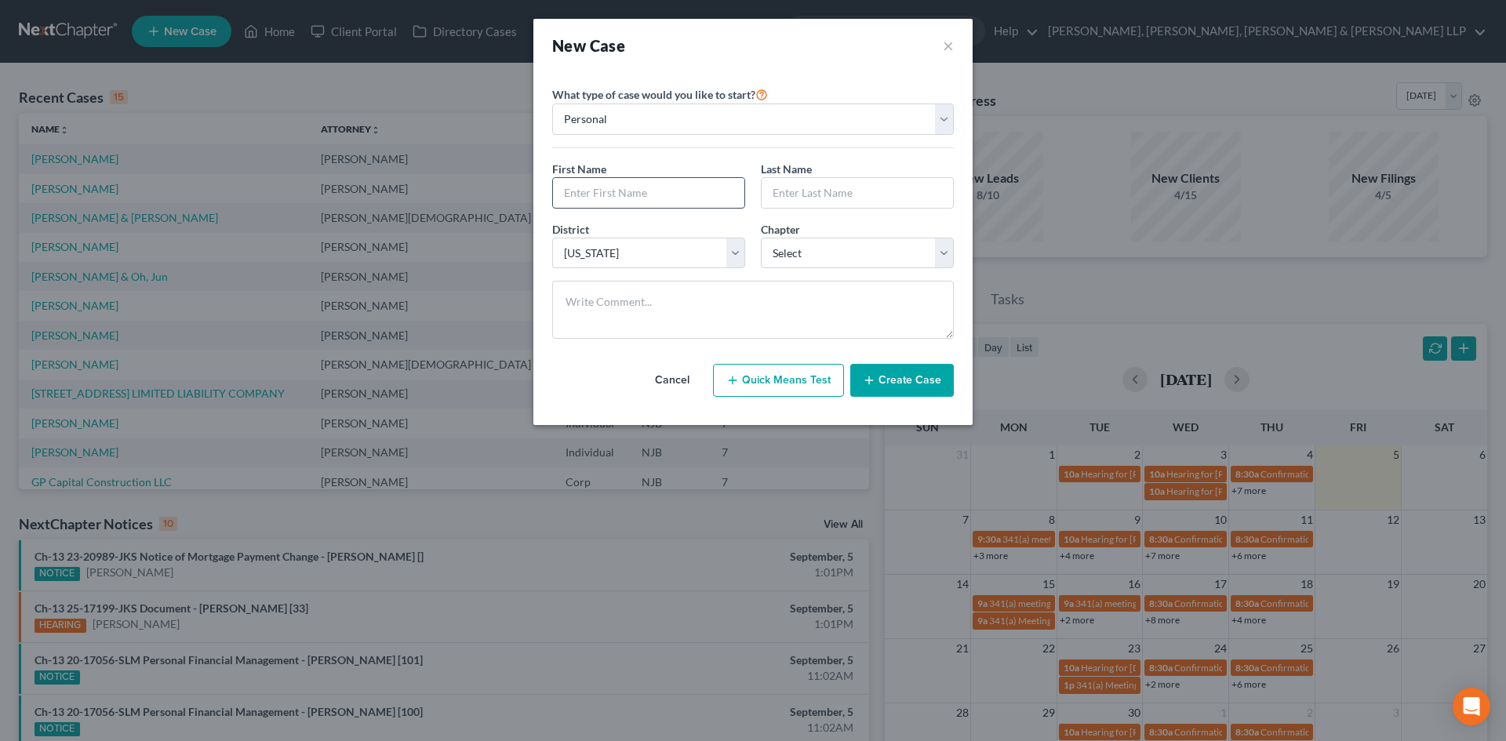
click at [597, 195] on input "text" at bounding box center [648, 193] width 191 height 30
type input "Maria"
click at [809, 195] on input "text" at bounding box center [857, 193] width 191 height 30
type input "Navarro"
click at [810, 246] on select "Select 7 11 12 13" at bounding box center [857, 253] width 193 height 31
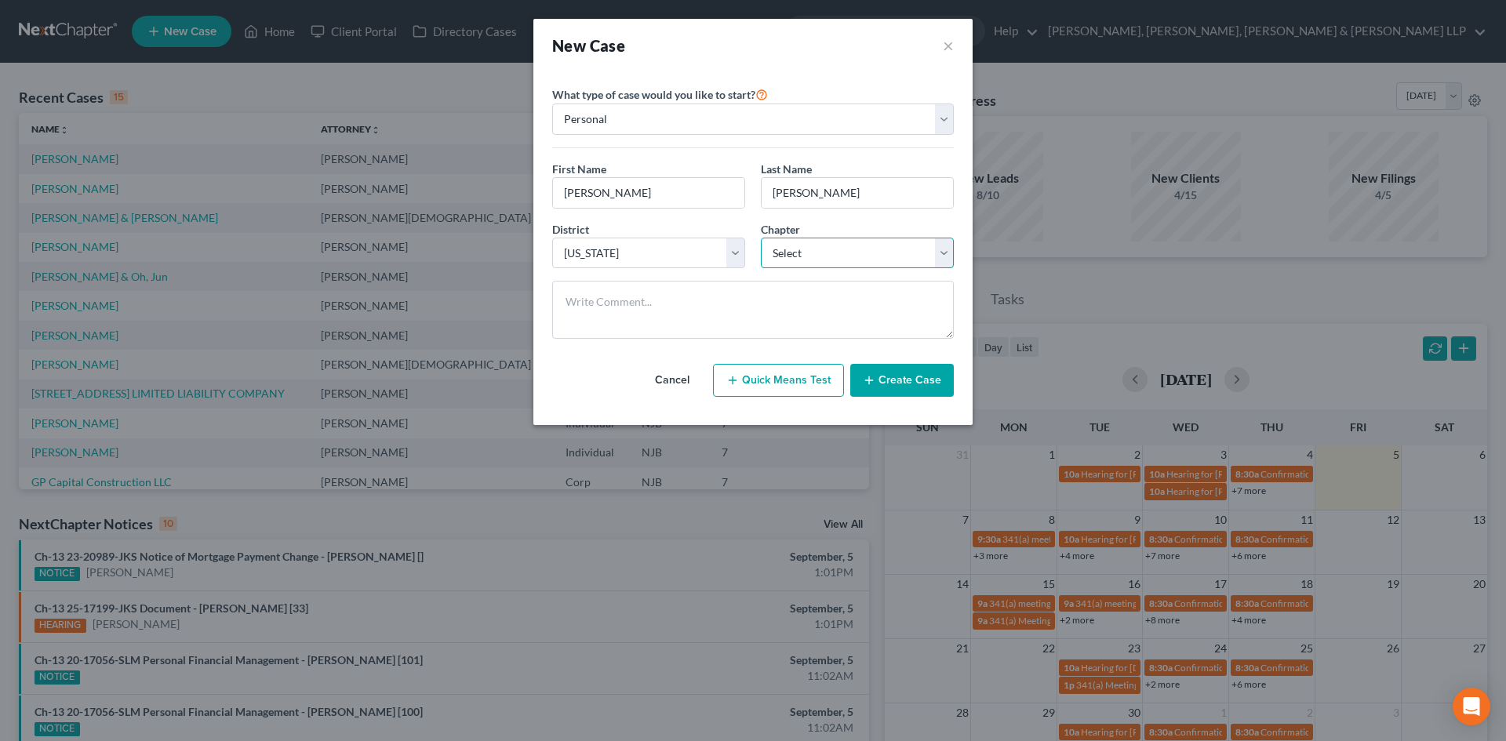
select select "0"
click at [761, 238] on select "Select 7 11 12 13" at bounding box center [857, 253] width 193 height 31
click at [902, 375] on button "Create Case" at bounding box center [902, 380] width 104 height 33
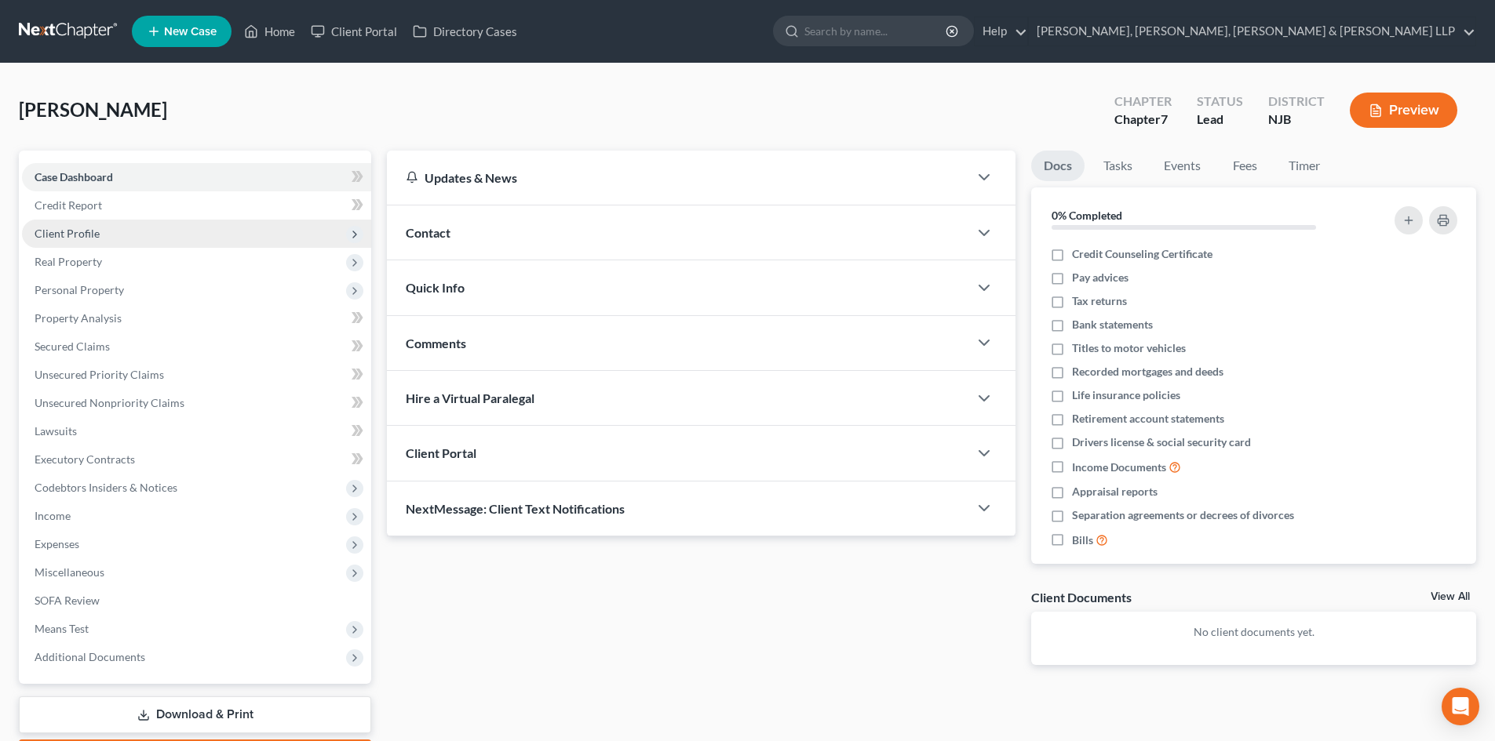
click at [118, 228] on span "Client Profile" at bounding box center [196, 234] width 349 height 28
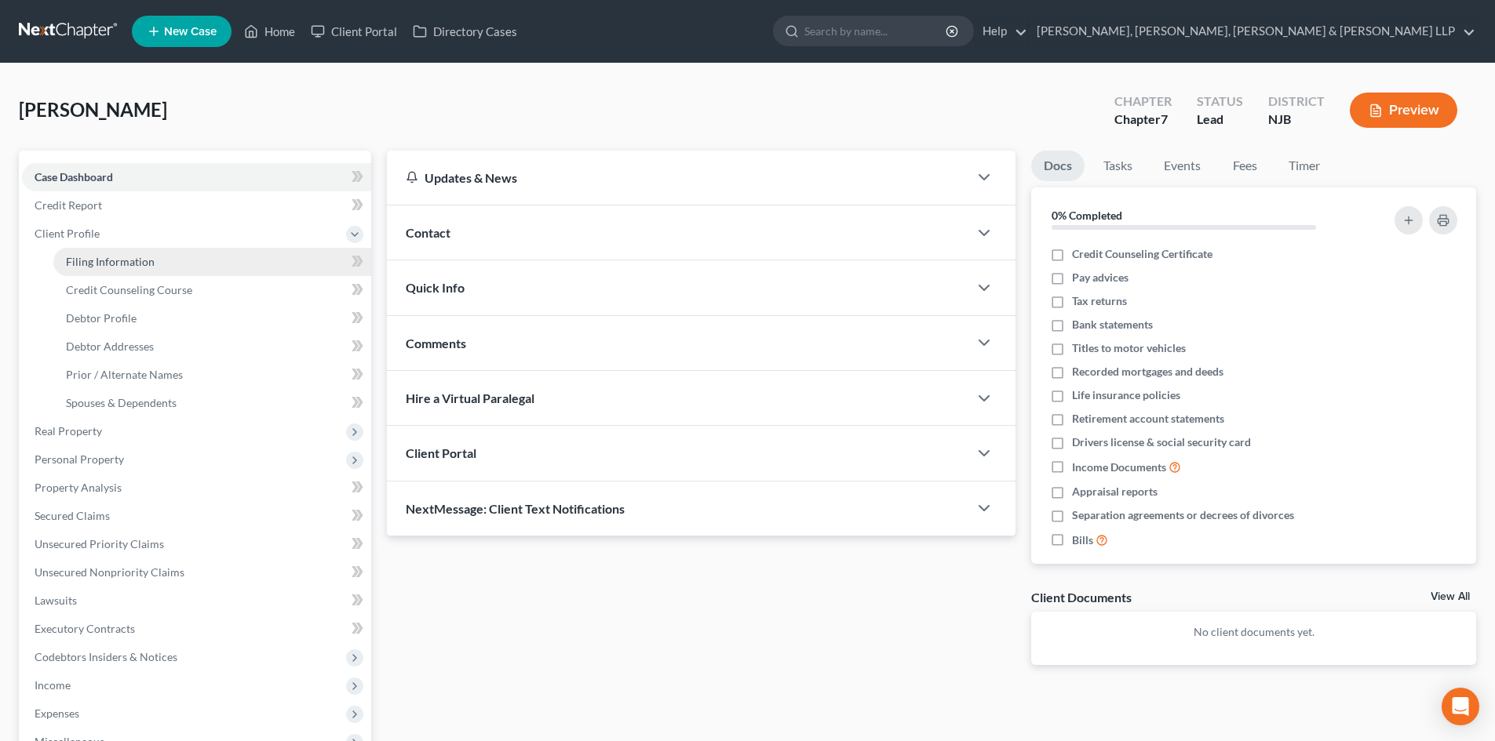
drag, startPoint x: 111, startPoint y: 257, endPoint x: 189, endPoint y: 270, distance: 78.7
click at [111, 257] on span "Filing Information" at bounding box center [110, 261] width 89 height 13
select select "1"
select select "0"
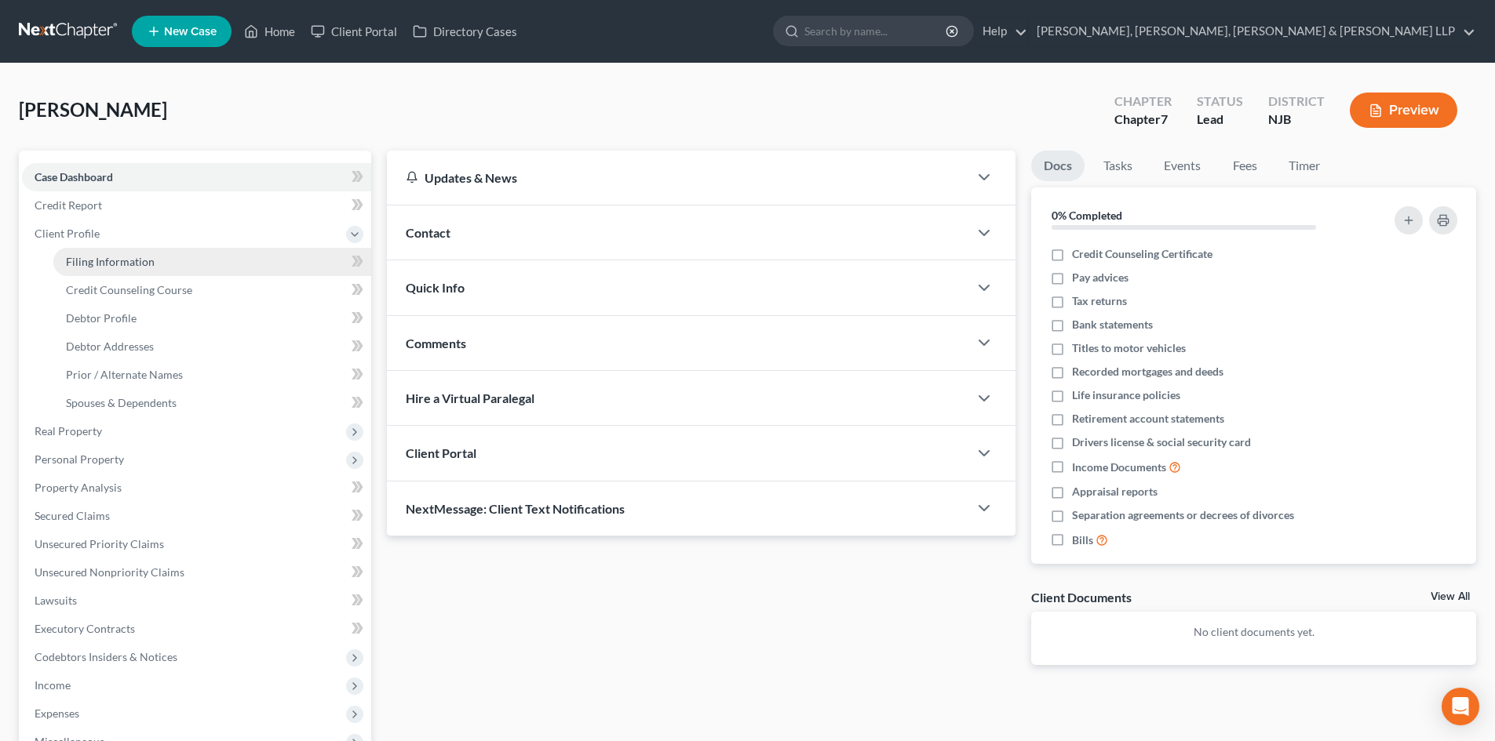
select select "51"
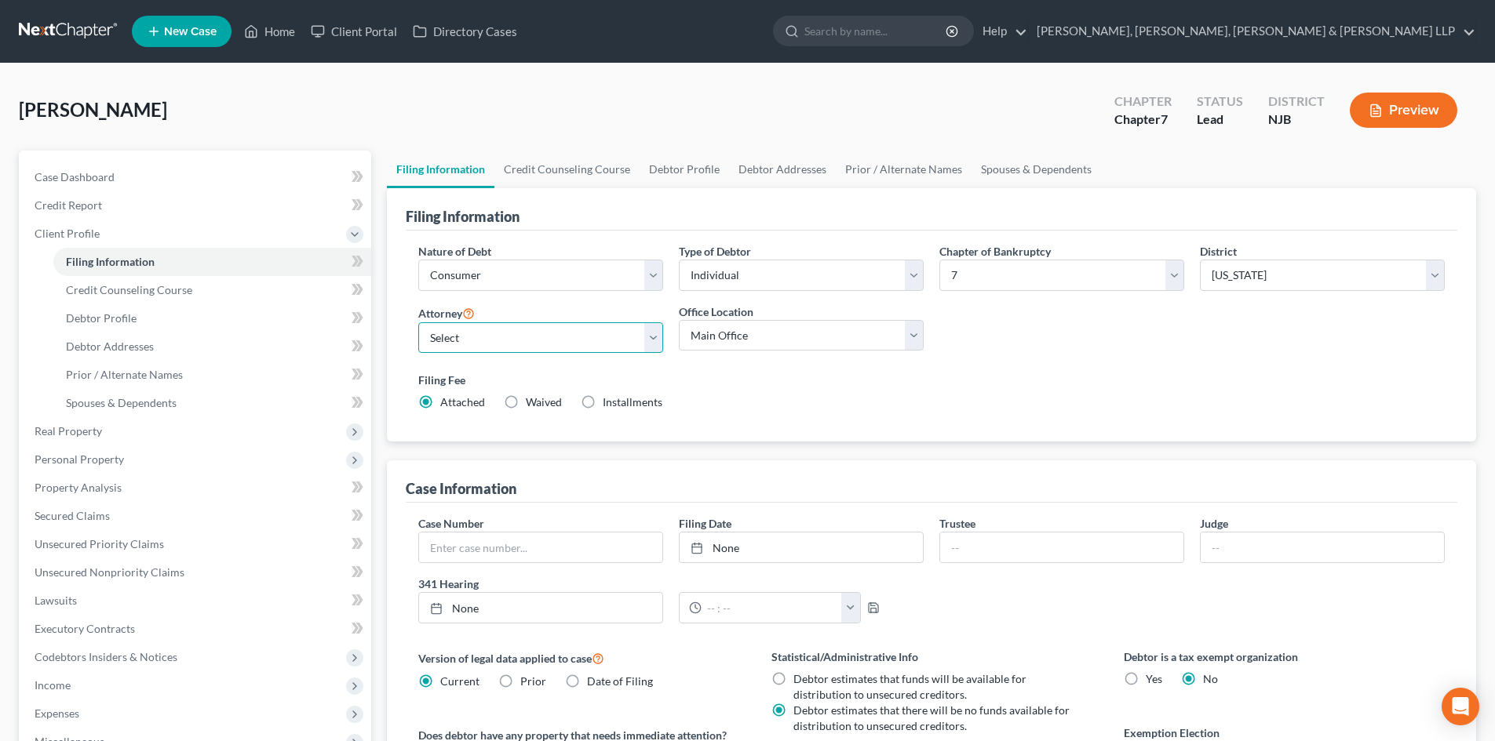
click at [494, 347] on select "Select David Stevens - NJB David Stevens - NYNB David Stevens - NYEB David Stev…" at bounding box center [540, 337] width 245 height 31
select select "6"
click at [418, 322] on select "Select David Stevens - NJB David Stevens - NYNB David Stevens - NYEB David Stev…" at bounding box center [540, 337] width 245 height 31
drag, startPoint x: 709, startPoint y: 337, endPoint x: 709, endPoint y: 350, distance: 12.6
click at [709, 337] on select "Main Office Scura, Wigfield, Heyer, Stevens & Cammarota, LLP" at bounding box center [801, 335] width 245 height 31
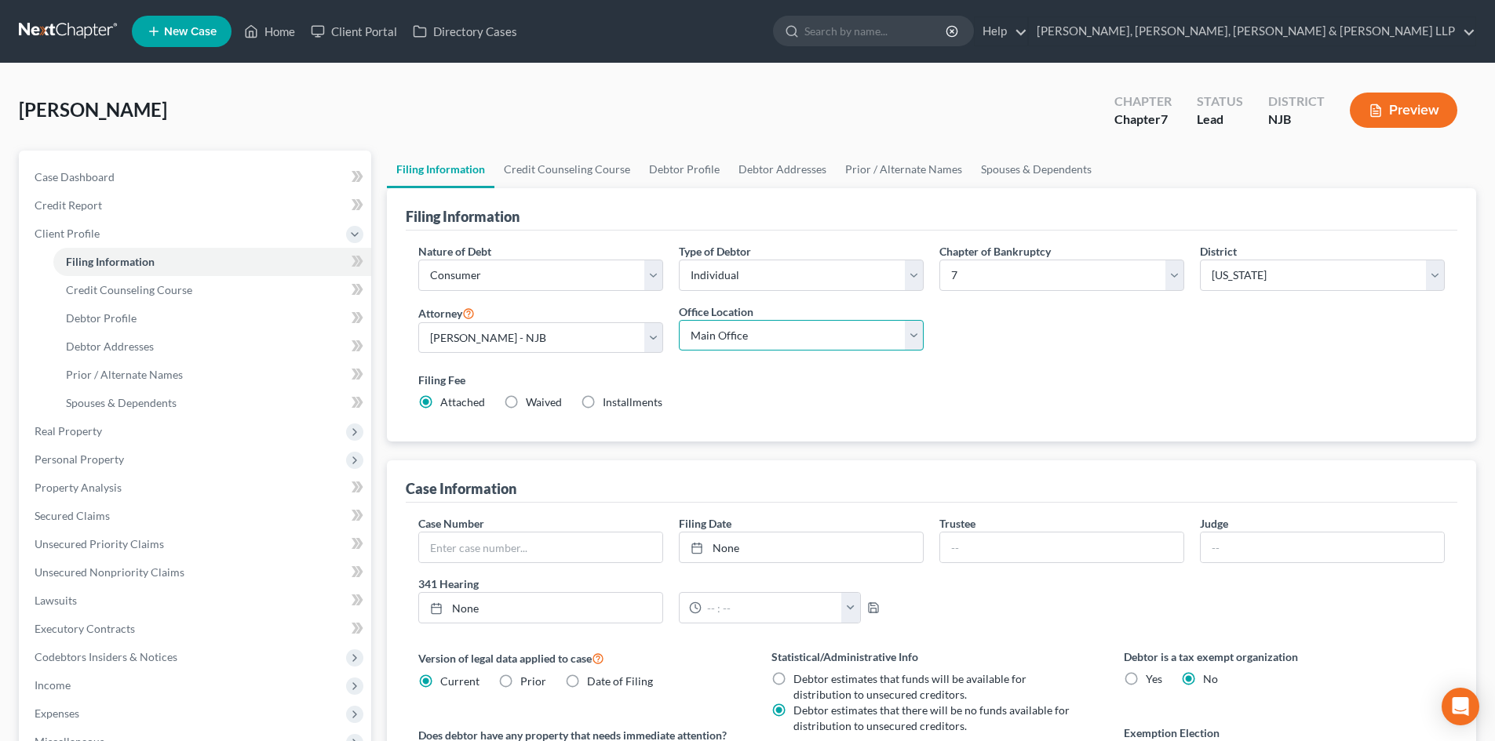
select select "0"
click at [679, 320] on select "Main Office Scura, Wigfield, Heyer, Stevens & Cammarota, LLP" at bounding box center [801, 335] width 245 height 31
click at [546, 175] on link "Credit Counseling Course" at bounding box center [566, 170] width 145 height 38
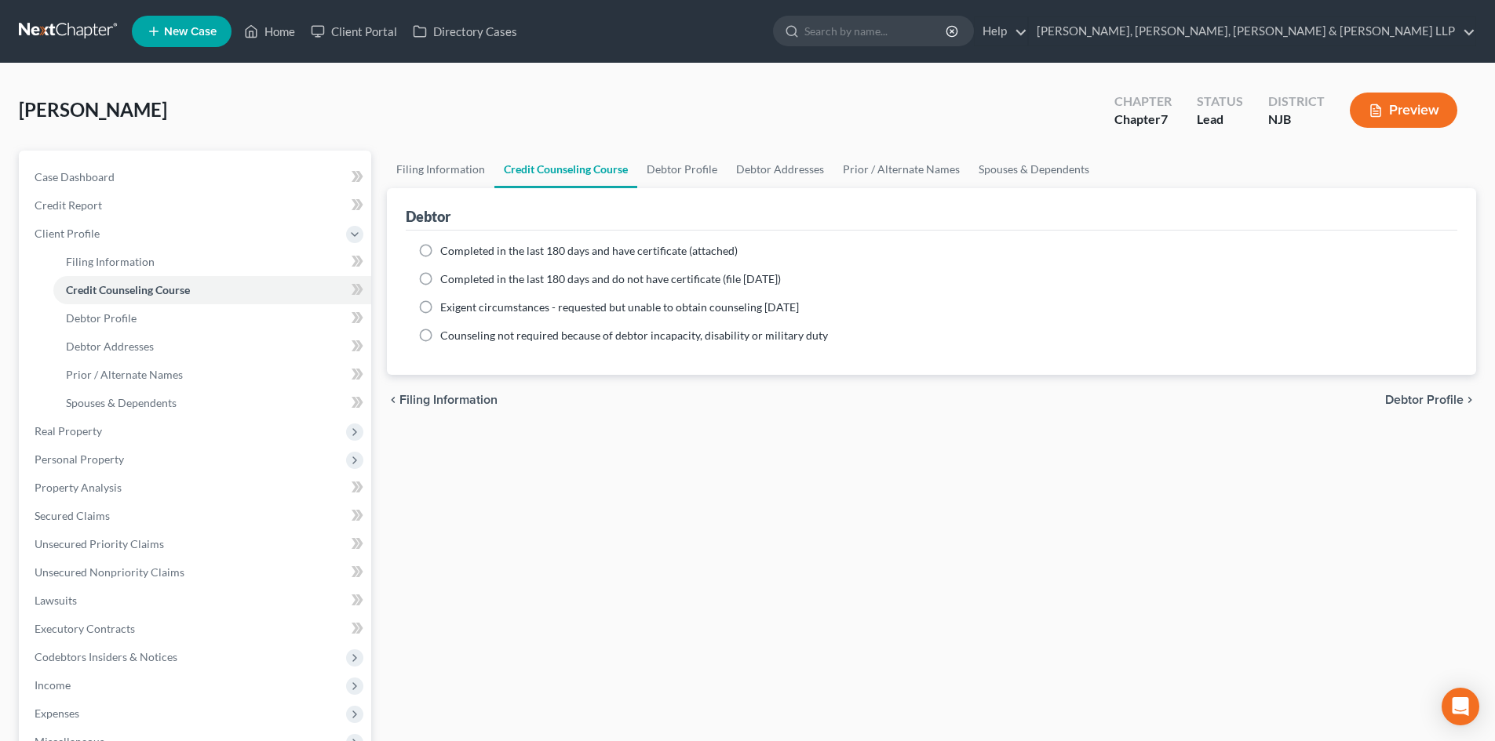
click at [521, 262] on ng-include "Completed in the last 180 days and have certificate (attached) Date Completed N…" at bounding box center [931, 293] width 1026 height 100
click at [523, 253] on span "Completed in the last 180 days and have certificate (attached)" at bounding box center [588, 250] width 297 height 13
click at [457, 253] on input "Completed in the last 180 days and have certificate (attached)" at bounding box center [451, 248] width 10 height 10
radio input "true"
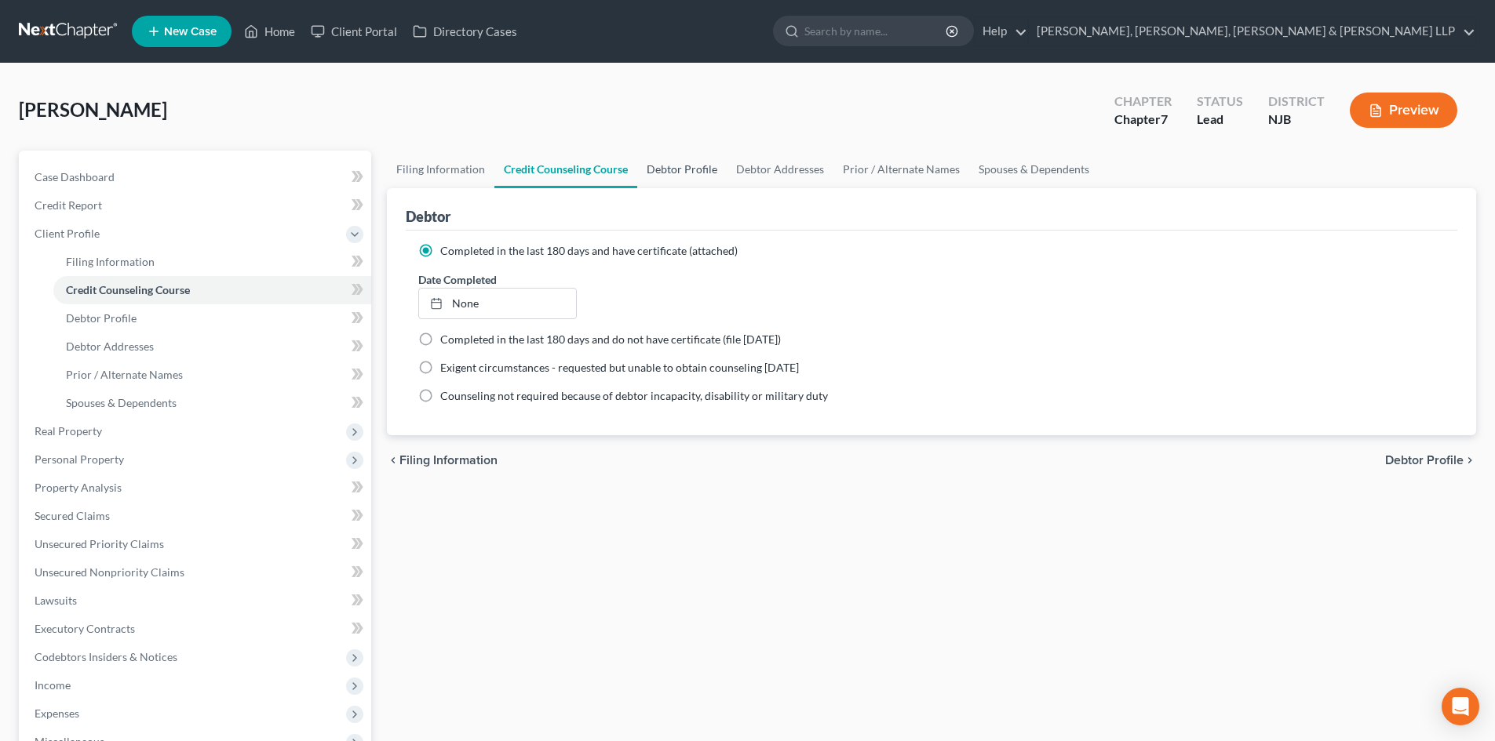
click at [684, 175] on link "Debtor Profile" at bounding box center [681, 170] width 89 height 38
select select "0"
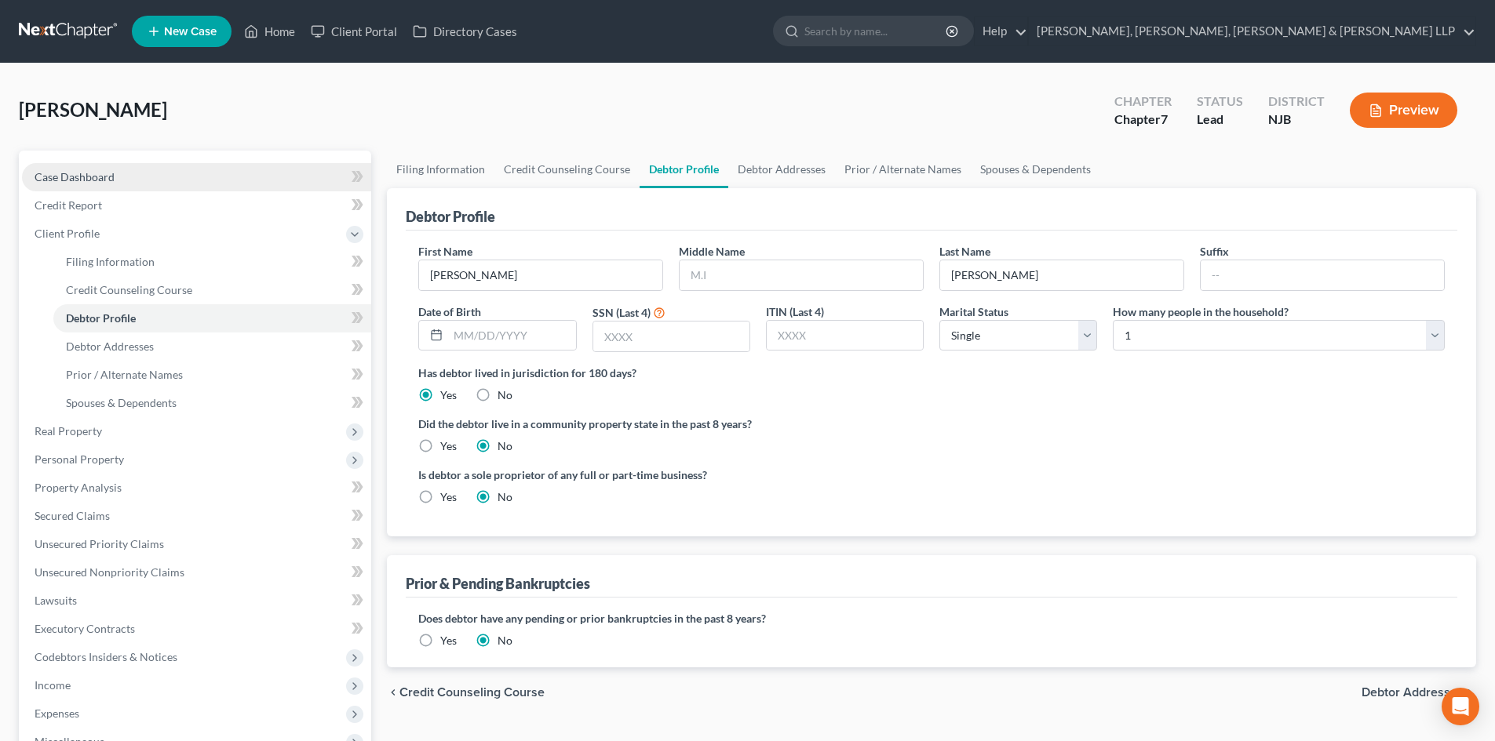
click at [180, 170] on link "Case Dashboard" at bounding box center [196, 177] width 349 height 28
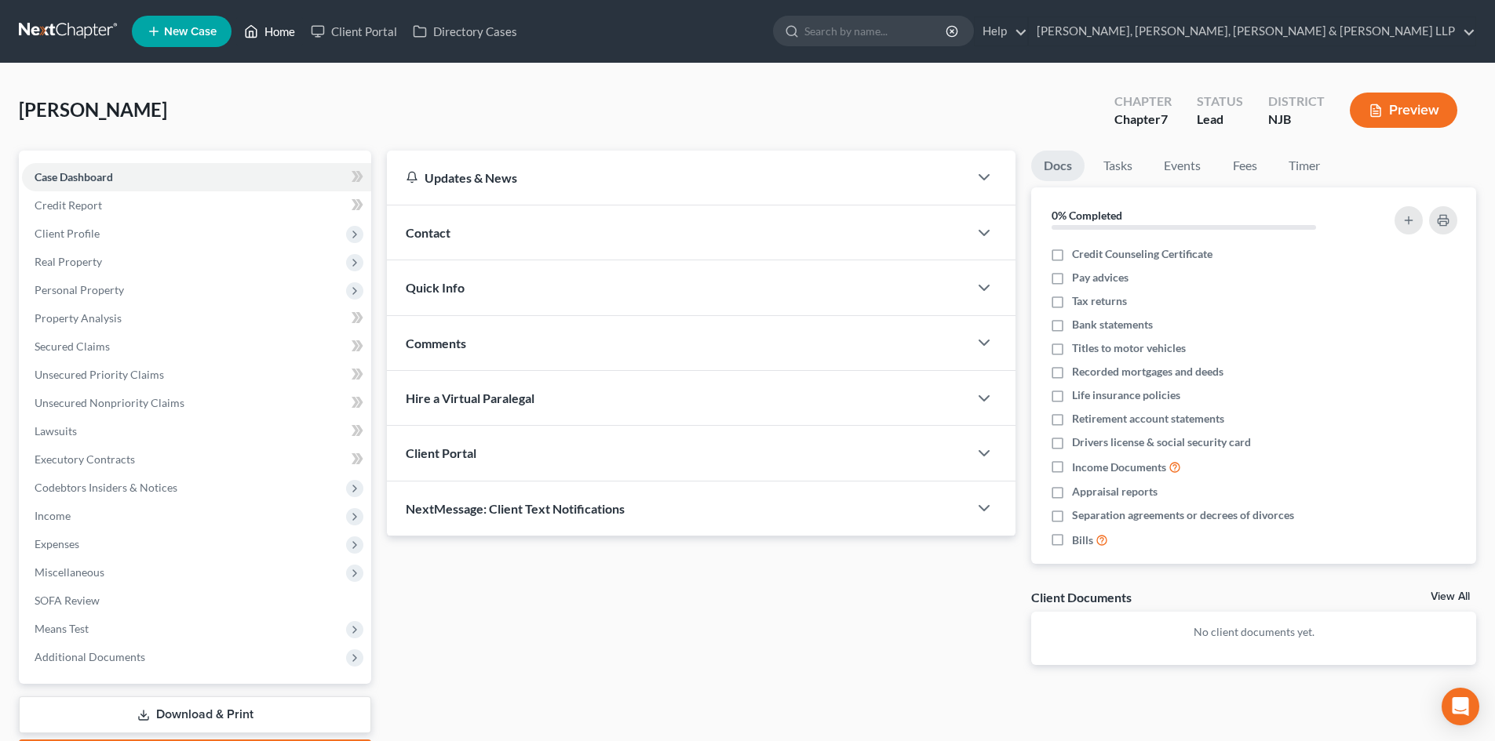
click at [263, 31] on link "Home" at bounding box center [269, 31] width 67 height 28
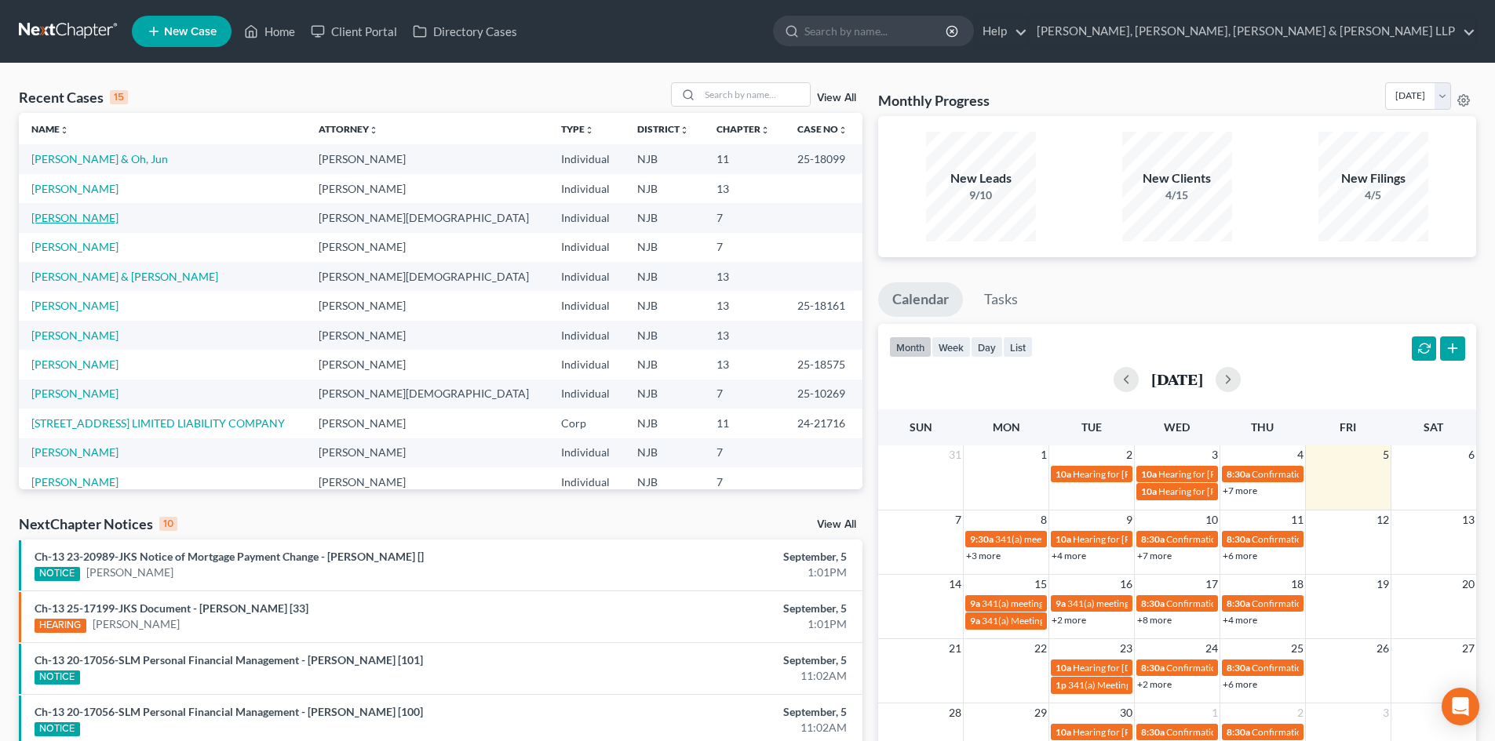
click at [90, 220] on link "Navarro, Maria" at bounding box center [74, 217] width 87 height 13
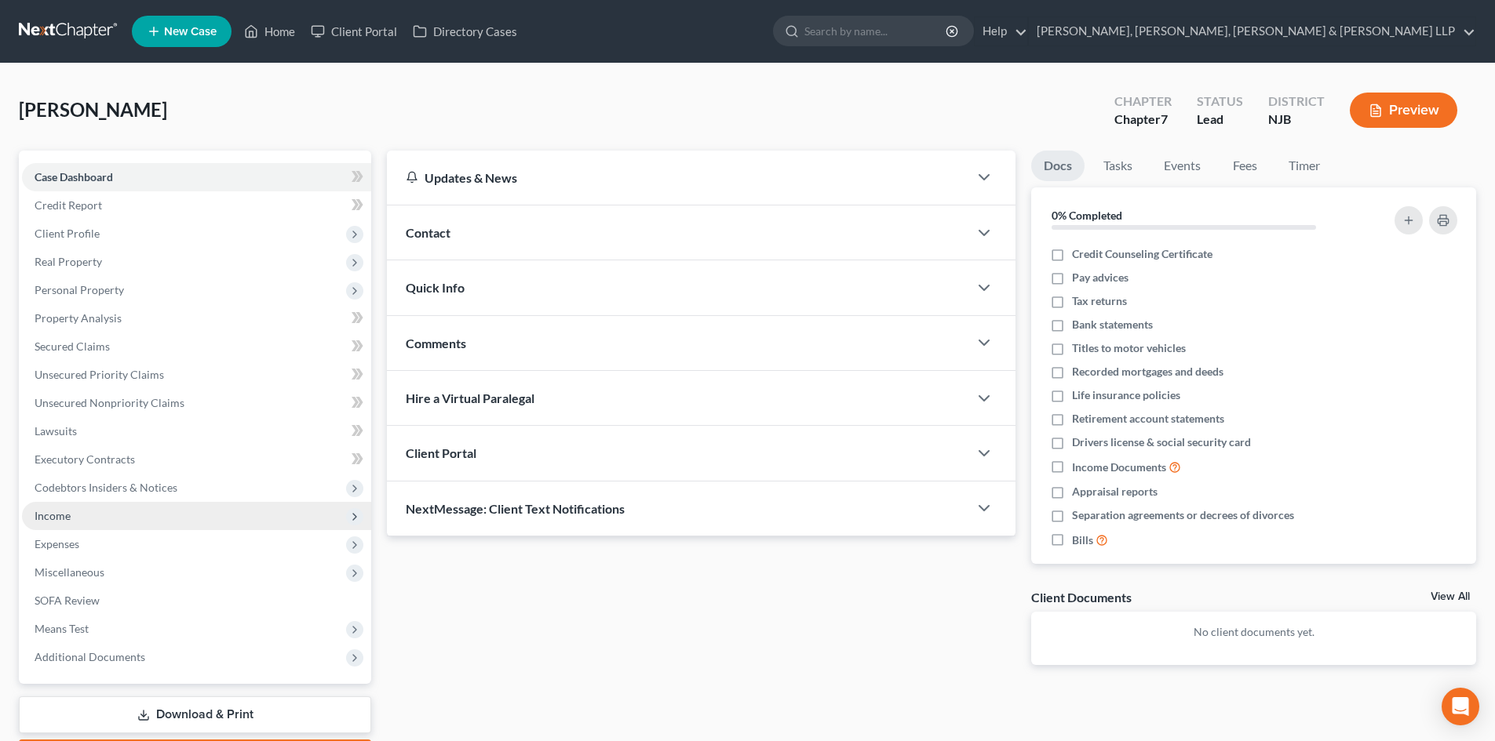
click at [102, 522] on span "Income" at bounding box center [196, 516] width 349 height 28
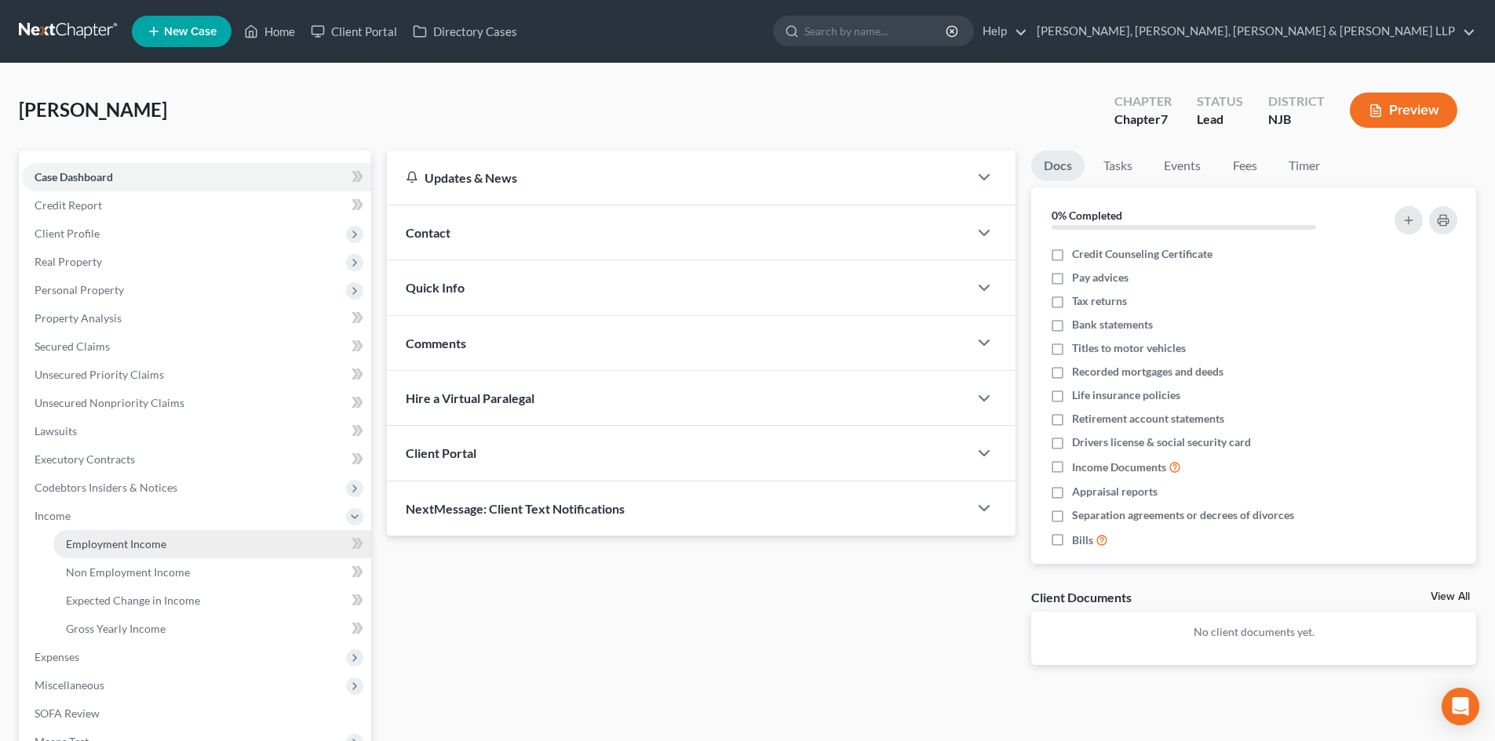
click at [134, 542] on span "Employment Income" at bounding box center [116, 543] width 100 height 13
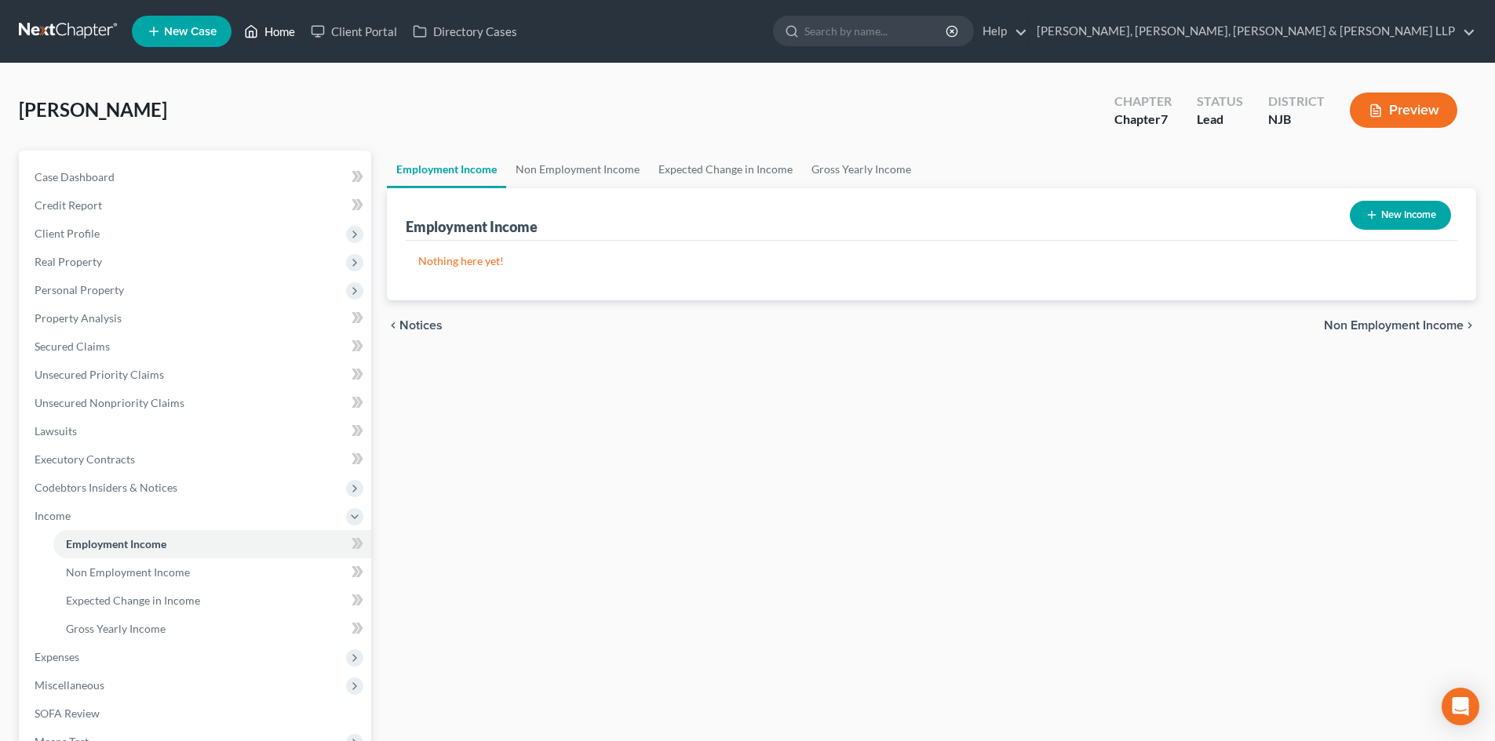
click at [261, 28] on link "Home" at bounding box center [269, 31] width 67 height 28
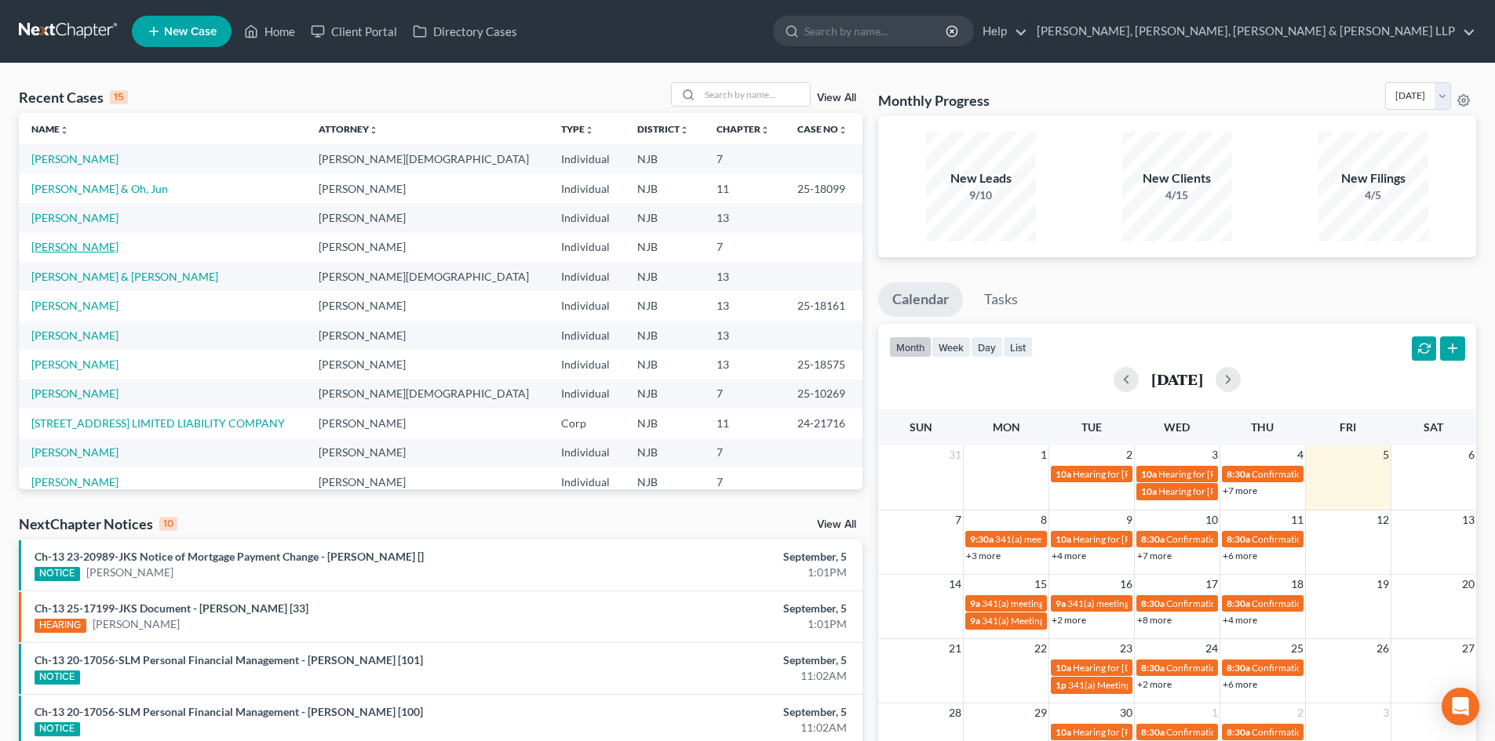
click at [96, 245] on link "[PERSON_NAME]" at bounding box center [74, 246] width 87 height 13
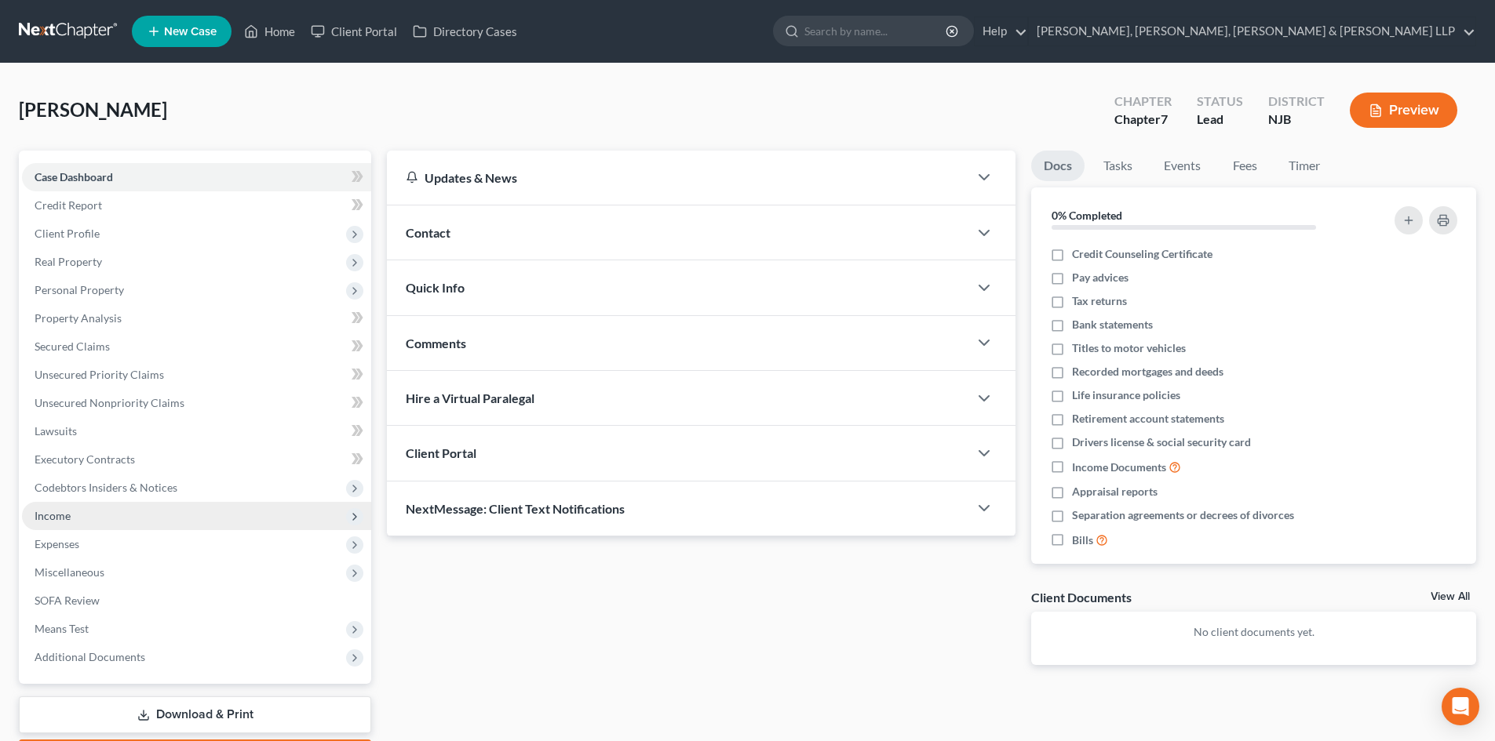
click at [68, 518] on span "Income" at bounding box center [53, 515] width 36 height 13
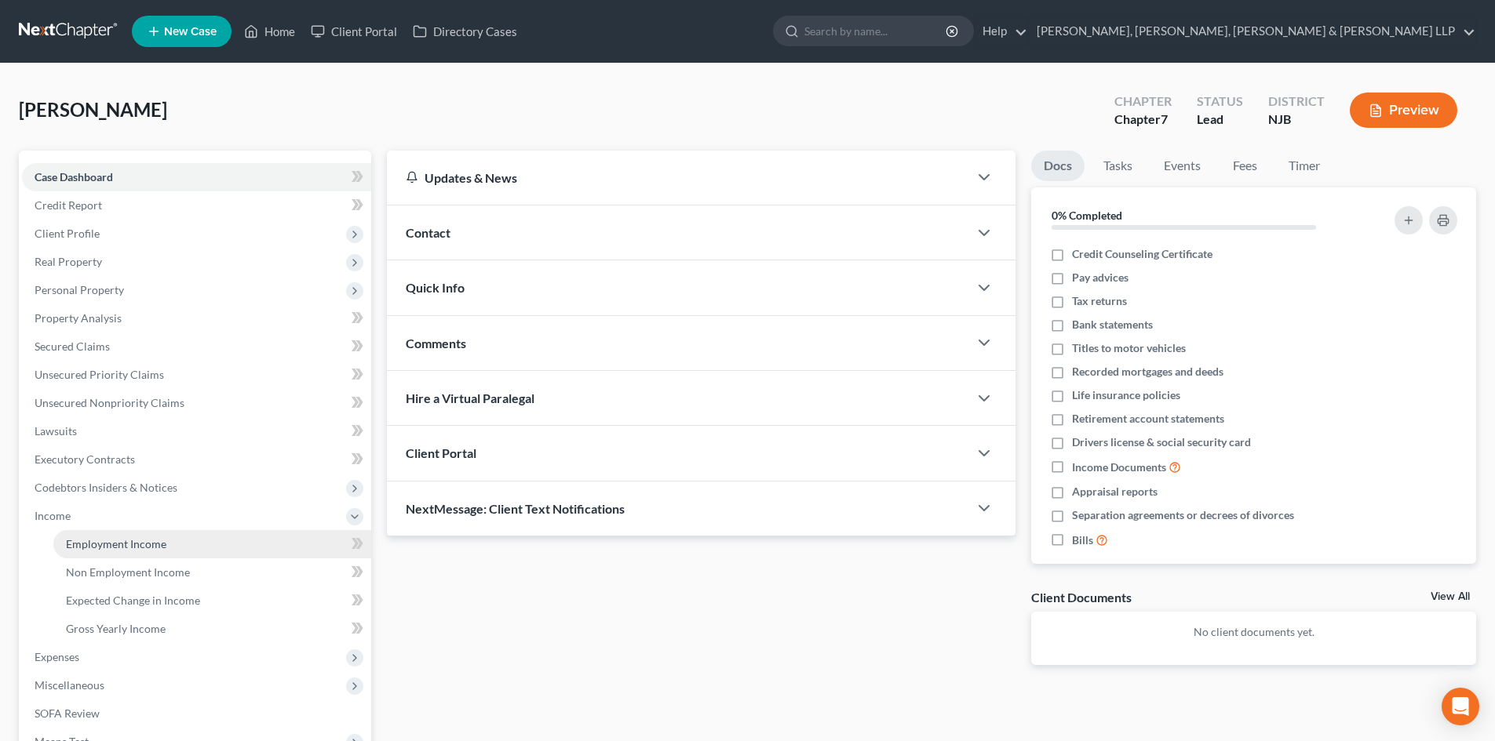
click at [126, 545] on span "Employment Income" at bounding box center [116, 543] width 100 height 13
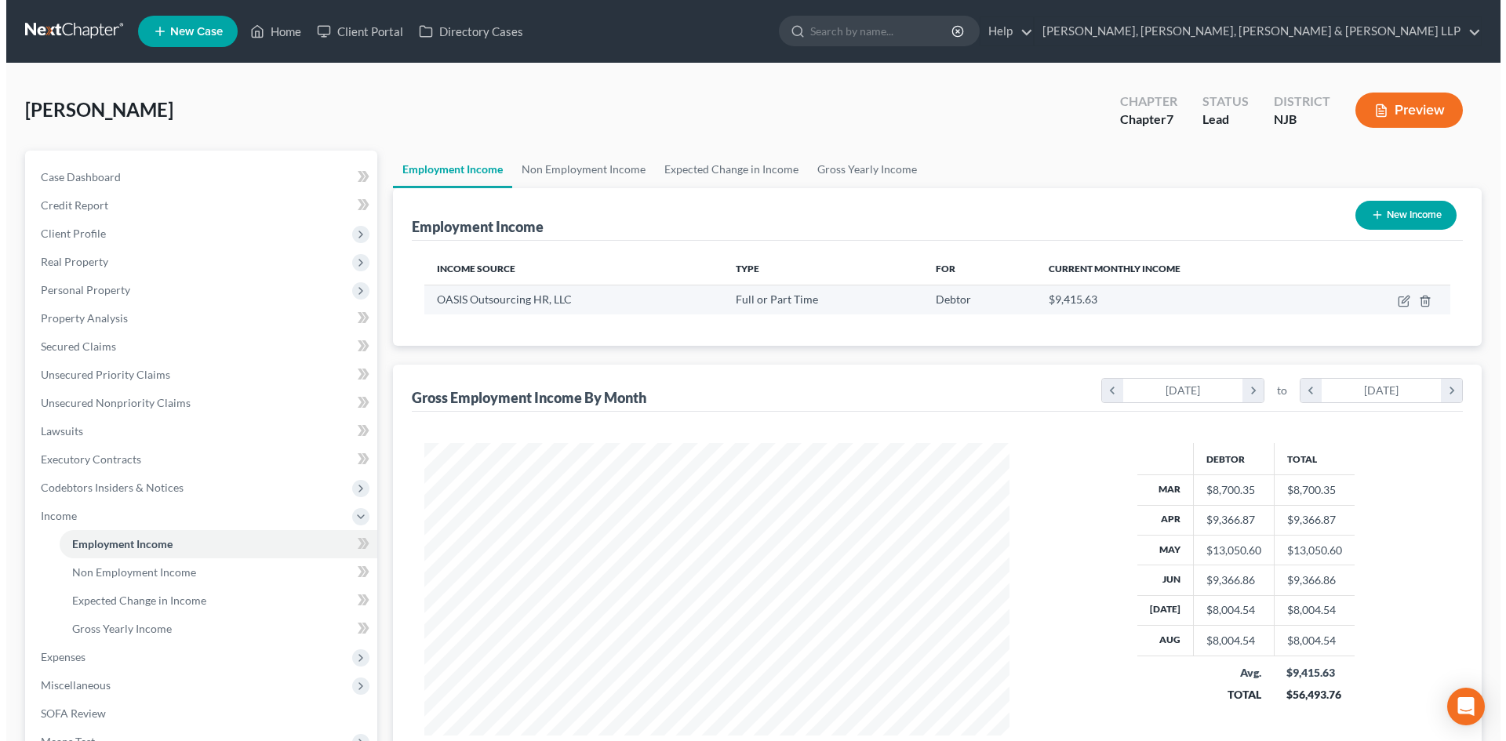
scroll to position [293, 617]
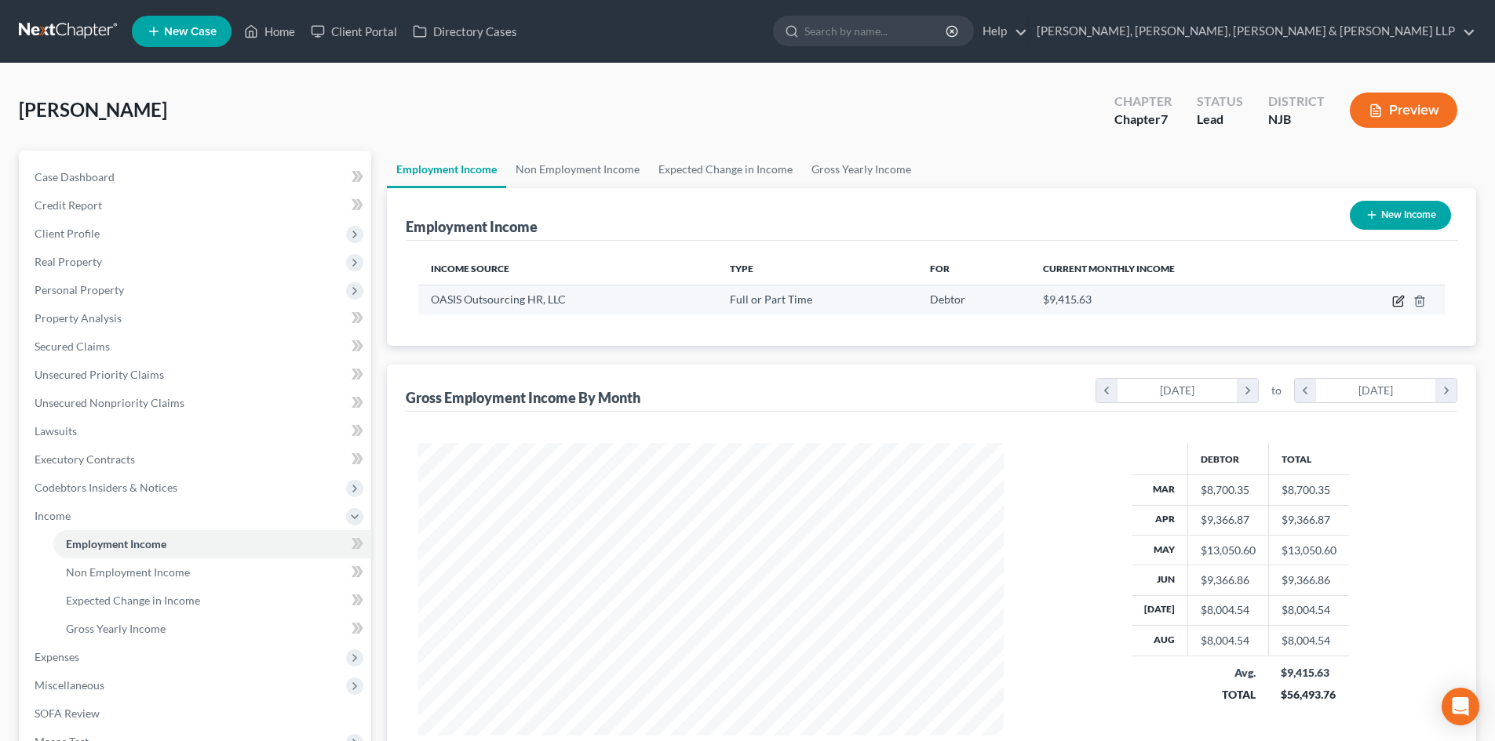
click at [1395, 303] on icon "button" at bounding box center [1398, 301] width 13 height 13
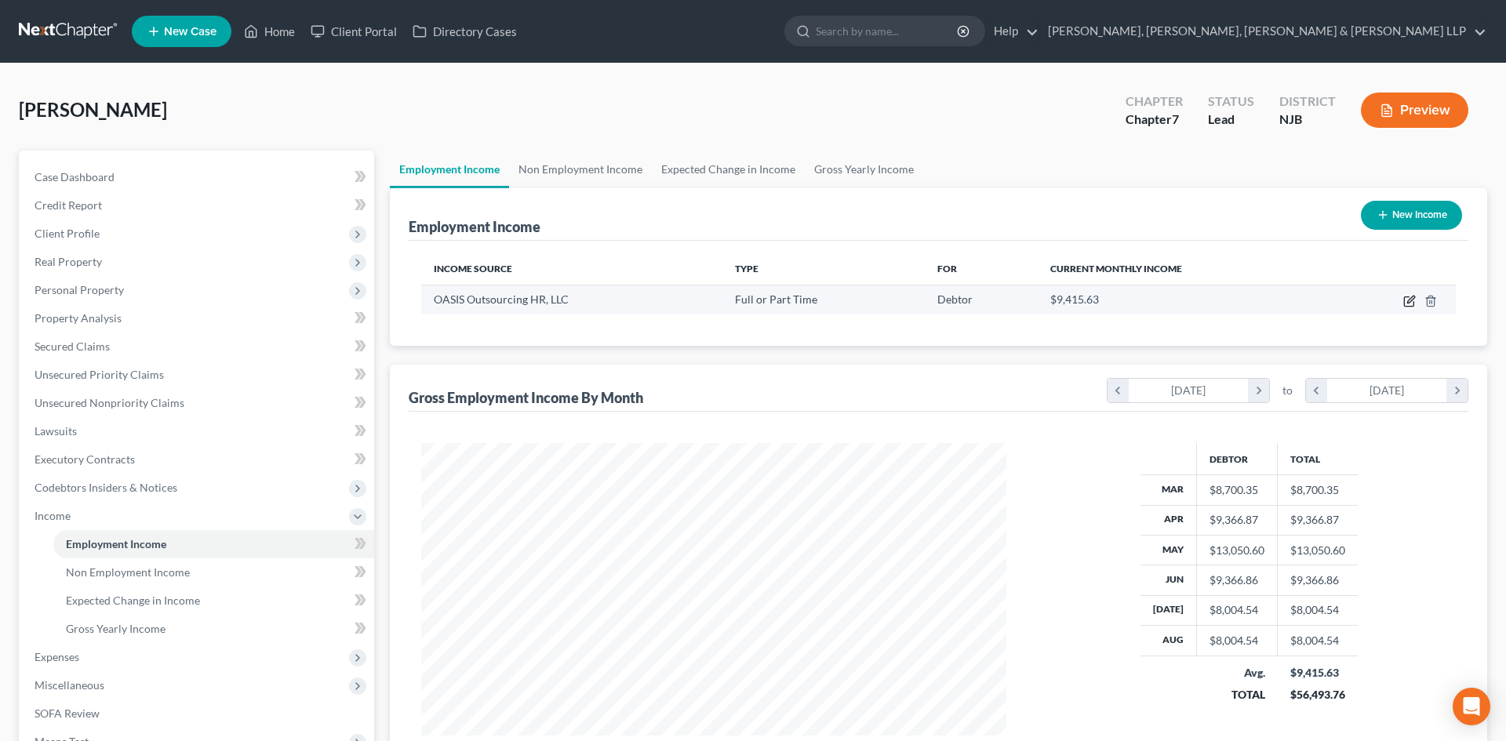
select select "0"
select select "9"
select select "1"
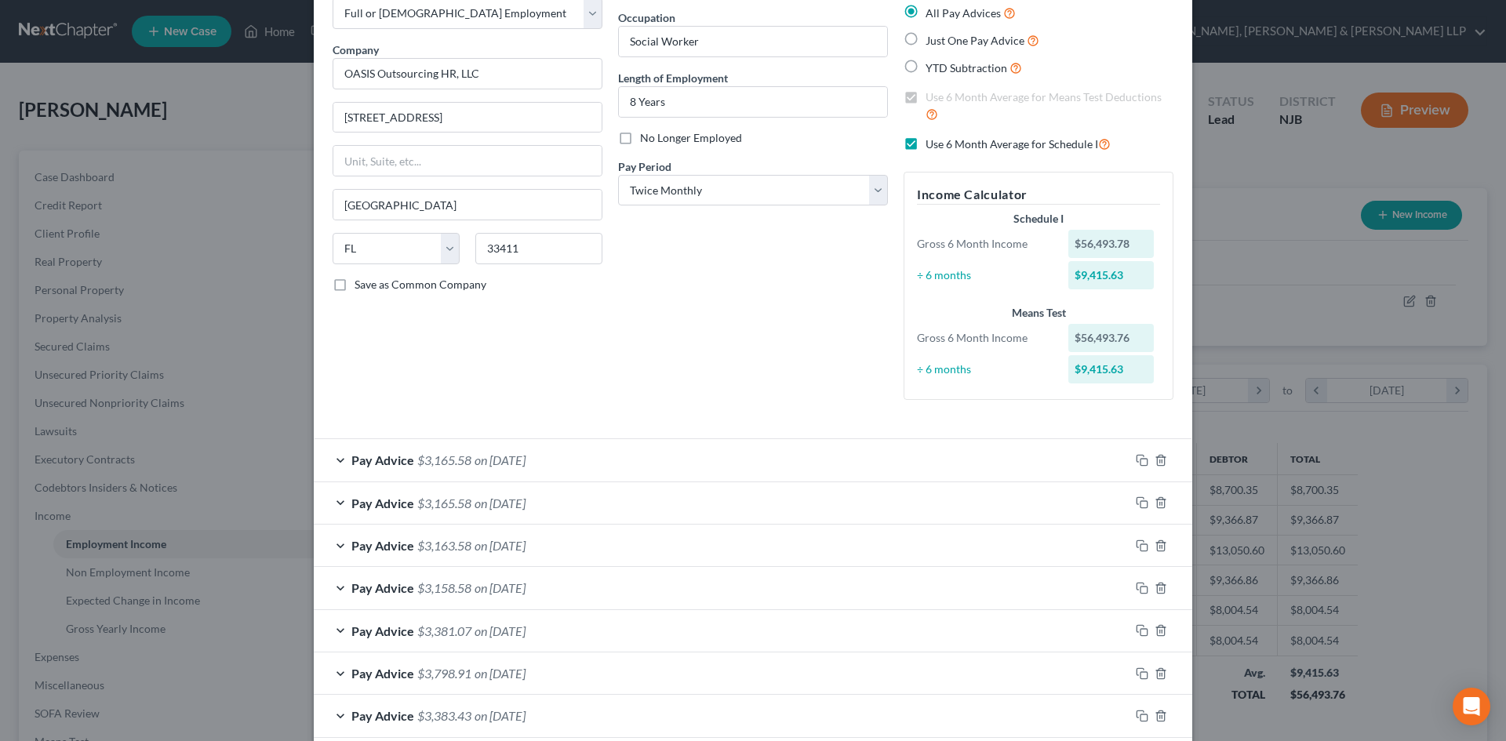
scroll to position [235, 0]
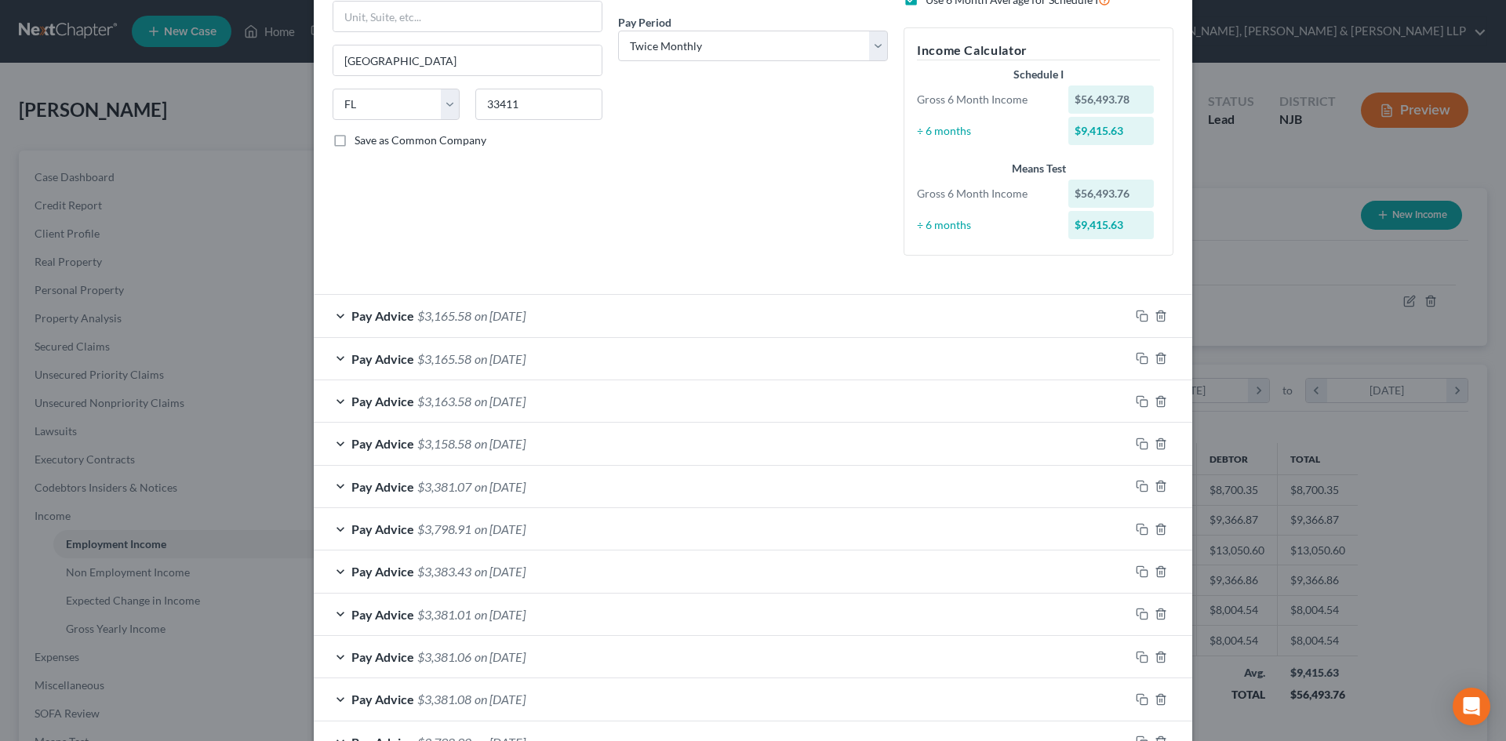
click at [526, 315] on span "on 08/29/2025" at bounding box center [500, 315] width 51 height 15
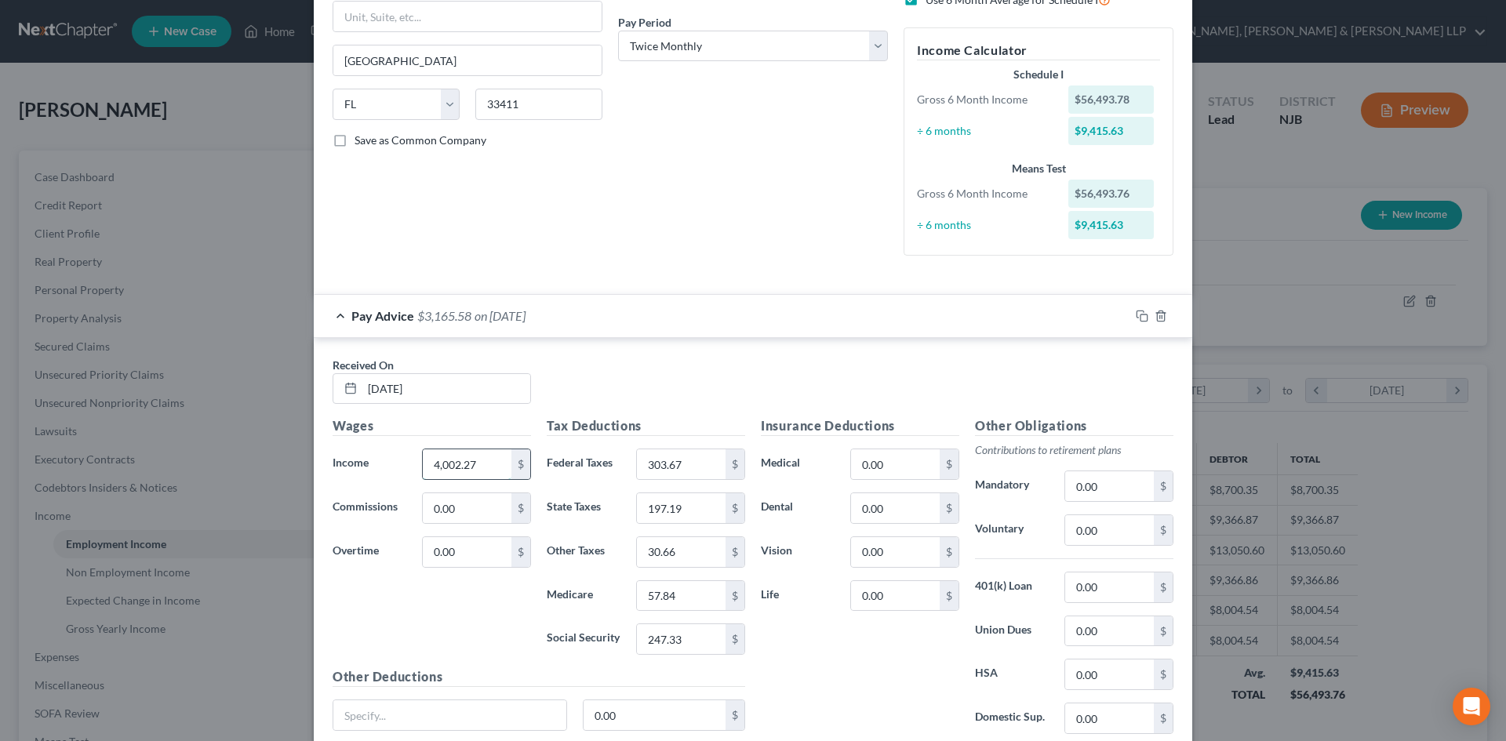
click at [471, 461] on input "4,002.27" at bounding box center [467, 465] width 89 height 30
type input "4,419.62"
click at [698, 459] on input "303.67" at bounding box center [681, 465] width 89 height 30
type input "395.48"
click at [694, 515] on input "197.19" at bounding box center [681, 508] width 89 height 30
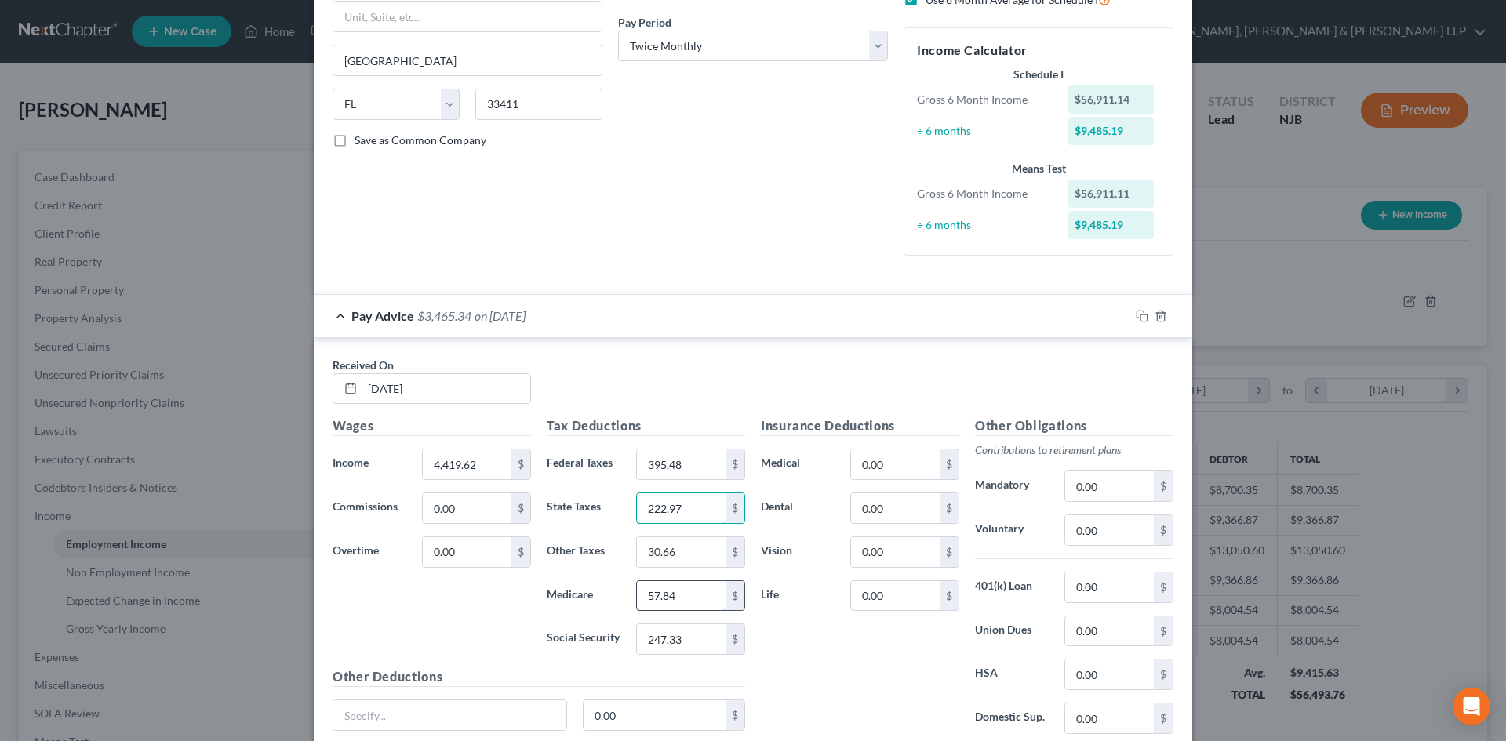
type input "222.97"
click at [681, 596] on input "57.84" at bounding box center [681, 596] width 89 height 30
type input "63.90"
click at [679, 629] on input "247.33" at bounding box center [681, 640] width 89 height 30
type input "273.21"
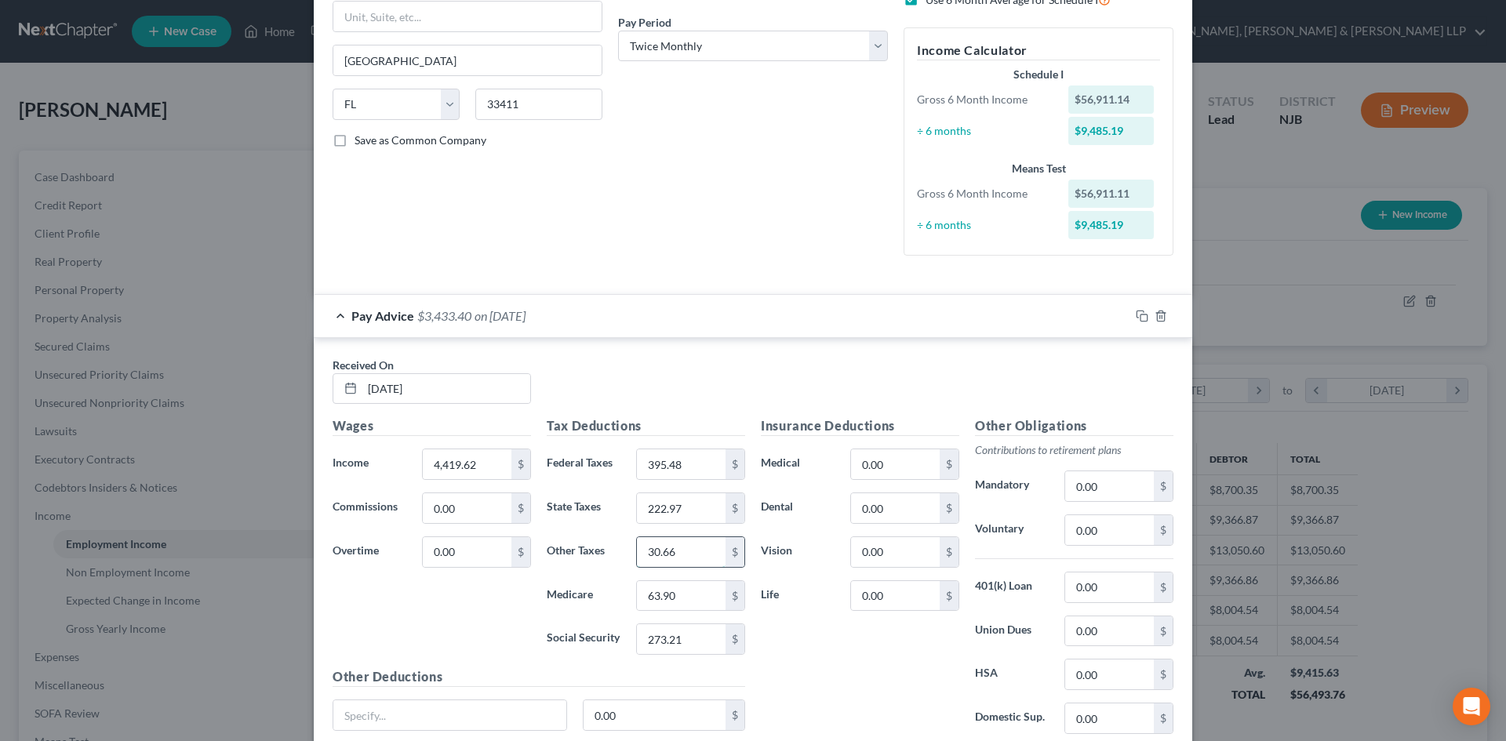
click at [687, 555] on input "30.66" at bounding box center [681, 552] width 89 height 30
type input "30.01"
click at [901, 465] on input "0.00" at bounding box center [895, 465] width 89 height 30
type input "0.50"
click at [886, 506] on input "0.00" at bounding box center [895, 508] width 89 height 30
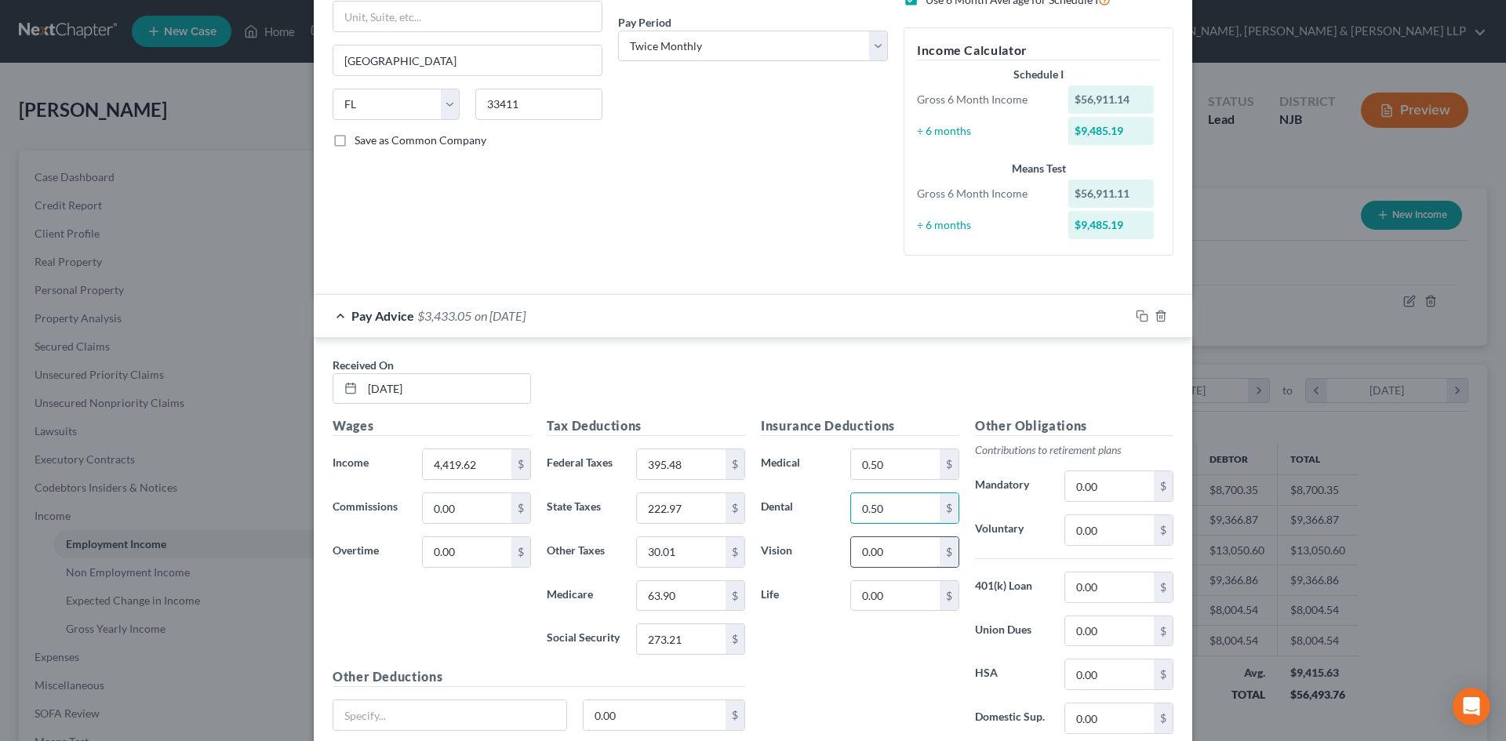
type input "0.50"
click at [861, 549] on input "0.00" at bounding box center [895, 552] width 89 height 30
type input "0.50"
click at [863, 595] on input "0.00" at bounding box center [895, 596] width 89 height 30
type input "5.50"
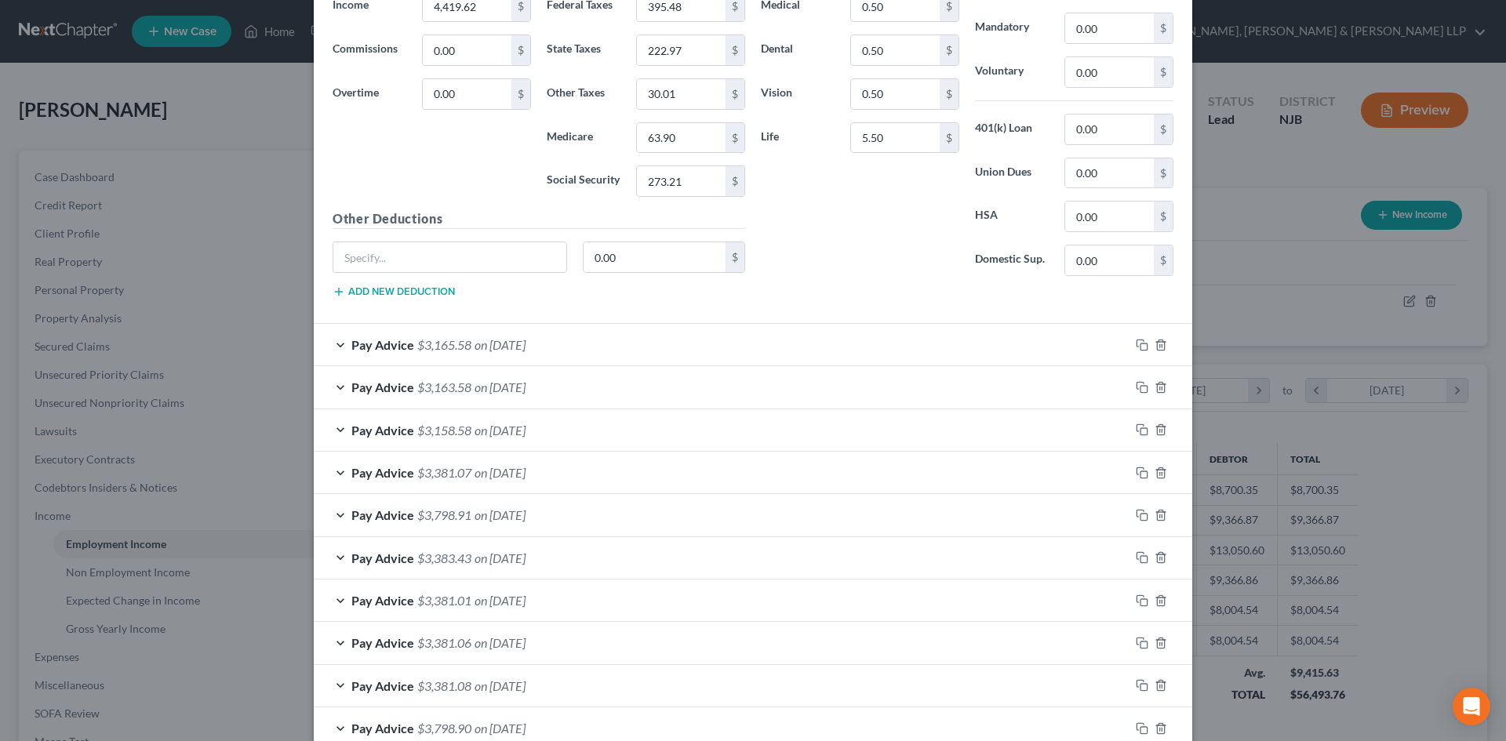
scroll to position [706, 0]
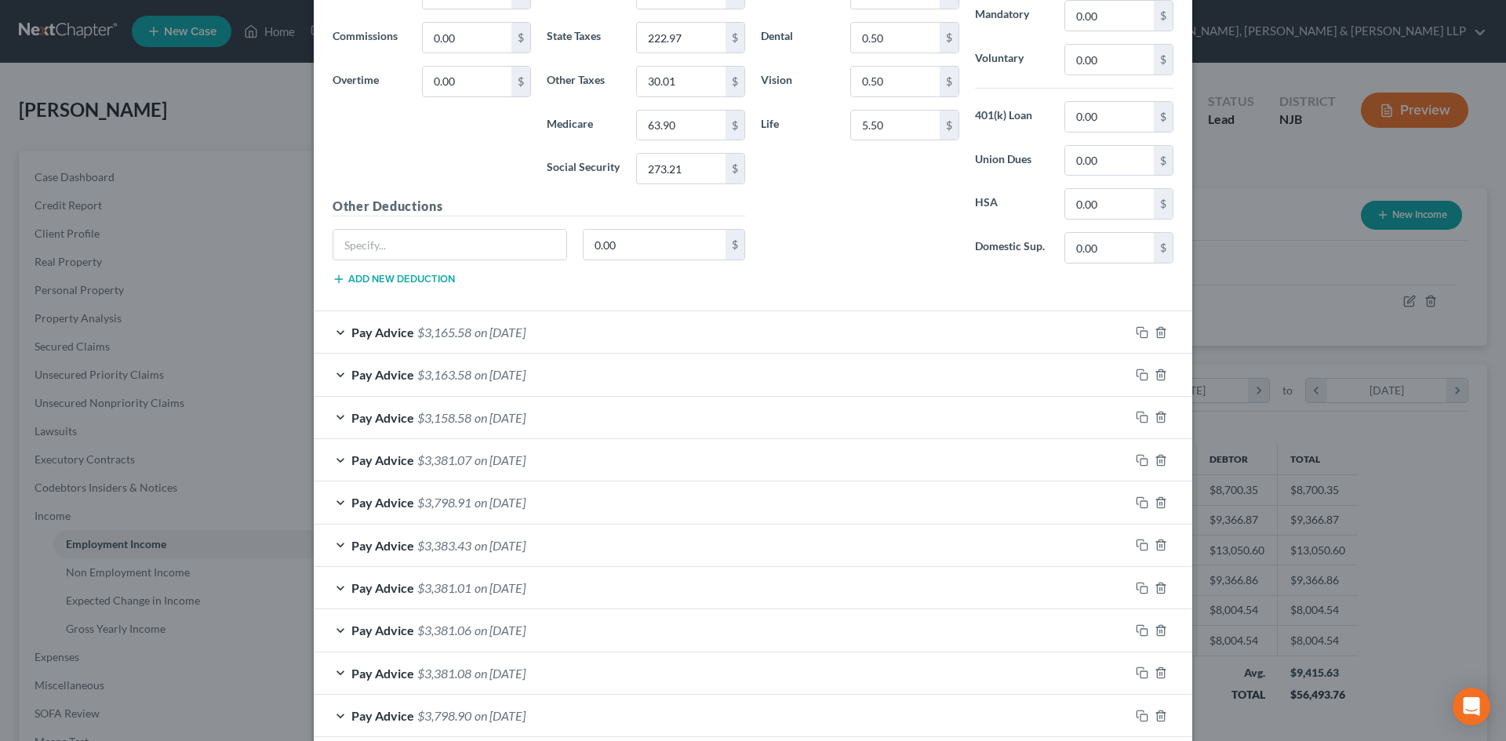
drag, startPoint x: 562, startPoint y: 345, endPoint x: 541, endPoint y: 371, distance: 33.0
click at [562, 345] on div "Pay Advice $3,165.58 on 08/15/2025" at bounding box center [722, 332] width 816 height 42
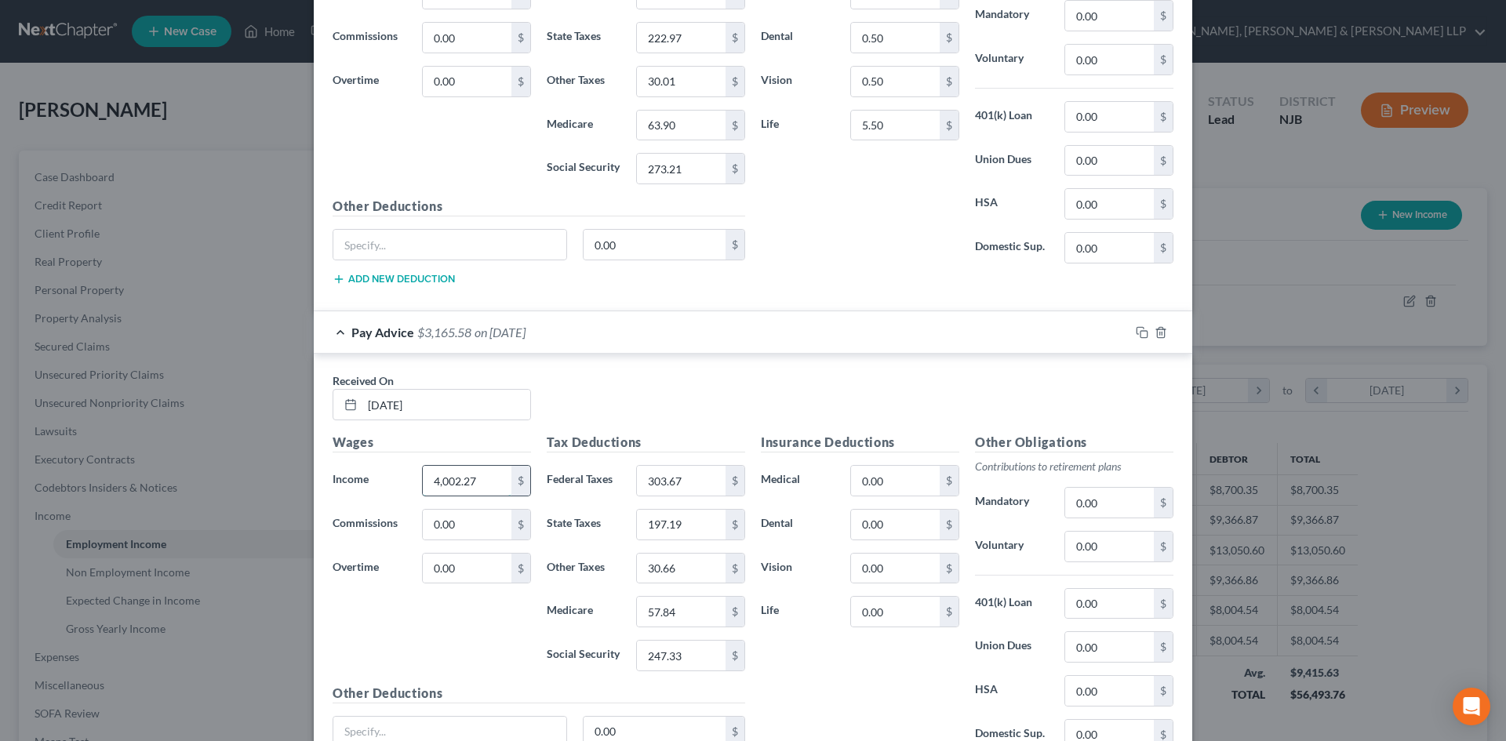
click at [480, 480] on input "4,002.27" at bounding box center [467, 481] width 89 height 30
type input "4,419.43"
click at [692, 482] on input "303.67" at bounding box center [681, 481] width 89 height 30
type input "3"
type input "395.44"
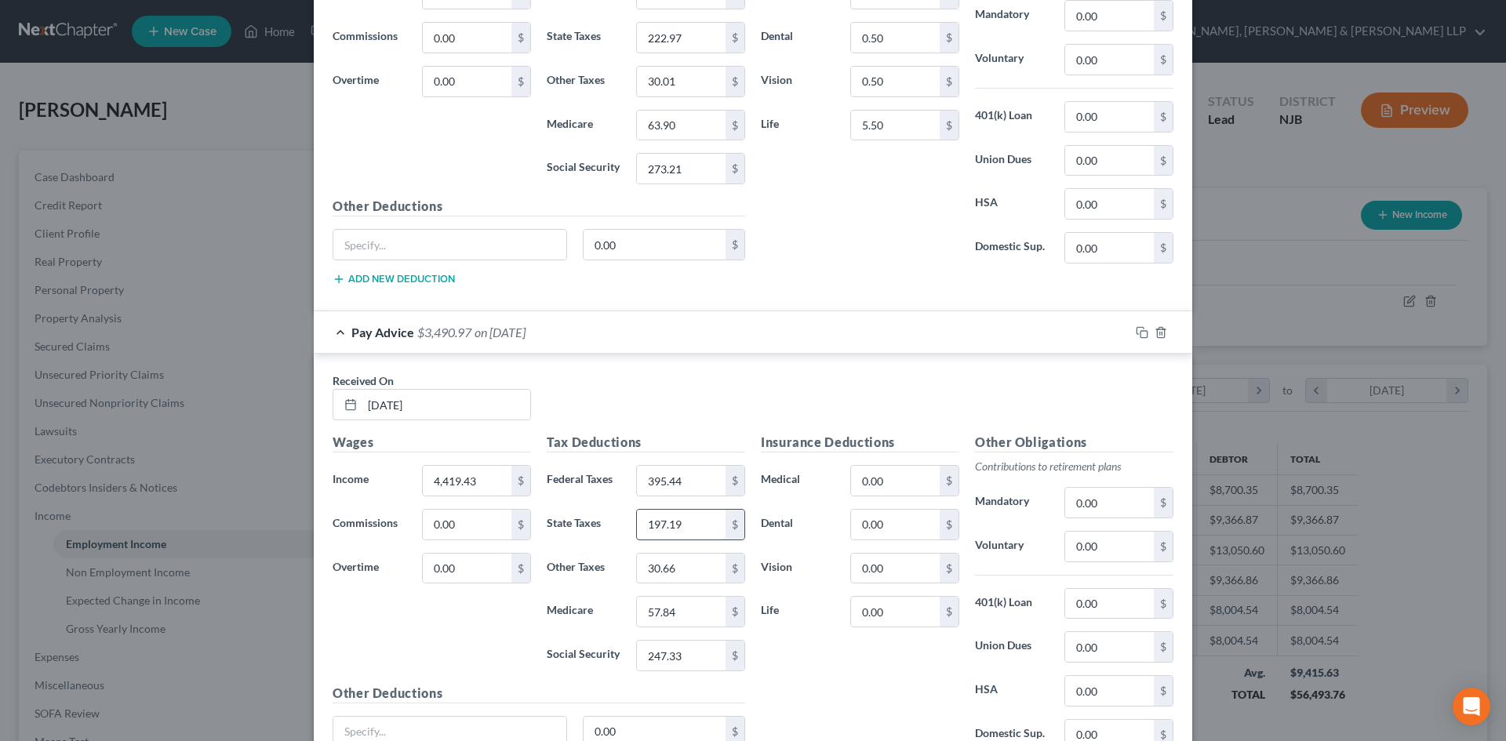
click at [680, 514] on input "197.19" at bounding box center [681, 525] width 89 height 30
click at [683, 528] on input "222" at bounding box center [681, 525] width 89 height 30
drag, startPoint x: 686, startPoint y: 528, endPoint x: 607, endPoint y: 533, distance: 78.6
click at [610, 532] on div "State Taxes 222 $" at bounding box center [646, 524] width 214 height 31
type input "222.95"
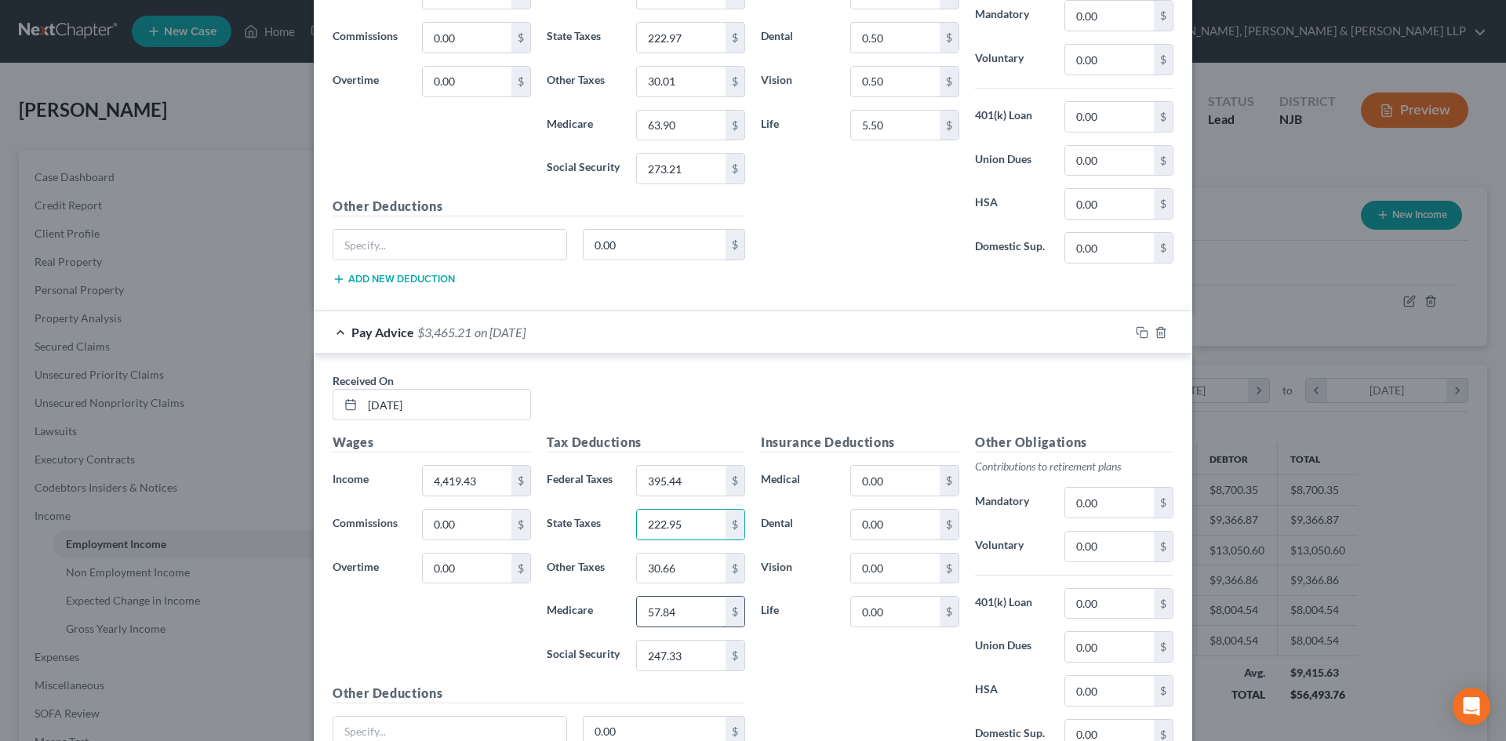
click at [671, 615] on input "57.84" at bounding box center [681, 612] width 89 height 30
type input "63.89"
click at [686, 642] on input "247.33" at bounding box center [681, 656] width 89 height 30
type input "273.20"
click at [902, 481] on input "0.00" at bounding box center [895, 481] width 89 height 30
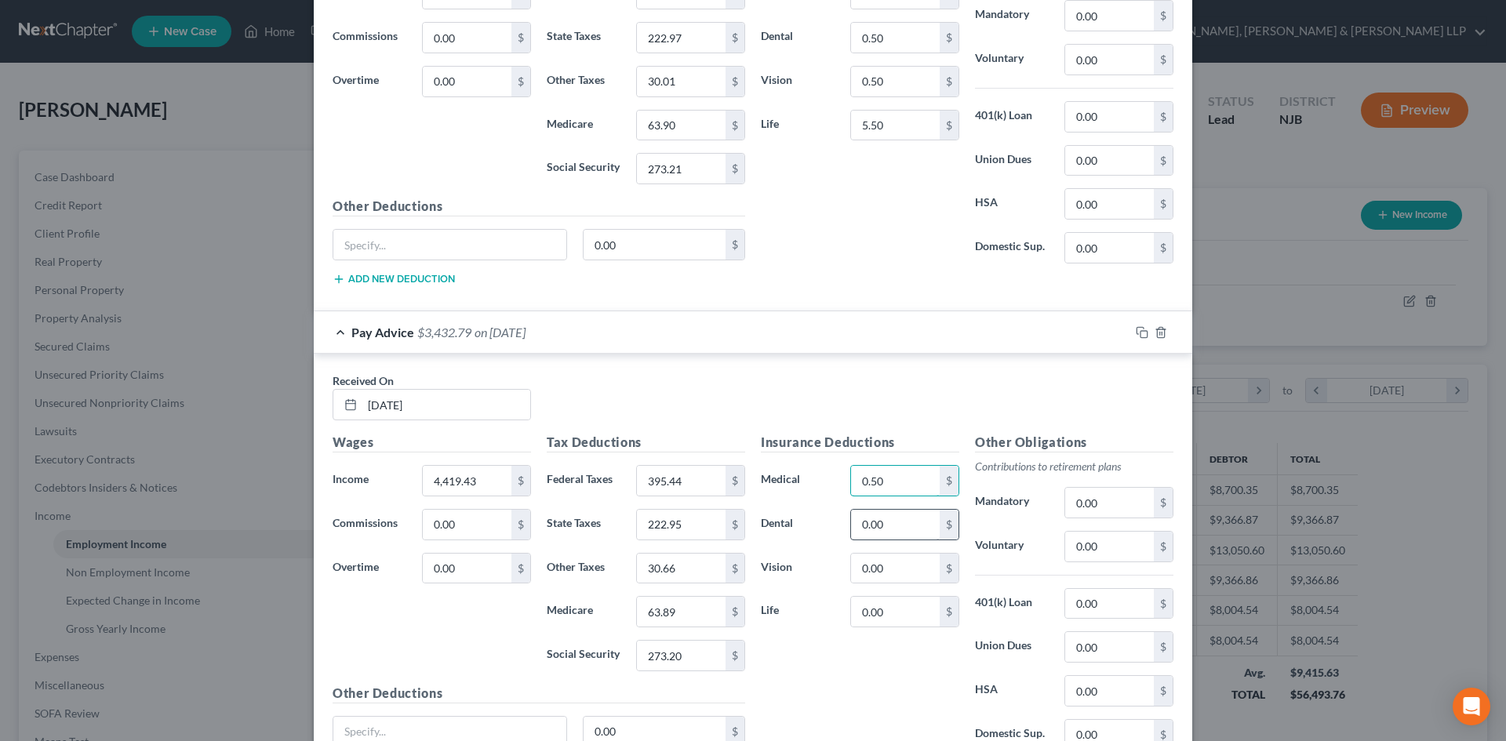
type input "0.50"
click at [910, 515] on input "0.00" at bounding box center [895, 525] width 89 height 30
type input "0.50"
click at [905, 562] on input "0.00" at bounding box center [895, 569] width 89 height 30
type input "0.50"
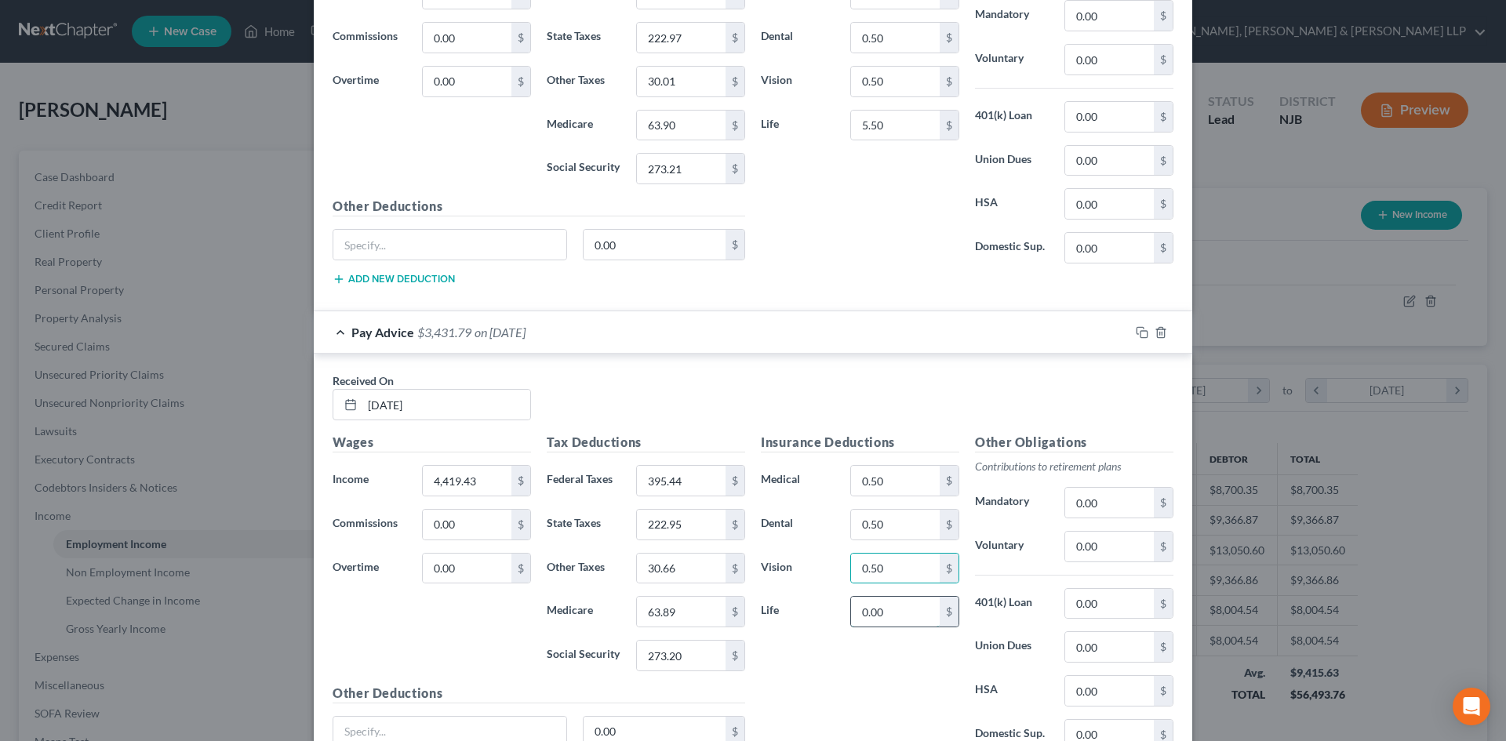
click at [898, 604] on input "0.00" at bounding box center [895, 612] width 89 height 30
type input "5.50"
click at [689, 567] on input "30.66" at bounding box center [681, 569] width 89 height 30
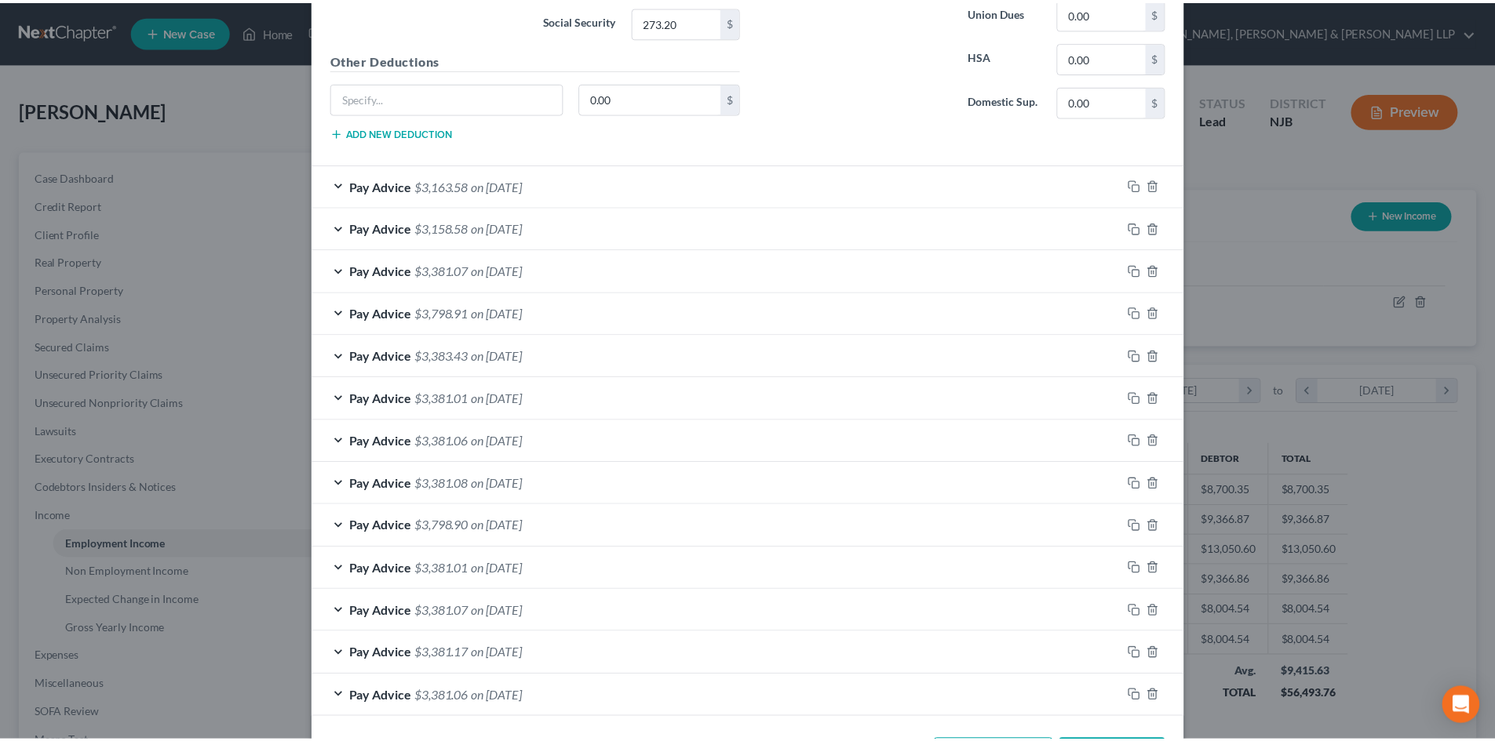
scroll to position [1404, 0]
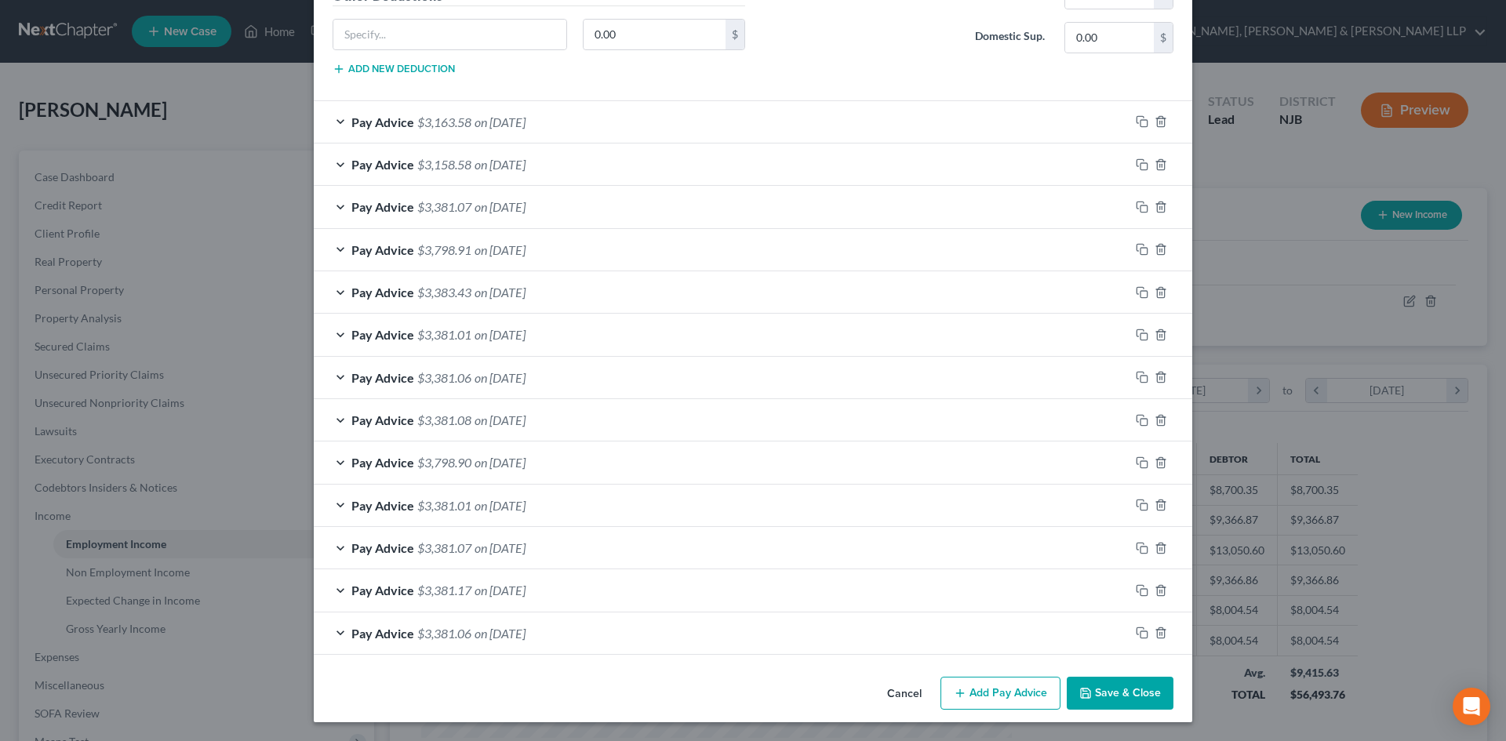
type input "30.01"
click at [1092, 679] on button "Save & Close" at bounding box center [1120, 693] width 107 height 33
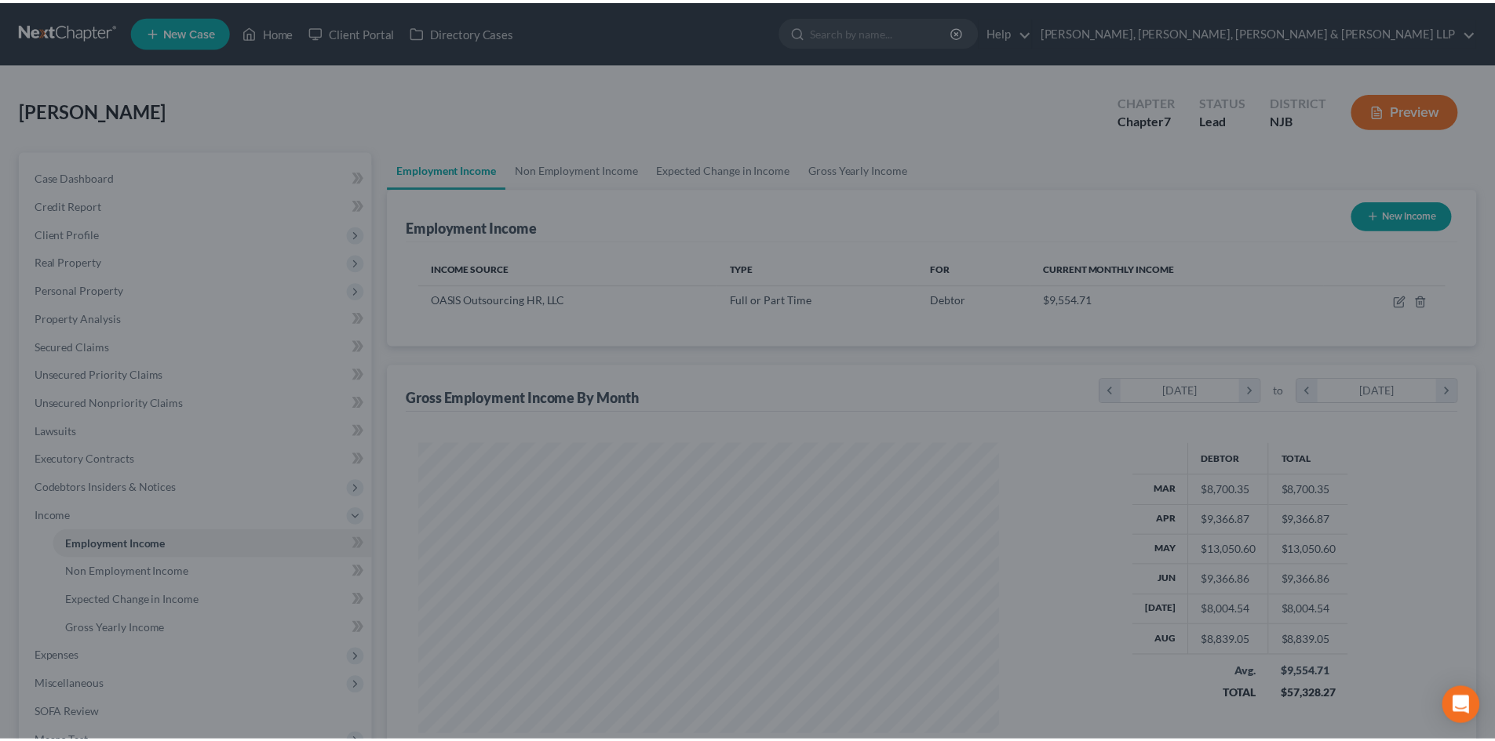
scroll to position [784260, 783936]
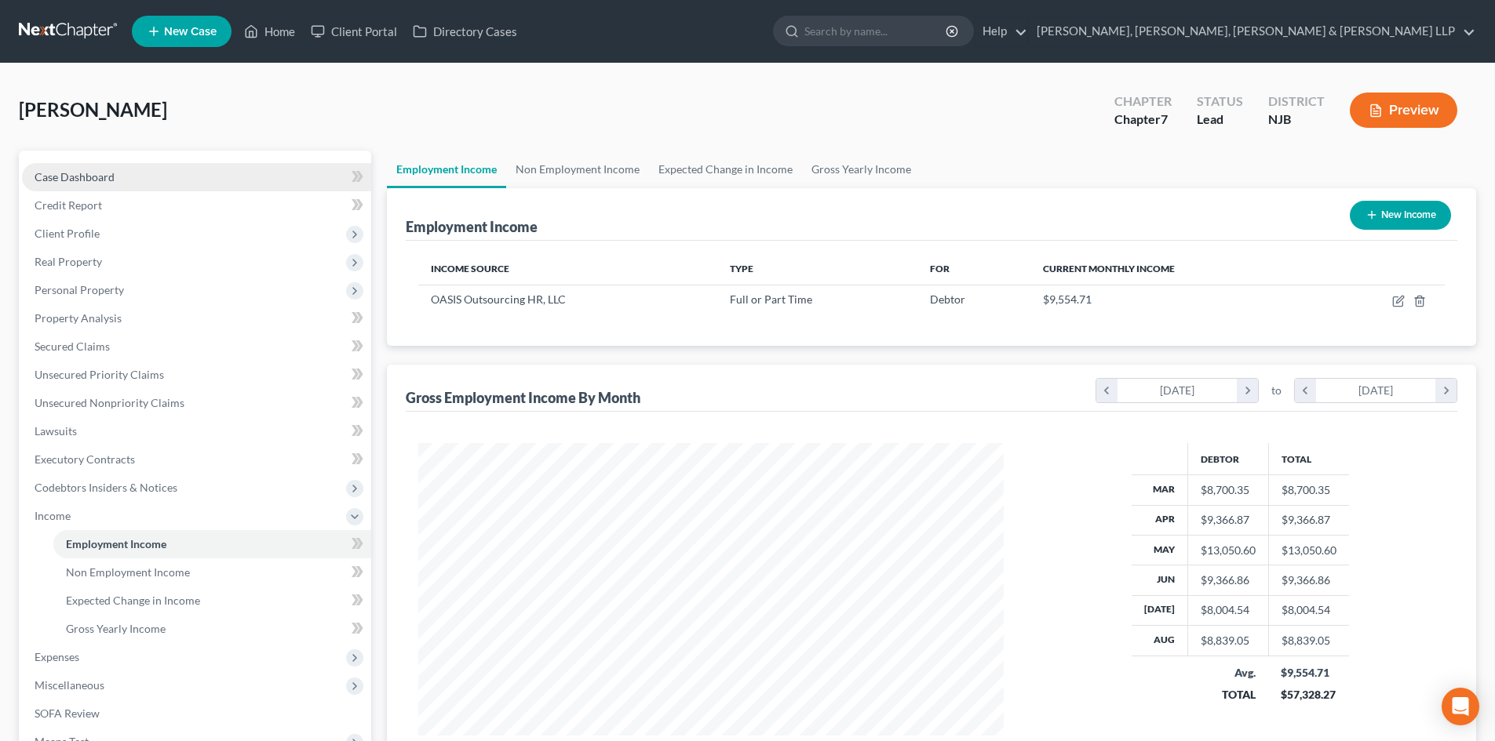
click at [162, 188] on link "Case Dashboard" at bounding box center [196, 177] width 349 height 28
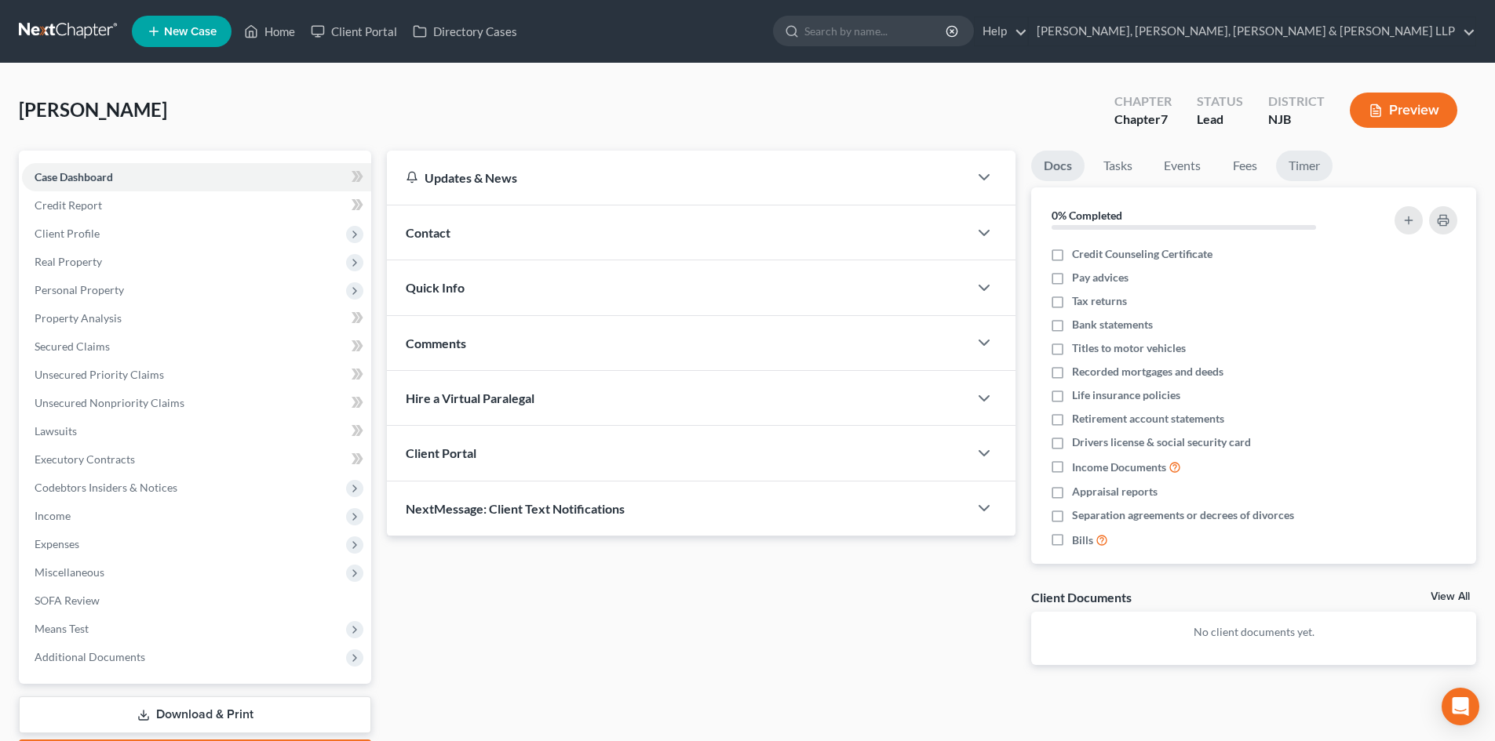
click at [1303, 162] on link "Timer" at bounding box center [1304, 166] width 56 height 31
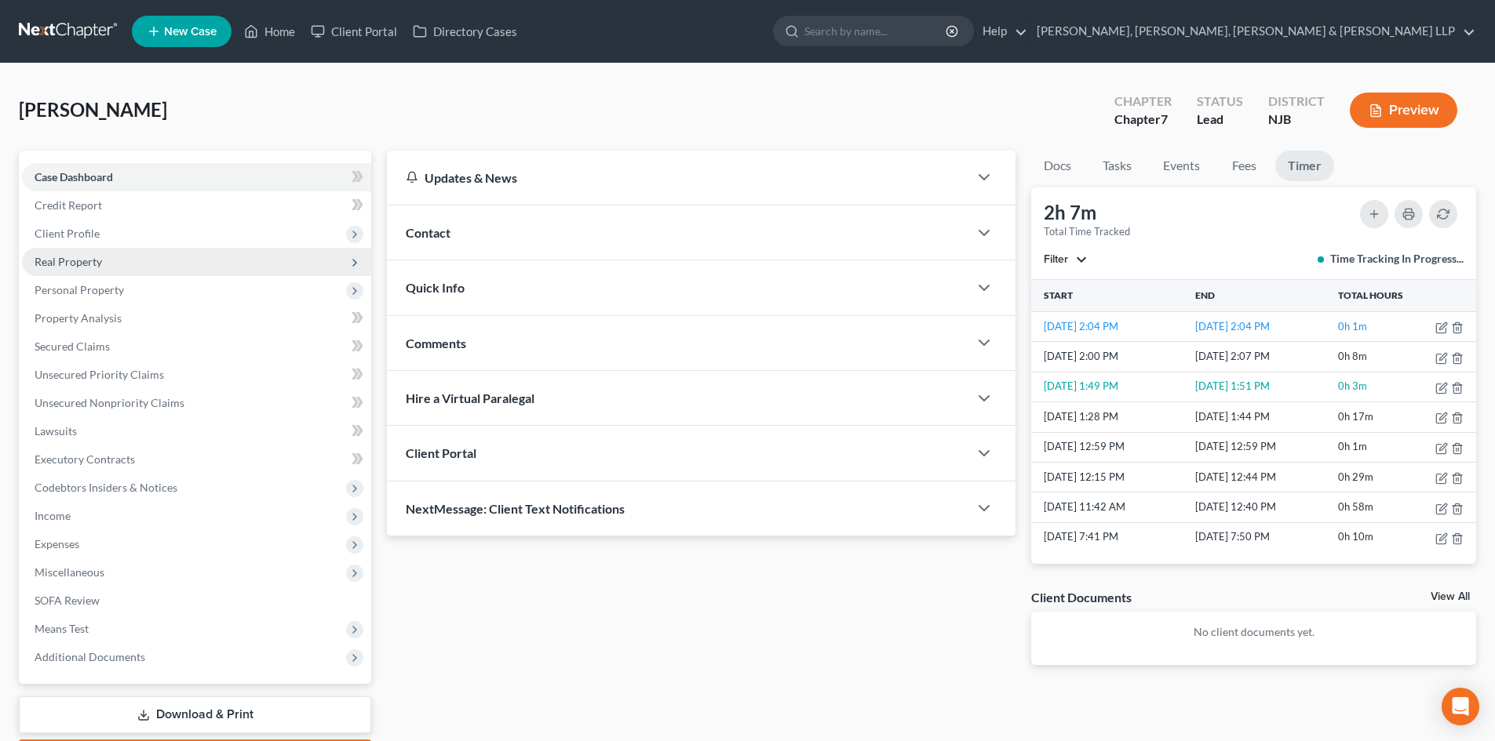
drag, startPoint x: 107, startPoint y: 264, endPoint x: 124, endPoint y: 260, distance: 16.8
click at [107, 264] on span "Real Property" at bounding box center [196, 262] width 349 height 28
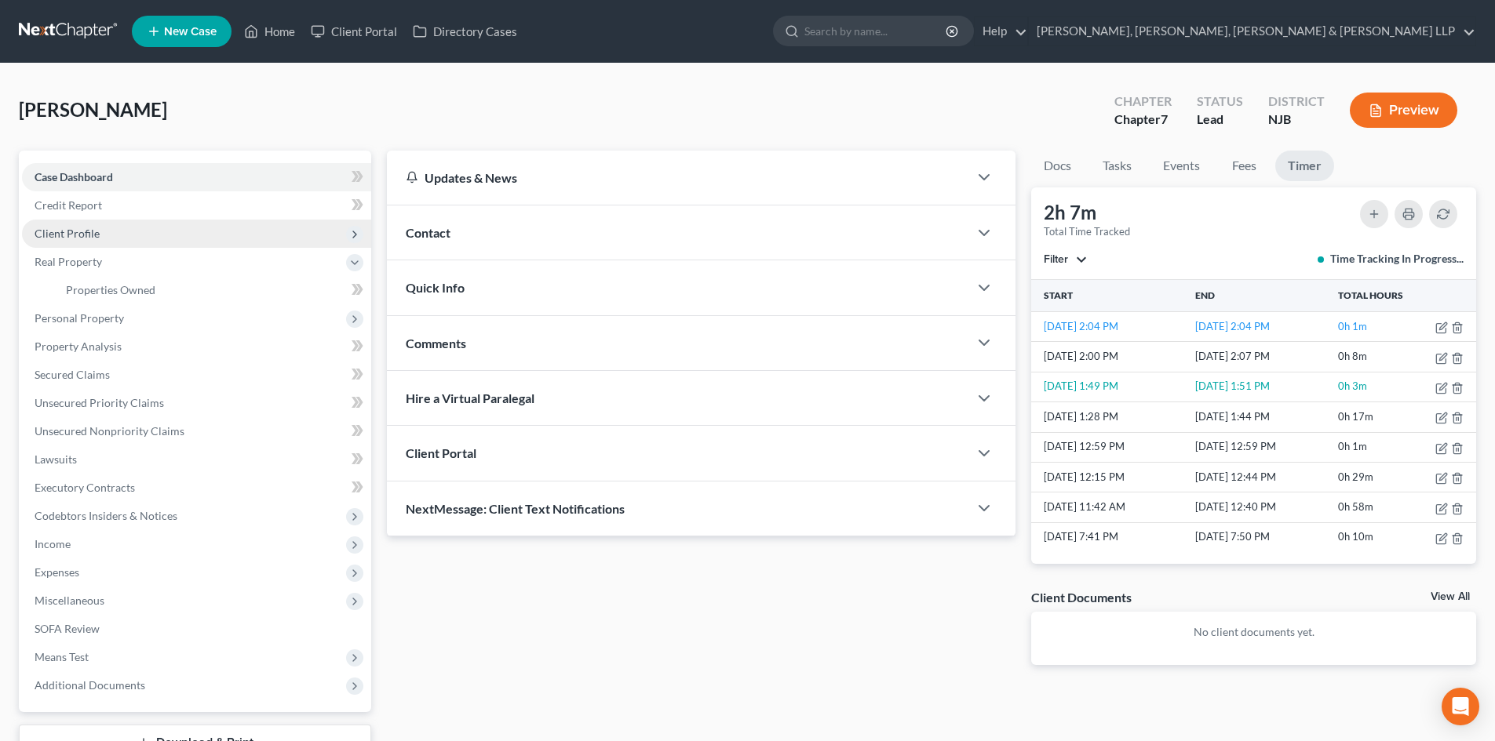
click at [104, 237] on span "Client Profile" at bounding box center [196, 234] width 349 height 28
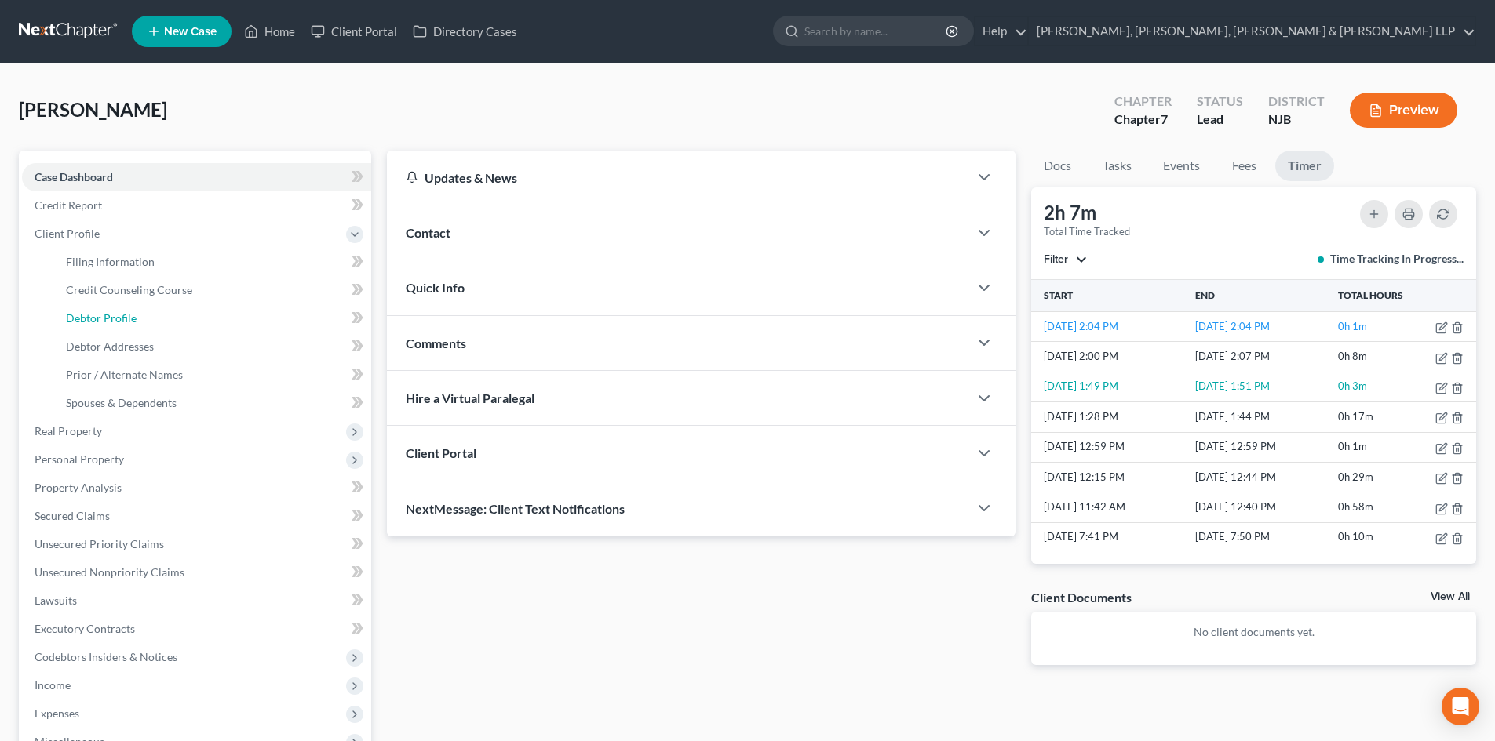
drag, startPoint x: 144, startPoint y: 322, endPoint x: 396, endPoint y: 304, distance: 252.5
click at [144, 322] on link "Debtor Profile" at bounding box center [212, 318] width 318 height 28
select select "0"
select select "1"
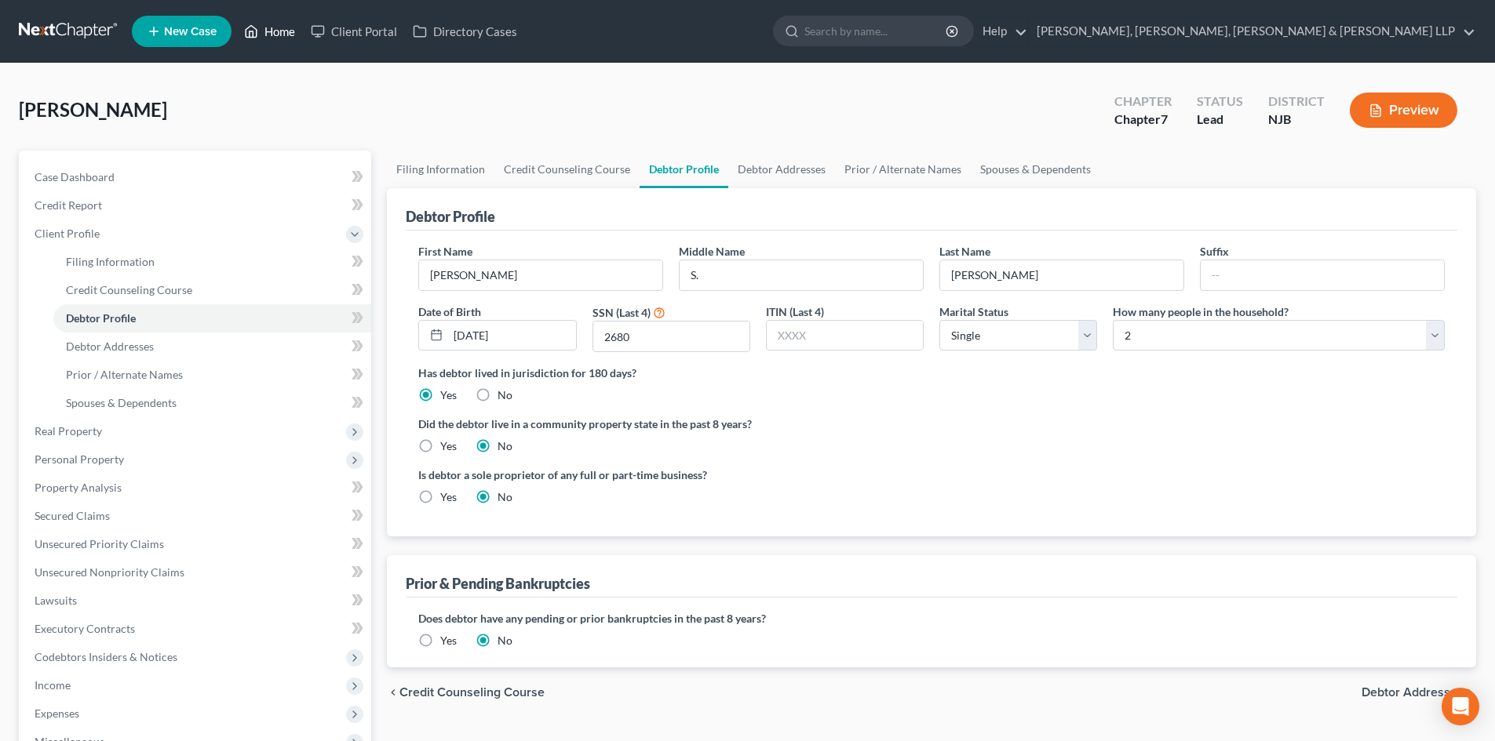
click at [281, 27] on link "Home" at bounding box center [269, 31] width 67 height 28
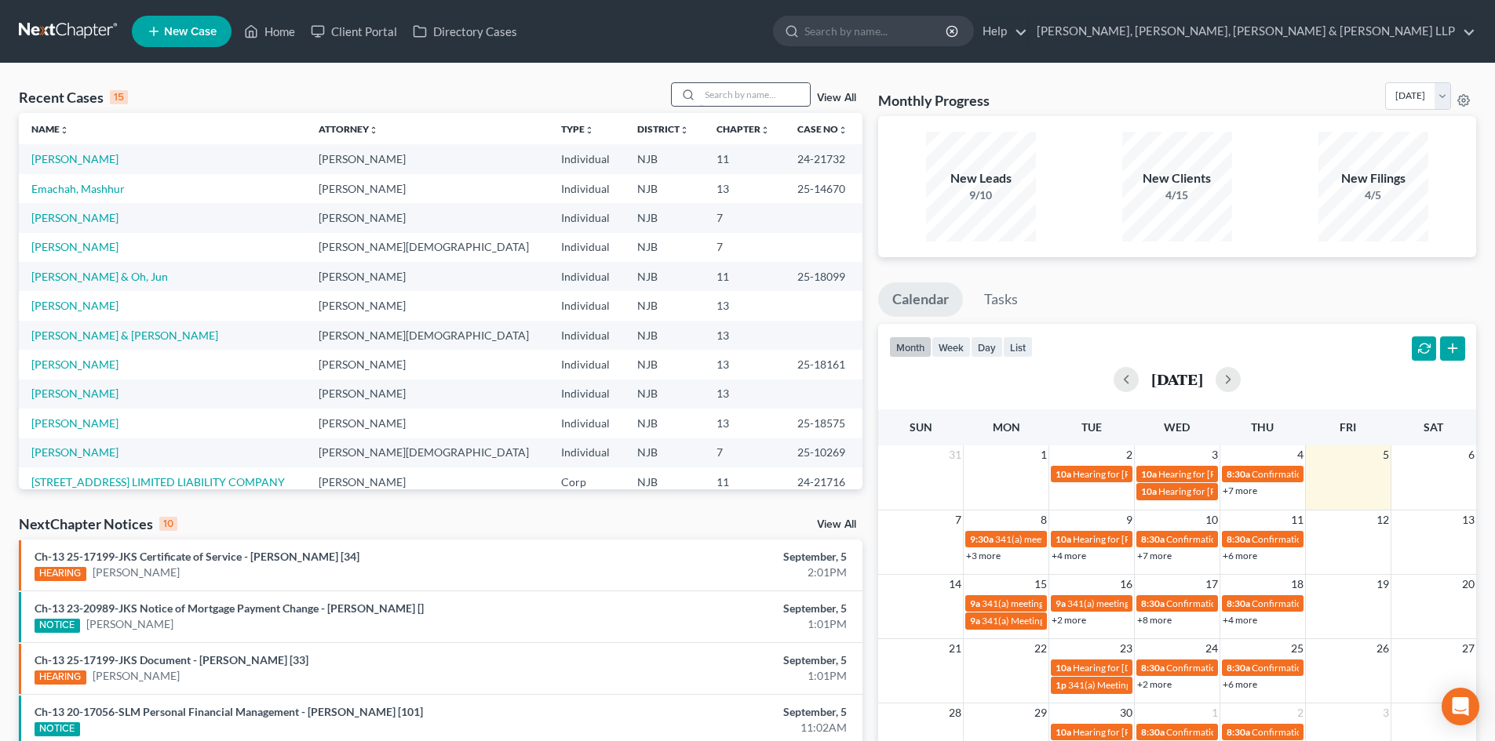
click at [728, 89] on input "search" at bounding box center [755, 94] width 110 height 23
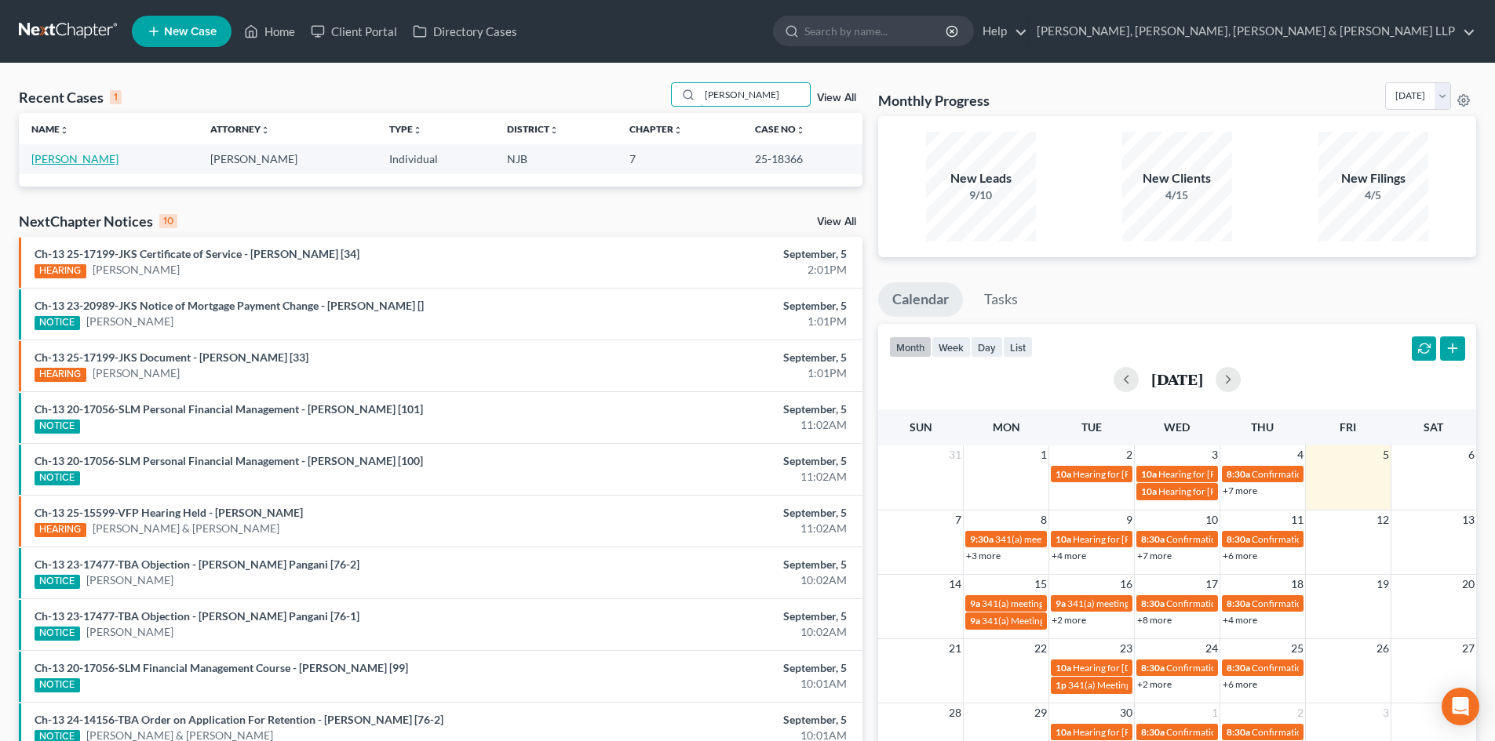
type input "dutan"
click at [76, 163] on link "Dutan, Marco" at bounding box center [74, 158] width 87 height 13
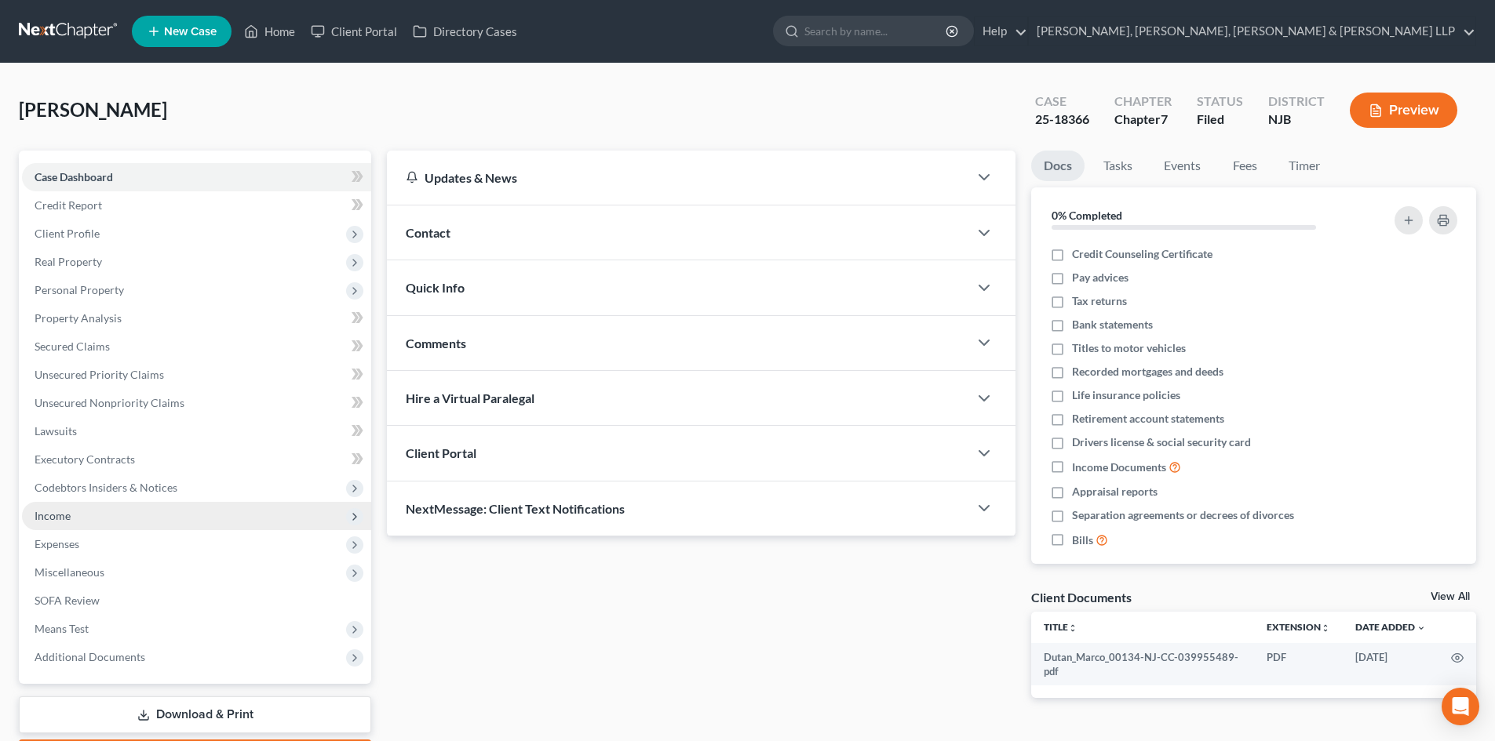
click at [76, 522] on span "Income" at bounding box center [196, 516] width 349 height 28
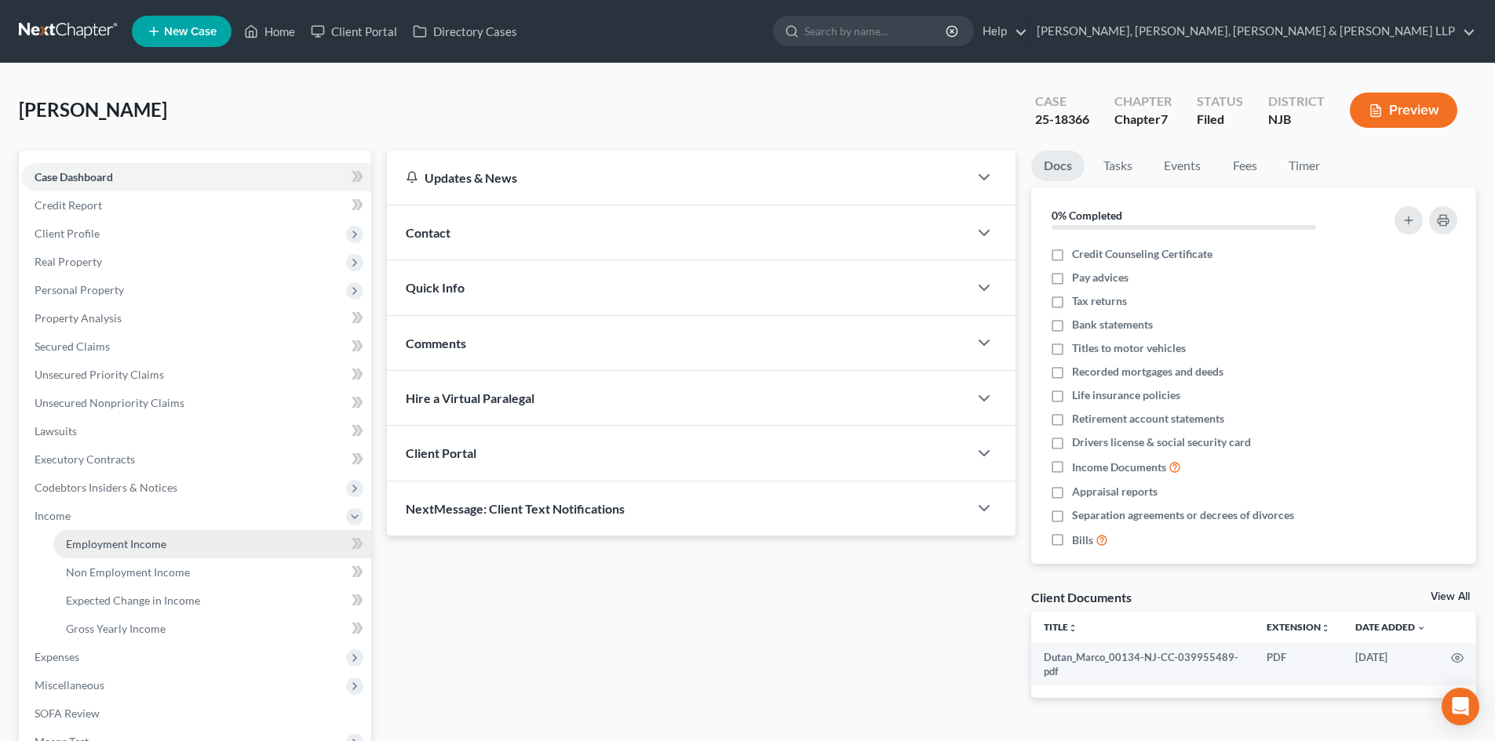
click at [101, 542] on span "Employment Income" at bounding box center [116, 543] width 100 height 13
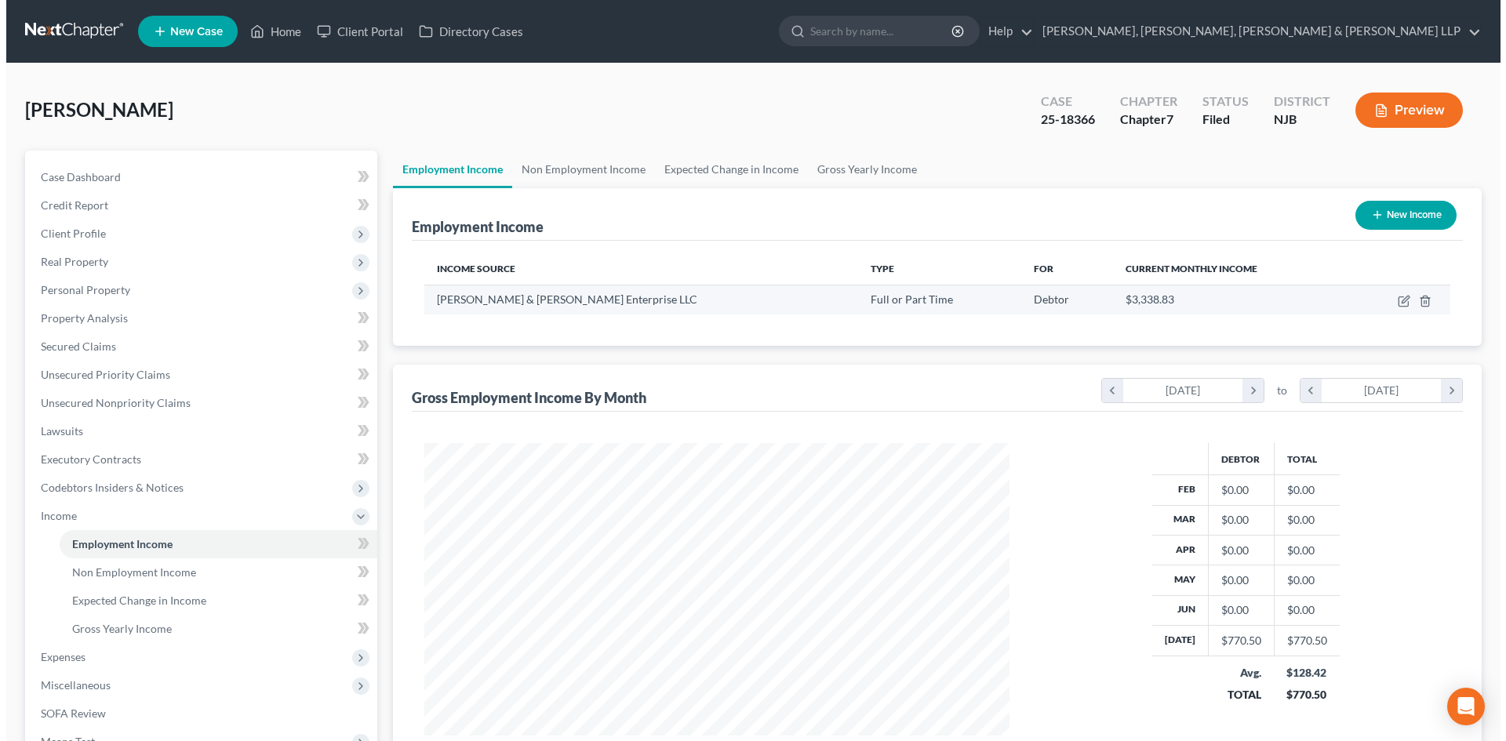
scroll to position [293, 617]
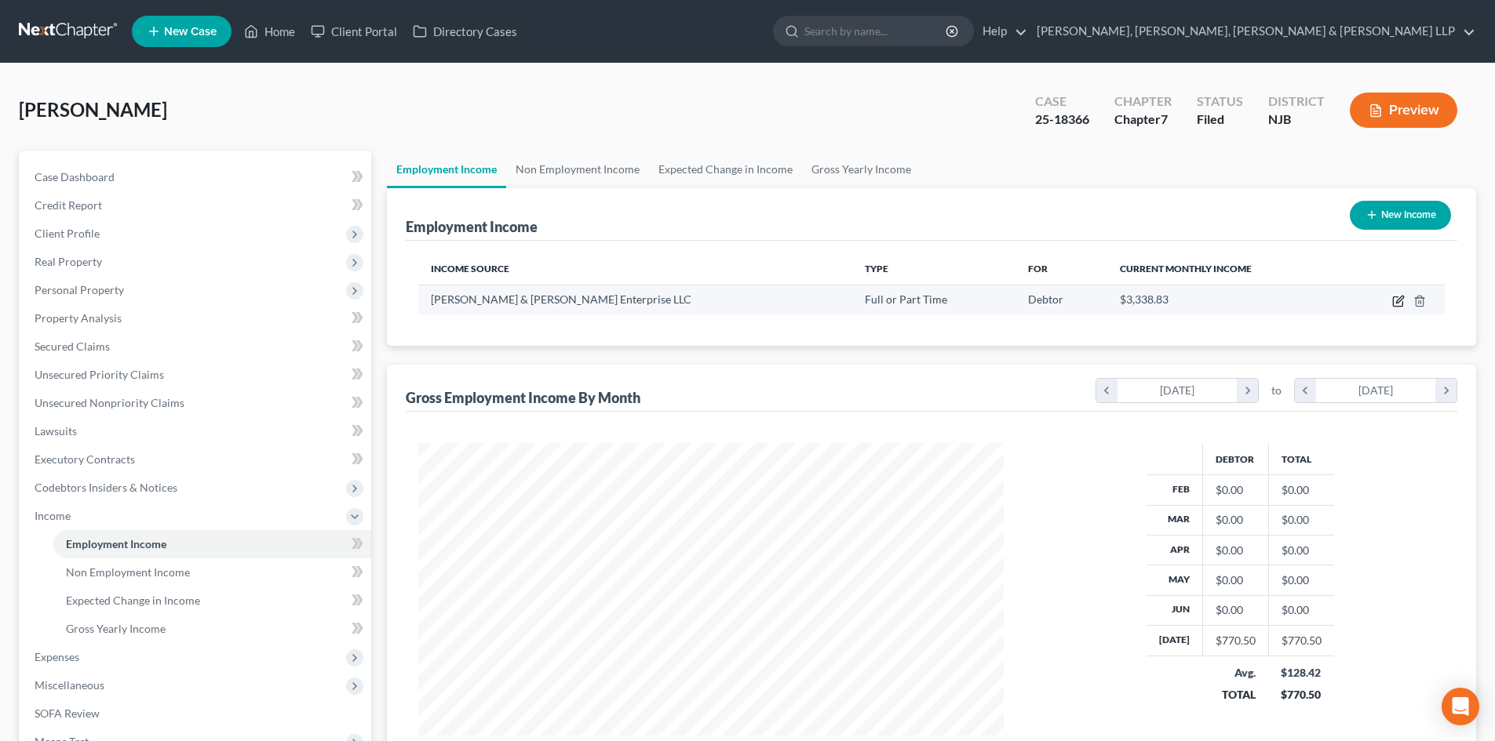
click at [1393, 298] on icon "button" at bounding box center [1398, 301] width 13 height 13
select select "0"
select select "33"
select select "3"
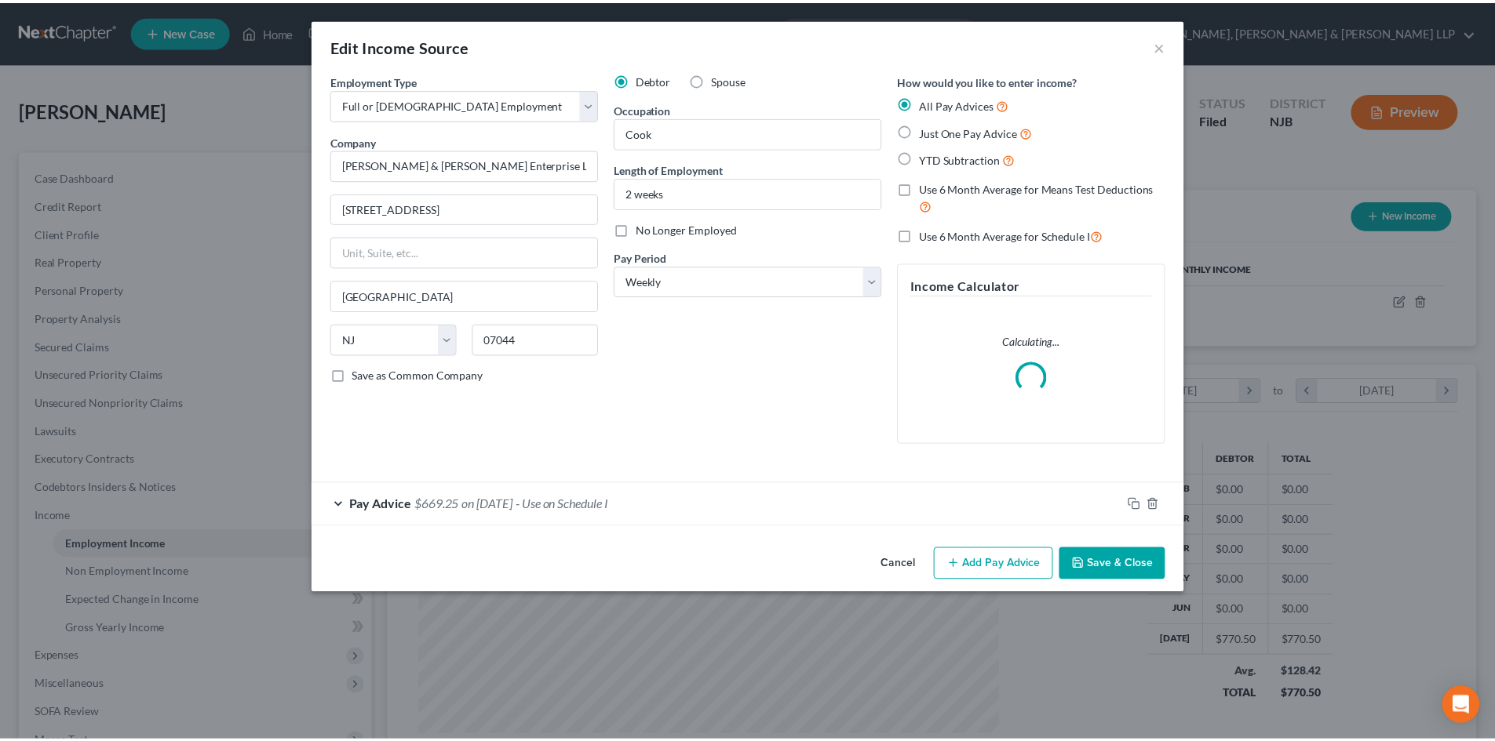
scroll to position [295, 622]
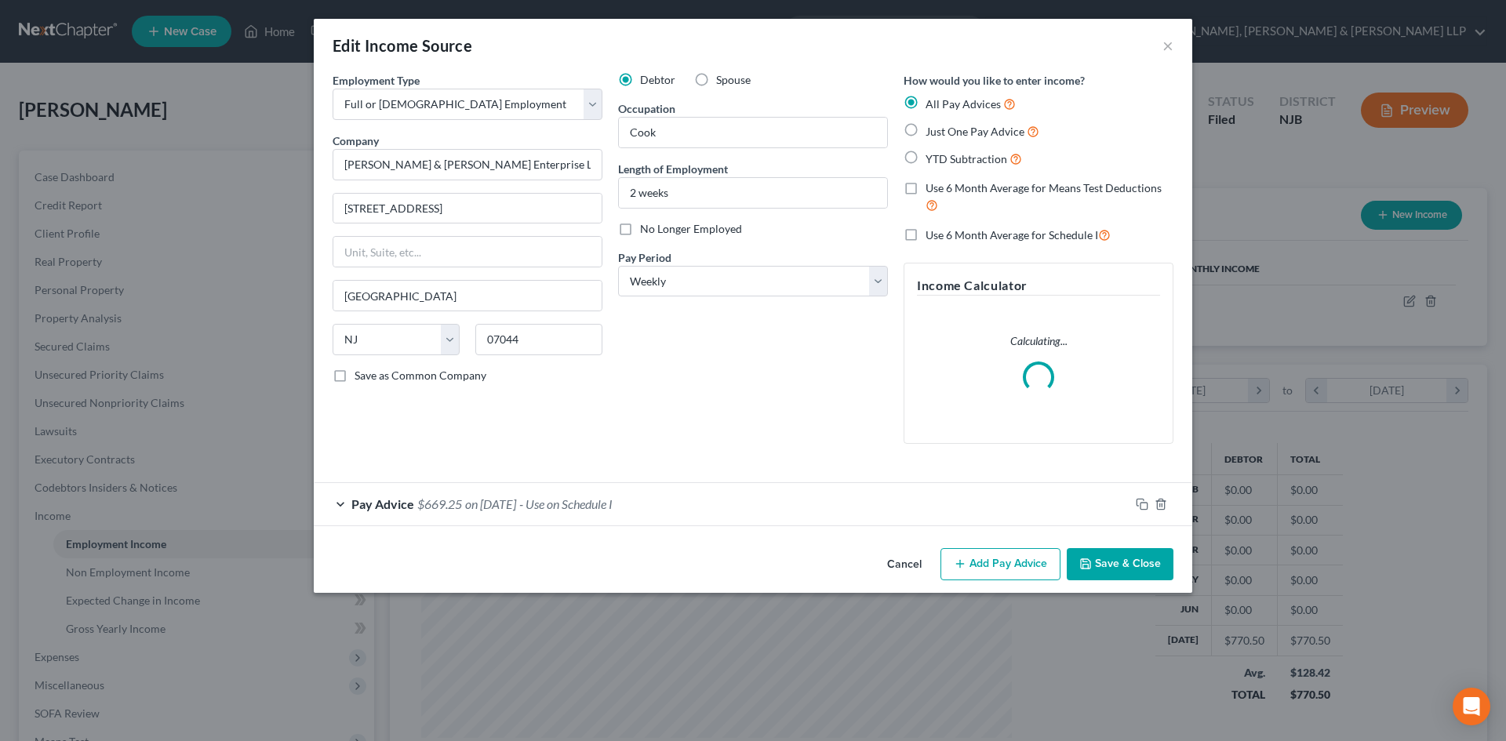
click at [1104, 549] on button "Save & Close" at bounding box center [1120, 564] width 107 height 33
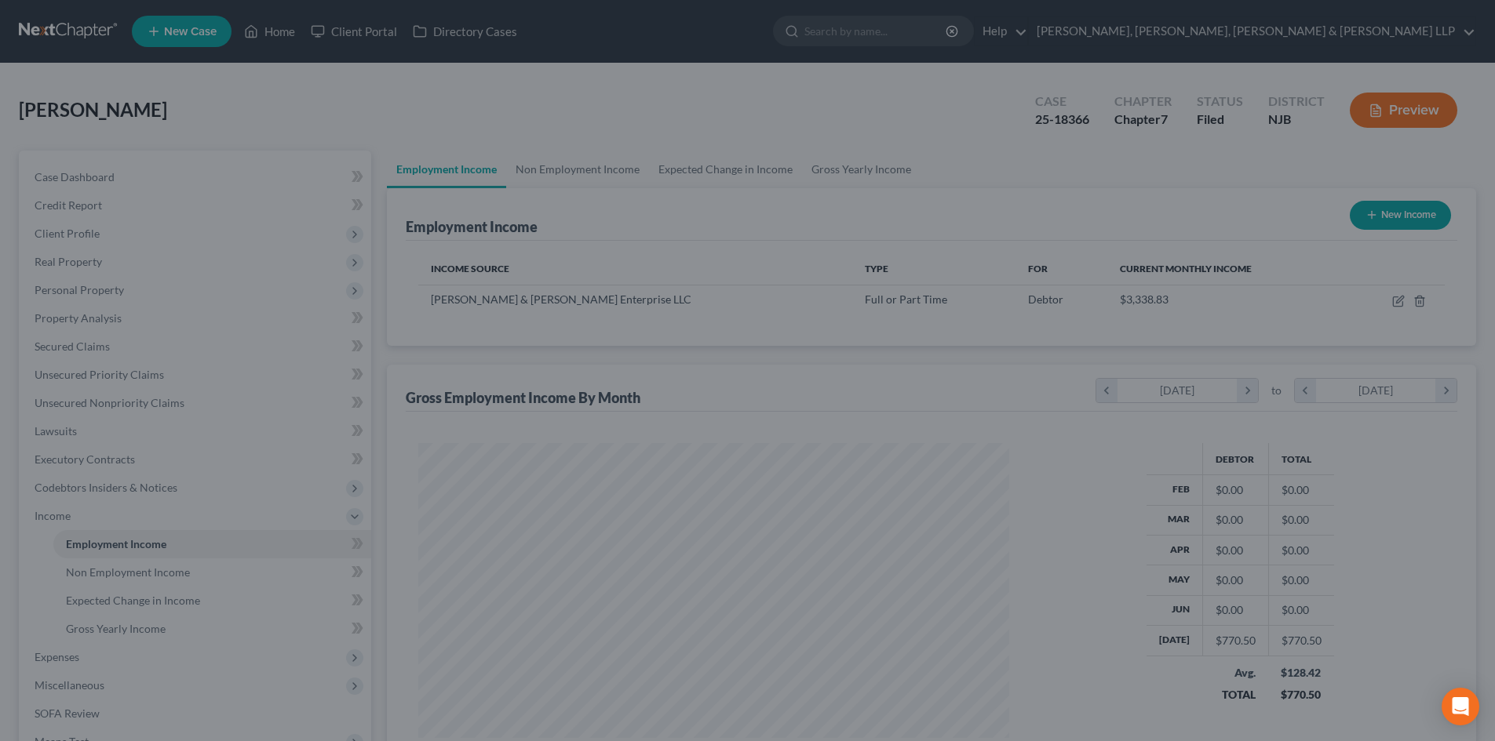
scroll to position [784260, 783936]
